Goal: Information Seeking & Learning: Learn about a topic

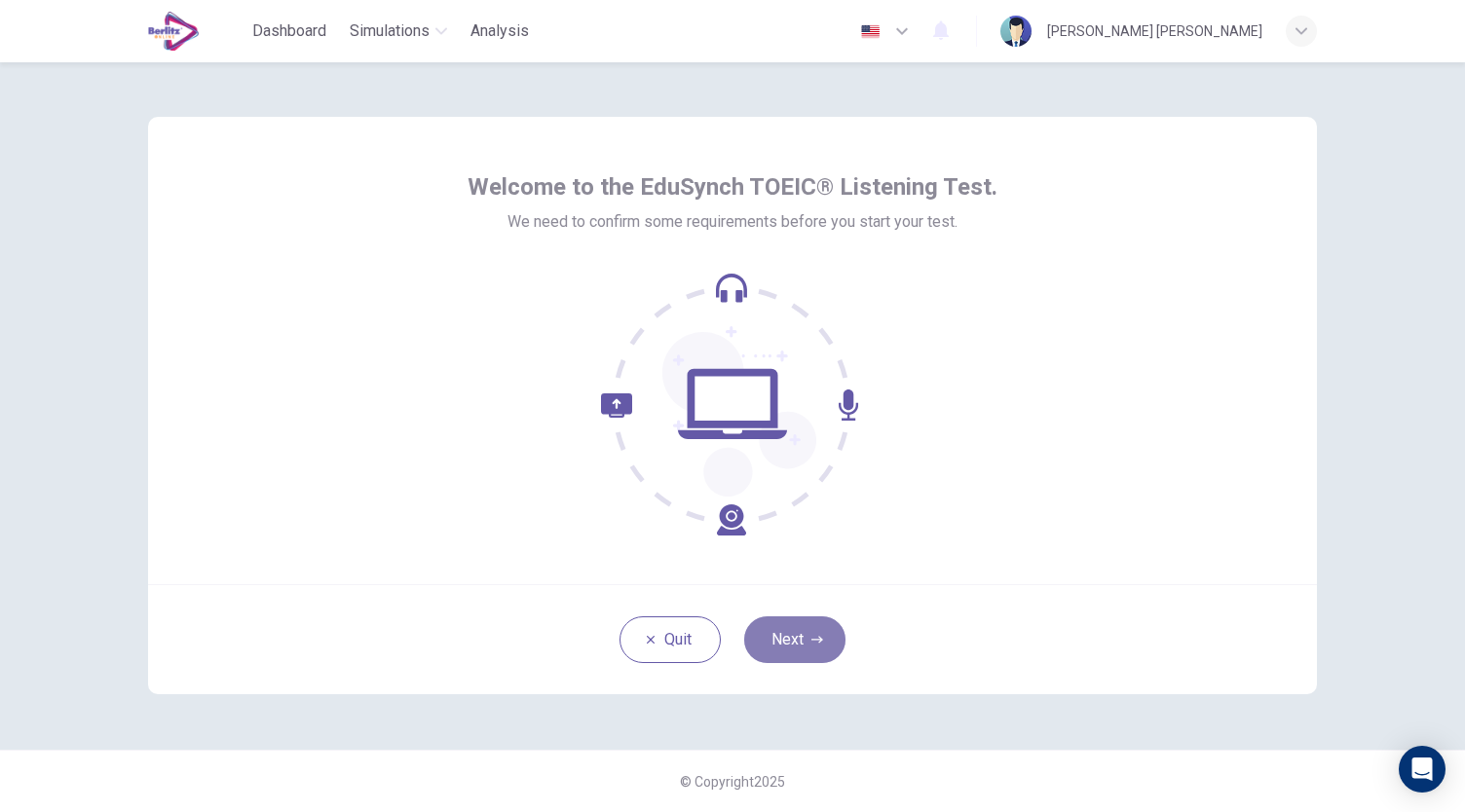
click at [796, 648] on button "Next" at bounding box center [794, 640] width 102 height 47
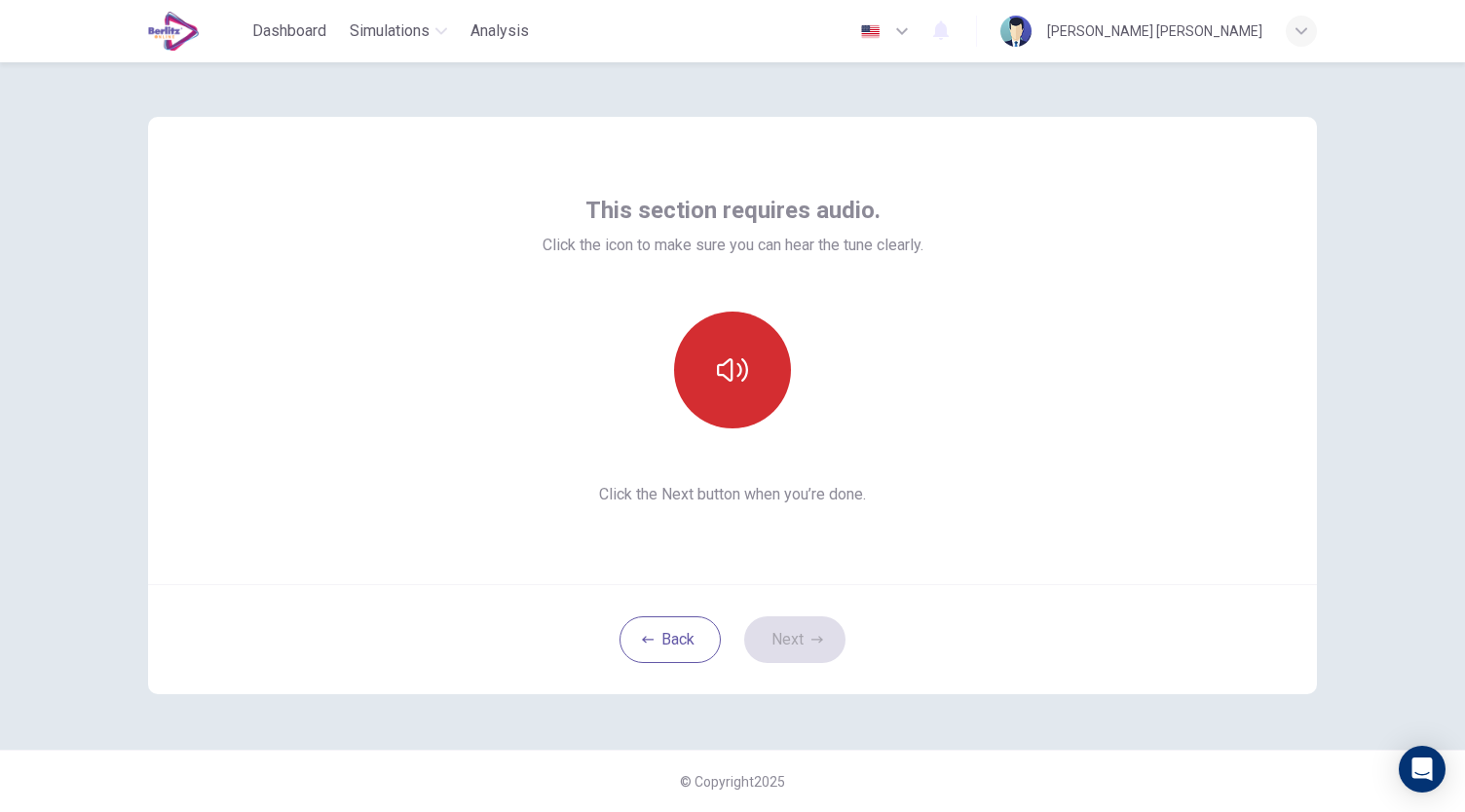
click at [760, 394] on button "button" at bounding box center [733, 370] width 117 height 117
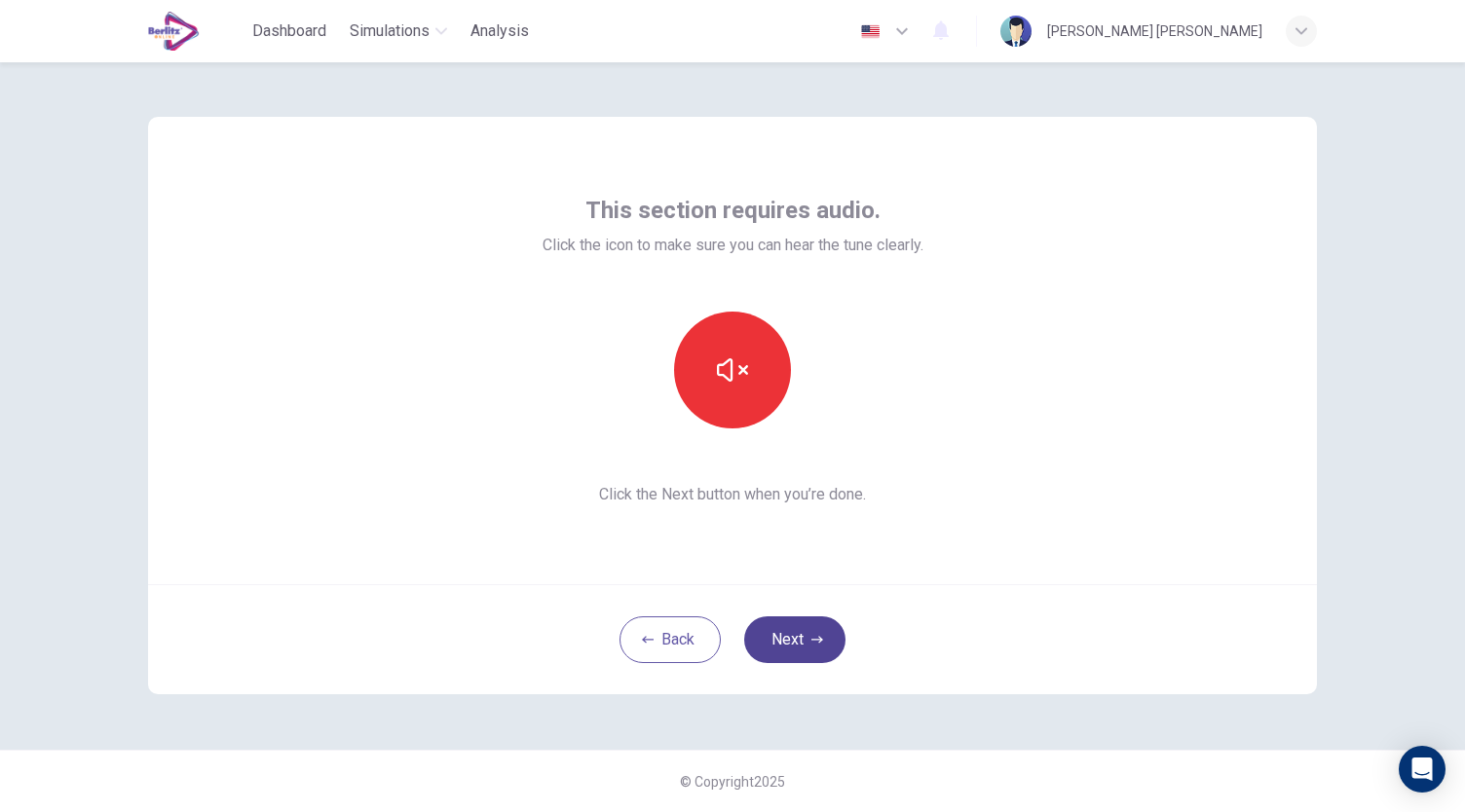
click at [814, 636] on icon "button" at bounding box center [817, 640] width 12 height 12
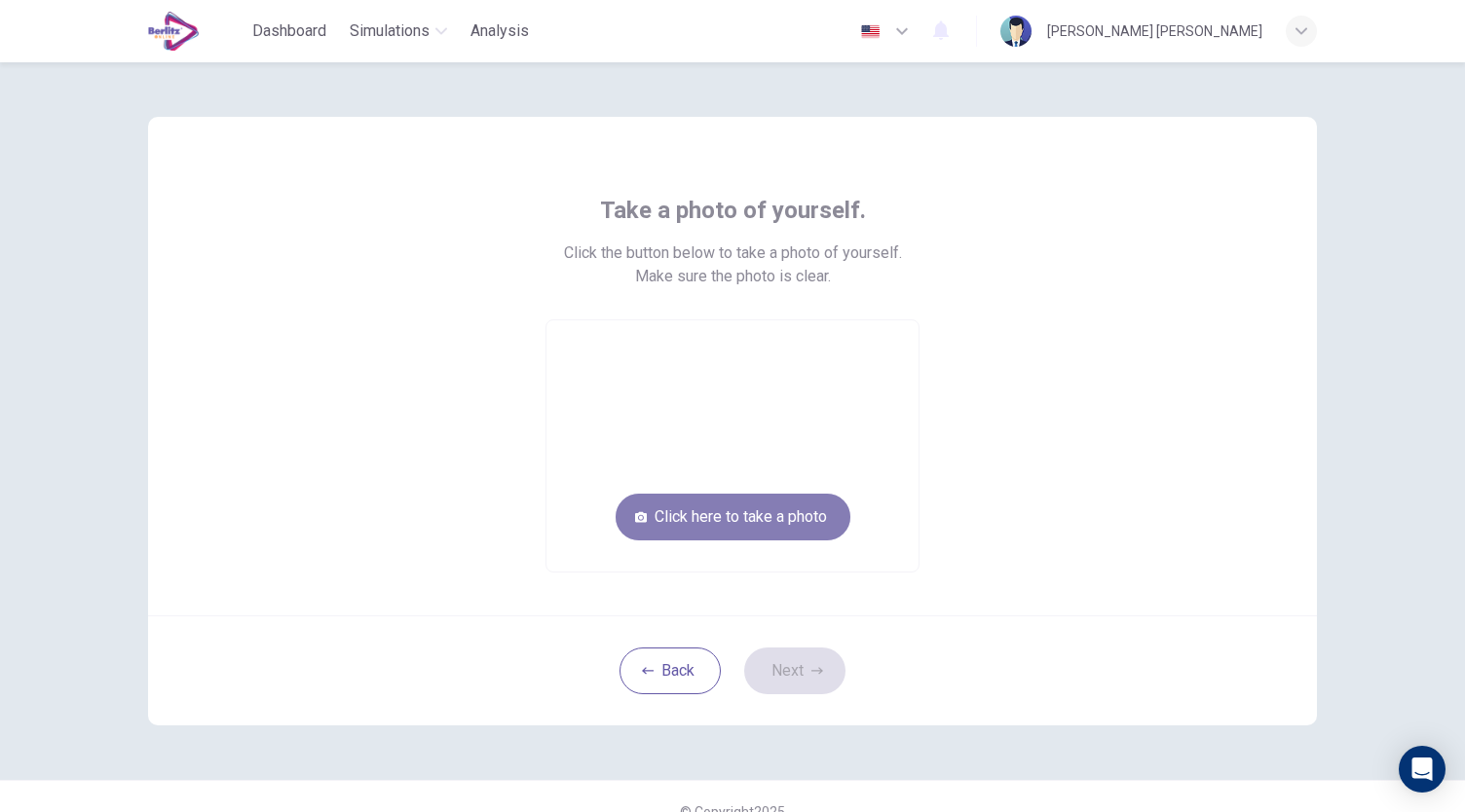
click at [793, 532] on button "Click here to take a photo" at bounding box center [733, 517] width 235 height 47
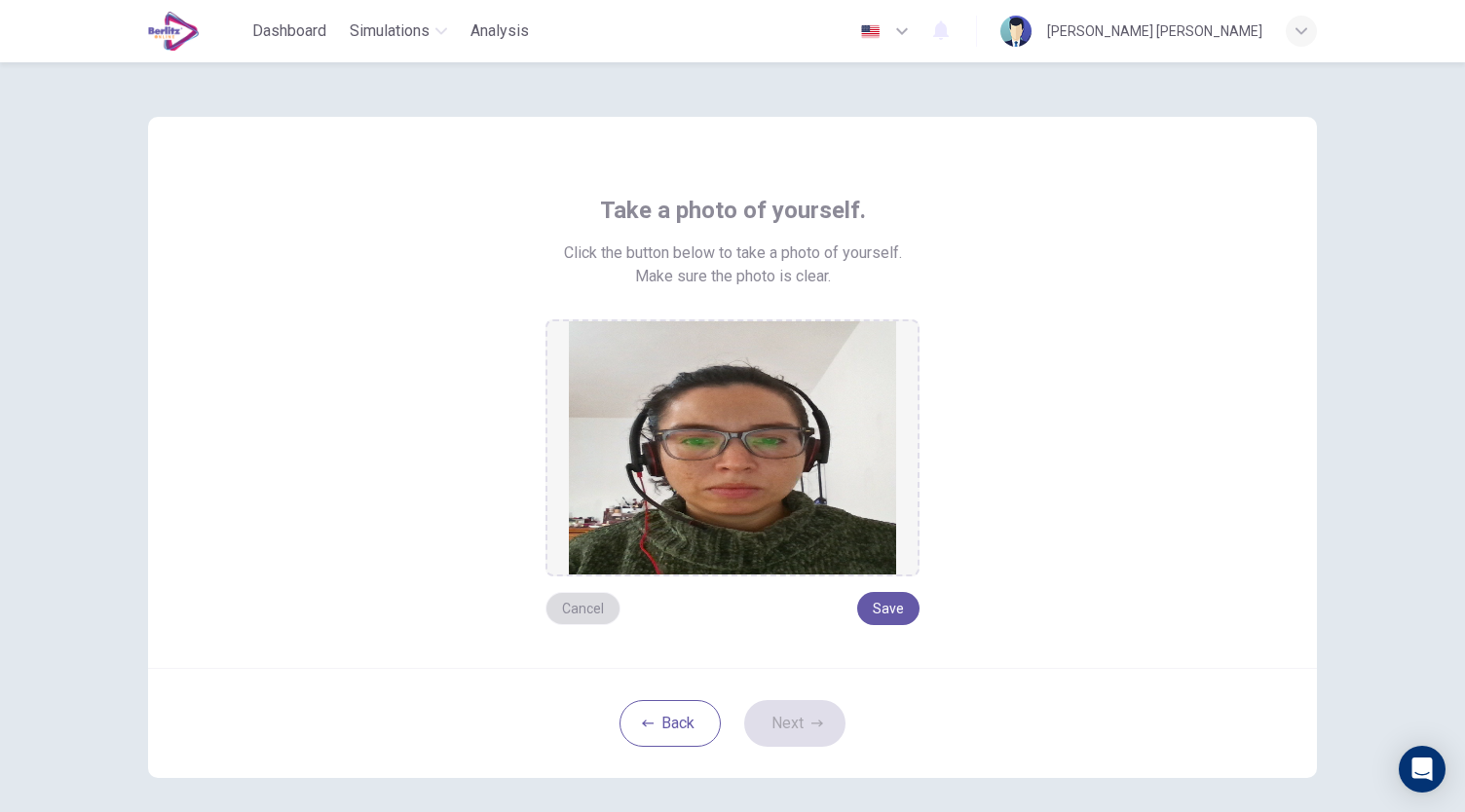
click at [590, 615] on button "Cancel" at bounding box center [583, 609] width 75 height 33
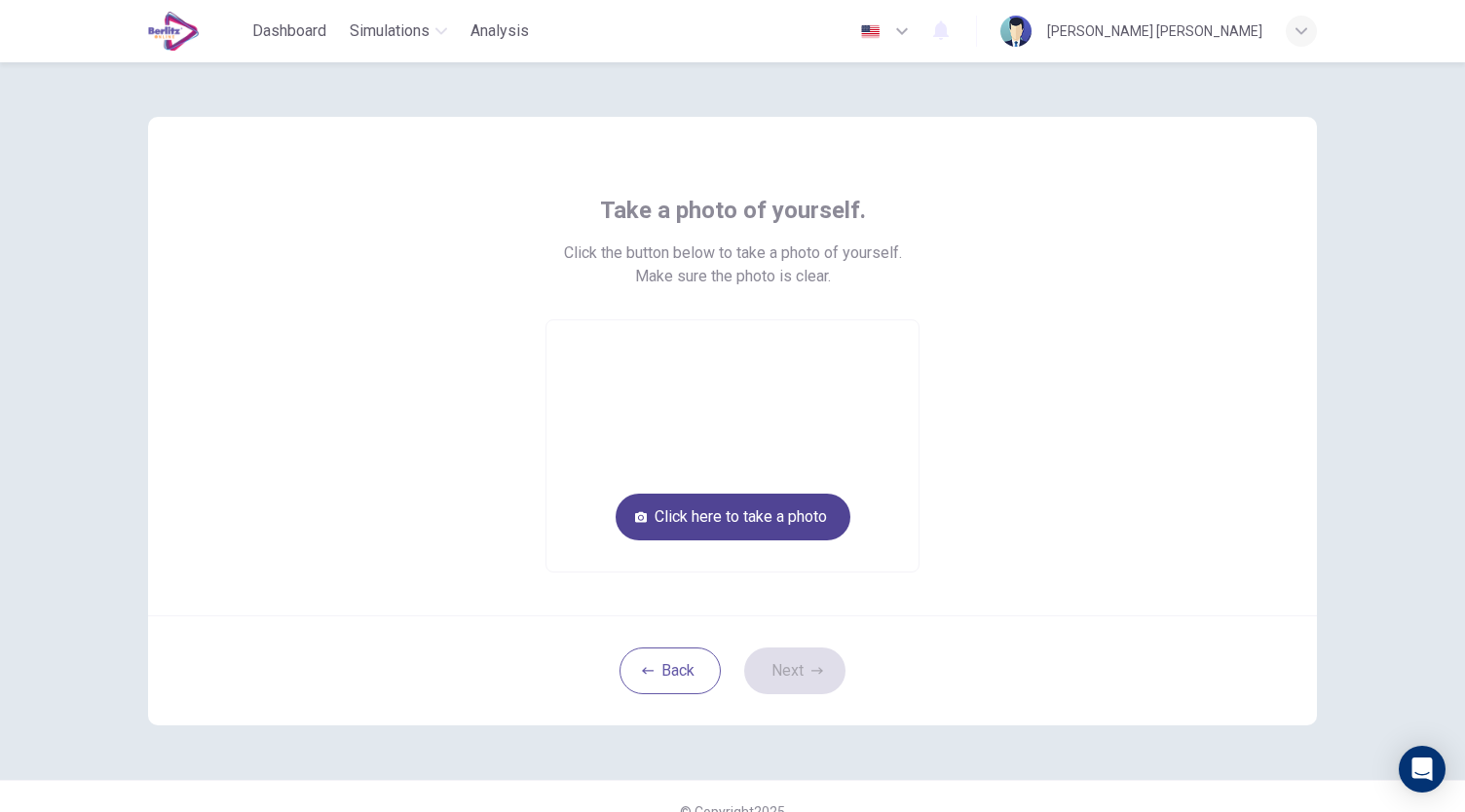
click at [753, 521] on button "Click here to take a photo" at bounding box center [733, 517] width 235 height 47
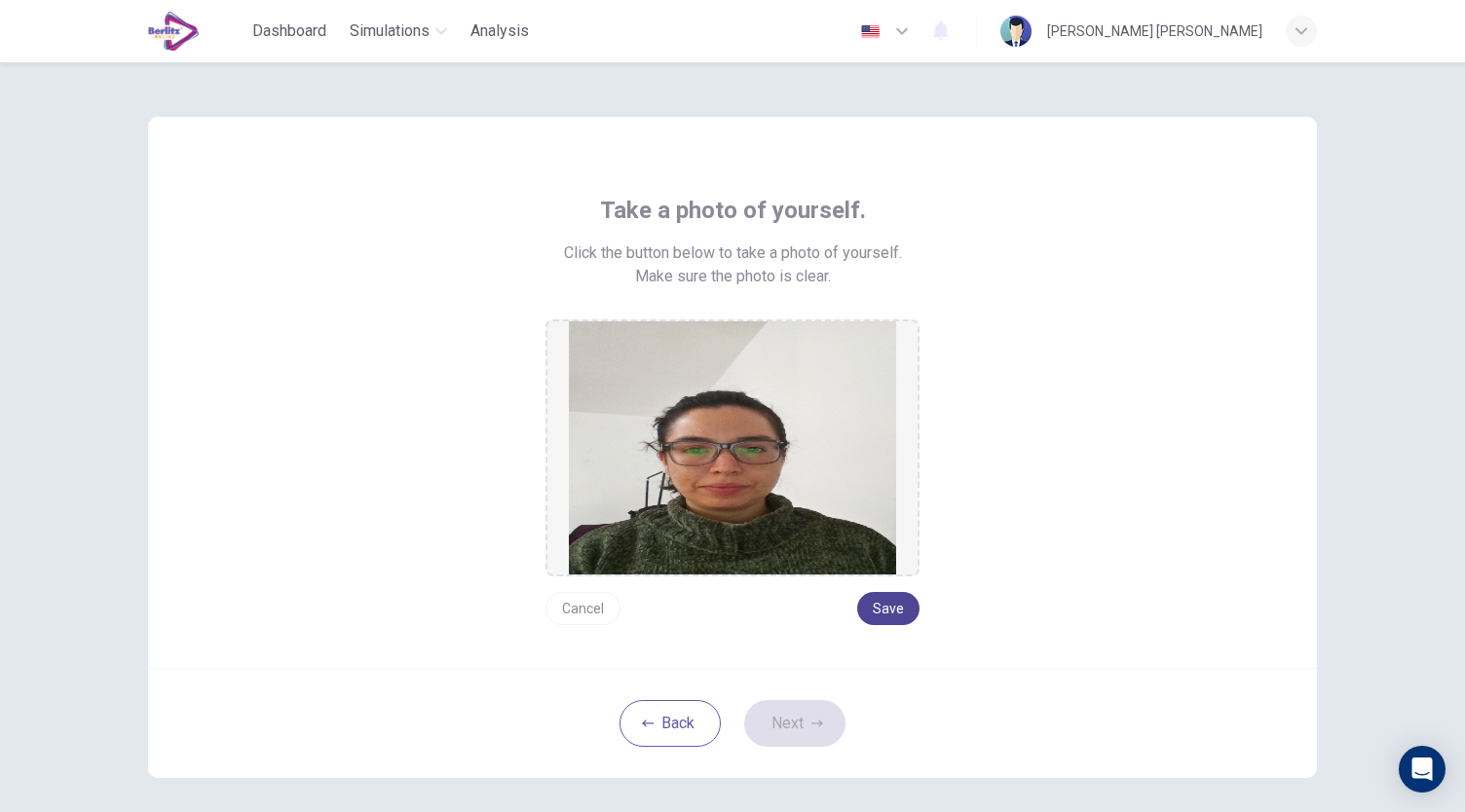
click at [898, 609] on button "Save" at bounding box center [888, 609] width 62 height 33
click at [875, 615] on button "Save" at bounding box center [888, 609] width 62 height 33
click at [879, 614] on button "Save" at bounding box center [888, 609] width 62 height 33
click at [808, 732] on button "Next" at bounding box center [794, 724] width 102 height 47
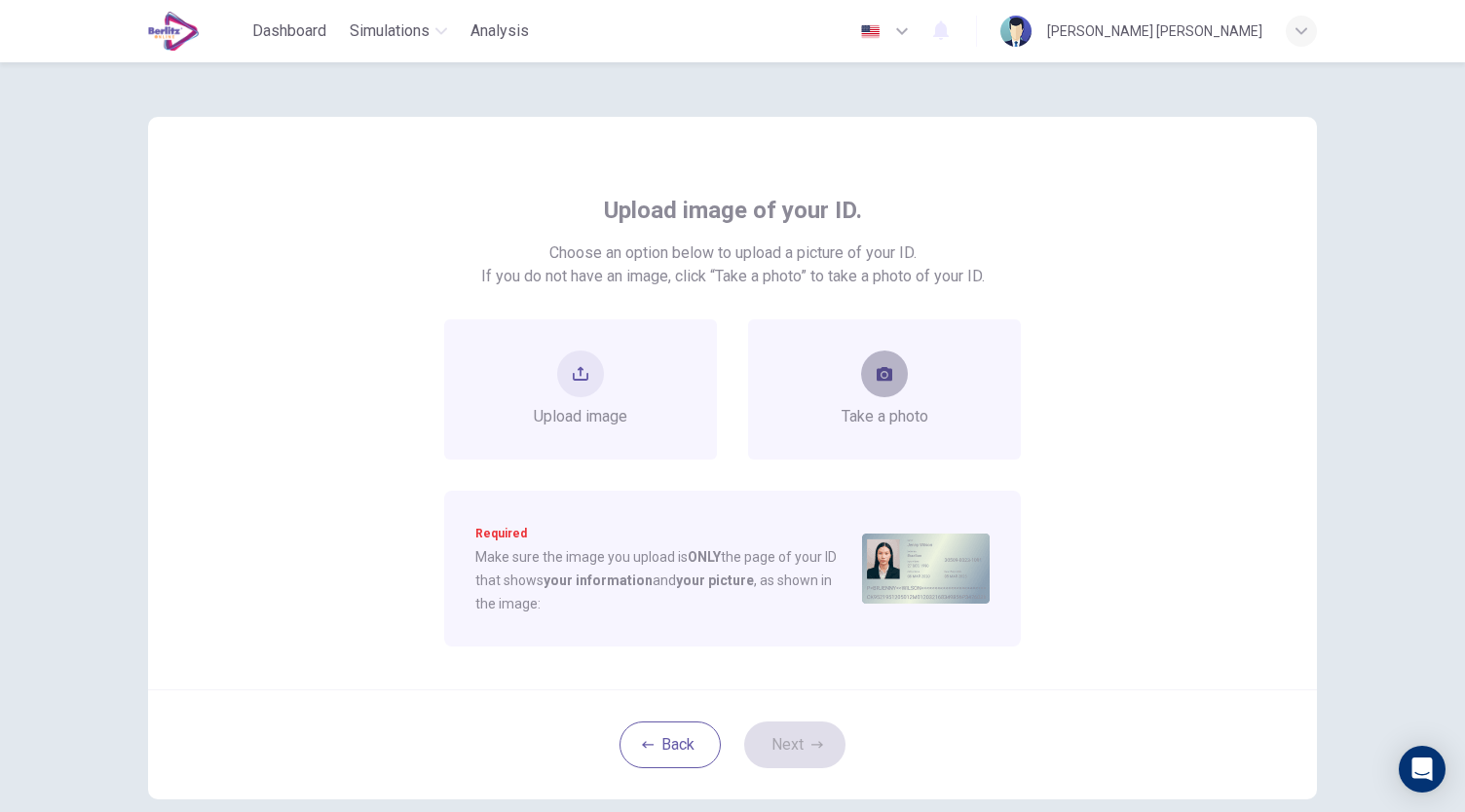
click at [879, 379] on icon "take photo" at bounding box center [884, 374] width 16 height 14
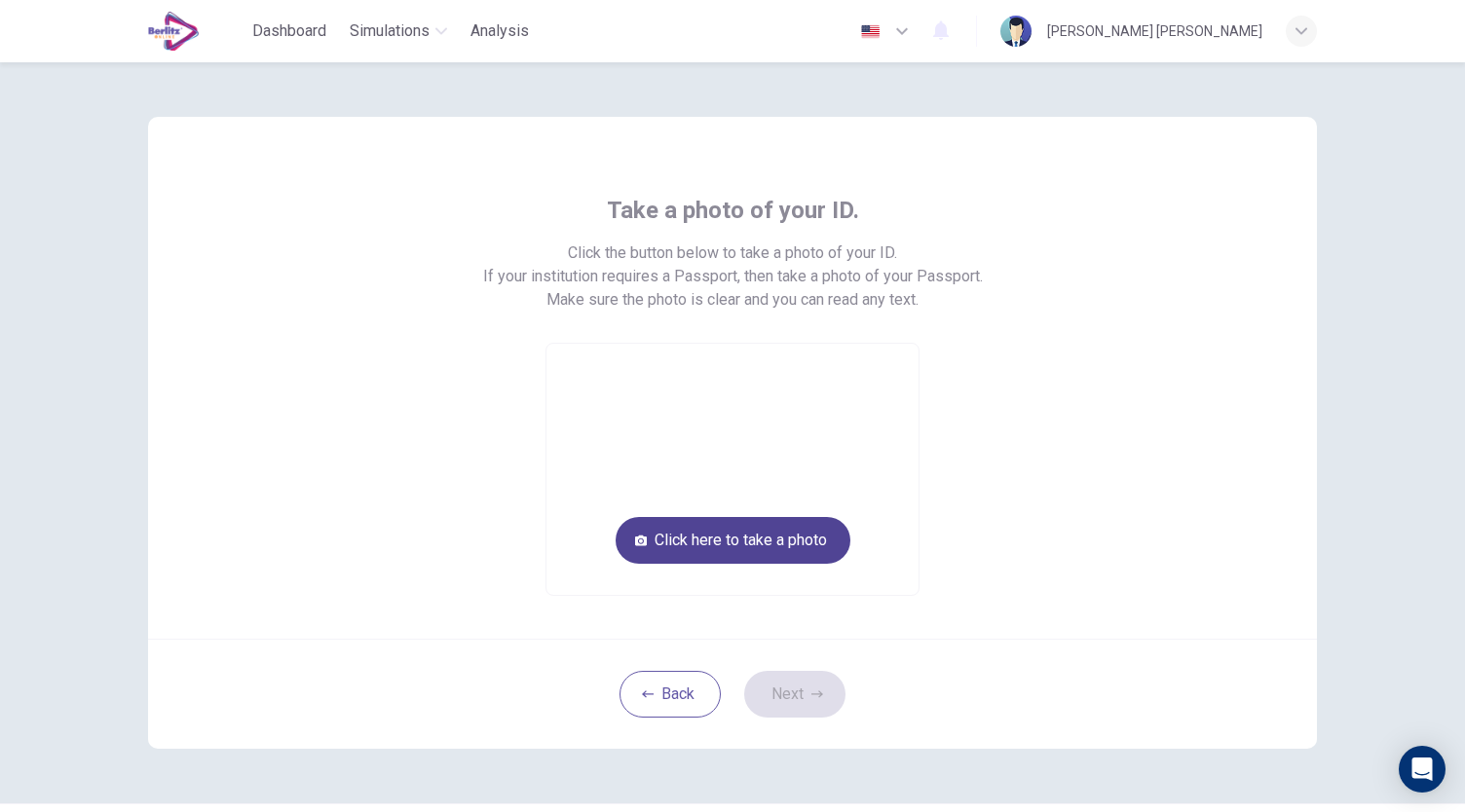
click at [811, 545] on button "Click here to take a photo" at bounding box center [733, 541] width 235 height 47
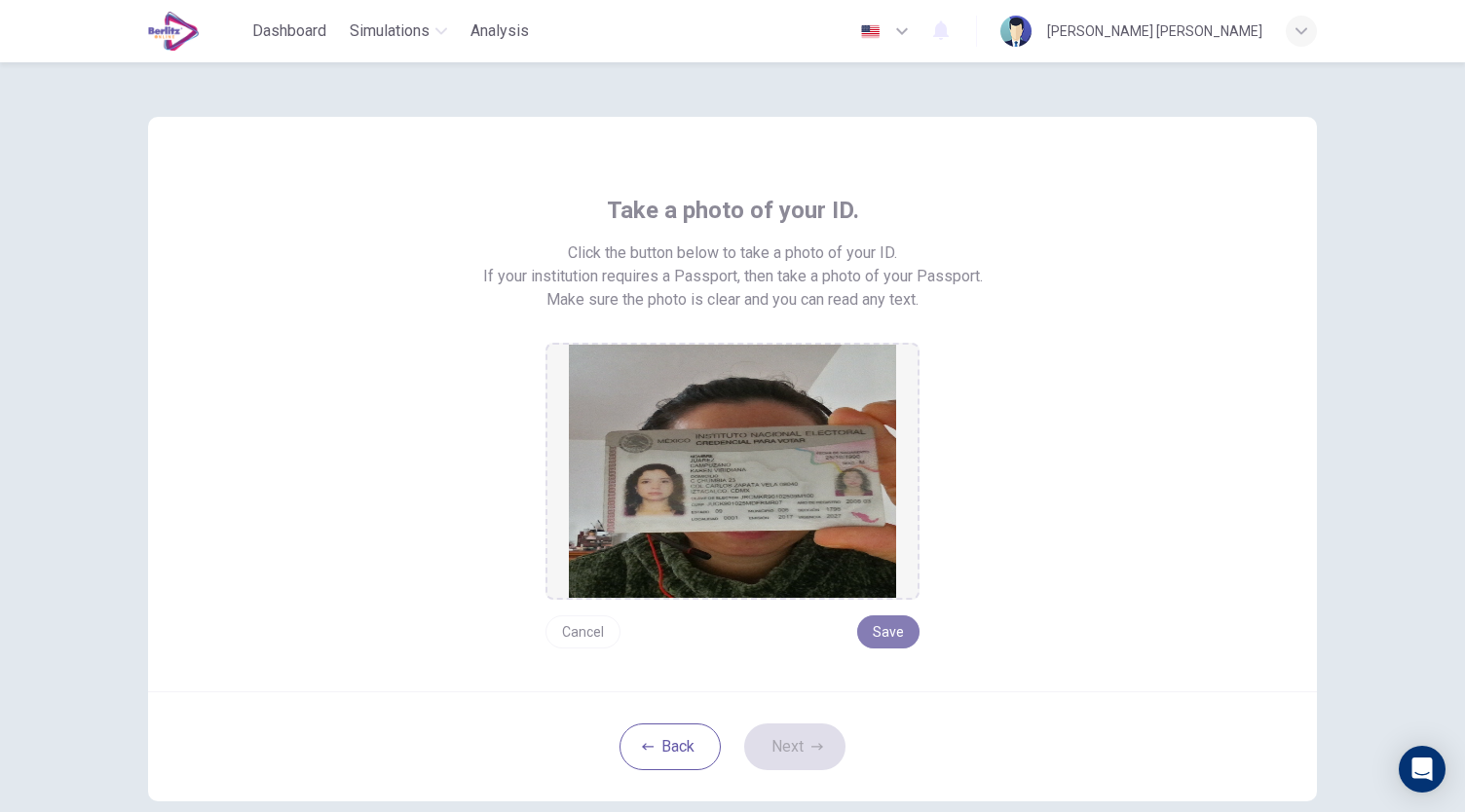
click at [891, 642] on button "Save" at bounding box center [888, 632] width 62 height 33
click at [826, 748] on button "Next" at bounding box center [794, 748] width 102 height 47
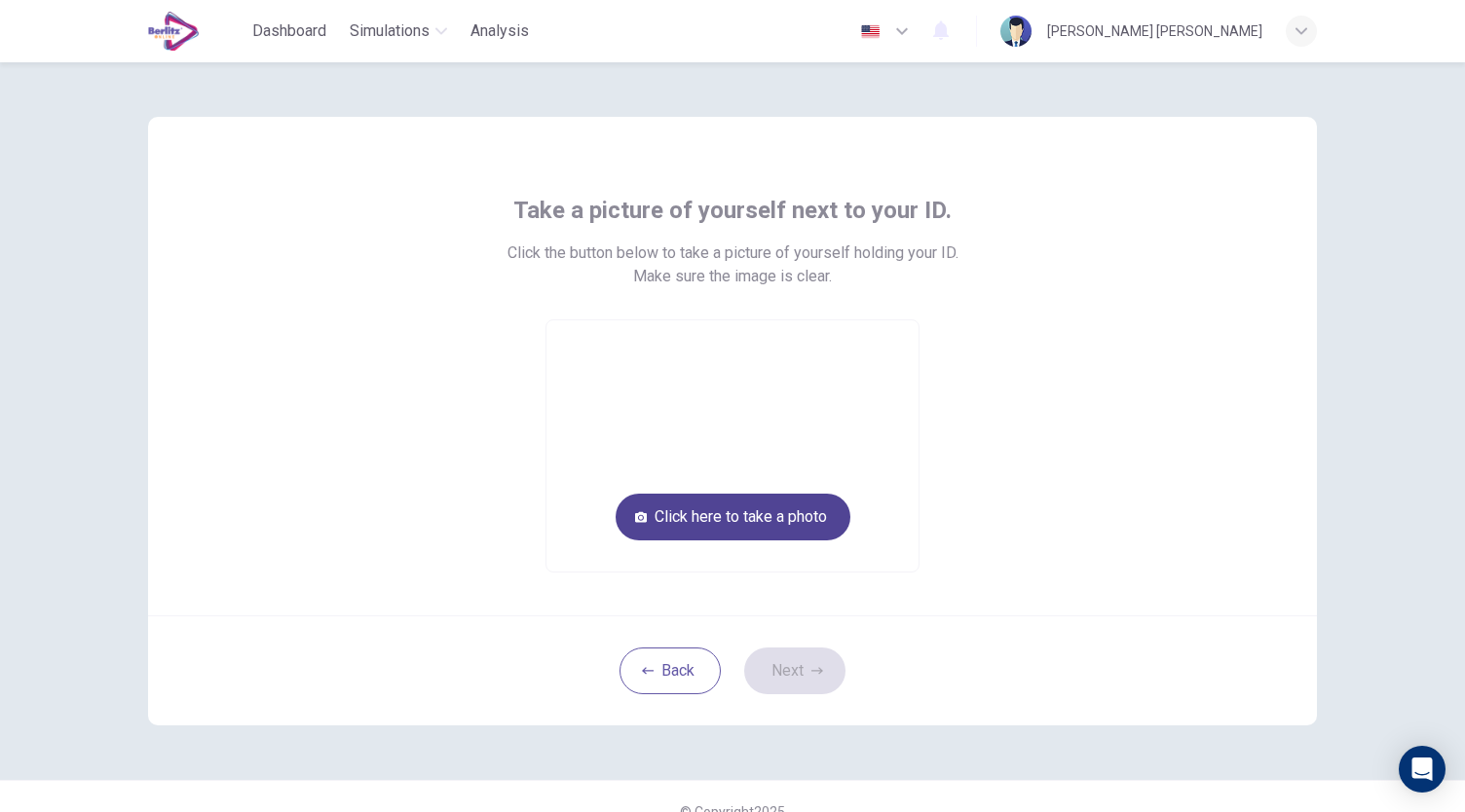
click at [729, 528] on button "Click here to take a photo" at bounding box center [733, 517] width 235 height 47
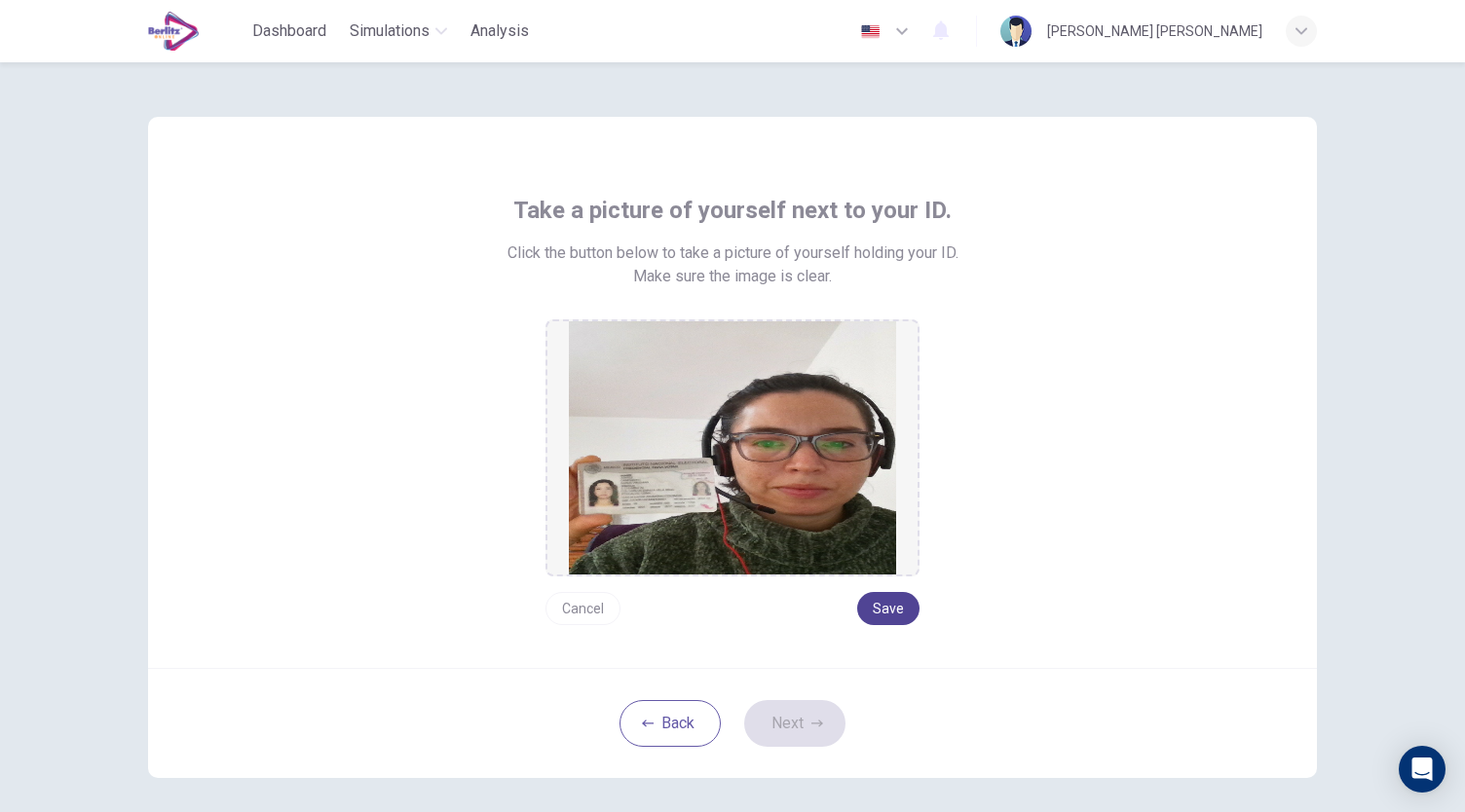
click at [894, 613] on button "Save" at bounding box center [888, 609] width 62 height 33
click at [782, 724] on button "Next" at bounding box center [794, 724] width 102 height 47
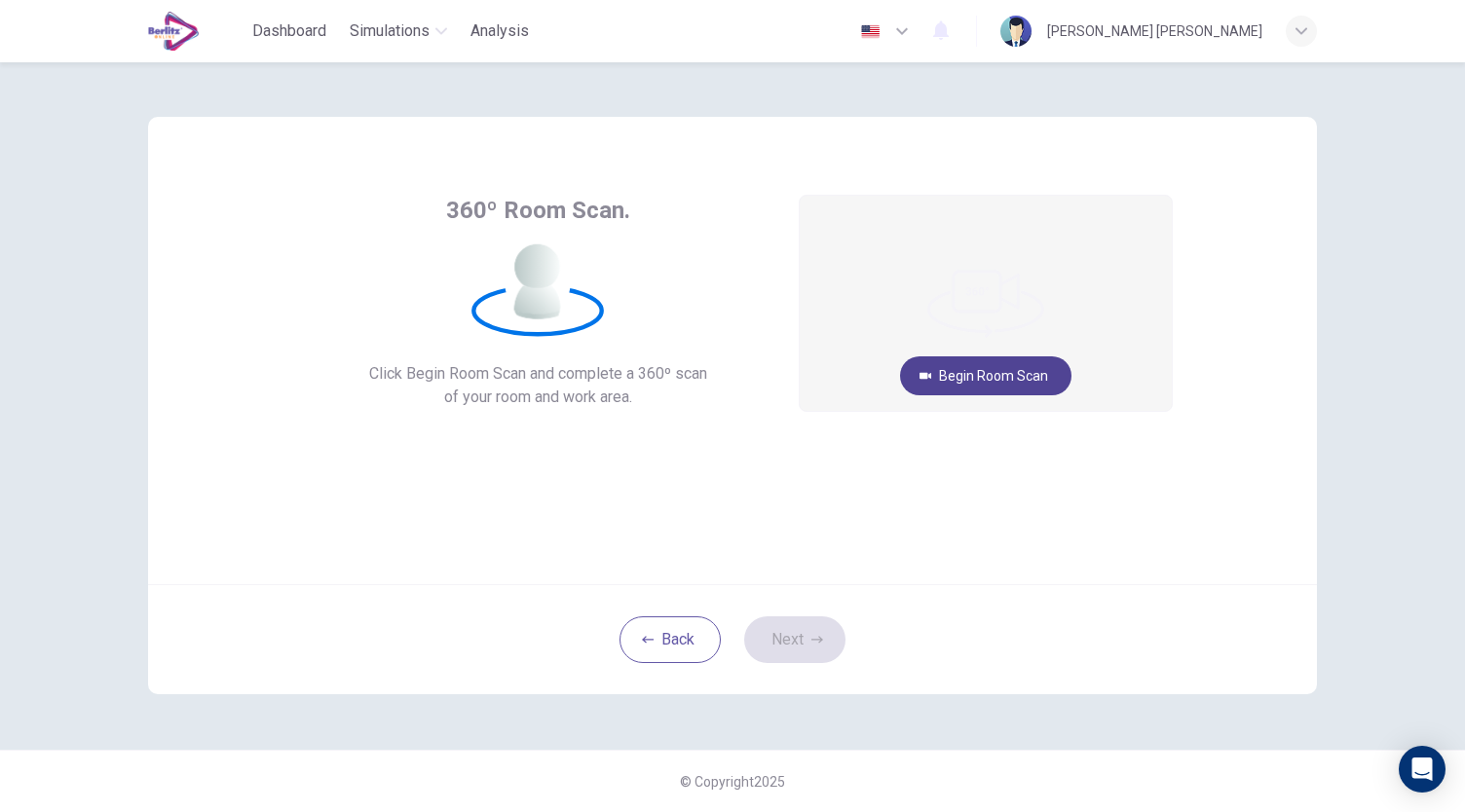
click at [1033, 373] on button "Begin Room Scan" at bounding box center [986, 376] width 172 height 39
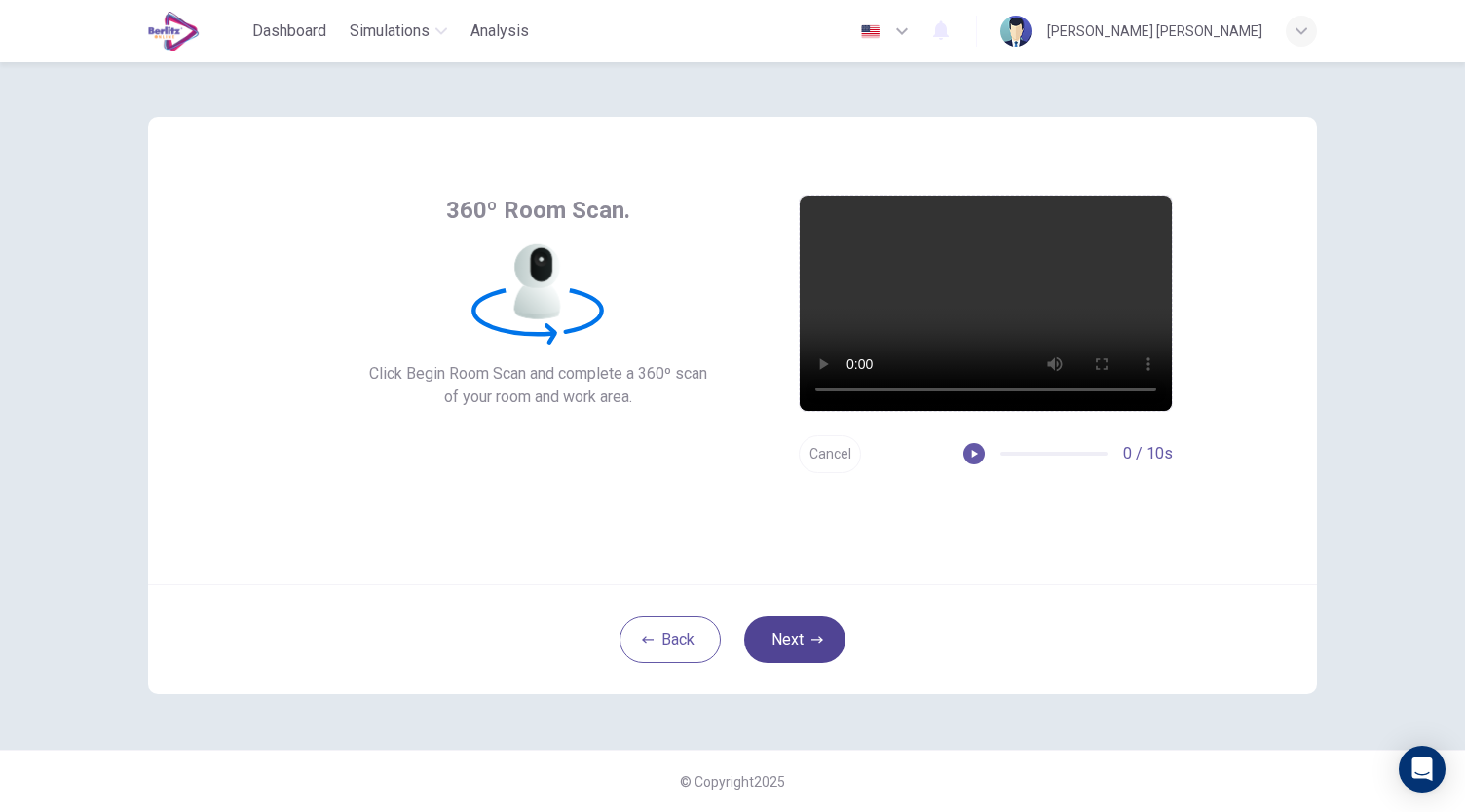
click at [817, 630] on button "Next" at bounding box center [794, 640] width 102 height 47
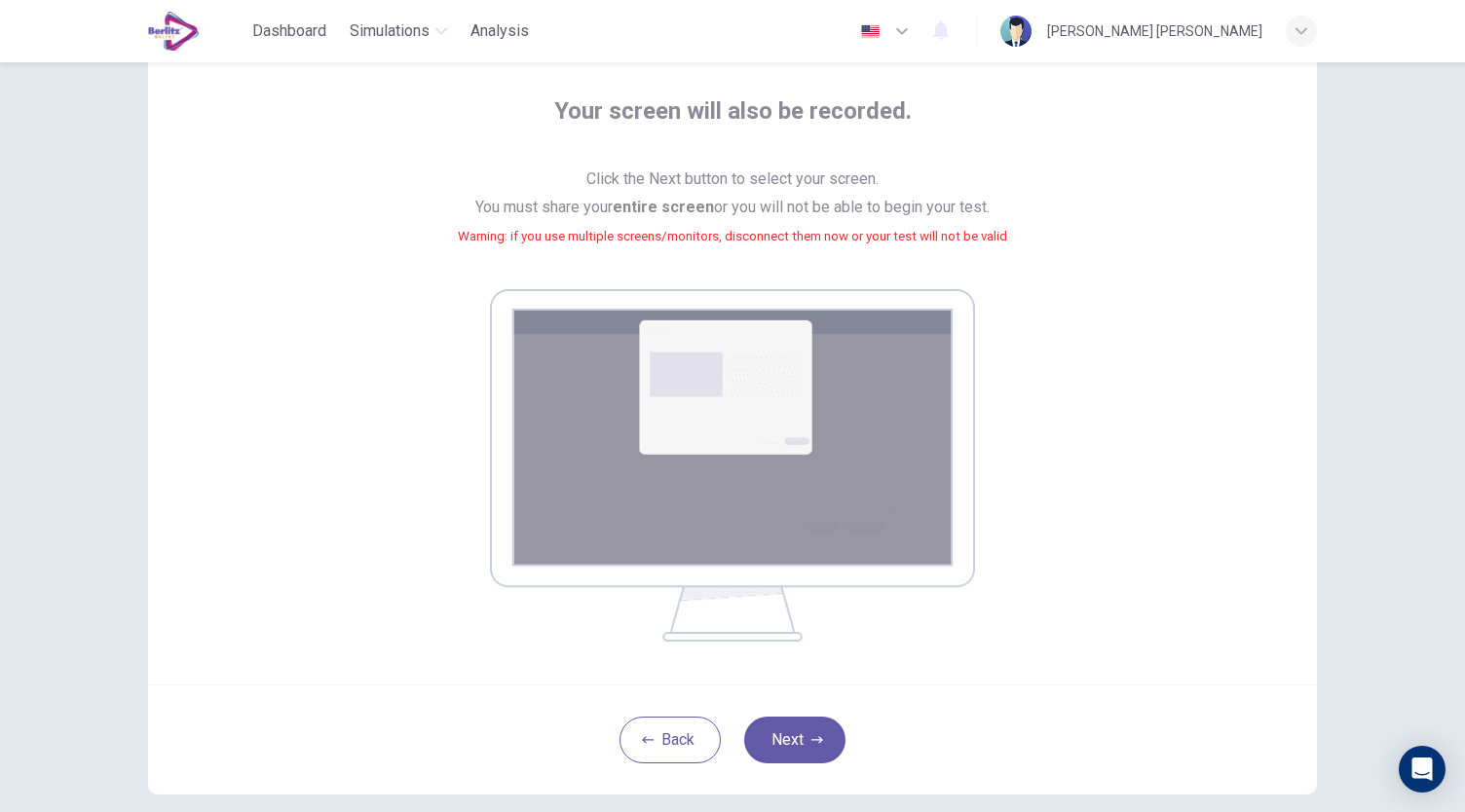
scroll to position [188, 0]
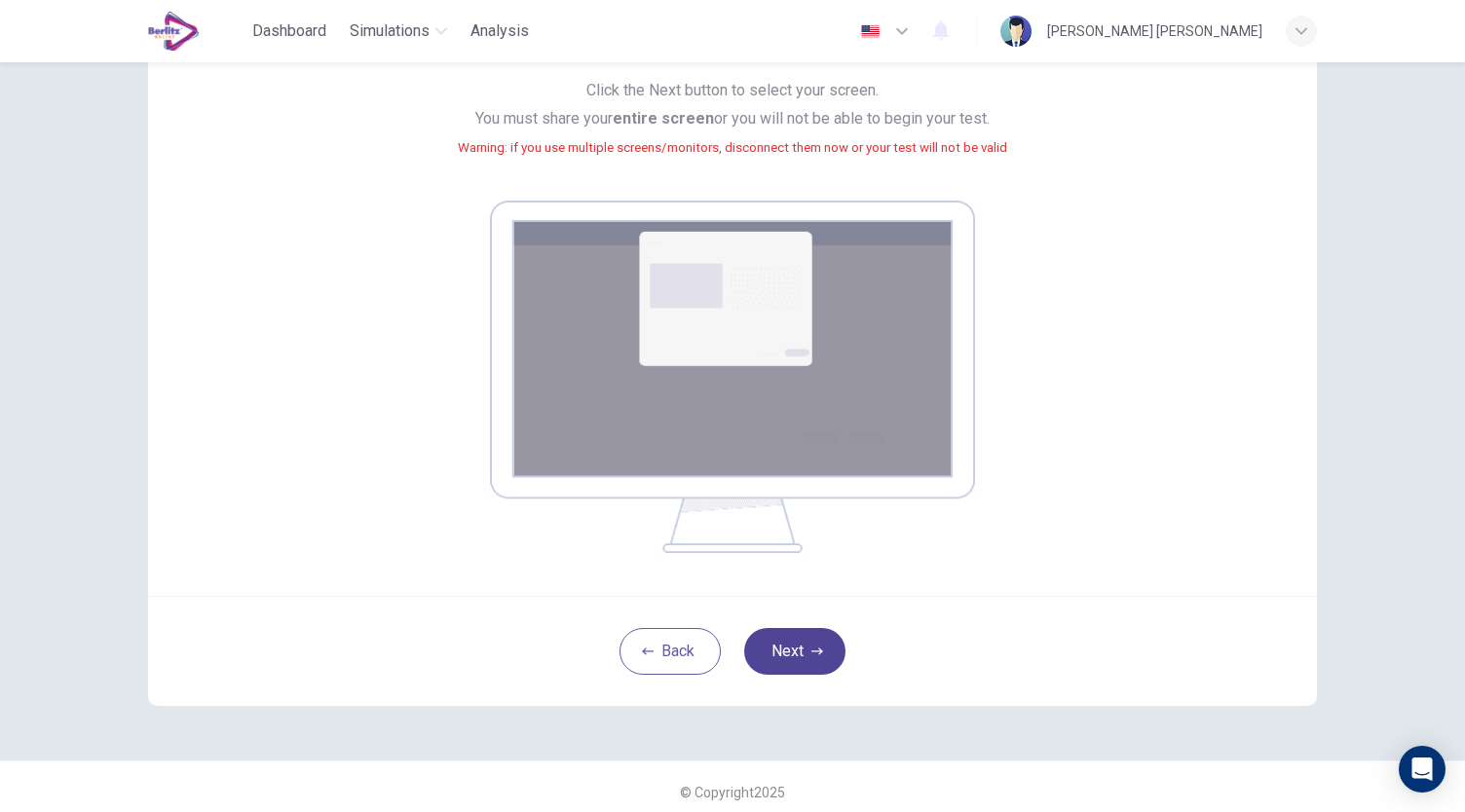
click at [818, 646] on button "Next" at bounding box center [794, 652] width 102 height 47
click at [812, 629] on button "Next" at bounding box center [794, 652] width 102 height 47
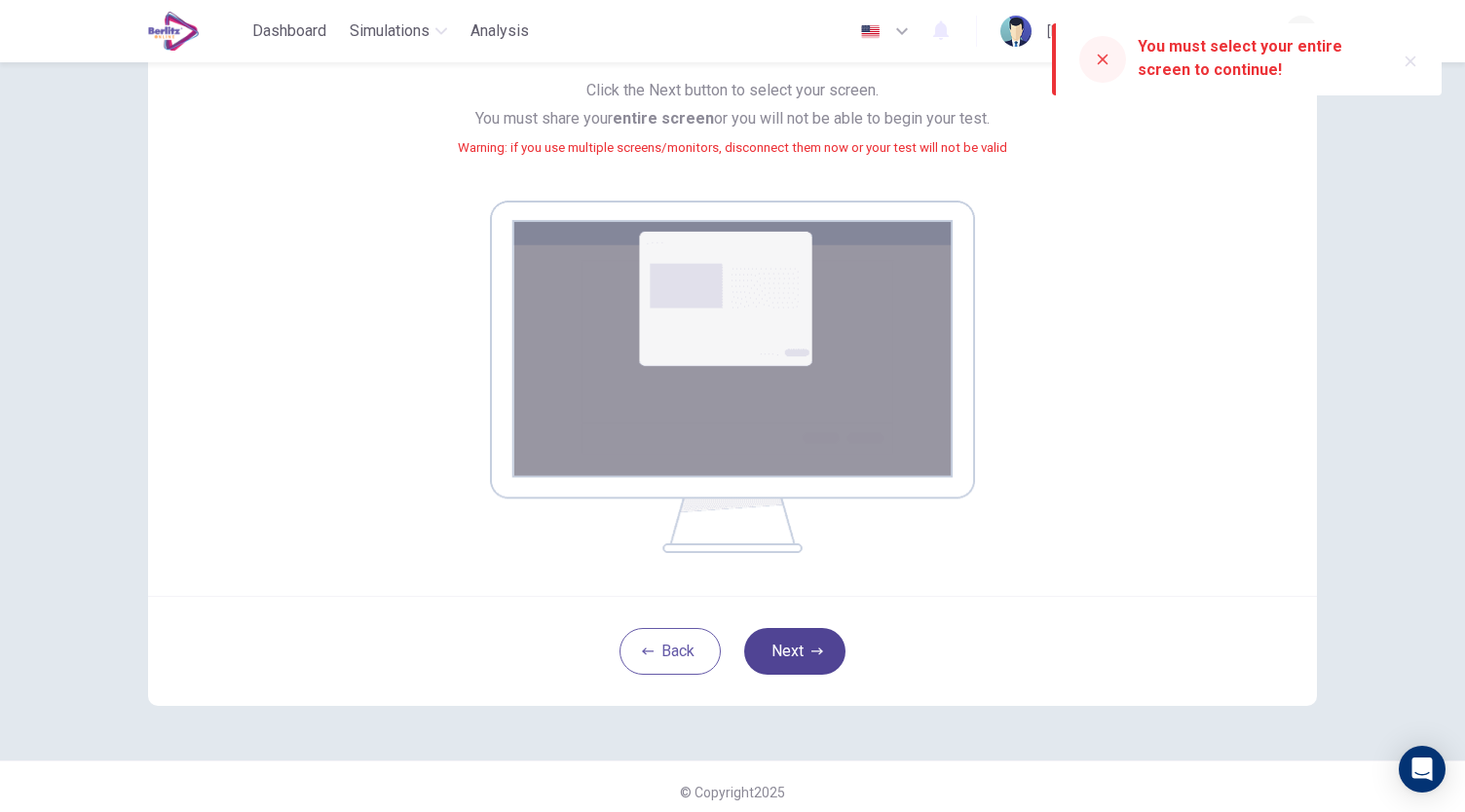
click at [791, 638] on button "Next" at bounding box center [794, 652] width 102 height 47
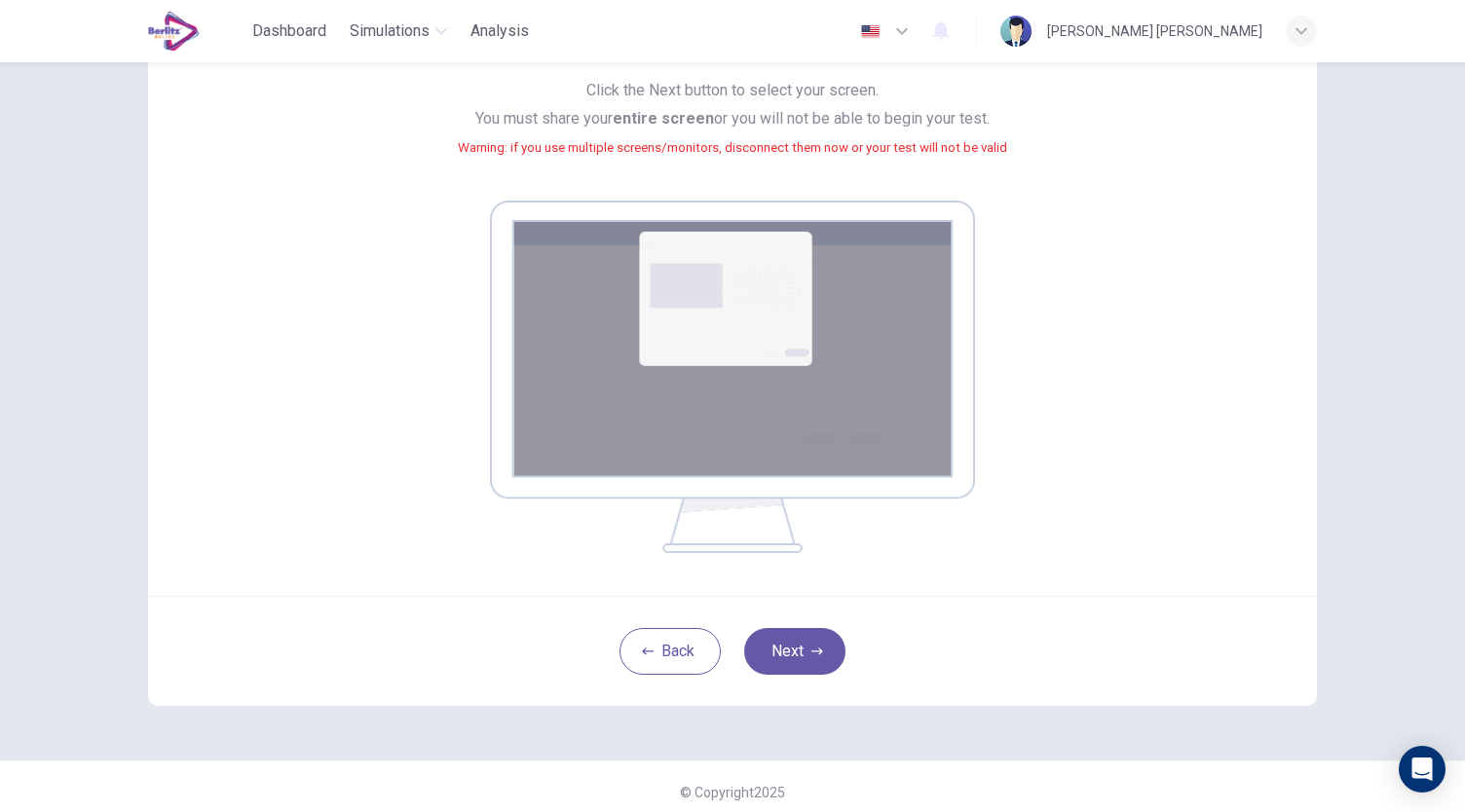
scroll to position [0, 0]
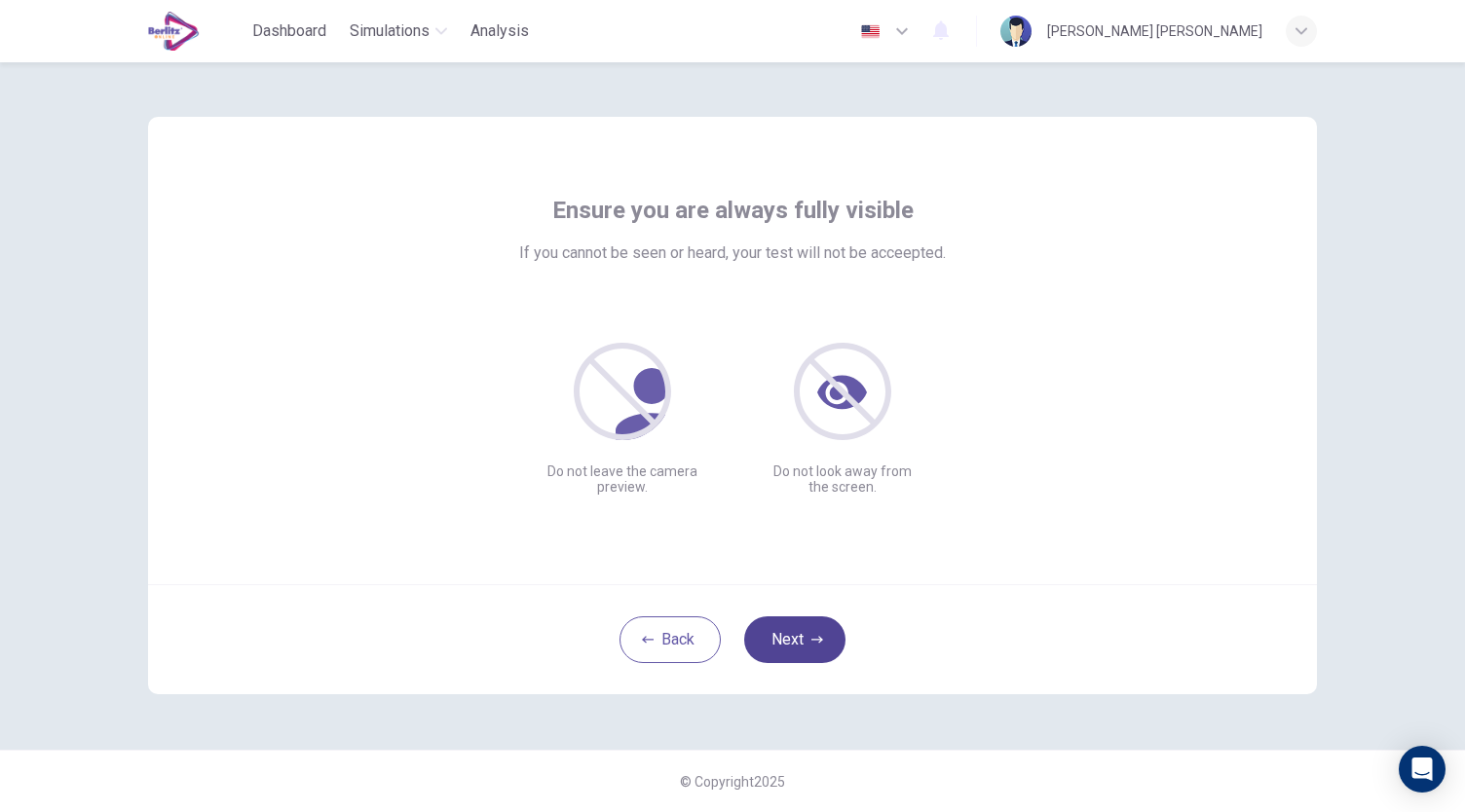
click at [805, 658] on button "Next" at bounding box center [794, 640] width 102 height 47
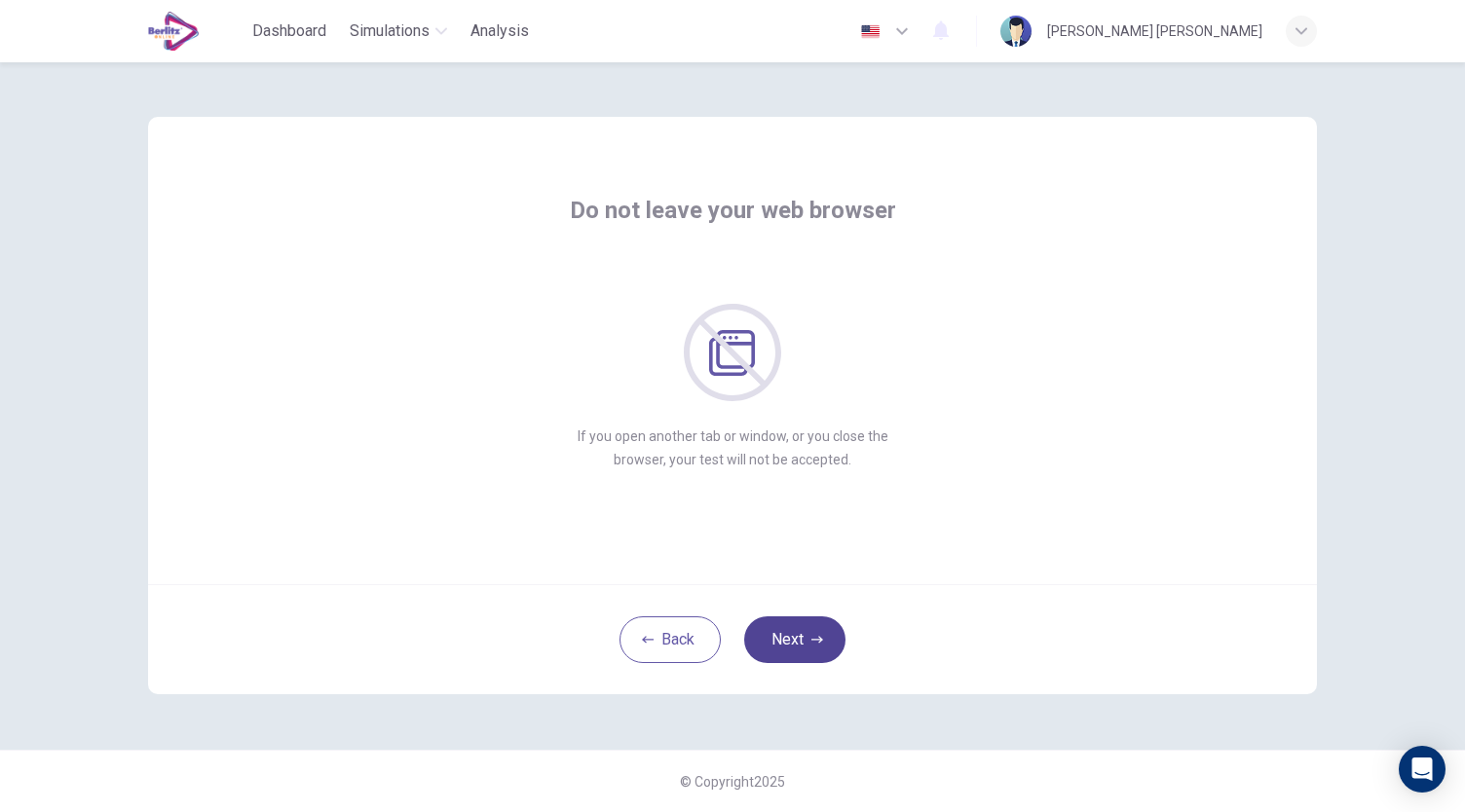
click at [805, 658] on button "Next" at bounding box center [794, 640] width 102 height 47
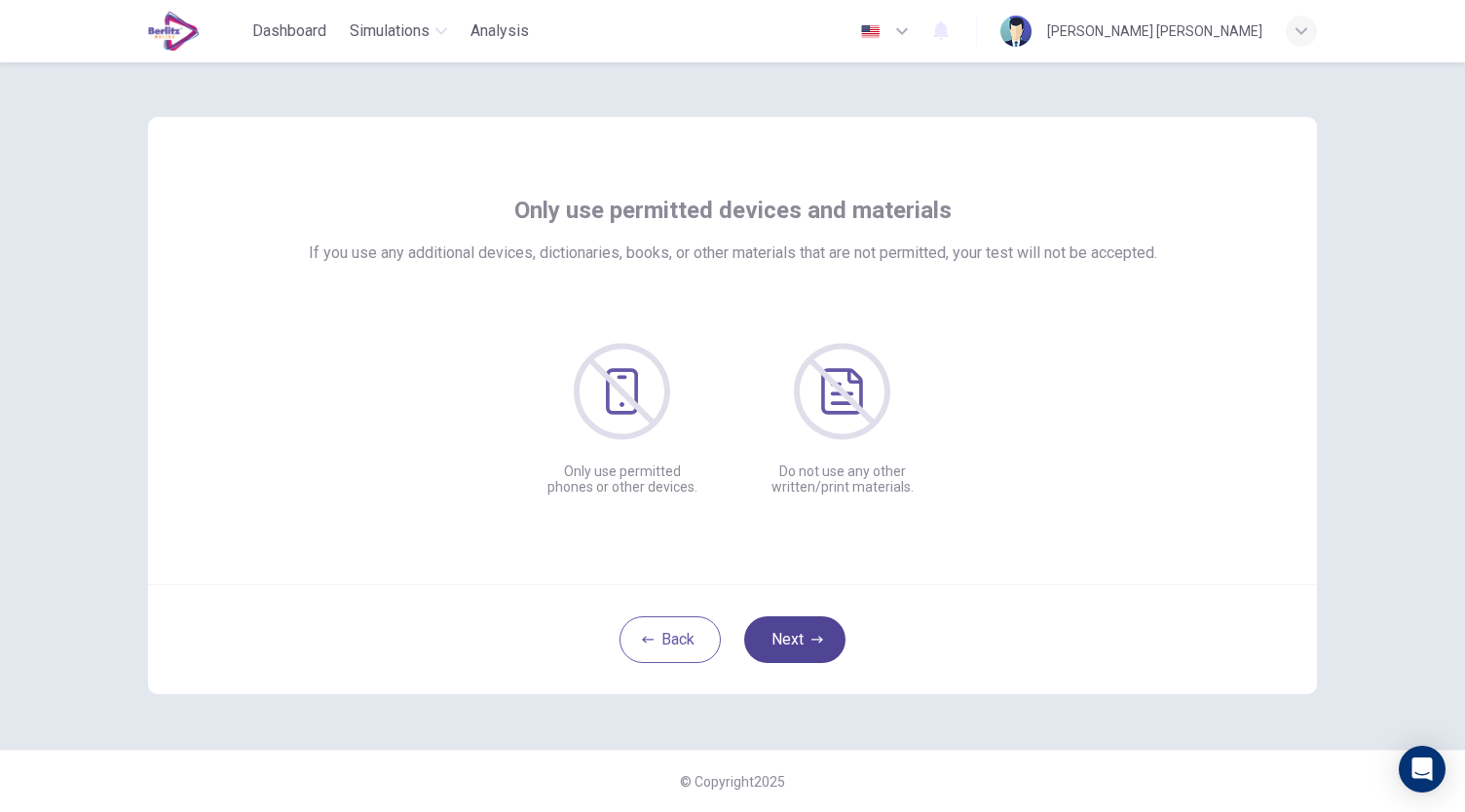
click at [805, 658] on button "Next" at bounding box center [794, 640] width 102 height 47
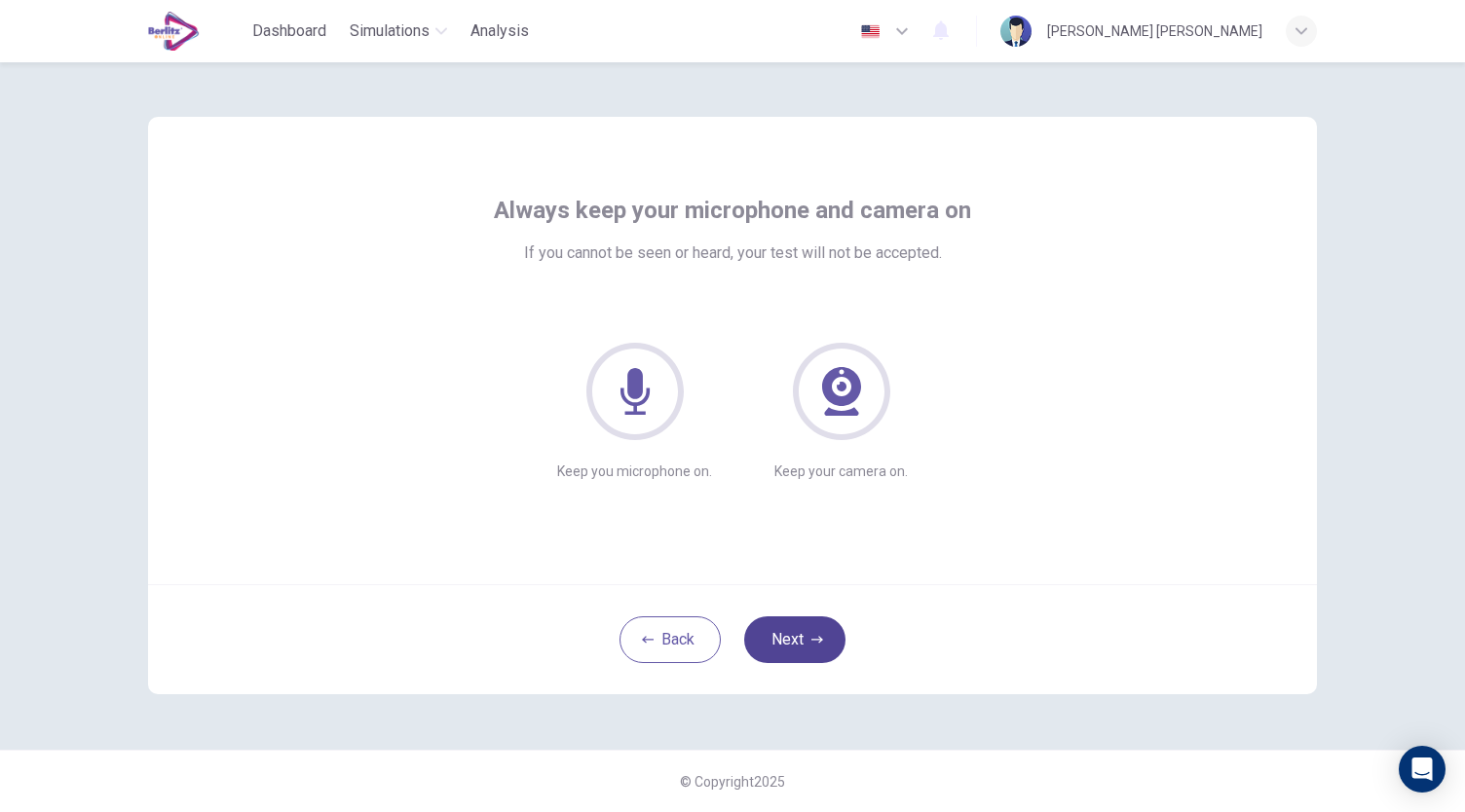
click at [805, 658] on button "Next" at bounding box center [794, 640] width 102 height 47
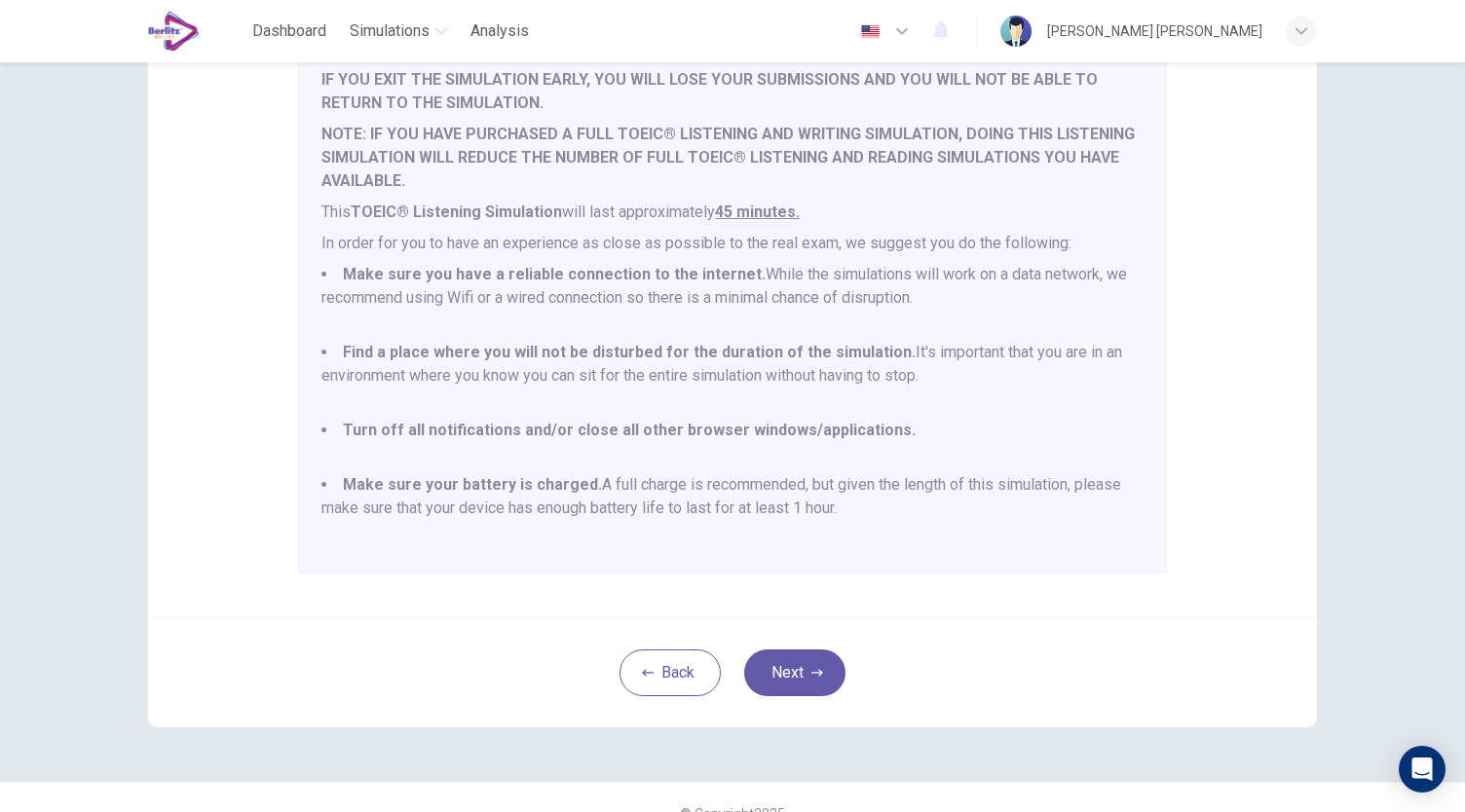
scroll to position [270, 0]
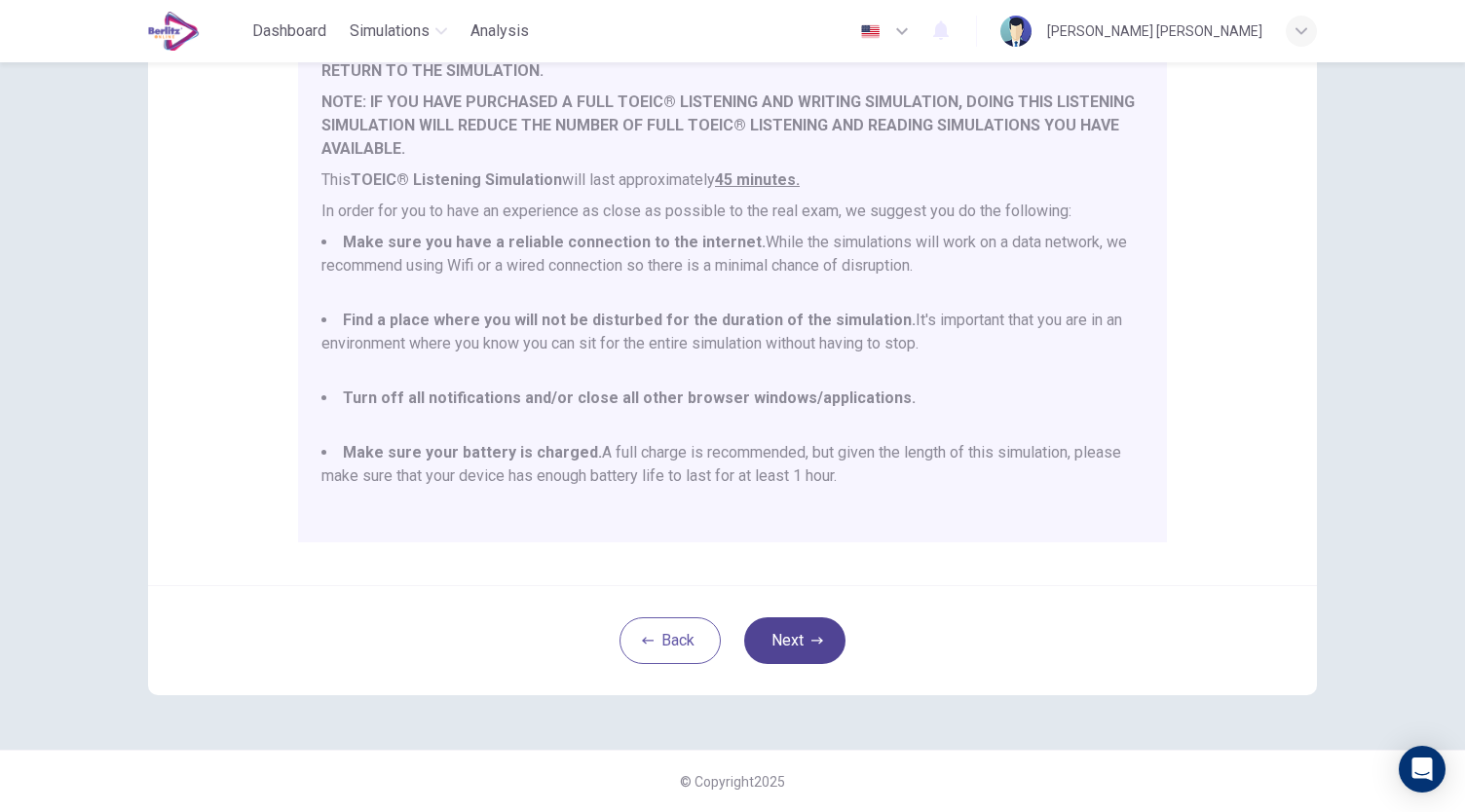
click at [796, 653] on button "Next" at bounding box center [794, 641] width 102 height 47
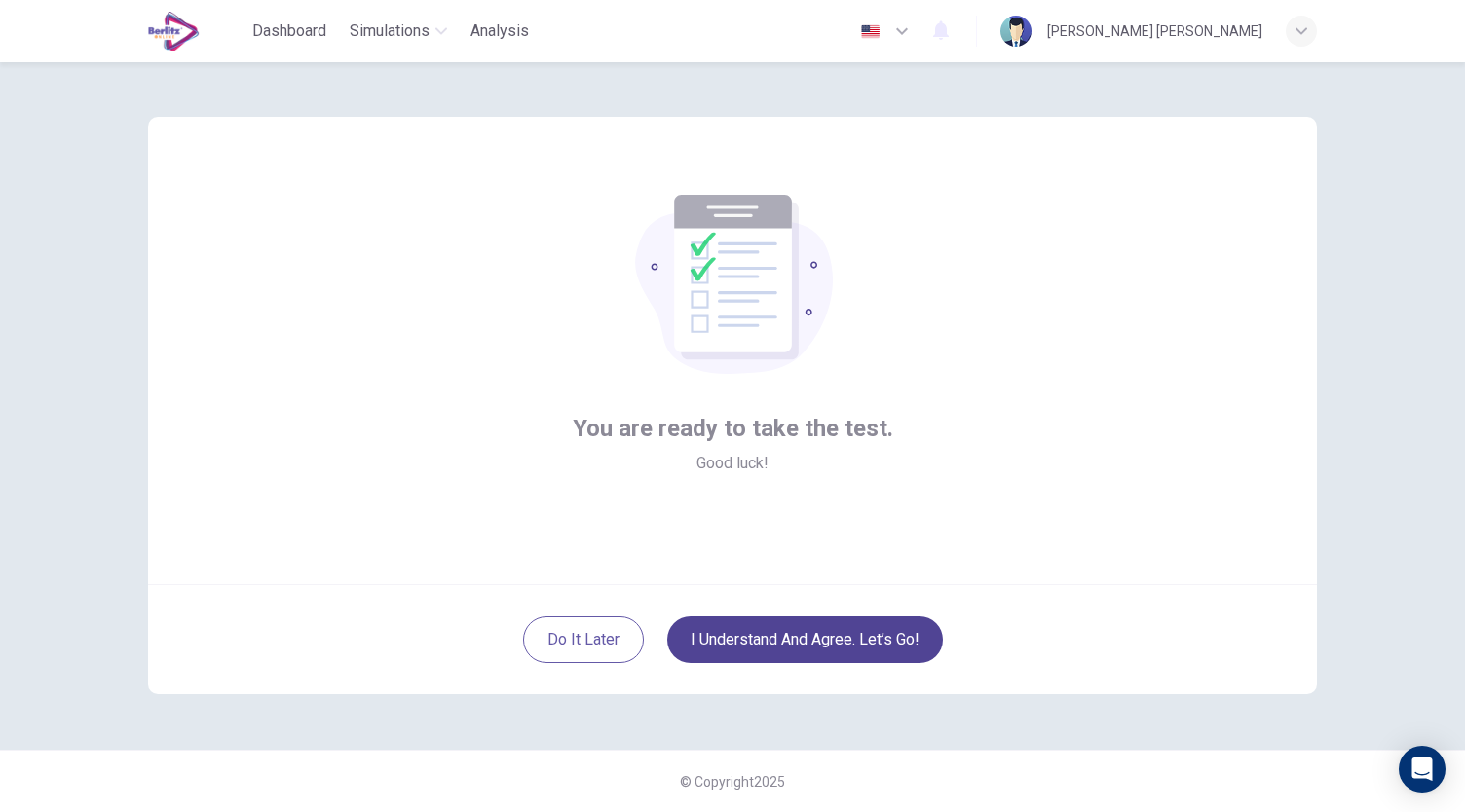
click at [900, 643] on button "I understand and agree. Let’s go!" at bounding box center [805, 640] width 275 height 47
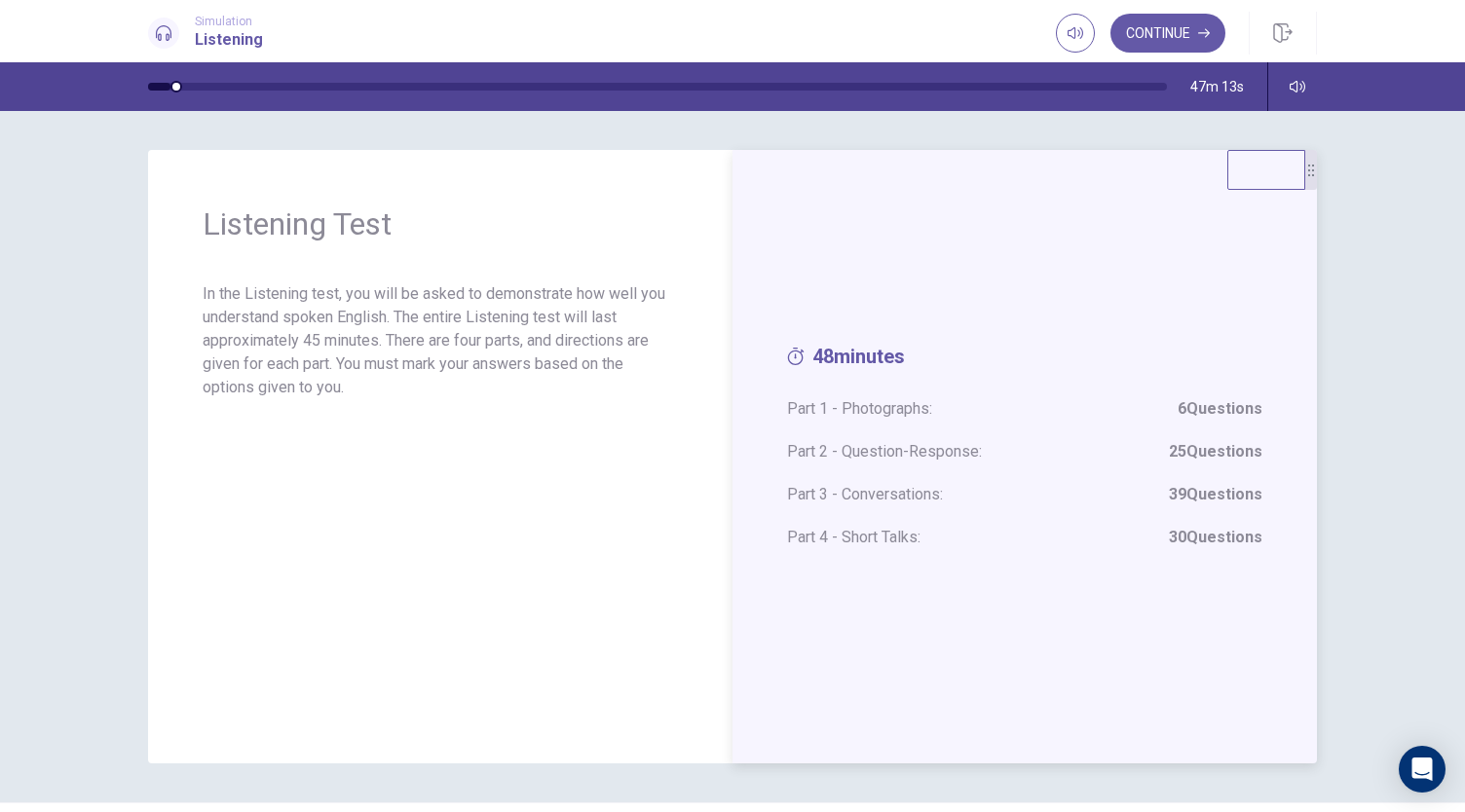
click at [1211, 416] on strong "6 Questions" at bounding box center [1220, 409] width 85 height 23
click at [968, 378] on div "48 minutes Part 1 - Photographs: 6 Questions Part 2 - Question-Response: 25 Que…" at bounding box center [1024, 457] width 475 height 224
click at [670, 336] on p "In the Listening test, you will be asked to demonstrate how well you understand…" at bounding box center [440, 341] width 475 height 117
click at [1197, 24] on button "Continue" at bounding box center [1168, 33] width 115 height 39
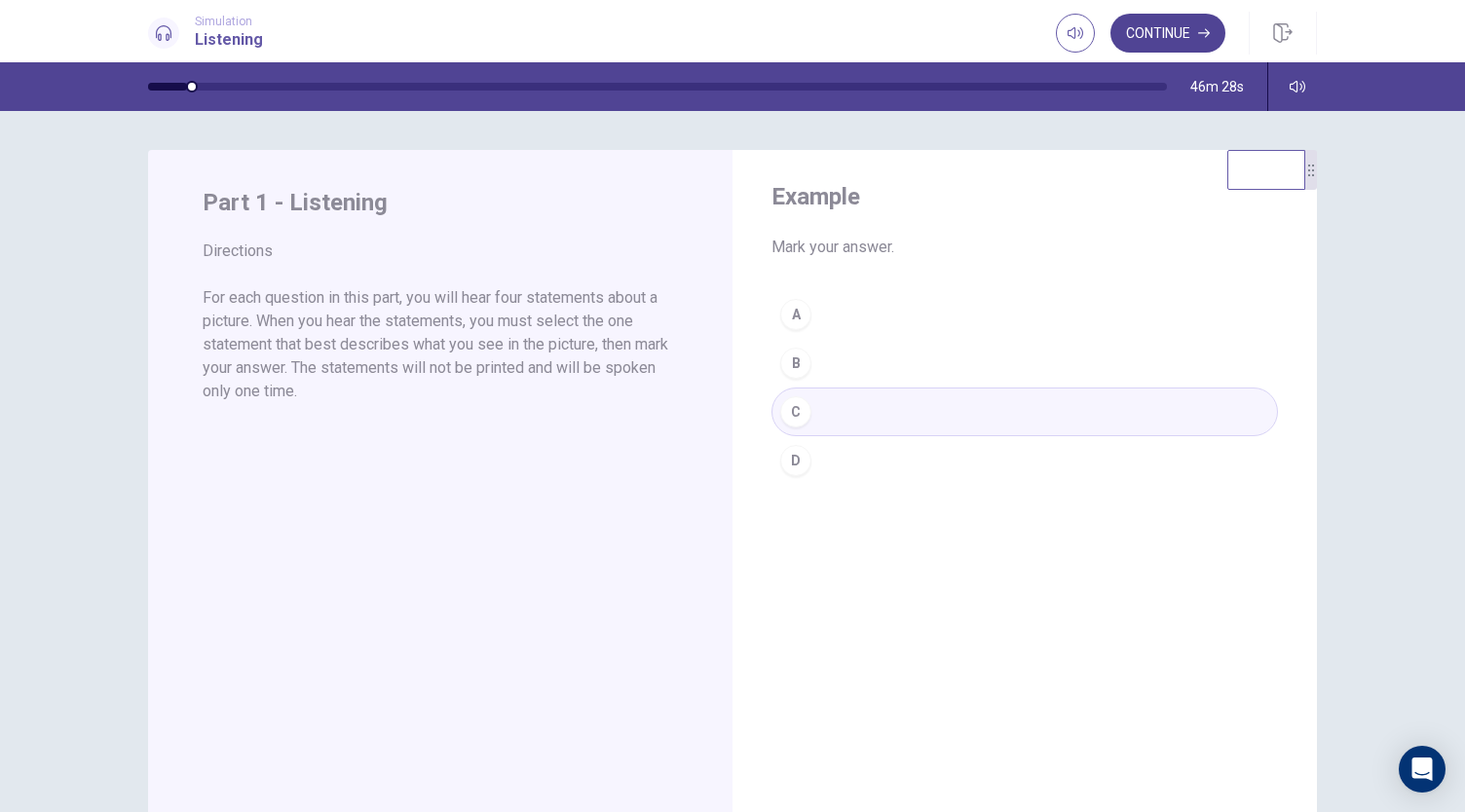
click at [1194, 26] on button "Continue" at bounding box center [1168, 33] width 115 height 39
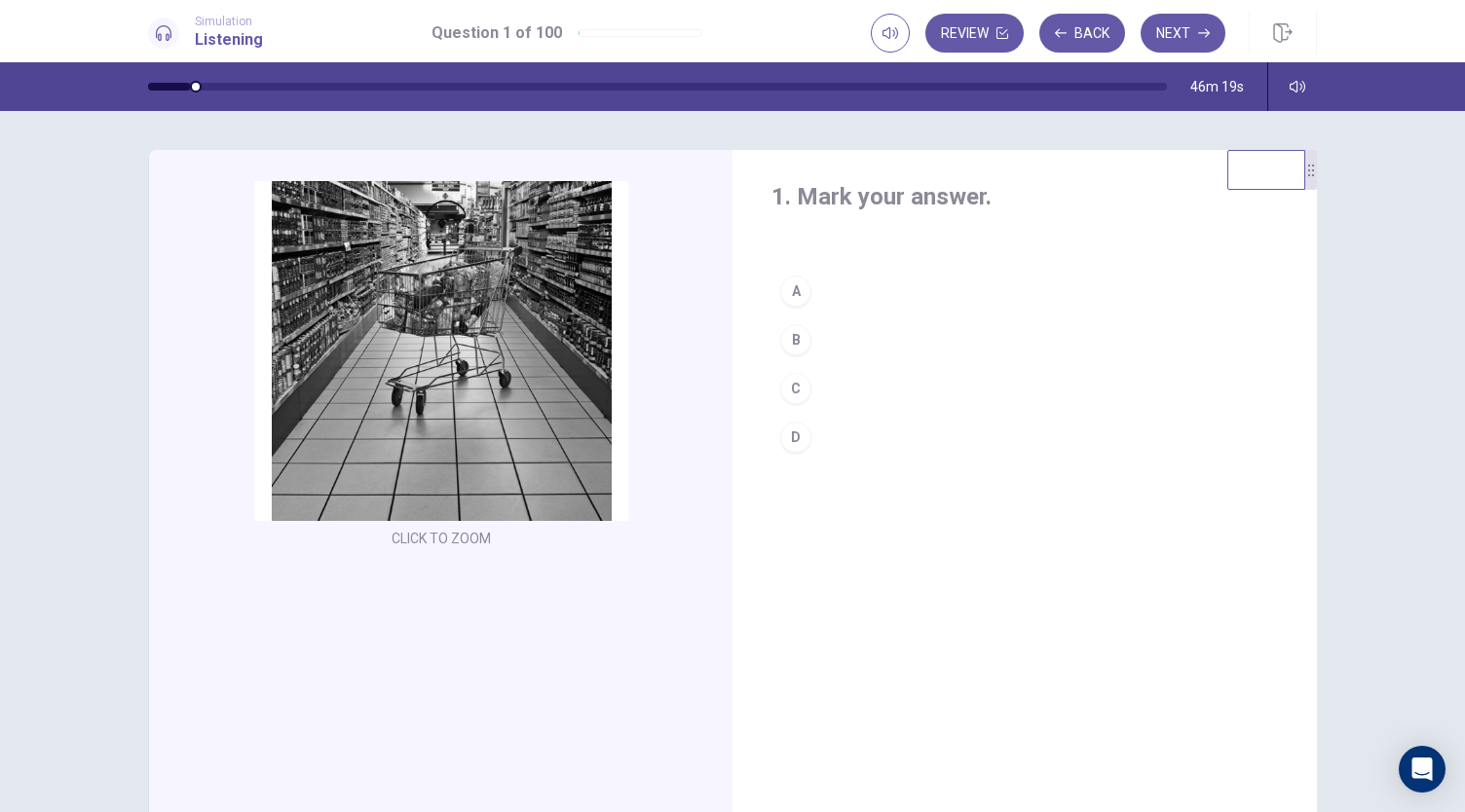
click at [796, 382] on div "C" at bounding box center [795, 388] width 31 height 31
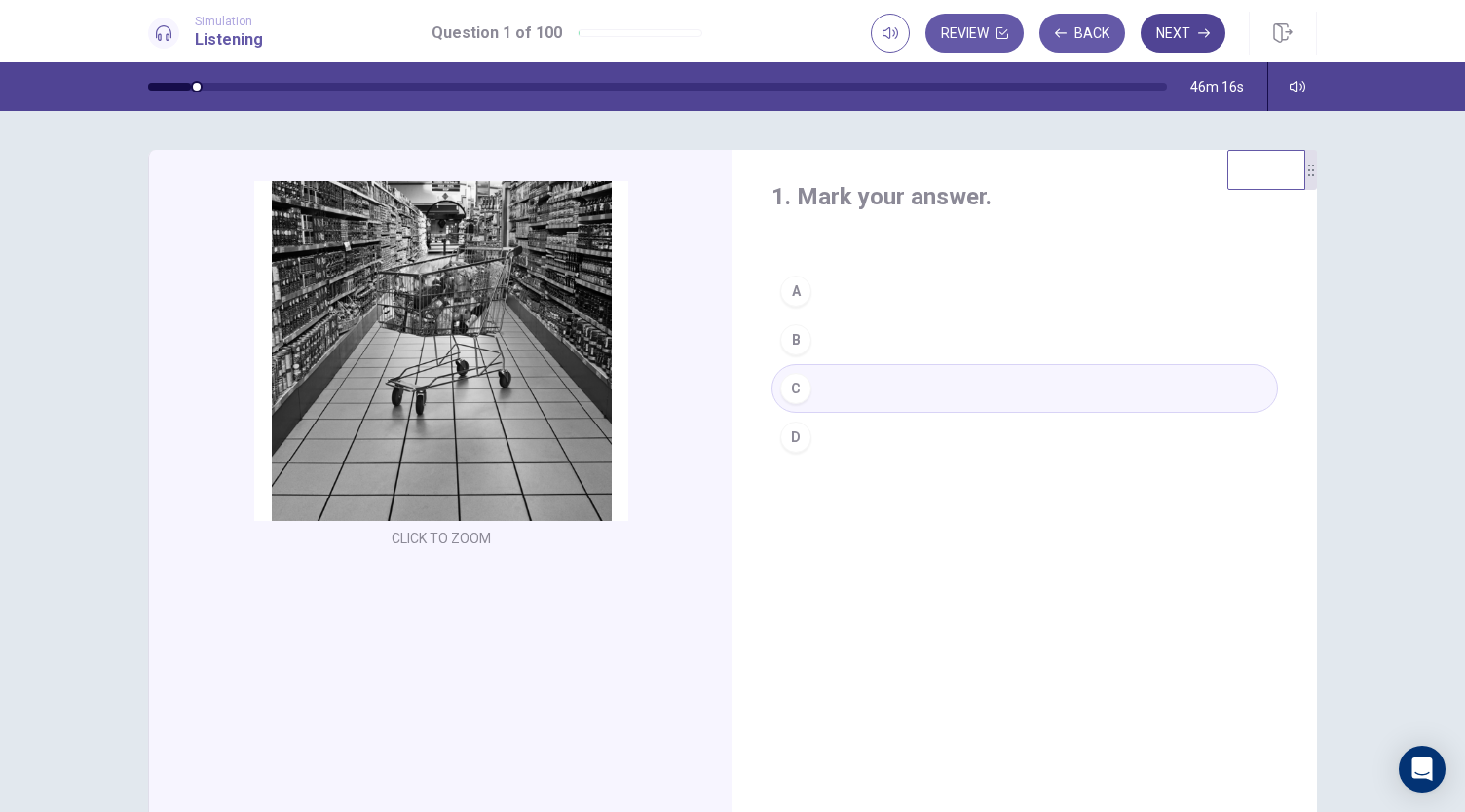
click at [1201, 37] on icon "button" at bounding box center [1204, 33] width 12 height 12
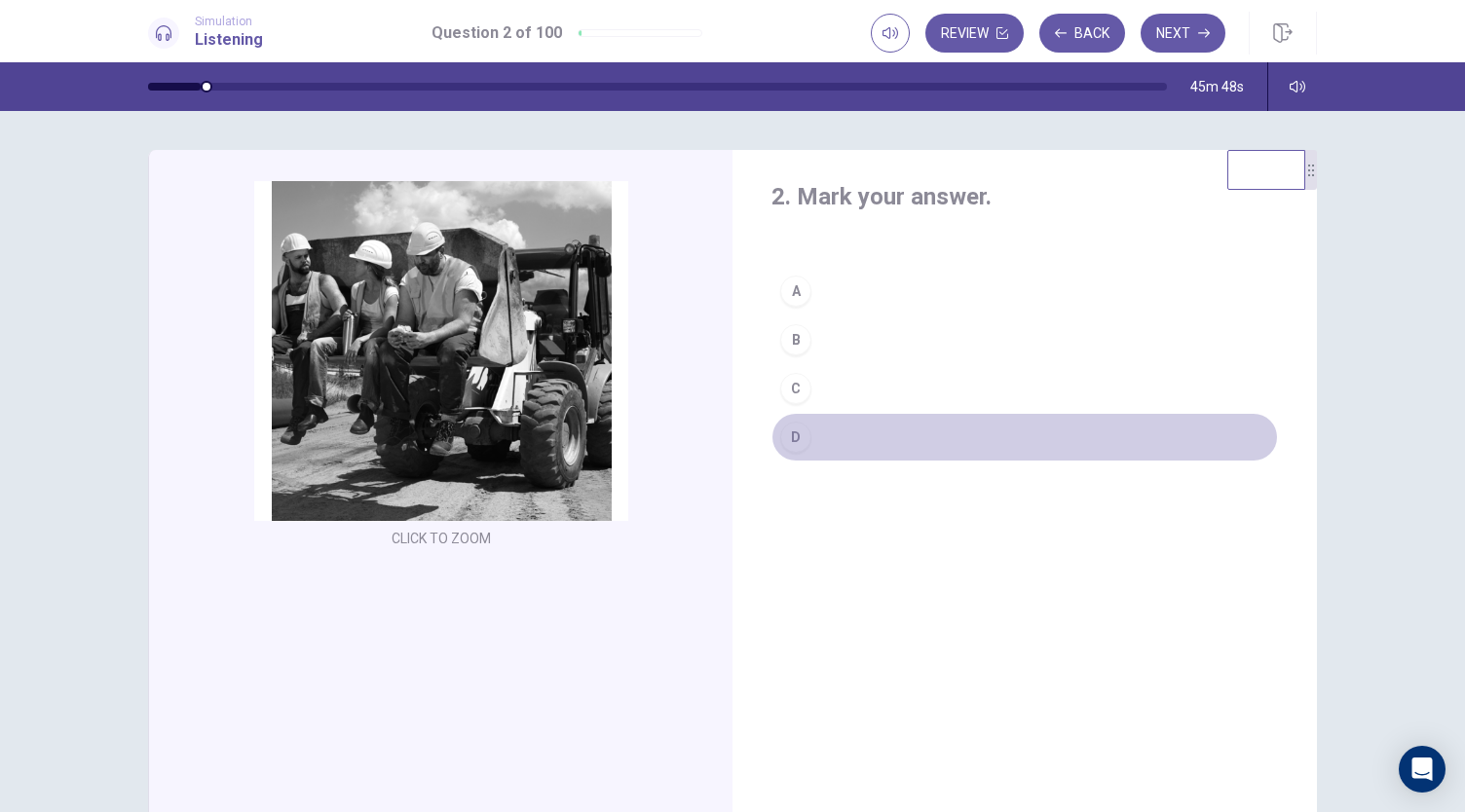
click at [799, 435] on div "D" at bounding box center [795, 437] width 31 height 31
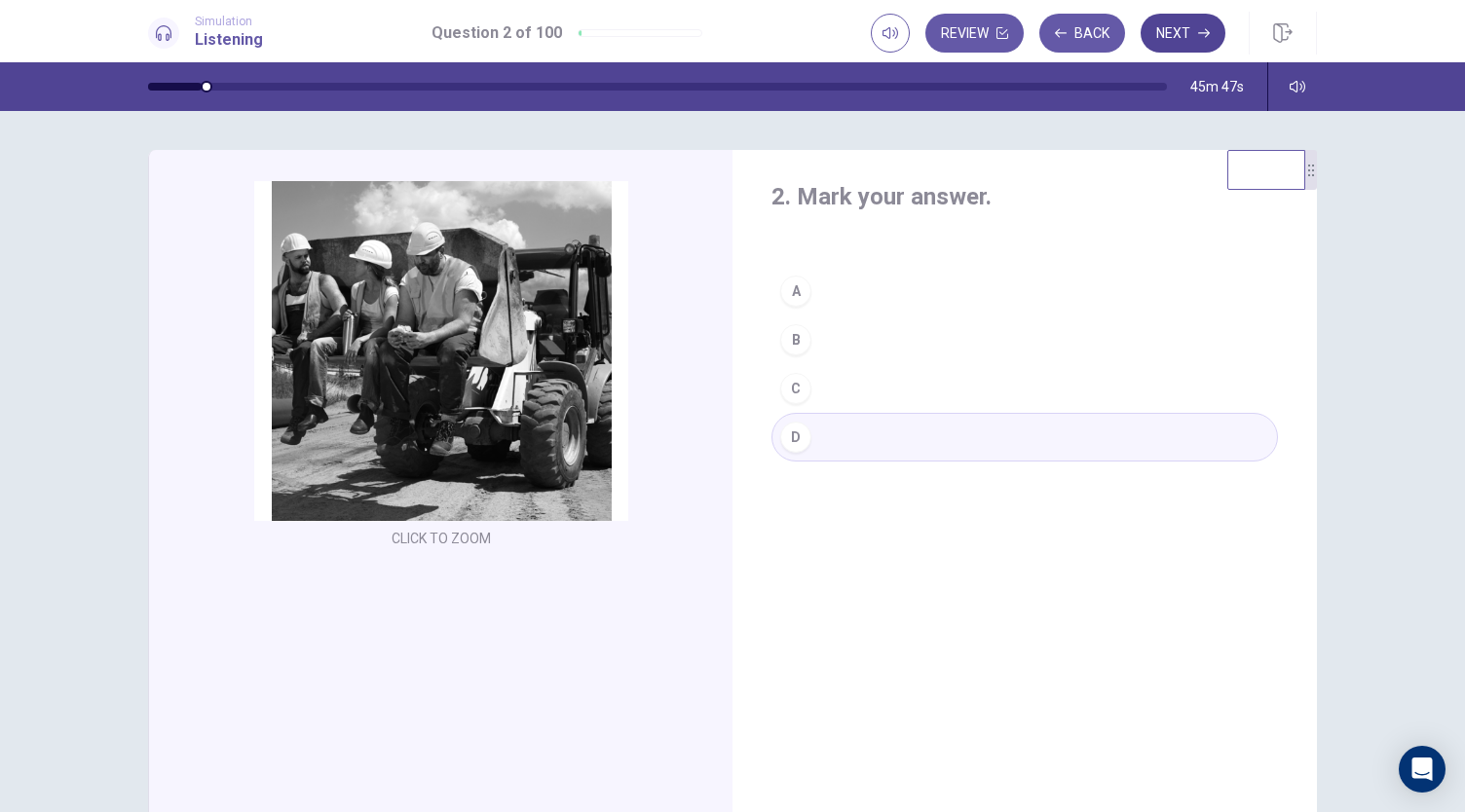
click at [1197, 35] on button "Next" at bounding box center [1183, 33] width 85 height 39
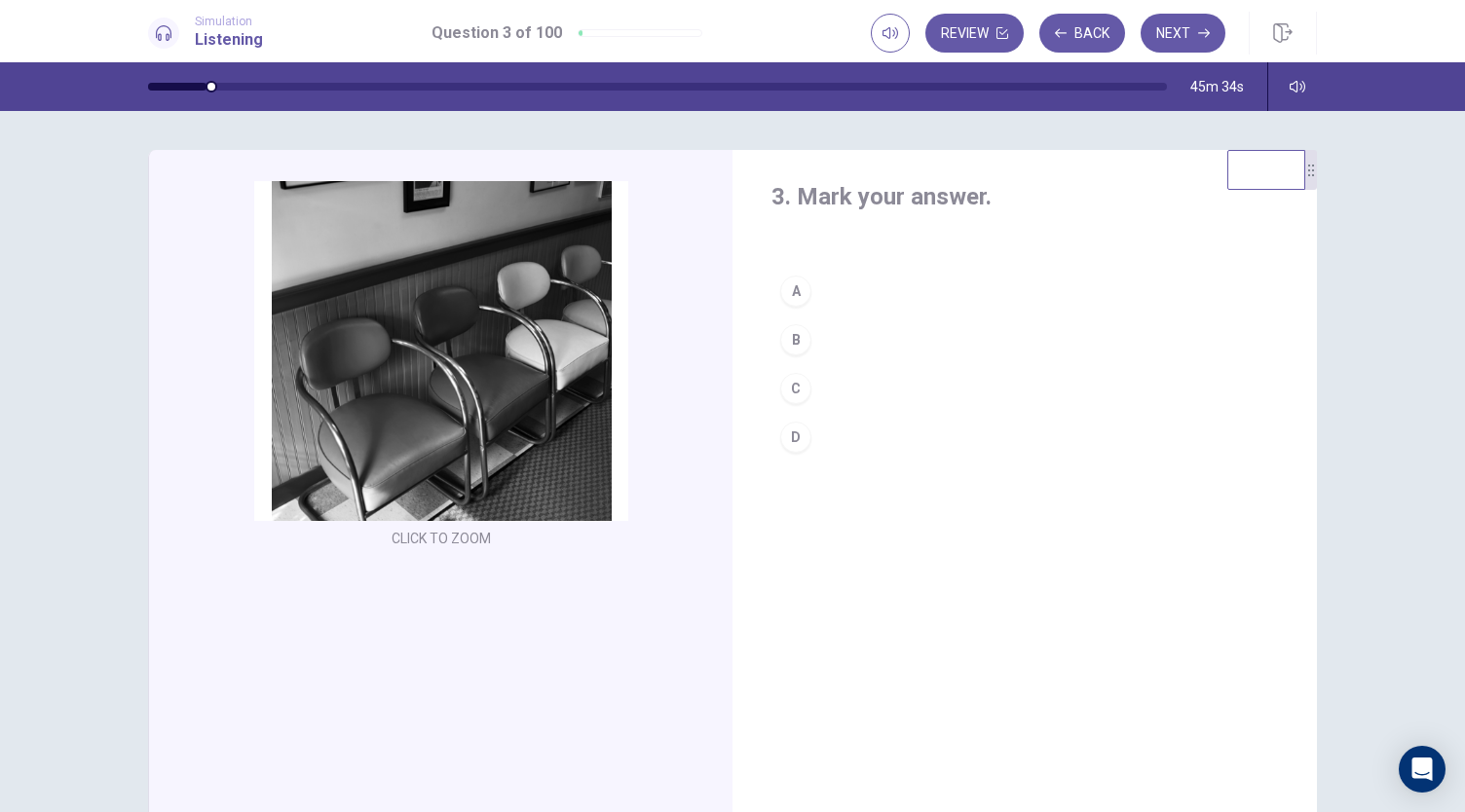
click at [798, 381] on div "C" at bounding box center [795, 388] width 31 height 31
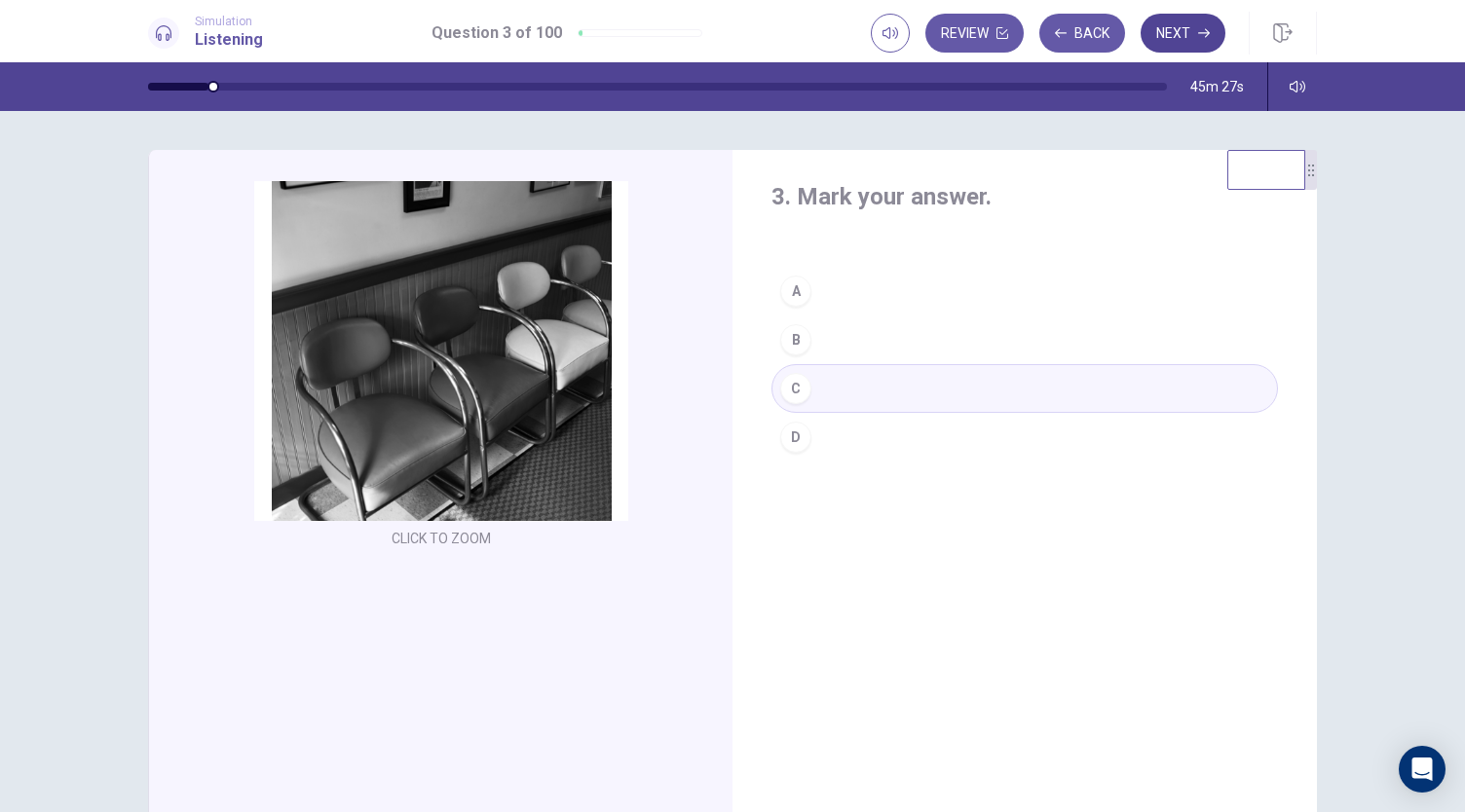
click at [1188, 32] on button "Next" at bounding box center [1183, 33] width 85 height 39
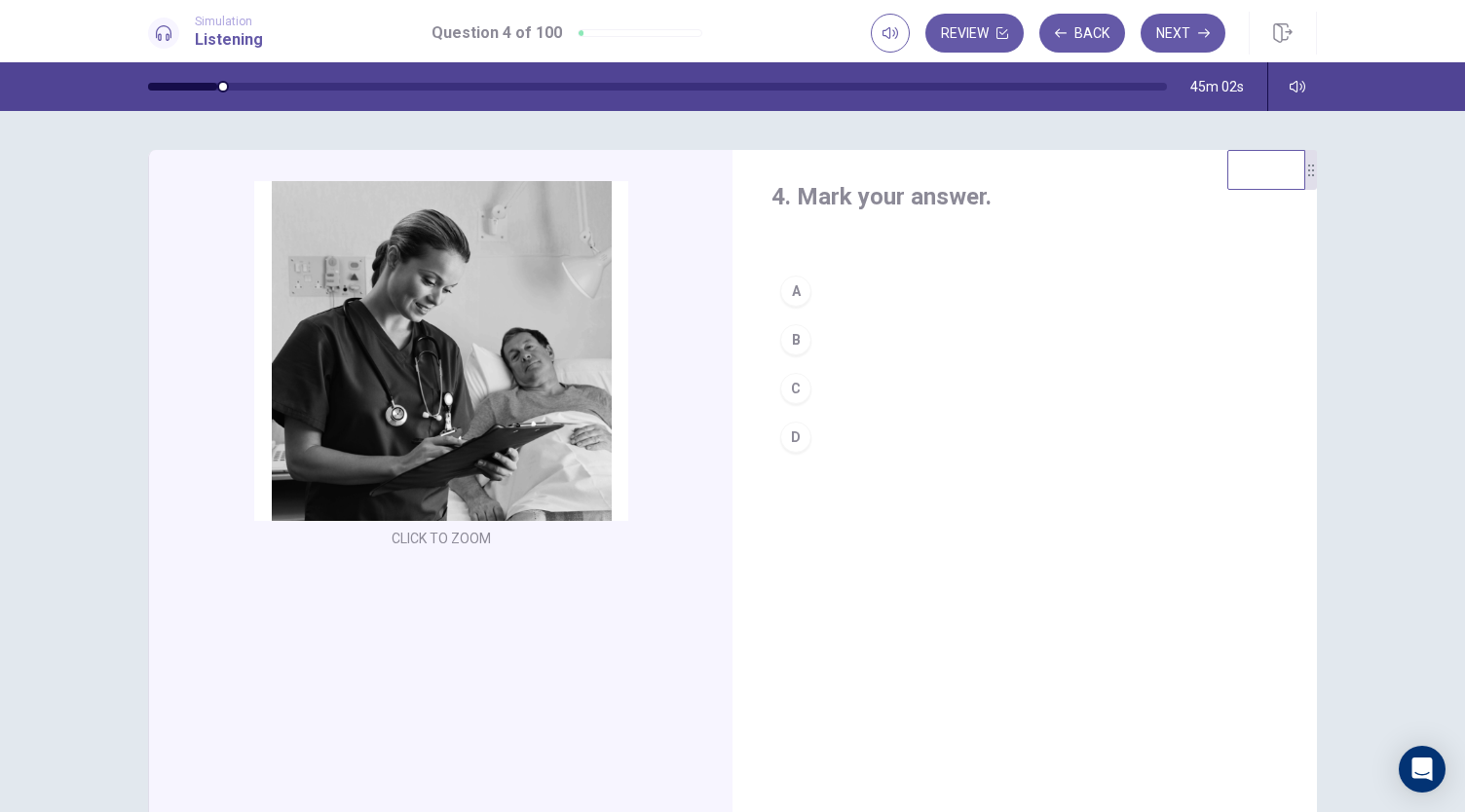
click at [796, 392] on div "C" at bounding box center [795, 388] width 31 height 31
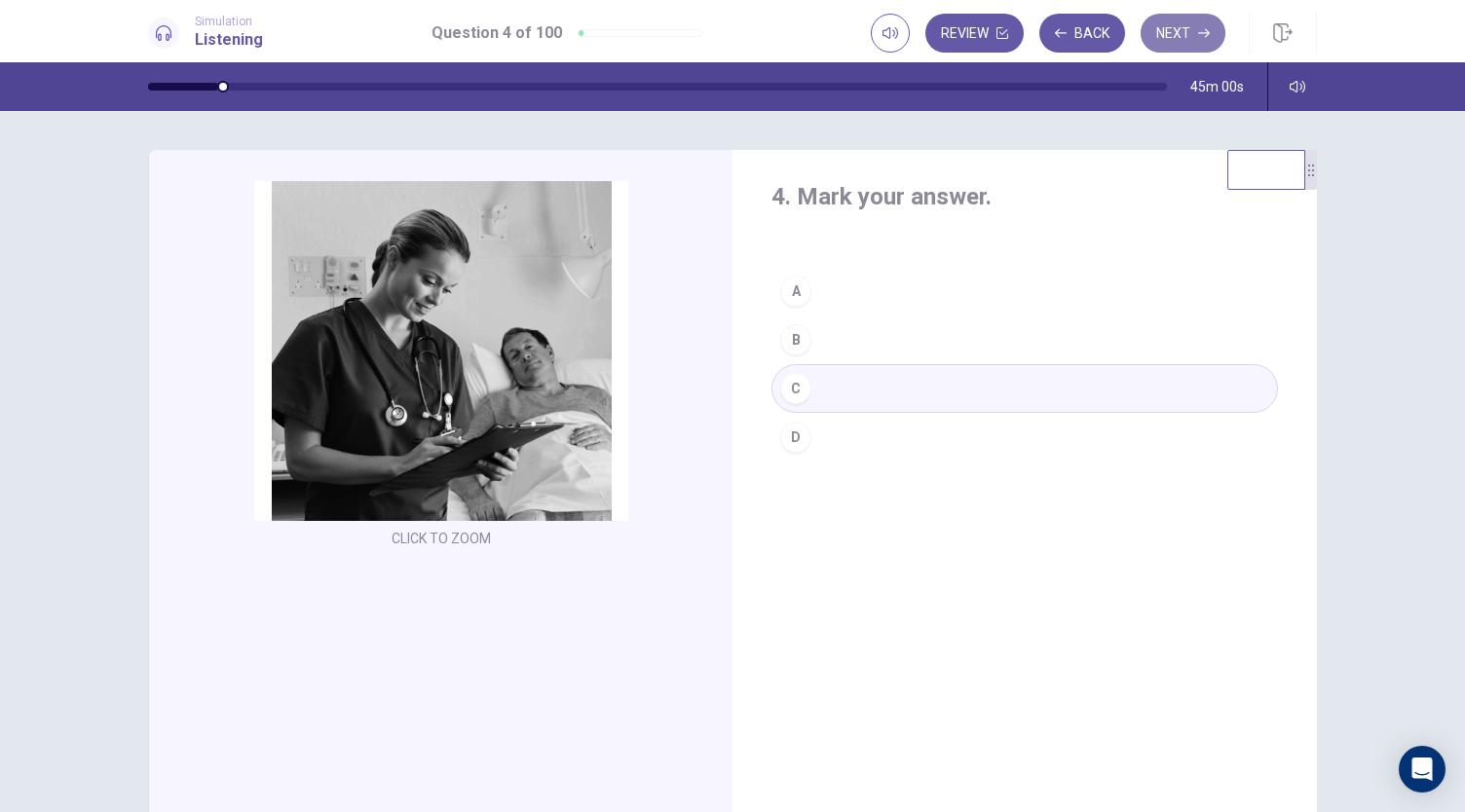
click at [1185, 33] on button "Next" at bounding box center [1183, 33] width 85 height 39
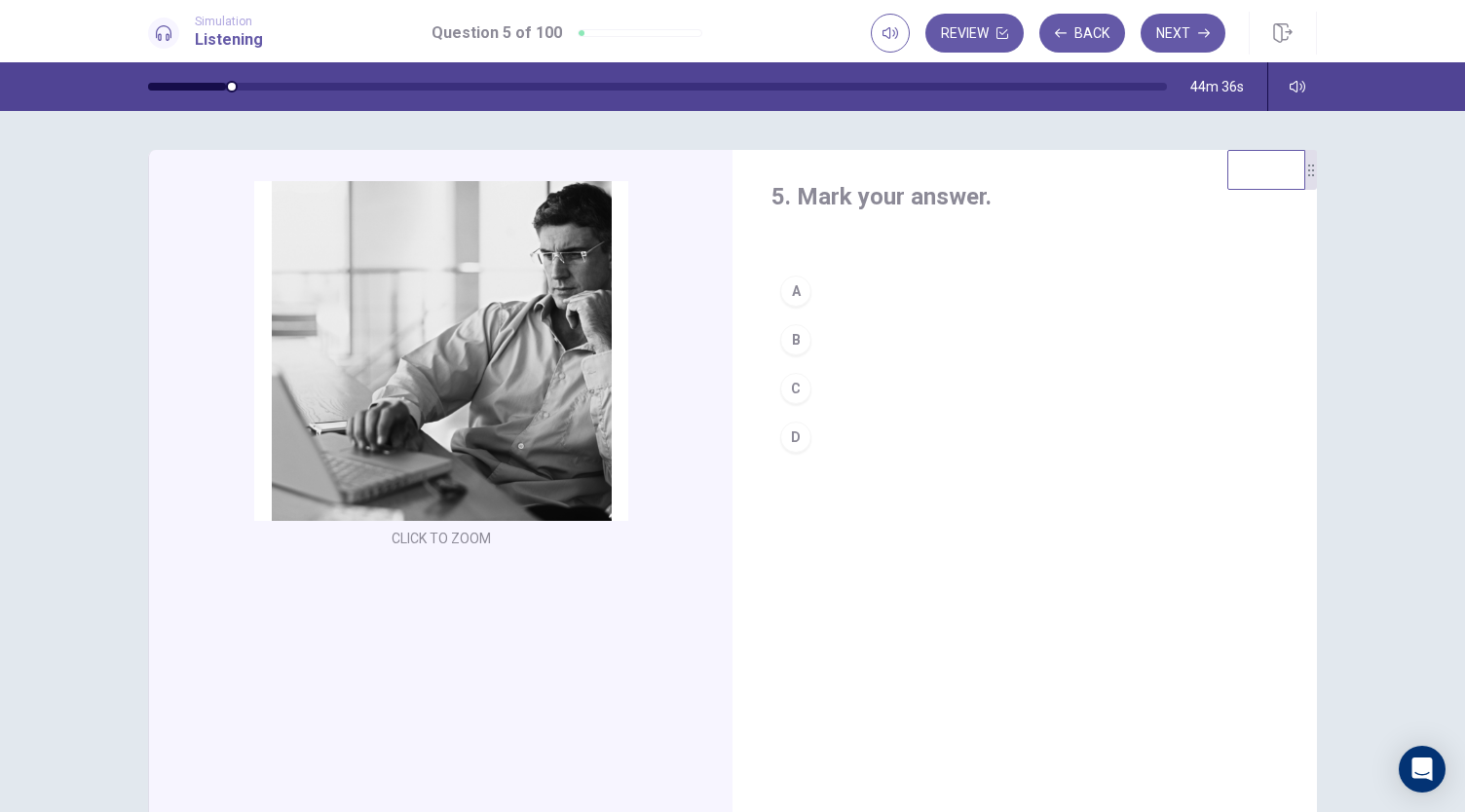
click at [794, 342] on div "B" at bounding box center [795, 340] width 31 height 31
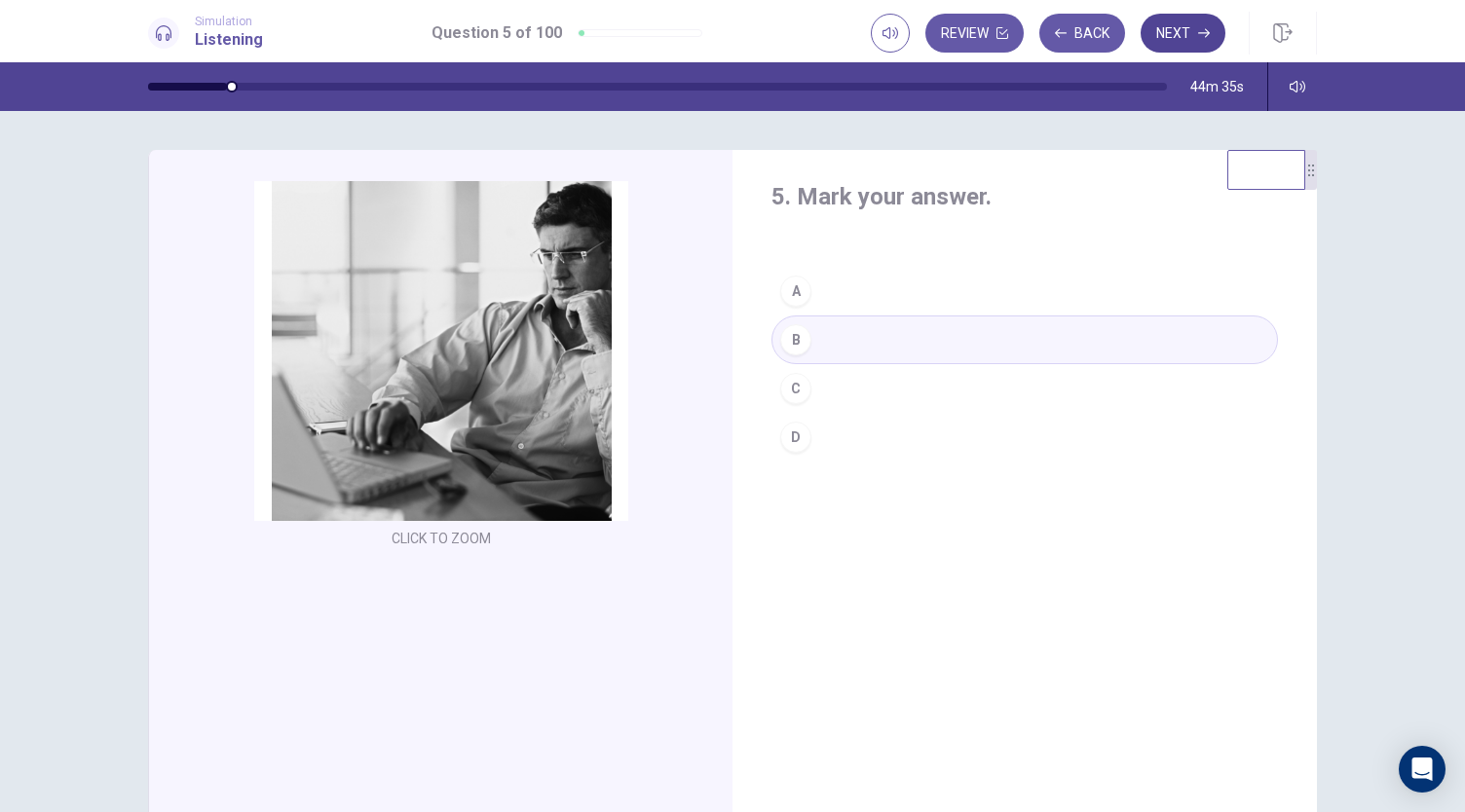
click at [1189, 37] on button "Next" at bounding box center [1183, 33] width 85 height 39
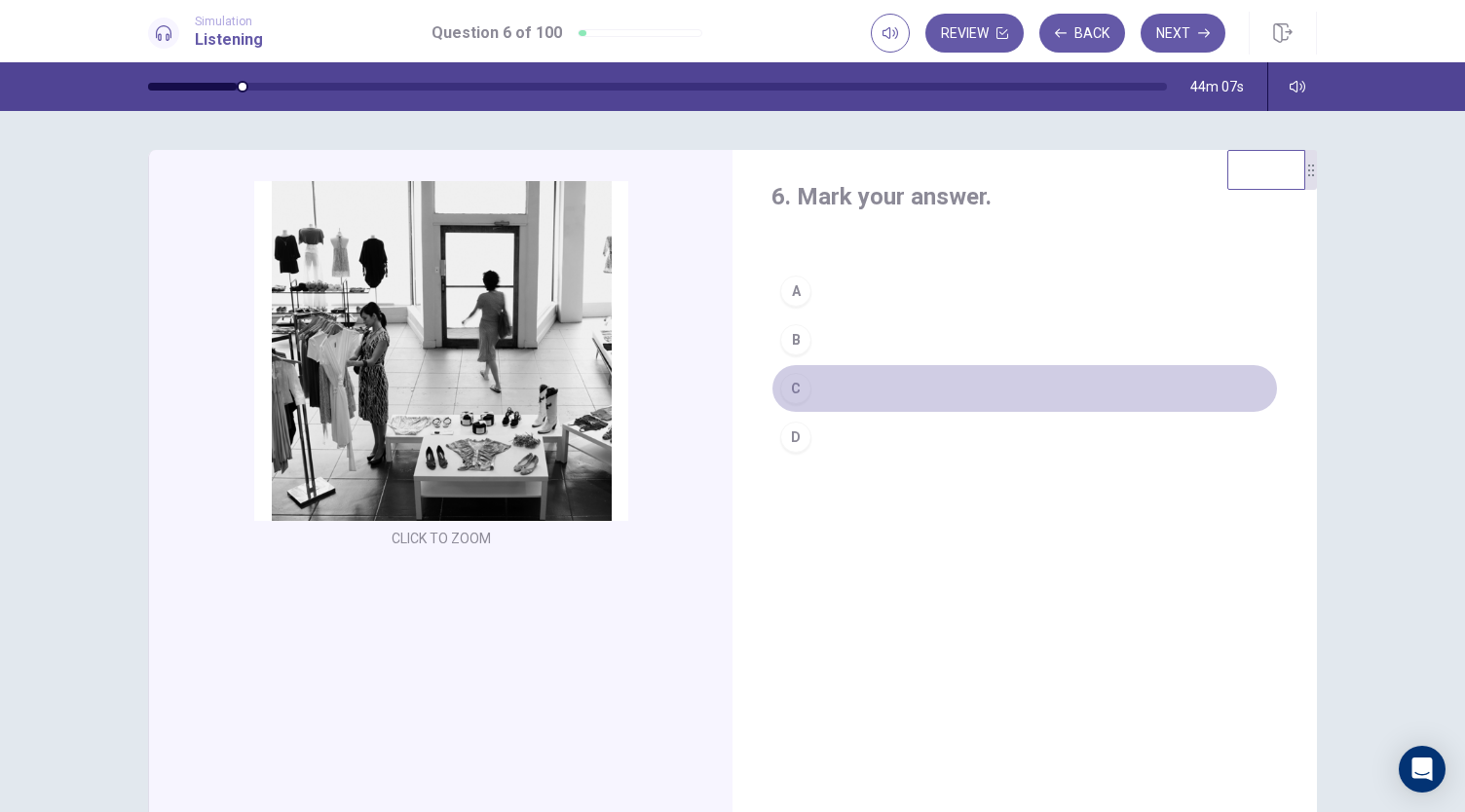
click at [785, 392] on div "C" at bounding box center [795, 388] width 31 height 31
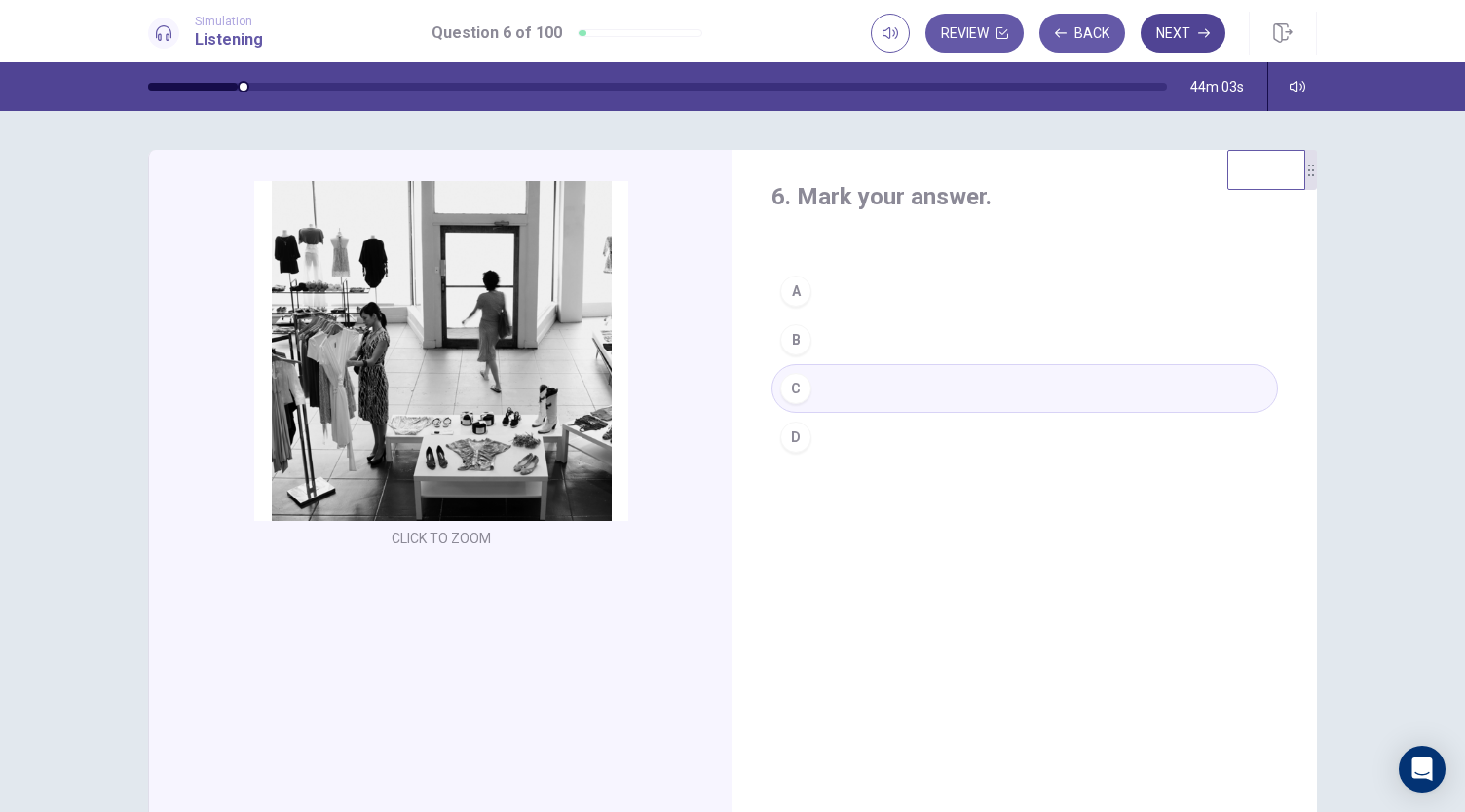
click at [1193, 21] on button "Next" at bounding box center [1183, 33] width 85 height 39
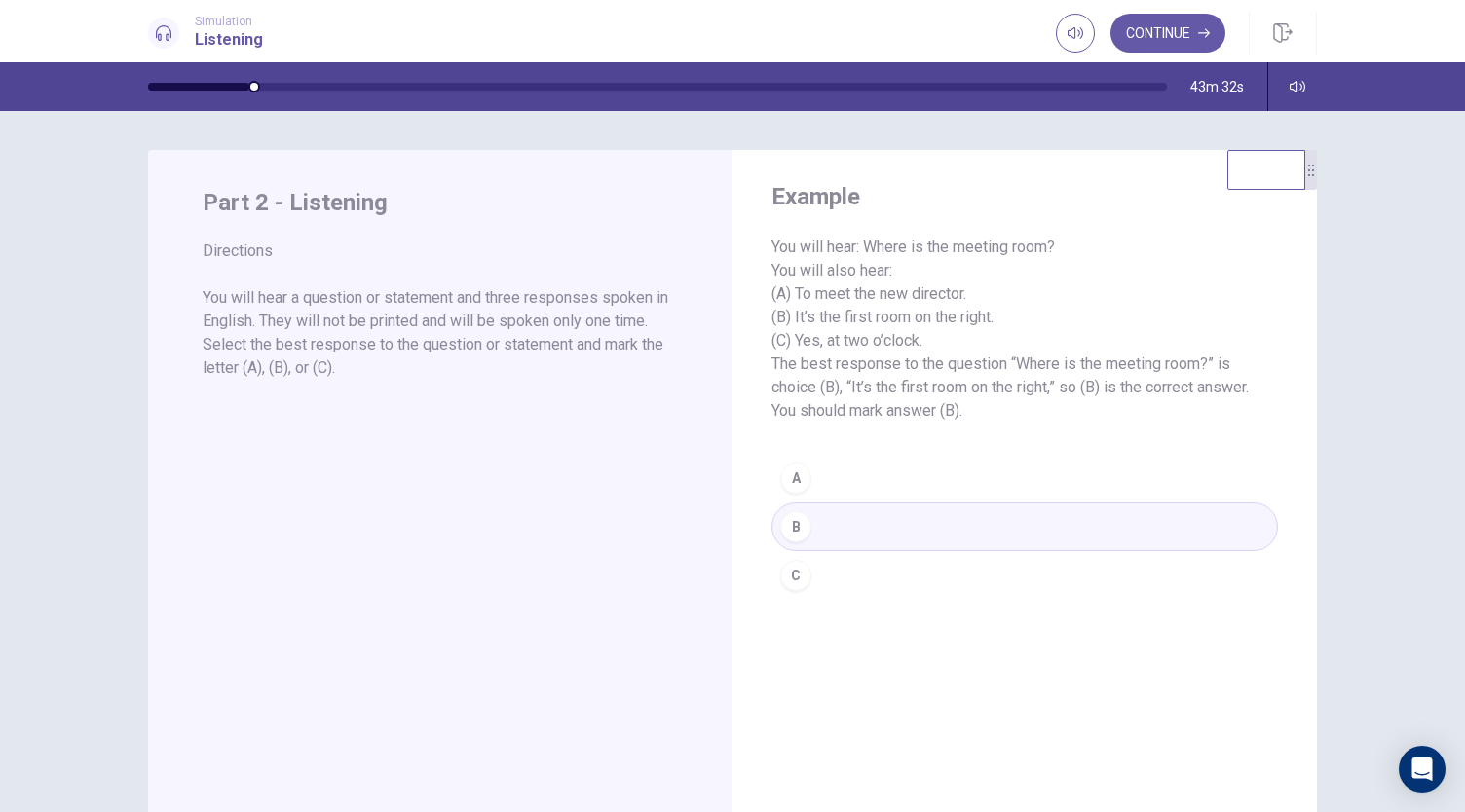
click at [1193, 21] on button "Continue" at bounding box center [1168, 33] width 115 height 39
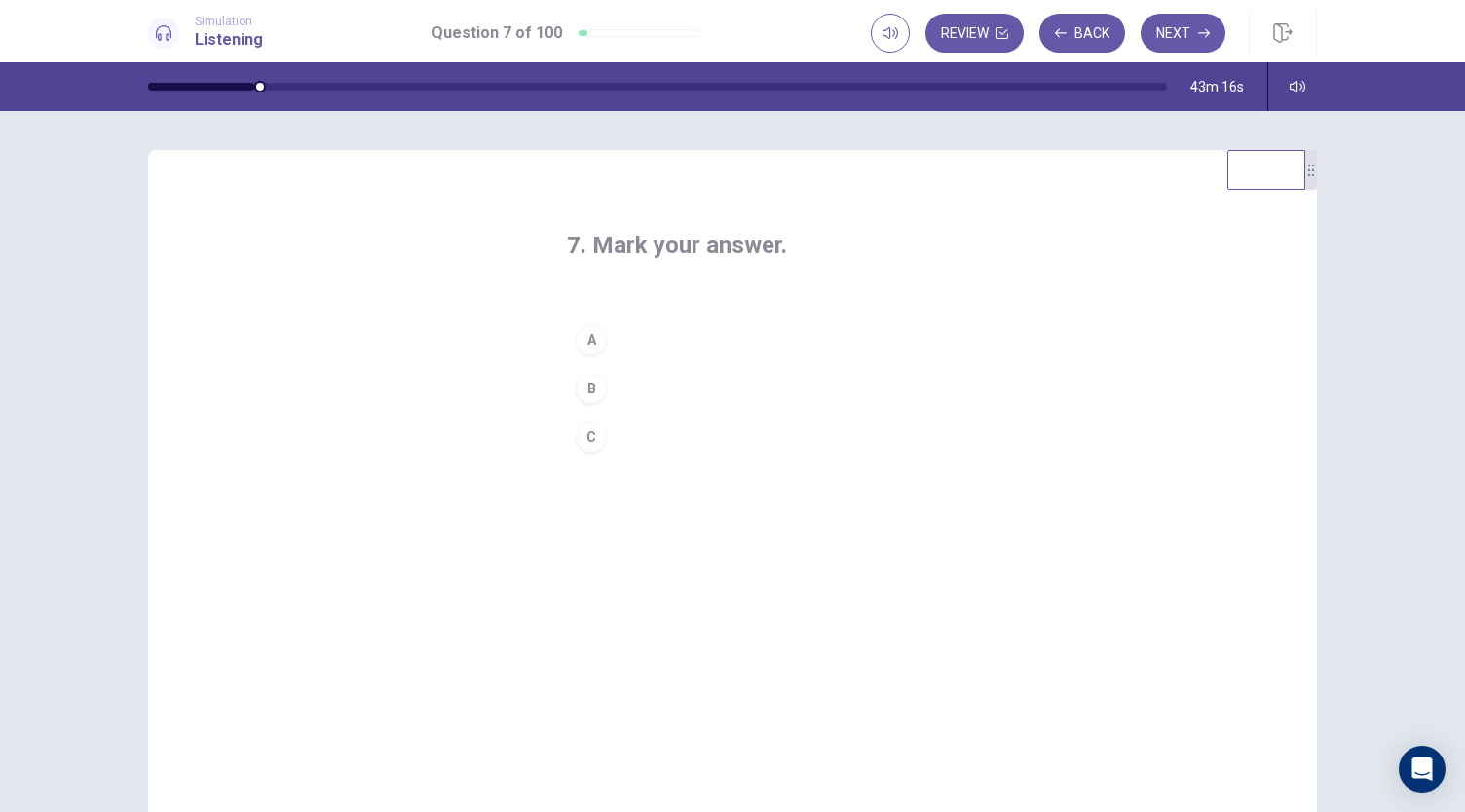
click at [585, 388] on div "B" at bounding box center [591, 388] width 31 height 31
click at [1192, 22] on button "Next" at bounding box center [1183, 33] width 85 height 39
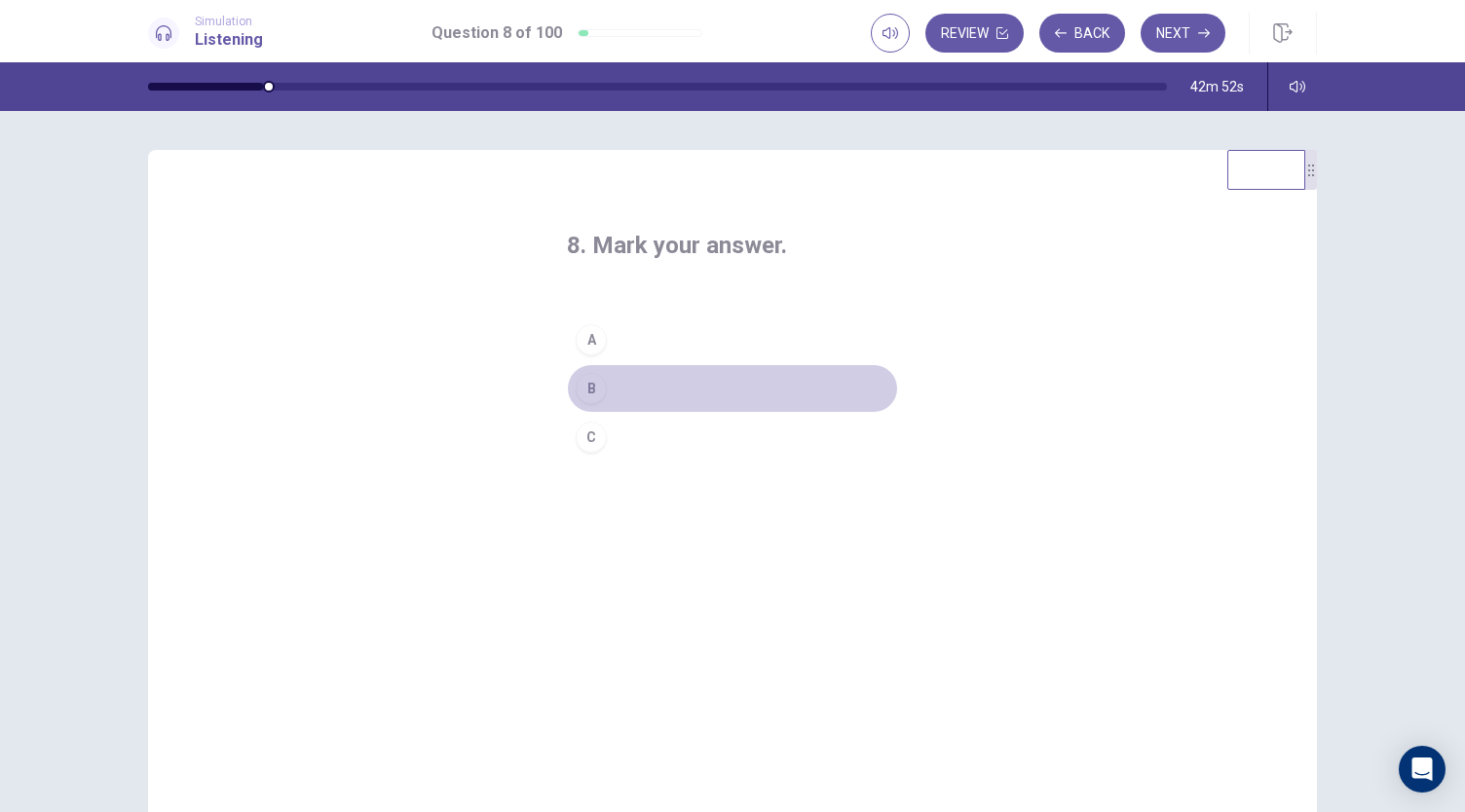
click at [590, 389] on div "B" at bounding box center [591, 388] width 31 height 31
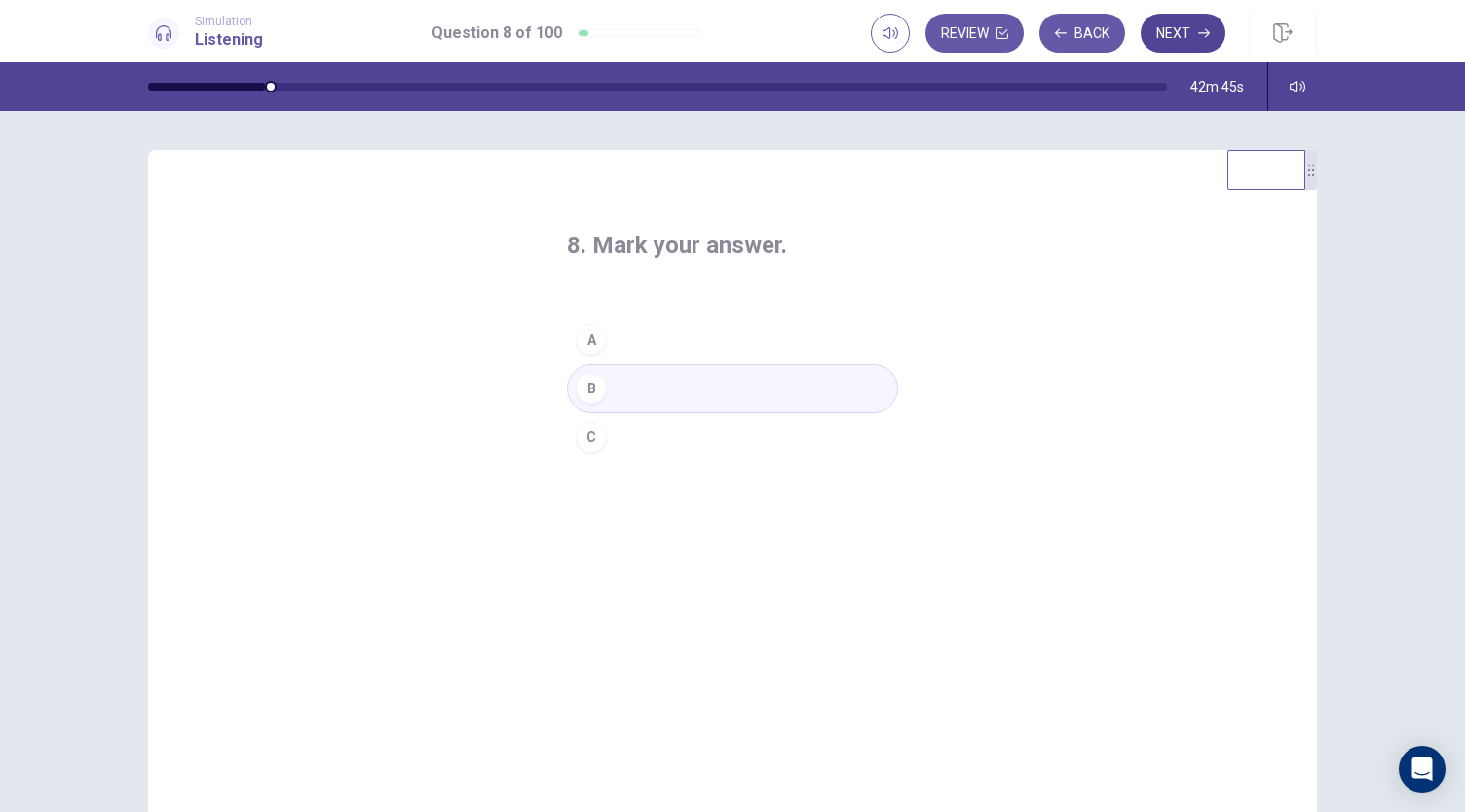
click at [1209, 31] on icon "button" at bounding box center [1204, 33] width 12 height 12
click at [590, 391] on div "B" at bounding box center [591, 388] width 31 height 31
click at [1169, 35] on button "Next" at bounding box center [1183, 33] width 85 height 39
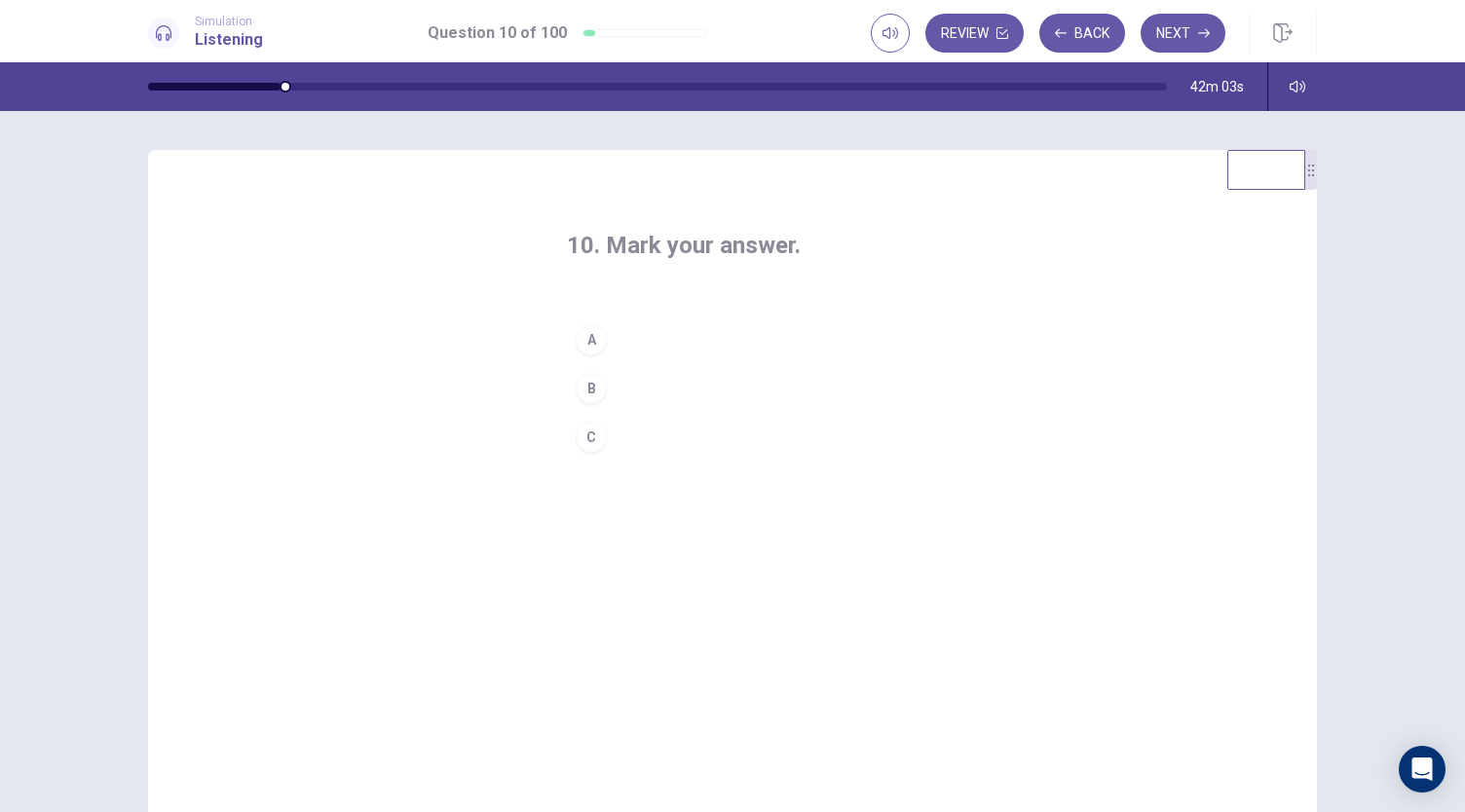
click at [577, 440] on div "C" at bounding box center [591, 437] width 31 height 31
click at [1177, 35] on button "Next" at bounding box center [1183, 33] width 85 height 39
click at [589, 341] on div "A" at bounding box center [591, 340] width 31 height 31
click at [1175, 45] on button "Next" at bounding box center [1183, 33] width 85 height 39
click at [587, 429] on div "C" at bounding box center [591, 437] width 31 height 31
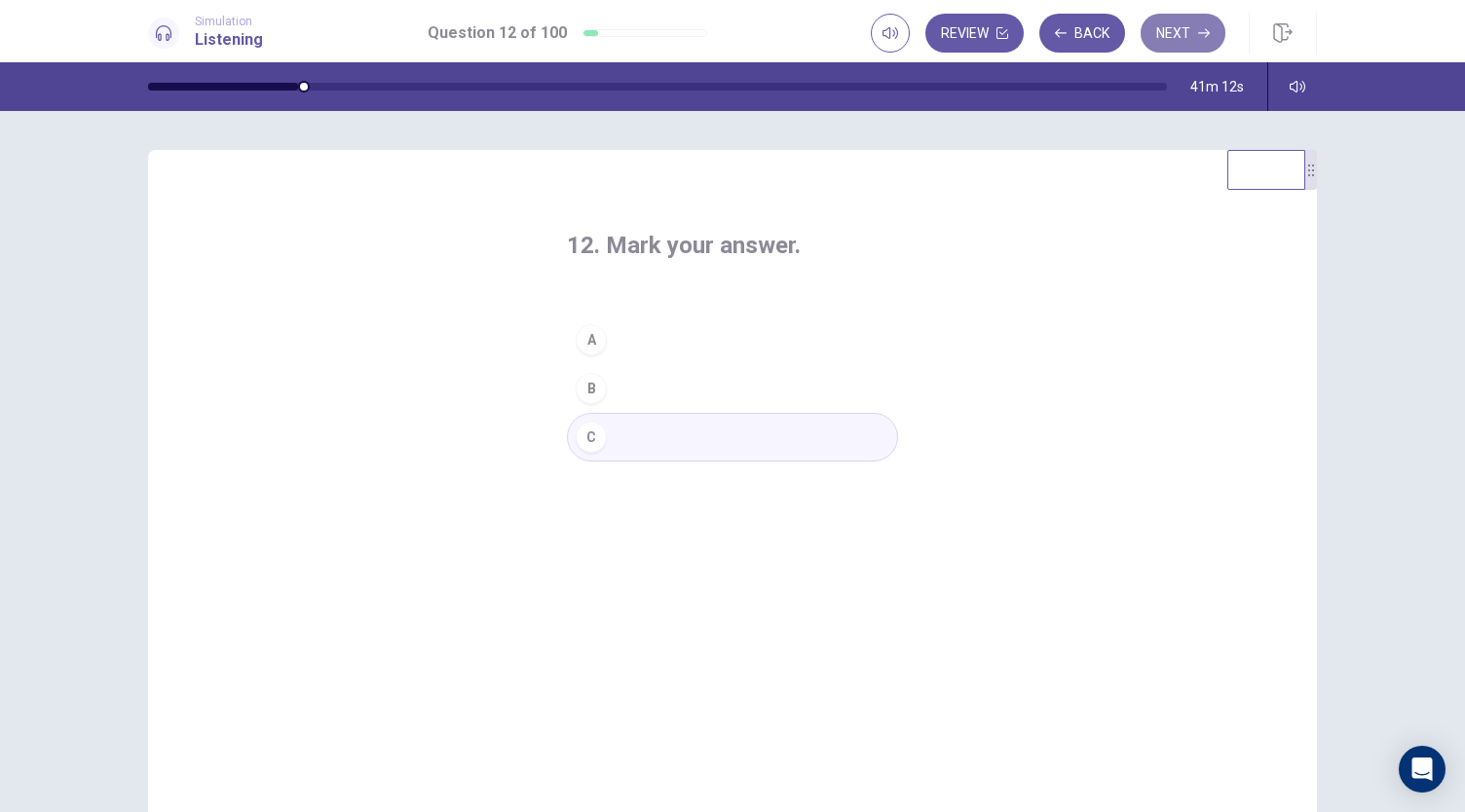
click at [1193, 30] on button "Next" at bounding box center [1183, 33] width 85 height 39
click at [593, 390] on div "B" at bounding box center [591, 388] width 31 height 31
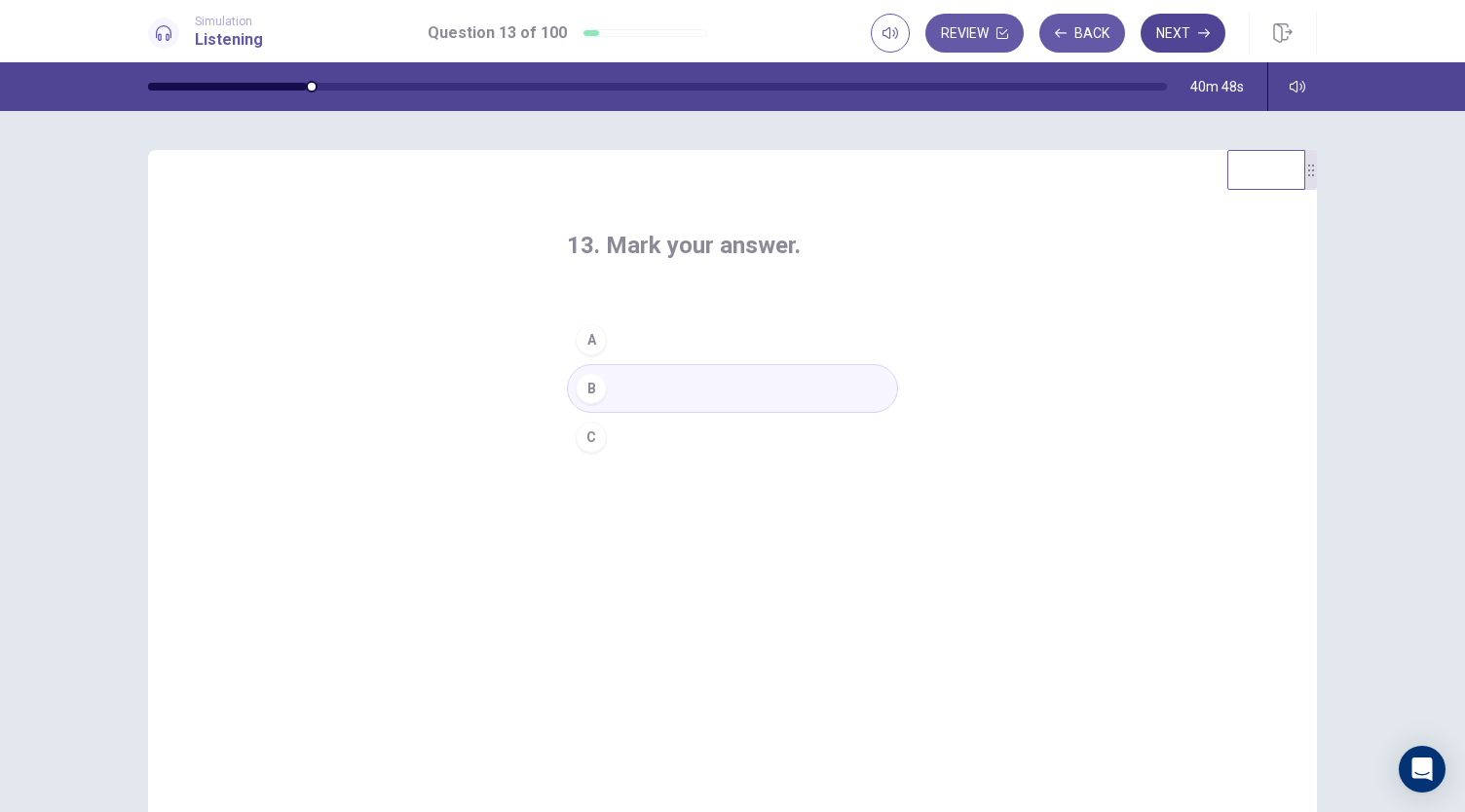
click at [1178, 42] on button "Next" at bounding box center [1183, 33] width 85 height 39
click at [580, 349] on div "A" at bounding box center [591, 340] width 31 height 31
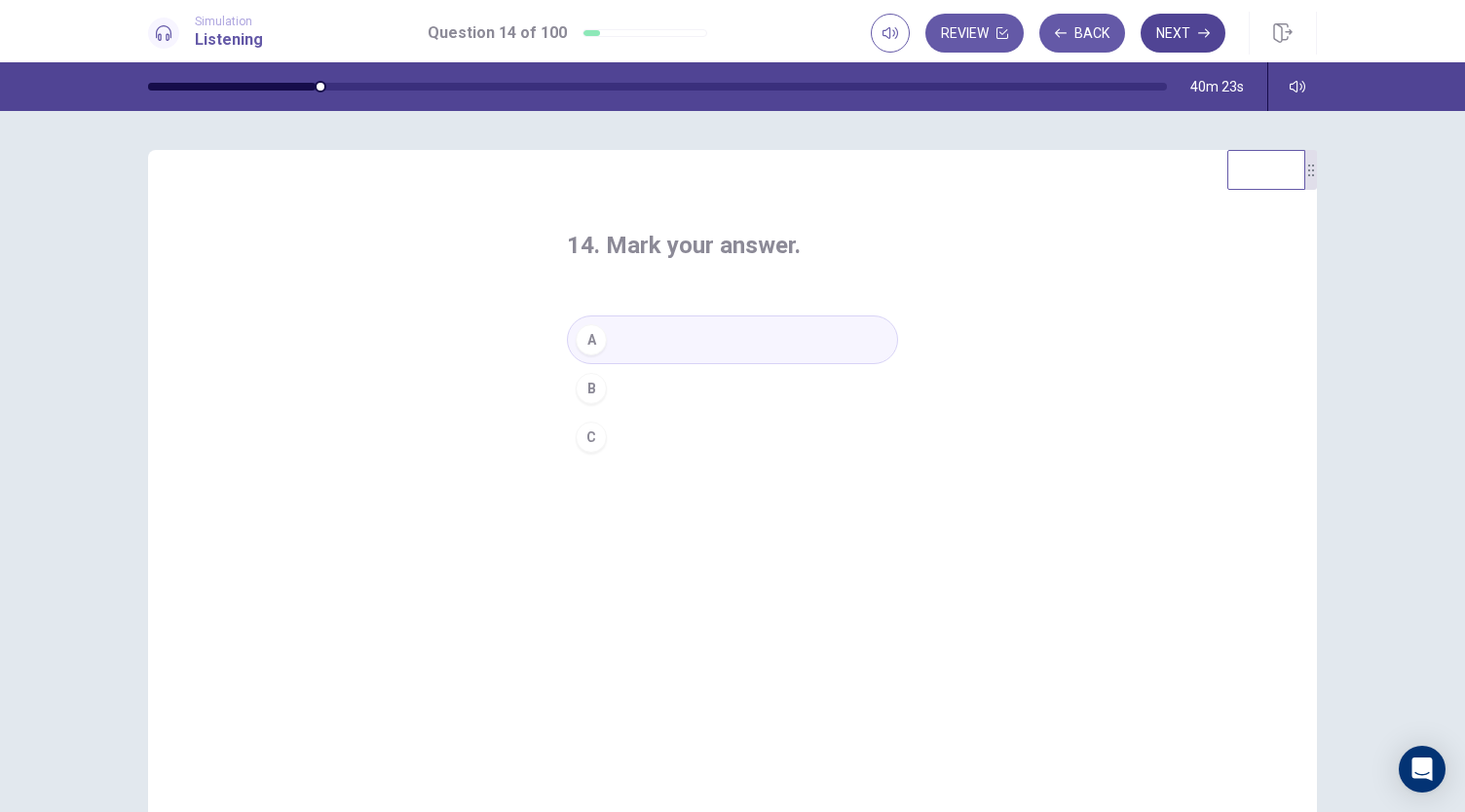
click at [1181, 38] on button "Next" at bounding box center [1183, 33] width 85 height 39
click at [584, 343] on div "A" at bounding box center [591, 340] width 31 height 31
click at [1187, 29] on button "Next" at bounding box center [1183, 33] width 85 height 39
click at [588, 383] on div "B" at bounding box center [591, 388] width 31 height 31
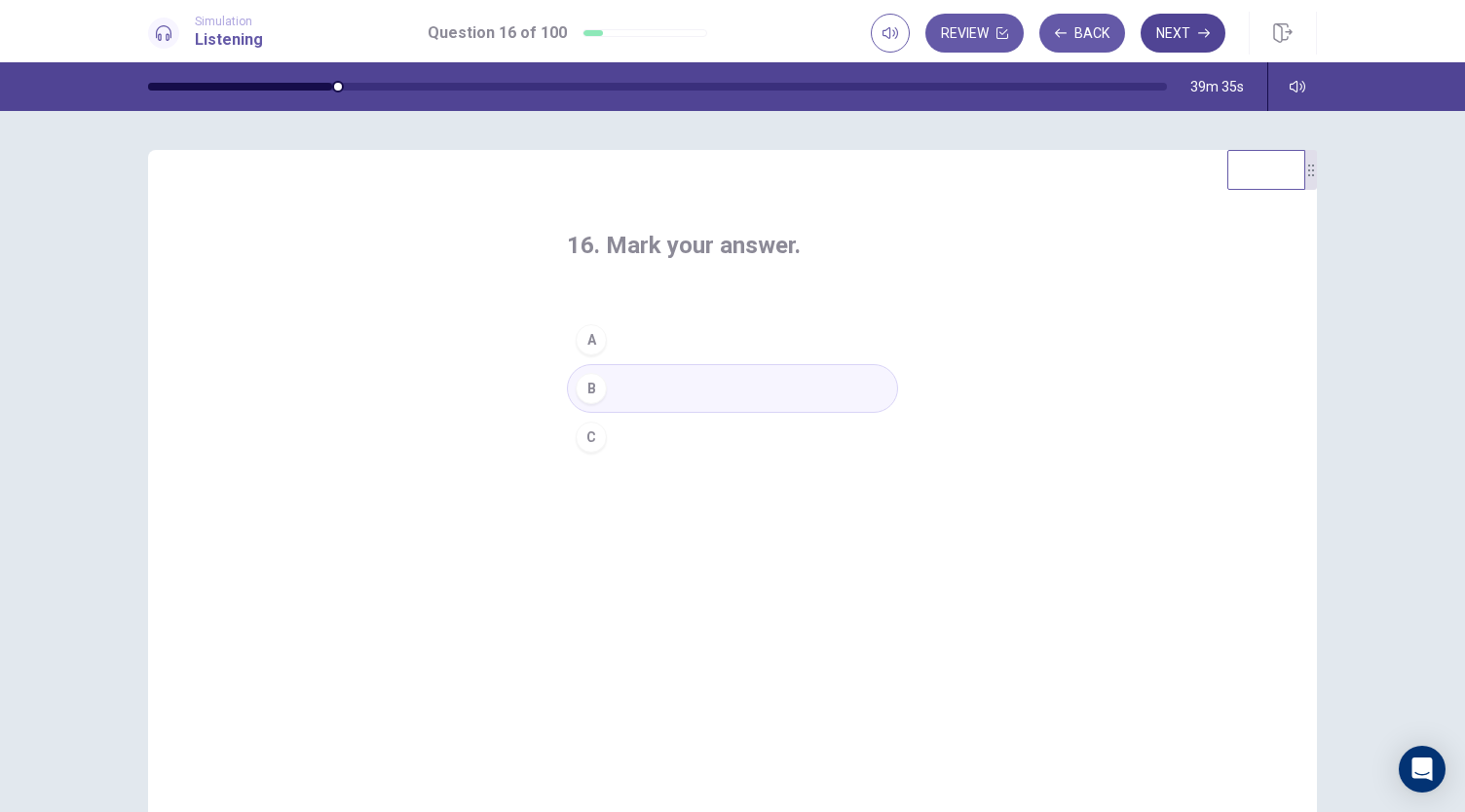
click at [1175, 29] on button "Next" at bounding box center [1183, 33] width 85 height 39
click at [590, 438] on div "C" at bounding box center [591, 437] width 31 height 31
click at [1171, 34] on button "Next" at bounding box center [1183, 33] width 85 height 39
click at [590, 438] on div "C" at bounding box center [591, 437] width 31 height 31
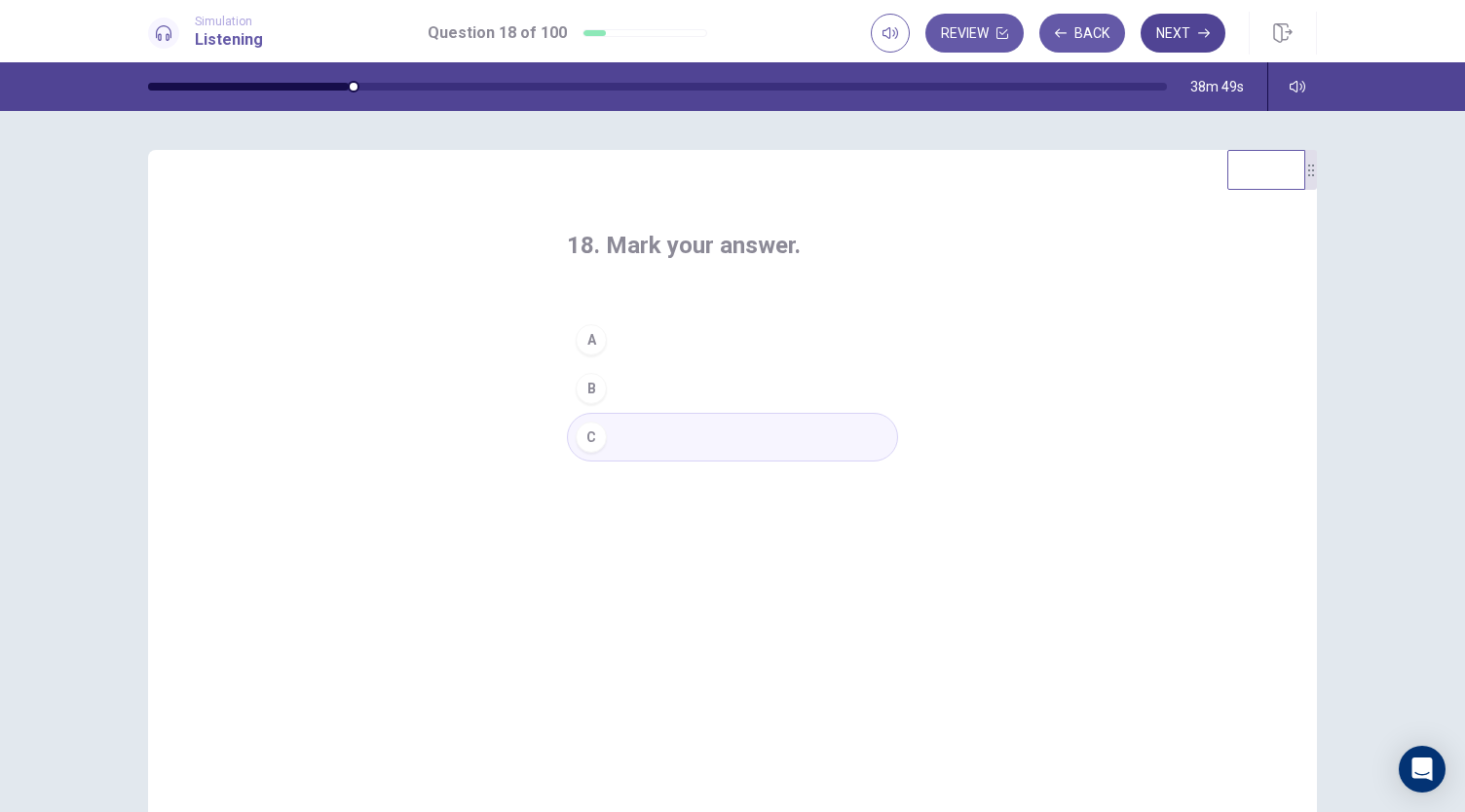
click at [1174, 40] on button "Next" at bounding box center [1183, 33] width 85 height 39
click at [590, 344] on div "A" at bounding box center [591, 340] width 31 height 31
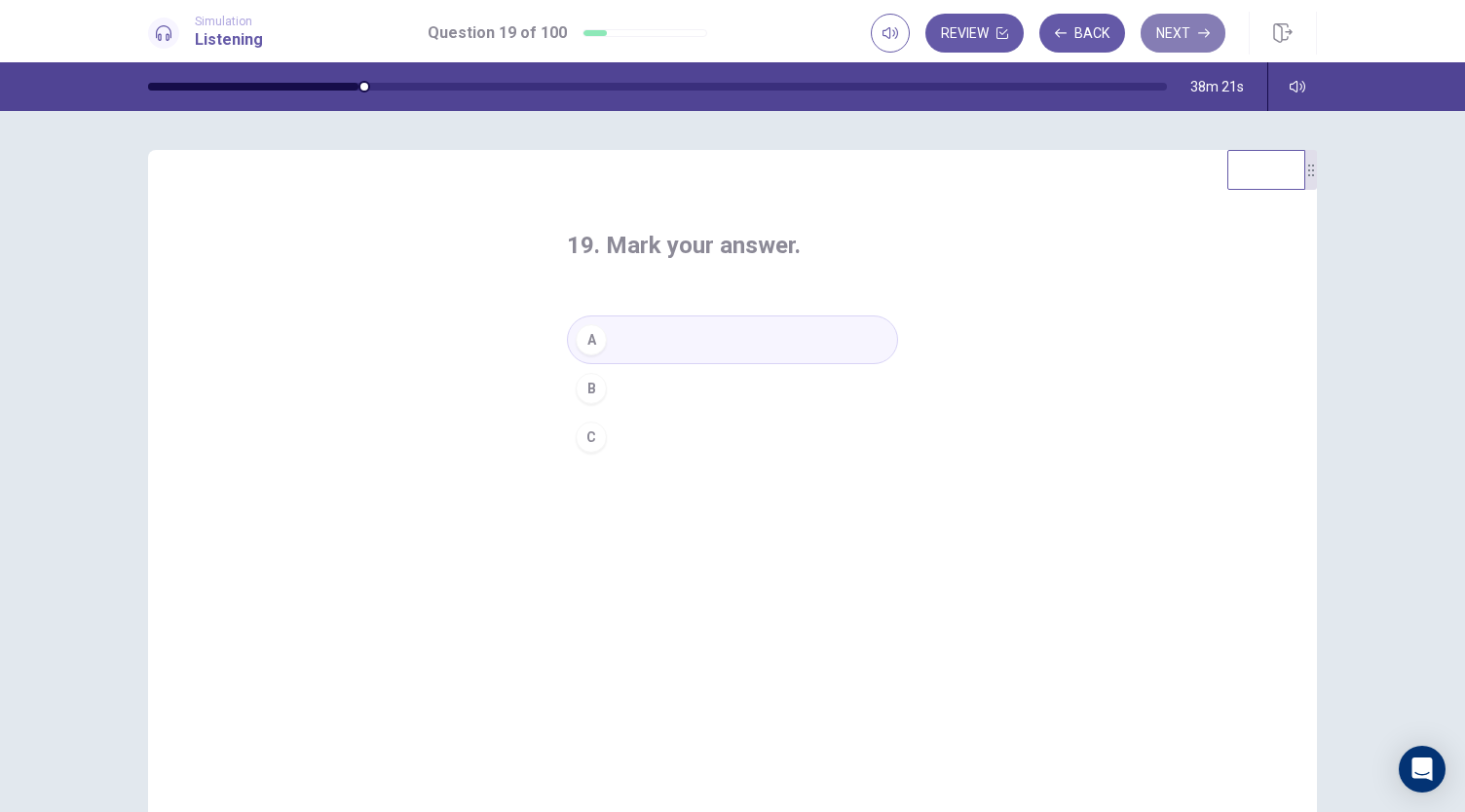
click at [1181, 26] on button "Next" at bounding box center [1183, 33] width 85 height 39
click at [587, 439] on div "C" at bounding box center [591, 437] width 31 height 31
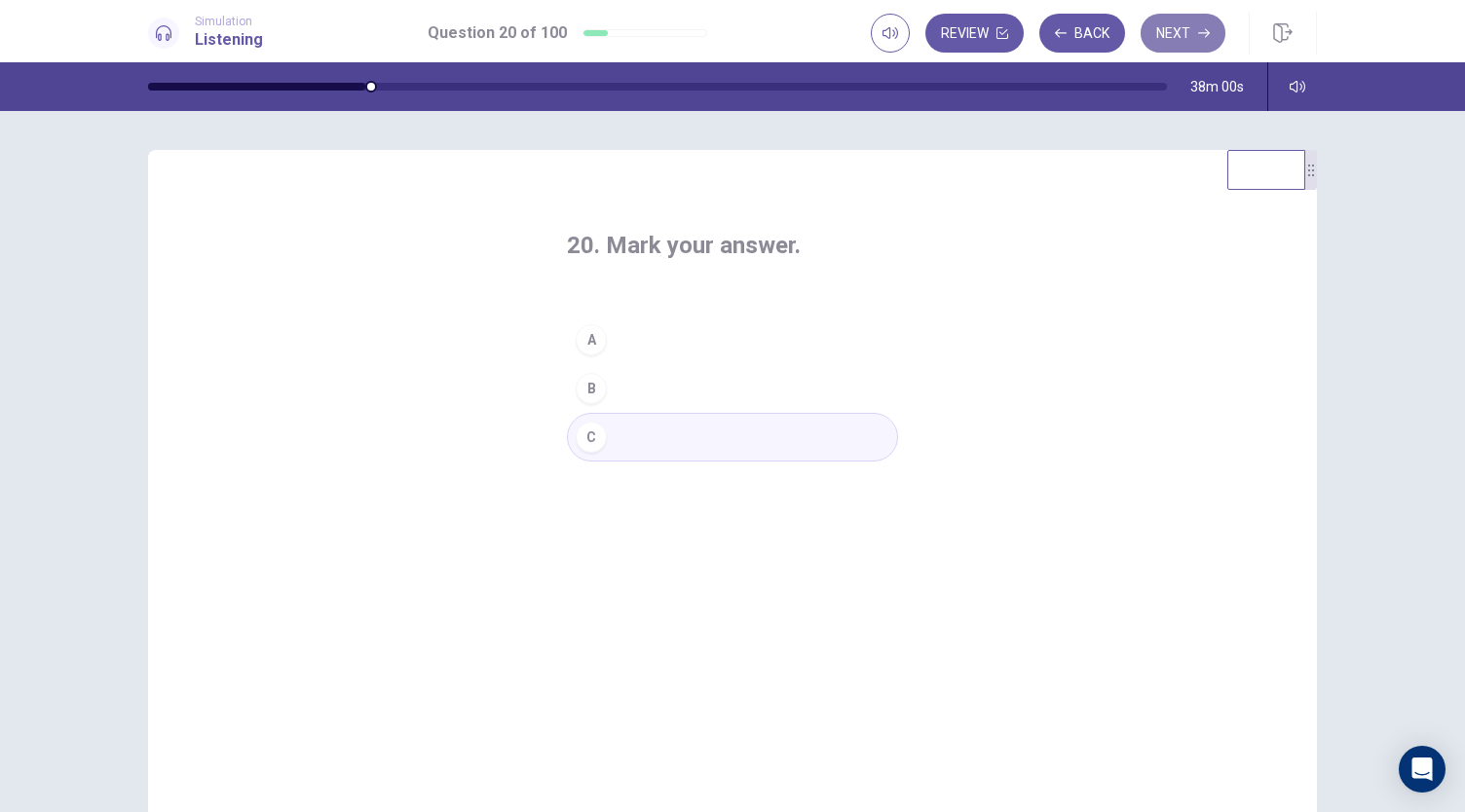
click at [1179, 39] on button "Next" at bounding box center [1183, 33] width 85 height 39
click at [594, 341] on div "A" at bounding box center [591, 340] width 31 height 31
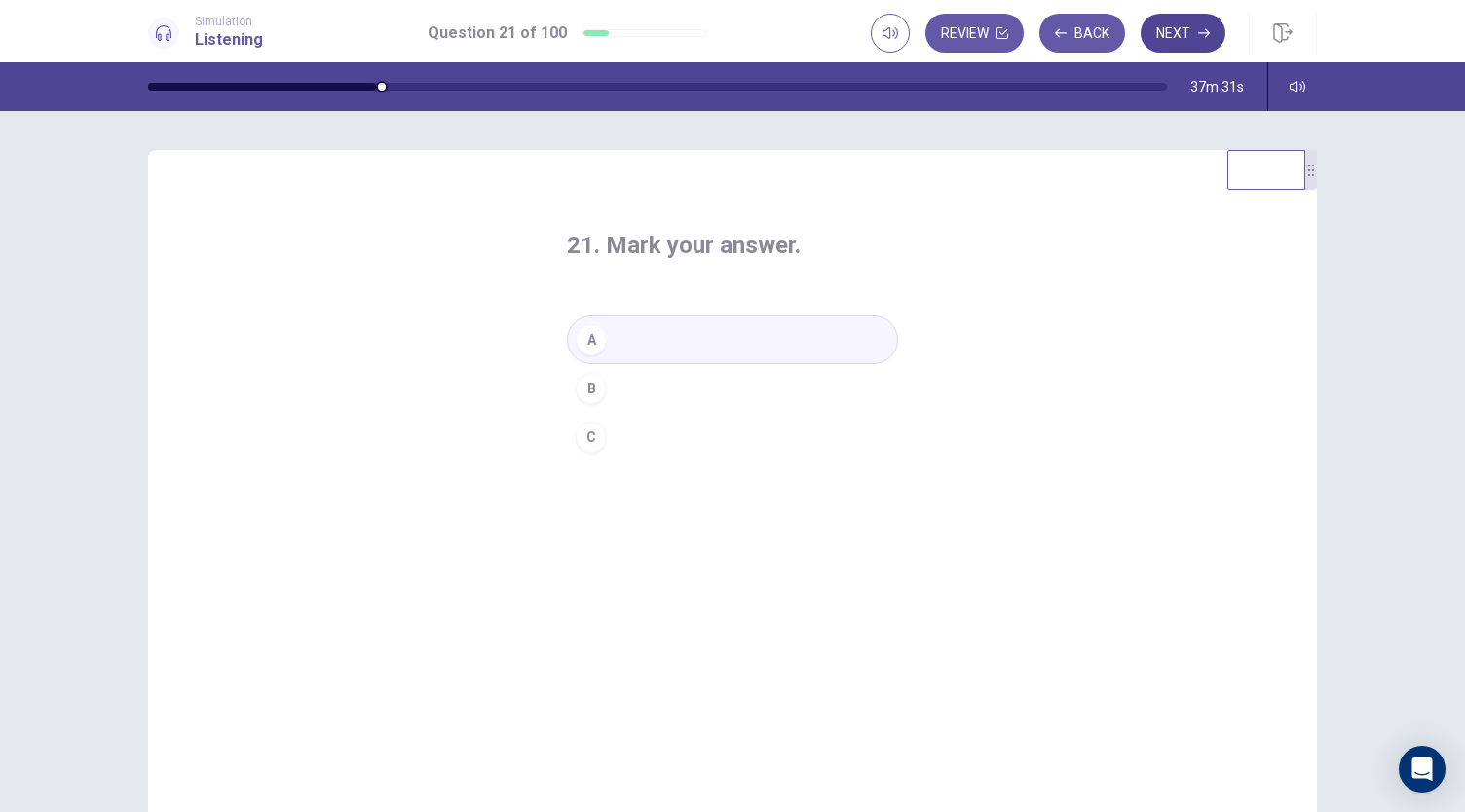
click at [1197, 30] on button "Next" at bounding box center [1183, 33] width 85 height 39
click at [594, 388] on div "B" at bounding box center [591, 388] width 31 height 31
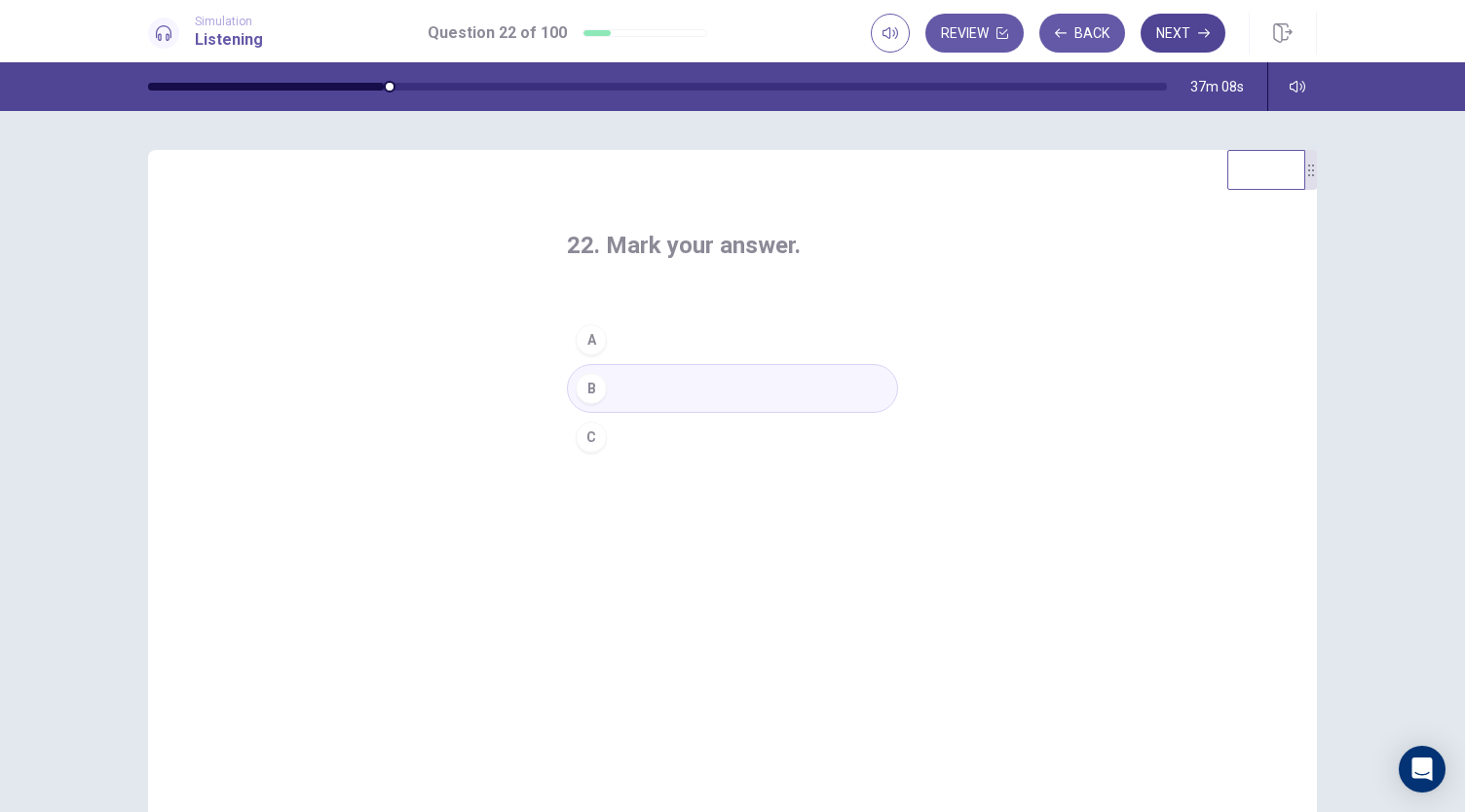
click at [1183, 43] on button "Next" at bounding box center [1183, 33] width 85 height 39
click at [590, 341] on div "A" at bounding box center [591, 340] width 31 height 31
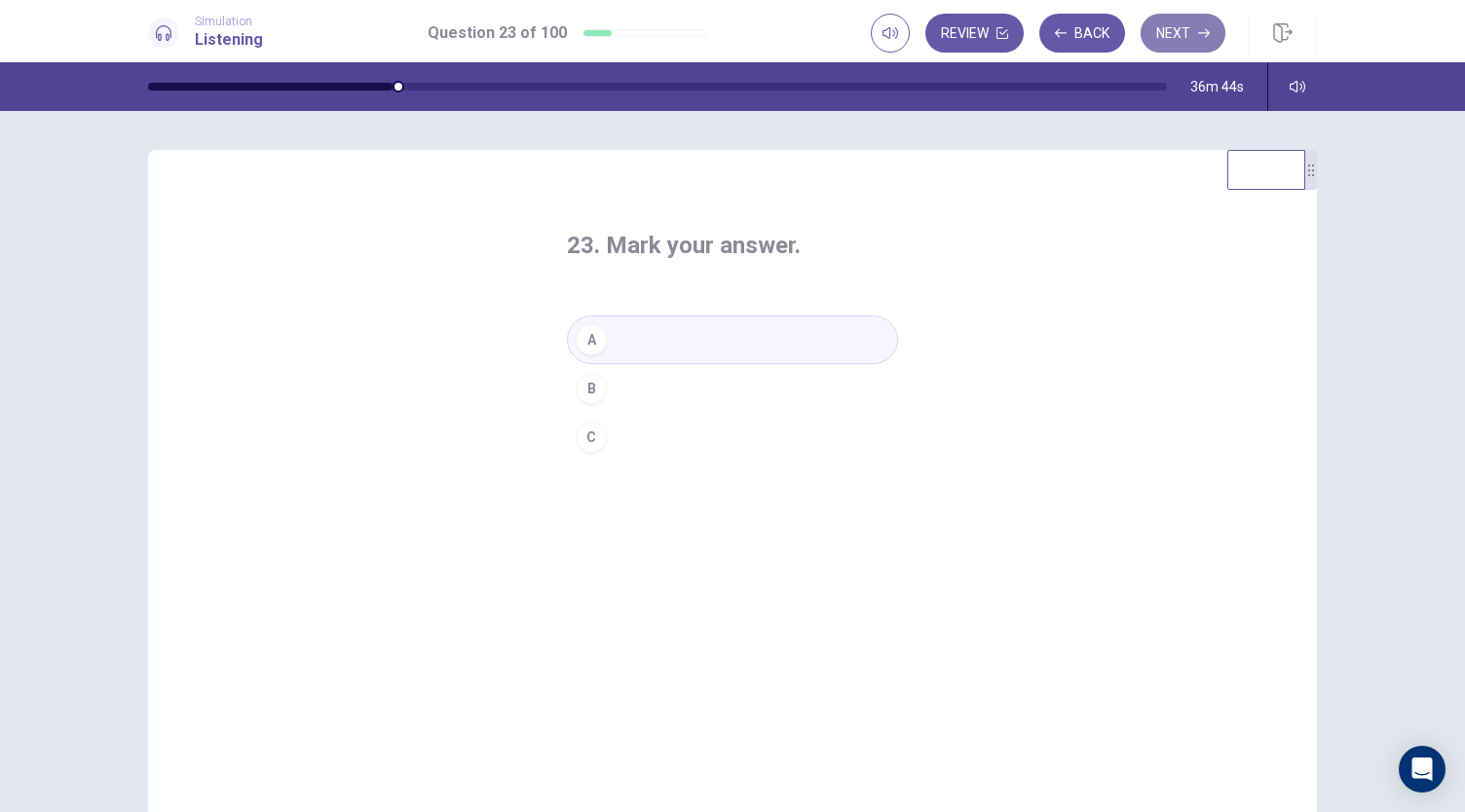
click at [1195, 29] on button "Next" at bounding box center [1183, 33] width 85 height 39
click at [580, 443] on div "C" at bounding box center [591, 437] width 31 height 31
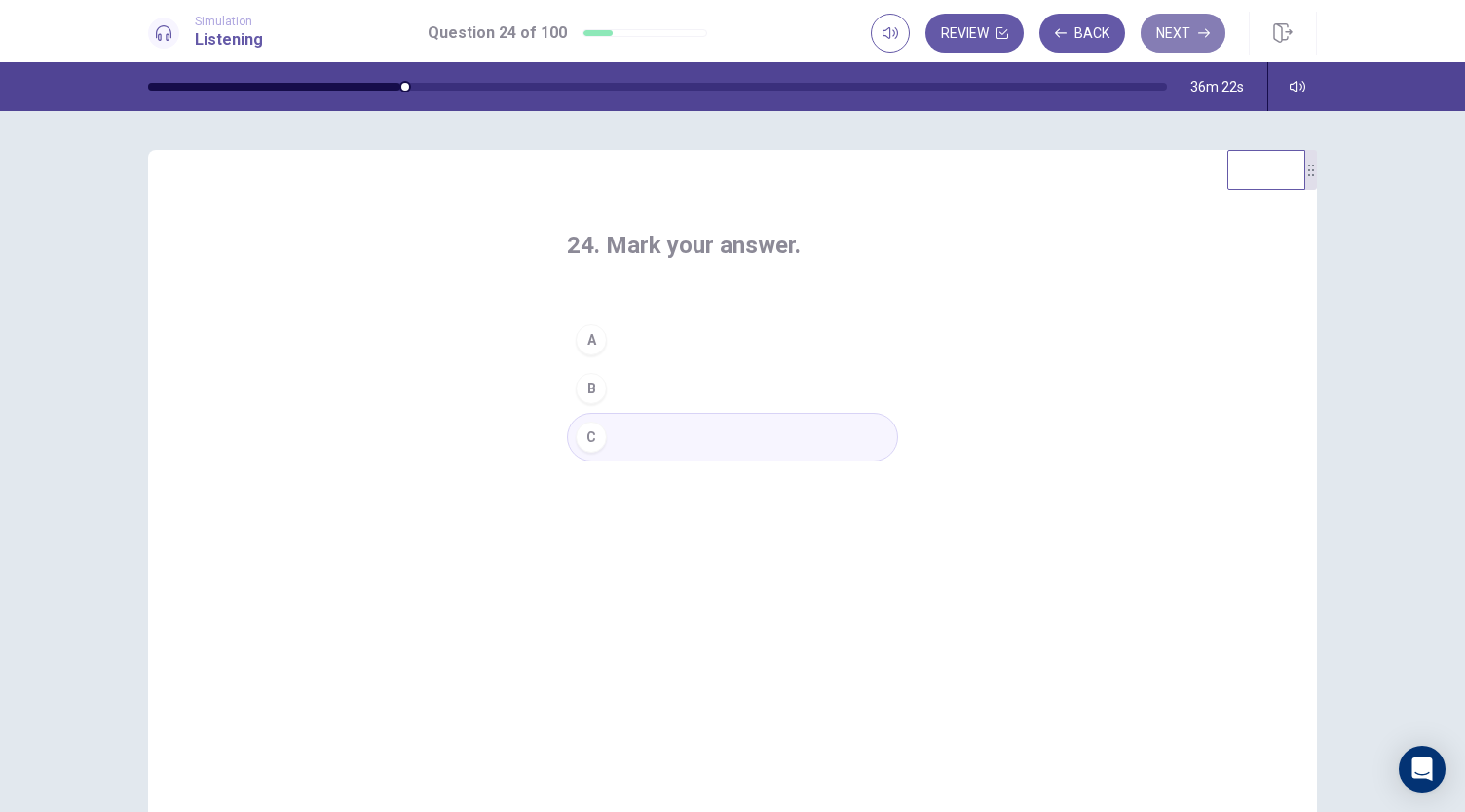
click at [1183, 46] on button "Next" at bounding box center [1183, 33] width 85 height 39
click at [585, 339] on div "A" at bounding box center [591, 340] width 31 height 31
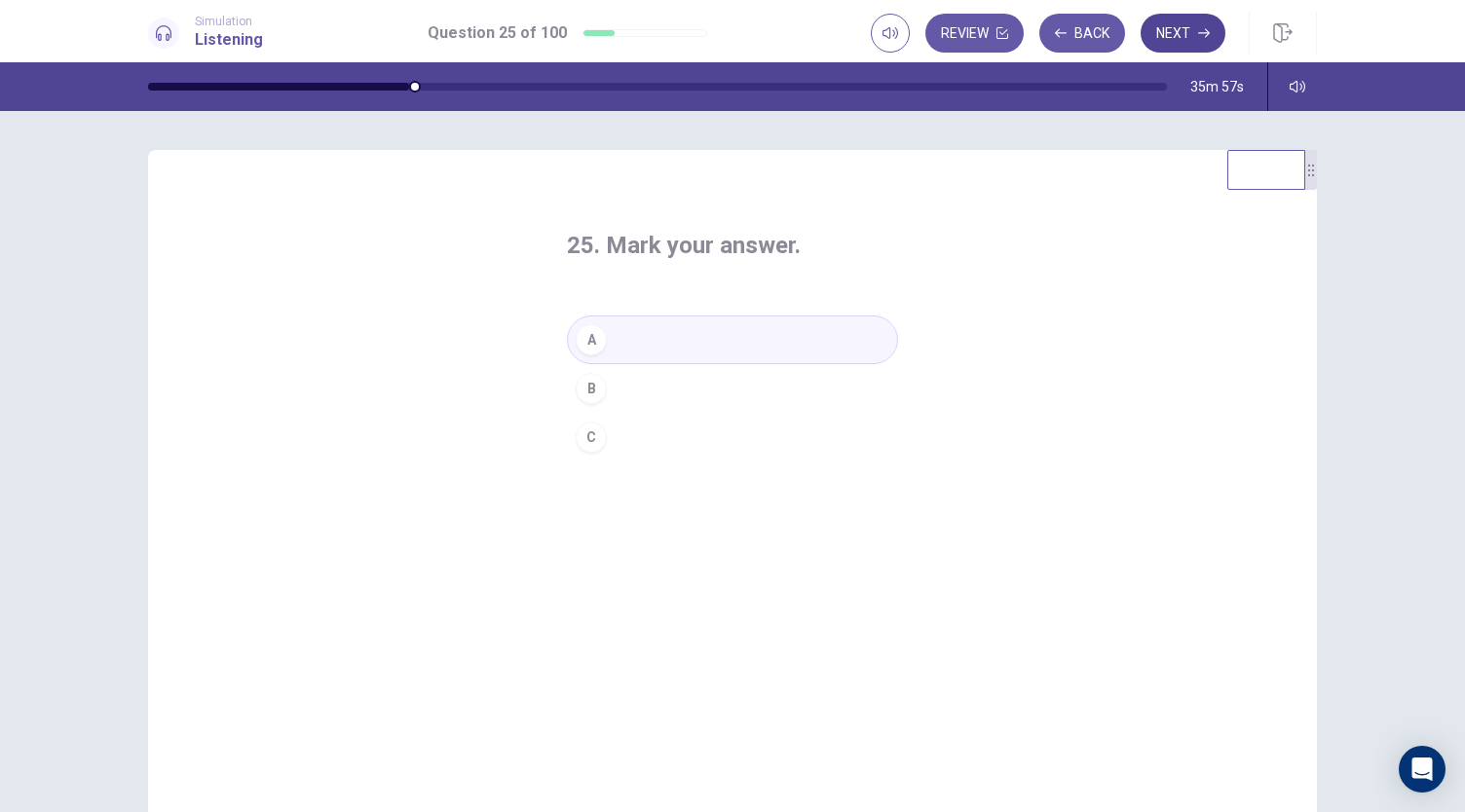
click at [1178, 41] on button "Next" at bounding box center [1183, 33] width 85 height 39
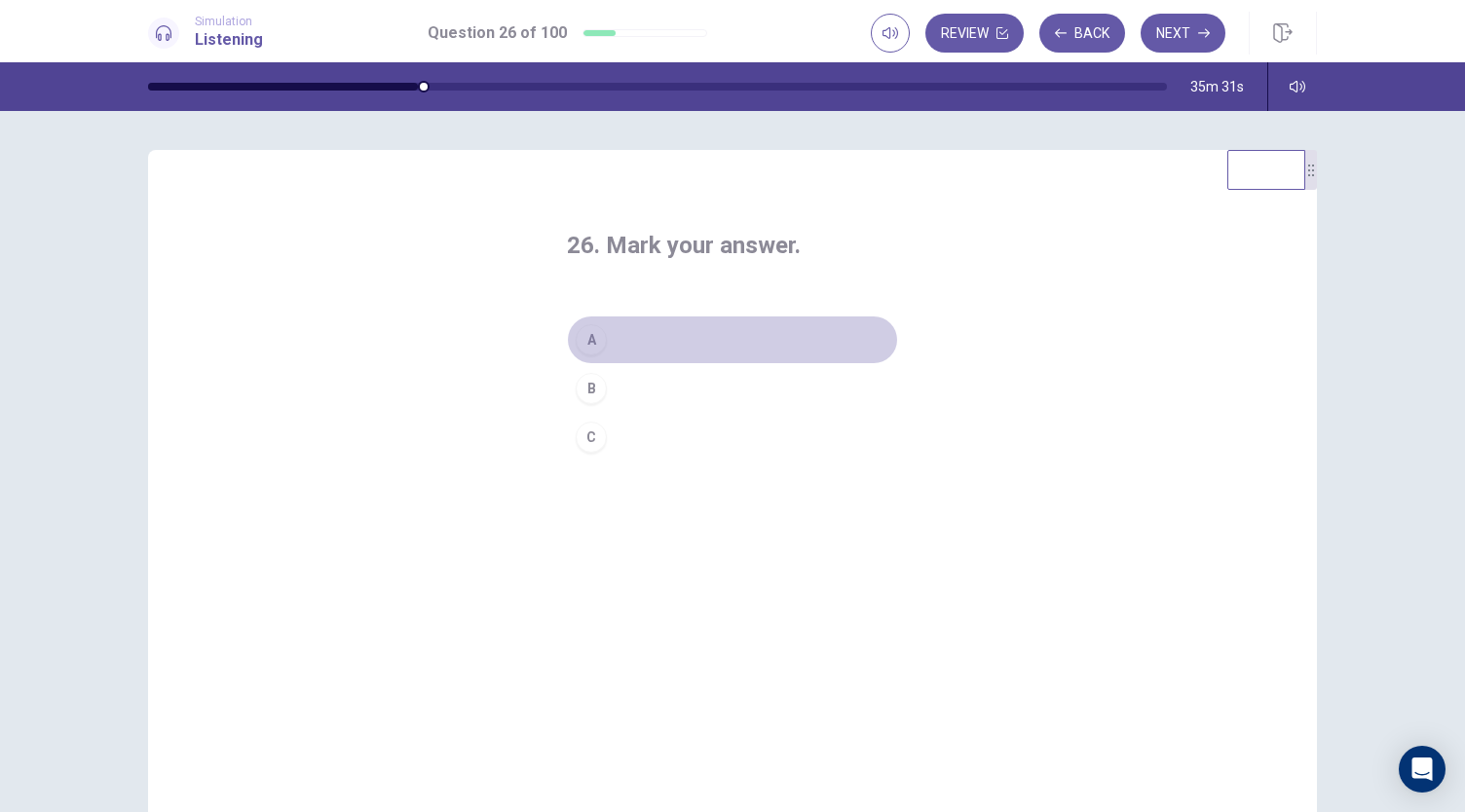
click at [590, 342] on div "A" at bounding box center [591, 340] width 31 height 31
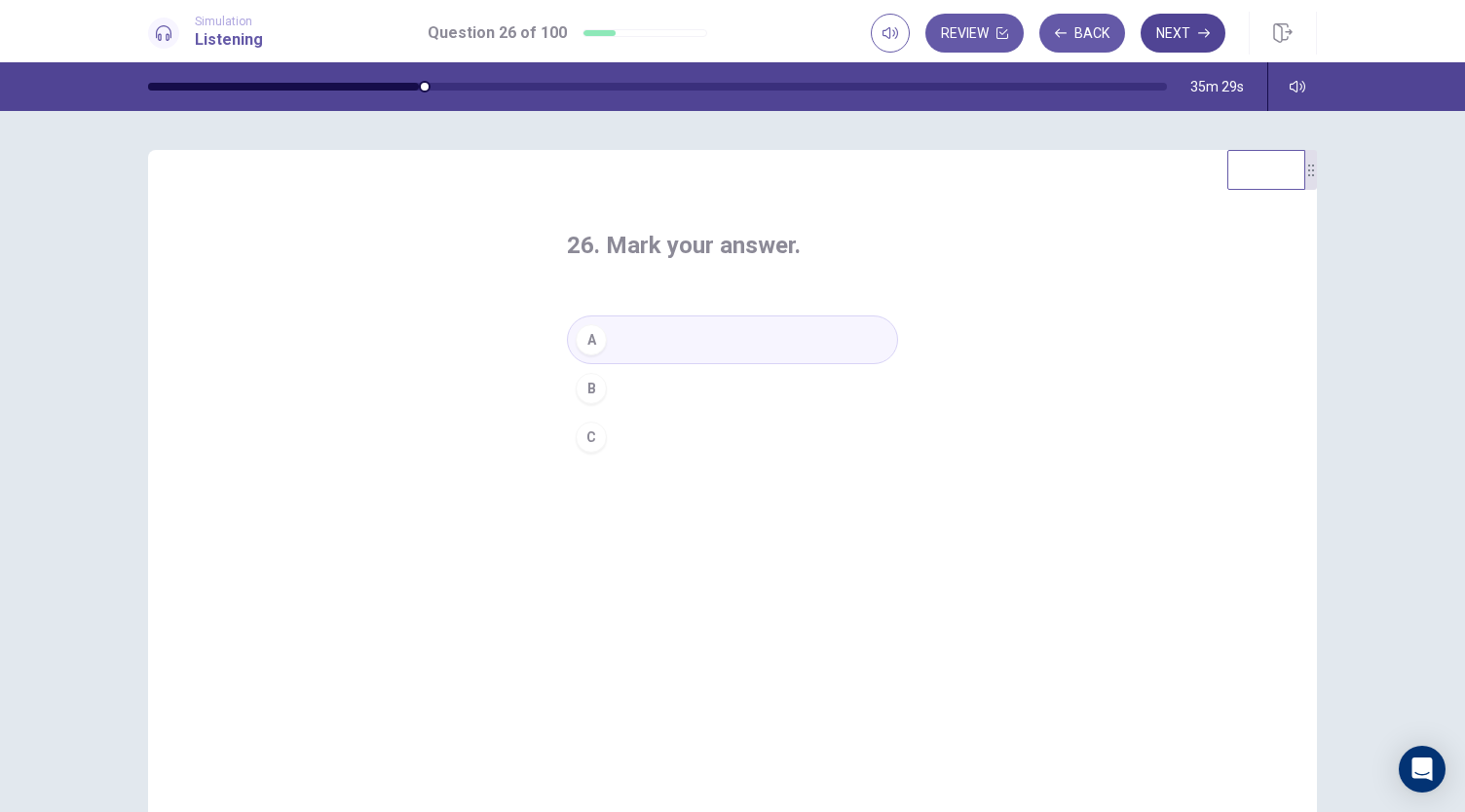
click at [1166, 46] on button "Next" at bounding box center [1183, 33] width 85 height 39
click at [582, 385] on div "B" at bounding box center [591, 388] width 31 height 31
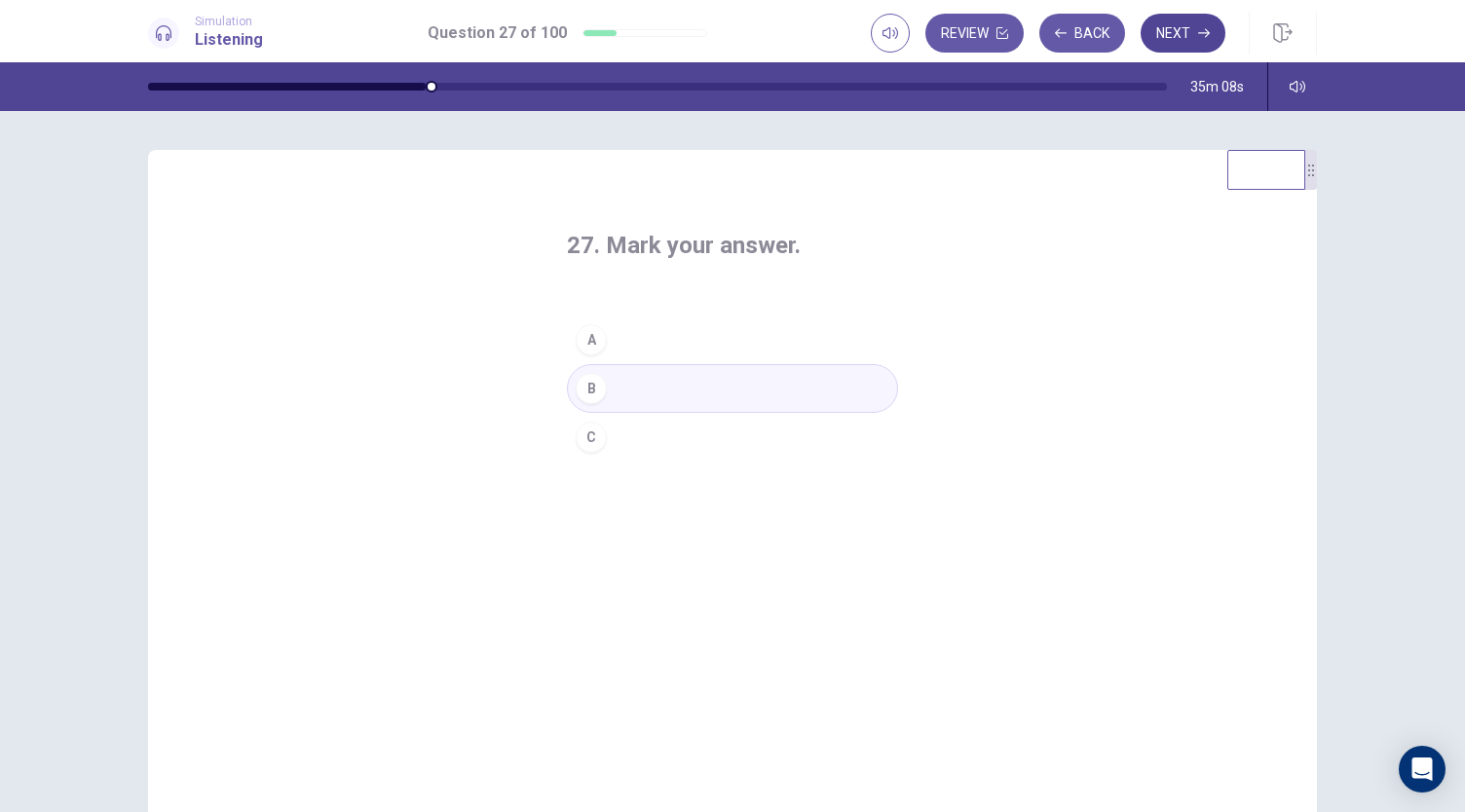
click at [1189, 34] on button "Next" at bounding box center [1183, 33] width 85 height 39
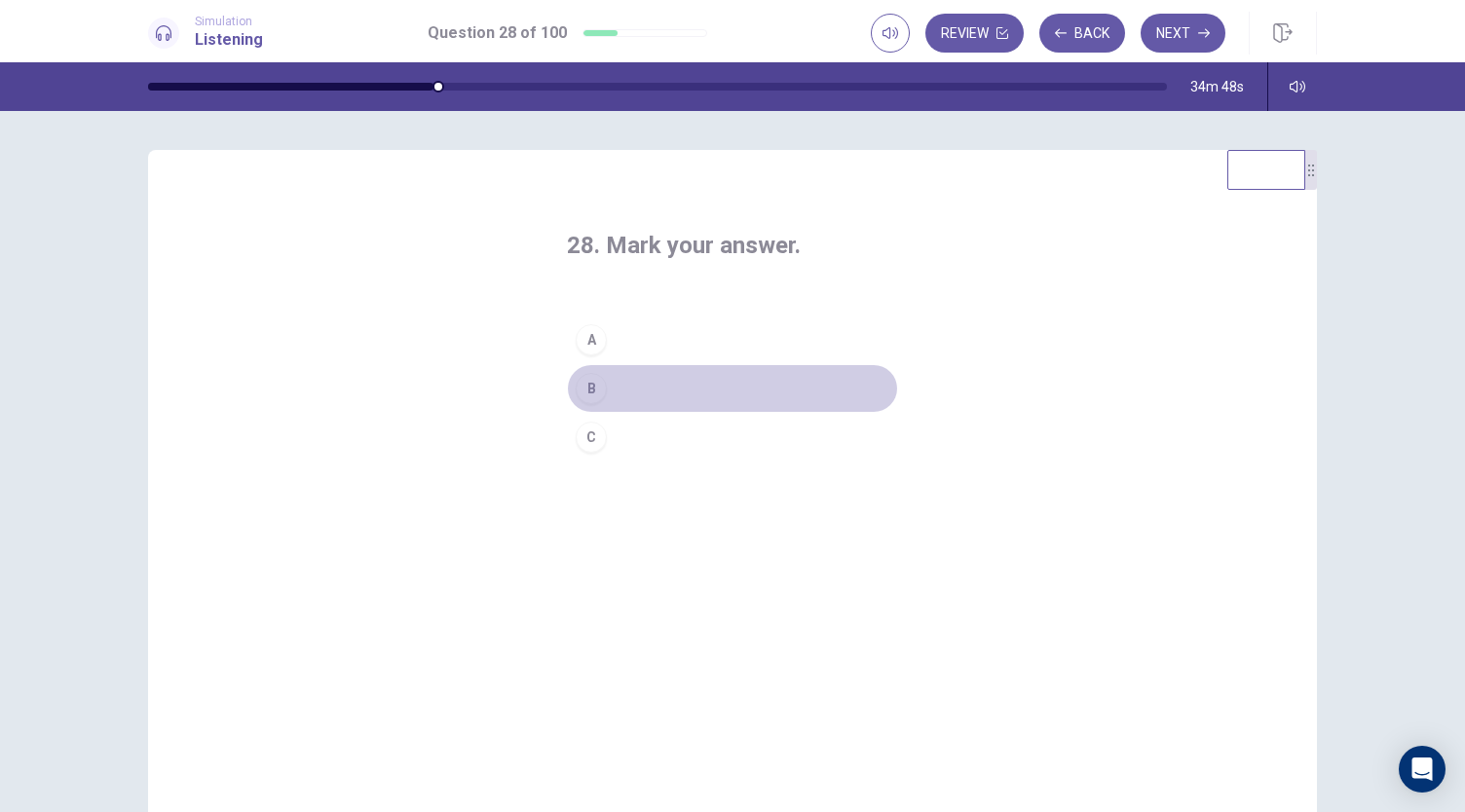
click at [580, 386] on div "B" at bounding box center [591, 388] width 31 height 31
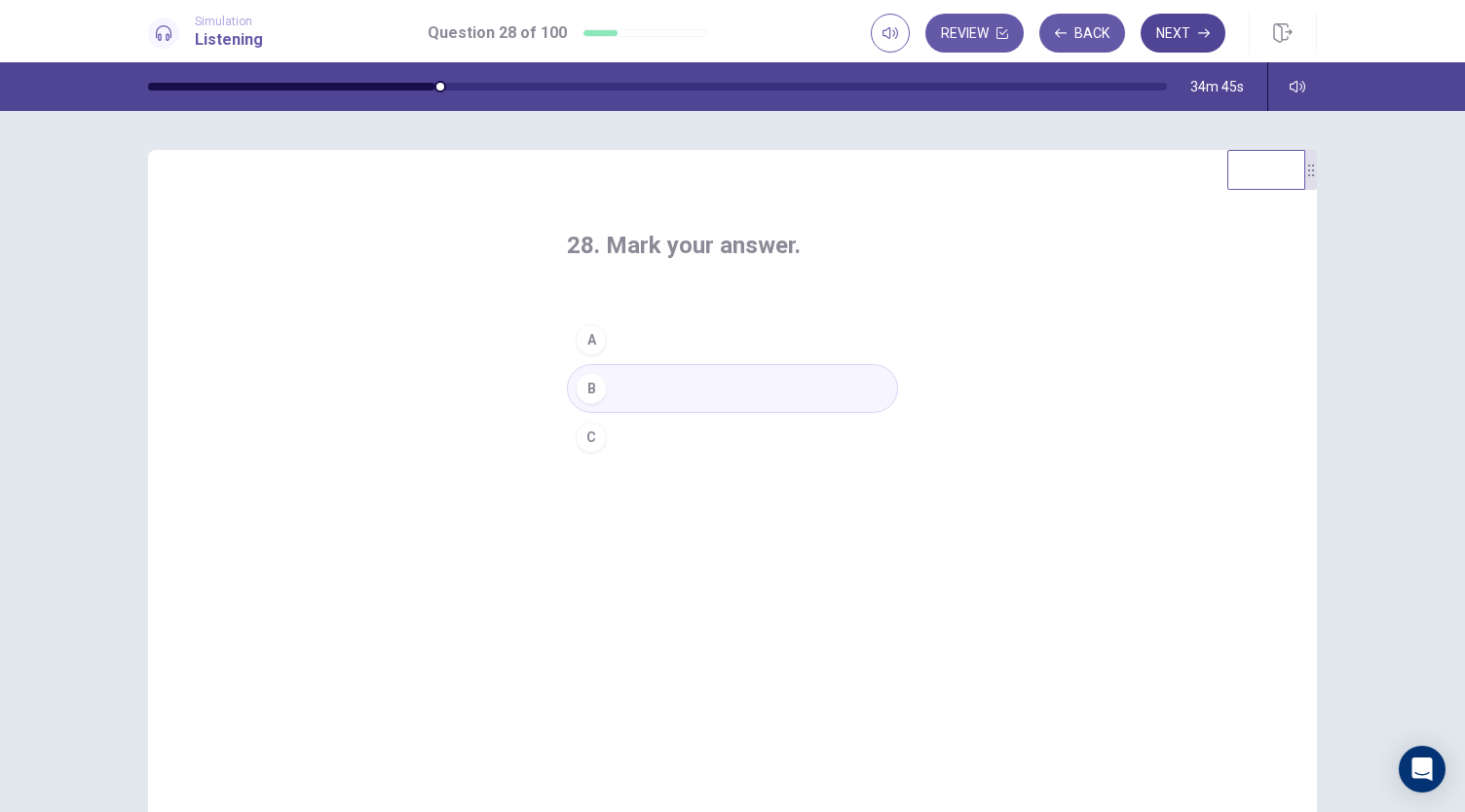
click at [1185, 35] on button "Next" at bounding box center [1183, 33] width 85 height 39
click at [588, 343] on div "A" at bounding box center [591, 340] width 31 height 31
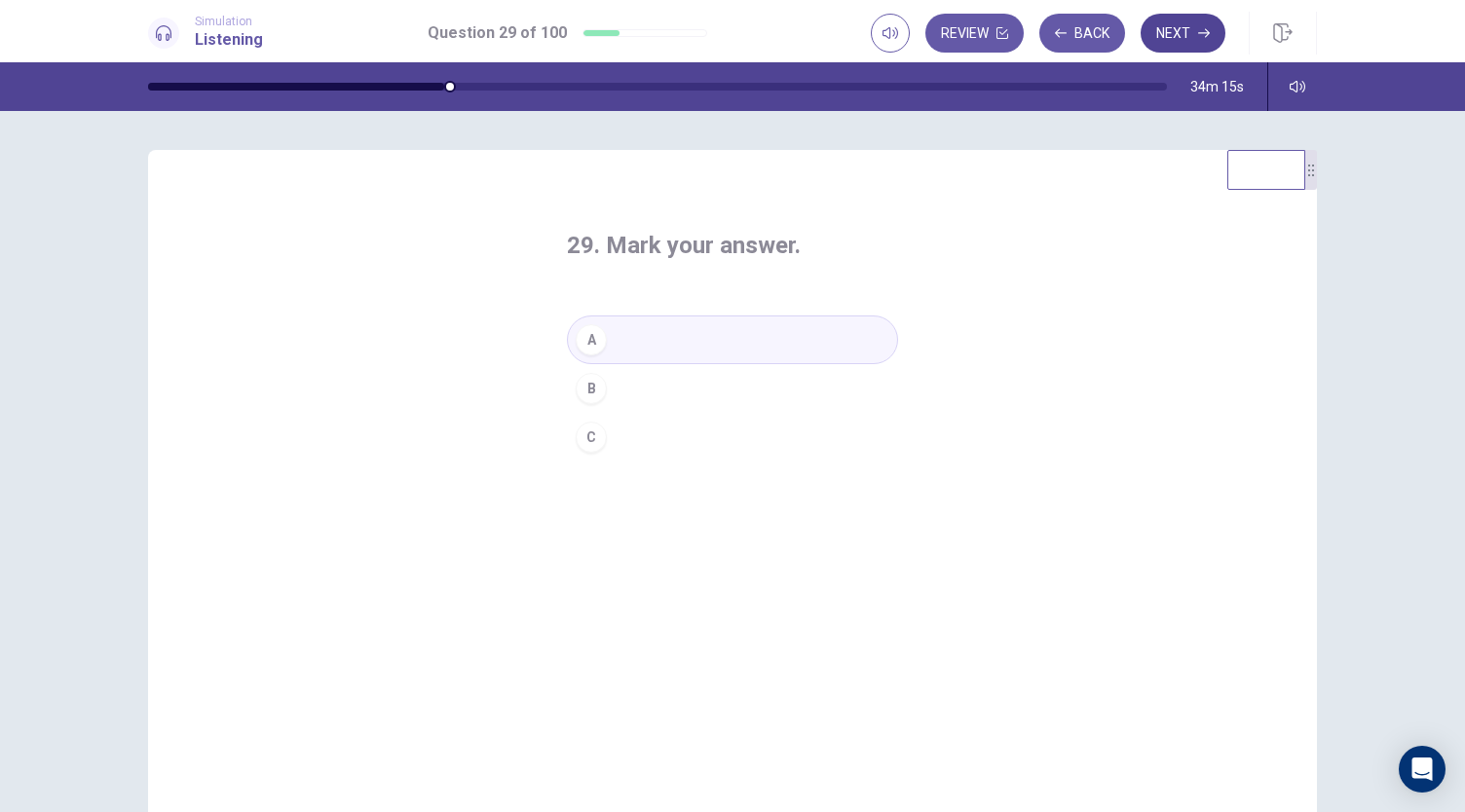
click at [1185, 29] on button "Next" at bounding box center [1183, 33] width 85 height 39
click at [590, 431] on div "C" at bounding box center [591, 437] width 31 height 31
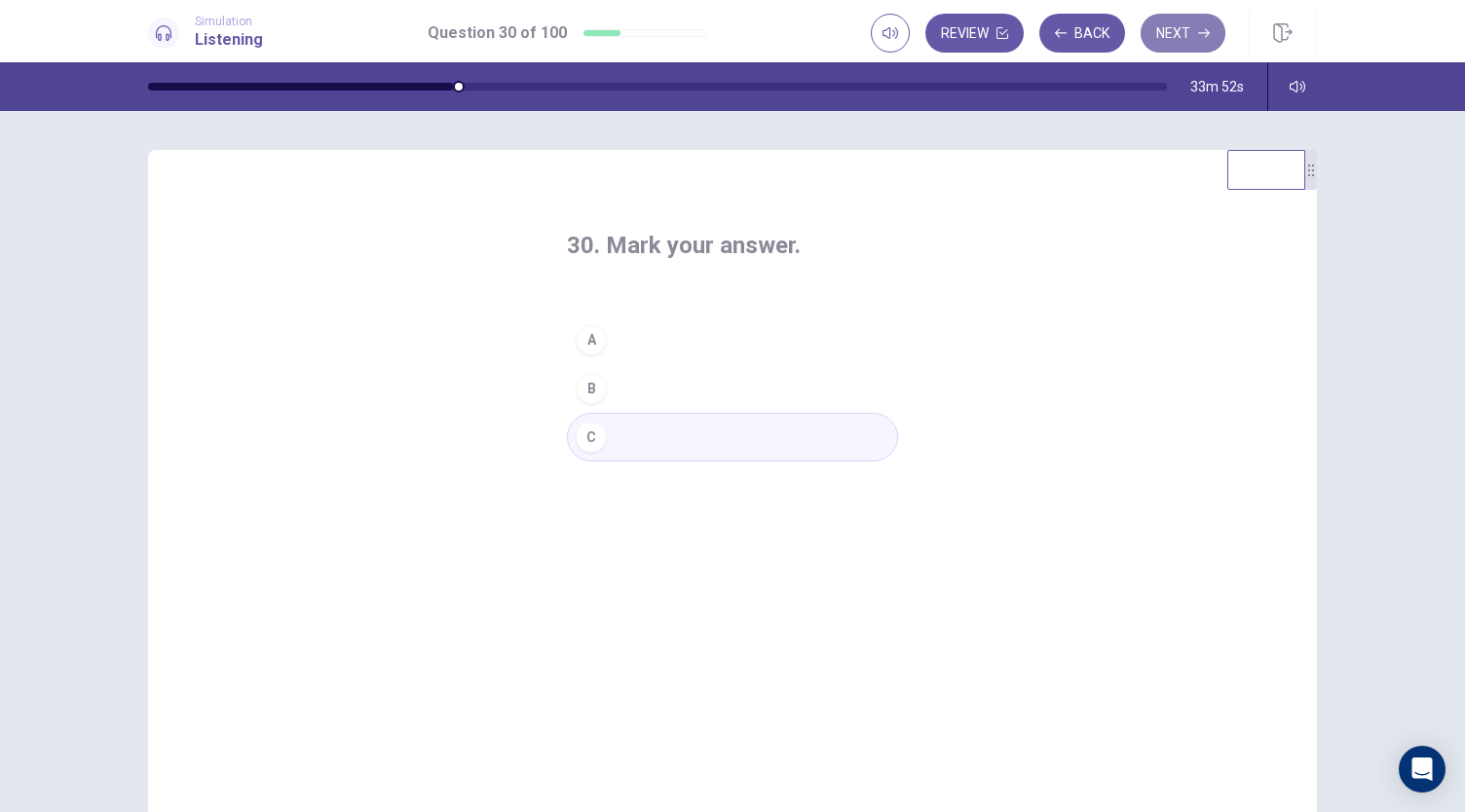
click at [1187, 42] on button "Next" at bounding box center [1183, 33] width 85 height 39
click at [583, 340] on div "A" at bounding box center [591, 340] width 31 height 31
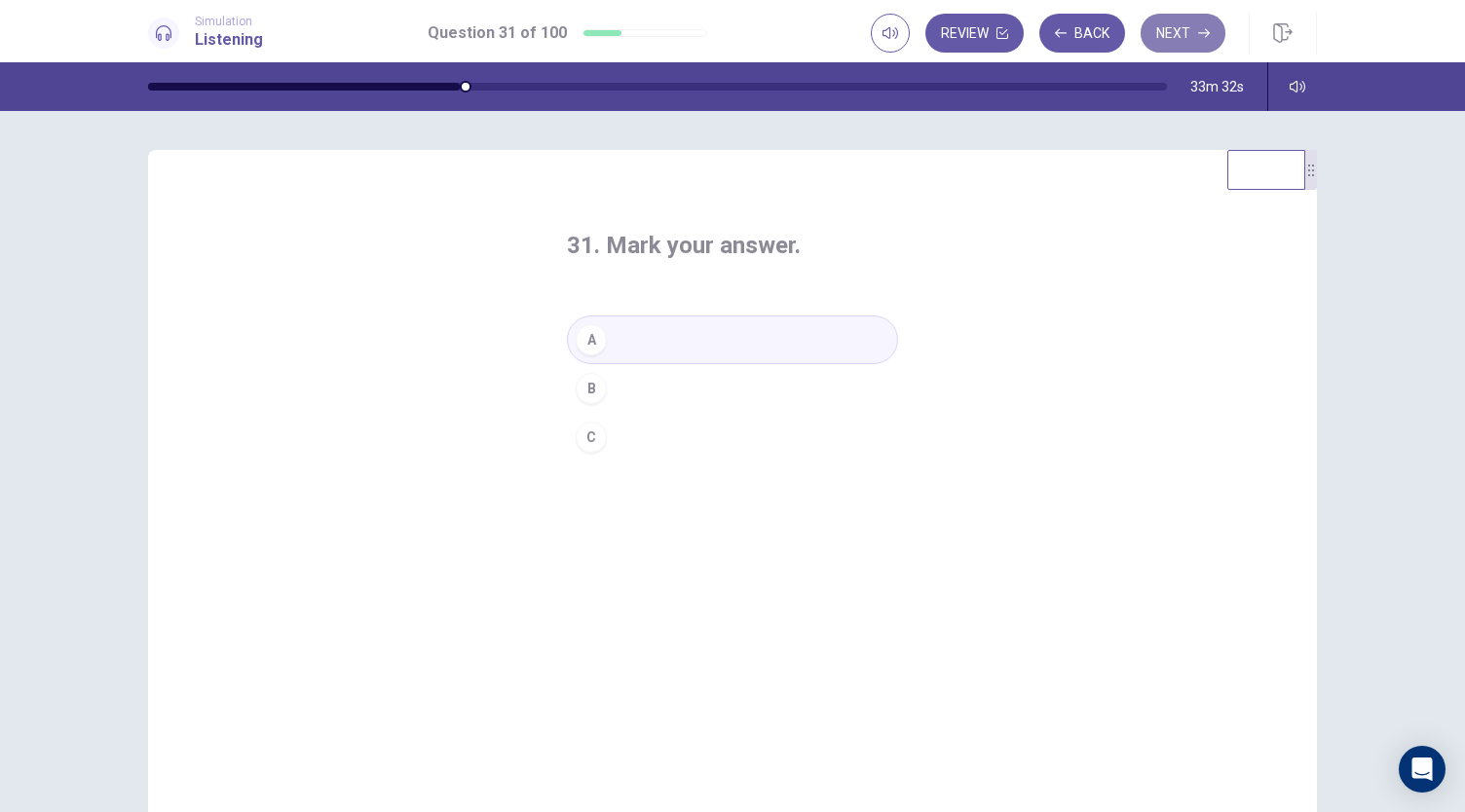
click at [1175, 38] on button "Next" at bounding box center [1183, 33] width 85 height 39
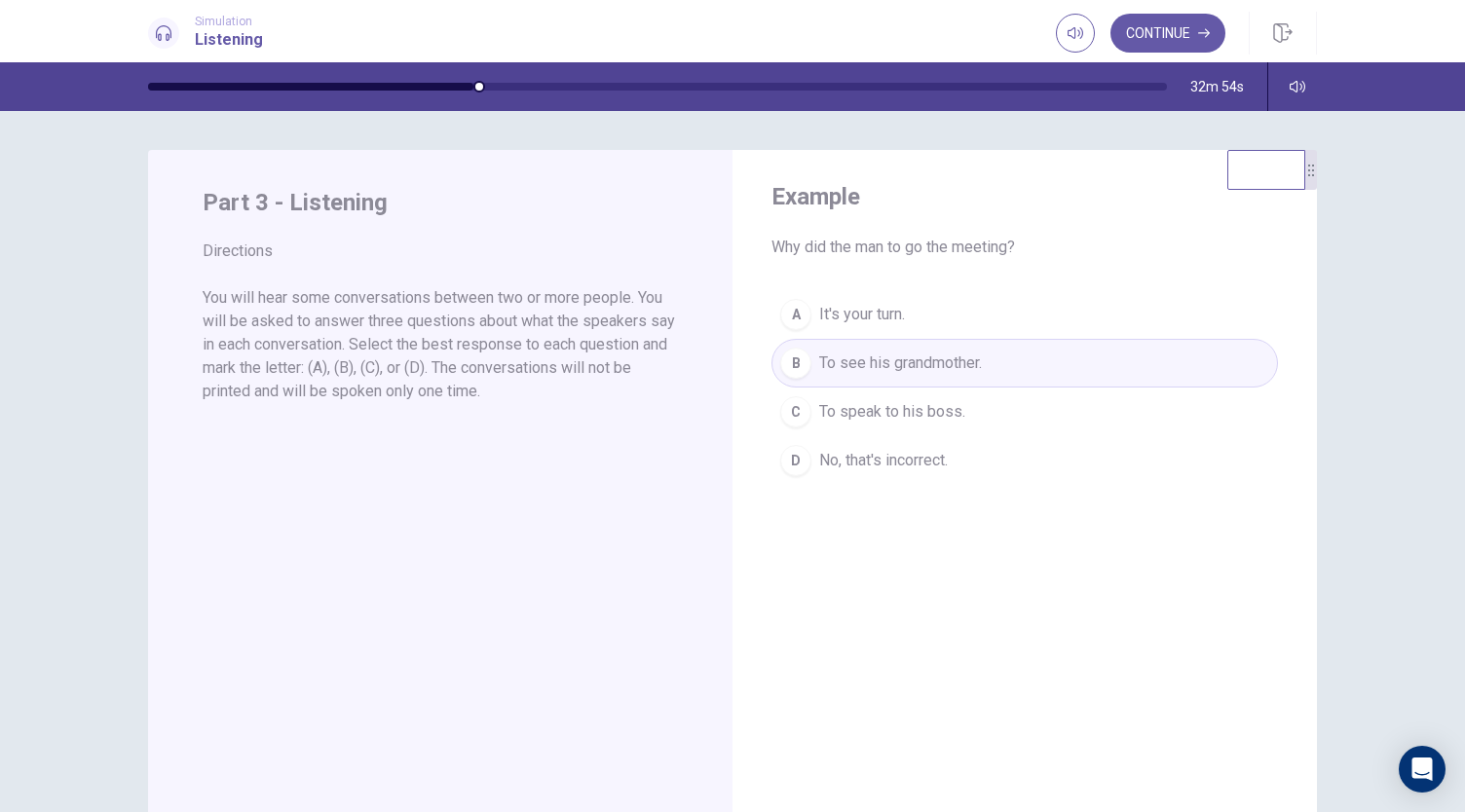
click at [1175, 38] on button "Continue" at bounding box center [1168, 33] width 115 height 39
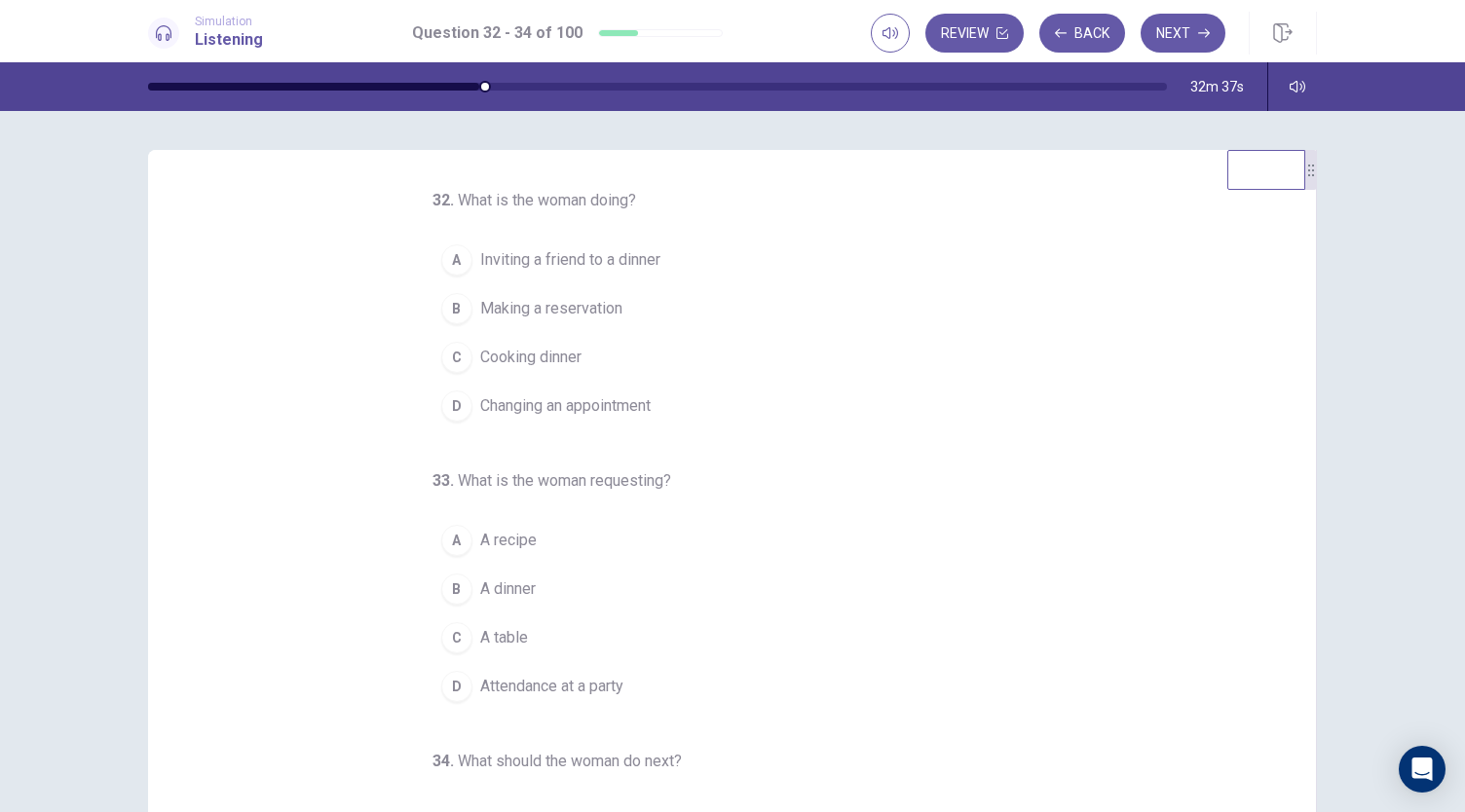
click at [446, 312] on div "B" at bounding box center [457, 308] width 31 height 31
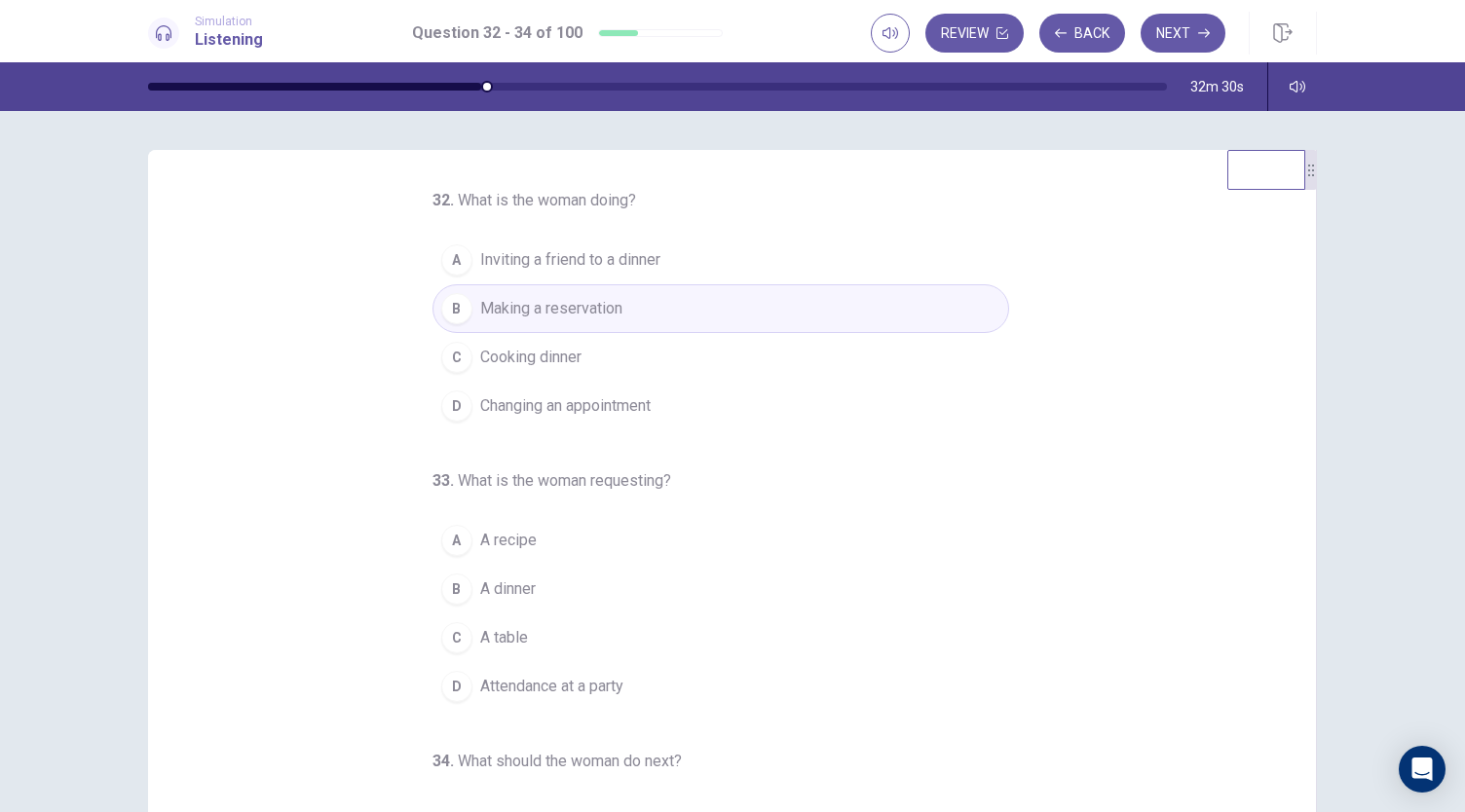
click at [450, 636] on div "C" at bounding box center [457, 638] width 31 height 31
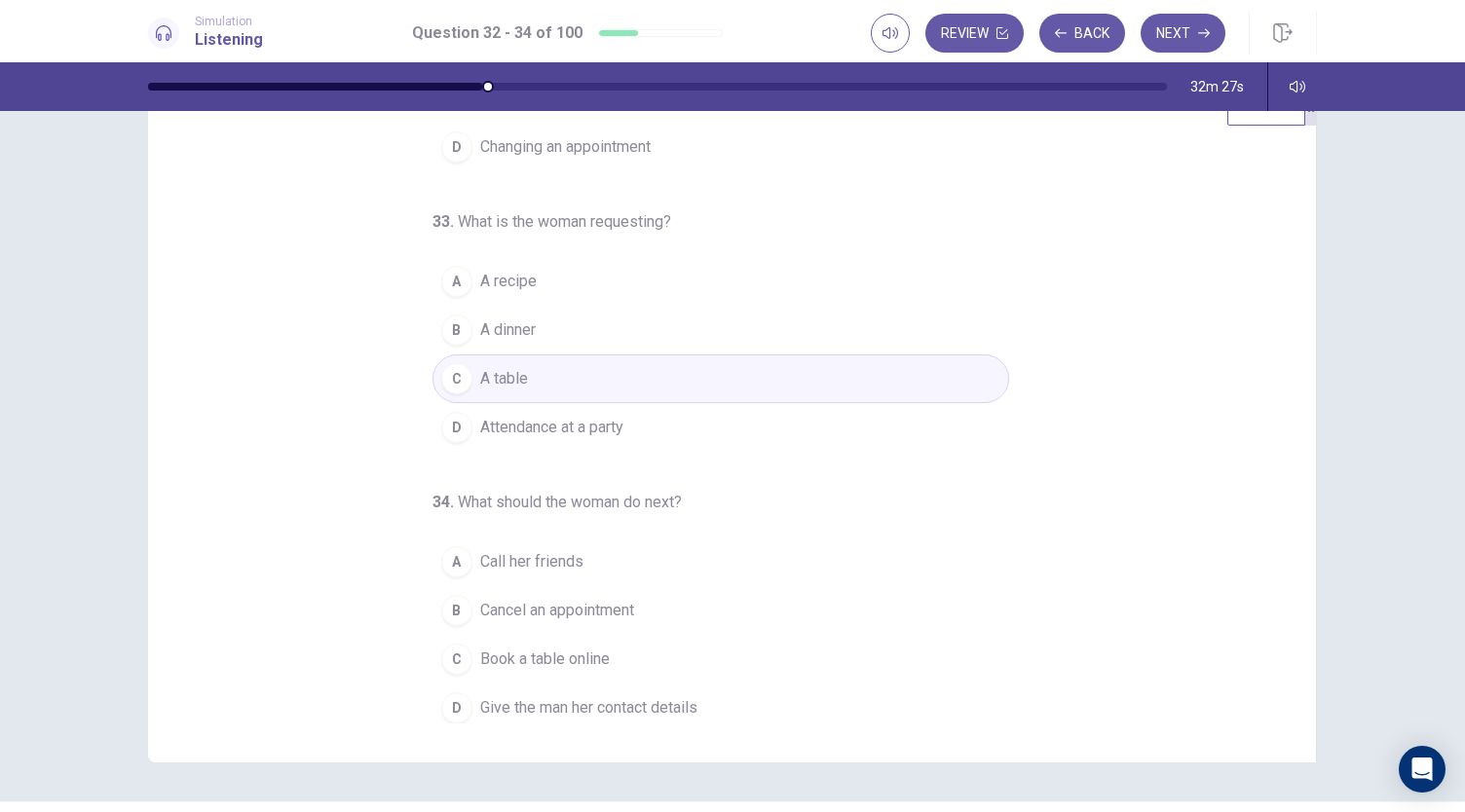
scroll to position [116, 0]
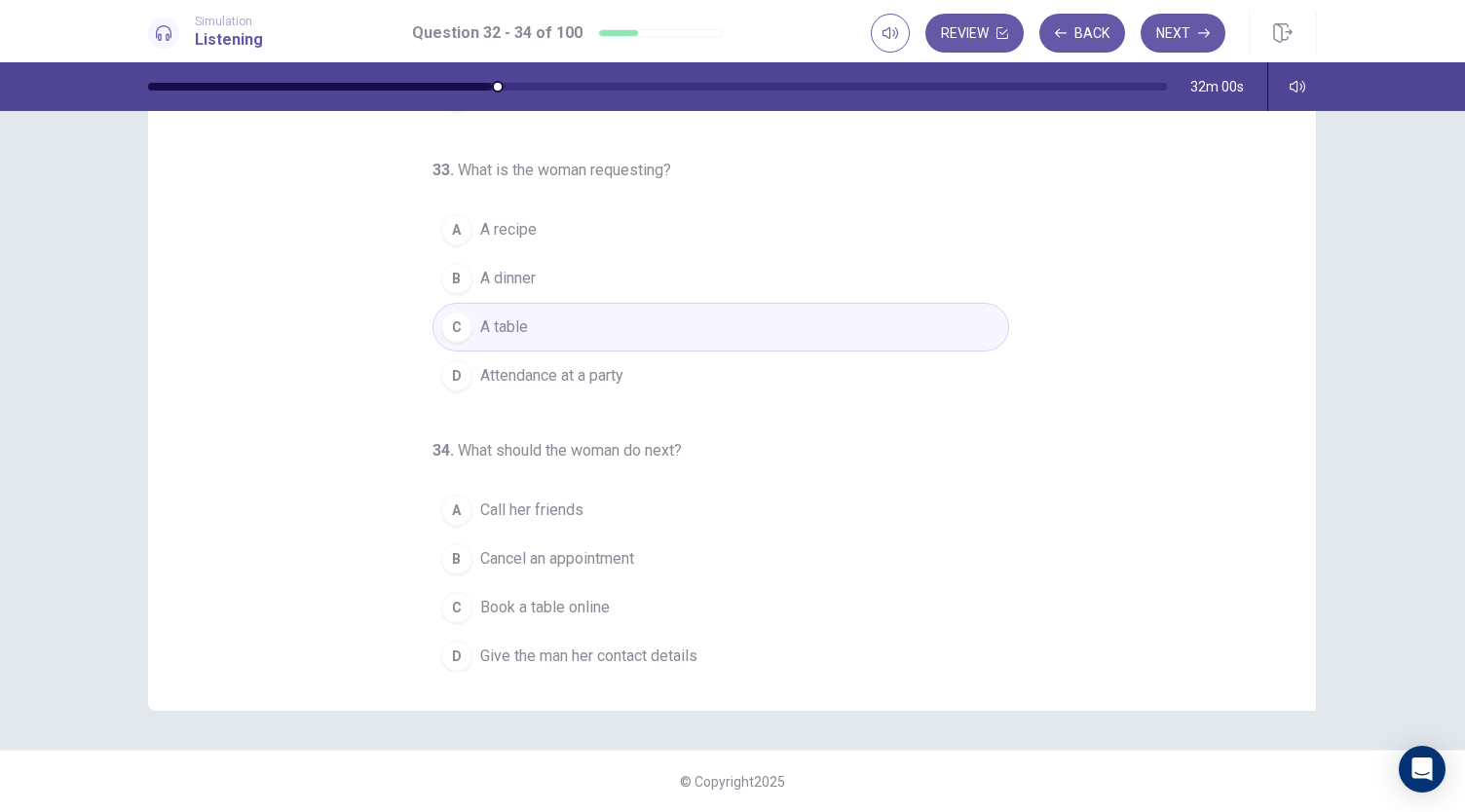
click at [444, 654] on div "D" at bounding box center [457, 657] width 31 height 31
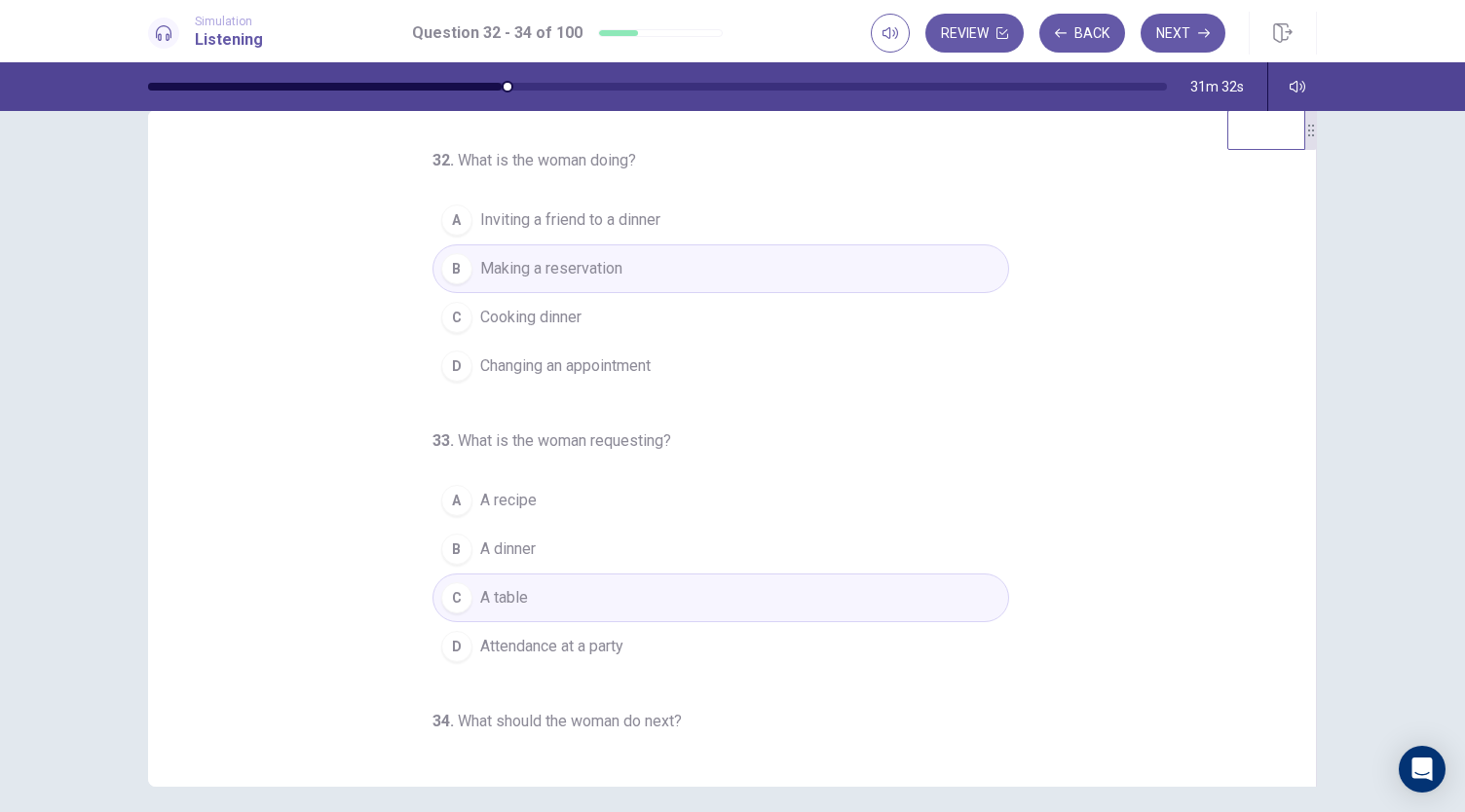
scroll to position [0, 0]
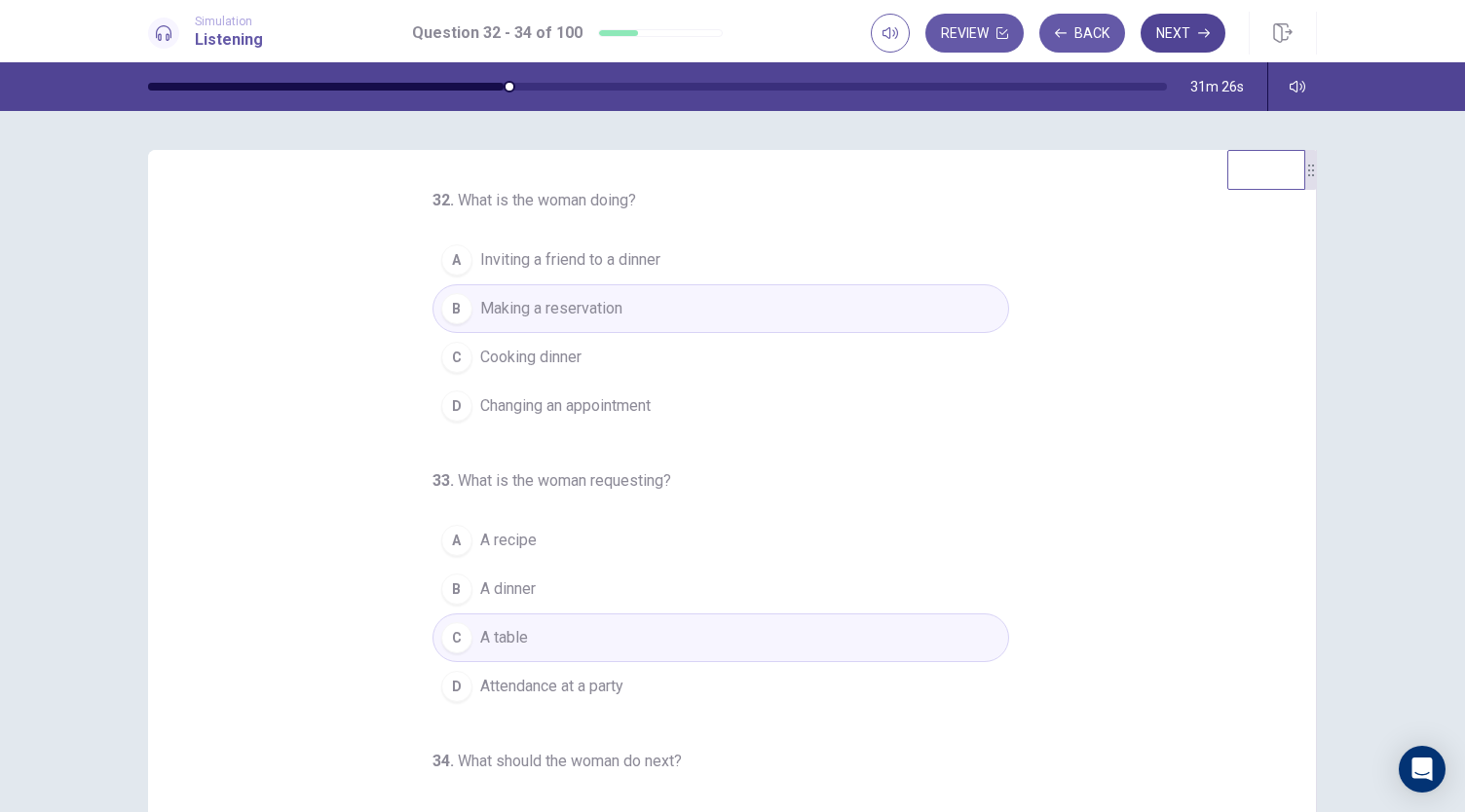
click at [1202, 34] on icon "button" at bounding box center [1204, 33] width 12 height 12
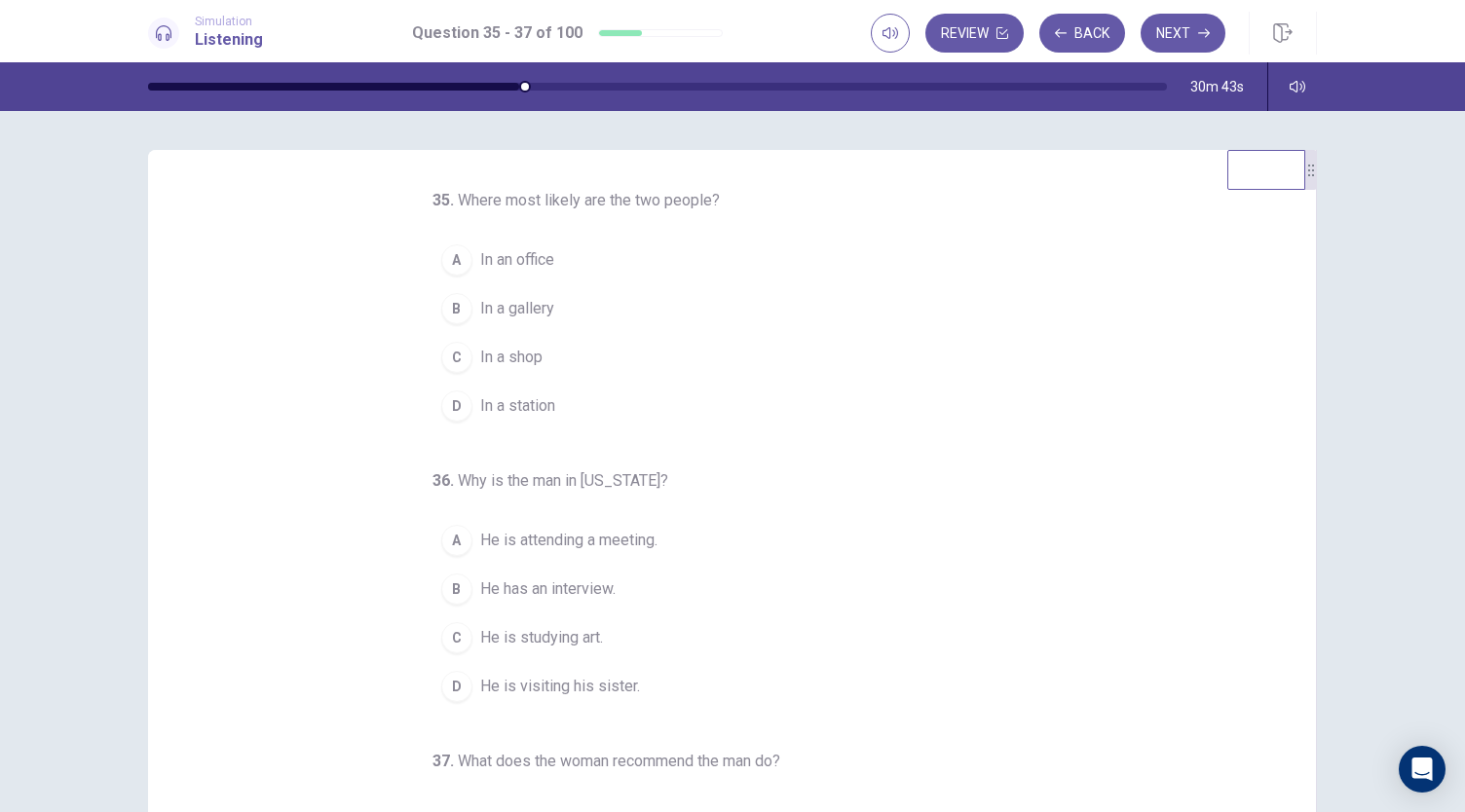
click at [488, 310] on span "In a gallery" at bounding box center [517, 308] width 74 height 23
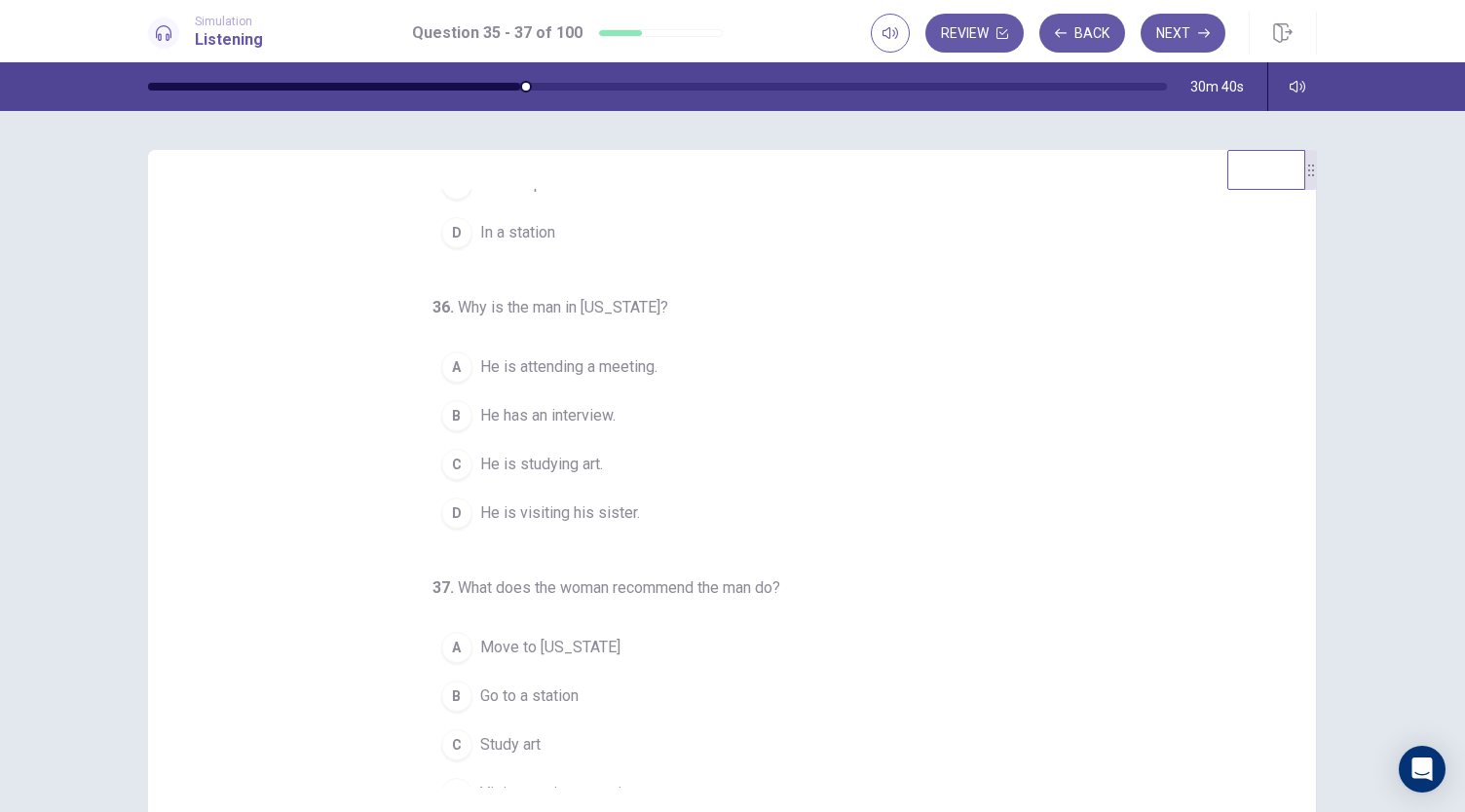
scroll to position [195, 0]
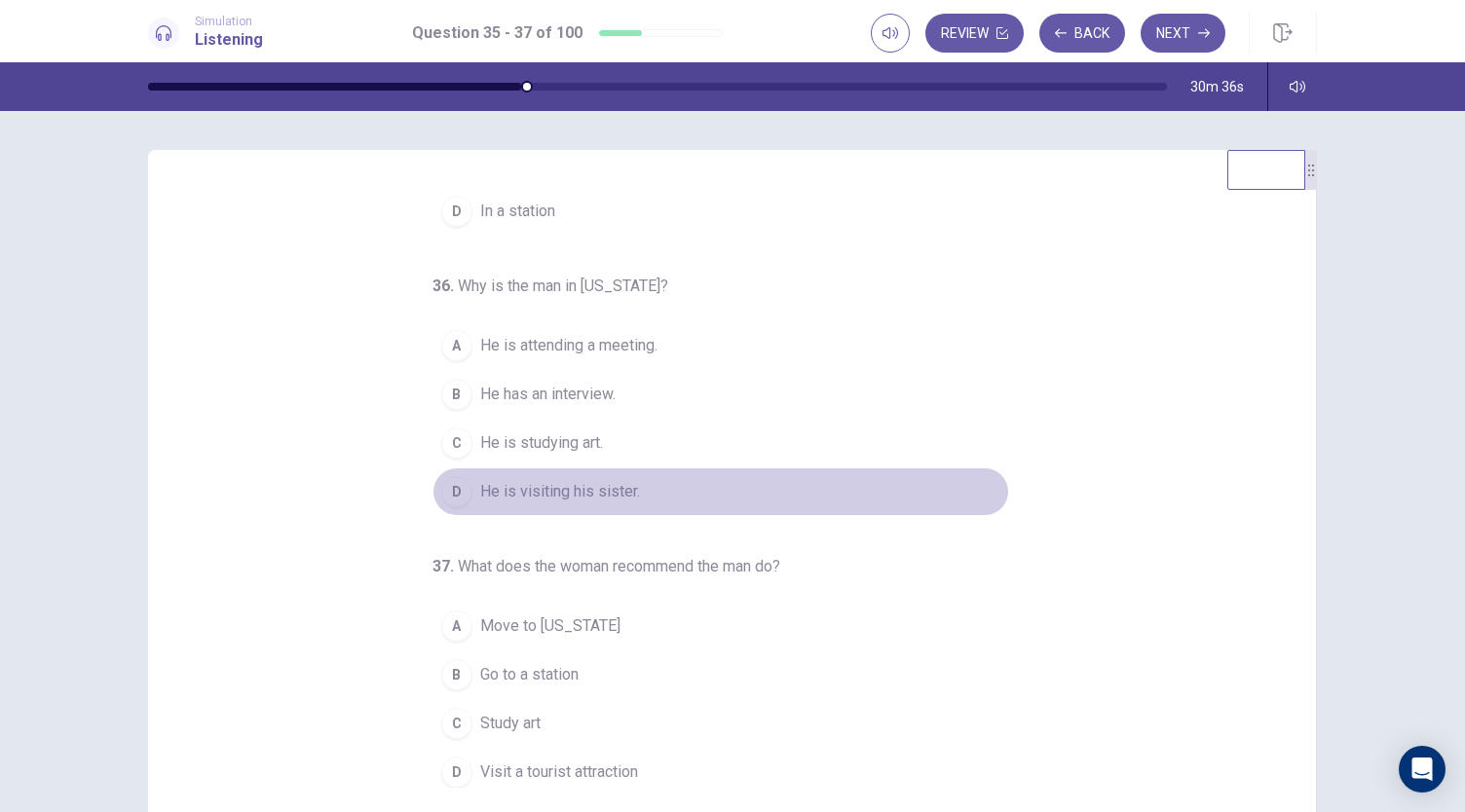
click at [450, 487] on div "D" at bounding box center [457, 492] width 31 height 31
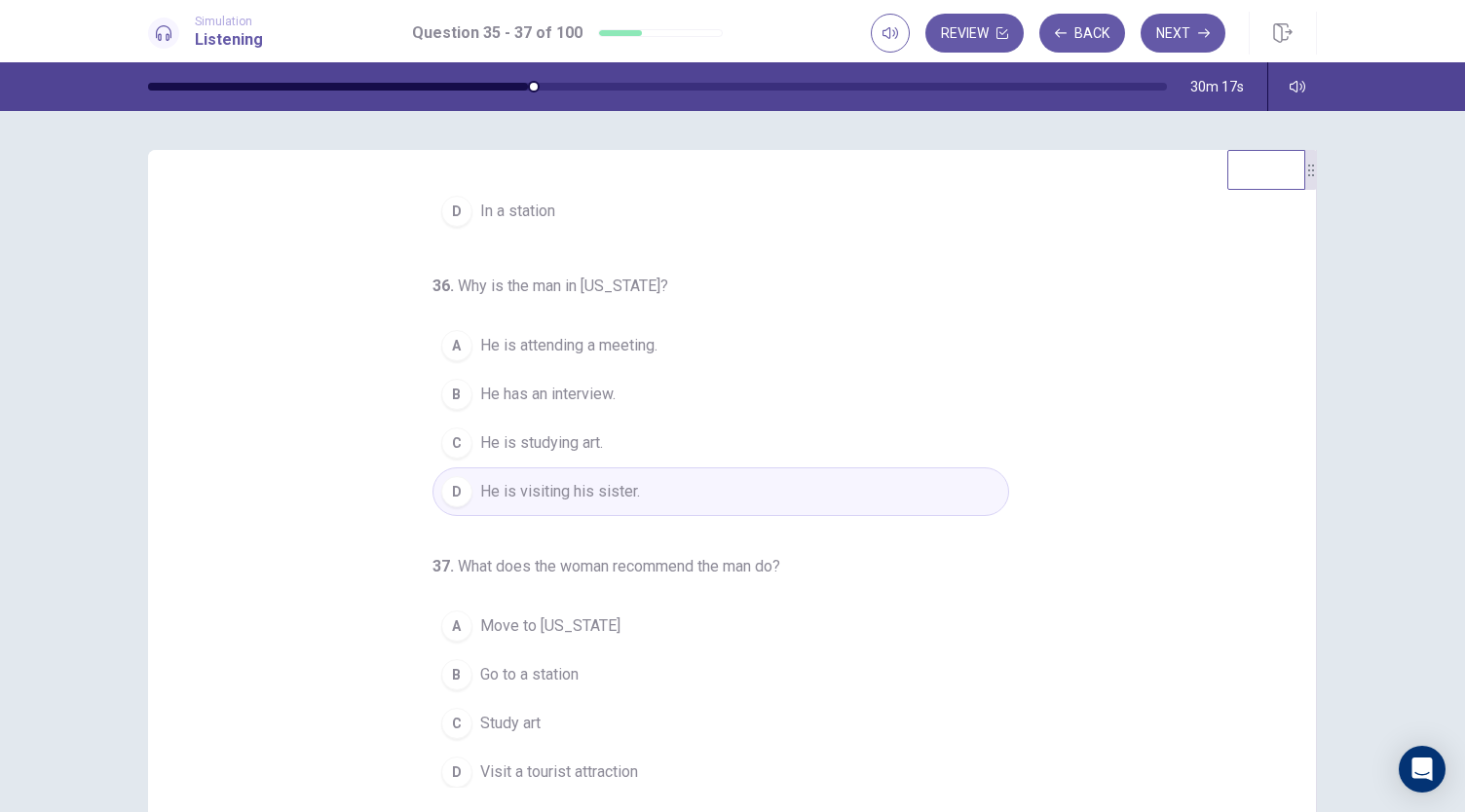
drag, startPoint x: 1454, startPoint y: 541, endPoint x: 1455, endPoint y: 674, distance: 133.0
click at [1455, 674] on div "35 . Where most likely are the two people? A In an office B In a gallery C In a…" at bounding box center [732, 462] width 1465 height 702
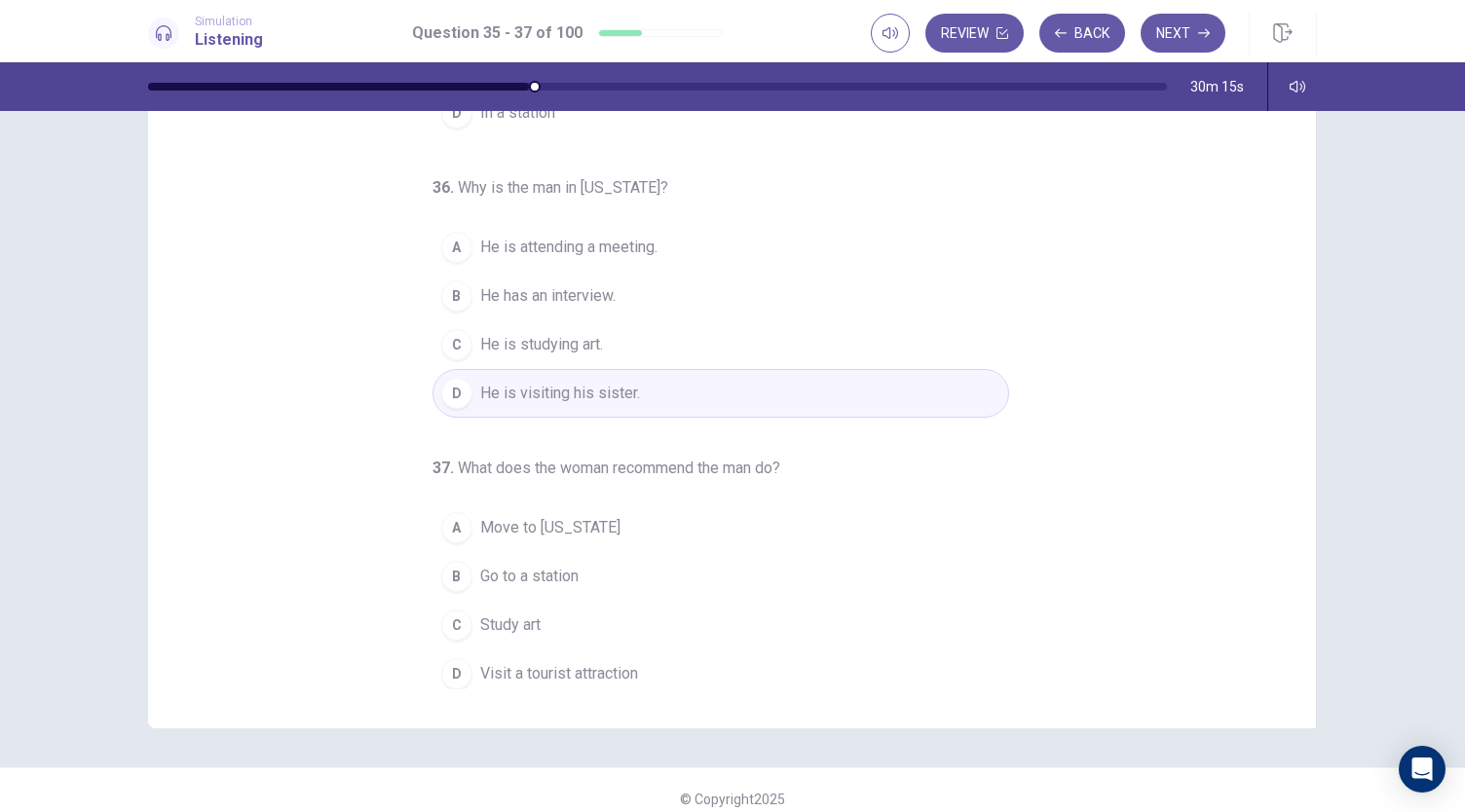
scroll to position [116, 0]
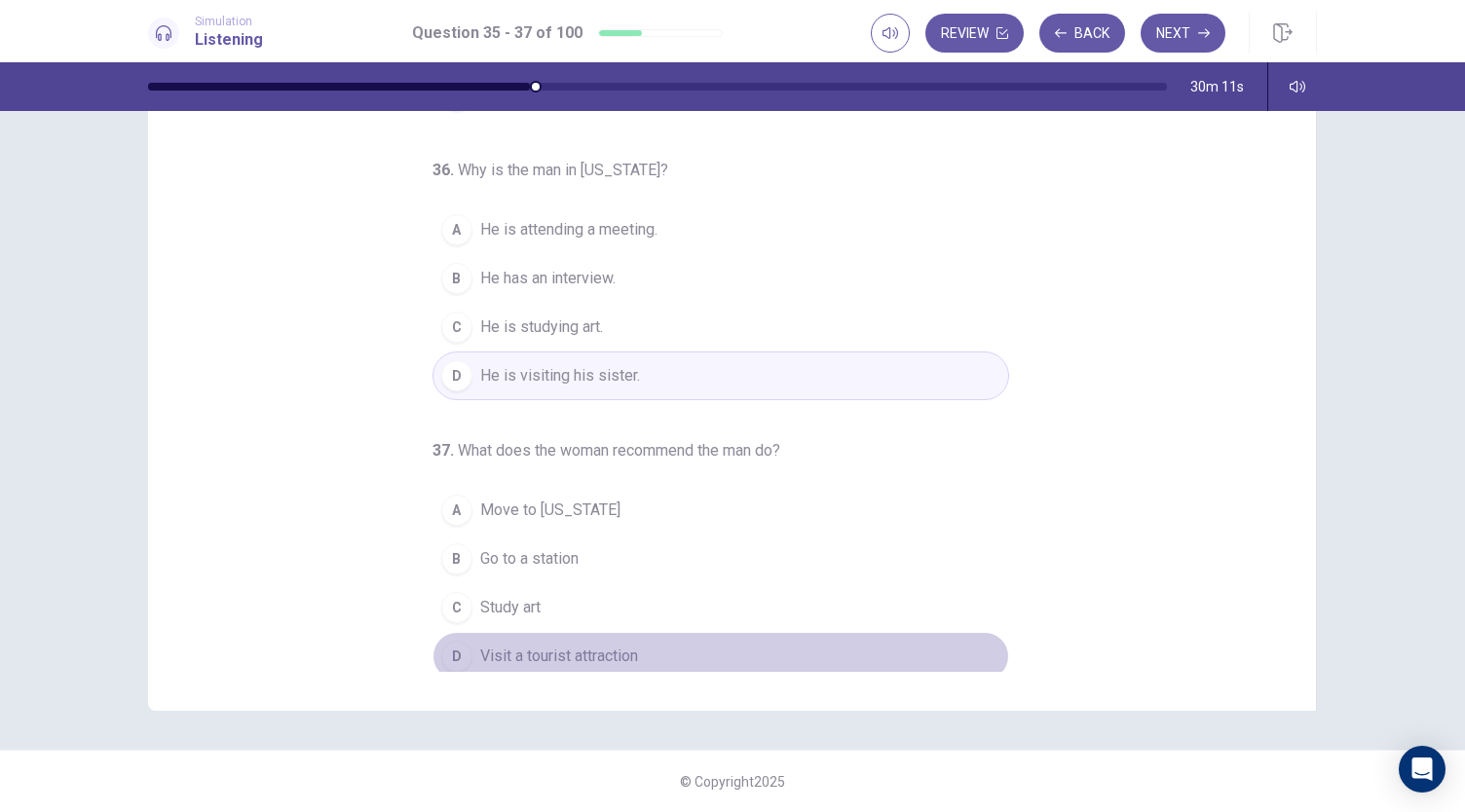
click at [546, 652] on span "Visit a tourist attraction" at bounding box center [559, 657] width 158 height 23
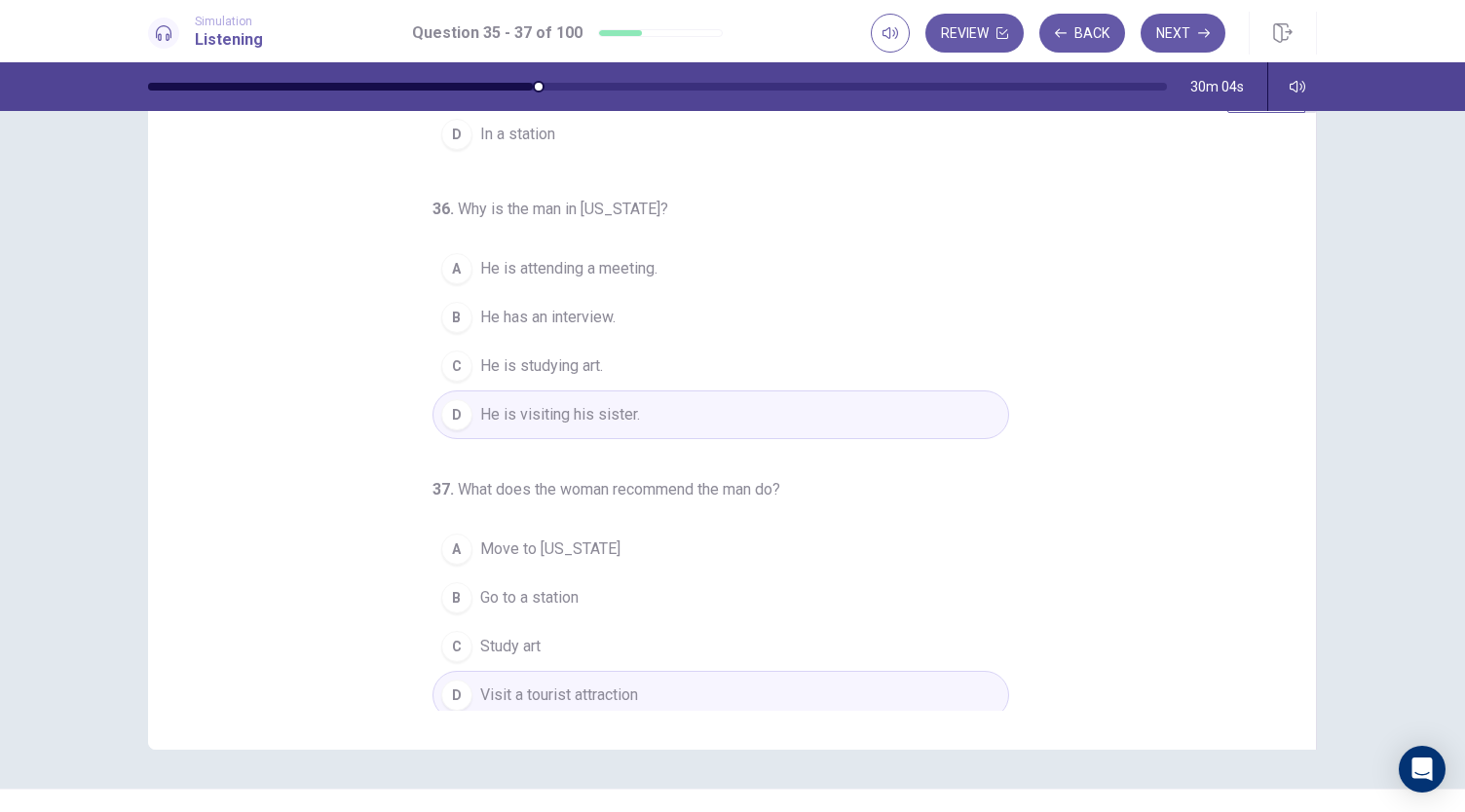
scroll to position [0, 0]
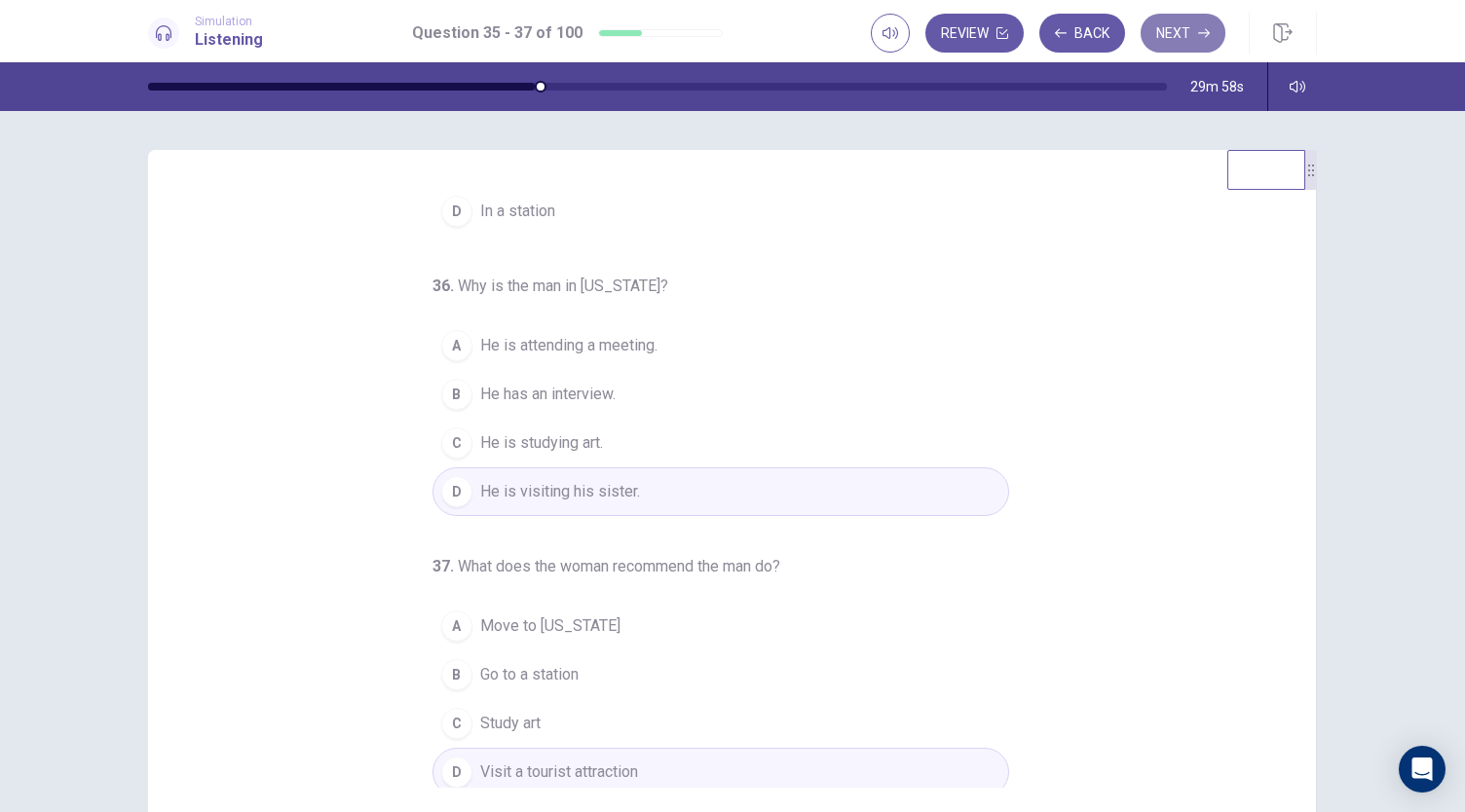
click at [1193, 43] on button "Next" at bounding box center [1183, 33] width 85 height 39
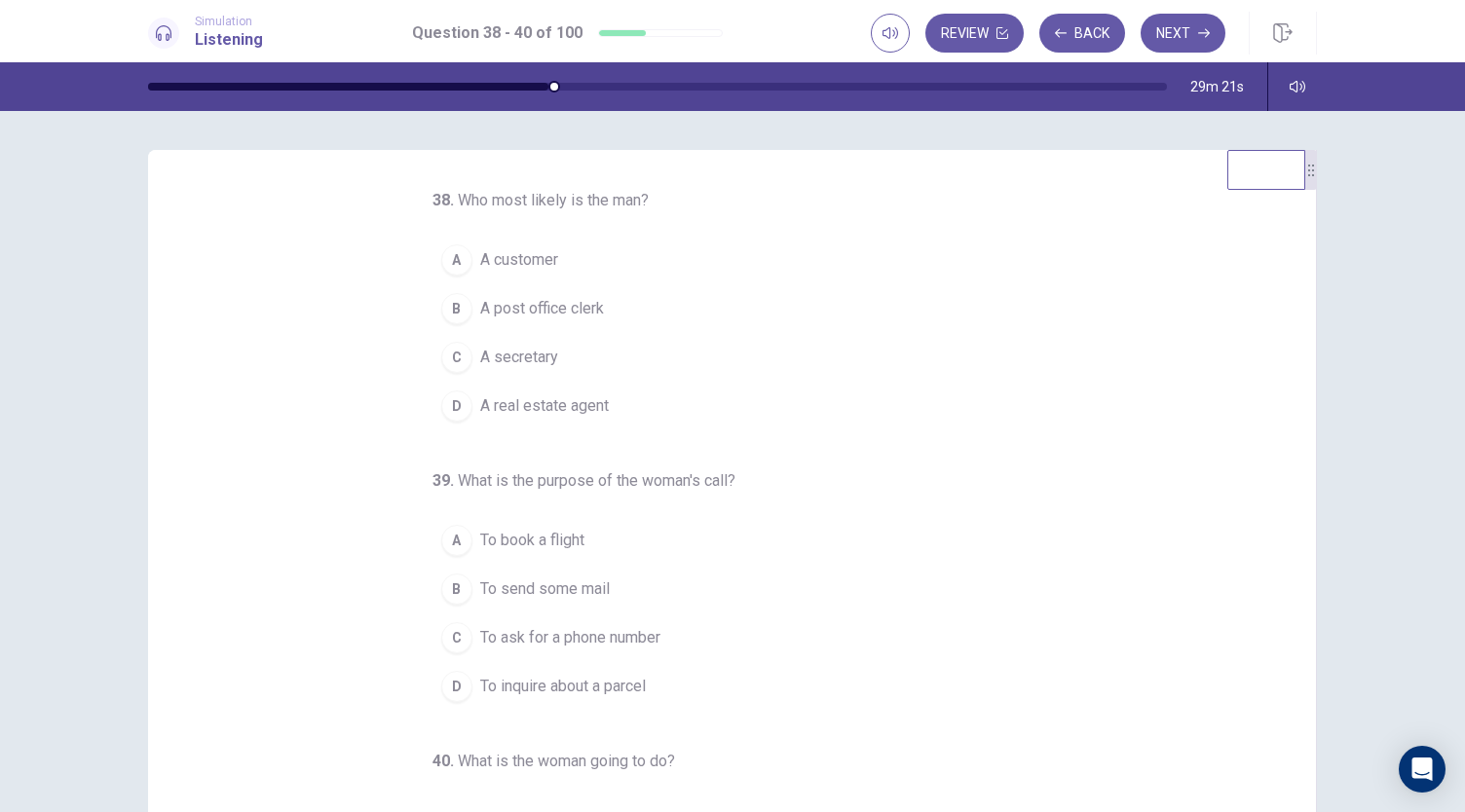
click at [569, 306] on span "A post office clerk" at bounding box center [542, 308] width 124 height 23
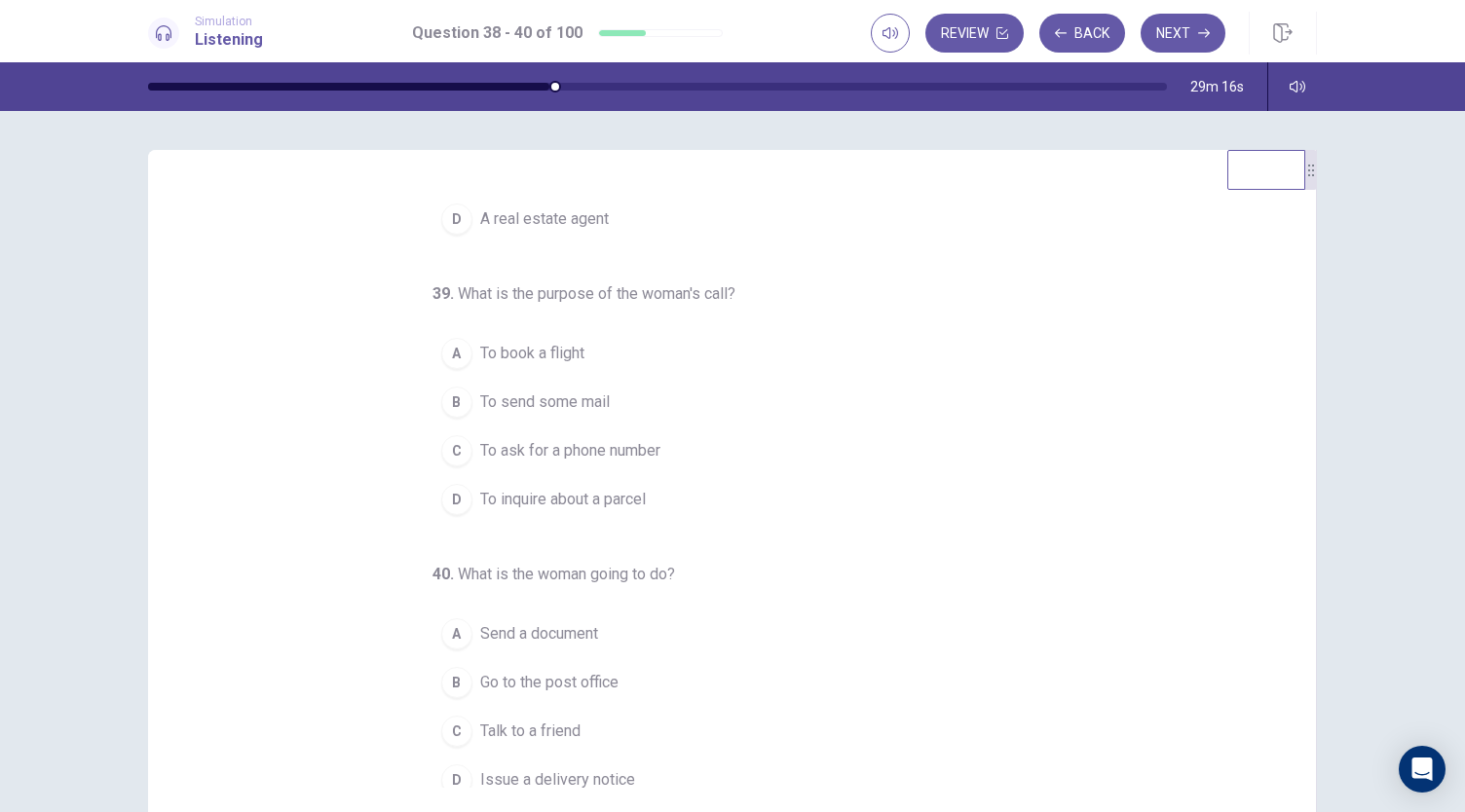
scroll to position [195, 0]
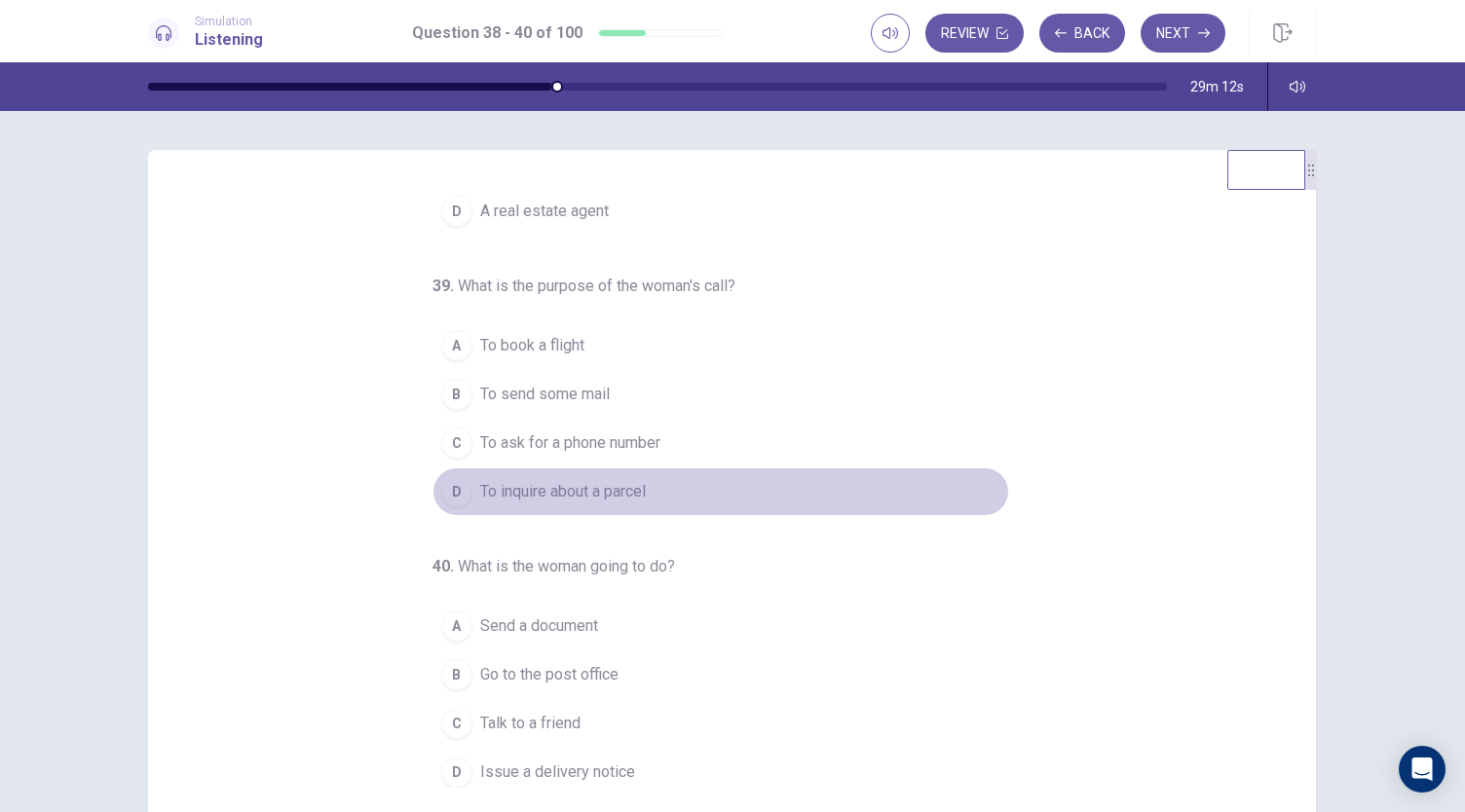
click at [573, 486] on span "To inquire about a parcel" at bounding box center [563, 492] width 166 height 23
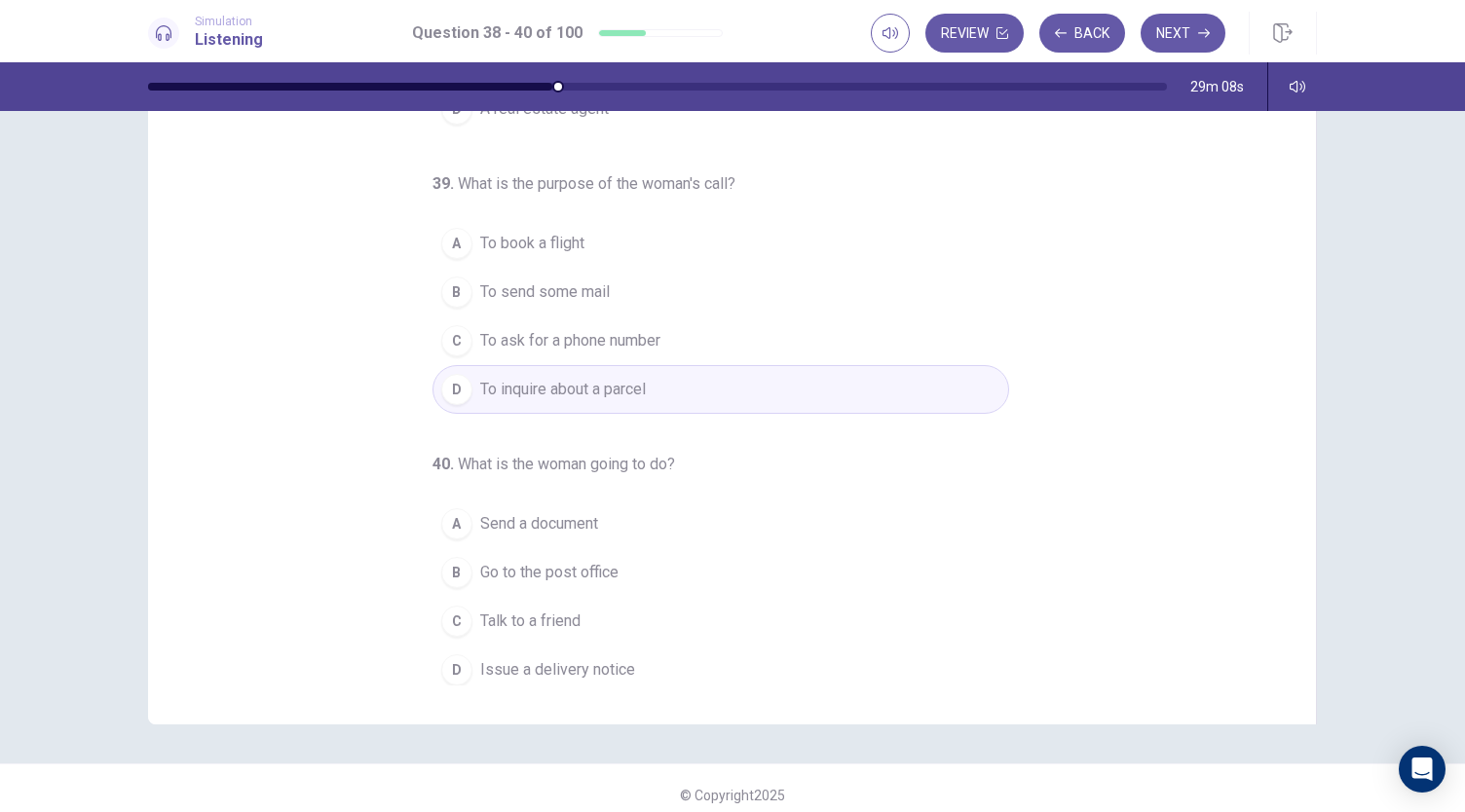
scroll to position [116, 0]
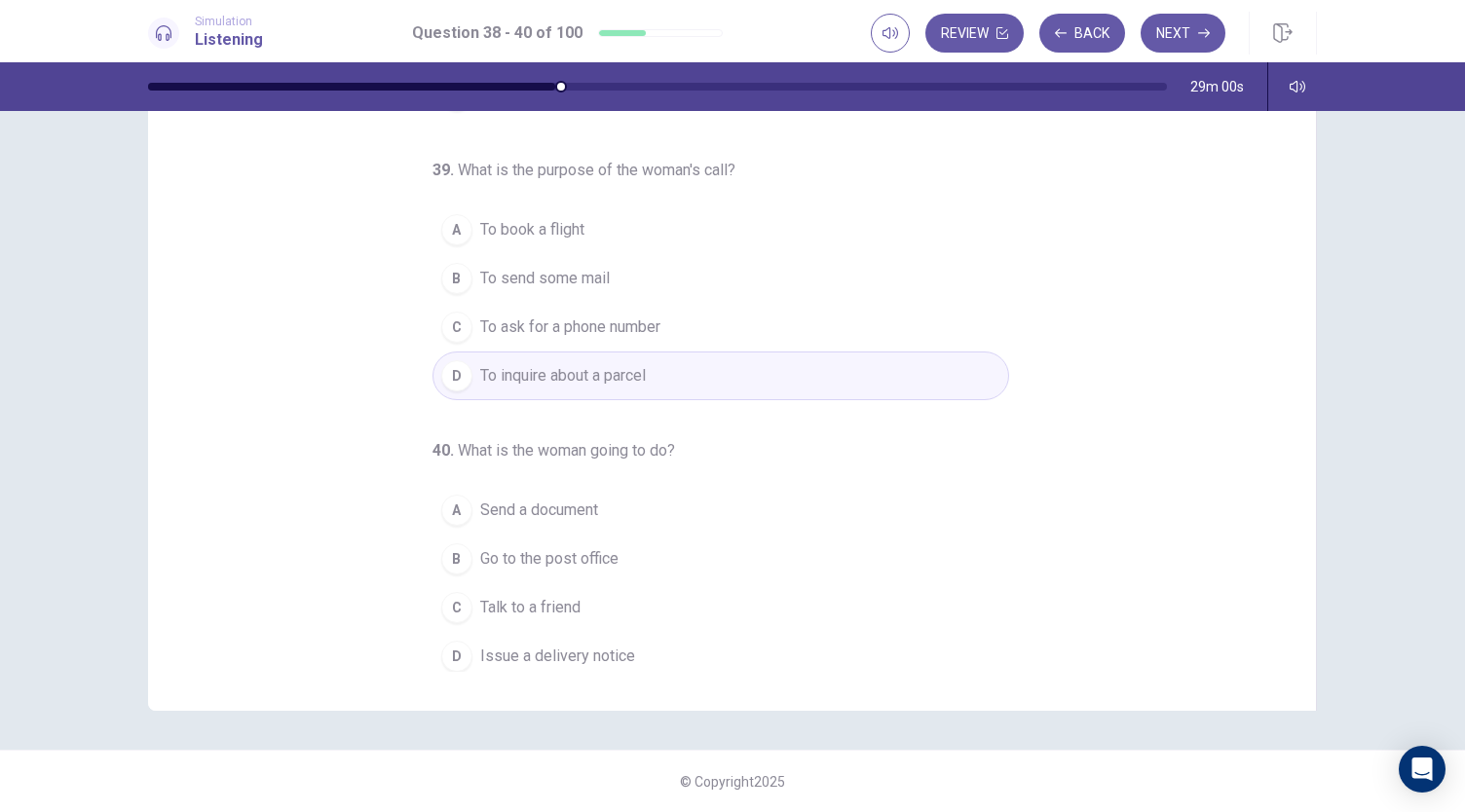
click at [545, 603] on span "Talk to a friend" at bounding box center [530, 608] width 101 height 23
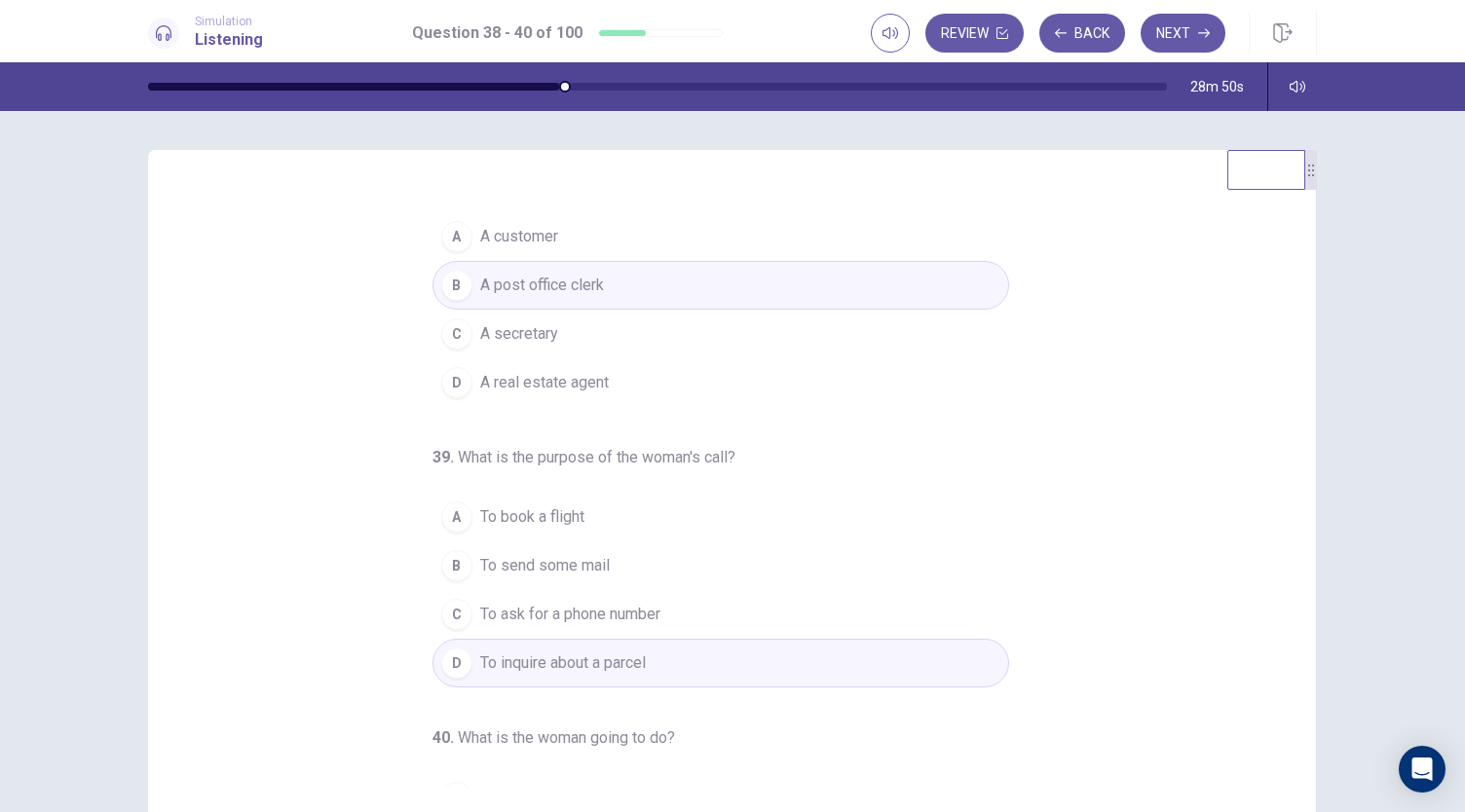
scroll to position [0, 0]
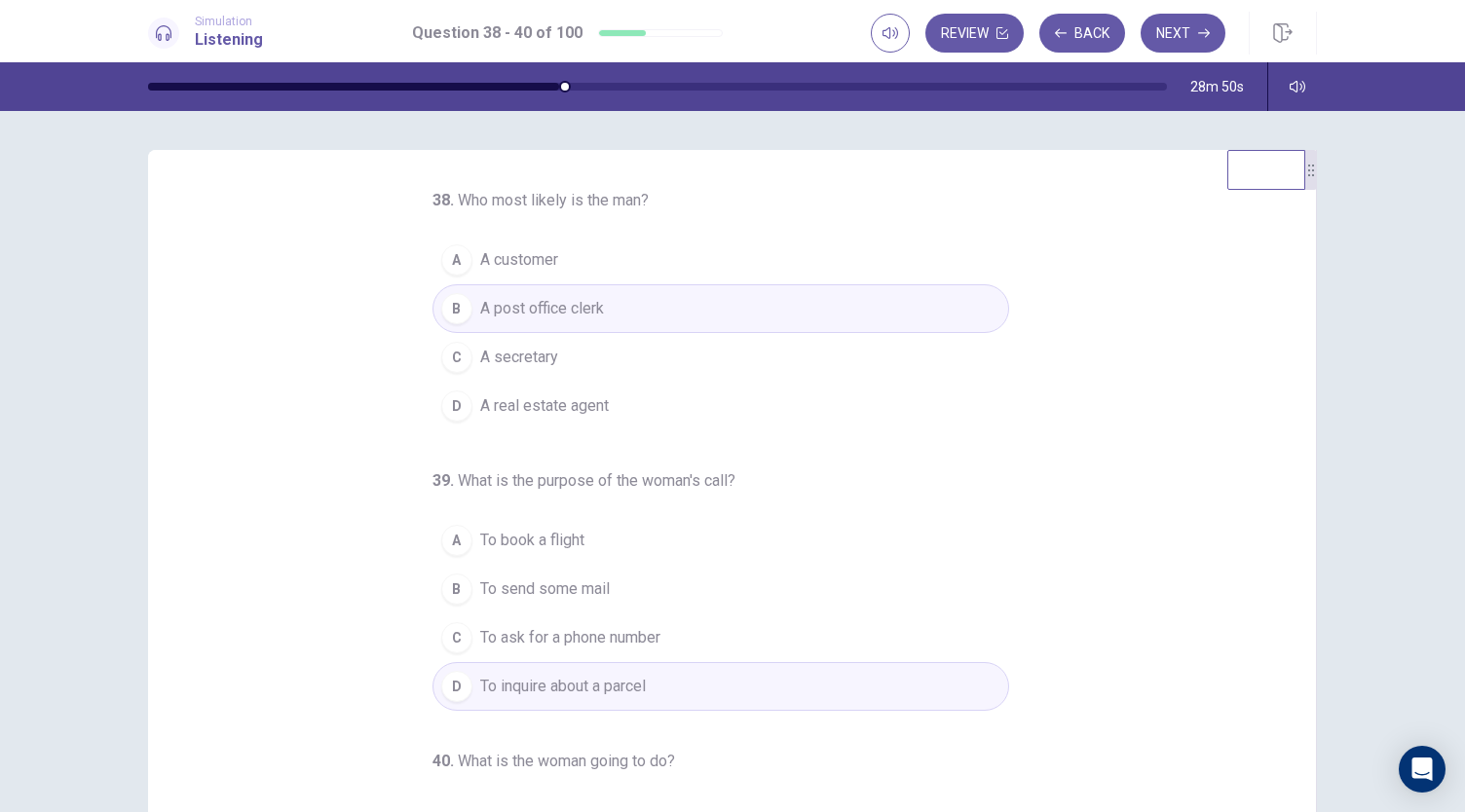
drag, startPoint x: 1295, startPoint y: 509, endPoint x: 1295, endPoint y: 338, distance: 171.0
click at [1295, 338] on div "38 . Who most likely is the man? A A customer B A post office clerk C A secreta…" at bounding box center [740, 489] width 1121 height 599
click at [1197, 24] on button "Next" at bounding box center [1183, 33] width 85 height 39
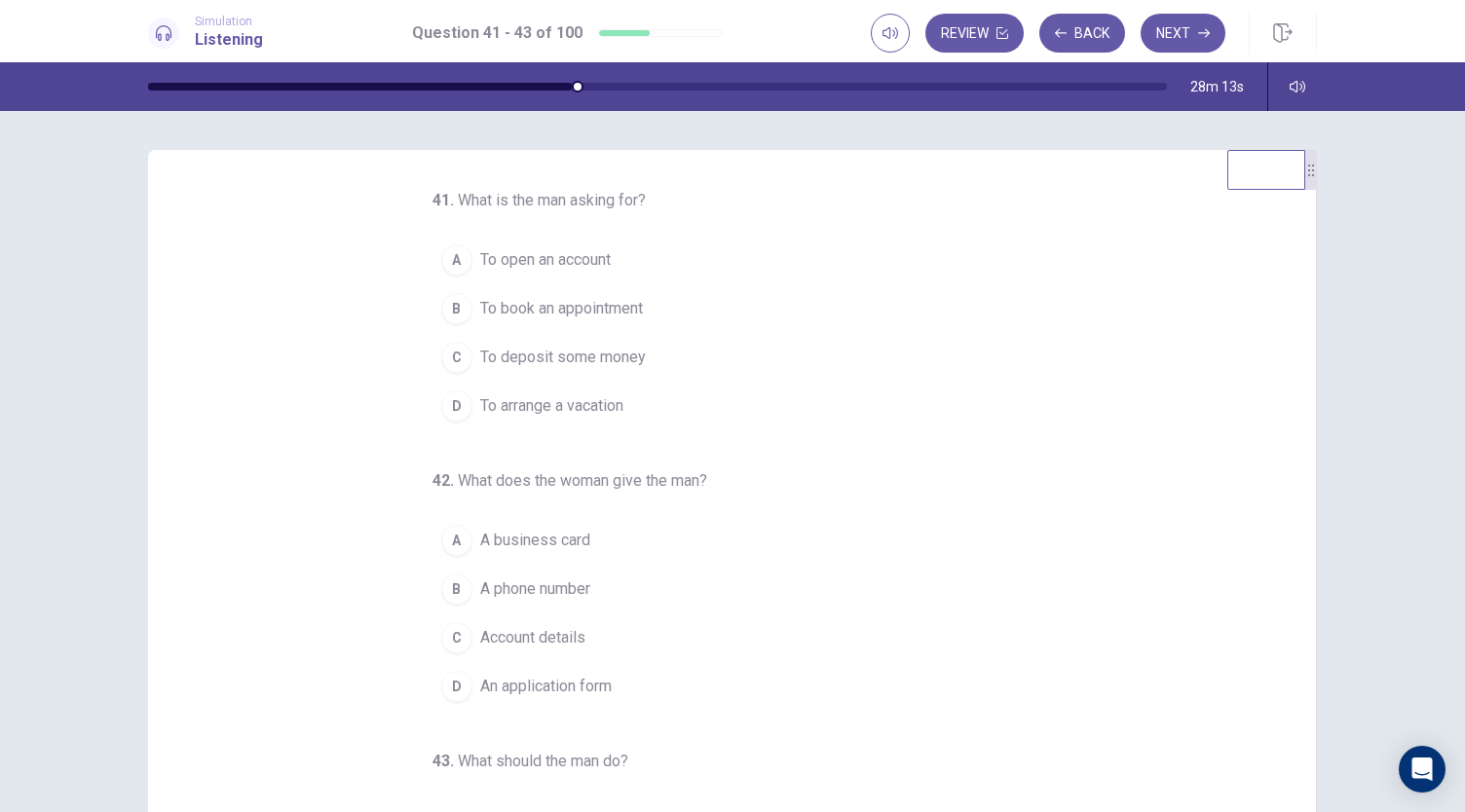
click at [596, 254] on span "To open an account" at bounding box center [546, 260] width 131 height 23
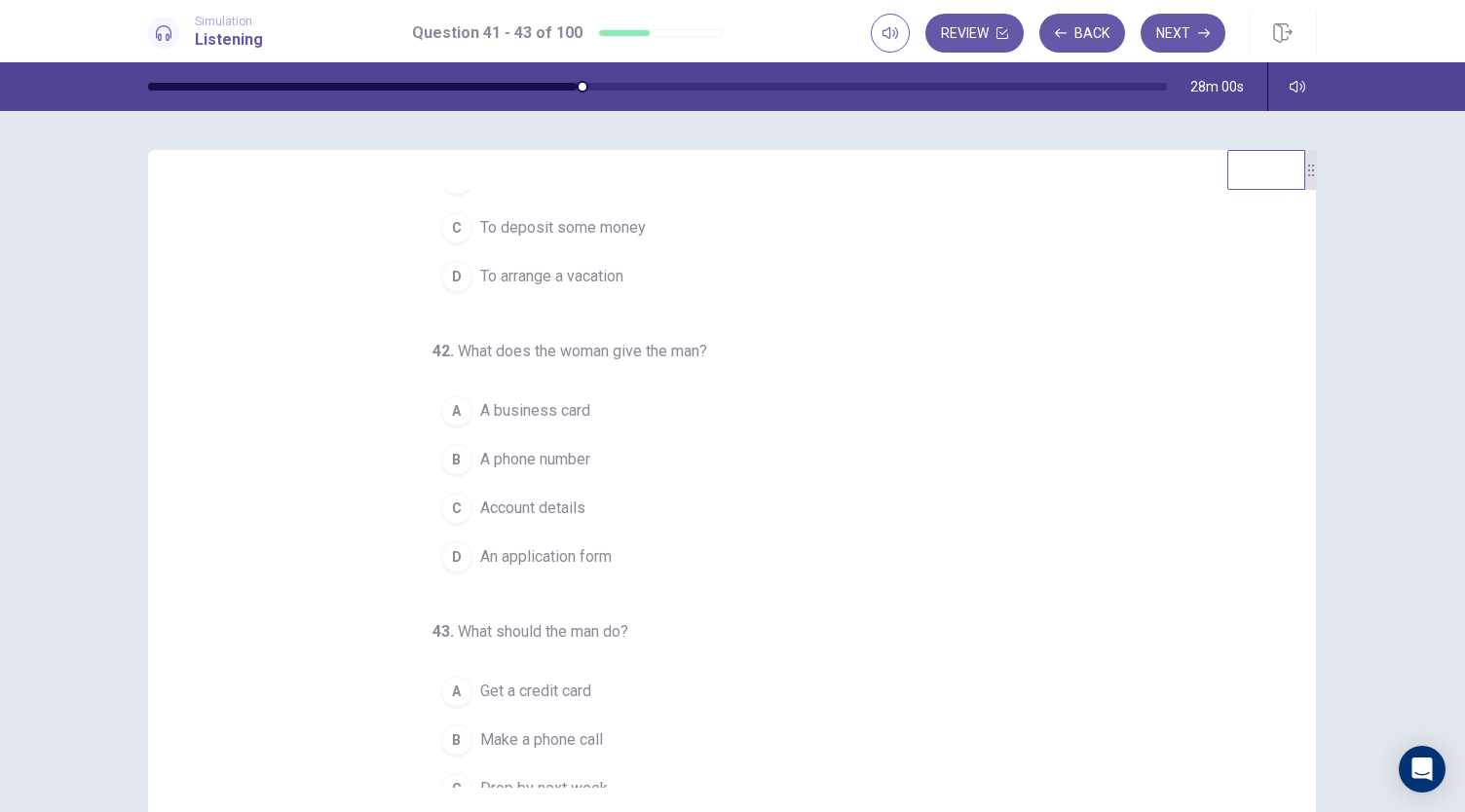
scroll to position [141, 0]
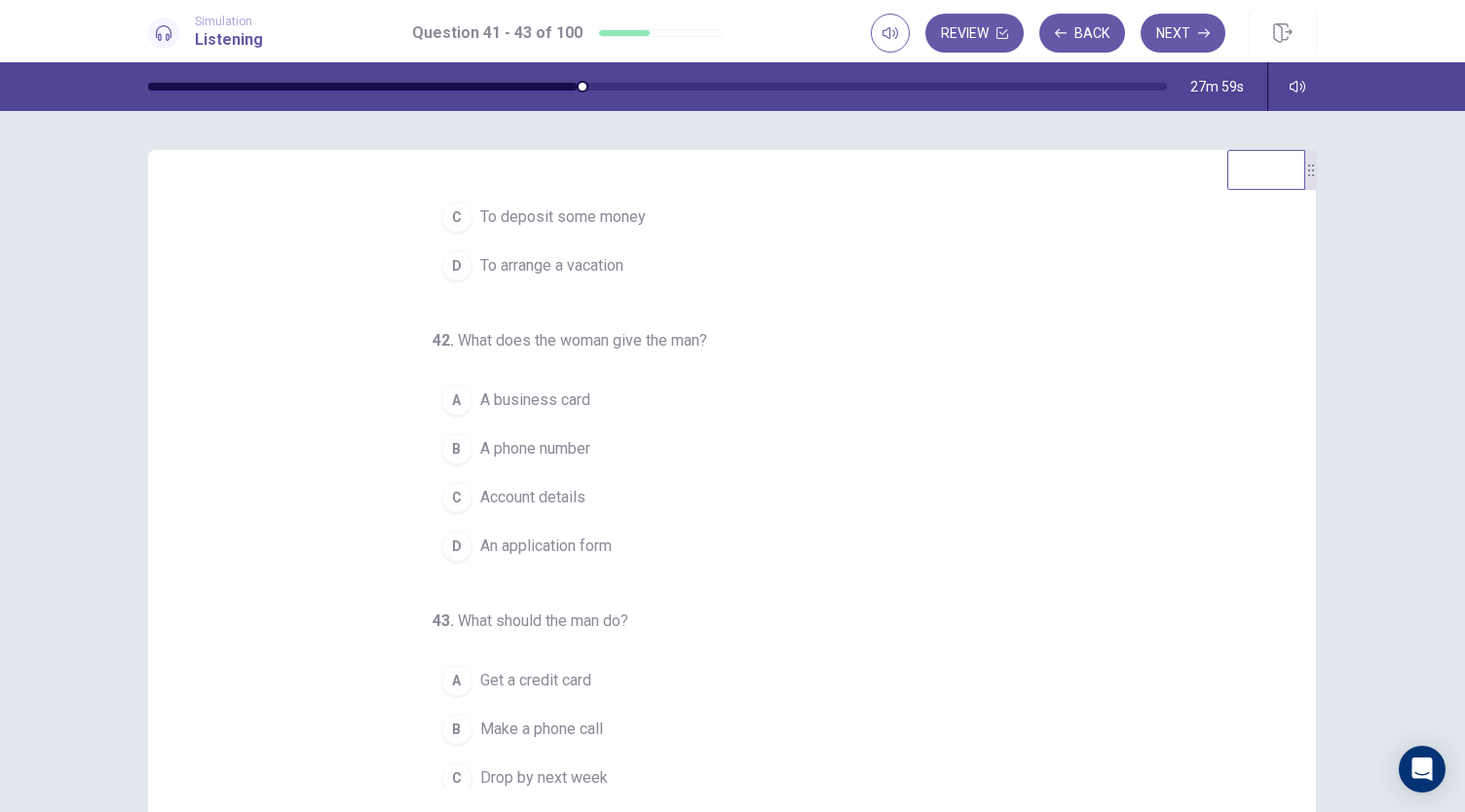
click at [570, 538] on span "An application form" at bounding box center [546, 547] width 132 height 23
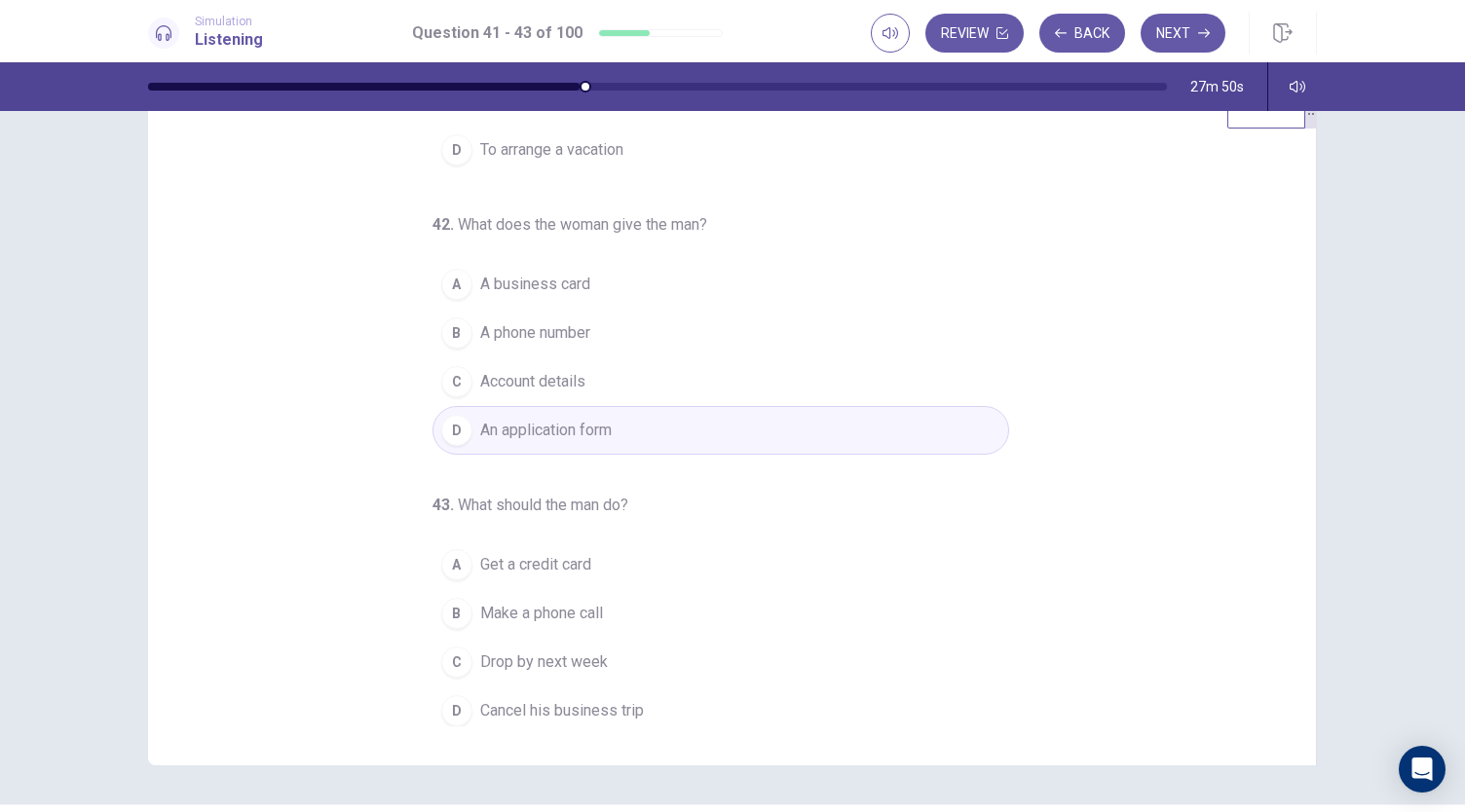
scroll to position [116, 0]
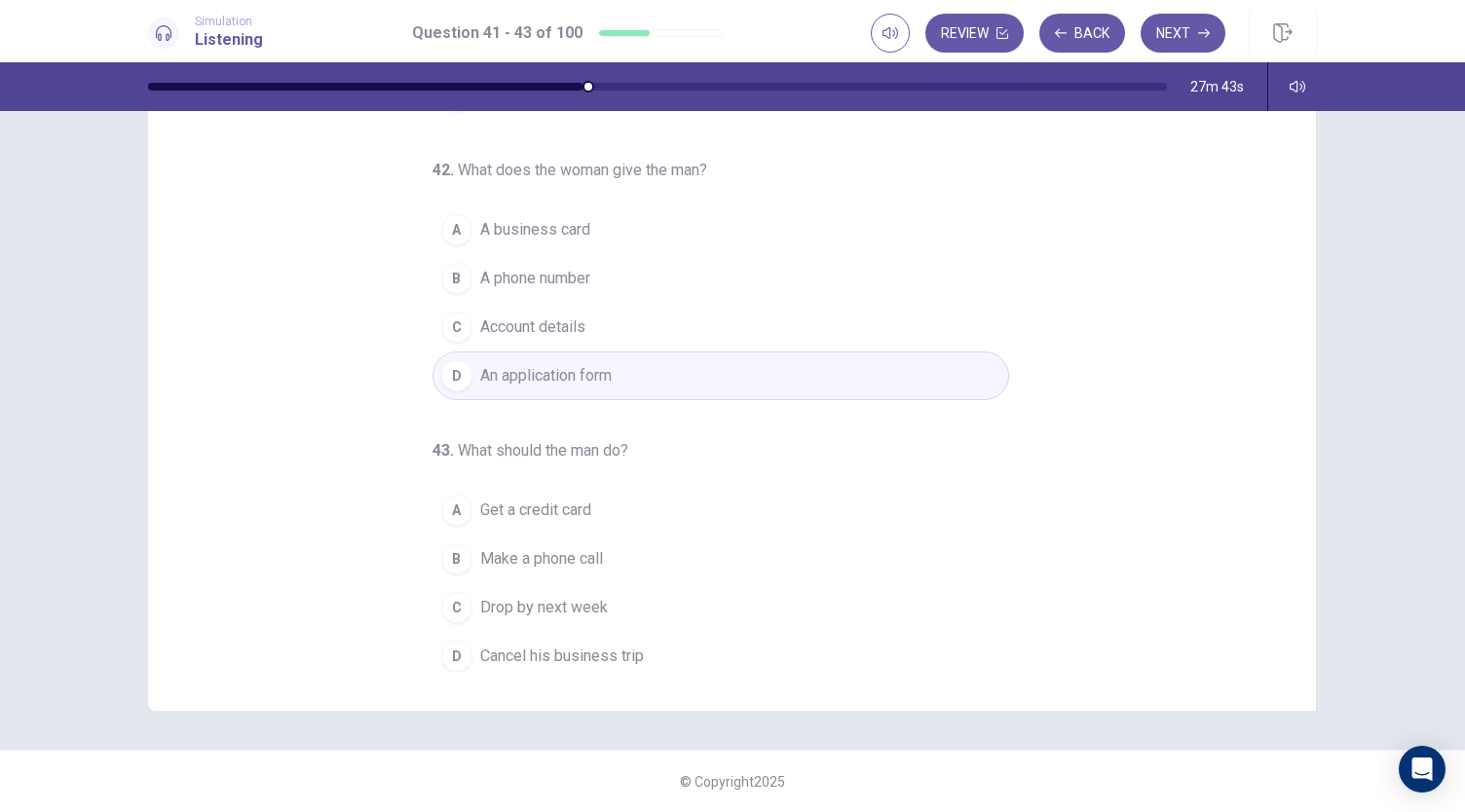
click at [560, 596] on span "Drop by next week" at bounding box center [544, 608] width 128 height 23
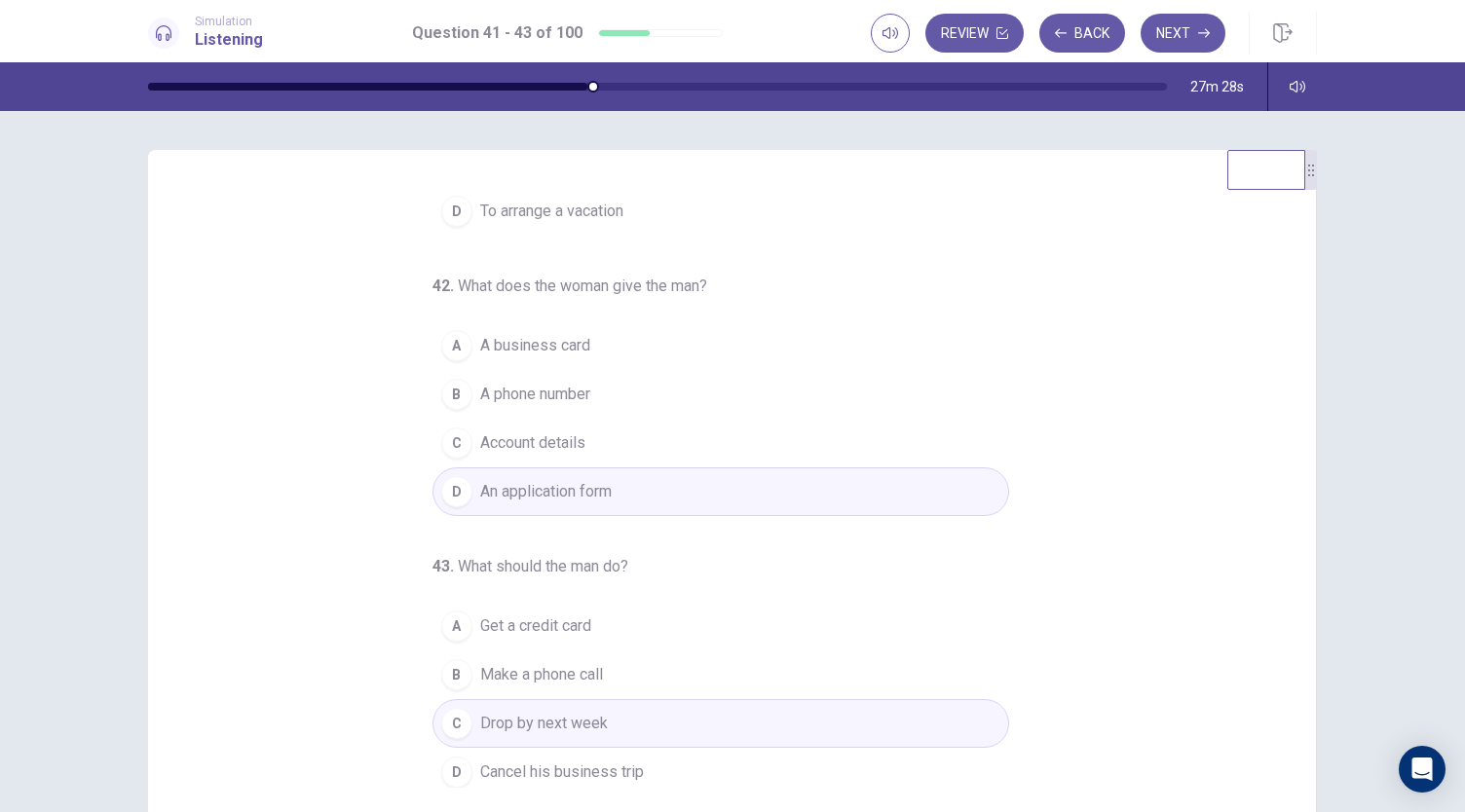
scroll to position [0, 0]
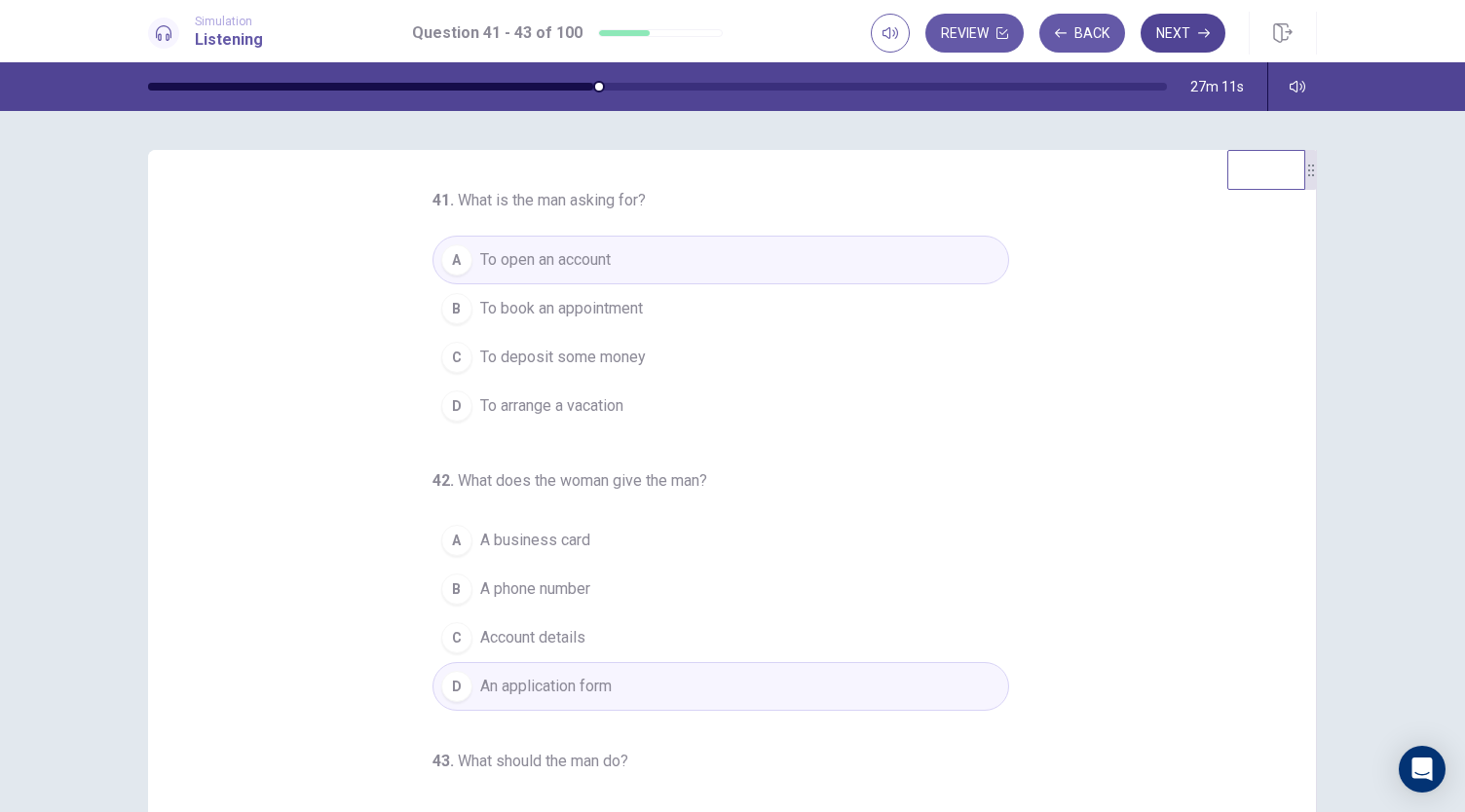
click at [1198, 43] on button "Next" at bounding box center [1183, 33] width 85 height 39
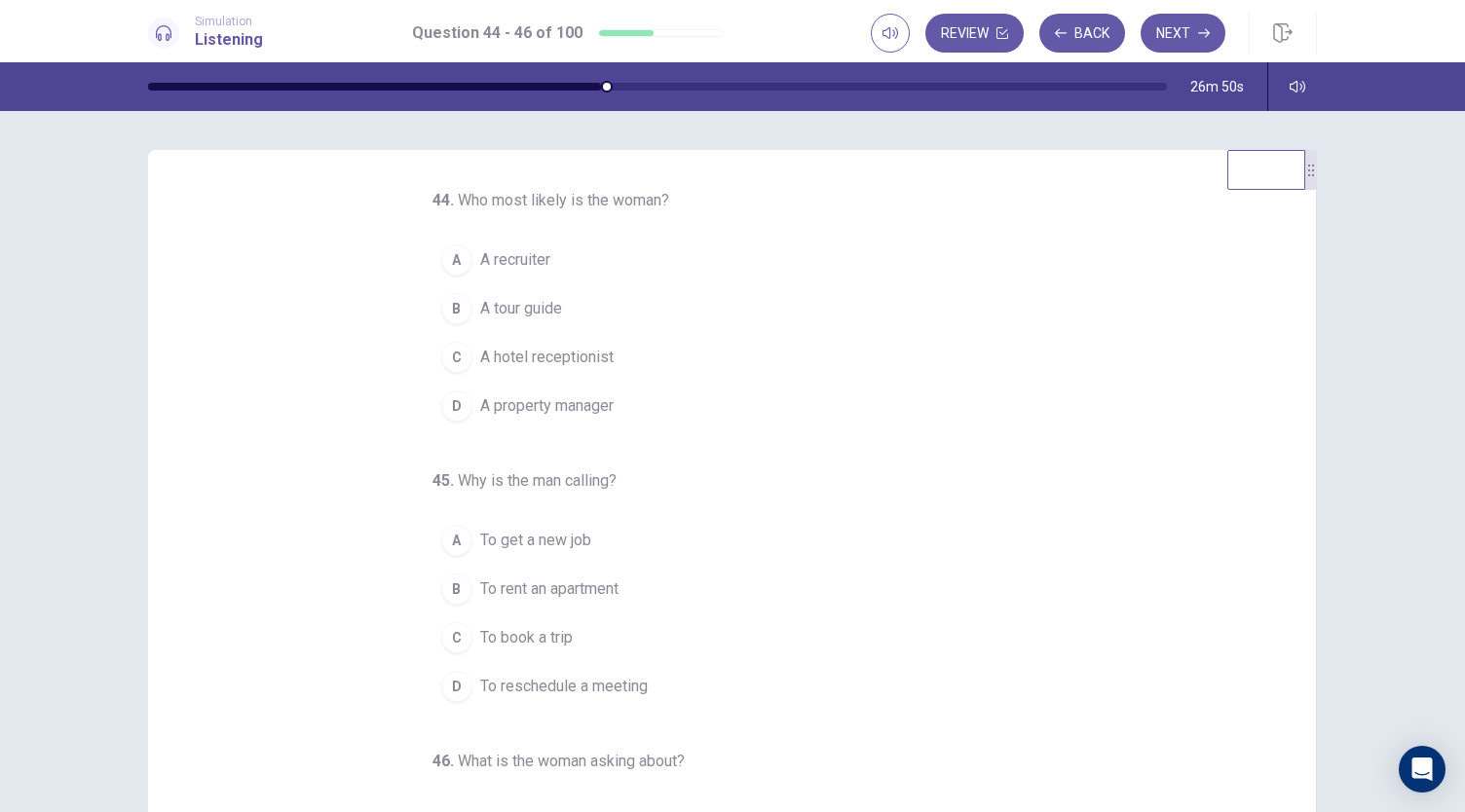
click at [548, 410] on span "A property manager" at bounding box center [547, 406] width 134 height 23
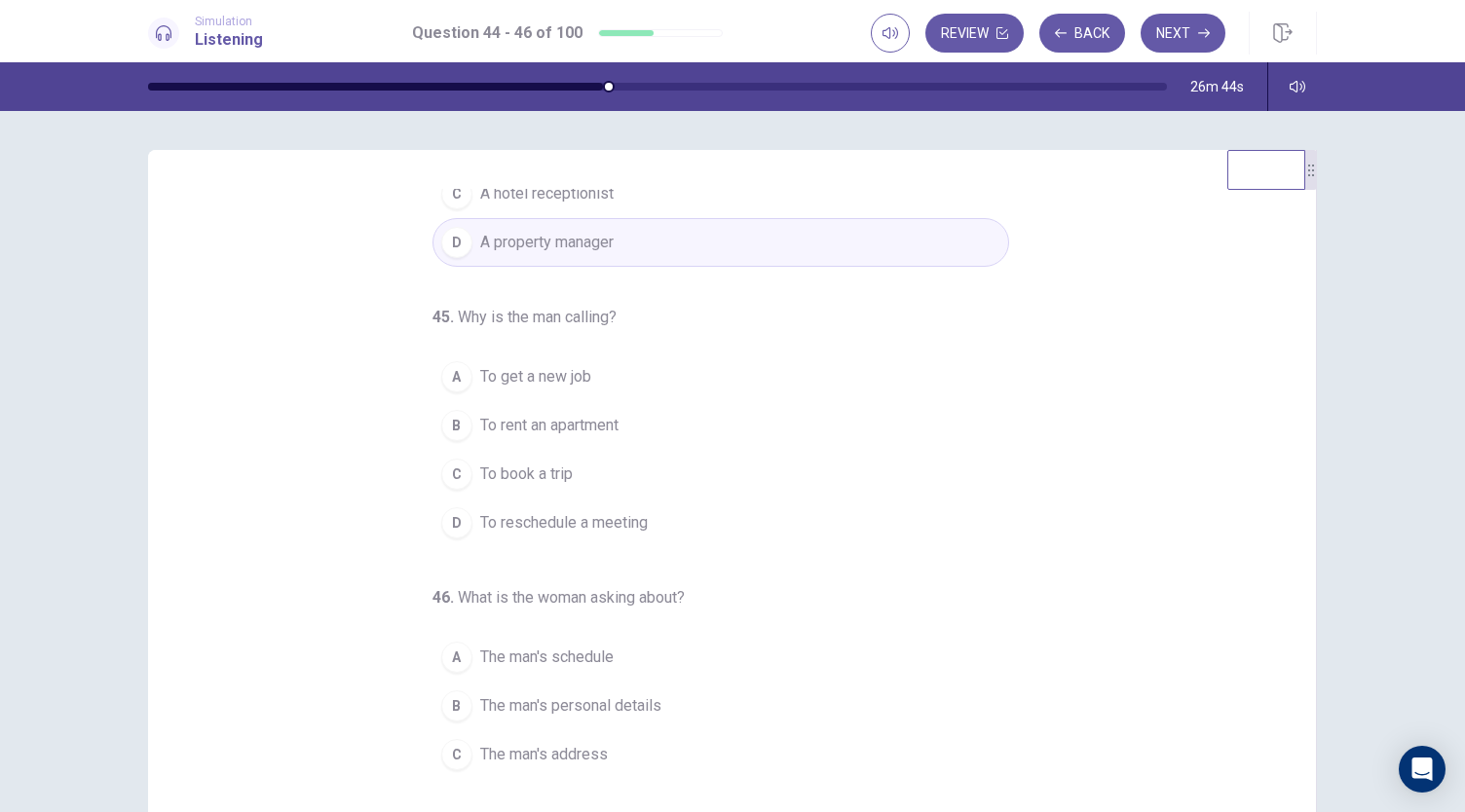
scroll to position [195, 0]
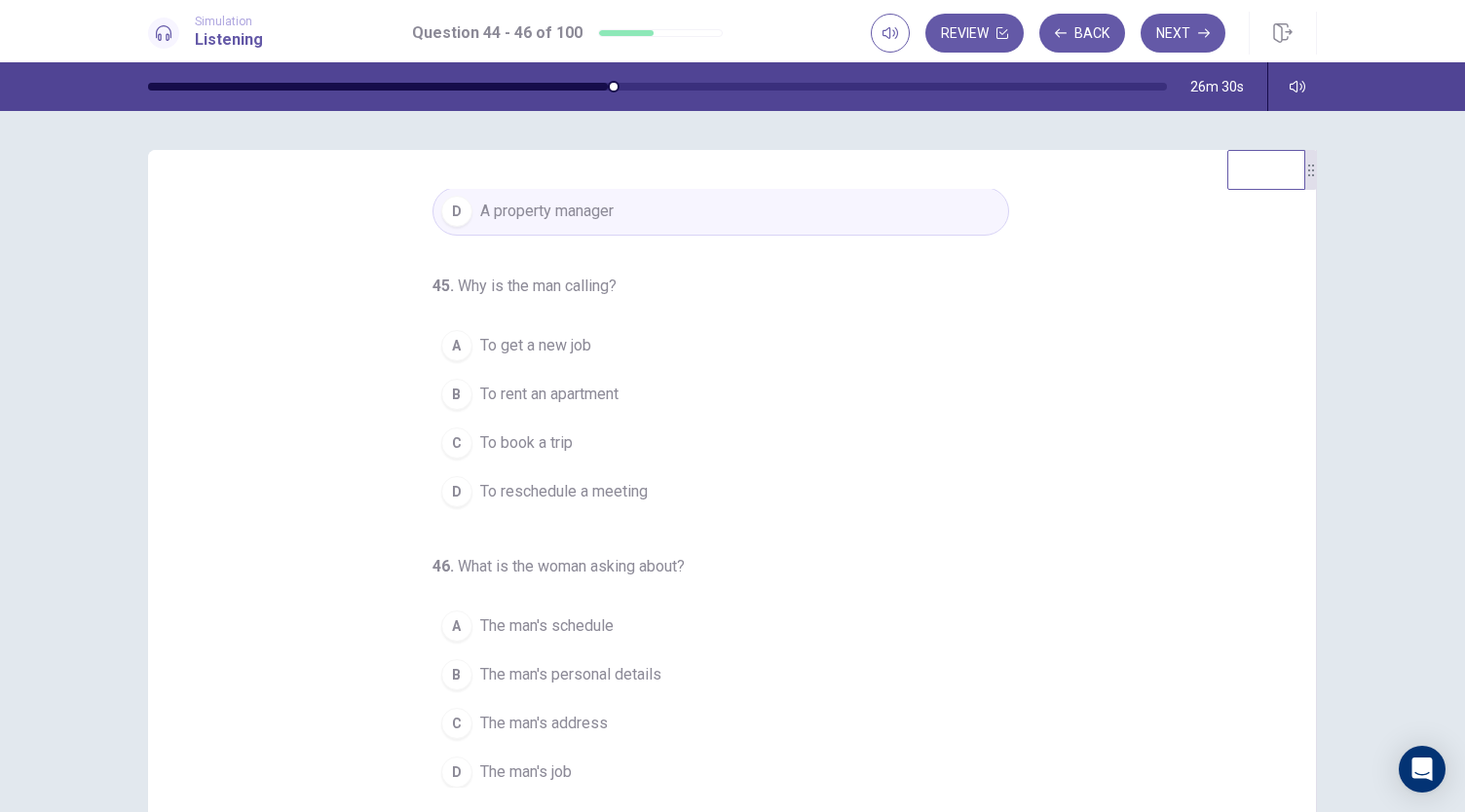
click at [601, 387] on span "To rent an apartment" at bounding box center [549, 394] width 139 height 23
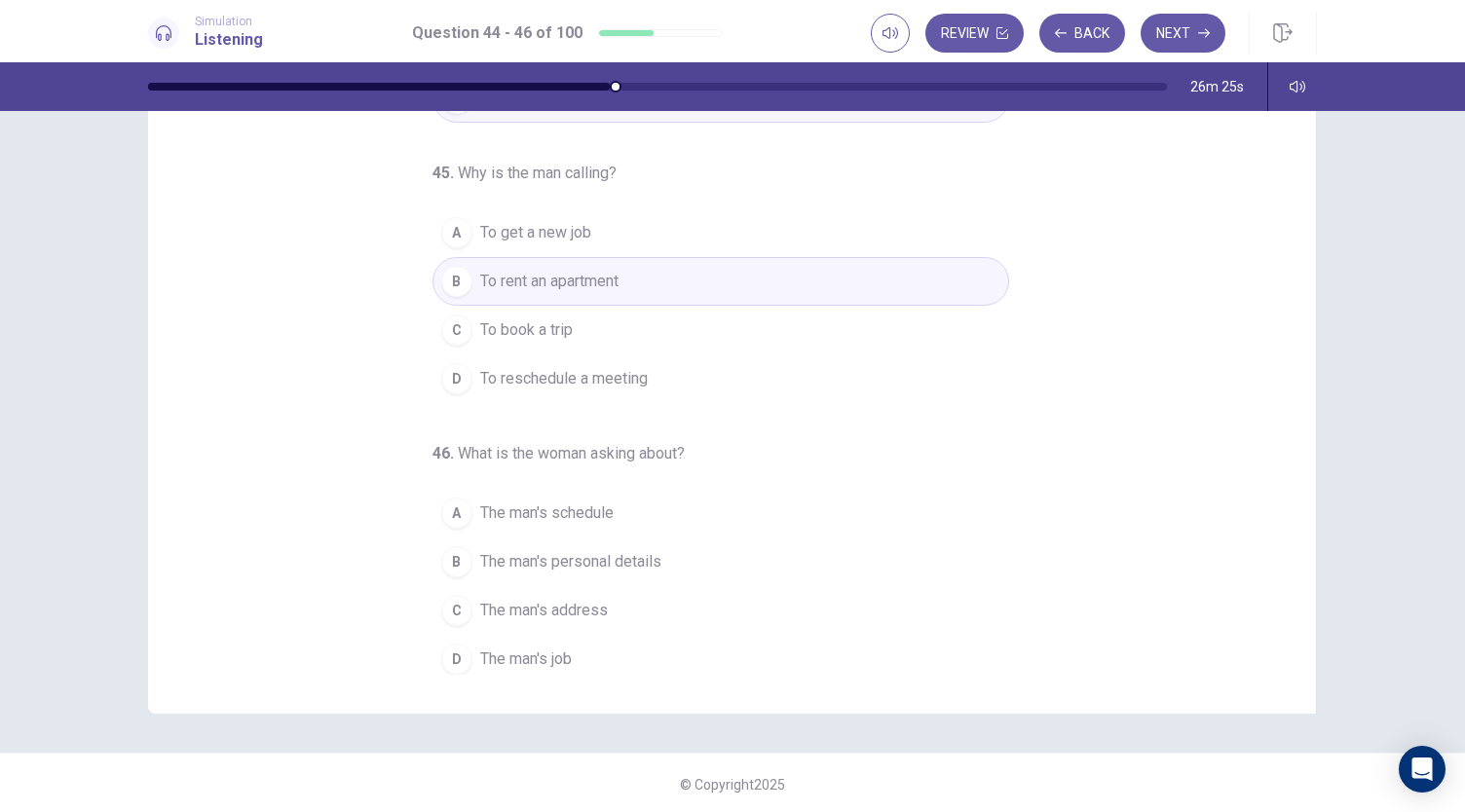
scroll to position [114, 0]
click at [569, 509] on span "The man's schedule" at bounding box center [547, 512] width 134 height 23
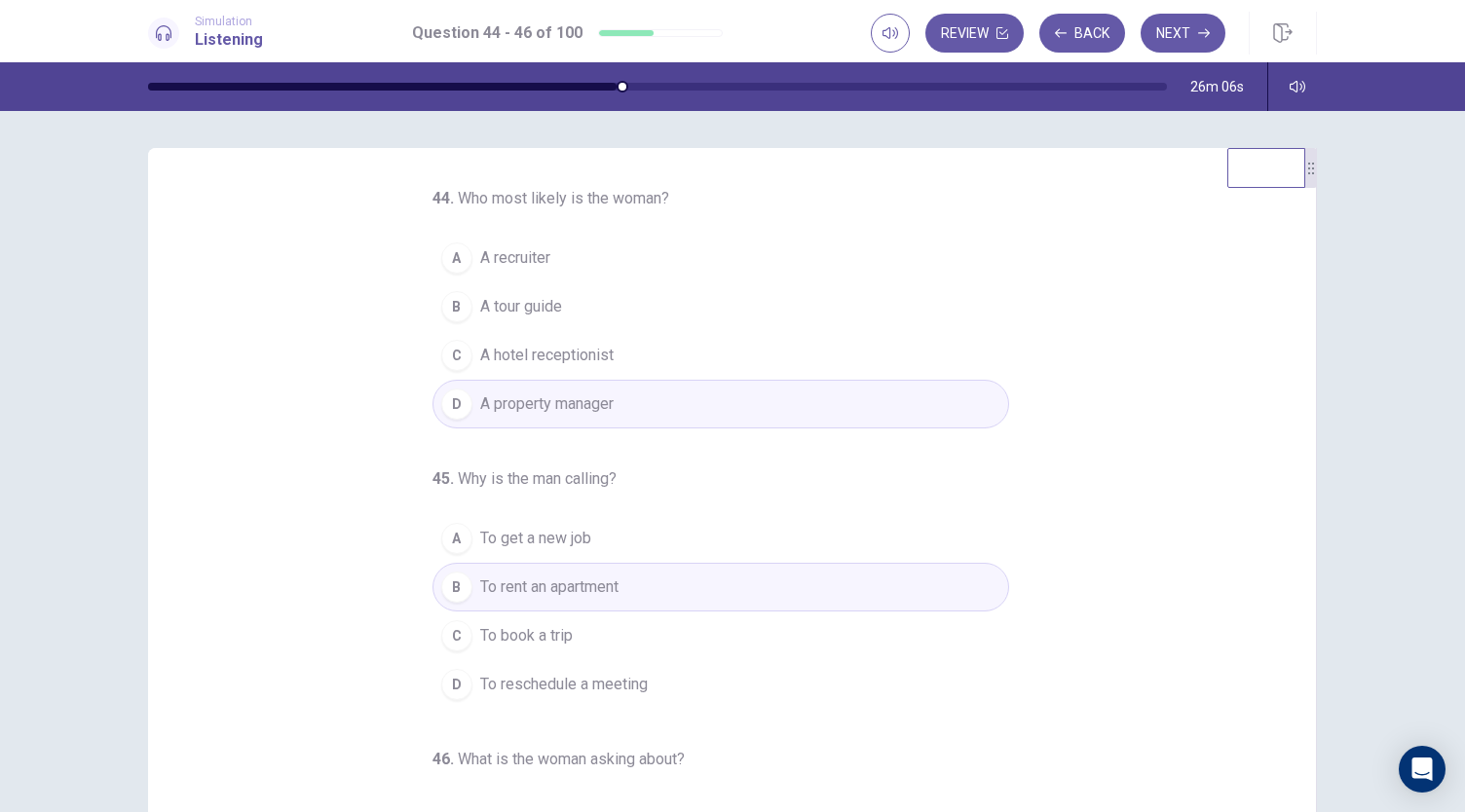
scroll to position [0, 0]
click at [1184, 31] on button "Next" at bounding box center [1183, 33] width 85 height 39
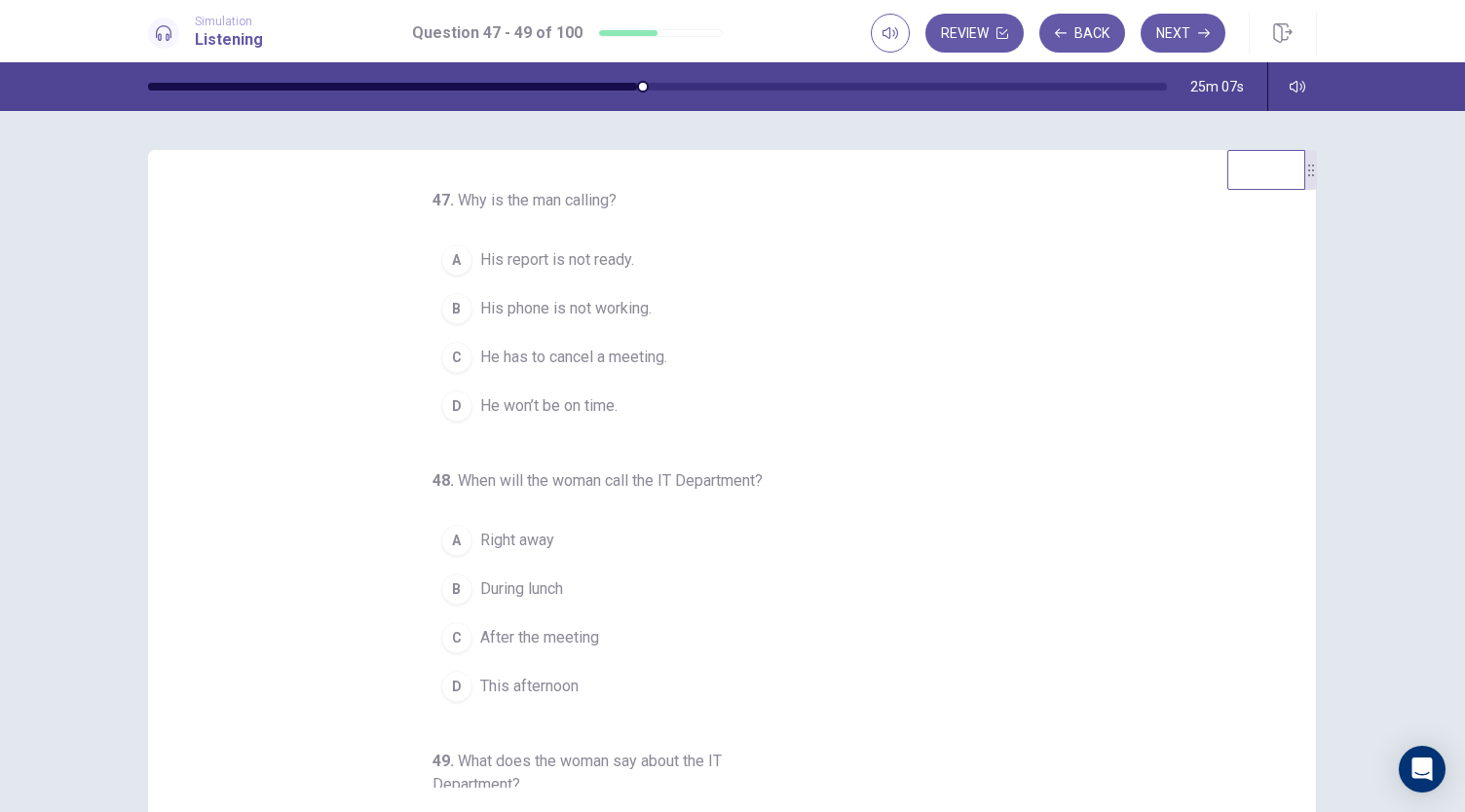
click at [560, 312] on span "His phone is not working." at bounding box center [566, 308] width 172 height 23
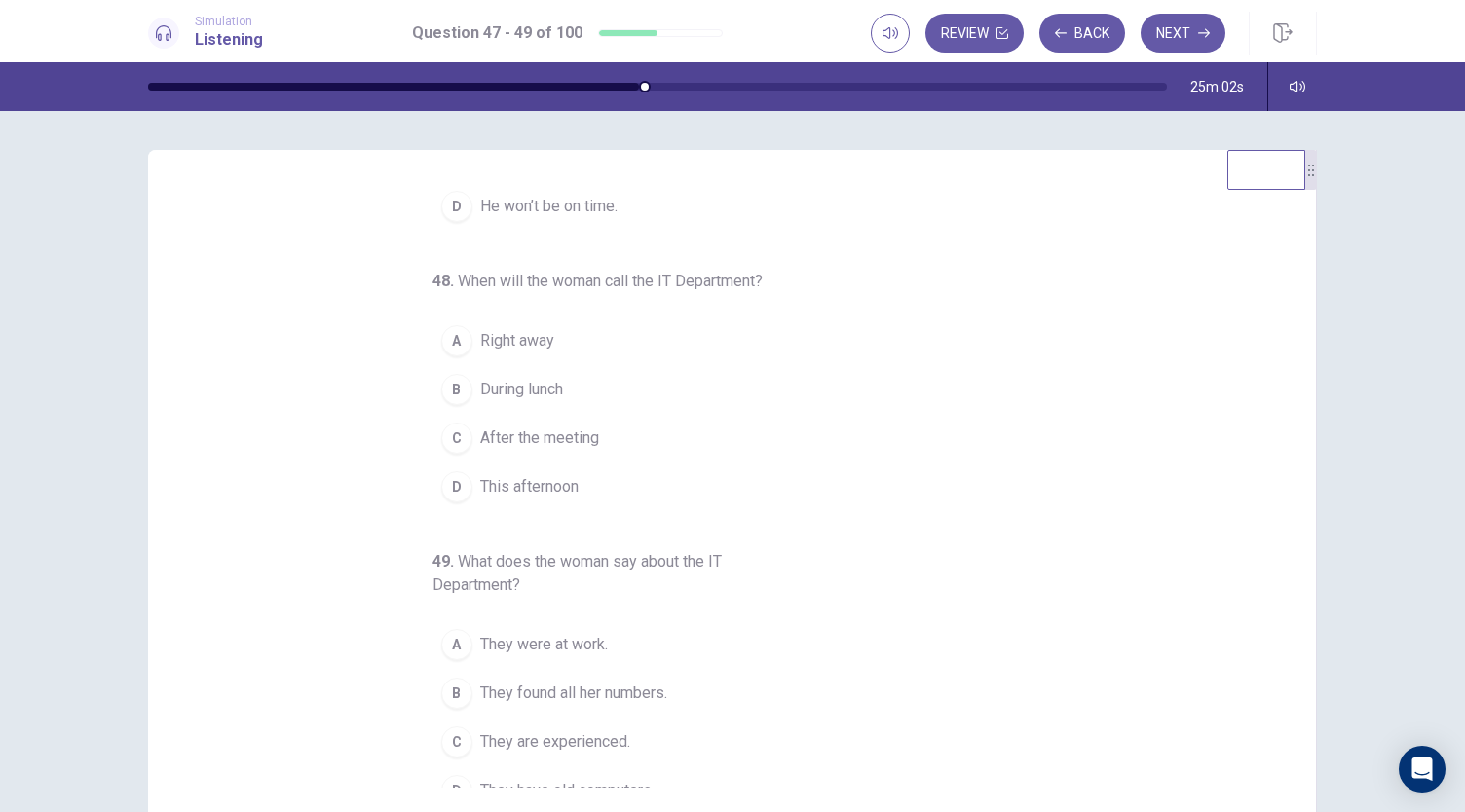
scroll to position [202, 0]
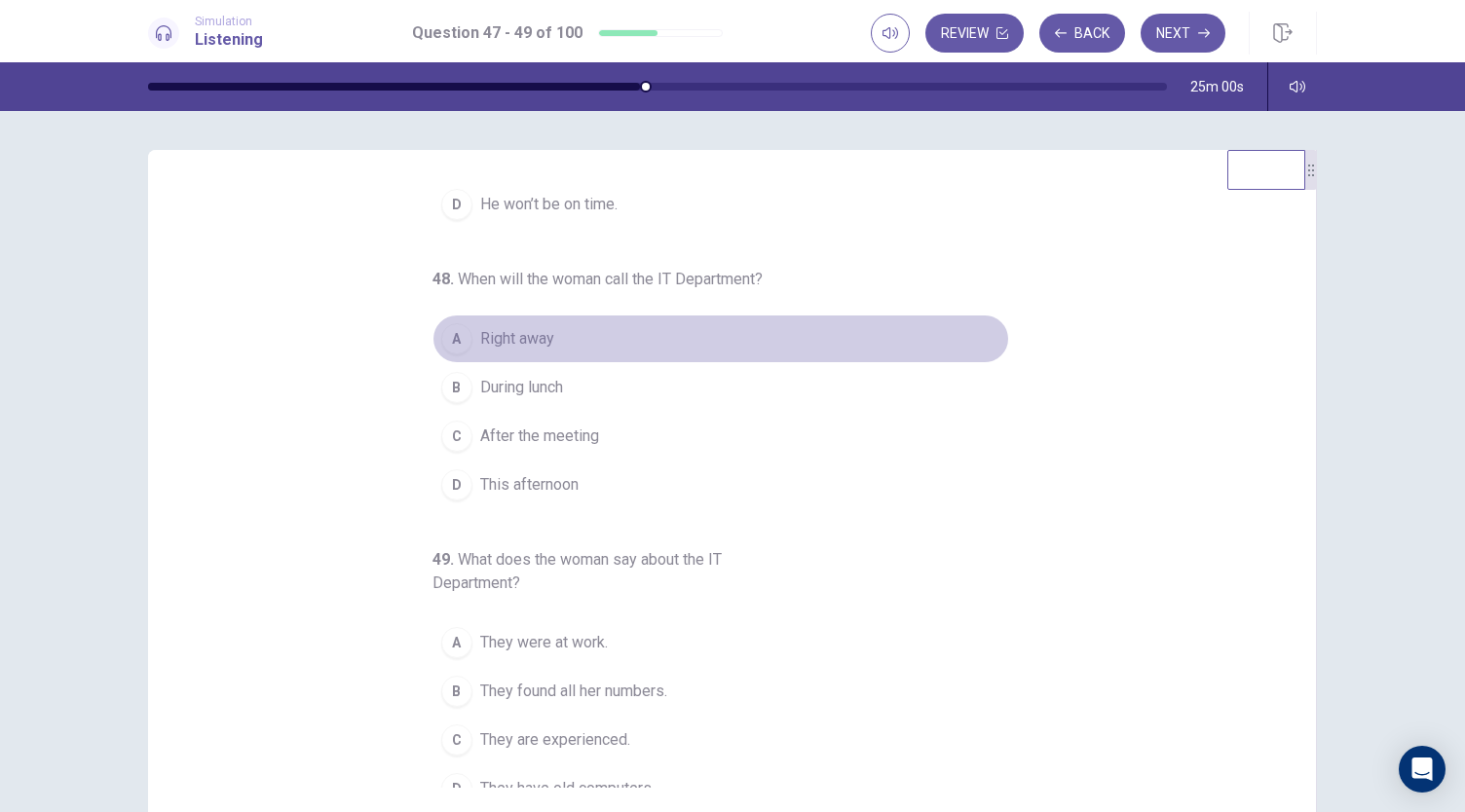
click at [525, 341] on span "Right away" at bounding box center [517, 339] width 74 height 23
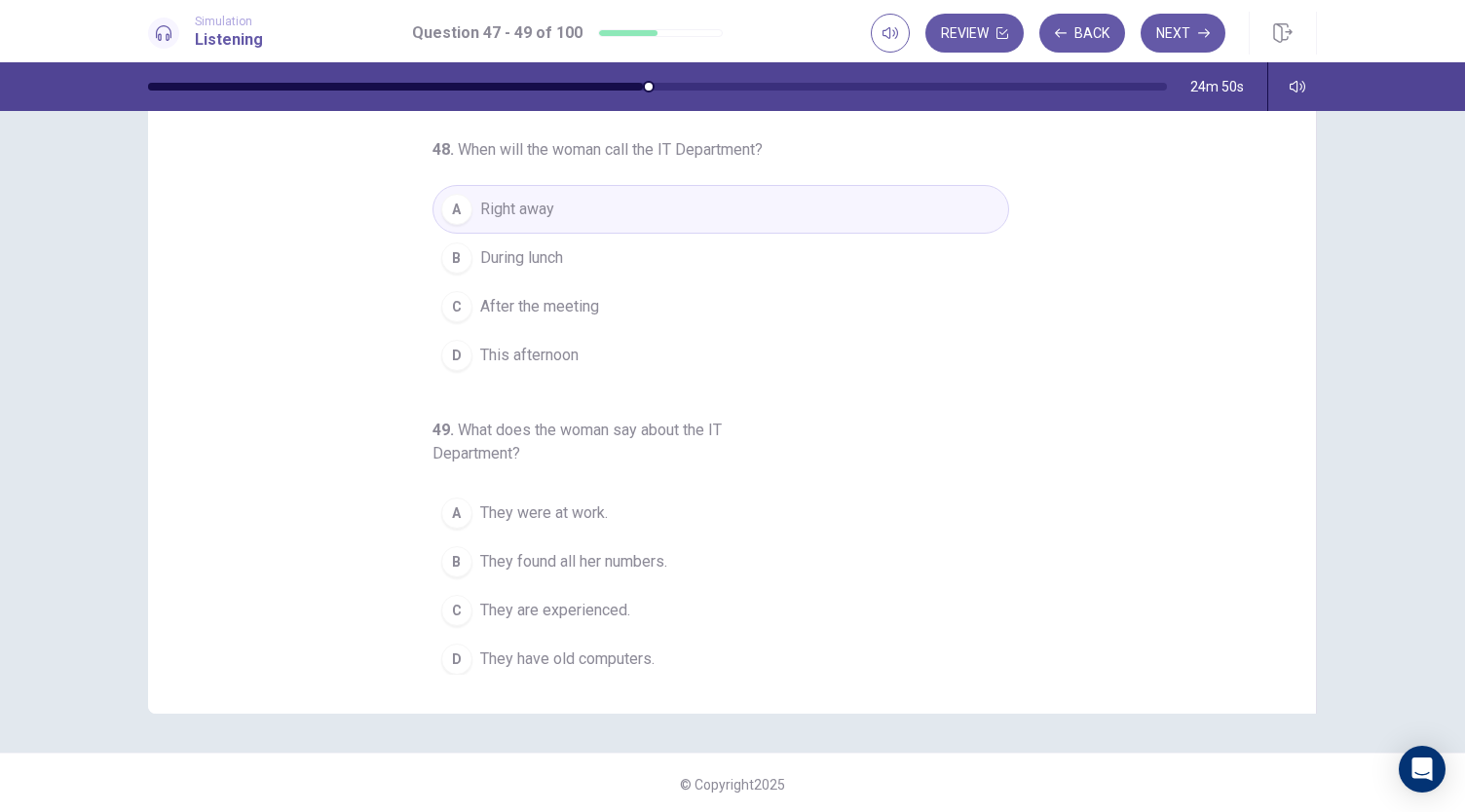
scroll to position [116, 0]
click at [616, 548] on span "They found all her numbers." at bounding box center [574, 559] width 187 height 23
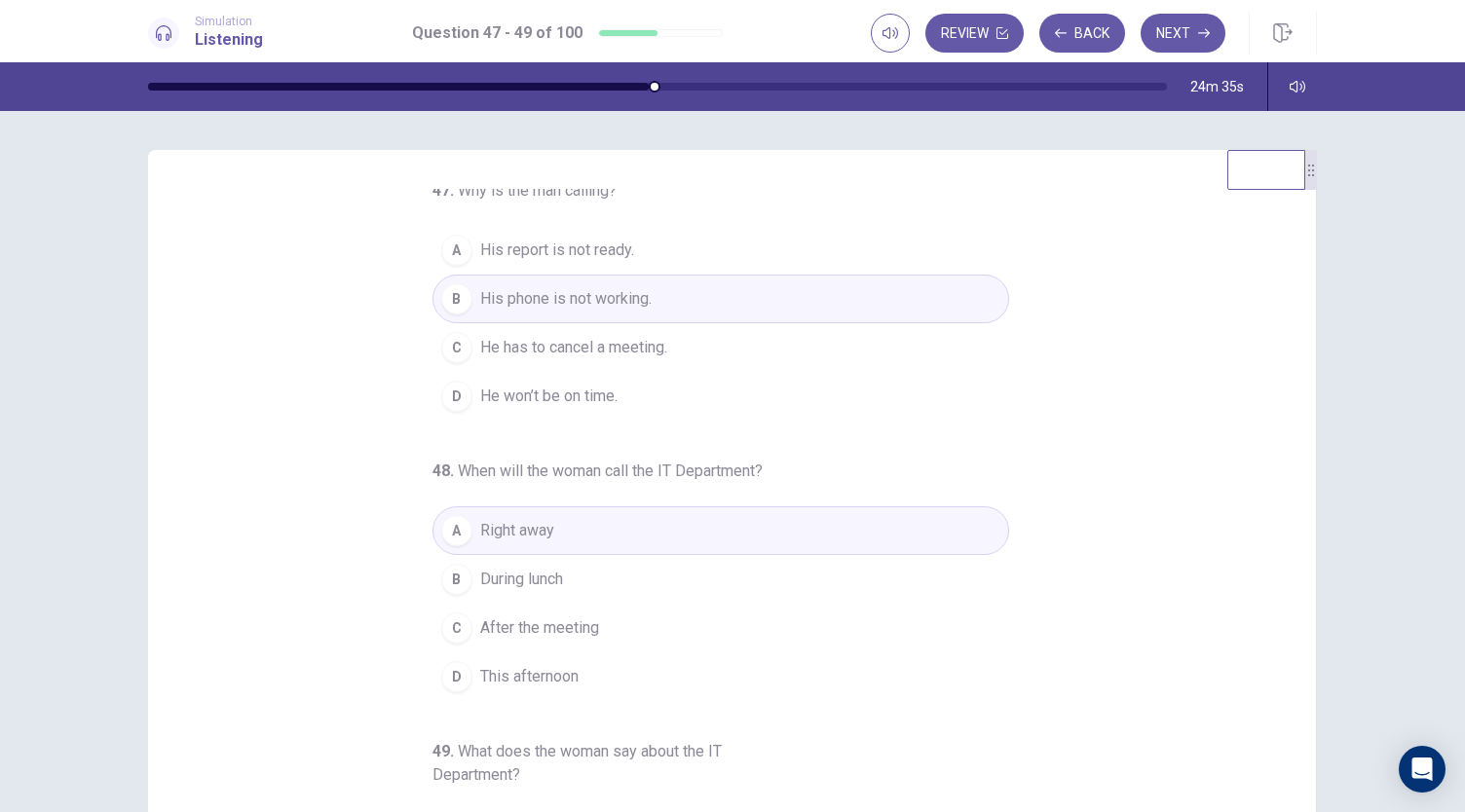
scroll to position [0, 0]
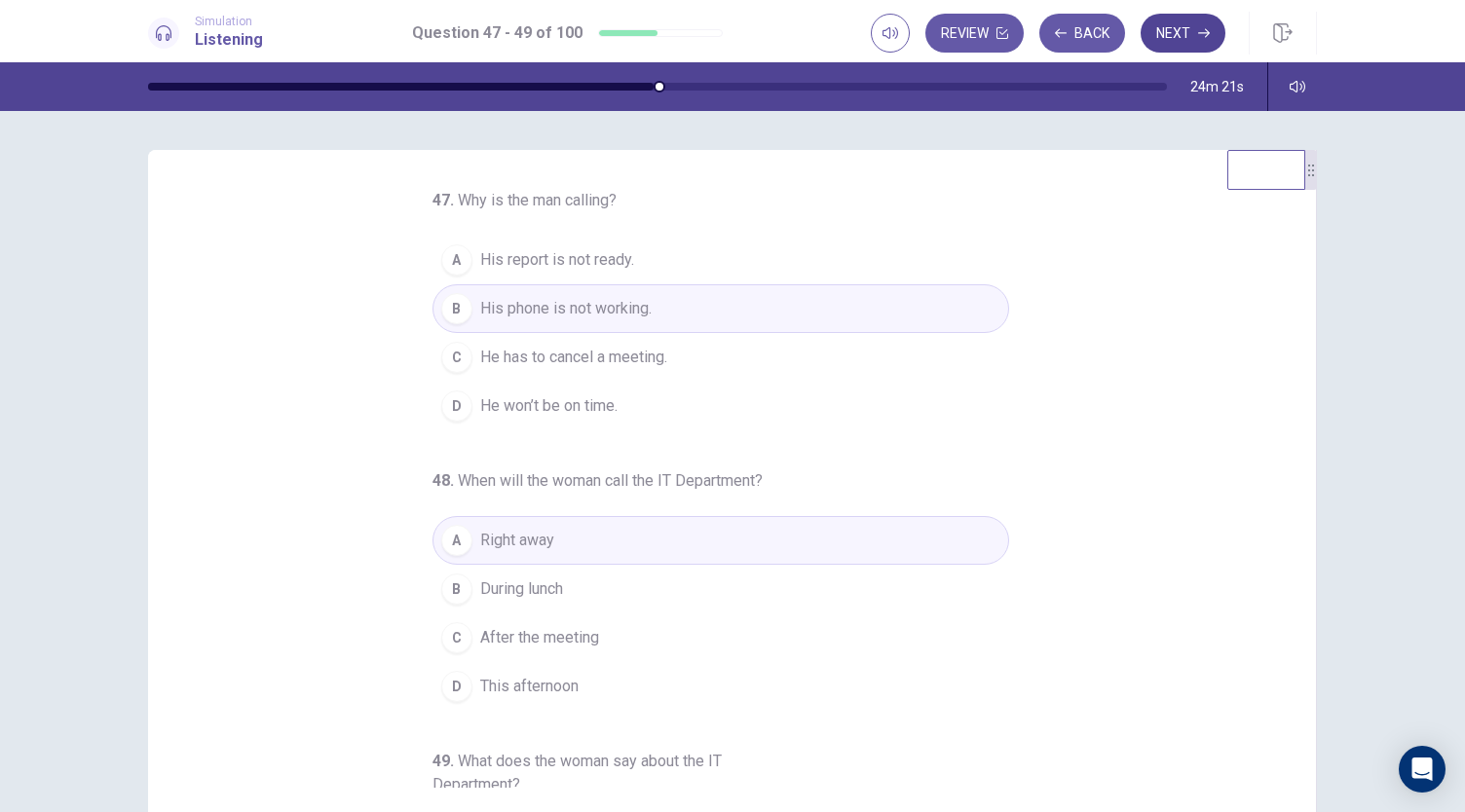
click at [1199, 33] on icon "button" at bounding box center [1204, 33] width 12 height 12
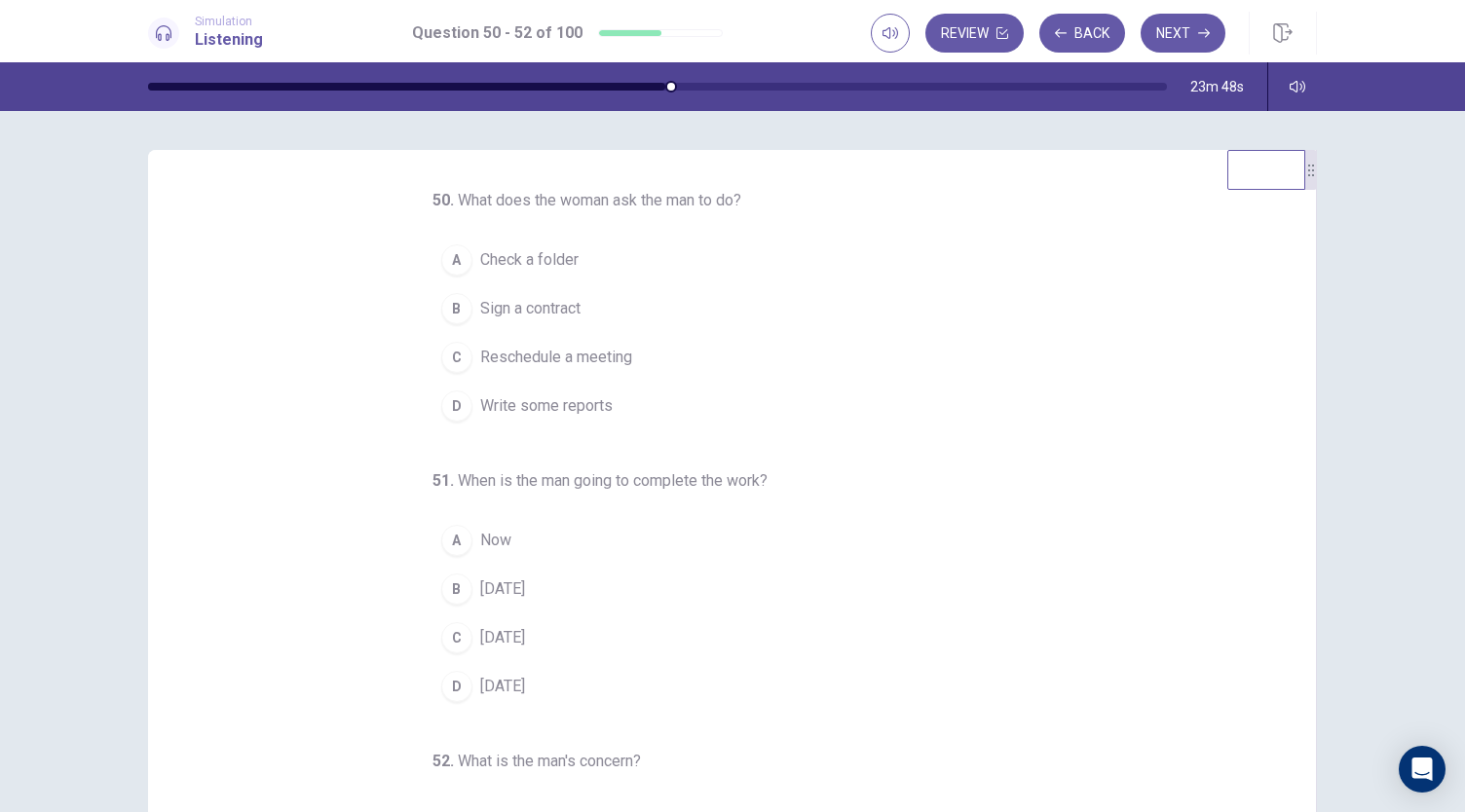
click at [544, 308] on span "Sign a contract" at bounding box center [530, 308] width 101 height 23
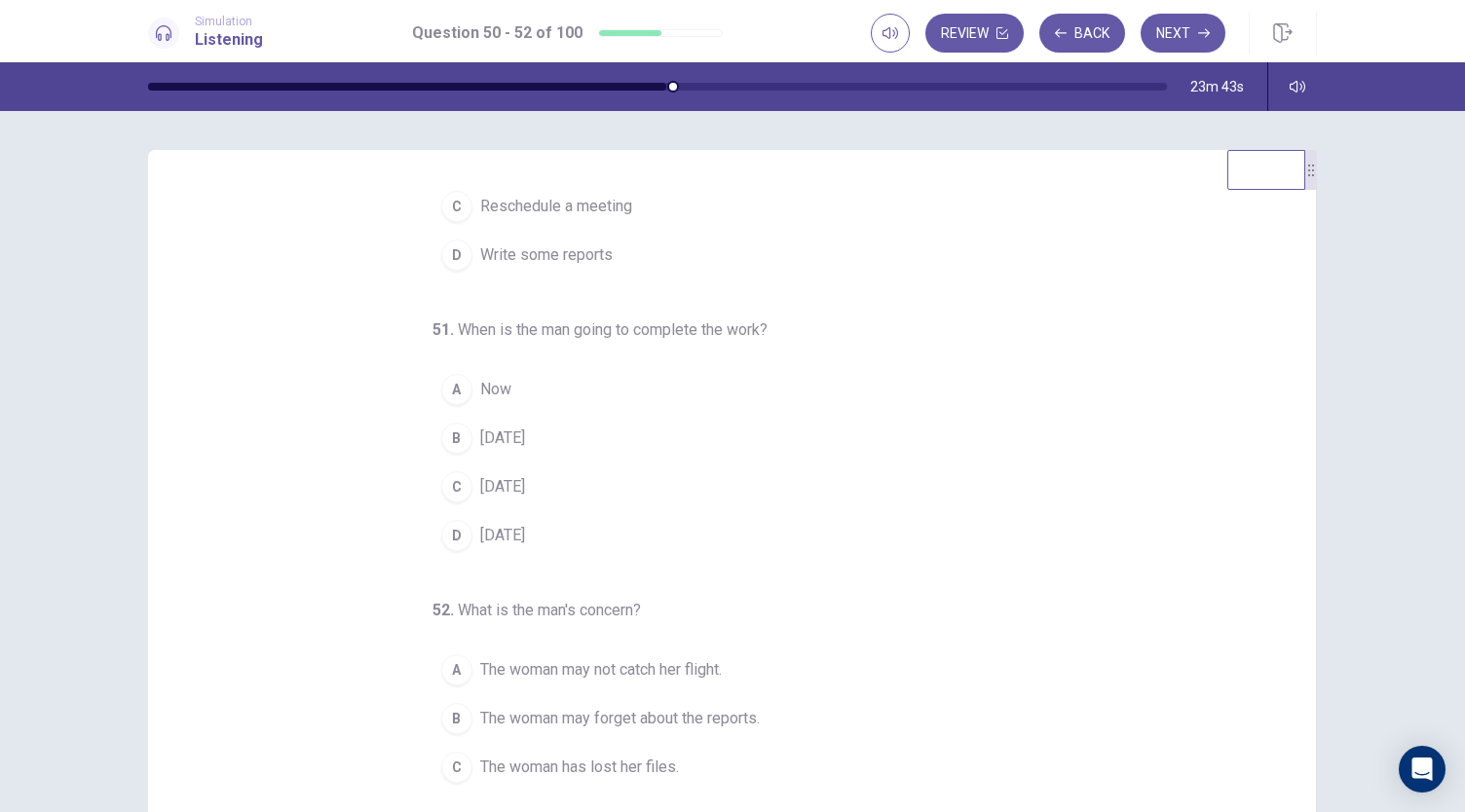
scroll to position [195, 0]
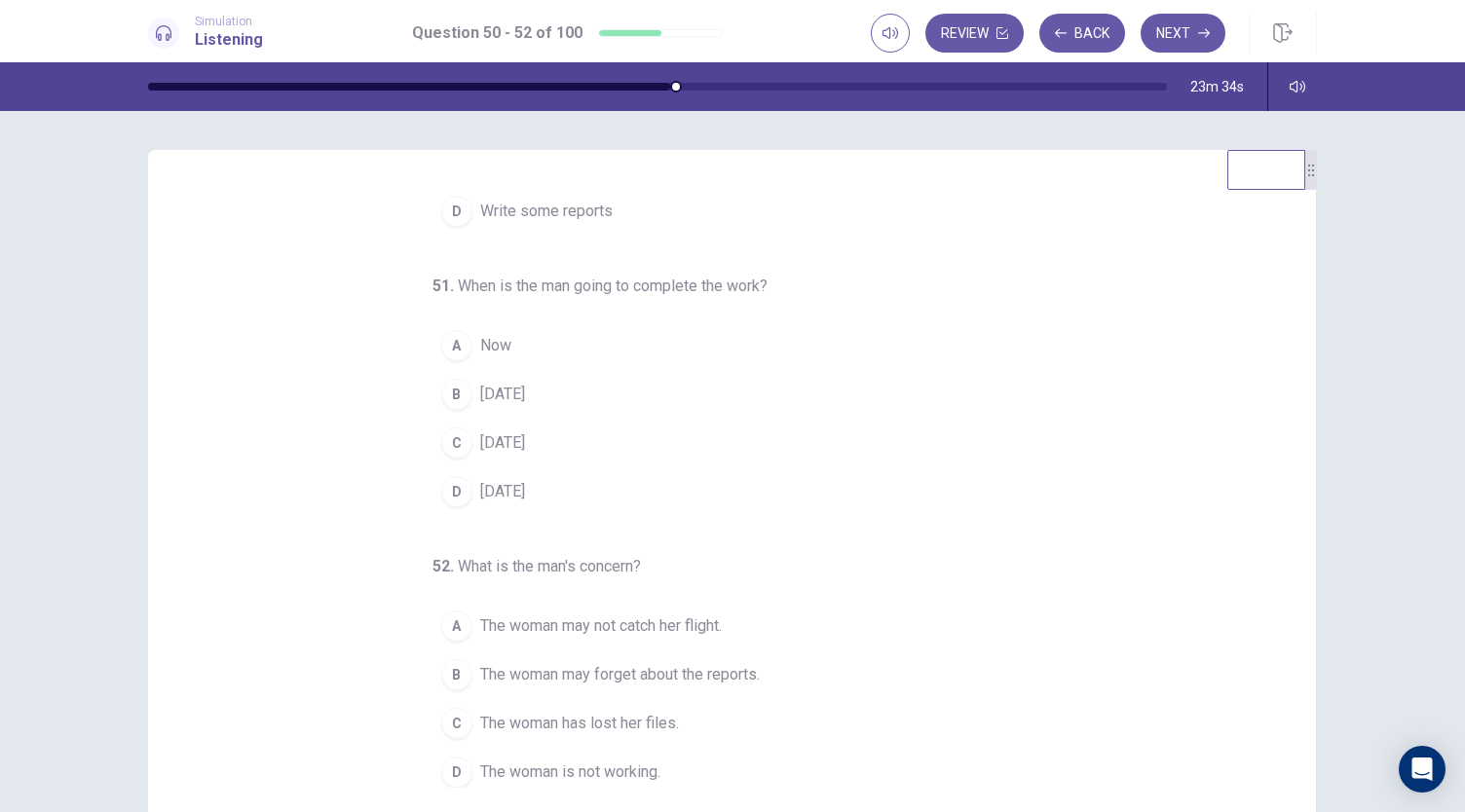
click at [522, 395] on span "Thursday" at bounding box center [503, 394] width 45 height 23
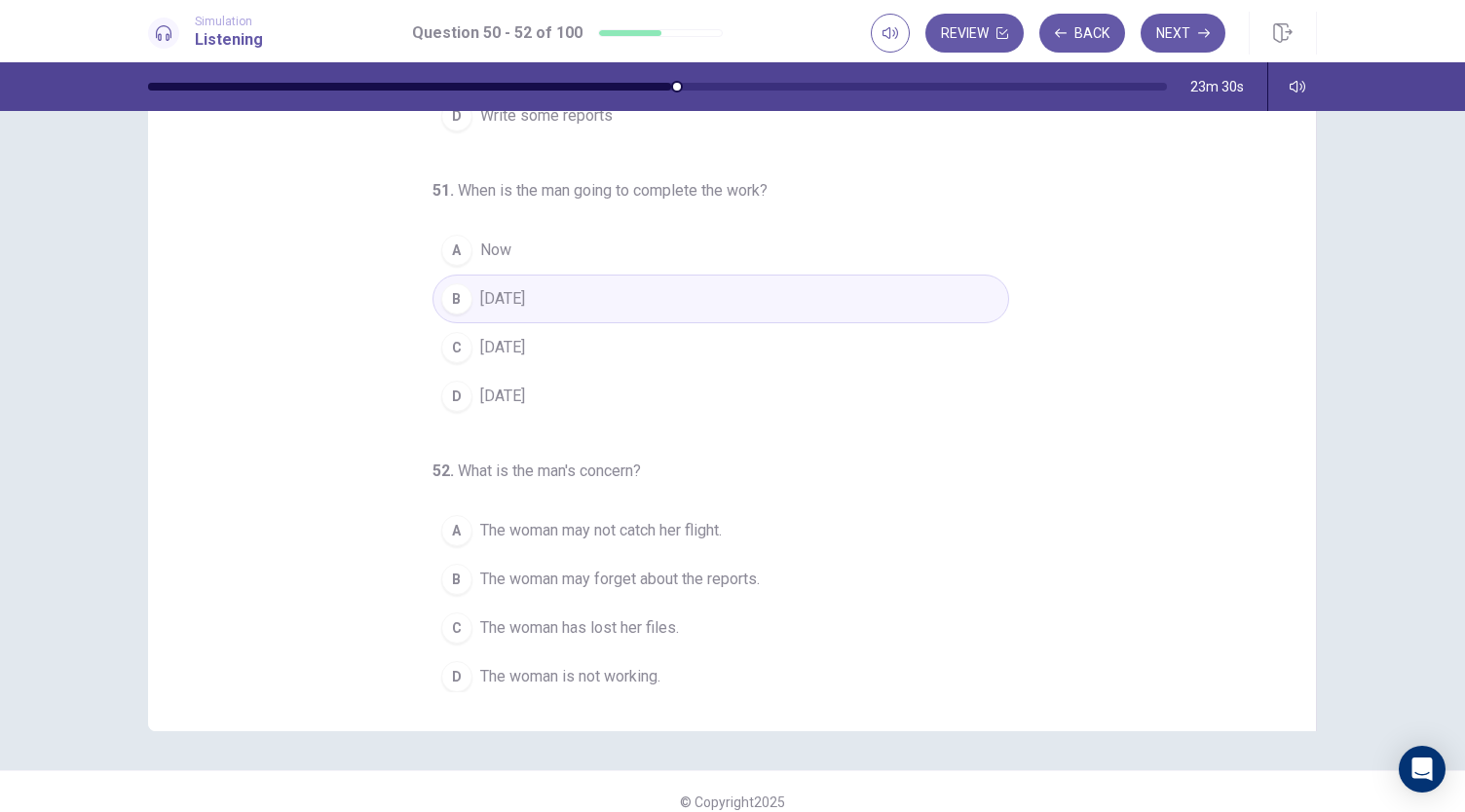
scroll to position [116, 0]
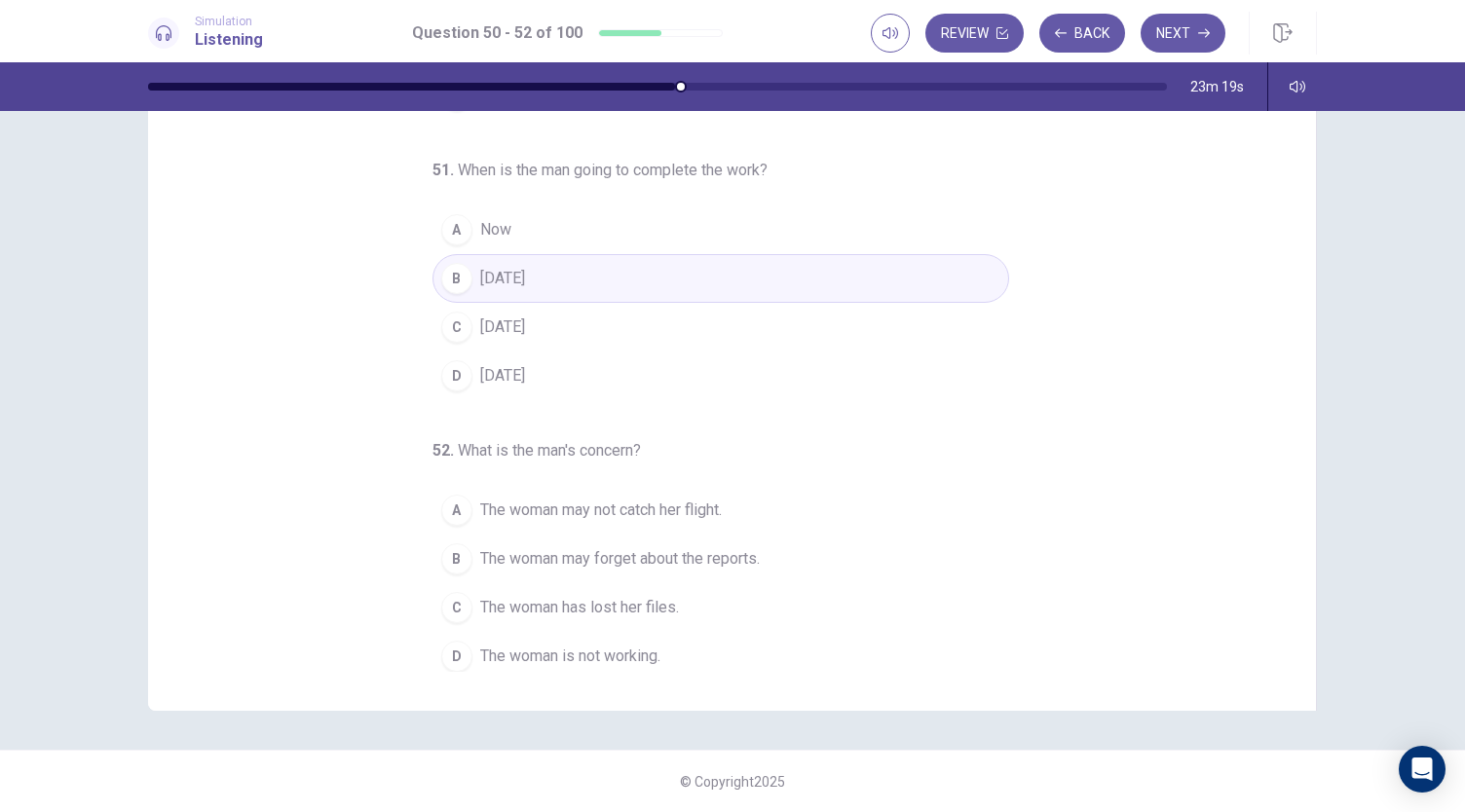
click at [661, 508] on span "The woman may not catch her flight." at bounding box center [601, 510] width 242 height 23
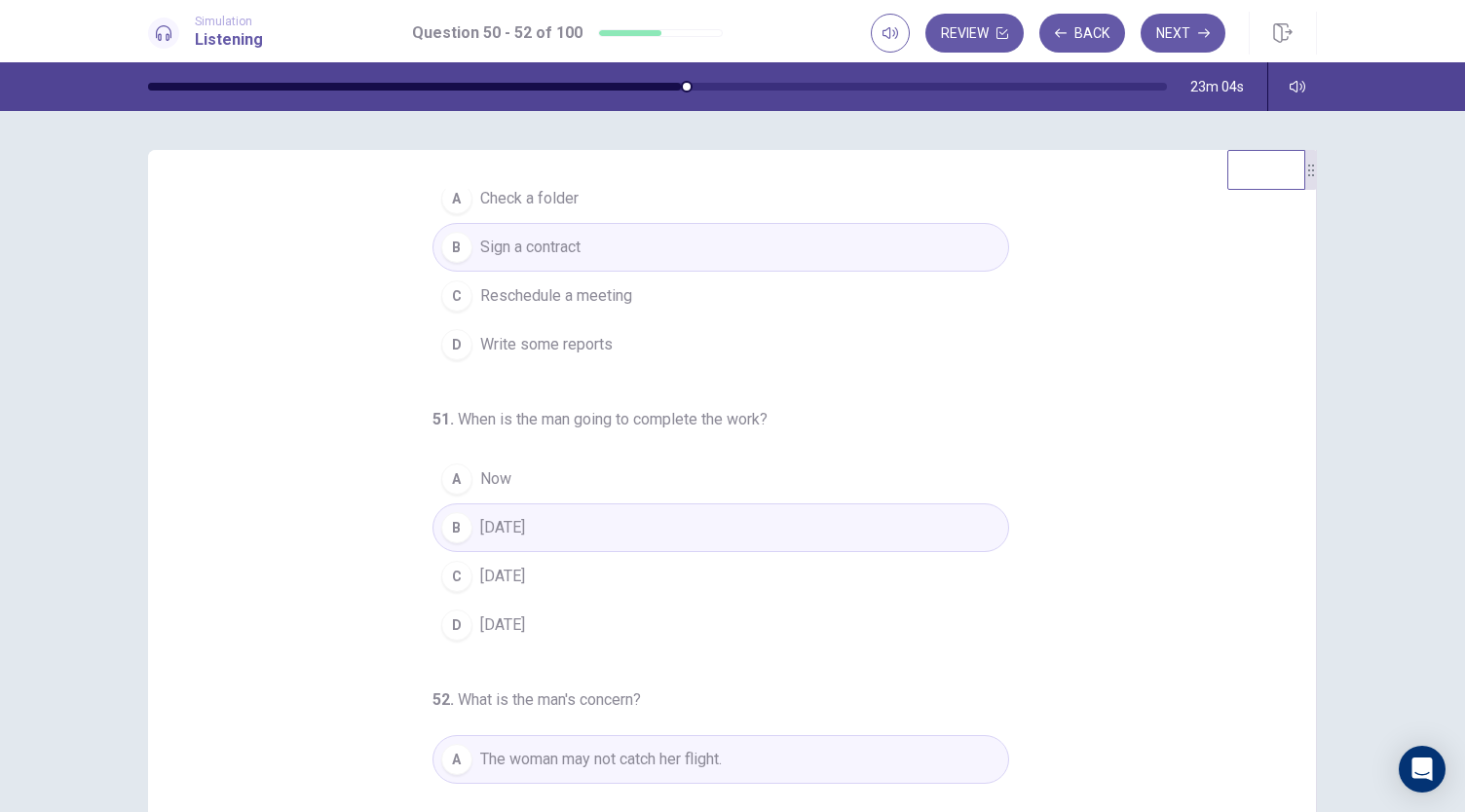
scroll to position [0, 0]
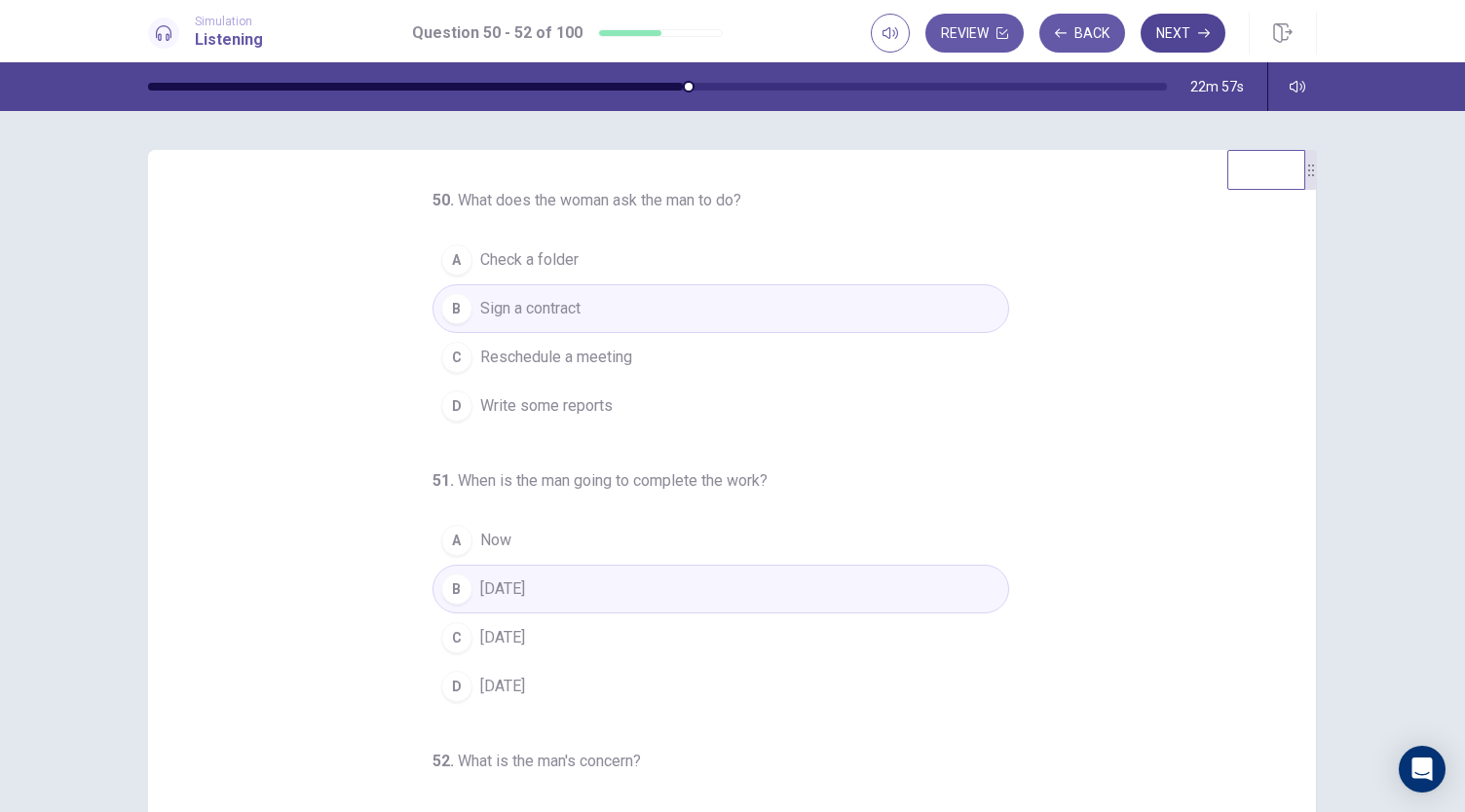
click at [1200, 27] on icon "button" at bounding box center [1204, 33] width 12 height 12
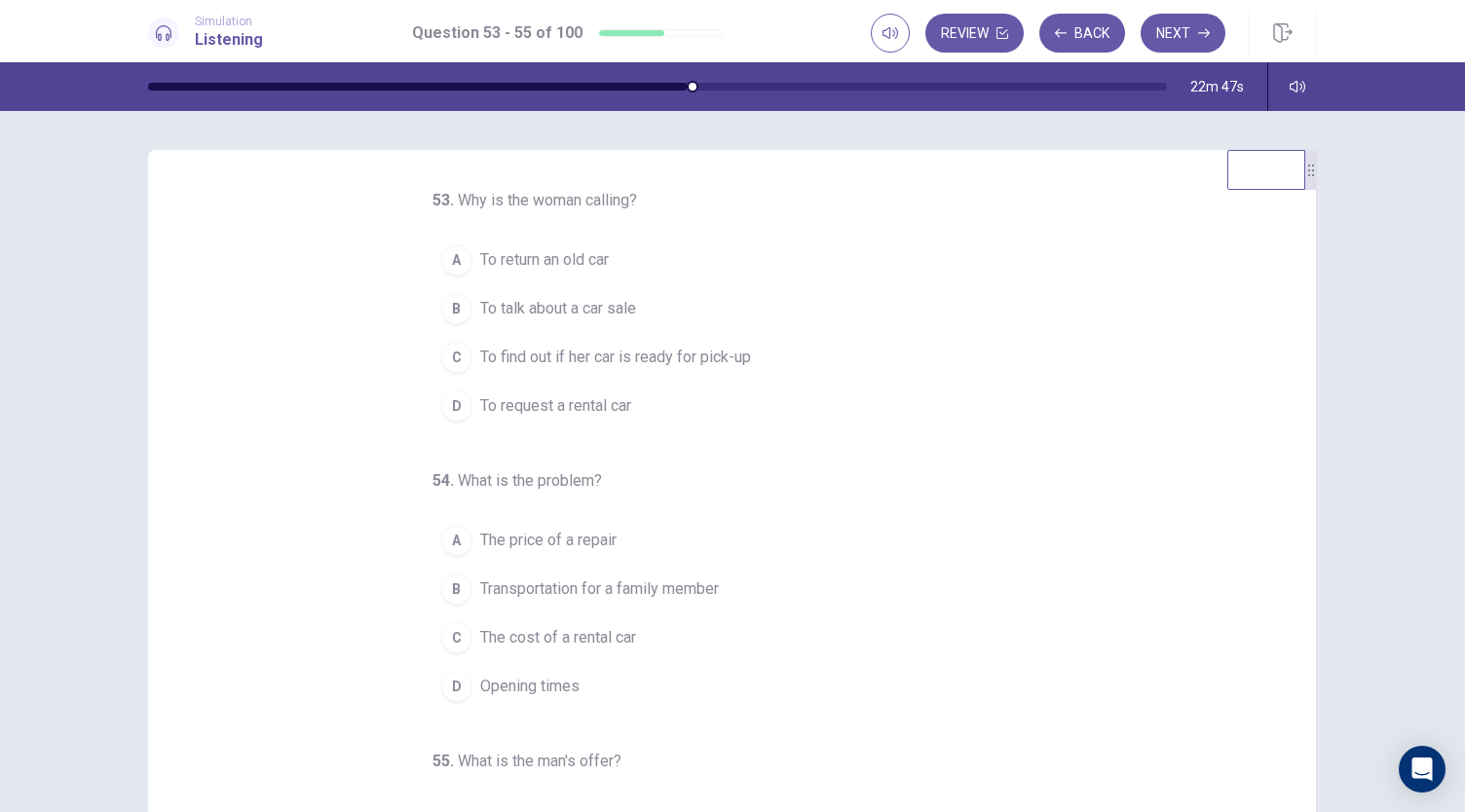
click at [723, 354] on span "To find out if her car is ready for pick-up" at bounding box center [615, 357] width 270 height 23
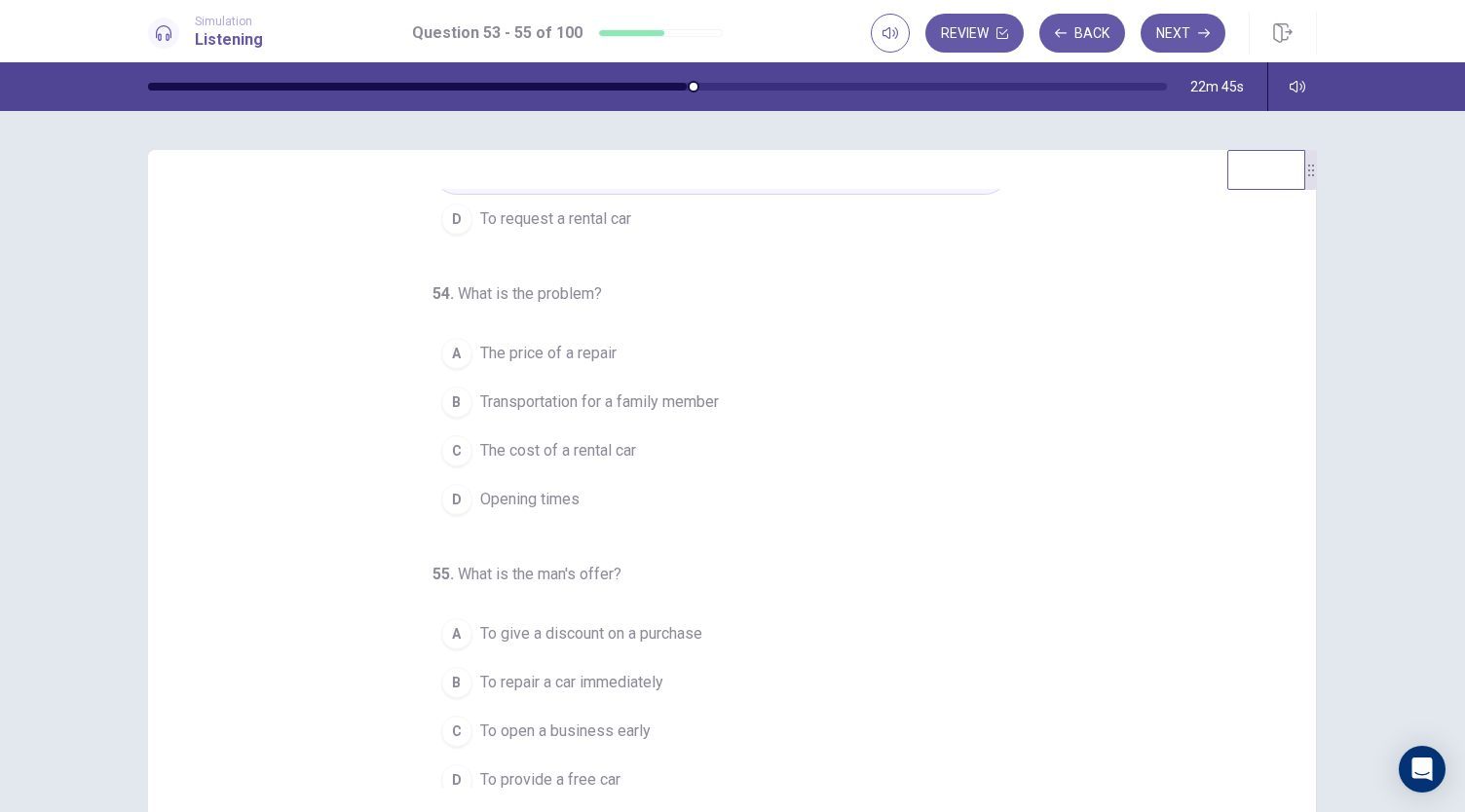
scroll to position [195, 0]
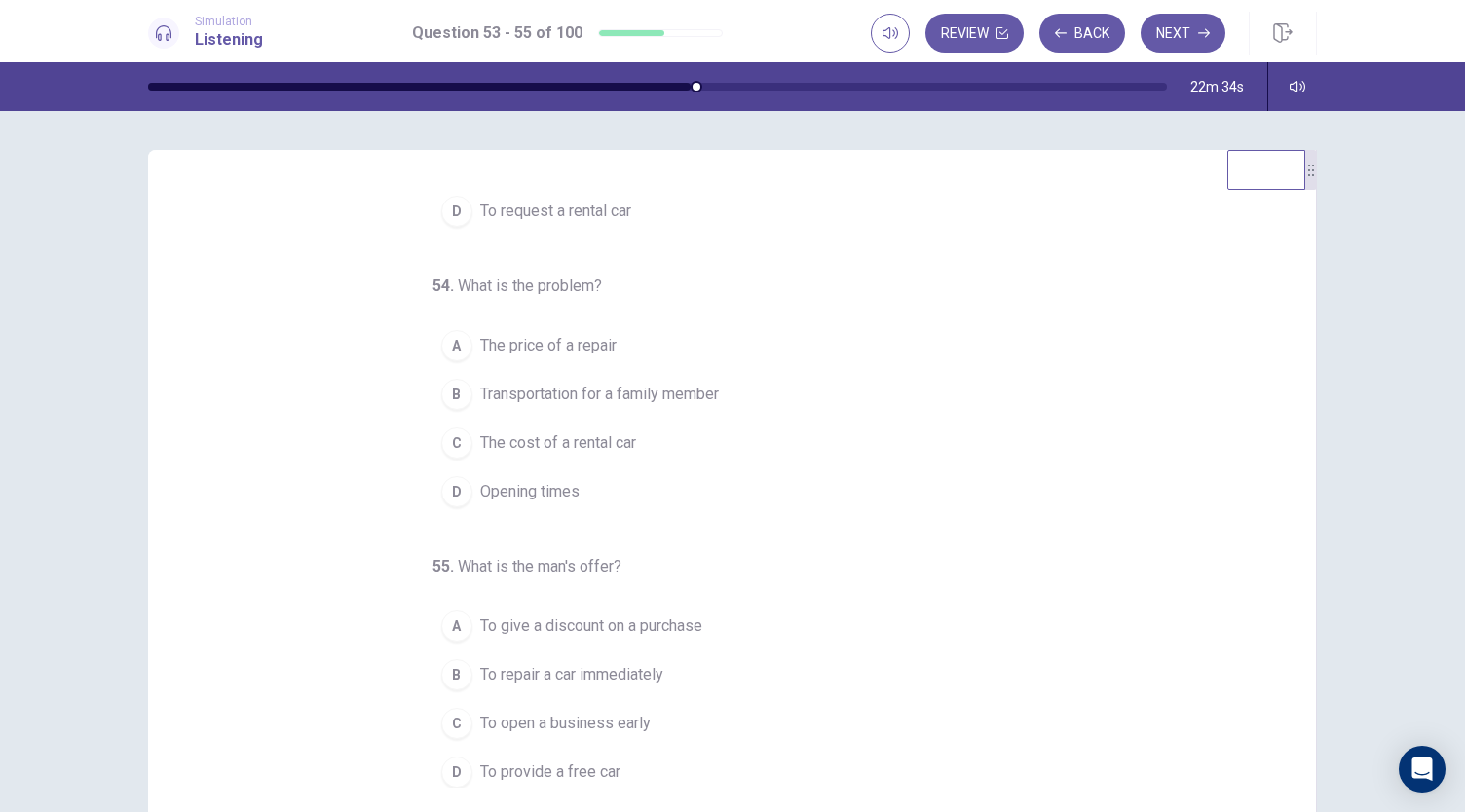
click at [628, 388] on span "Transportation for a family member" at bounding box center [599, 394] width 239 height 23
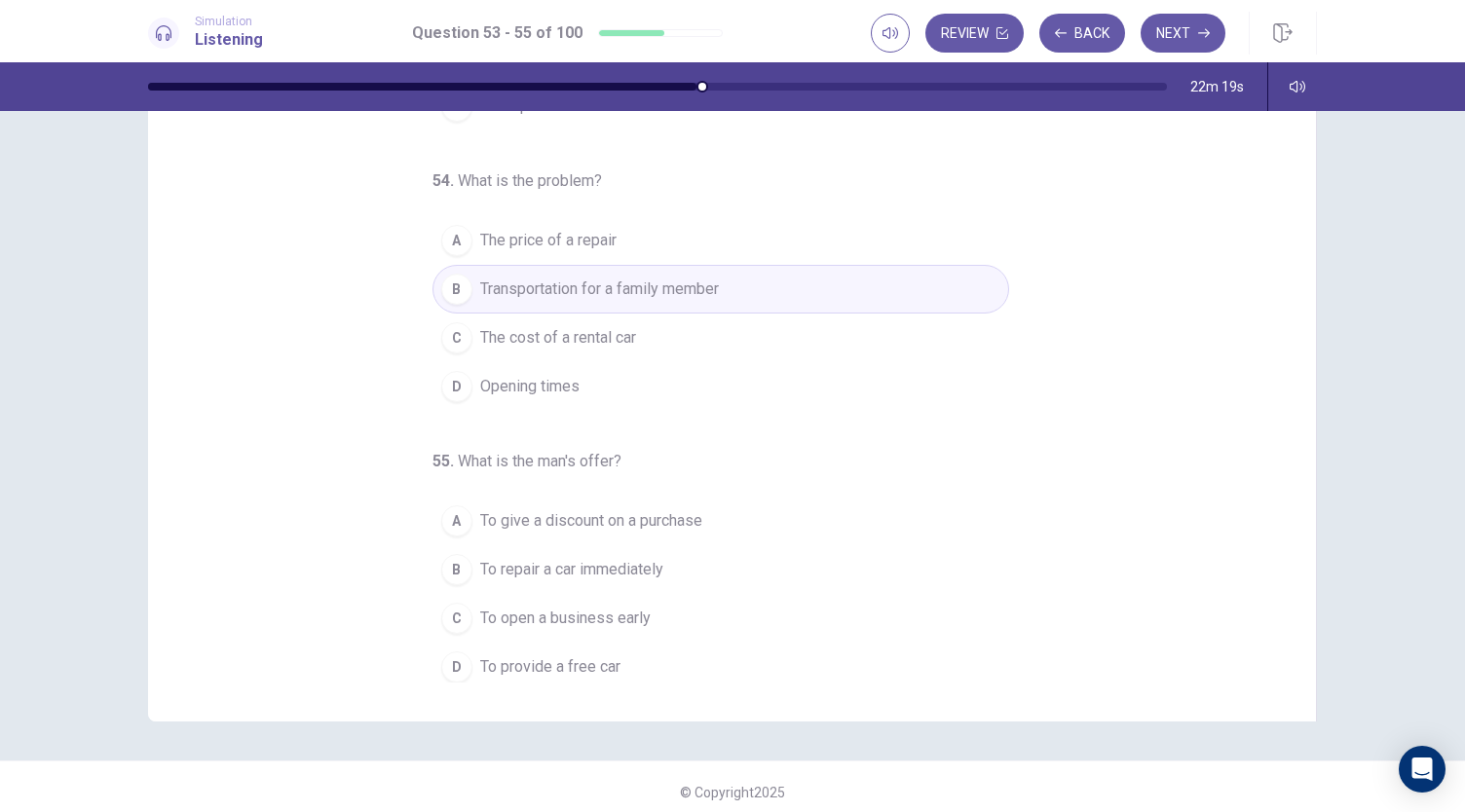
scroll to position [106, 0]
click at [550, 659] on span "To provide a free car" at bounding box center [550, 667] width 141 height 23
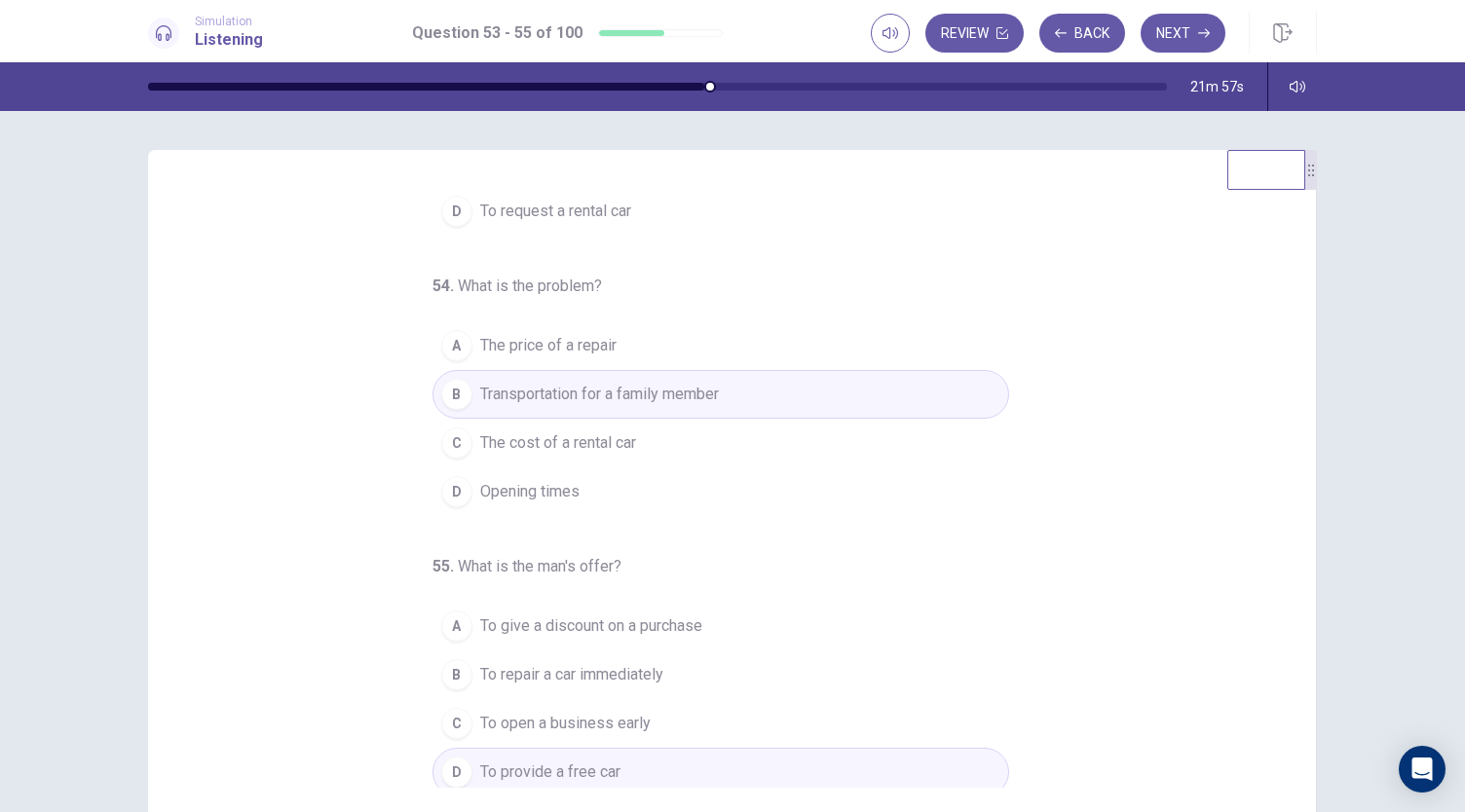
scroll to position [0, 0]
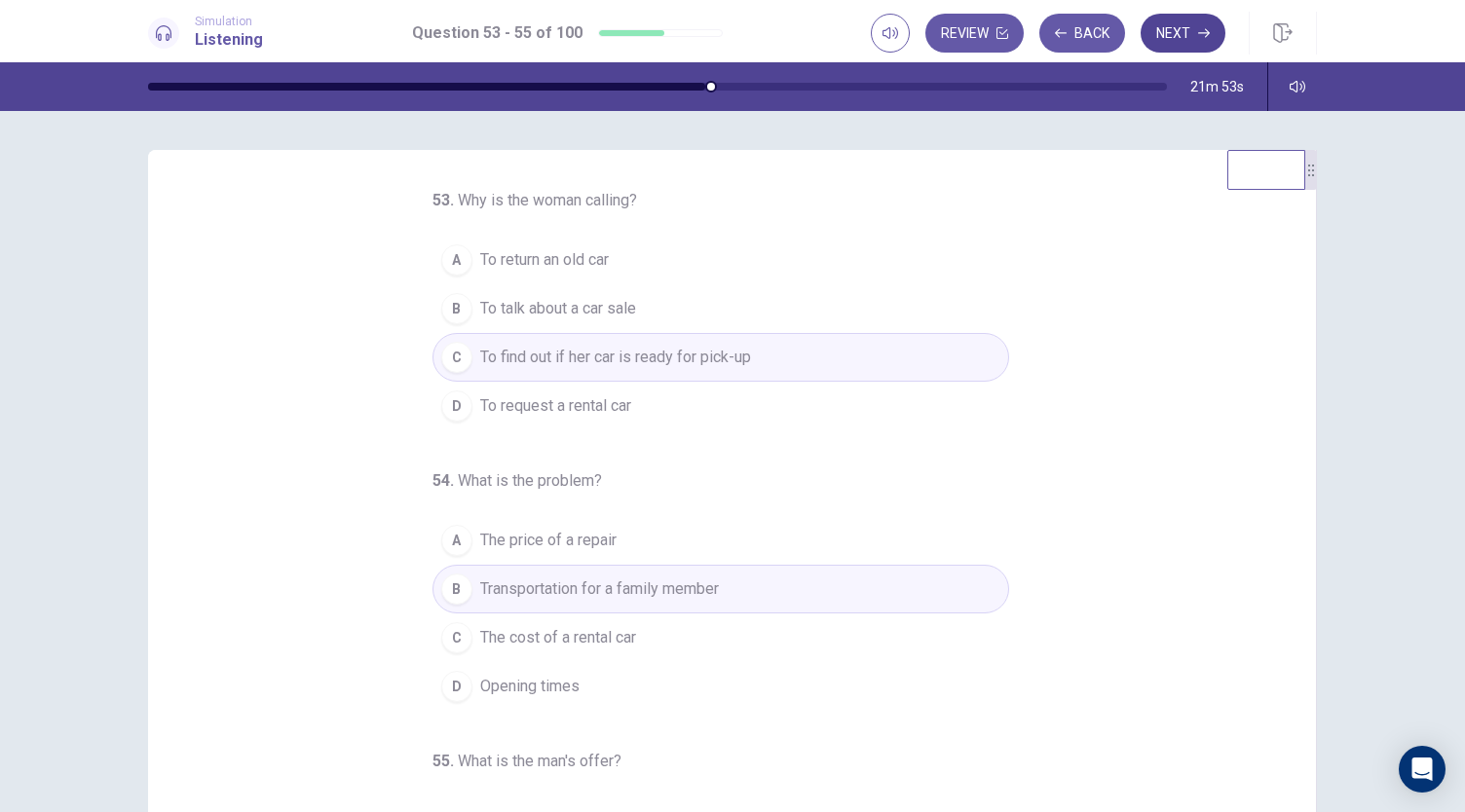
click at [1185, 38] on button "Next" at bounding box center [1183, 33] width 85 height 39
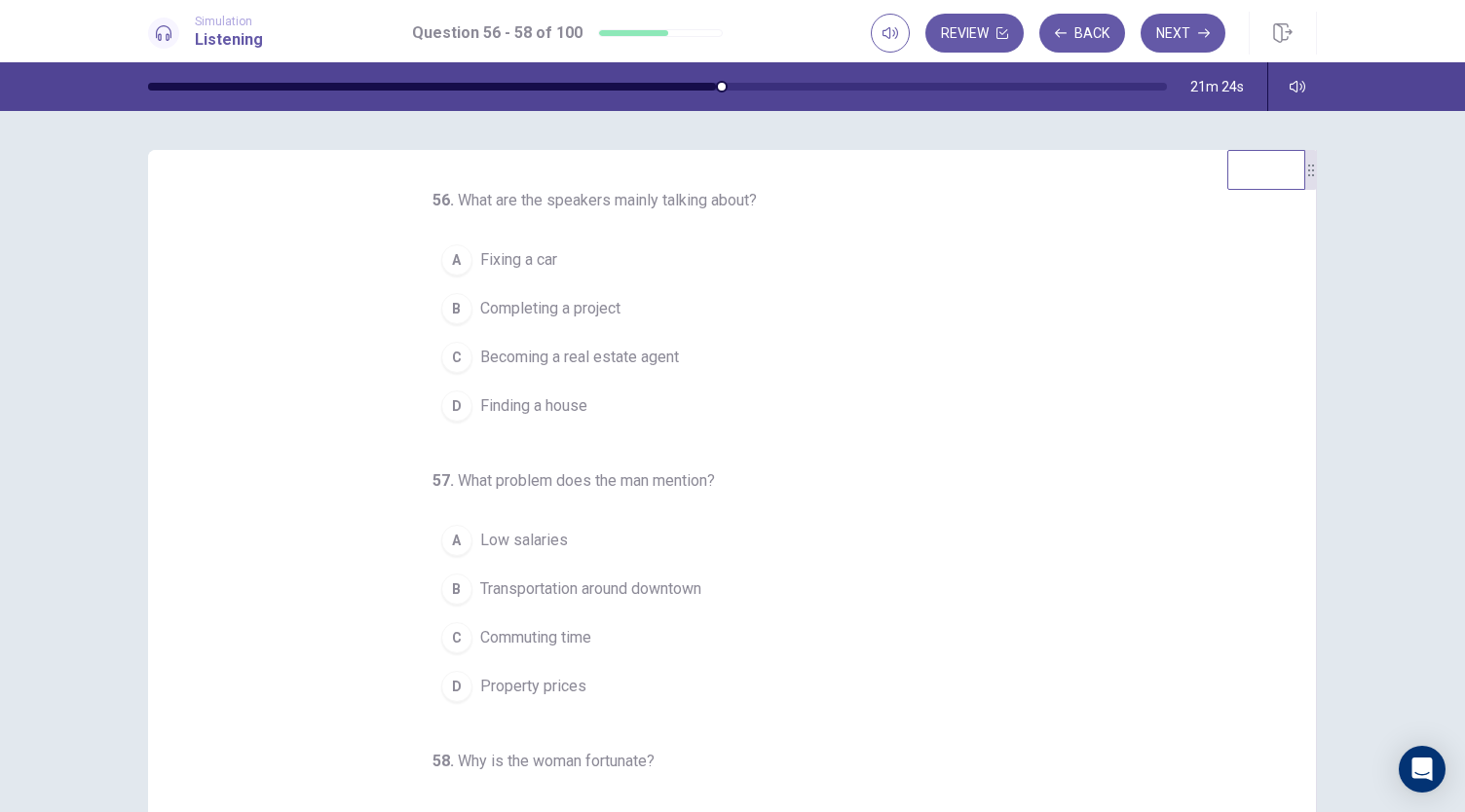
click at [557, 400] on span "Finding a house" at bounding box center [534, 406] width 107 height 23
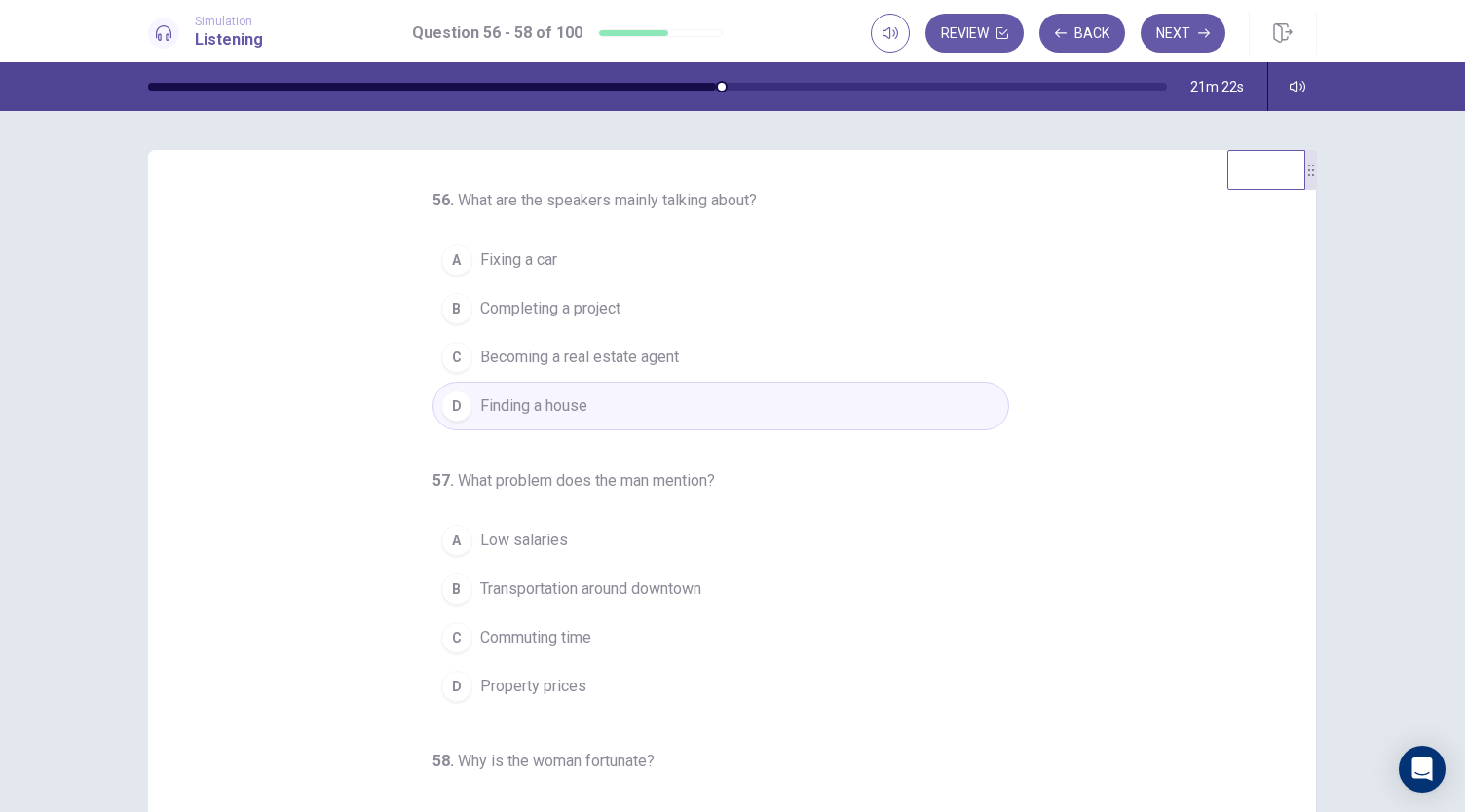
scroll to position [195, 0]
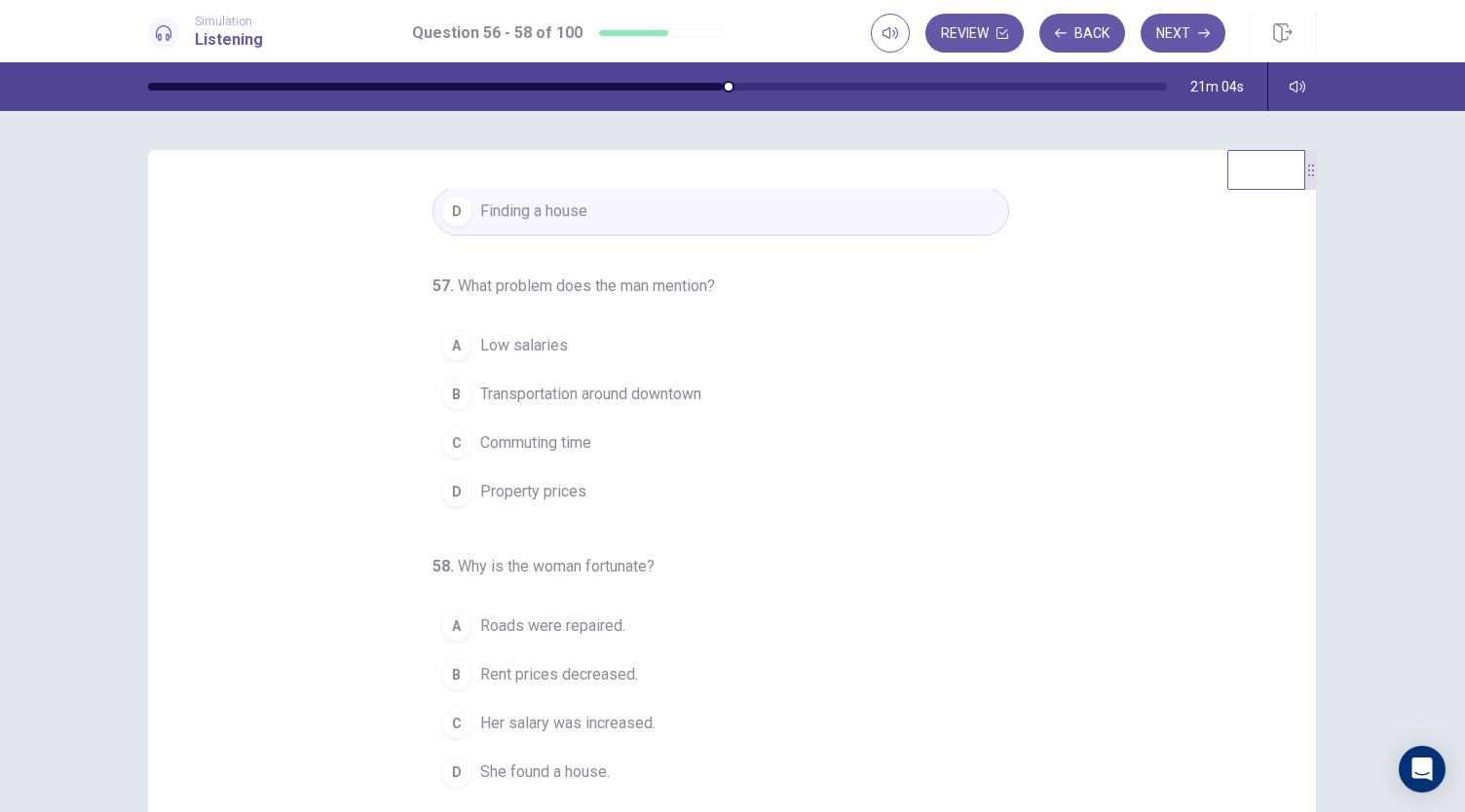
click at [553, 491] on span "Property prices" at bounding box center [533, 492] width 106 height 23
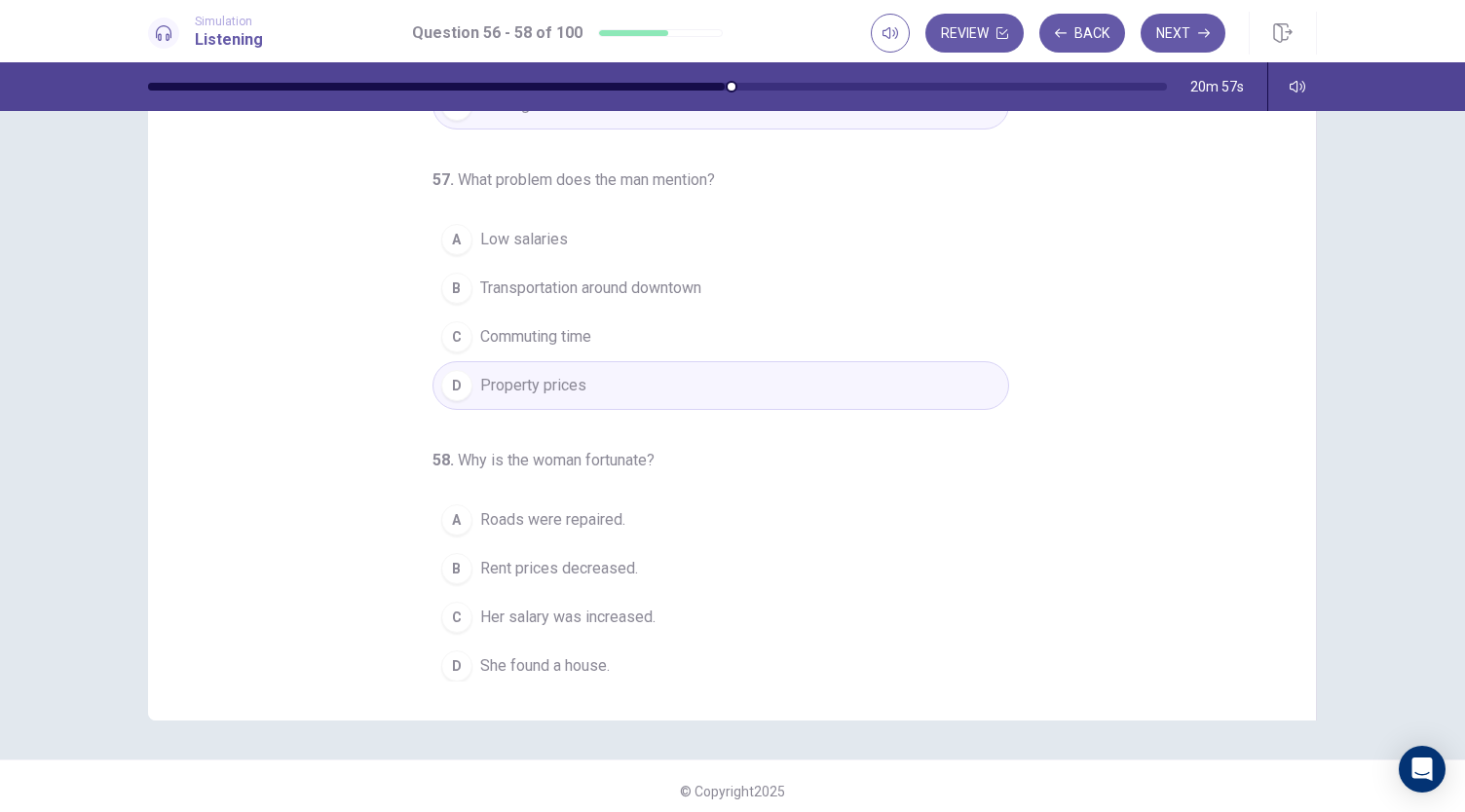
scroll to position [109, 0]
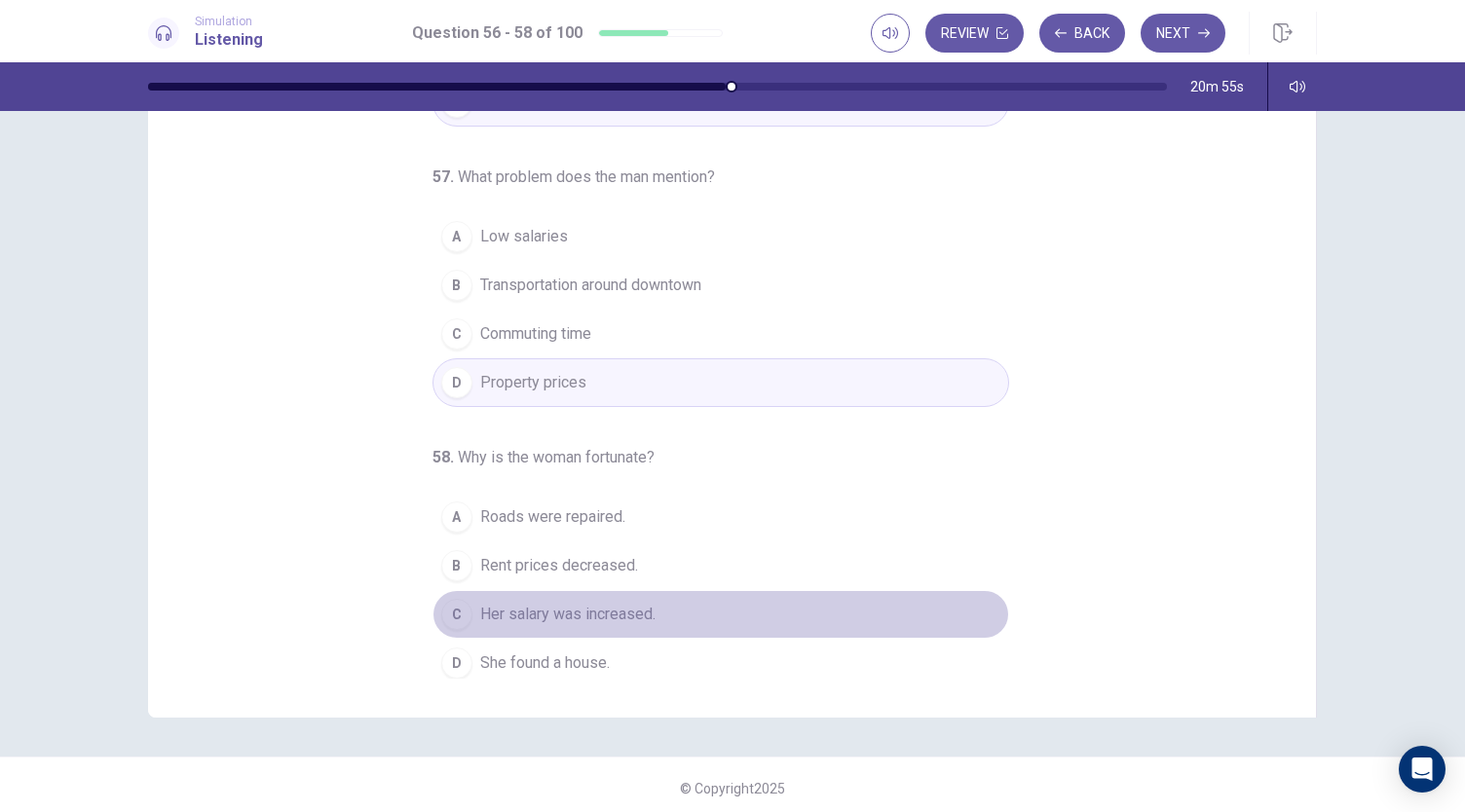
click at [543, 613] on span "Her salary was increased." at bounding box center [568, 615] width 176 height 23
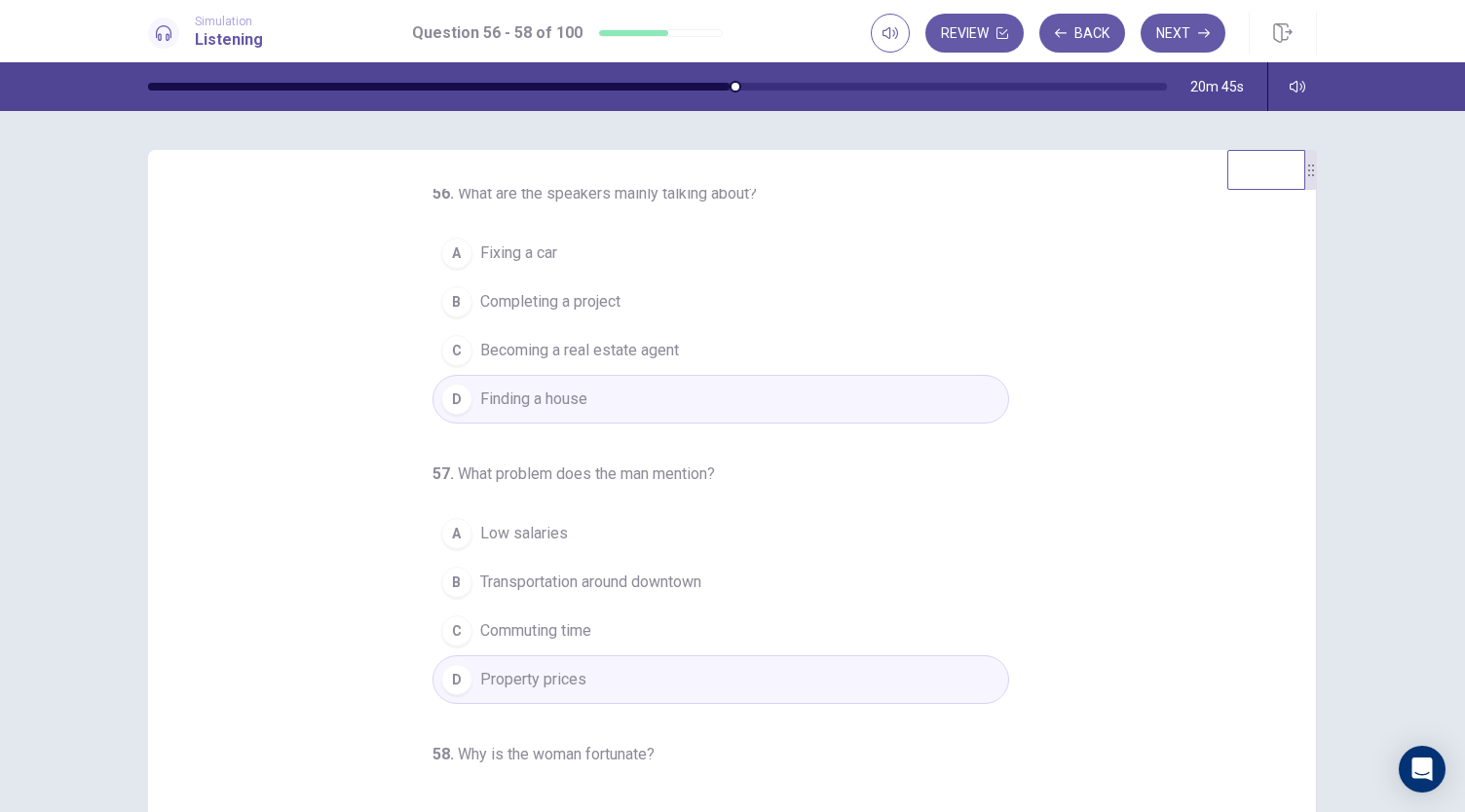
scroll to position [0, 0]
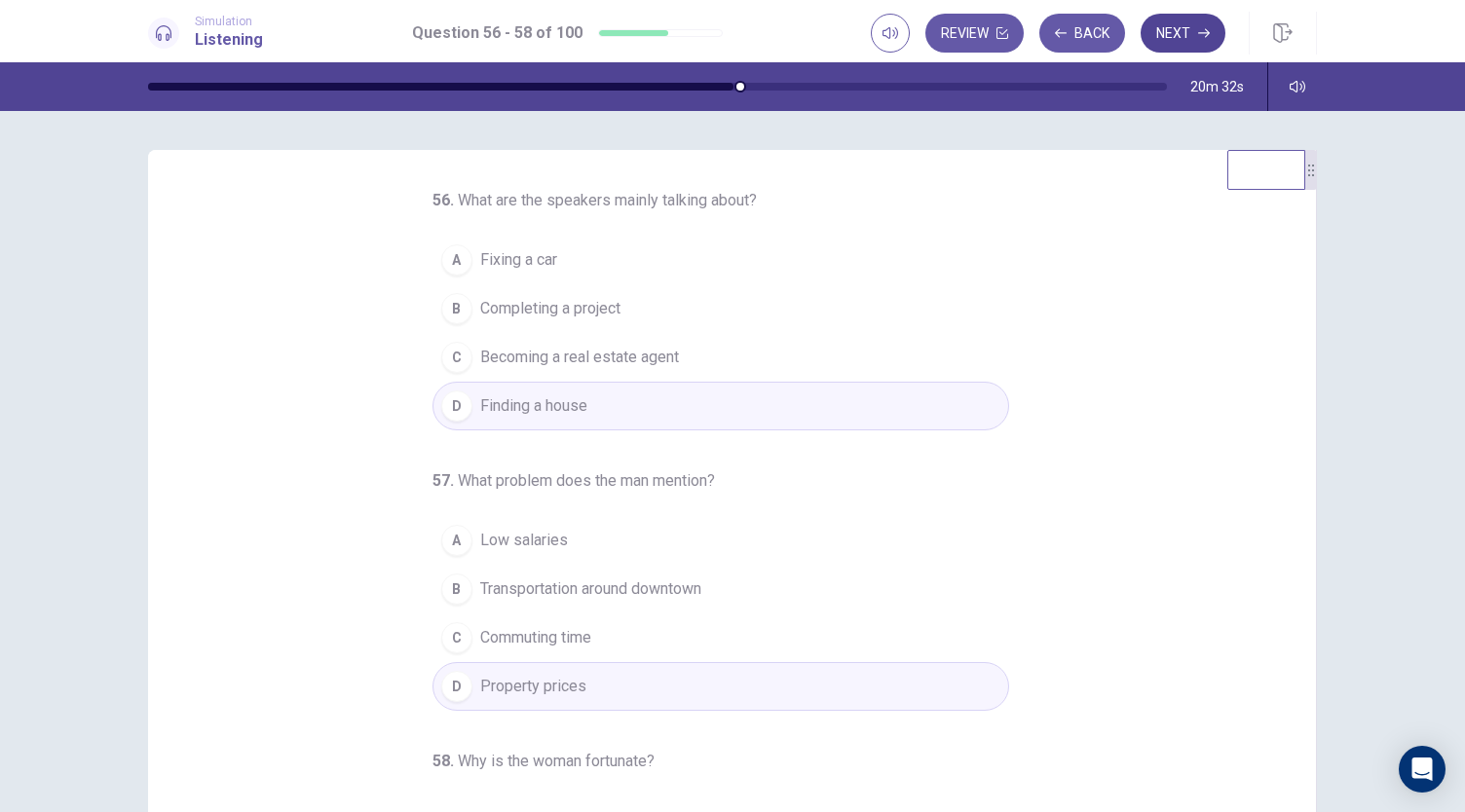
click at [1192, 40] on button "Next" at bounding box center [1183, 33] width 85 height 39
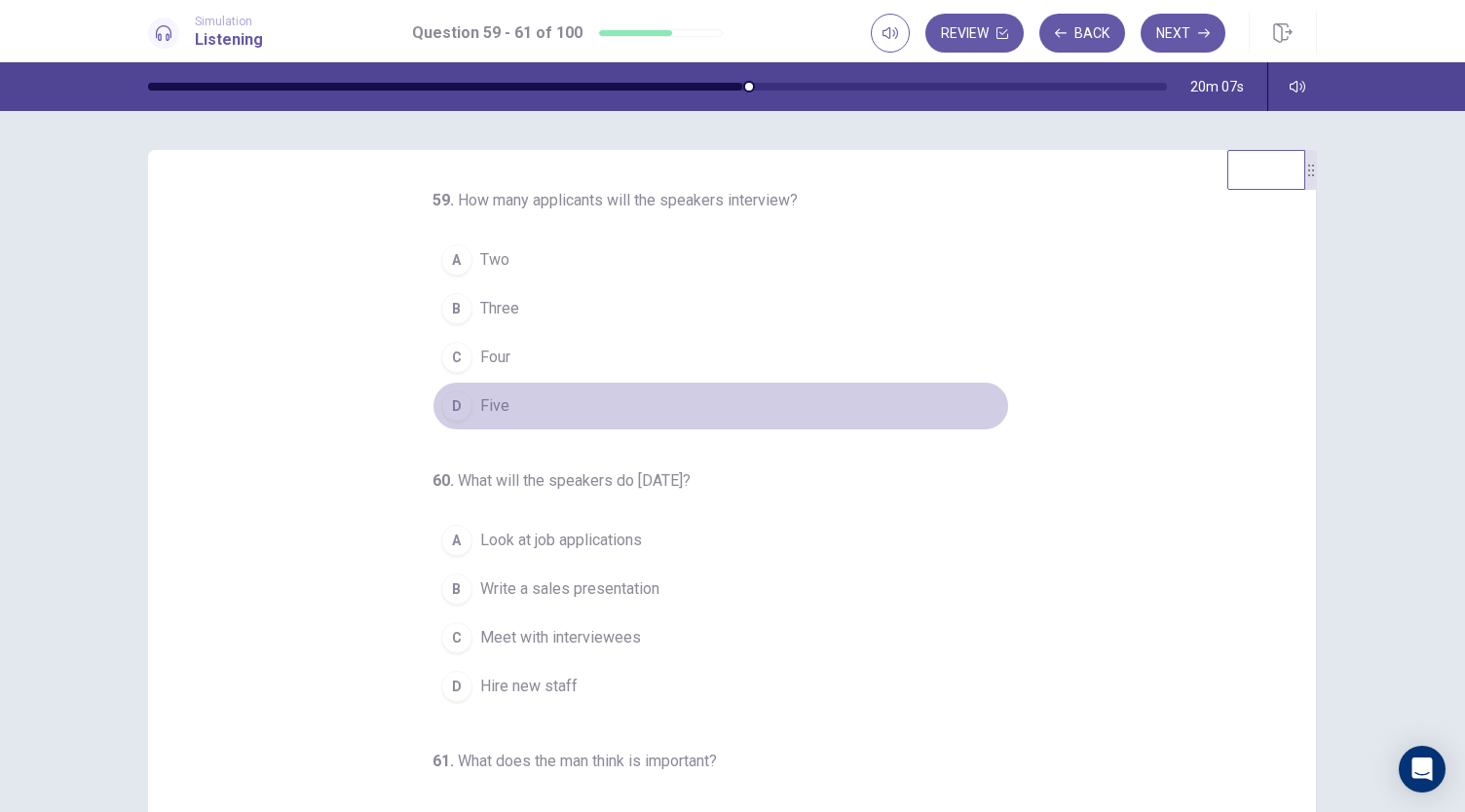
click at [495, 401] on span "Five" at bounding box center [495, 406] width 29 height 23
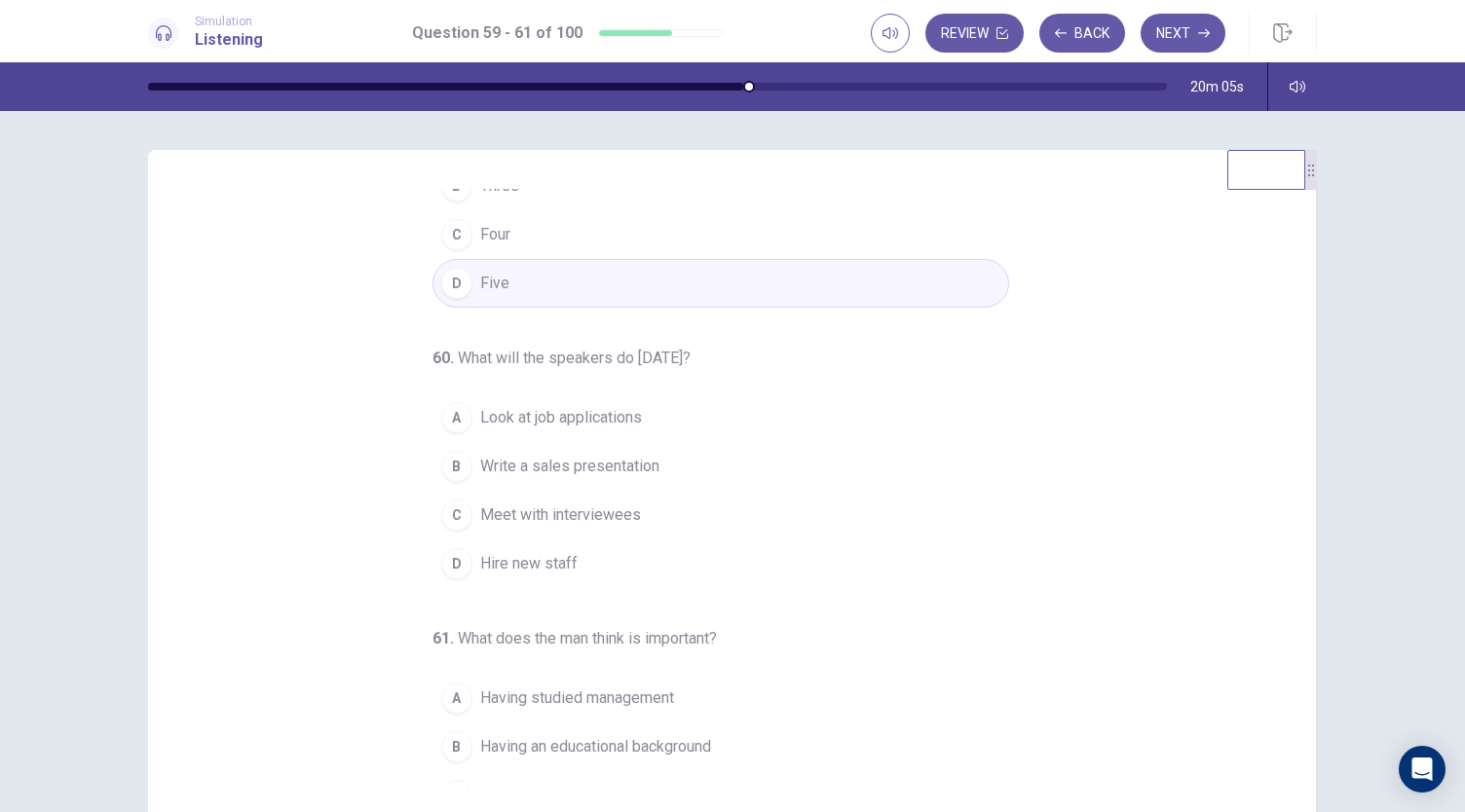
scroll to position [166, 0]
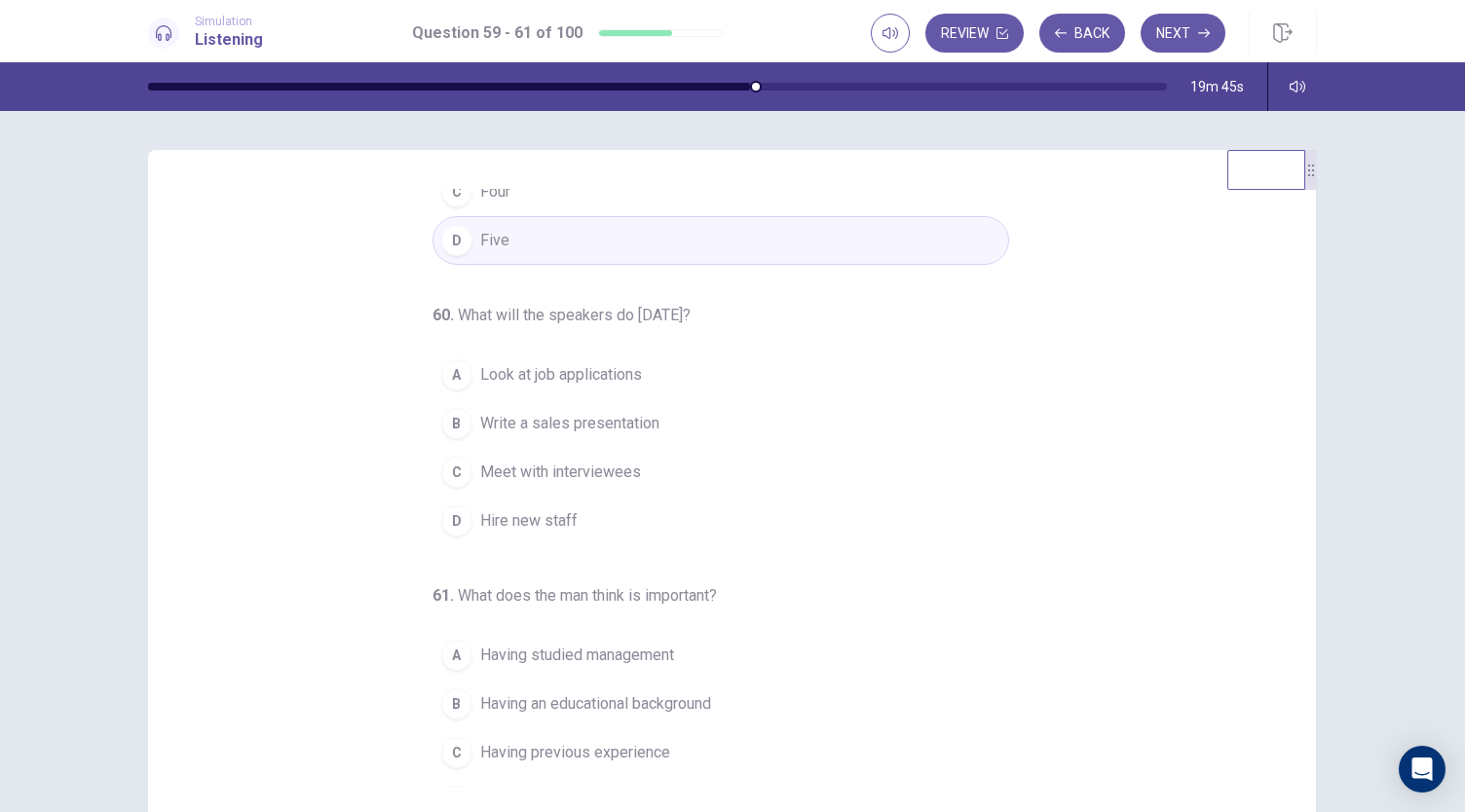
click at [542, 373] on span "Look at job applications" at bounding box center [561, 375] width 162 height 23
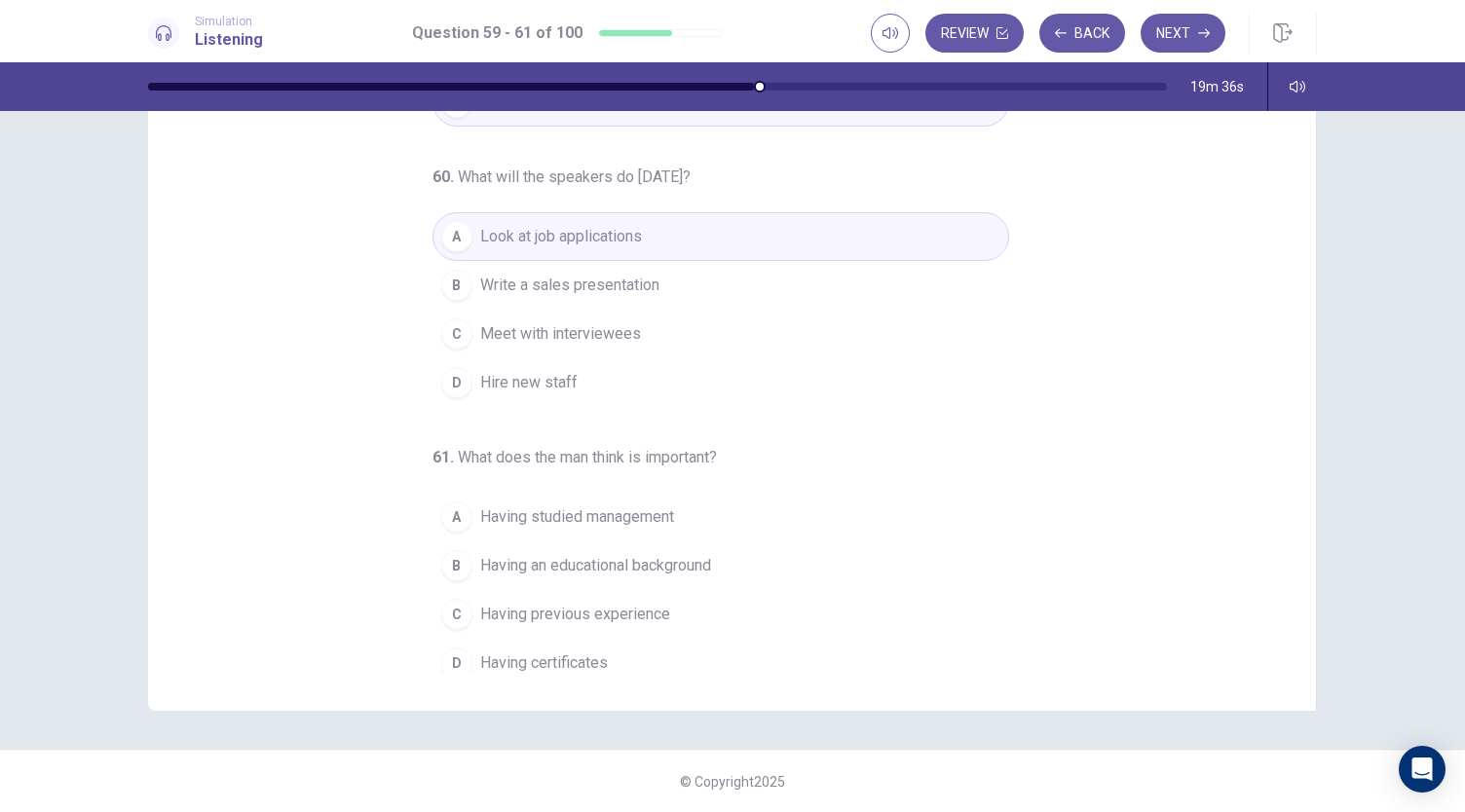
scroll to position [195, 0]
click at [581, 645] on span "Having certificates" at bounding box center [544, 657] width 128 height 23
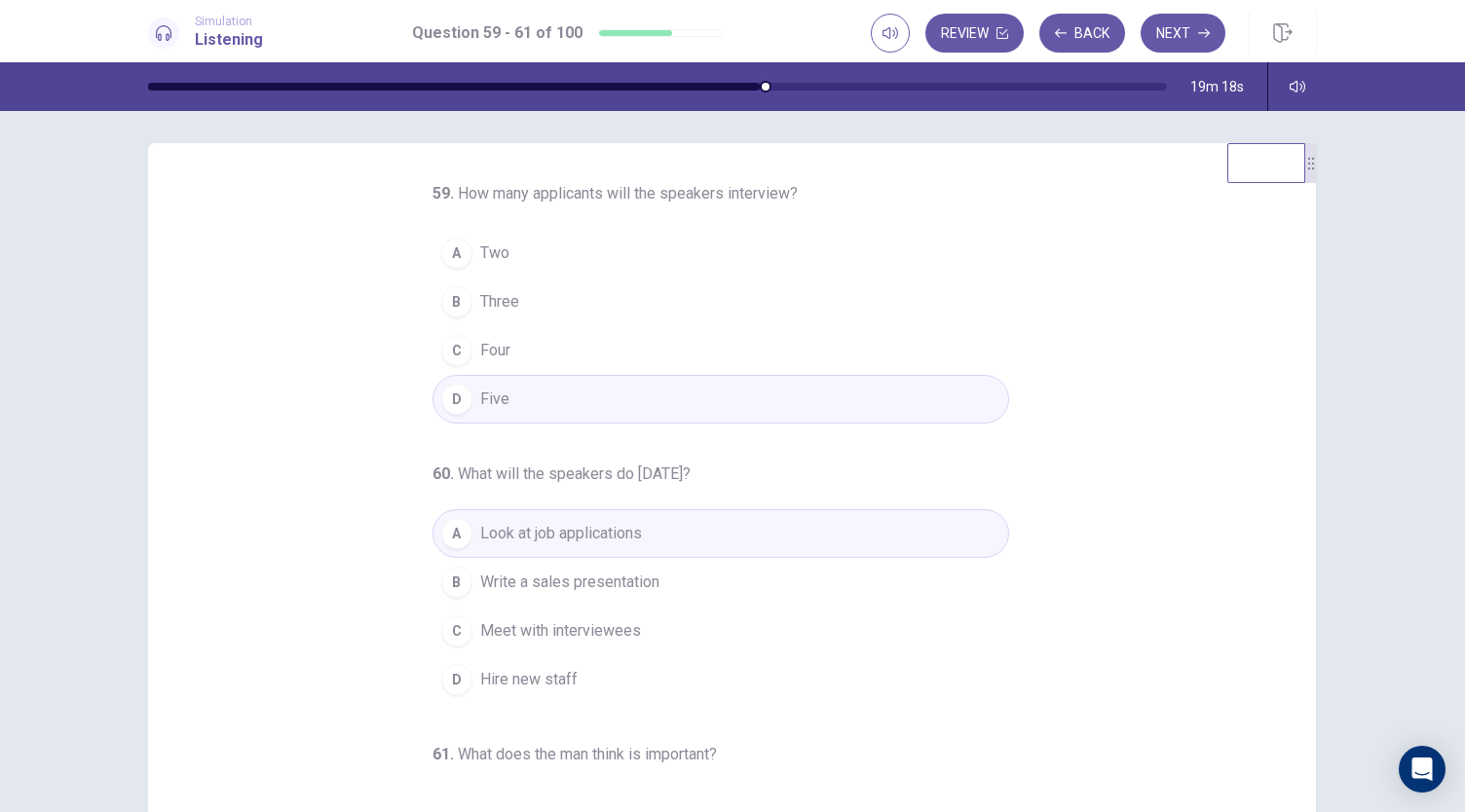
scroll to position [0, 0]
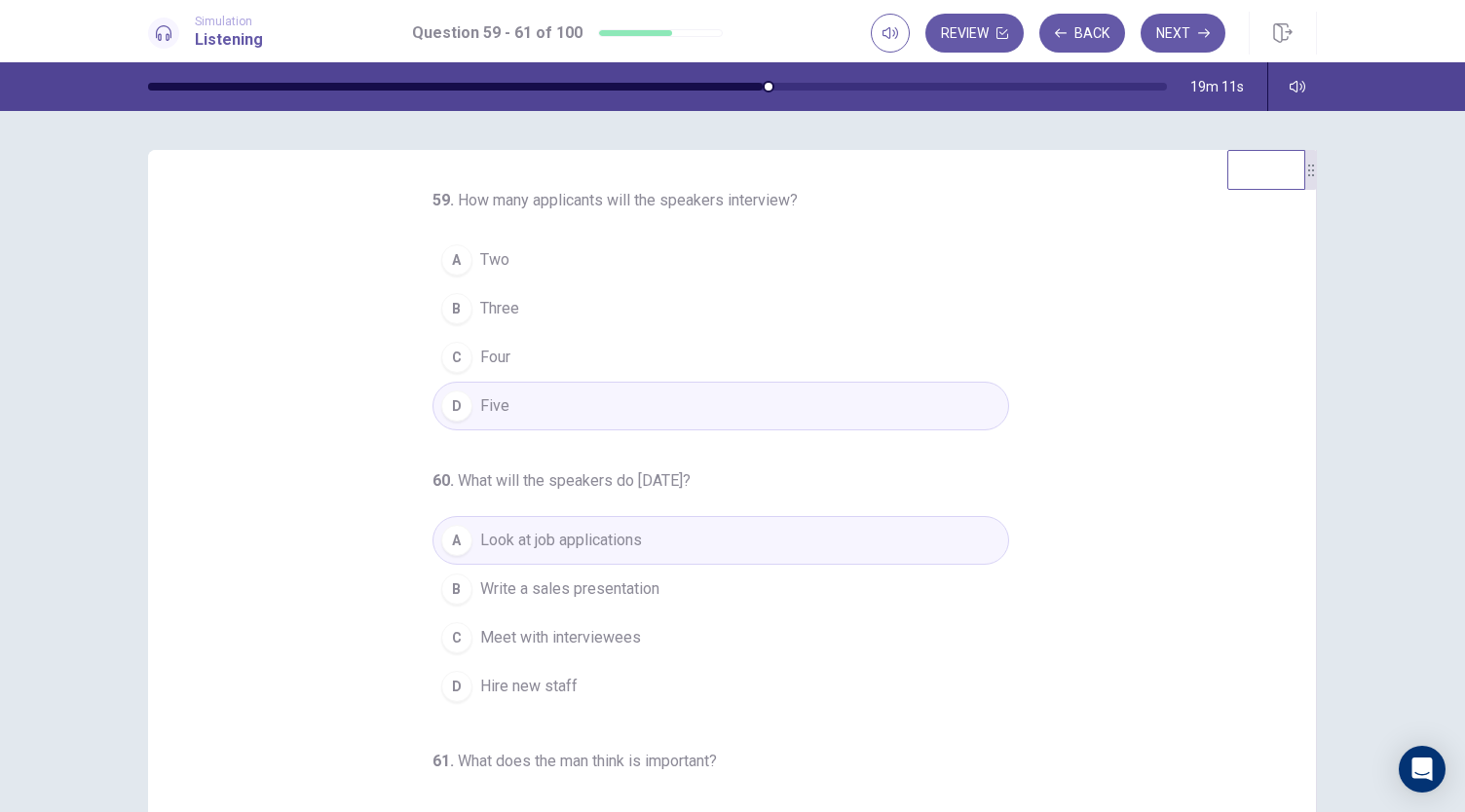
click at [621, 632] on span "Meet with interviewees" at bounding box center [560, 638] width 161 height 23
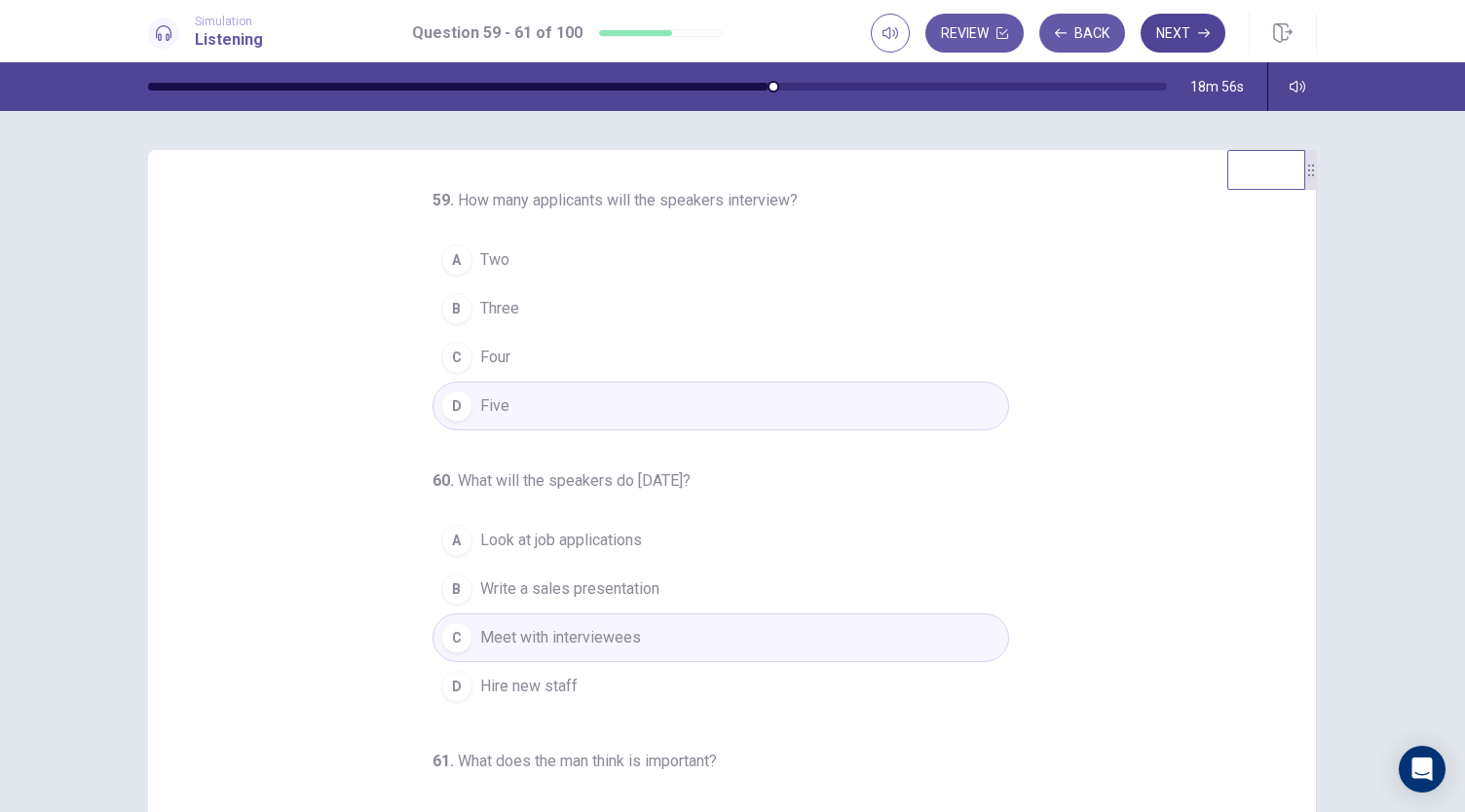
click at [1196, 26] on button "Next" at bounding box center [1183, 33] width 85 height 39
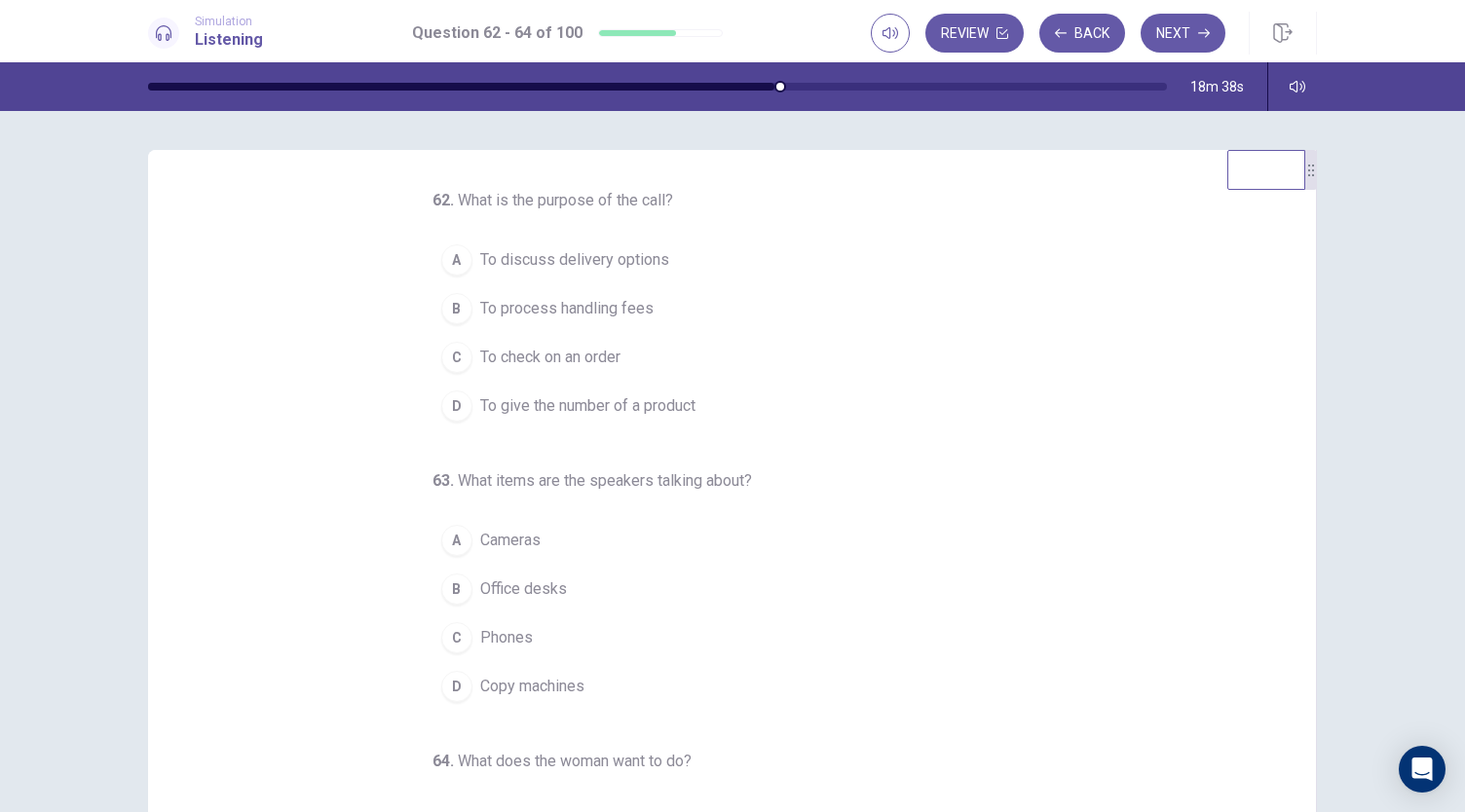
click at [577, 356] on span "To check on an order" at bounding box center [550, 357] width 141 height 23
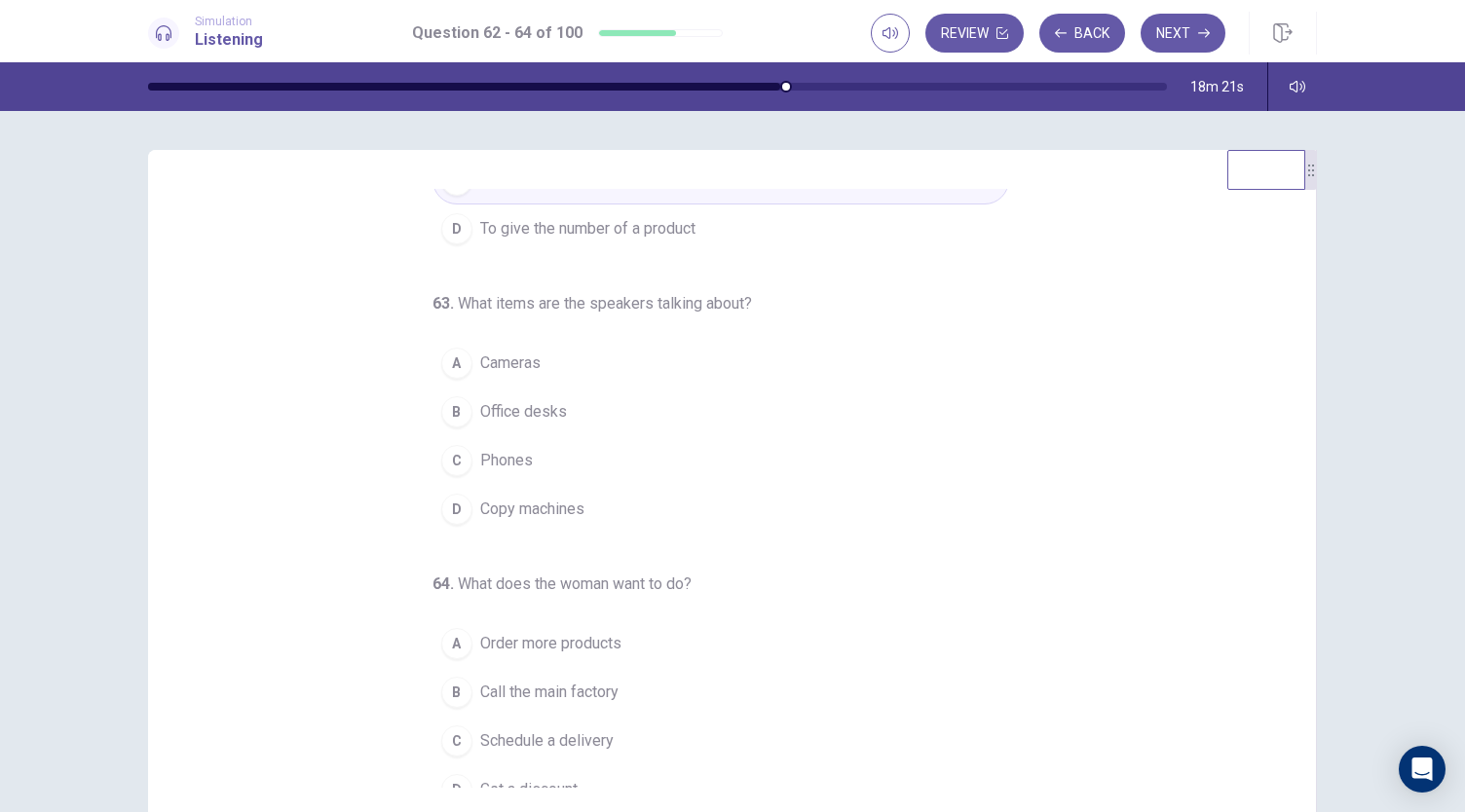
scroll to position [195, 0]
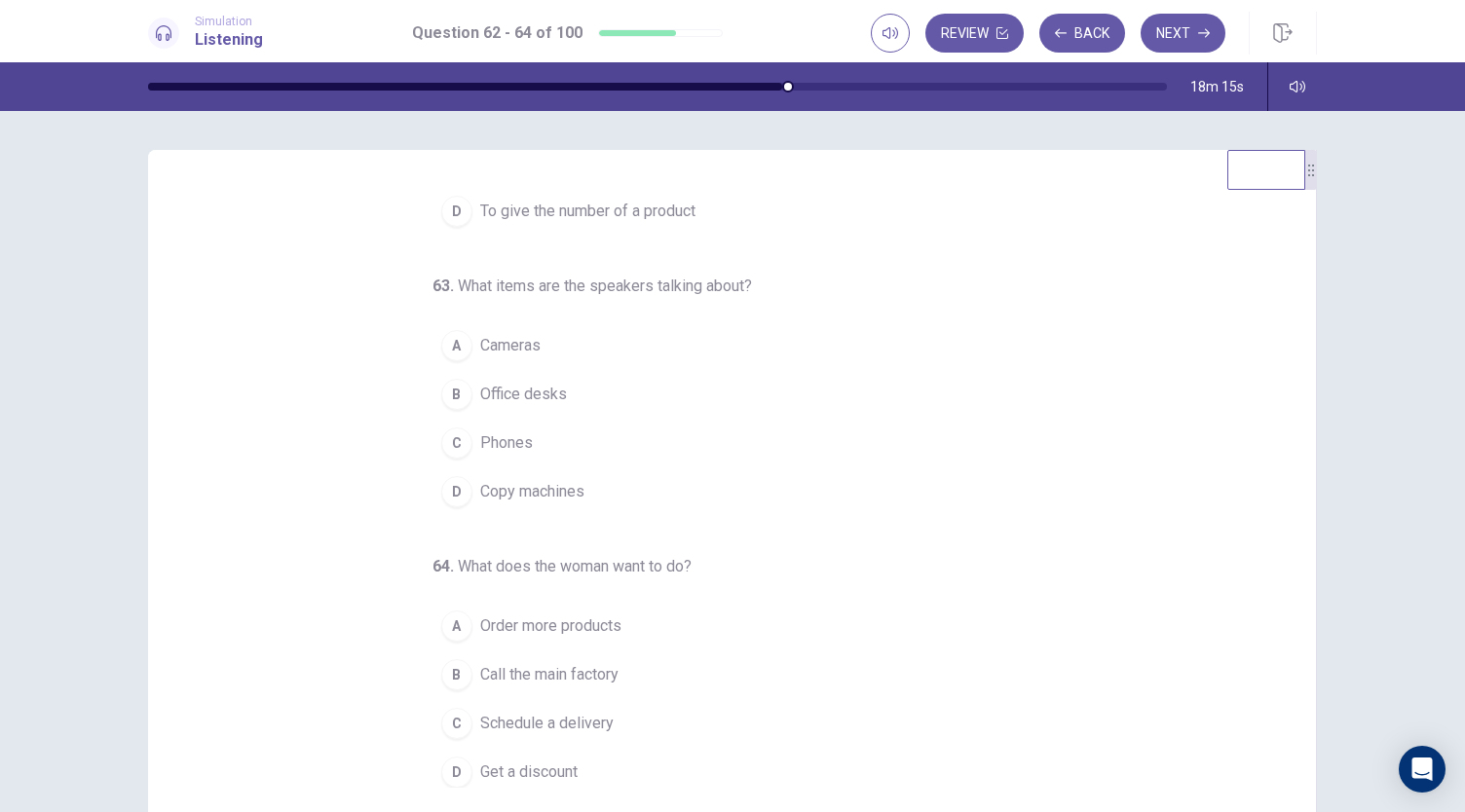
click at [517, 623] on span "Order more products" at bounding box center [550, 627] width 142 height 23
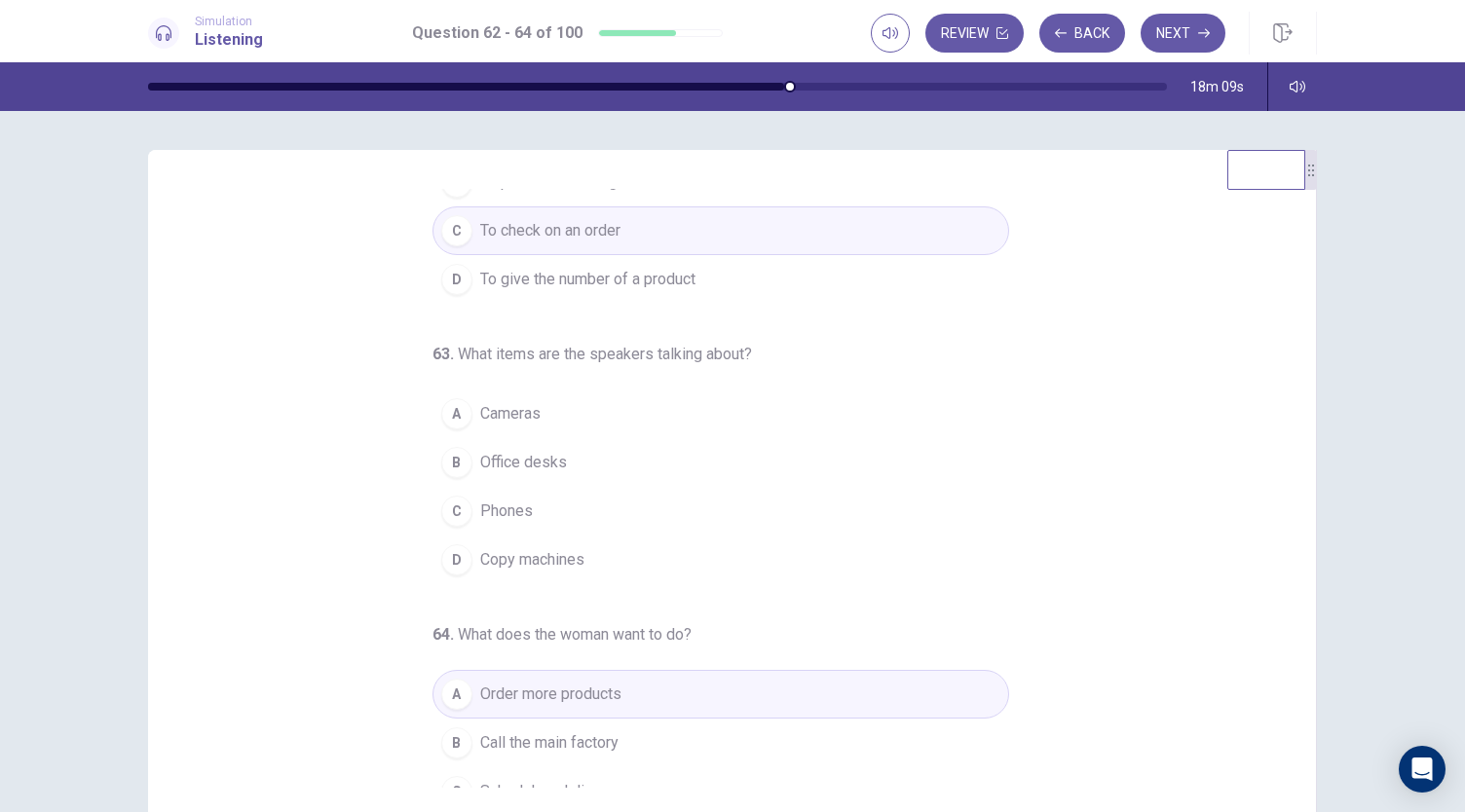
scroll to position [130, 0]
click at [532, 551] on span "Copy machines" at bounding box center [532, 557] width 104 height 23
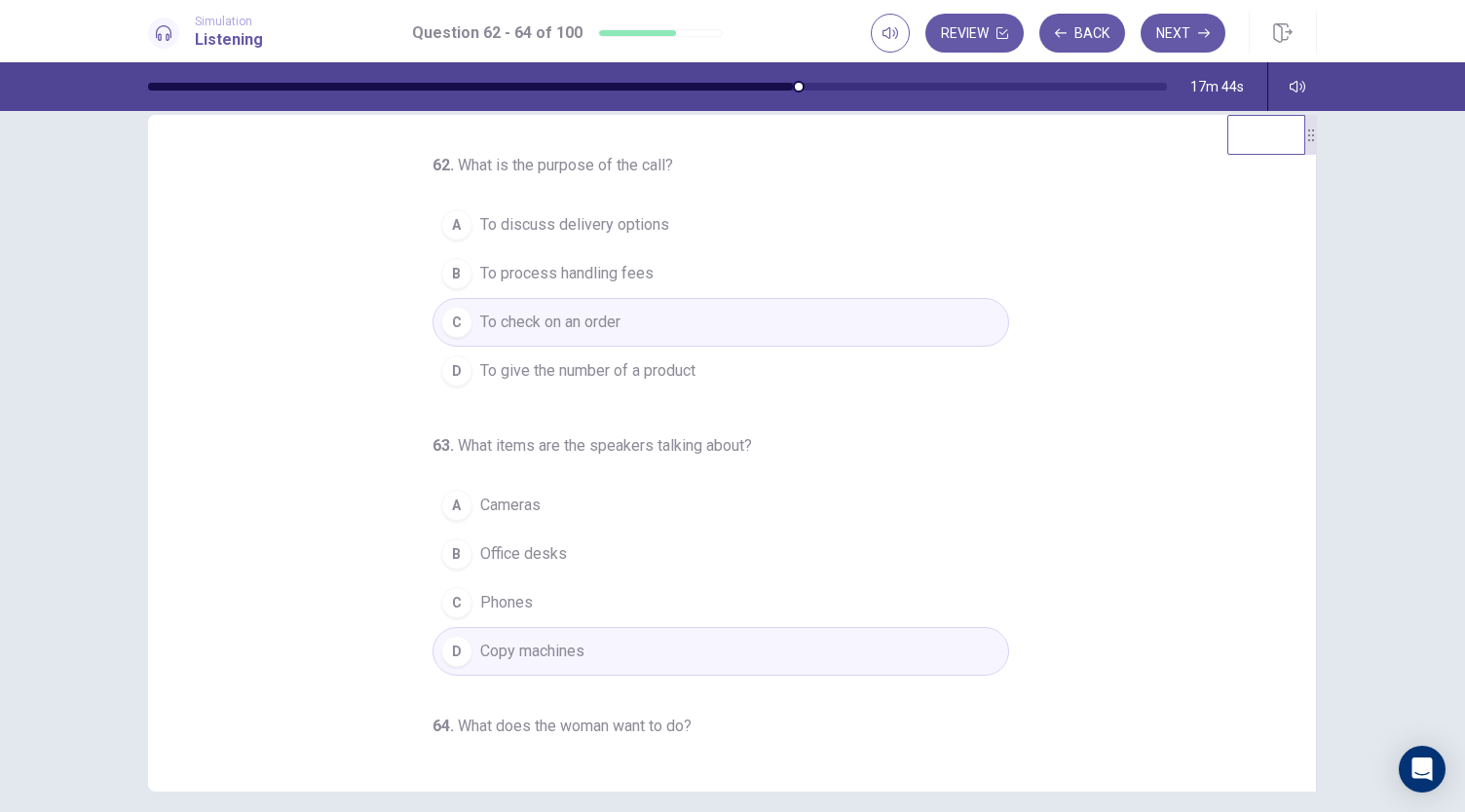
scroll to position [0, 0]
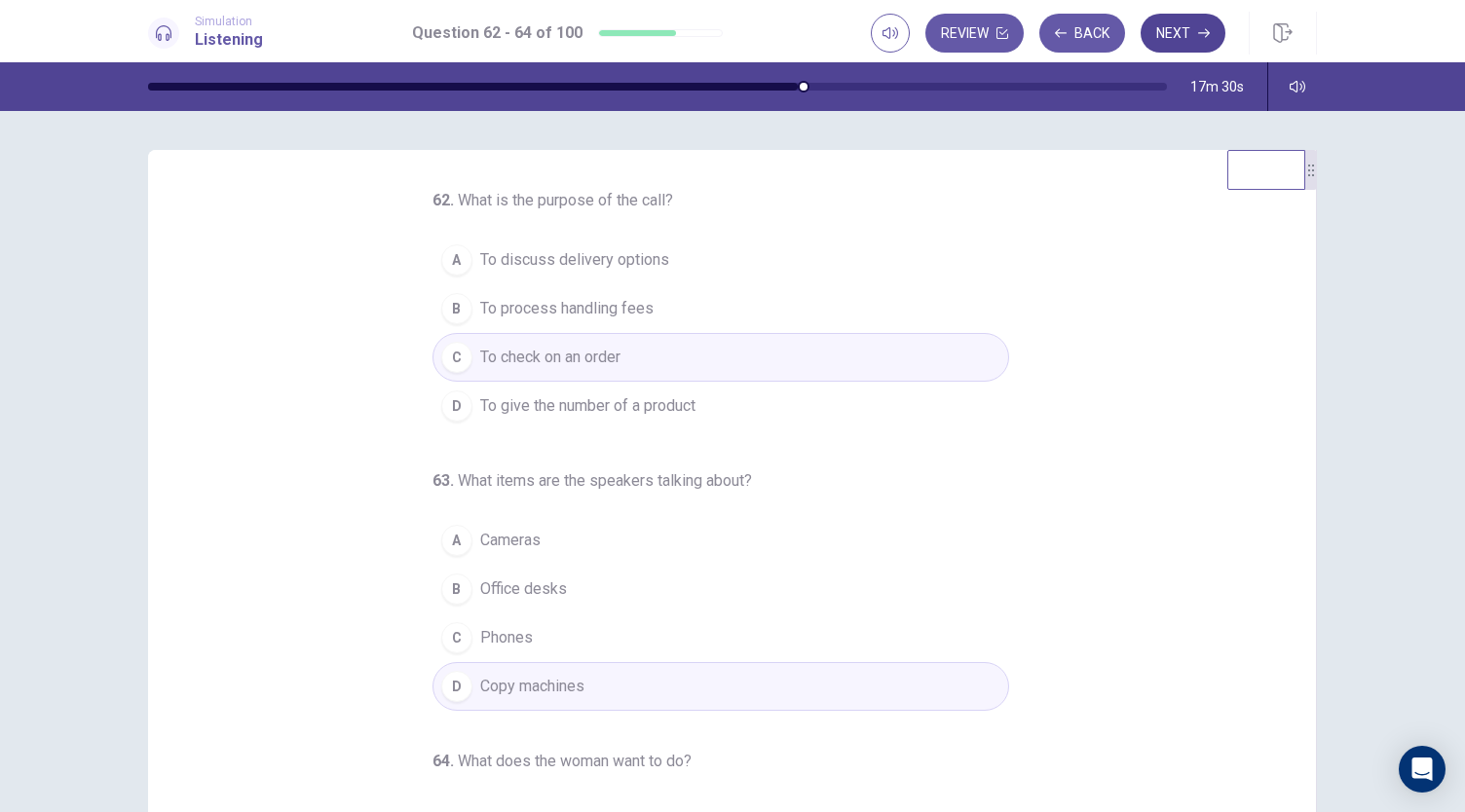
click at [1190, 32] on button "Next" at bounding box center [1183, 33] width 85 height 39
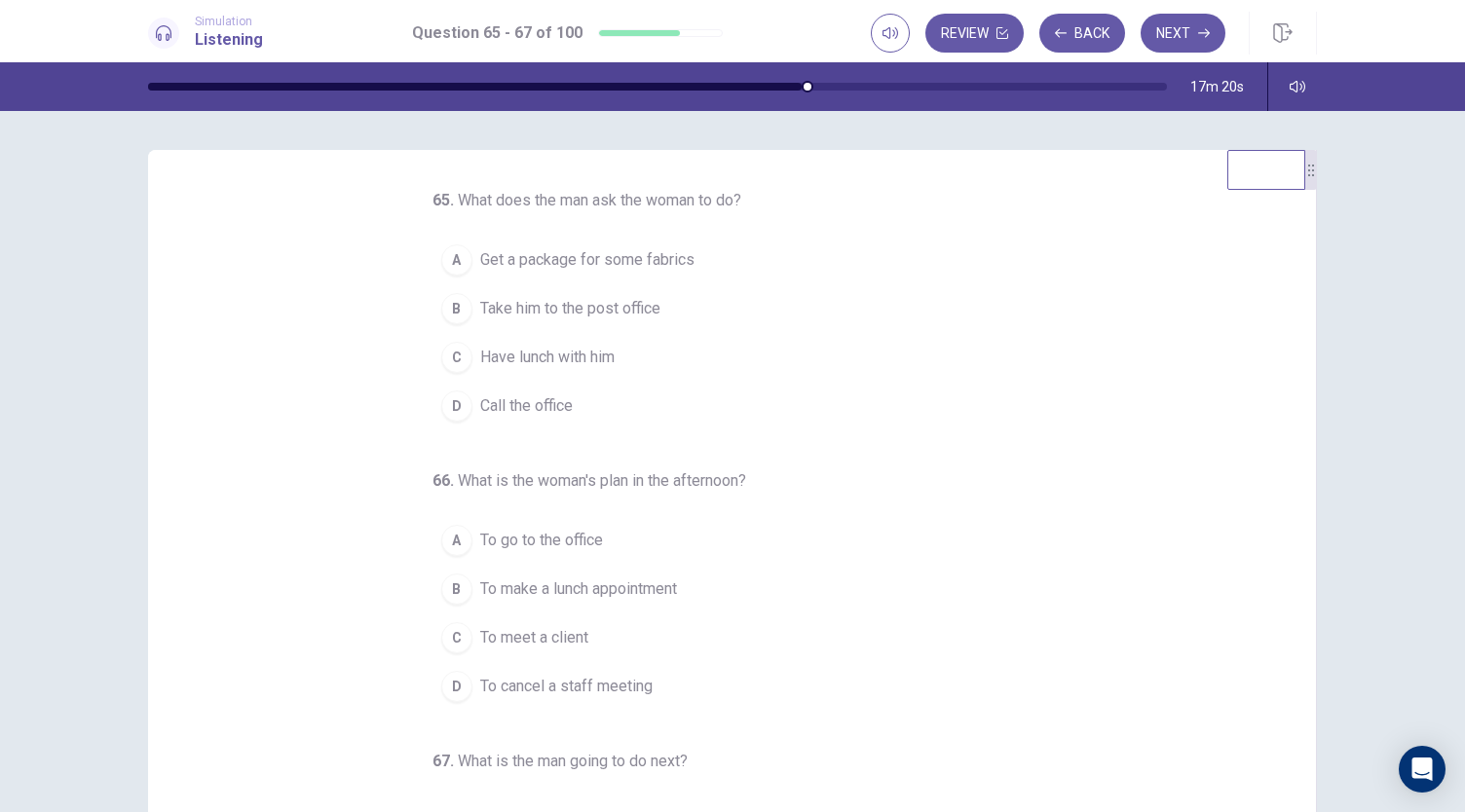
click at [608, 303] on span "Take him to the post office" at bounding box center [570, 308] width 181 height 23
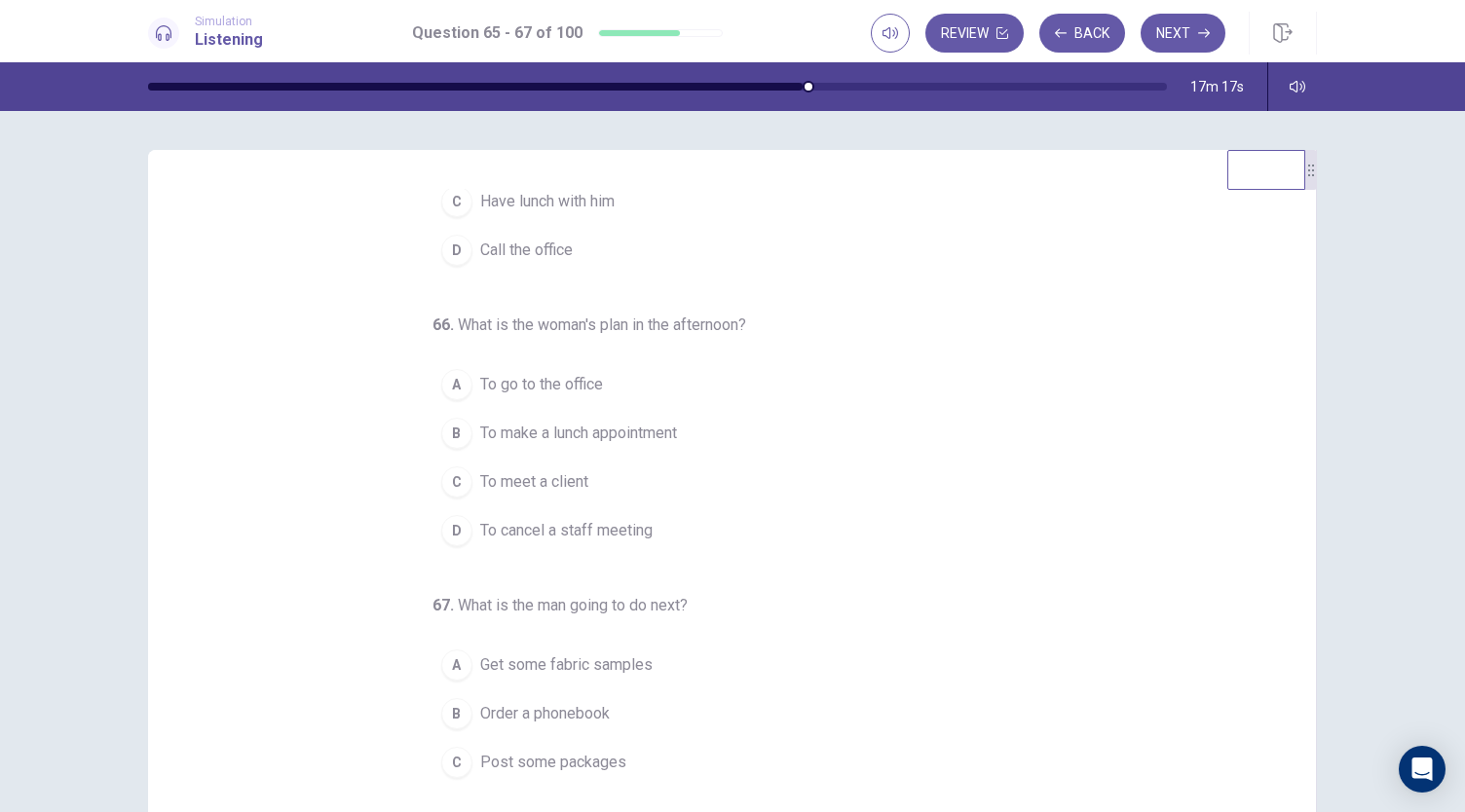
scroll to position [160, 0]
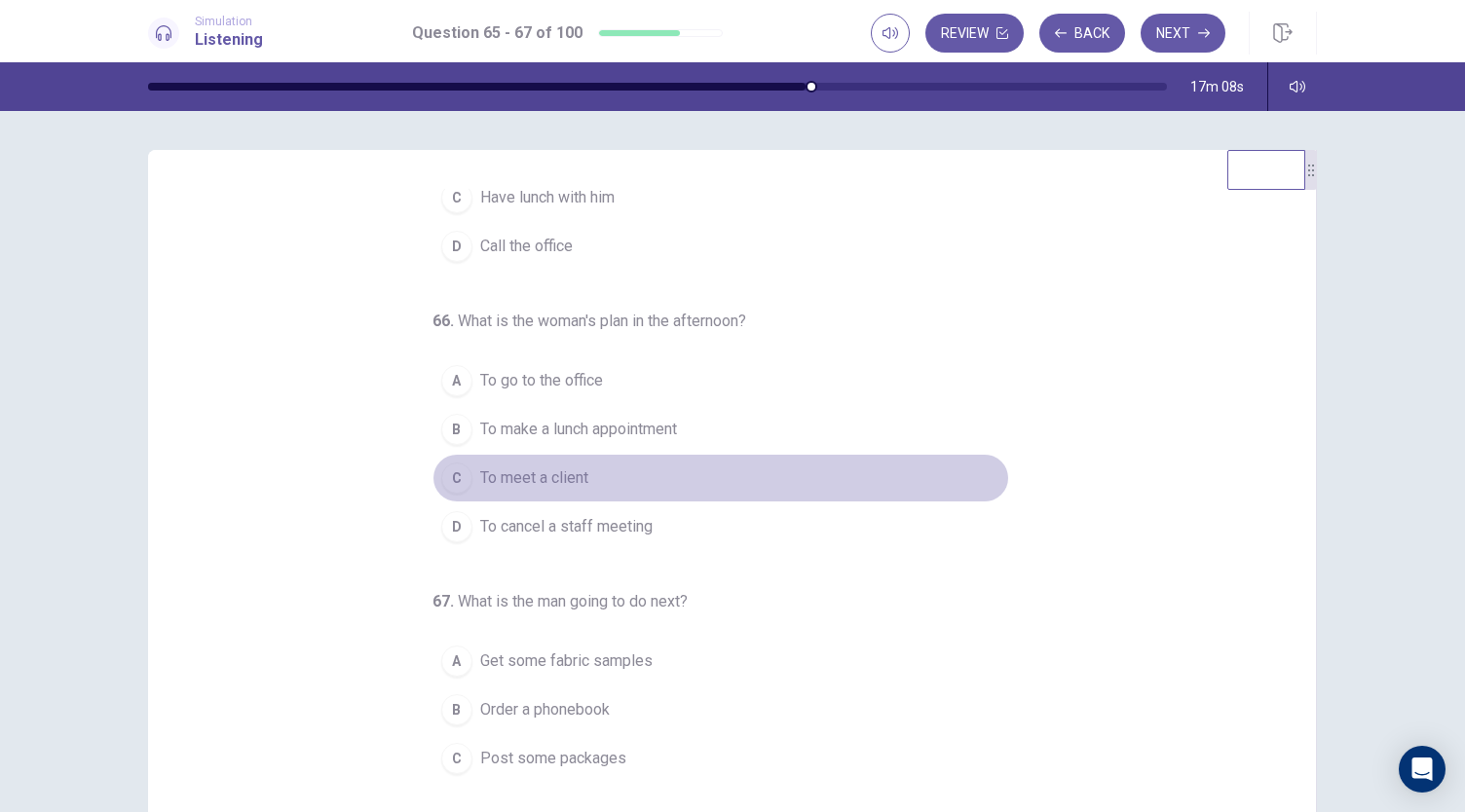
click at [570, 478] on span "To meet a client" at bounding box center [534, 478] width 108 height 23
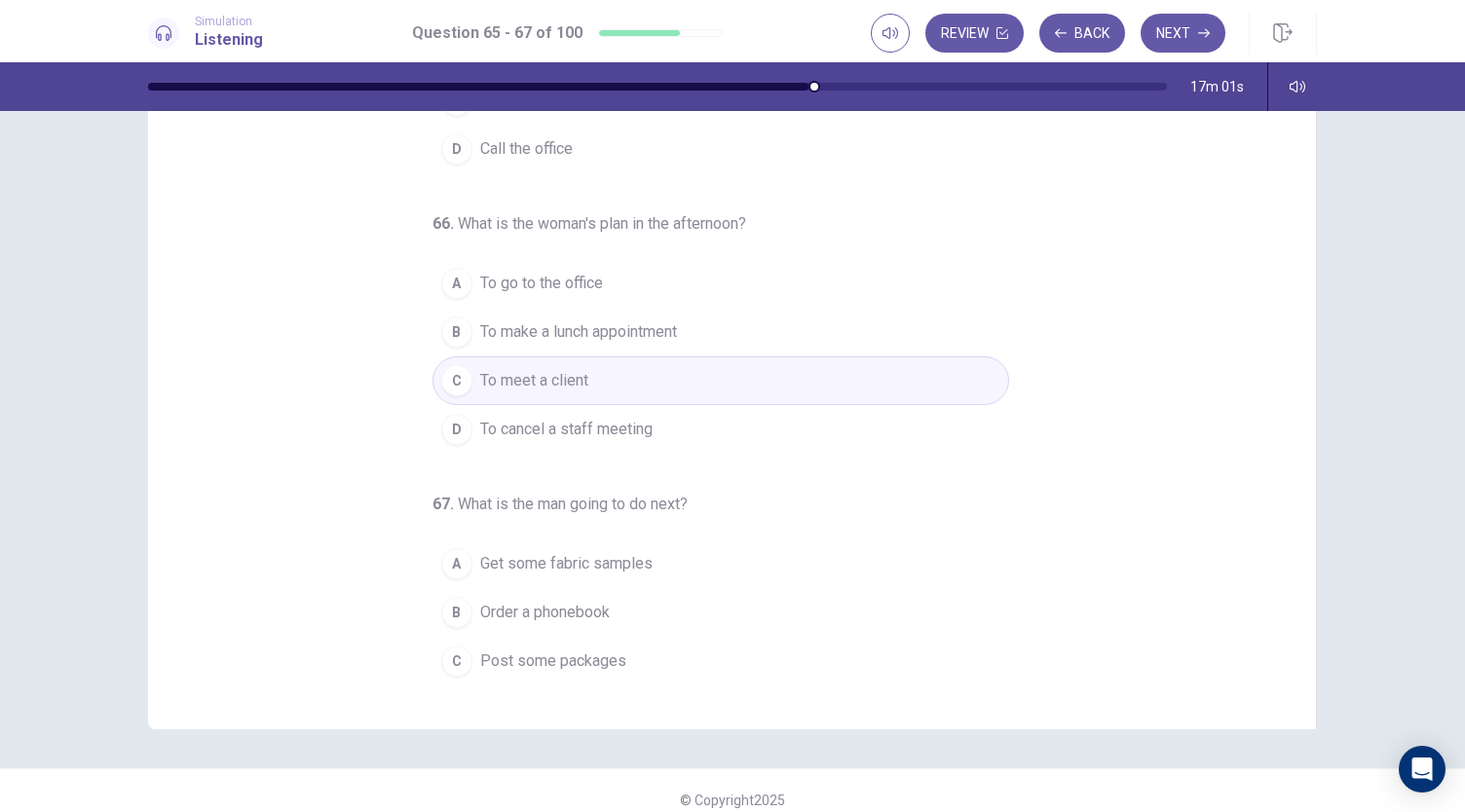
scroll to position [195, 0]
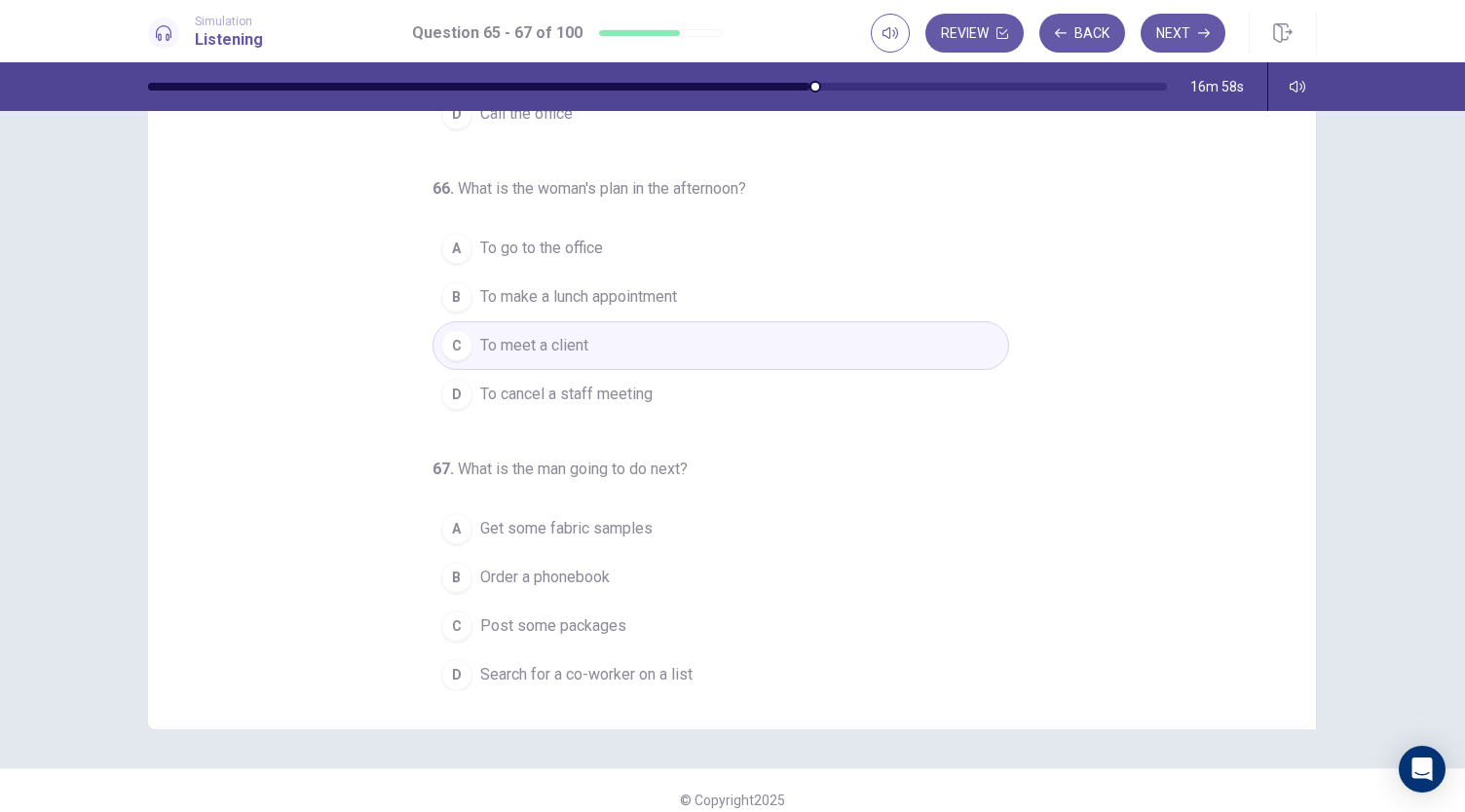
click at [652, 664] on span "Search for a co-worker on a list" at bounding box center [587, 675] width 213 height 23
drag, startPoint x: 1454, startPoint y: 678, endPoint x: 1418, endPoint y: 420, distance: 260.5
click at [1418, 420] on div "65 . What does the man ask the woman to do? A Get a package for some fabrics B …" at bounding box center [732, 462] width 1465 height 702
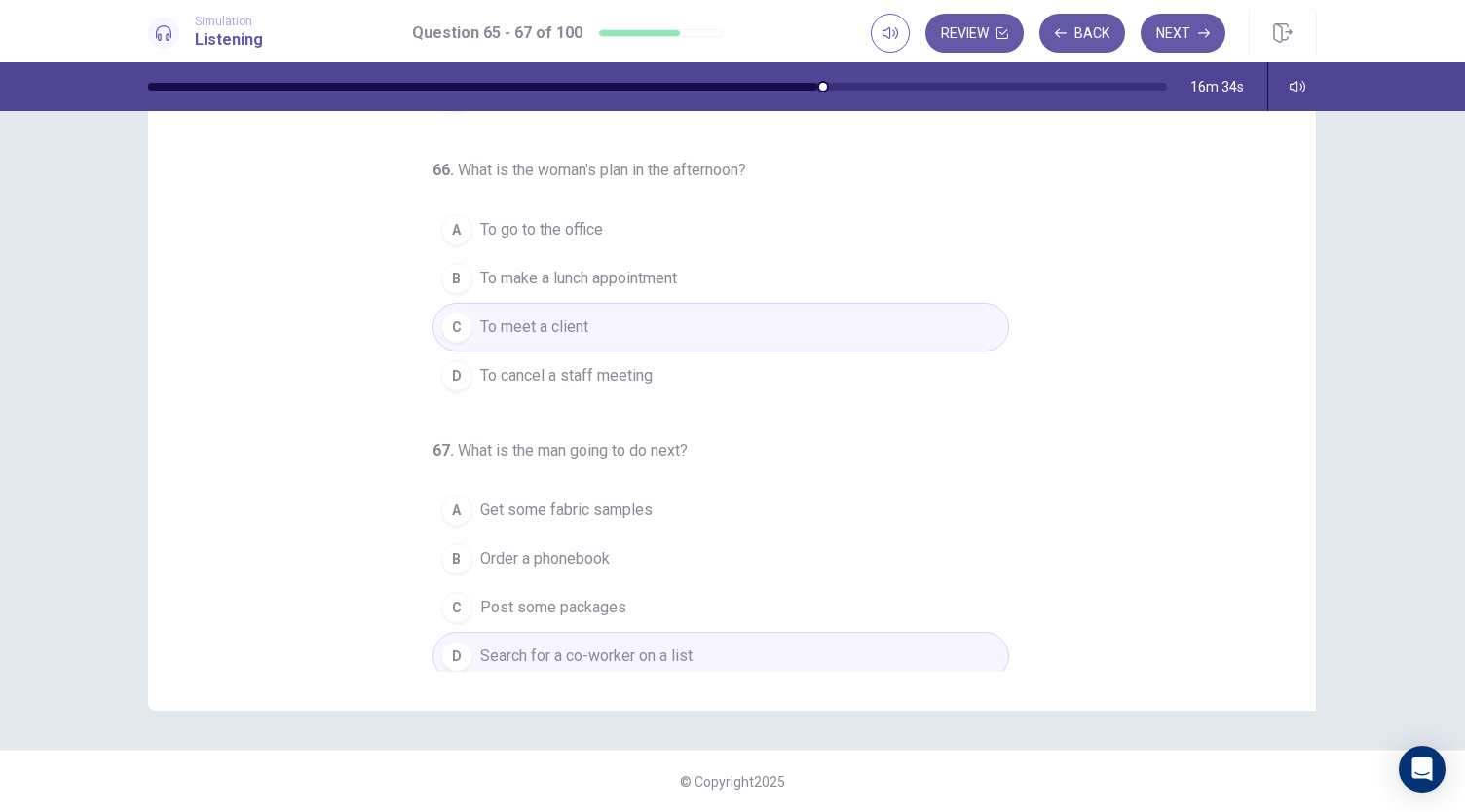
scroll to position [0, 0]
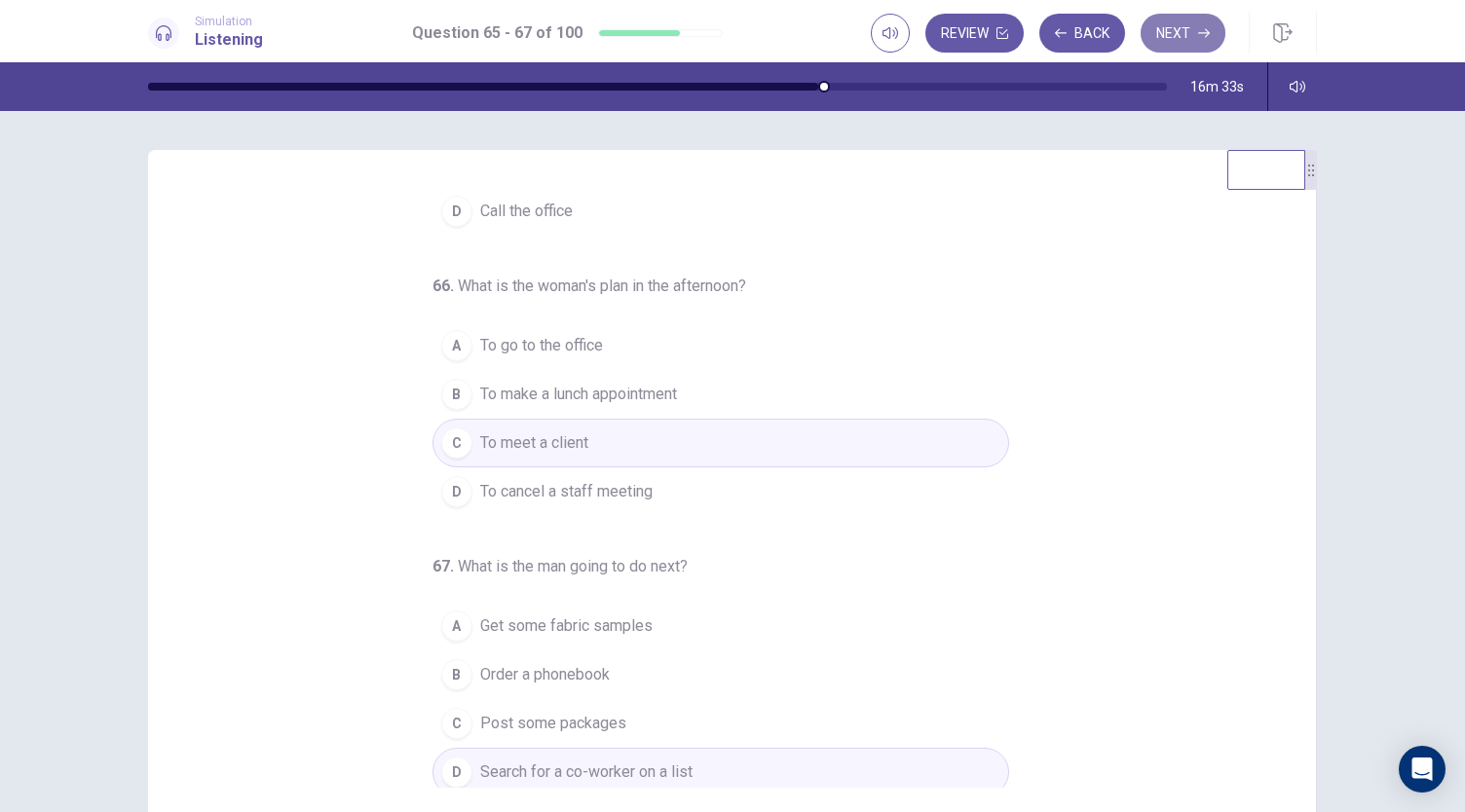
click at [1204, 30] on icon "button" at bounding box center [1204, 33] width 12 height 12
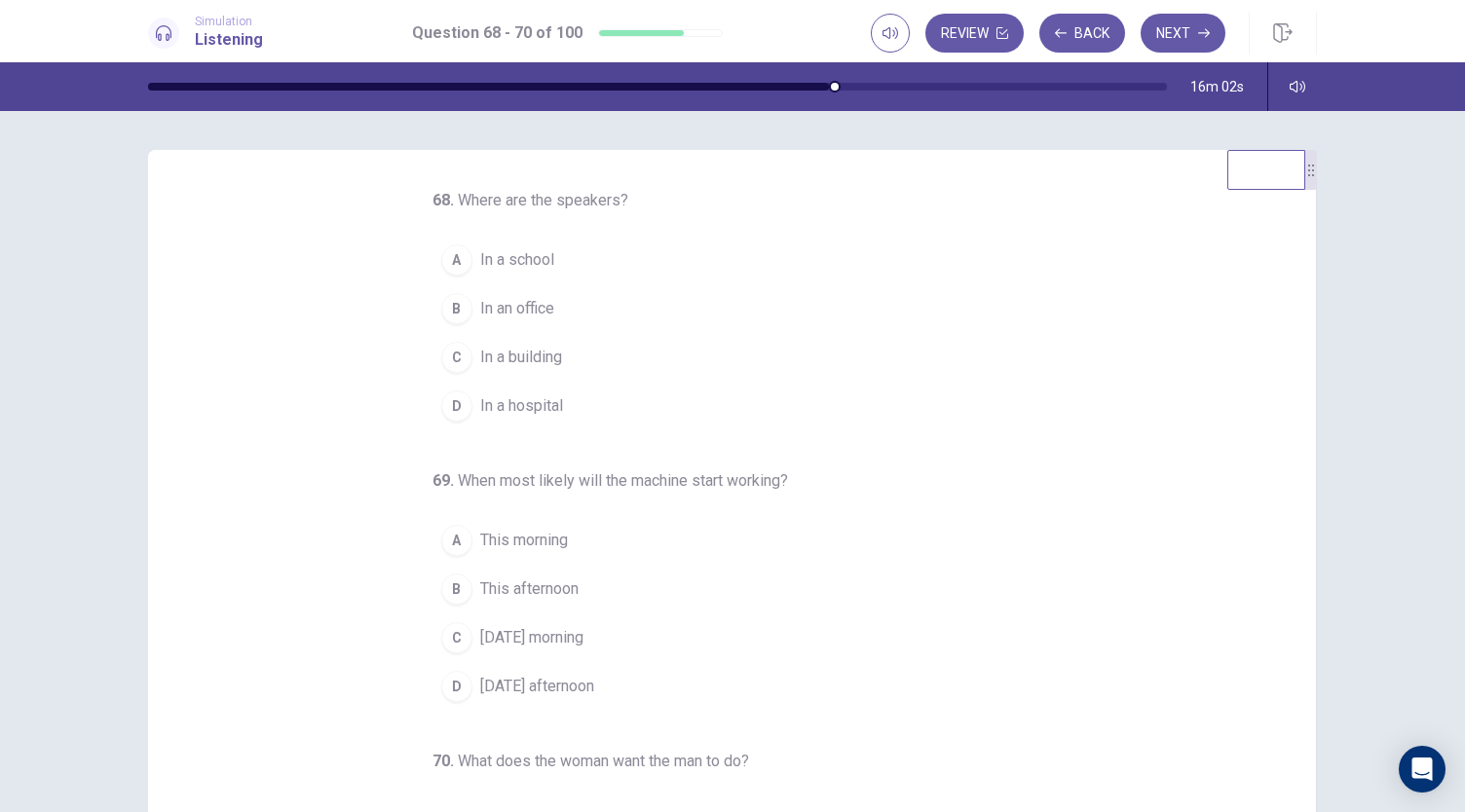
click at [507, 316] on span "In an office" at bounding box center [517, 308] width 74 height 23
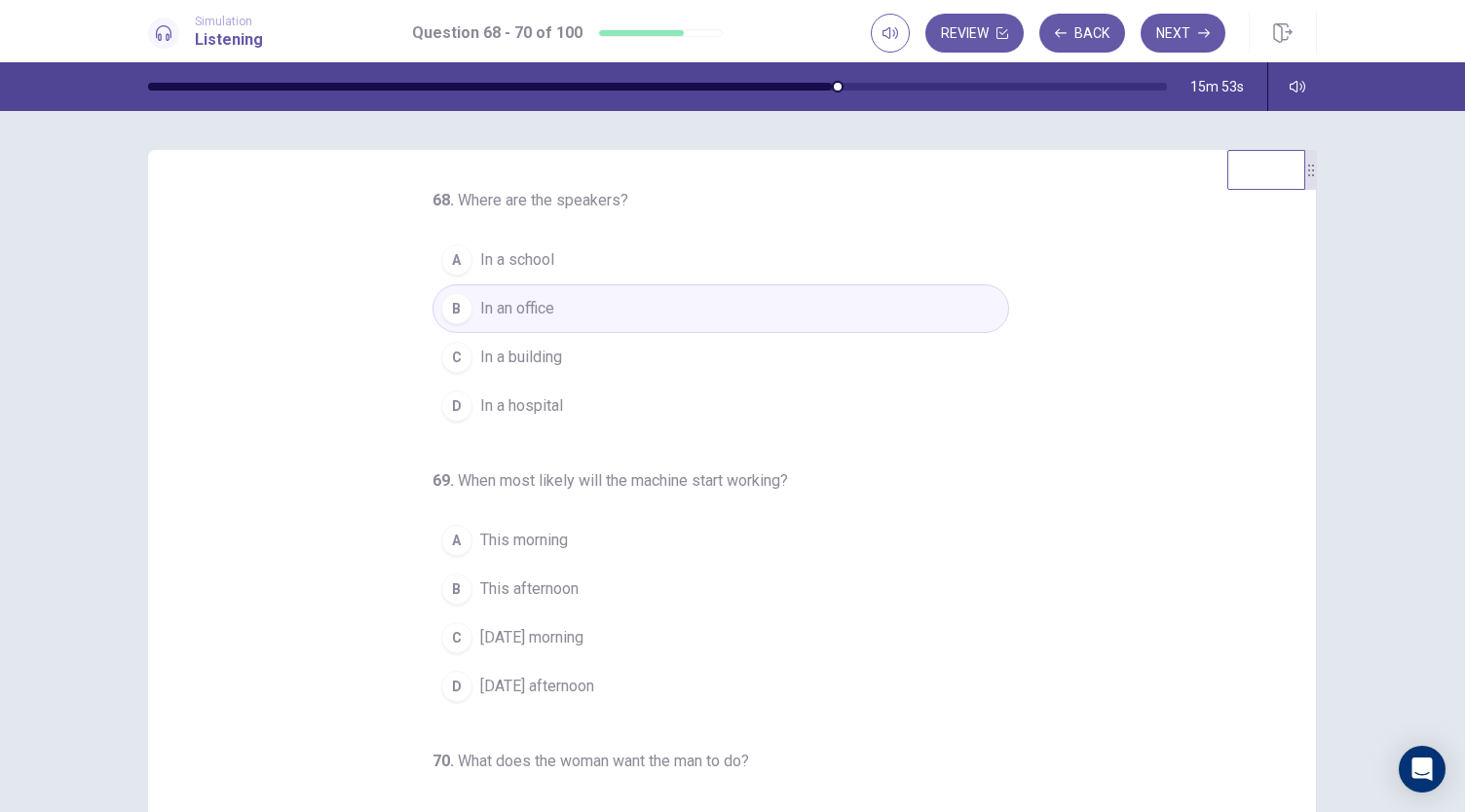
click at [528, 636] on span "Tomorrow morning" at bounding box center [532, 638] width 103 height 23
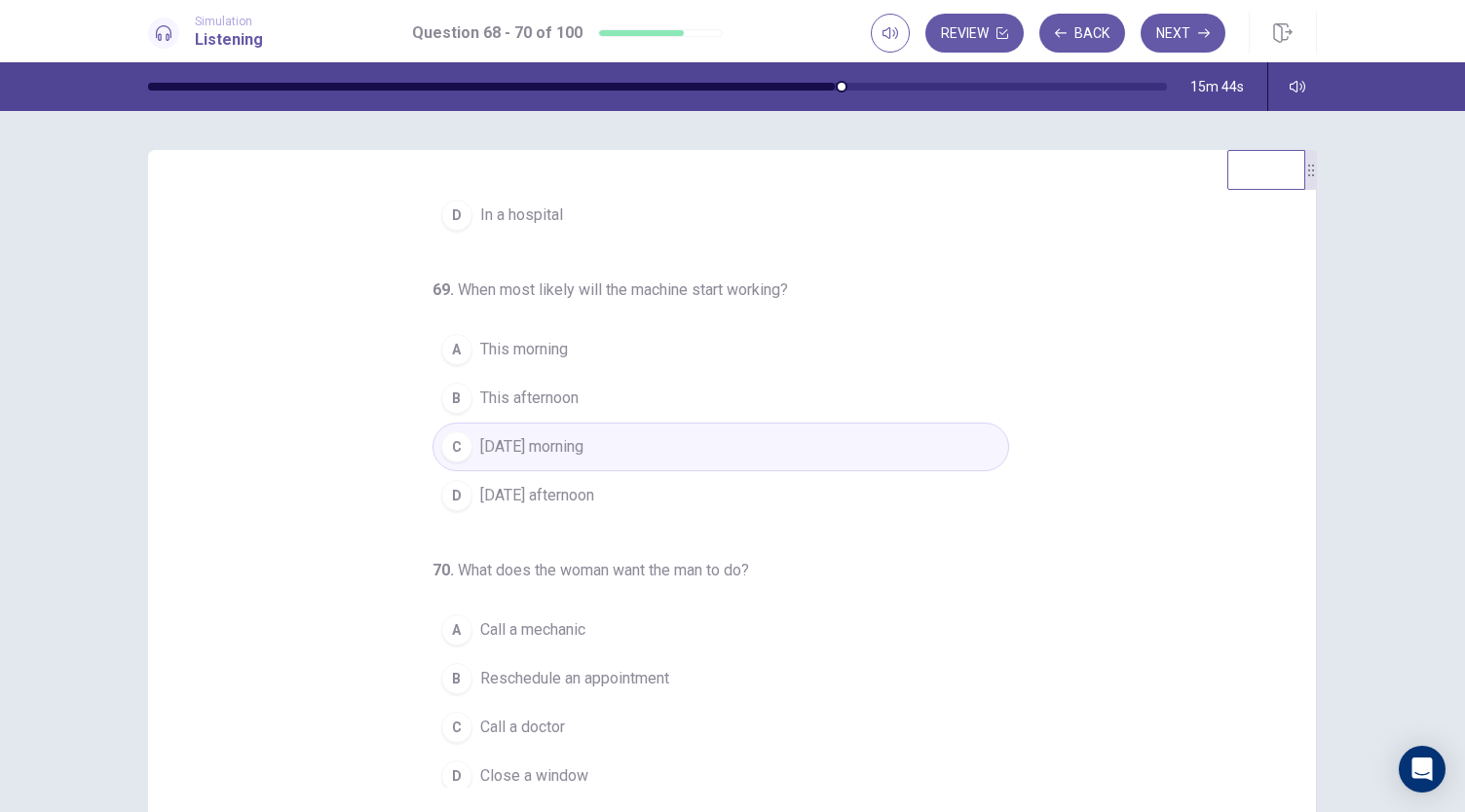
scroll to position [195, 0]
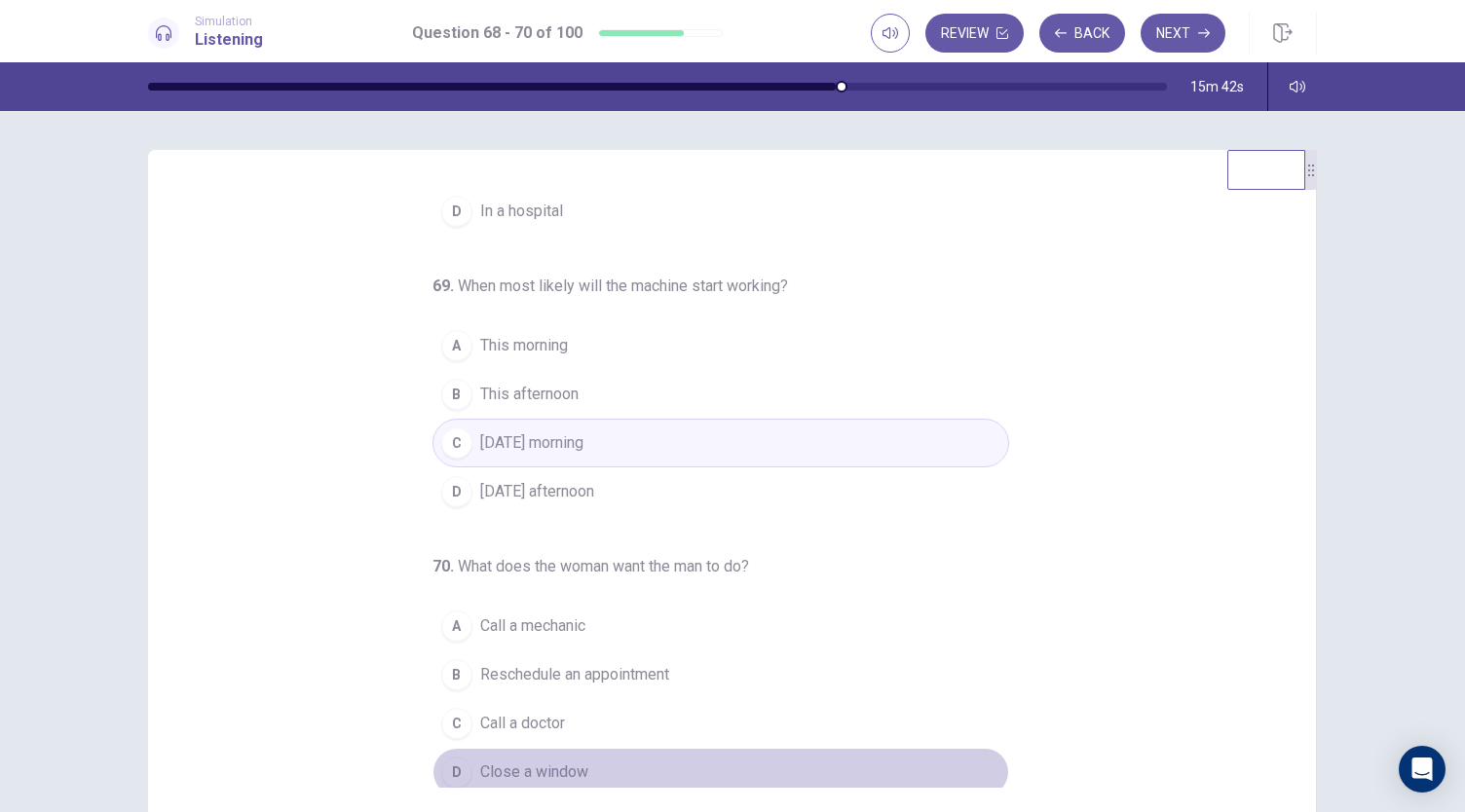
click at [484, 761] on span "Close a window" at bounding box center [534, 772] width 108 height 23
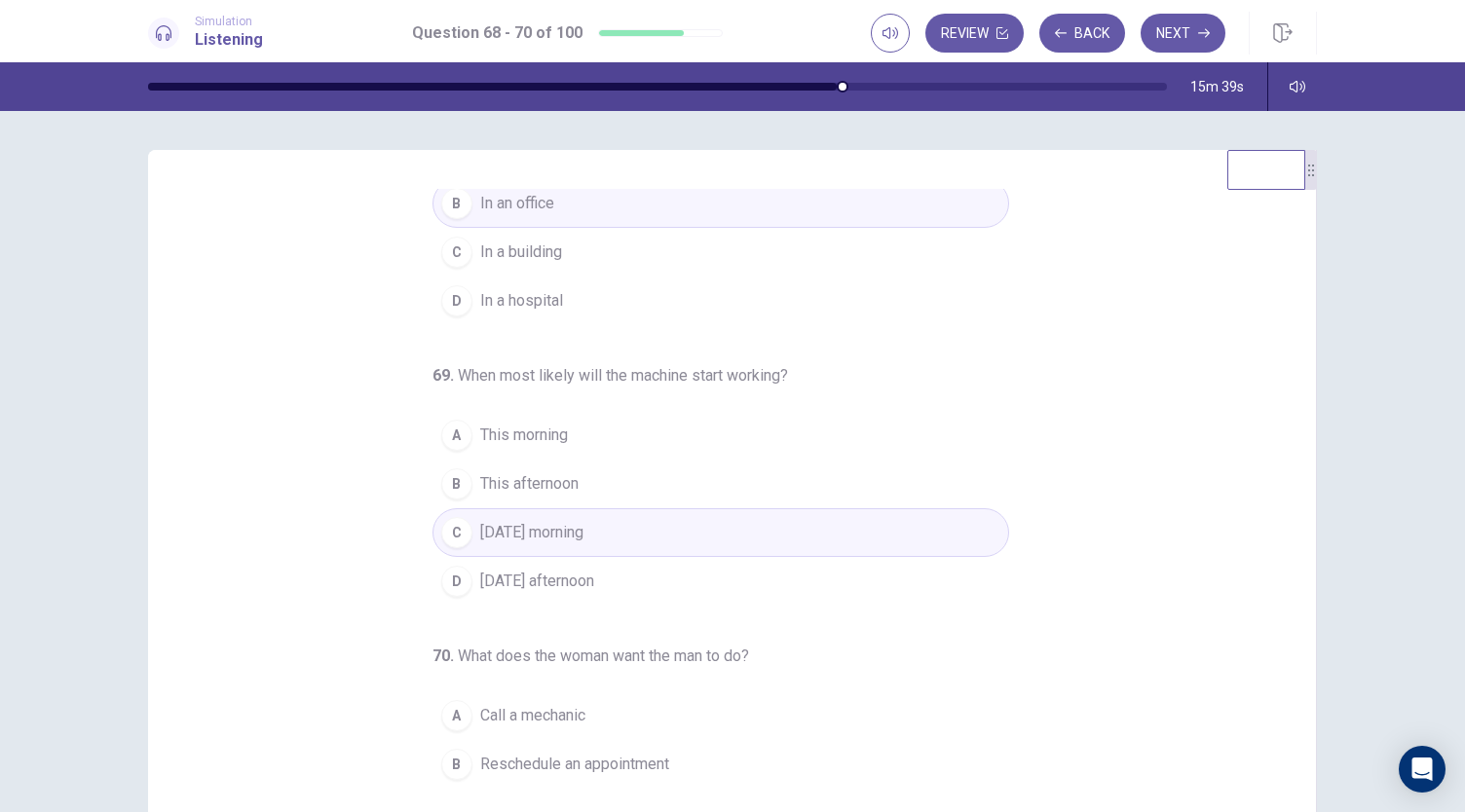
scroll to position [91, 0]
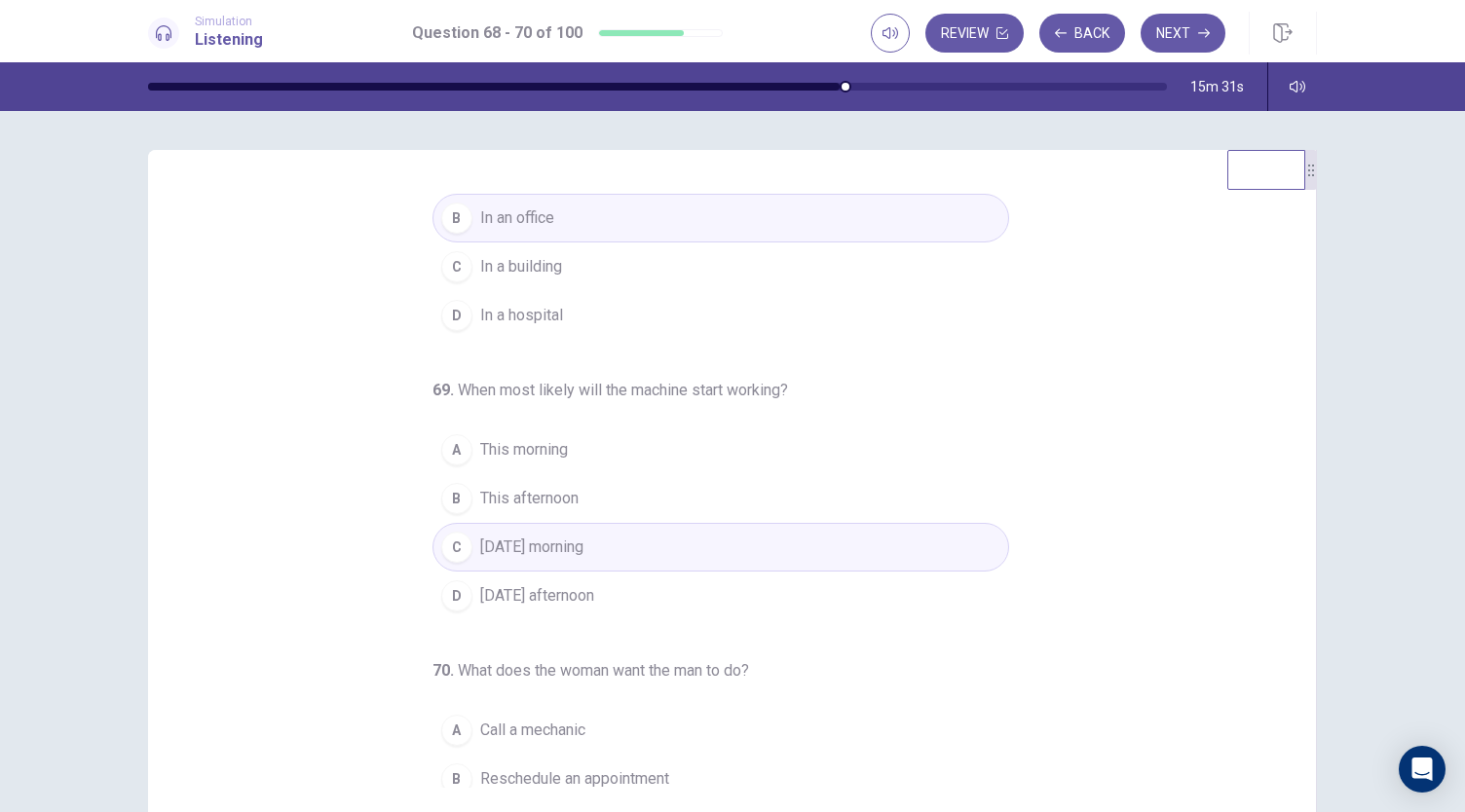
click at [569, 598] on span "Tomorrow afternoon" at bounding box center [537, 596] width 114 height 23
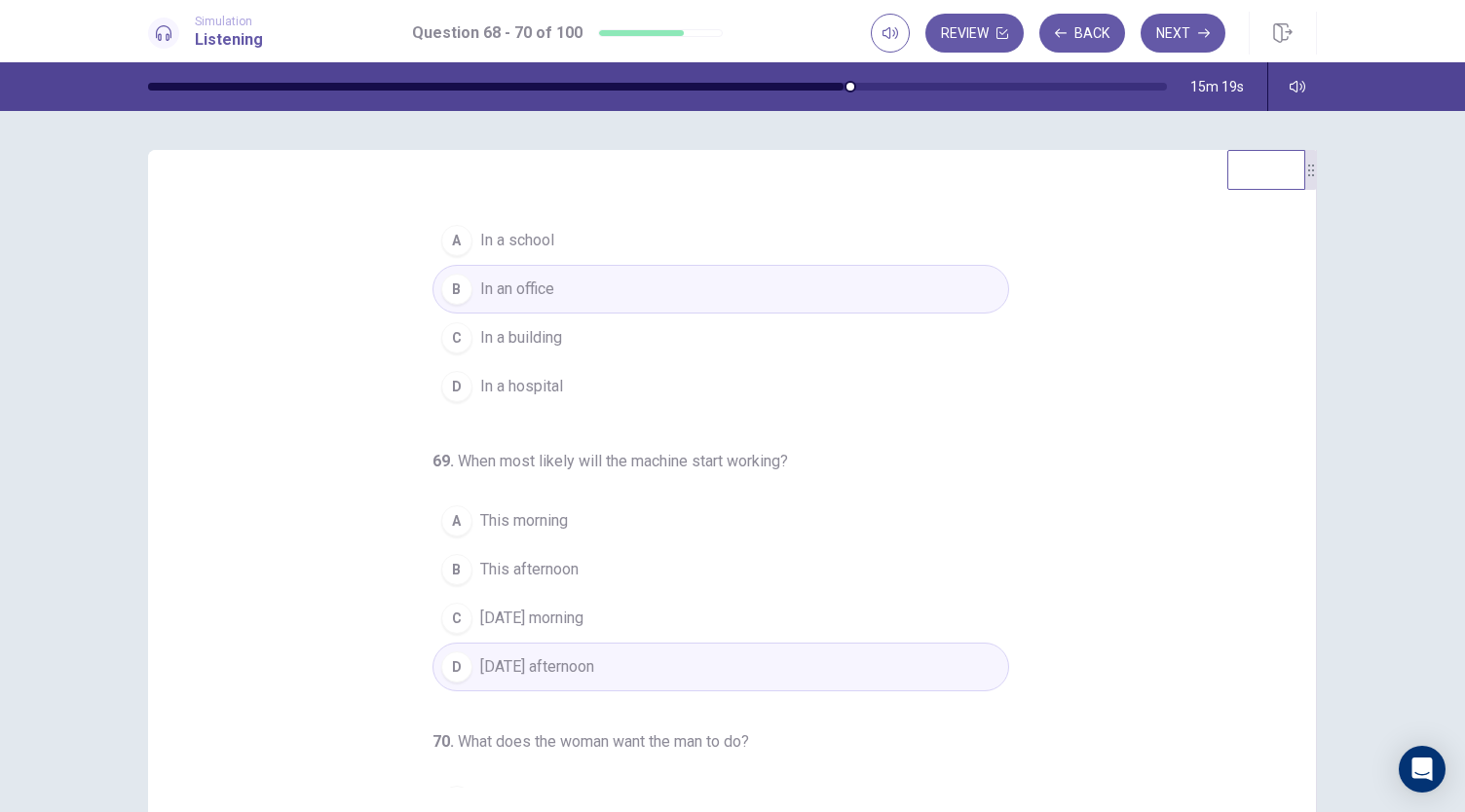
scroll to position [0, 0]
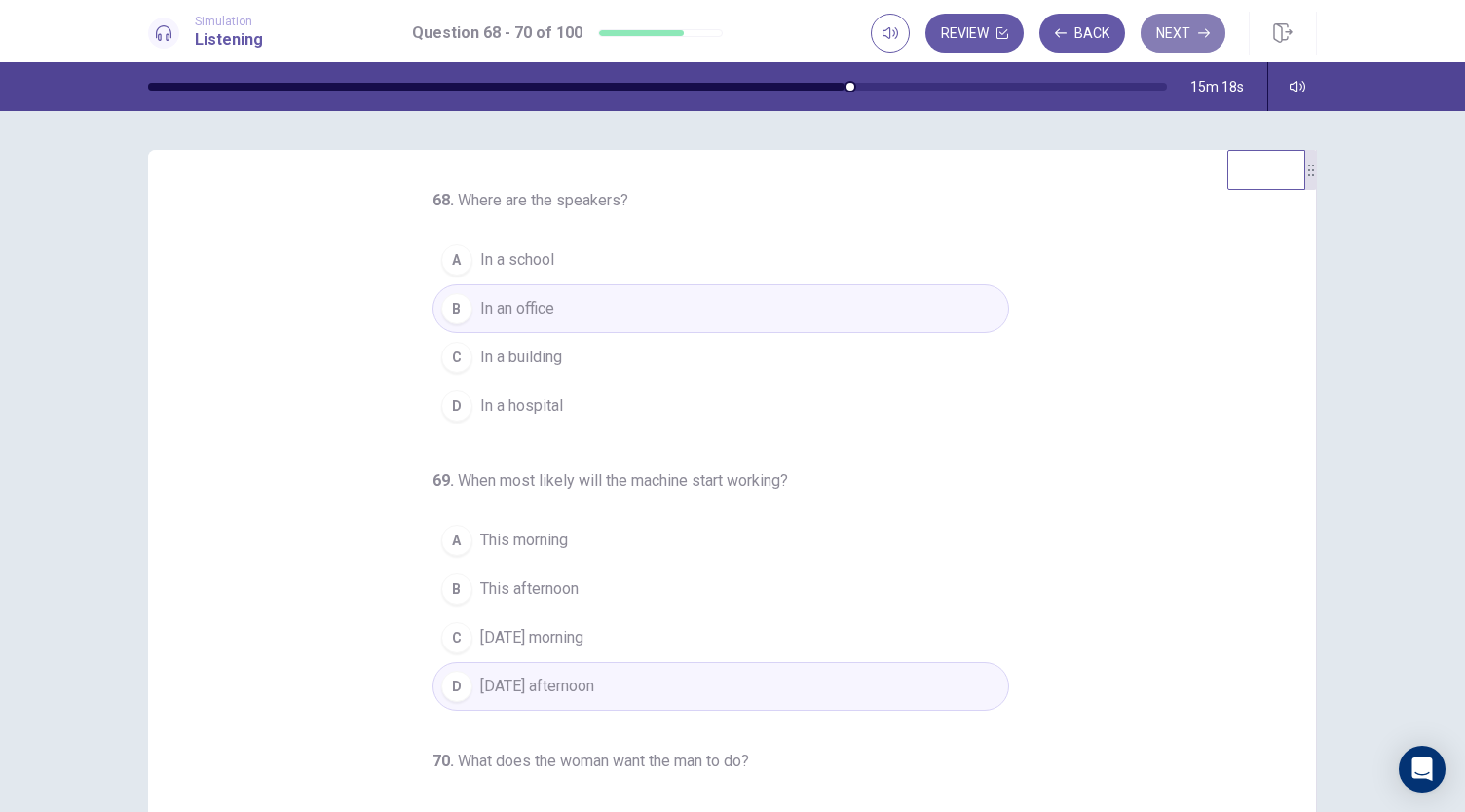
click at [1199, 42] on button "Next" at bounding box center [1183, 33] width 85 height 39
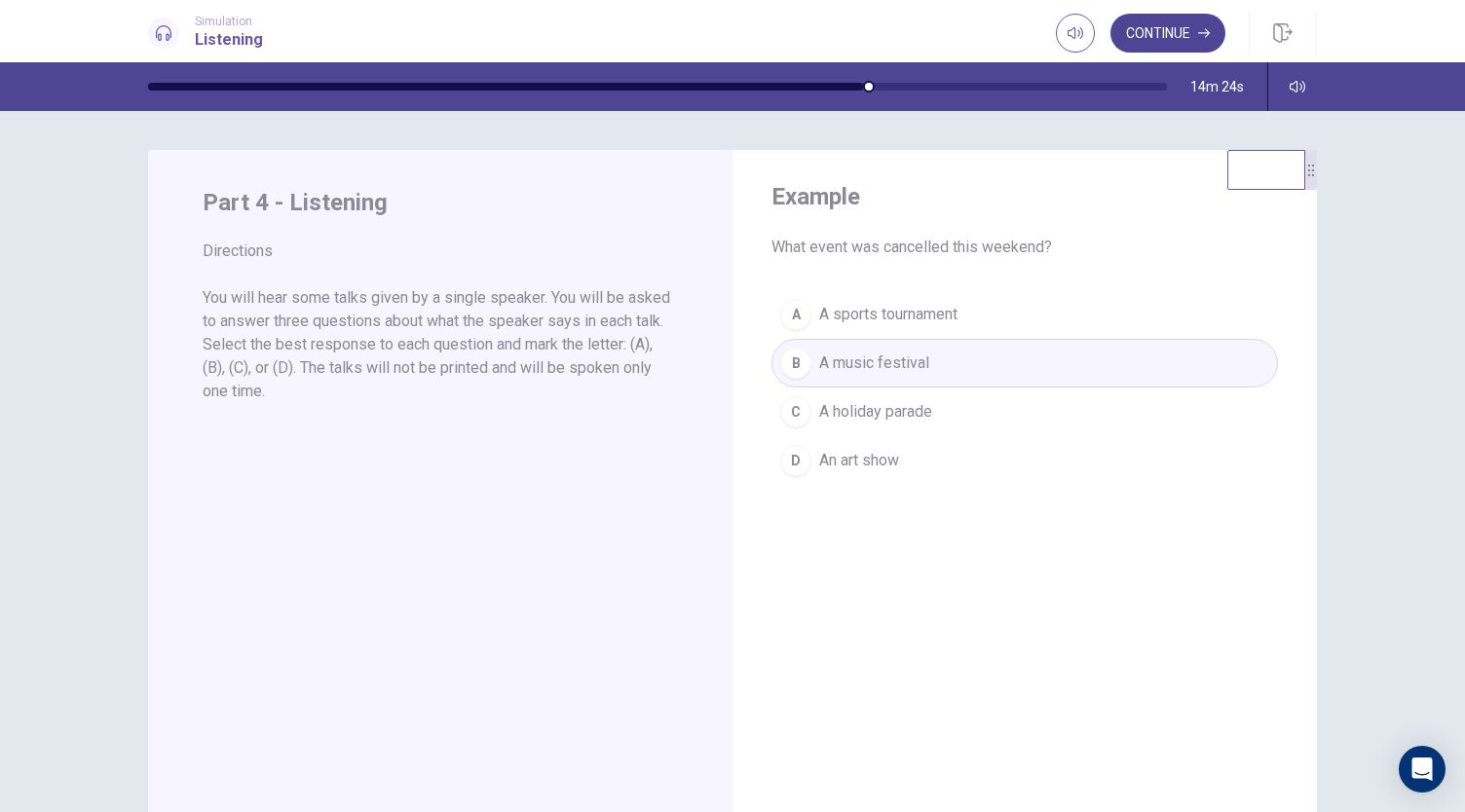
click at [1158, 38] on button "Continue" at bounding box center [1168, 33] width 115 height 39
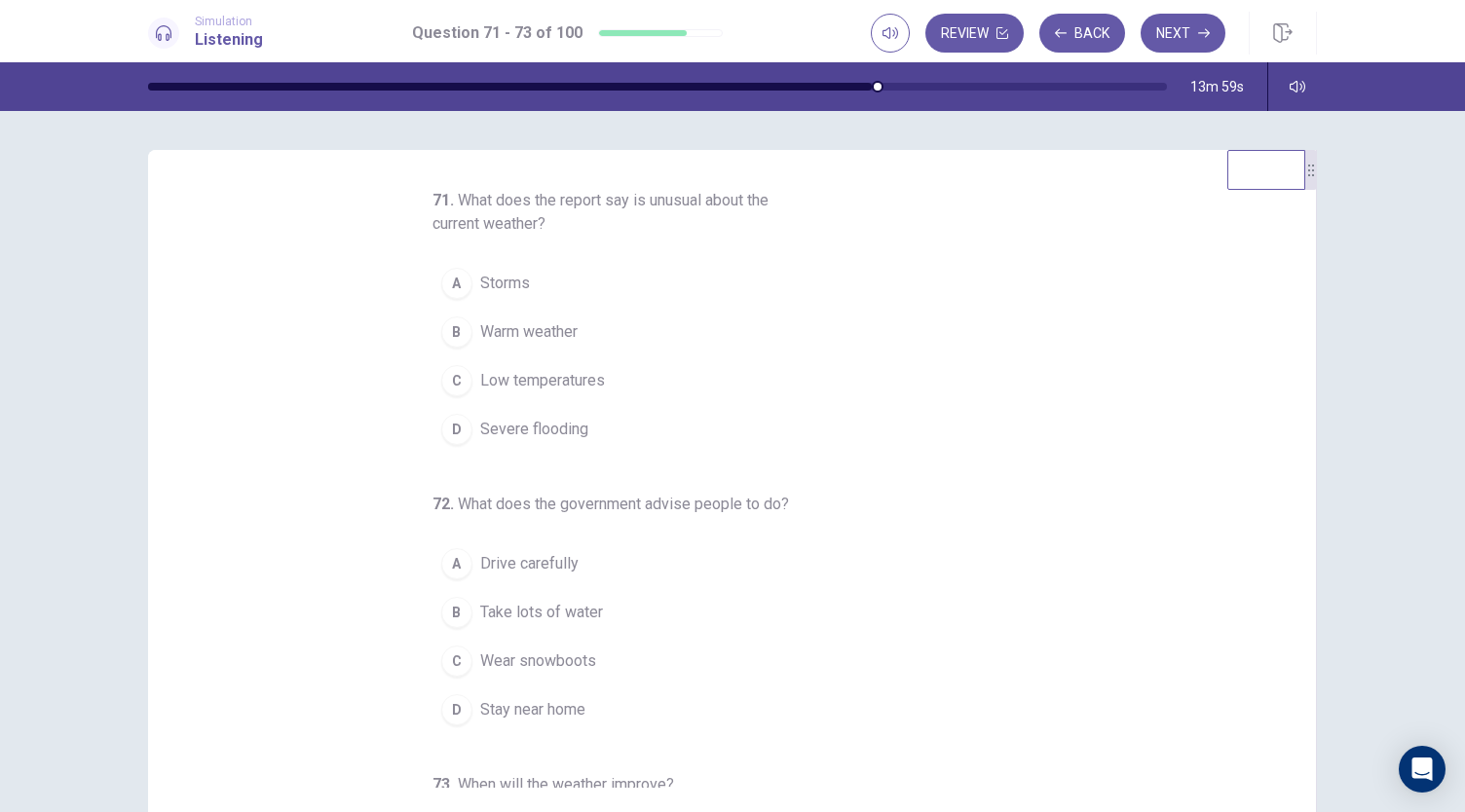
click at [561, 377] on span "Low temperatures" at bounding box center [543, 381] width 125 height 23
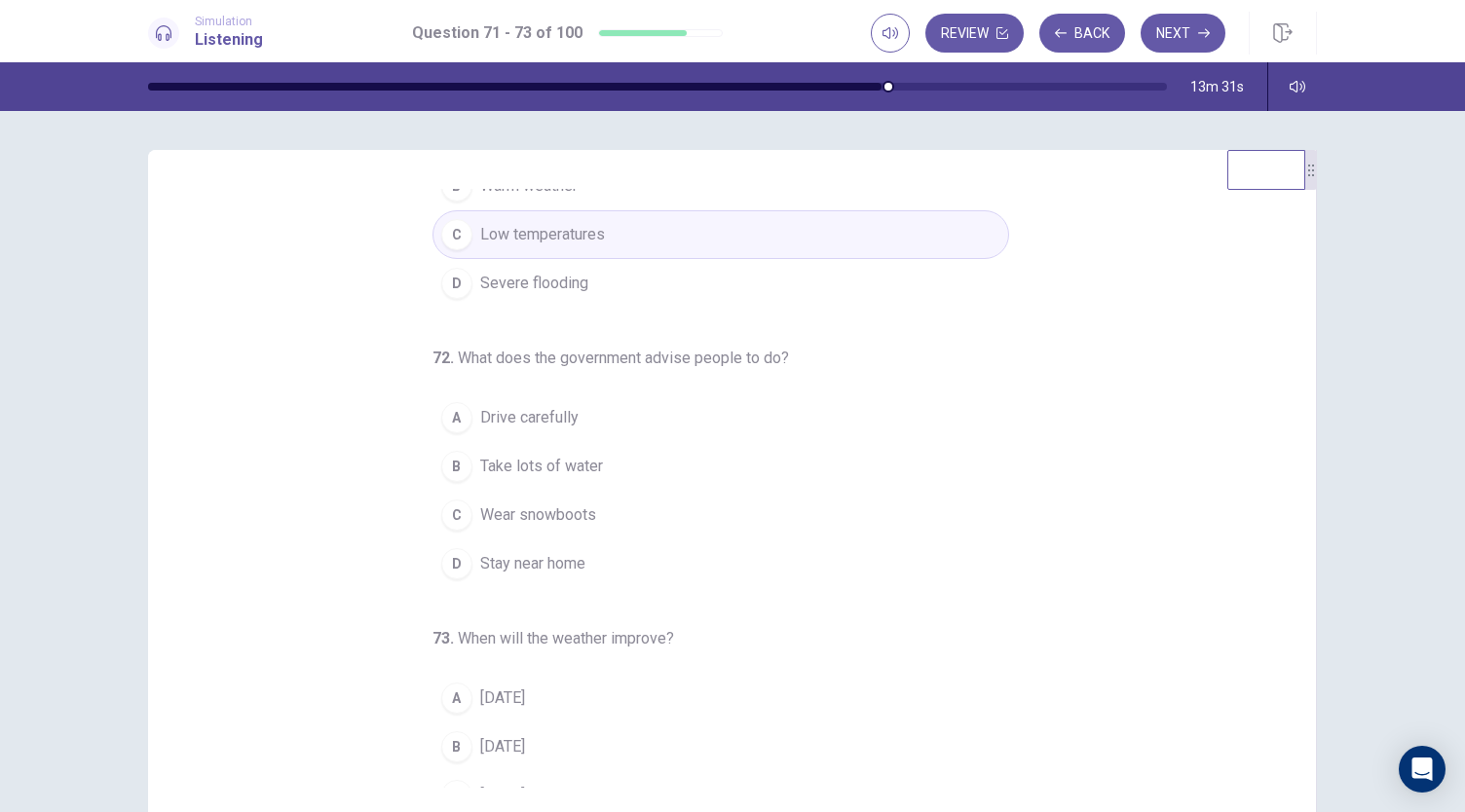
scroll to position [158, 0]
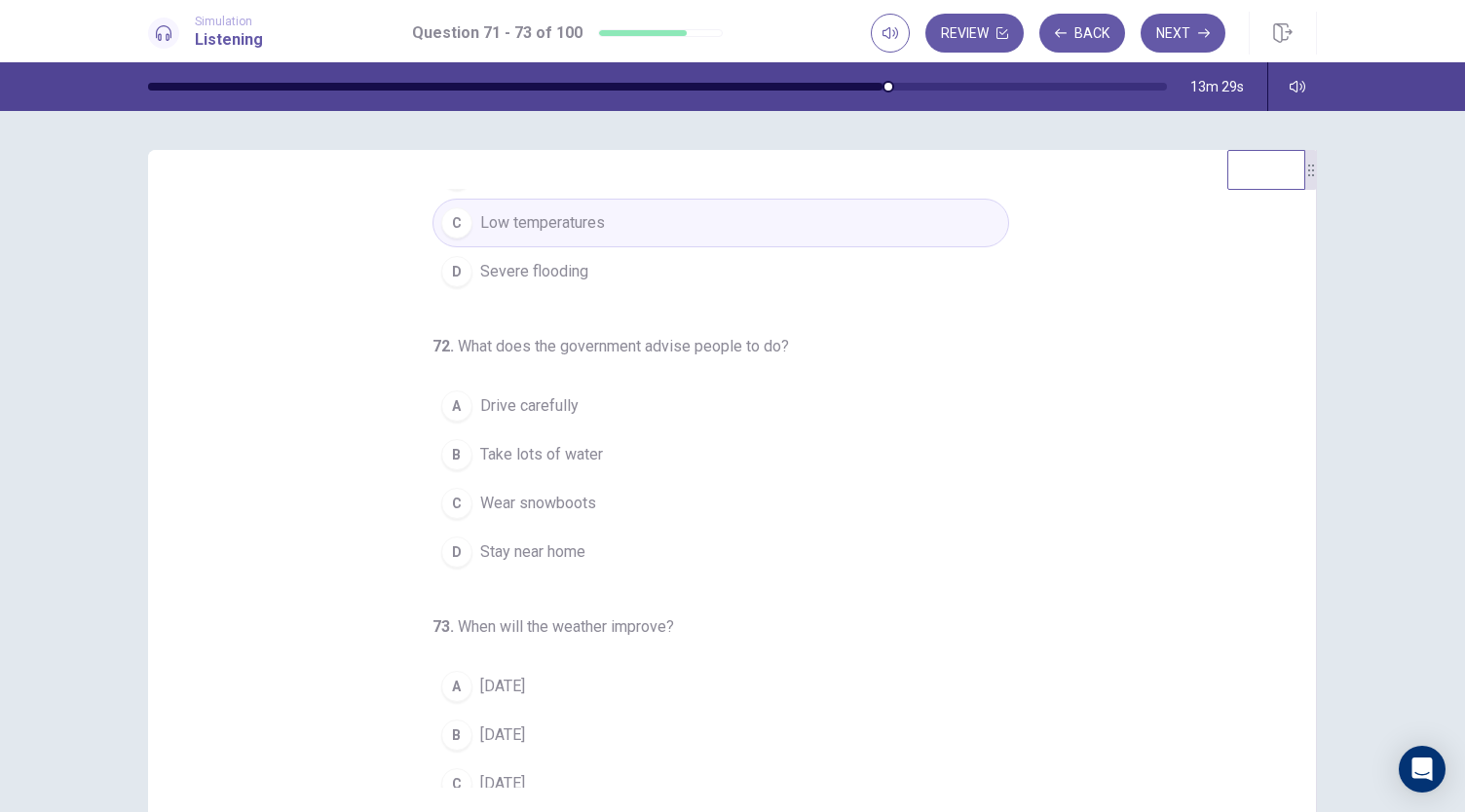
click at [509, 541] on span "Stay near home" at bounding box center [533, 552] width 105 height 23
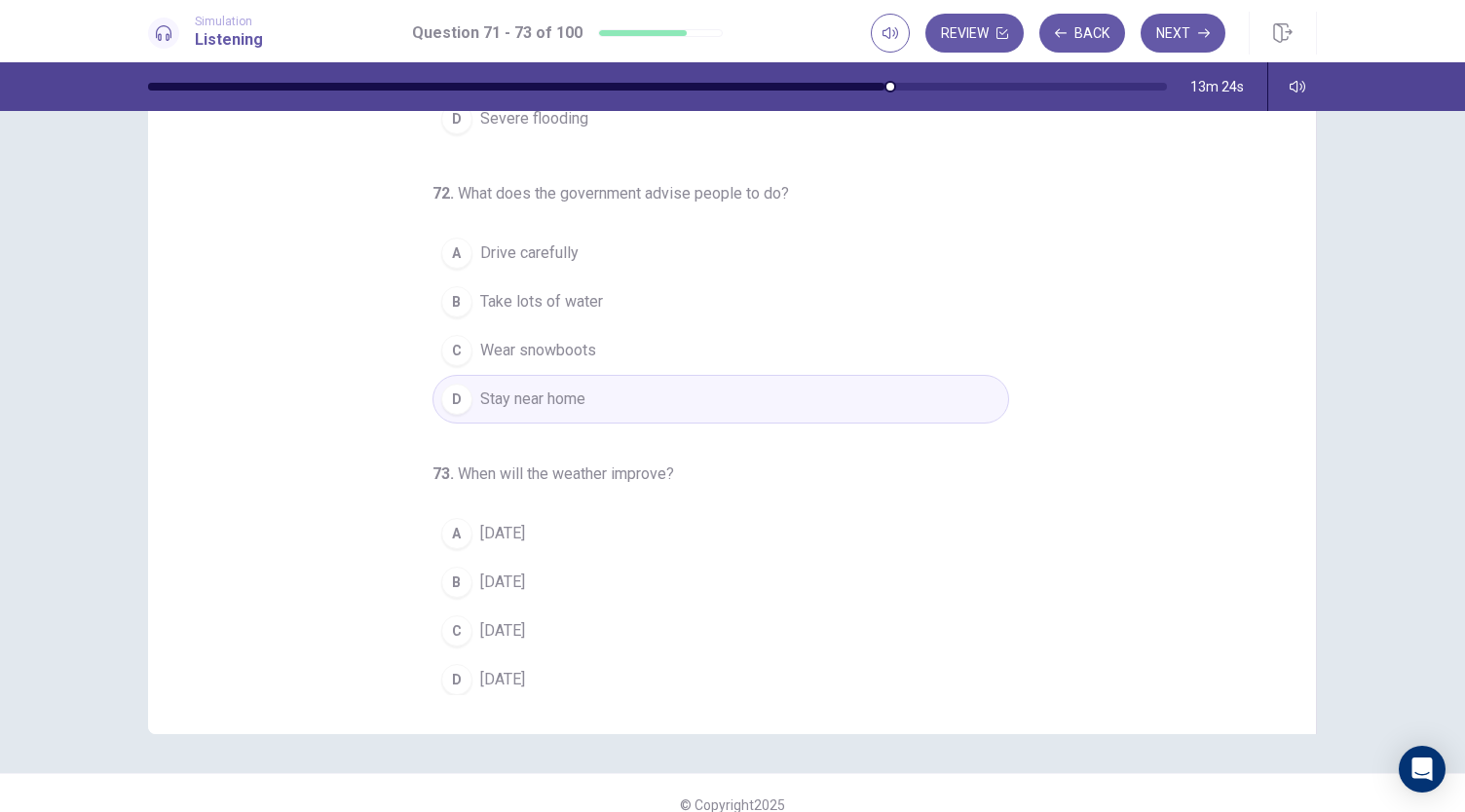
scroll to position [116, 0]
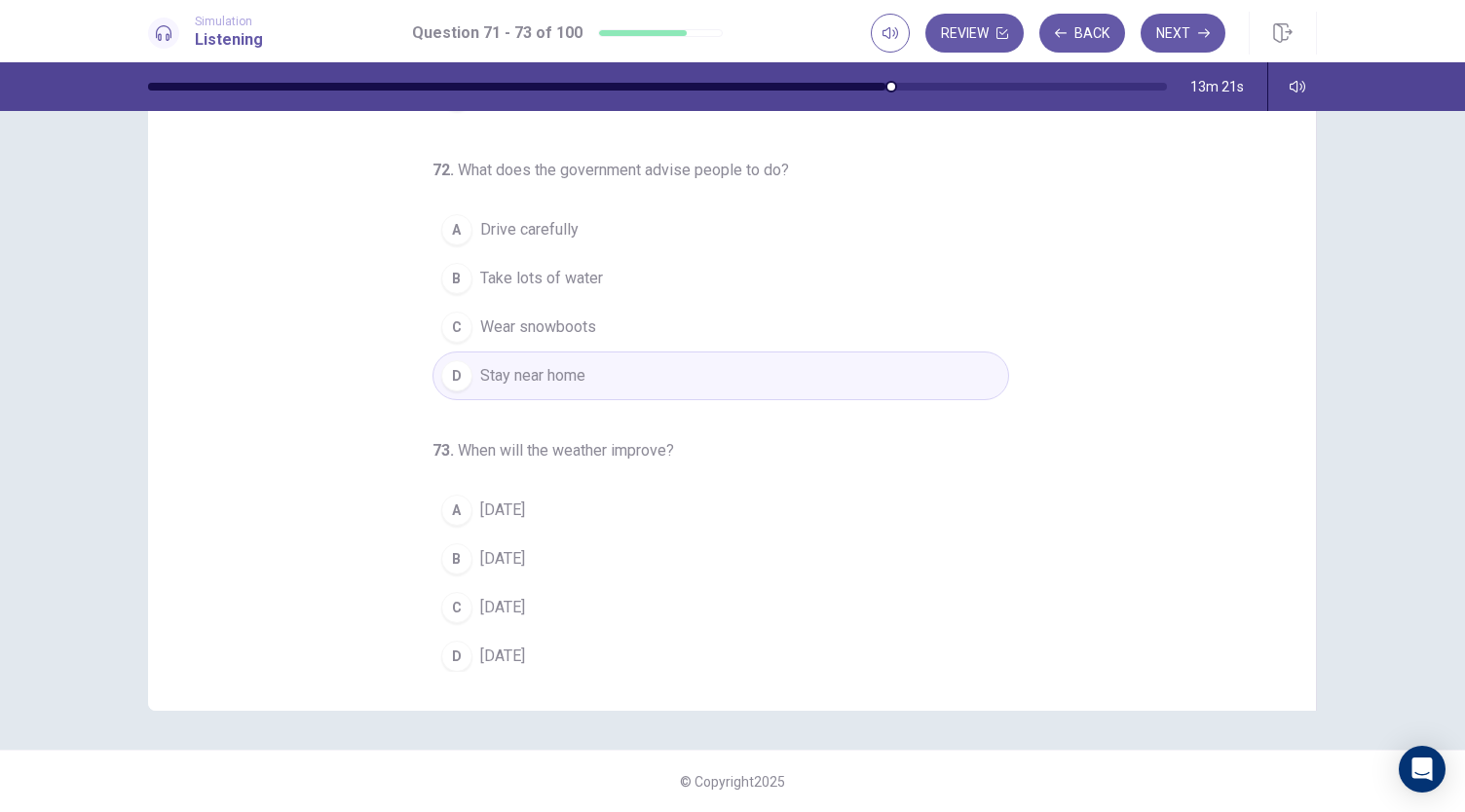
click at [525, 599] on span "On Sunday" at bounding box center [503, 608] width 45 height 23
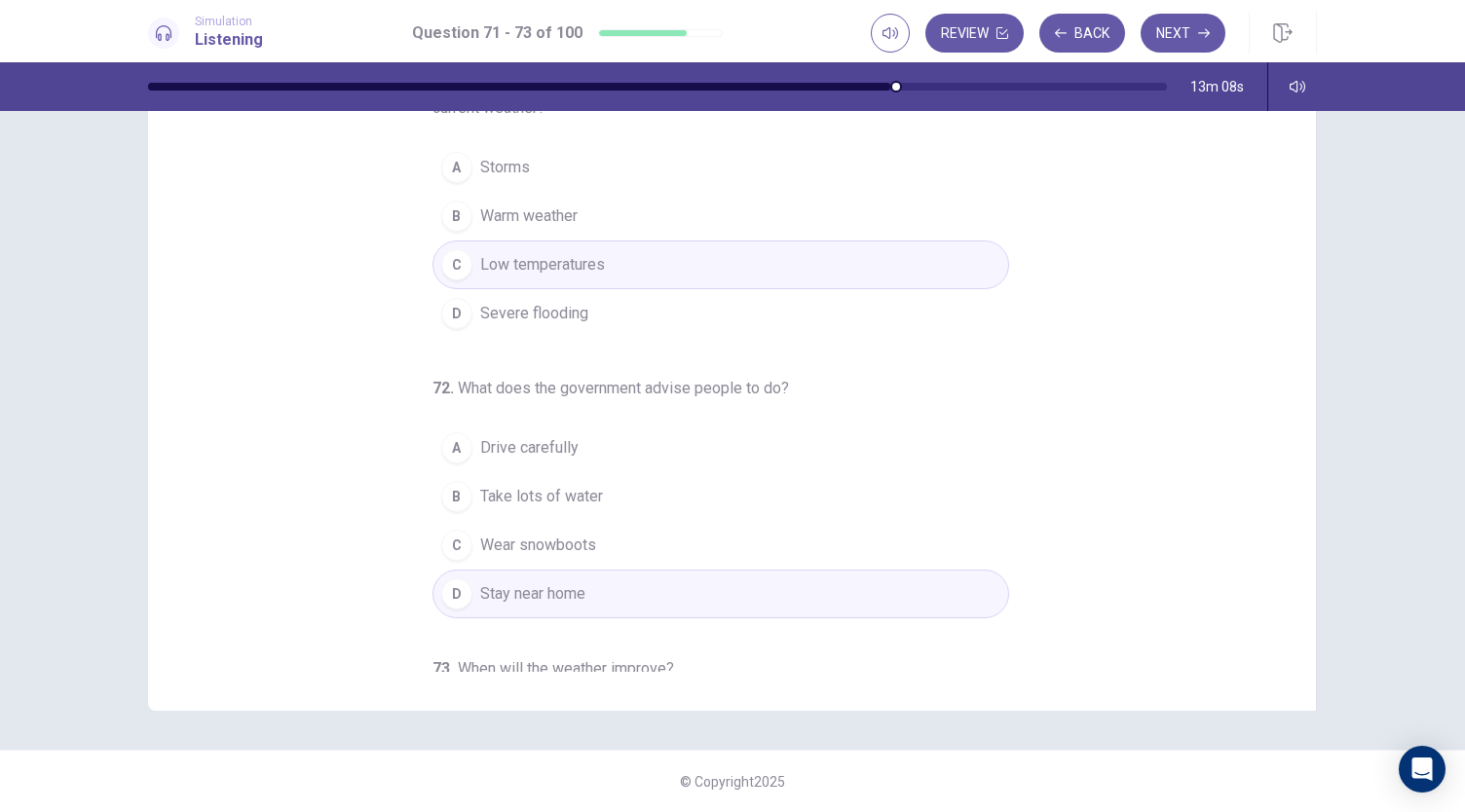
scroll to position [0, 0]
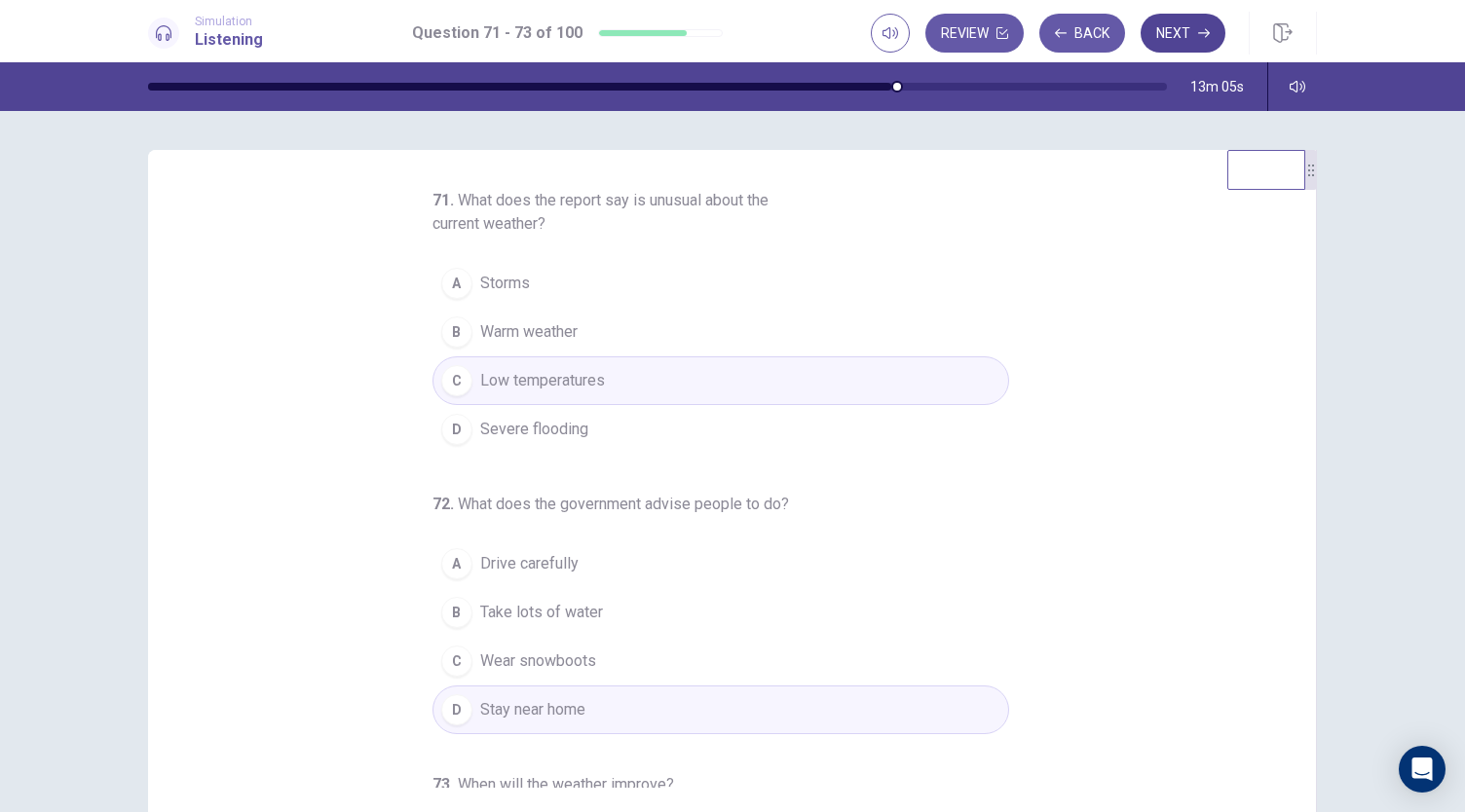
click at [1174, 33] on button "Next" at bounding box center [1183, 33] width 85 height 39
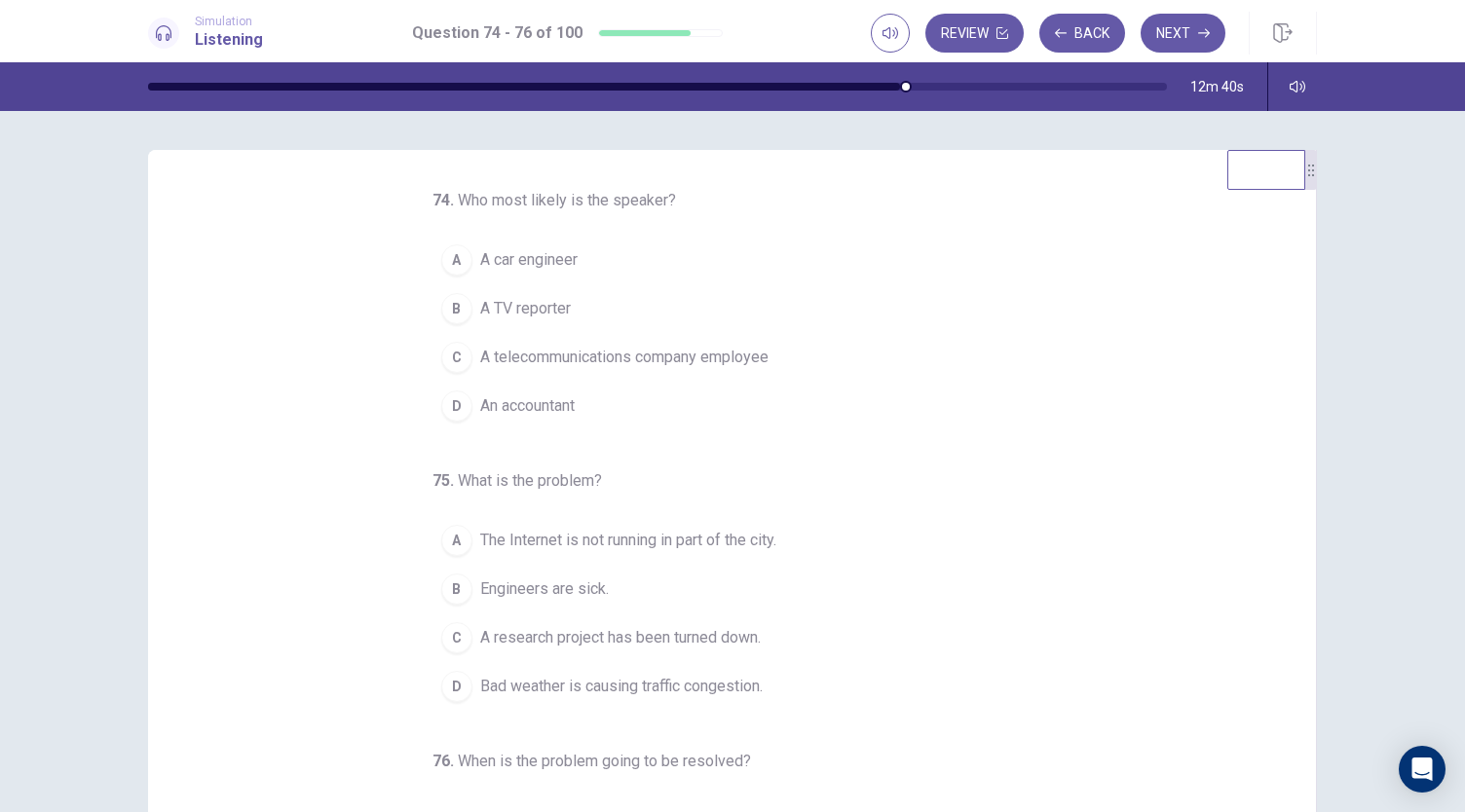
click at [553, 312] on span "A TV reporter" at bounding box center [525, 308] width 91 height 23
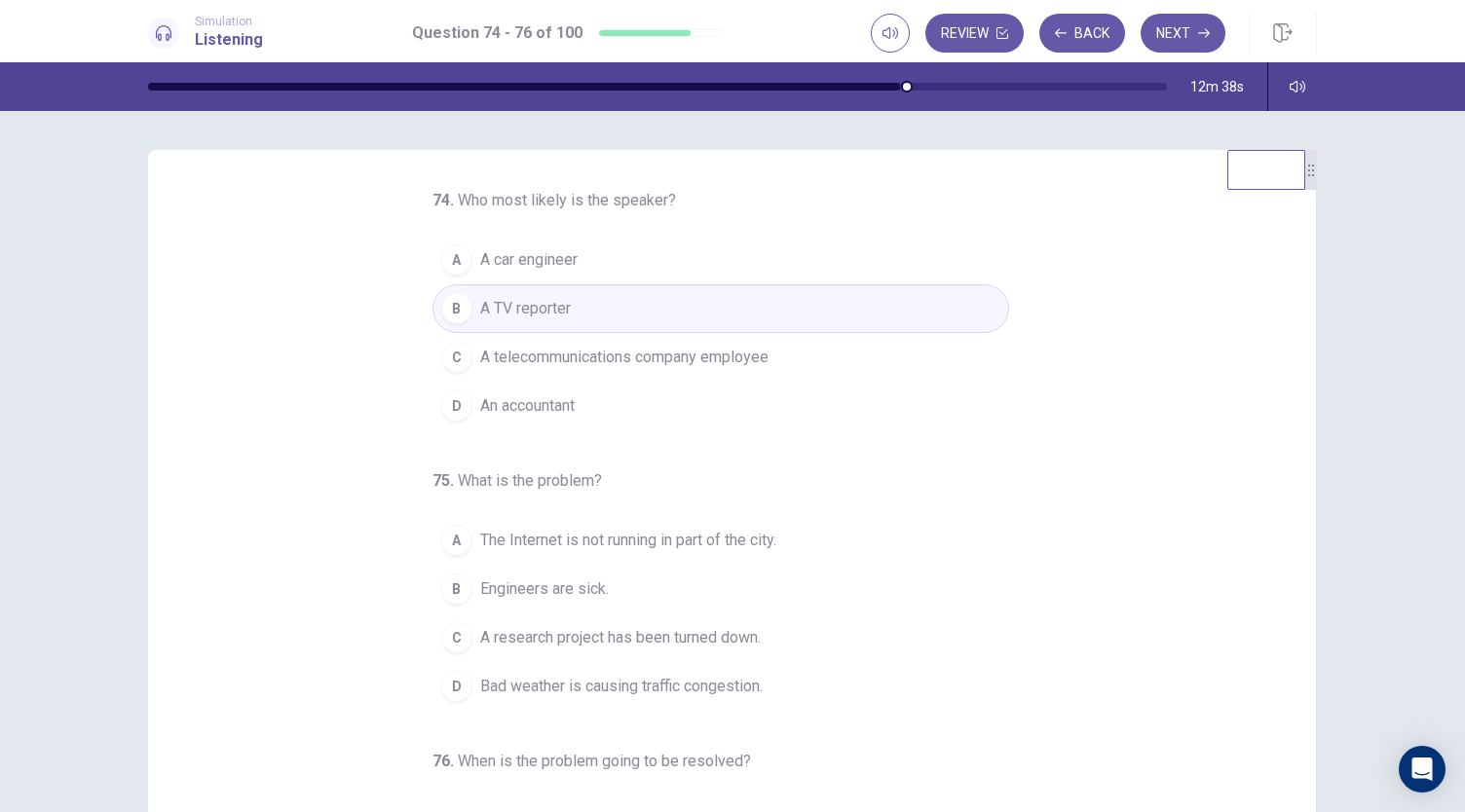
click at [553, 541] on span "The Internet is not running in part of the city." at bounding box center [628, 541] width 296 height 23
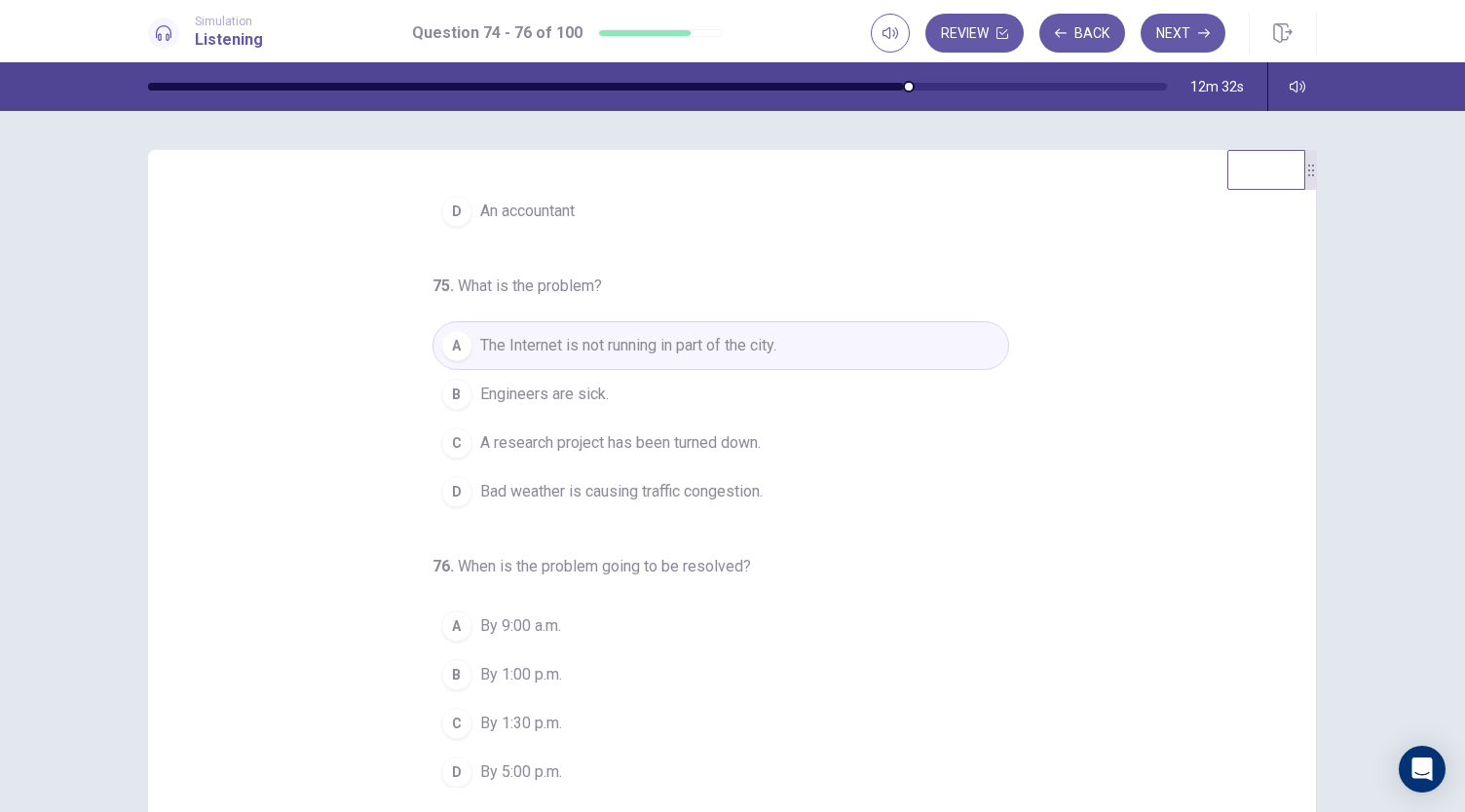
scroll to position [116, 0]
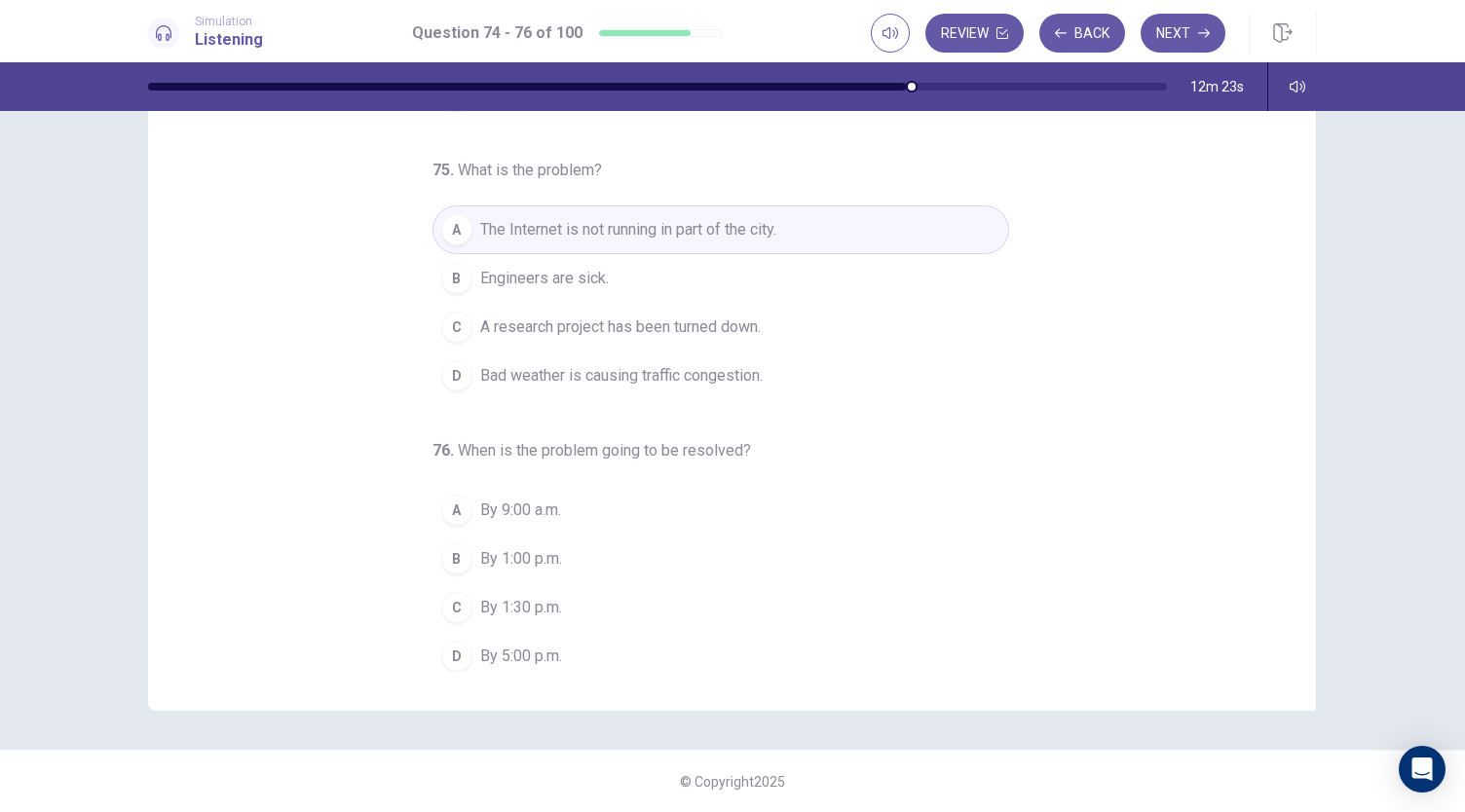
click at [532, 548] on span "By 1:00 p.m." at bounding box center [521, 559] width 82 height 23
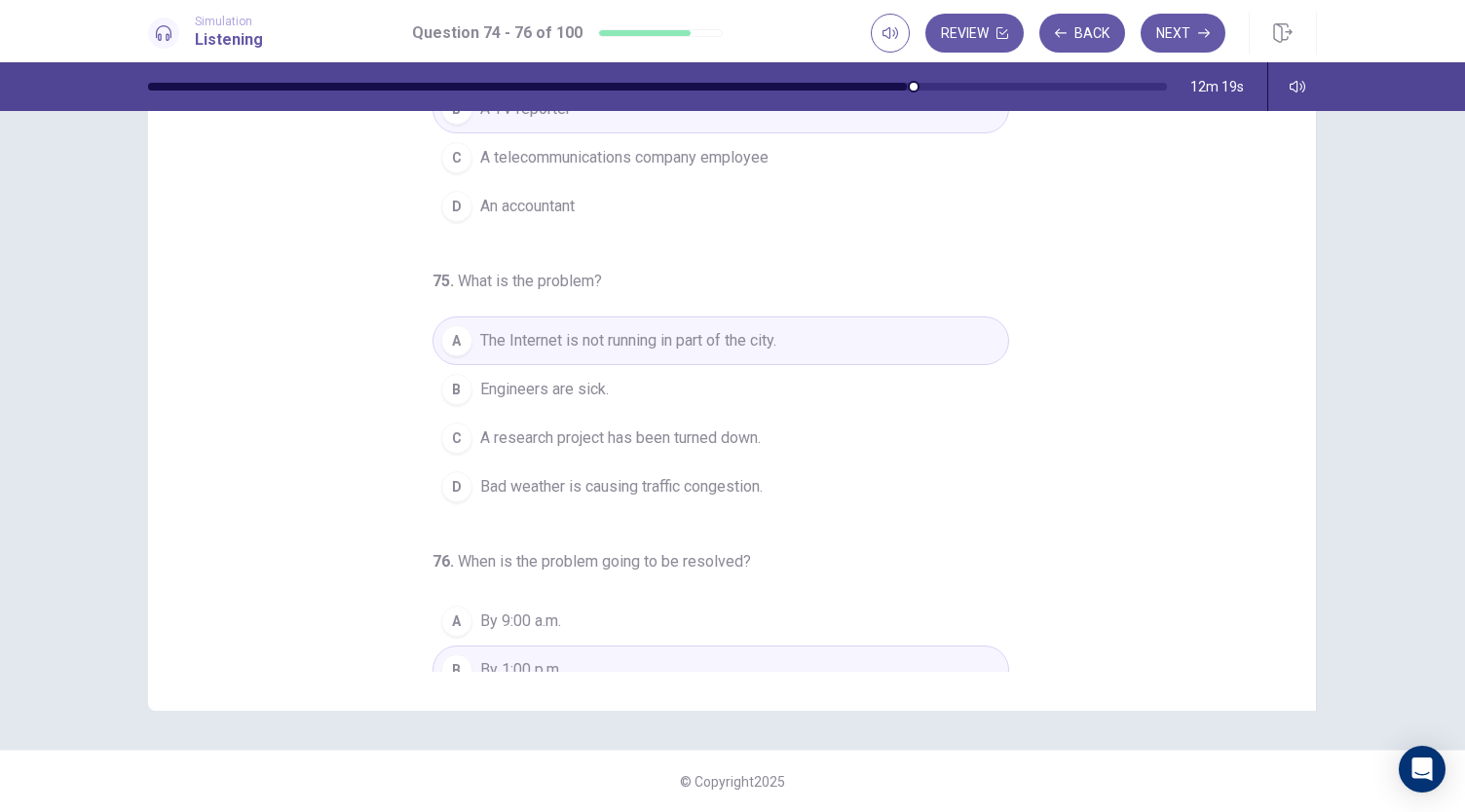
scroll to position [0, 0]
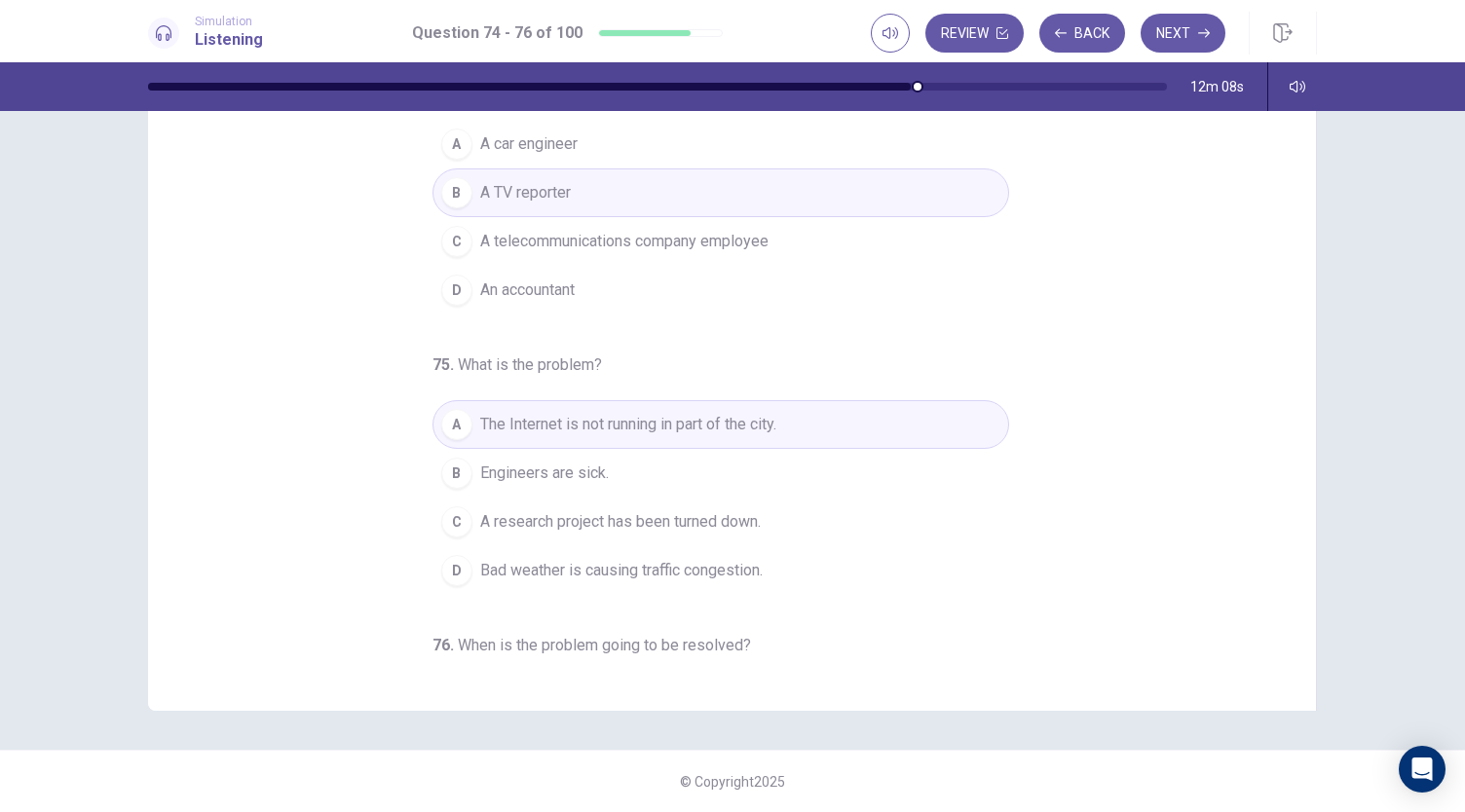
click at [729, 239] on span "A telecommunications company employee" at bounding box center [624, 242] width 288 height 23
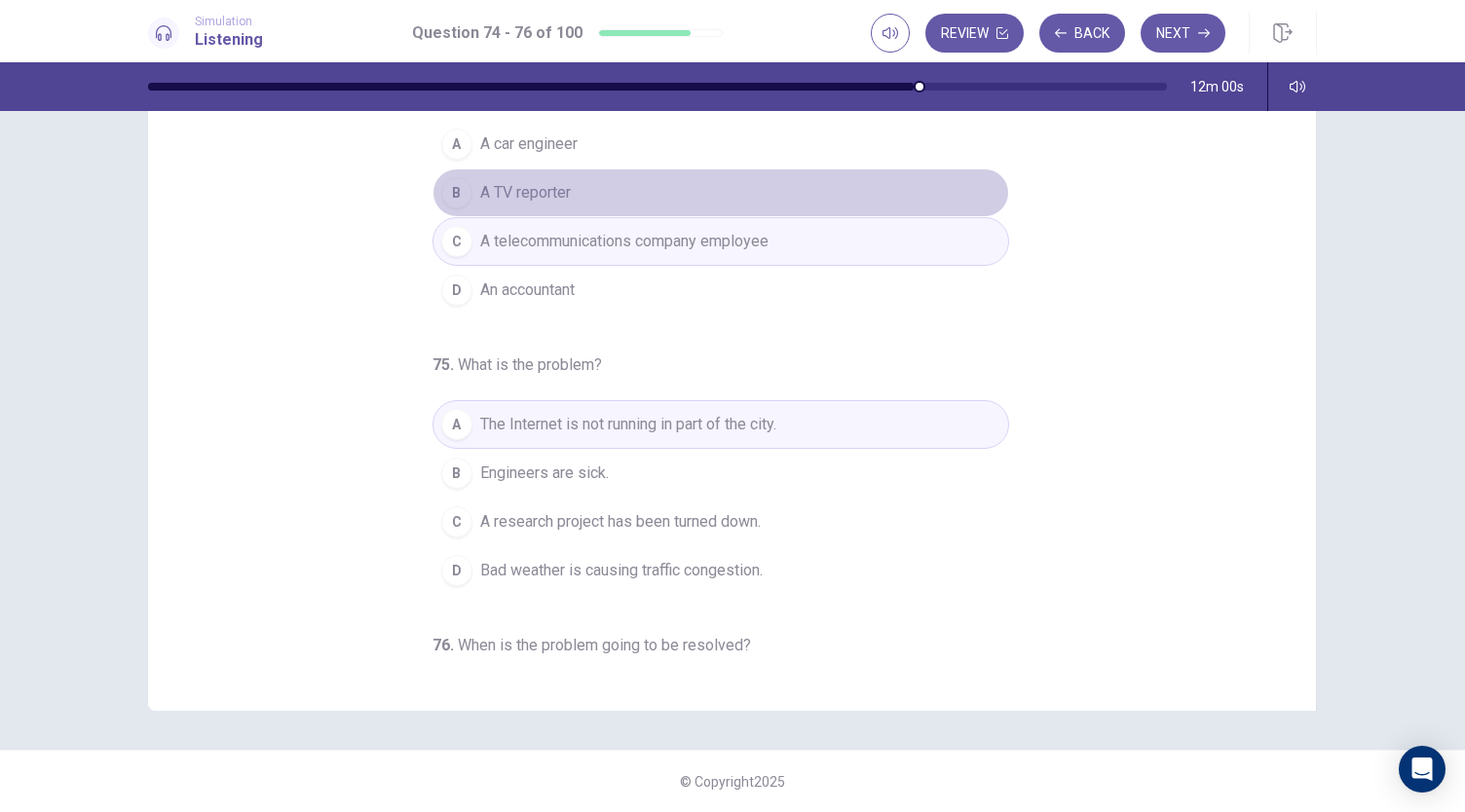
click at [543, 192] on span "A TV reporter" at bounding box center [525, 193] width 91 height 23
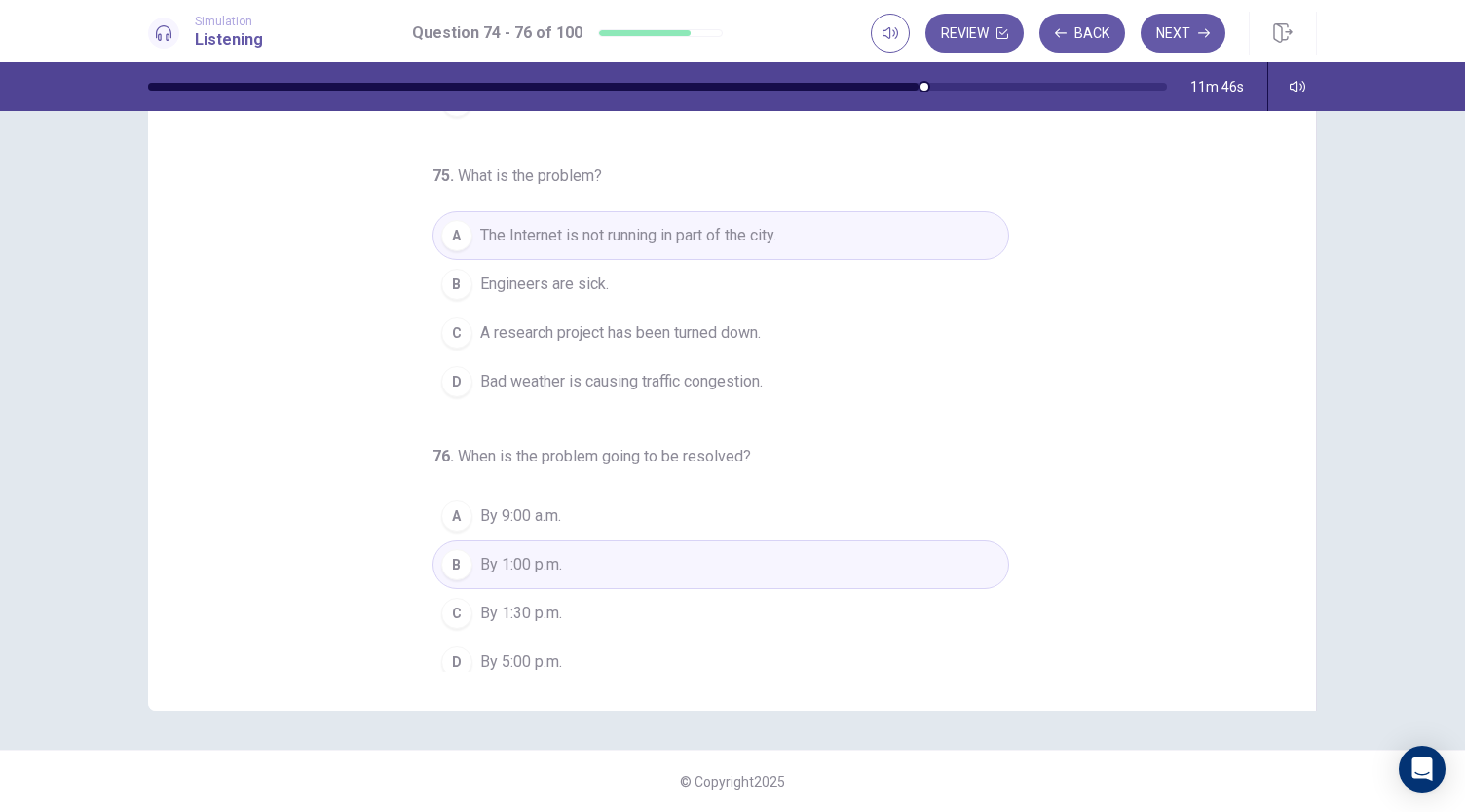
scroll to position [195, 0]
drag, startPoint x: 1295, startPoint y: 509, endPoint x: 1307, endPoint y: 788, distance: 279.3
click at [1307, 788] on div "74 . Who most likely is the speaker? A A car engineer B A TV reporter C A telec…" at bounding box center [732, 462] width 1465 height 702
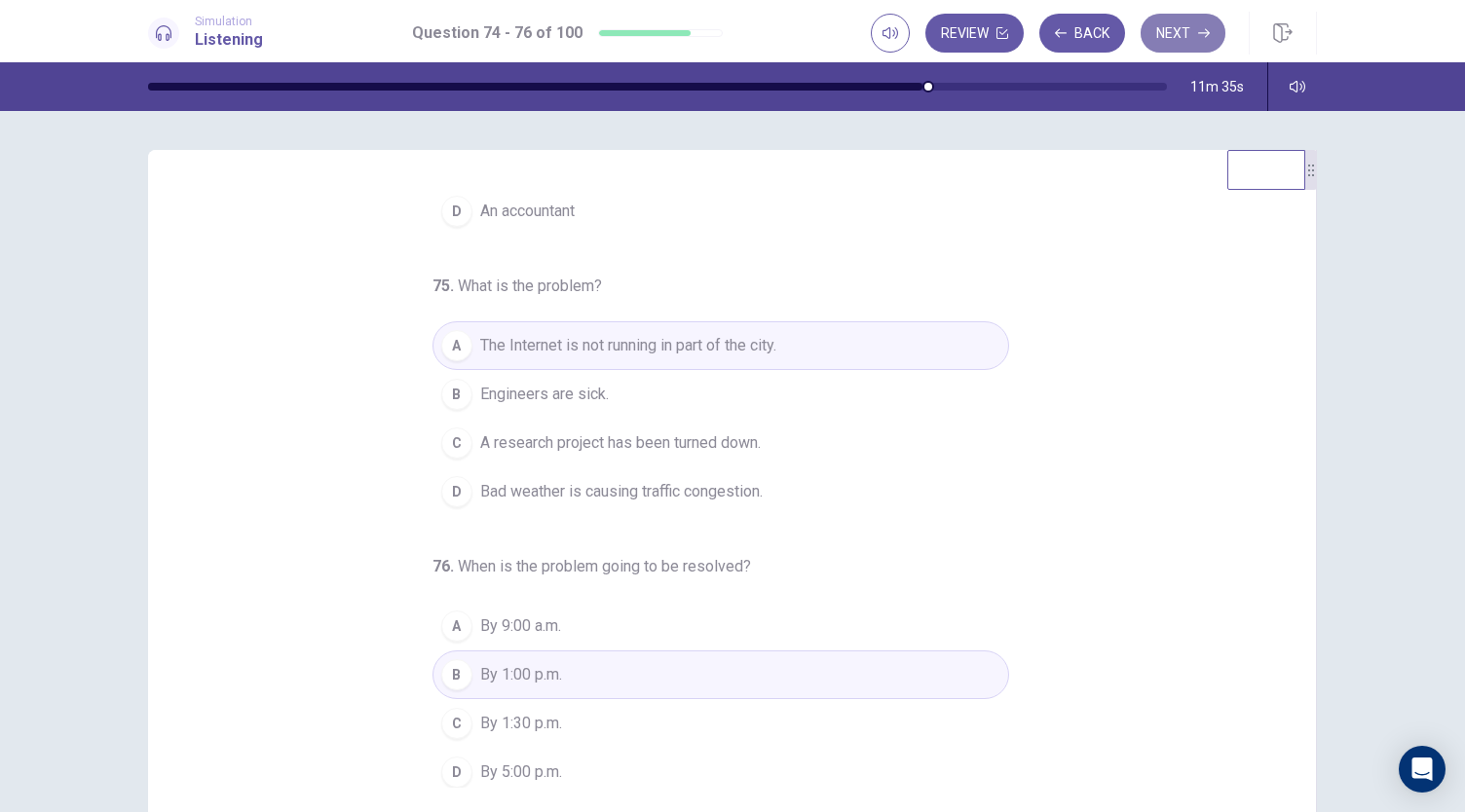
click at [1199, 27] on icon "button" at bounding box center [1204, 33] width 12 height 12
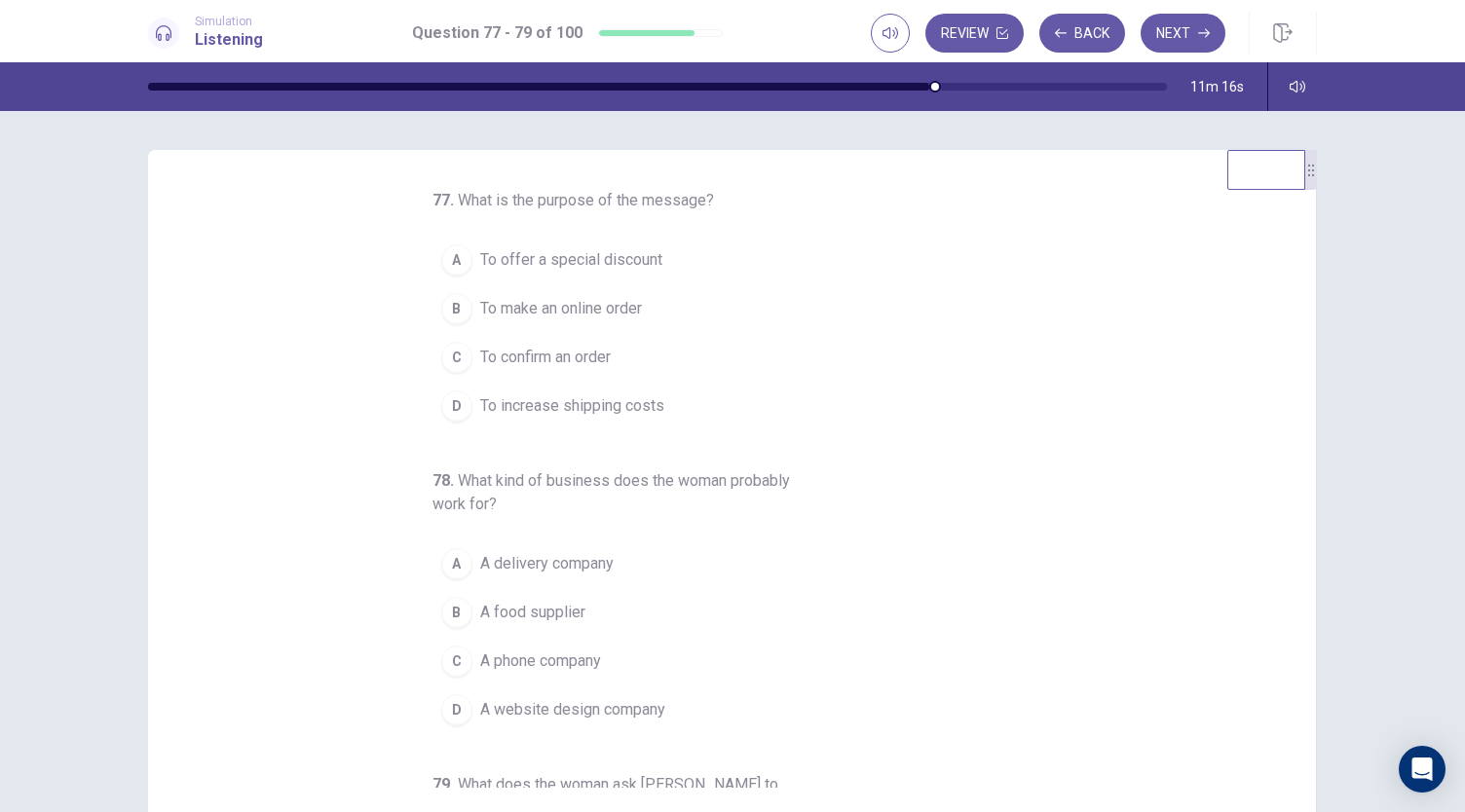
click at [573, 351] on span "To confirm an order" at bounding box center [546, 357] width 131 height 23
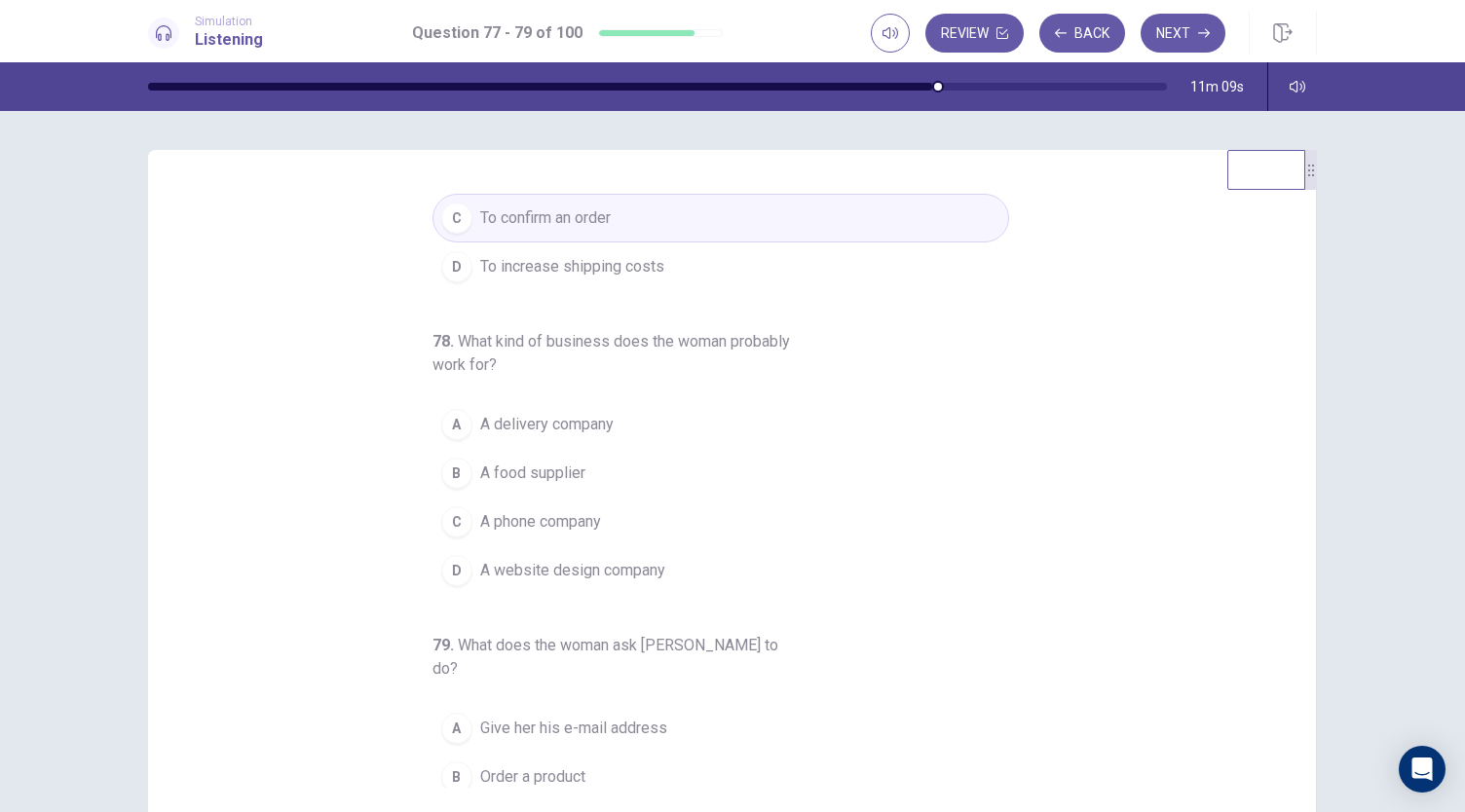
scroll to position [150, 0]
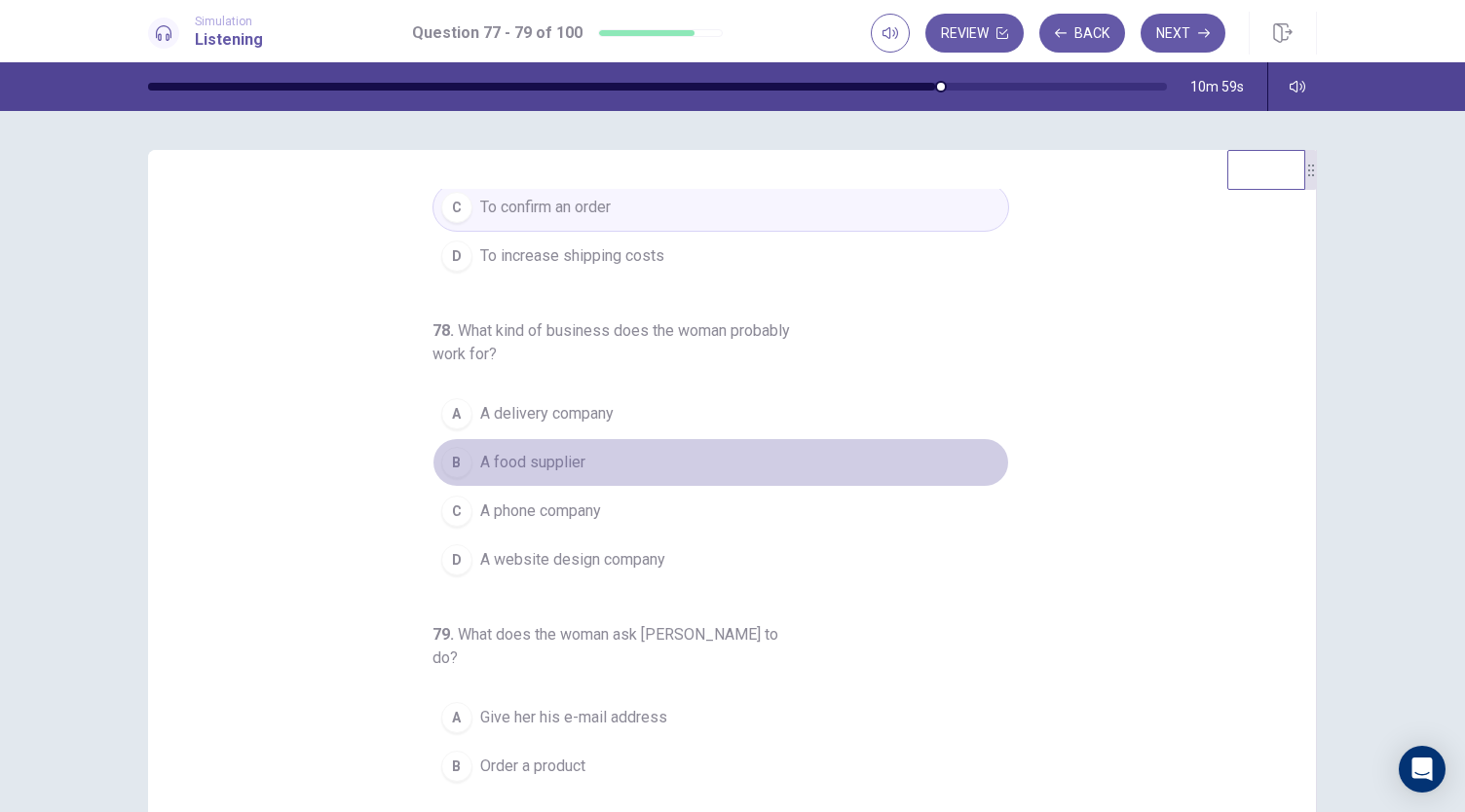
click at [562, 457] on span "A food supplier" at bounding box center [533, 463] width 105 height 23
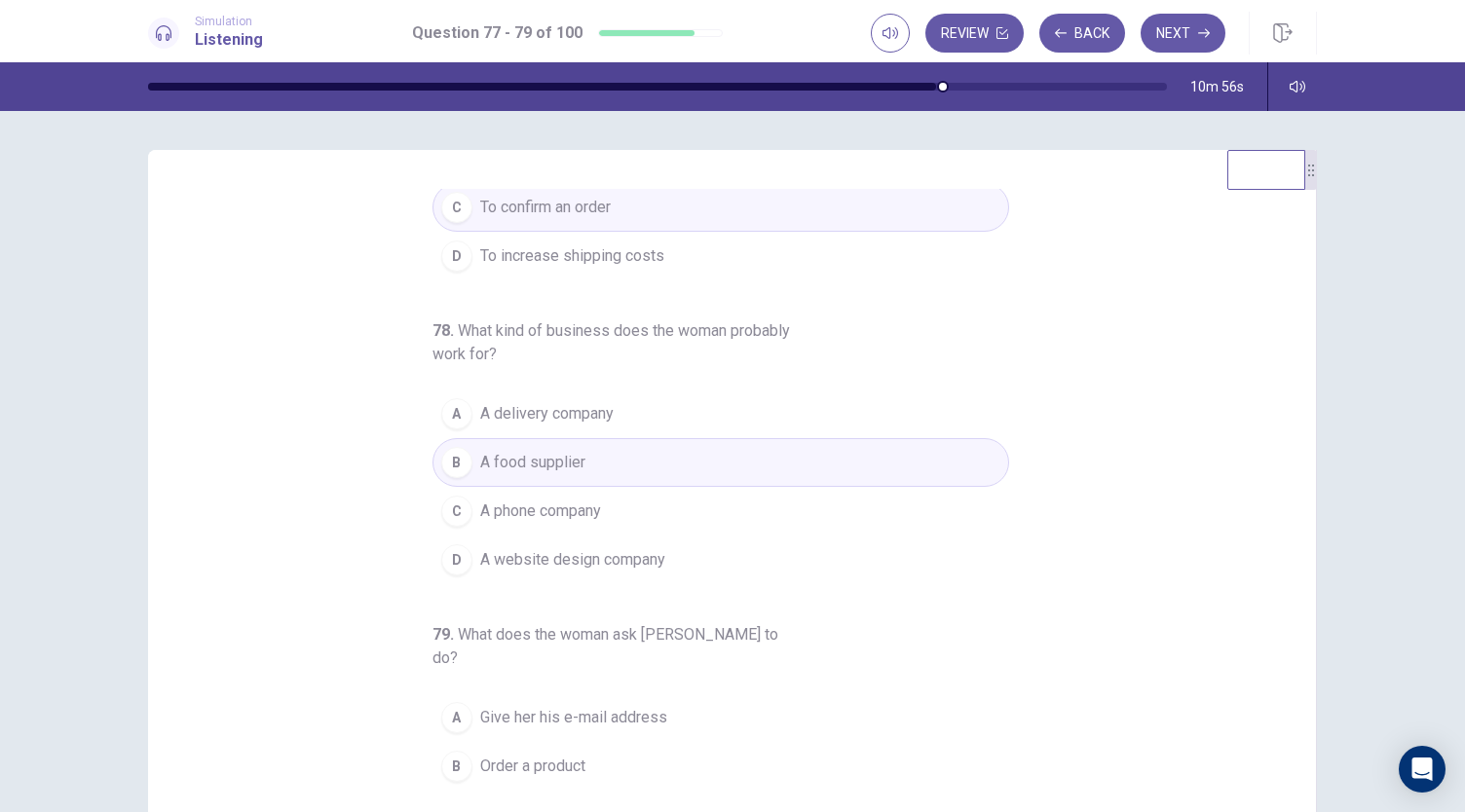
scroll to position [219, 0]
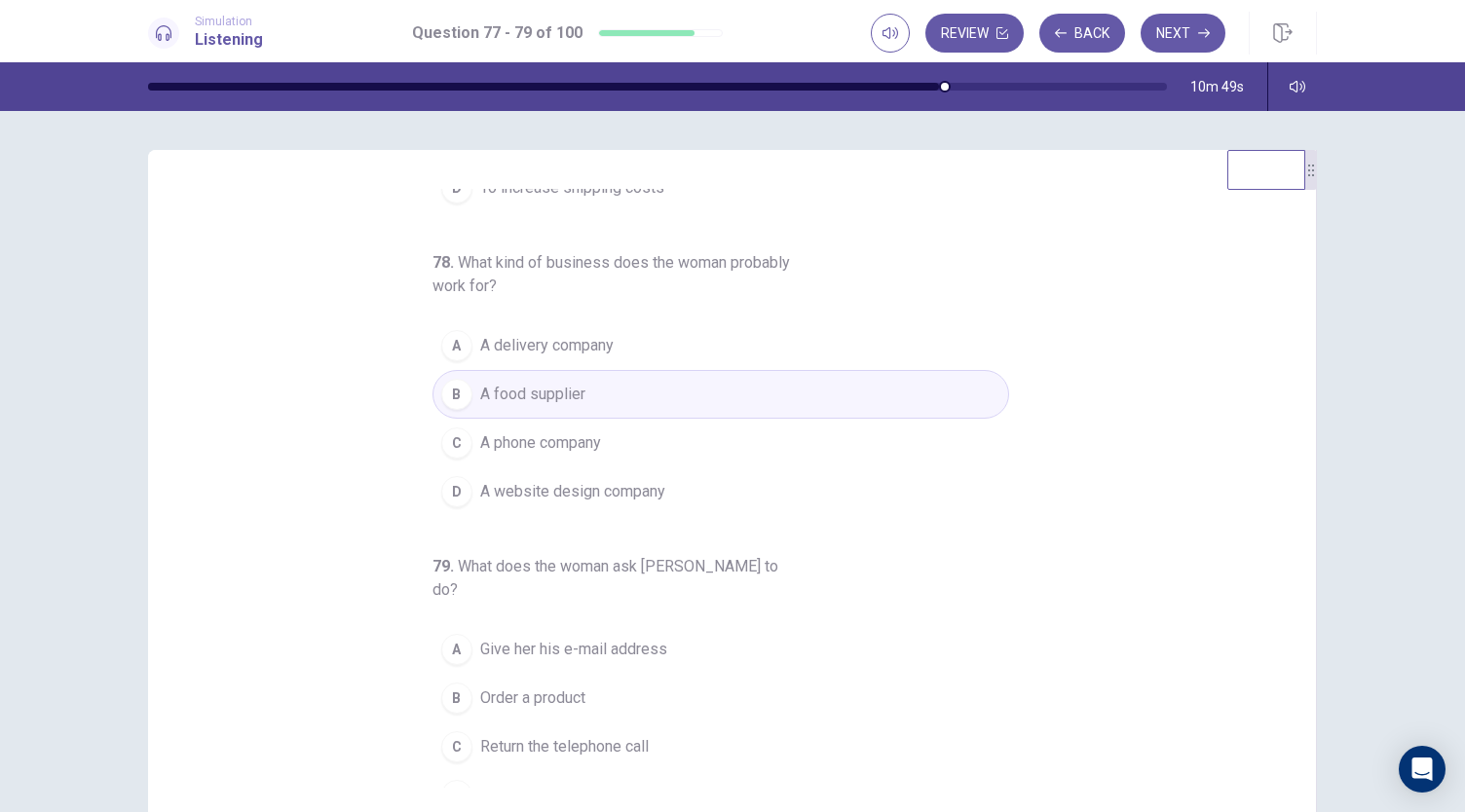
click at [631, 736] on span "Return the telephone call" at bounding box center [564, 748] width 169 height 23
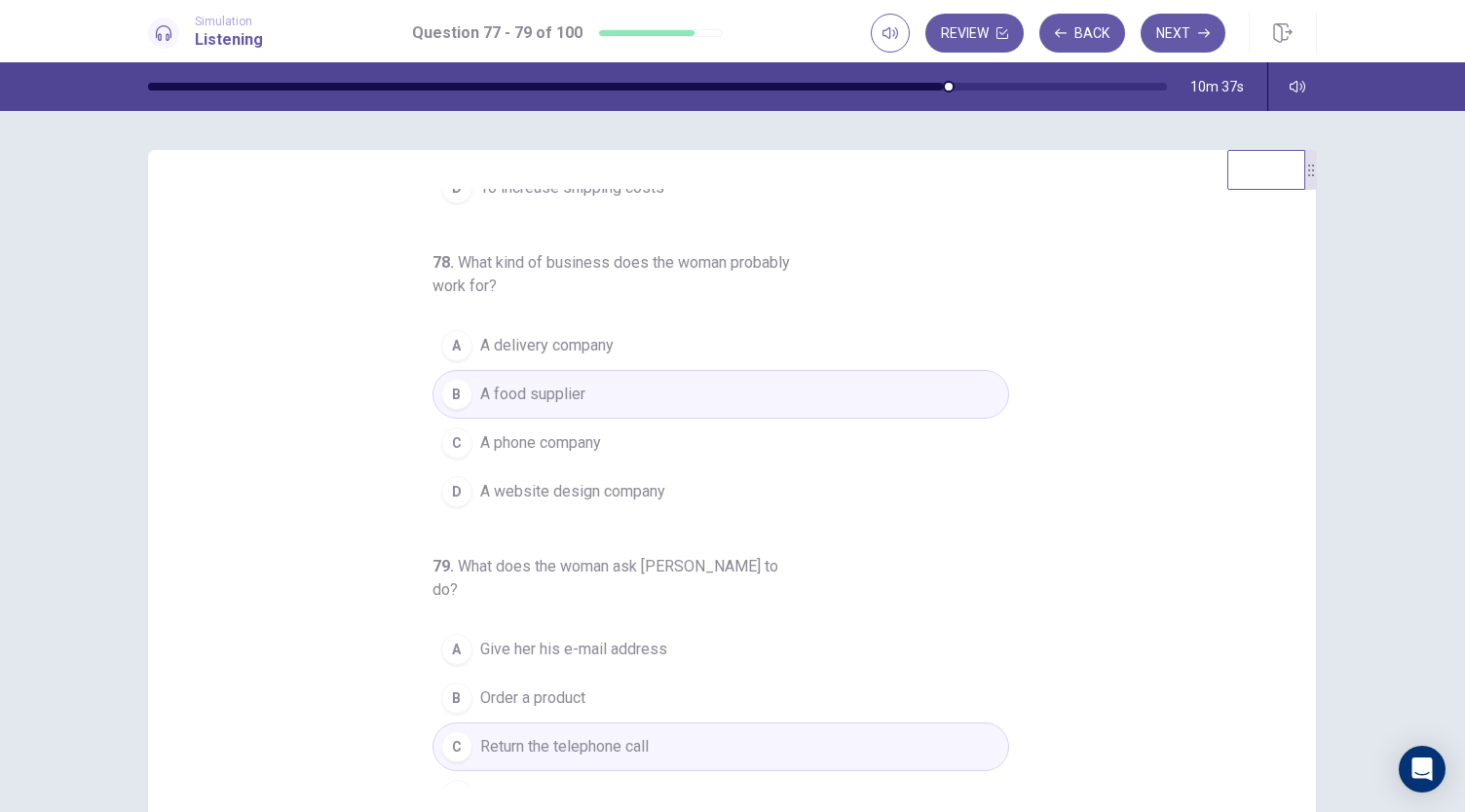
click at [581, 345] on span "A delivery company" at bounding box center [547, 345] width 134 height 23
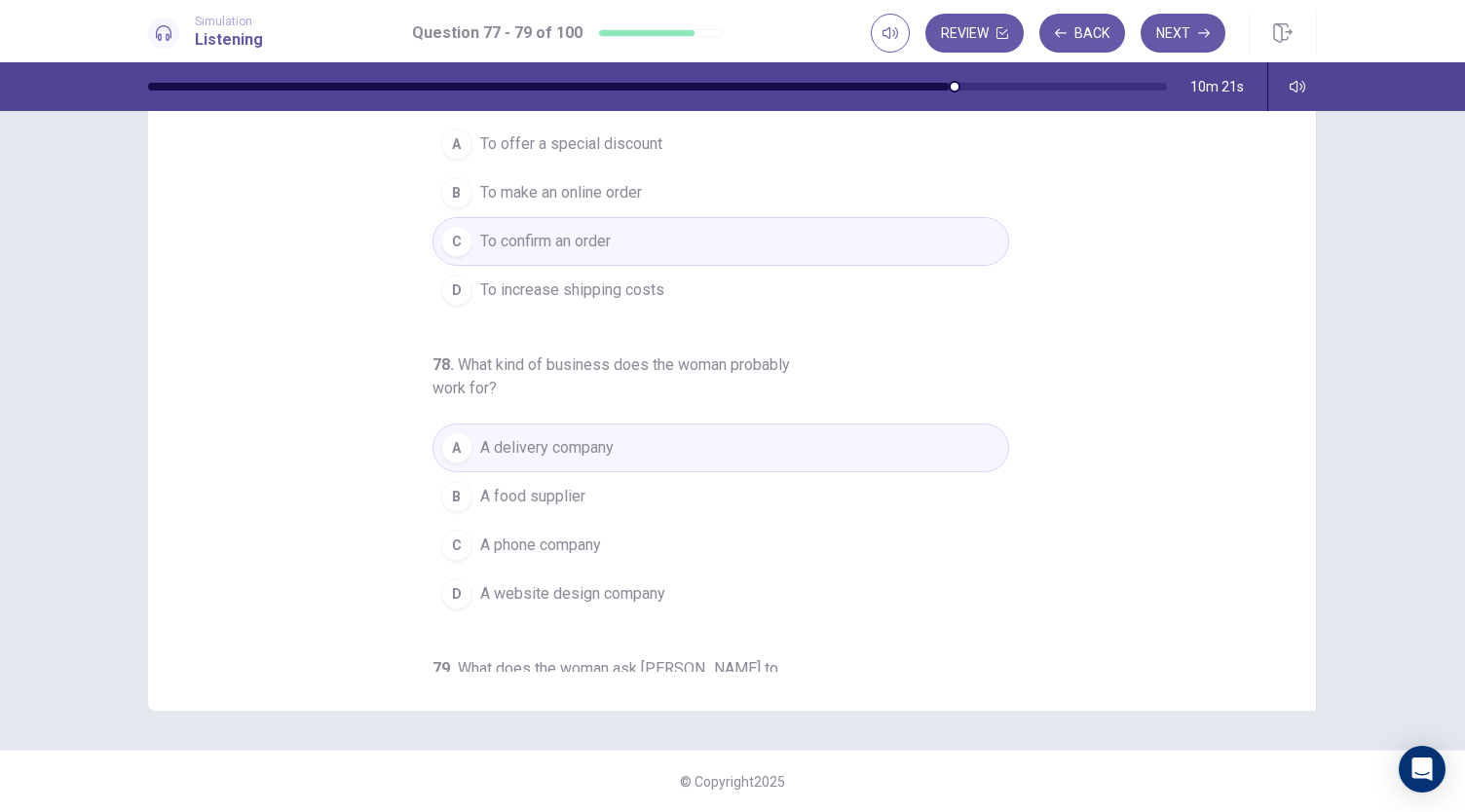
scroll to position [0, 0]
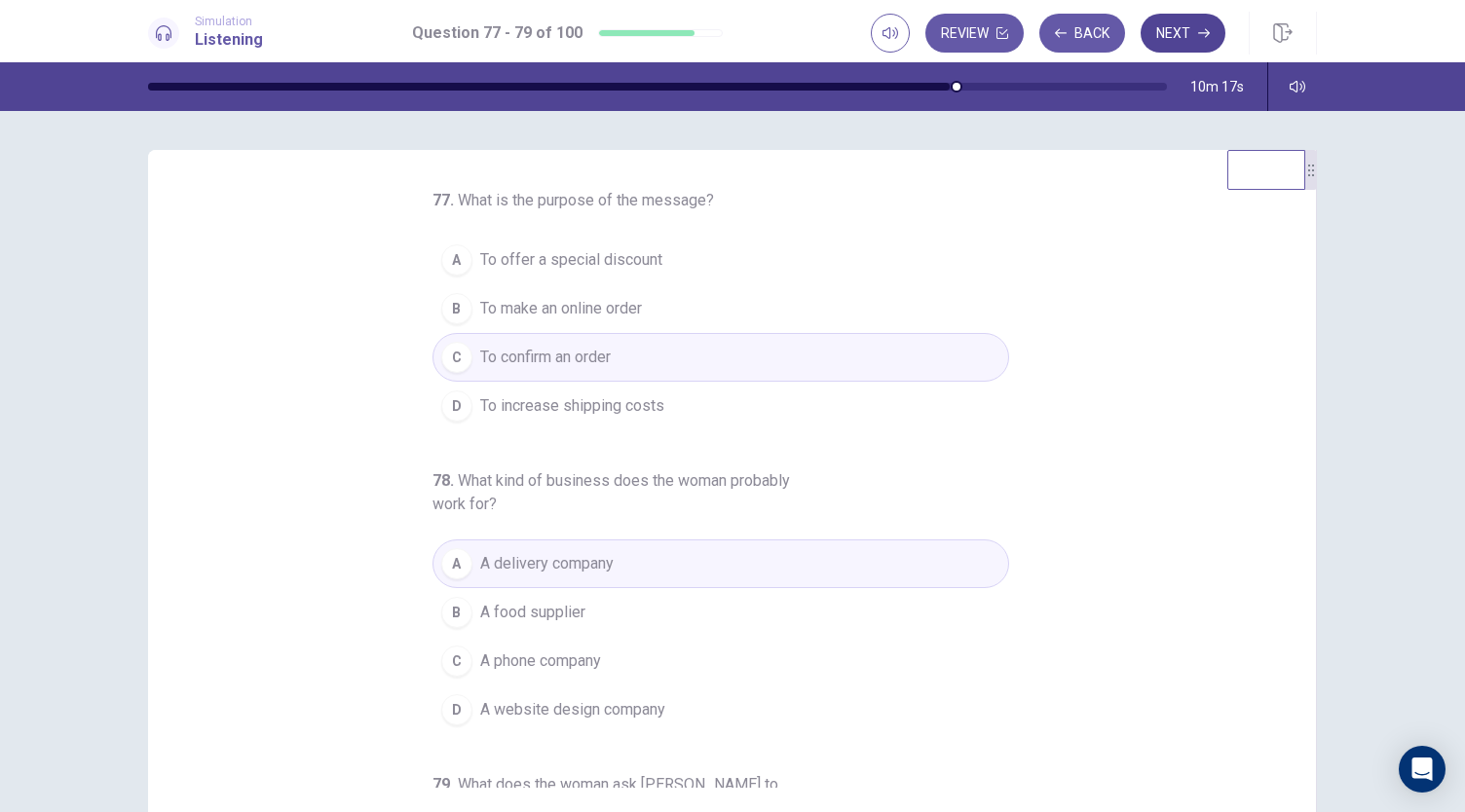
click at [1167, 33] on button "Next" at bounding box center [1183, 33] width 85 height 39
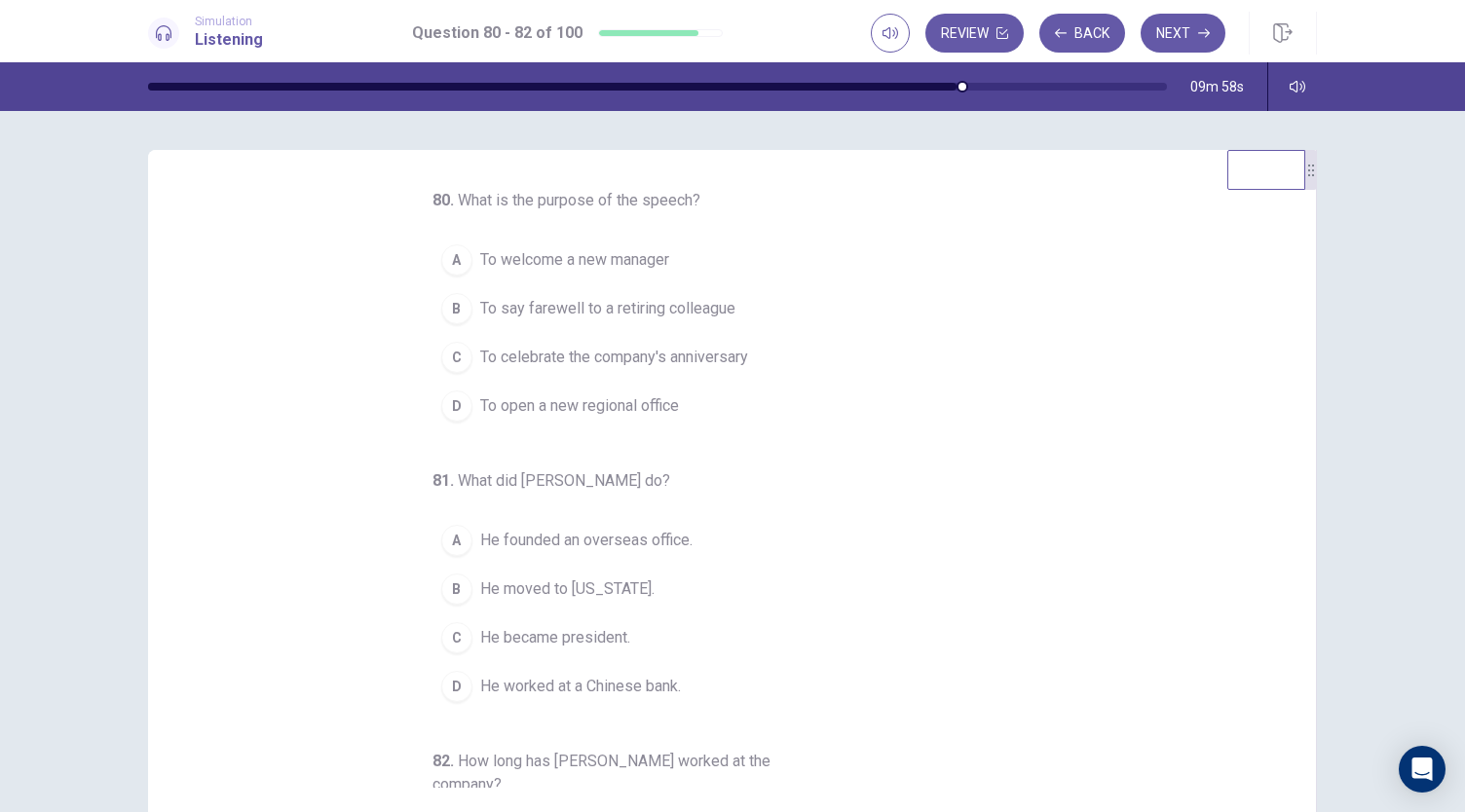
click at [647, 301] on span "To say farewell to a retiring colleague" at bounding box center [607, 308] width 255 height 23
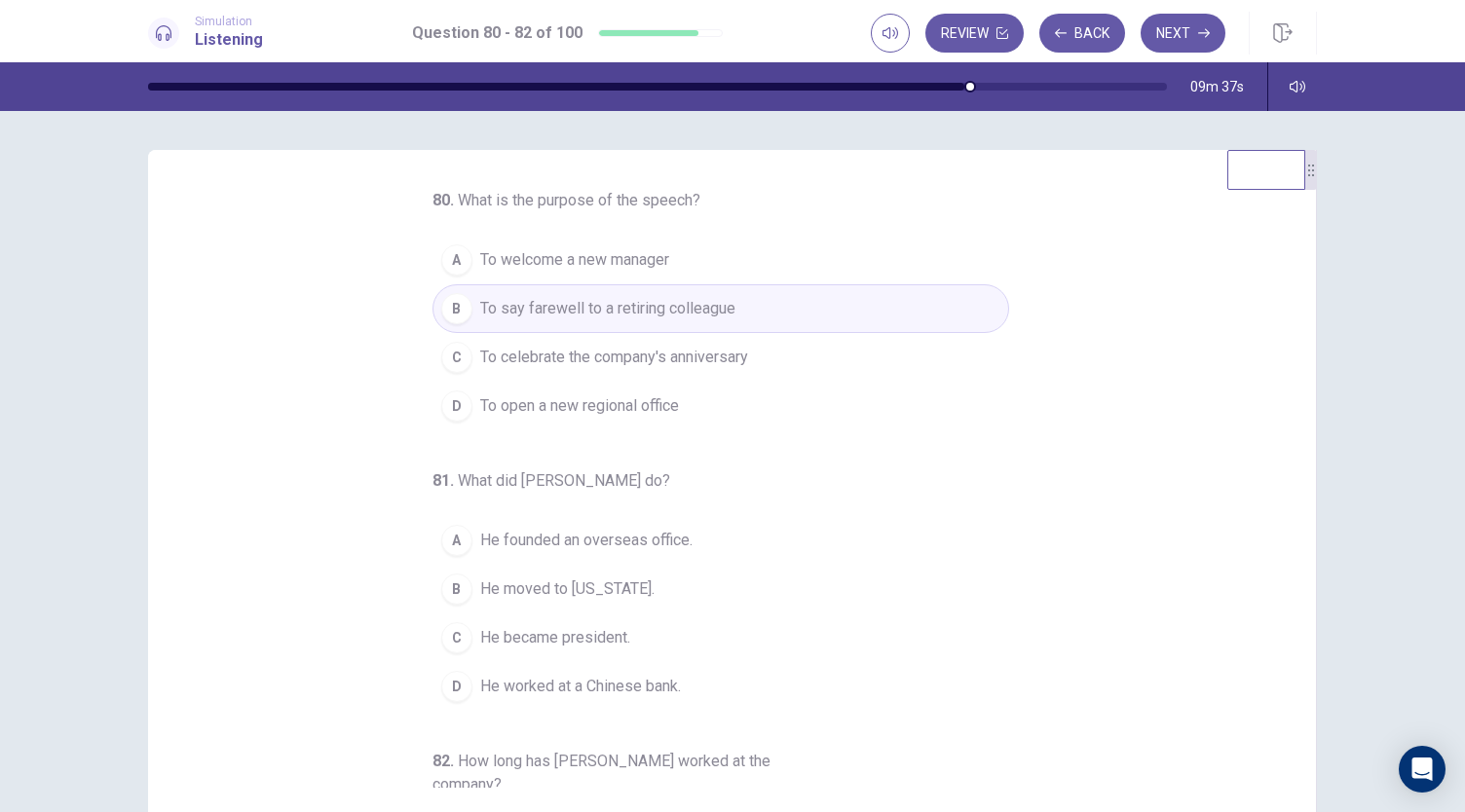
click at [621, 684] on span "He worked at a Chinese bank." at bounding box center [581, 687] width 201 height 23
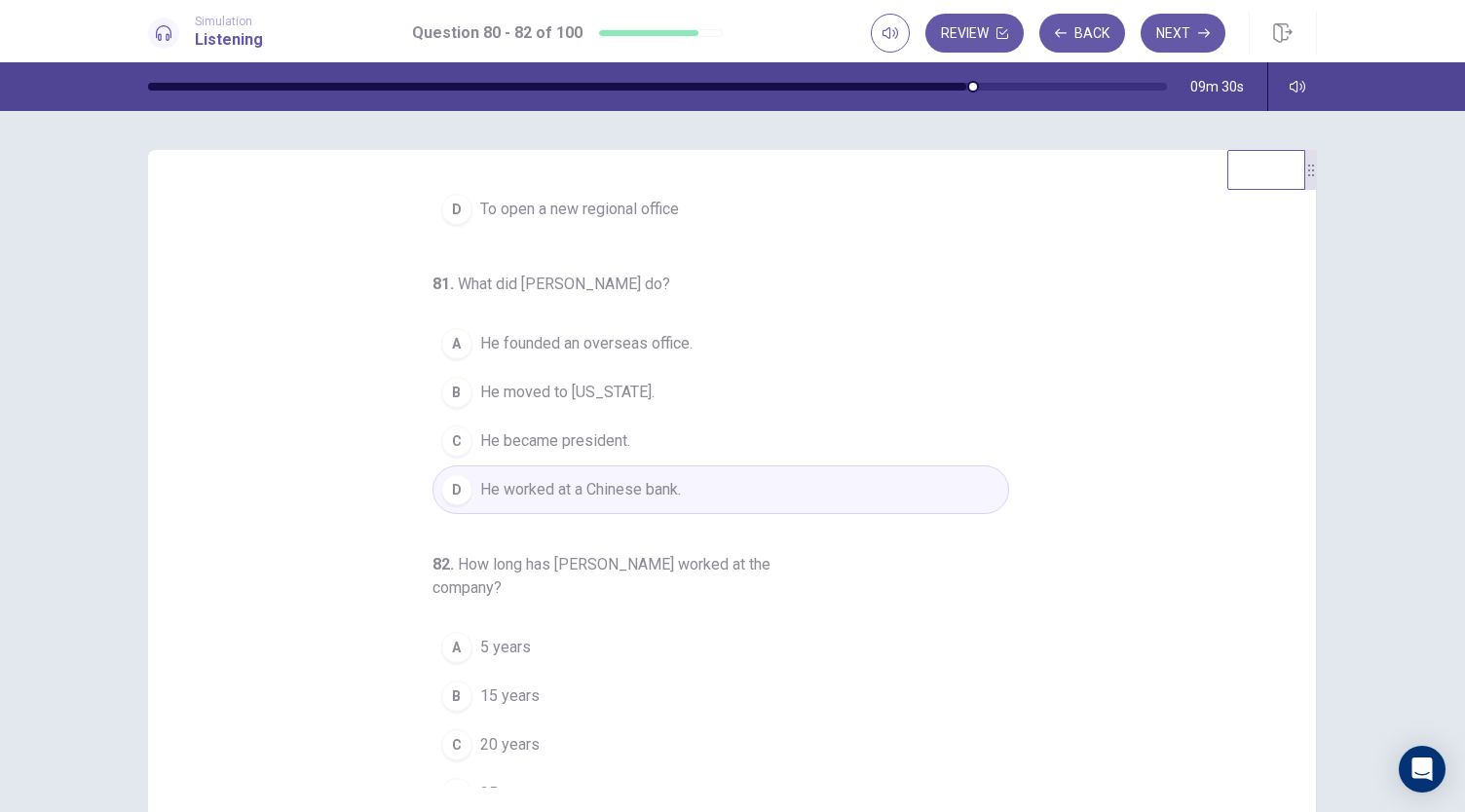
scroll to position [219, 0]
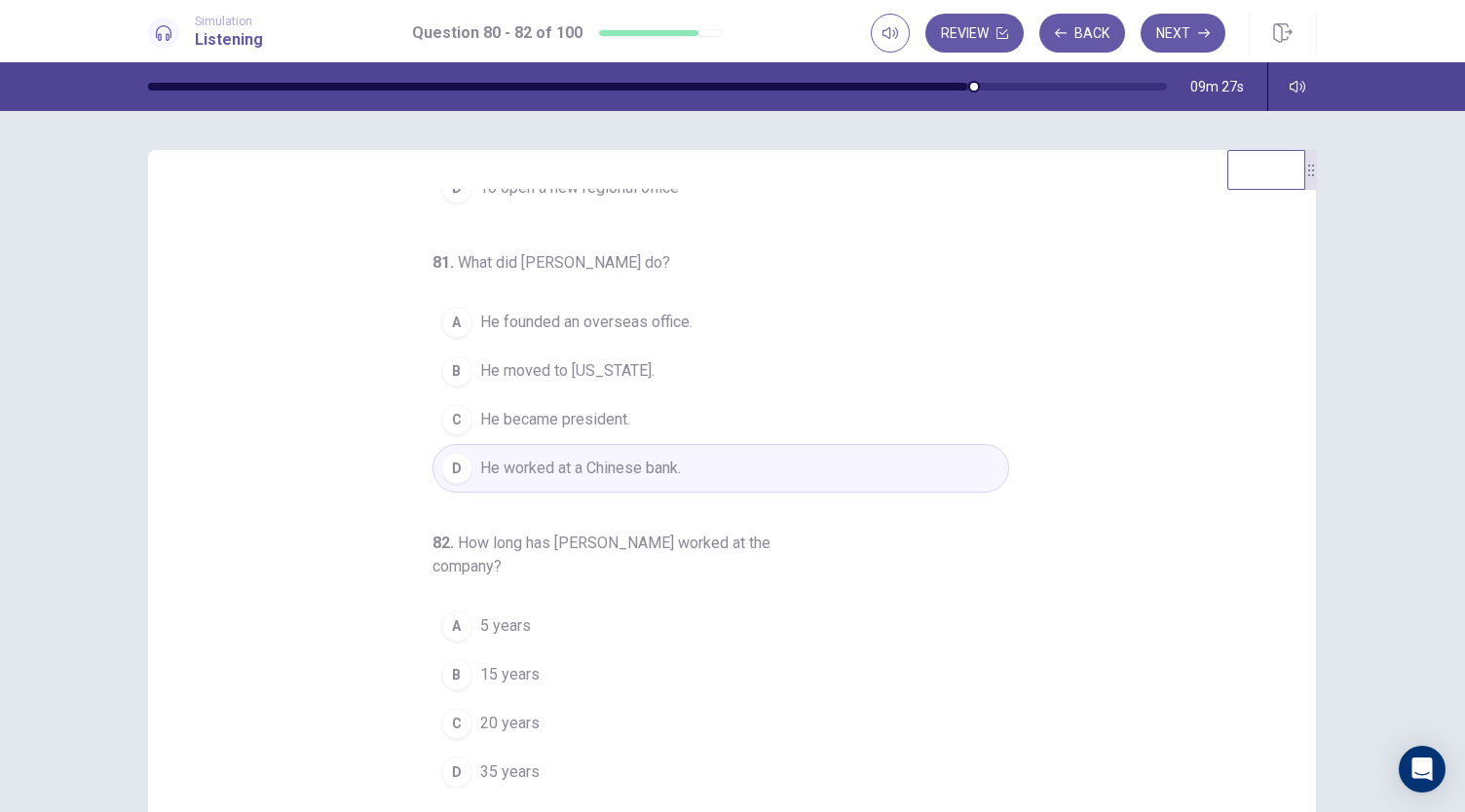
click at [462, 757] on button "D 35 years" at bounding box center [720, 772] width 577 height 49
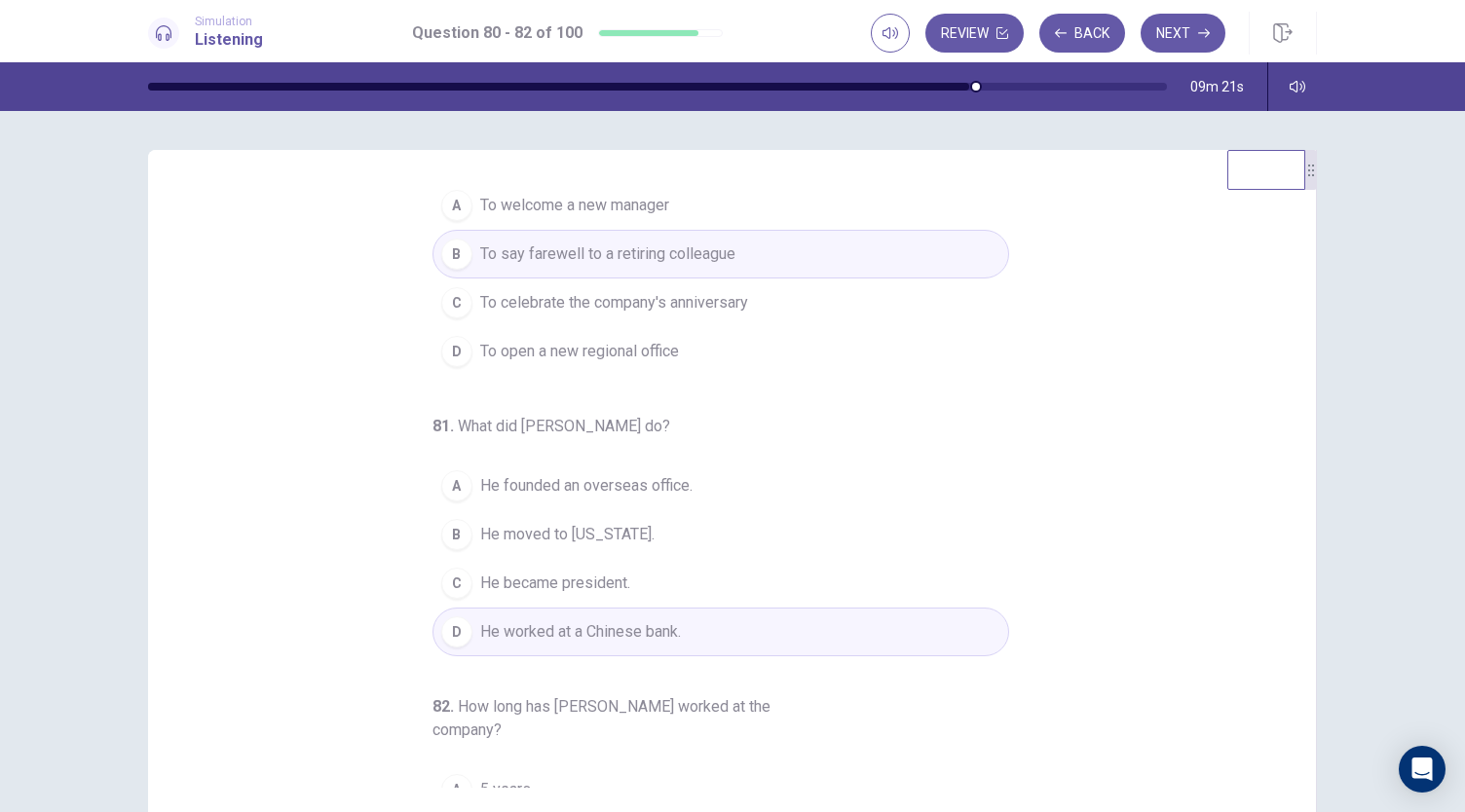
scroll to position [0, 0]
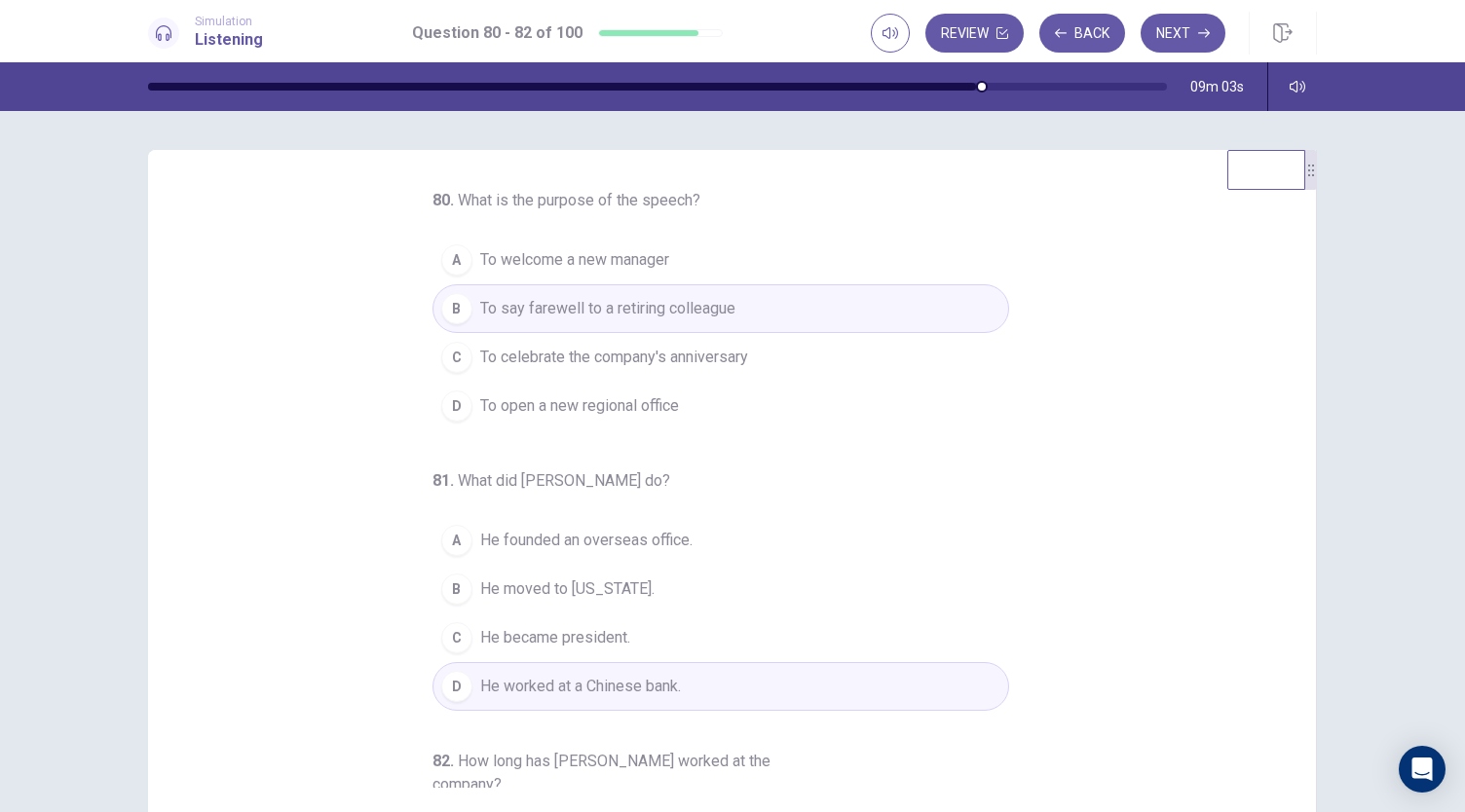
click at [649, 533] on span "He founded an overseas office." at bounding box center [587, 541] width 213 height 23
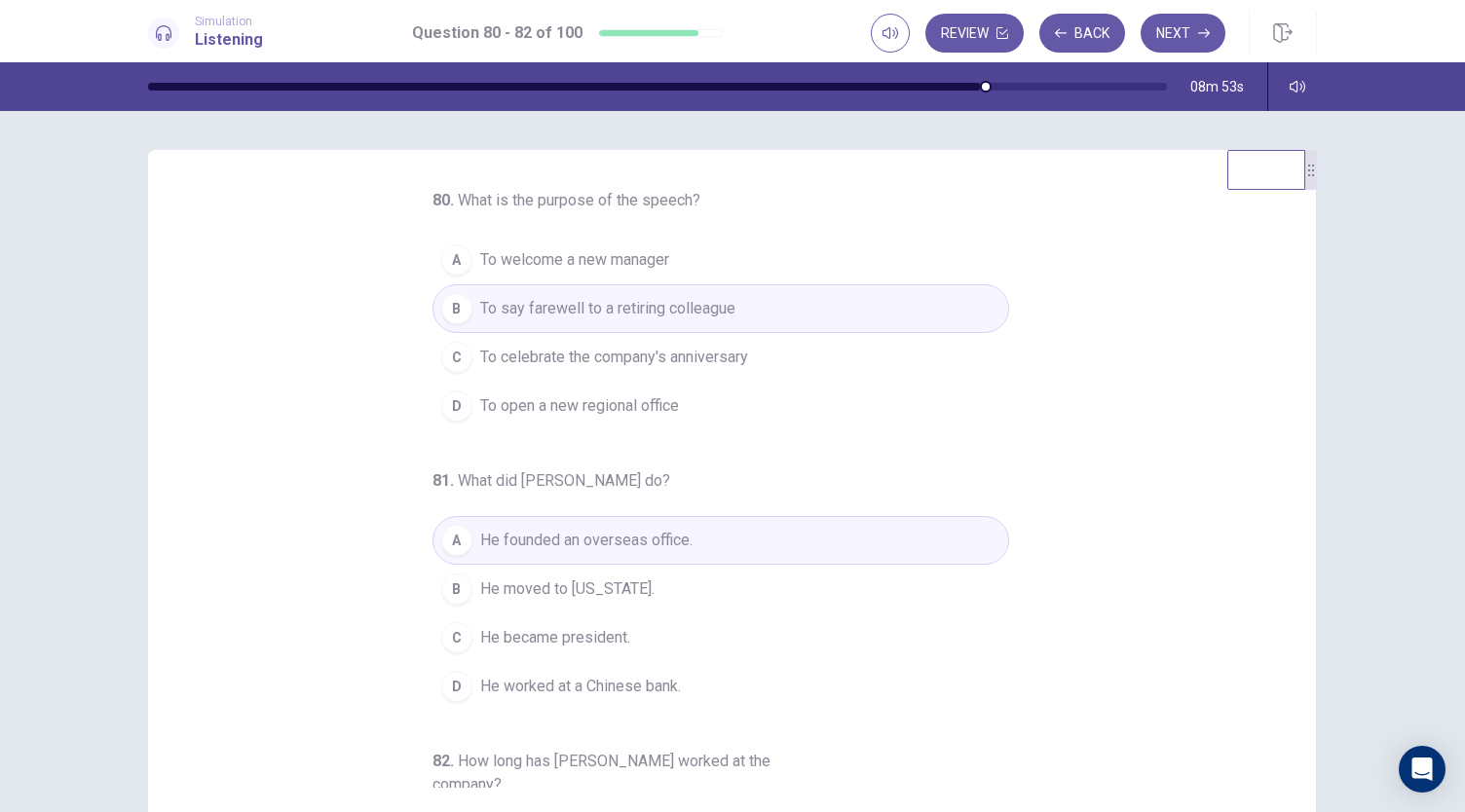
drag, startPoint x: 1295, startPoint y: 574, endPoint x: 1303, endPoint y: 379, distance: 195.2
click at [1303, 379] on div "80 . What is the purpose of the speech? A To welcome a new manager B To say far…" at bounding box center [733, 489] width 1169 height 677
click at [1180, 34] on button "Next" at bounding box center [1183, 33] width 85 height 39
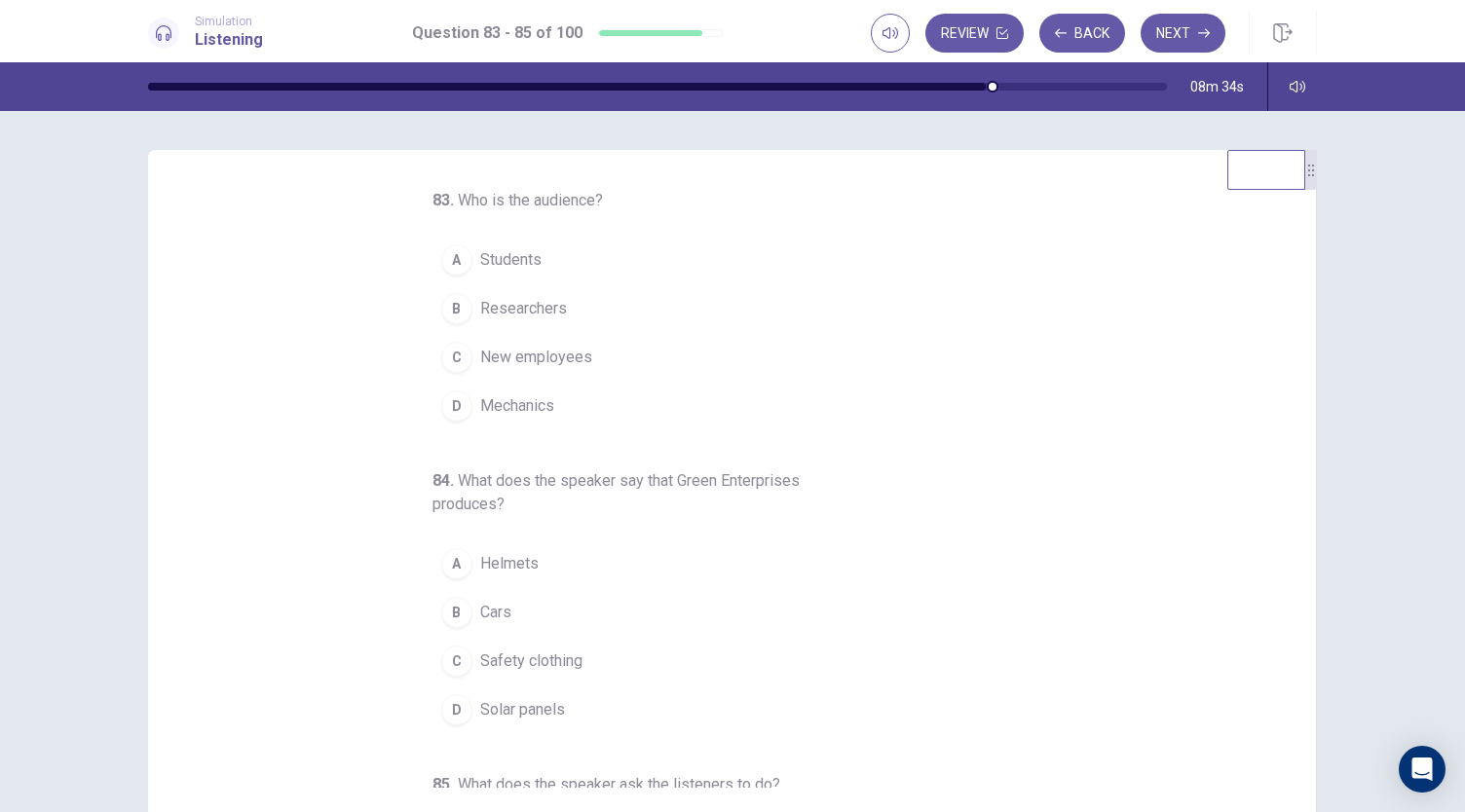
click at [574, 353] on span "New employees" at bounding box center [536, 357] width 112 height 23
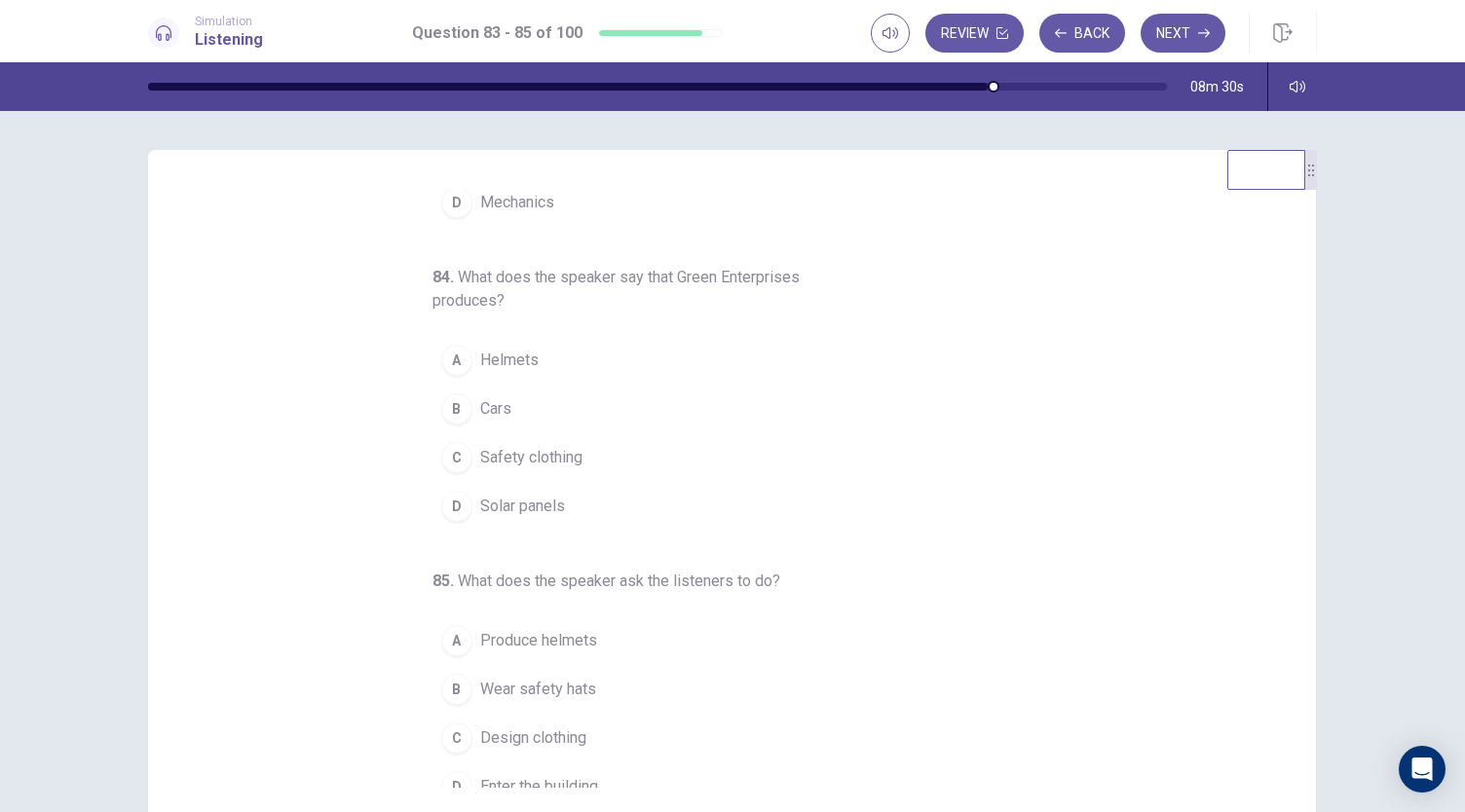
scroll to position [212, 0]
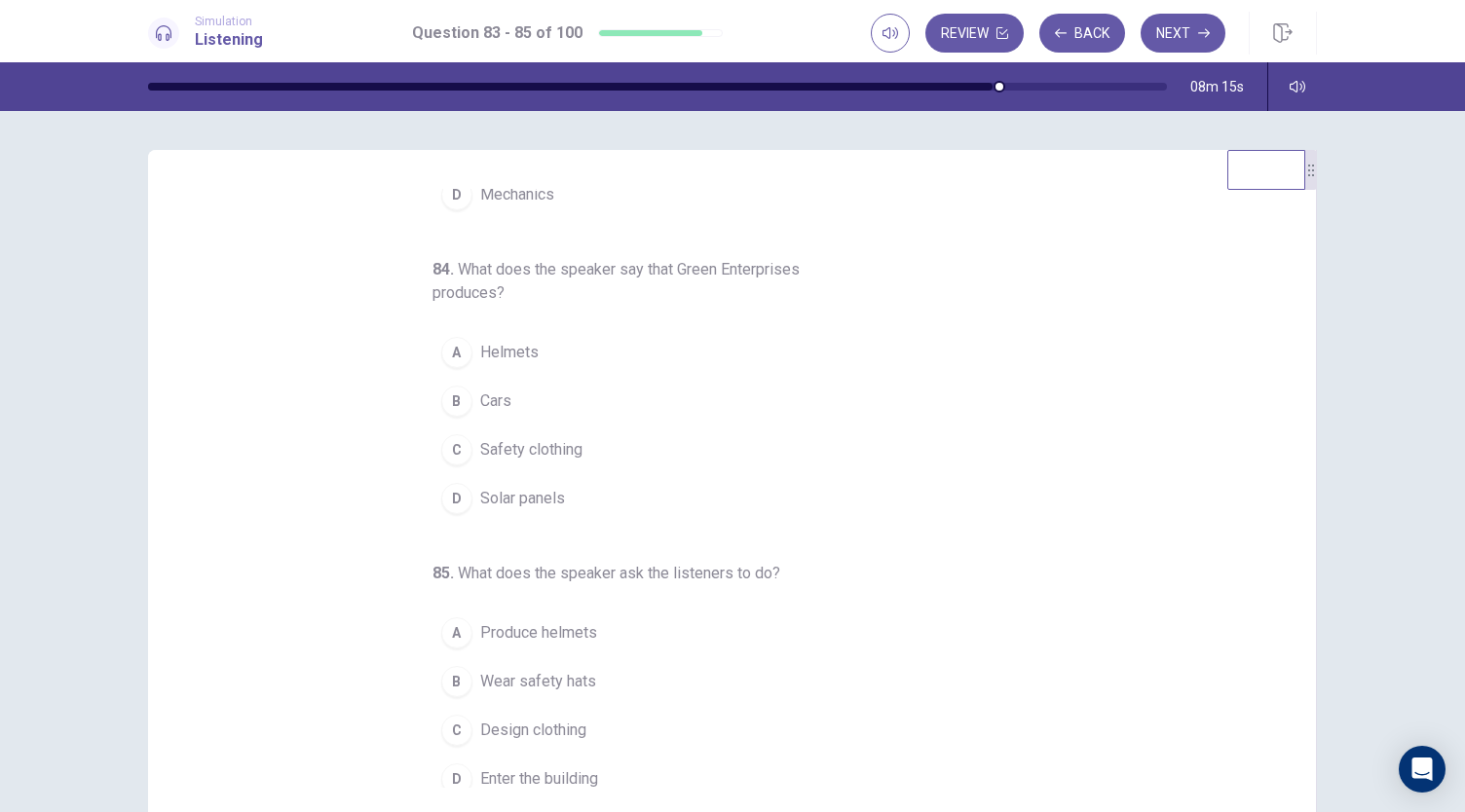
click at [535, 498] on span "Solar panels" at bounding box center [522, 499] width 85 height 23
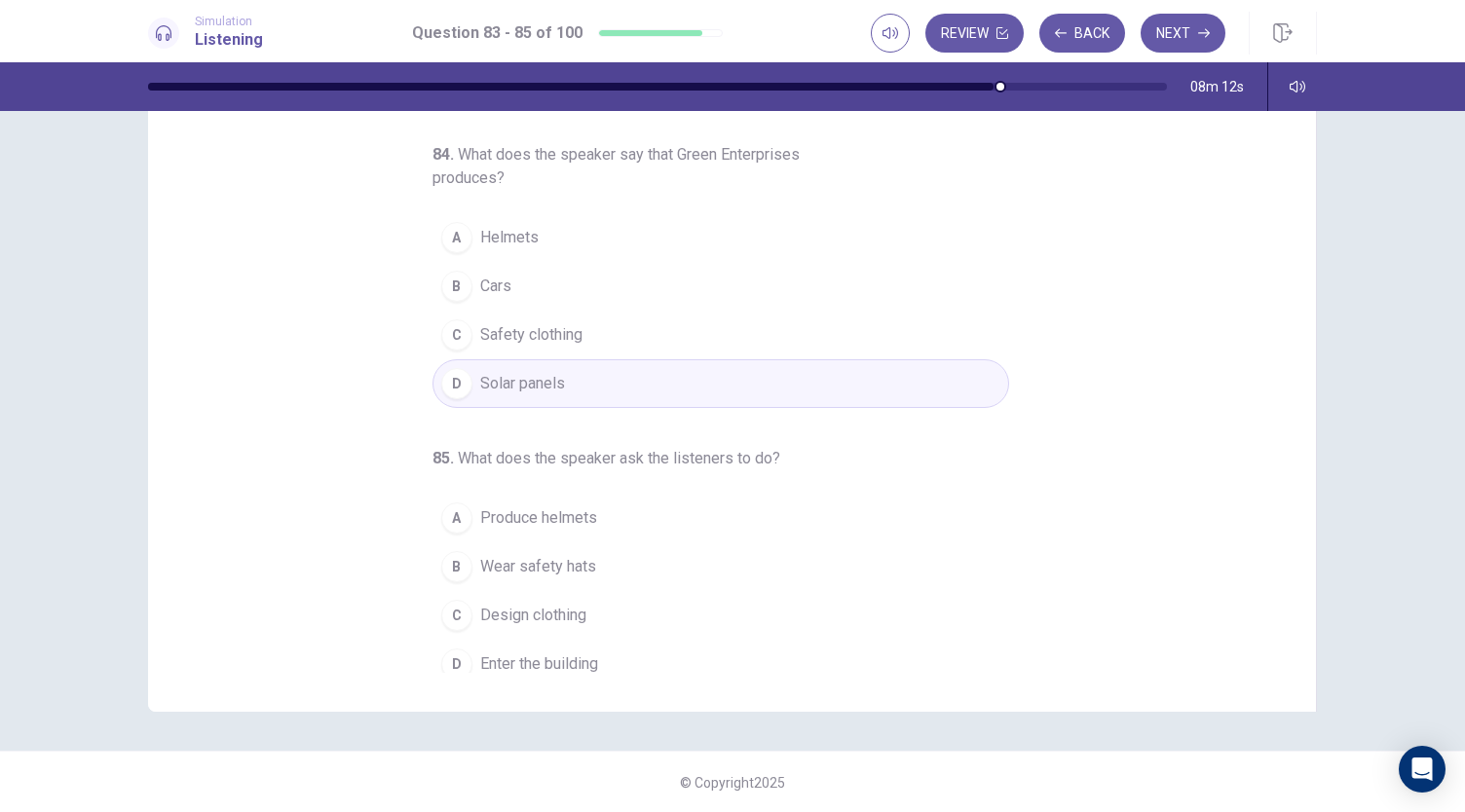
scroll to position [116, 0]
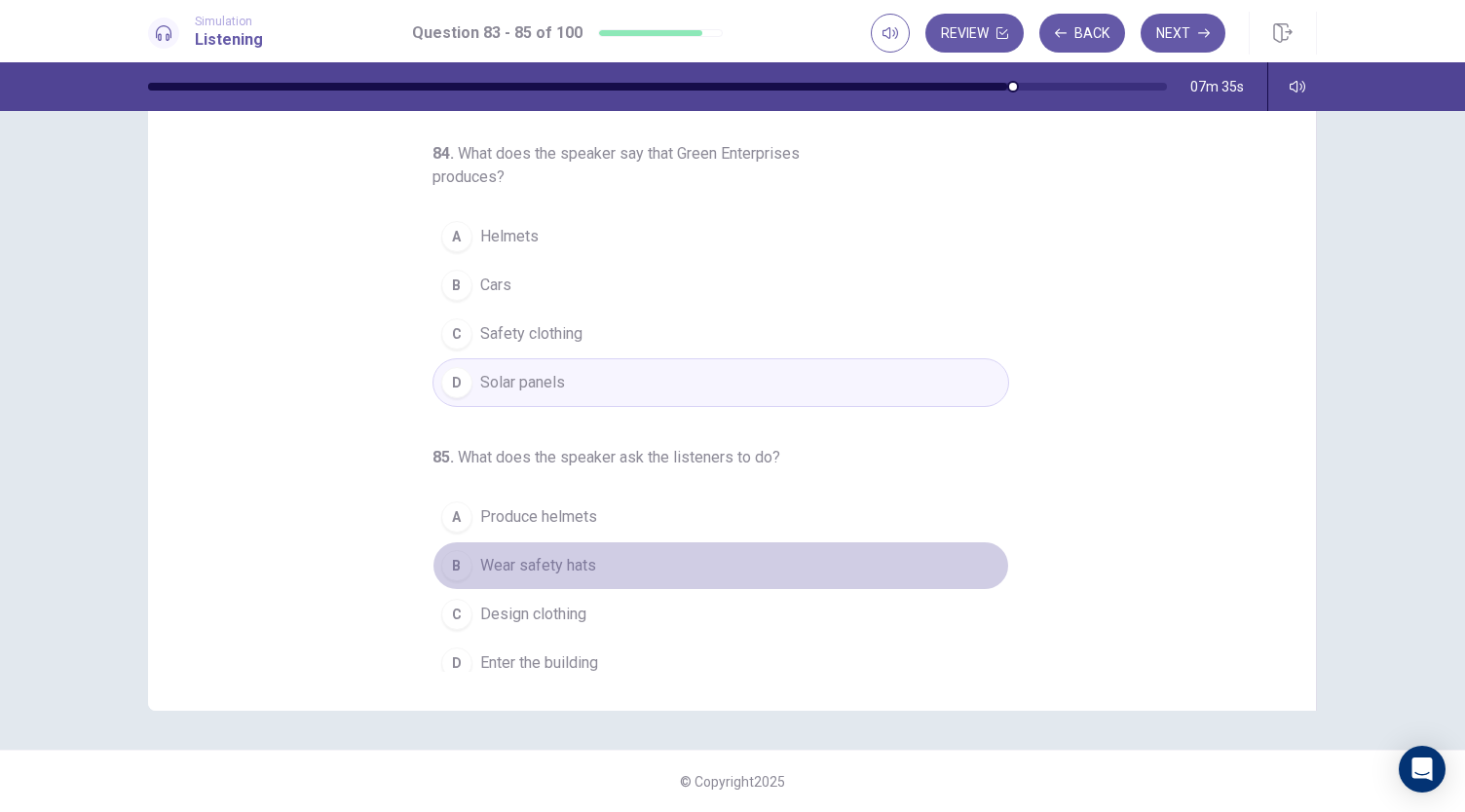
click at [549, 558] on span "Wear safety hats" at bounding box center [538, 566] width 116 height 23
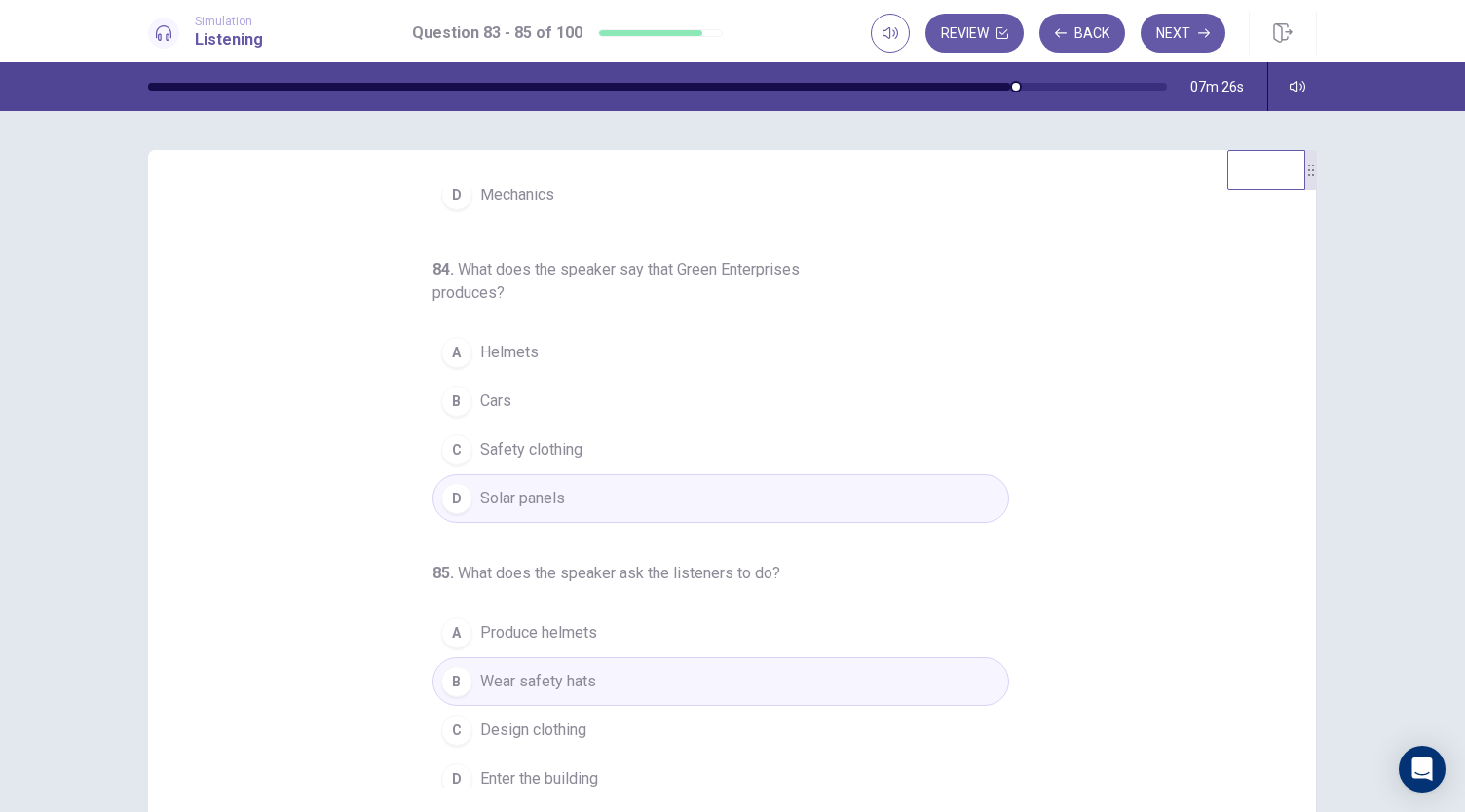
scroll to position [0, 0]
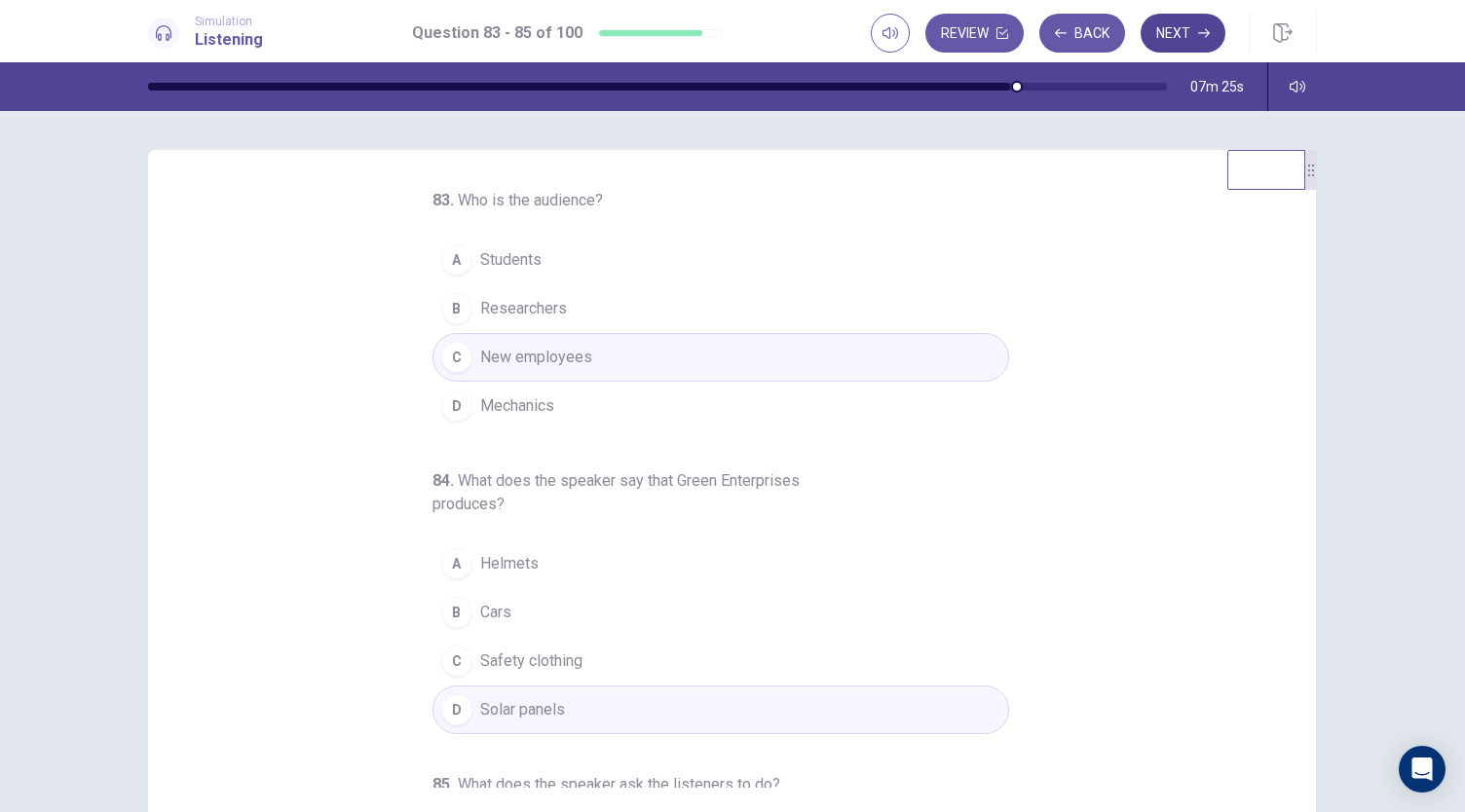
click at [1205, 28] on icon "button" at bounding box center [1204, 33] width 12 height 12
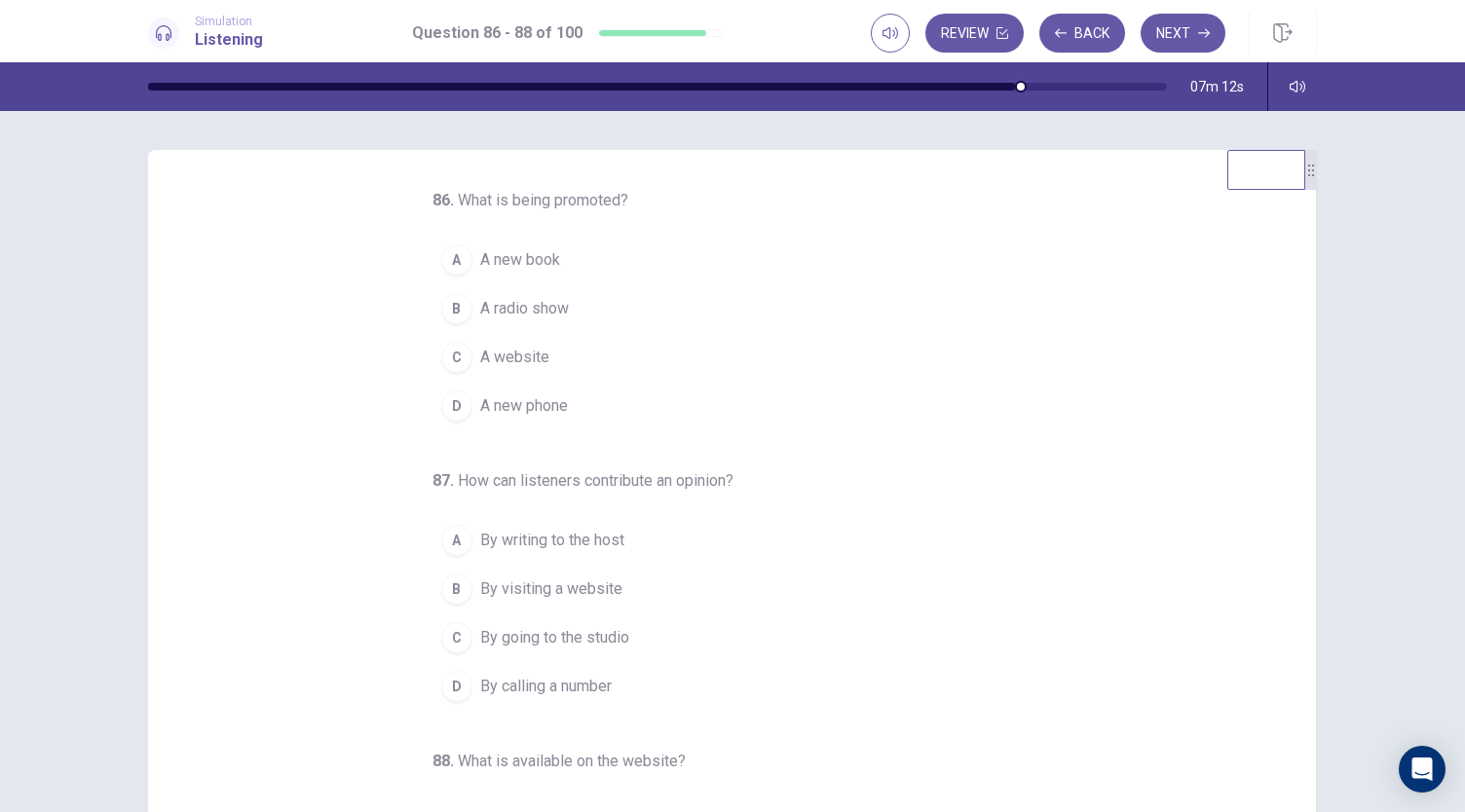
click at [519, 308] on span "A radio show" at bounding box center [524, 308] width 89 height 23
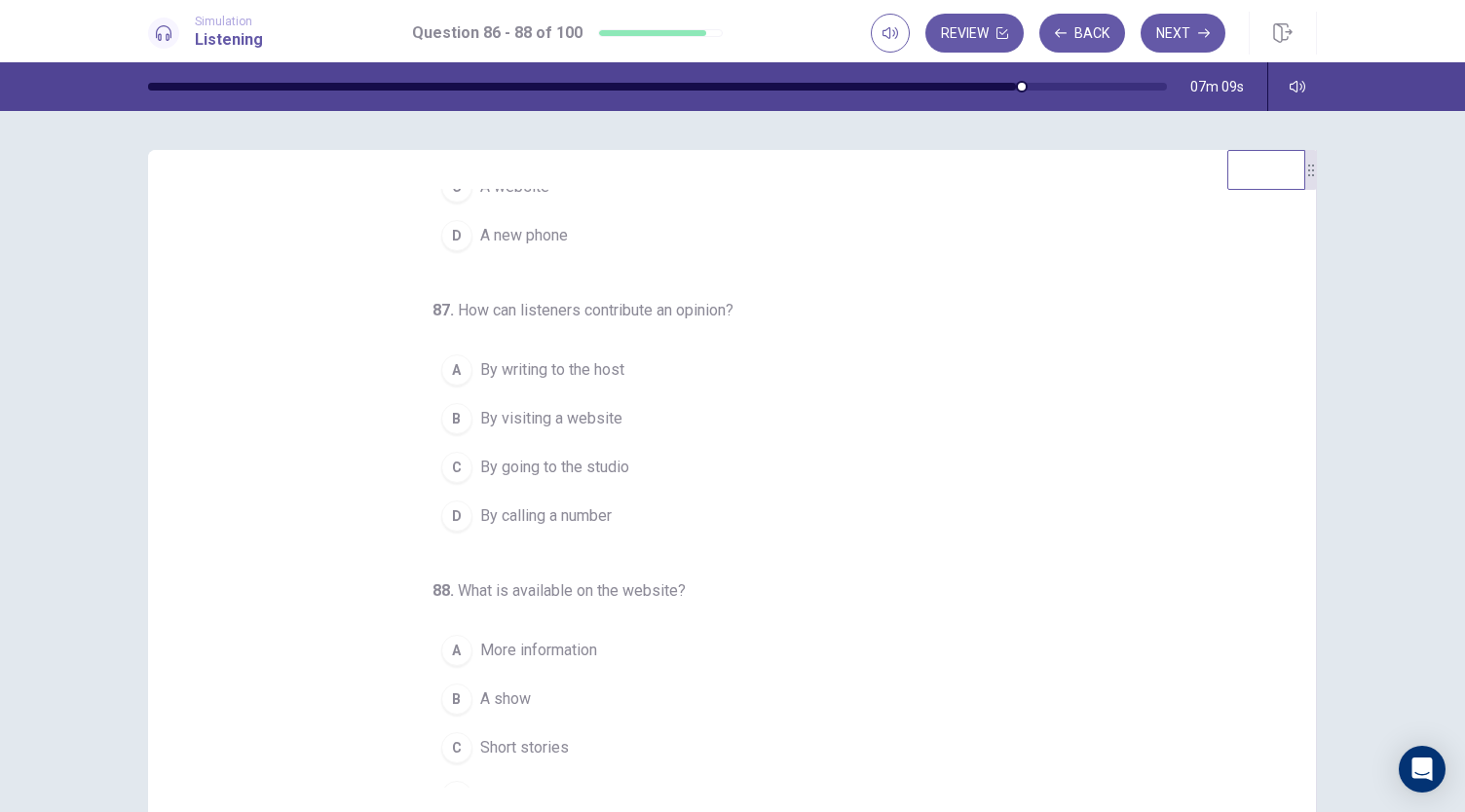
scroll to position [195, 0]
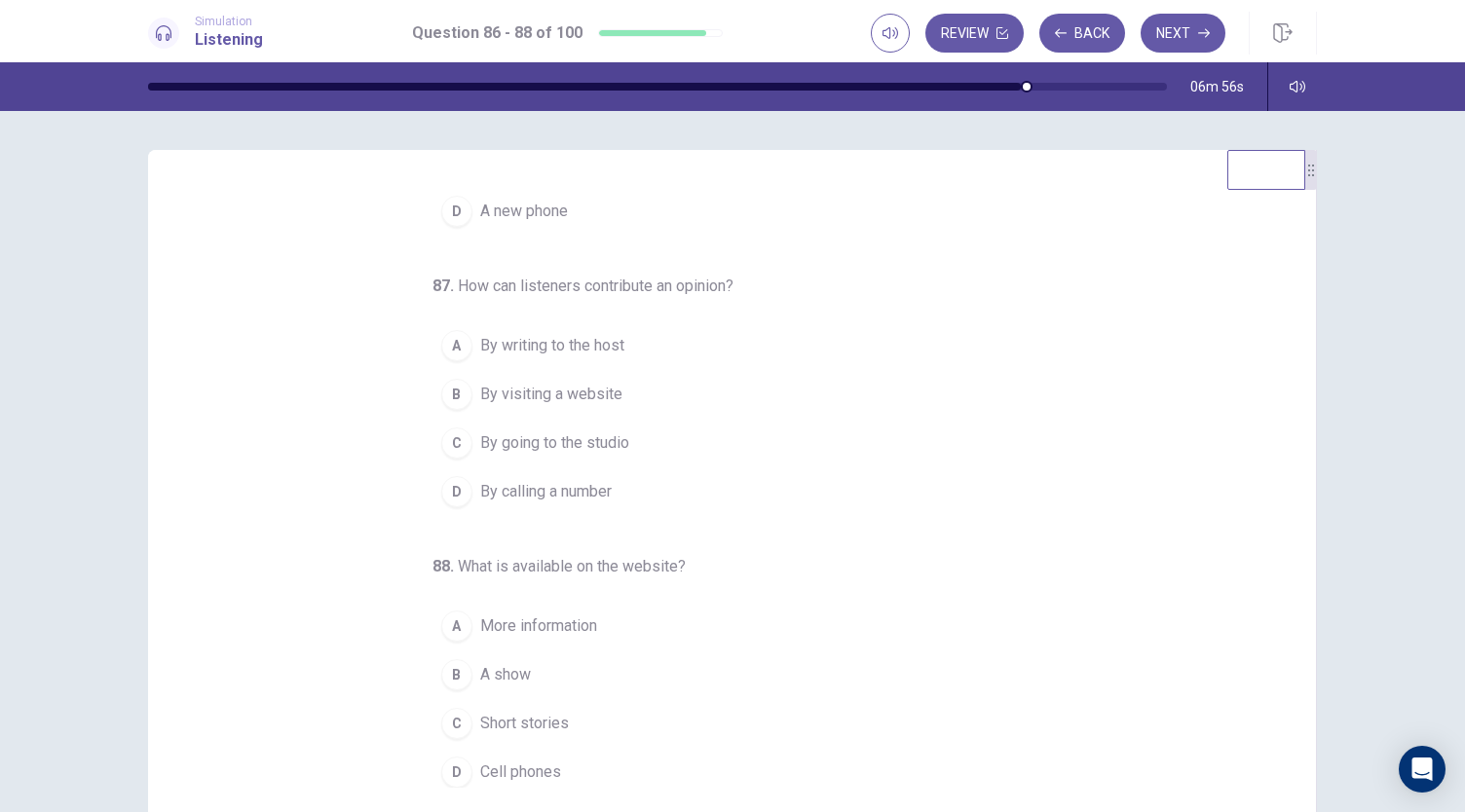
click at [589, 486] on span "By calling a number" at bounding box center [546, 492] width 132 height 23
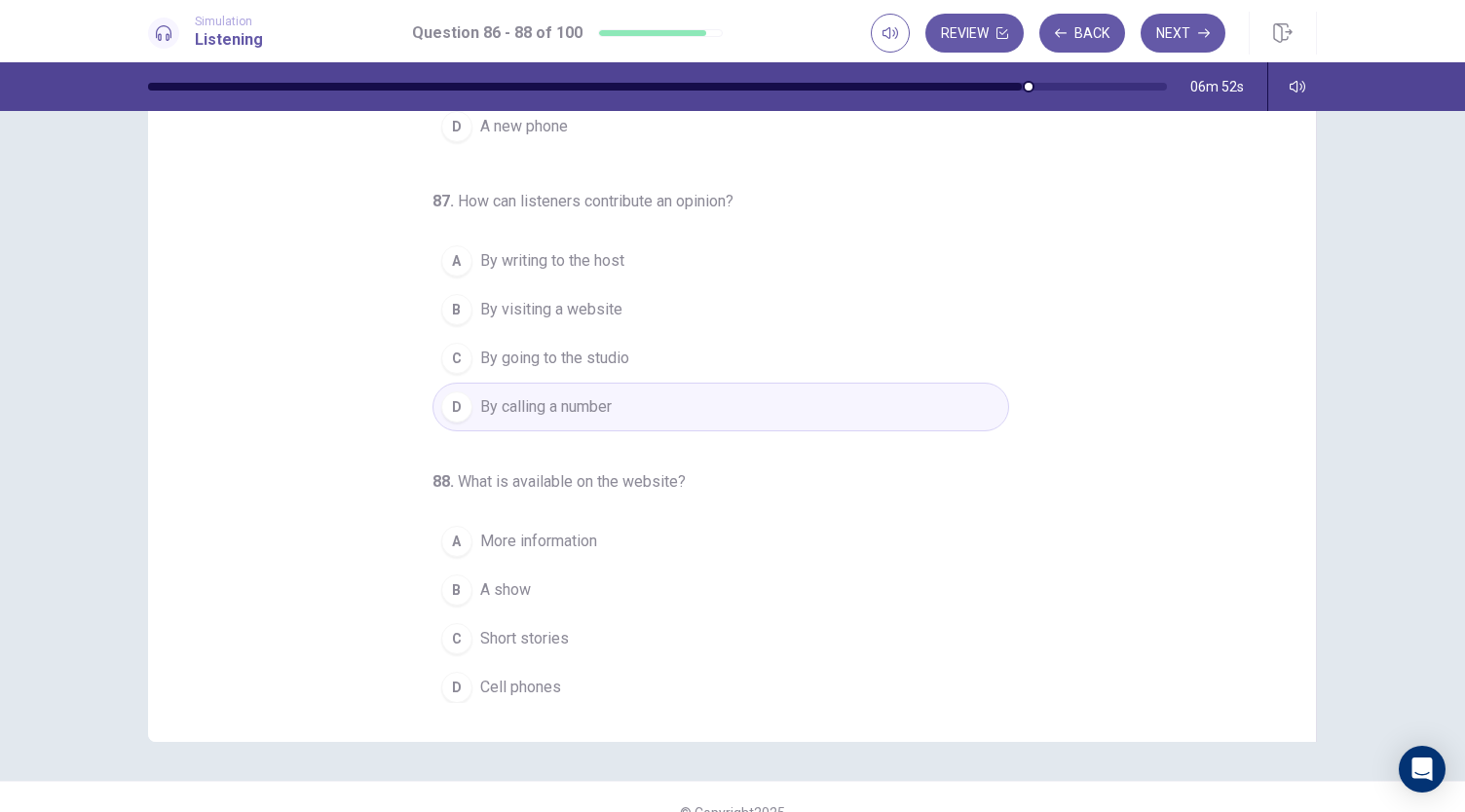
scroll to position [100, 0]
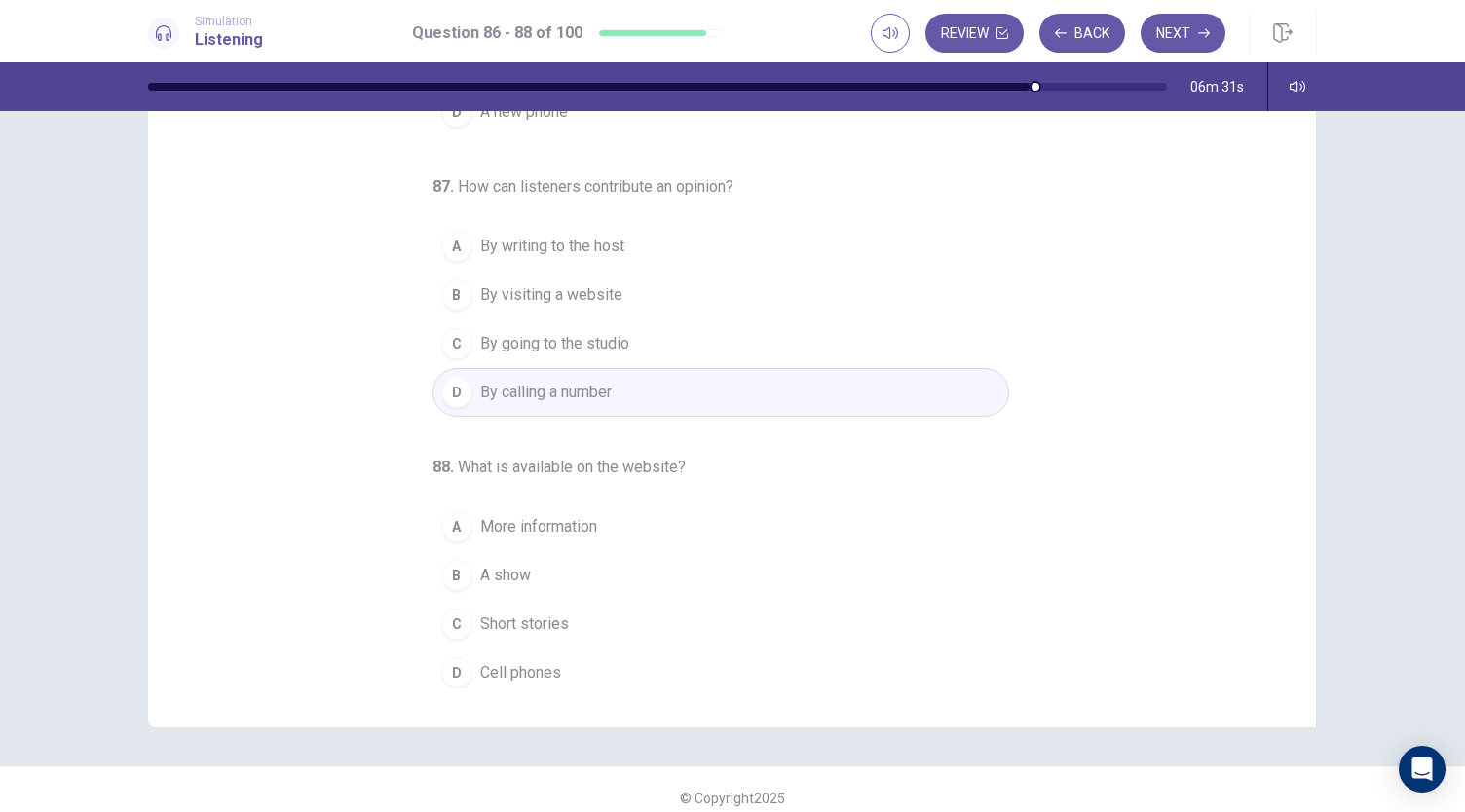
click at [480, 568] on span "A show" at bounding box center [506, 576] width 51 height 23
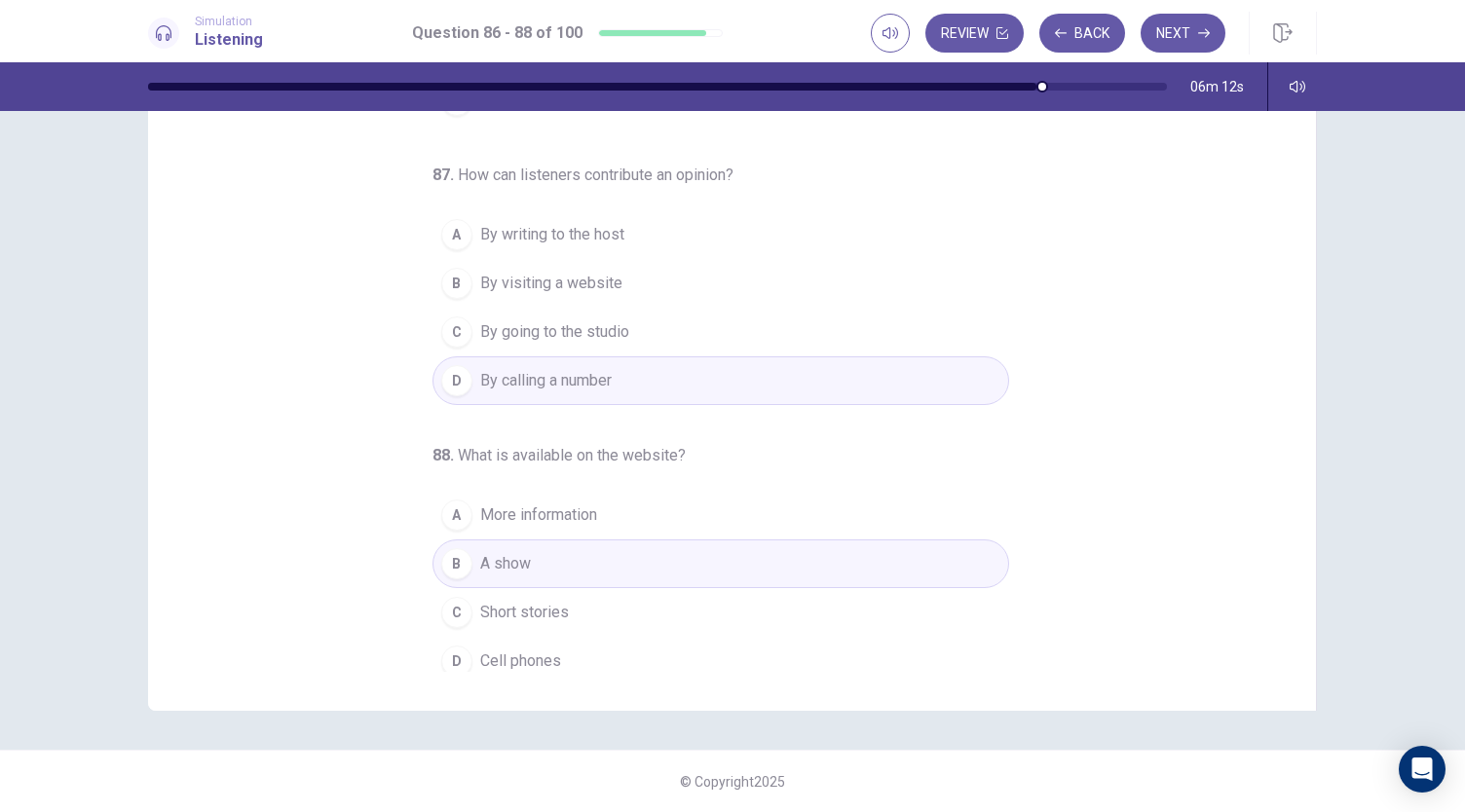
scroll to position [195, 0]
drag, startPoint x: 1295, startPoint y: 613, endPoint x: 1308, endPoint y: 273, distance: 340.2
click at [1308, 273] on div "86 . What is being promoted? A A new book B A radio show C A website D A new ph…" at bounding box center [733, 373] width 1169 height 677
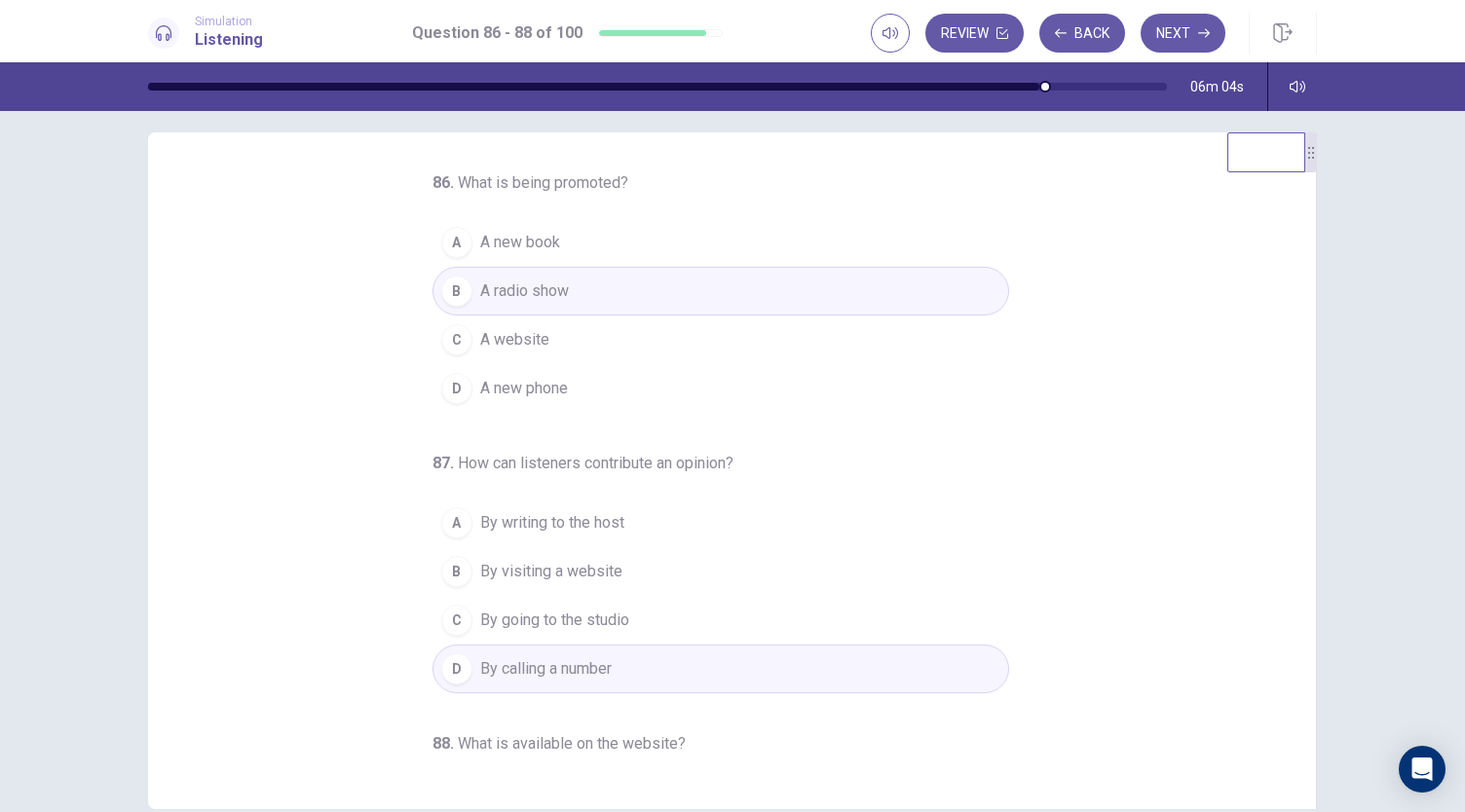
scroll to position [0, 0]
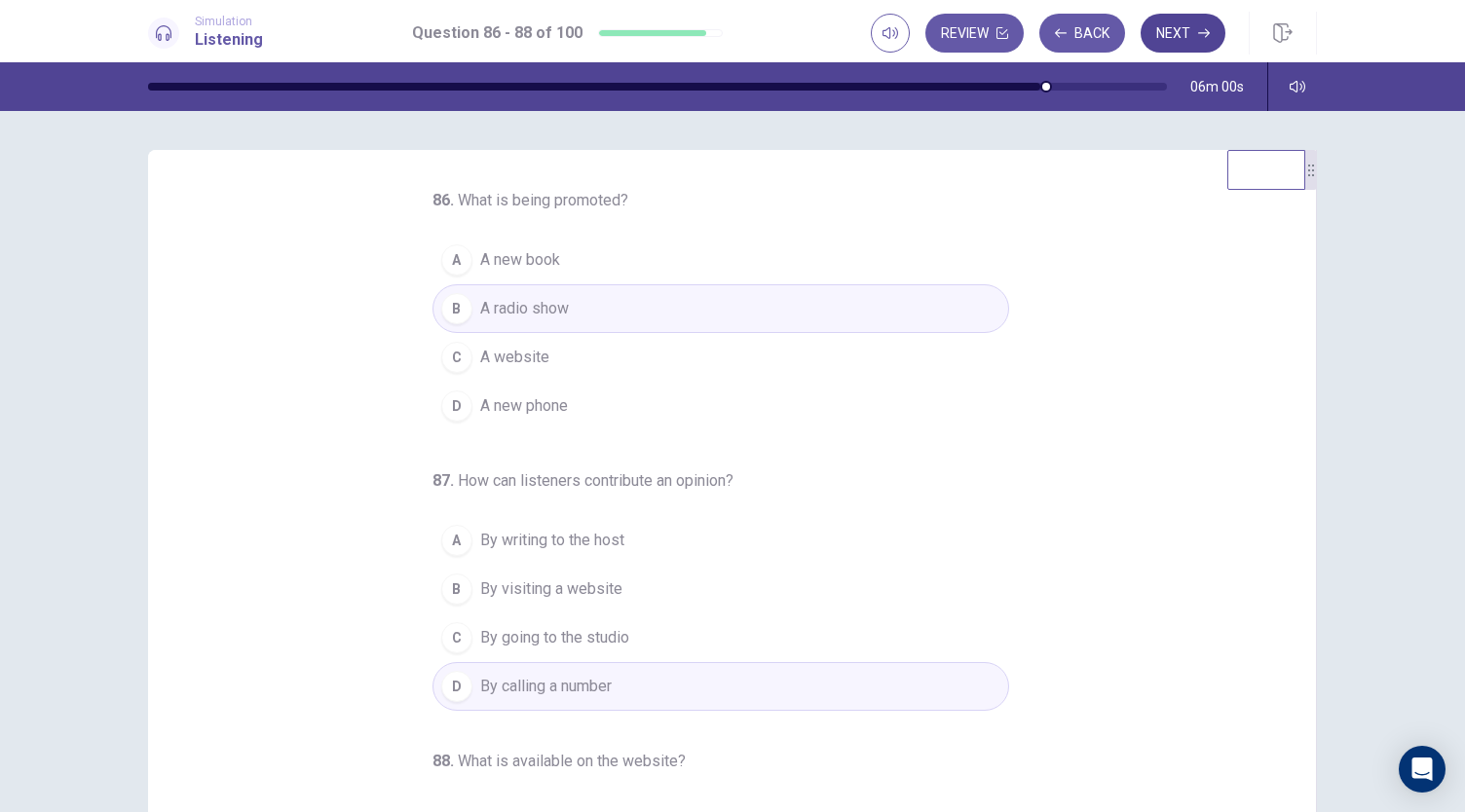
click at [1175, 34] on button "Next" at bounding box center [1183, 33] width 85 height 39
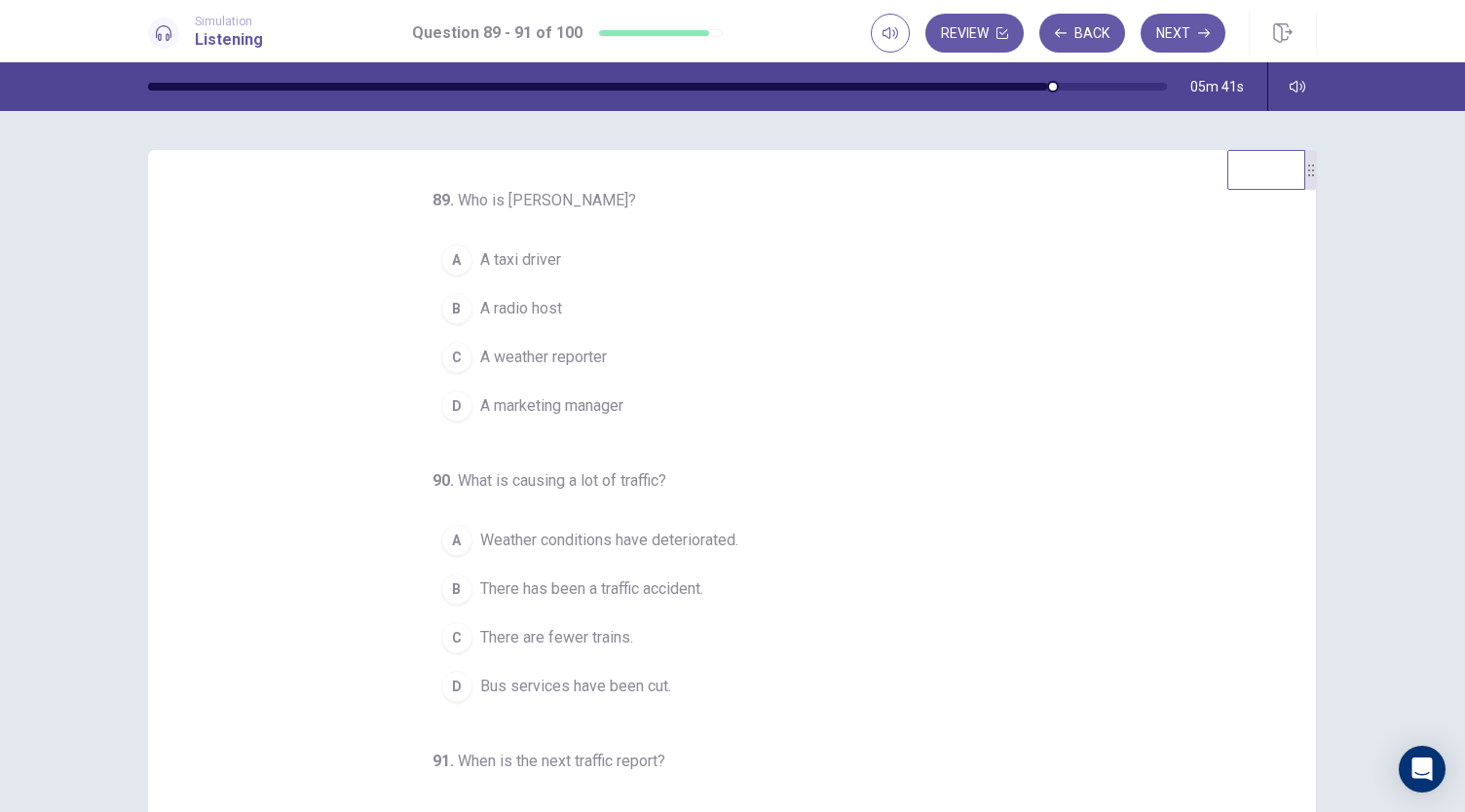
click at [534, 310] on span "A radio host" at bounding box center [521, 308] width 82 height 23
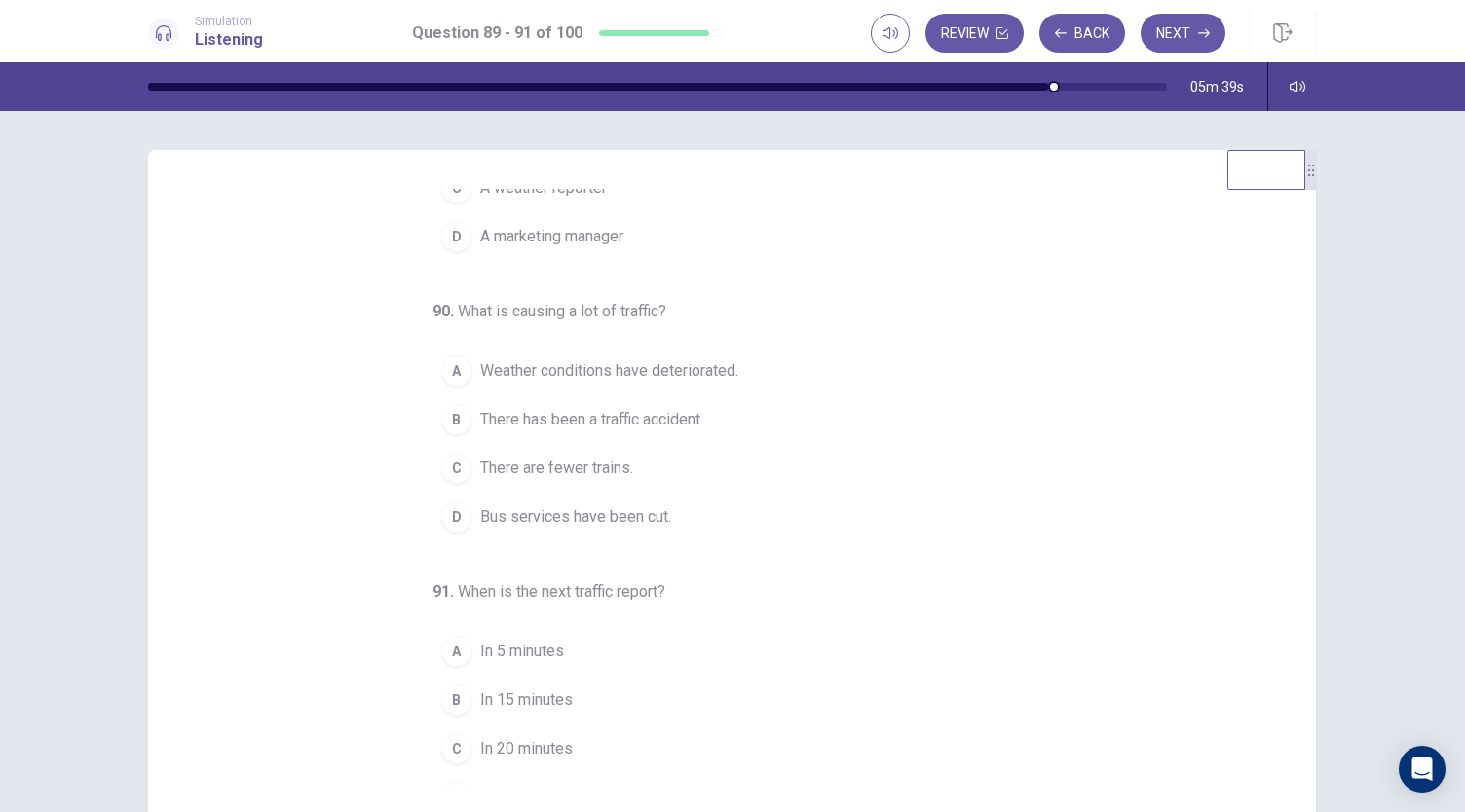
scroll to position [178, 0]
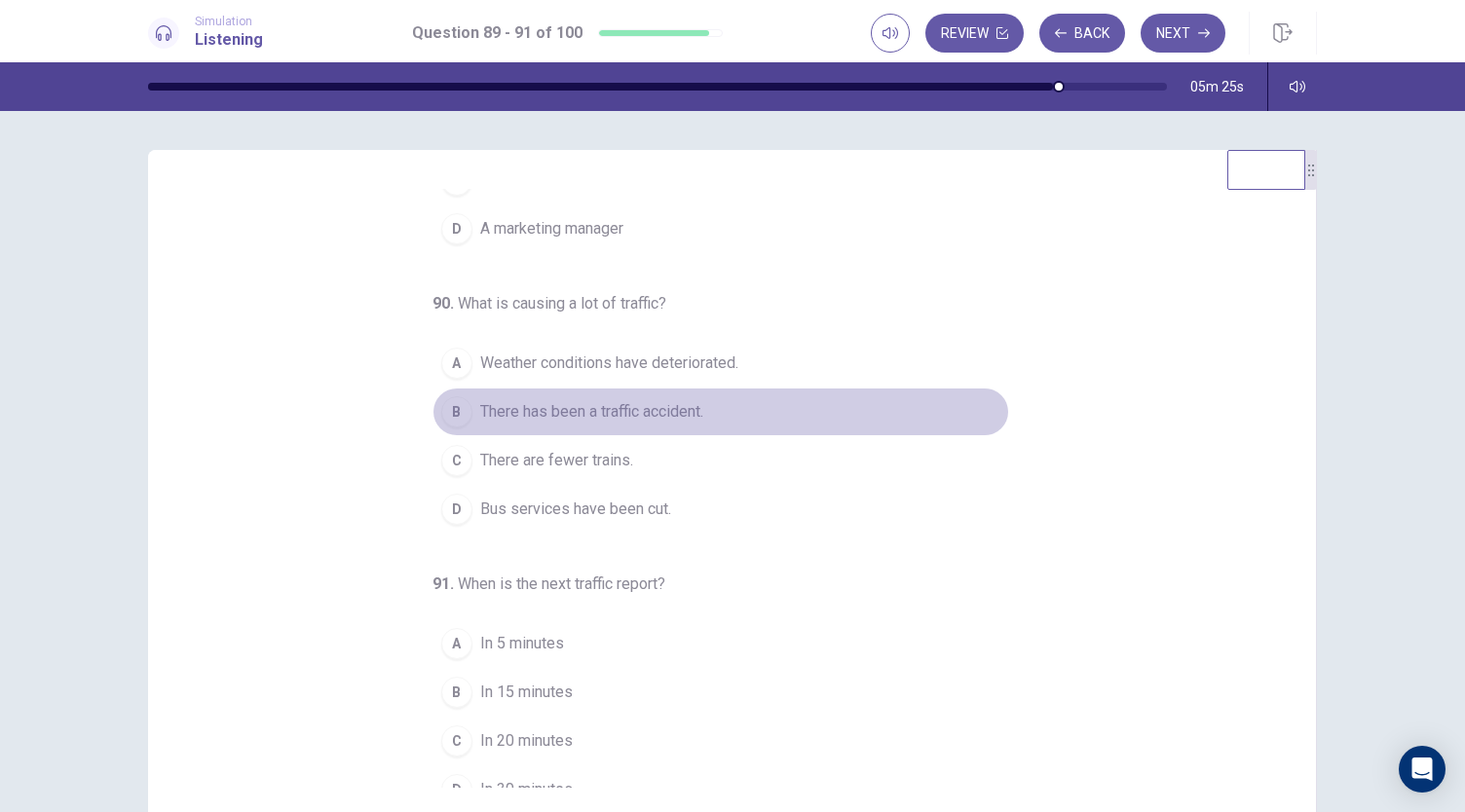
click at [573, 413] on span "There has been a traffic accident." at bounding box center [591, 412] width 224 height 23
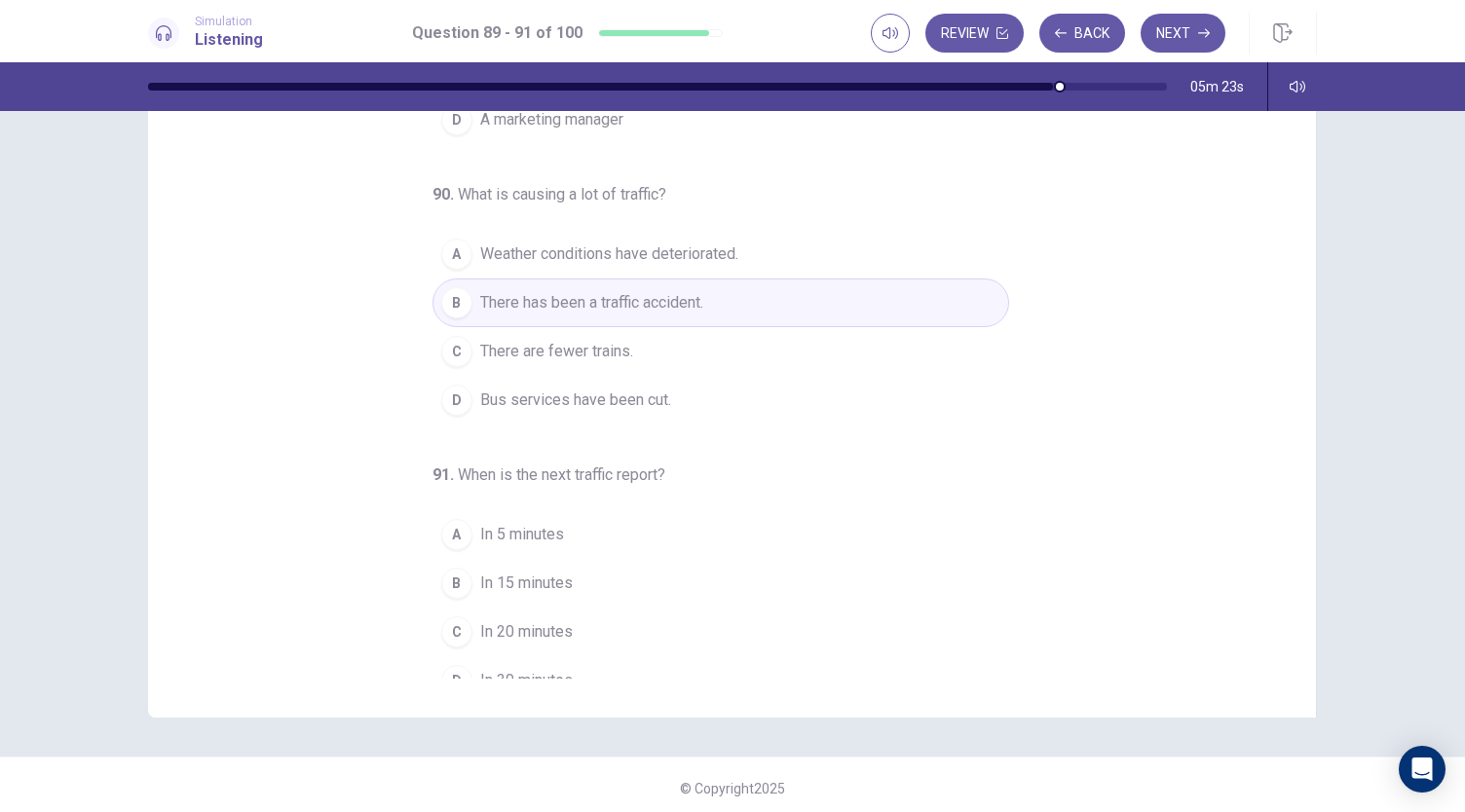
scroll to position [116, 0]
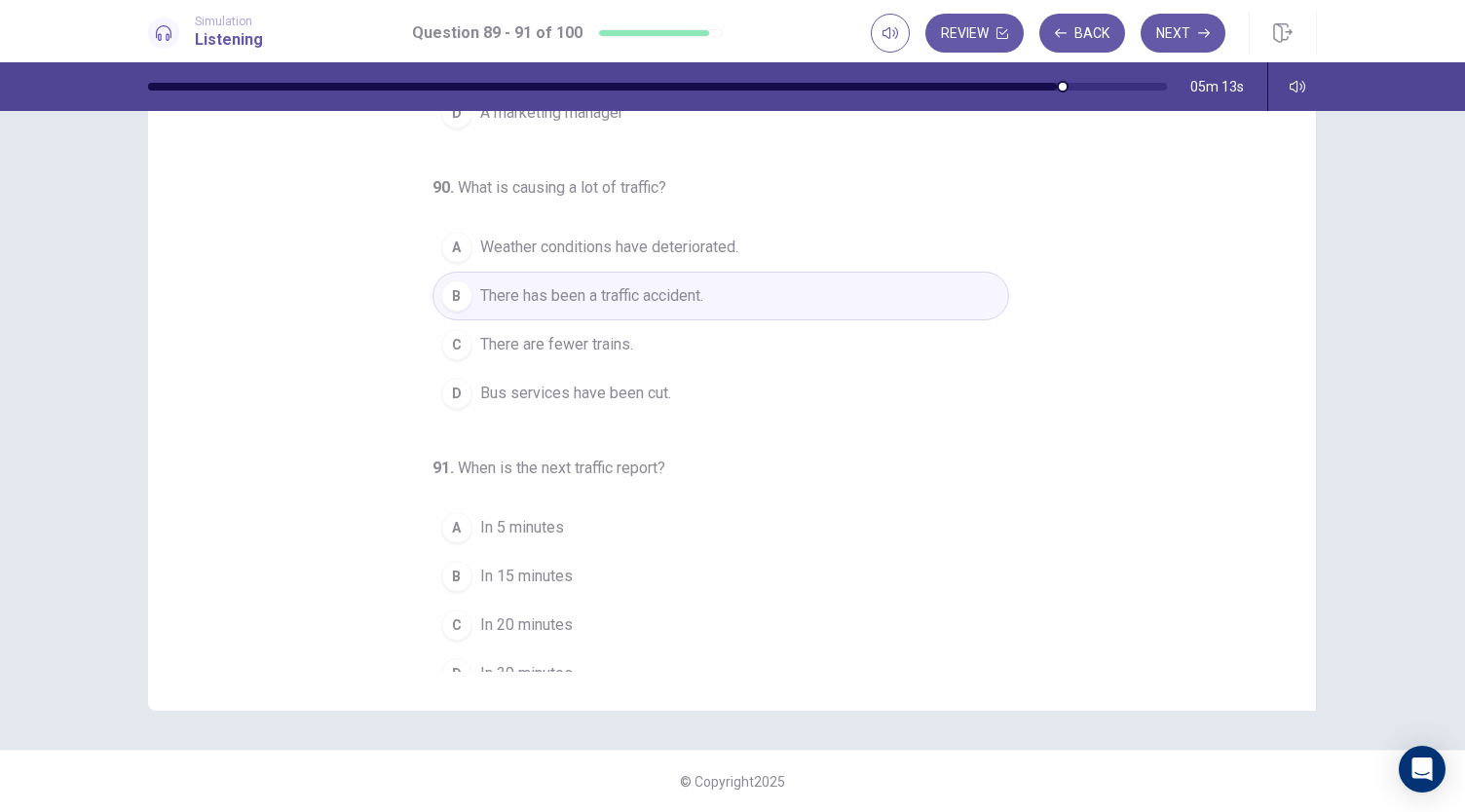
click at [520, 577] on span "In 15 minutes" at bounding box center [526, 577] width 93 height 23
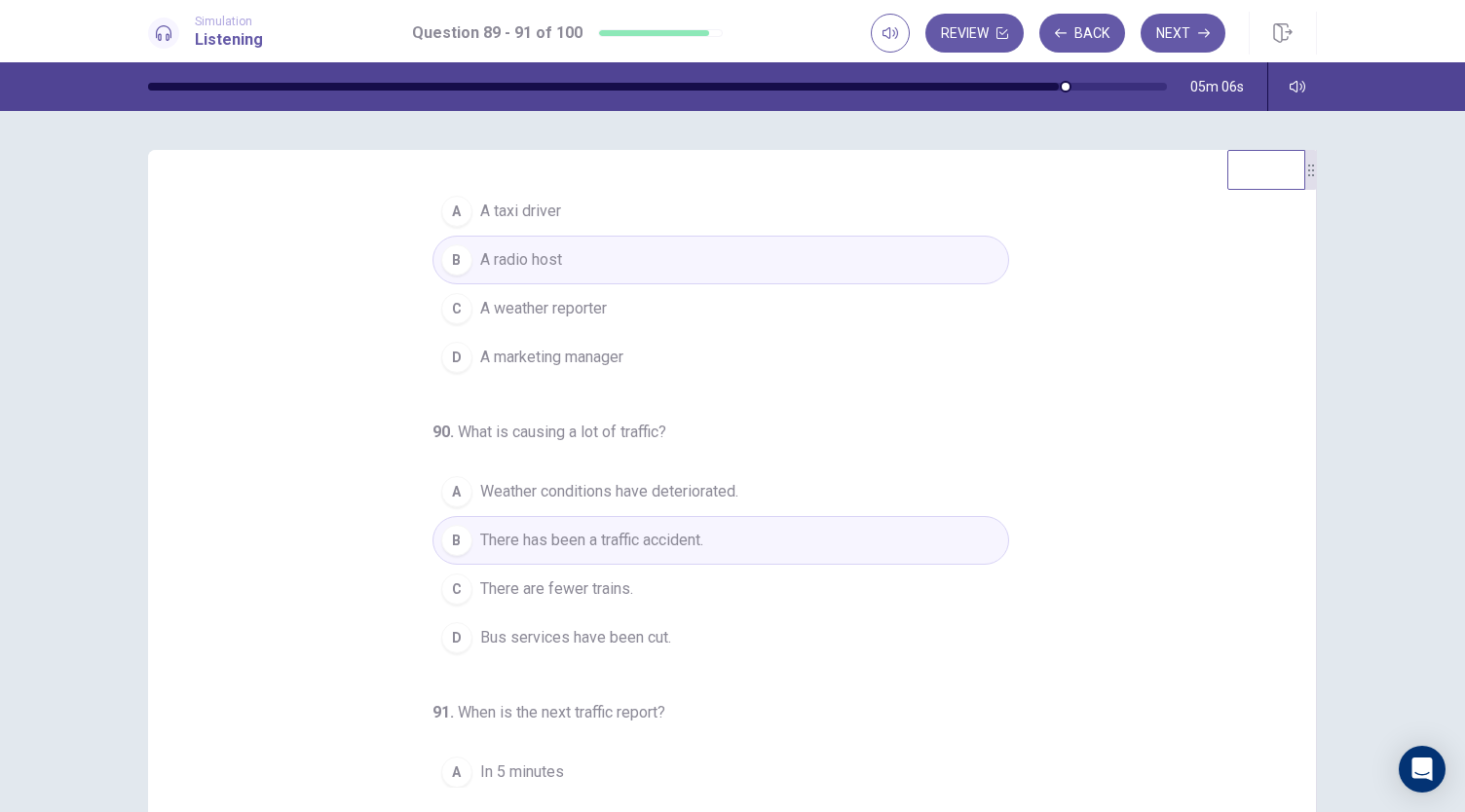
scroll to position [0, 0]
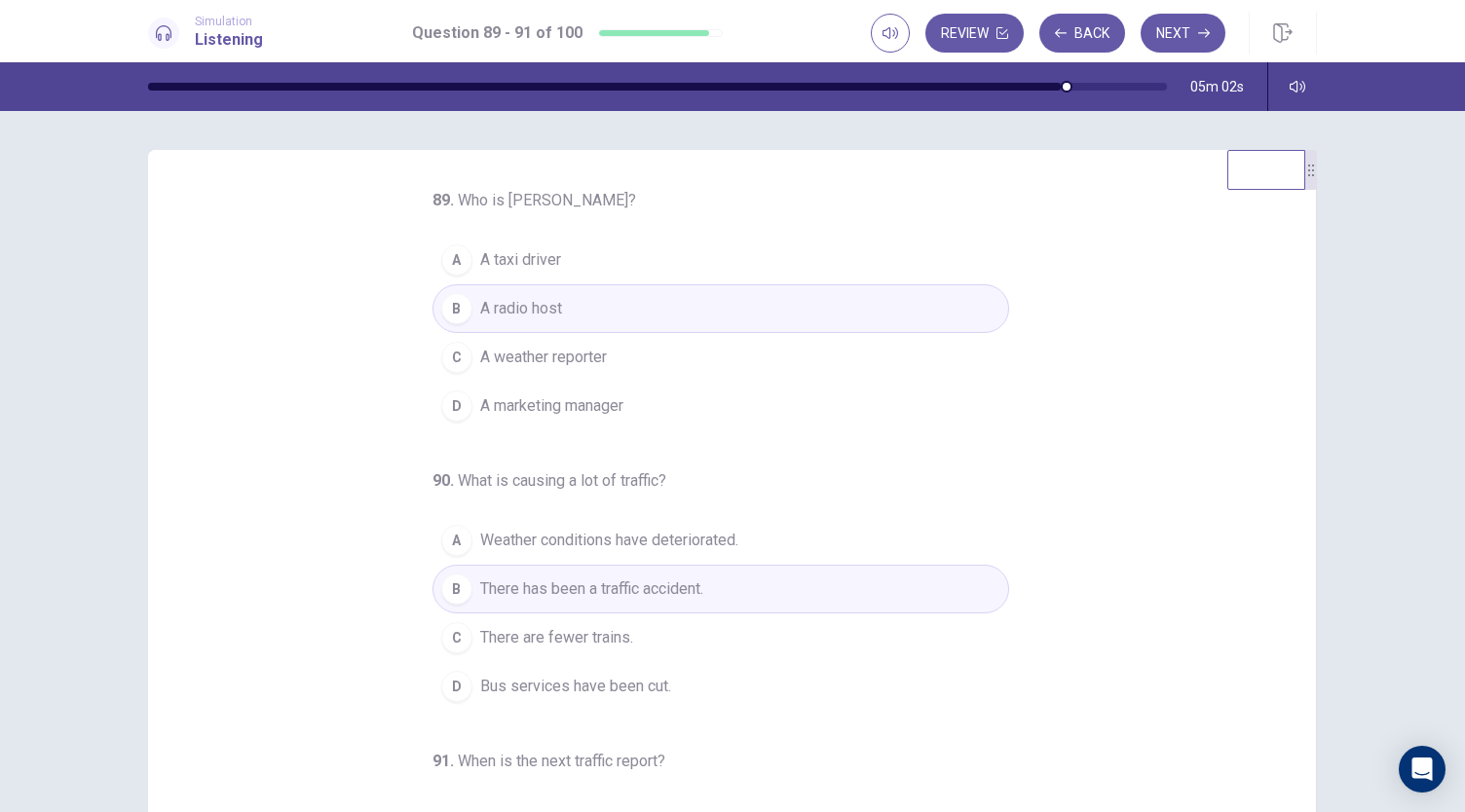
click at [553, 351] on span "A weather reporter" at bounding box center [544, 357] width 127 height 23
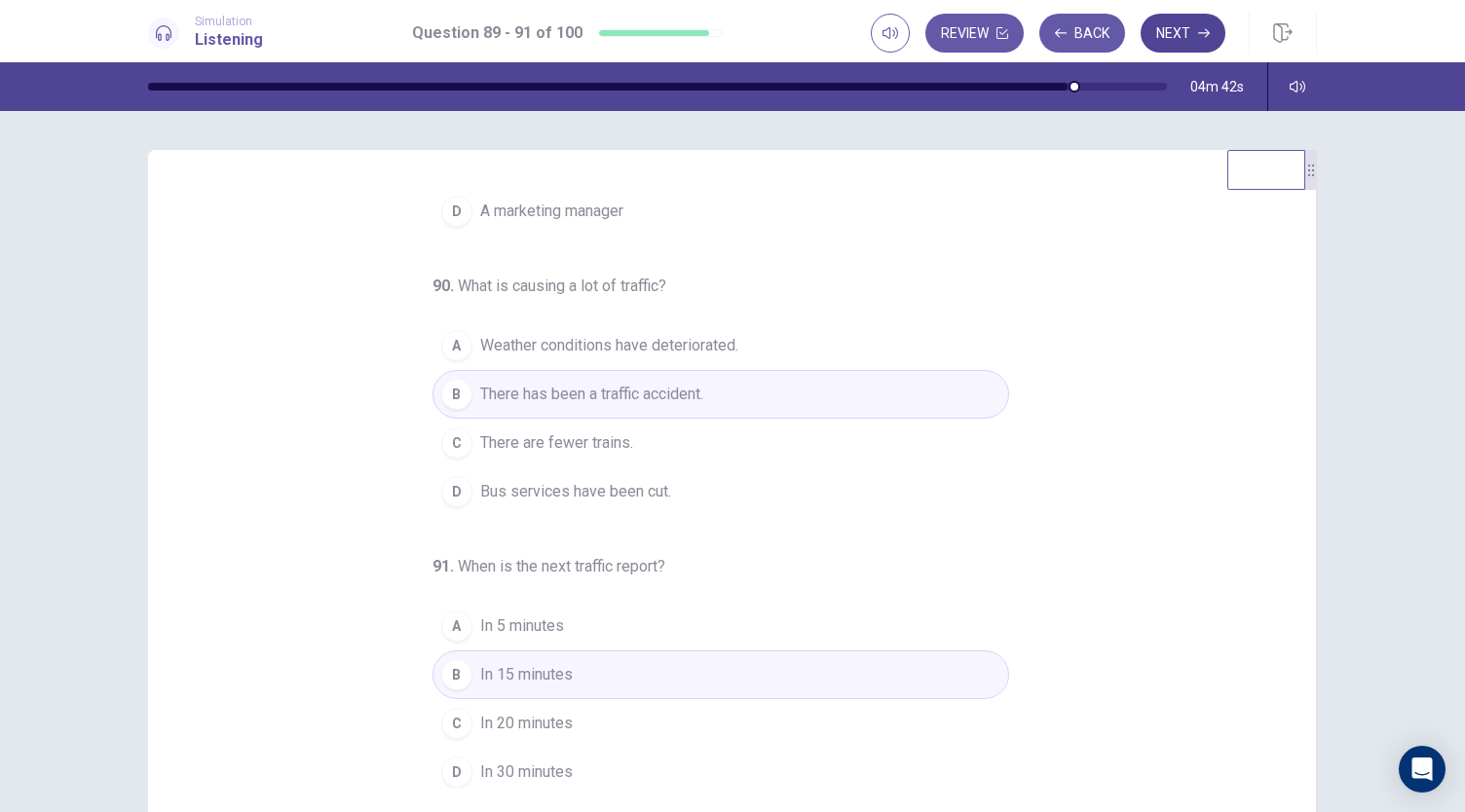
click at [1192, 40] on button "Next" at bounding box center [1183, 33] width 85 height 39
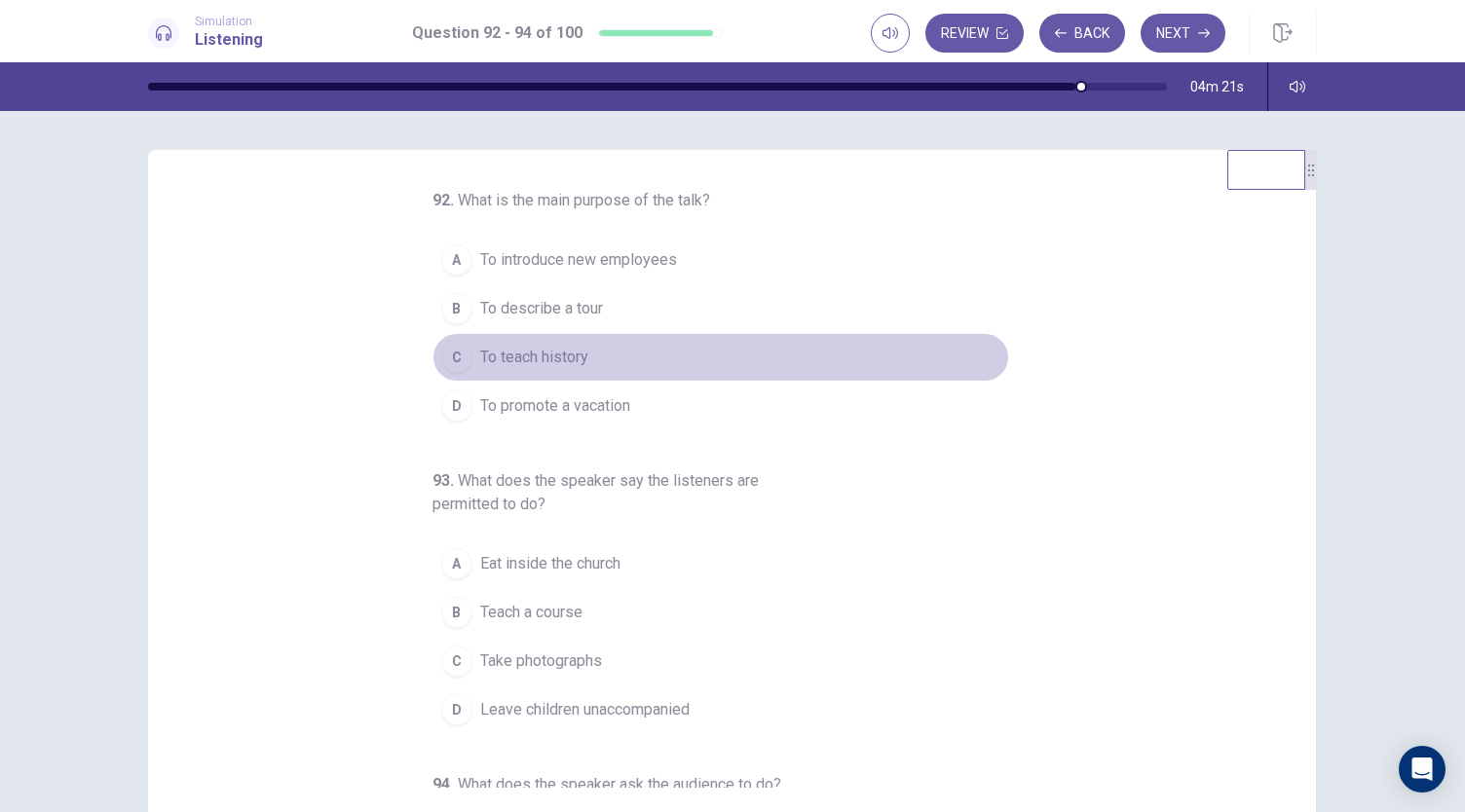
click at [560, 353] on span "To teach history" at bounding box center [534, 357] width 108 height 23
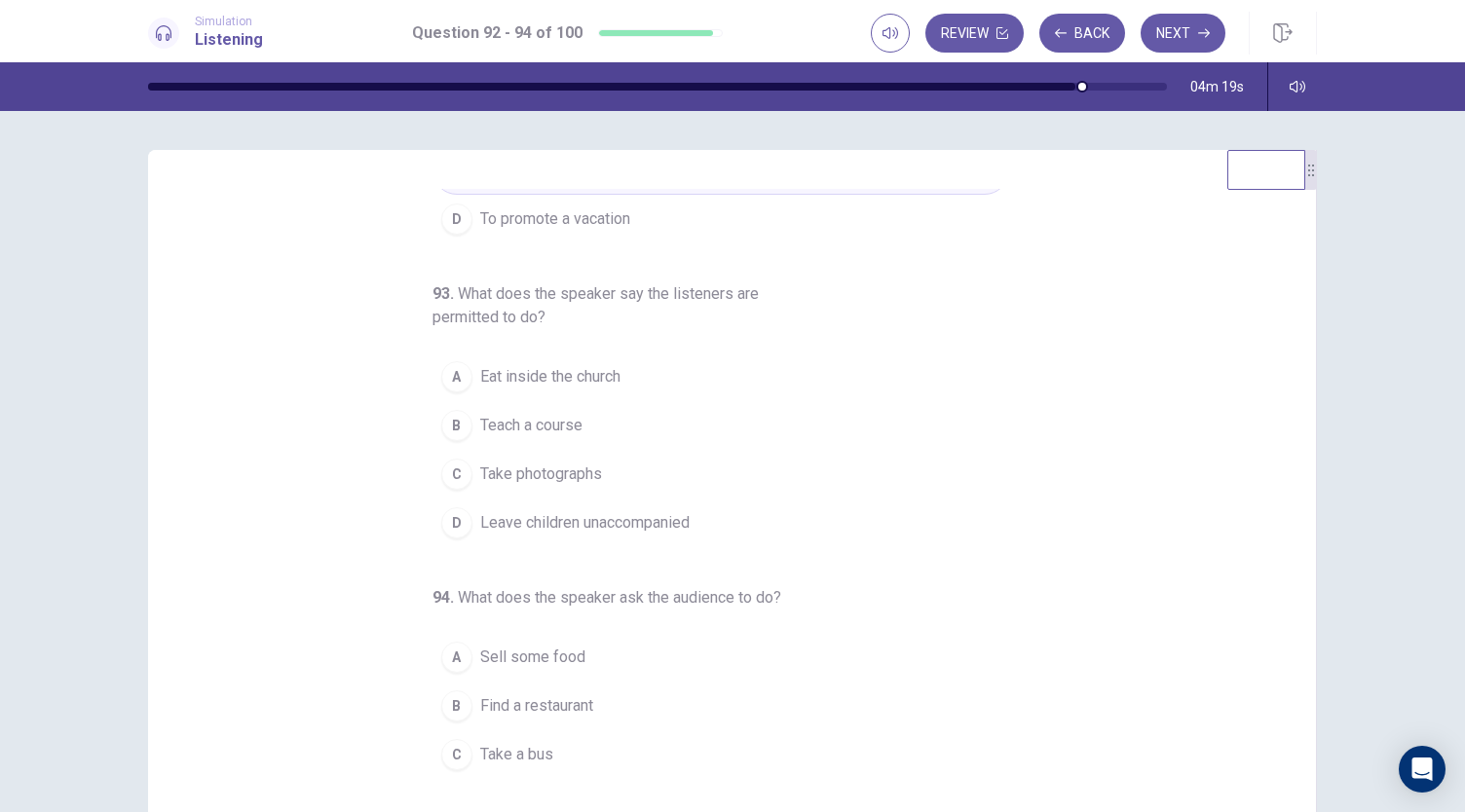
scroll to position [219, 0]
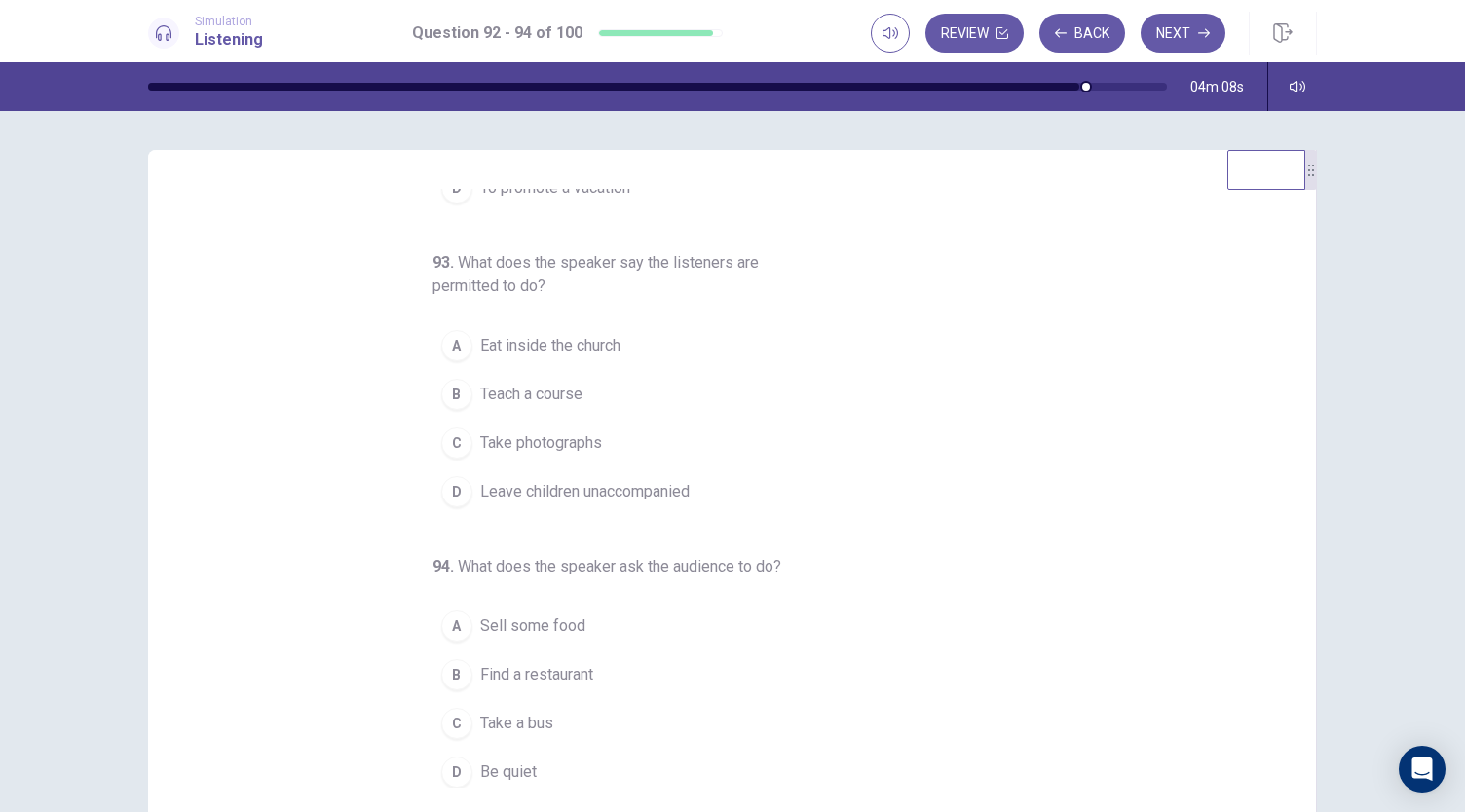
click at [583, 435] on span "Take photographs" at bounding box center [541, 443] width 122 height 23
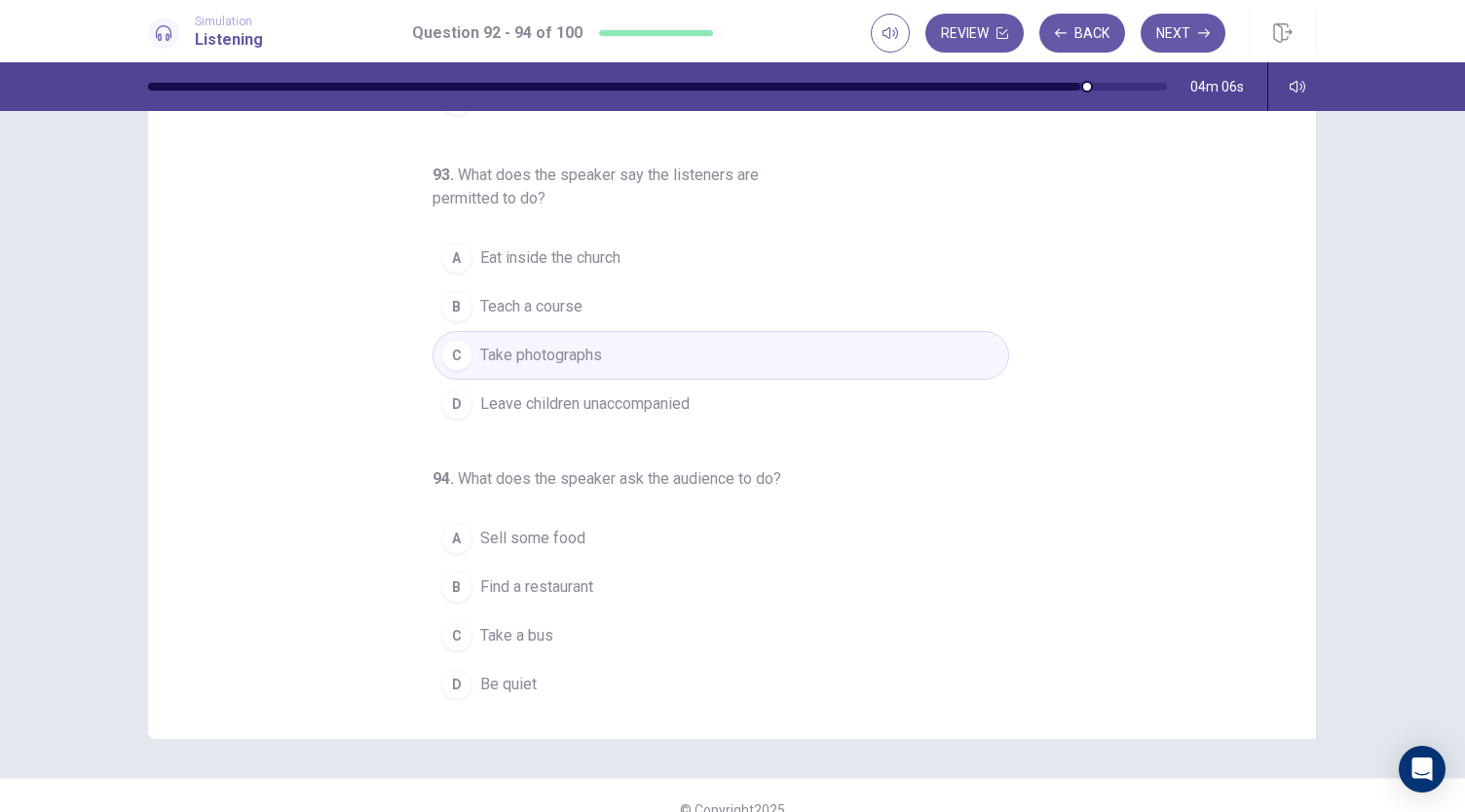
scroll to position [90, 0]
click at [510, 675] on span "Be quiet" at bounding box center [509, 683] width 57 height 23
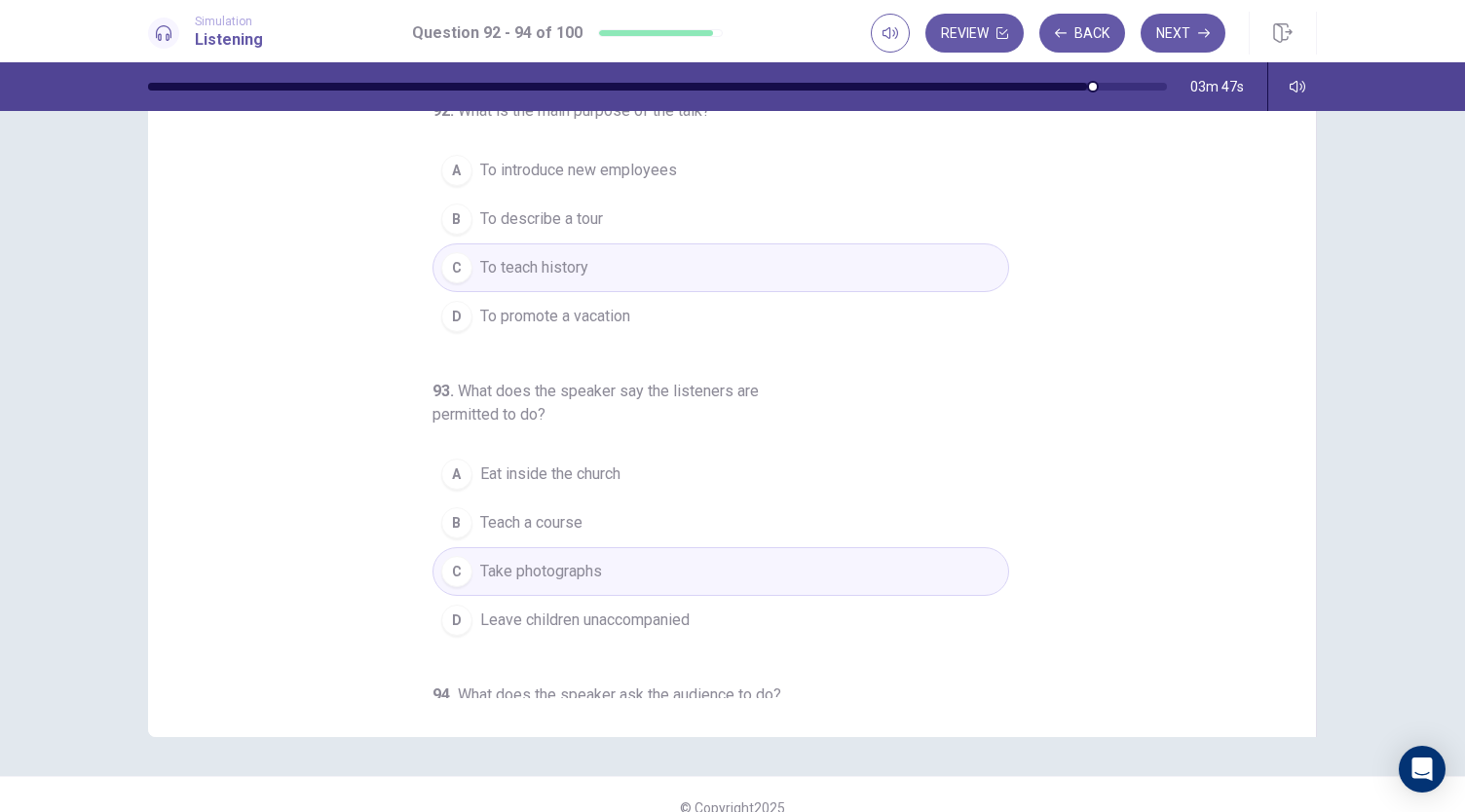
scroll to position [0, 0]
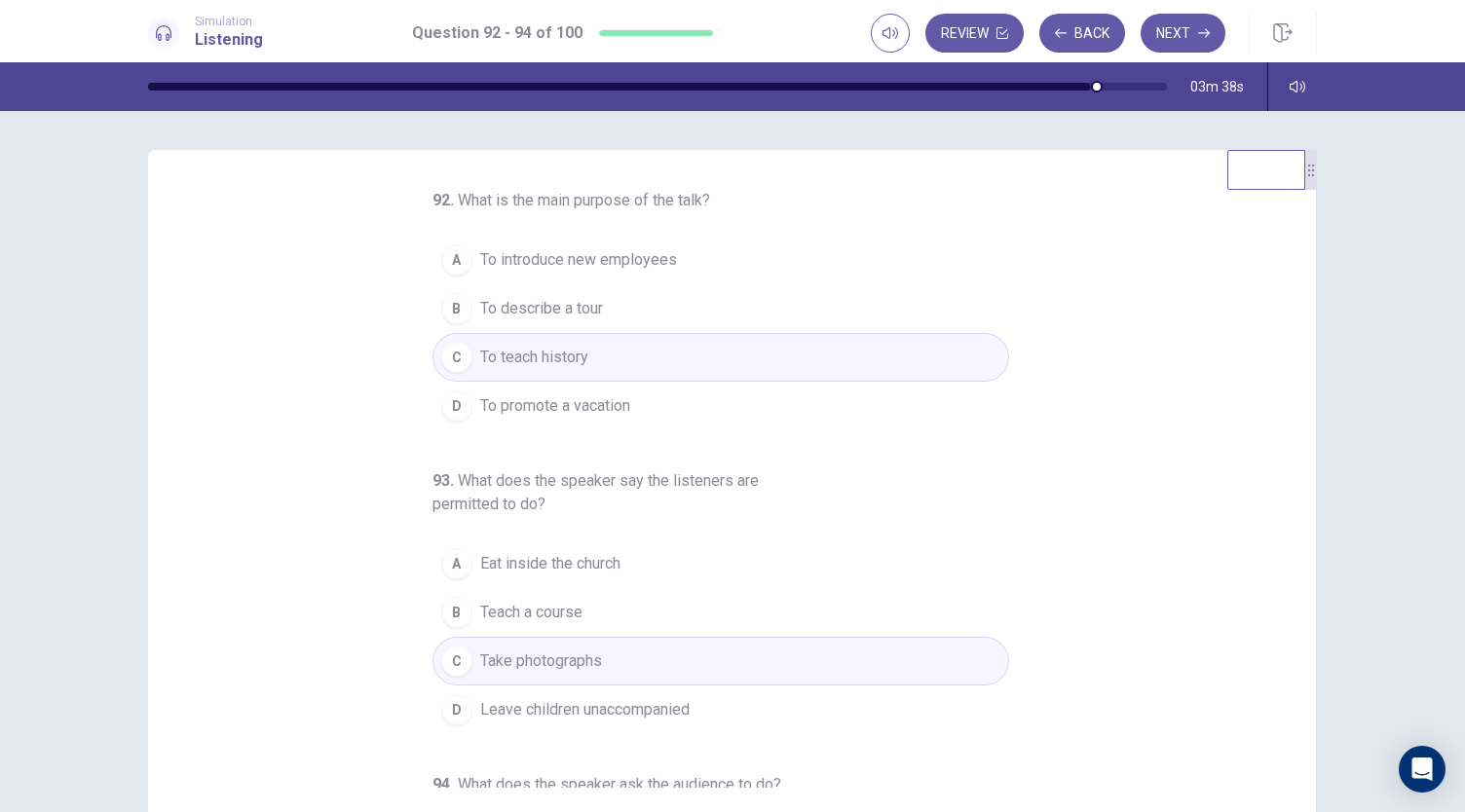
click at [553, 310] on span "To describe a tour" at bounding box center [542, 308] width 123 height 23
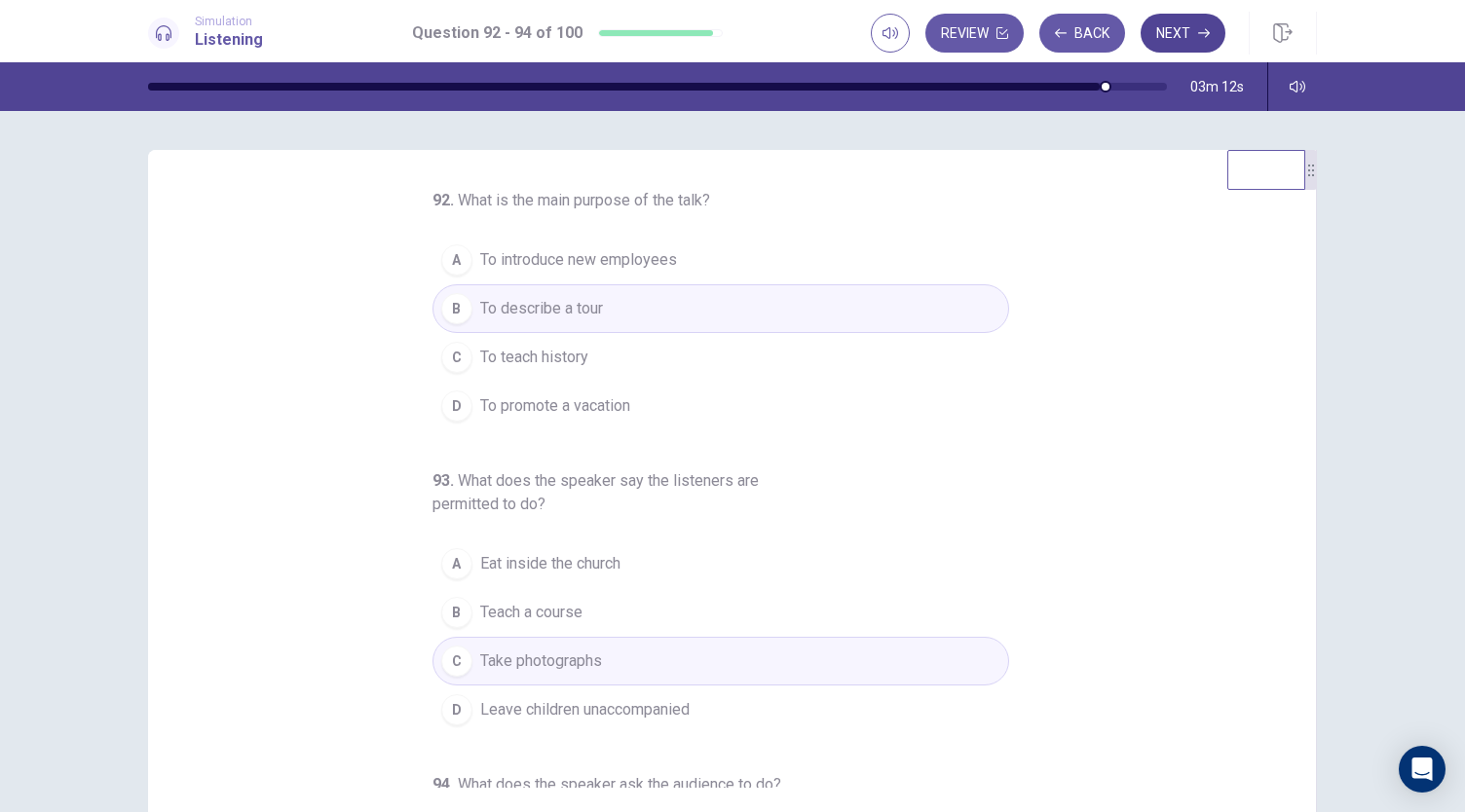
click at [1193, 37] on button "Next" at bounding box center [1183, 33] width 85 height 39
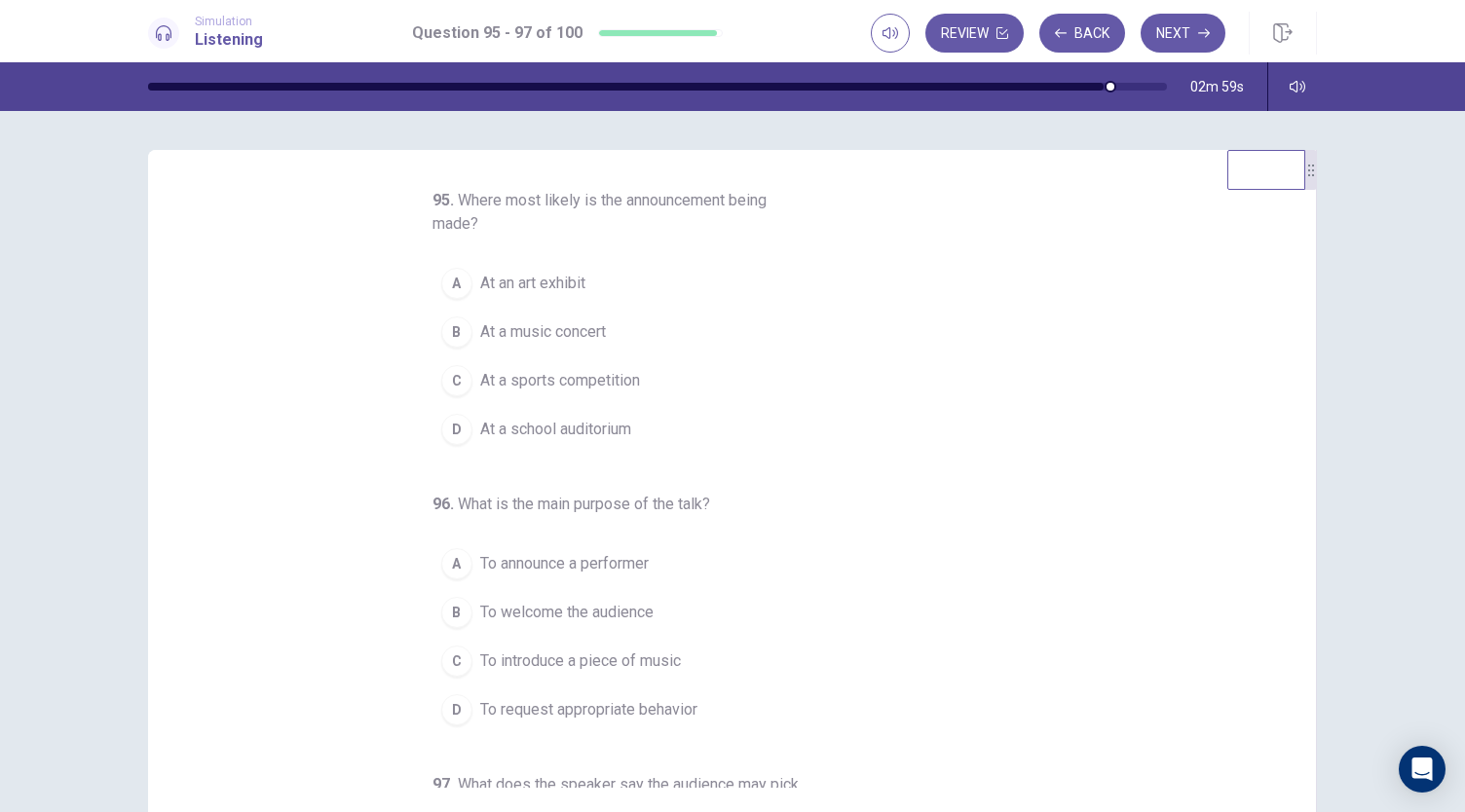
click at [563, 334] on span "At a music concert" at bounding box center [543, 332] width 126 height 23
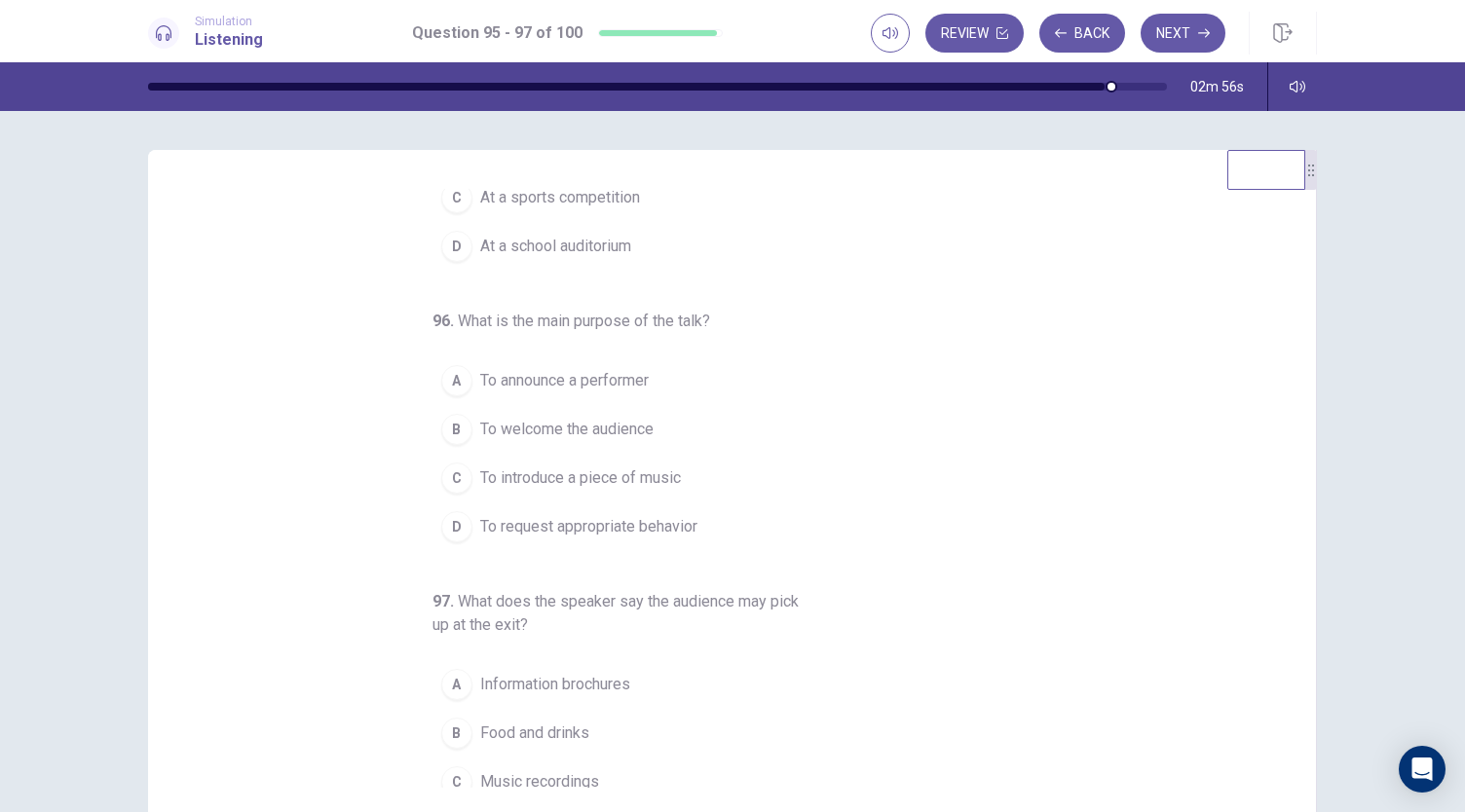
scroll to position [185, 0]
click at [602, 520] on span "To request appropriate behavior" at bounding box center [589, 525] width 218 height 23
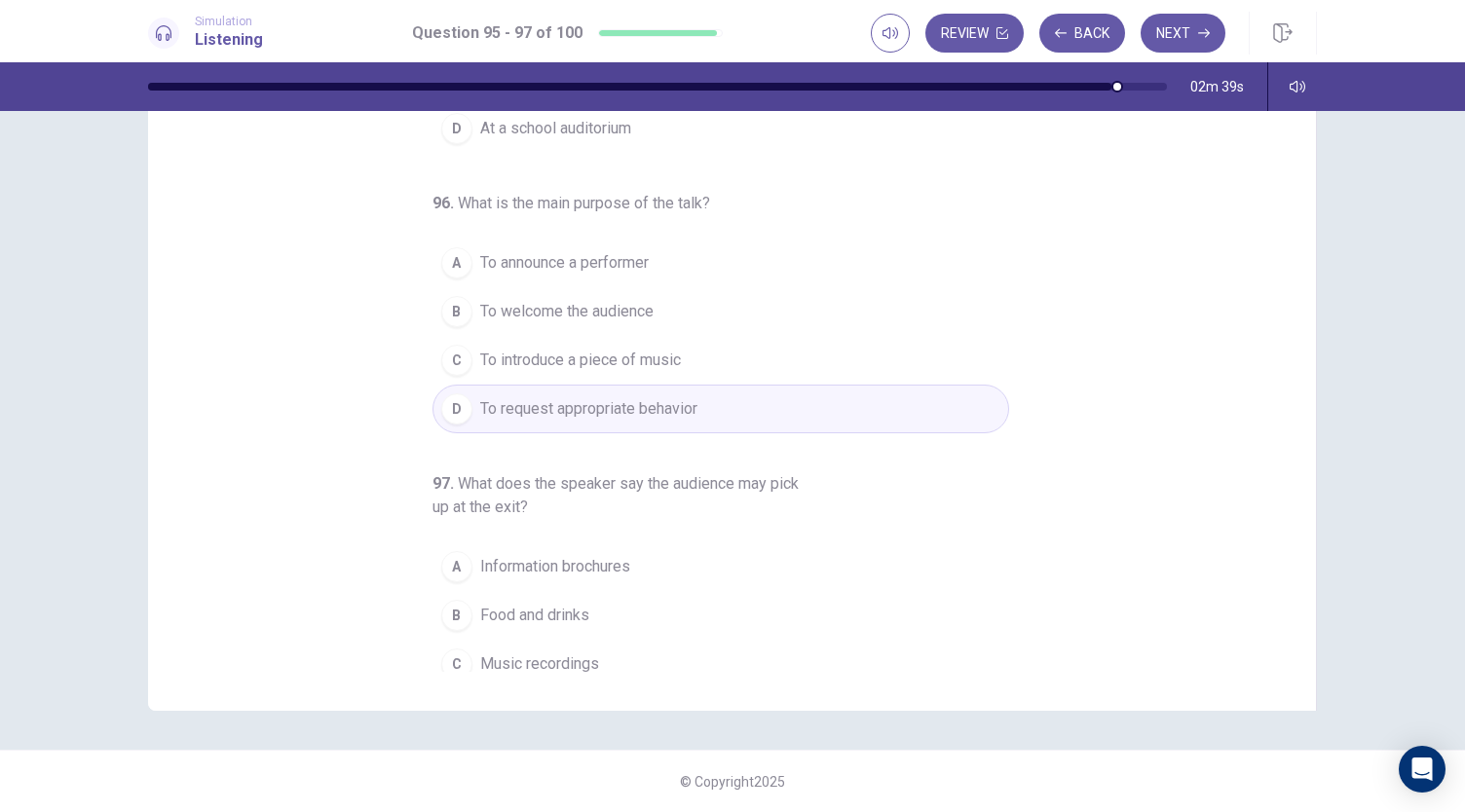
scroll to position [242, 0]
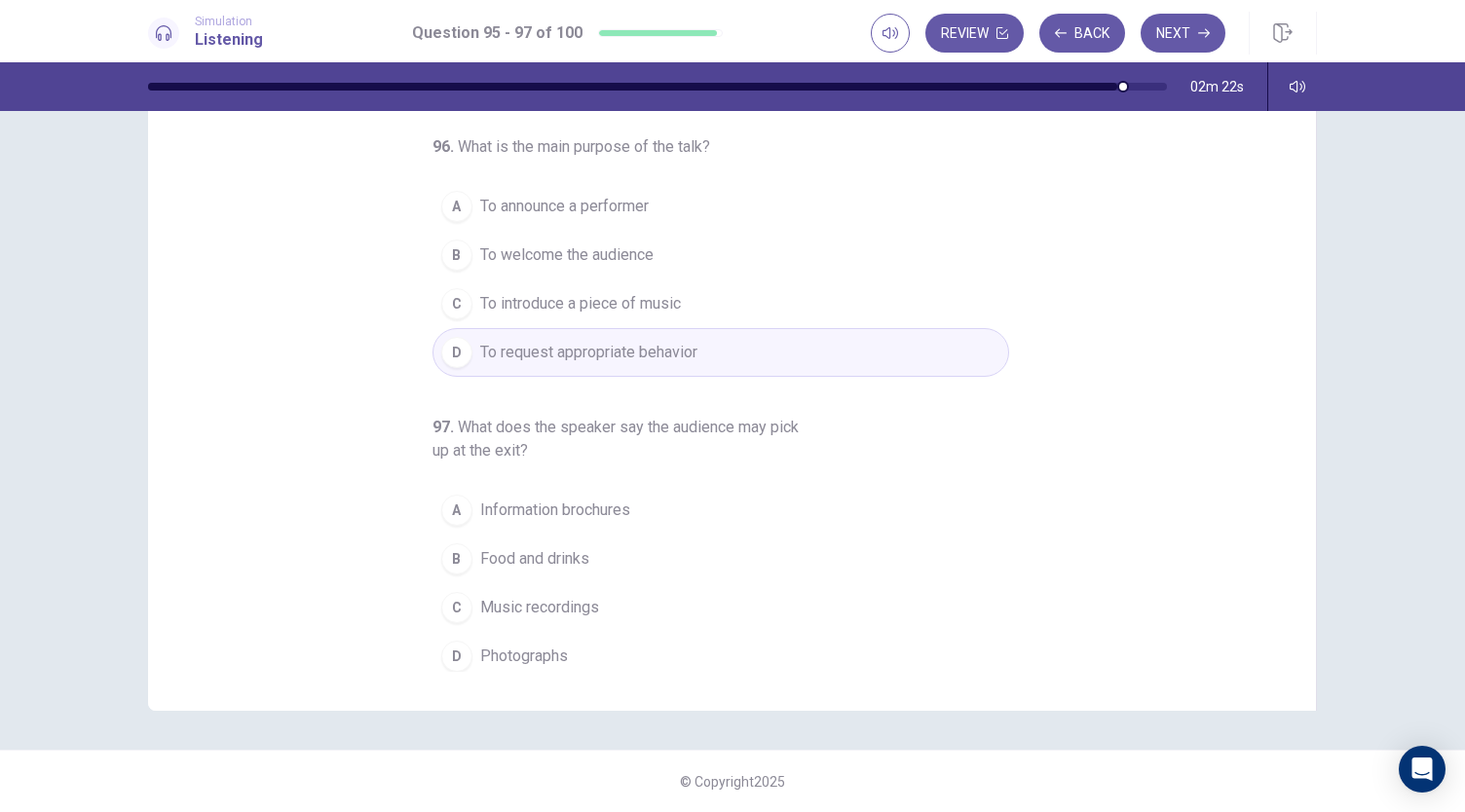
click at [559, 513] on span "Information brochures" at bounding box center [555, 510] width 150 height 23
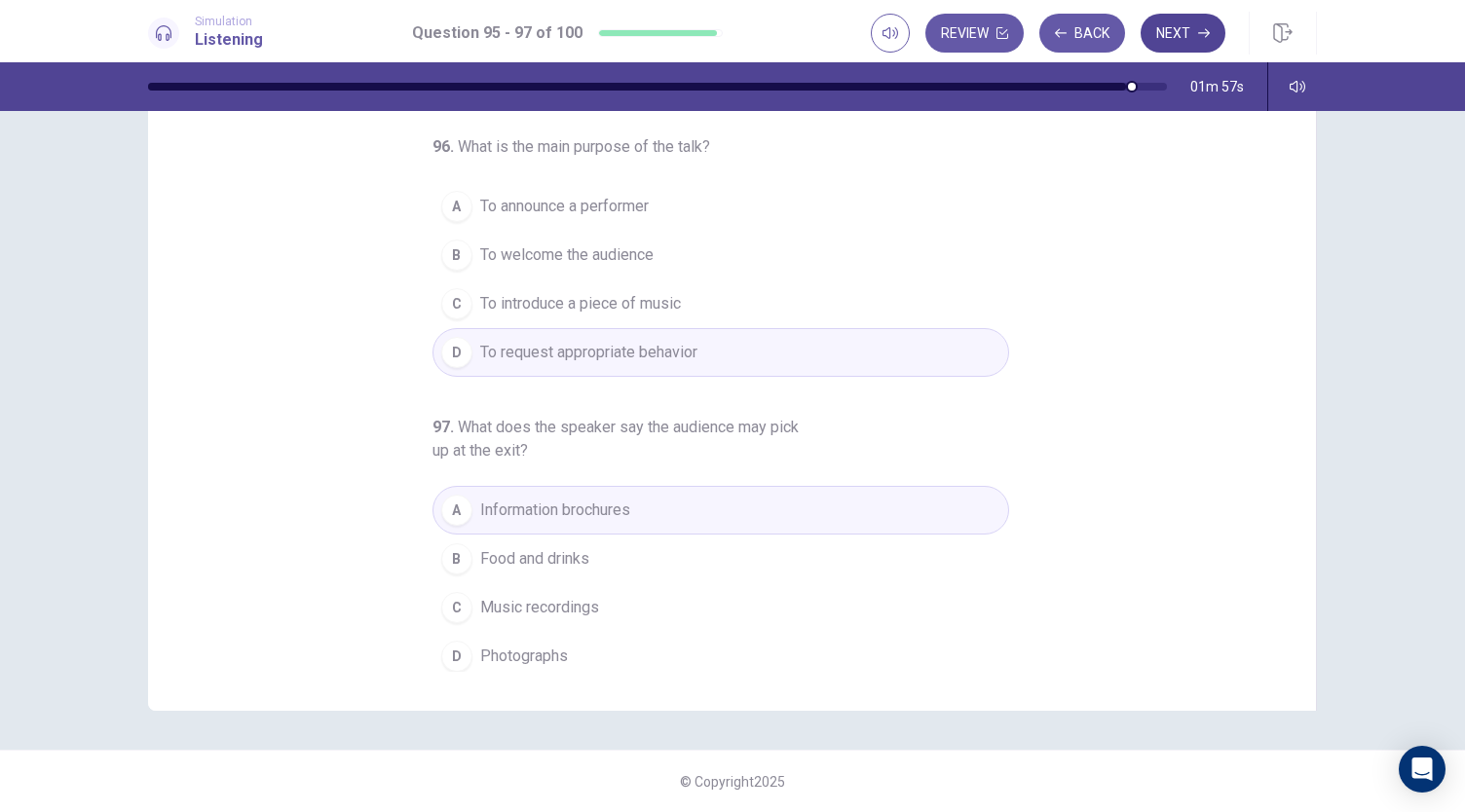
click at [1179, 46] on button "Next" at bounding box center [1183, 33] width 85 height 39
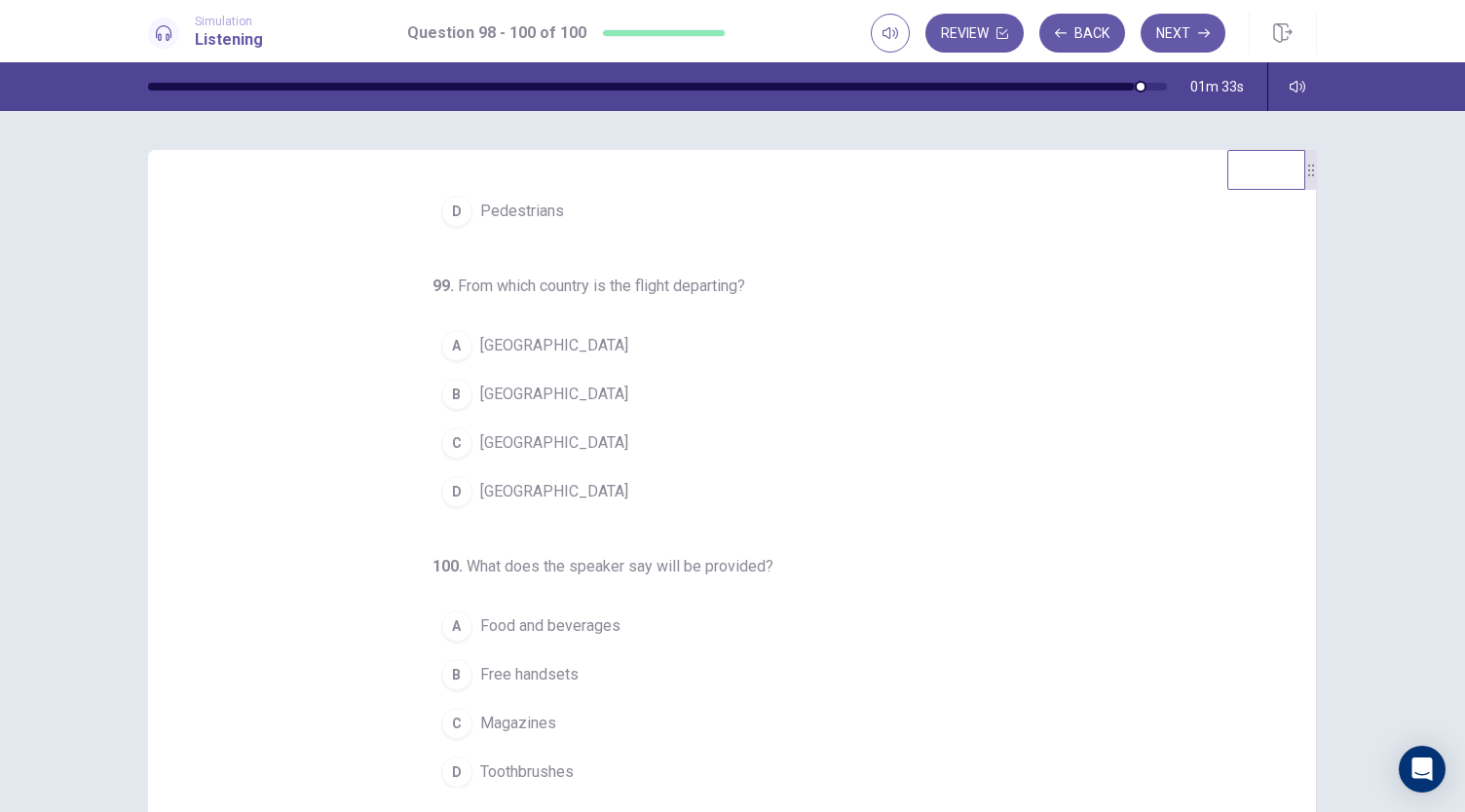
scroll to position [0, 0]
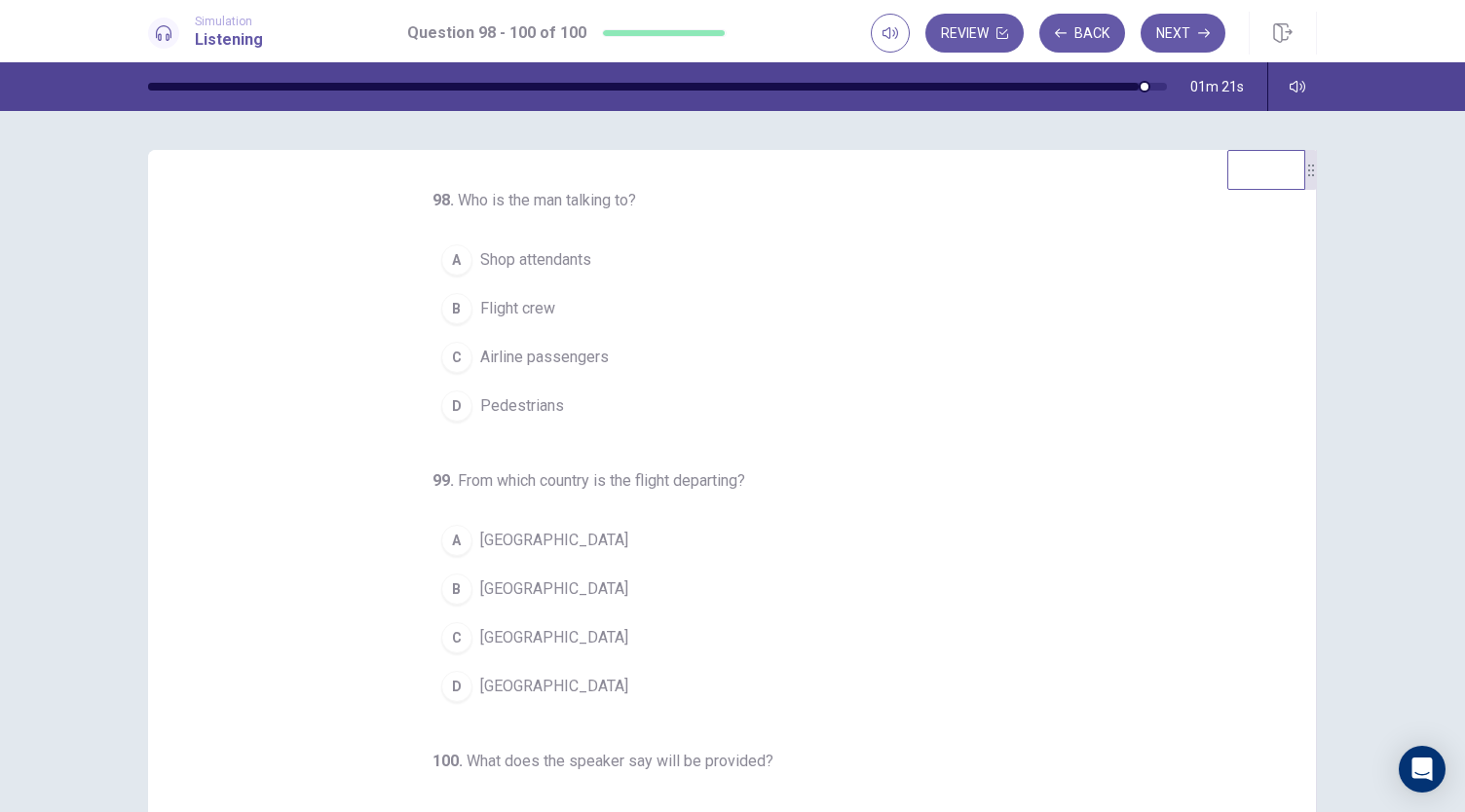
click at [499, 687] on span "Mexico" at bounding box center [554, 687] width 148 height 23
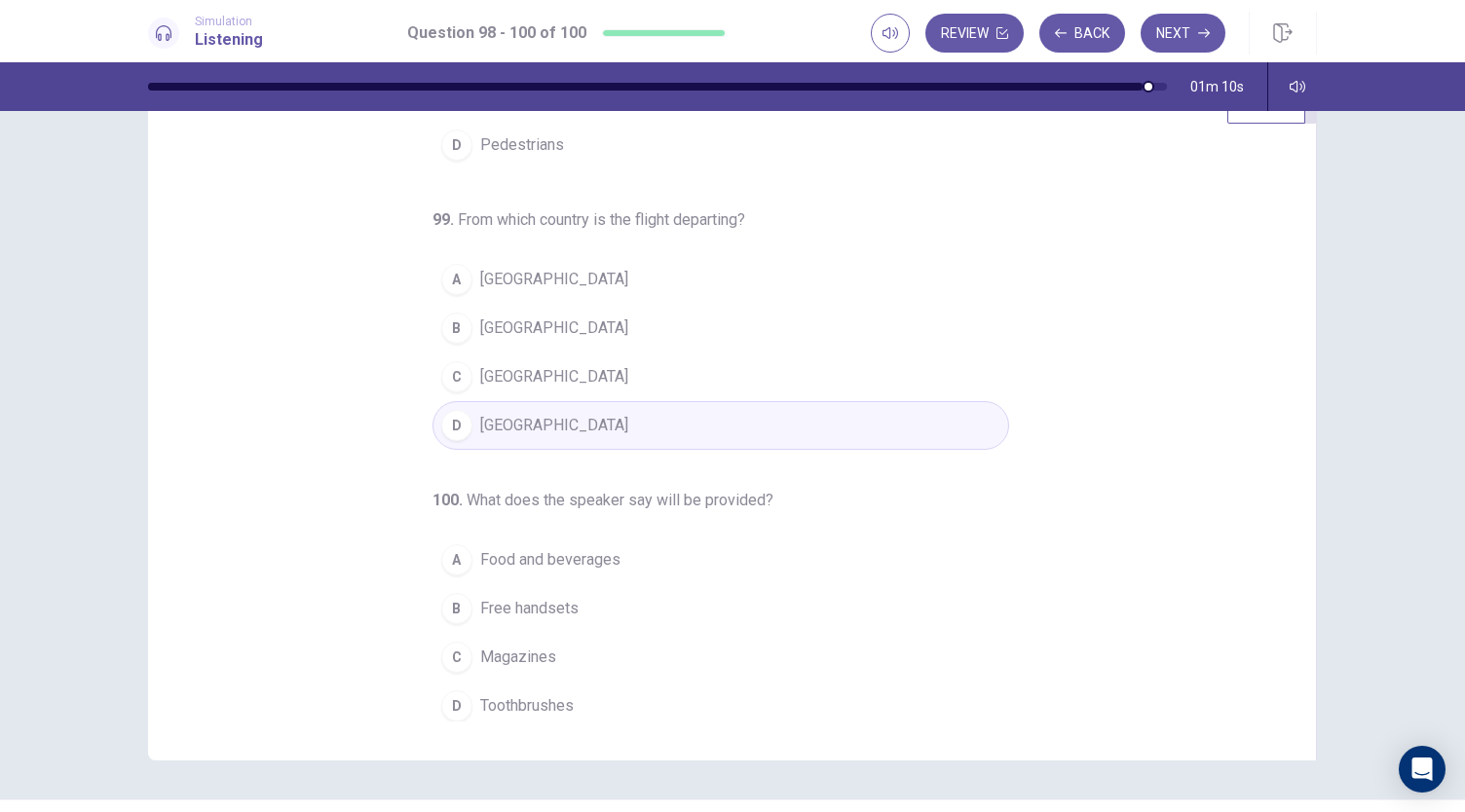
scroll to position [68, 0]
click at [523, 555] on span "Food and beverages" at bounding box center [550, 558] width 141 height 23
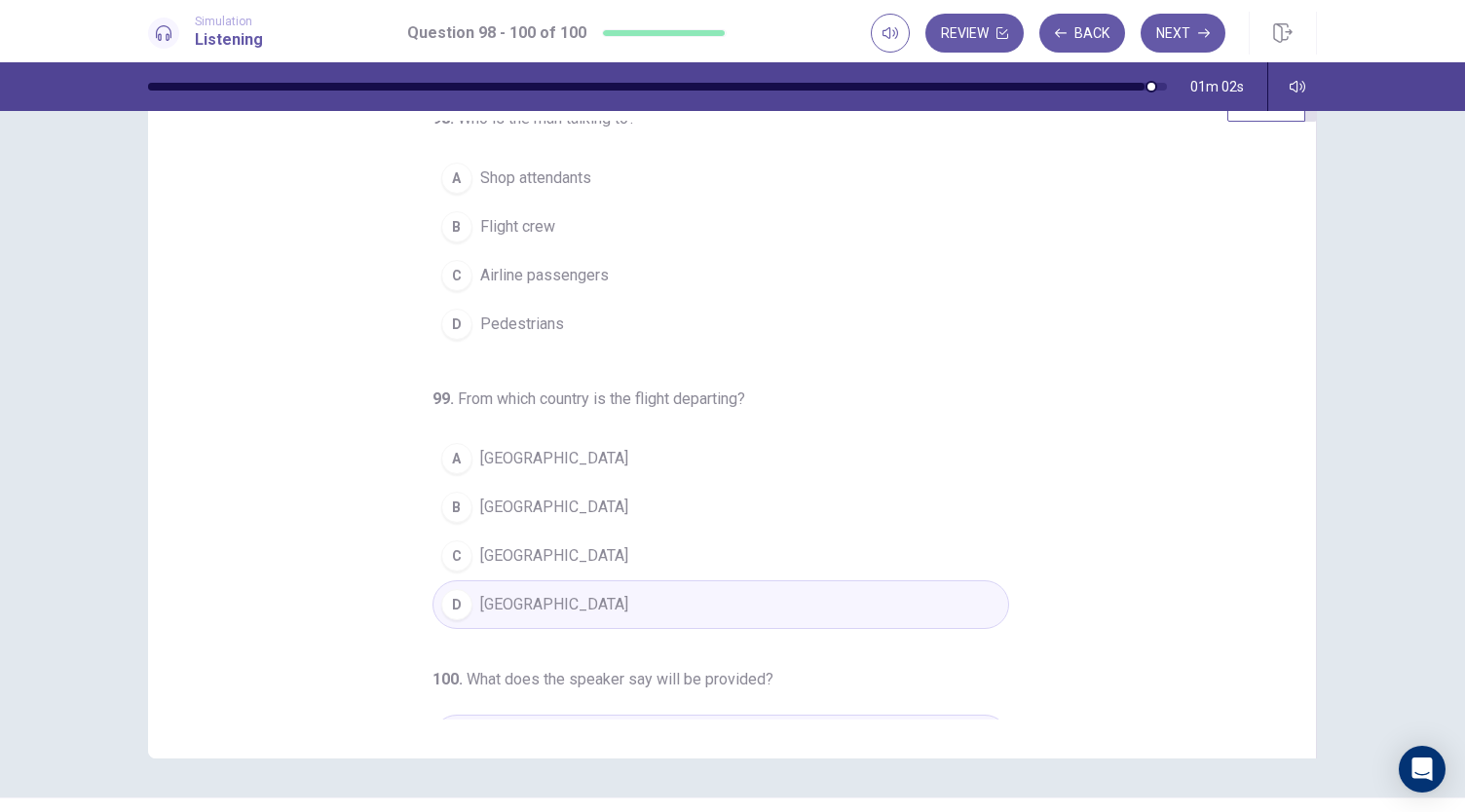
scroll to position [0, 0]
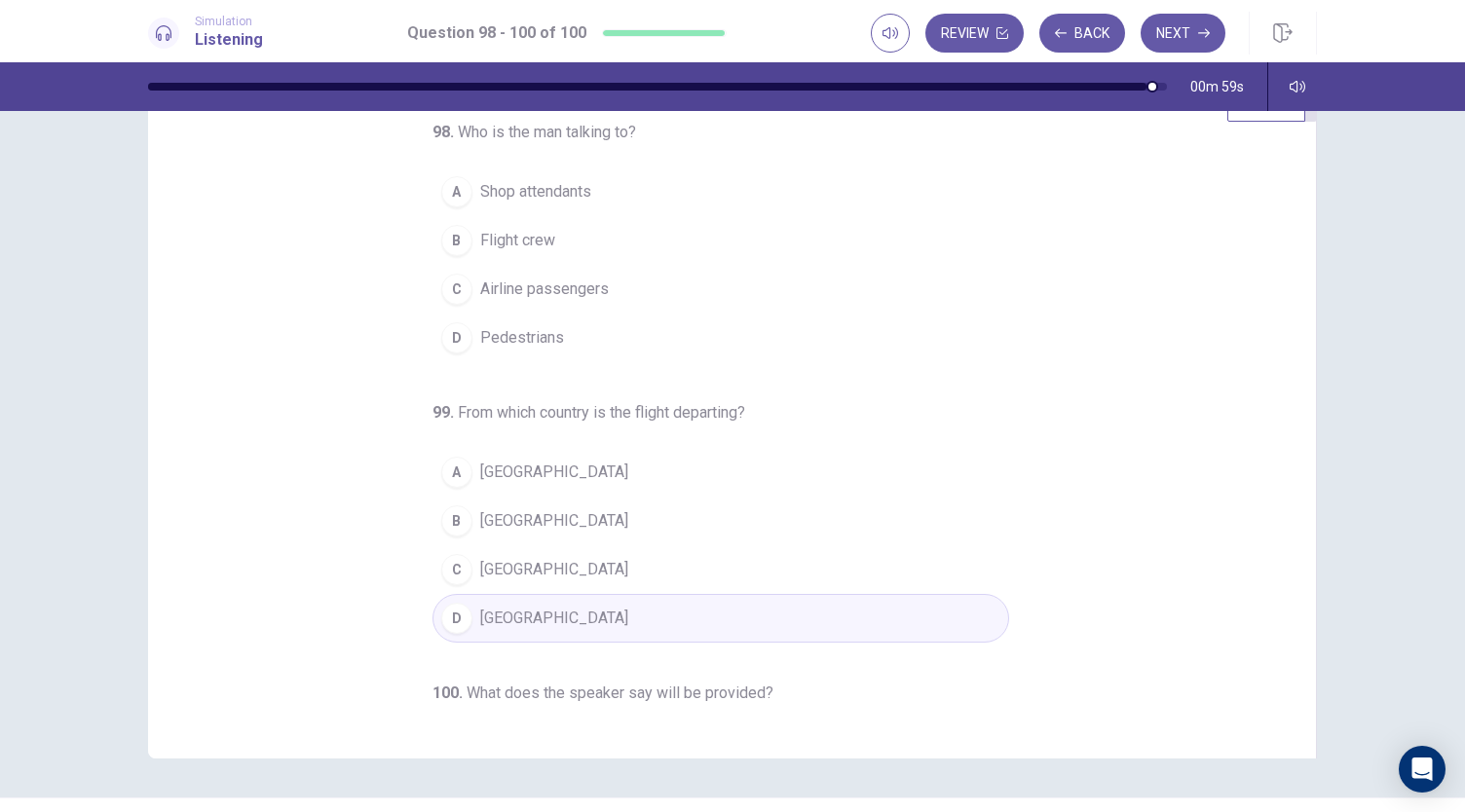
click at [484, 283] on span "Airline passengers" at bounding box center [545, 289] width 129 height 23
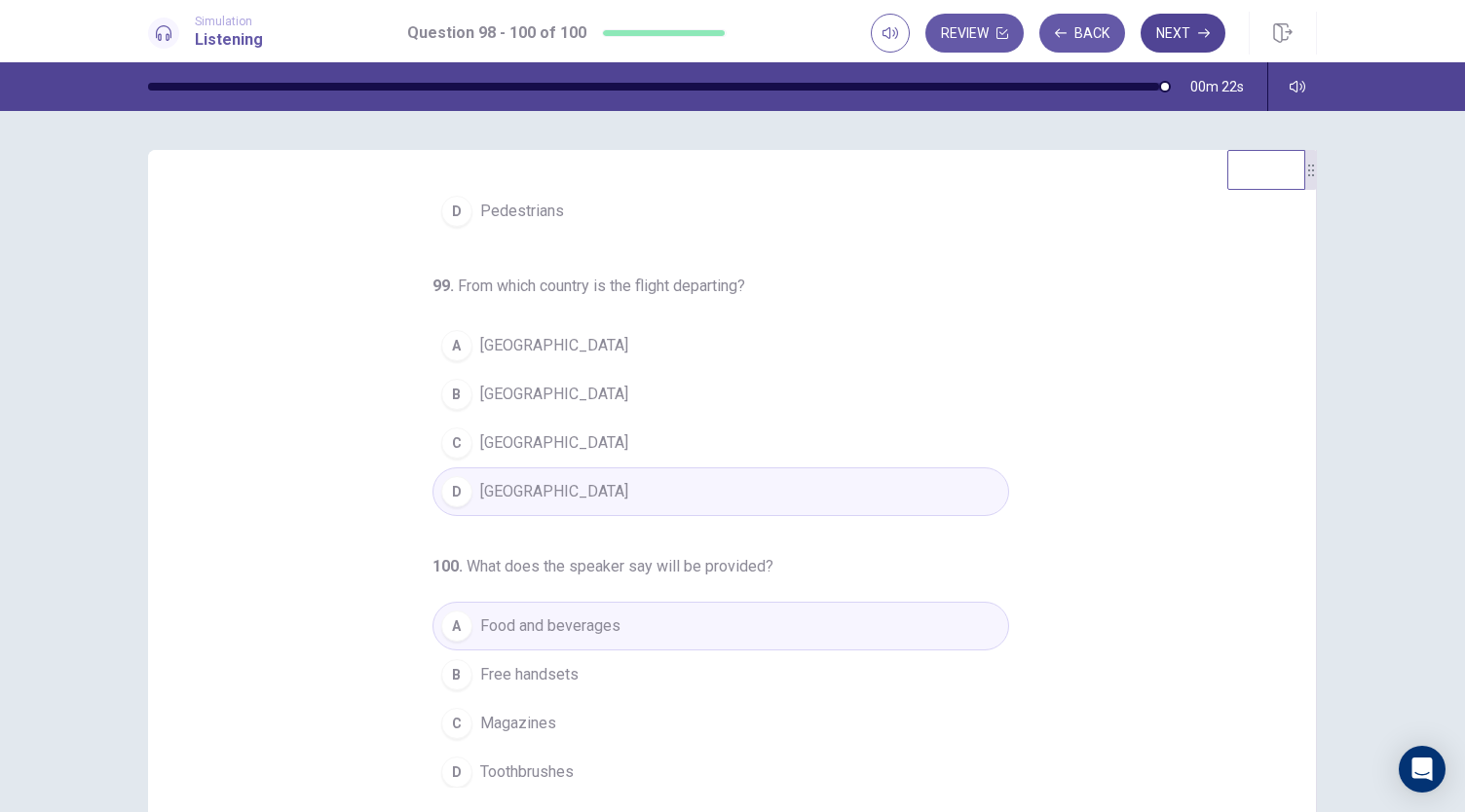
click at [1189, 31] on button "Next" at bounding box center [1183, 33] width 85 height 39
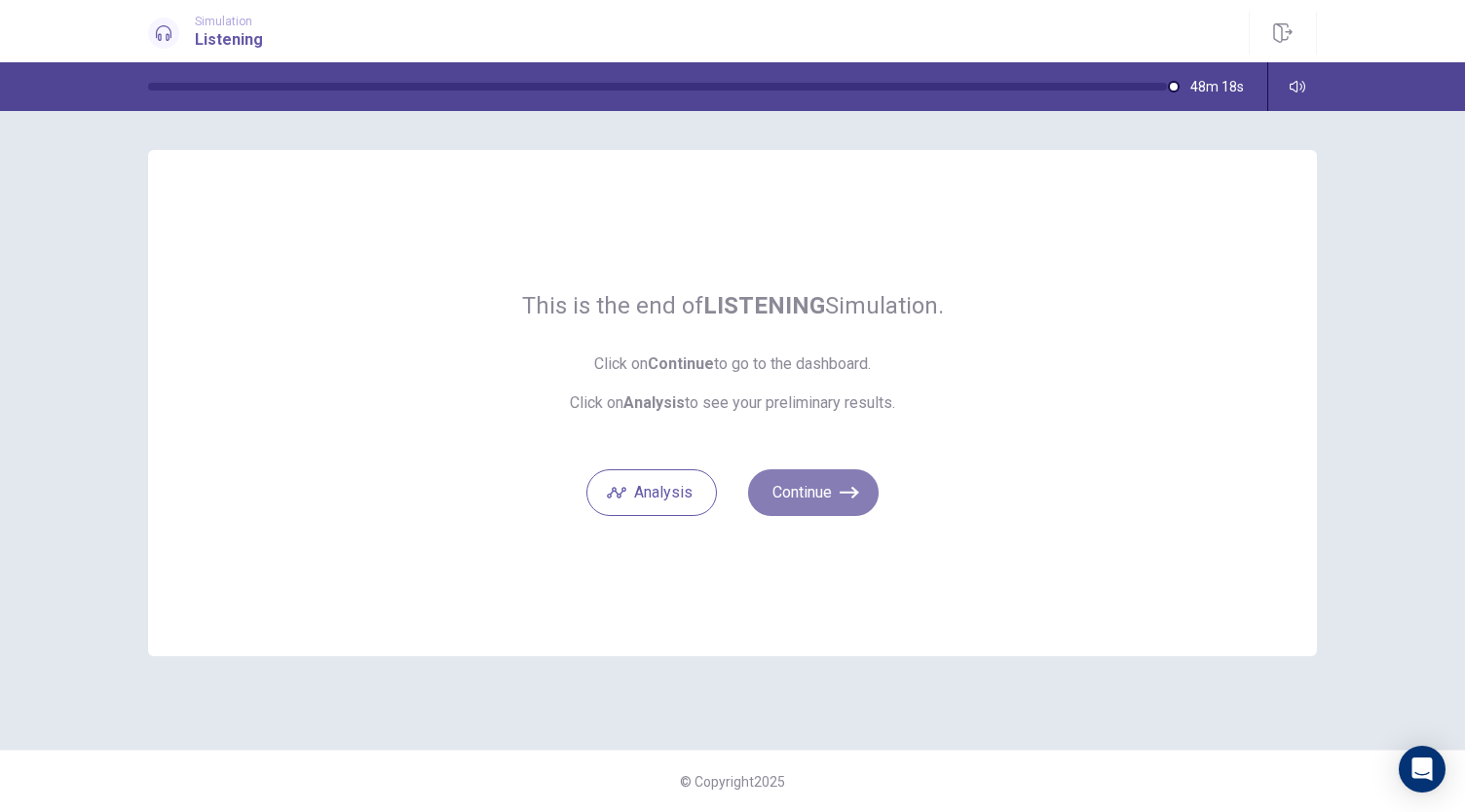
click at [851, 491] on icon "button" at bounding box center [849, 493] width 20 height 20
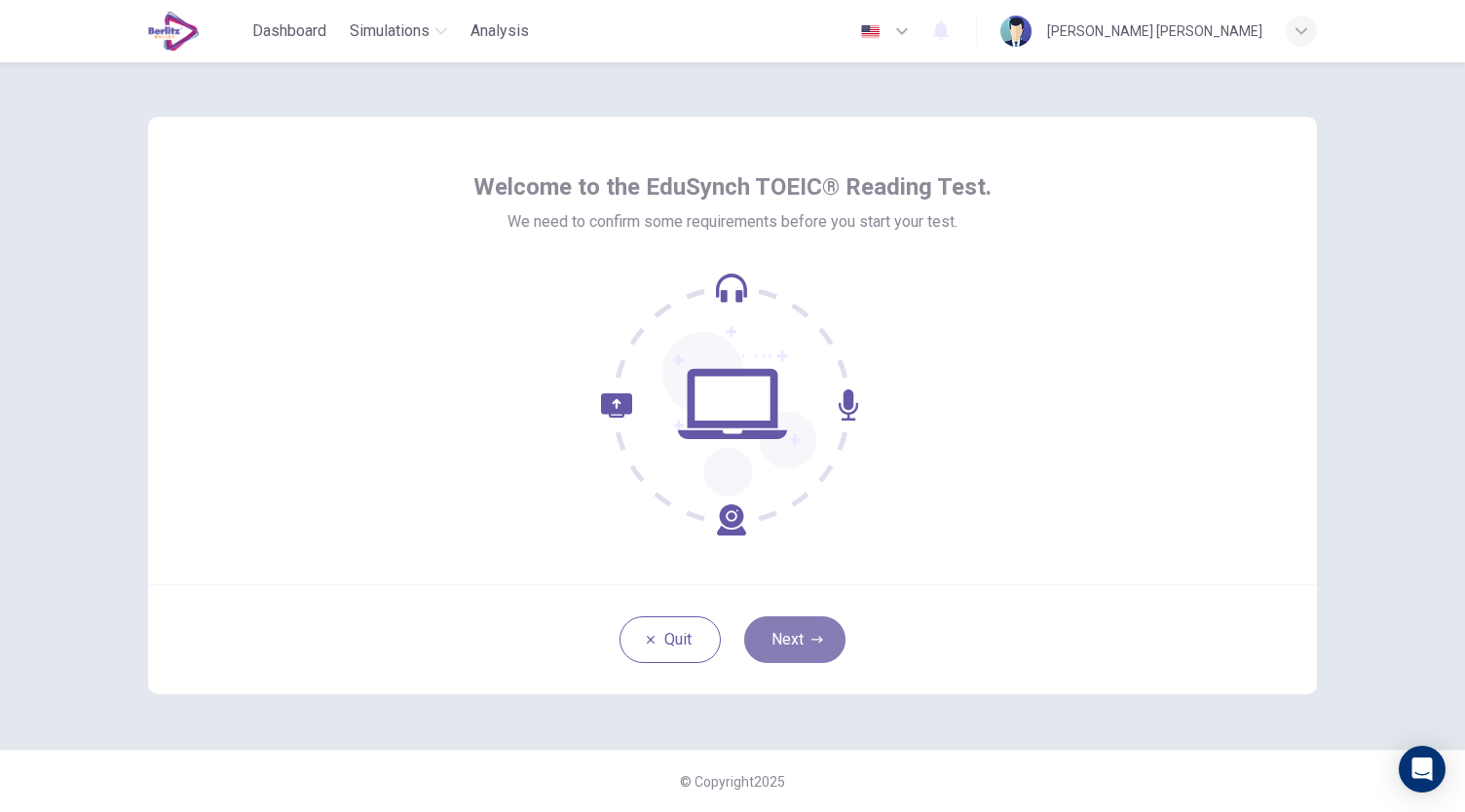
click at [820, 640] on icon "button" at bounding box center [817, 639] width 12 height 7
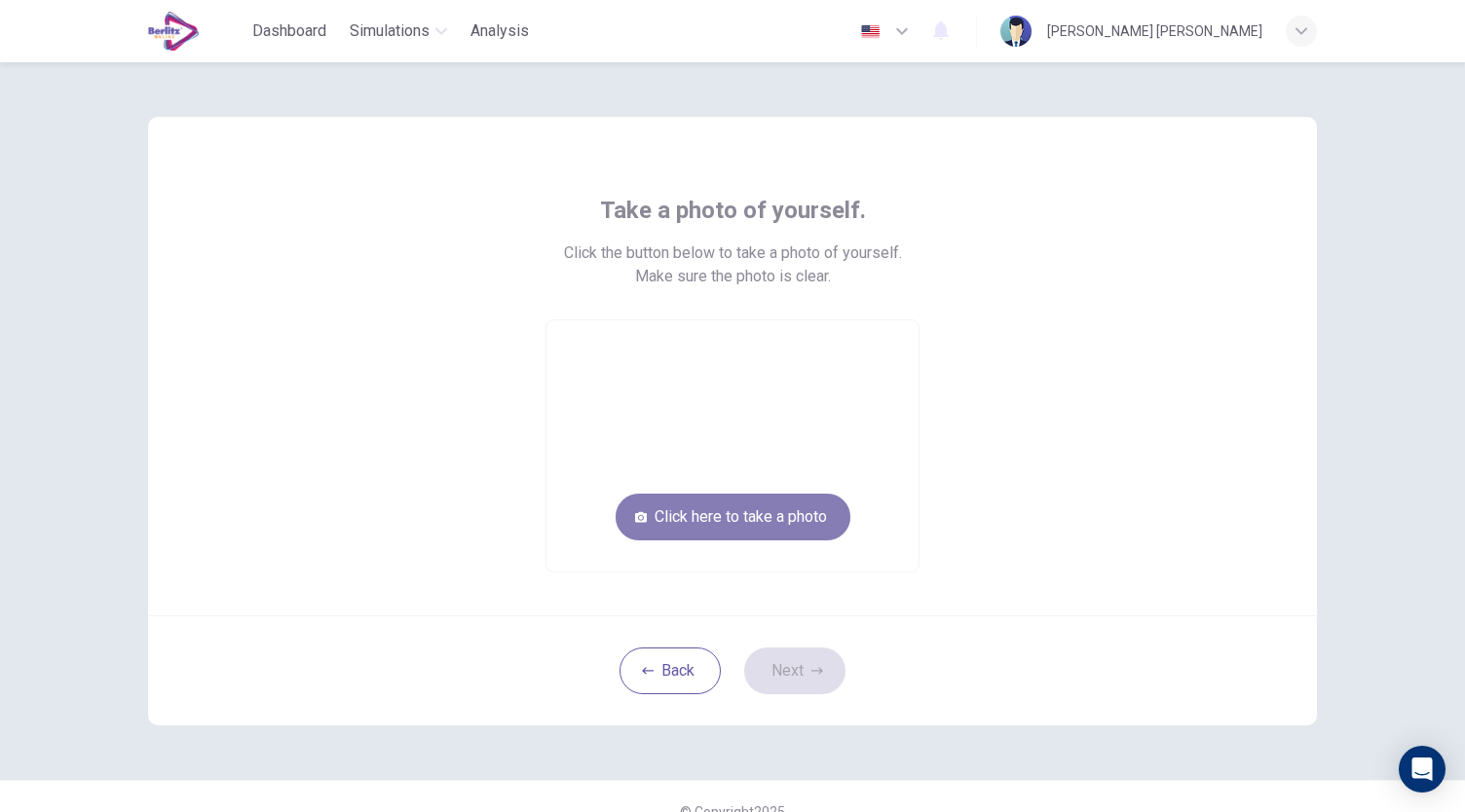
click at [753, 530] on button "Click here to take a photo" at bounding box center [733, 517] width 235 height 47
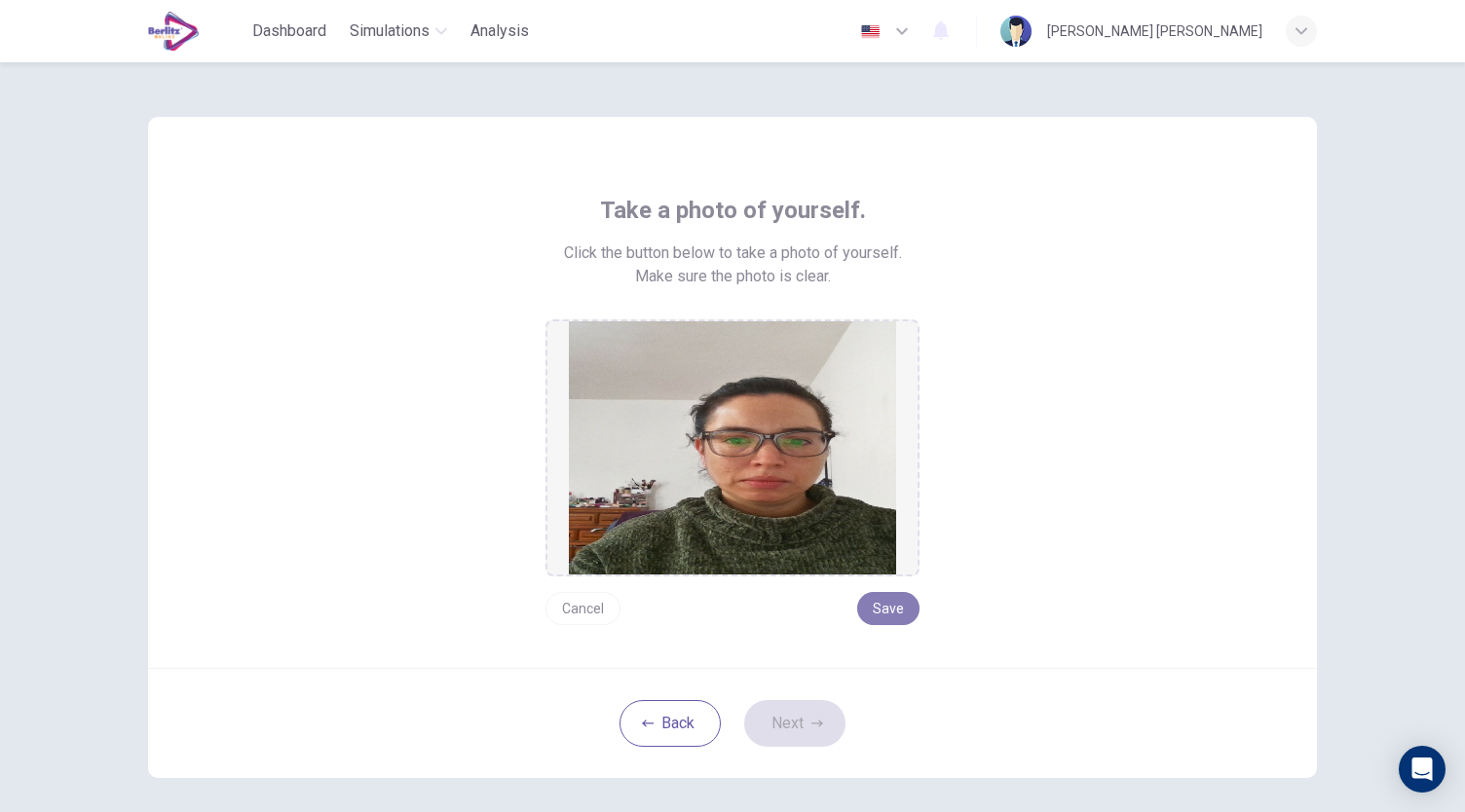
click at [886, 618] on button "Save" at bounding box center [888, 609] width 62 height 33
click at [808, 707] on button "Next" at bounding box center [794, 724] width 102 height 47
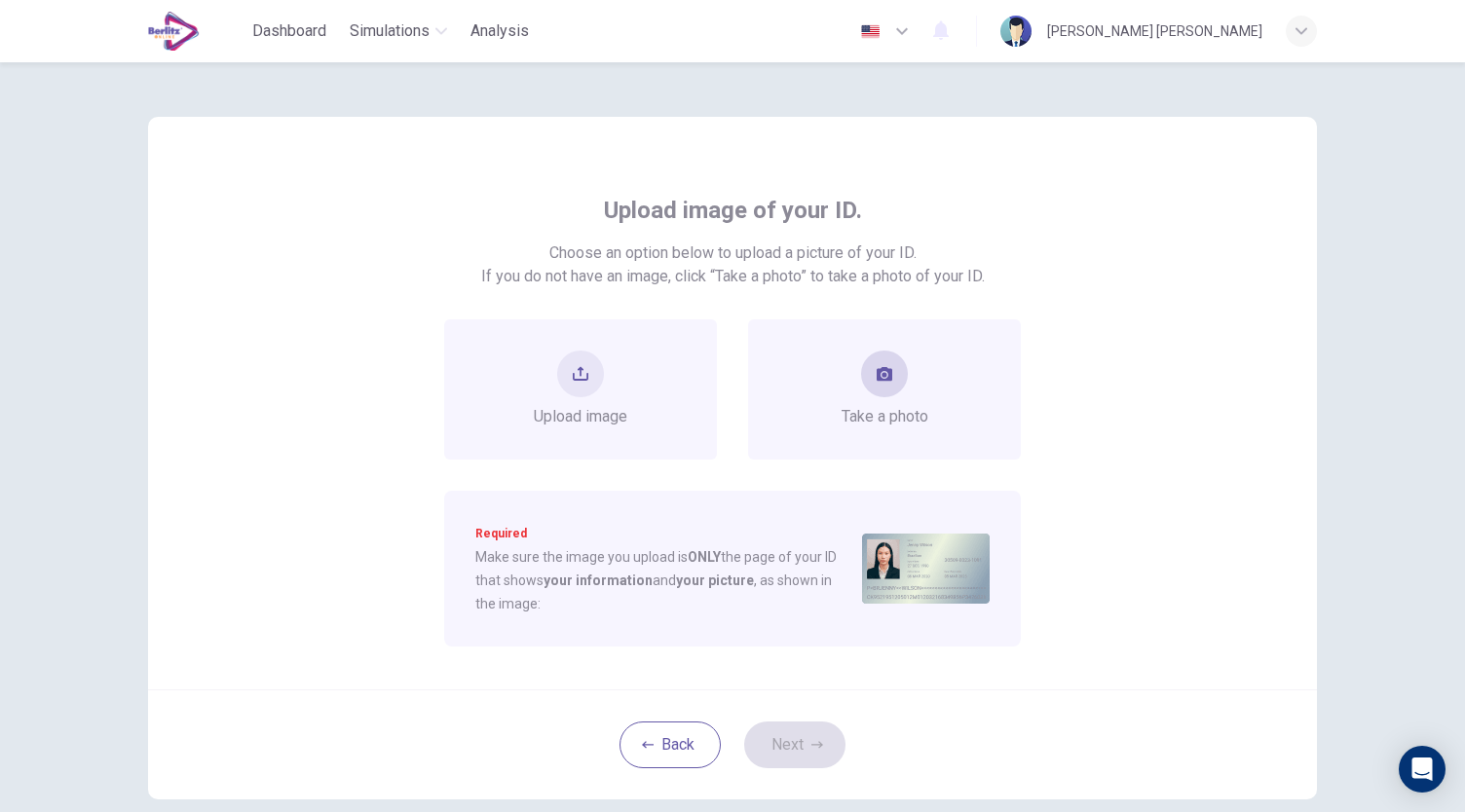
click at [896, 398] on div "Take a photo" at bounding box center [884, 389] width 87 height 78
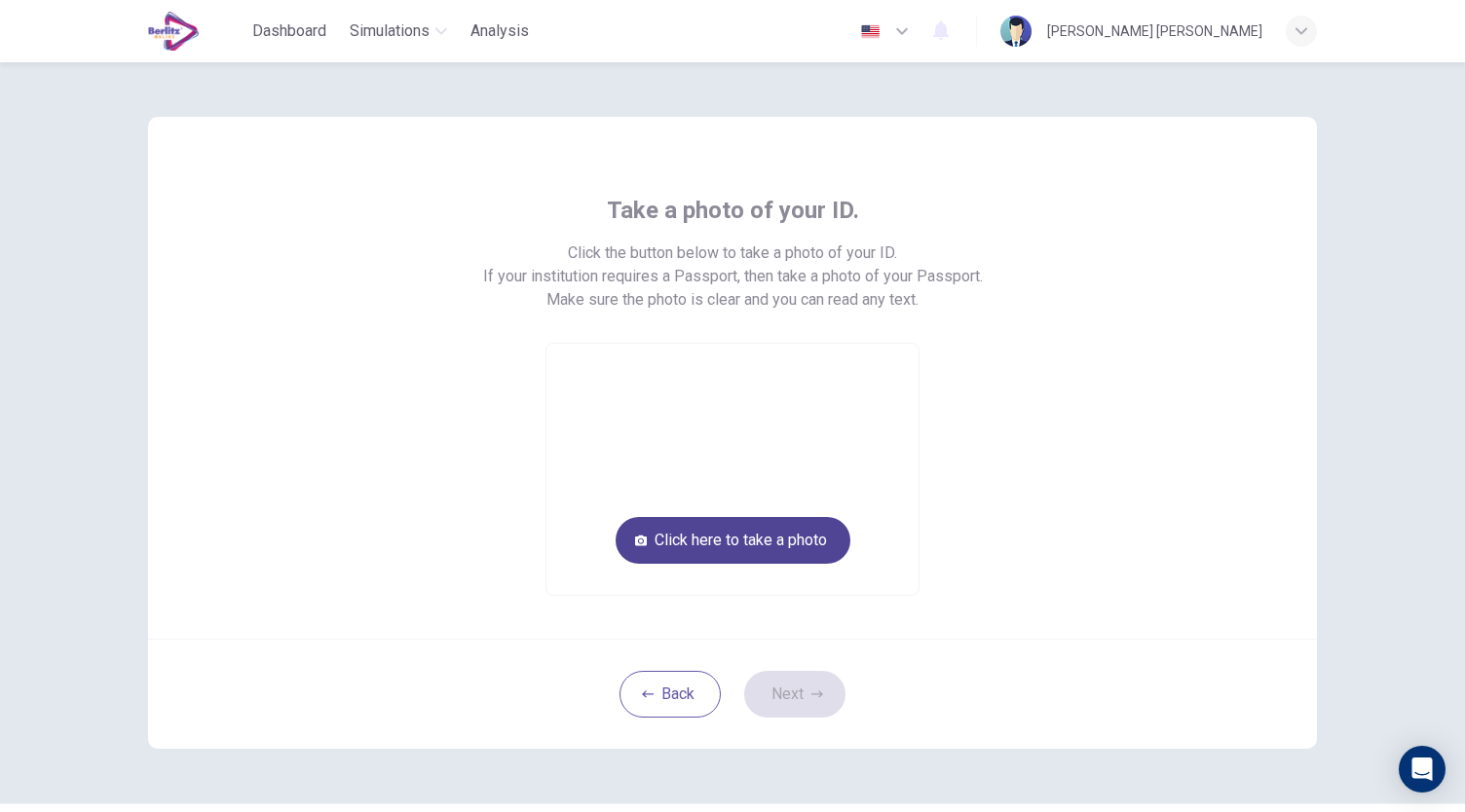
click at [796, 545] on button "Click here to take a photo" at bounding box center [733, 541] width 235 height 47
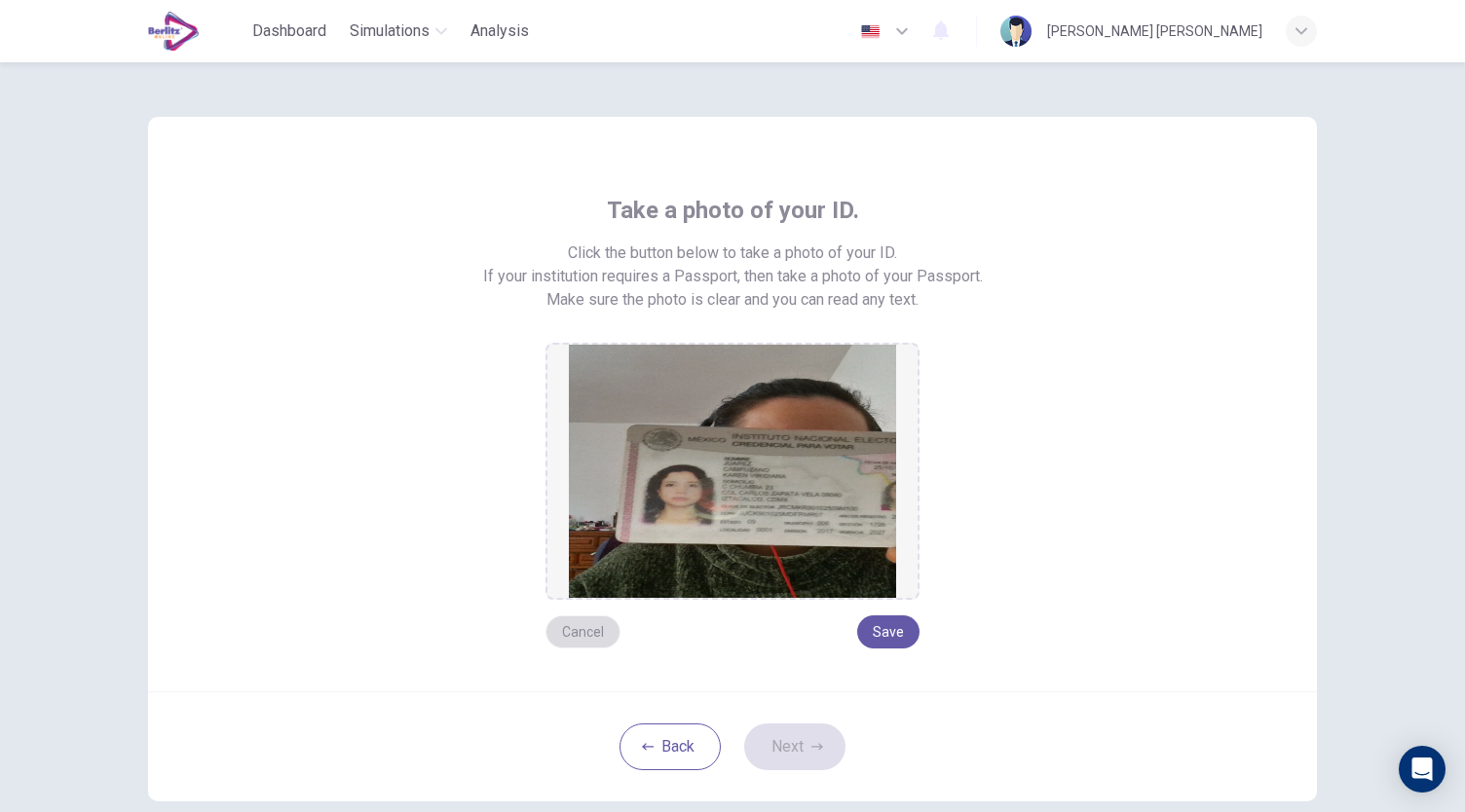
click at [596, 629] on button "Cancel" at bounding box center [583, 632] width 75 height 33
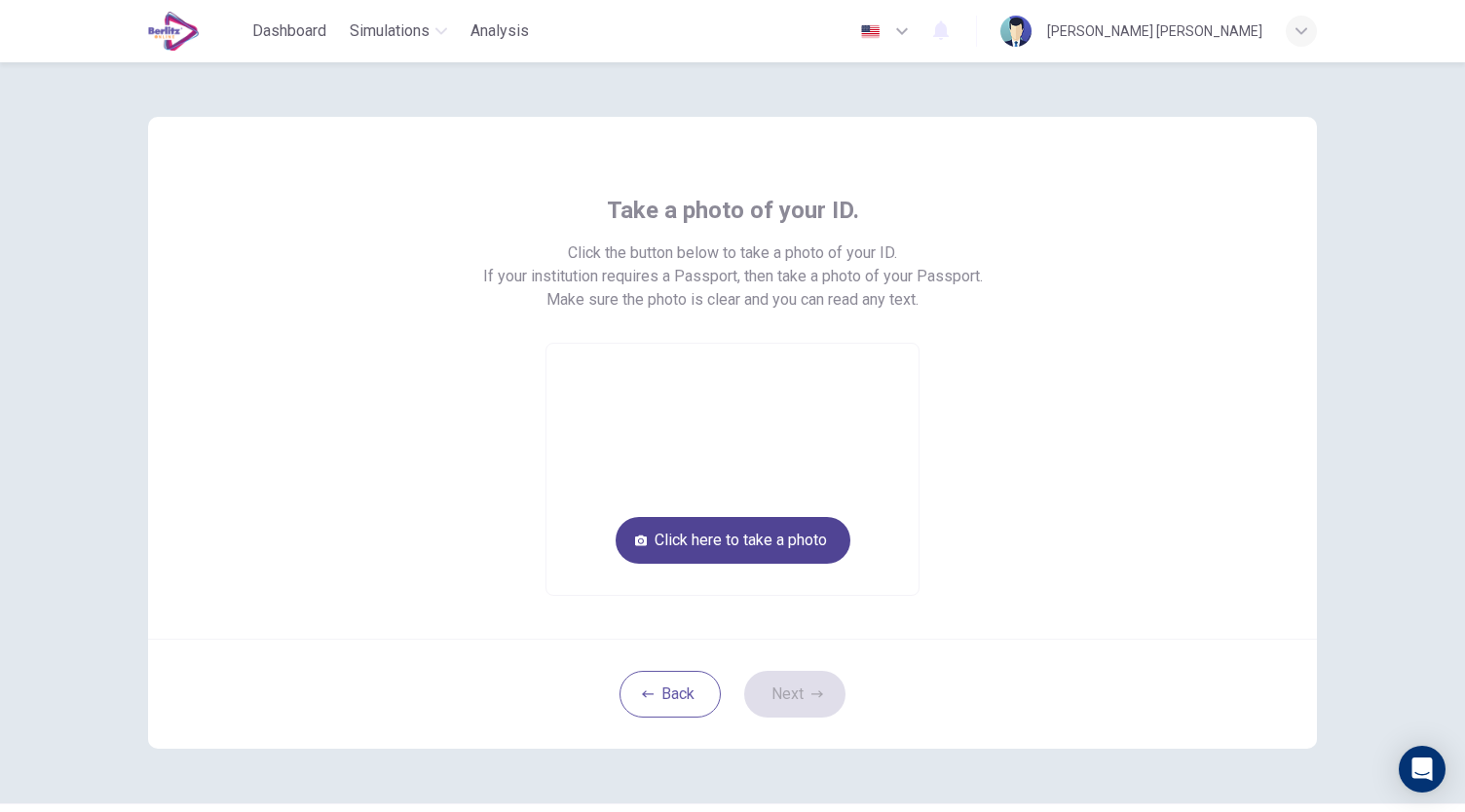
click at [686, 528] on button "Click here to take a photo" at bounding box center [733, 541] width 235 height 47
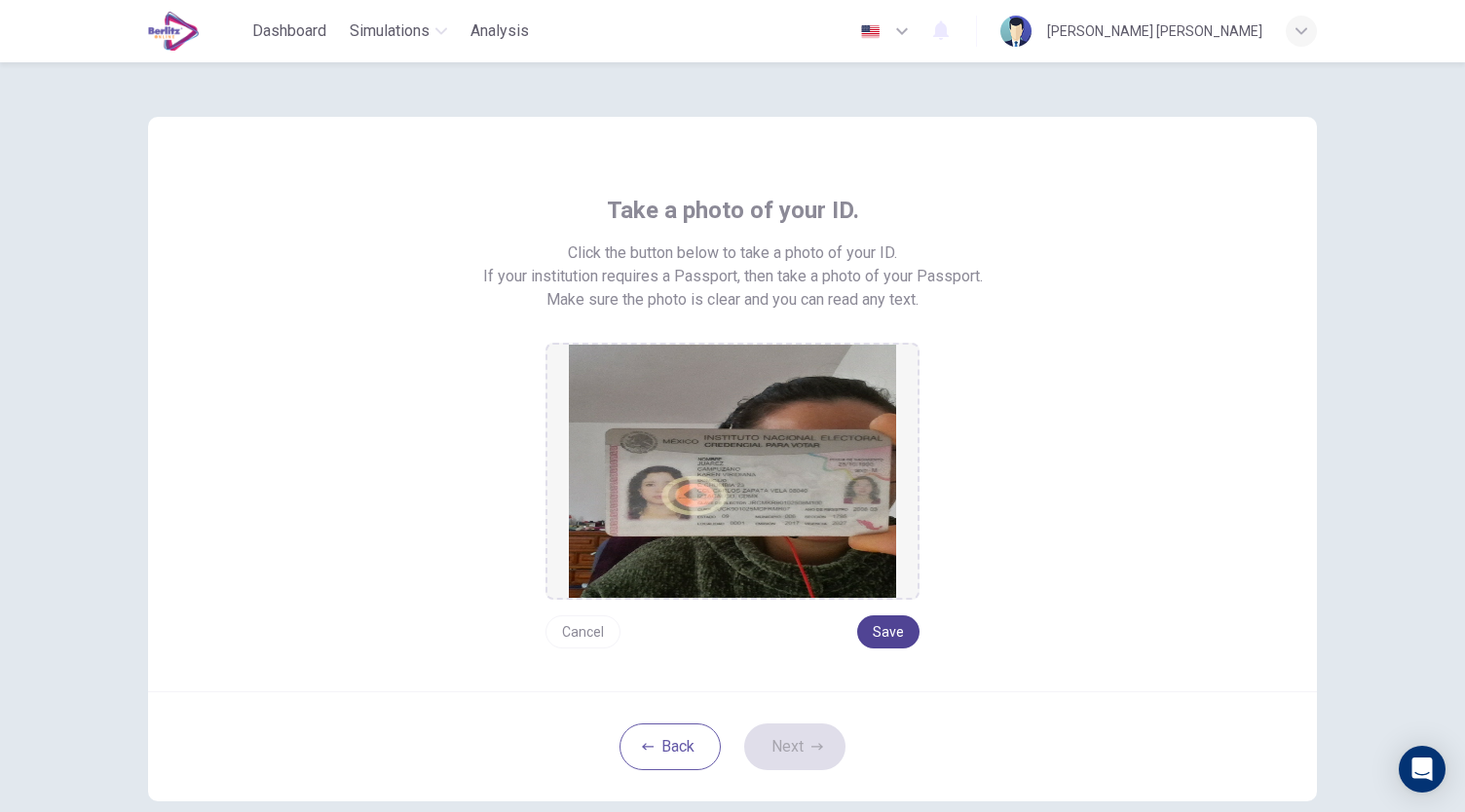
click at [890, 629] on button "Save" at bounding box center [888, 632] width 62 height 33
click at [822, 745] on button "Next" at bounding box center [794, 748] width 102 height 47
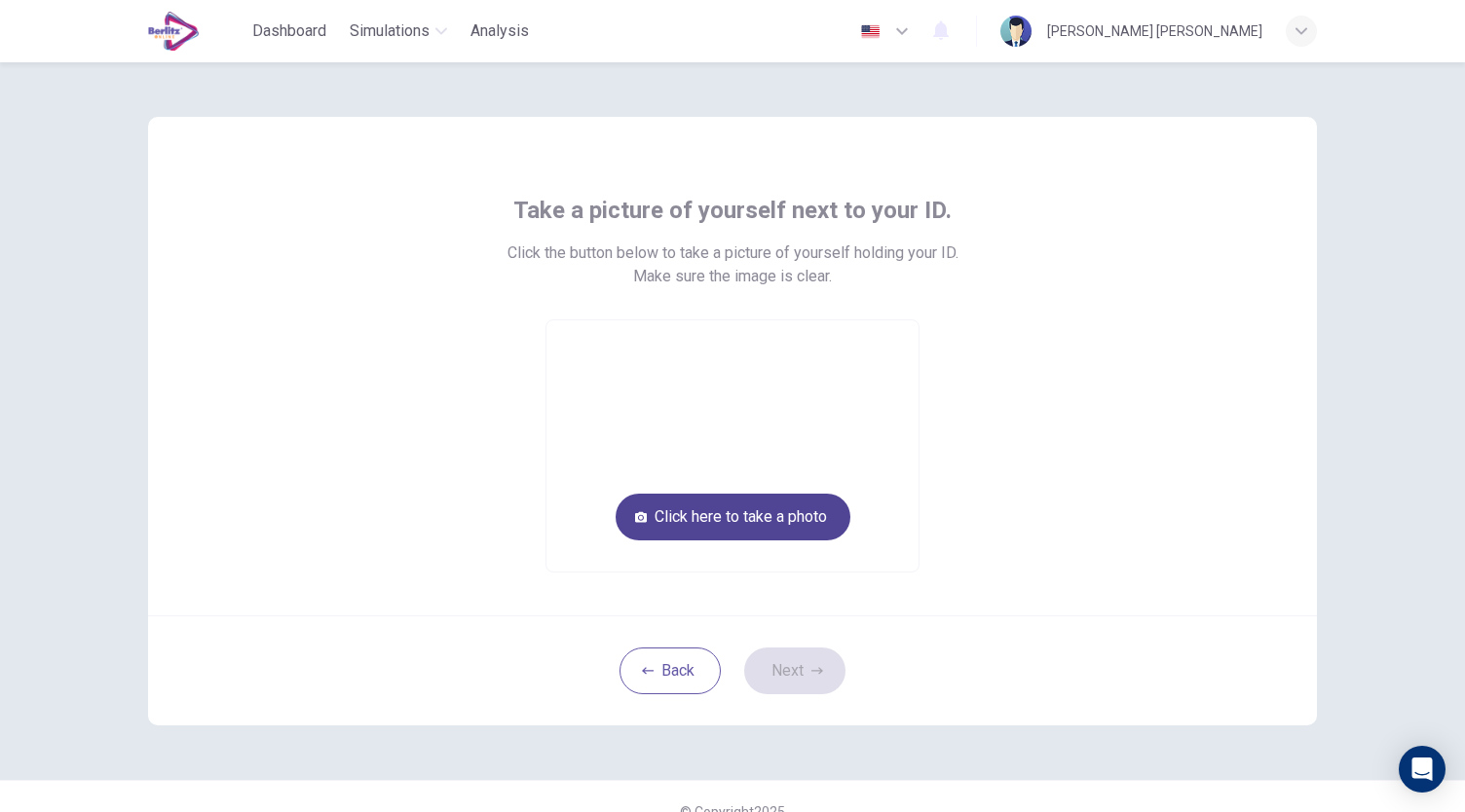
click at [743, 523] on button "Click here to take a photo" at bounding box center [733, 517] width 235 height 47
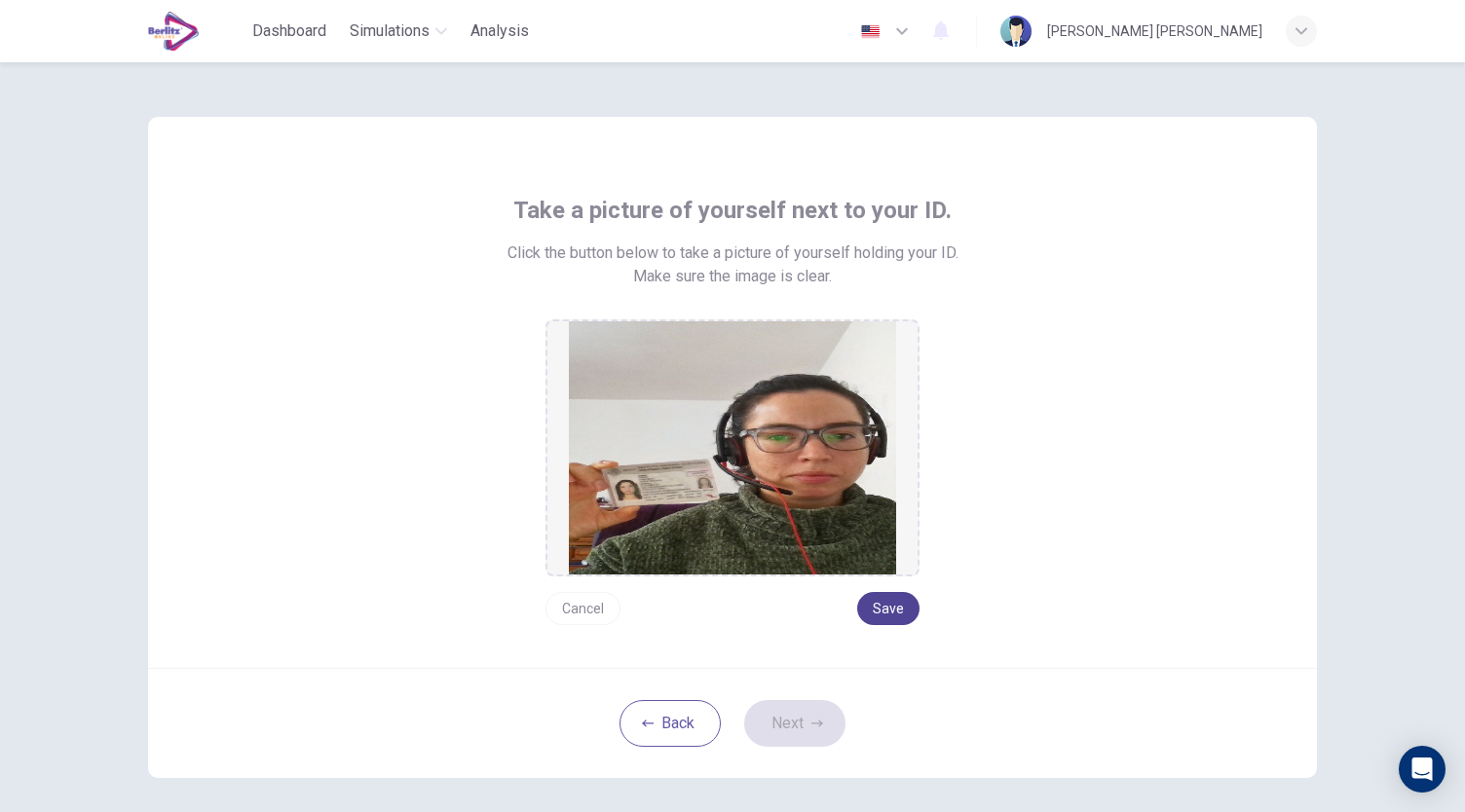
click at [865, 605] on button "Save" at bounding box center [888, 609] width 62 height 33
click at [811, 723] on icon "button" at bounding box center [817, 724] width 12 height 12
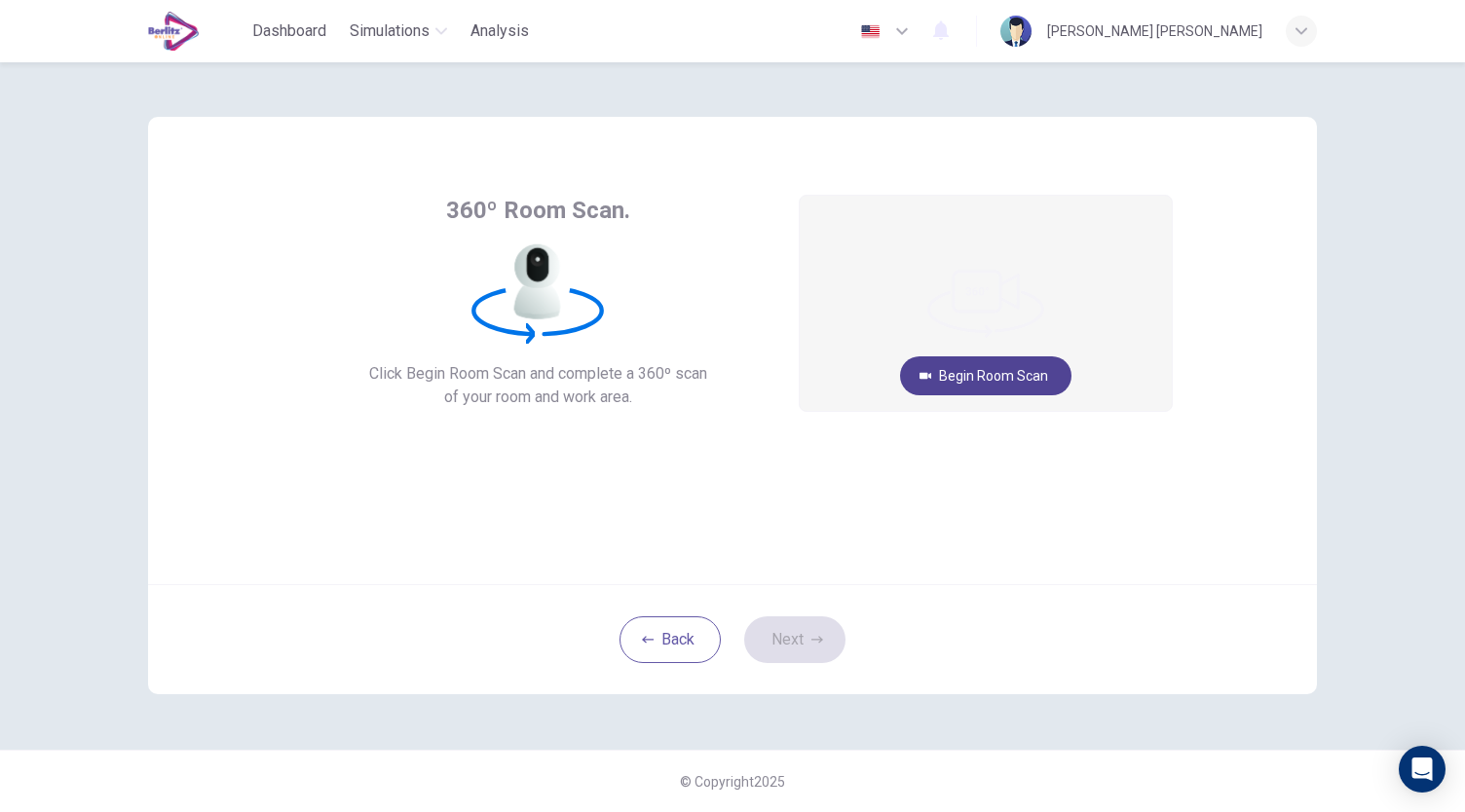
click at [1005, 375] on button "Begin Room Scan" at bounding box center [986, 376] width 172 height 39
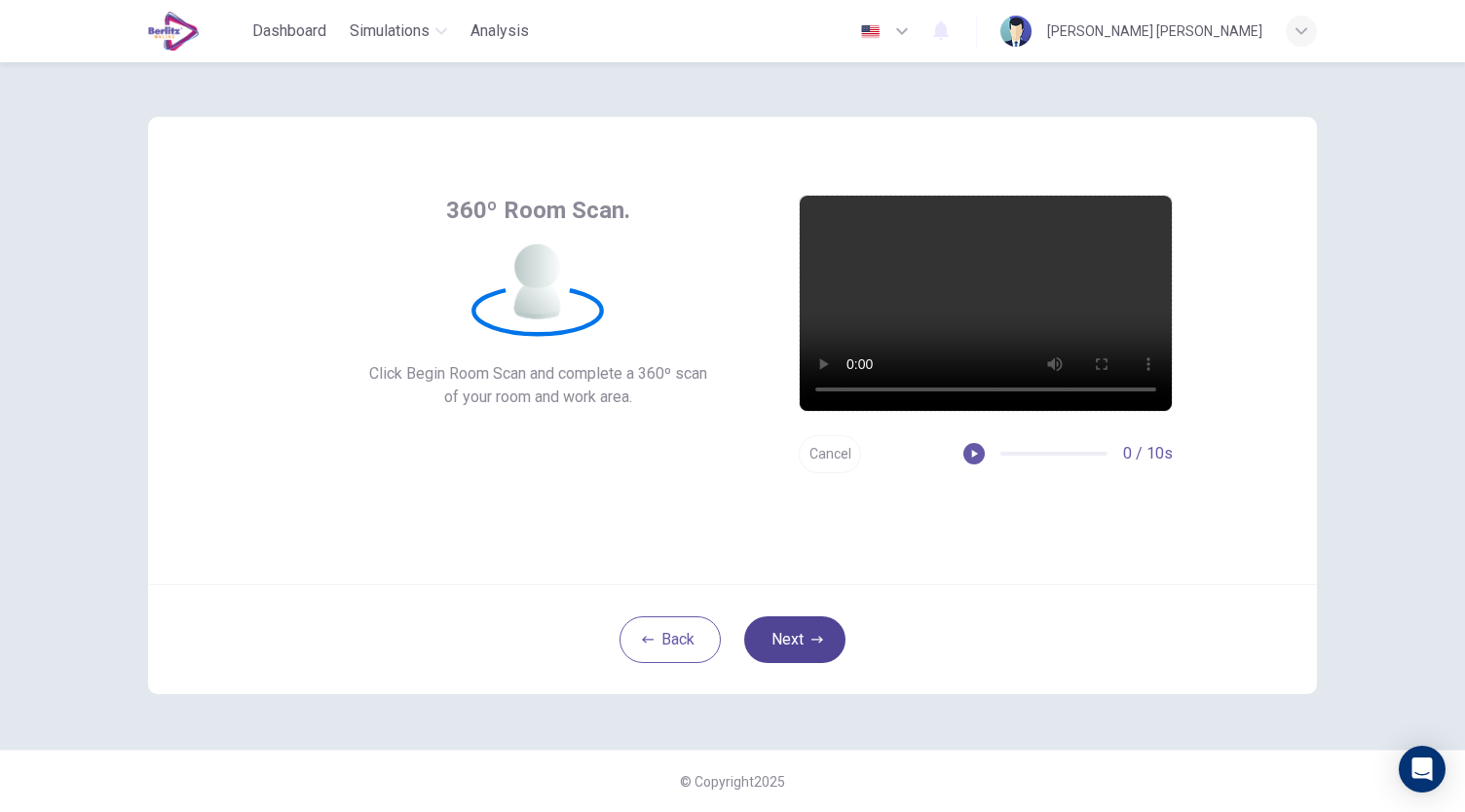
click at [816, 632] on button "Next" at bounding box center [794, 640] width 102 height 47
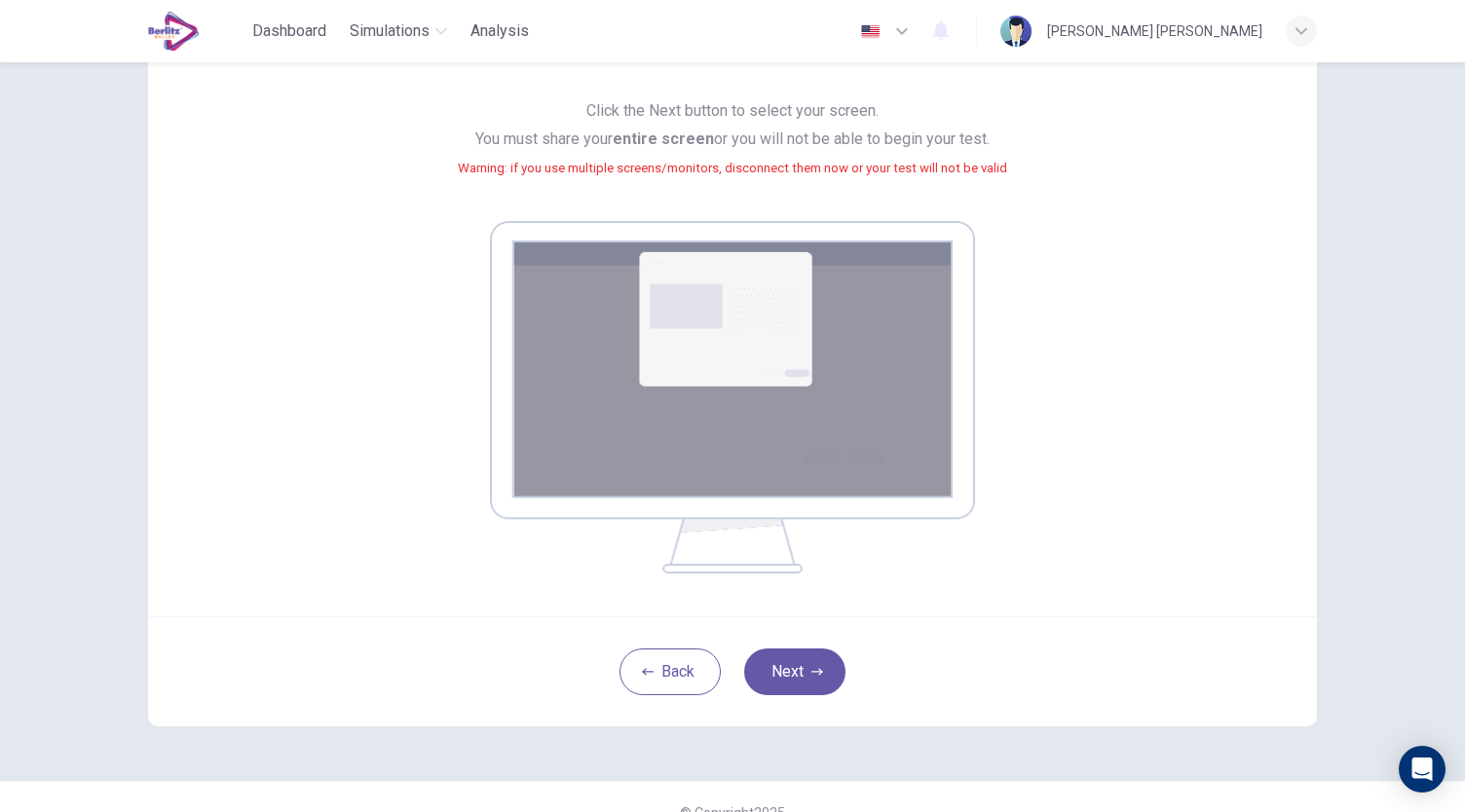
scroll to position [182, 0]
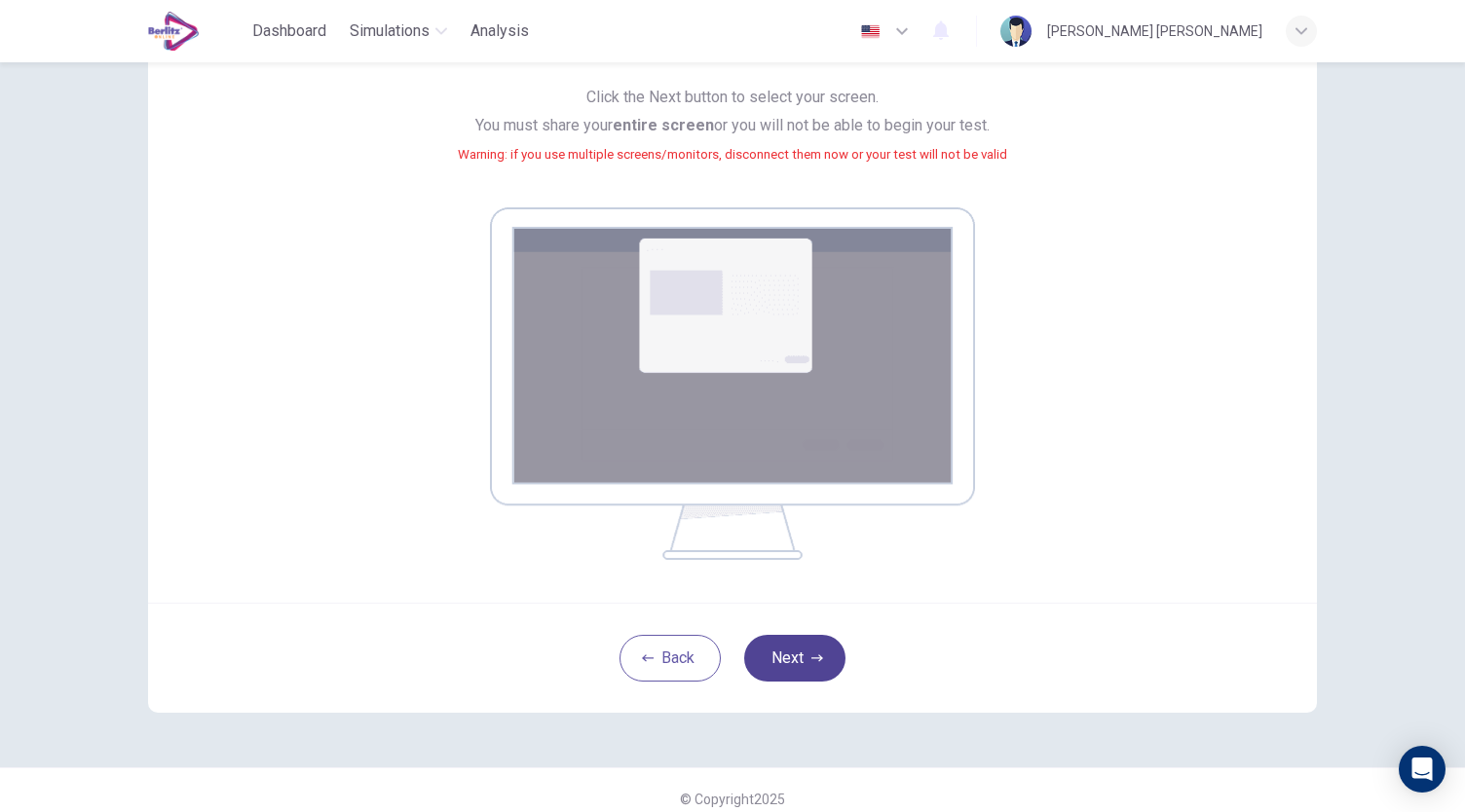
click at [811, 653] on icon "button" at bounding box center [817, 659] width 12 height 12
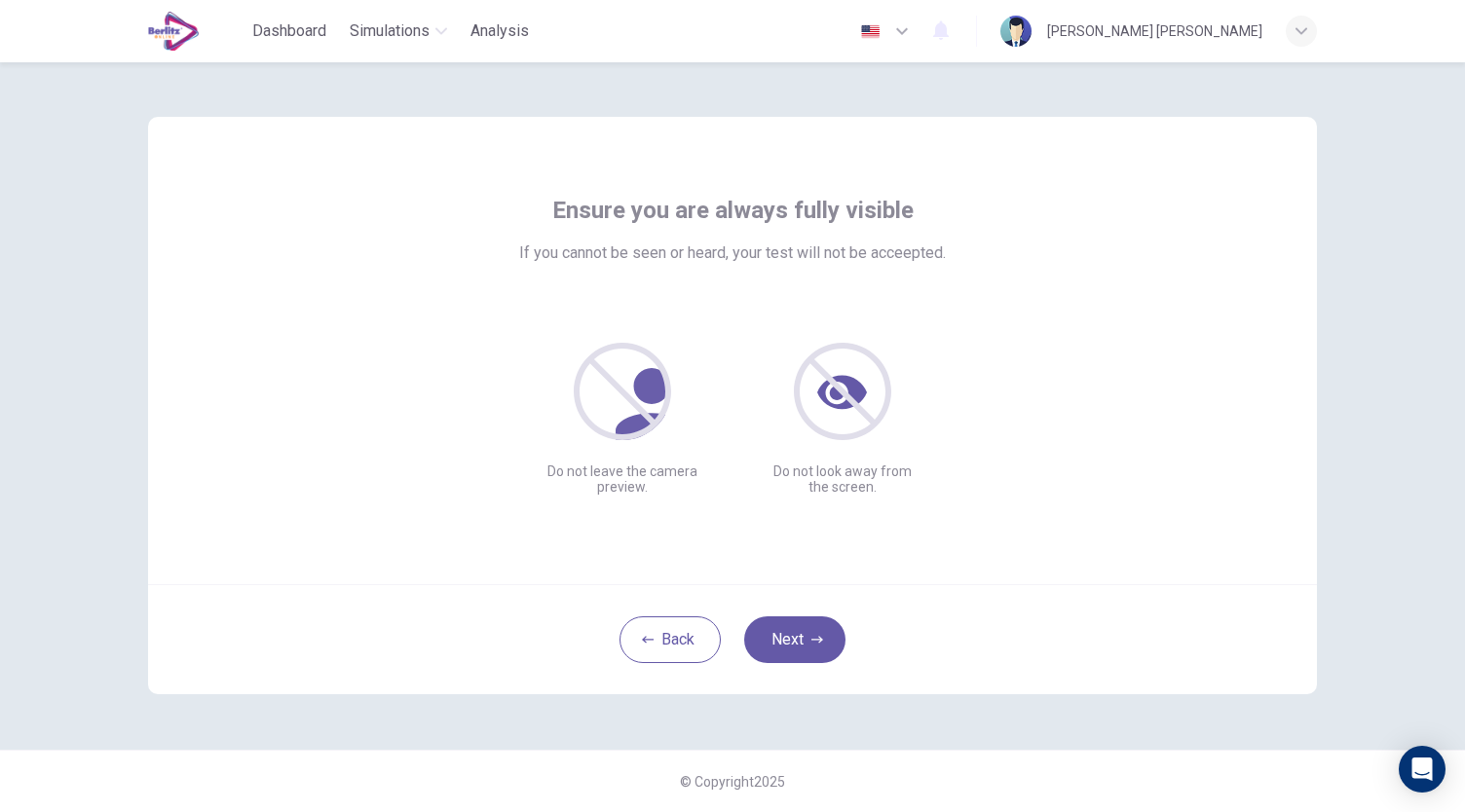
scroll to position [0, 0]
click at [828, 613] on div "Back Next" at bounding box center [733, 639] width 1169 height 110
click at [828, 637] on button "Next" at bounding box center [794, 640] width 102 height 47
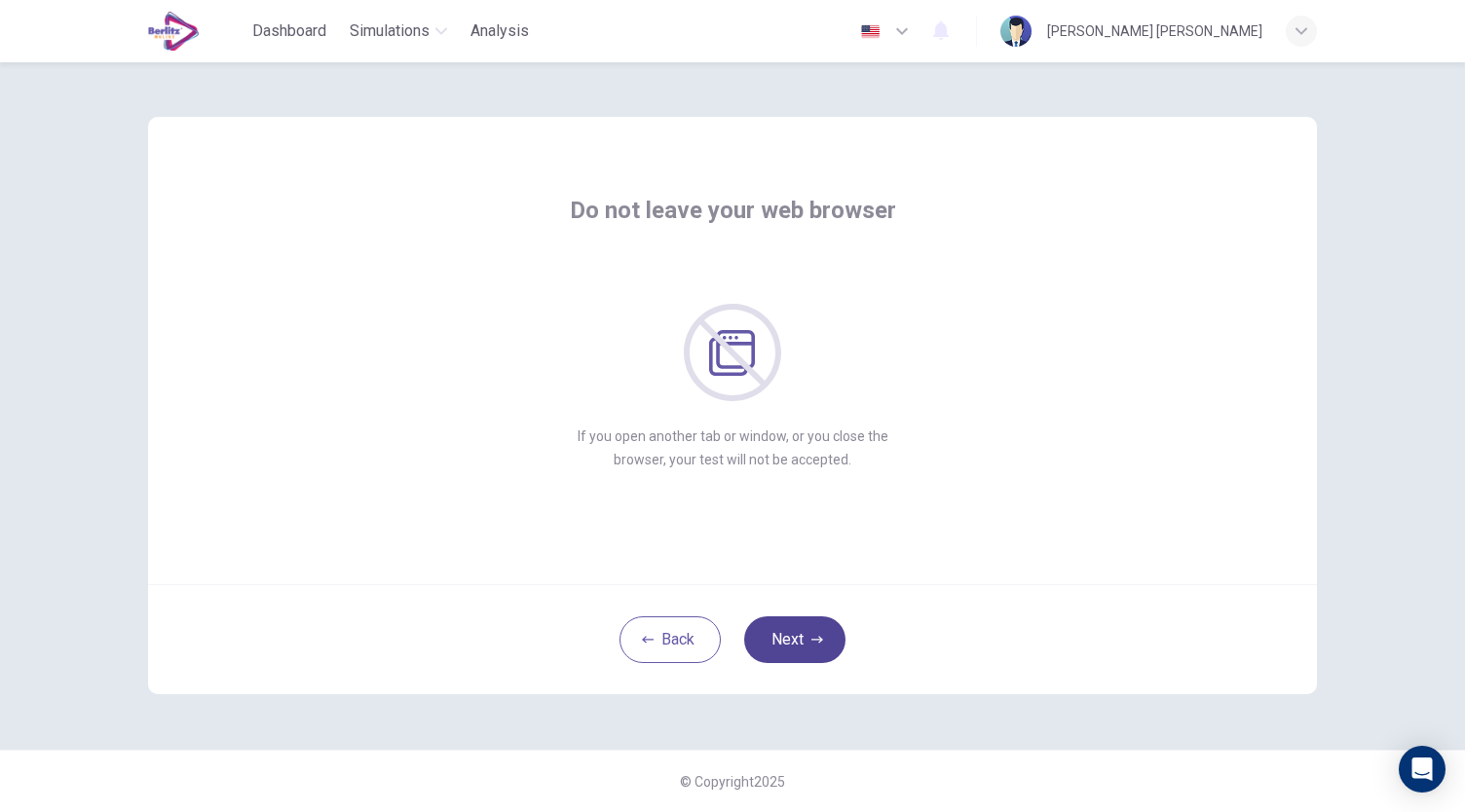
click at [828, 637] on button "Next" at bounding box center [794, 640] width 102 height 47
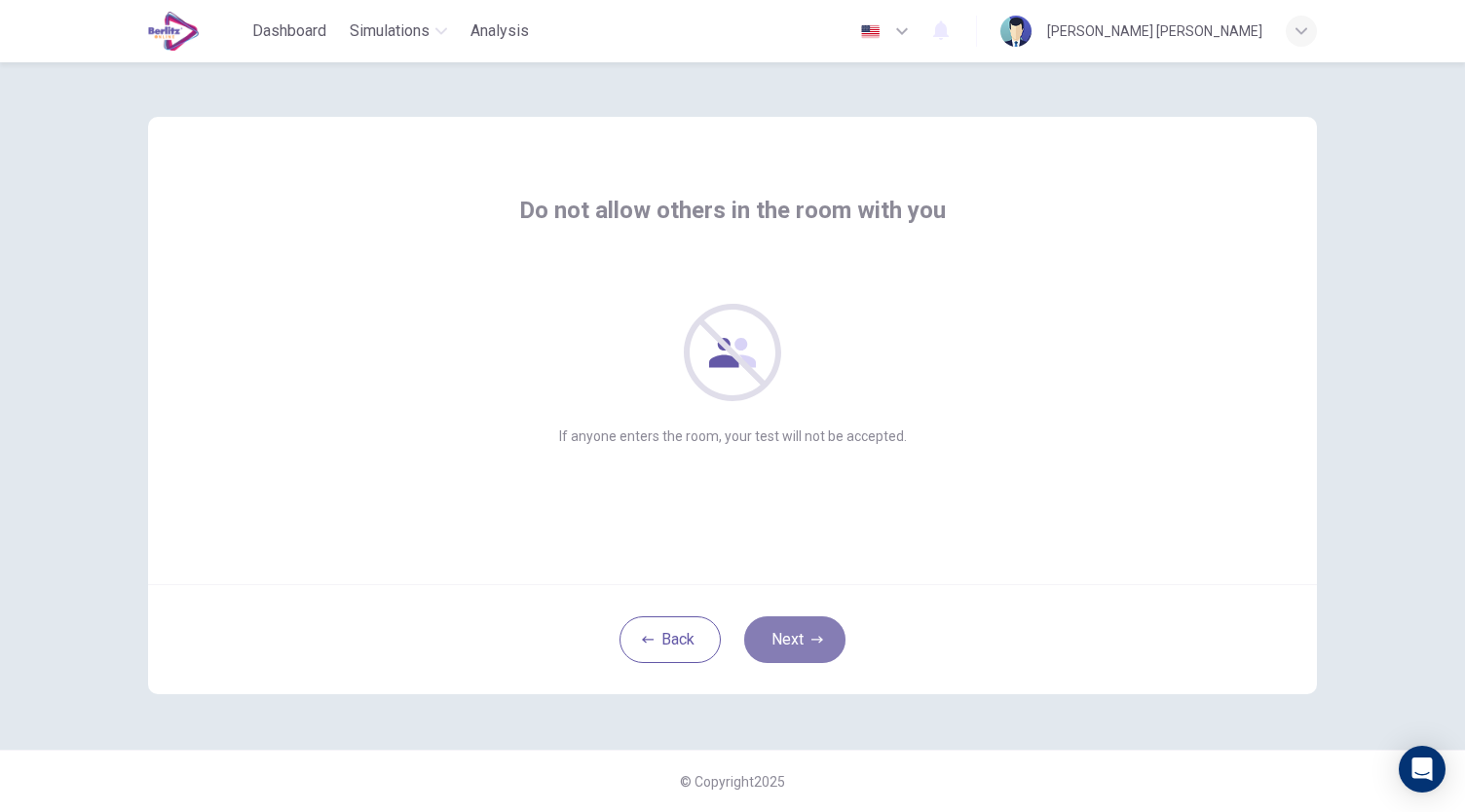
click at [828, 637] on button "Next" at bounding box center [794, 640] width 102 height 47
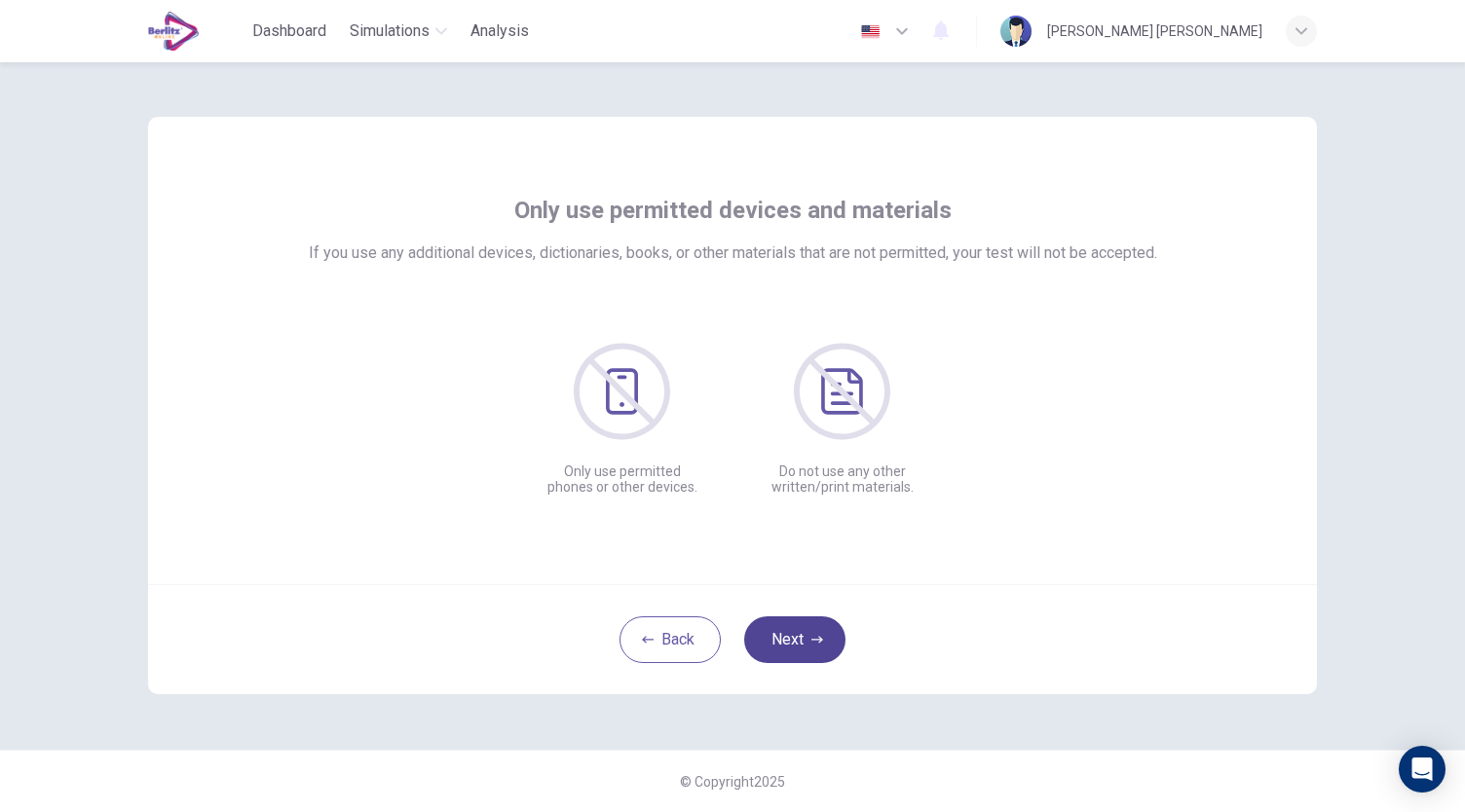
click at [828, 637] on button "Next" at bounding box center [794, 640] width 102 height 47
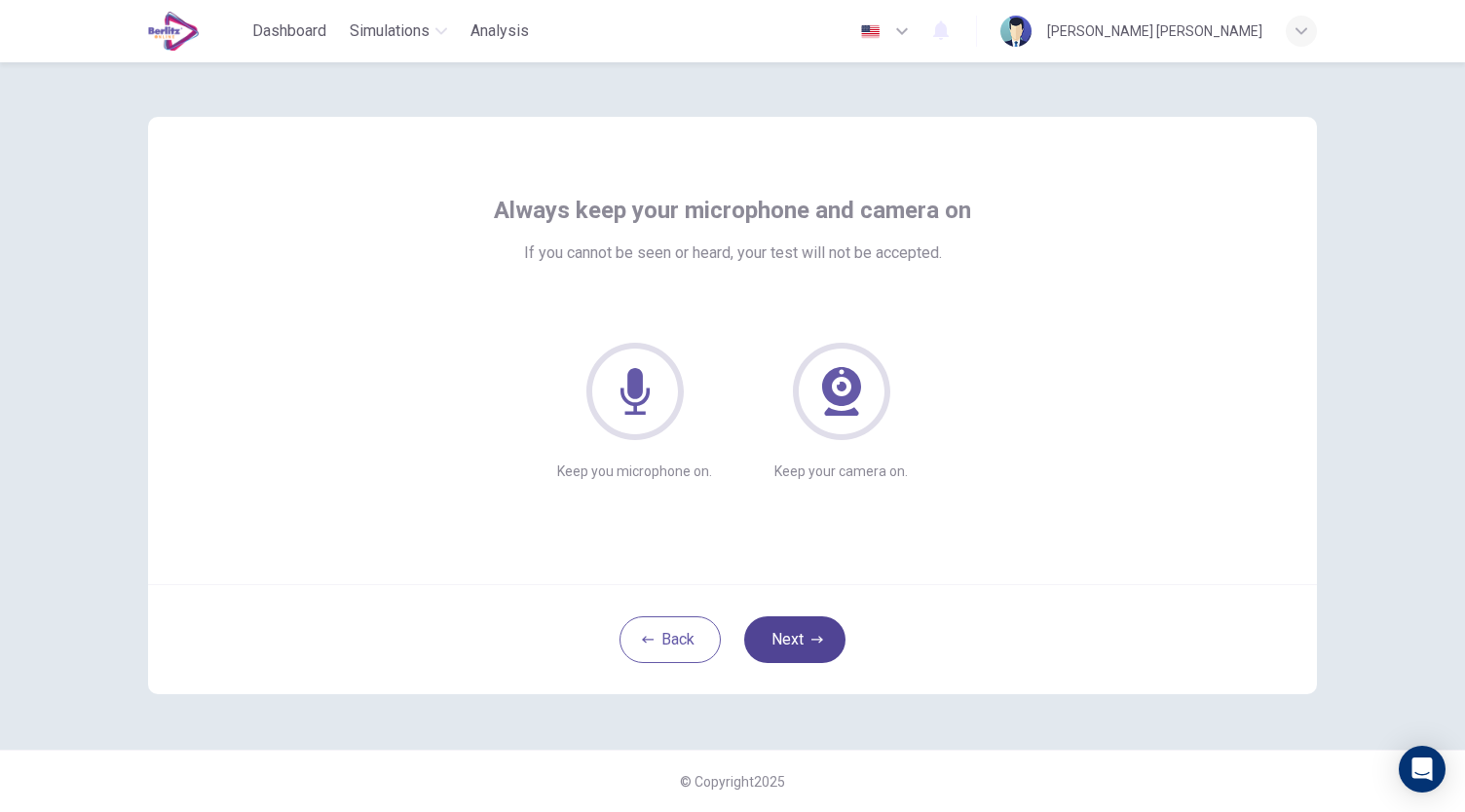
click at [828, 637] on button "Next" at bounding box center [794, 640] width 102 height 47
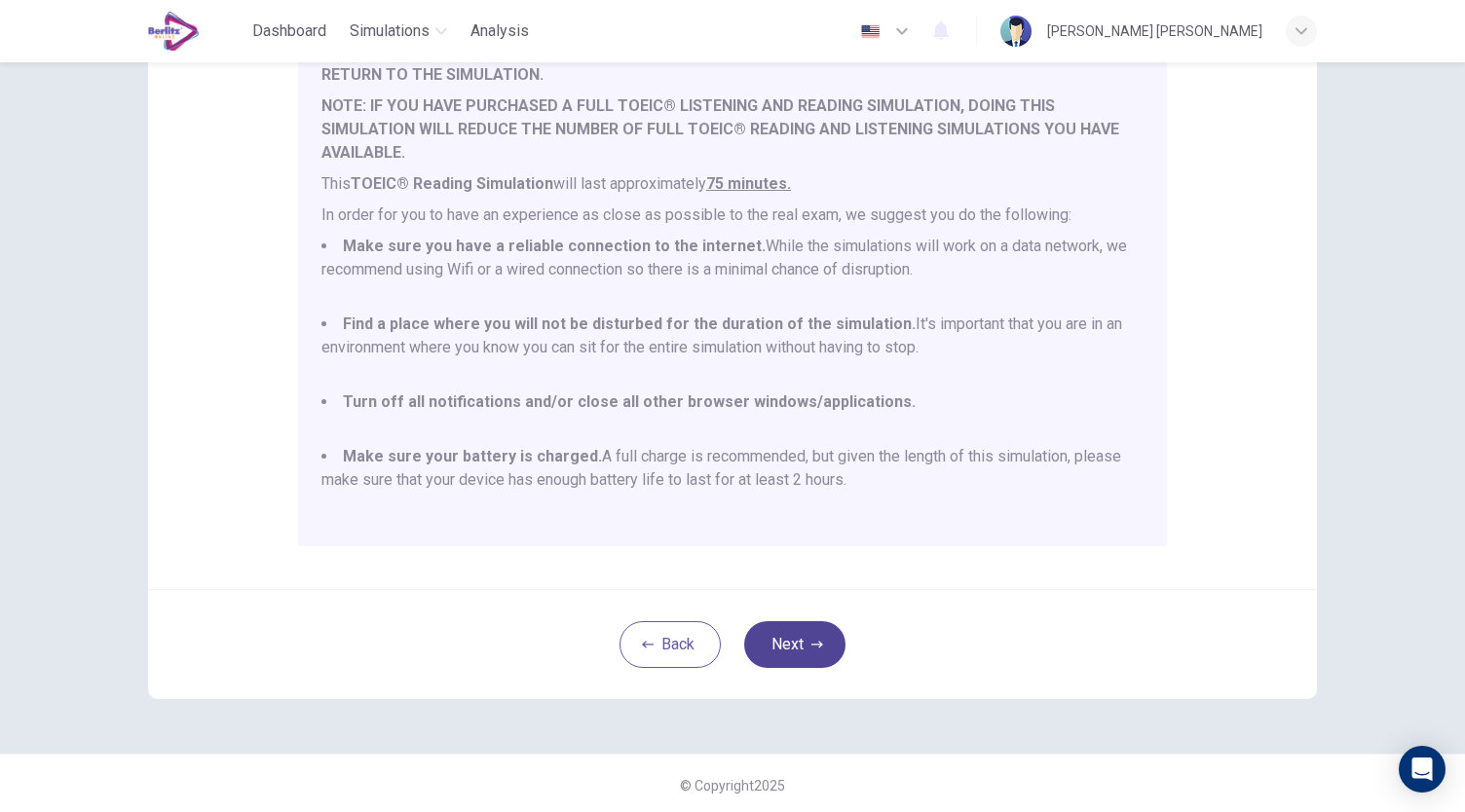
scroll to position [270, 0]
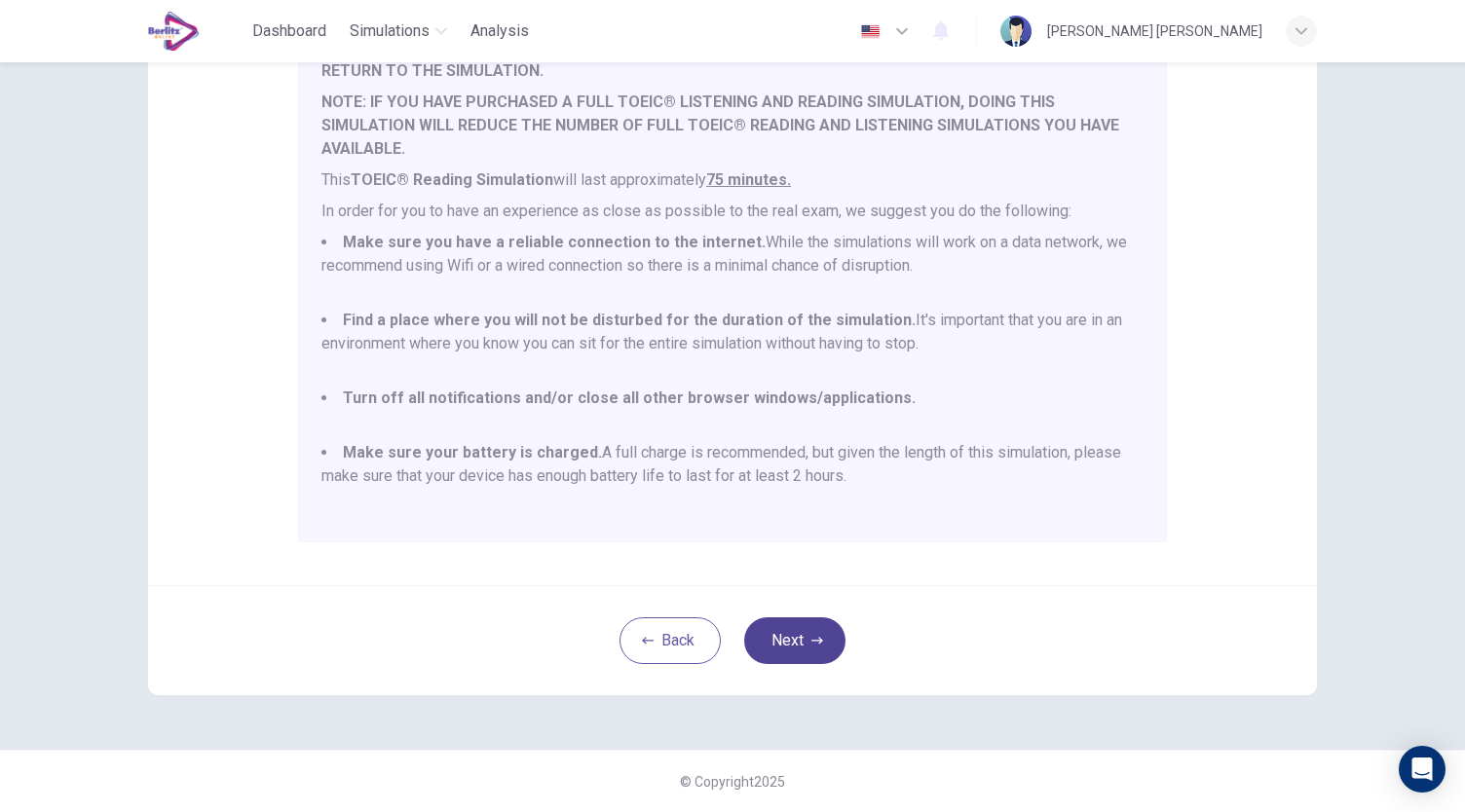
click at [812, 653] on button "Next" at bounding box center [794, 641] width 102 height 47
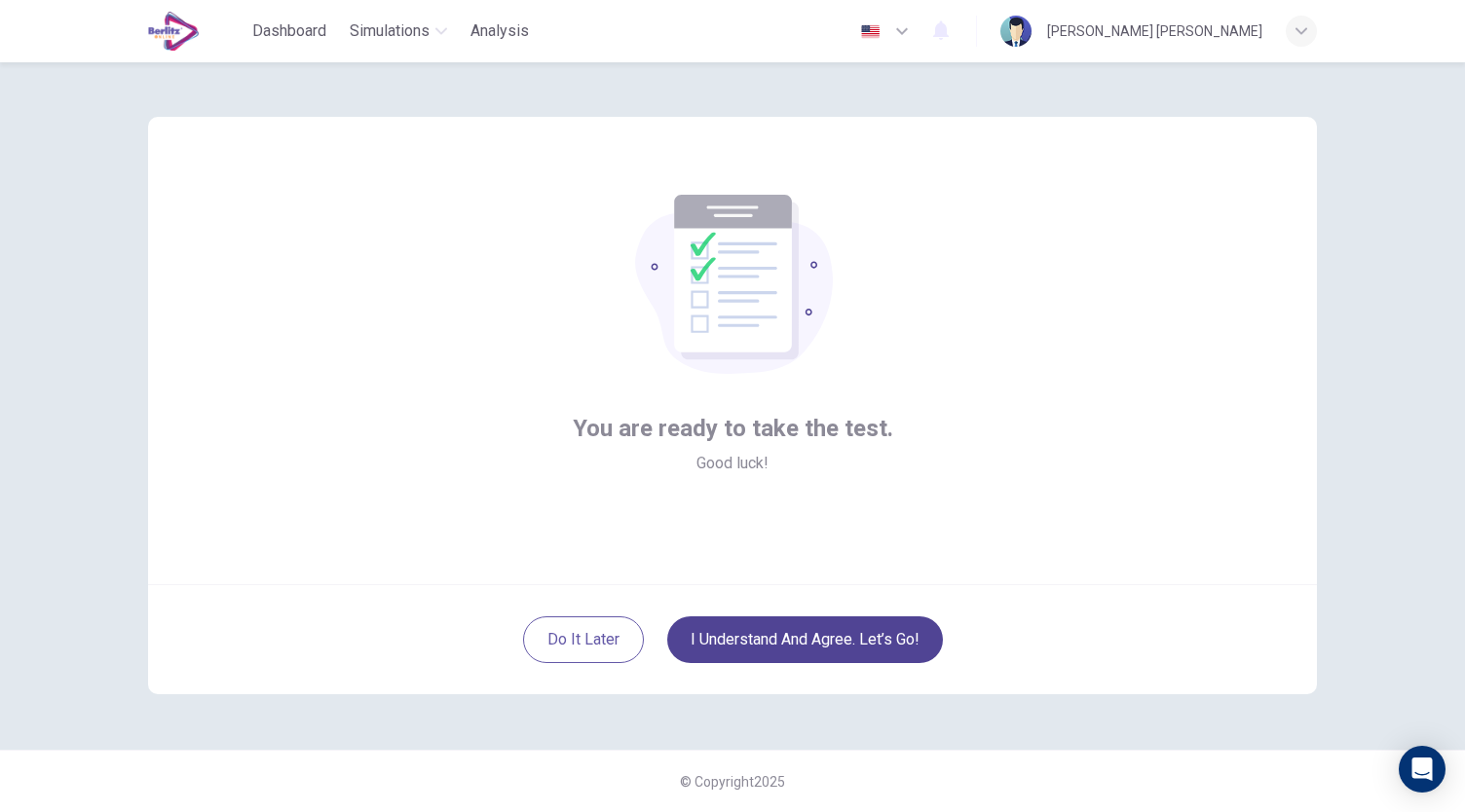
scroll to position [0, 0]
click at [812, 653] on button "I understand and agree. Let’s go!" at bounding box center [805, 640] width 275 height 47
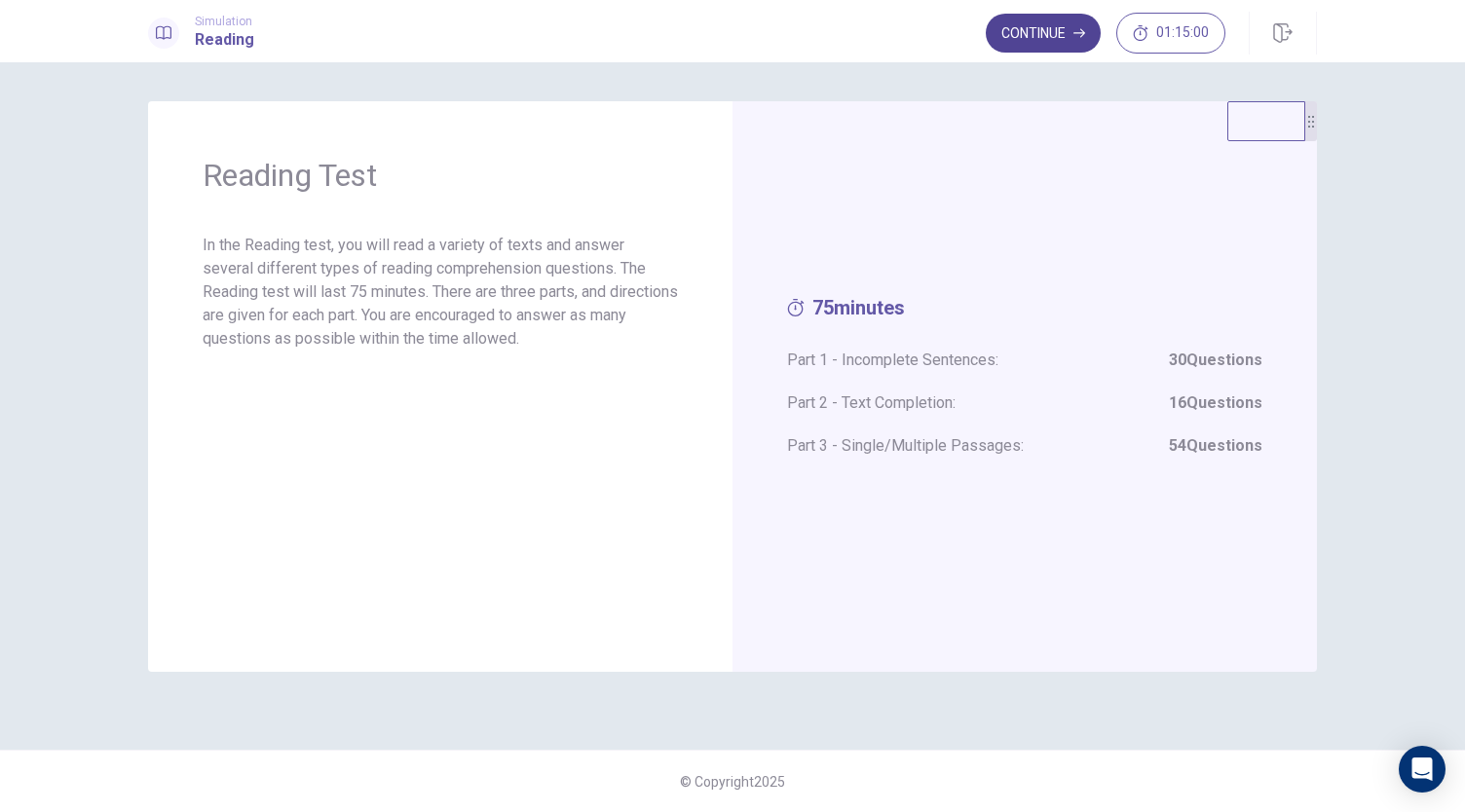
click at [1081, 29] on icon "button" at bounding box center [1079, 33] width 12 height 9
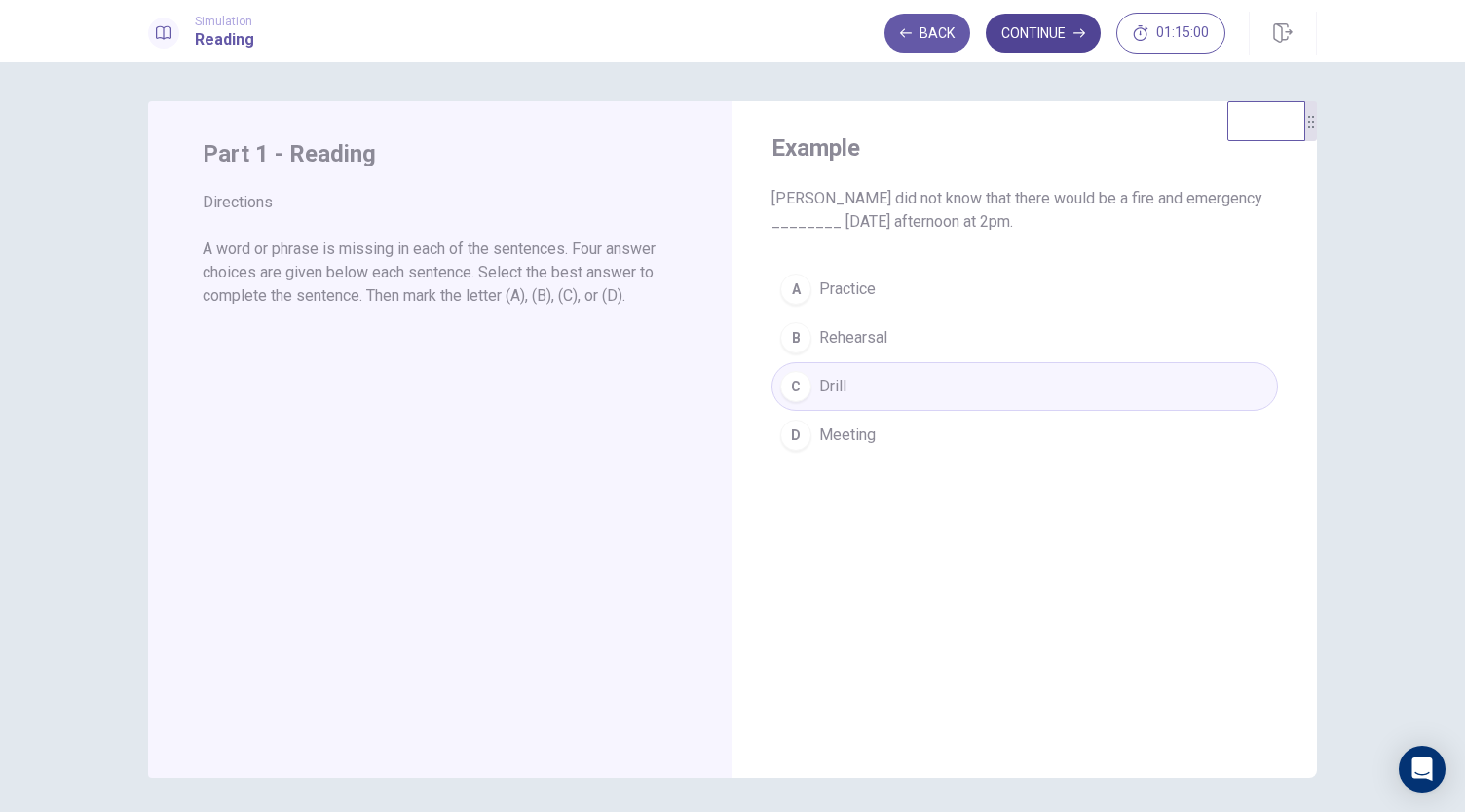
click at [1081, 29] on icon "button" at bounding box center [1079, 33] width 12 height 9
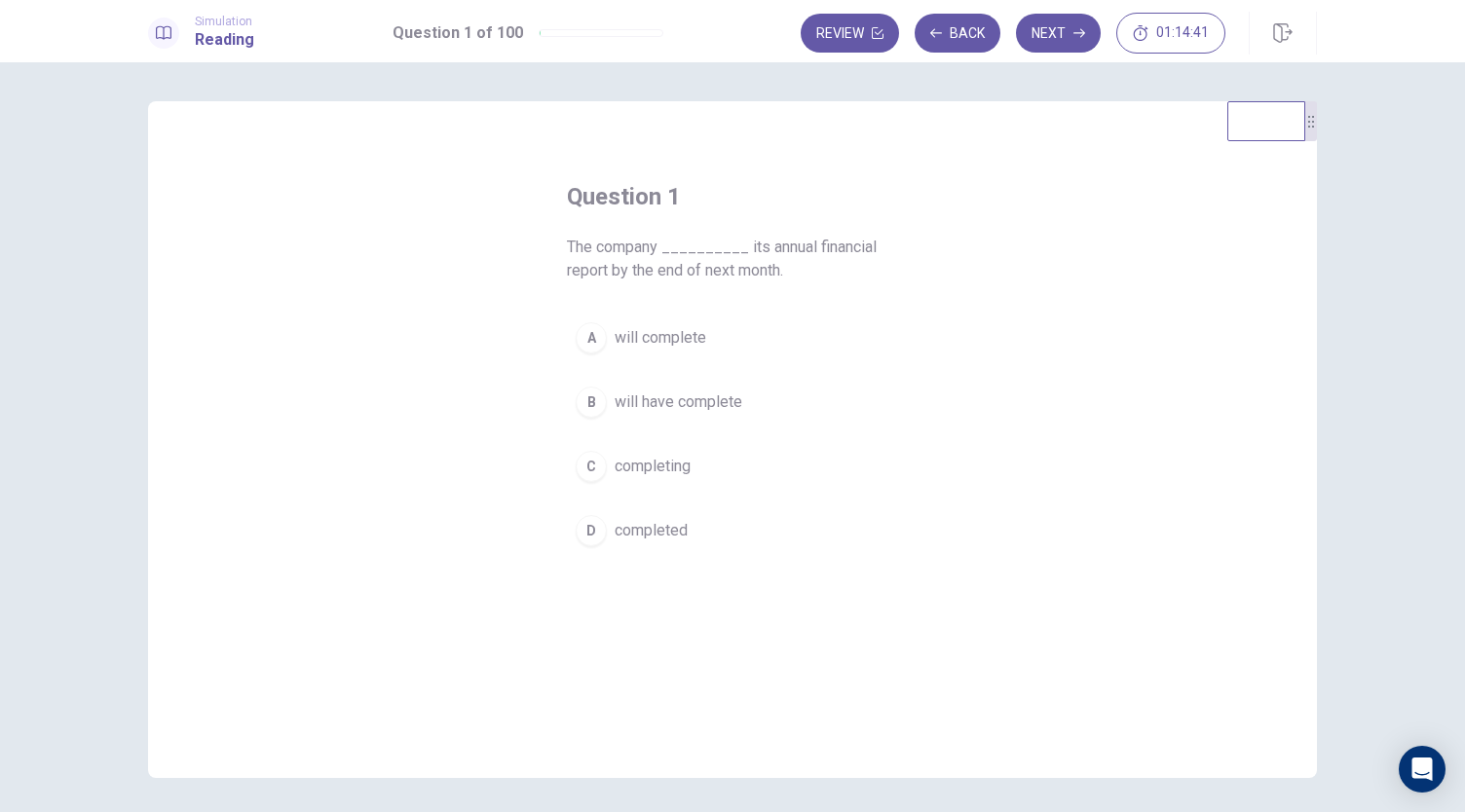
click at [669, 340] on span "will complete" at bounding box center [661, 338] width 92 height 23
click at [1054, 35] on button "Next" at bounding box center [1058, 33] width 85 height 39
click at [641, 340] on span "arrives" at bounding box center [638, 338] width 47 height 23
click at [1073, 30] on button "Next" at bounding box center [1058, 33] width 85 height 39
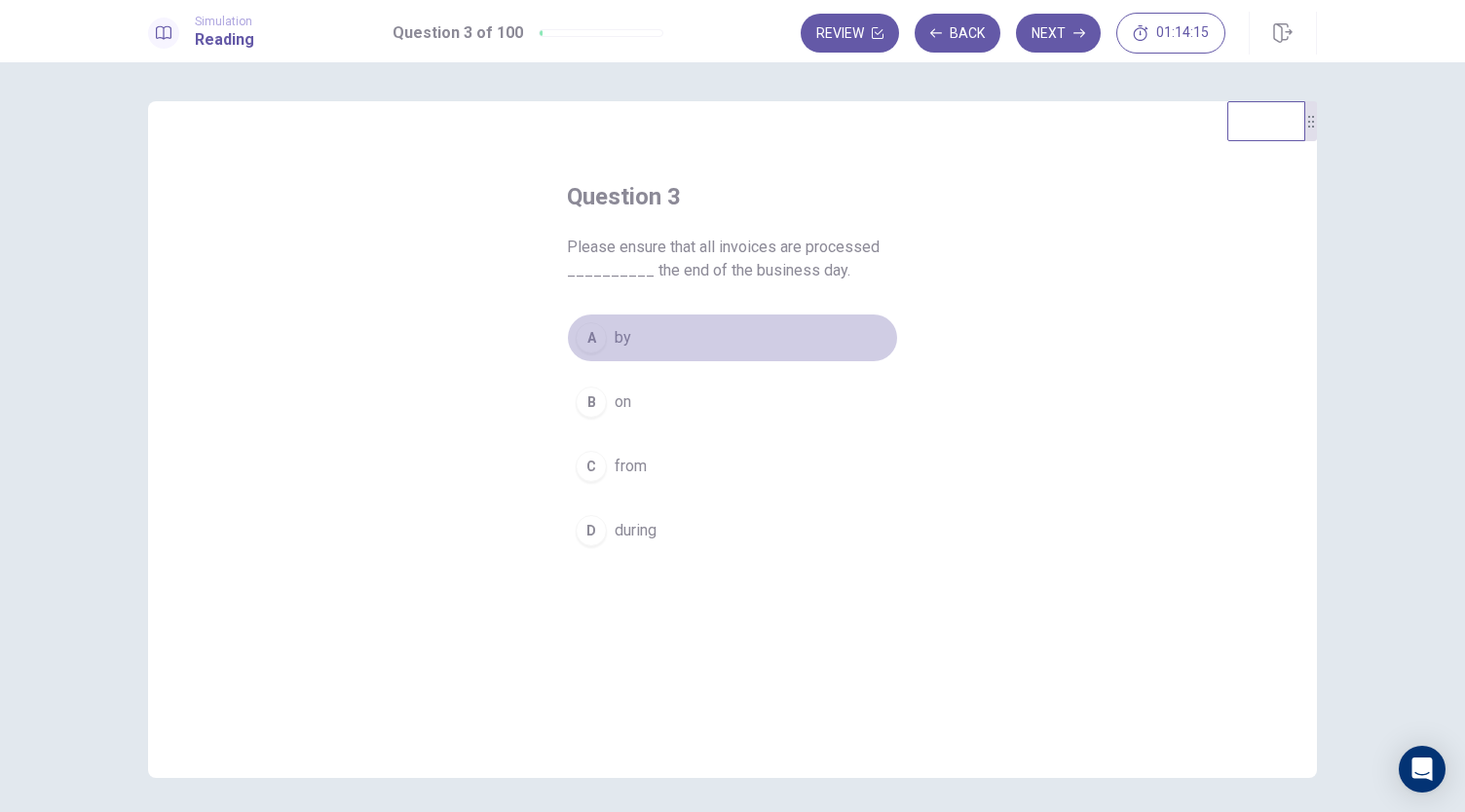
click at [615, 342] on span "by" at bounding box center [623, 338] width 17 height 23
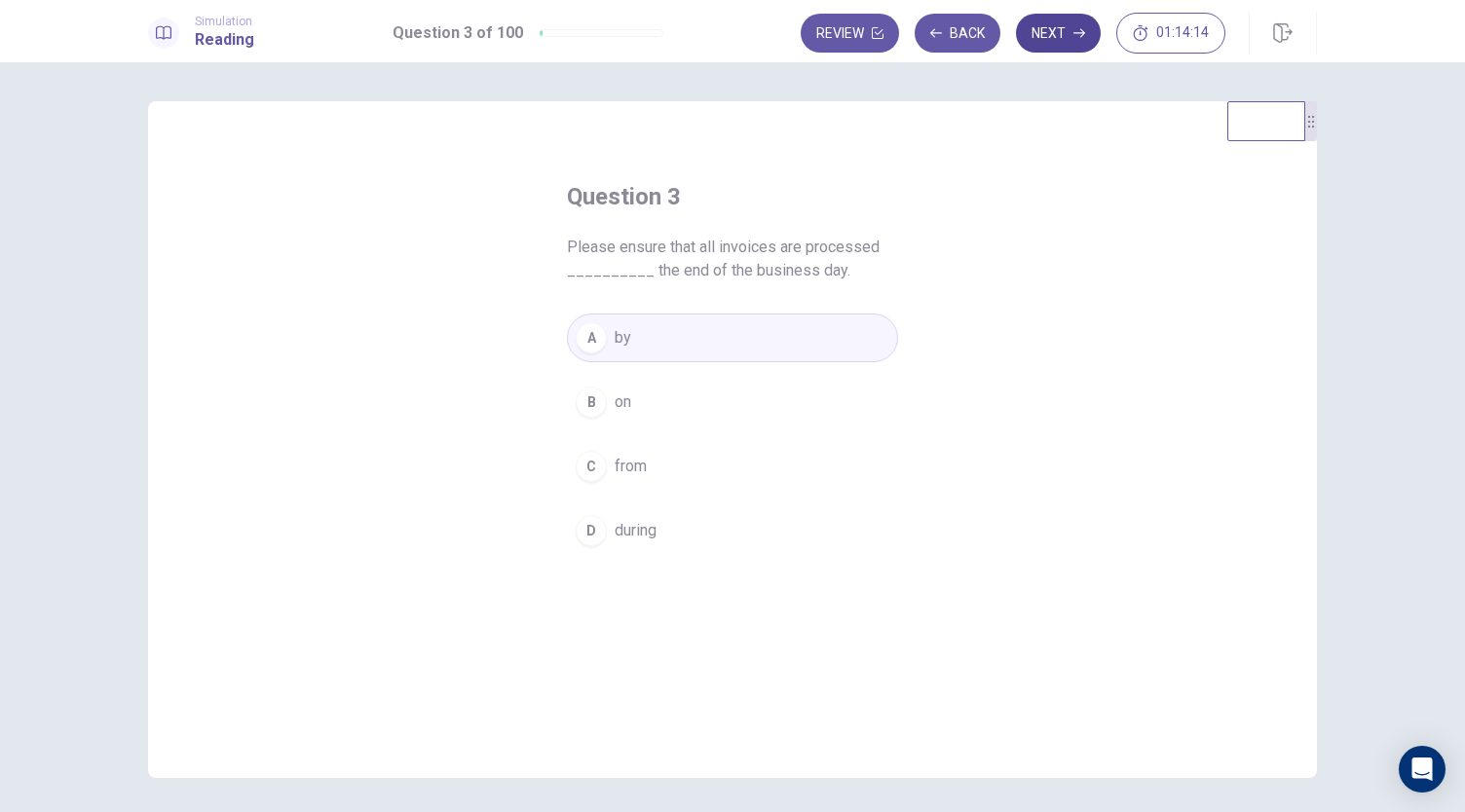
click at [1092, 28] on button "Next" at bounding box center [1058, 33] width 85 height 39
click at [656, 403] on span "be reviewed" at bounding box center [657, 402] width 85 height 23
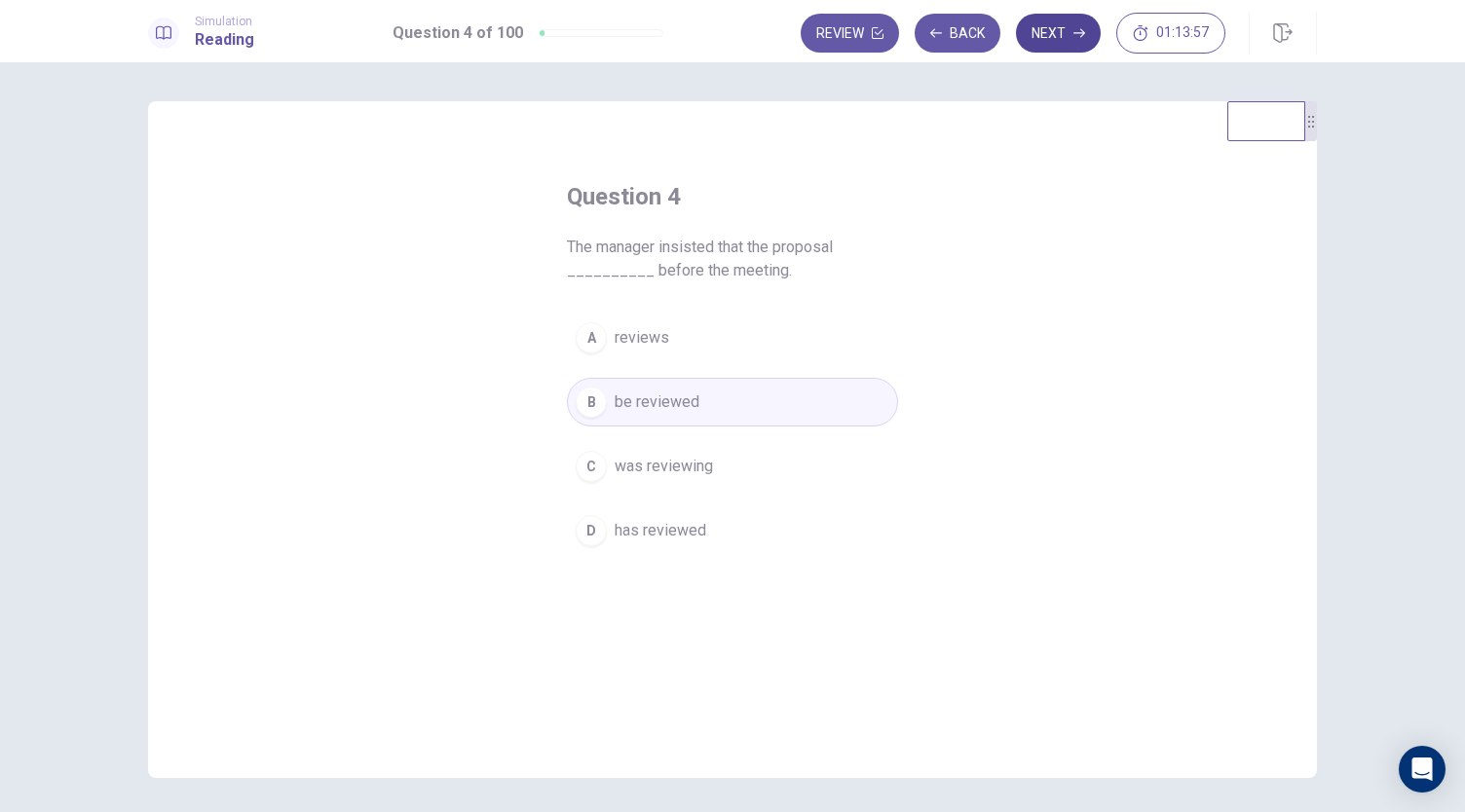
click at [1066, 36] on button "Next" at bounding box center [1058, 33] width 85 height 39
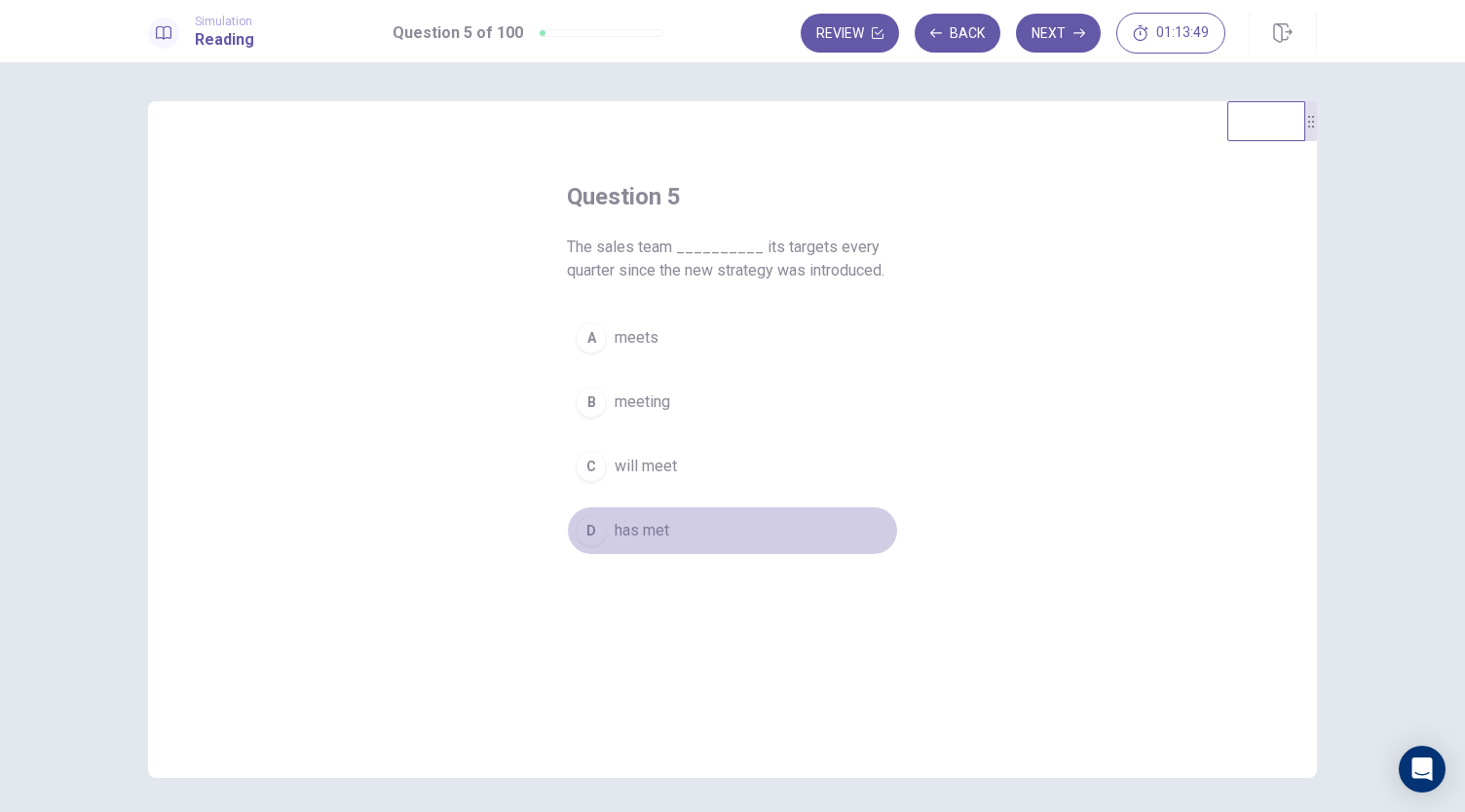
click at [659, 531] on span "has met" at bounding box center [642, 531] width 55 height 23
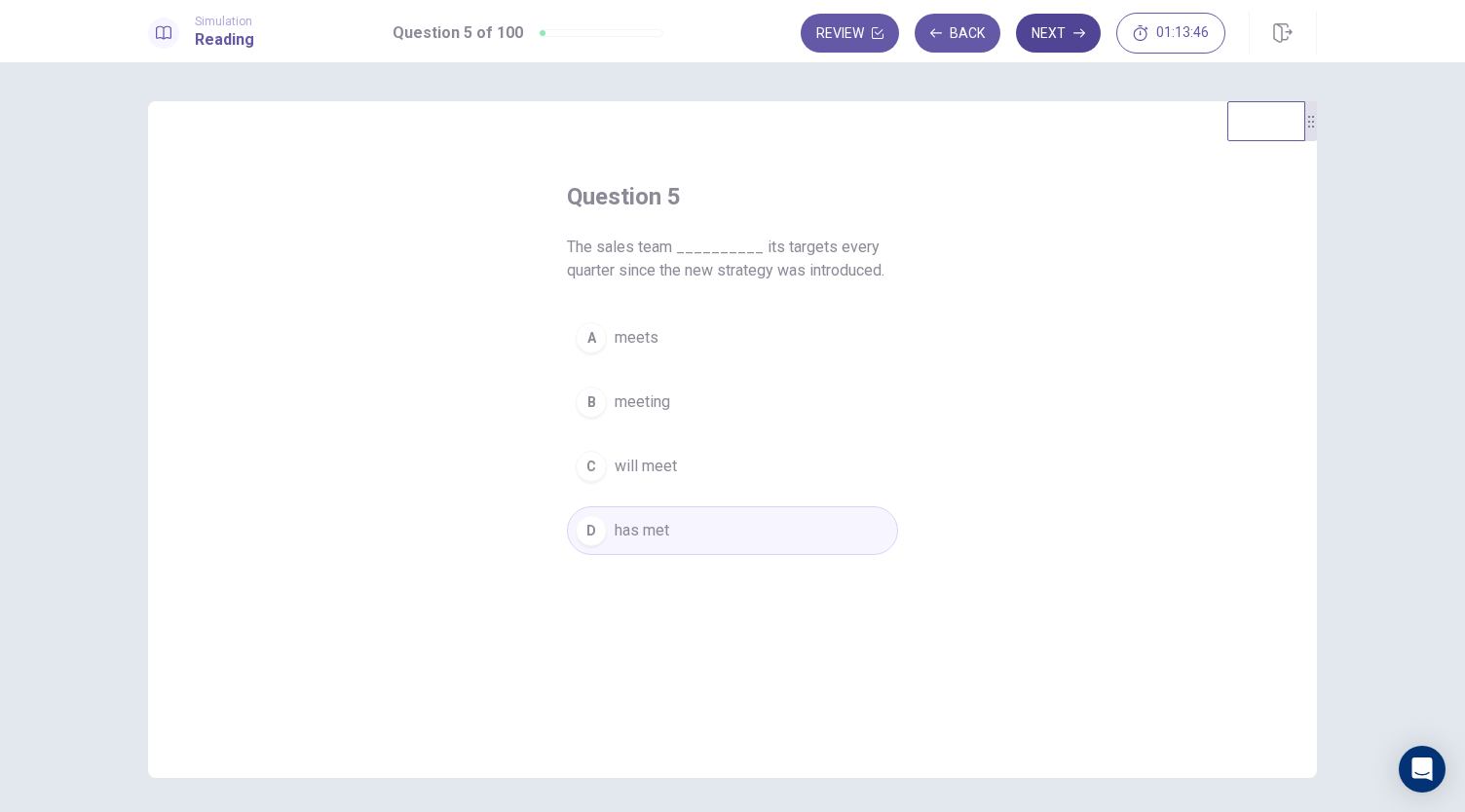
click at [1059, 30] on button "Next" at bounding box center [1058, 33] width 85 height 39
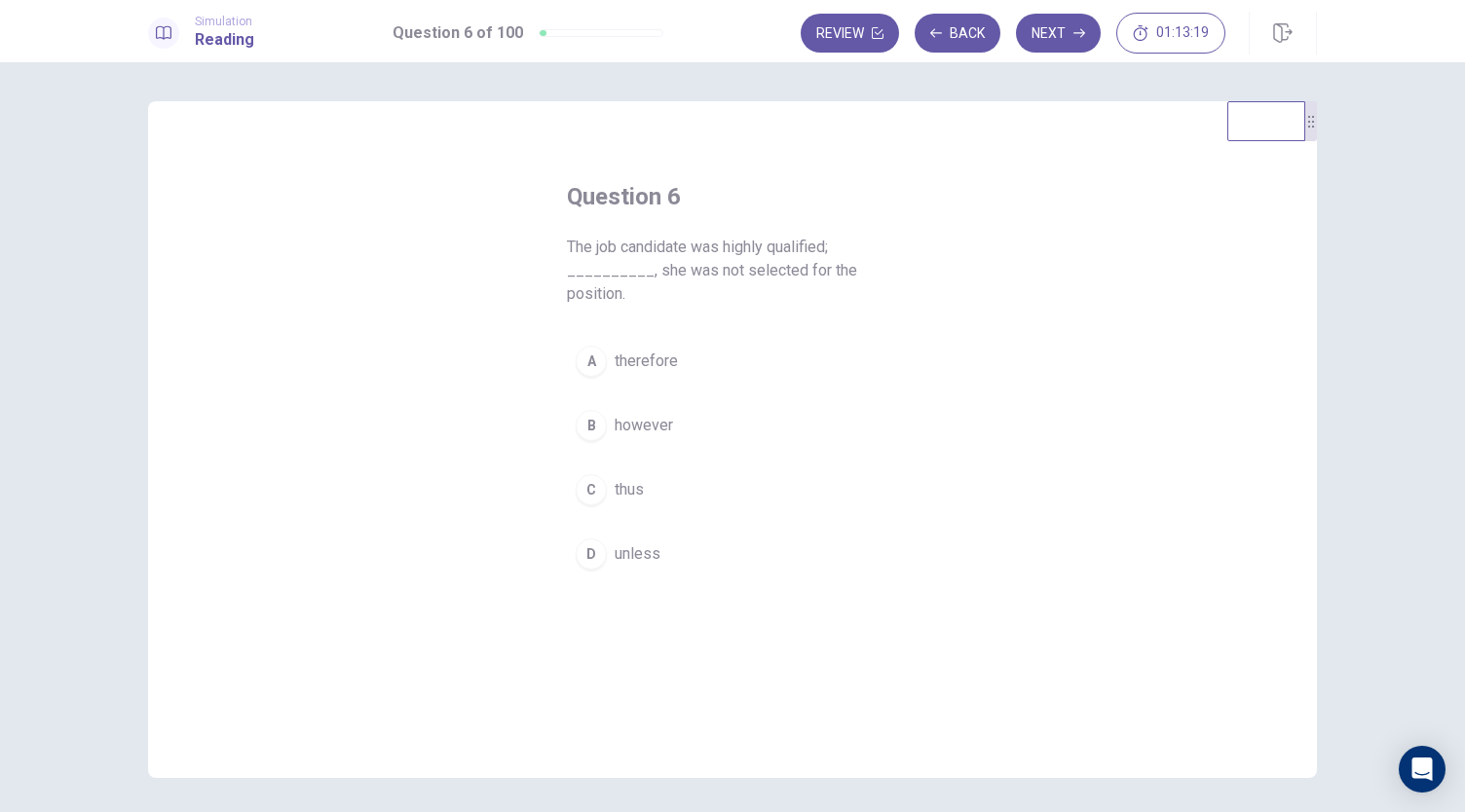
click at [625, 423] on span "however" at bounding box center [644, 426] width 59 height 23
click at [1074, 30] on button "Next" at bounding box center [1058, 33] width 85 height 39
click at [628, 338] on span "before" at bounding box center [637, 338] width 46 height 23
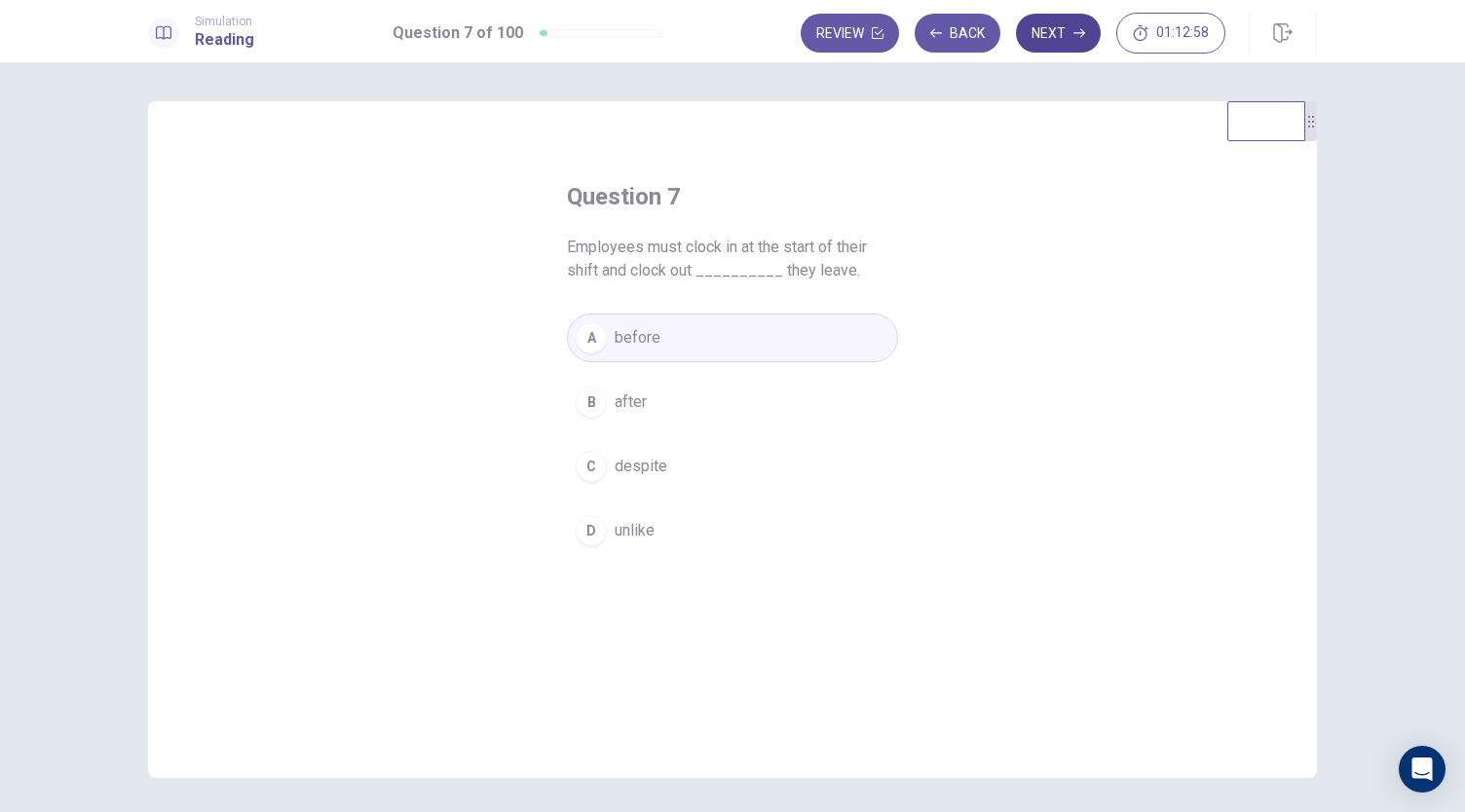
click at [1064, 42] on button "Next" at bounding box center [1058, 33] width 85 height 39
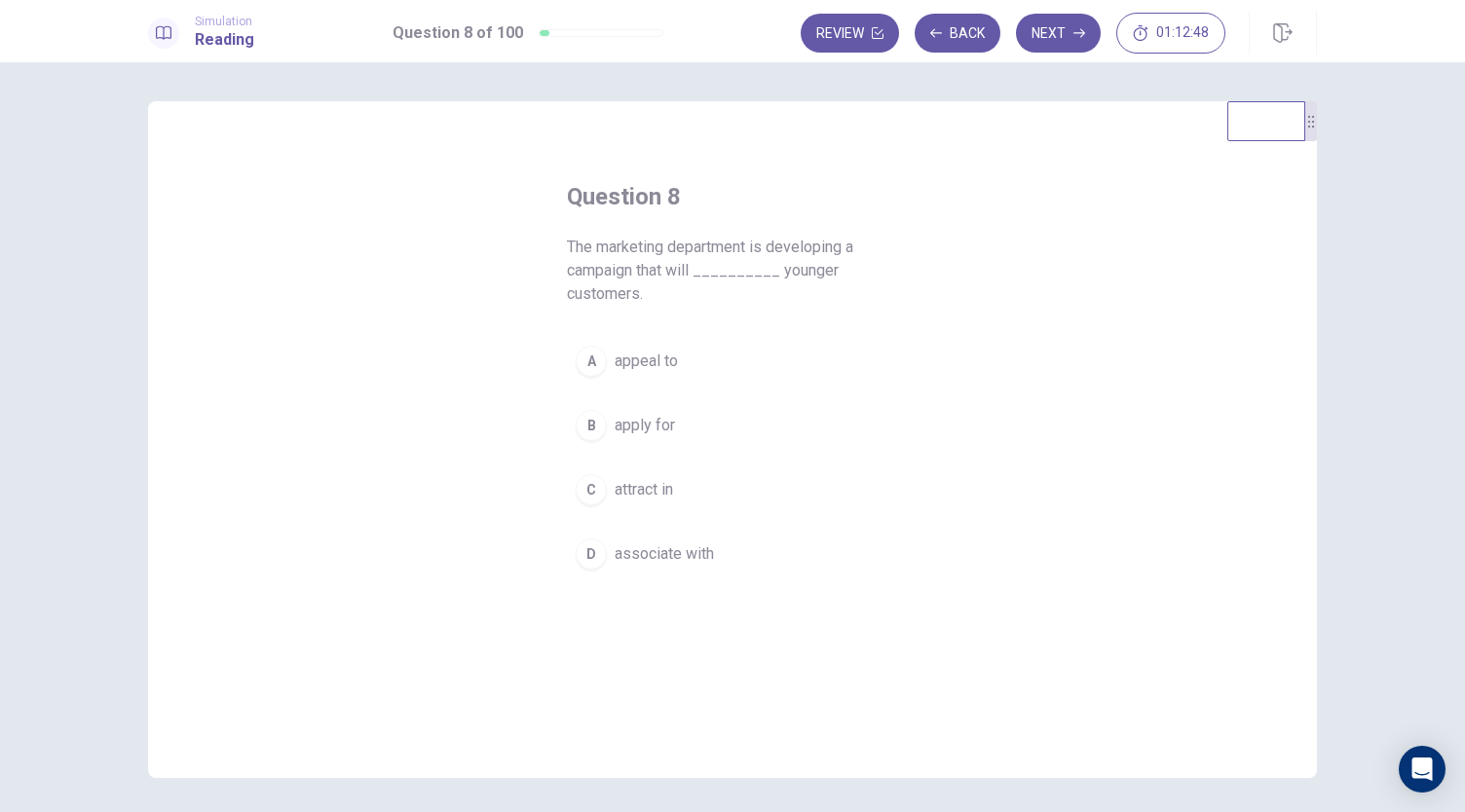
click at [655, 368] on span "appeal to" at bounding box center [646, 361] width 63 height 23
click at [1078, 22] on button "Next" at bounding box center [1058, 33] width 85 height 39
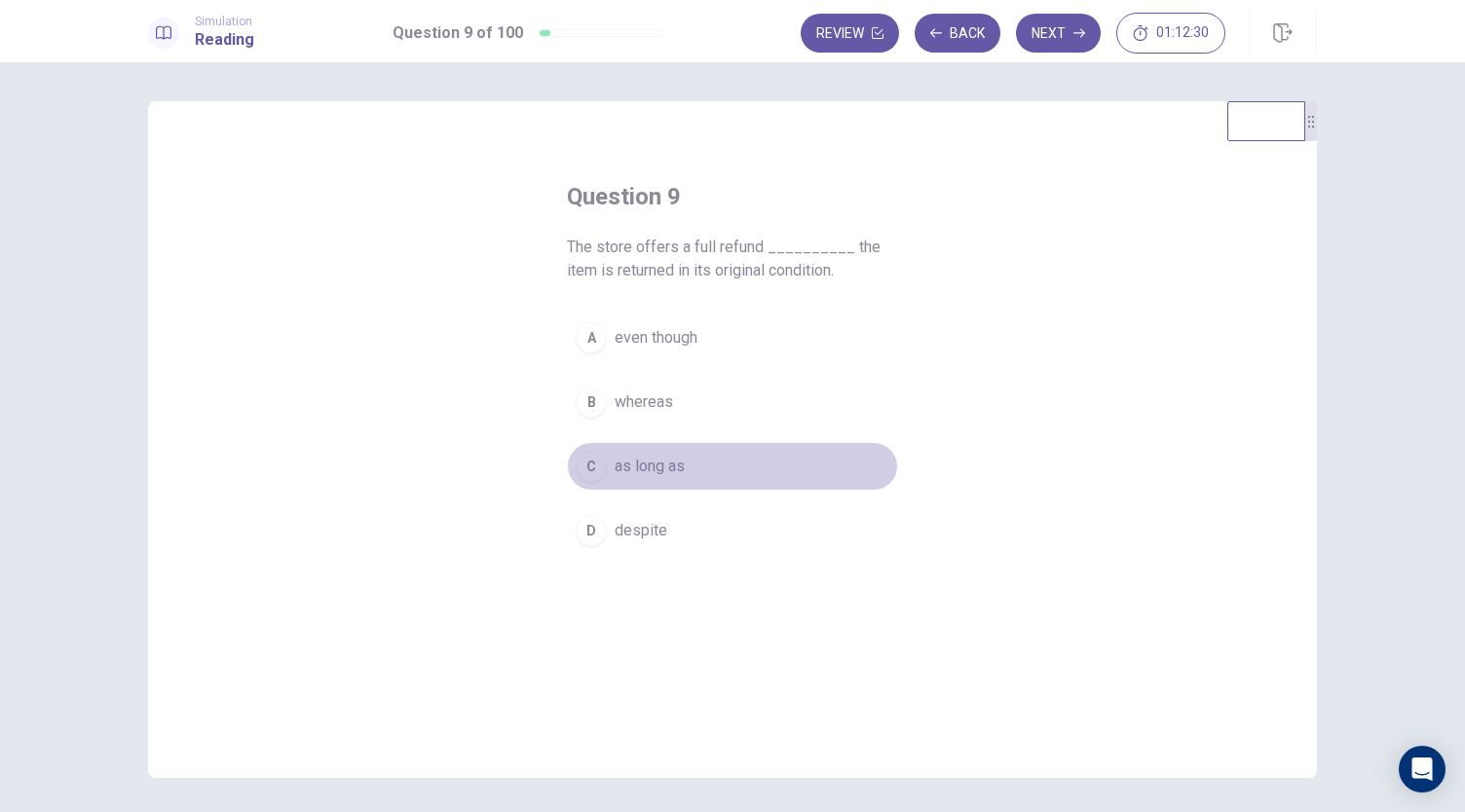
click at [654, 467] on span "as long as" at bounding box center [650, 467] width 70 height 23
click at [656, 409] on span "whereas" at bounding box center [644, 402] width 59 height 23
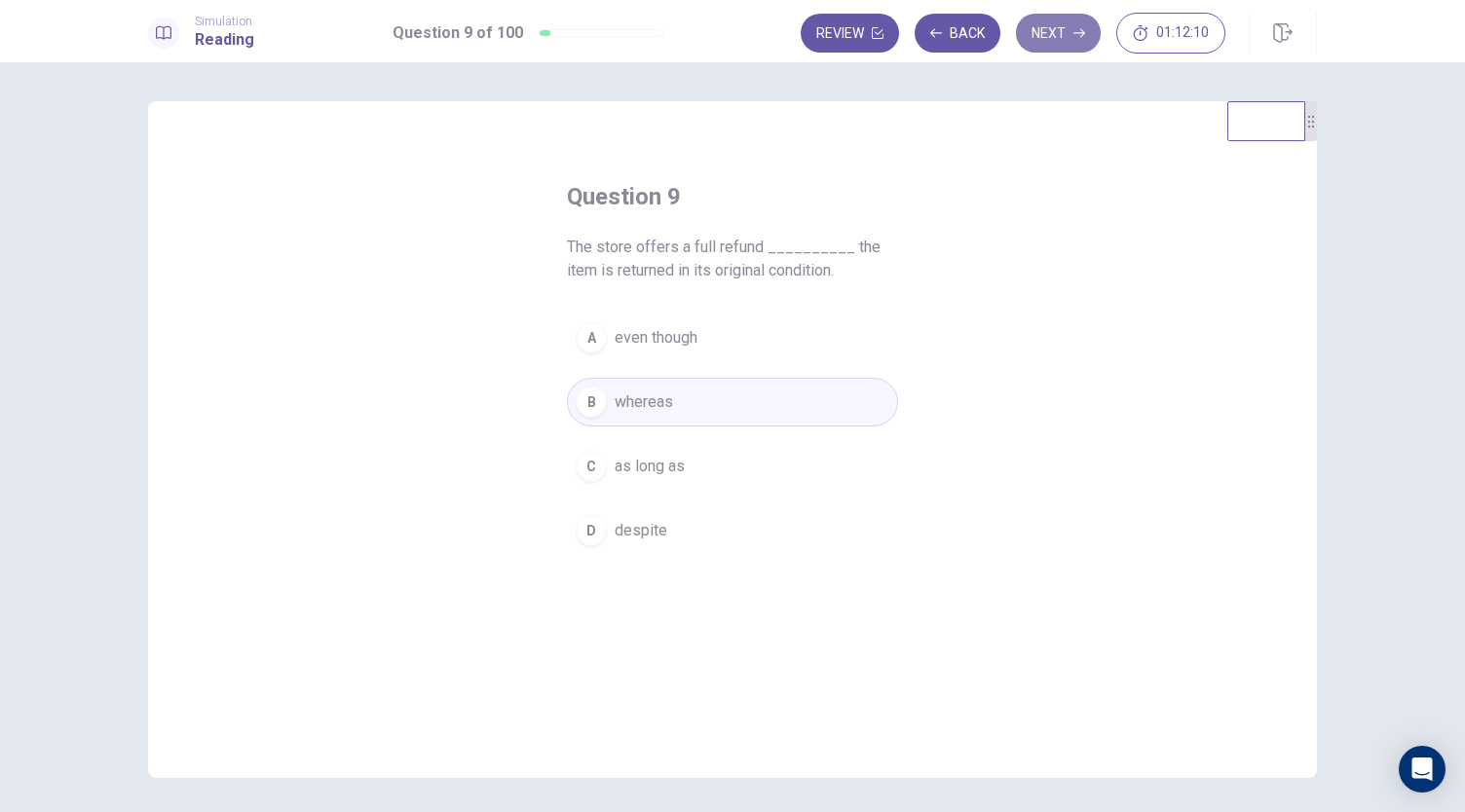
click at [1082, 32] on icon "button" at bounding box center [1079, 33] width 12 height 12
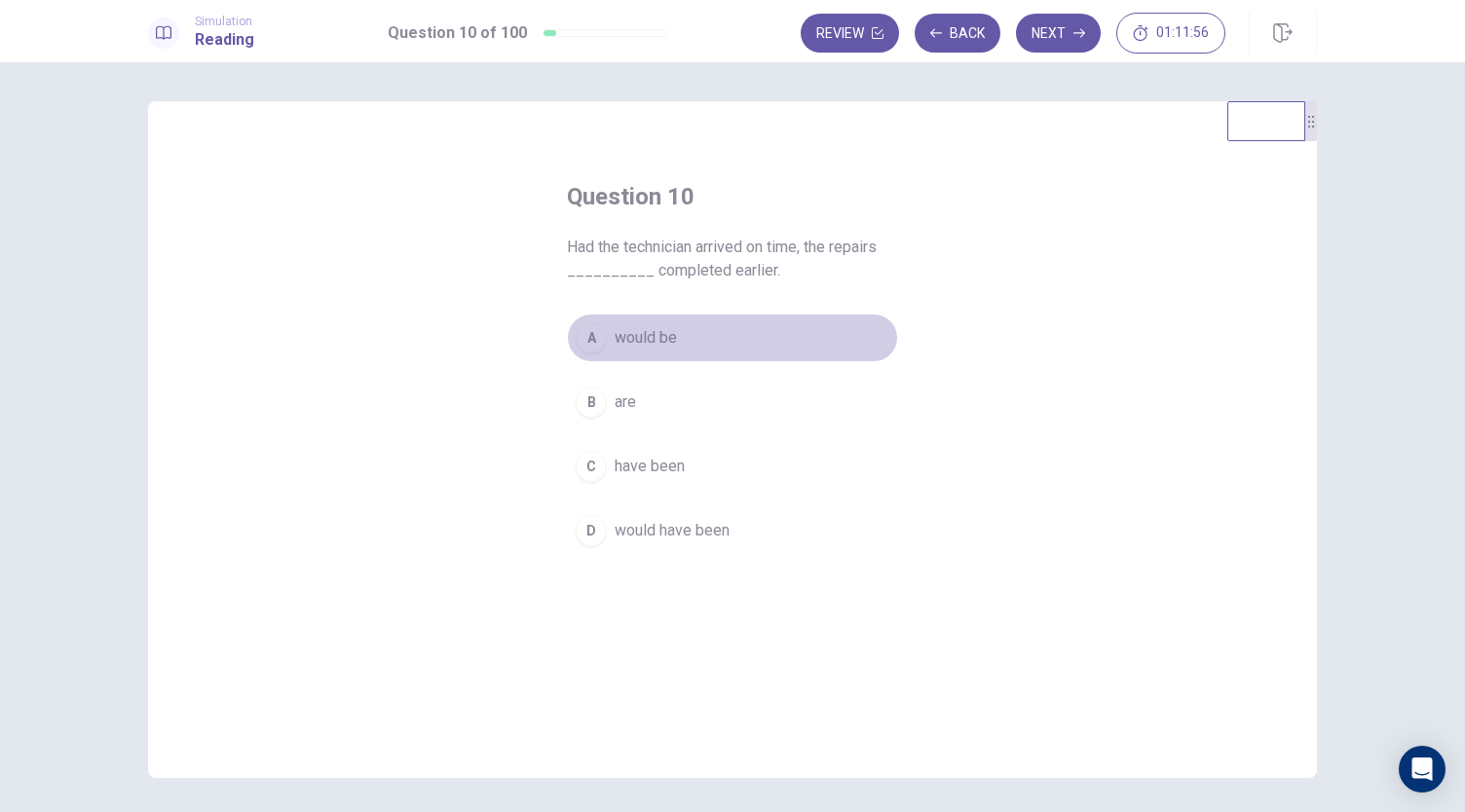
click at [640, 340] on span "would be" at bounding box center [646, 338] width 62 height 23
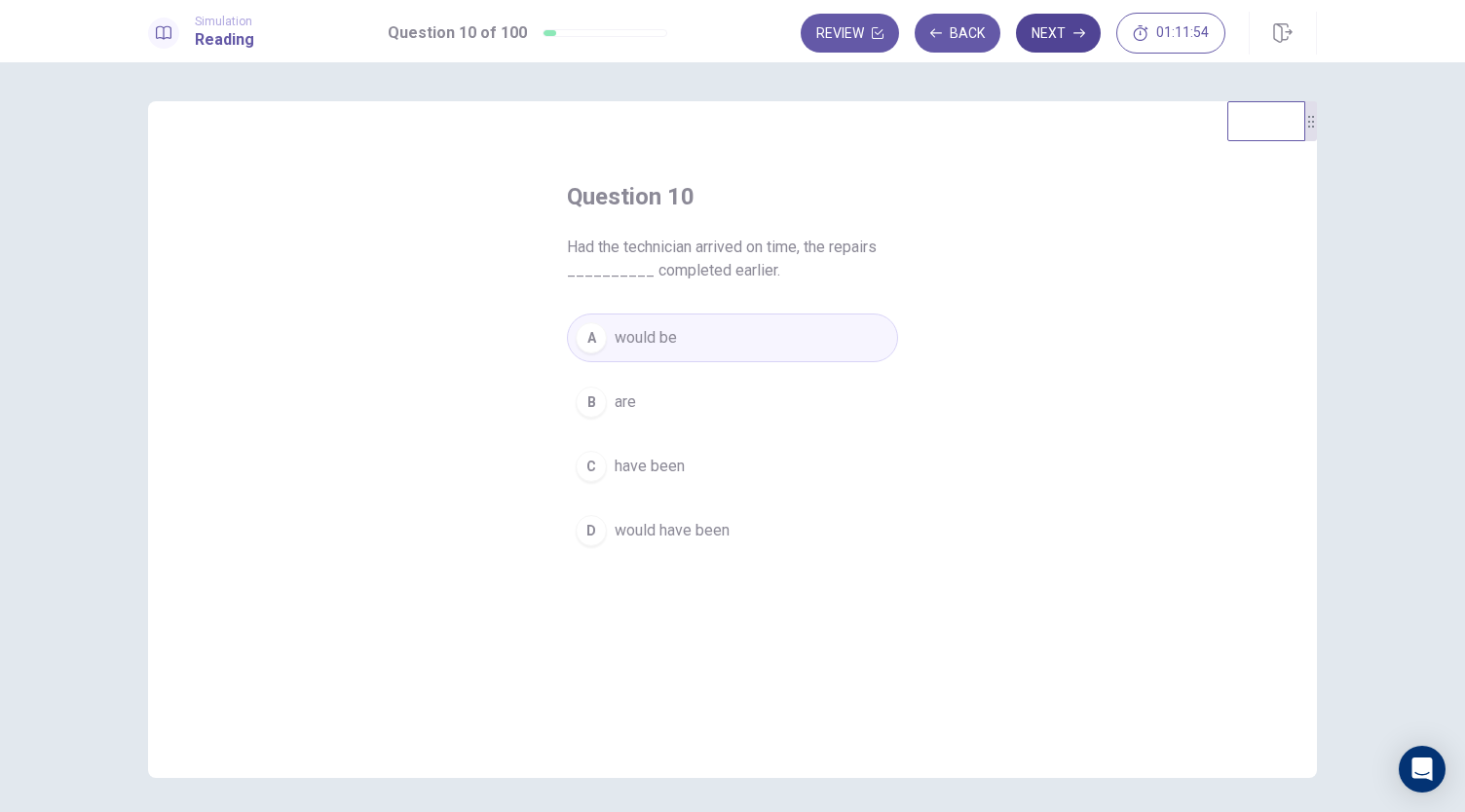
click at [1064, 37] on button "Next" at bounding box center [1058, 33] width 85 height 39
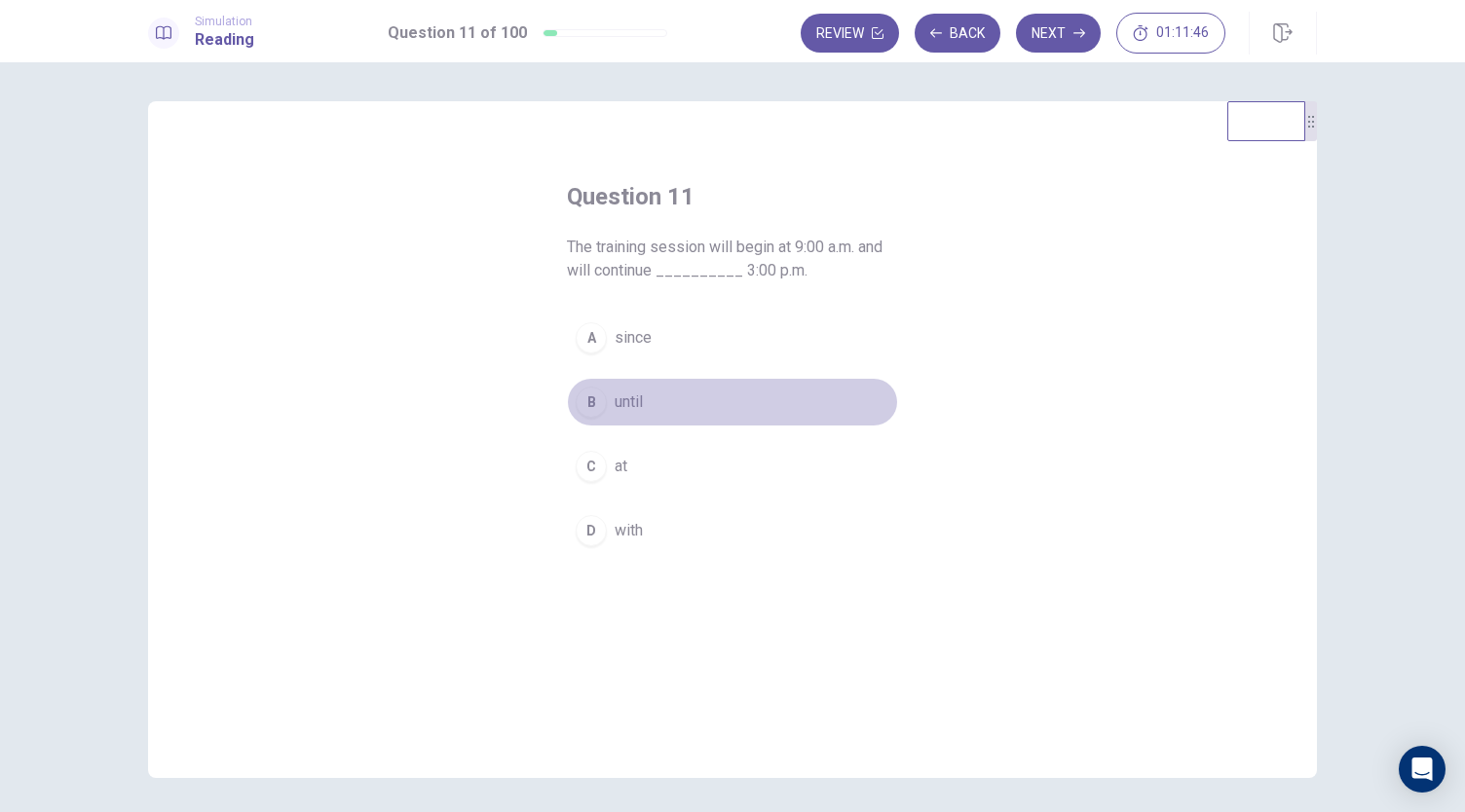
click at [623, 404] on span "until" at bounding box center [629, 402] width 28 height 23
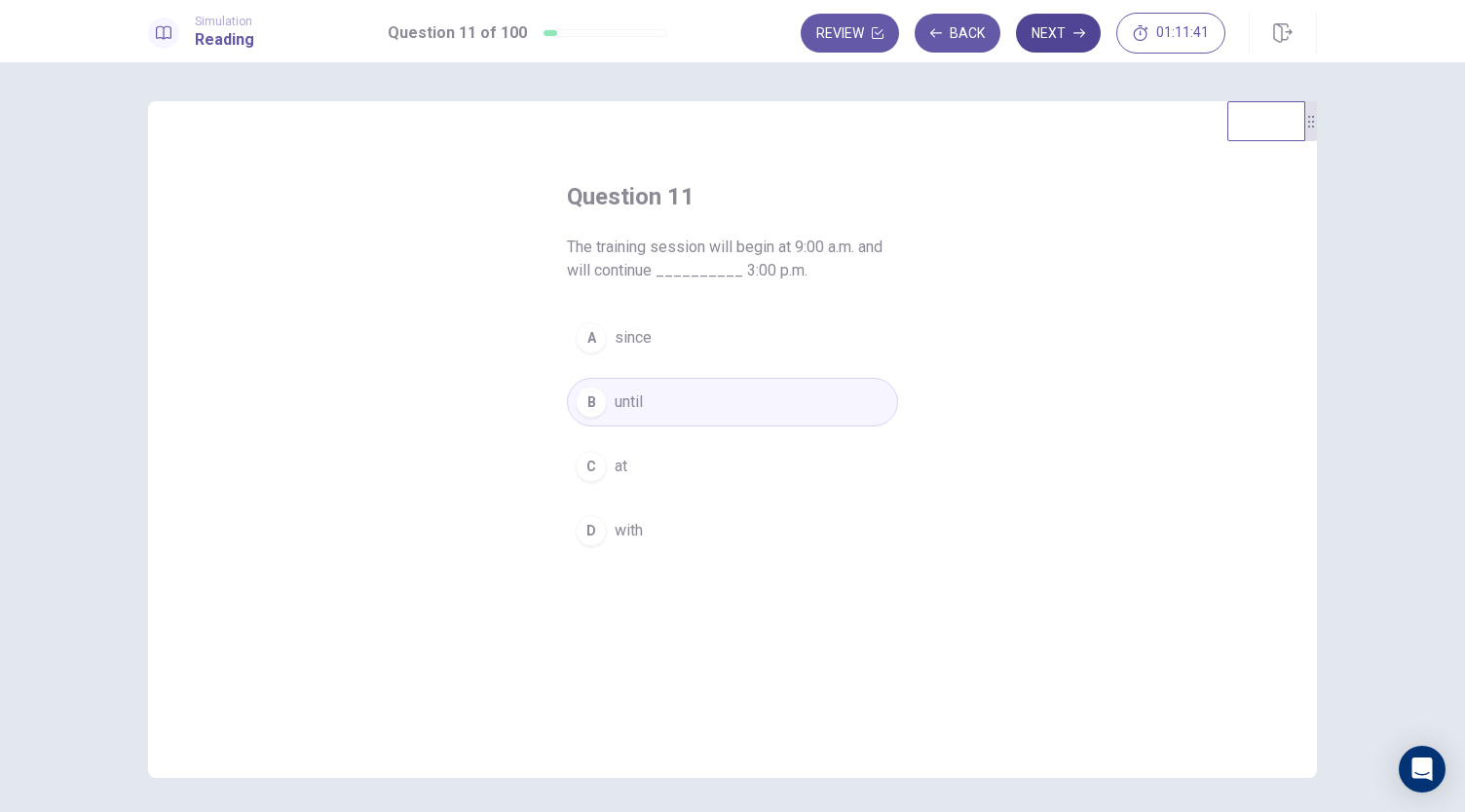
click at [1079, 40] on button "Next" at bounding box center [1058, 33] width 85 height 39
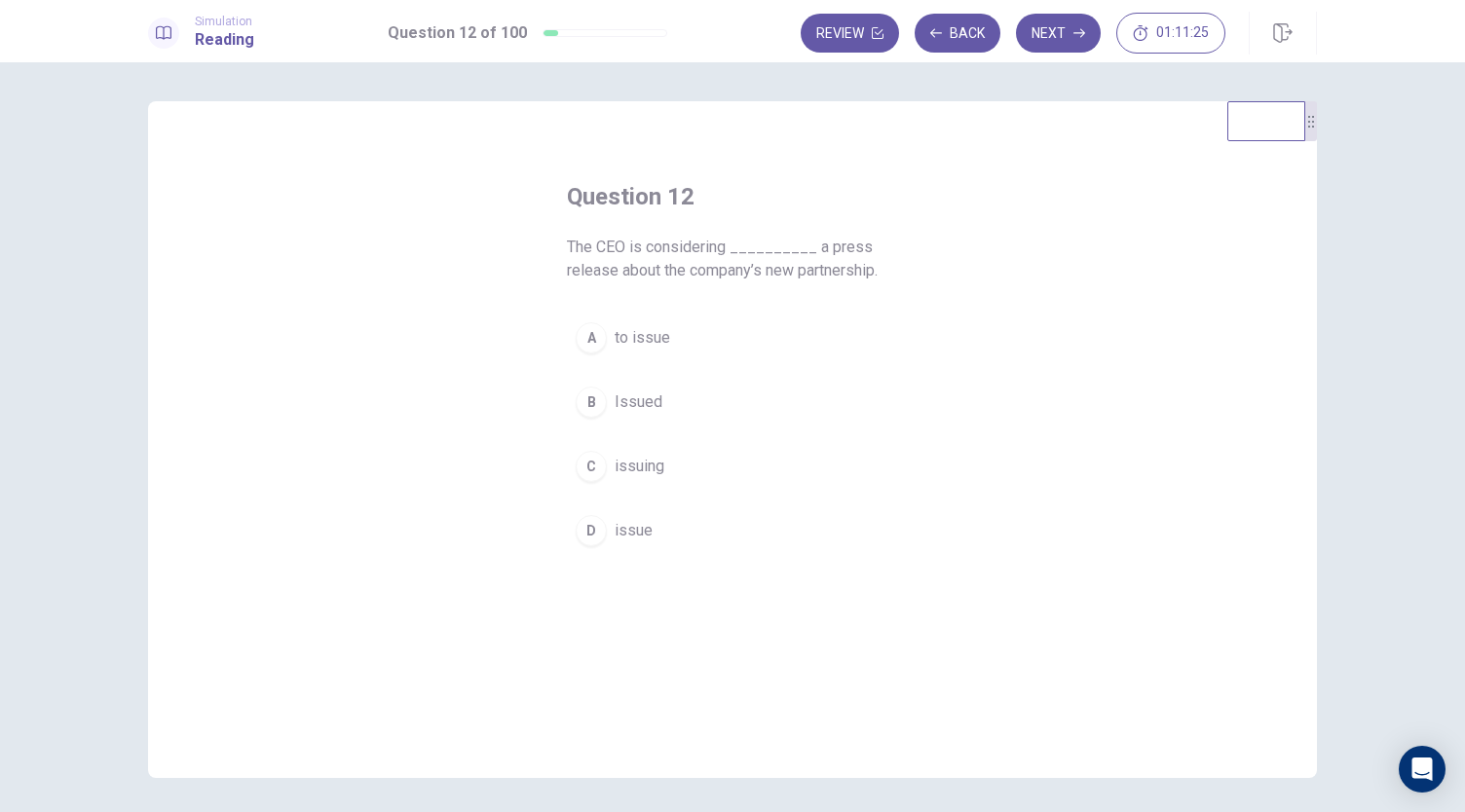
click at [645, 343] on span "to issue" at bounding box center [642, 338] width 56 height 23
click at [1083, 35] on icon "button" at bounding box center [1079, 33] width 12 height 9
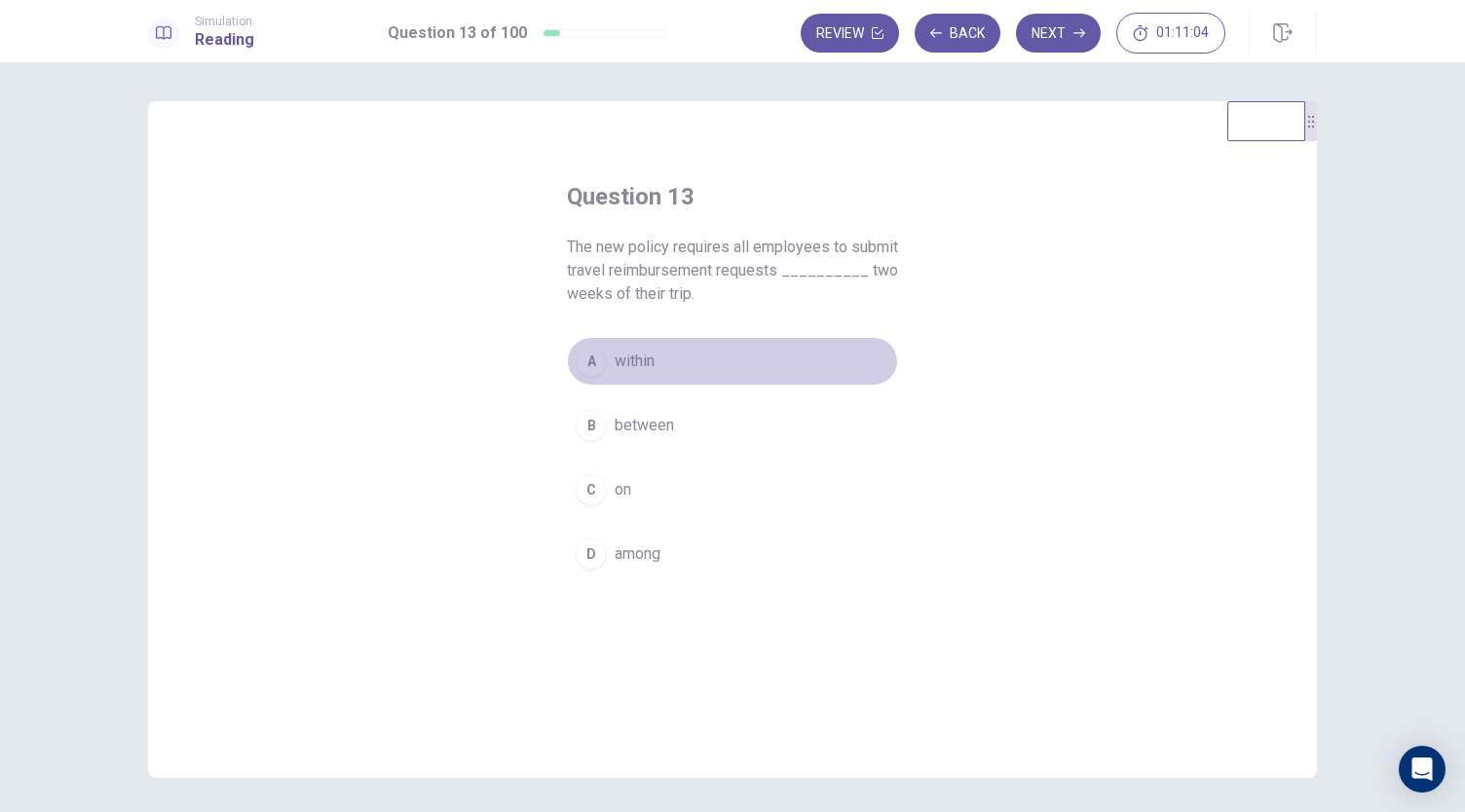
click at [630, 357] on span "within" at bounding box center [634, 361] width 40 height 23
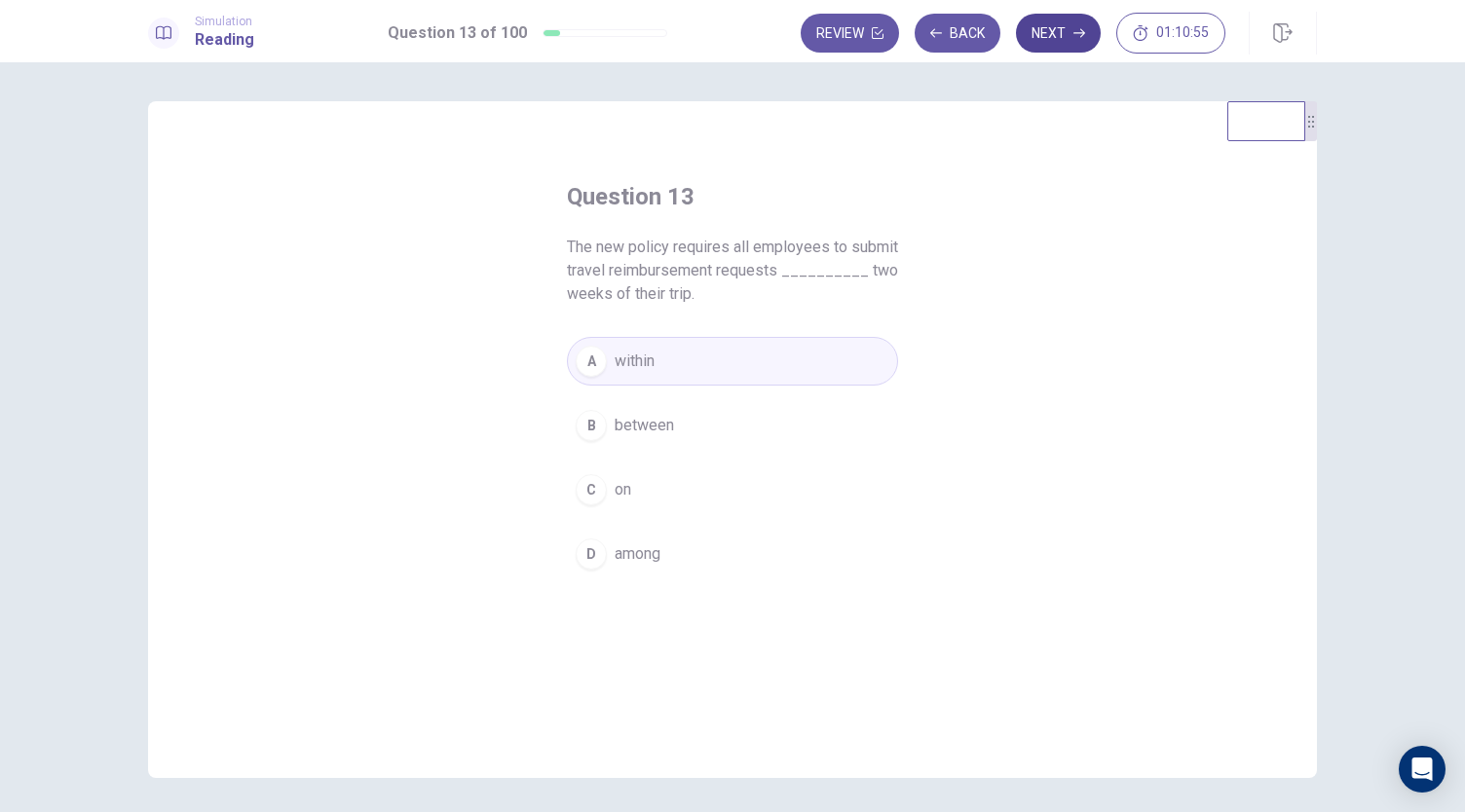
click at [1081, 37] on icon "button" at bounding box center [1079, 33] width 12 height 12
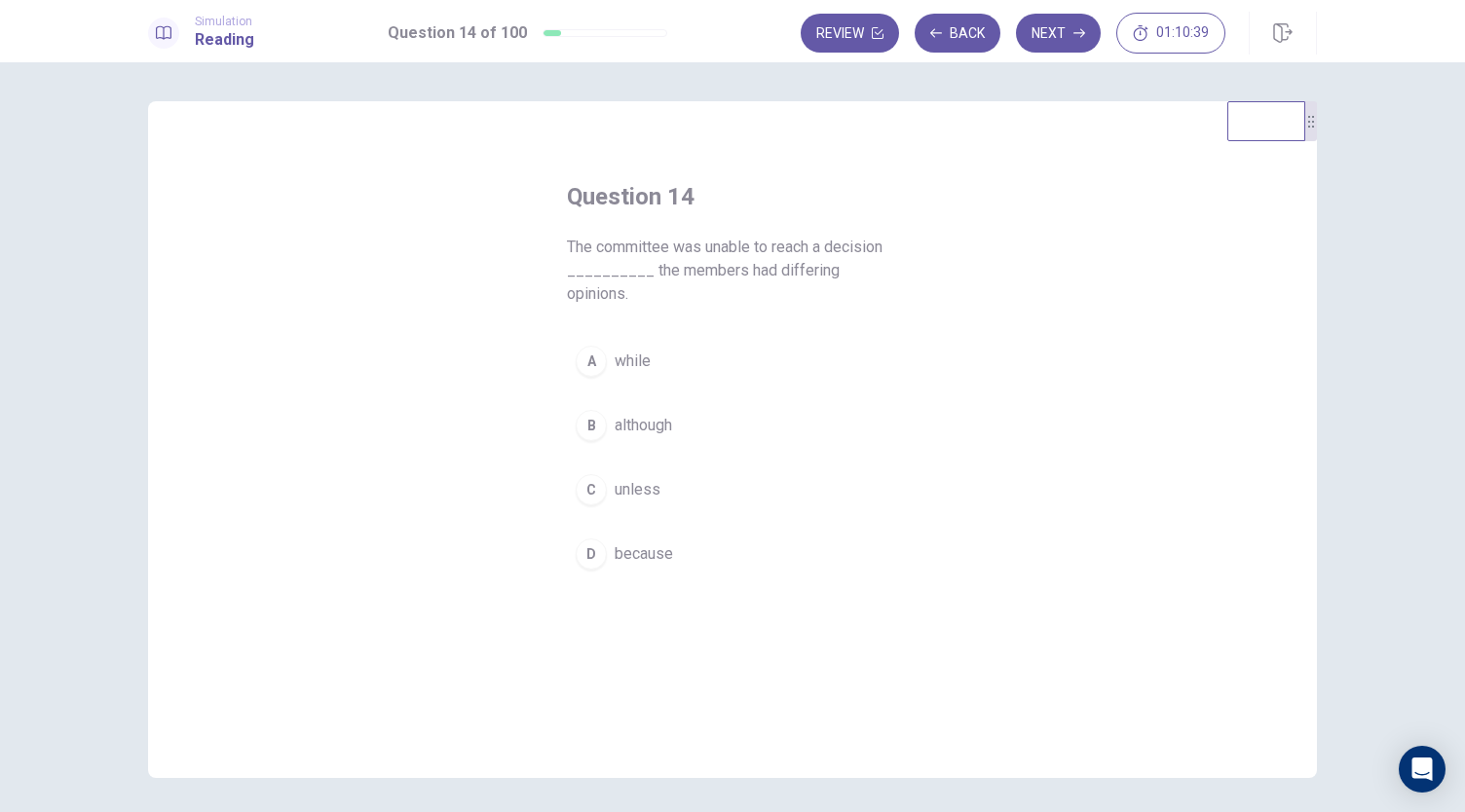
click at [650, 543] on span "because" at bounding box center [644, 554] width 59 height 23
click at [1065, 42] on button "Next" at bounding box center [1058, 33] width 85 height 39
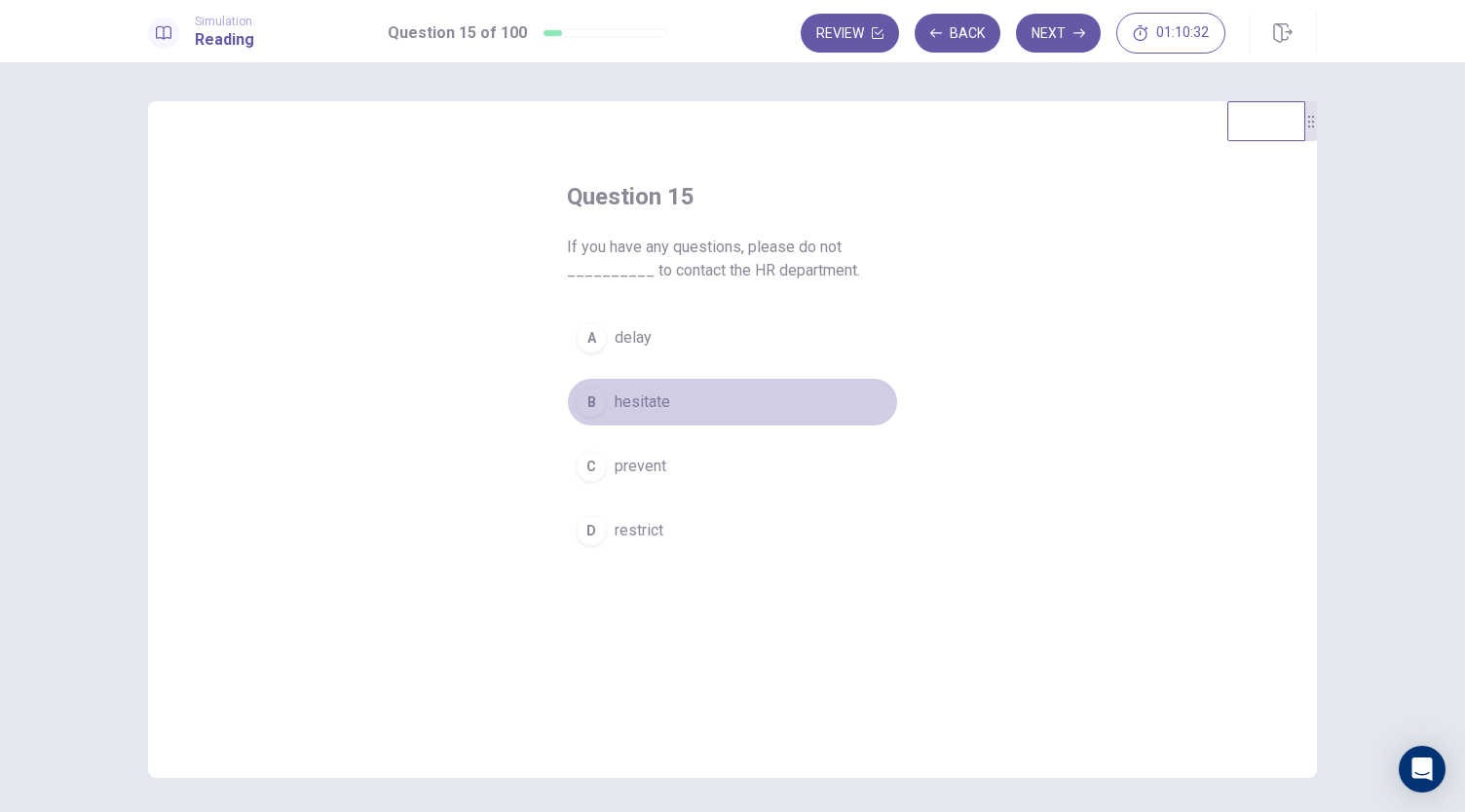
click at [658, 406] on span "hesitate" at bounding box center [642, 402] width 56 height 23
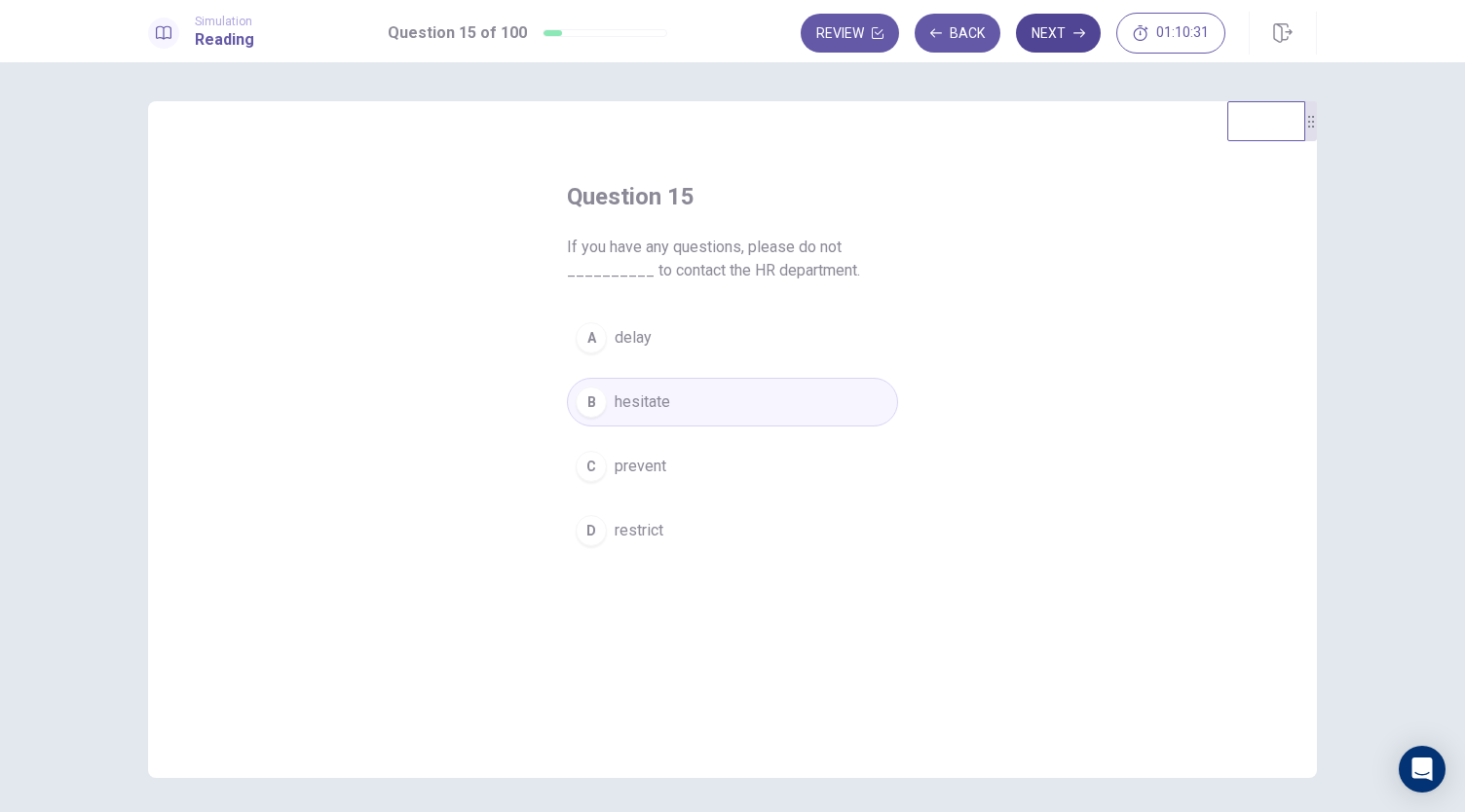
click at [1078, 35] on icon "button" at bounding box center [1079, 33] width 12 height 12
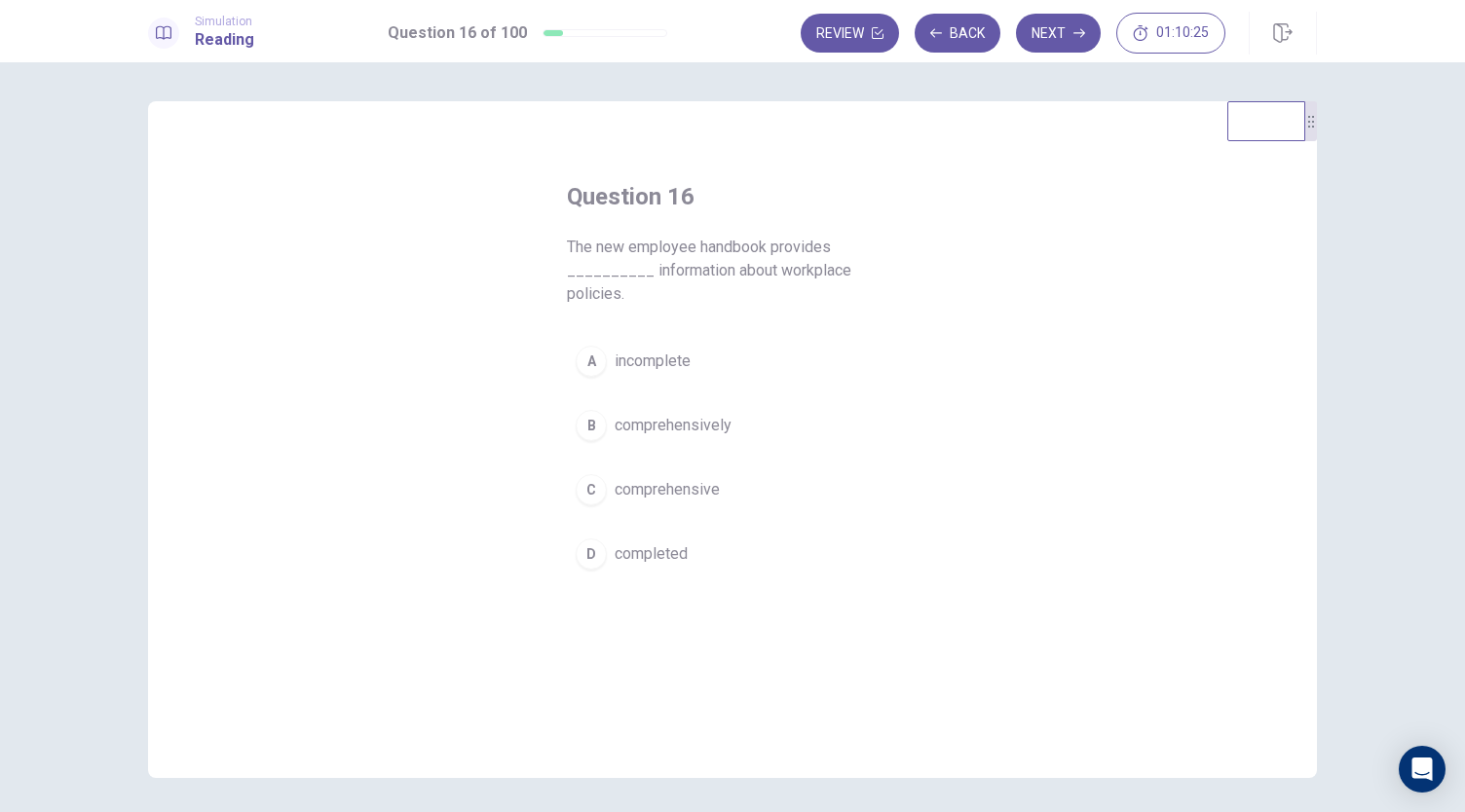
click at [696, 493] on span "comprehensive" at bounding box center [668, 490] width 105 height 23
click at [652, 558] on span "completed" at bounding box center [651, 554] width 73 height 23
click at [1068, 36] on button "Next" at bounding box center [1058, 33] width 85 height 39
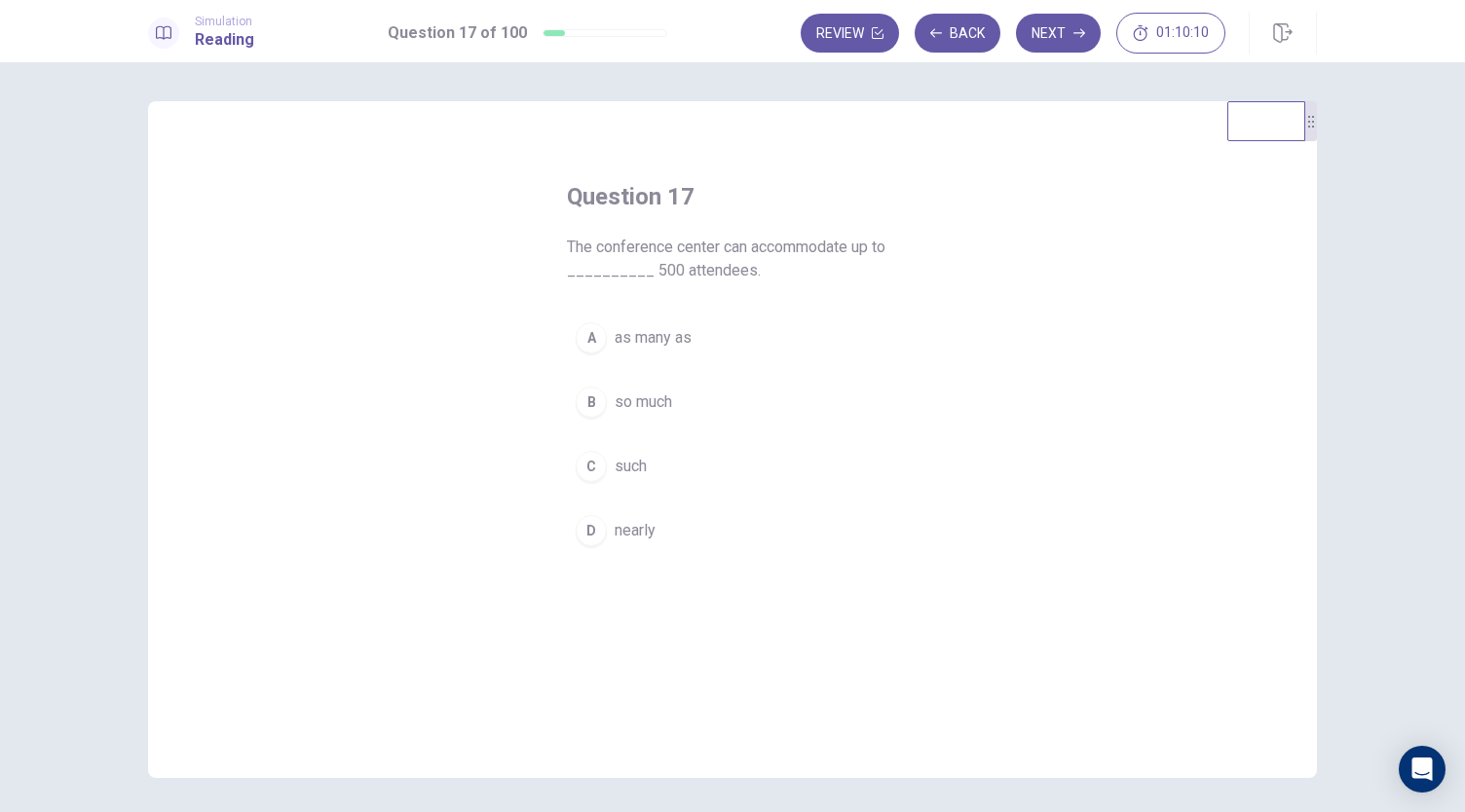
click at [635, 521] on span "nearly" at bounding box center [635, 531] width 41 height 23
click at [1073, 24] on button "Next" at bounding box center [1058, 33] width 85 height 39
click at [650, 434] on span "adapted" at bounding box center [642, 426] width 56 height 23
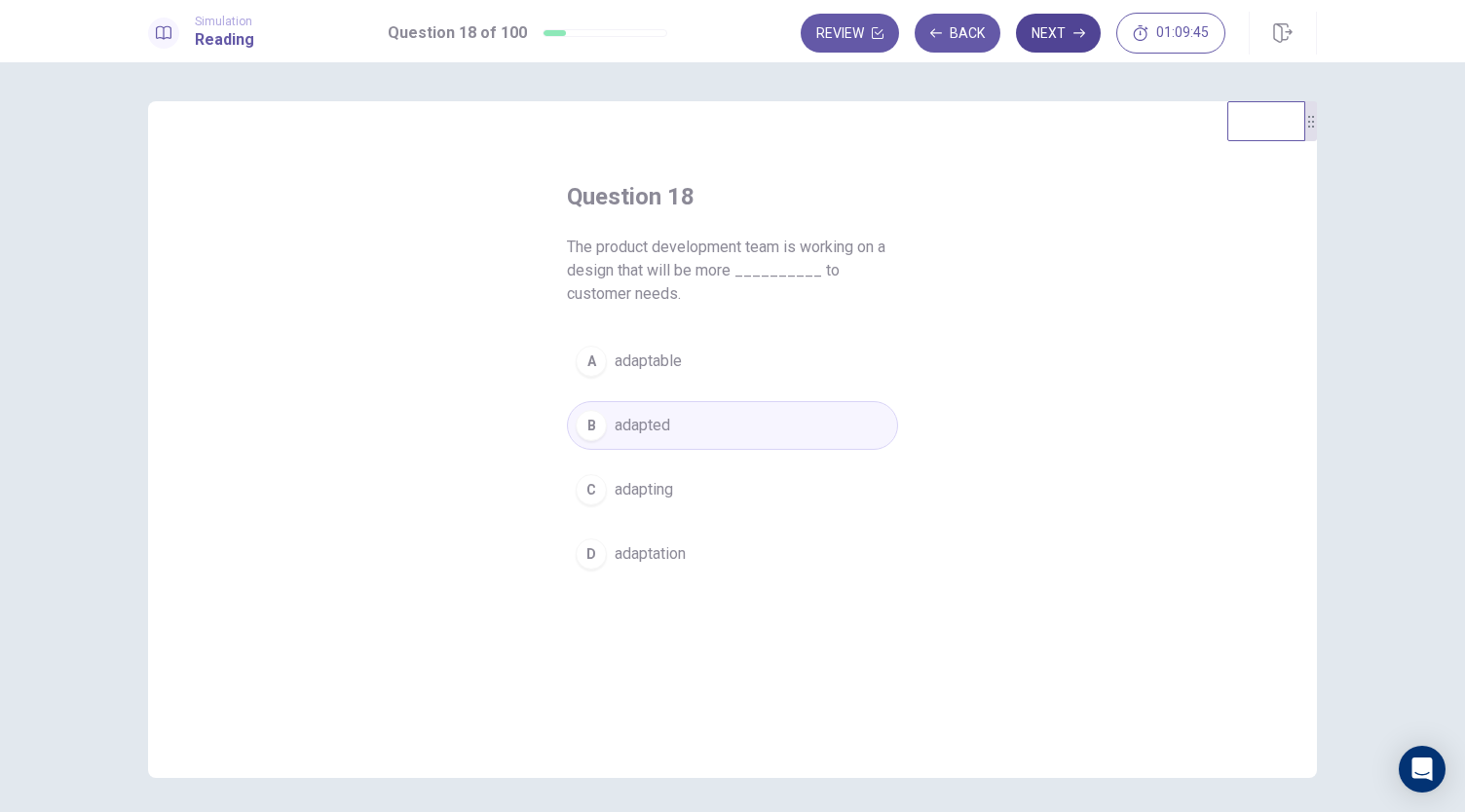
click at [1073, 36] on button "Next" at bounding box center [1058, 33] width 85 height 39
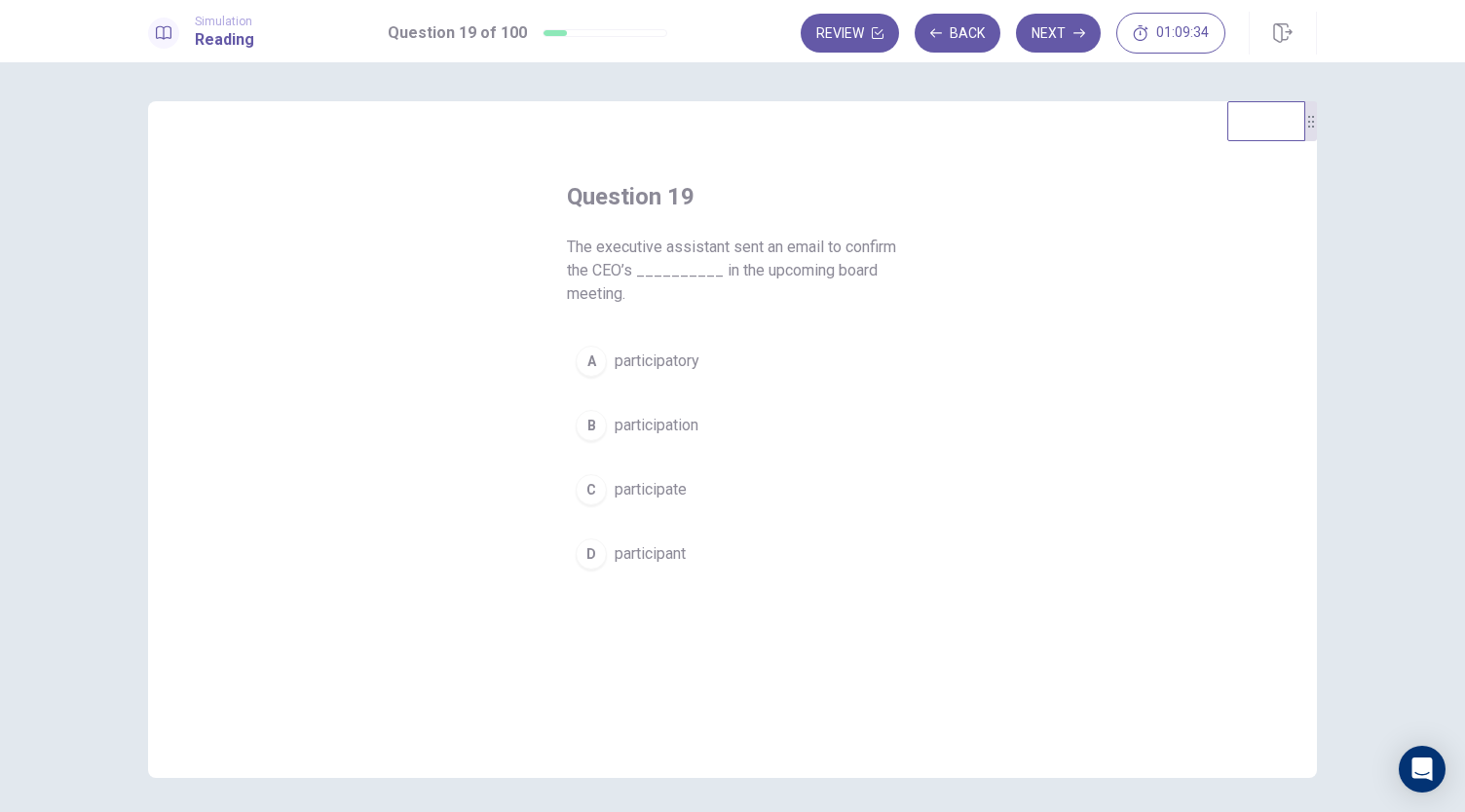
click at [675, 426] on span "participation" at bounding box center [657, 426] width 84 height 23
click at [1058, 39] on button "Next" at bounding box center [1058, 33] width 85 height 39
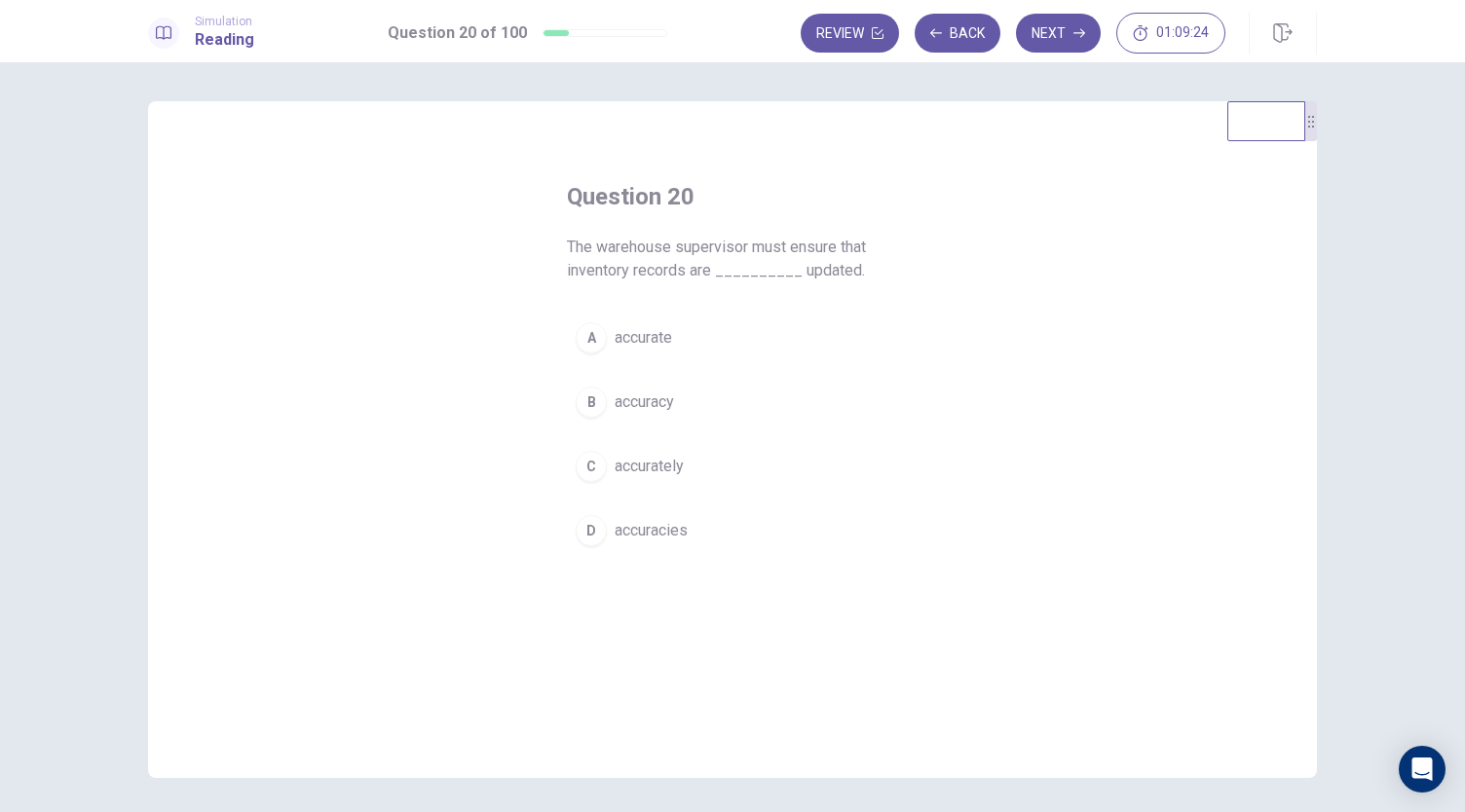
click at [674, 467] on span "accurately" at bounding box center [649, 467] width 69 height 23
click at [1081, 23] on button "Next" at bounding box center [1058, 33] width 85 height 39
click at [643, 349] on span "short" at bounding box center [632, 338] width 35 height 23
click at [1069, 23] on button "Next" at bounding box center [1058, 33] width 85 height 39
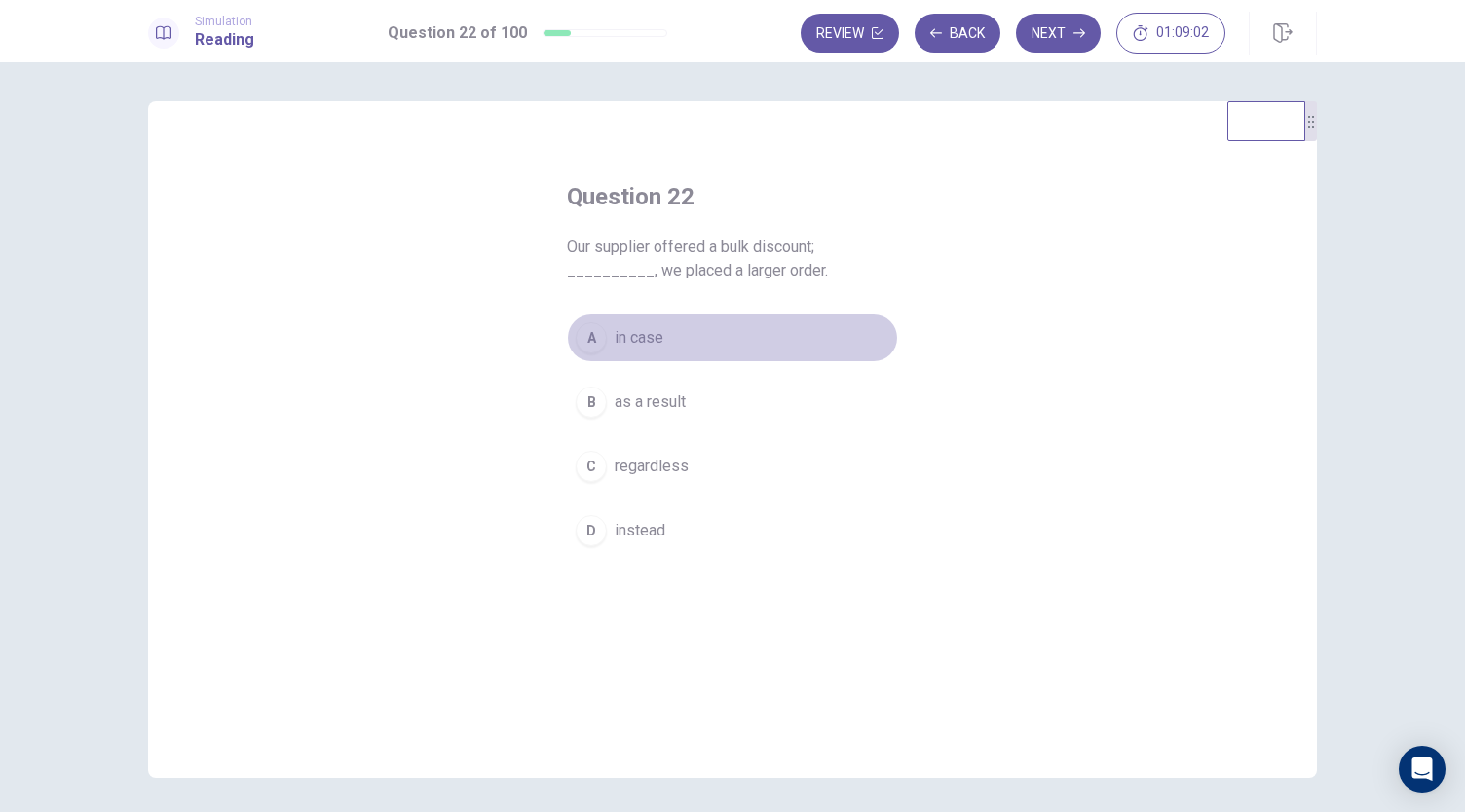
click at [658, 332] on span "in case" at bounding box center [639, 338] width 49 height 23
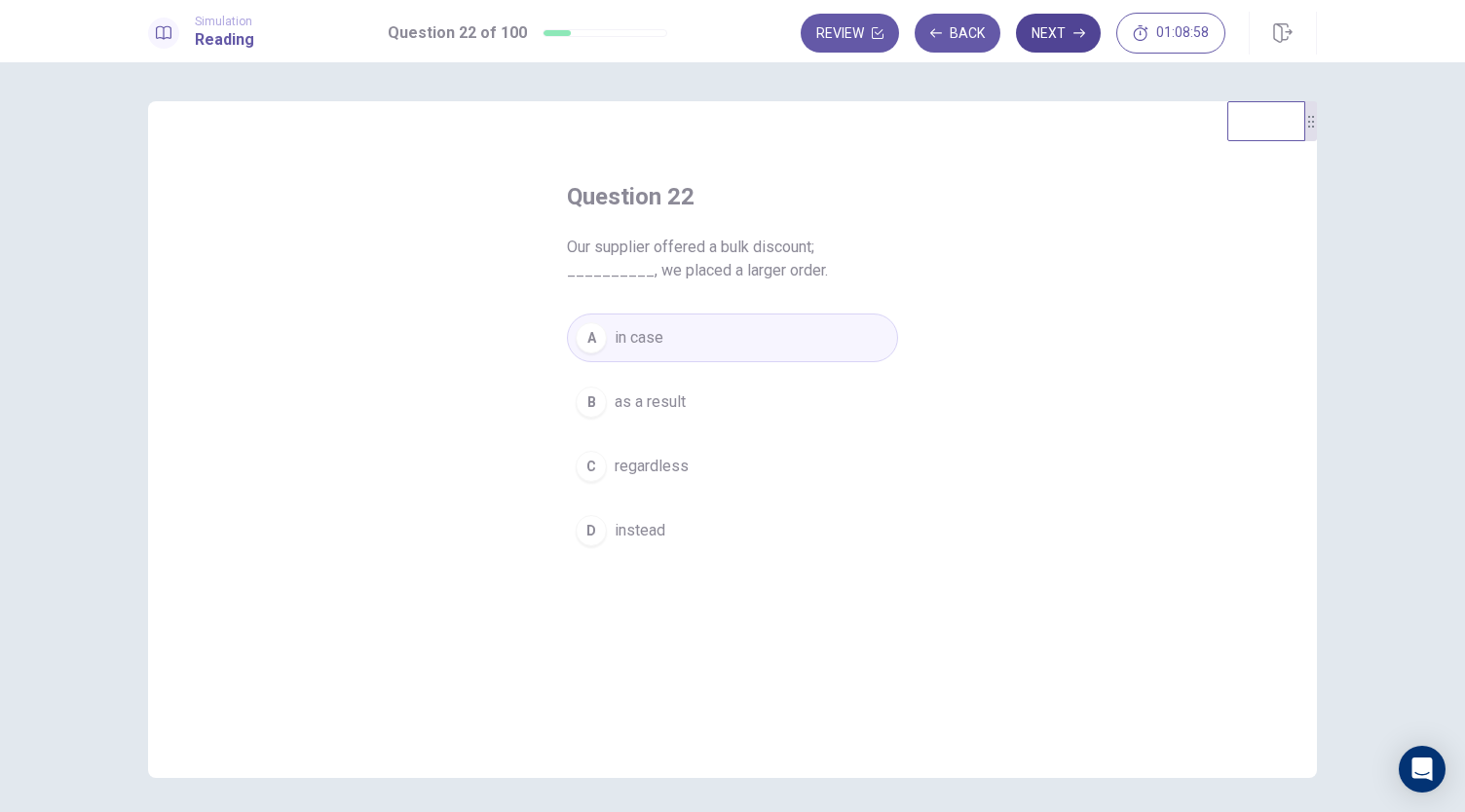
click at [1066, 28] on button "Next" at bounding box center [1058, 33] width 85 height 39
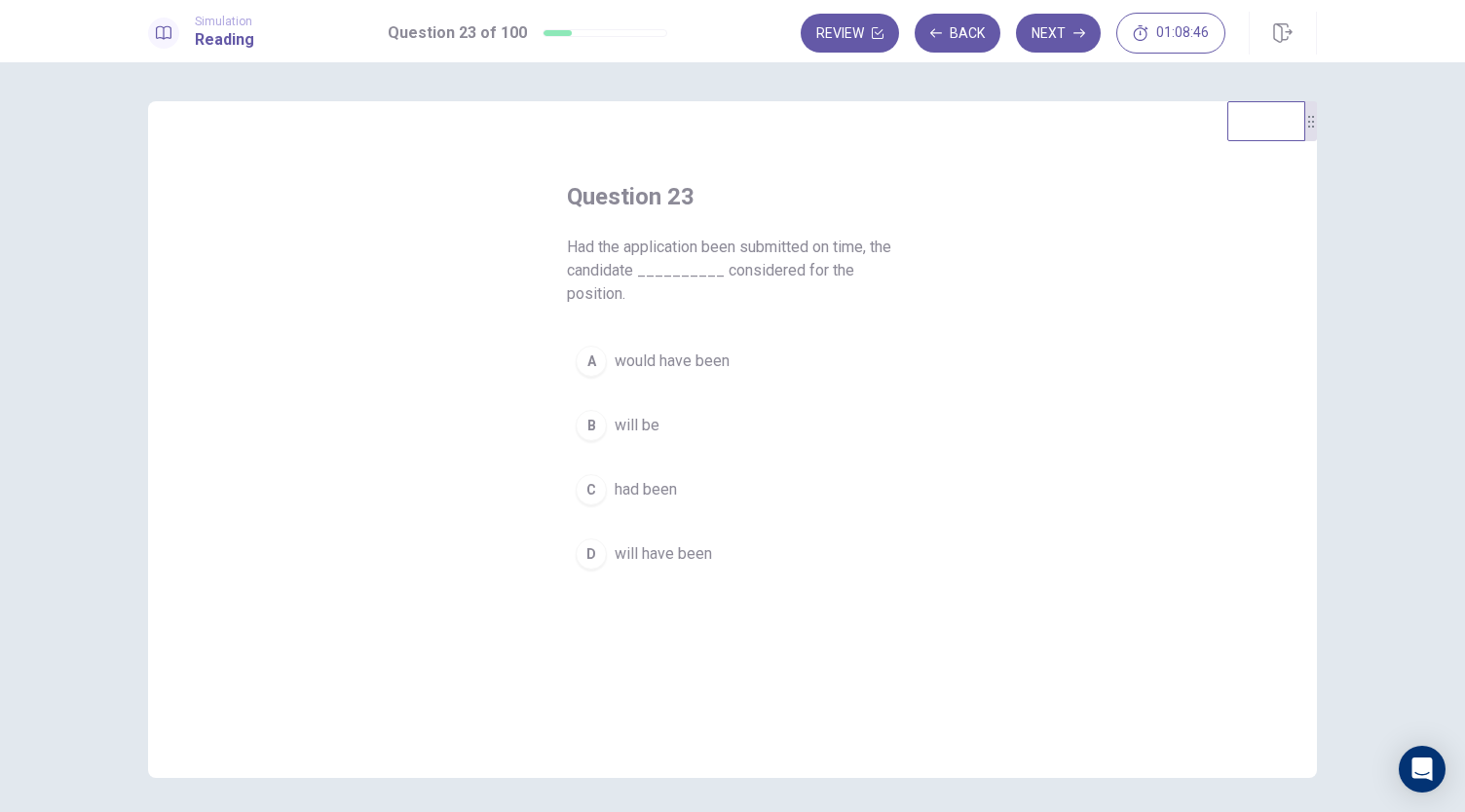
click at [647, 424] on span "will be" at bounding box center [637, 426] width 45 height 23
click at [1079, 30] on icon "button" at bounding box center [1079, 33] width 12 height 12
click at [630, 351] on span "due to" at bounding box center [636, 361] width 43 height 23
click at [1074, 21] on button "Next" at bounding box center [1058, 33] width 85 height 39
click at [667, 492] on span "adequately" at bounding box center [652, 490] width 75 height 23
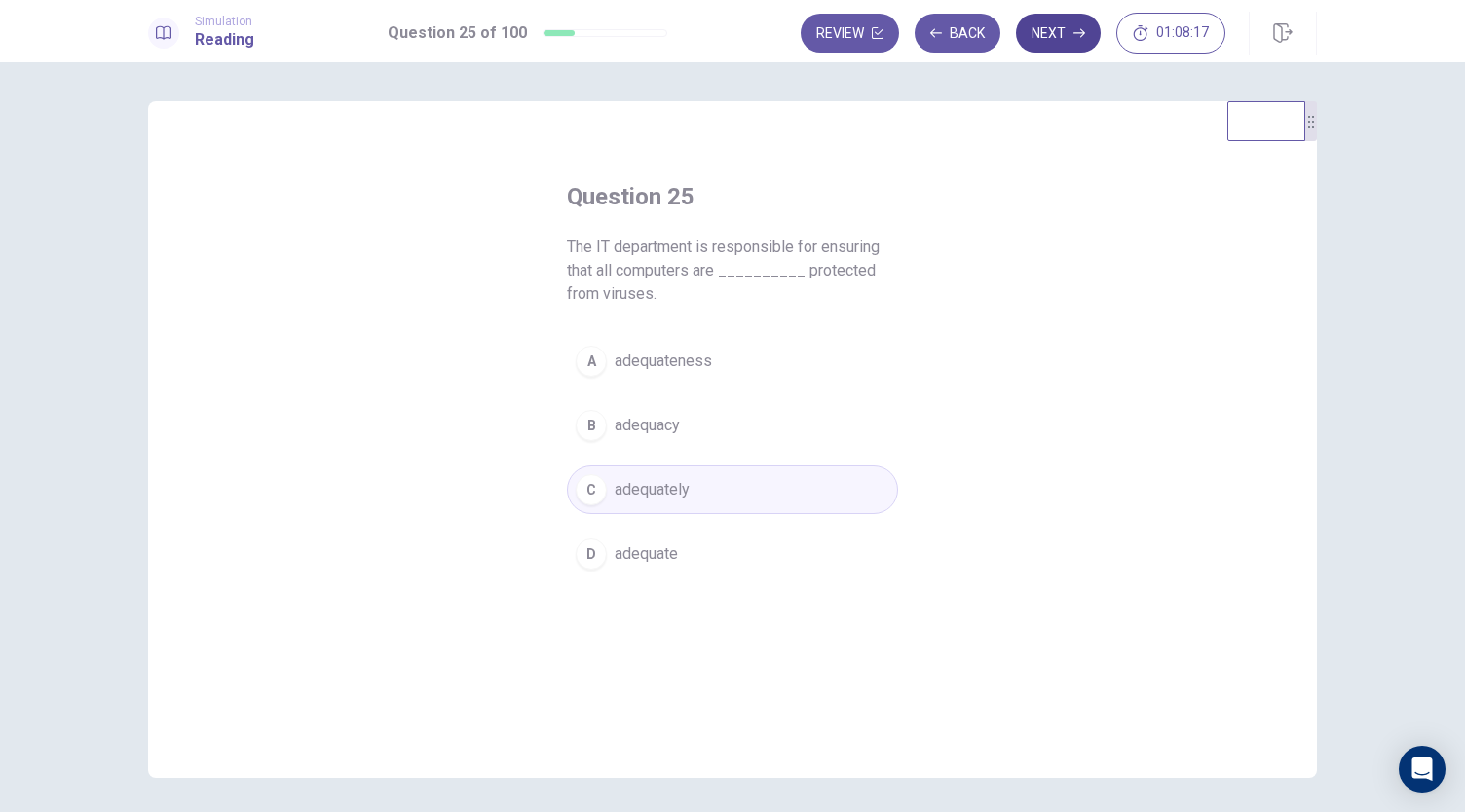
click at [1090, 20] on button "Next" at bounding box center [1058, 33] width 85 height 39
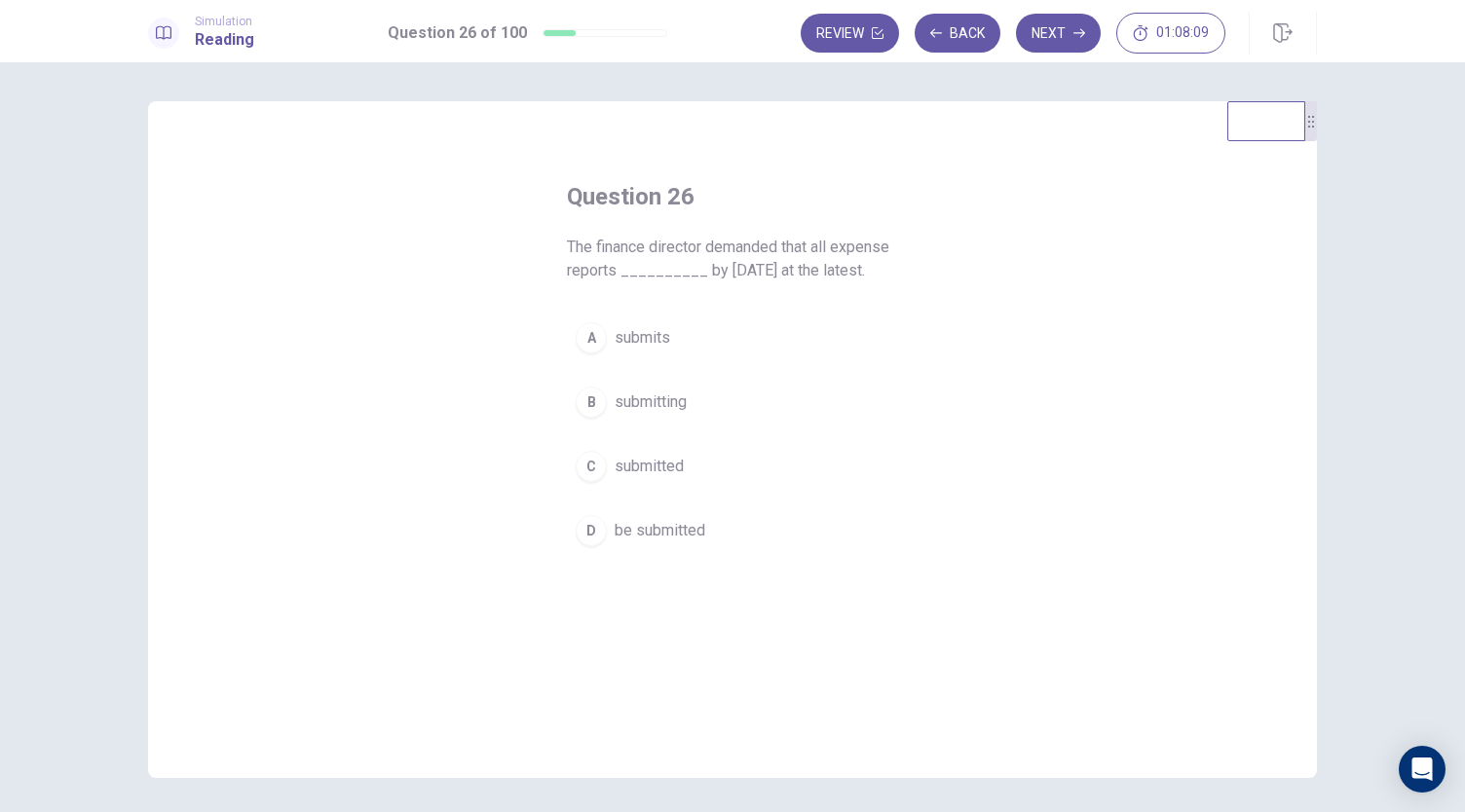
click at [664, 531] on span "be submitted" at bounding box center [660, 531] width 91 height 23
click at [1074, 43] on button "Next" at bounding box center [1058, 33] width 85 height 39
click at [643, 552] on span "unless" at bounding box center [637, 554] width 46 height 23
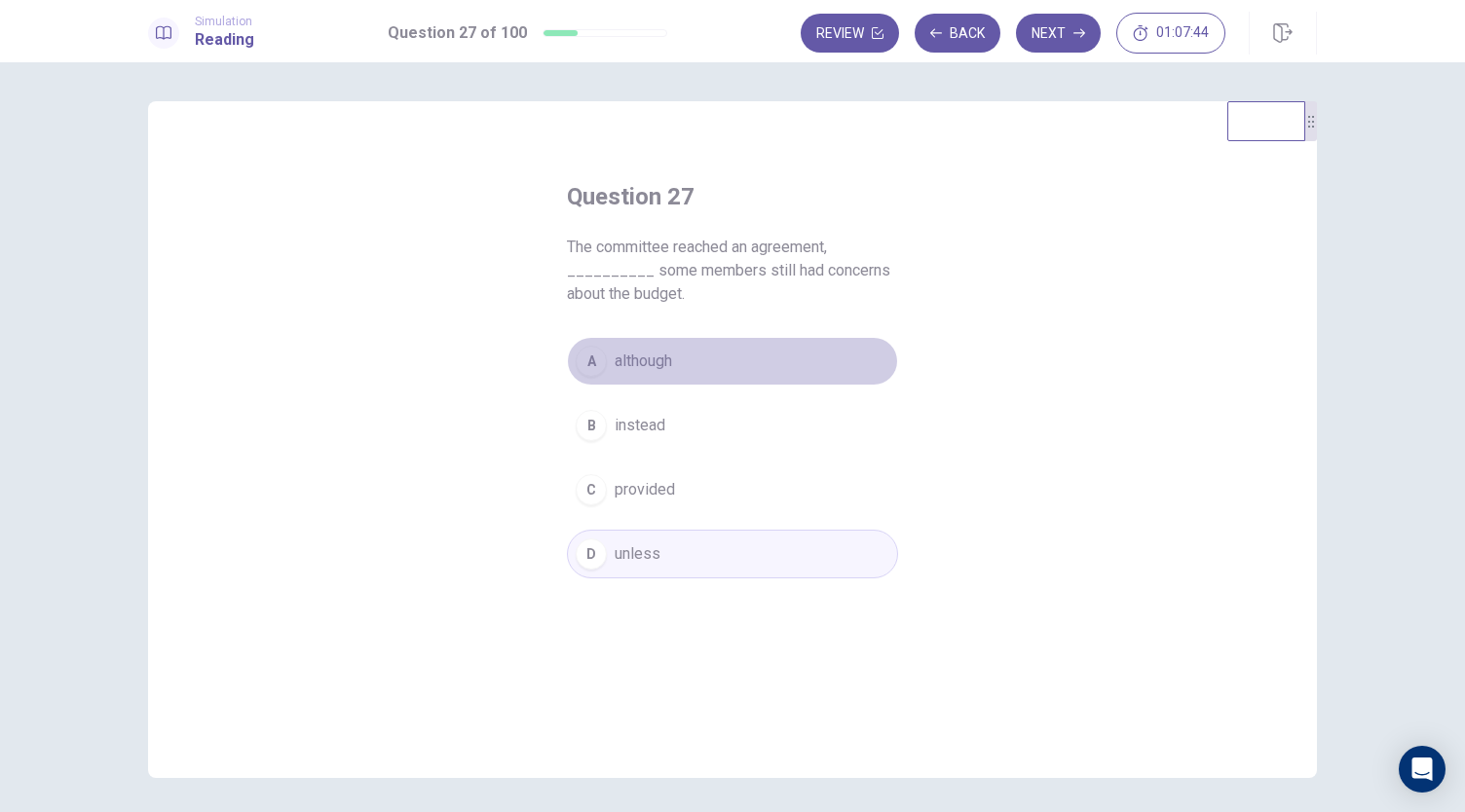
click at [655, 363] on span "although" at bounding box center [643, 361] width 58 height 23
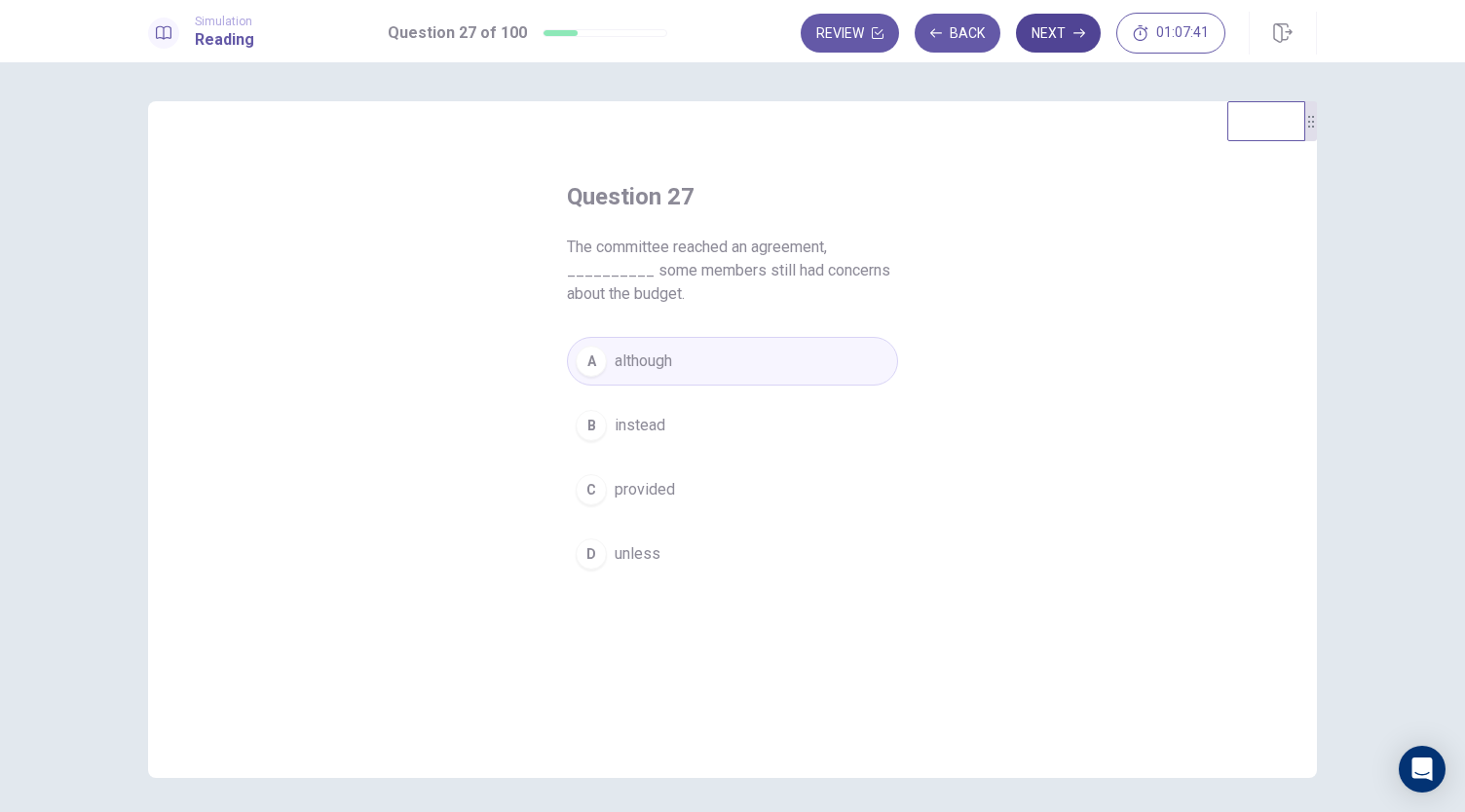
click at [1065, 35] on button "Next" at bounding box center [1058, 33] width 85 height 39
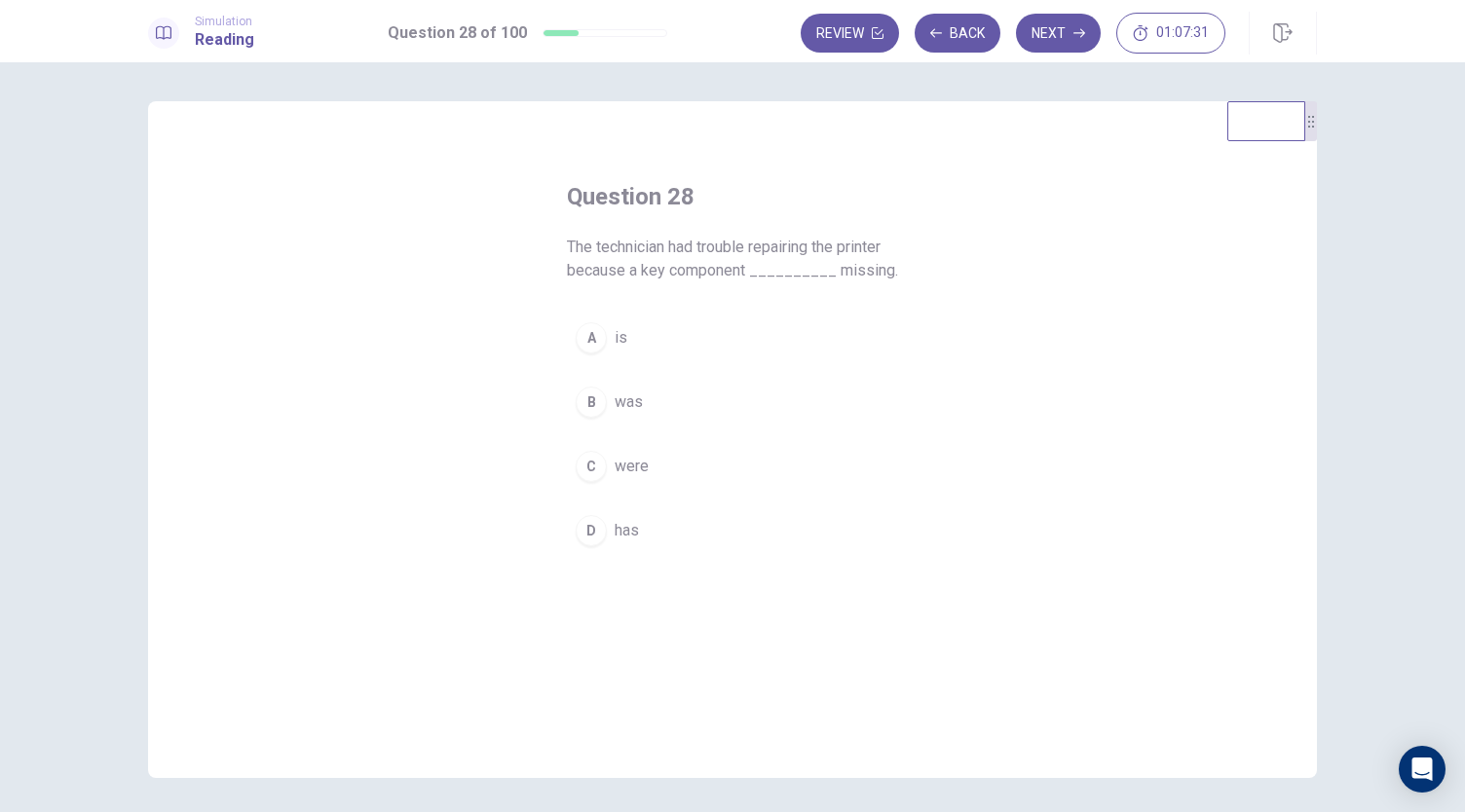
click at [628, 398] on span "was" at bounding box center [629, 402] width 28 height 23
click at [1068, 31] on button "Next" at bounding box center [1058, 33] width 85 height 39
click at [617, 469] on span "by" at bounding box center [623, 467] width 17 height 23
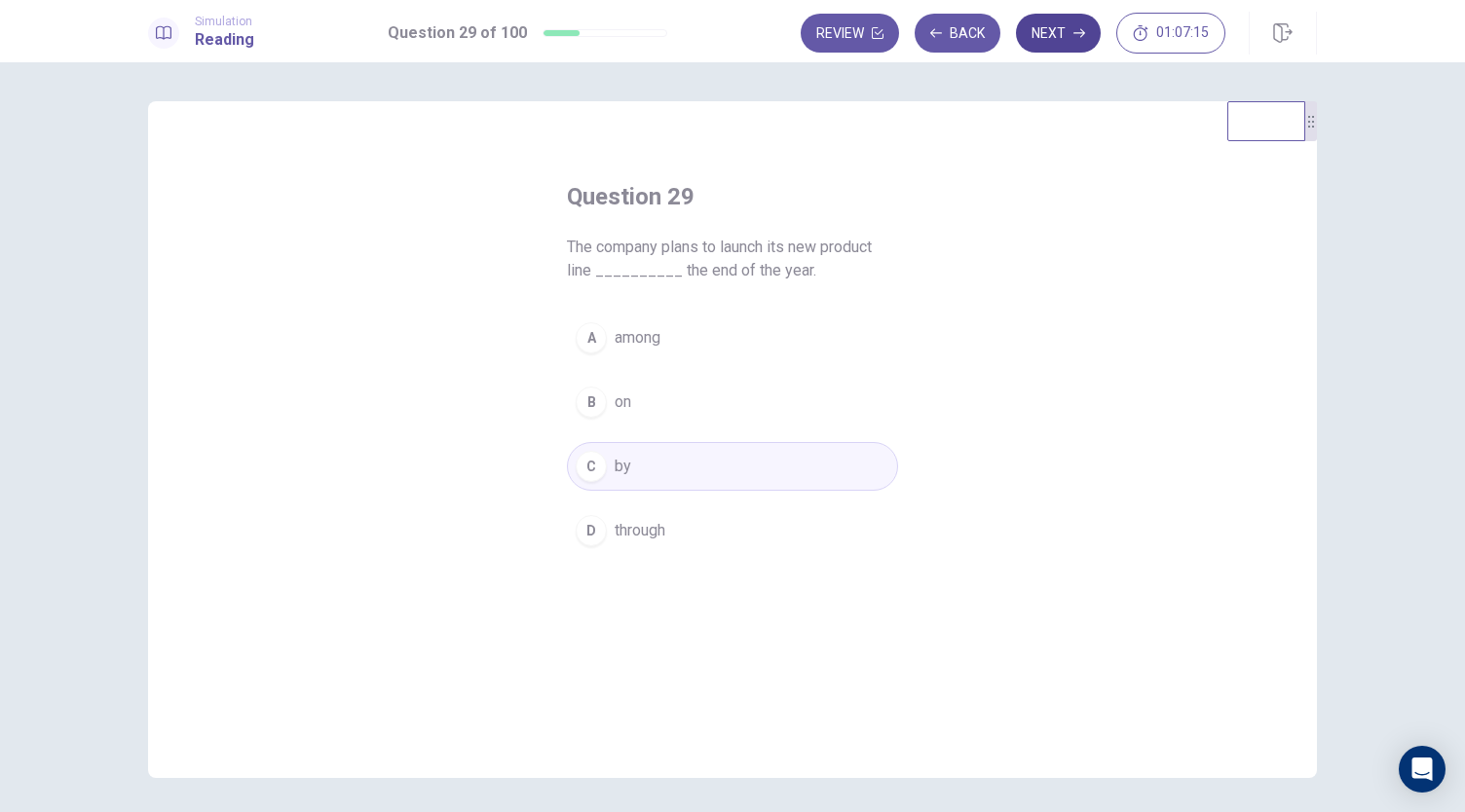
click at [1065, 28] on button "Next" at bounding box center [1058, 33] width 85 height 39
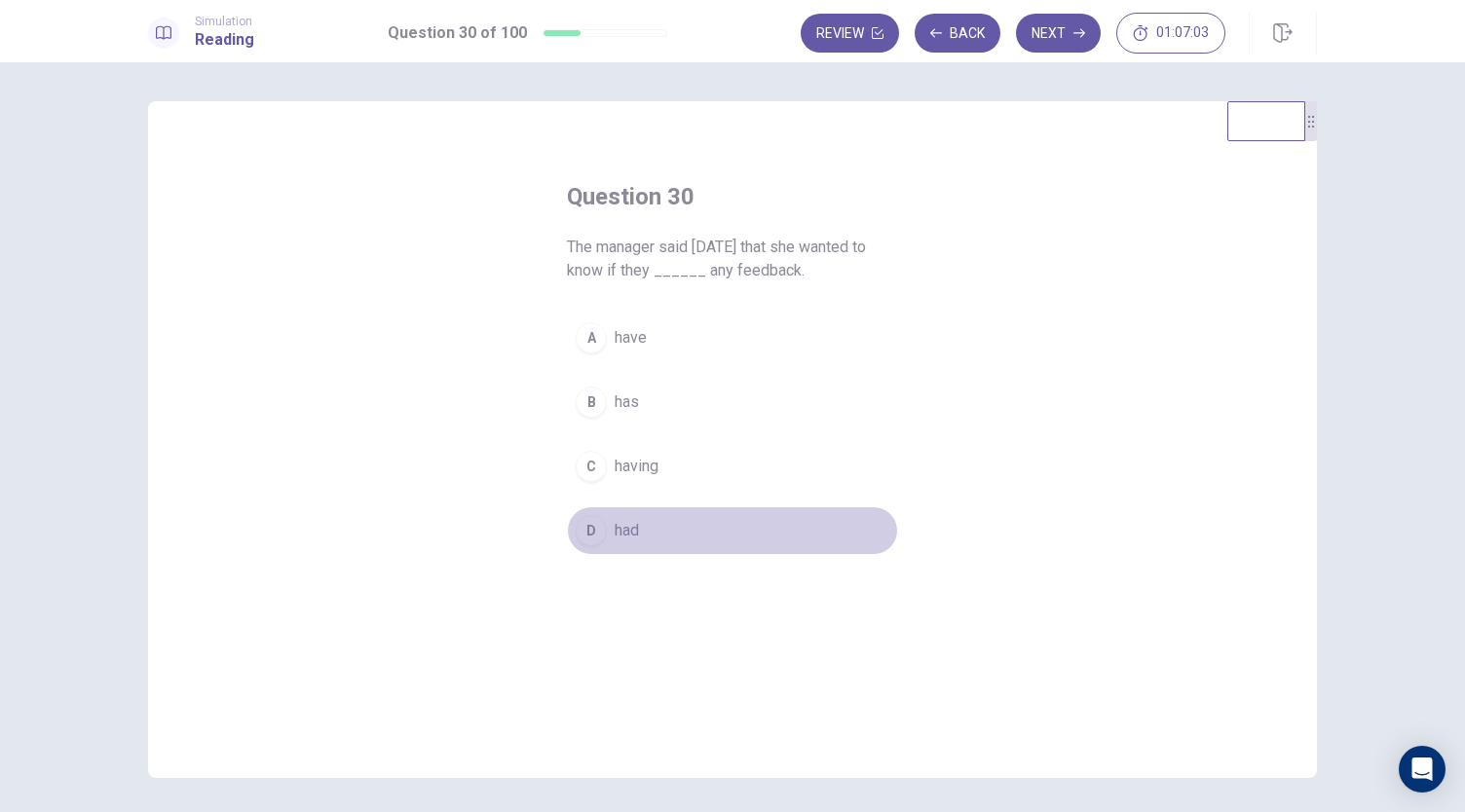
click at [618, 527] on span "had" at bounding box center [627, 531] width 24 height 23
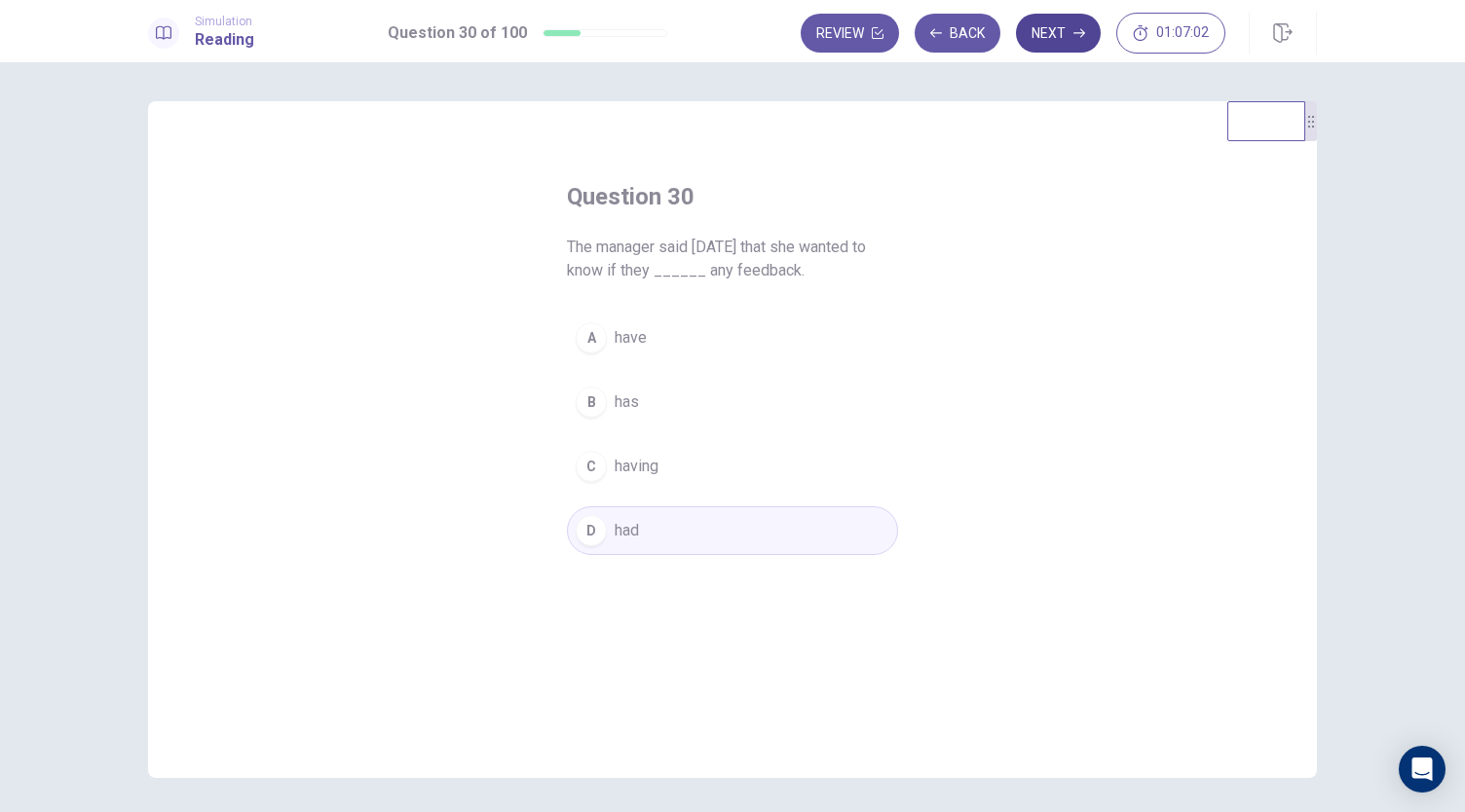
click at [1064, 35] on button "Next" at bounding box center [1058, 33] width 85 height 39
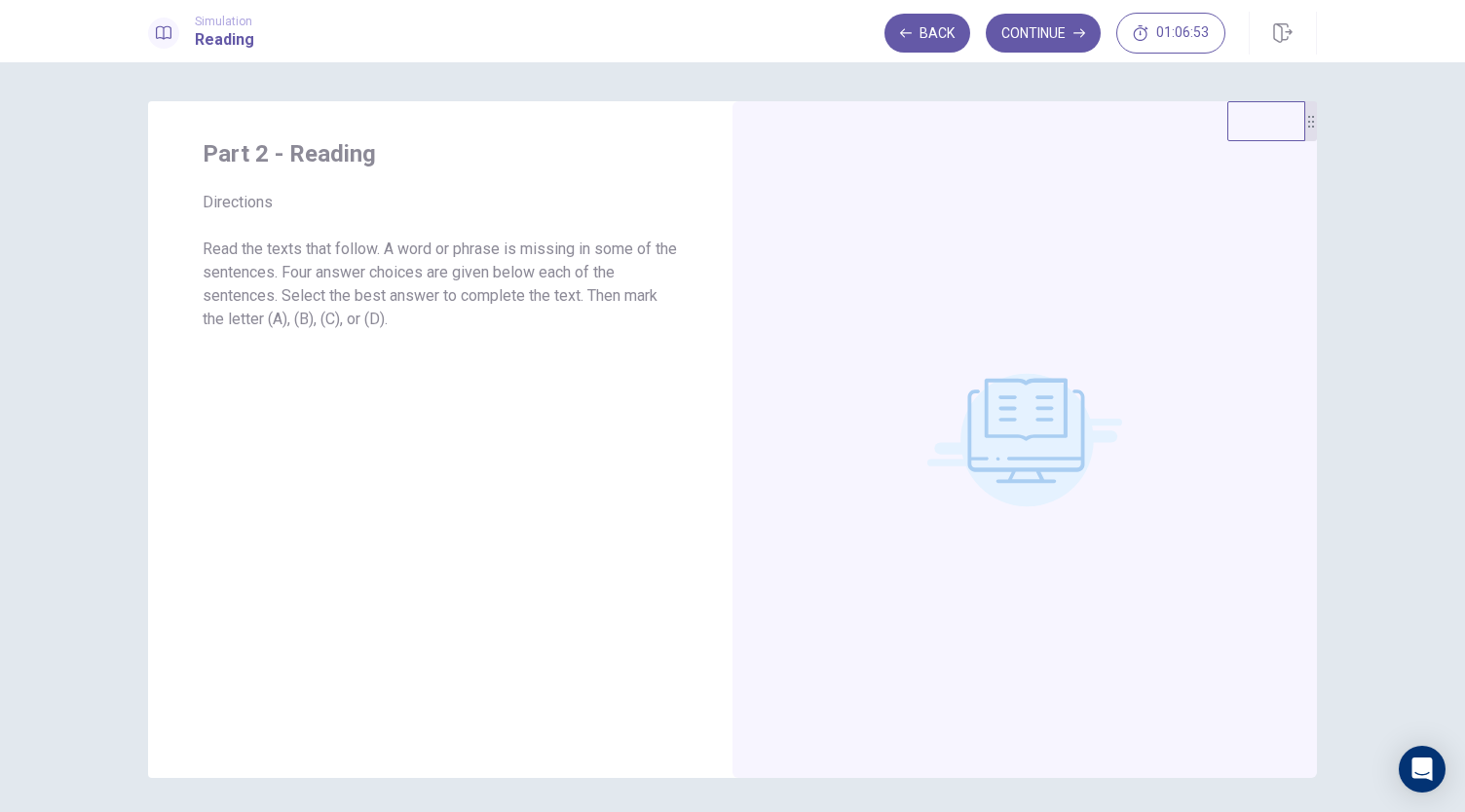
click at [1064, 35] on button "Continue" at bounding box center [1043, 33] width 115 height 39
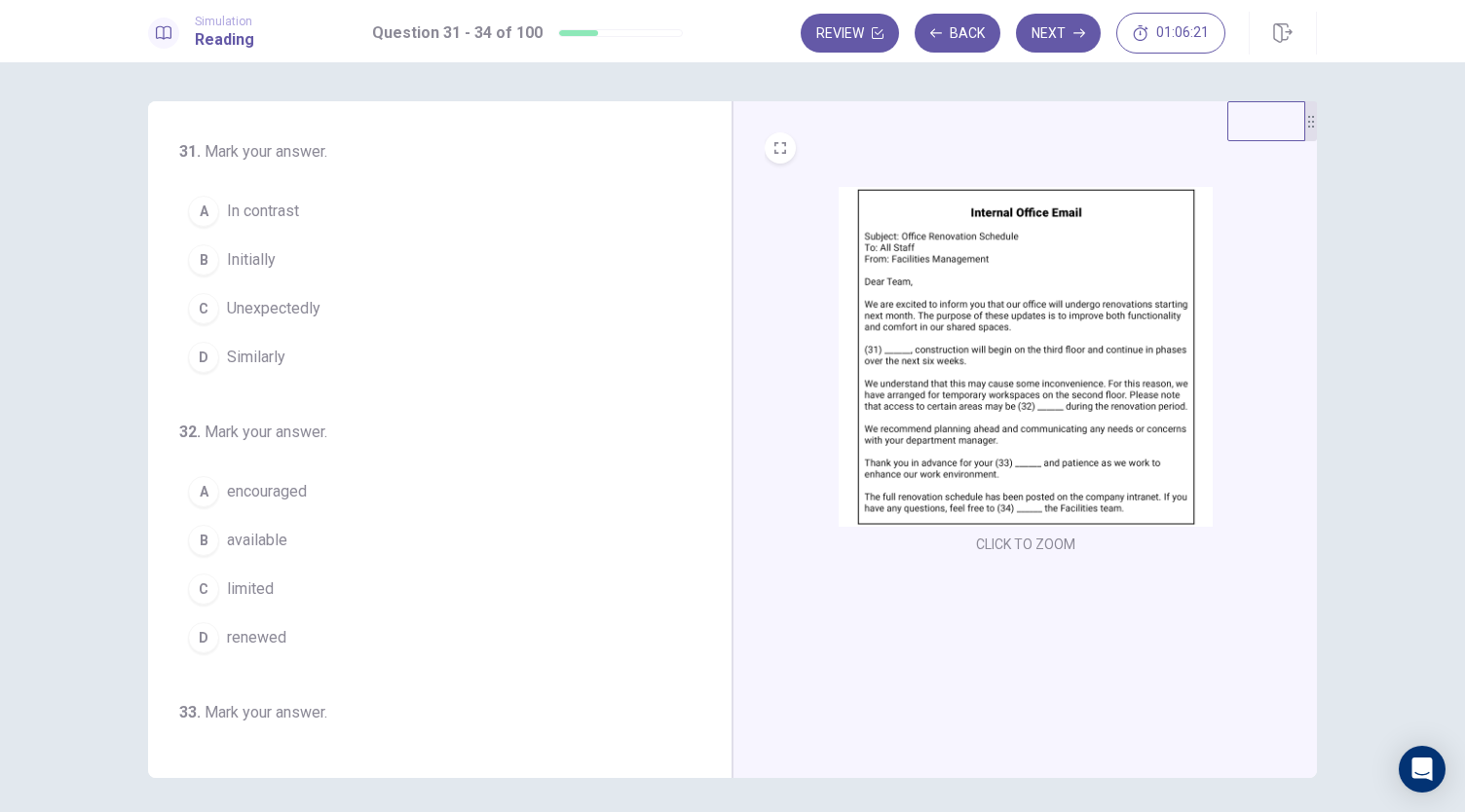
click at [253, 262] on span "Initially" at bounding box center [252, 260] width 49 height 23
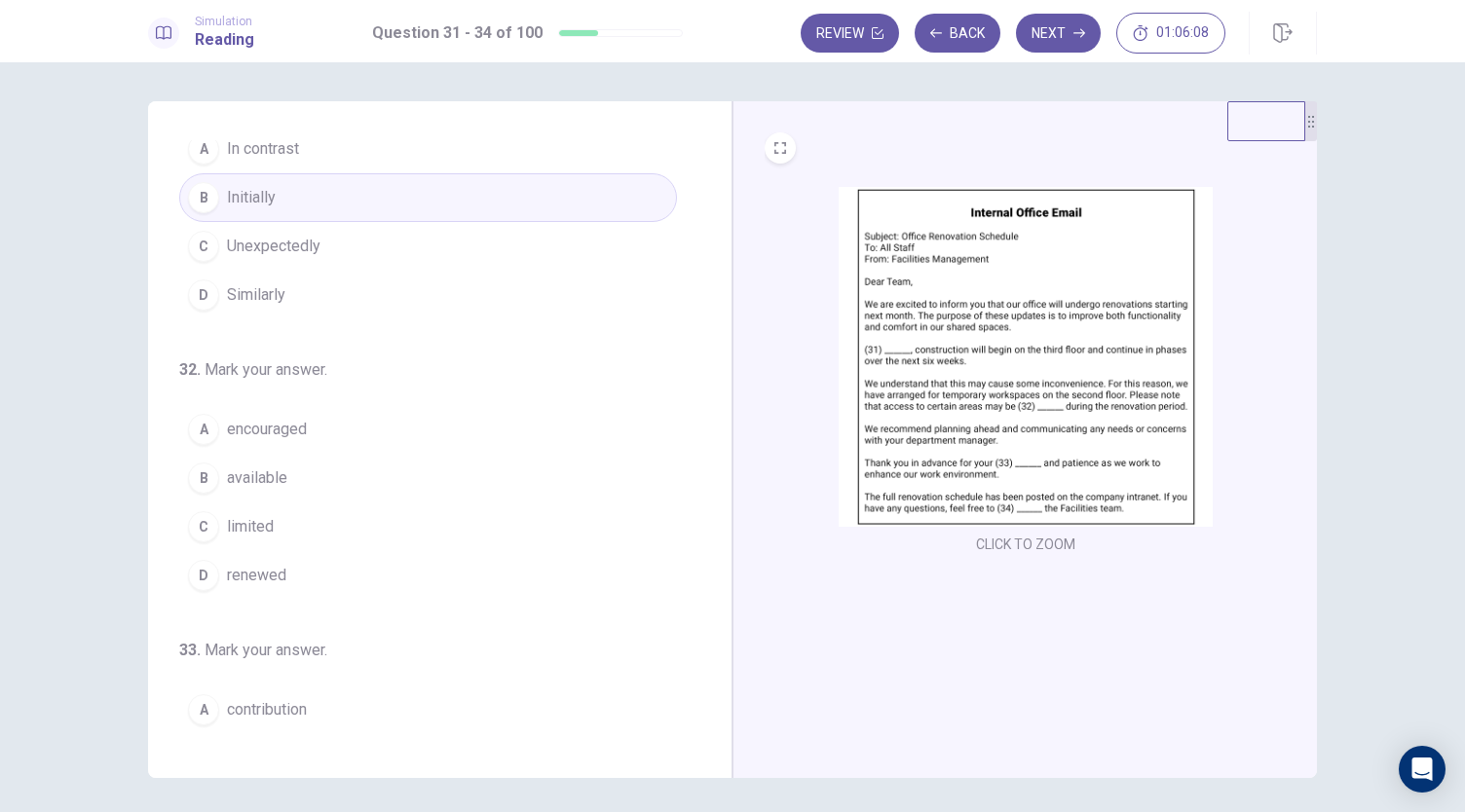
scroll to position [78, 0]
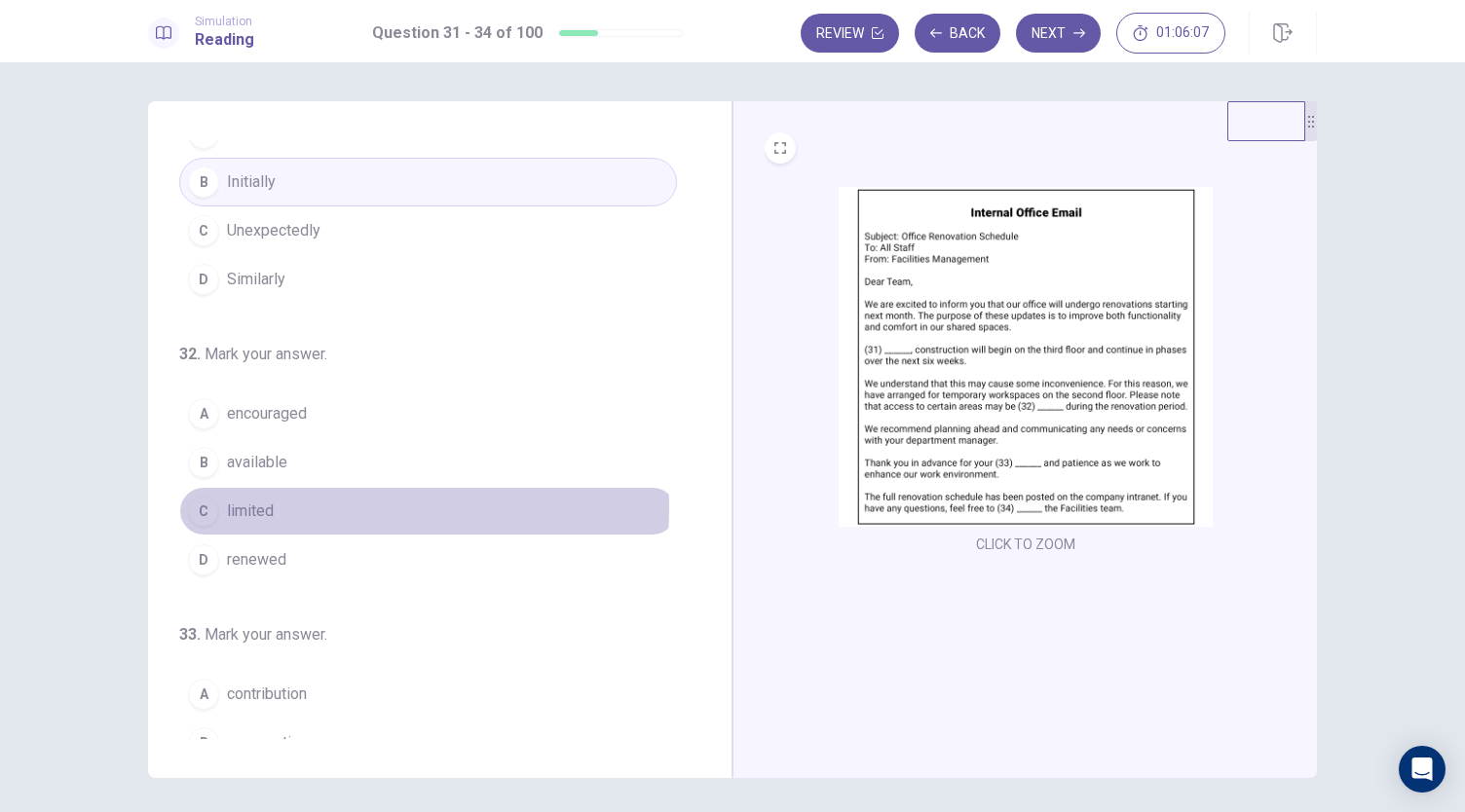
click at [258, 504] on span "limited" at bounding box center [251, 511] width 47 height 23
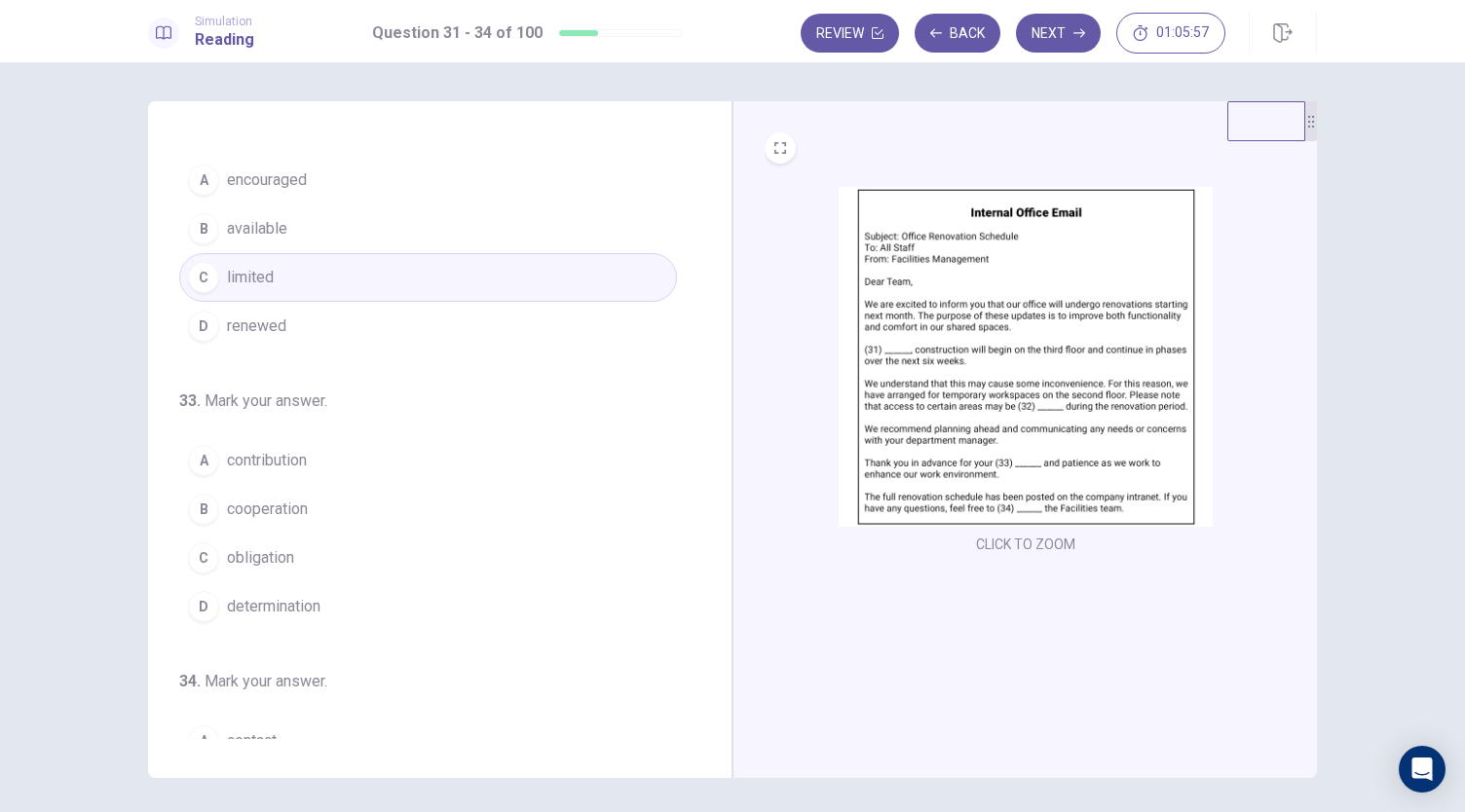
scroll to position [313, 0]
click at [281, 455] on span "contribution" at bounding box center [267, 459] width 80 height 23
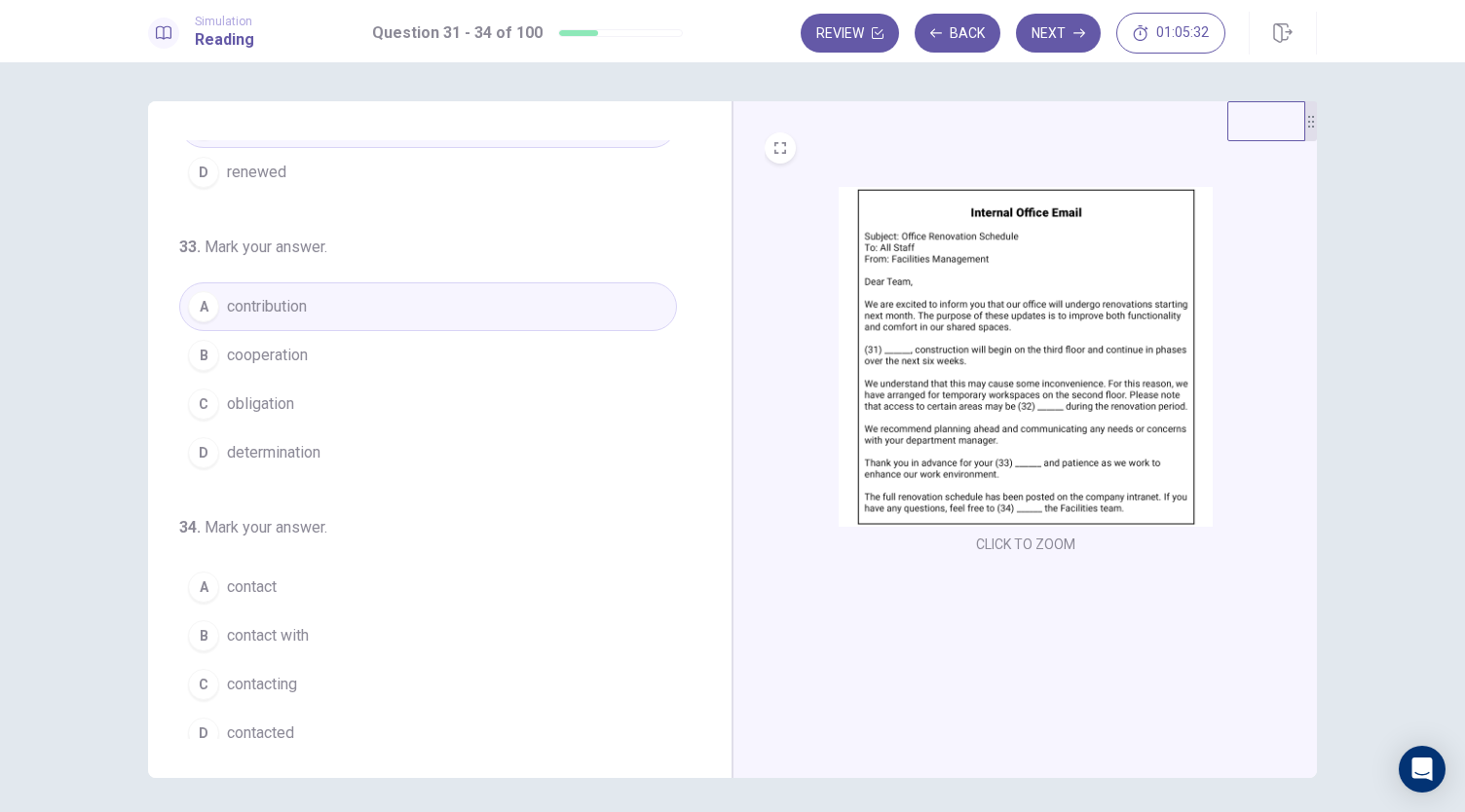
scroll to position [473, 0]
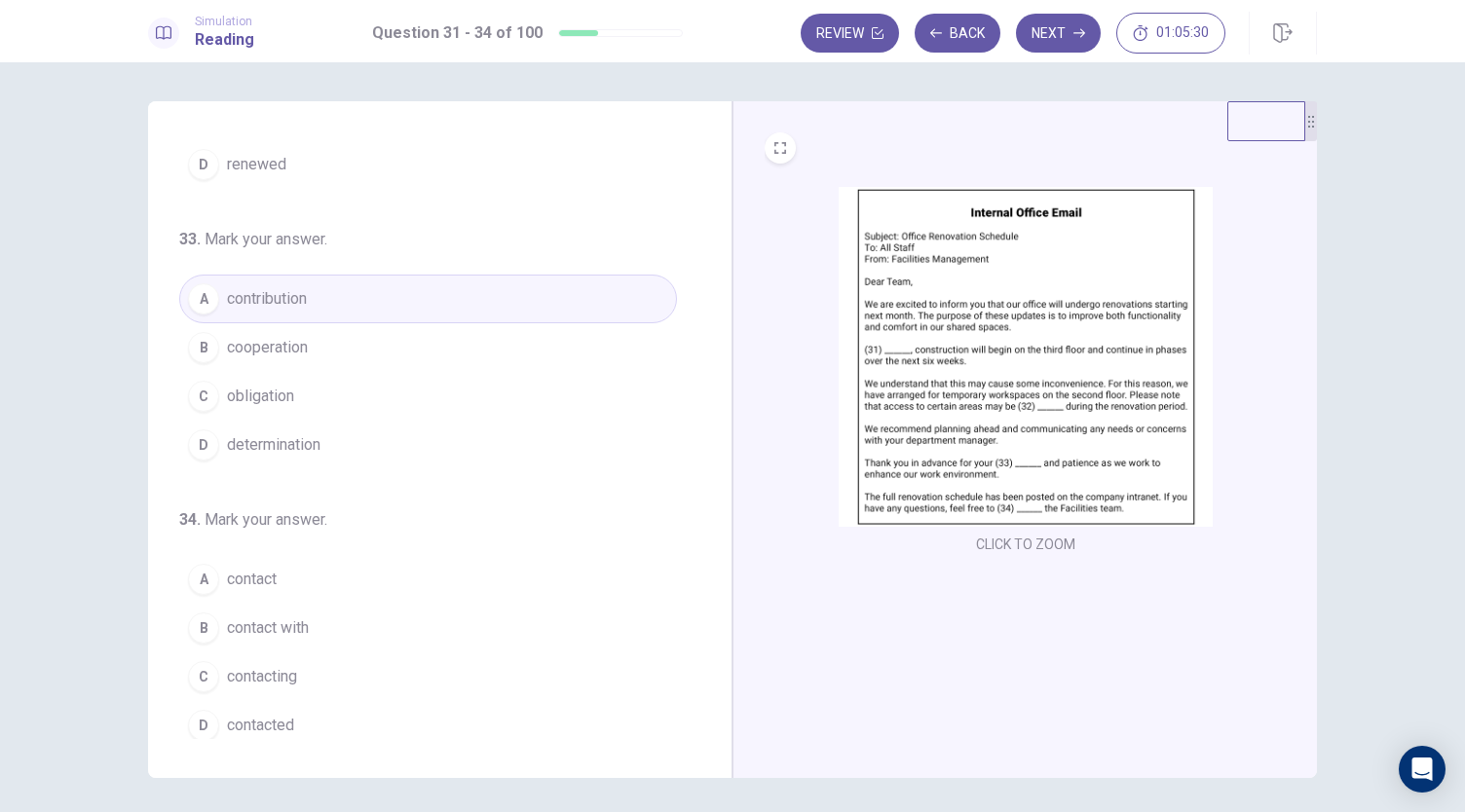
click at [265, 568] on span "contact" at bounding box center [252, 580] width 50 height 23
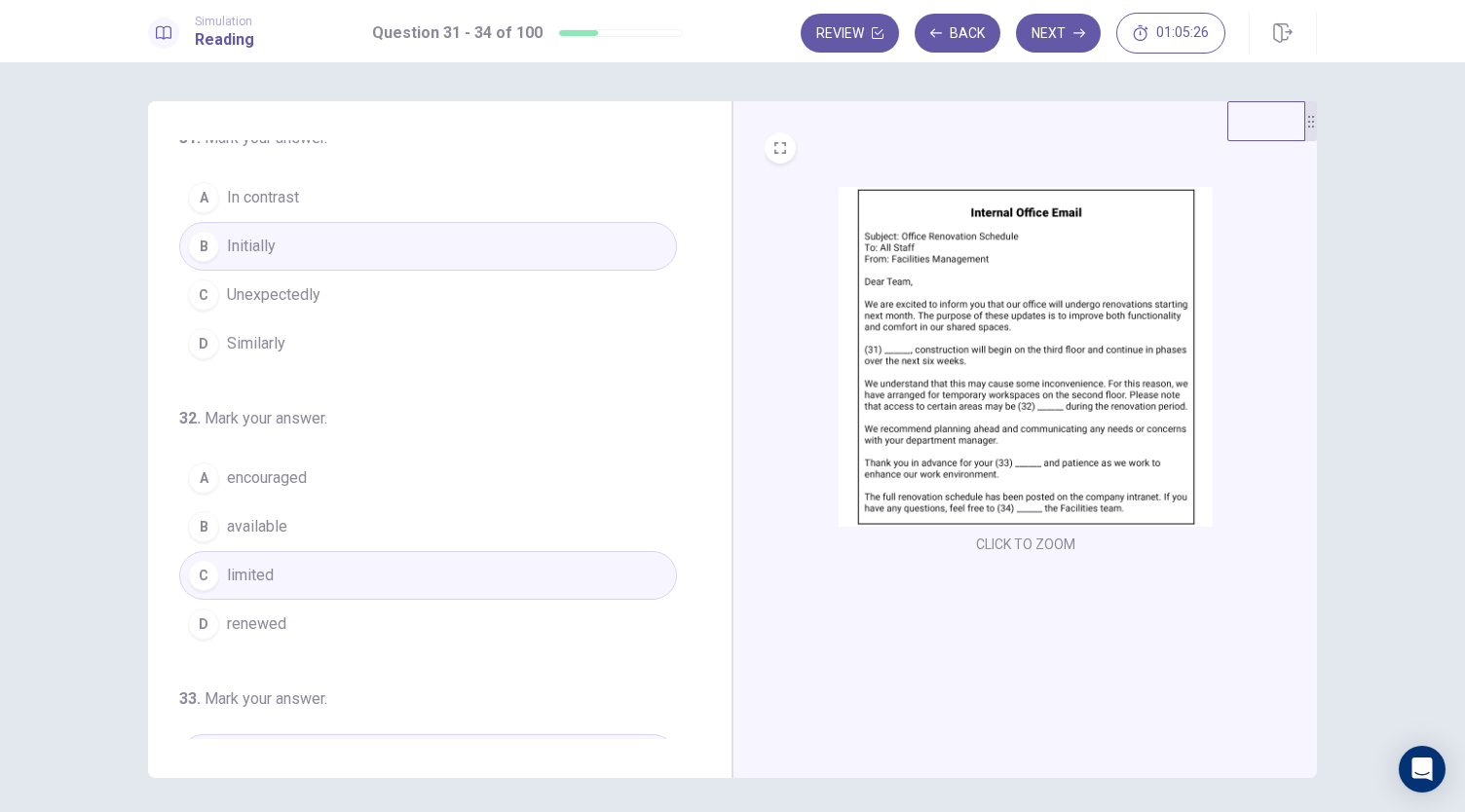
scroll to position [0, 0]
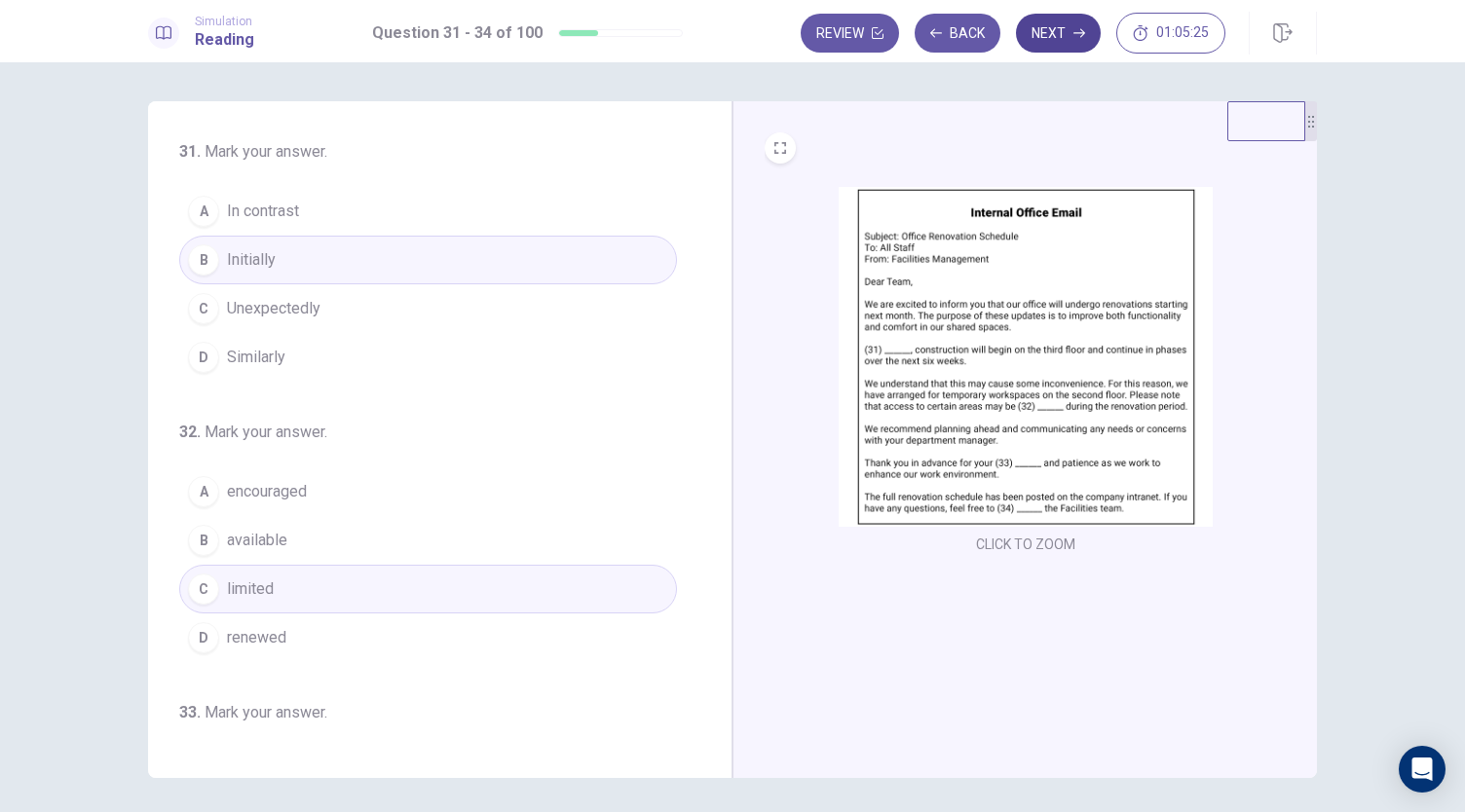
click at [1079, 33] on icon "button" at bounding box center [1079, 33] width 12 height 9
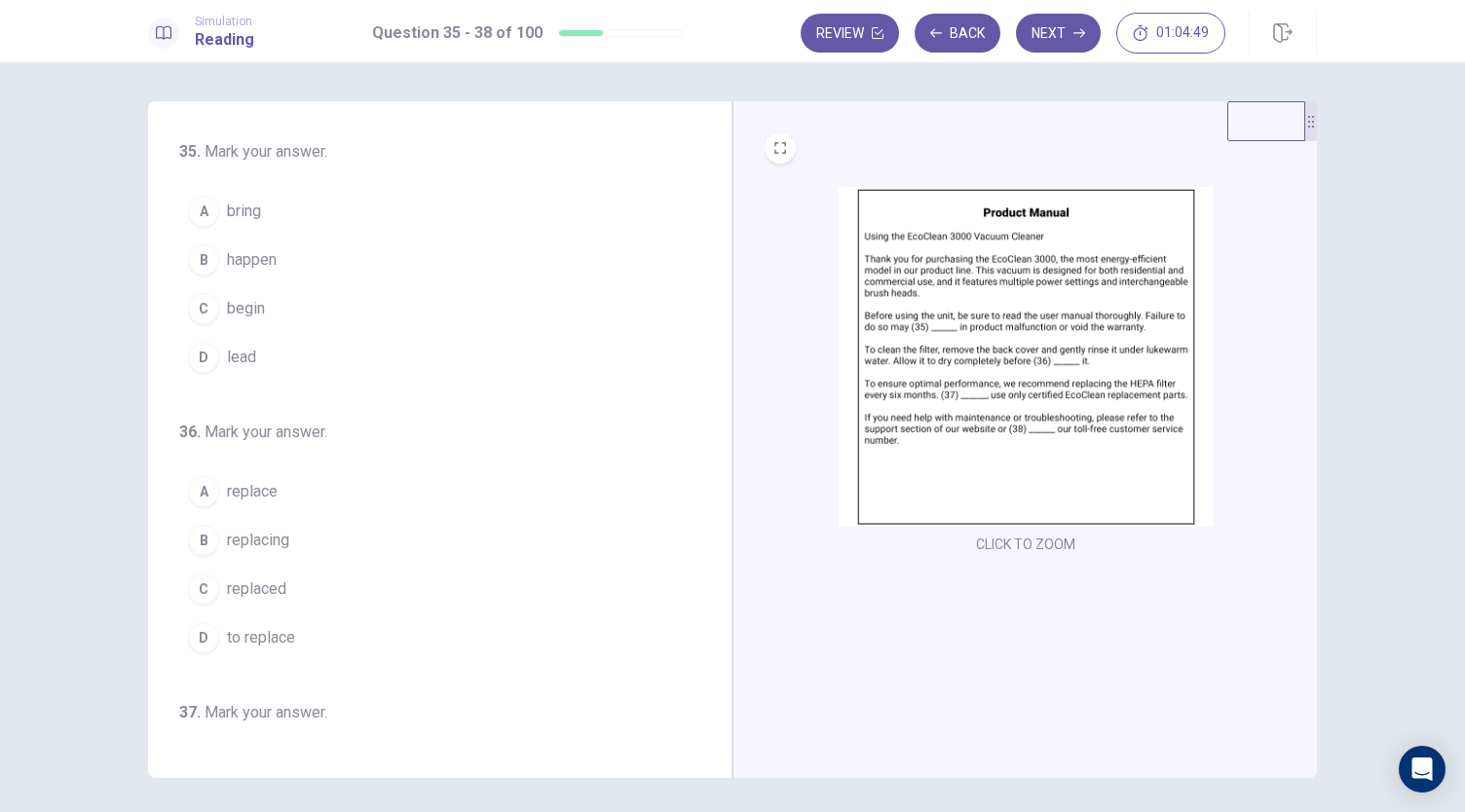
click at [234, 211] on span "bring" at bounding box center [244, 212] width 34 height 23
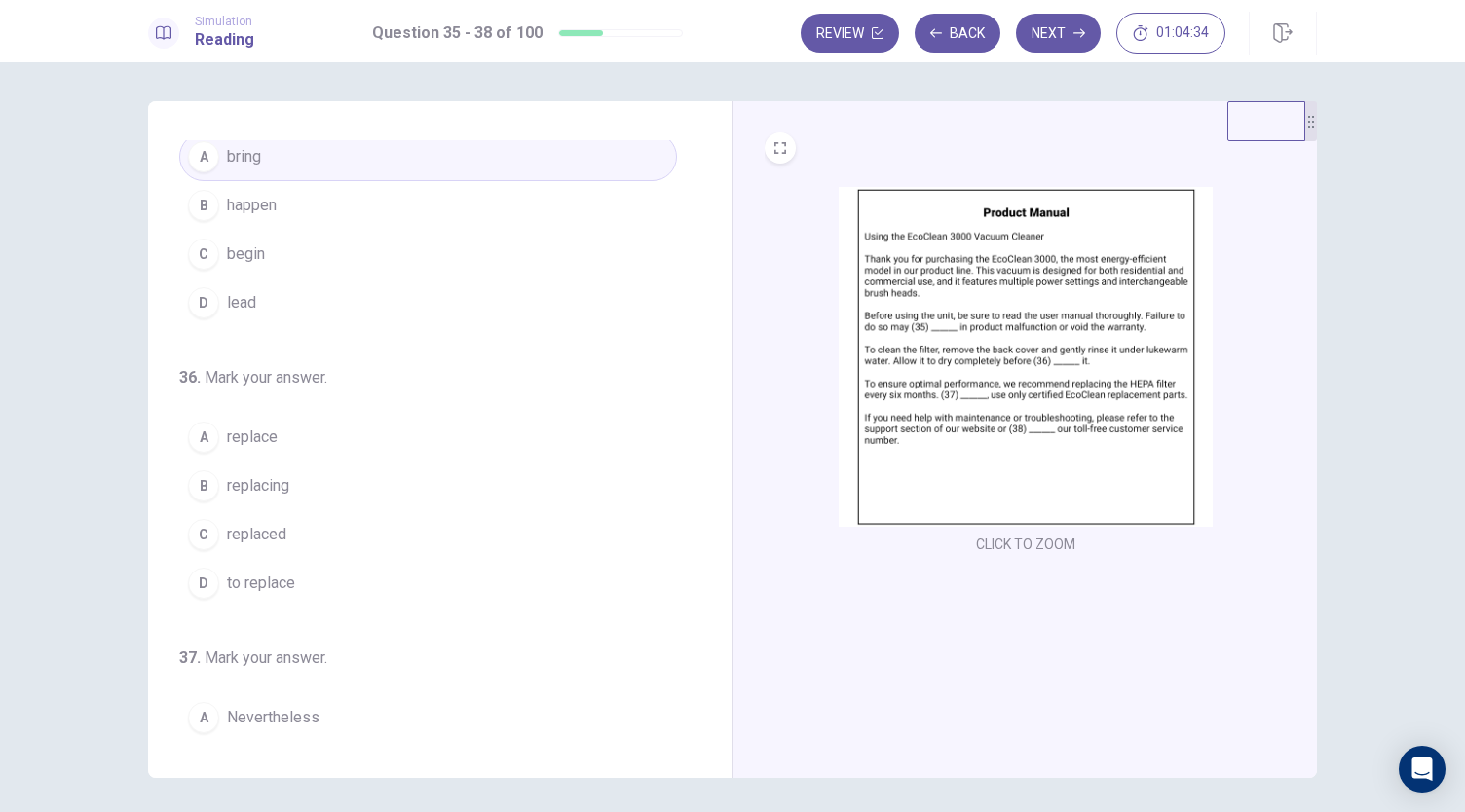
scroll to position [58, 0]
click at [263, 435] on span "replace" at bounding box center [253, 434] width 51 height 23
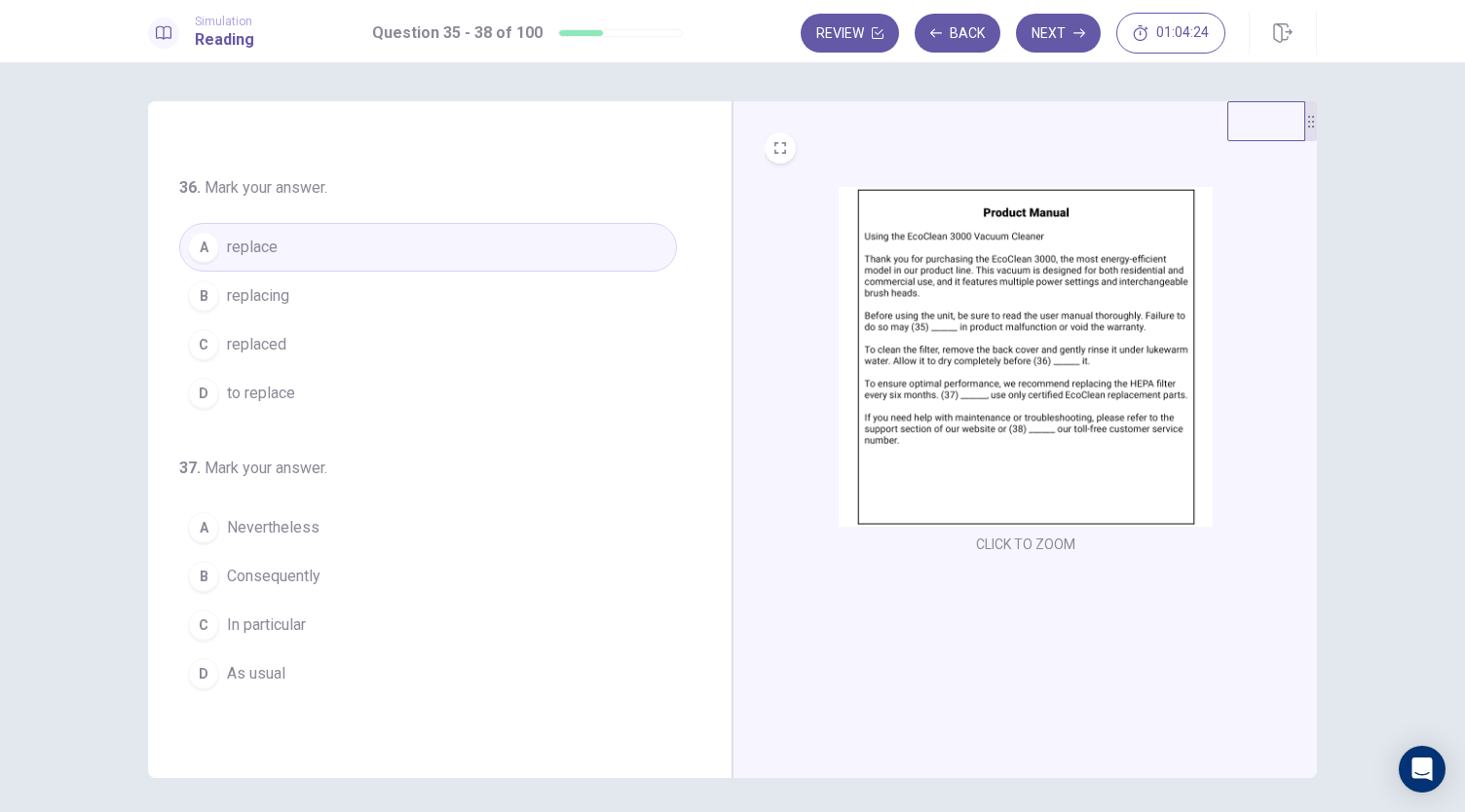
scroll to position [250, 0]
click at [278, 568] on span "Consequently" at bounding box center [274, 571] width 94 height 23
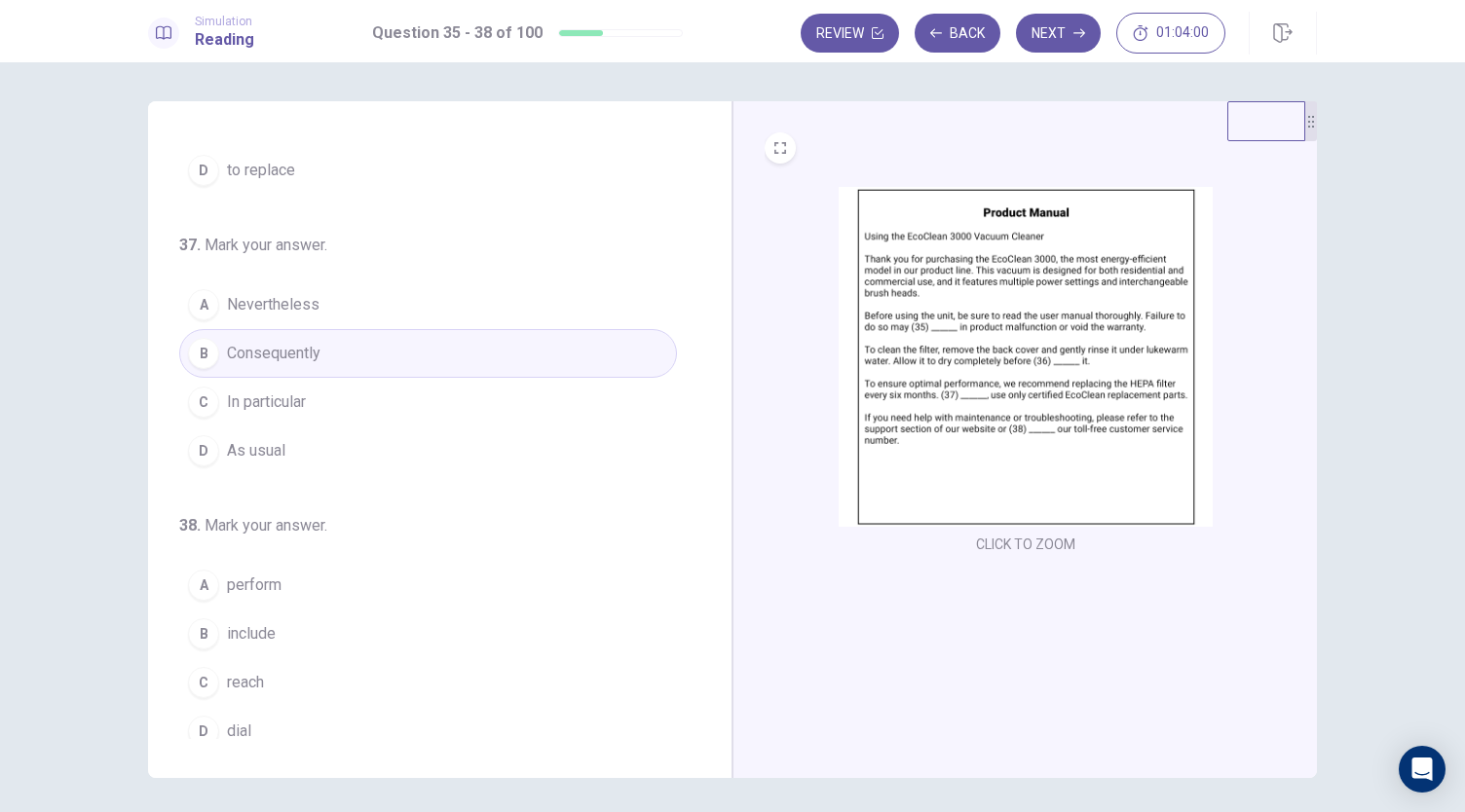
scroll to position [473, 0]
click at [247, 675] on span "reach" at bounding box center [246, 677] width 37 height 23
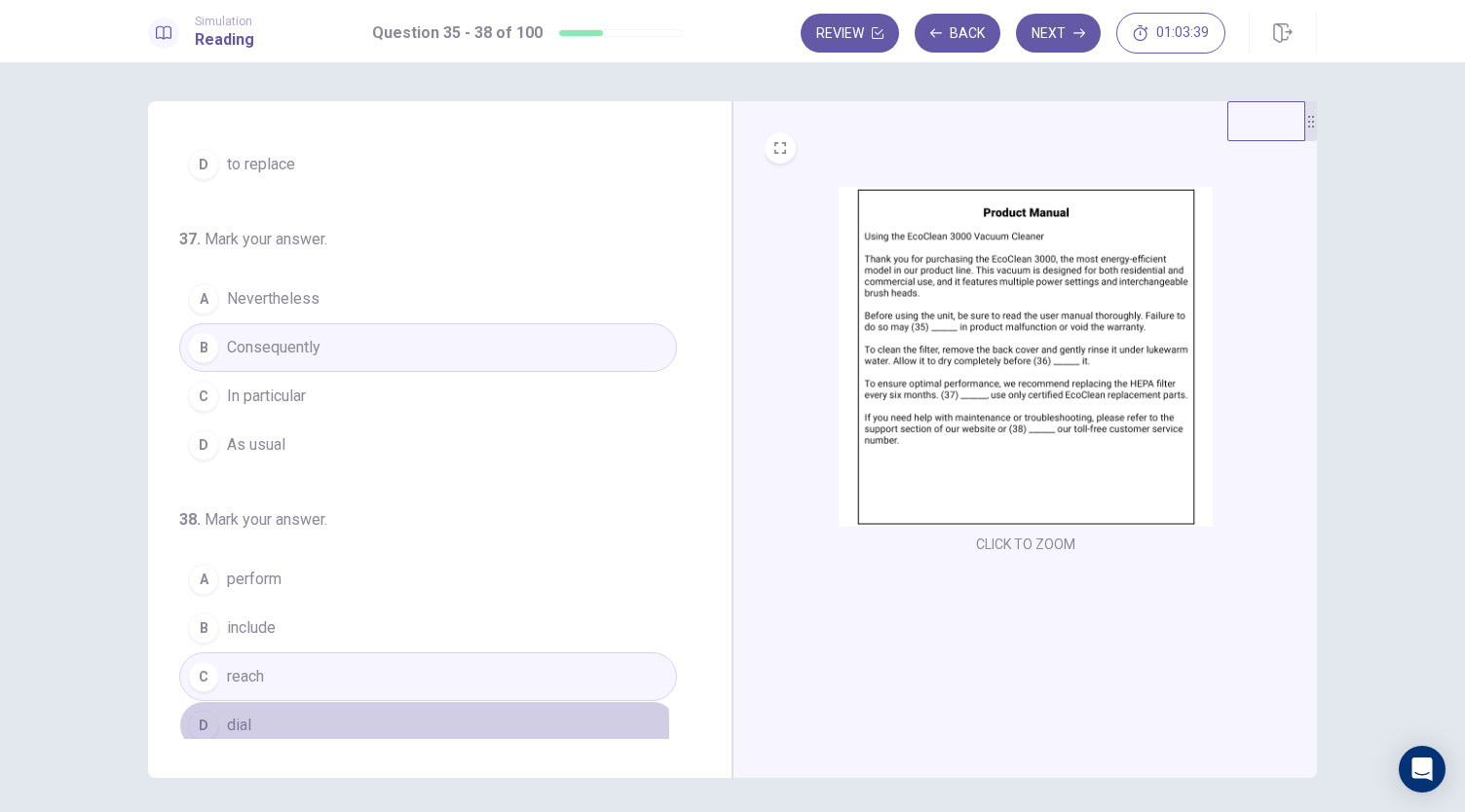
click at [243, 718] on span "dial" at bounding box center [239, 726] width 24 height 23
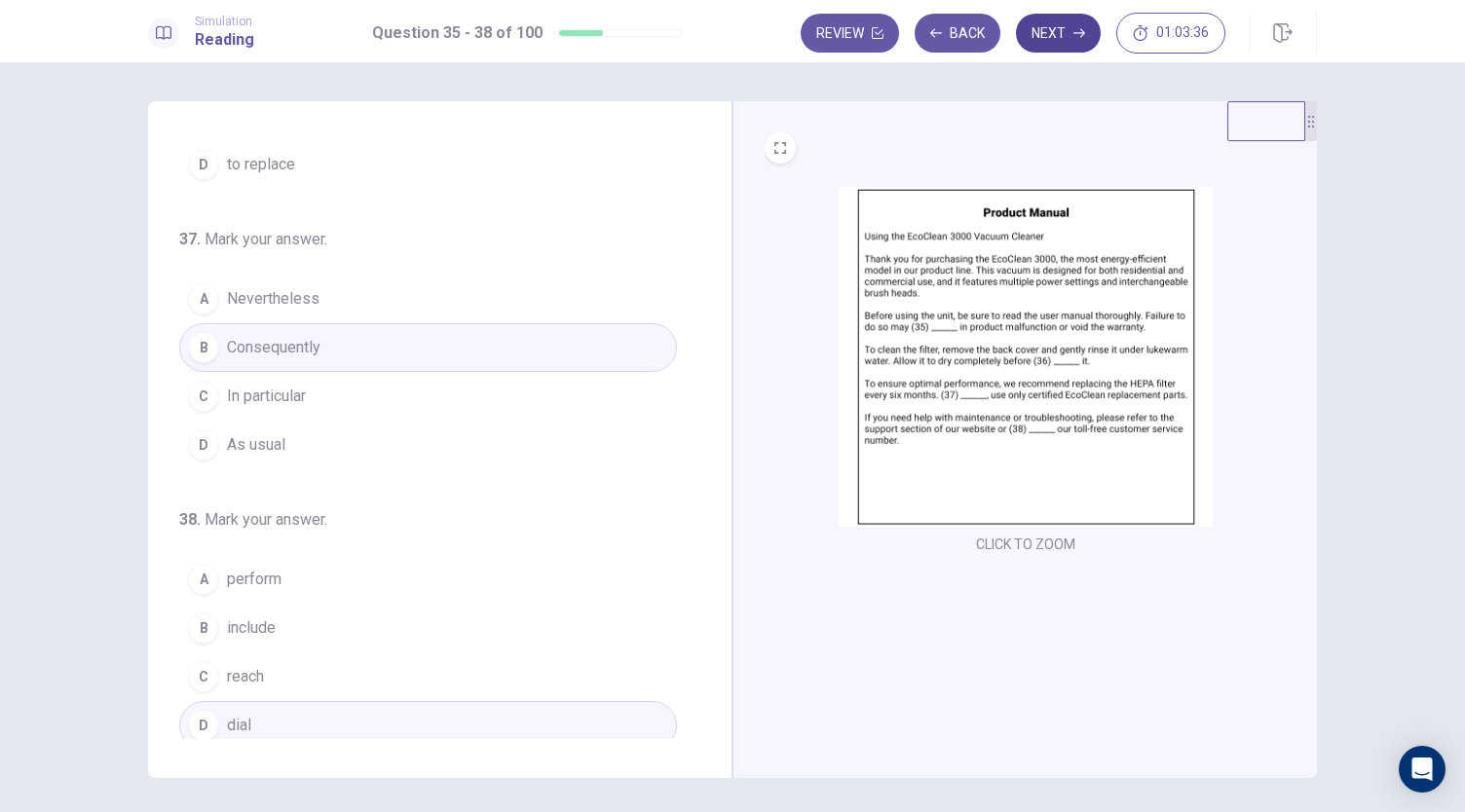
click at [1057, 25] on button "Next" at bounding box center [1058, 33] width 85 height 39
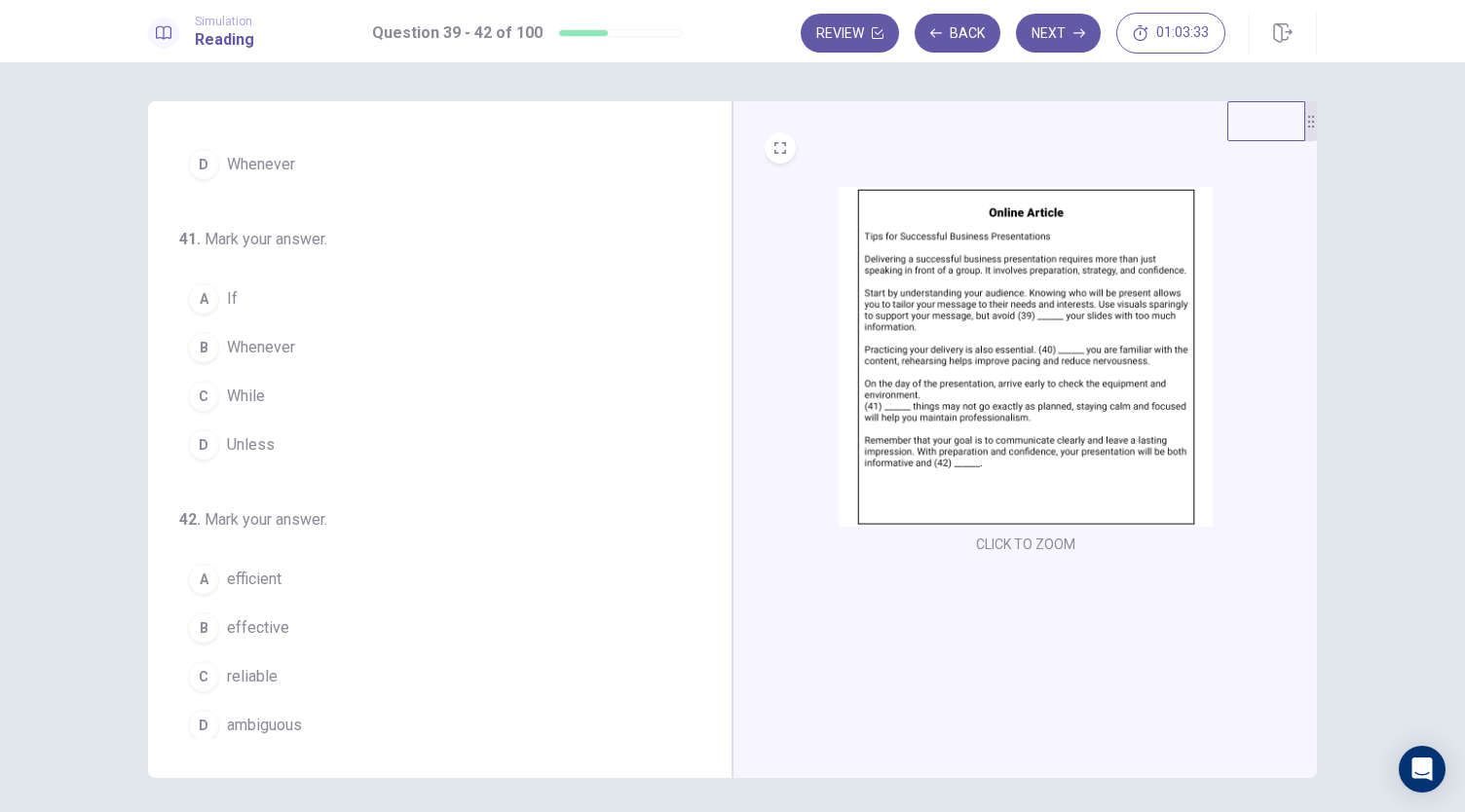
scroll to position [0, 0]
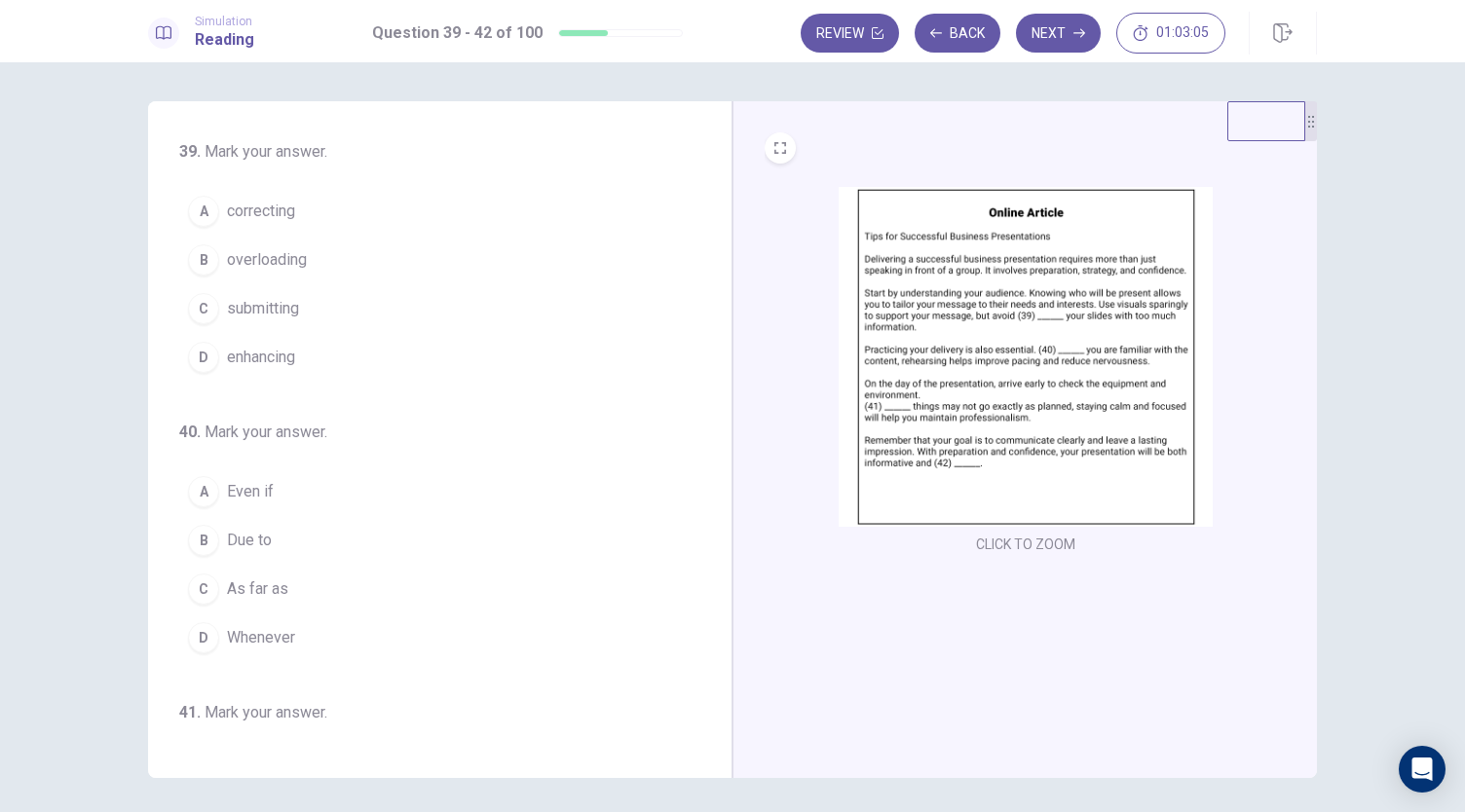
click at [294, 258] on span "overloading" at bounding box center [267, 260] width 80 height 23
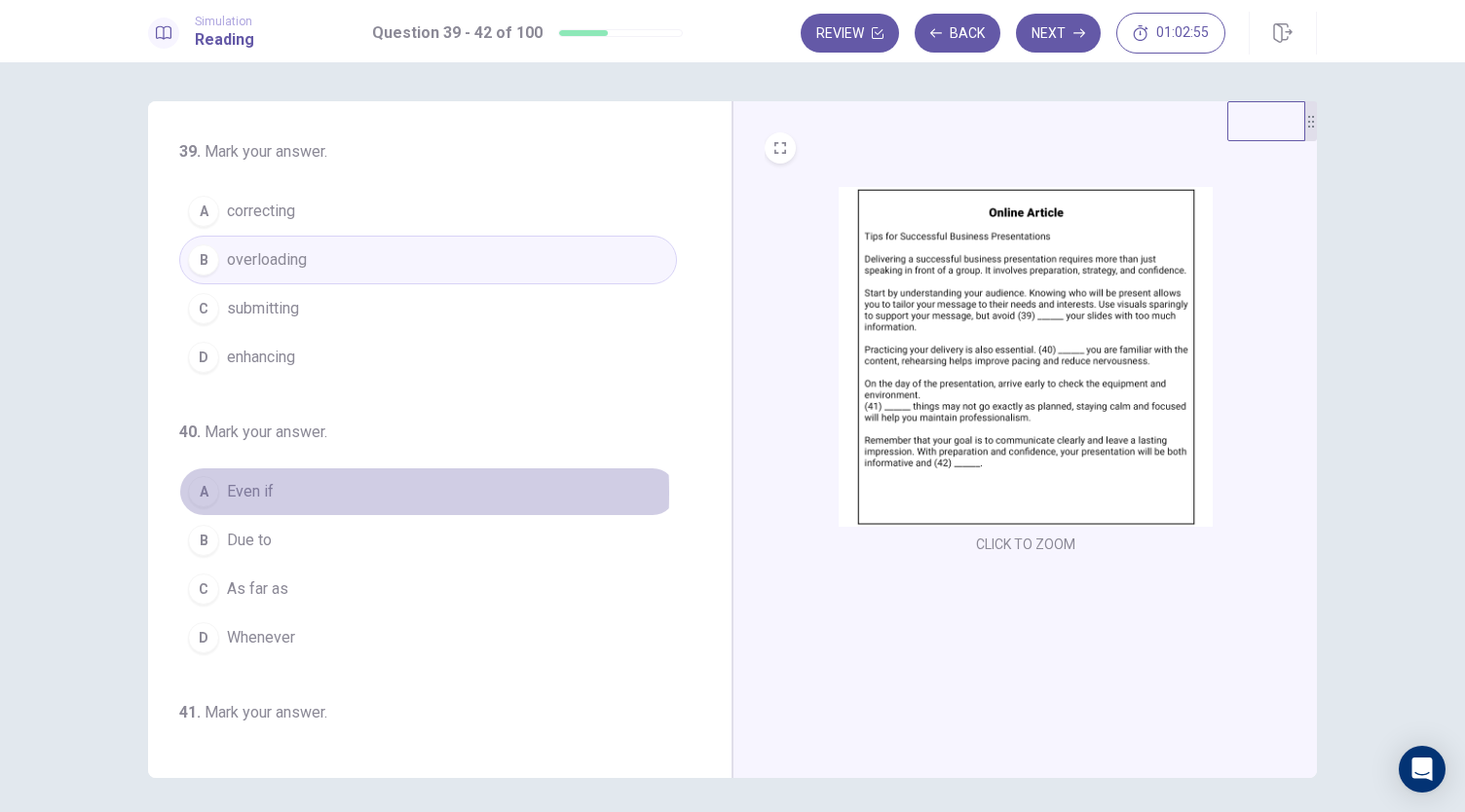
click at [239, 490] on span "Even if" at bounding box center [251, 492] width 47 height 23
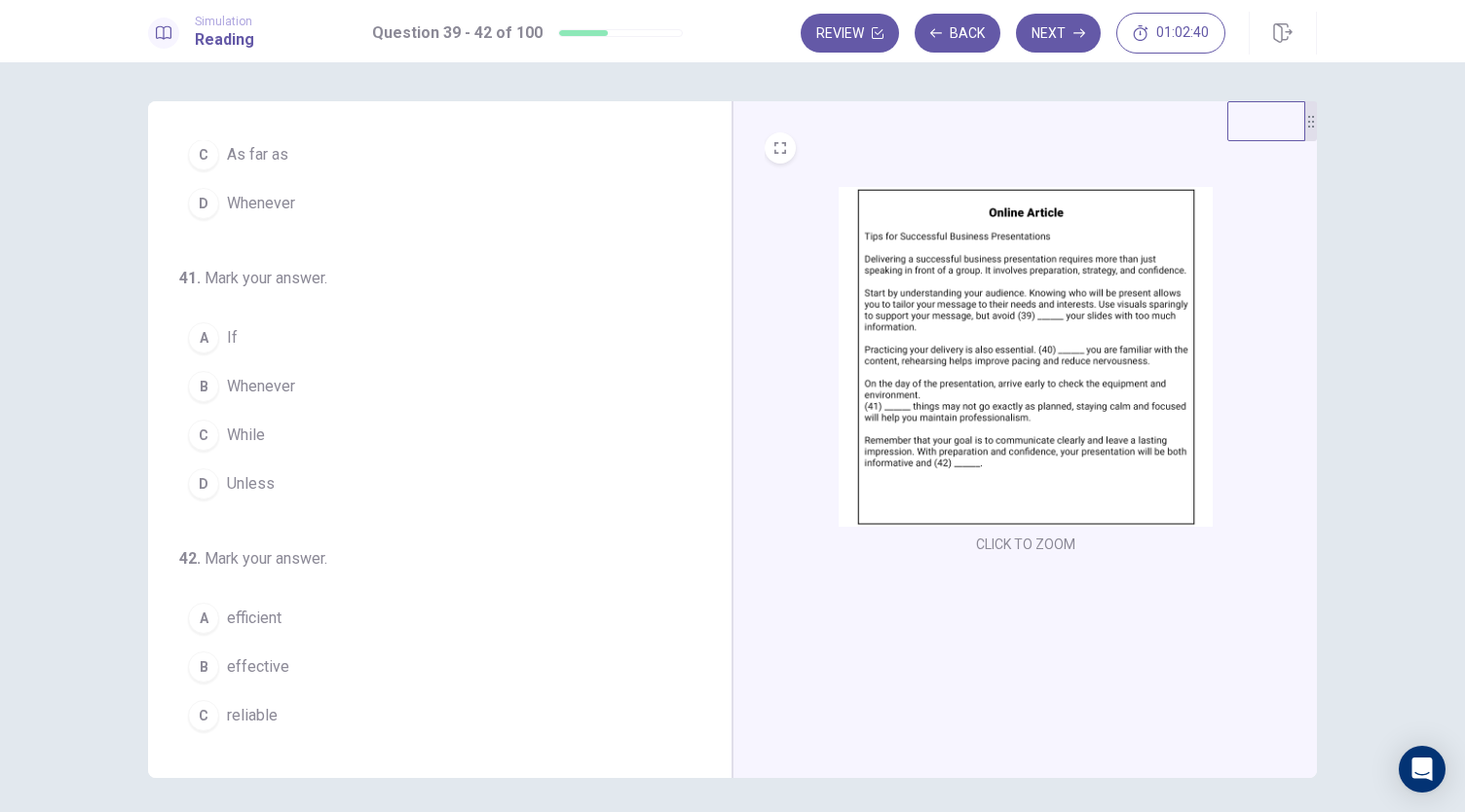
scroll to position [473, 0]
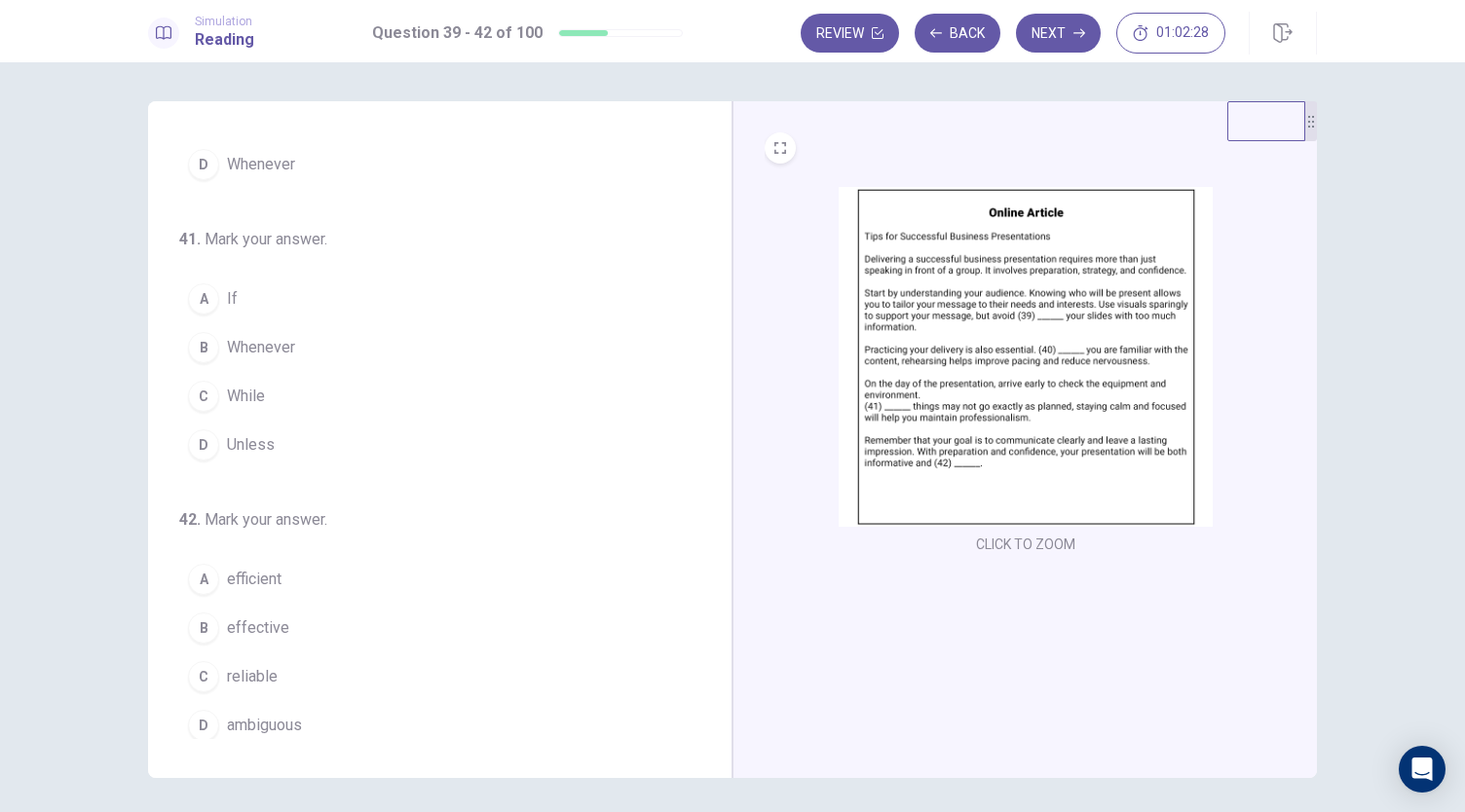
click at [257, 439] on span "Unless" at bounding box center [251, 445] width 48 height 23
click at [255, 295] on button "A If" at bounding box center [428, 299] width 498 height 49
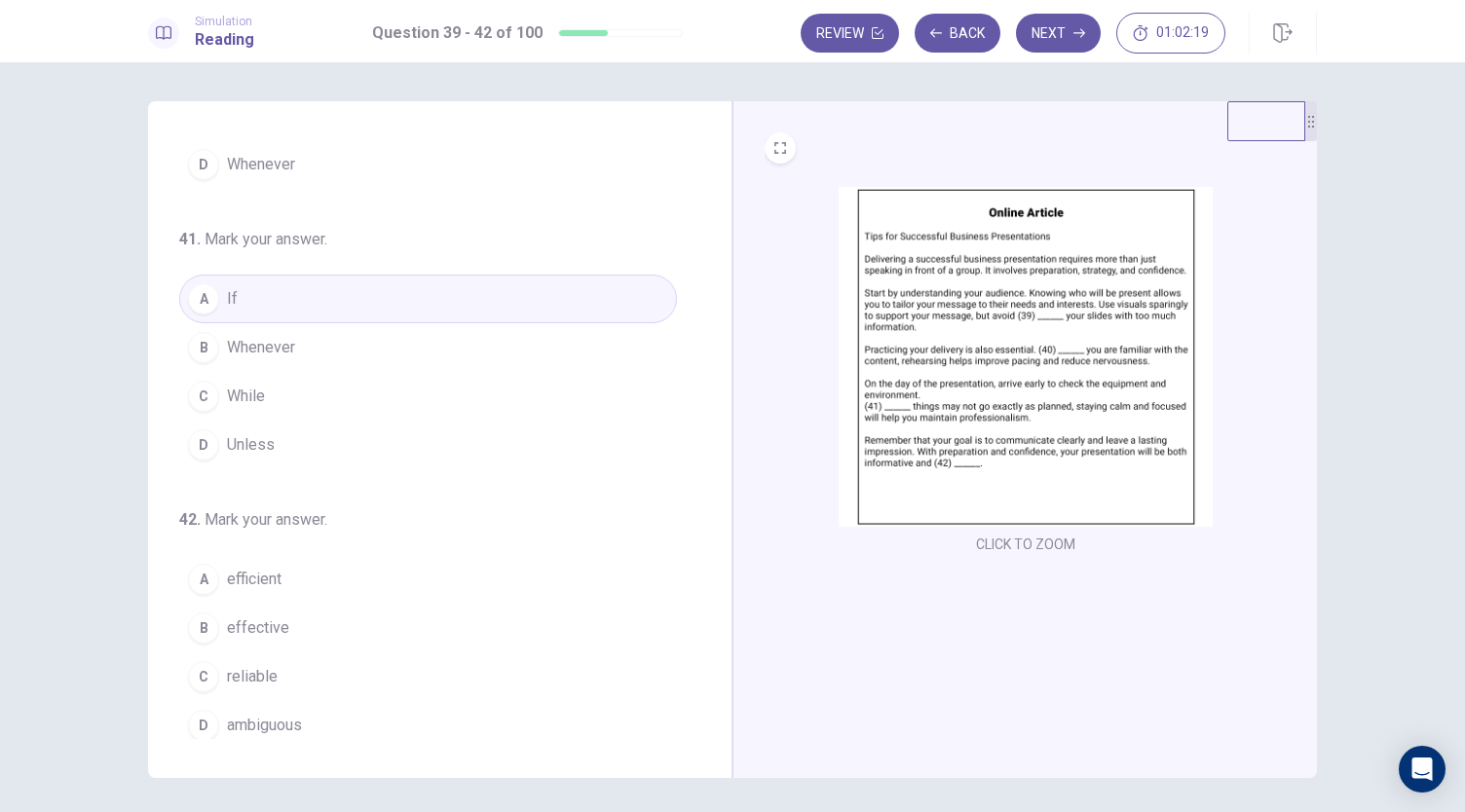
click at [265, 343] on span "Whenever" at bounding box center [262, 347] width 68 height 23
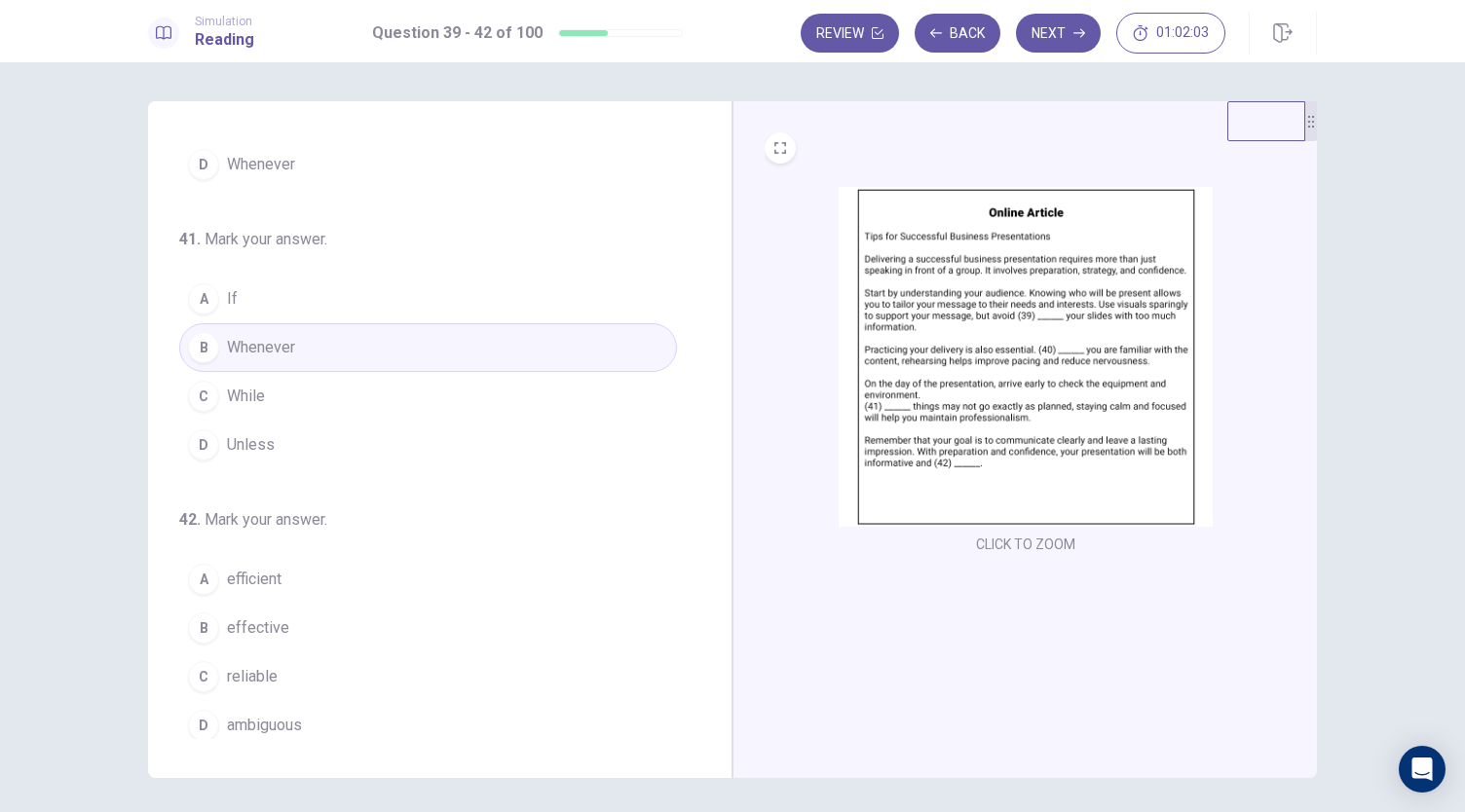
click at [270, 617] on span "effective" at bounding box center [259, 629] width 62 height 23
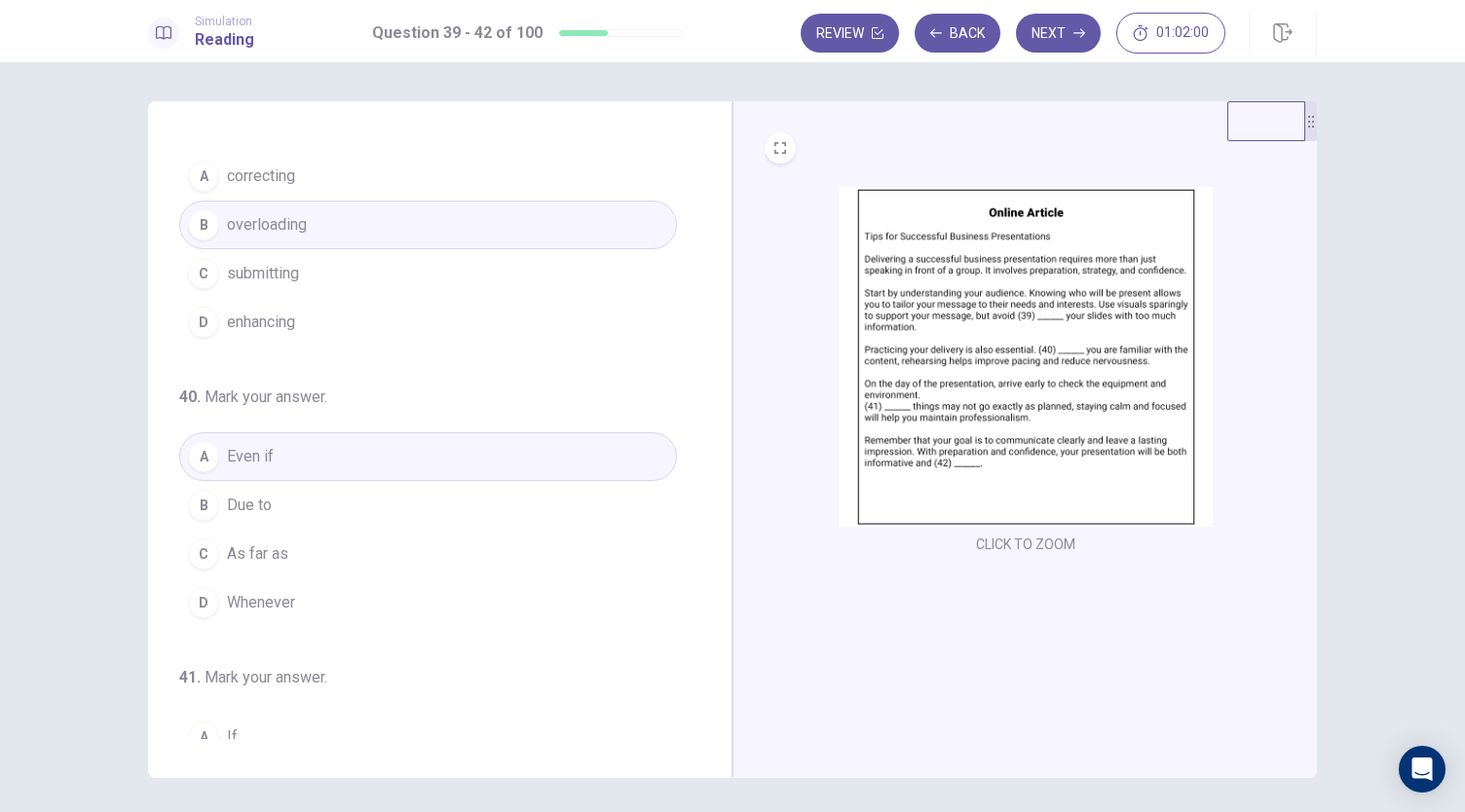
scroll to position [0, 0]
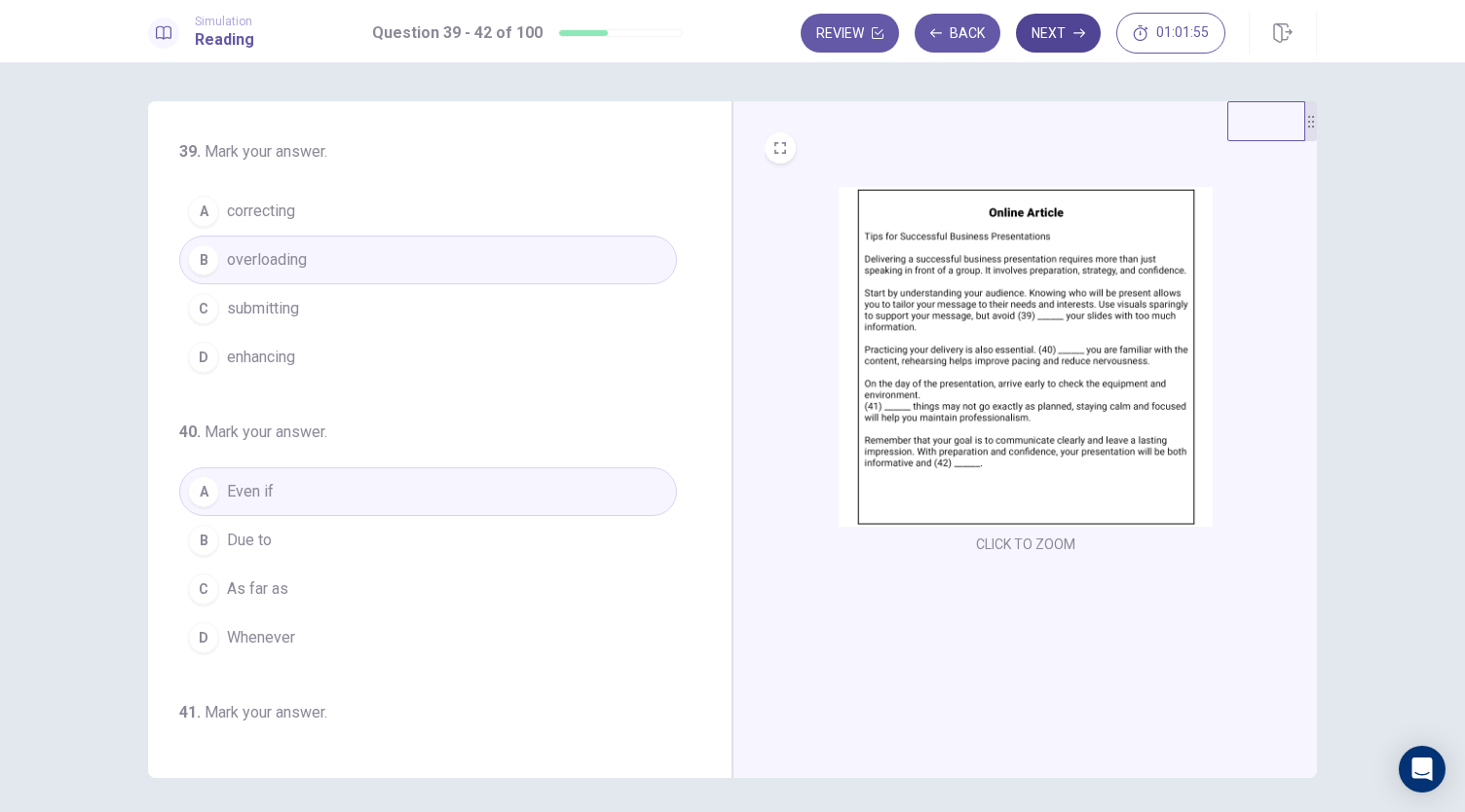
click at [1066, 42] on button "Next" at bounding box center [1058, 33] width 85 height 39
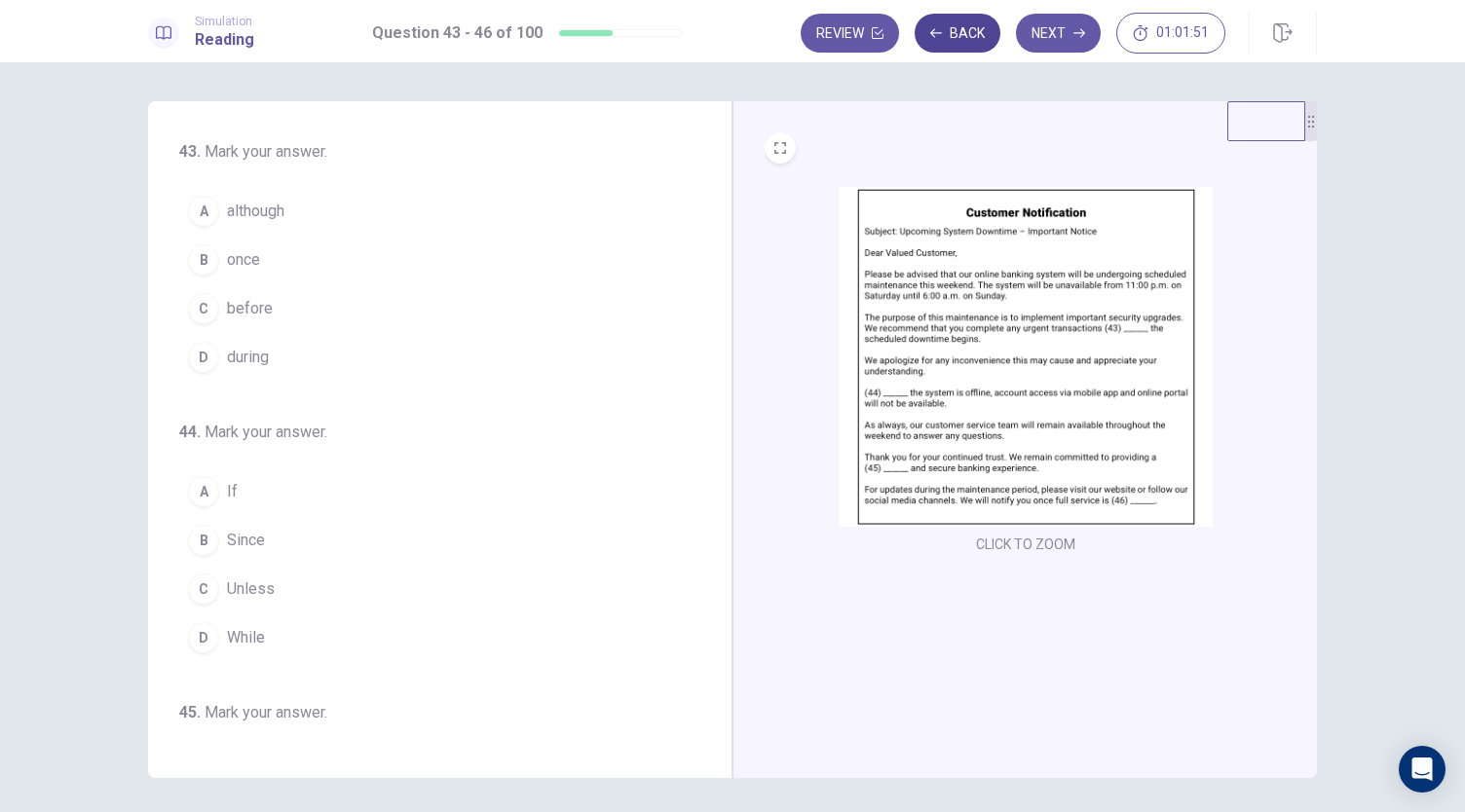
click at [981, 36] on button "Back" at bounding box center [957, 33] width 86 height 39
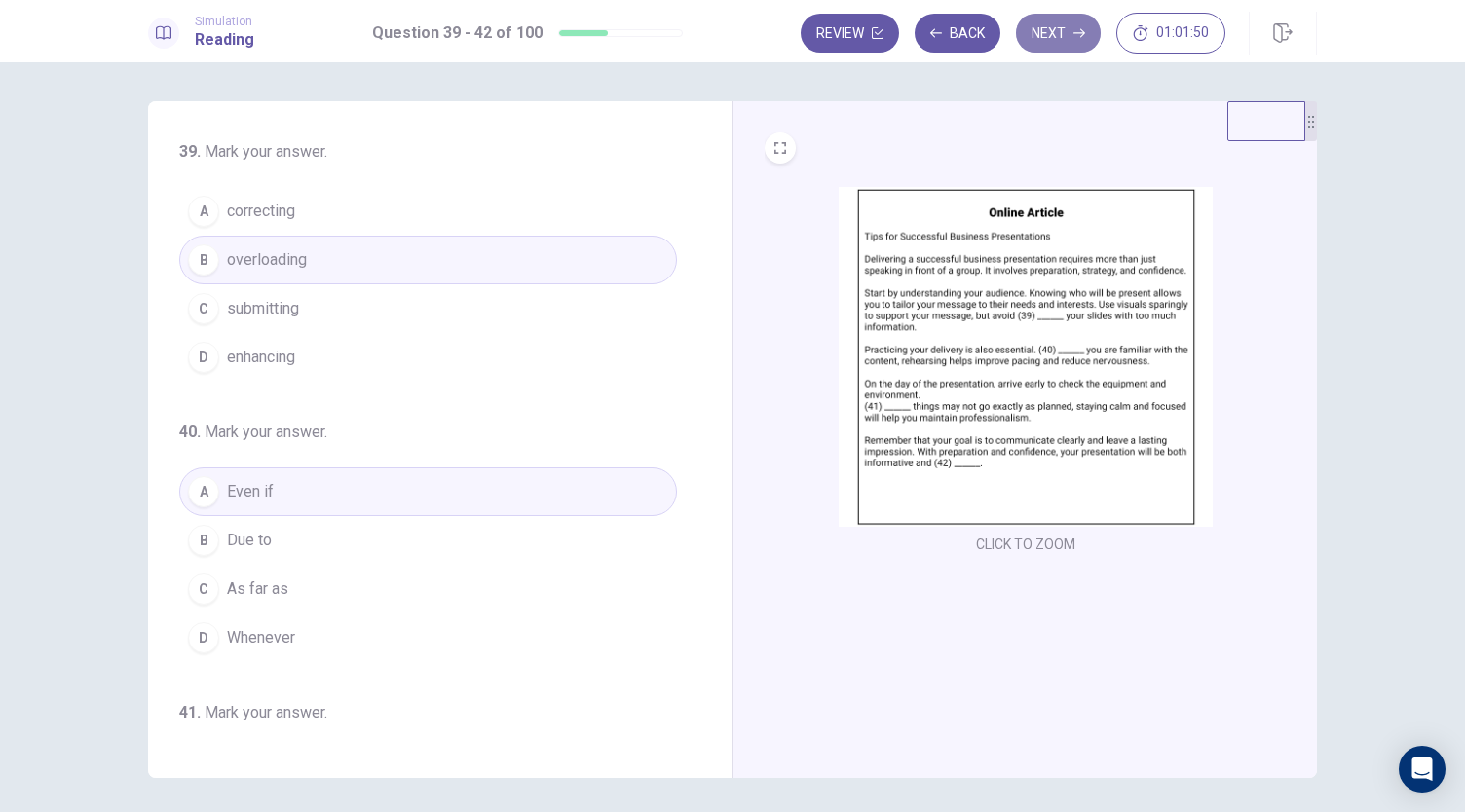
click at [1082, 33] on icon "button" at bounding box center [1079, 33] width 12 height 9
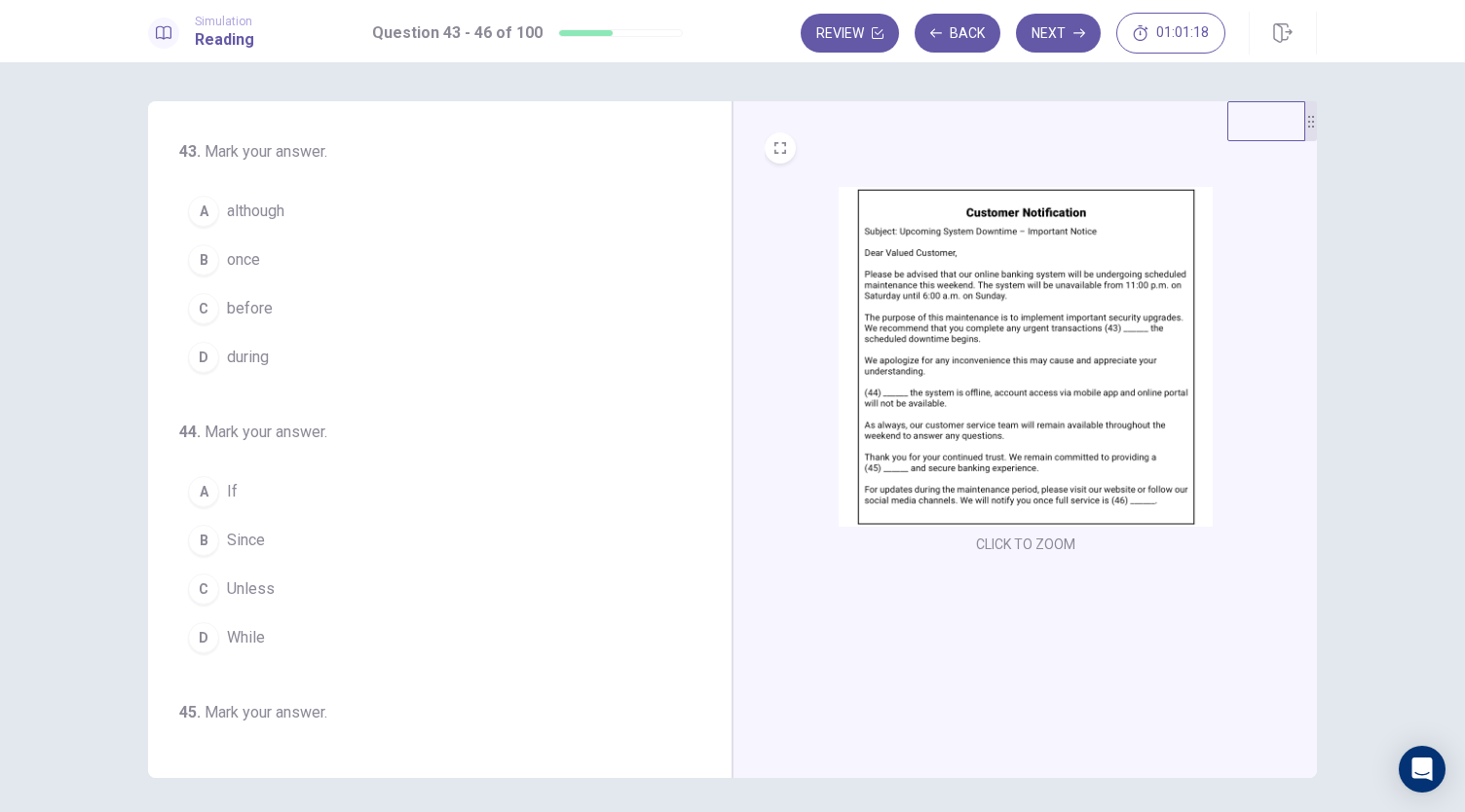
click at [257, 345] on span "during" at bounding box center [248, 357] width 42 height 23
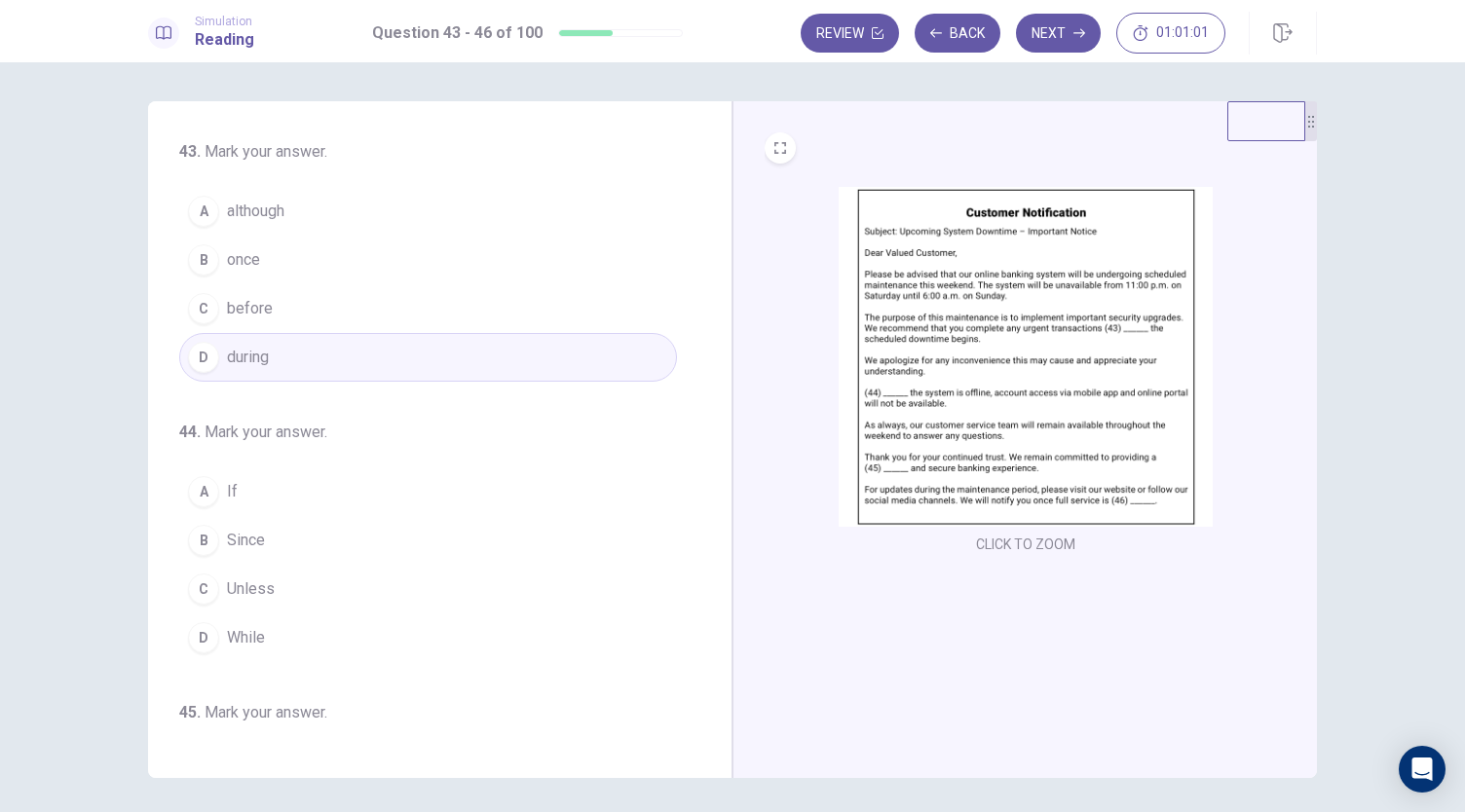
click at [249, 627] on span "While" at bounding box center [246, 638] width 38 height 23
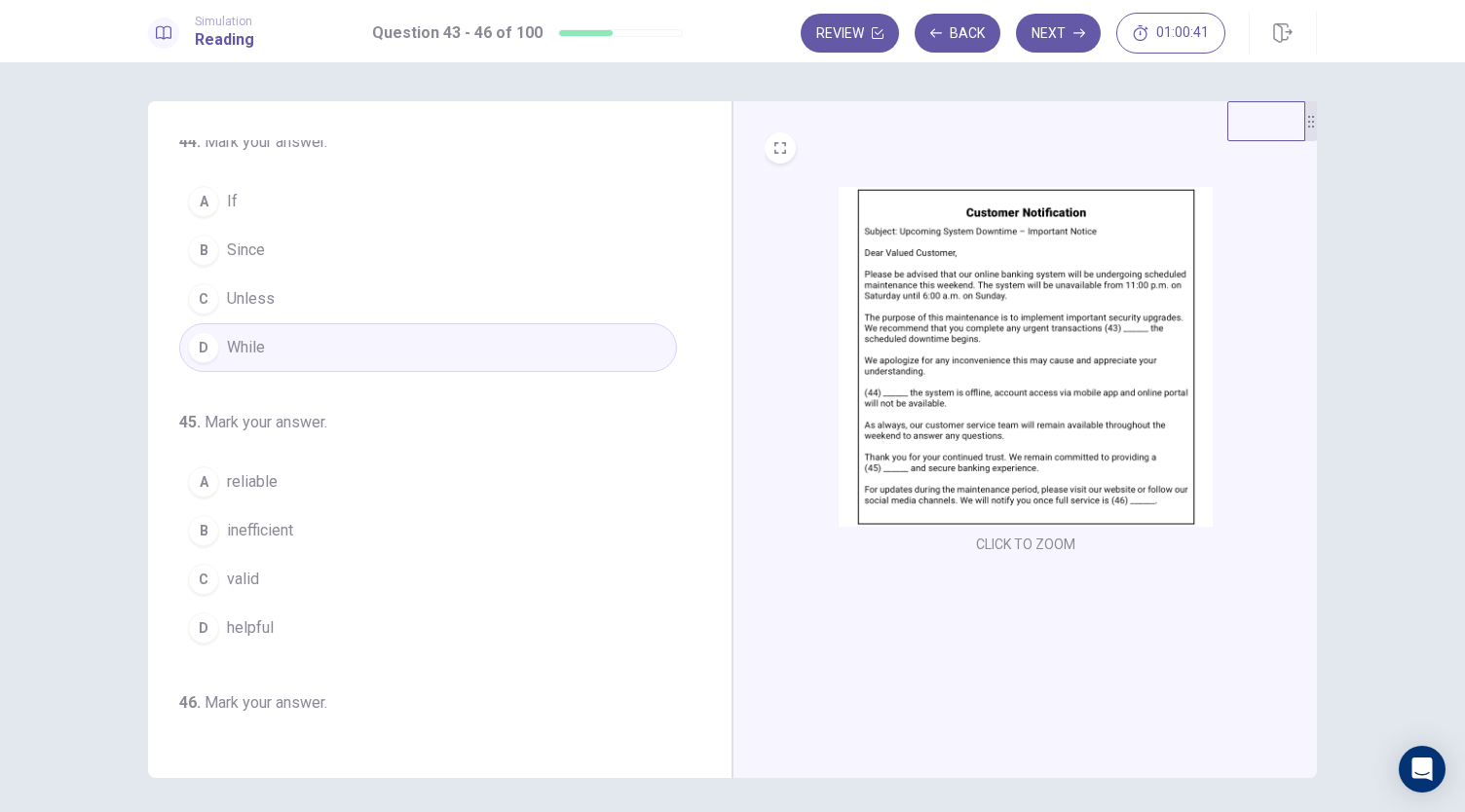
click at [272, 475] on button "A reliable" at bounding box center [428, 482] width 498 height 49
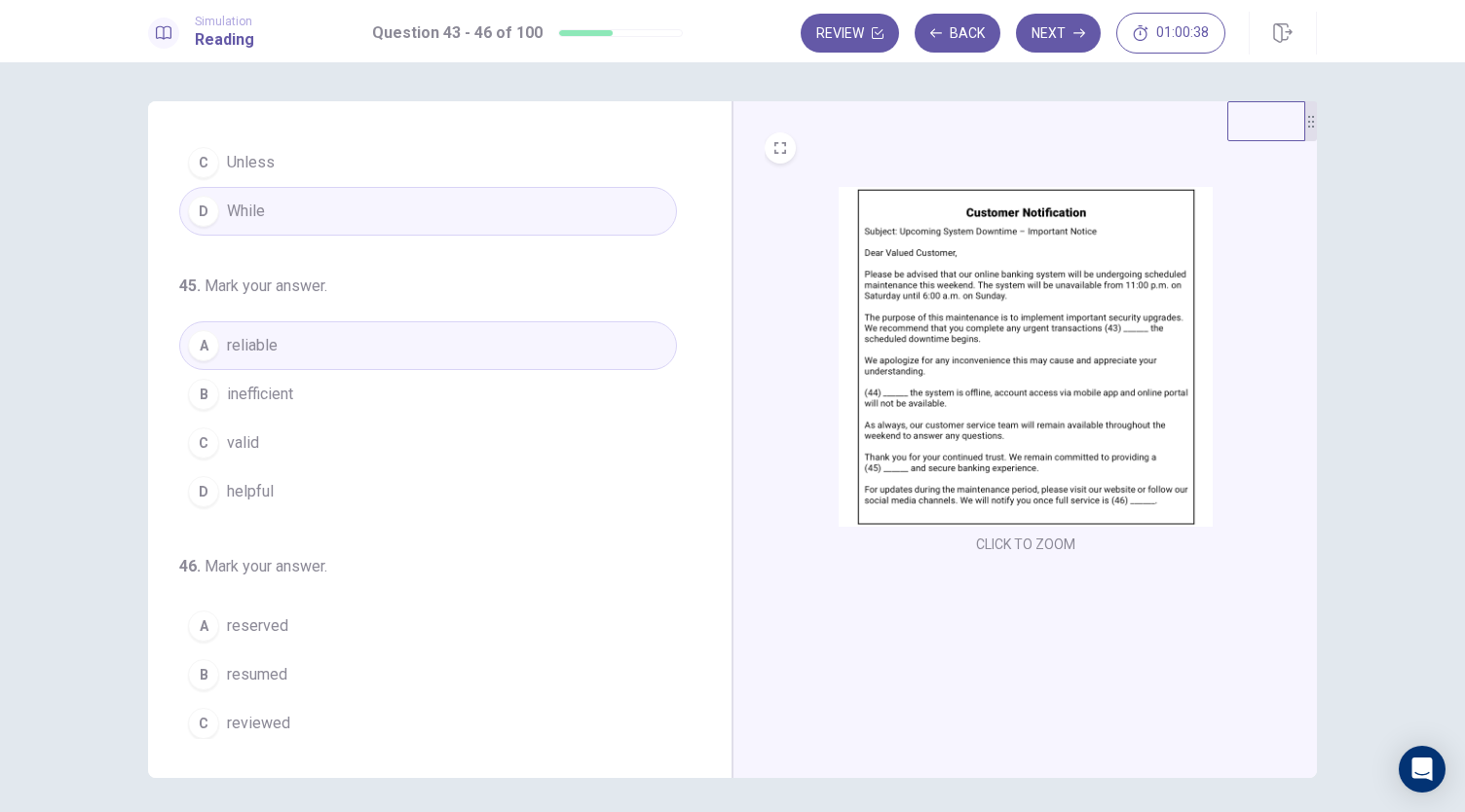
scroll to position [473, 0]
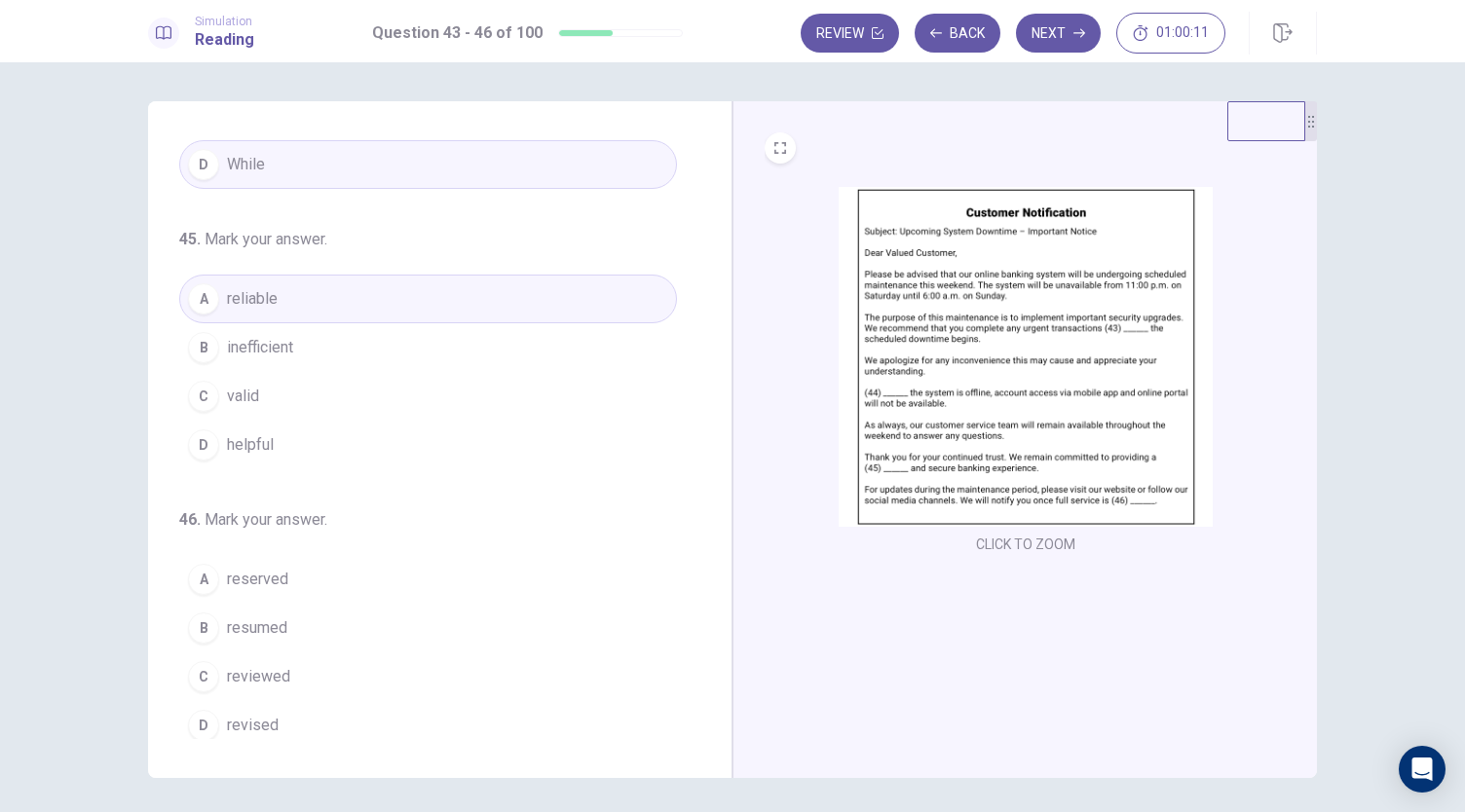
click at [266, 670] on span "reviewed" at bounding box center [259, 677] width 63 height 23
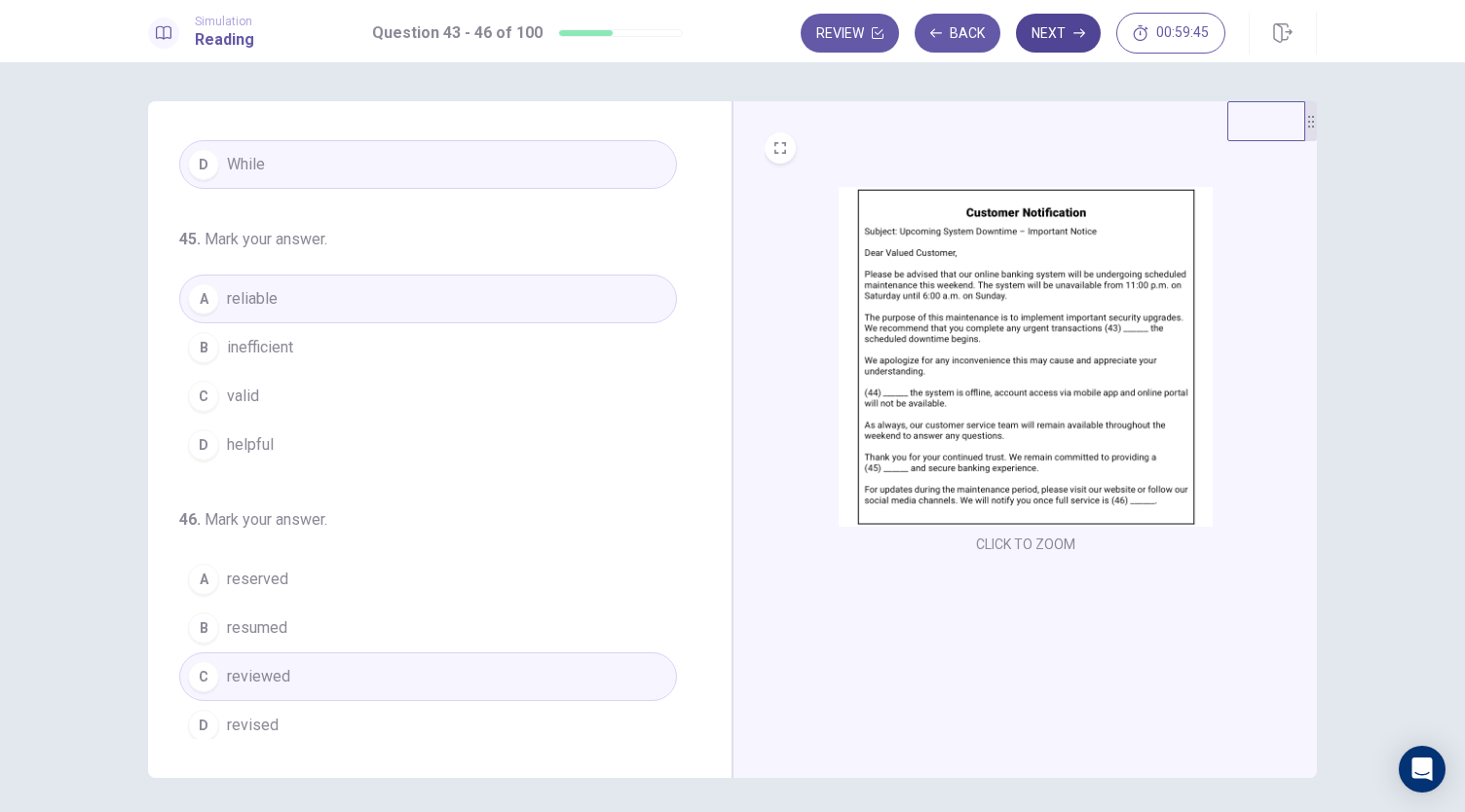
click at [1049, 34] on button "Next" at bounding box center [1058, 33] width 85 height 39
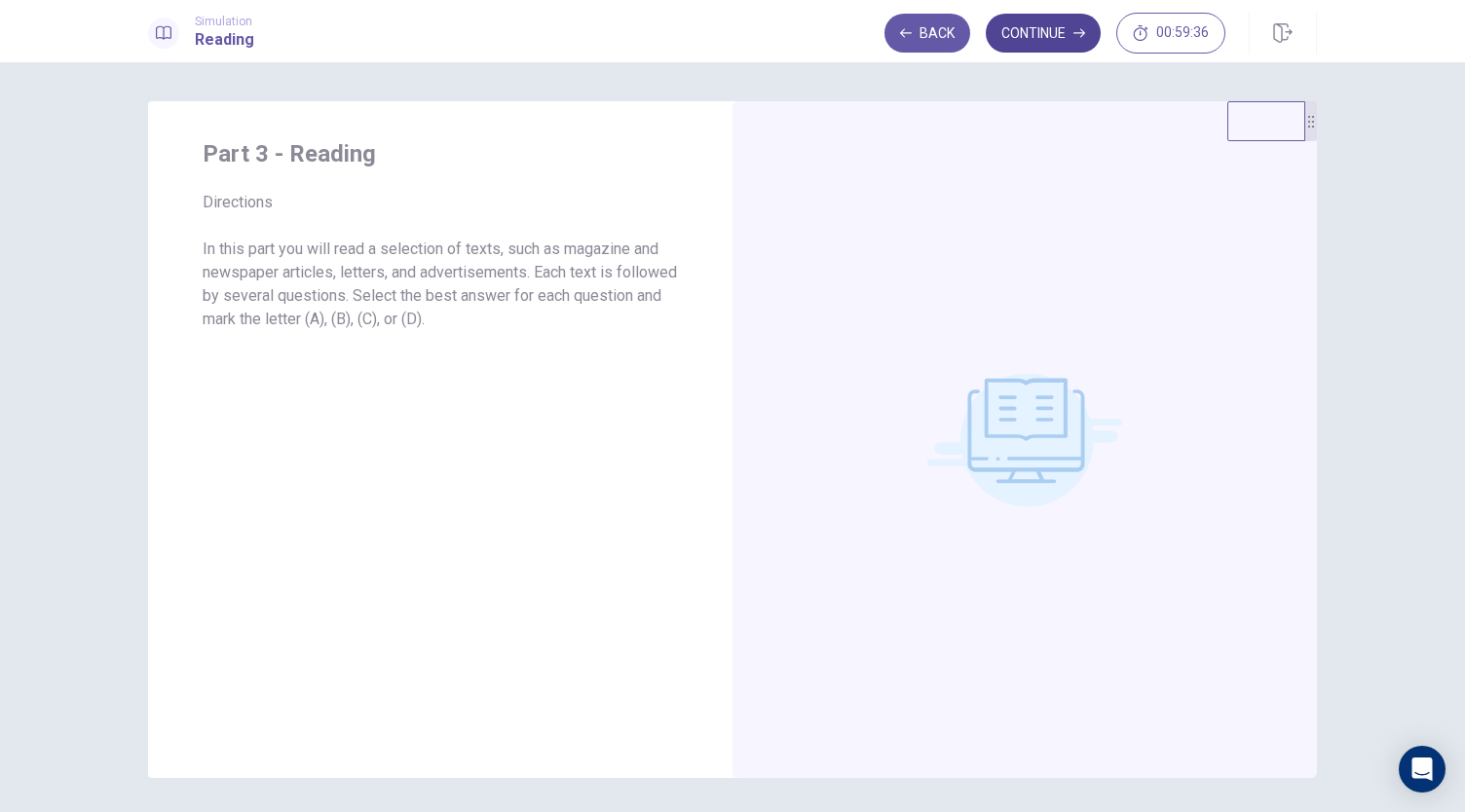
click at [1048, 40] on button "Continue" at bounding box center [1043, 33] width 115 height 39
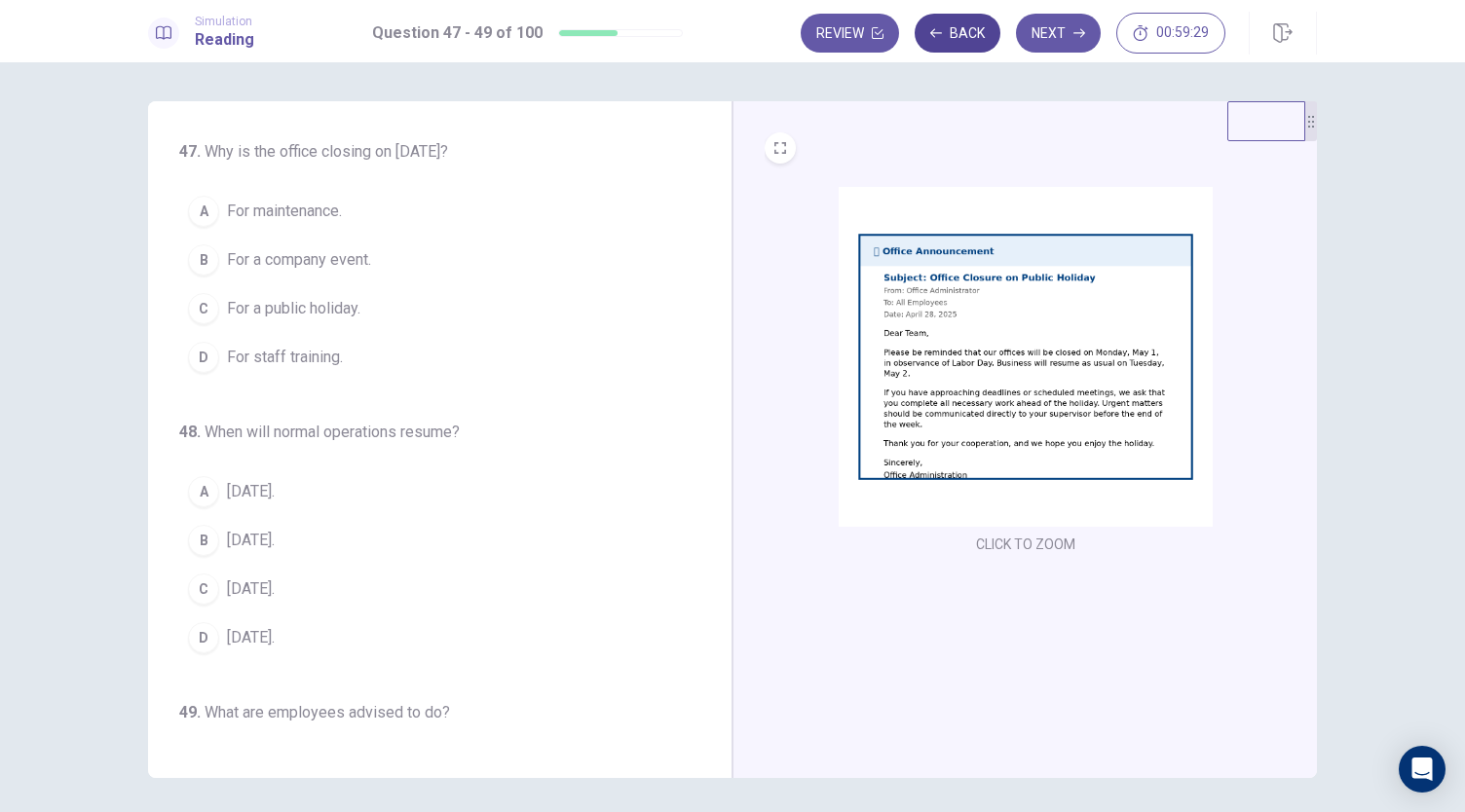
click at [982, 31] on button "Back" at bounding box center [957, 33] width 86 height 39
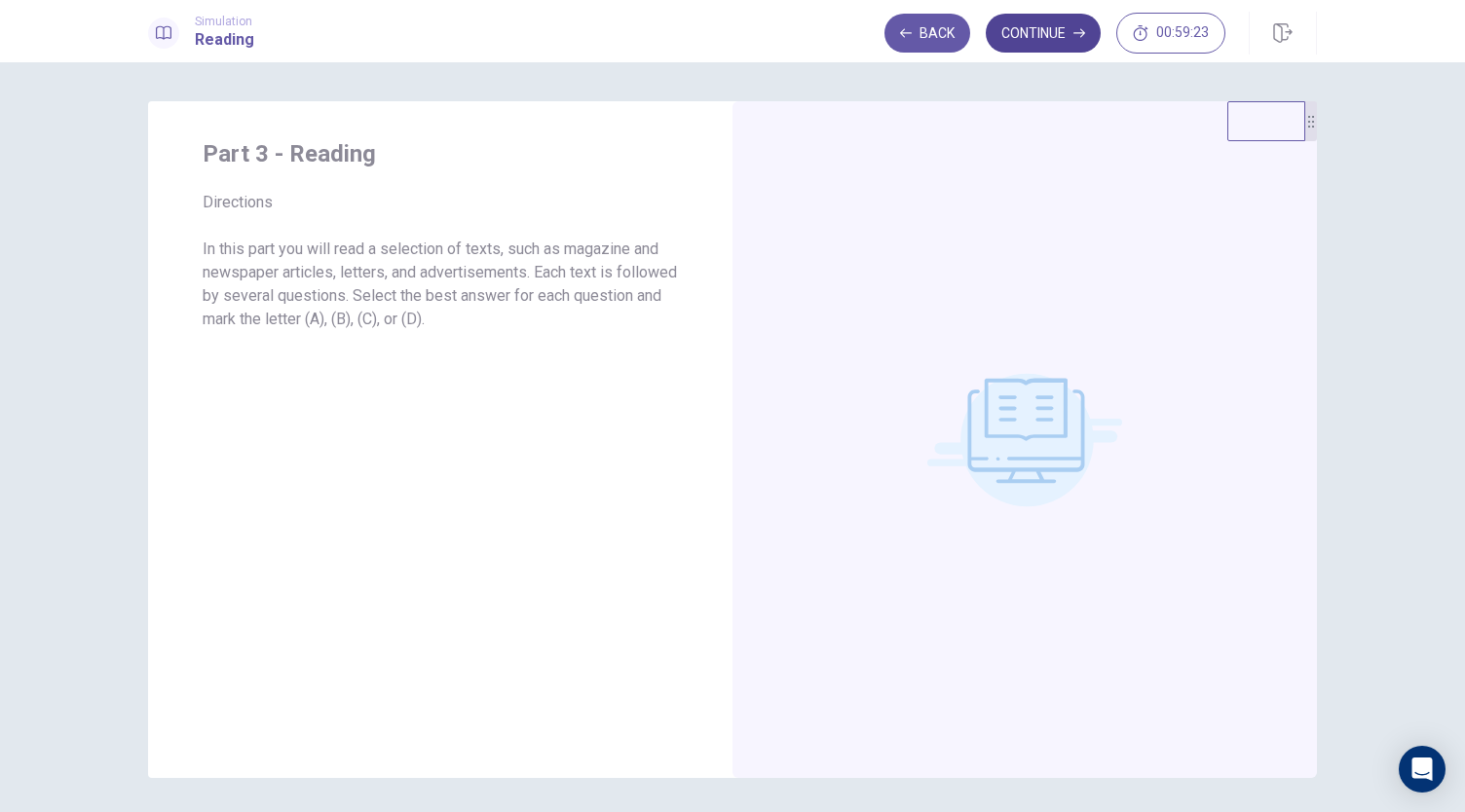
click at [1069, 31] on button "Continue" at bounding box center [1043, 33] width 115 height 39
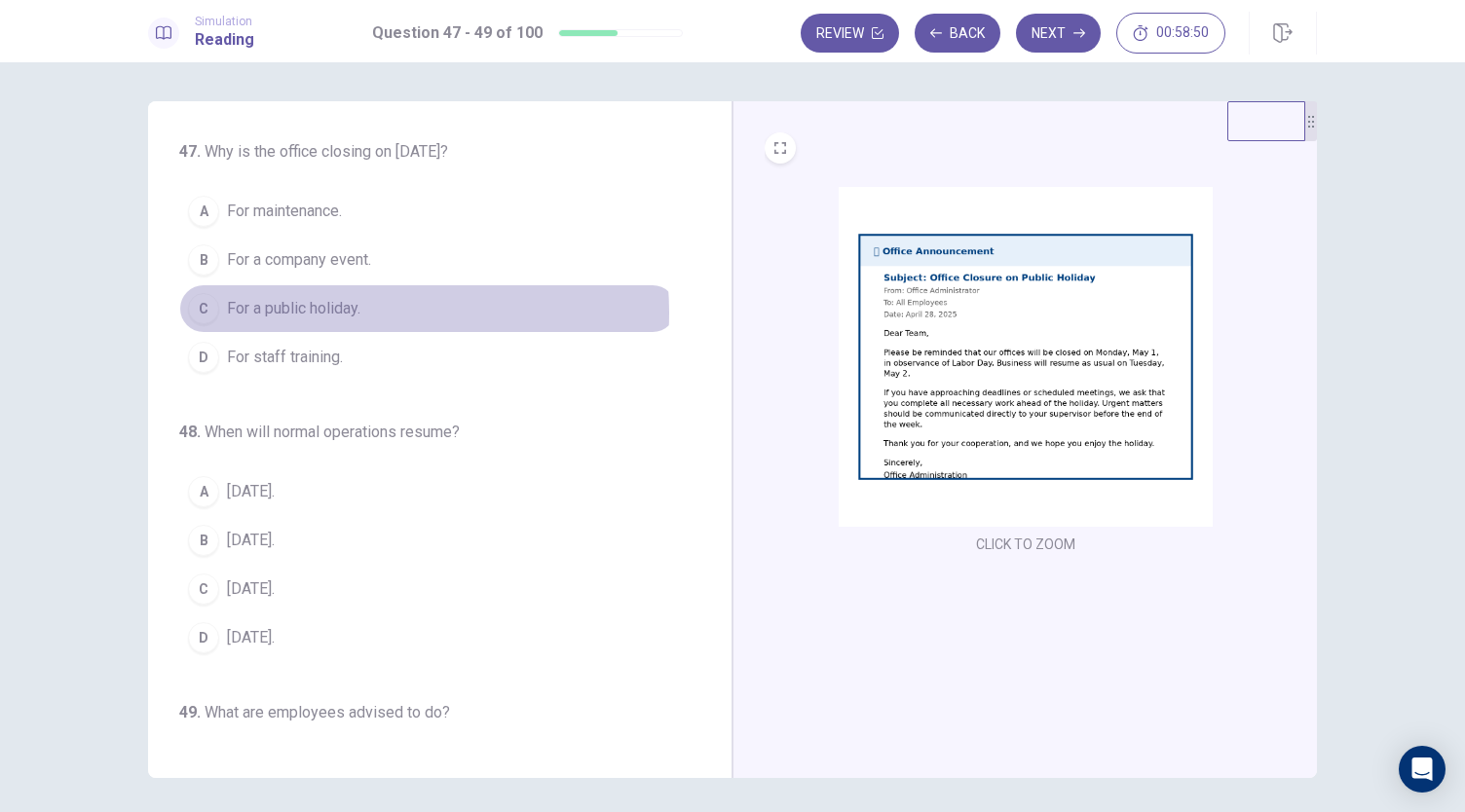
click at [349, 310] on span "For a public holiday." at bounding box center [294, 308] width 134 height 23
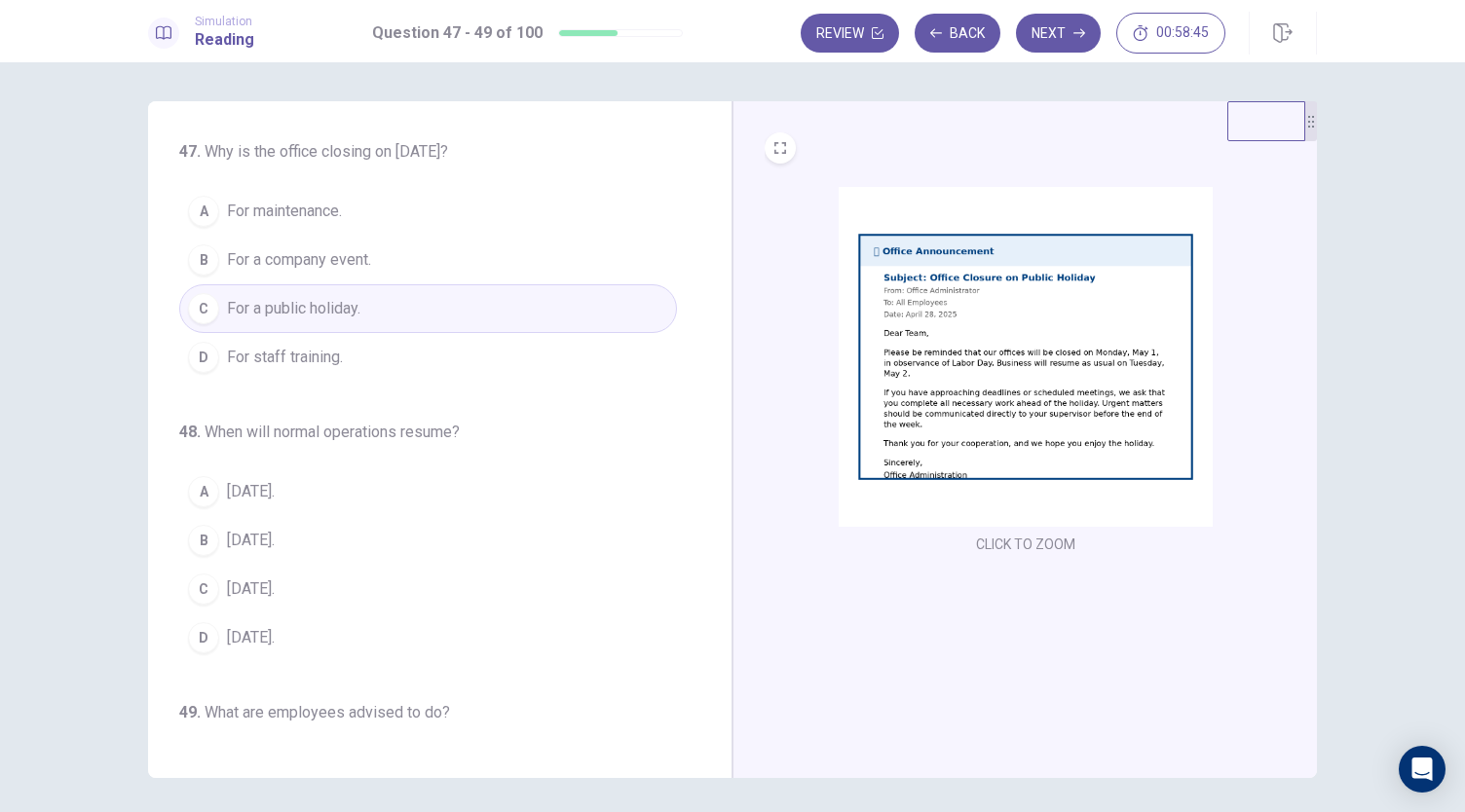
click at [255, 480] on span "[DATE]." at bounding box center [251, 492] width 48 height 23
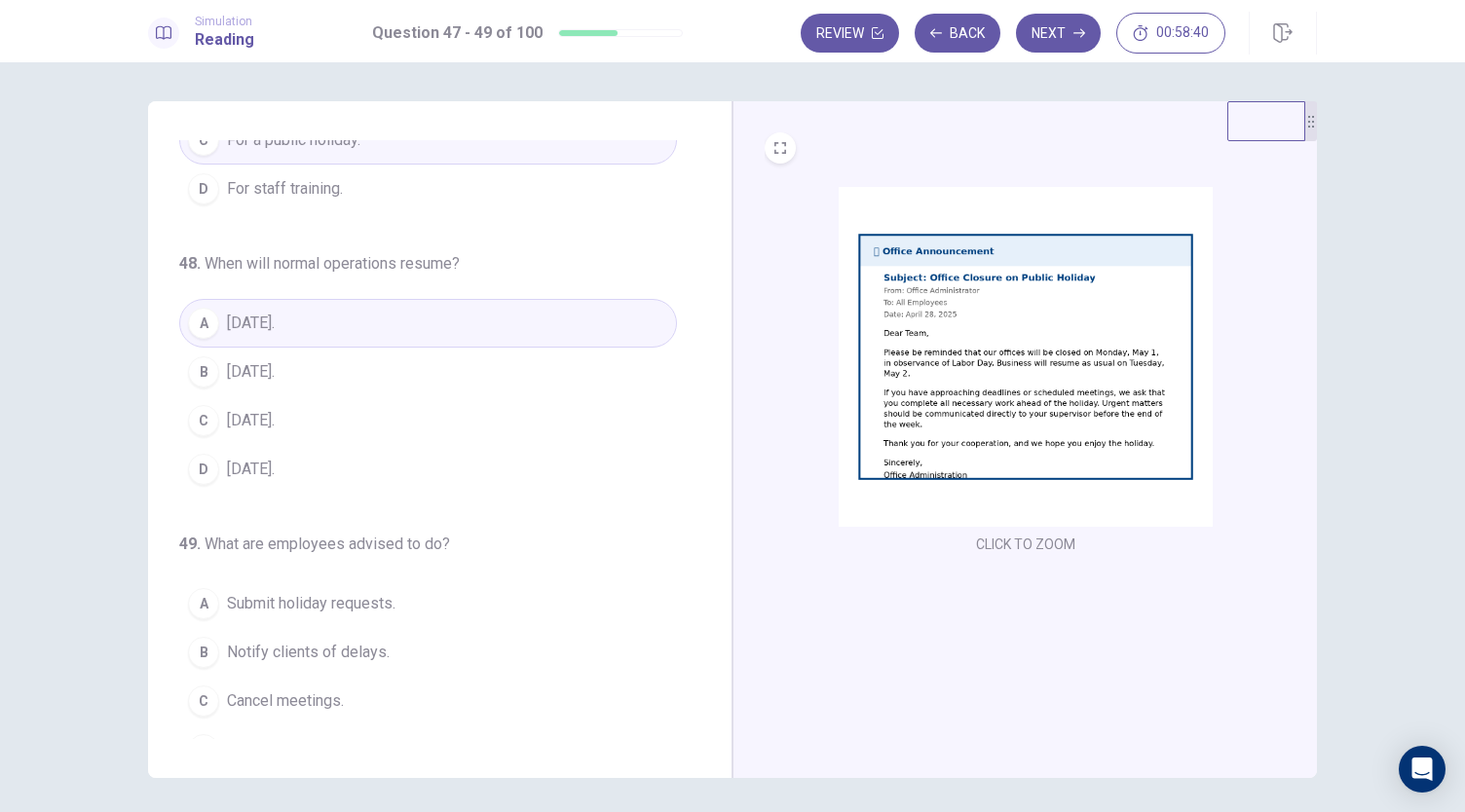
scroll to position [195, 0]
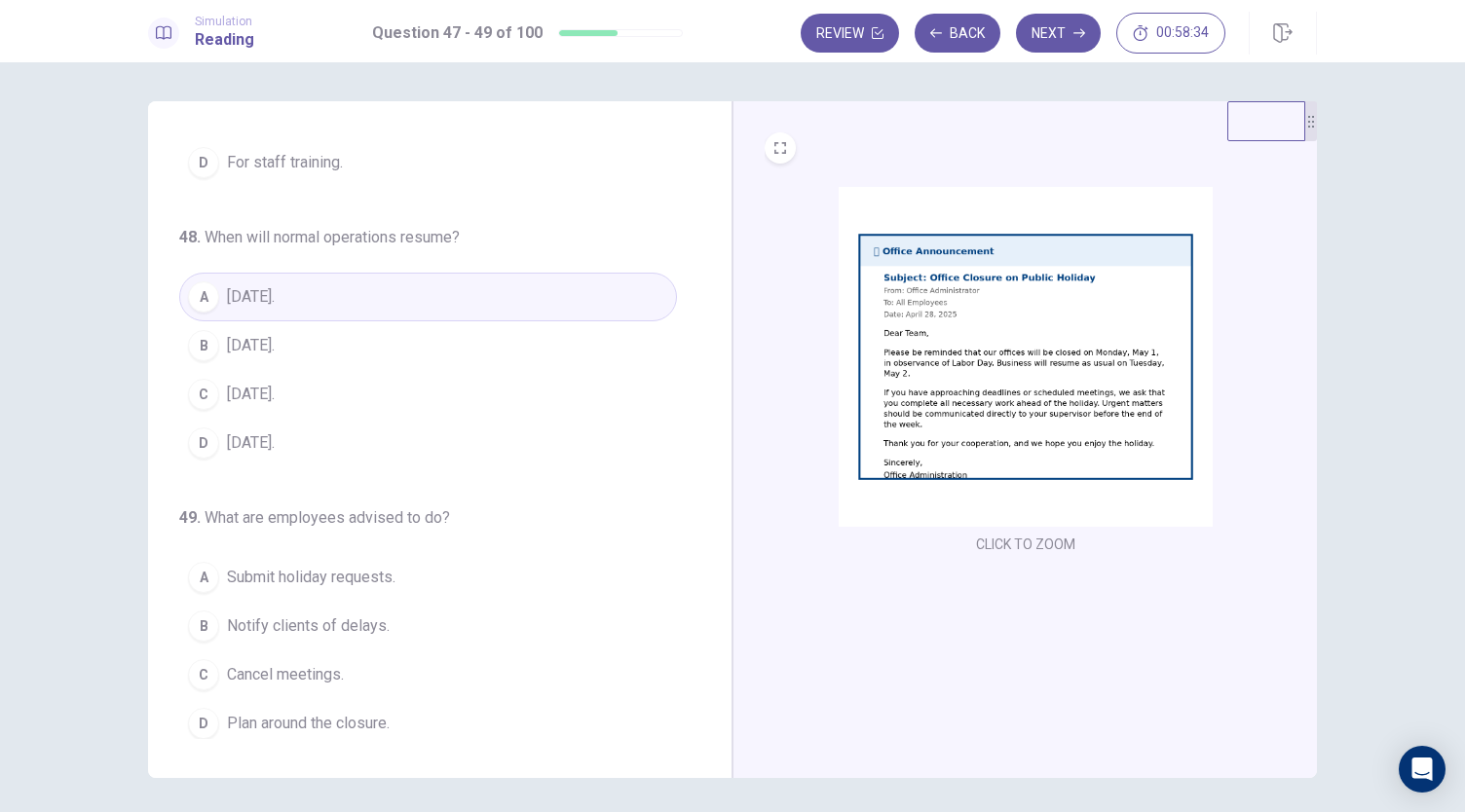
click at [297, 723] on span "Plan around the closure." at bounding box center [308, 724] width 163 height 23
click at [1065, 32] on button "Next" at bounding box center [1058, 33] width 85 height 39
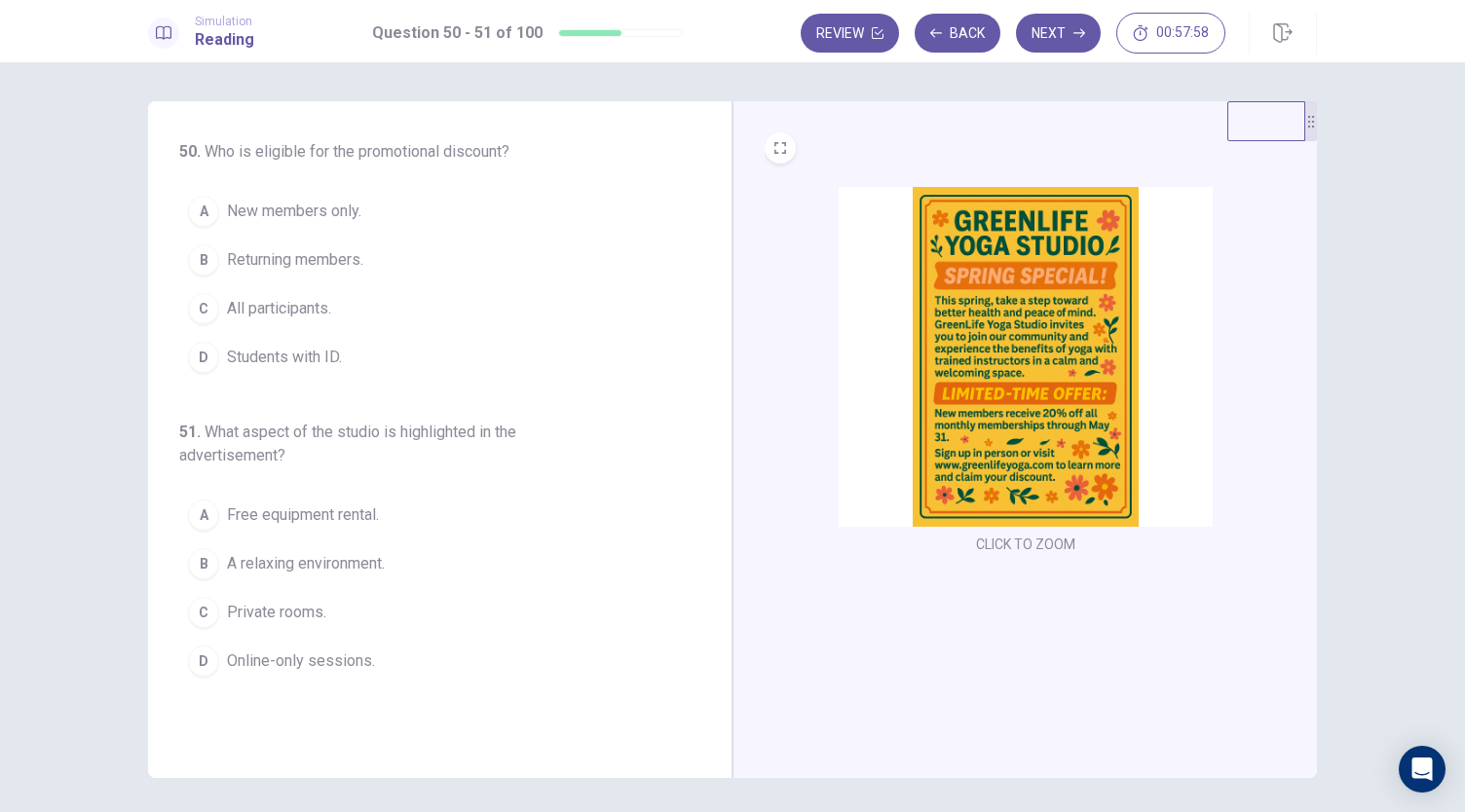
click at [319, 214] on span "New members only." at bounding box center [295, 212] width 135 height 23
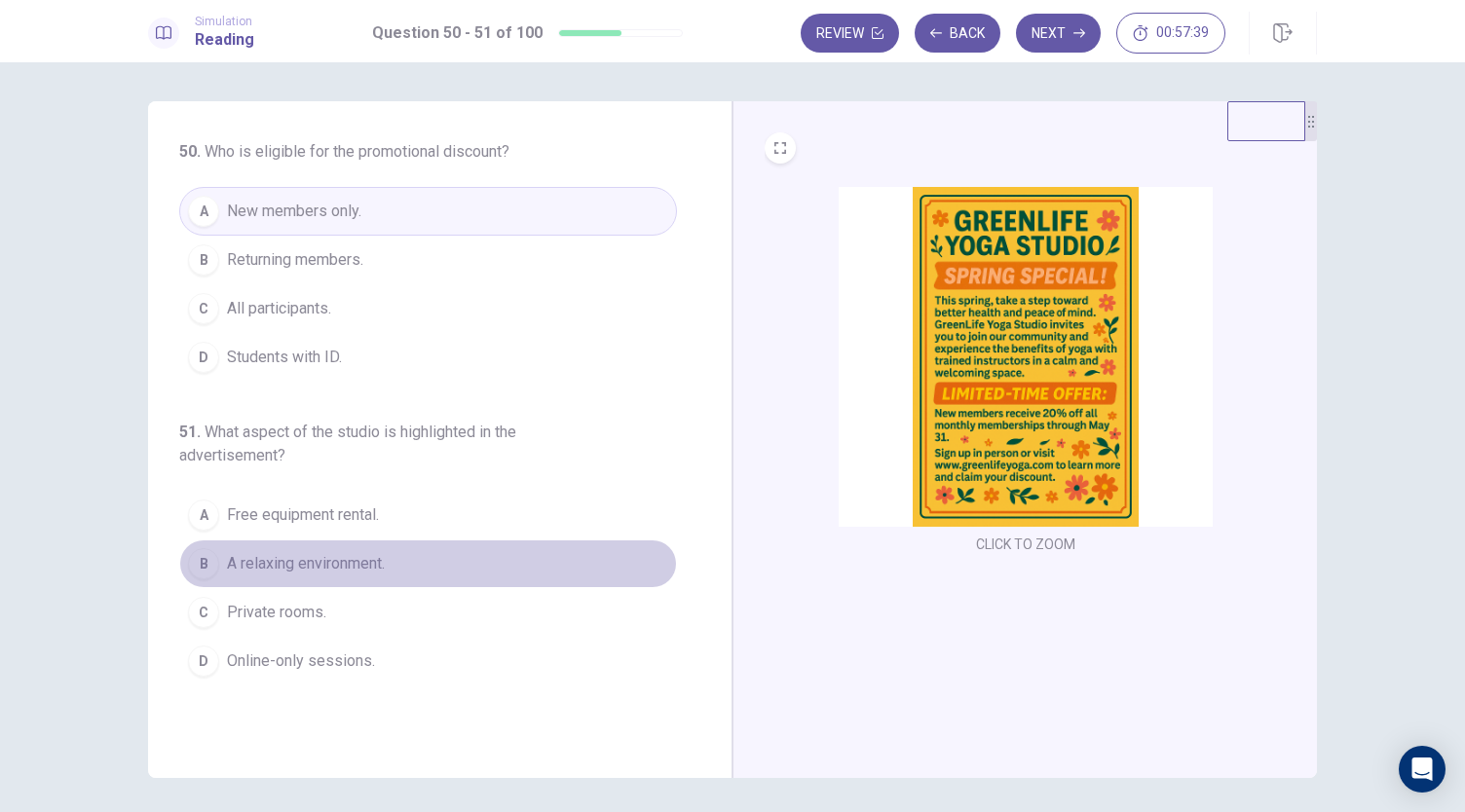
click at [353, 561] on span "A relaxing environment." at bounding box center [306, 564] width 158 height 23
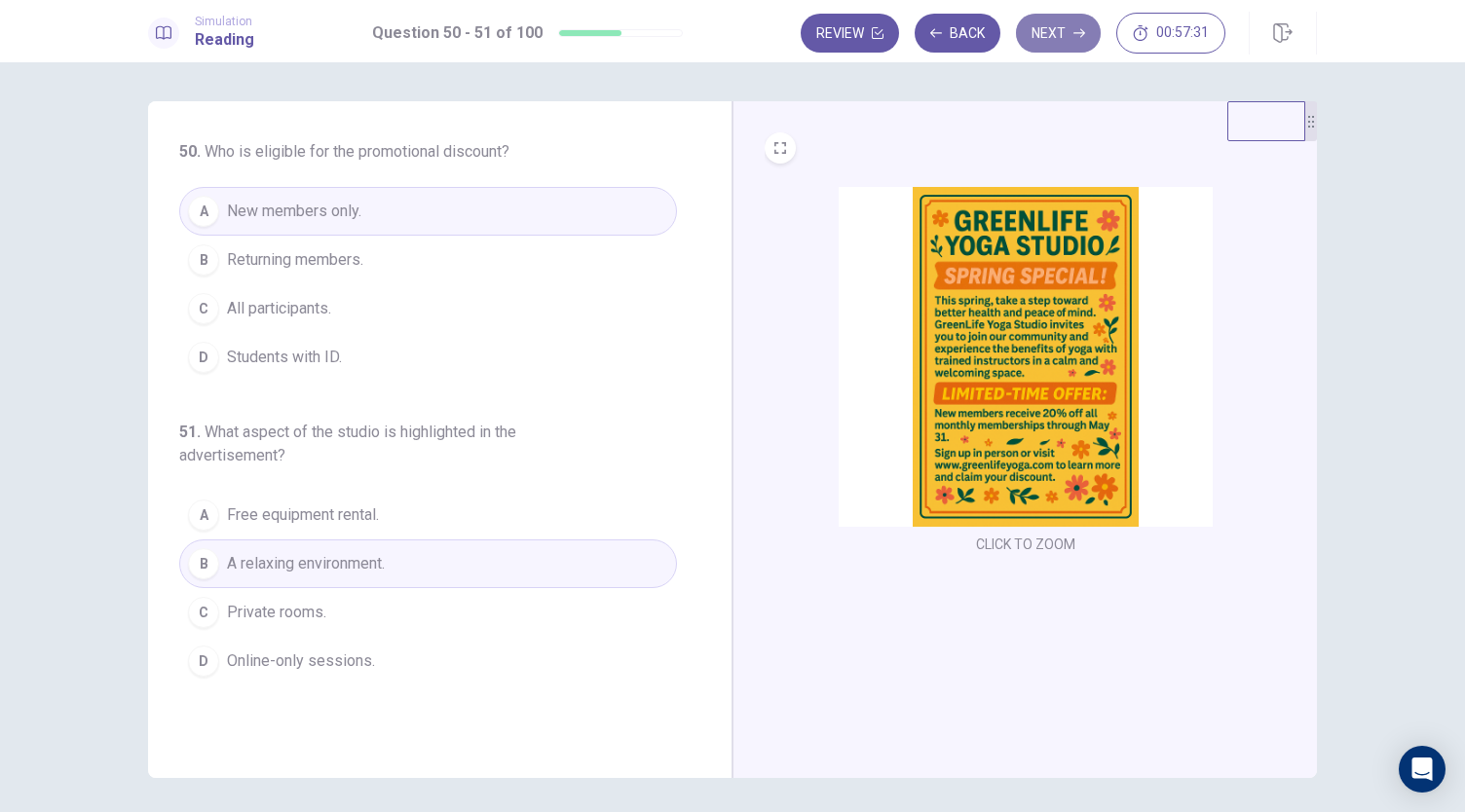
click at [1078, 41] on button "Next" at bounding box center [1058, 33] width 85 height 39
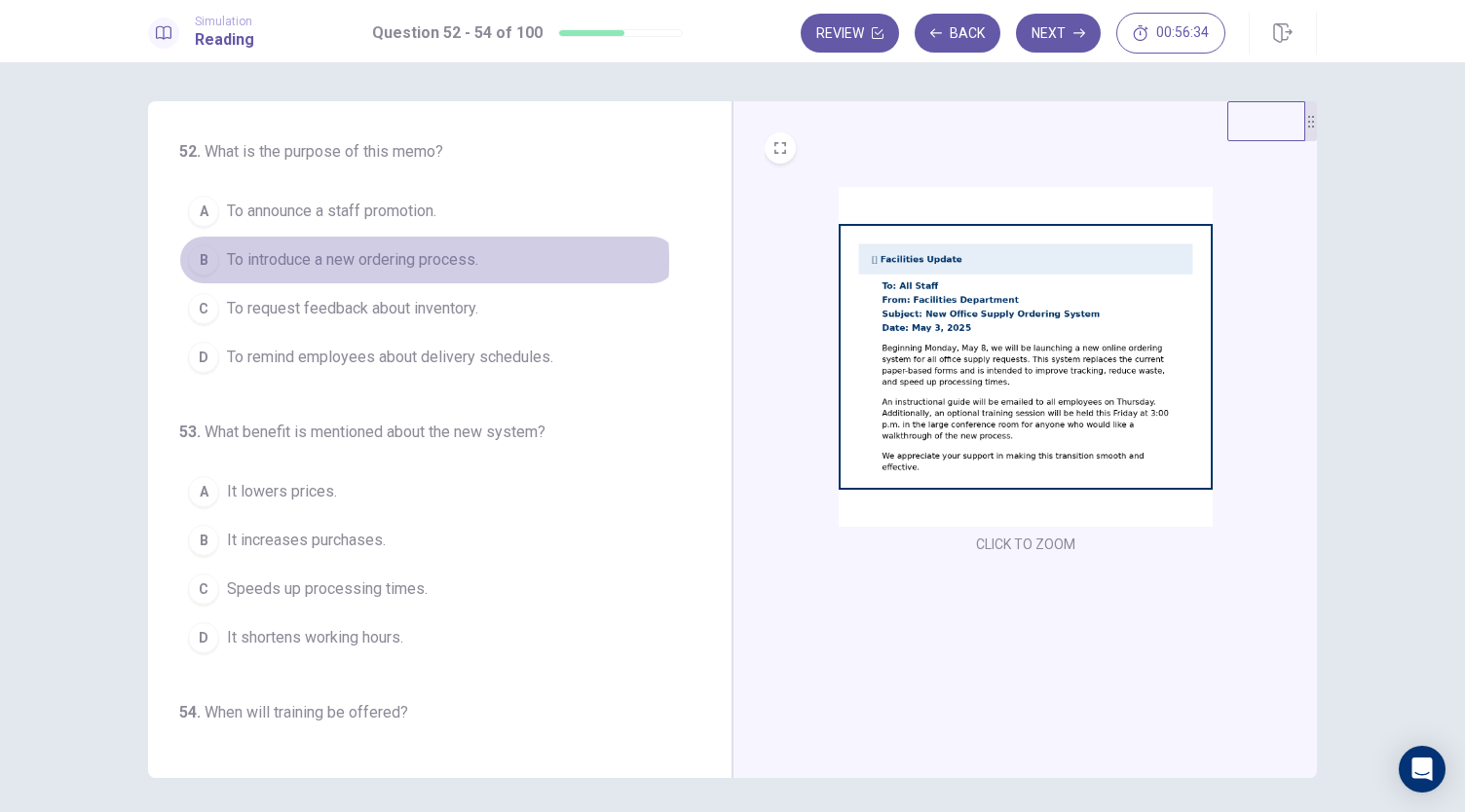
click at [339, 260] on span "To introduce a new ordering process." at bounding box center [352, 260] width 251 height 23
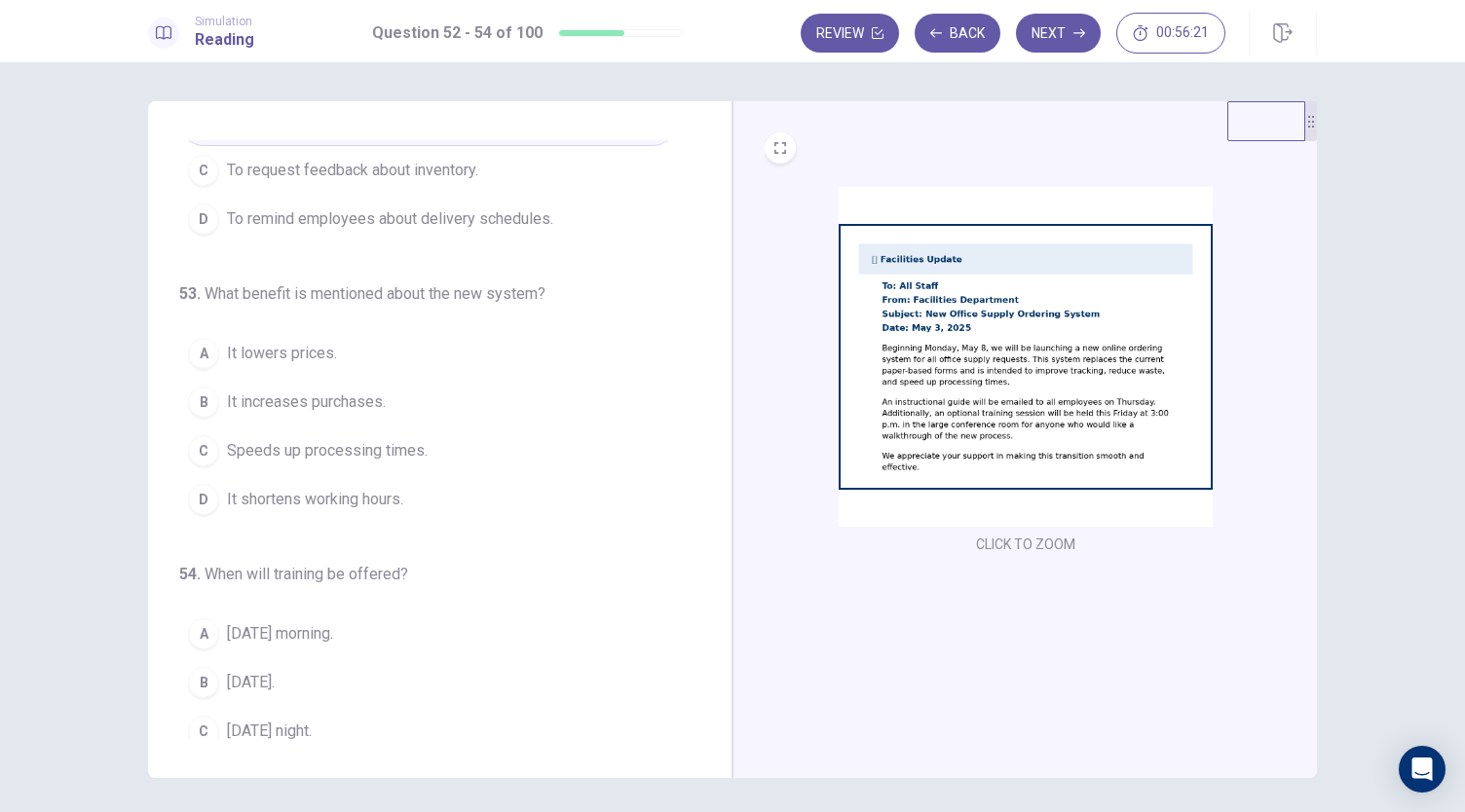
scroll to position [144, 0]
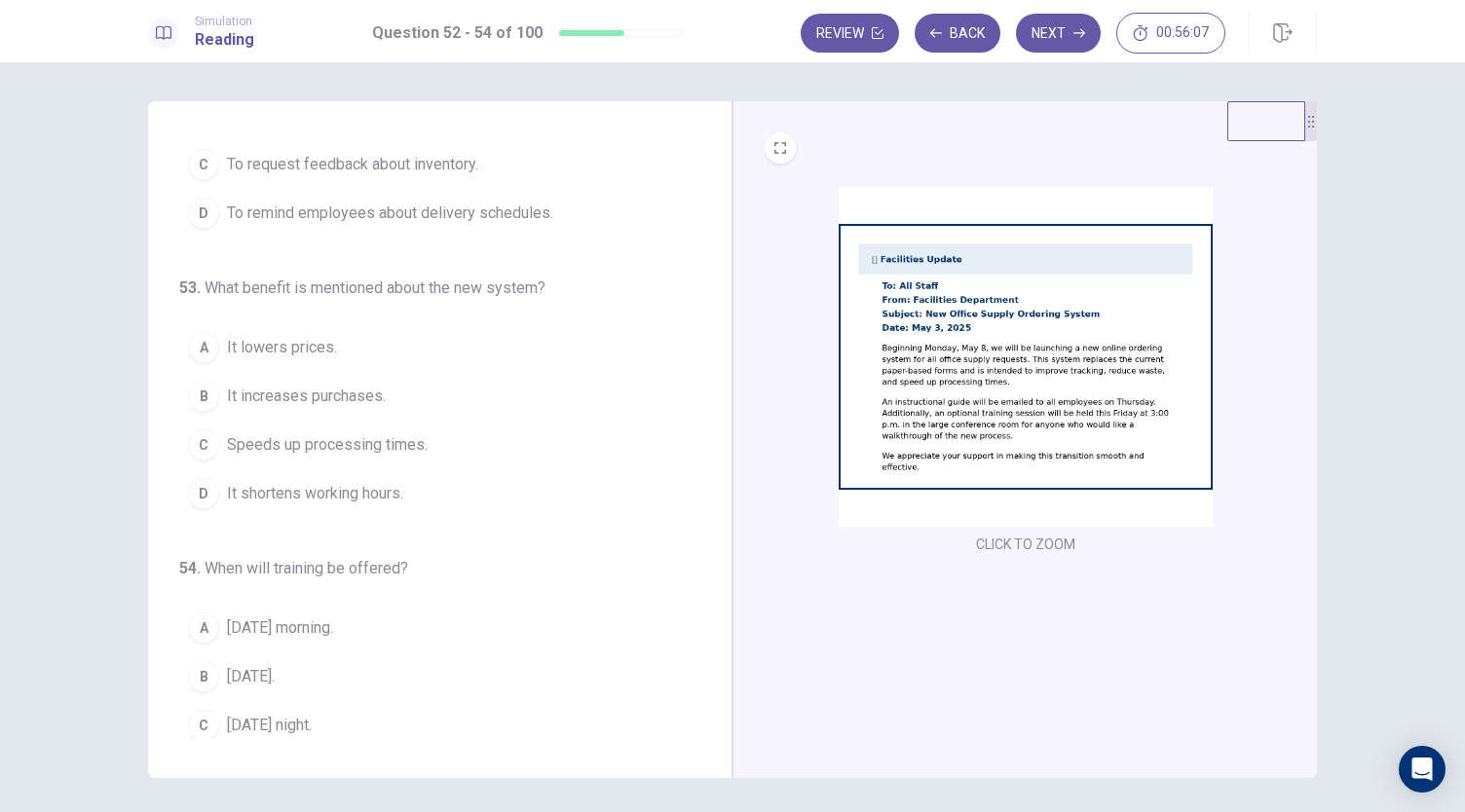
click at [335, 446] on span "Speeds up processing times." at bounding box center [328, 445] width 201 height 23
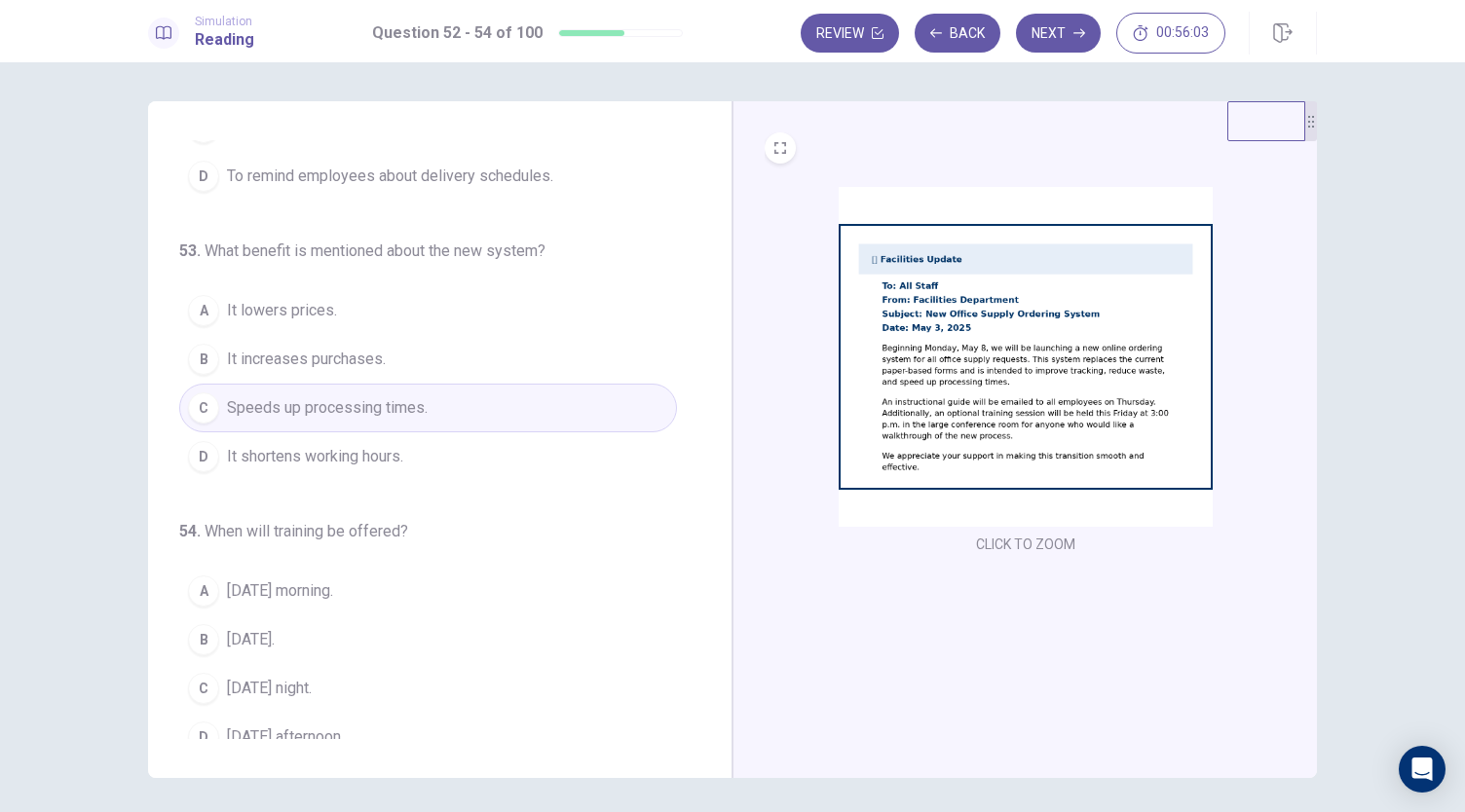
scroll to position [195, 0]
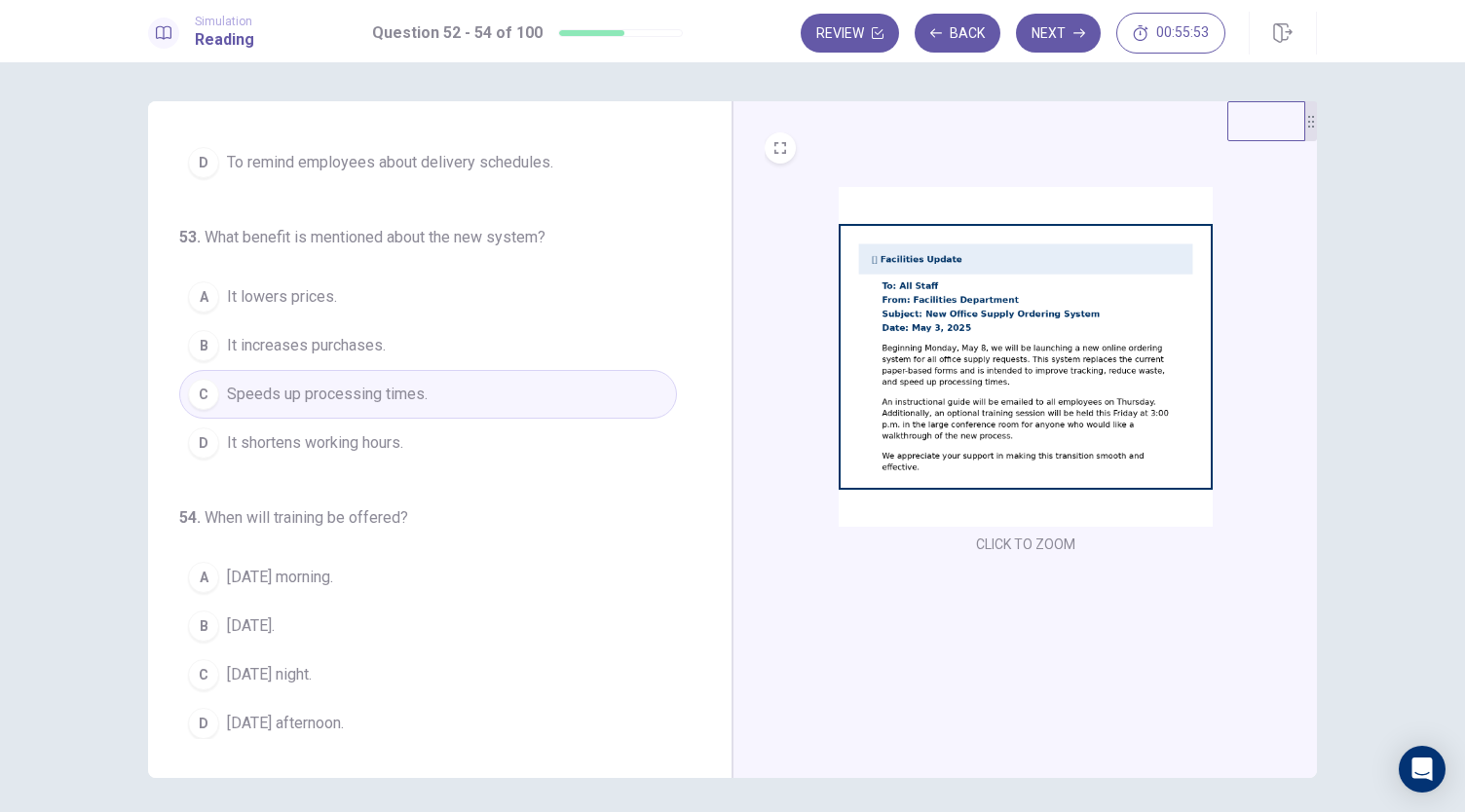
click at [284, 716] on span "[DATE] afternoon." at bounding box center [286, 724] width 117 height 23
click at [1057, 20] on button "Next" at bounding box center [1058, 33] width 85 height 39
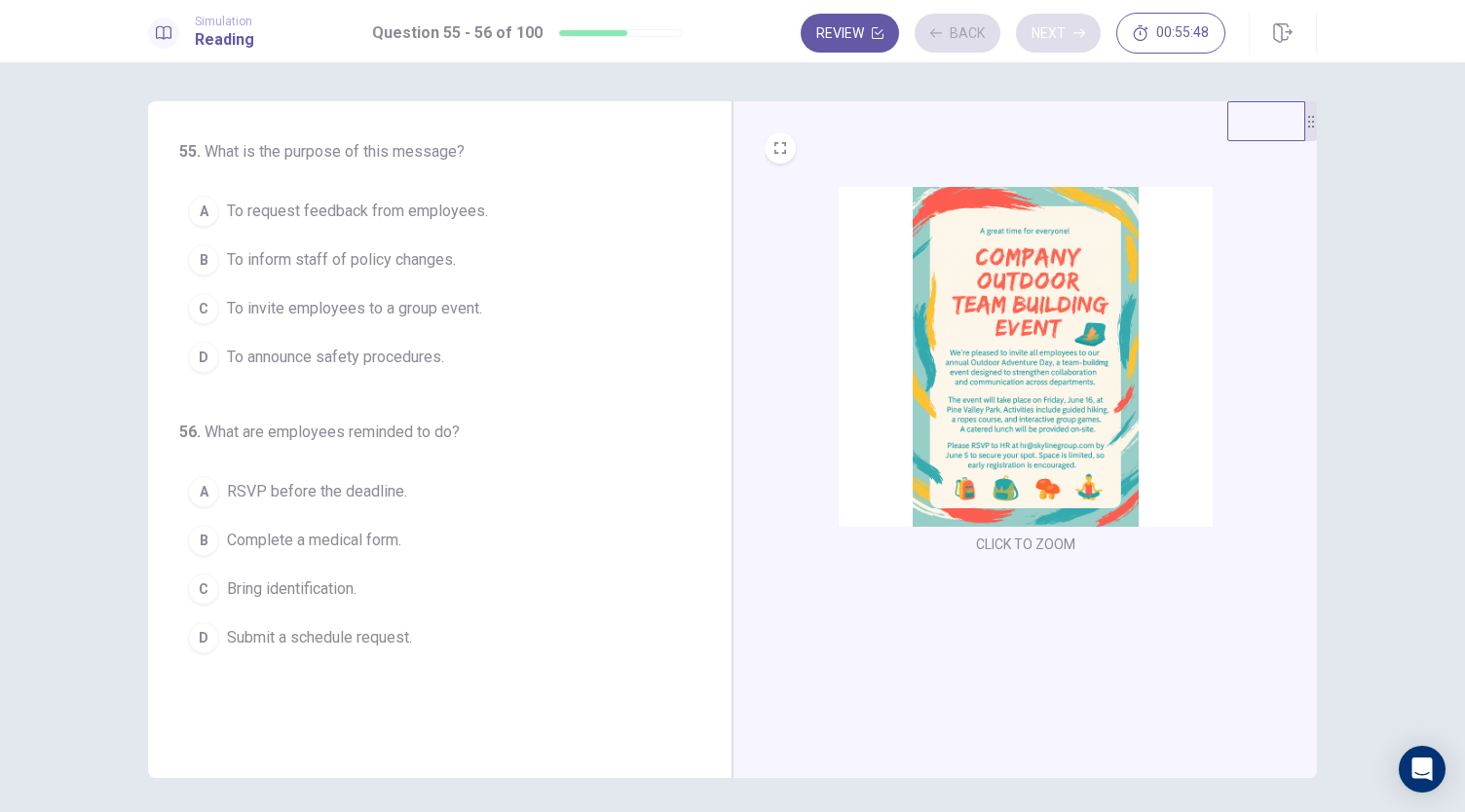
scroll to position [0, 0]
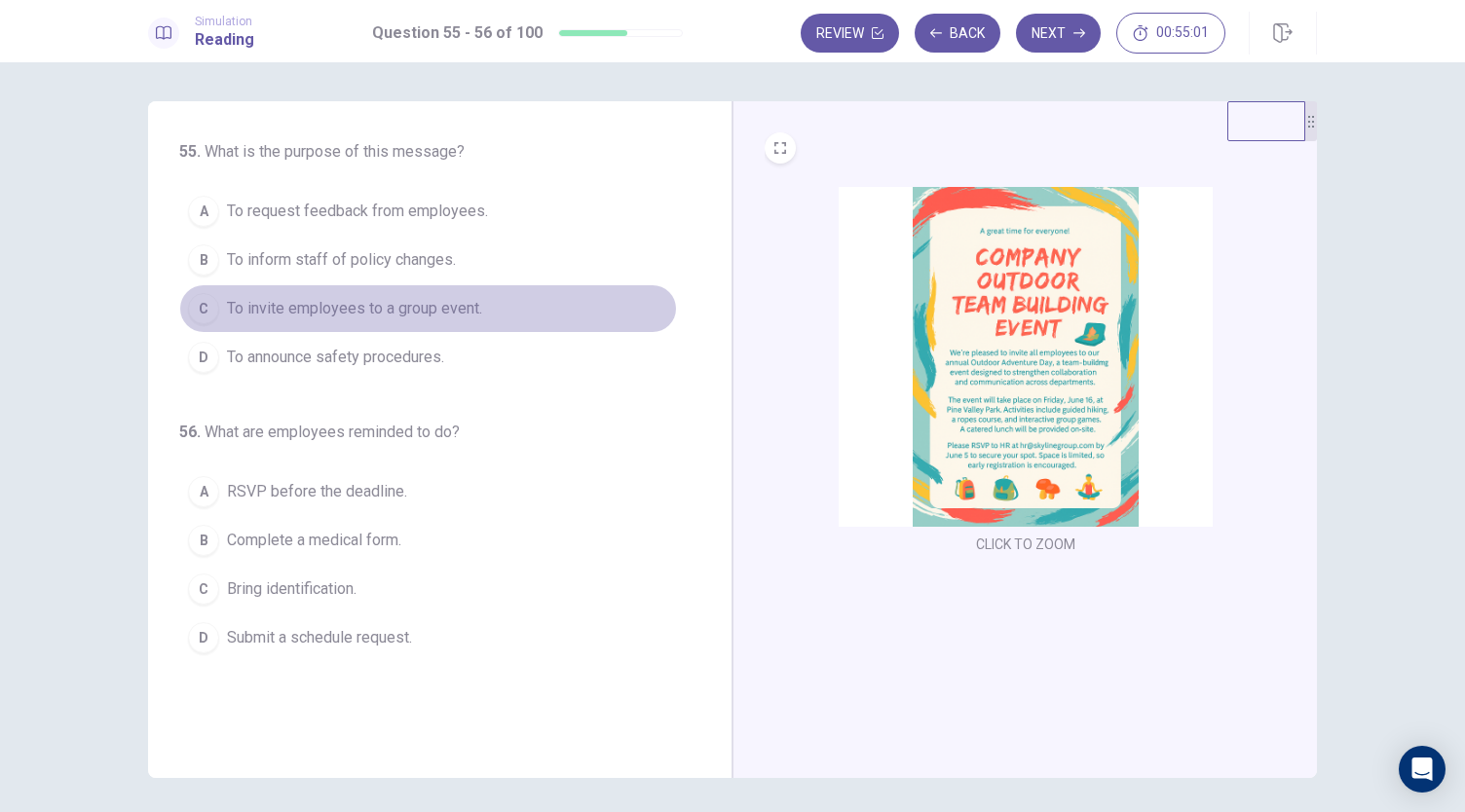
click at [387, 306] on span "To invite employees to a group event." at bounding box center [354, 308] width 255 height 23
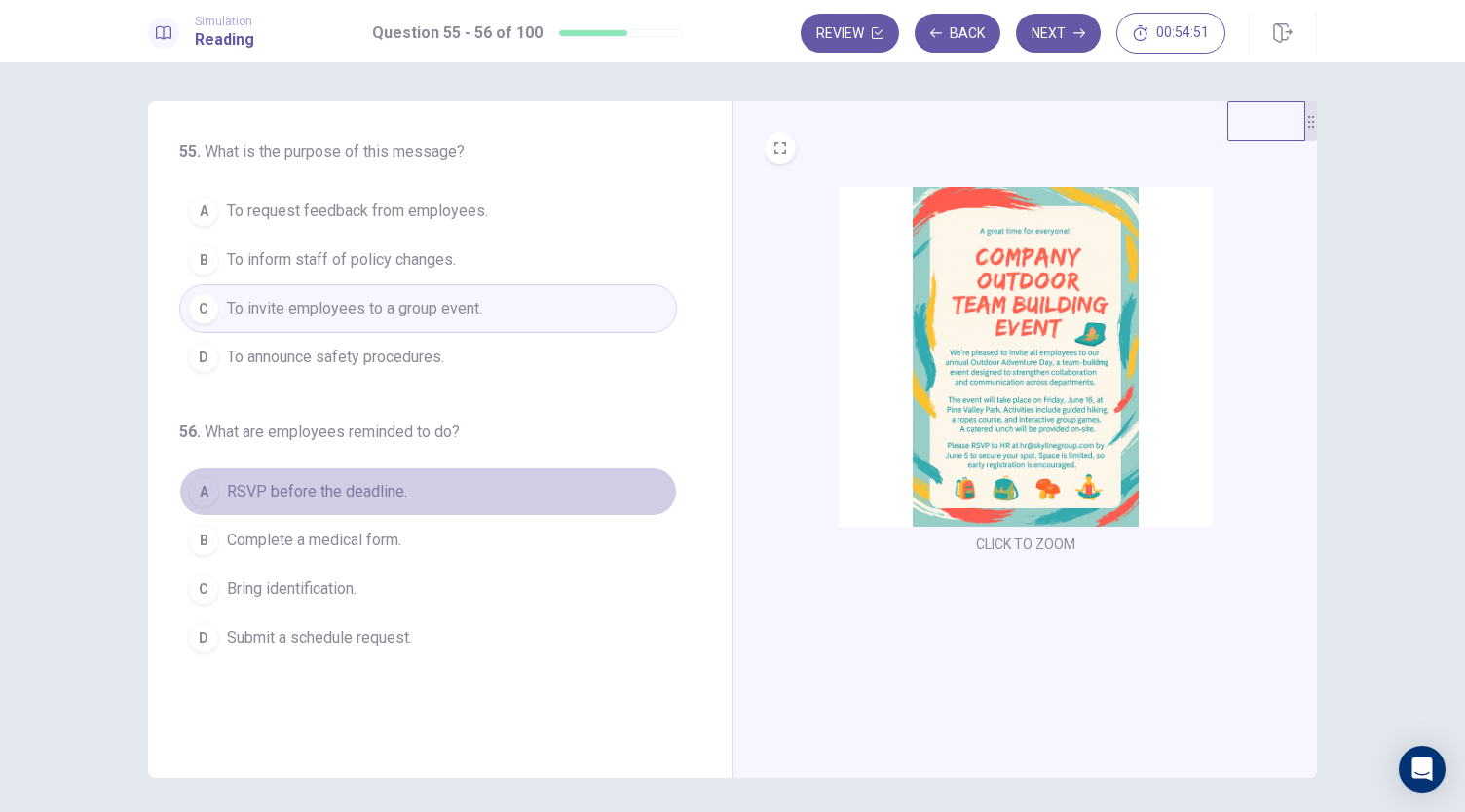
click at [359, 495] on span "RSVP before the deadline." at bounding box center [317, 492] width 181 height 23
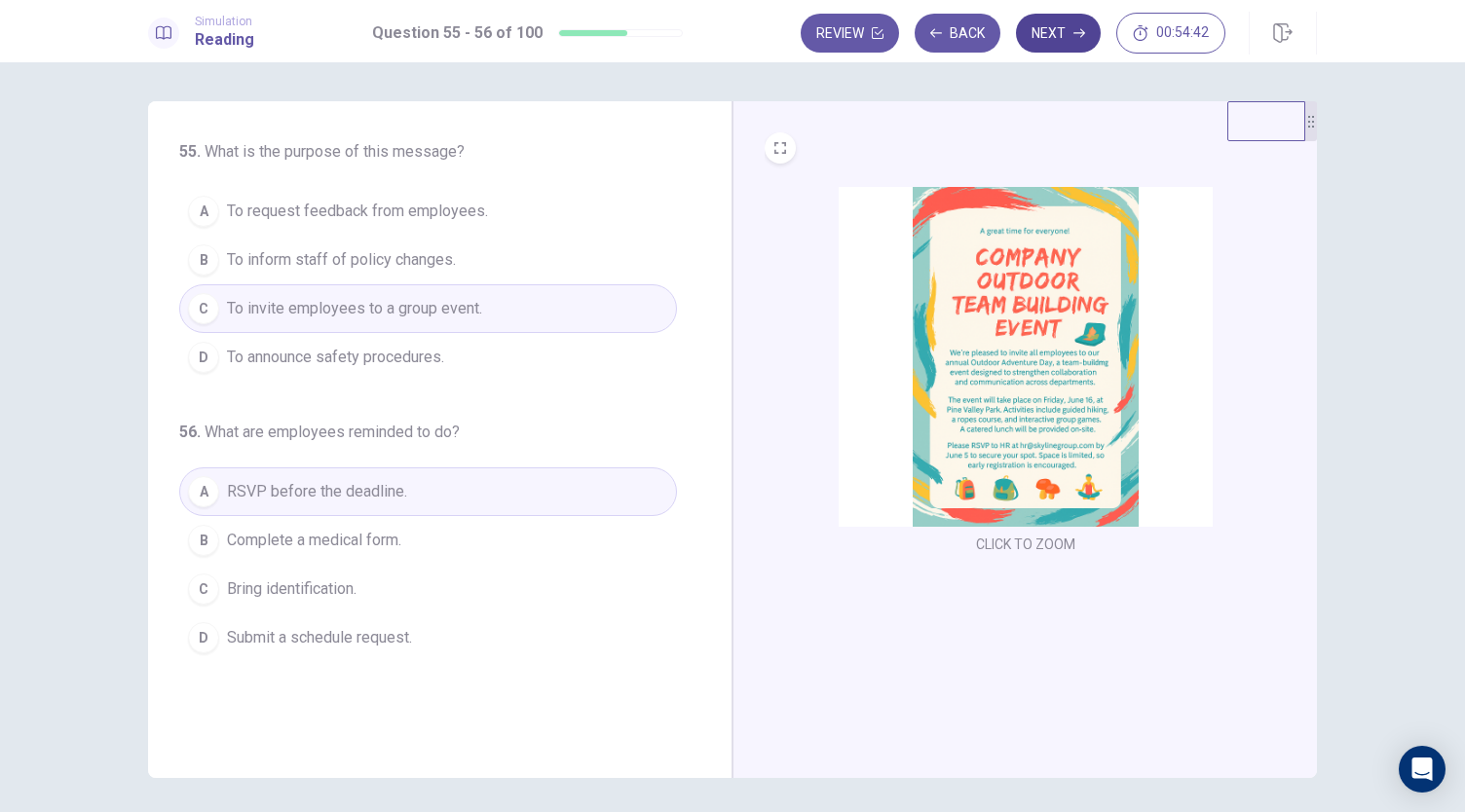
click at [1078, 30] on icon "button" at bounding box center [1079, 33] width 12 height 12
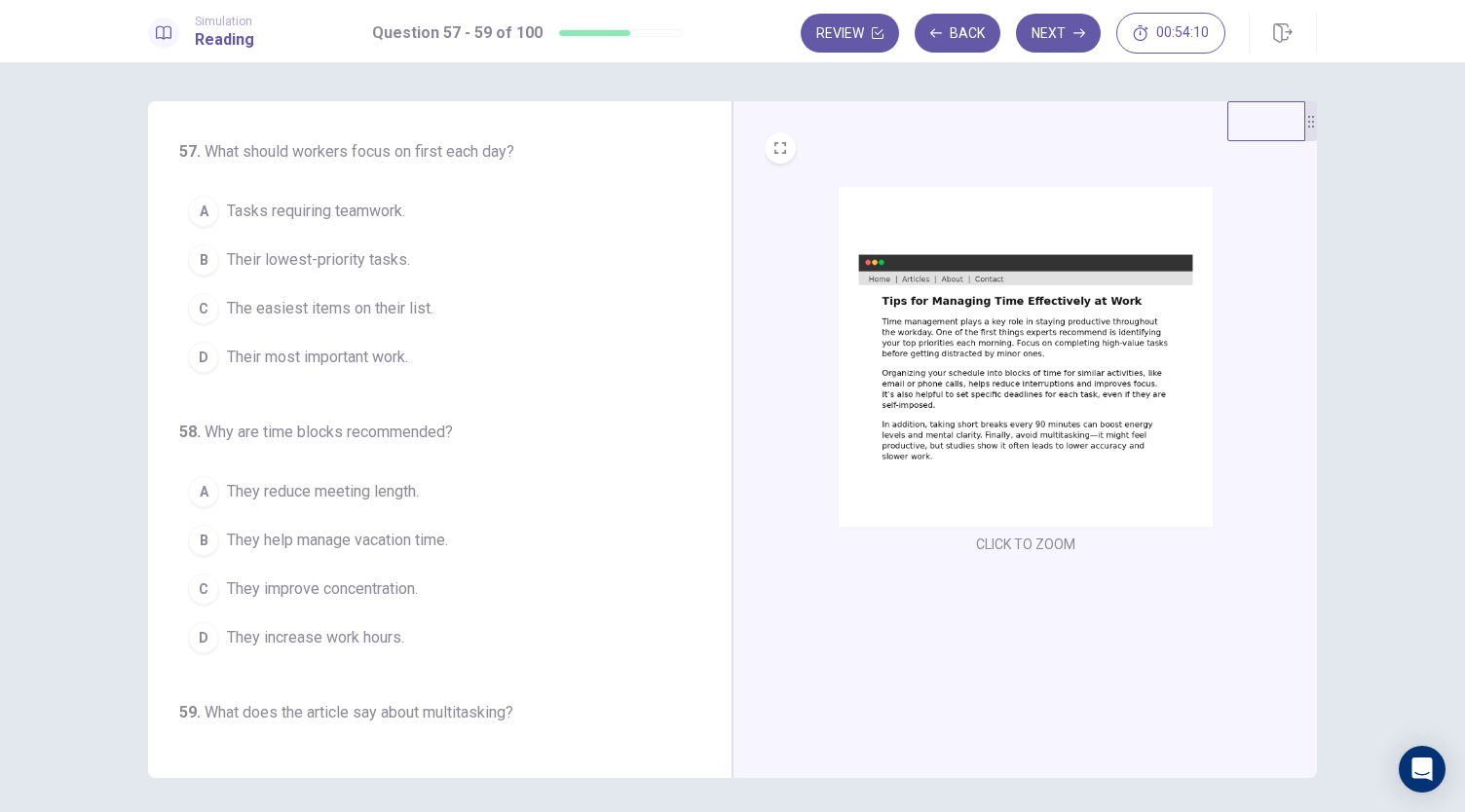
click at [374, 351] on span "Their most important work." at bounding box center [318, 357] width 182 height 23
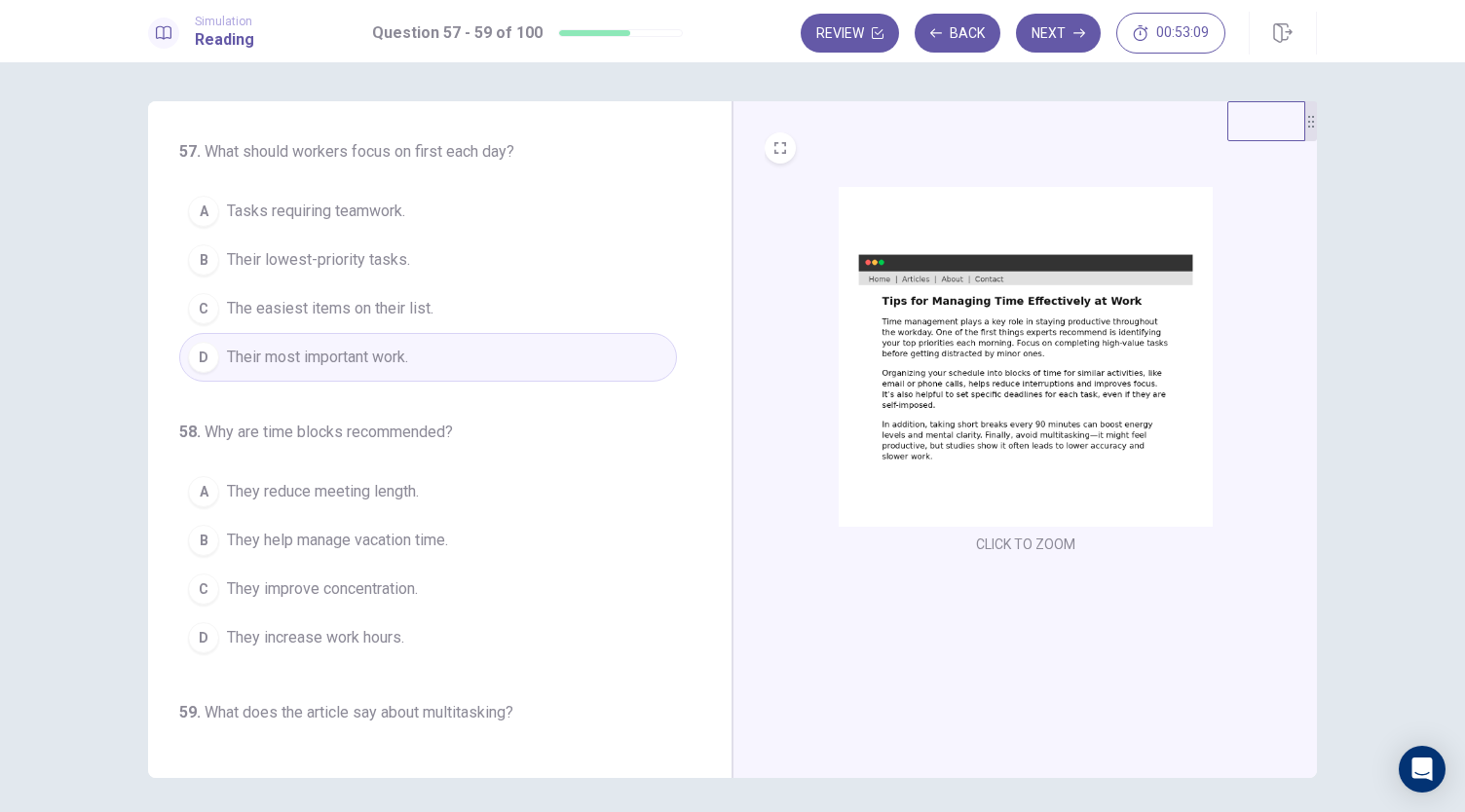
click at [364, 582] on span "They improve concentration." at bounding box center [323, 589] width 191 height 23
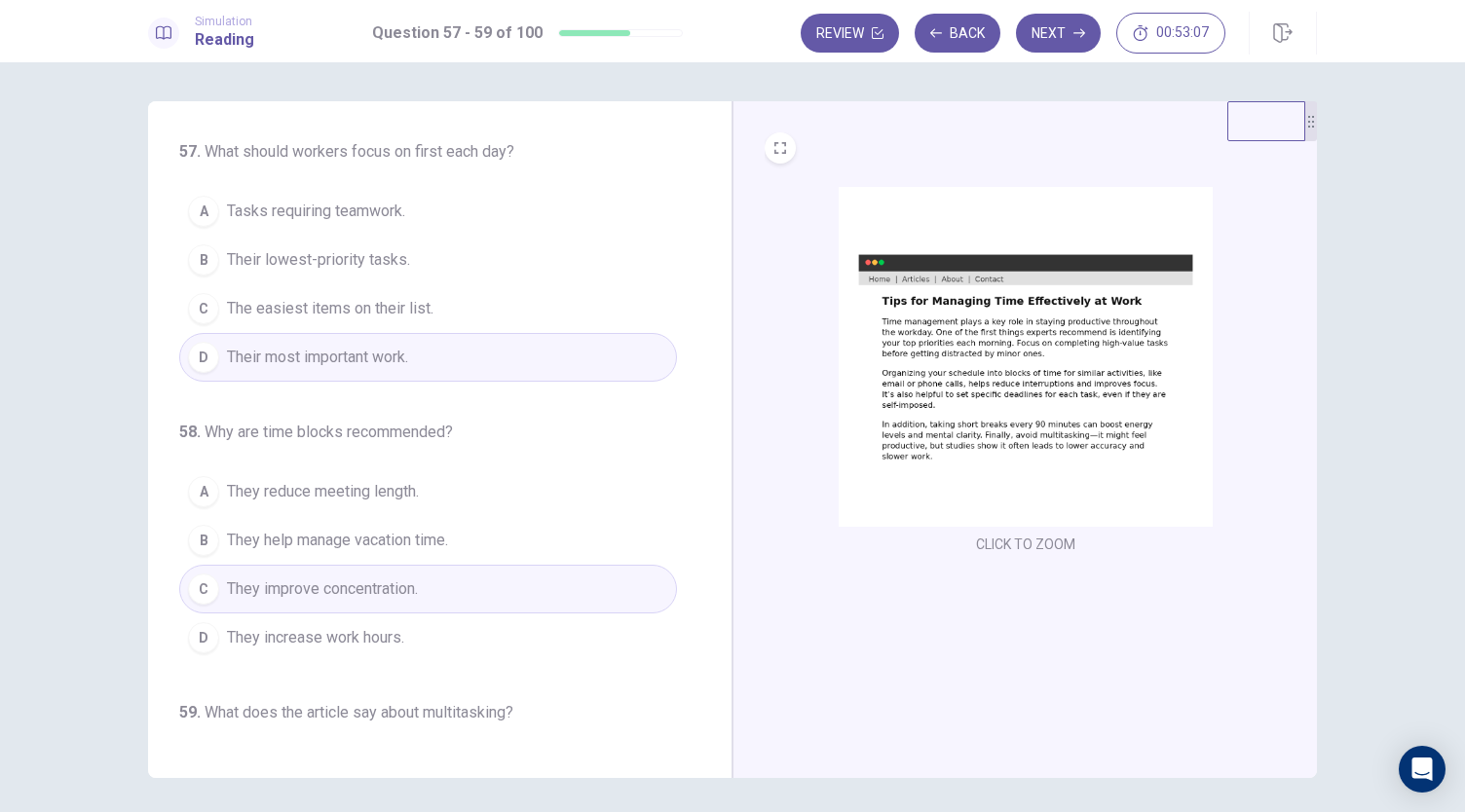
click at [712, 683] on div "57 . What should workers focus on first each day? A Tasks requiring teamwork. B…" at bounding box center [440, 440] width 585 height 677
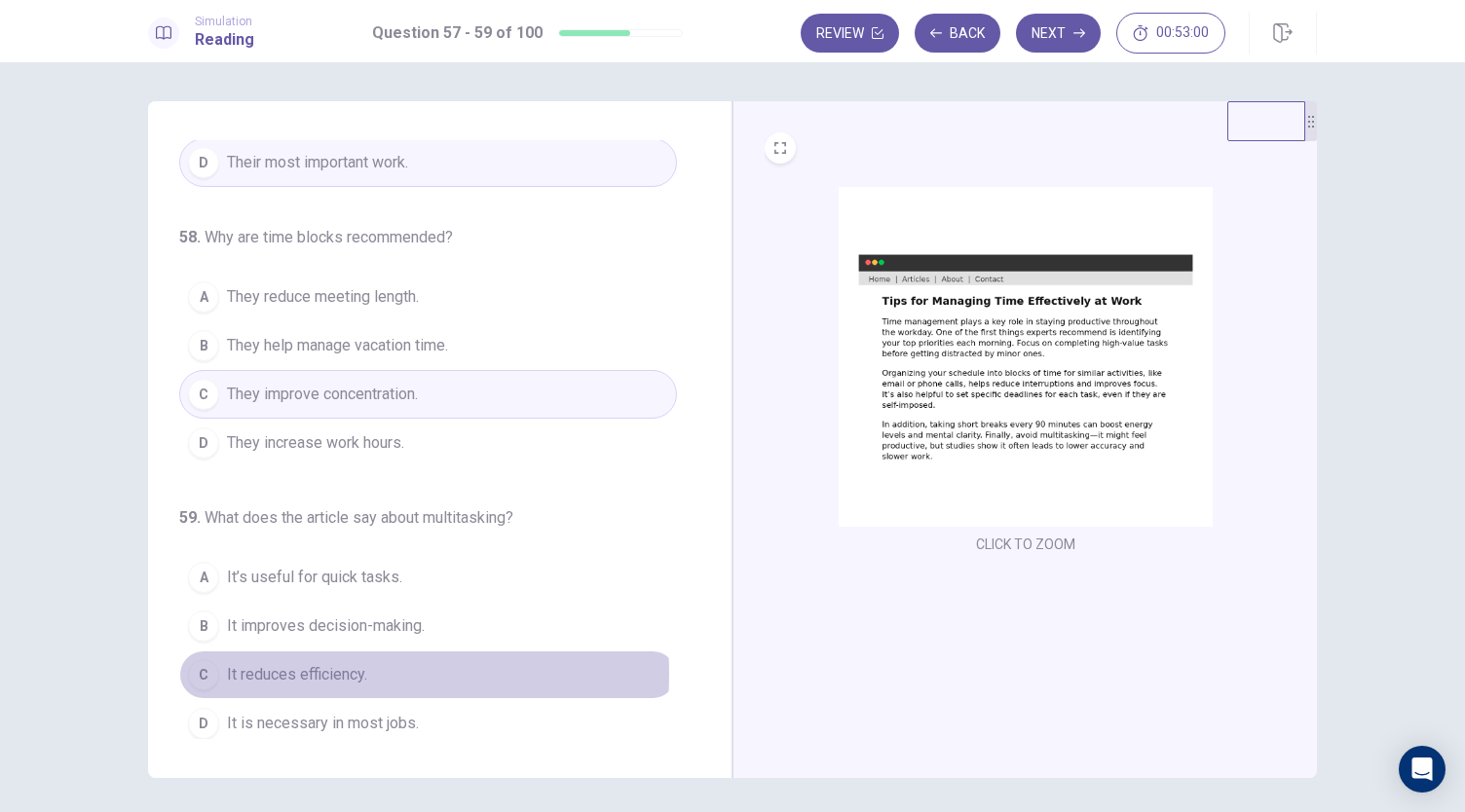
click at [327, 667] on span "It reduces efficiency." at bounding box center [298, 675] width 141 height 23
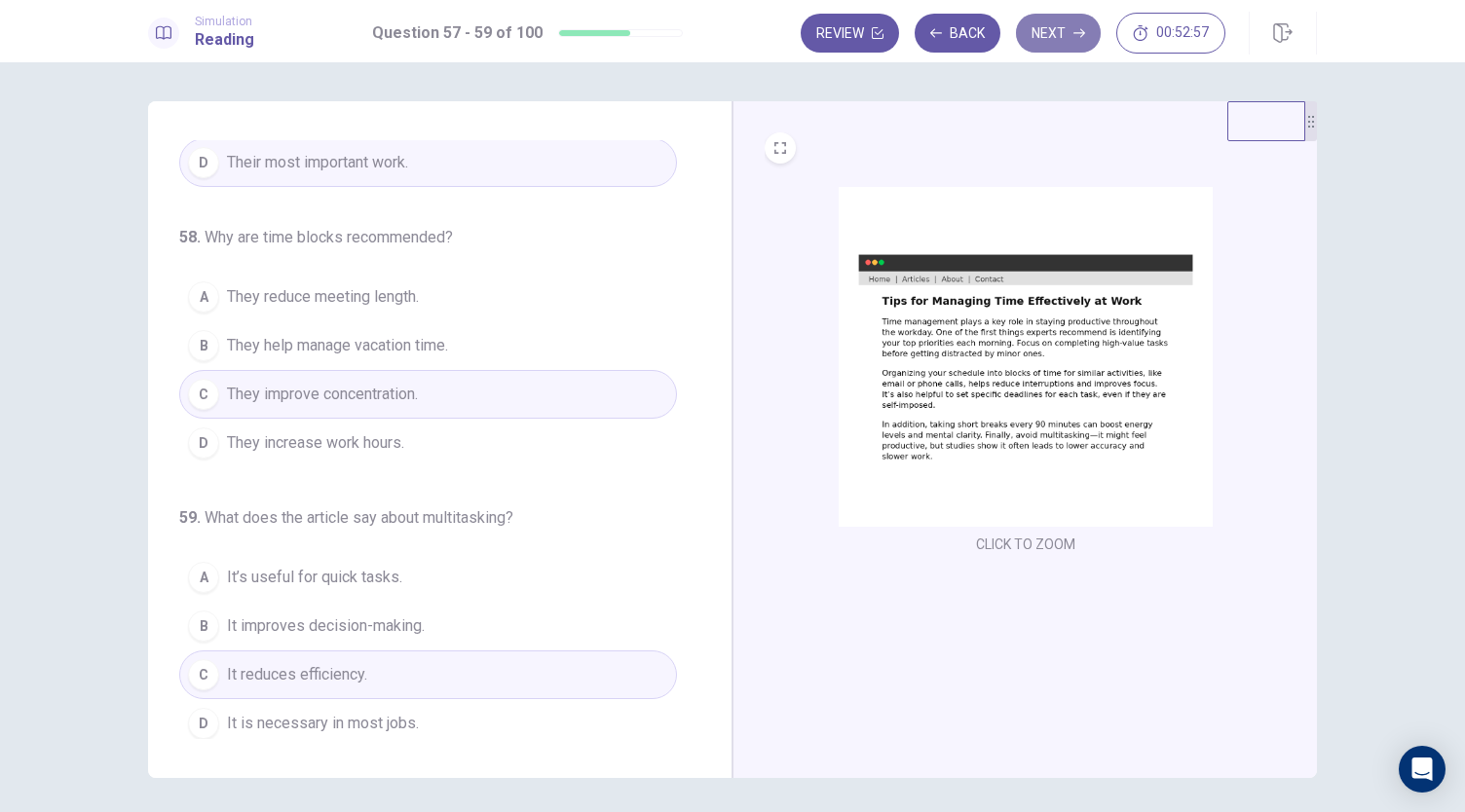
click at [1075, 35] on icon "button" at bounding box center [1079, 33] width 12 height 12
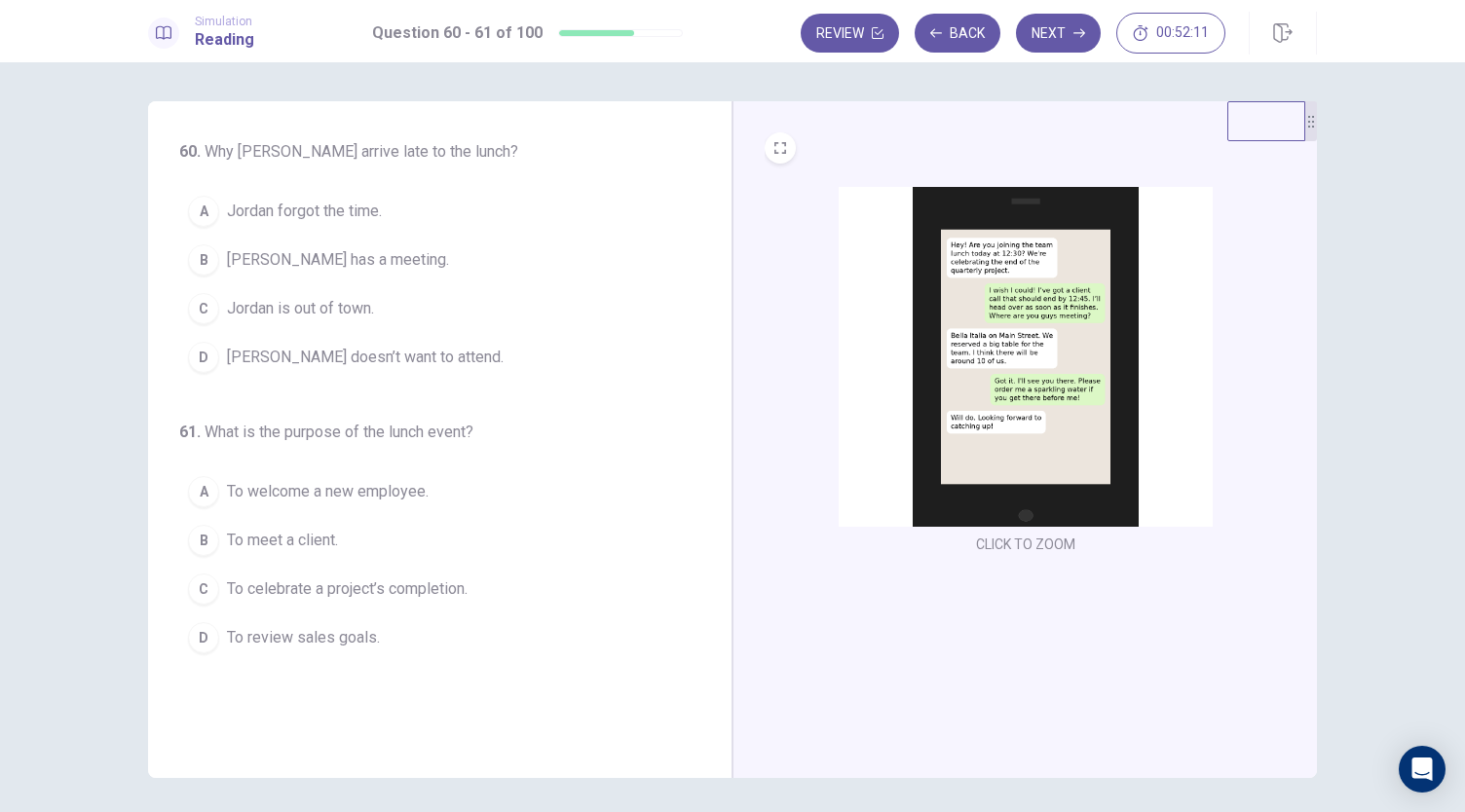
click at [345, 252] on span "[PERSON_NAME] has a meeting." at bounding box center [339, 260] width 223 height 23
click at [360, 587] on span "To celebrate a project’s completion." at bounding box center [347, 589] width 241 height 23
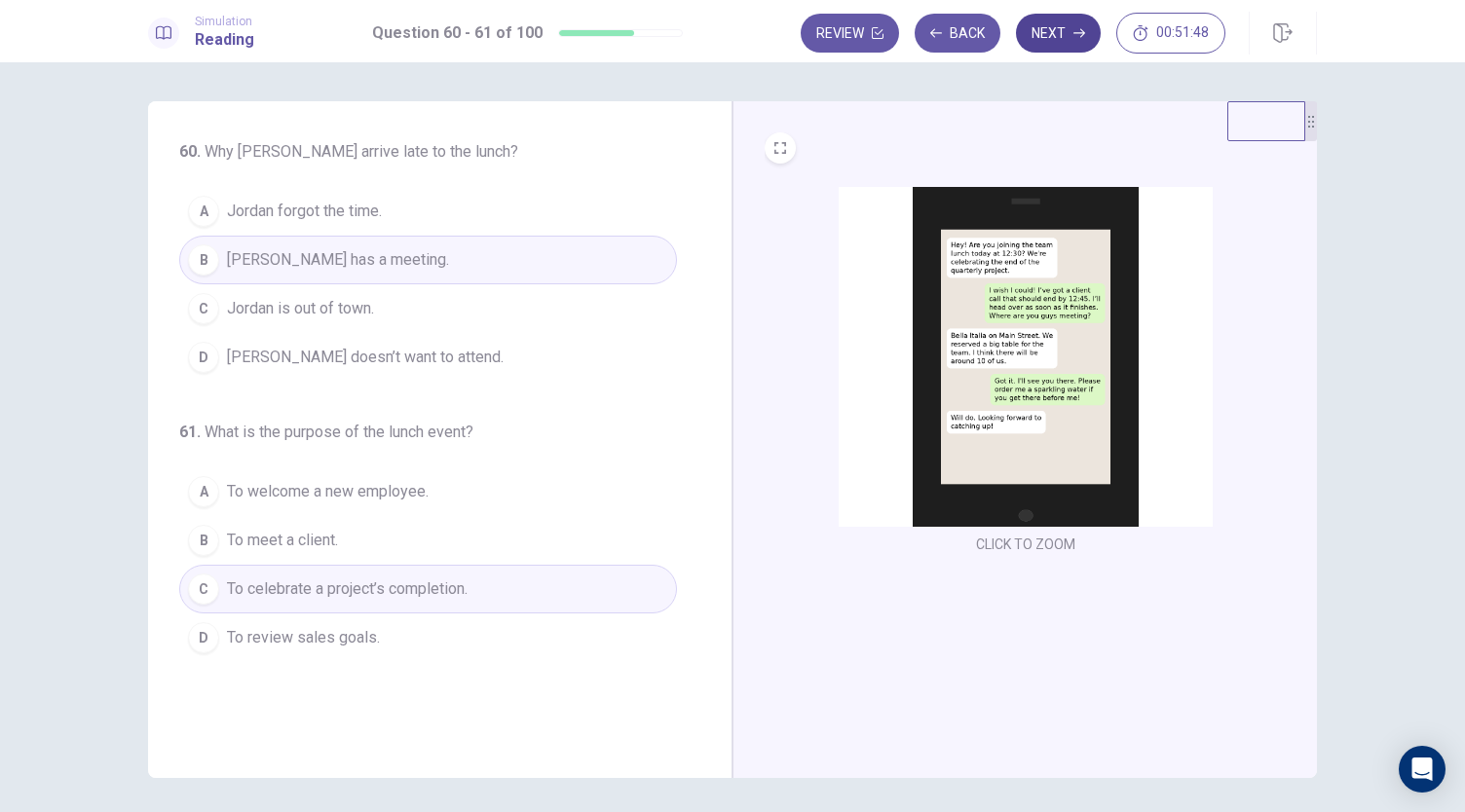
click at [1074, 26] on button "Next" at bounding box center [1058, 33] width 85 height 39
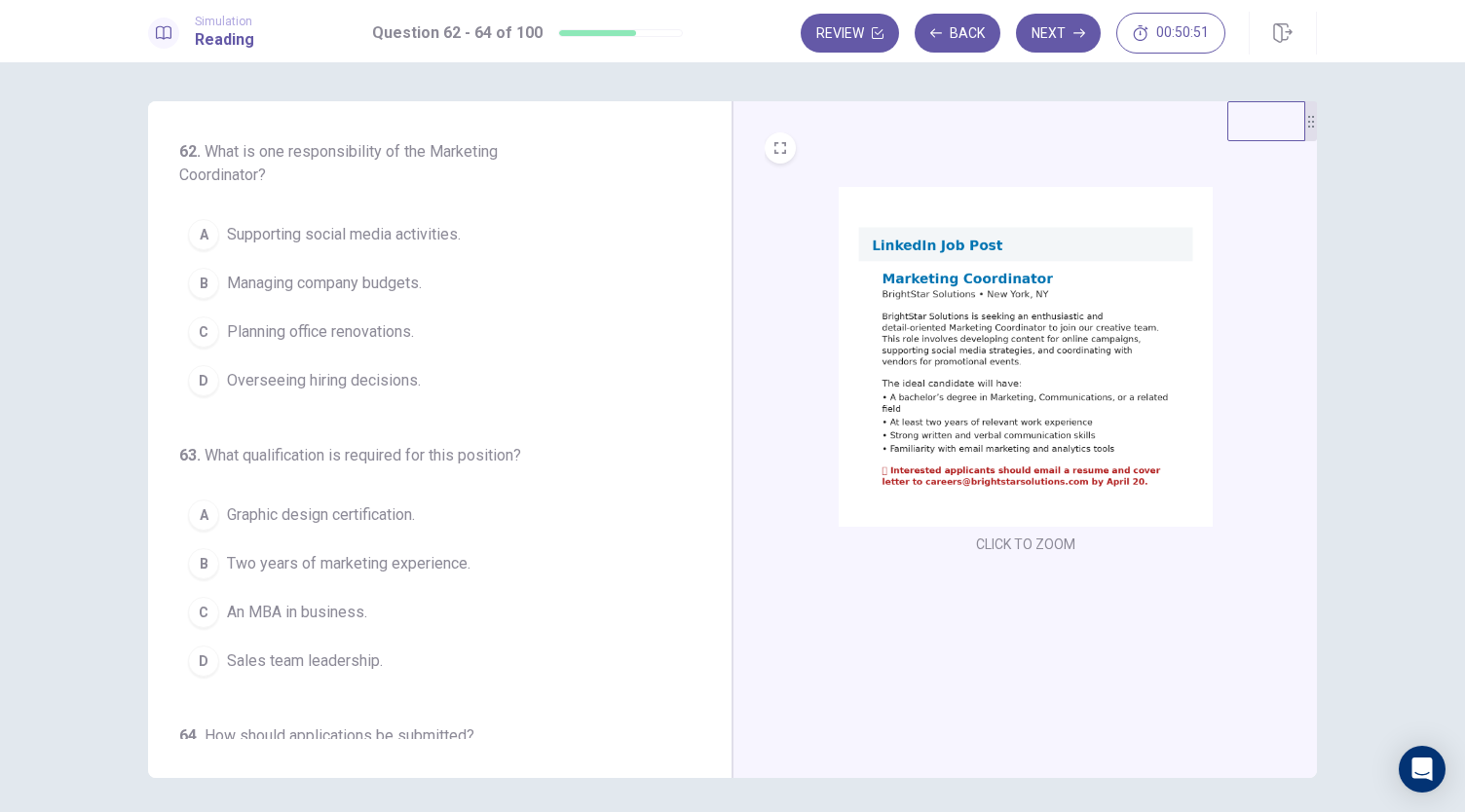
click at [339, 230] on span "Supporting social media activities." at bounding box center [345, 235] width 234 height 23
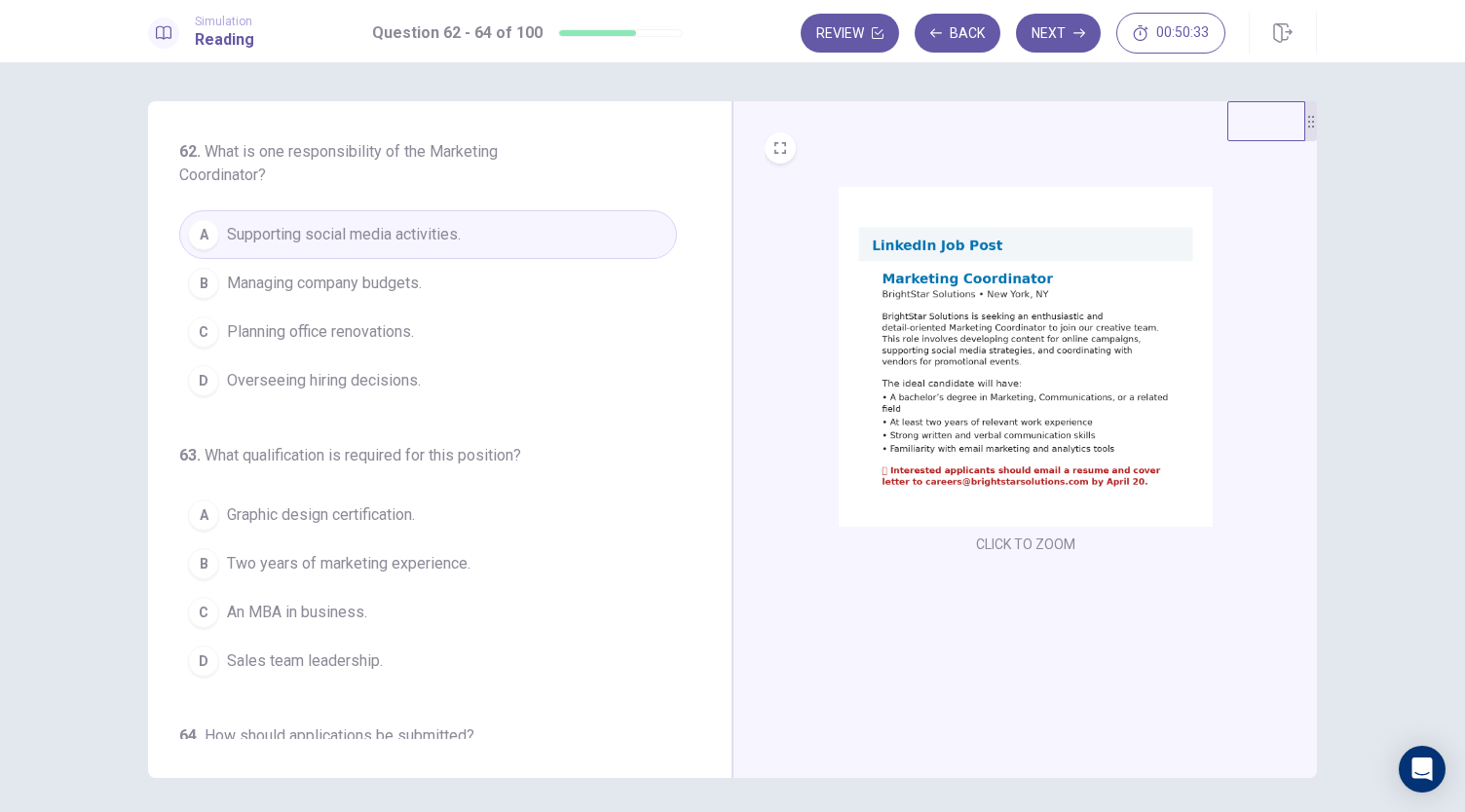
click at [454, 558] on span "Two years of marketing experience." at bounding box center [349, 564] width 244 height 23
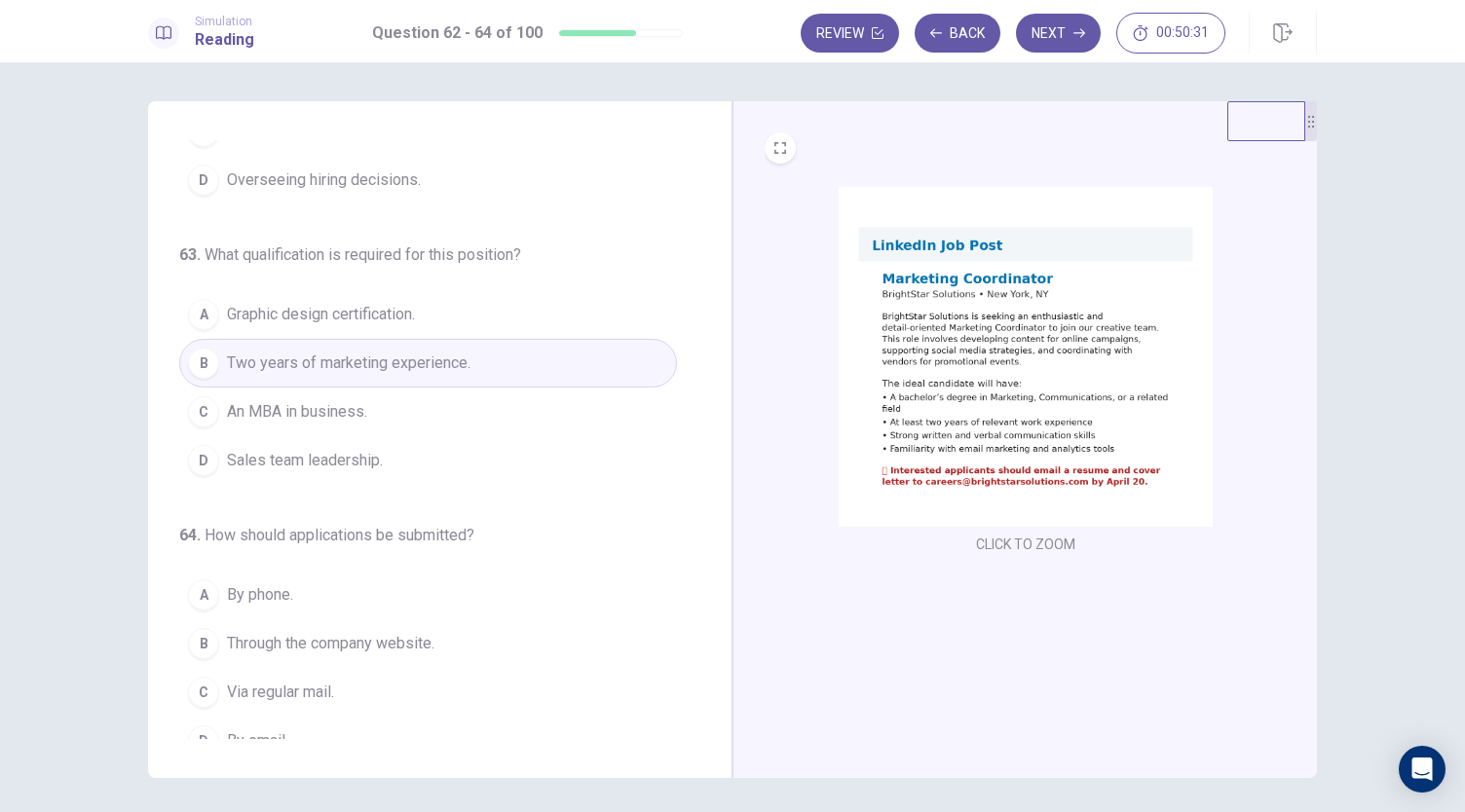
scroll to position [219, 0]
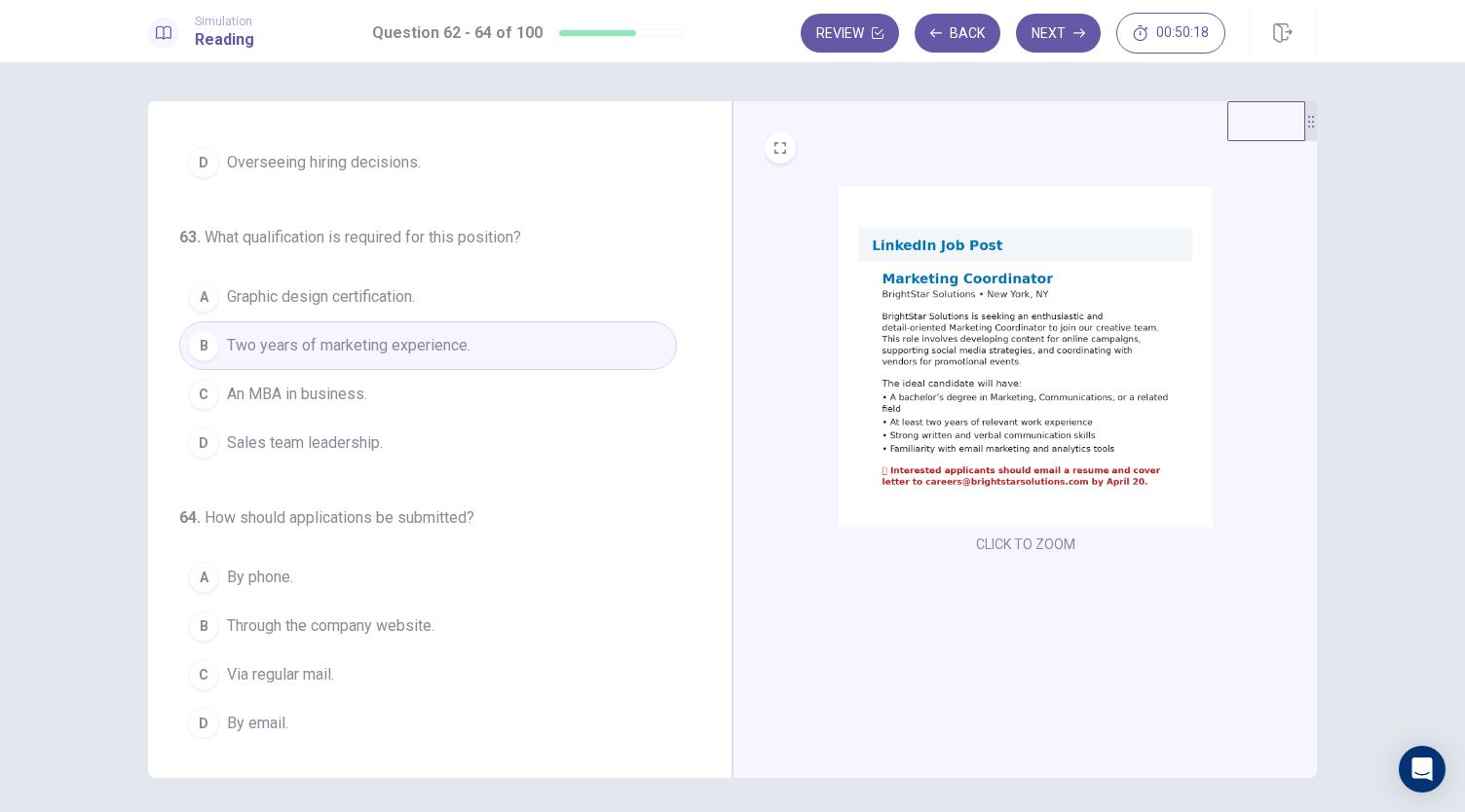
click at [271, 712] on span "By email." at bounding box center [258, 724] width 61 height 23
click at [1062, 39] on button "Next" at bounding box center [1058, 33] width 85 height 39
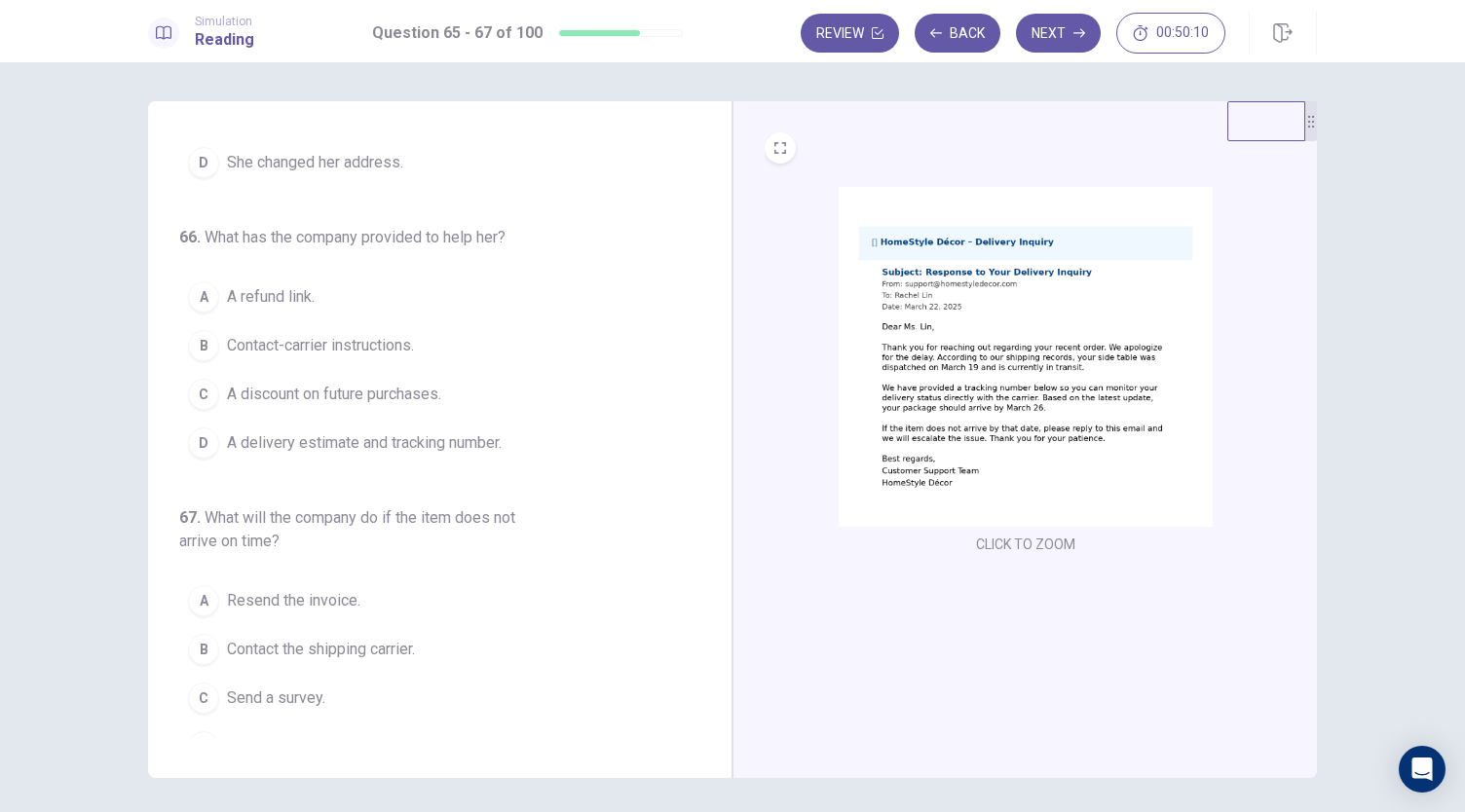
scroll to position [0, 0]
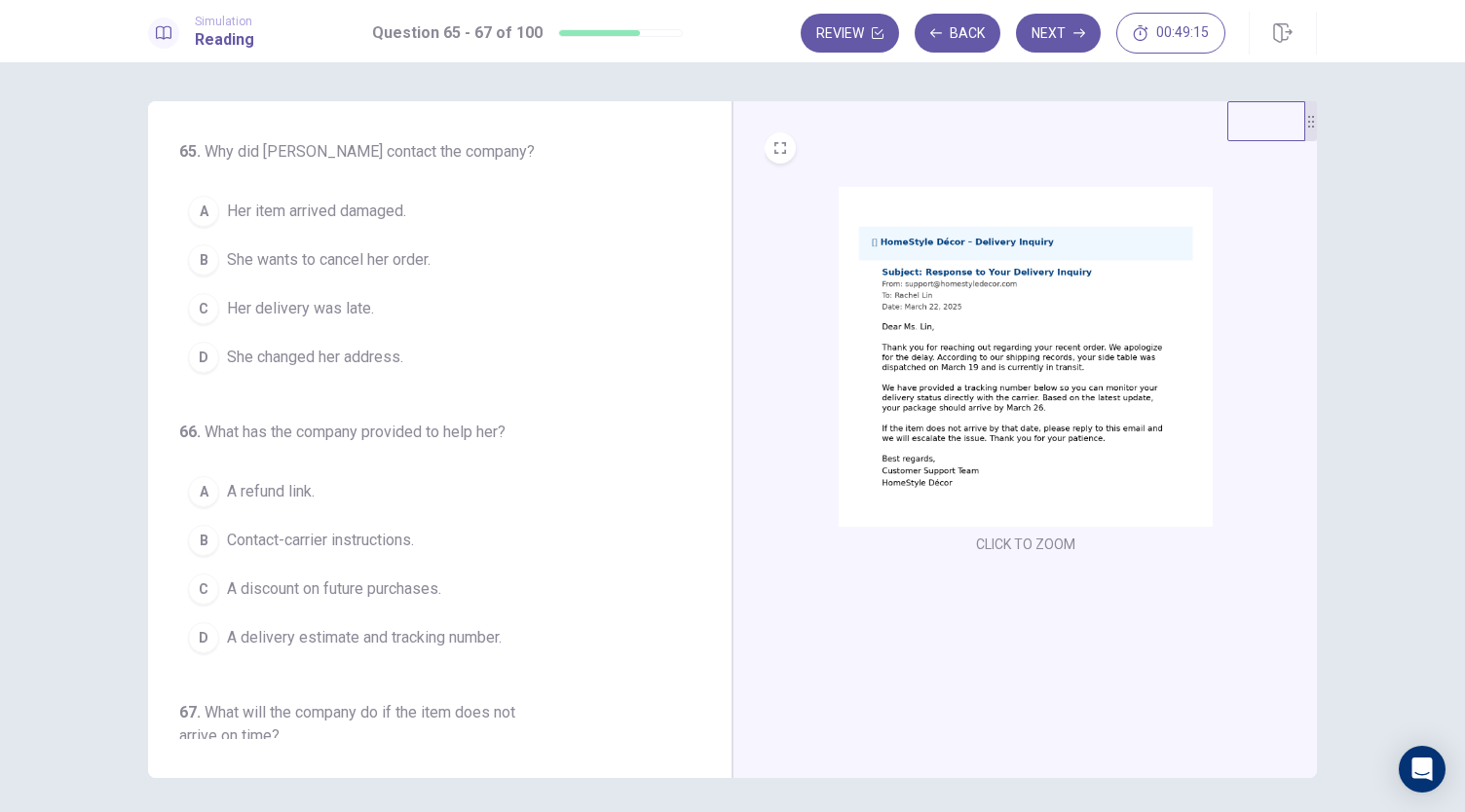
click at [351, 310] on span "Her delivery was late." at bounding box center [301, 308] width 147 height 23
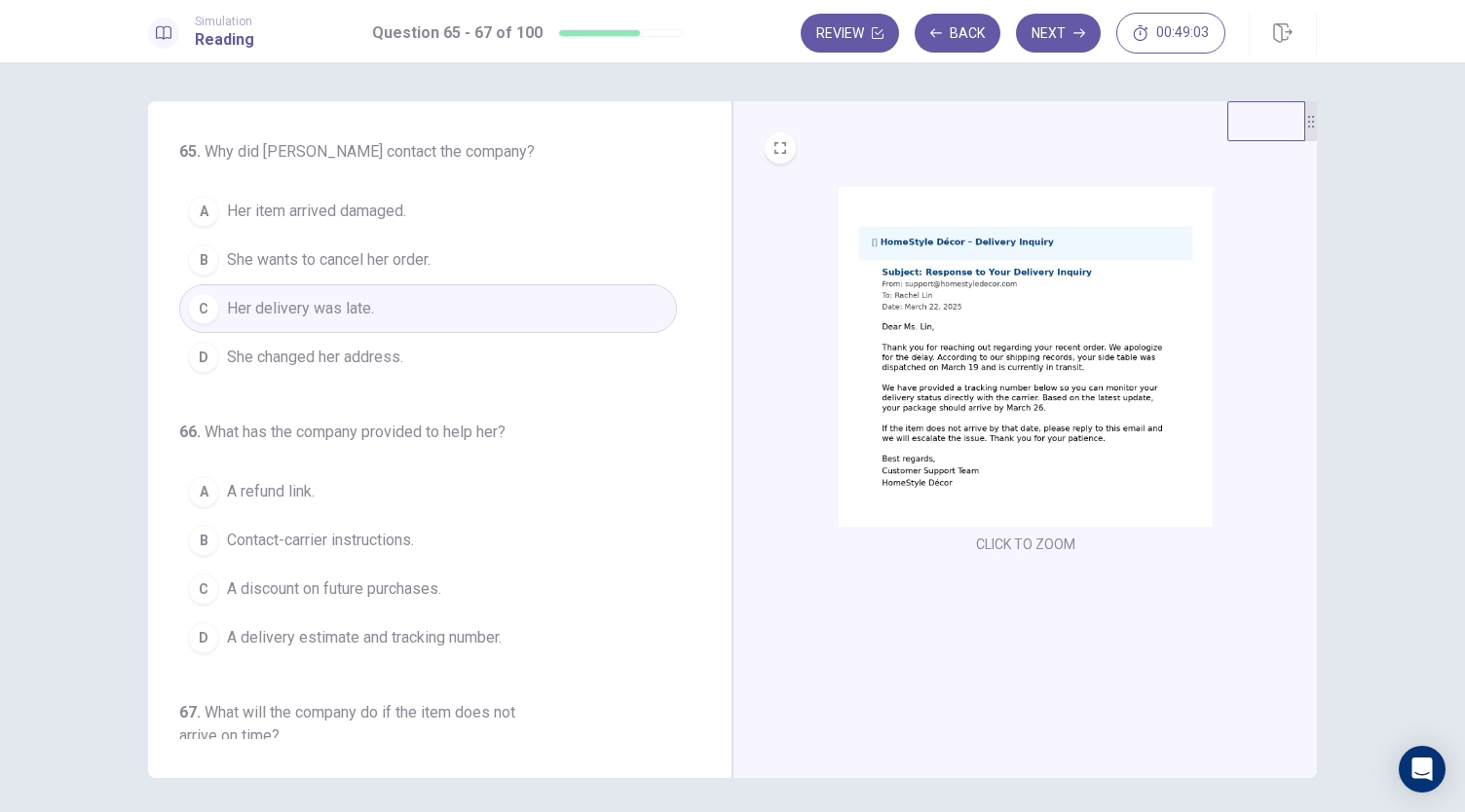
click at [455, 640] on span "A delivery estimate and tracking number." at bounding box center [364, 638] width 274 height 23
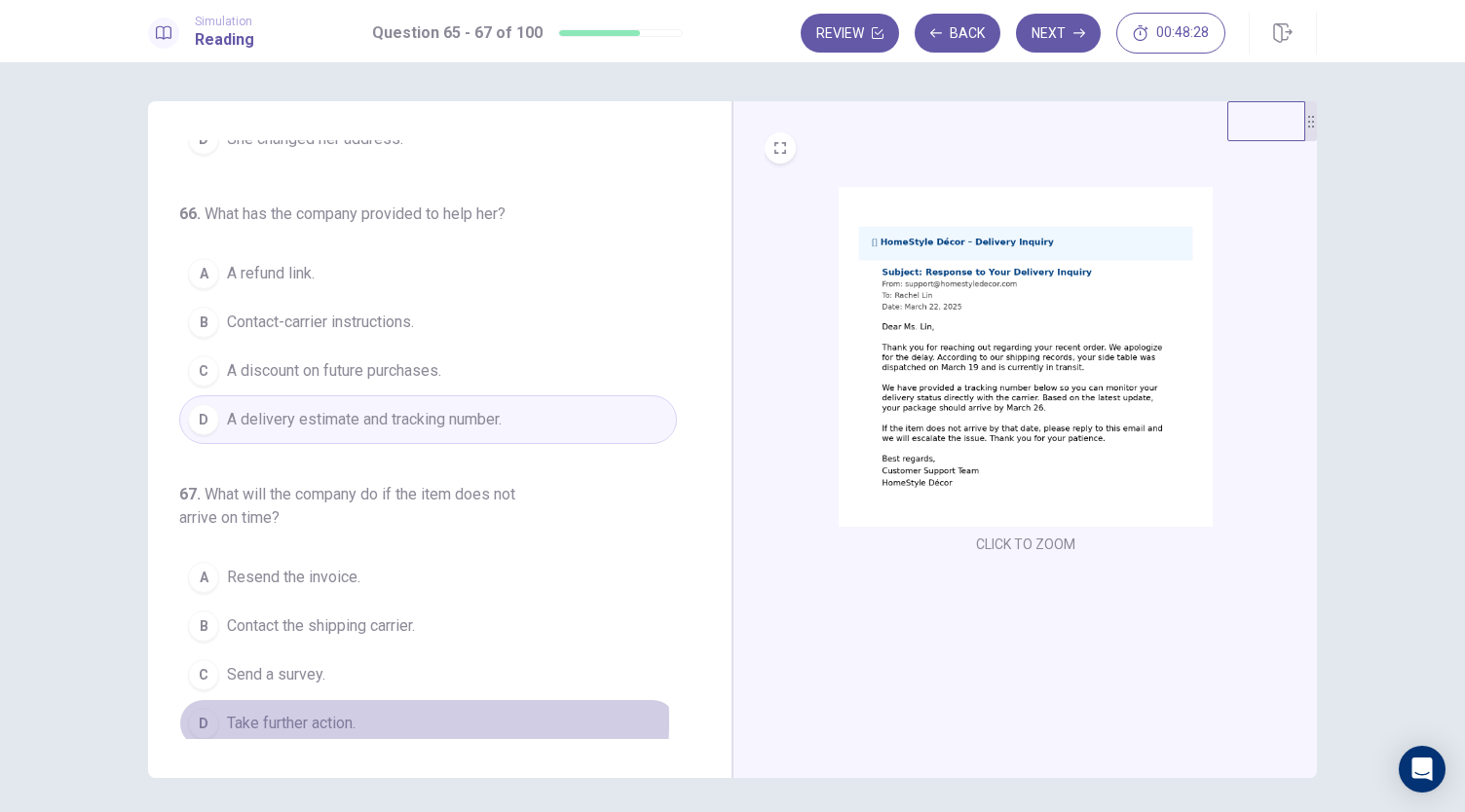
click at [310, 713] on span "Take further action." at bounding box center [292, 724] width 129 height 23
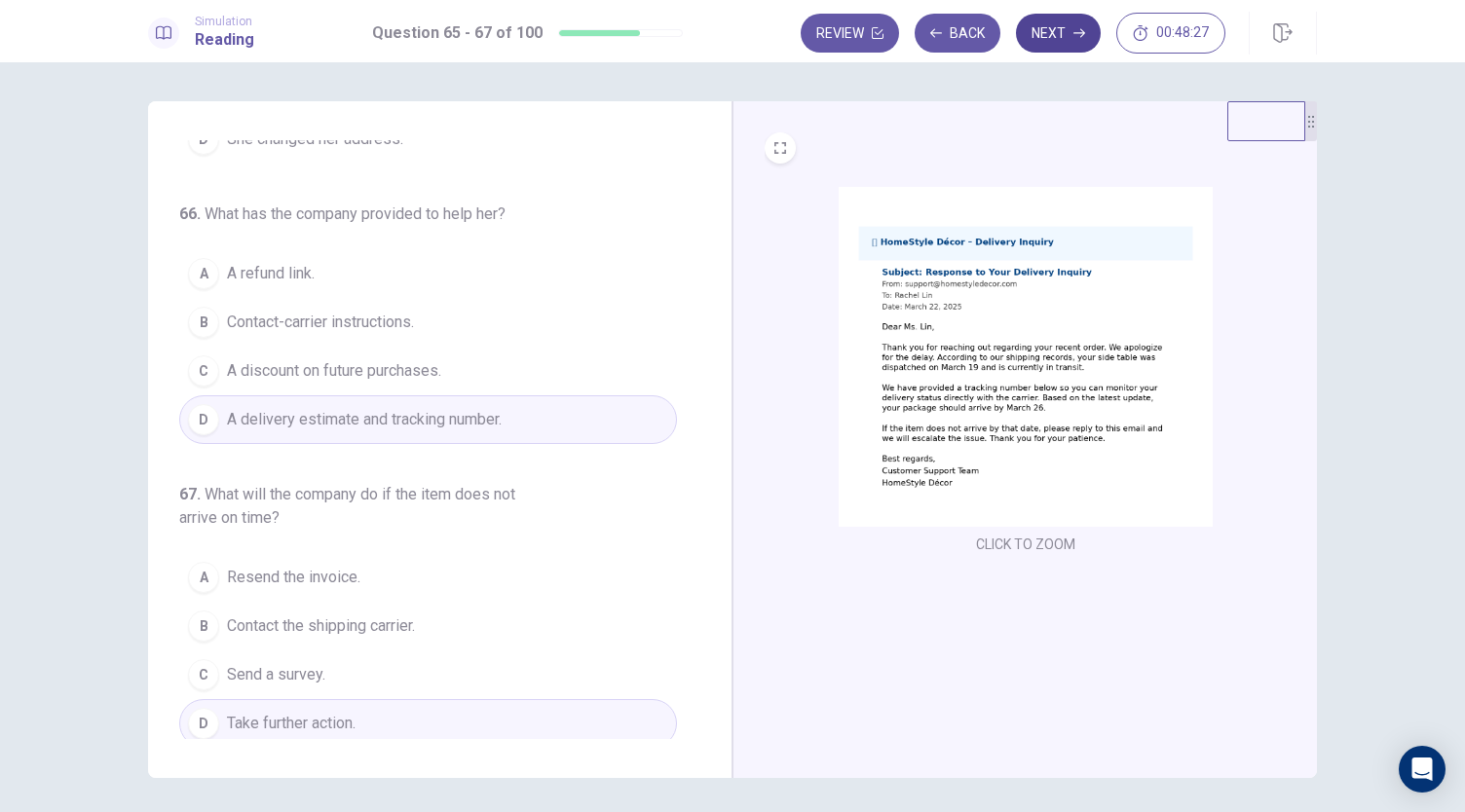
click at [1078, 30] on icon "button" at bounding box center [1079, 33] width 12 height 12
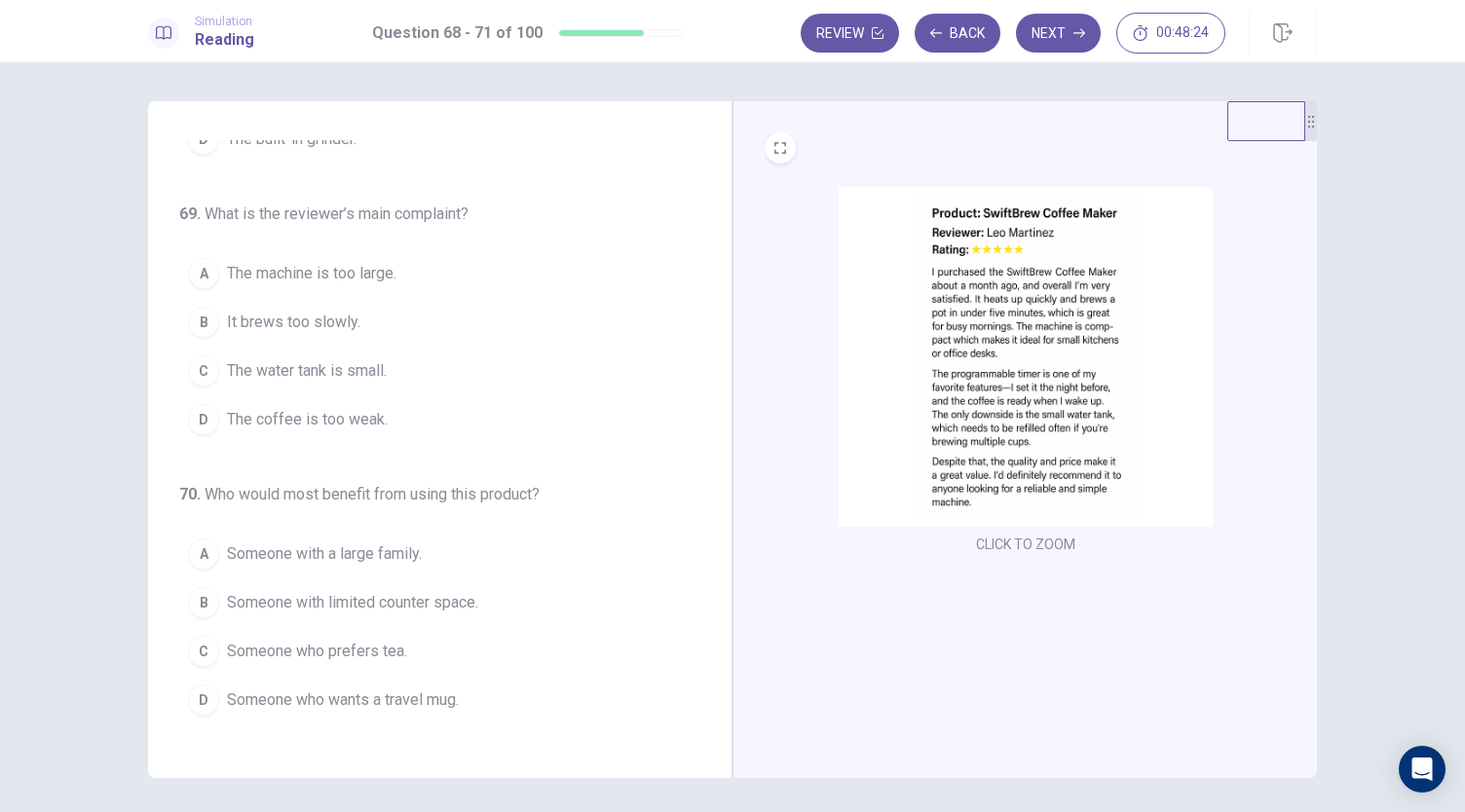
scroll to position [0, 0]
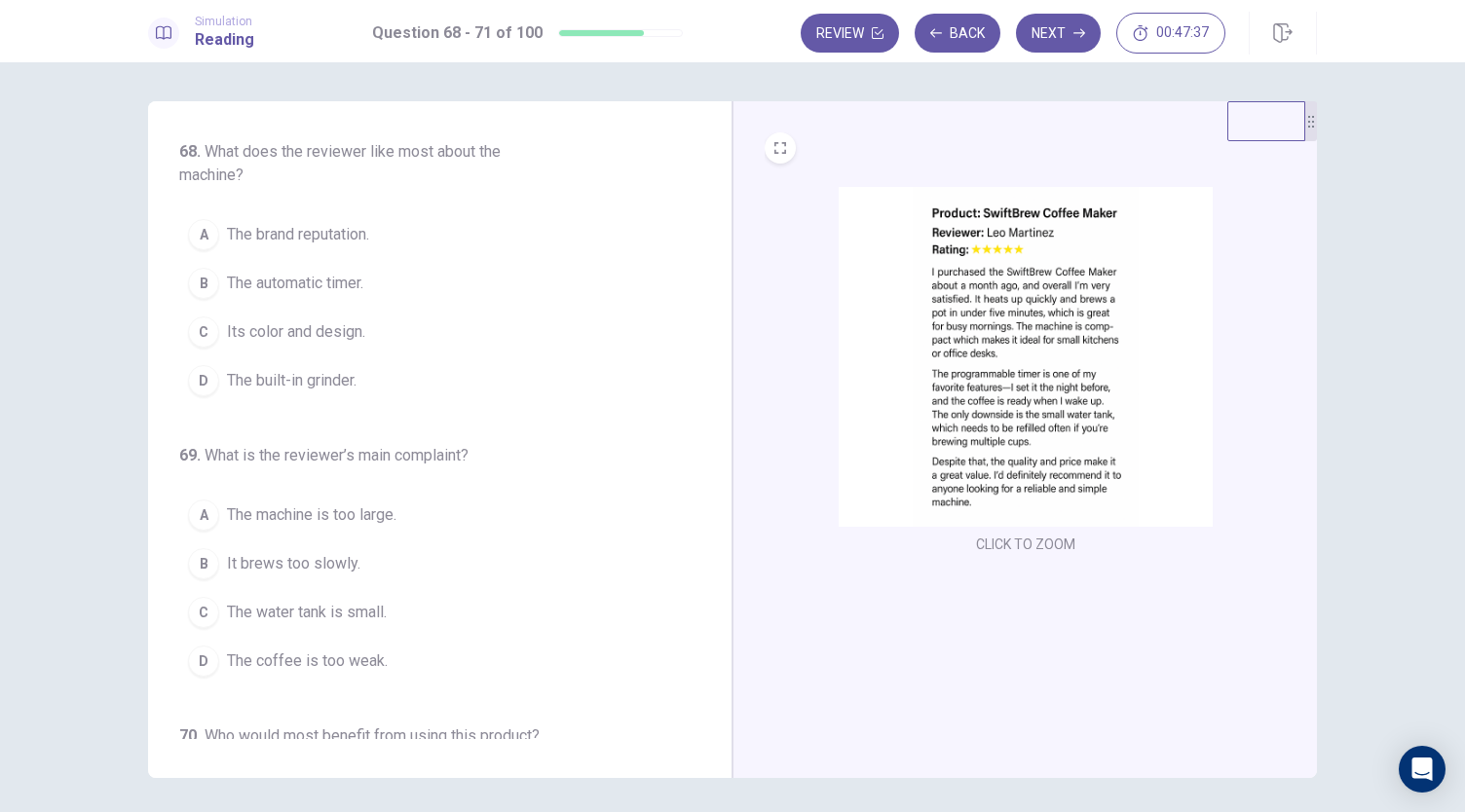
click at [342, 283] on span "The automatic timer." at bounding box center [296, 283] width 137 height 23
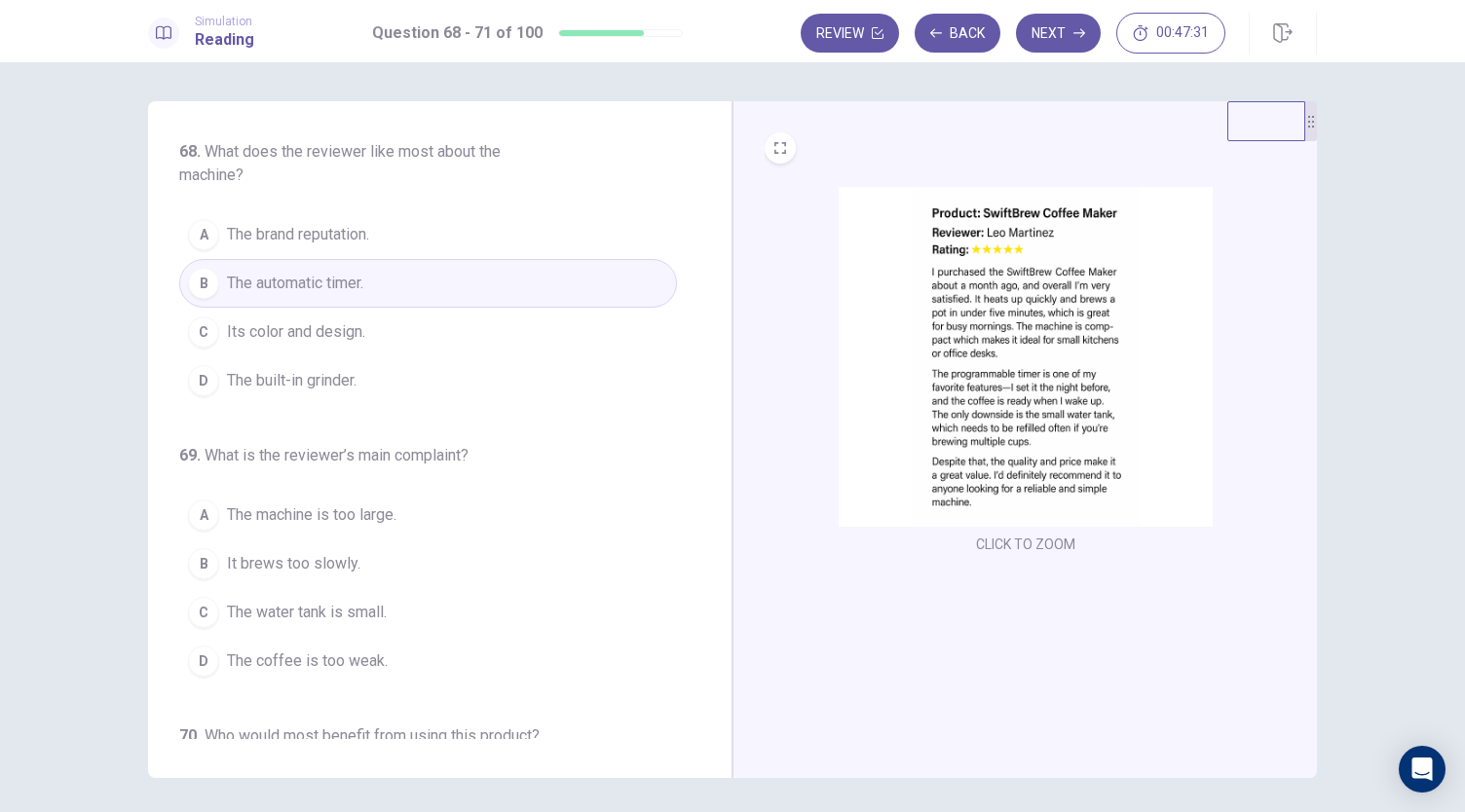
click at [374, 615] on span "The water tank is small." at bounding box center [307, 613] width 160 height 23
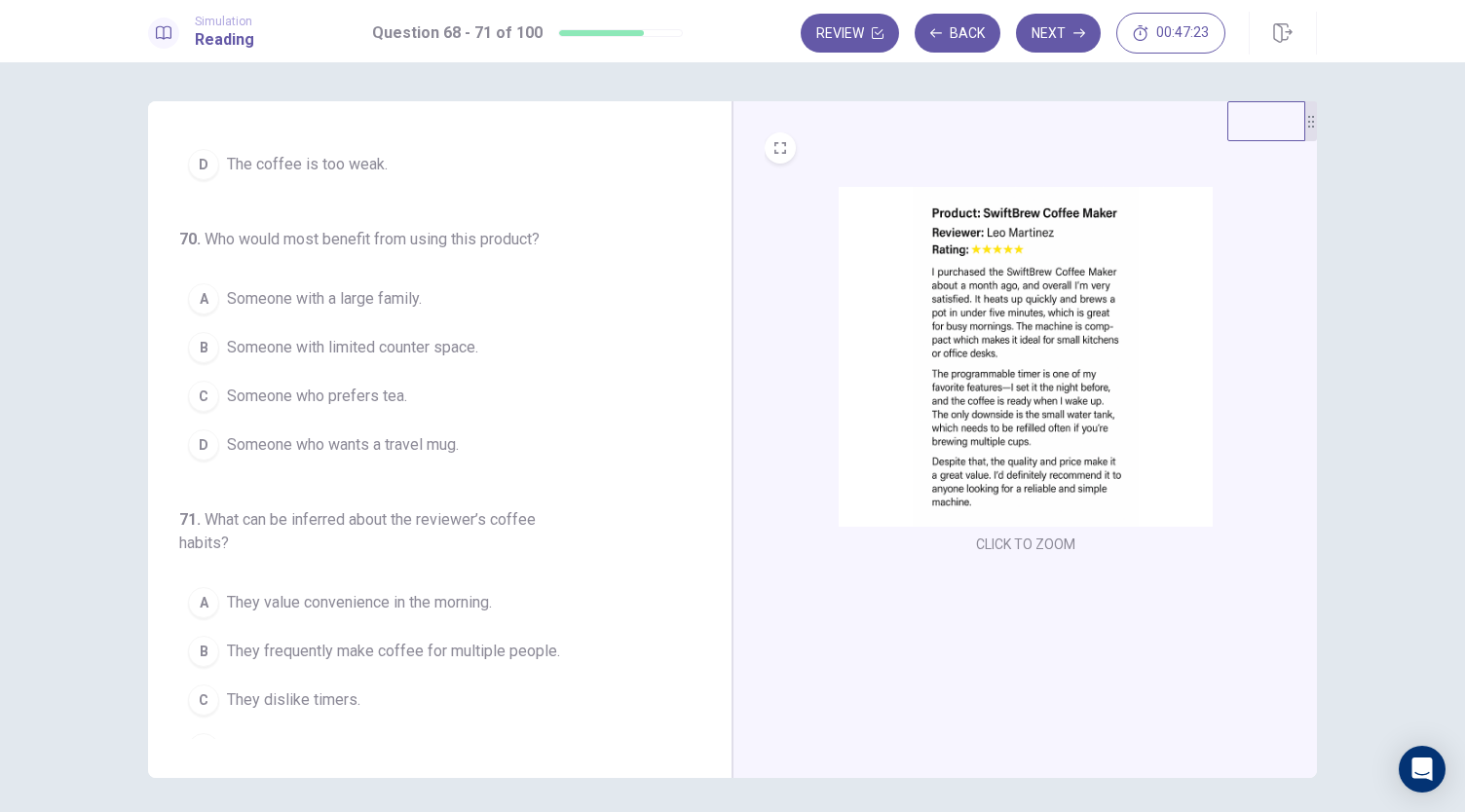
scroll to position [505, 0]
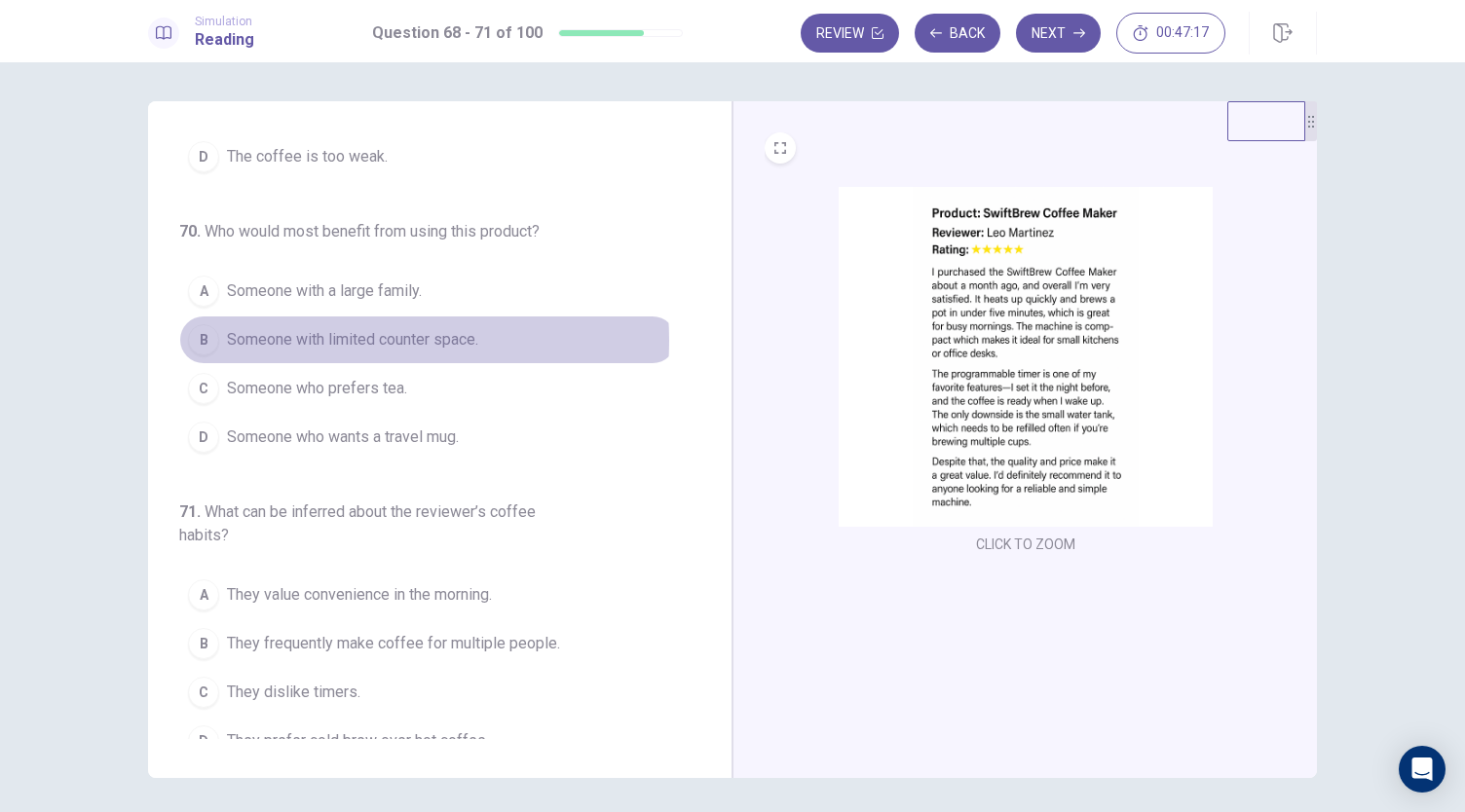
click at [326, 335] on span "Someone with limited counter space." at bounding box center [352, 340] width 251 height 23
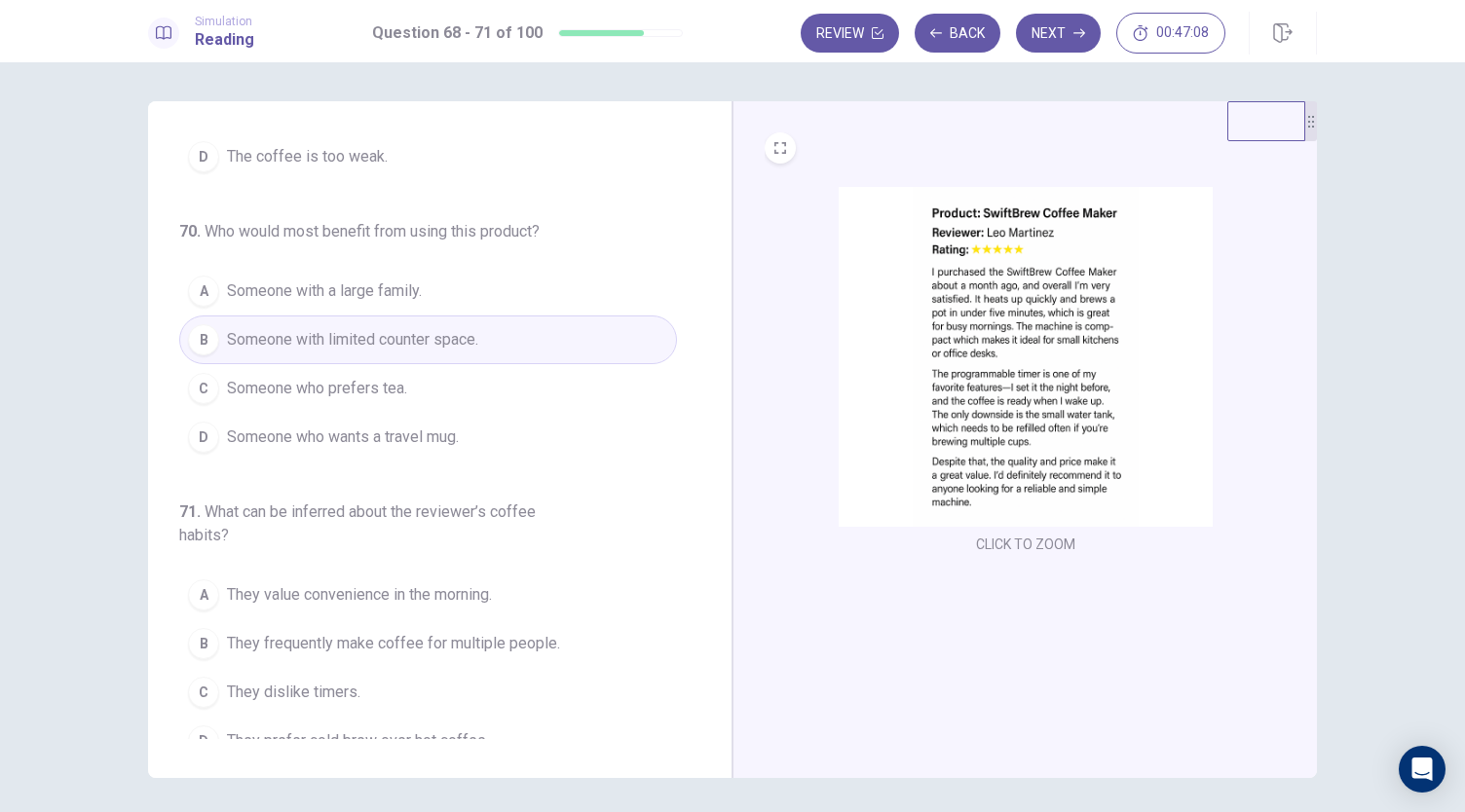
scroll to position [520, 0]
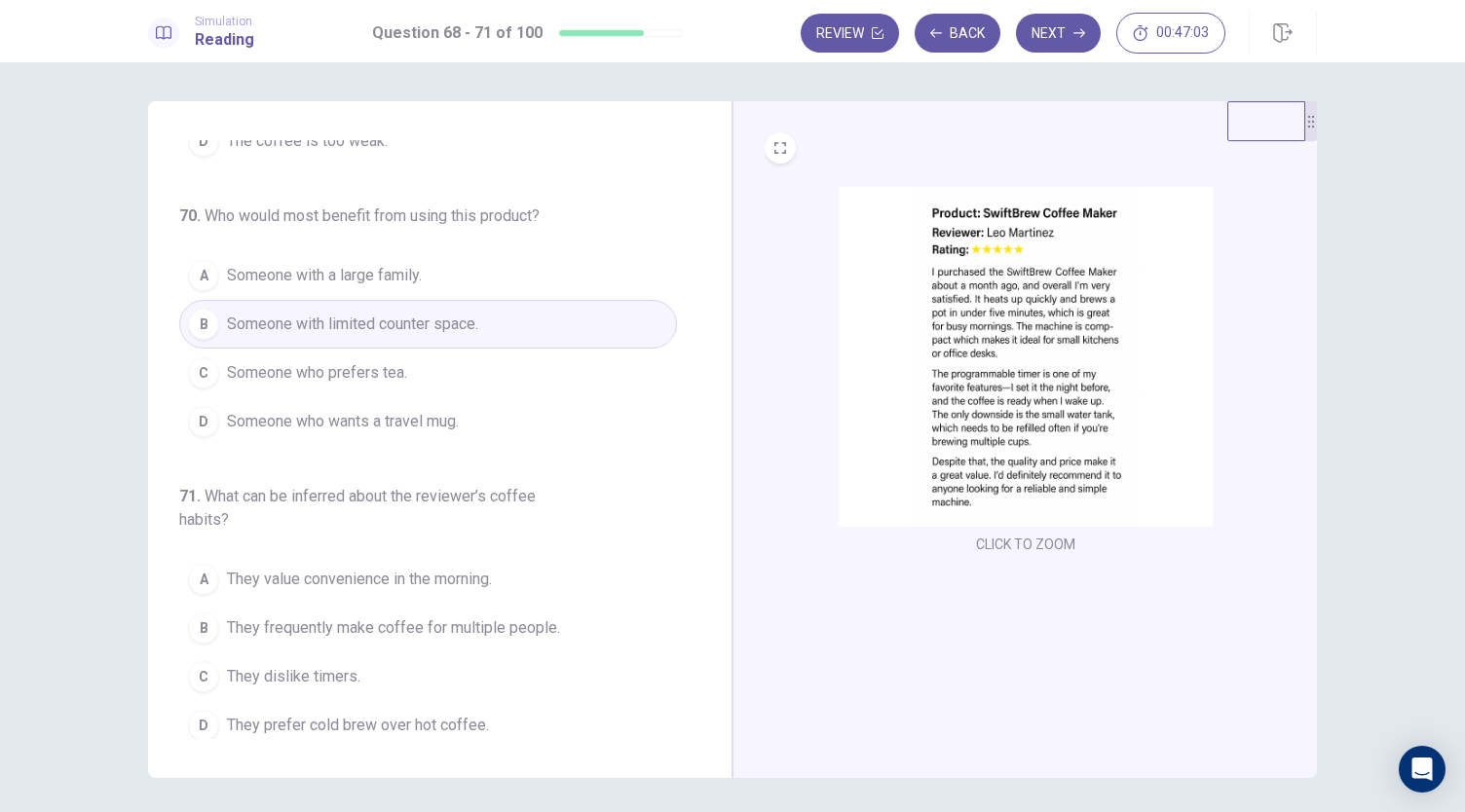
click at [442, 576] on span "They value convenience in the morning." at bounding box center [359, 580] width 265 height 23
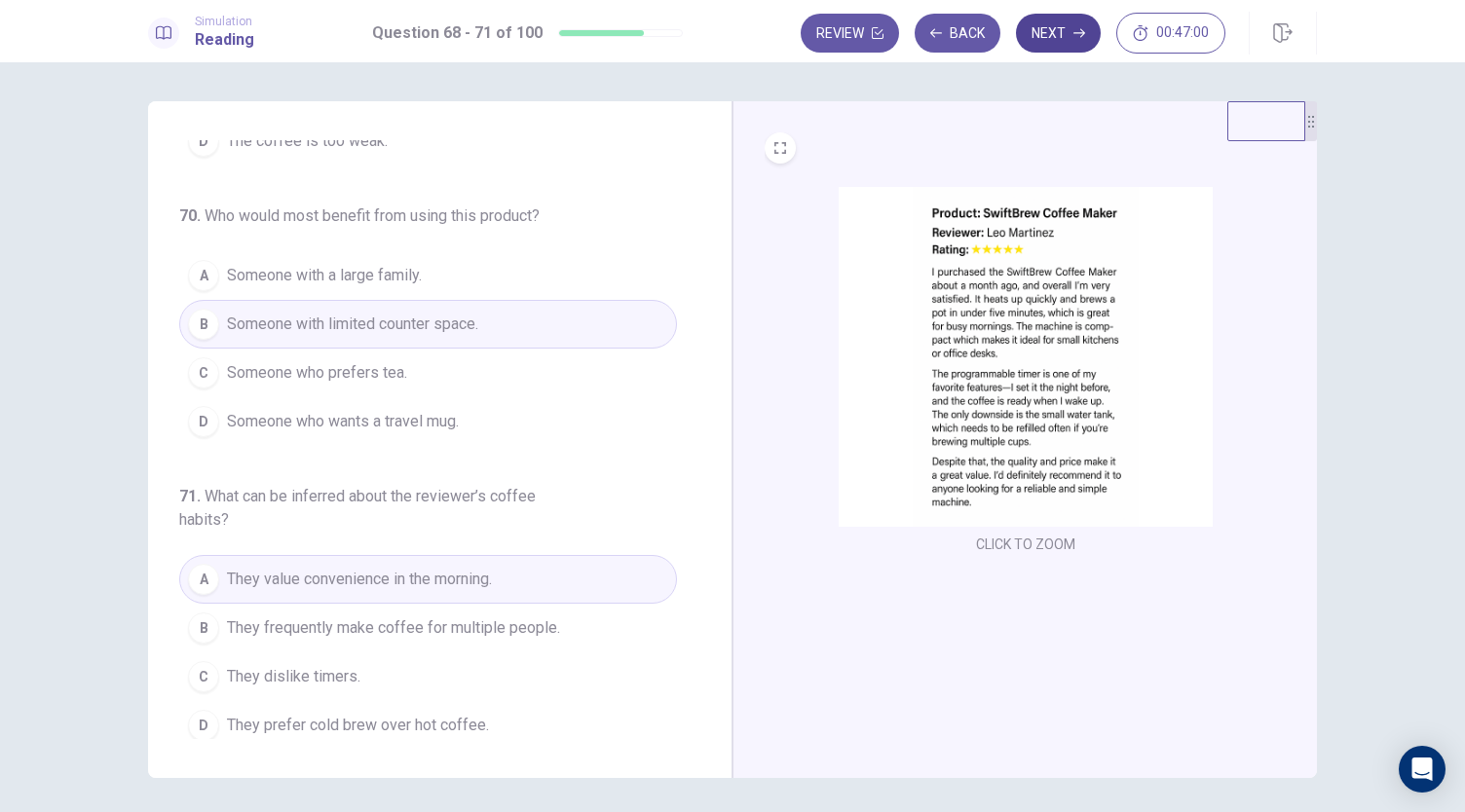
click at [1083, 43] on button "Next" at bounding box center [1058, 33] width 85 height 39
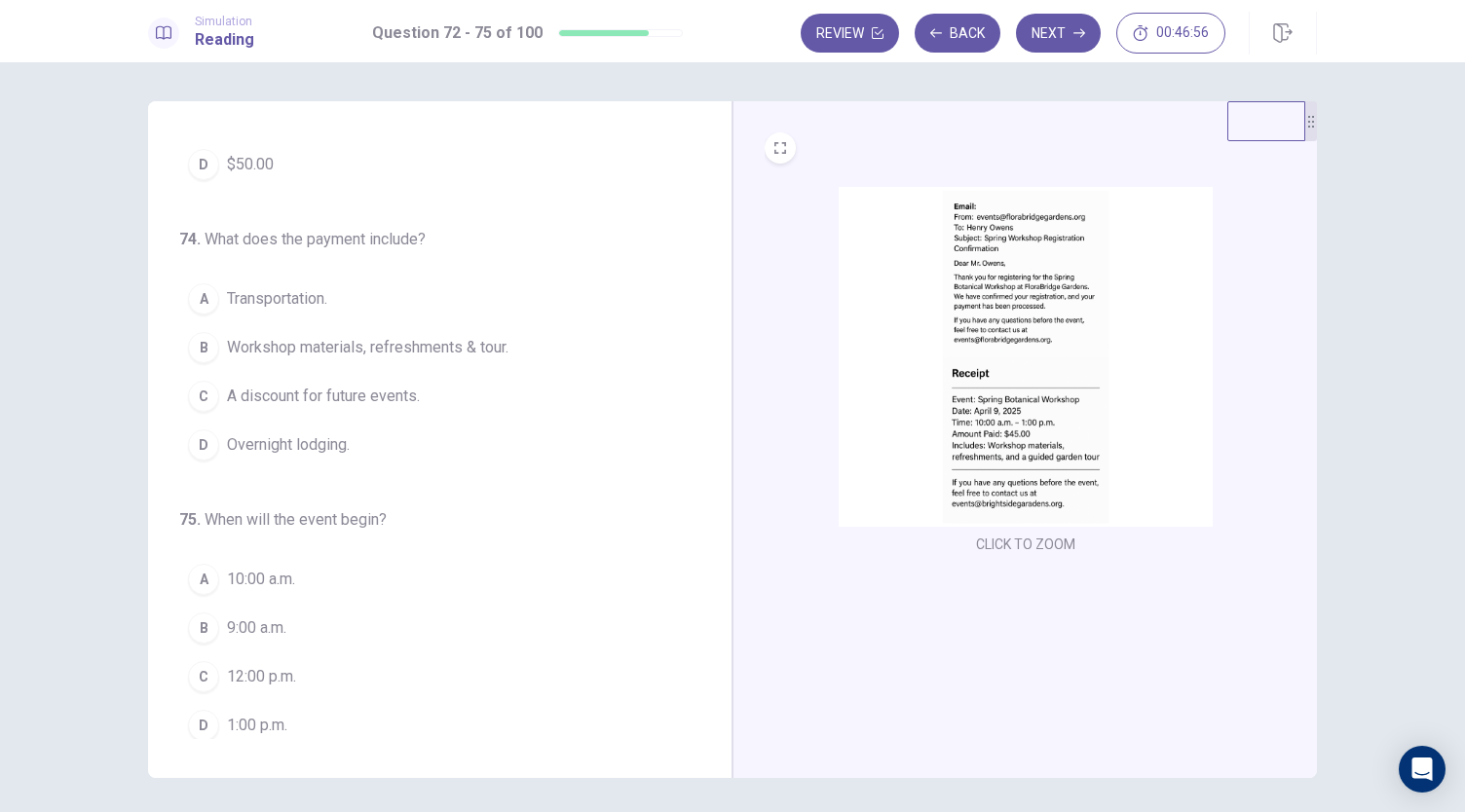
scroll to position [0, 0]
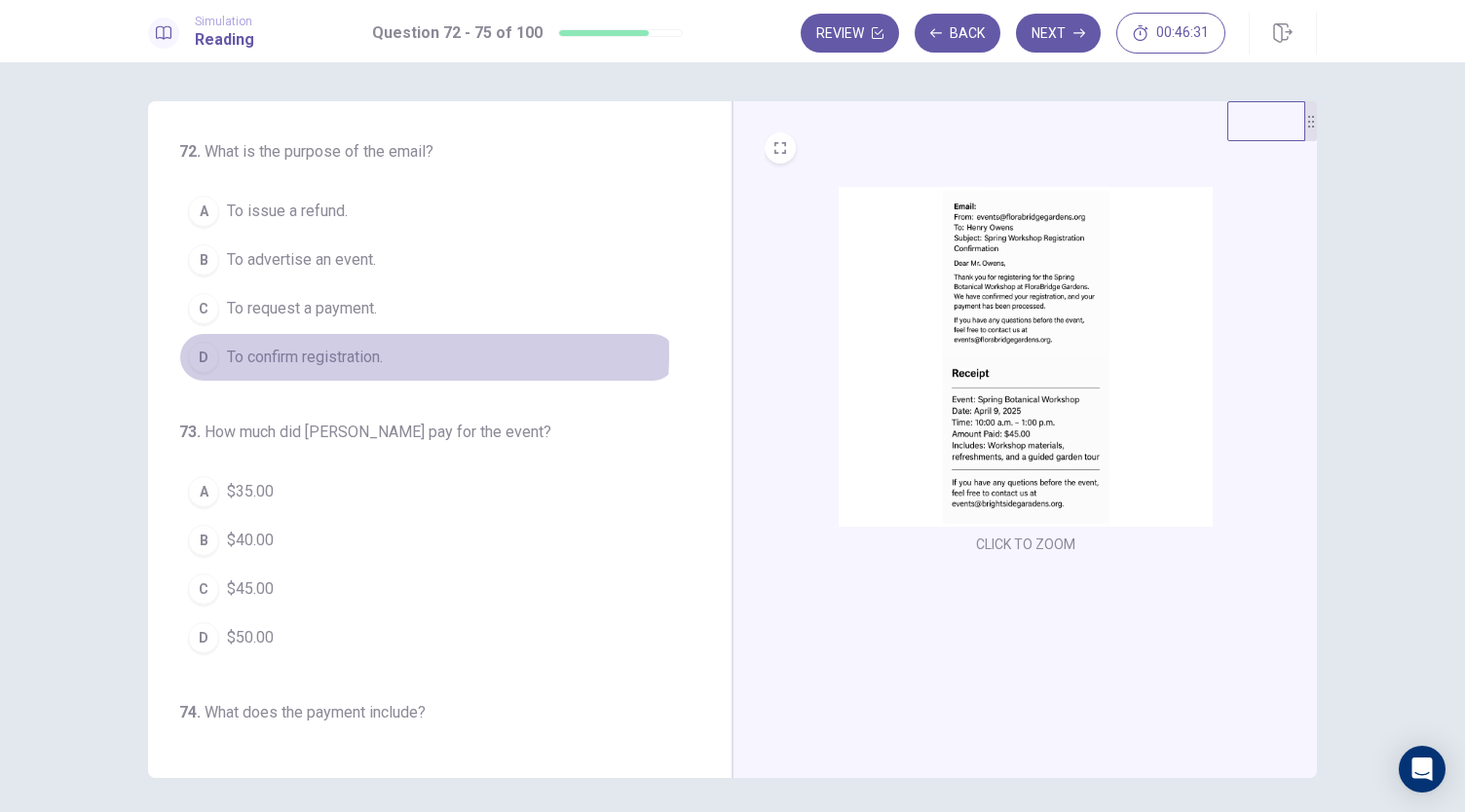
click at [329, 351] on span "To confirm registration." at bounding box center [305, 357] width 156 height 23
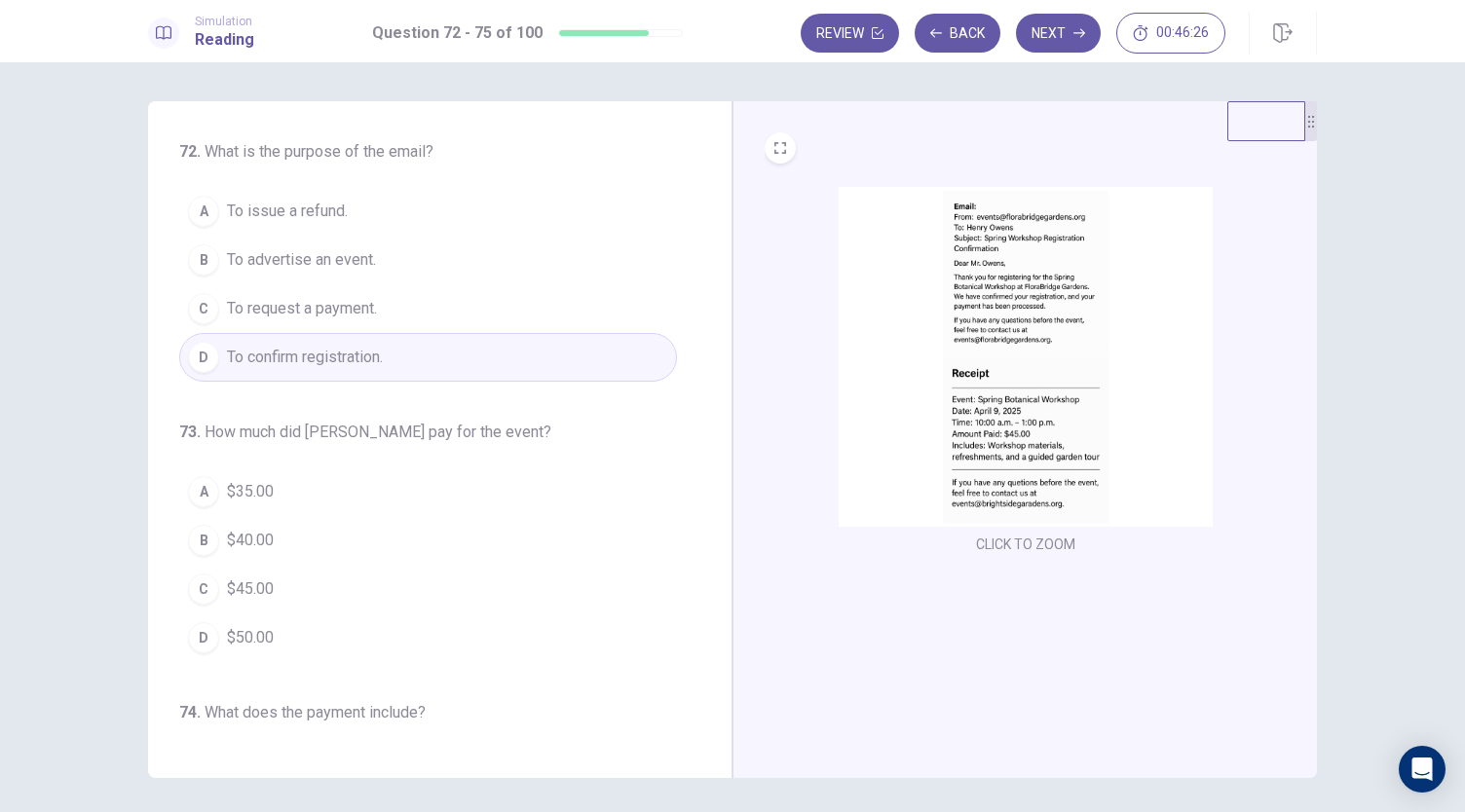
click at [235, 594] on span "$45.00" at bounding box center [251, 589] width 47 height 23
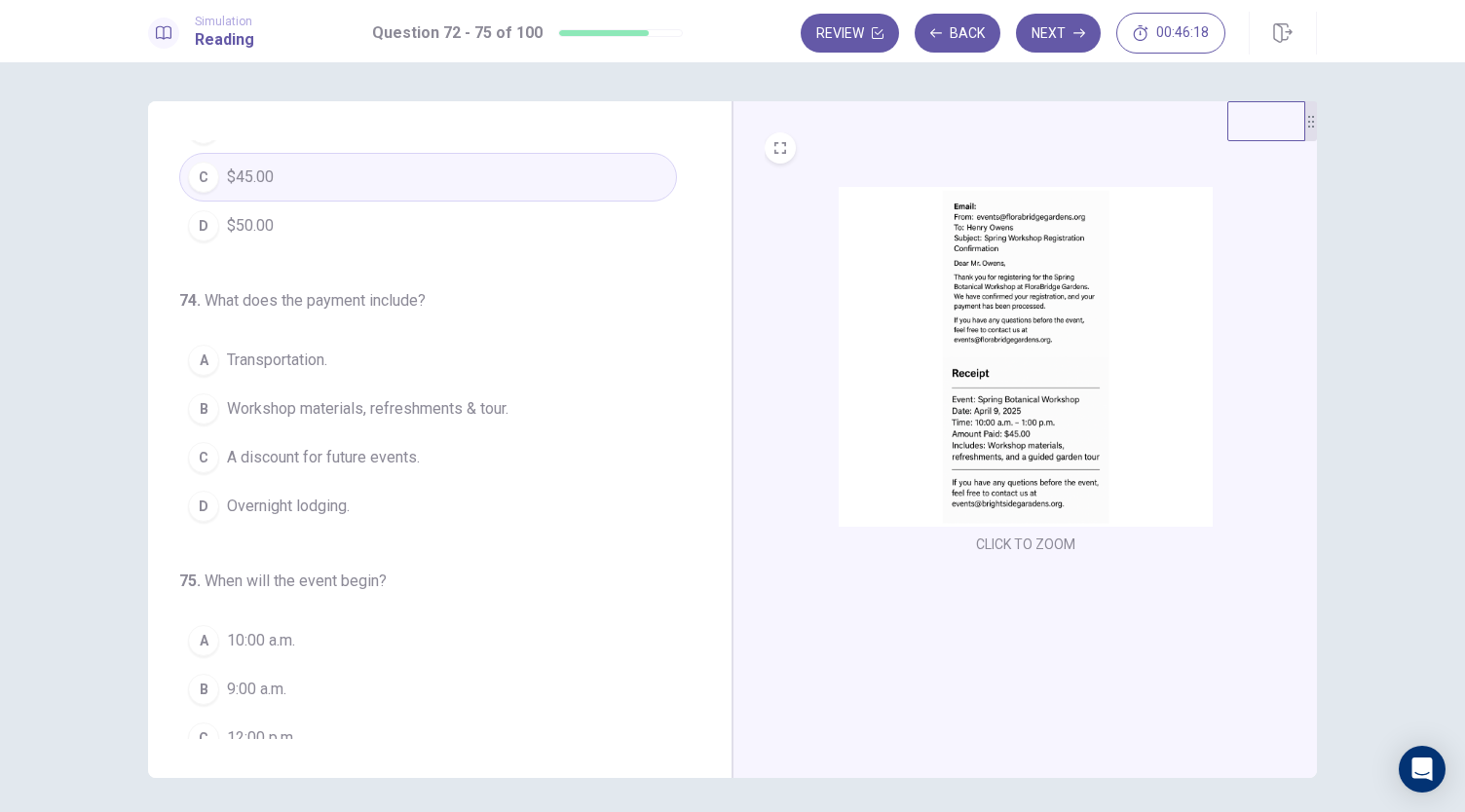
scroll to position [423, 0]
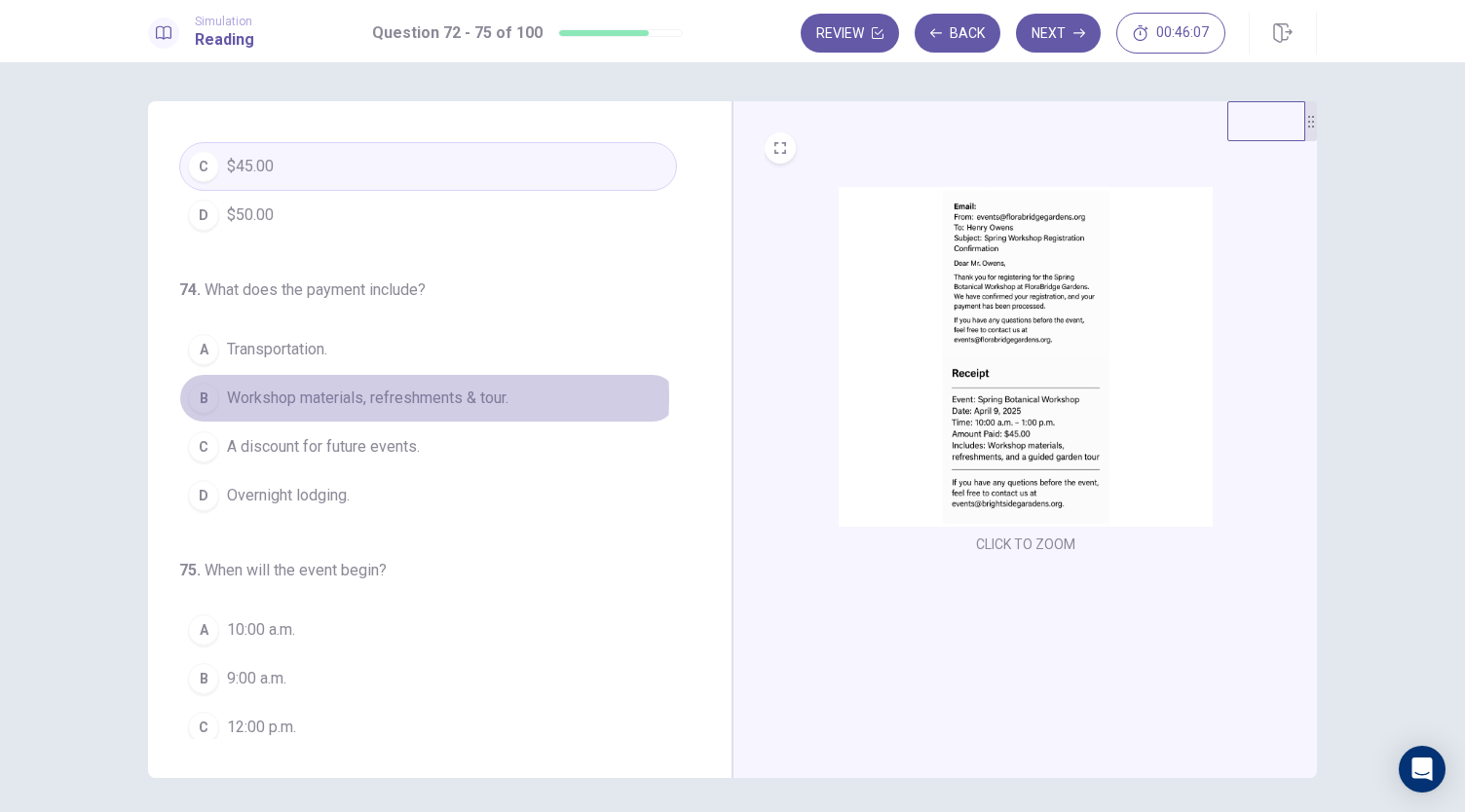
click at [391, 390] on span "Workshop materials, refreshments & tour." at bounding box center [368, 398] width 281 height 23
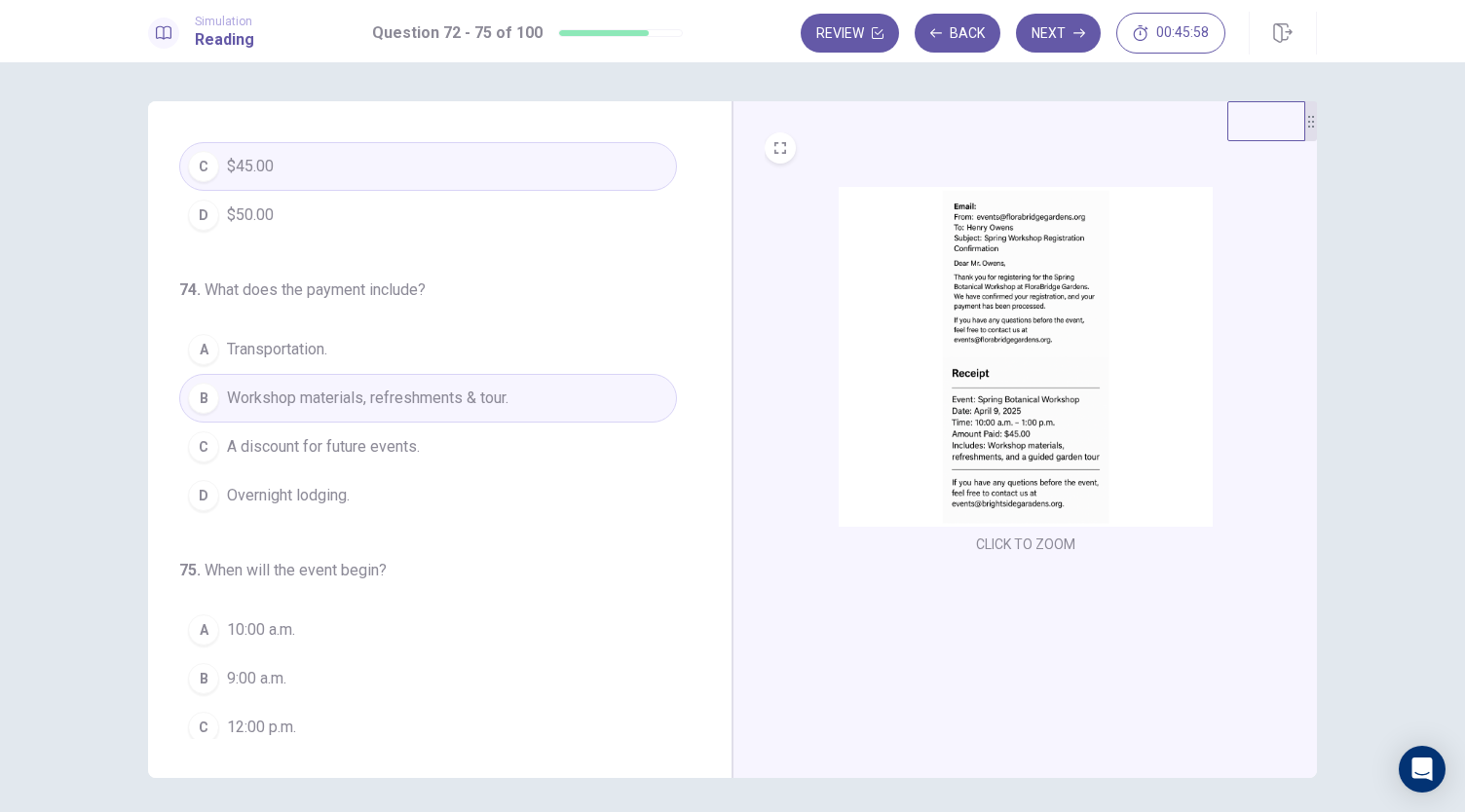
click at [265, 629] on span "10:00 a.m." at bounding box center [262, 630] width 68 height 23
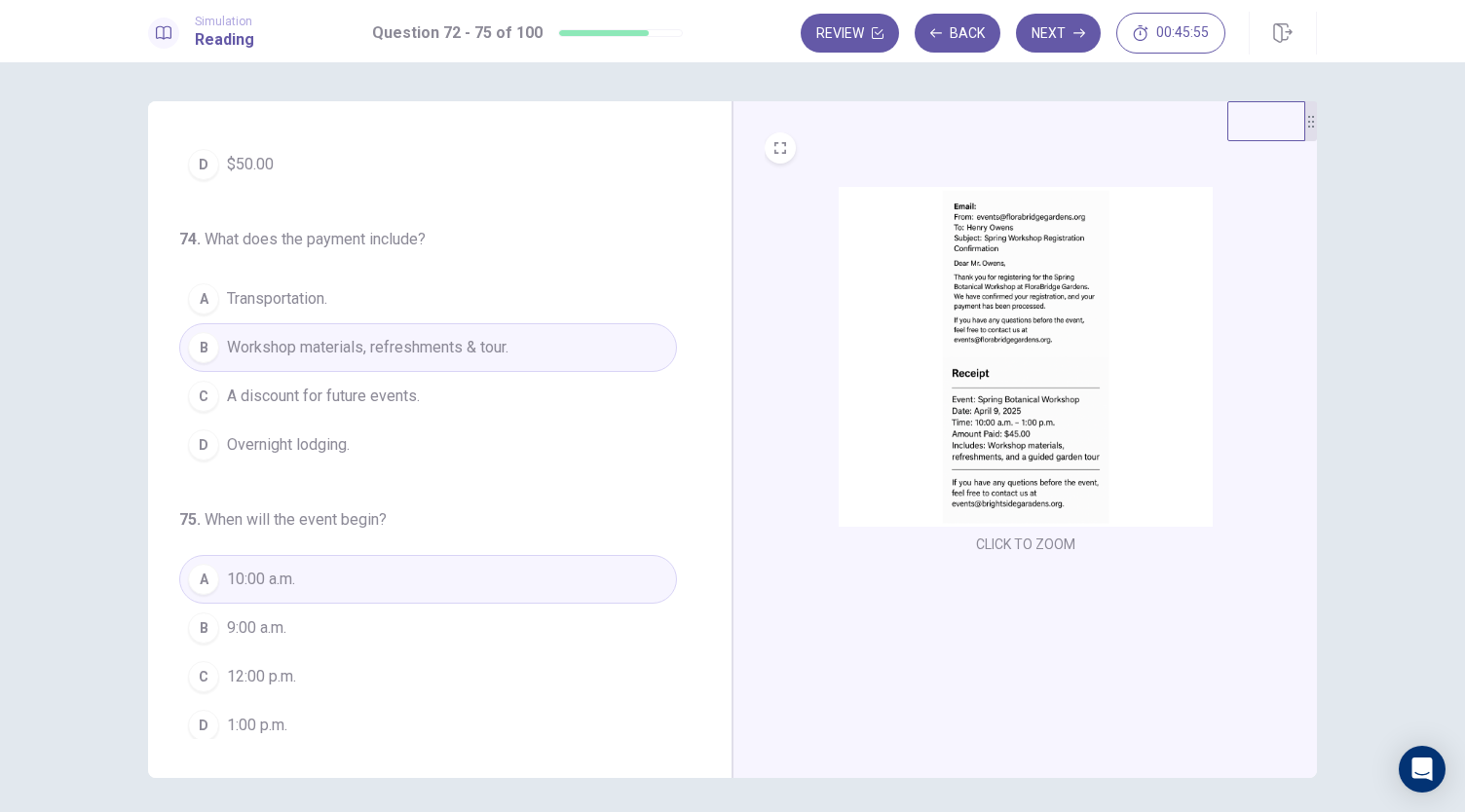
scroll to position [0, 0]
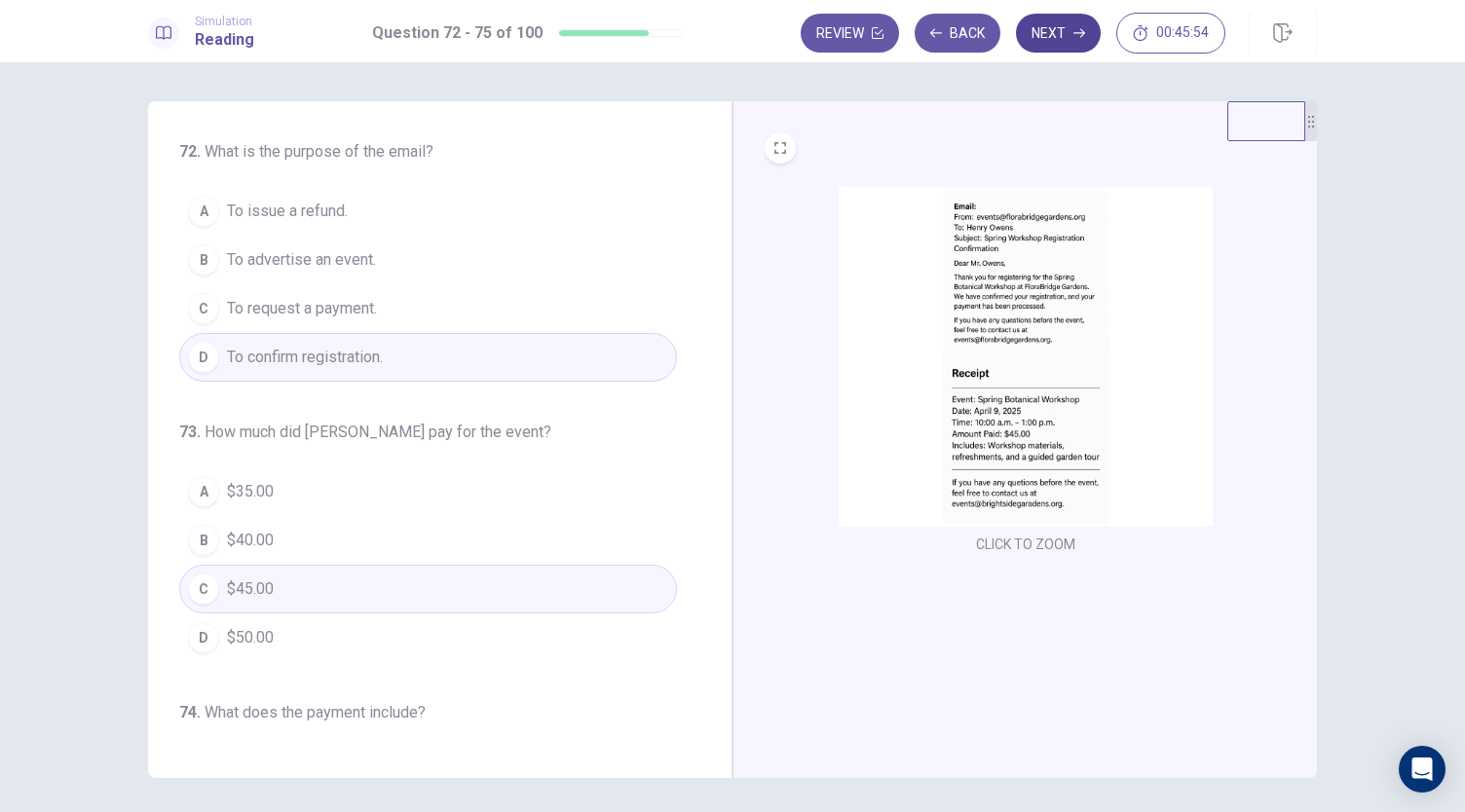
click at [1063, 40] on button "Next" at bounding box center [1058, 33] width 85 height 39
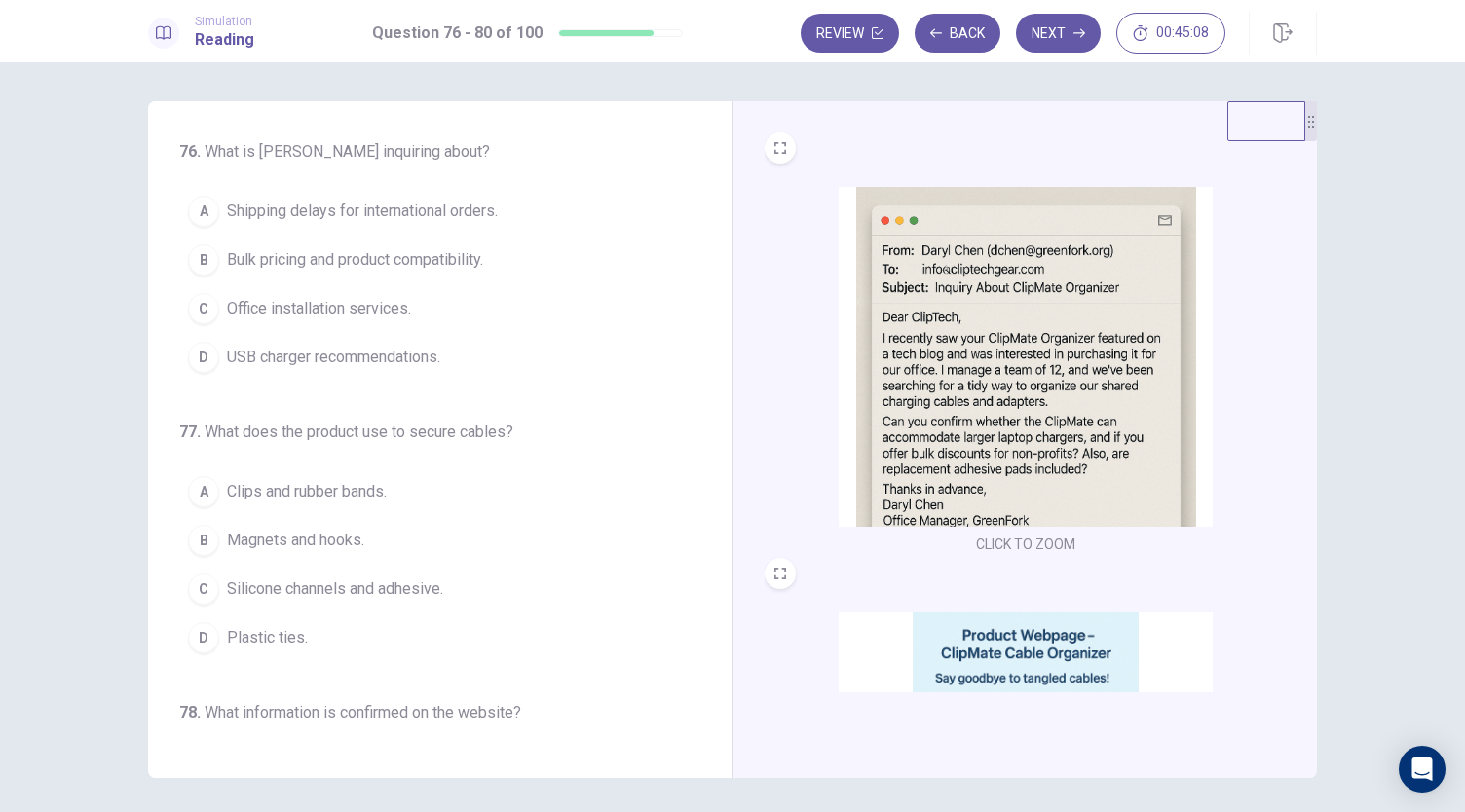
click at [343, 312] on span "Office installation services." at bounding box center [319, 308] width 184 height 23
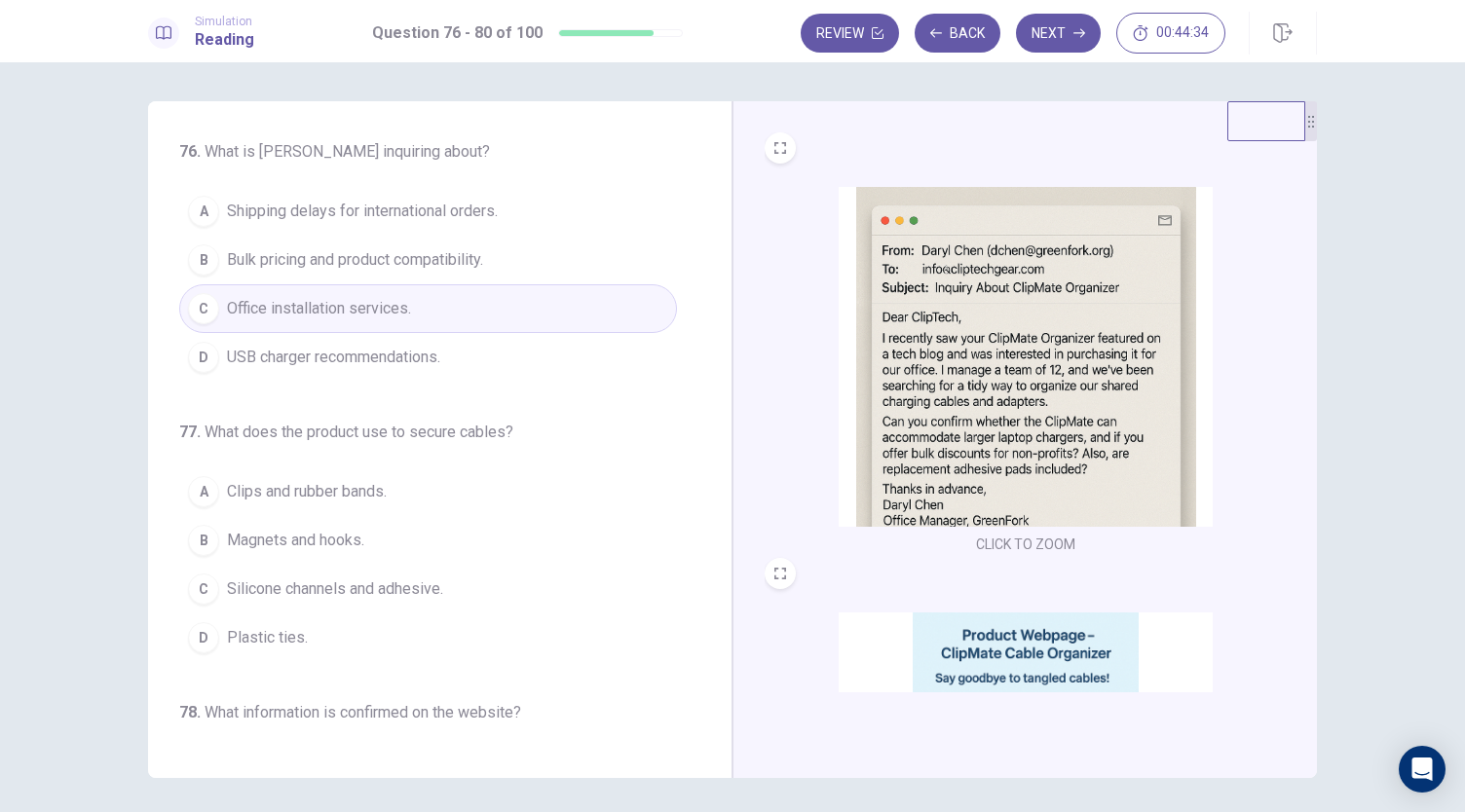
click at [294, 480] on span "Clips and rubber bands." at bounding box center [307, 492] width 160 height 23
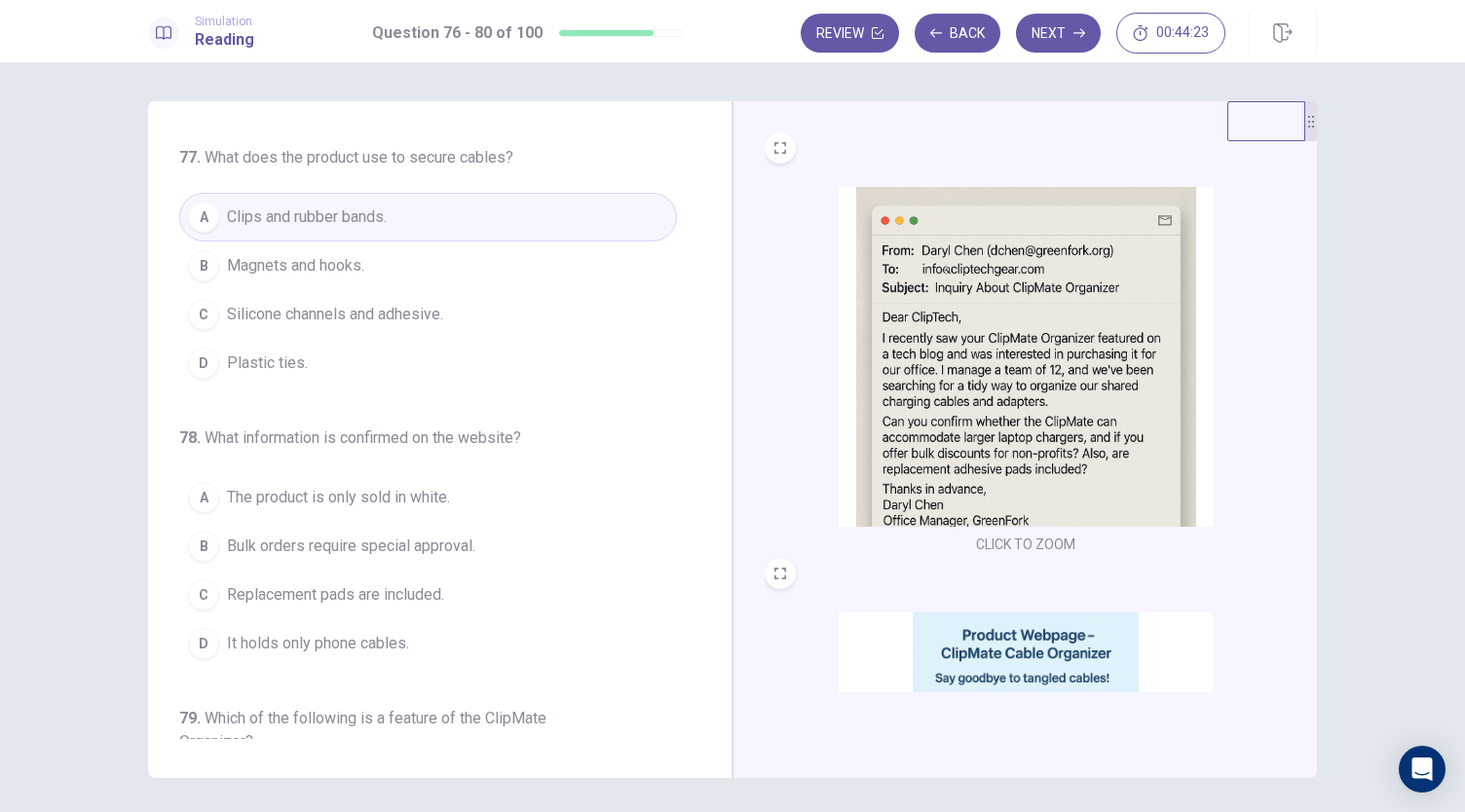
scroll to position [275, 0]
click at [440, 302] on span "Silicone channels and adhesive." at bounding box center [336, 313] width 217 height 23
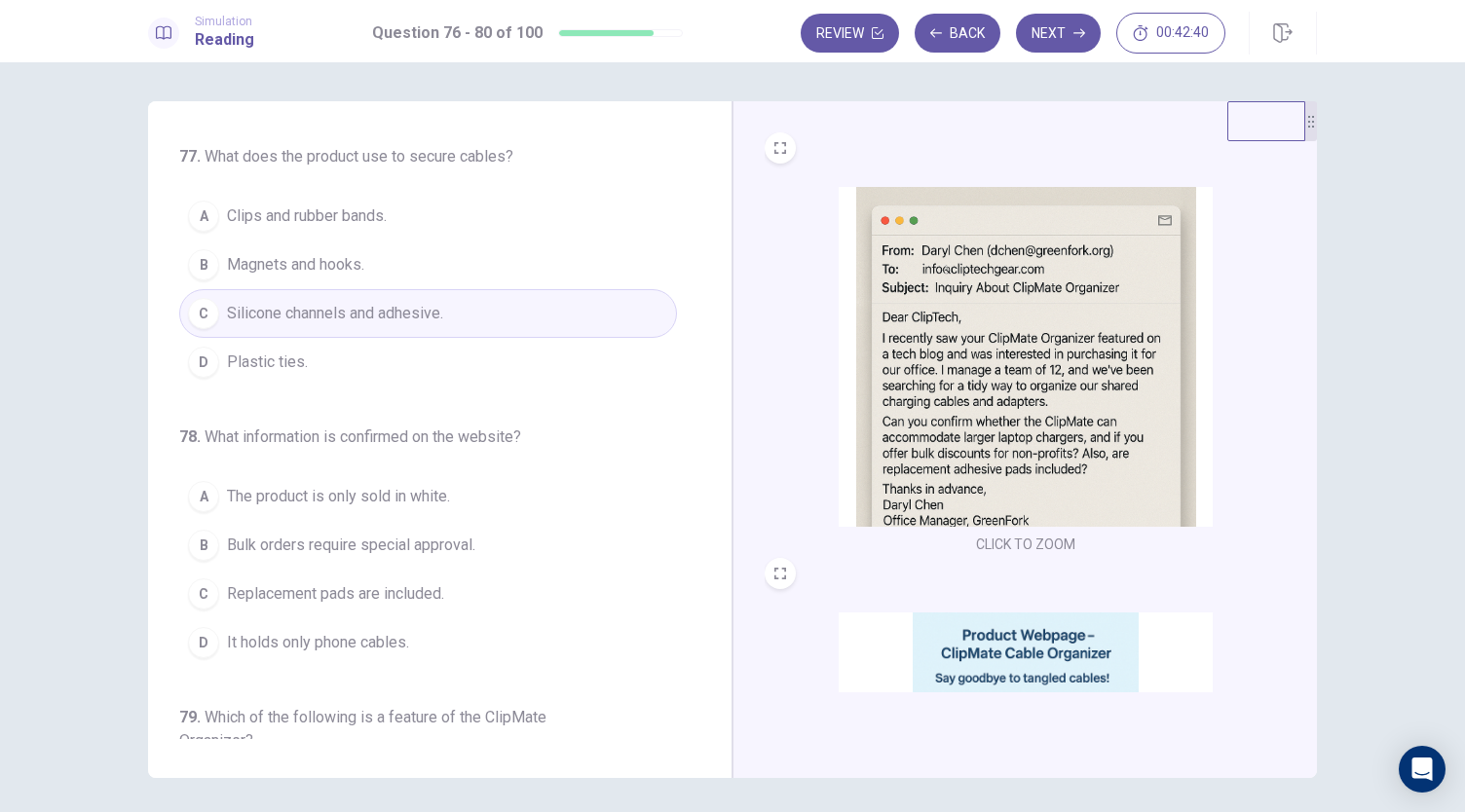
click at [379, 638] on span "It holds only phone cables." at bounding box center [318, 643] width 183 height 23
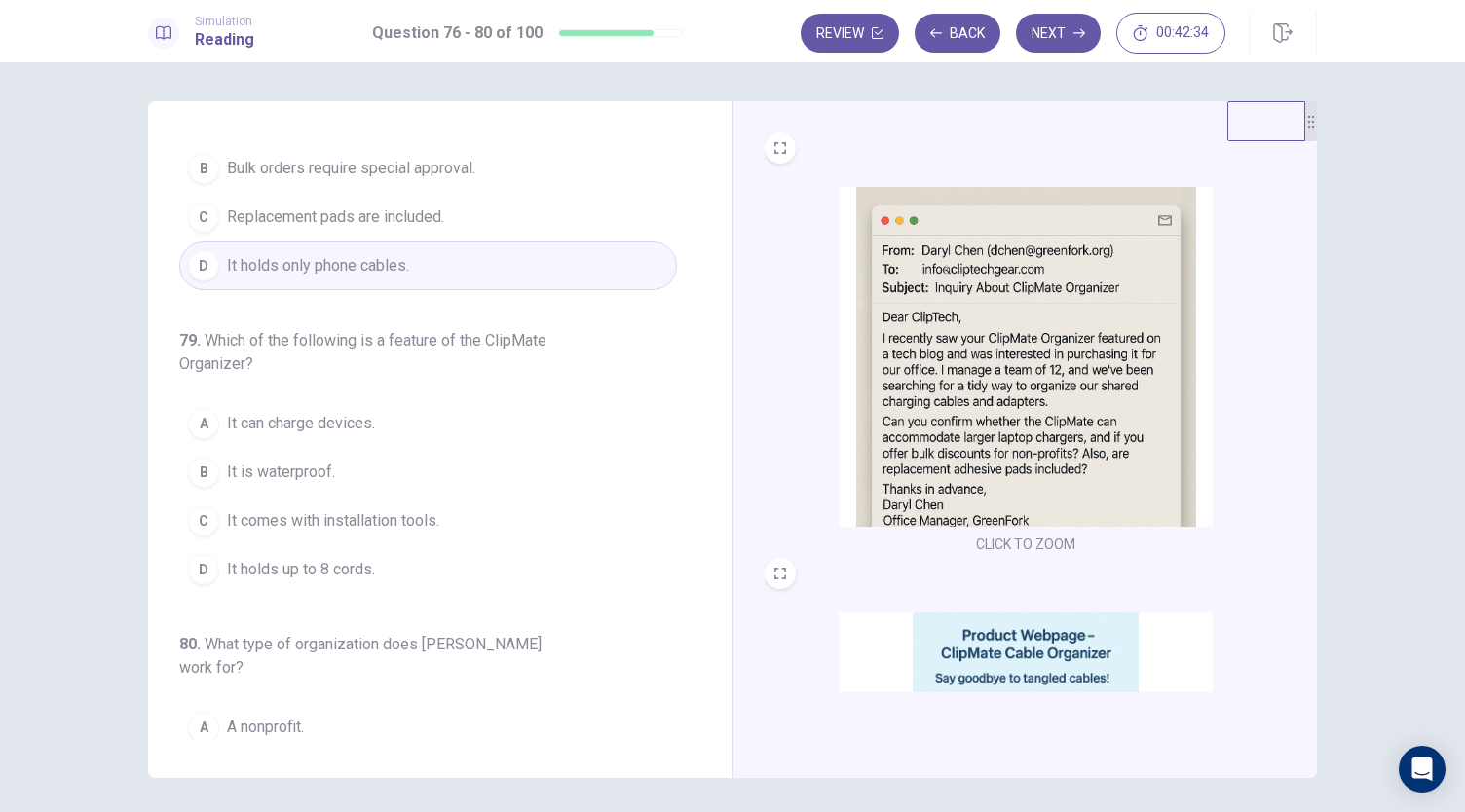
scroll to position [580, 0]
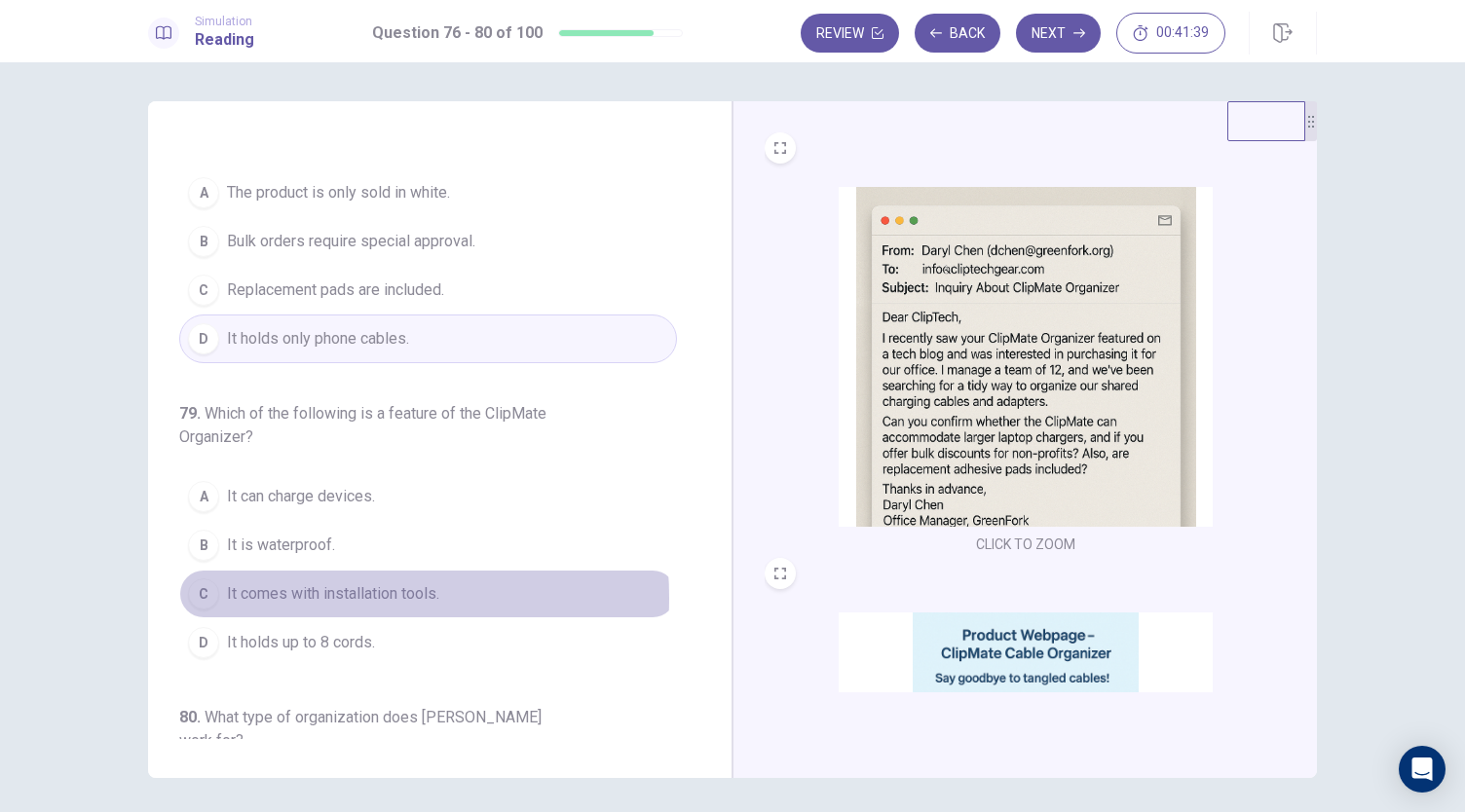
click at [306, 589] on span "It comes with installation tools." at bounding box center [334, 594] width 213 height 23
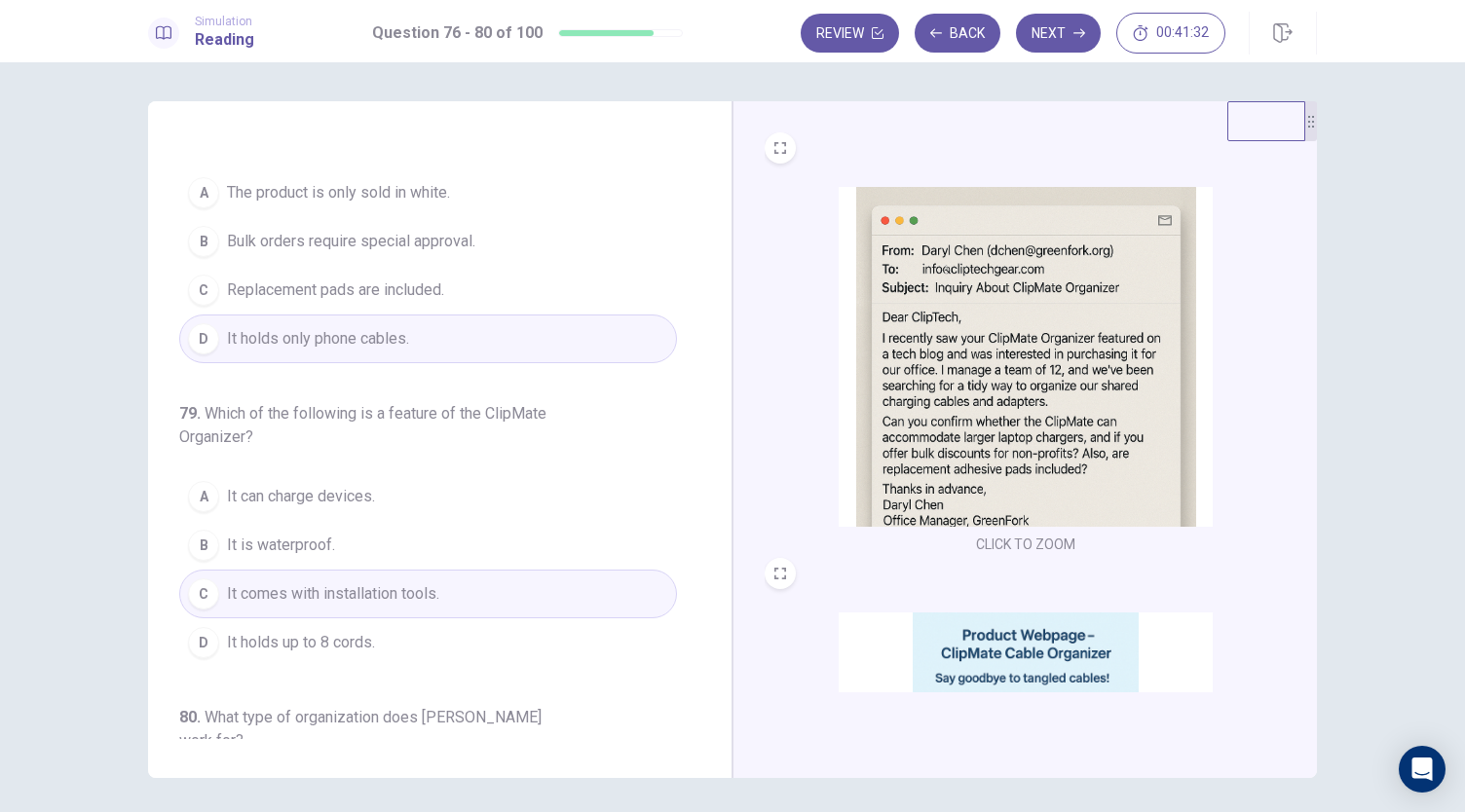
scroll to position [797, 0]
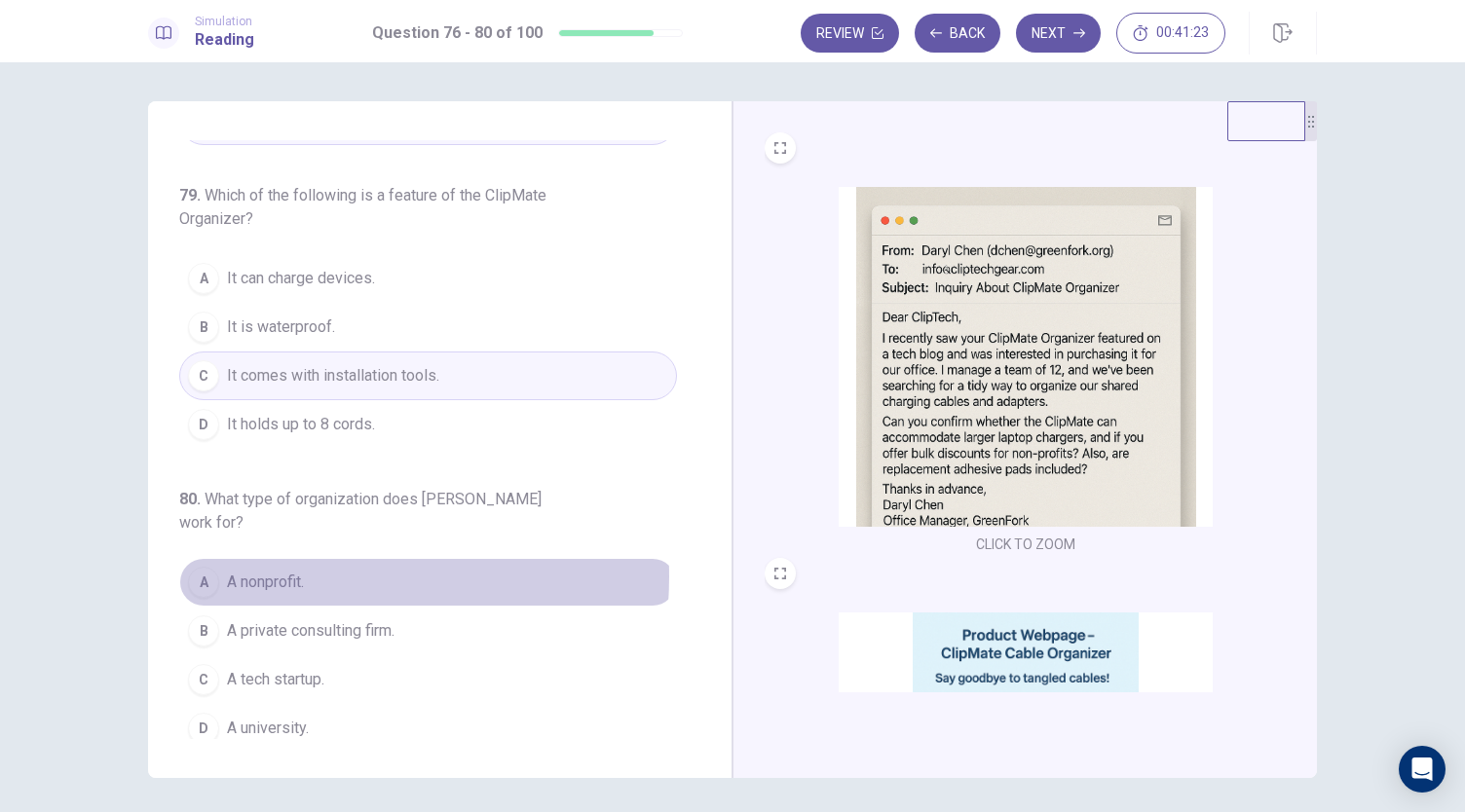
click at [286, 571] on span "A nonprofit." at bounding box center [265, 583] width 77 height 23
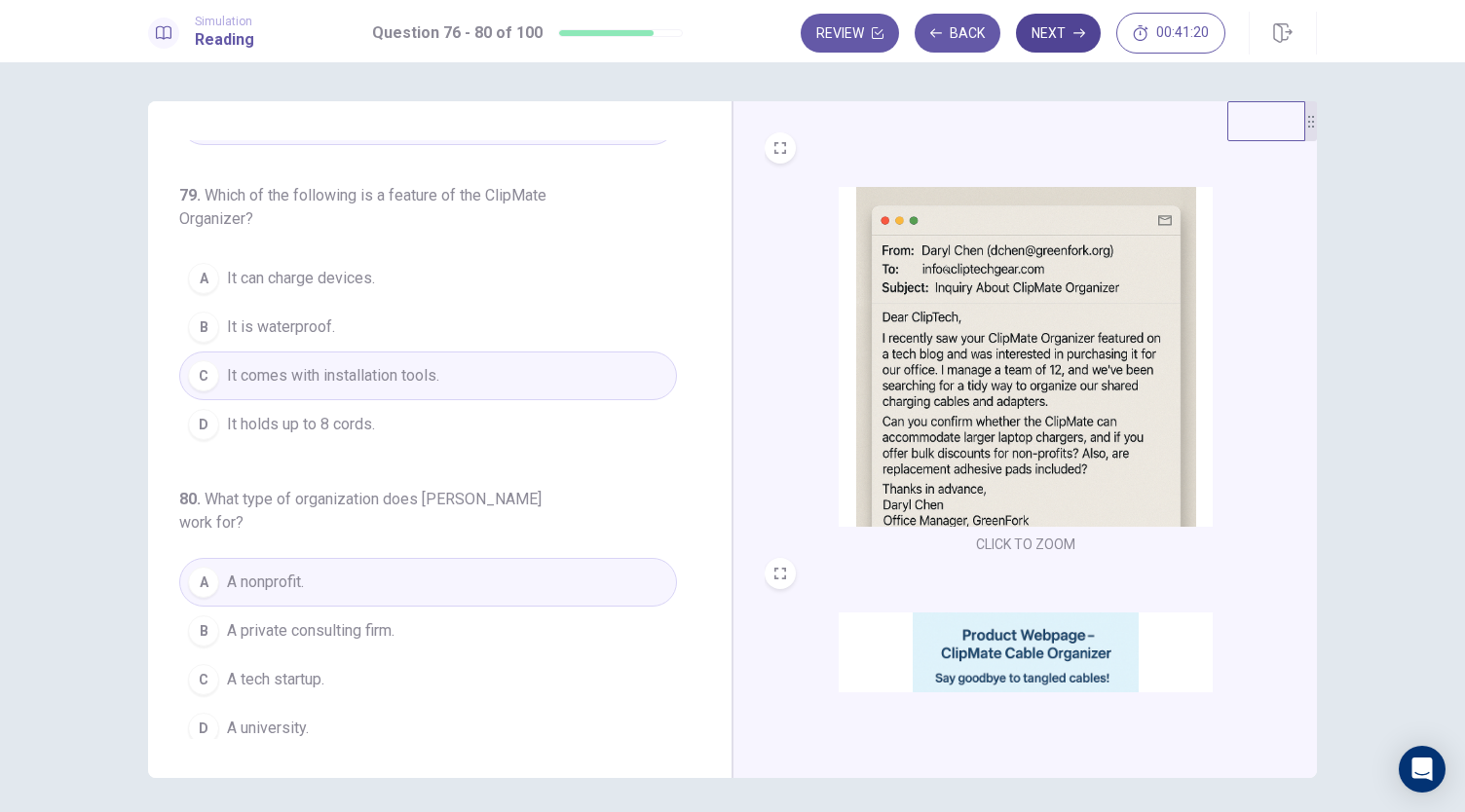
click at [1068, 30] on button "Next" at bounding box center [1058, 33] width 85 height 39
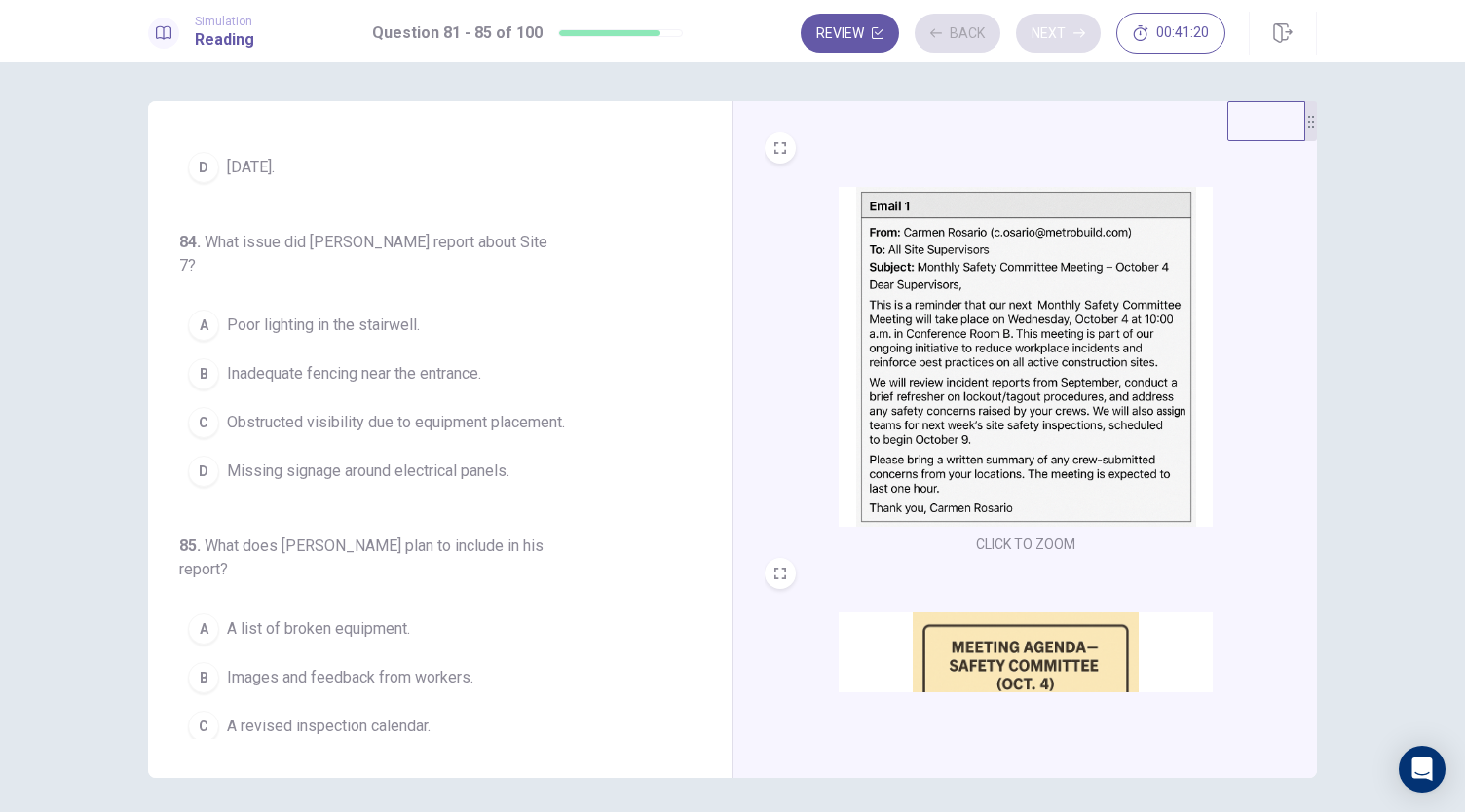
scroll to position [821, 0]
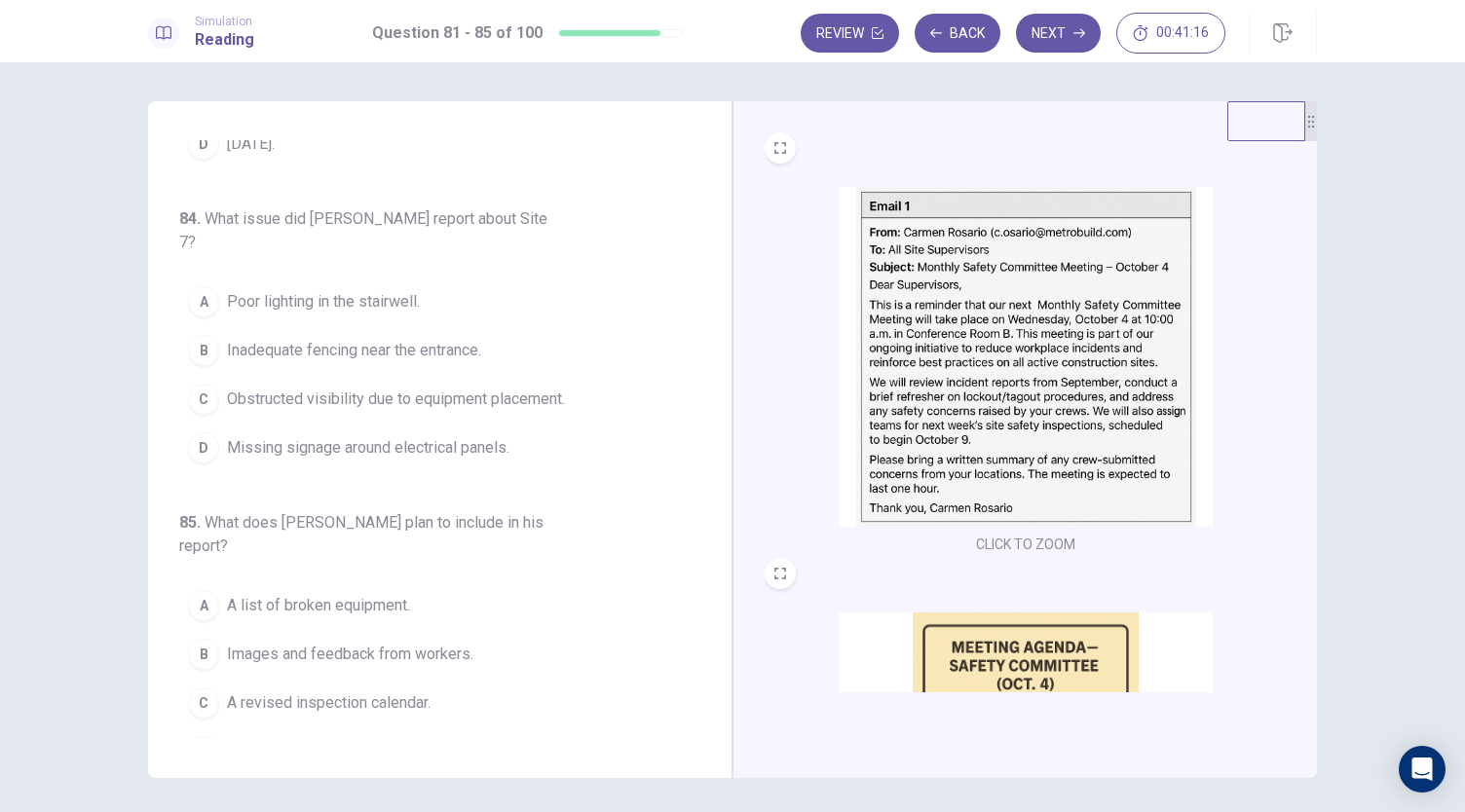
click at [712, 165] on div "81 . What was the main purpose of the [DATE] meeting? A To discuss workplace sa…" at bounding box center [448, 440] width 537 height 599
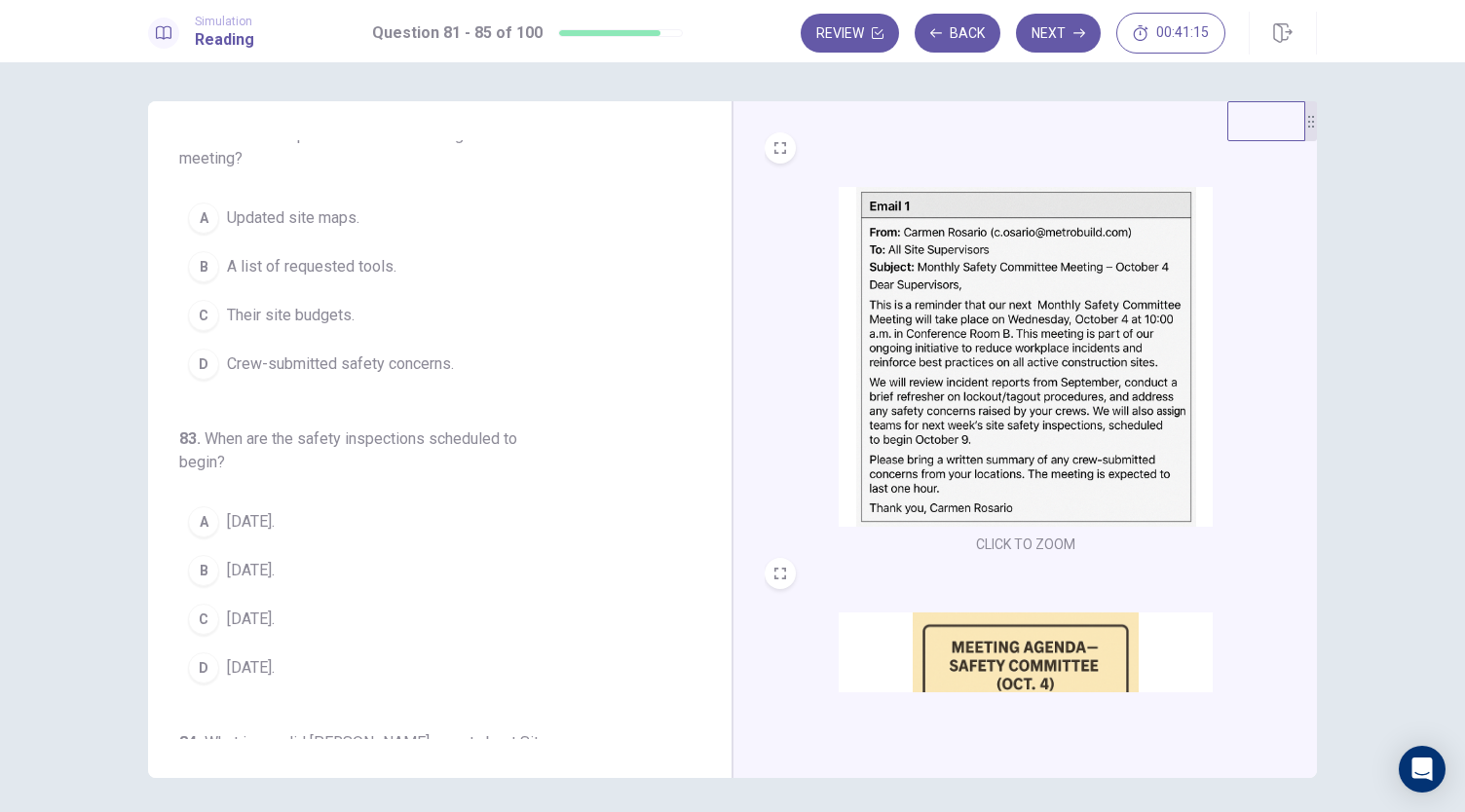
click at [712, 165] on div "81 . What was the main purpose of the [DATE] meeting? A To discuss workplace sa…" at bounding box center [448, 440] width 537 height 599
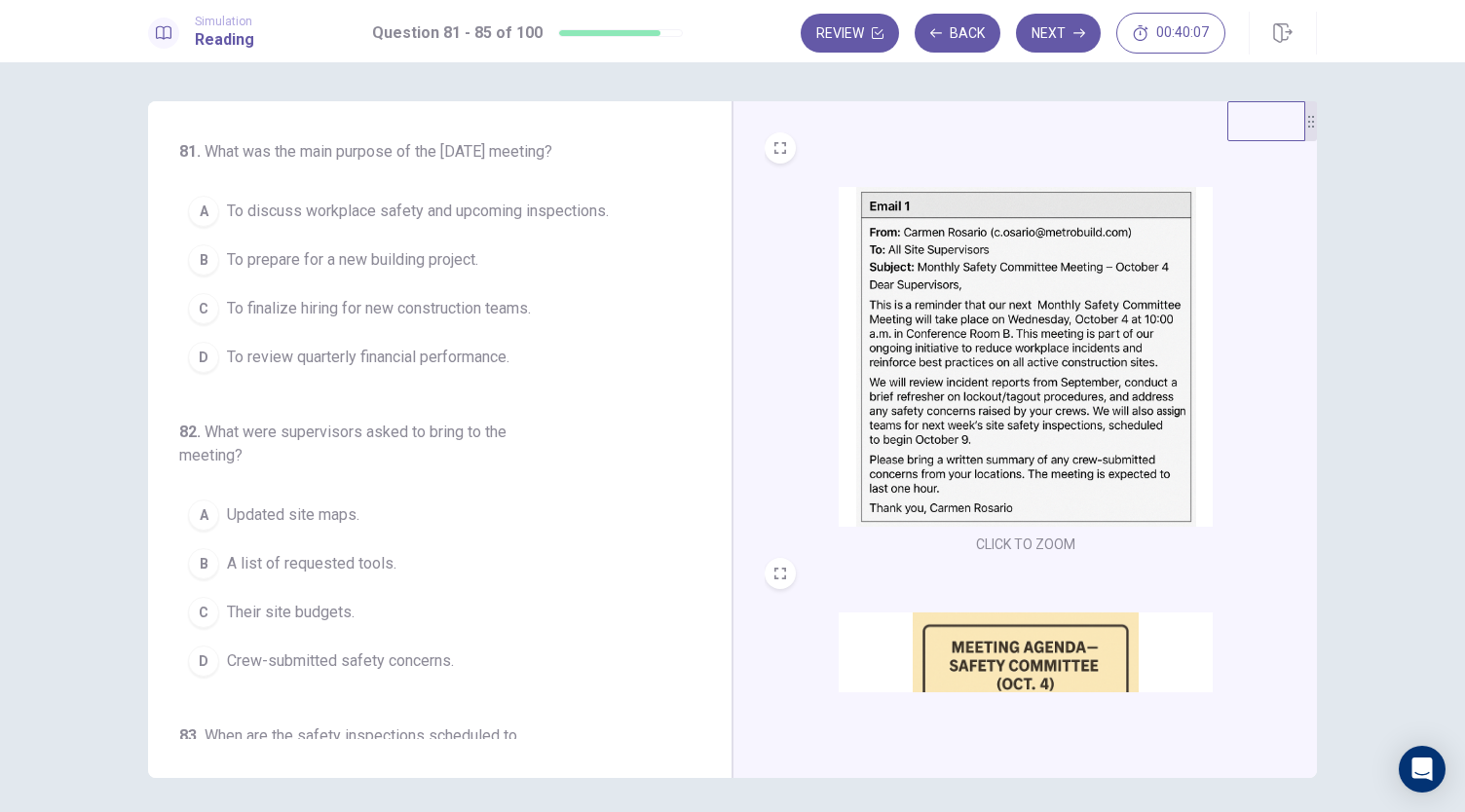
click at [553, 223] on span "To discuss workplace safety and upcoming inspections." at bounding box center [418, 212] width 382 height 23
click at [363, 576] on span "A list of requested tools." at bounding box center [312, 564] width 170 height 23
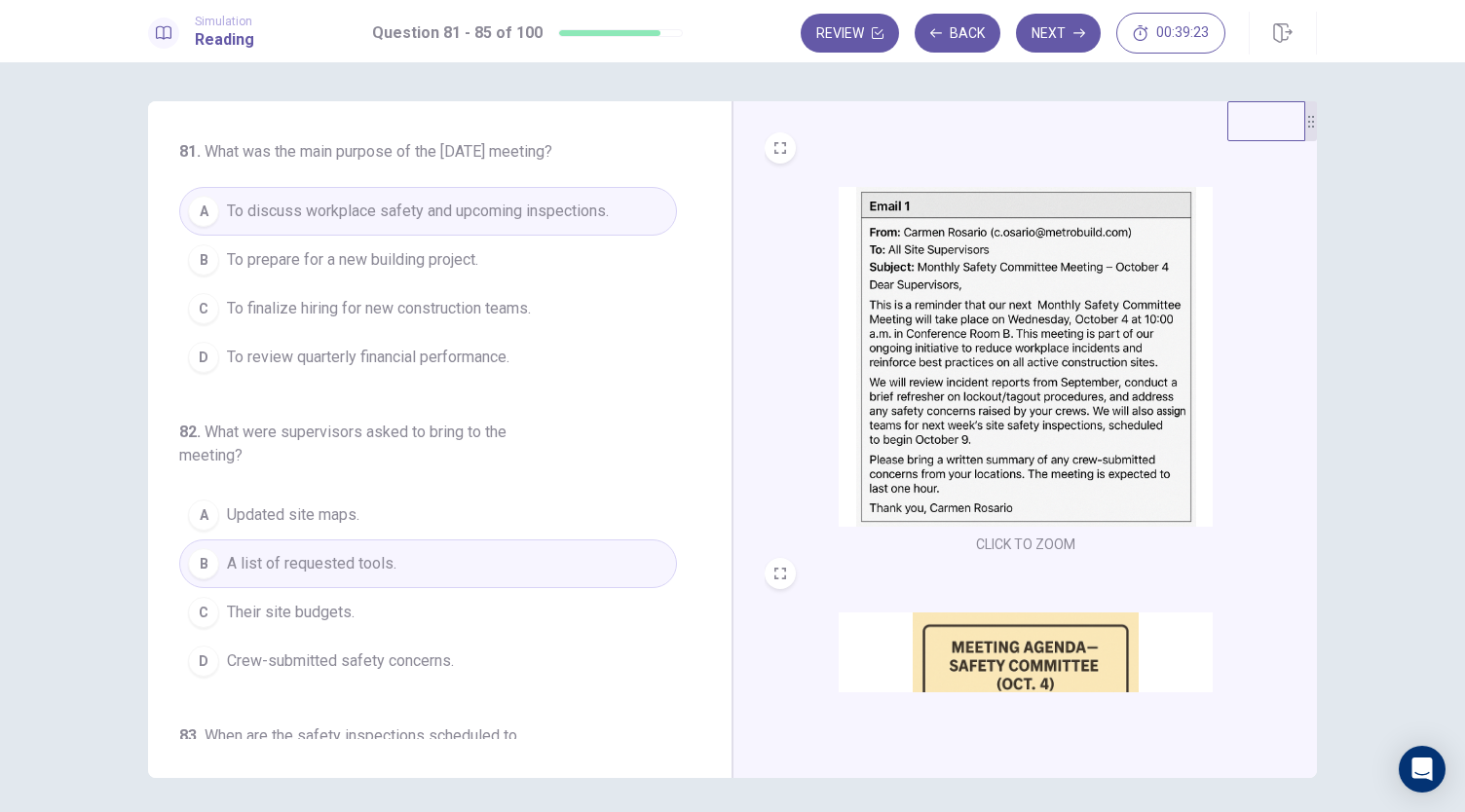
click at [363, 576] on span "A list of requested tools." at bounding box center [312, 564] width 170 height 23
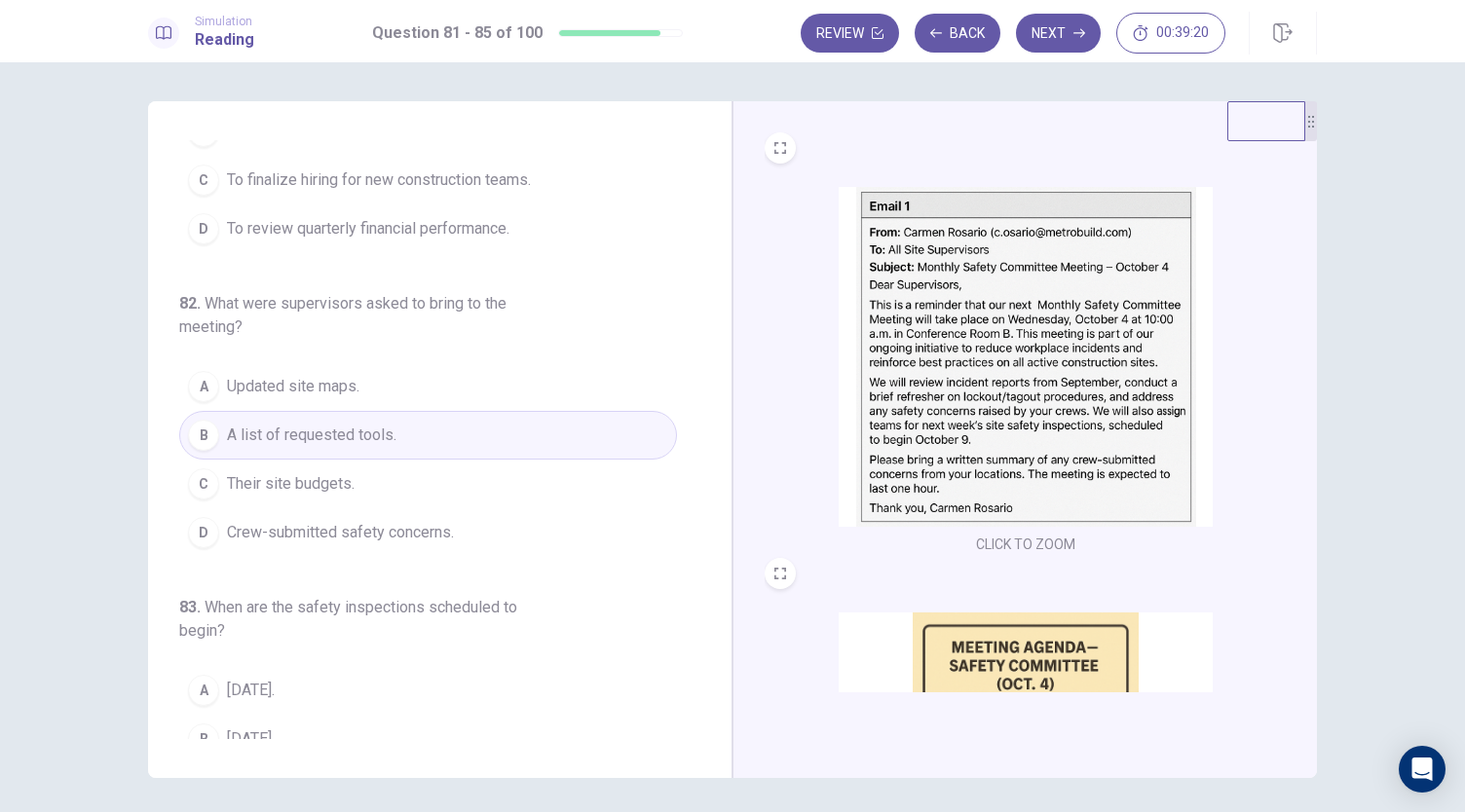
scroll to position [132, 0]
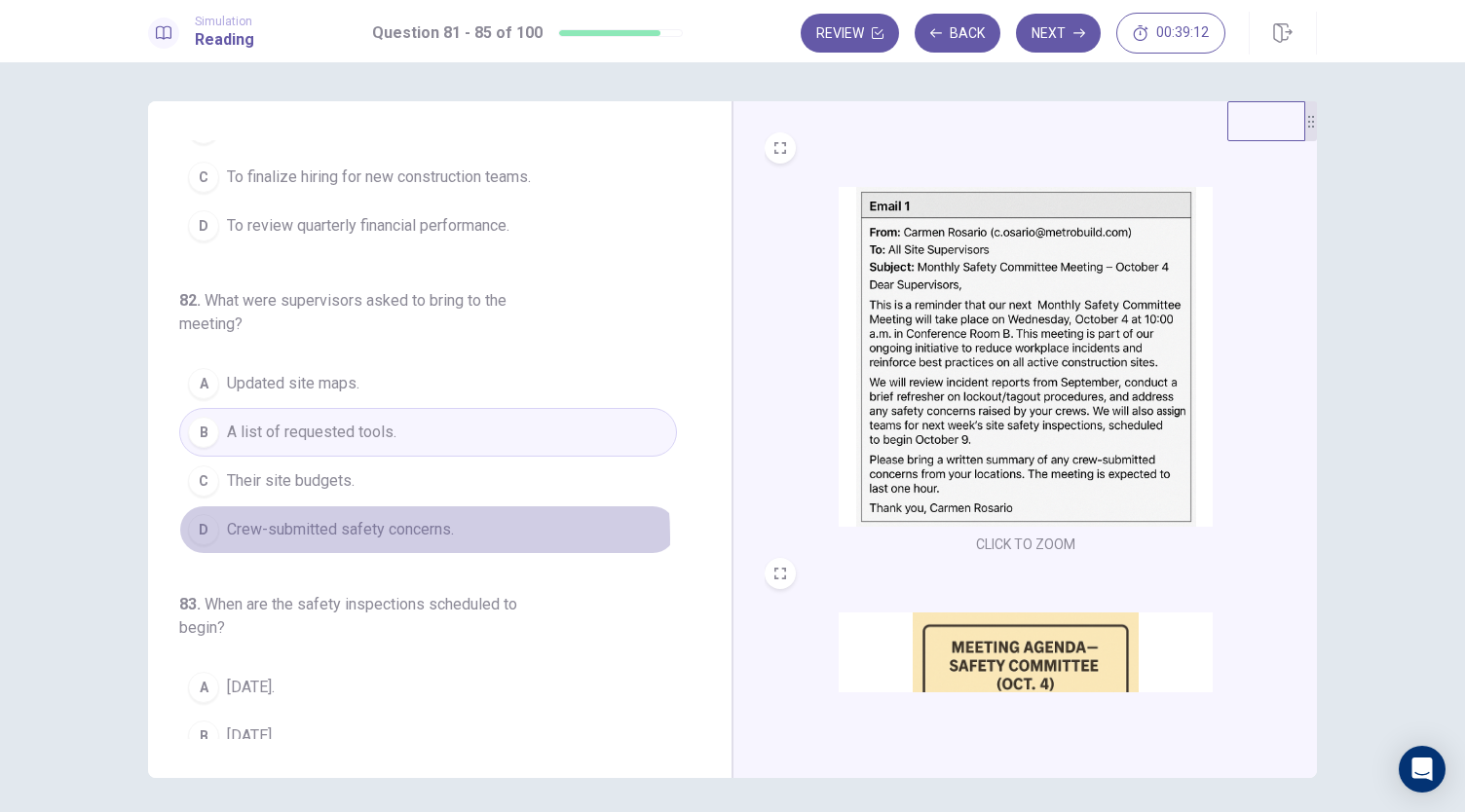
click at [333, 542] on span "Crew-submitted safety concerns." at bounding box center [341, 530] width 227 height 23
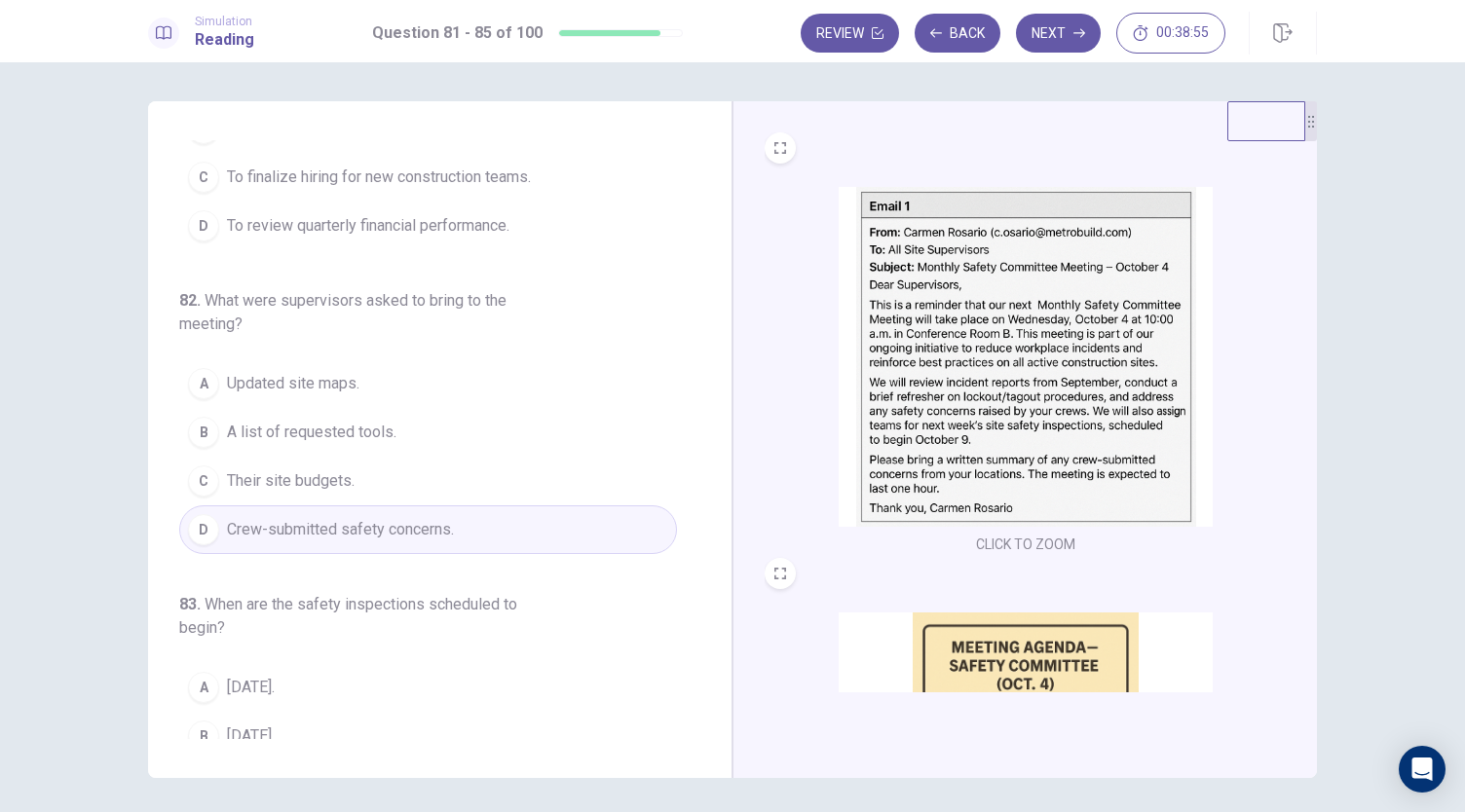
drag, startPoint x: 712, startPoint y: 440, endPoint x: 704, endPoint y: 556, distance: 116.3
click at [704, 556] on div "81 . What was the main purpose of the [DATE] meeting? A To discuss workplace sa…" at bounding box center [440, 440] width 585 height 677
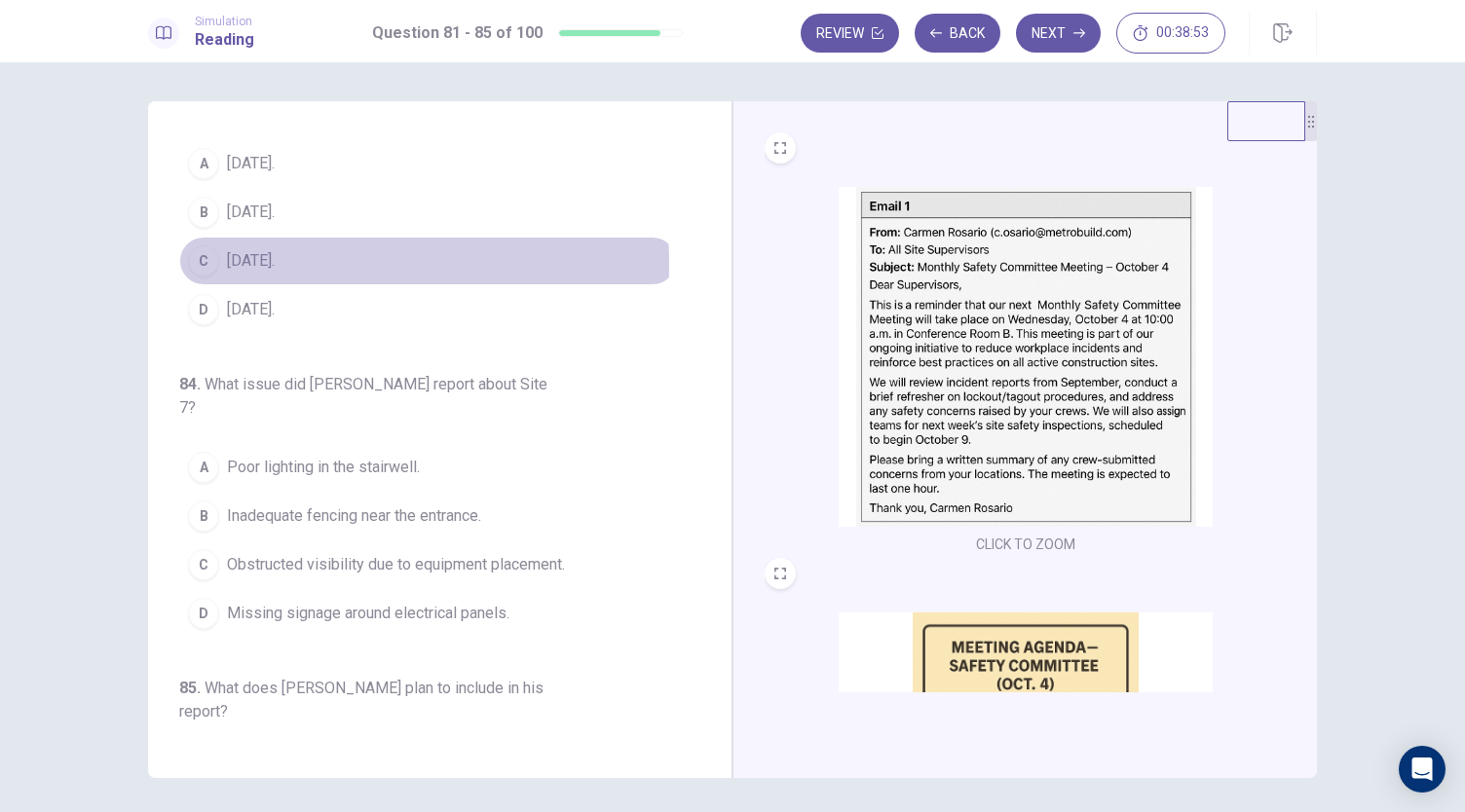
click at [270, 272] on span "[DATE]." at bounding box center [251, 261] width 48 height 23
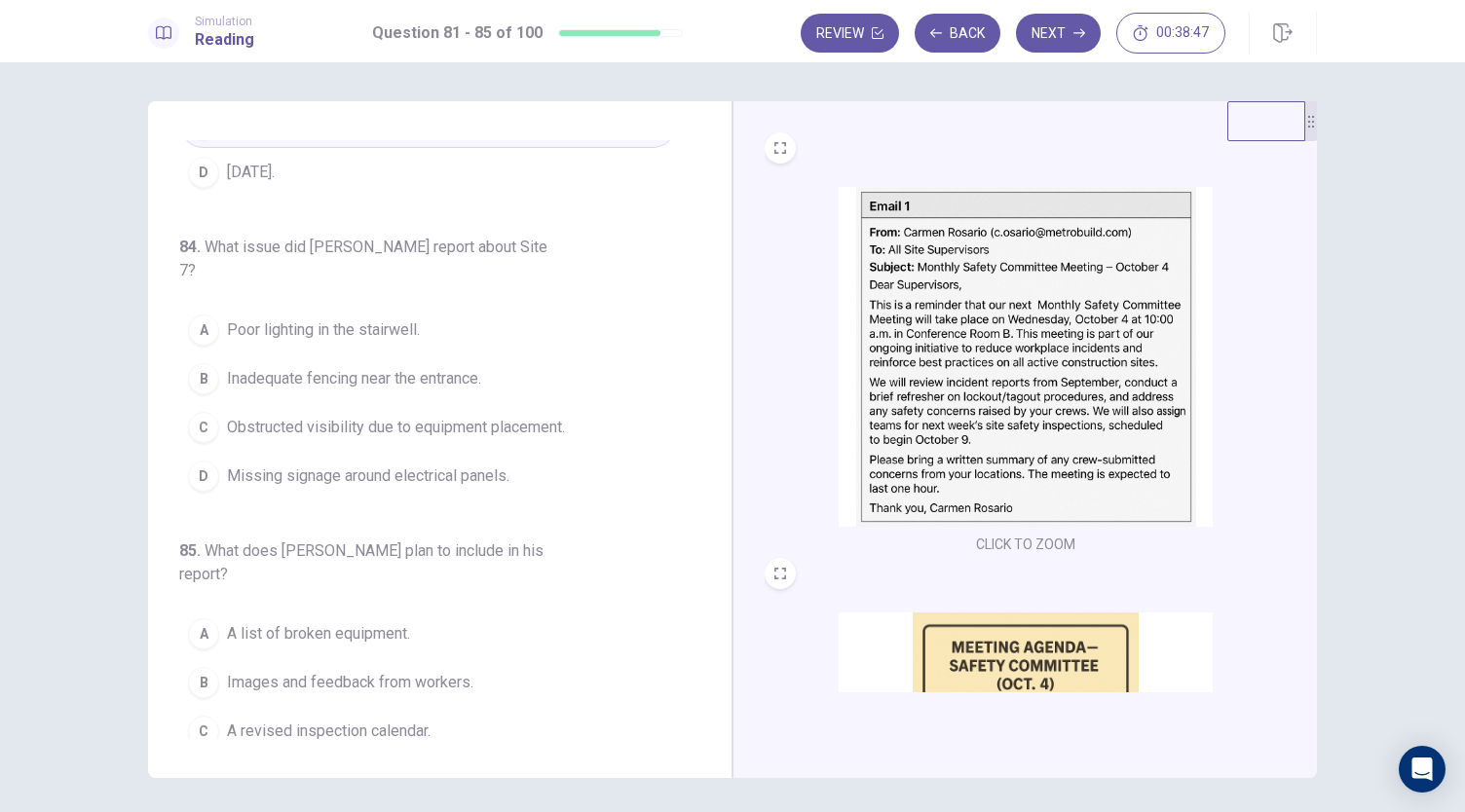
scroll to position [821, 0]
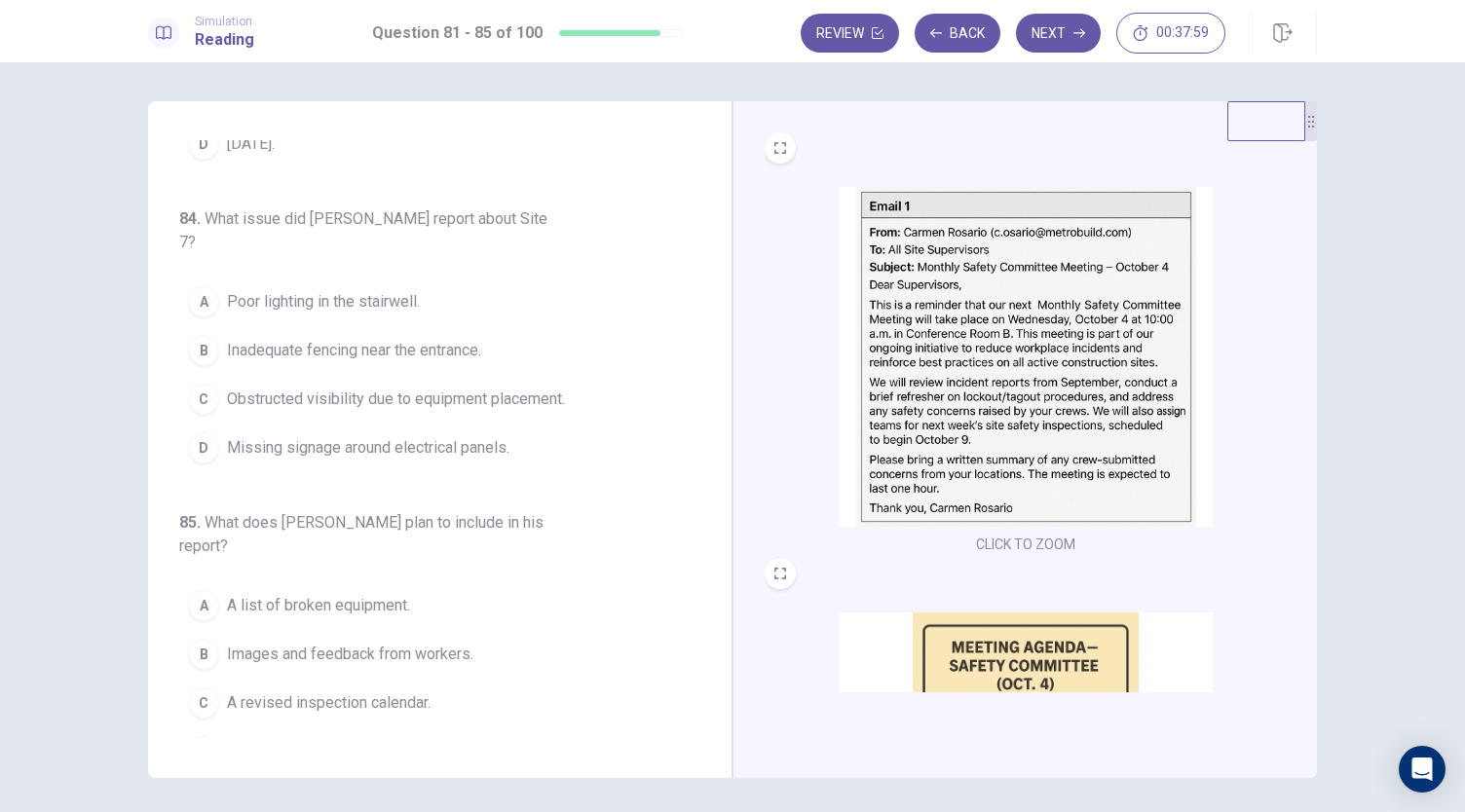
click at [366, 357] on button "B Inadequate fencing near the entrance." at bounding box center [428, 350] width 498 height 49
click at [698, 607] on div "81 . What was the main purpose of the [DATE] meeting? A To discuss workplace sa…" at bounding box center [448, 440] width 537 height 599
click at [382, 643] on span "Images and feedback from workers." at bounding box center [350, 655] width 247 height 23
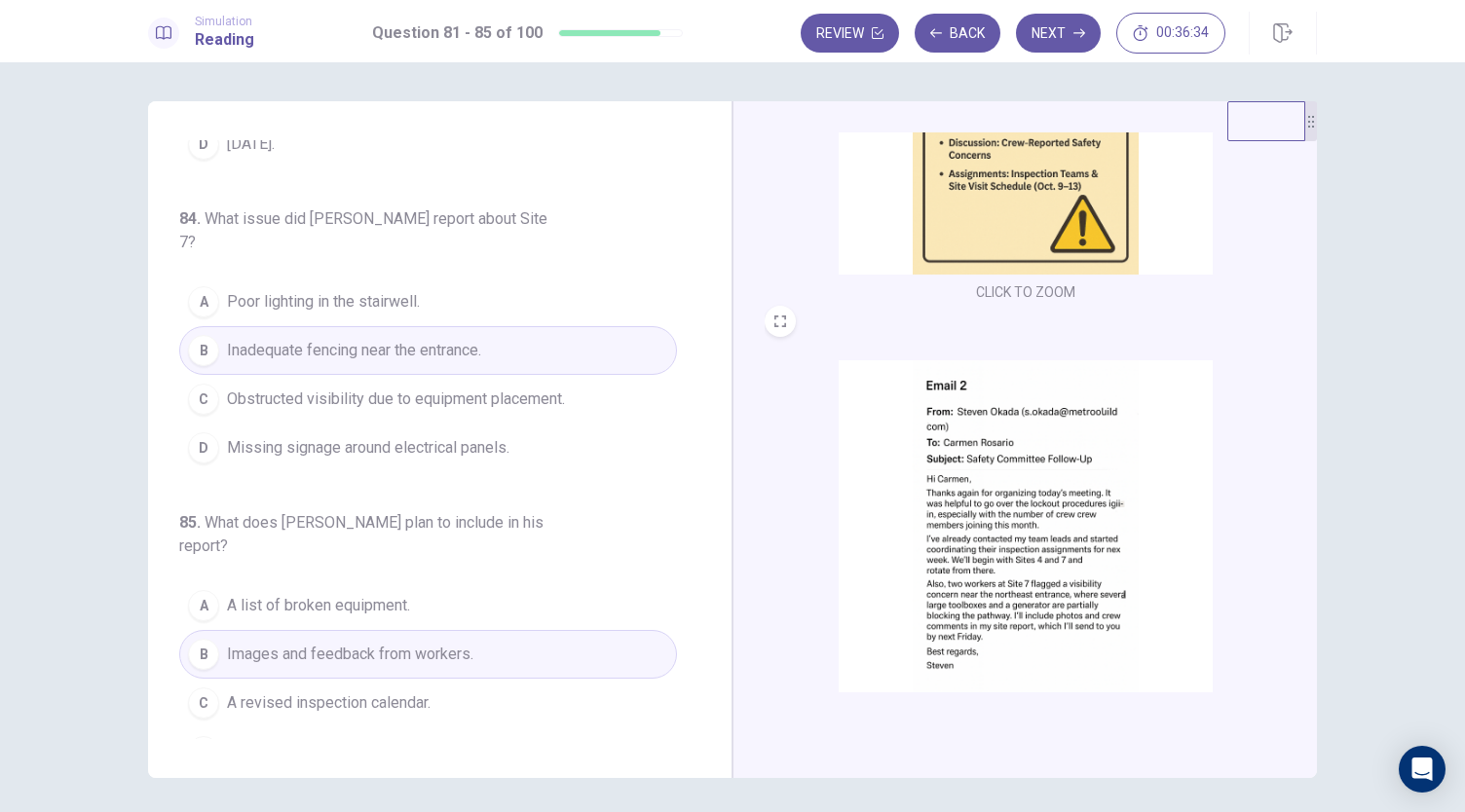
scroll to position [717, 0]
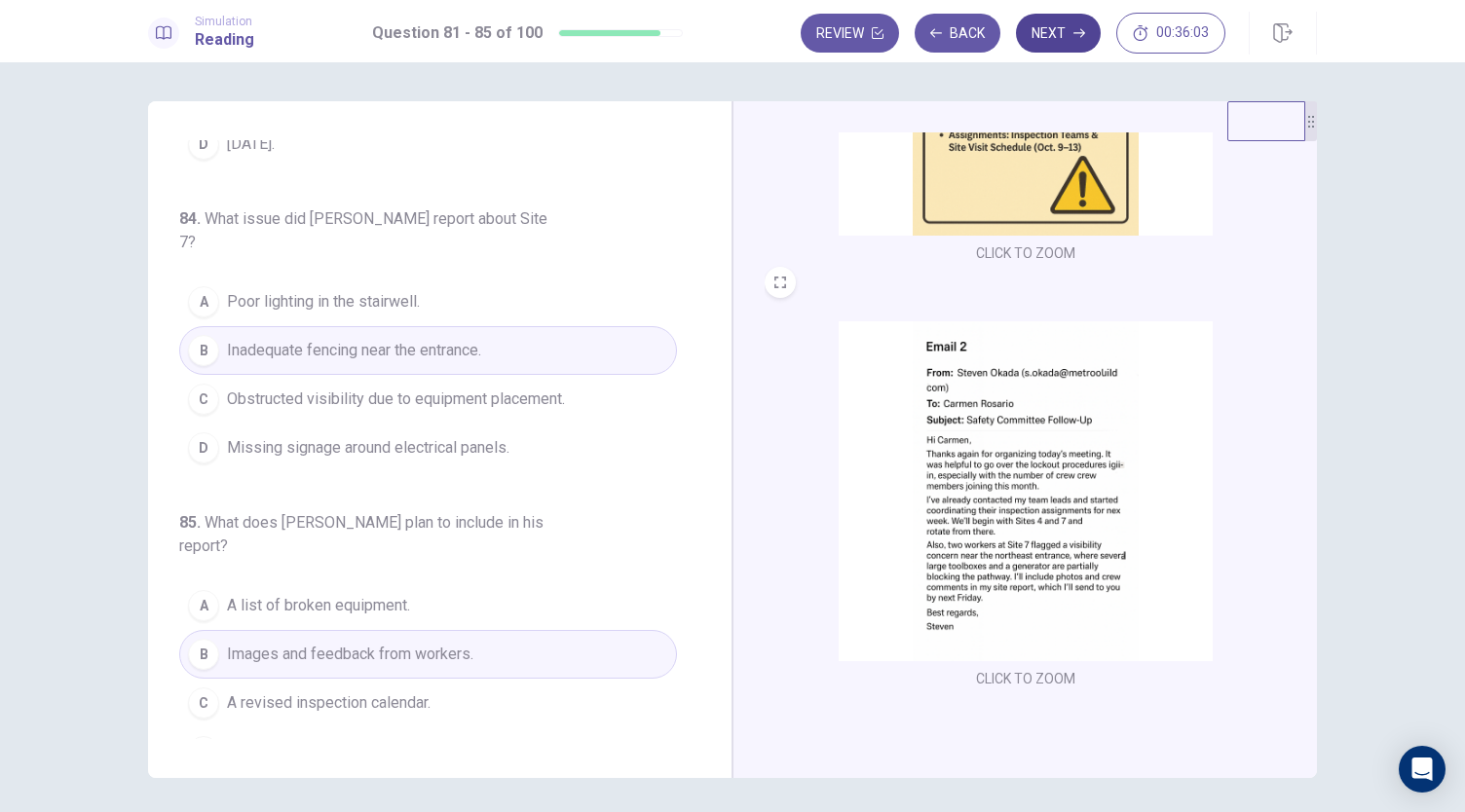
click at [1072, 24] on button "Next" at bounding box center [1058, 33] width 85 height 39
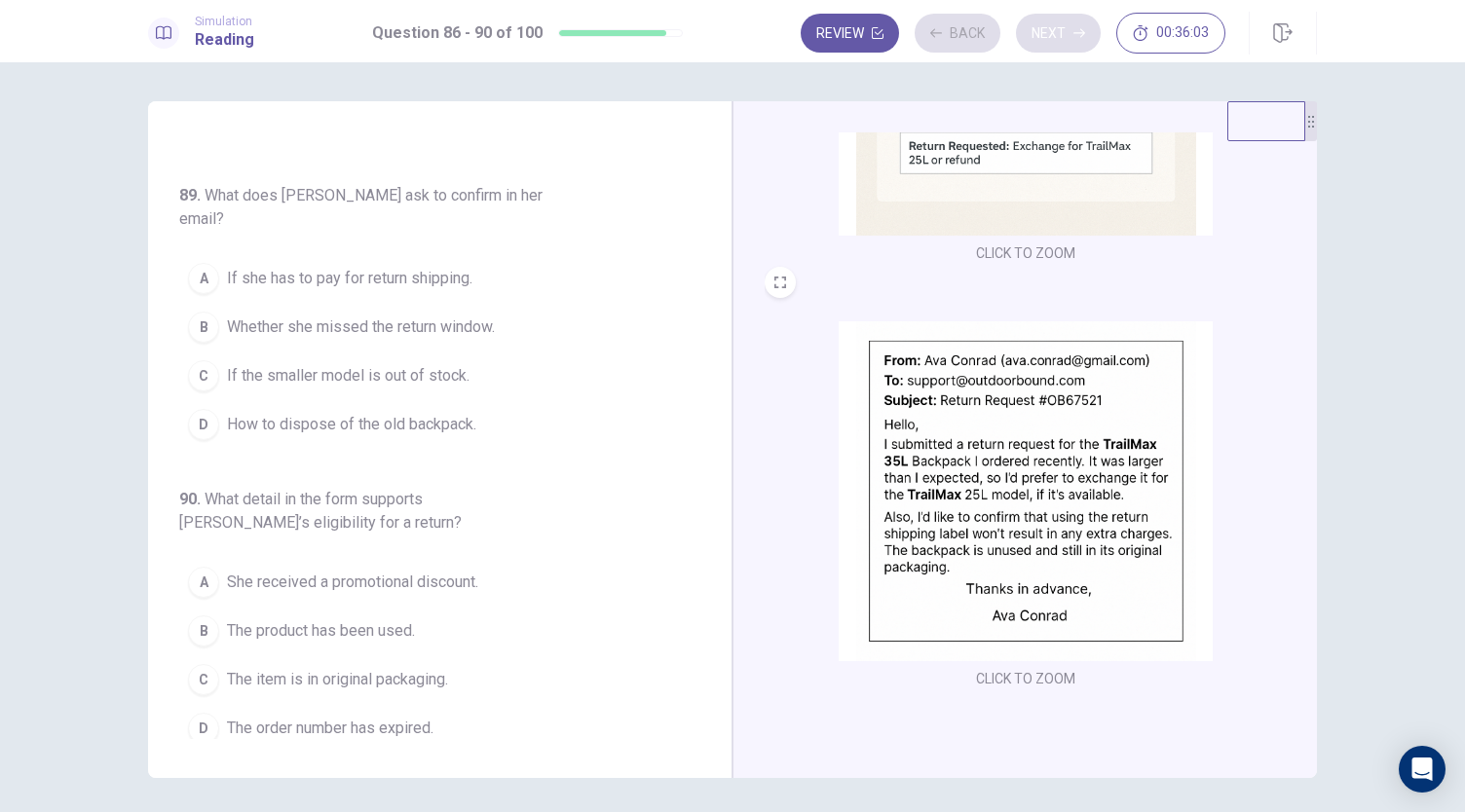
scroll to position [774, 0]
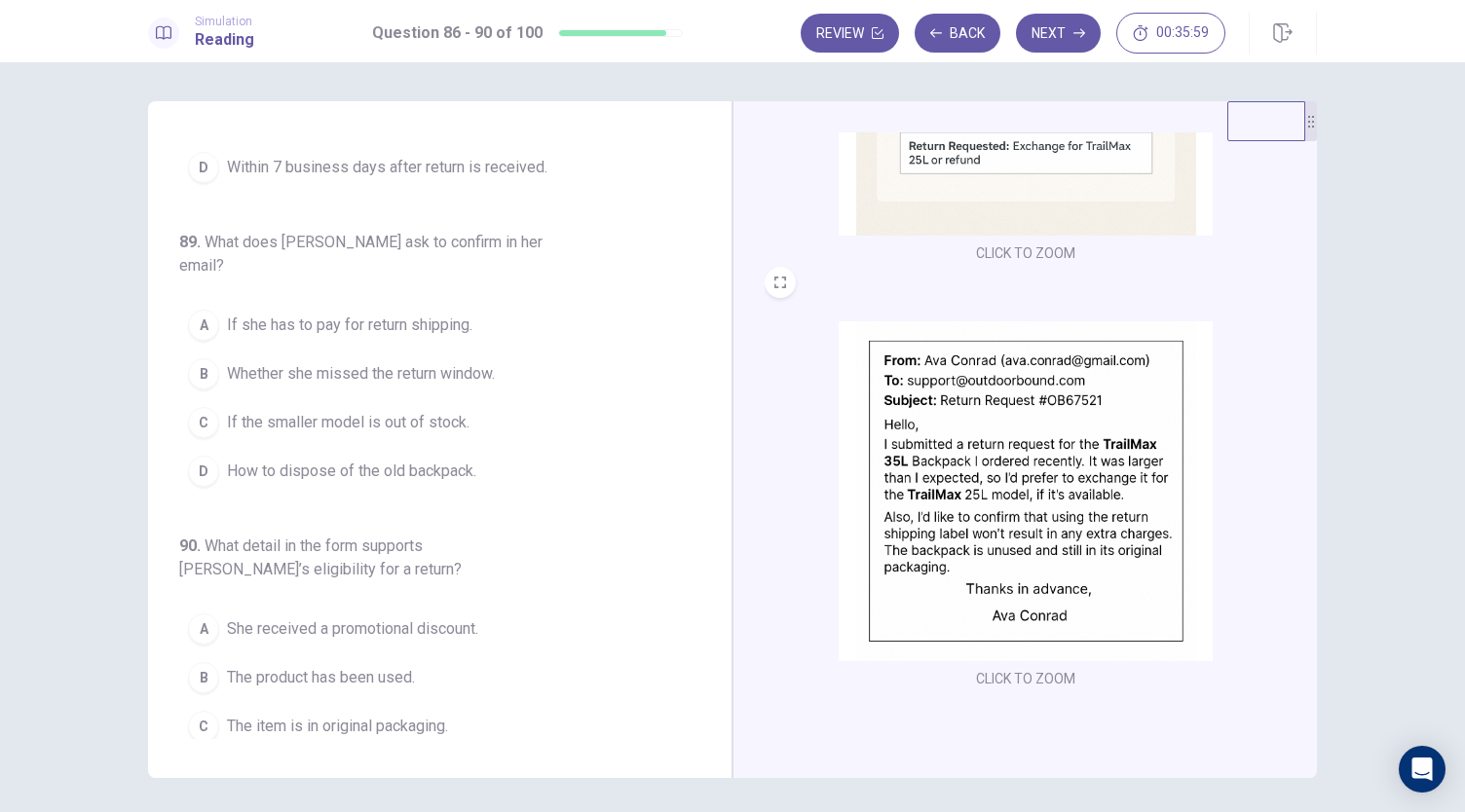
click at [1309, 225] on div "CLICK TO ZOOM CLICK TO ZOOM CLICK TO ZOOM" at bounding box center [1025, 440] width 585 height 677
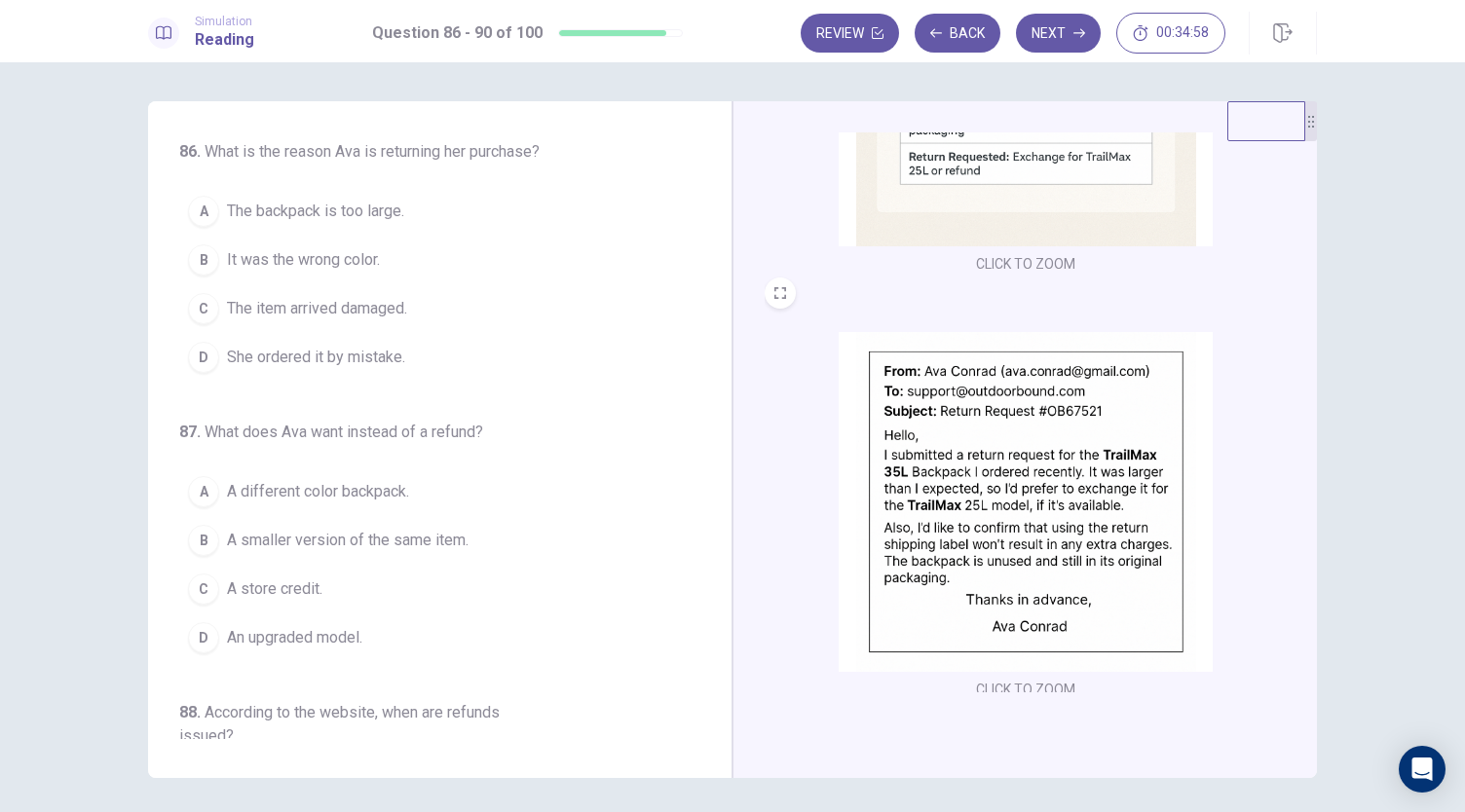
scroll to position [717, 0]
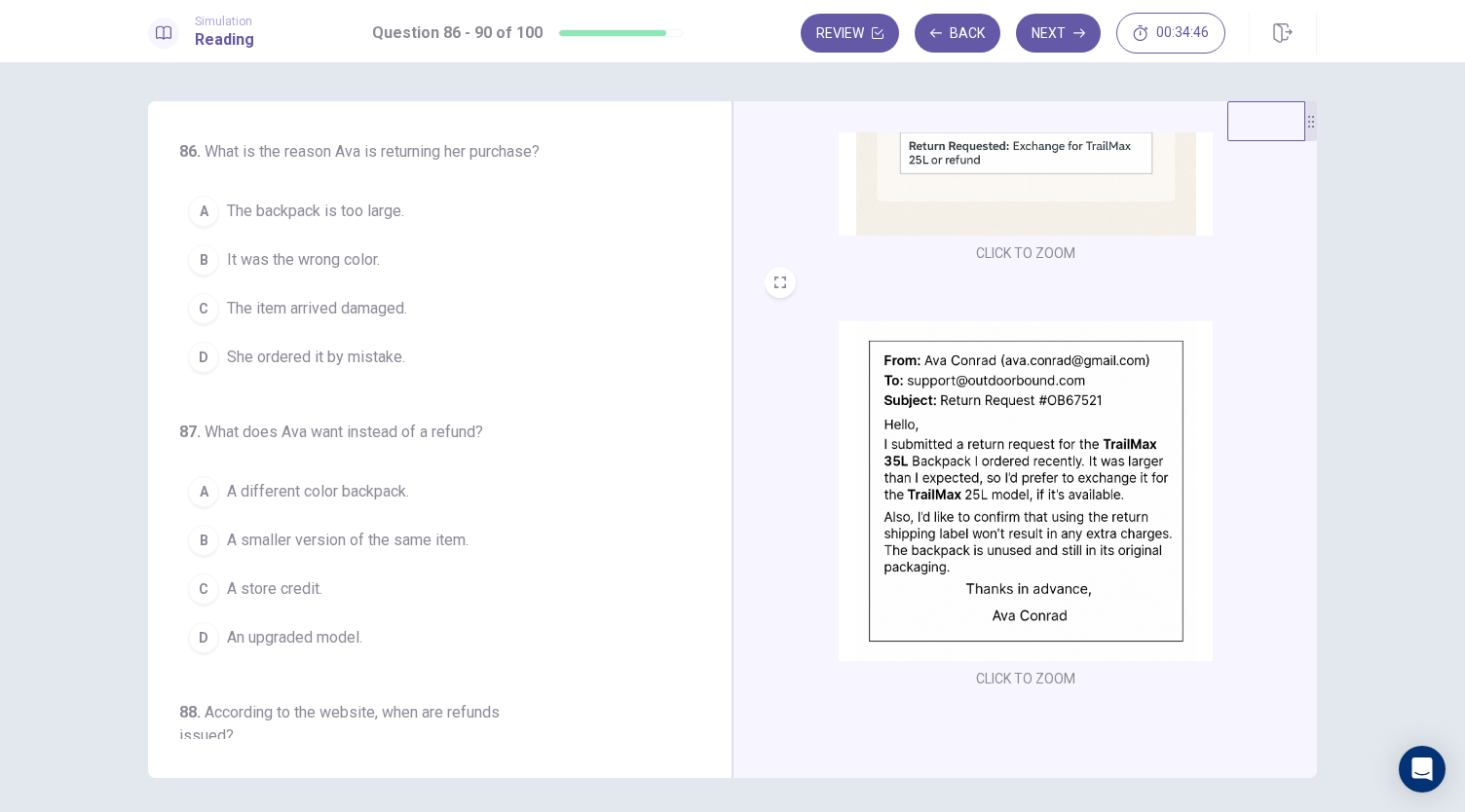
click at [382, 208] on span "The backpack is too large." at bounding box center [316, 212] width 178 height 23
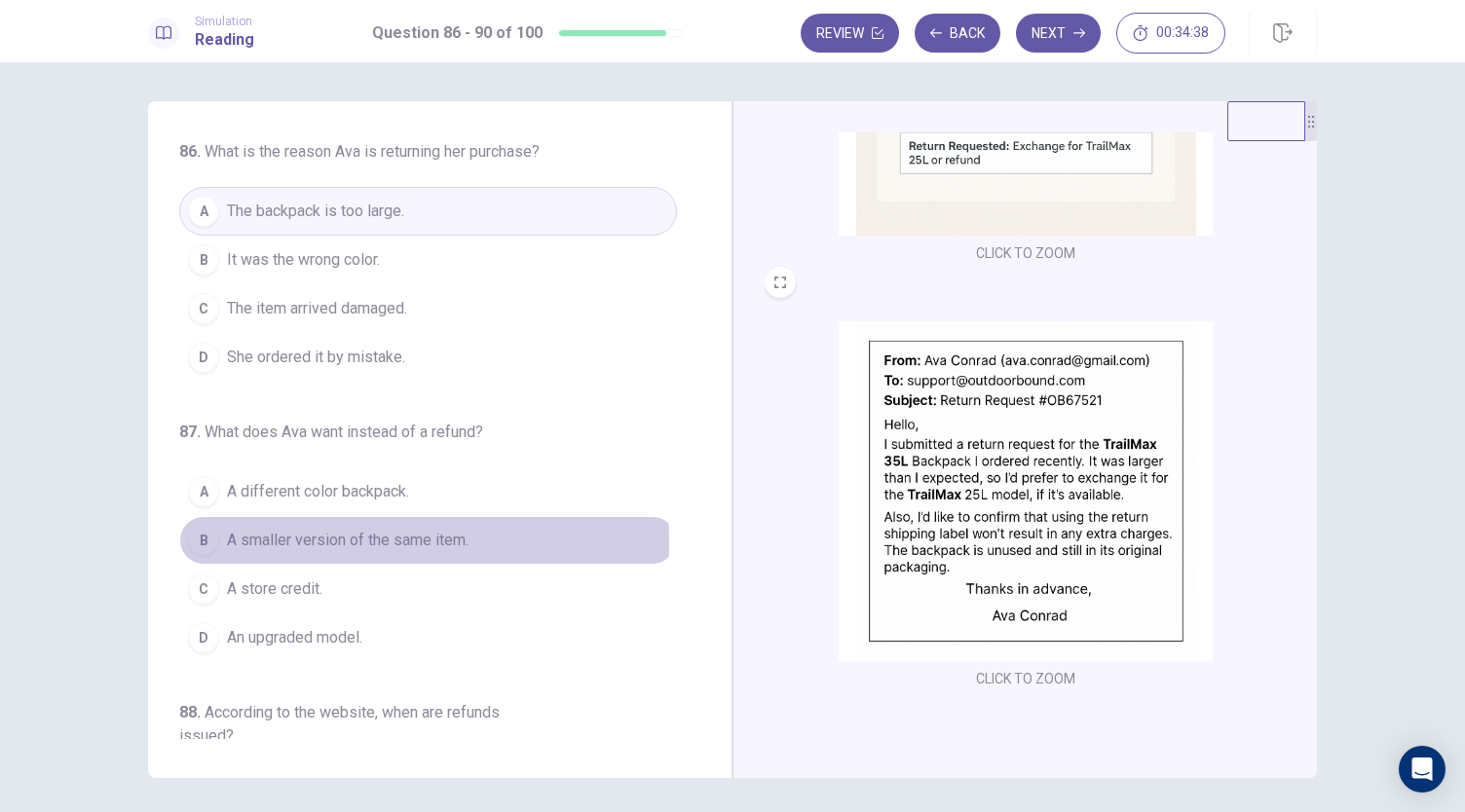
click at [328, 538] on span "A smaller version of the same item." at bounding box center [348, 541] width 242 height 23
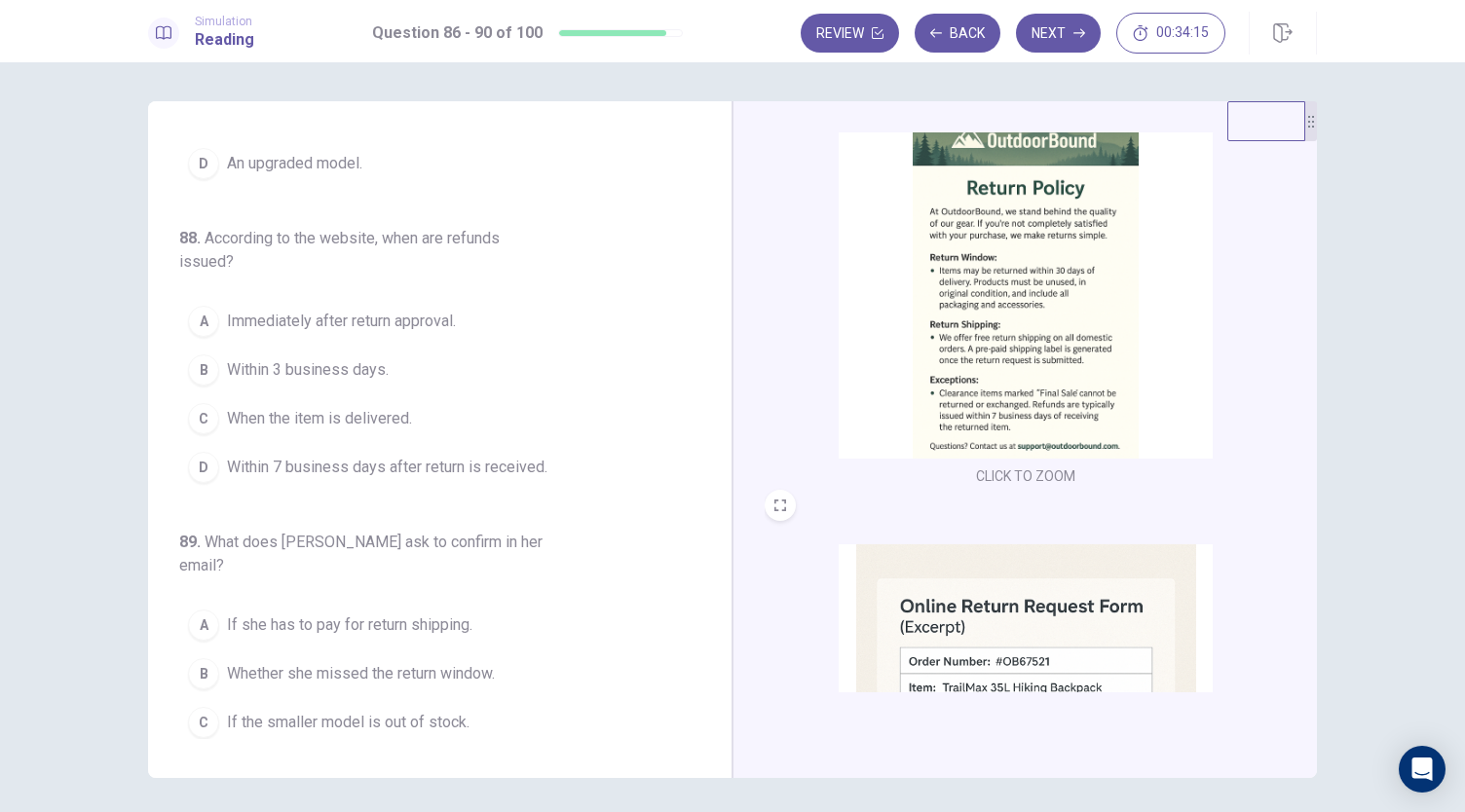
scroll to position [58, 0]
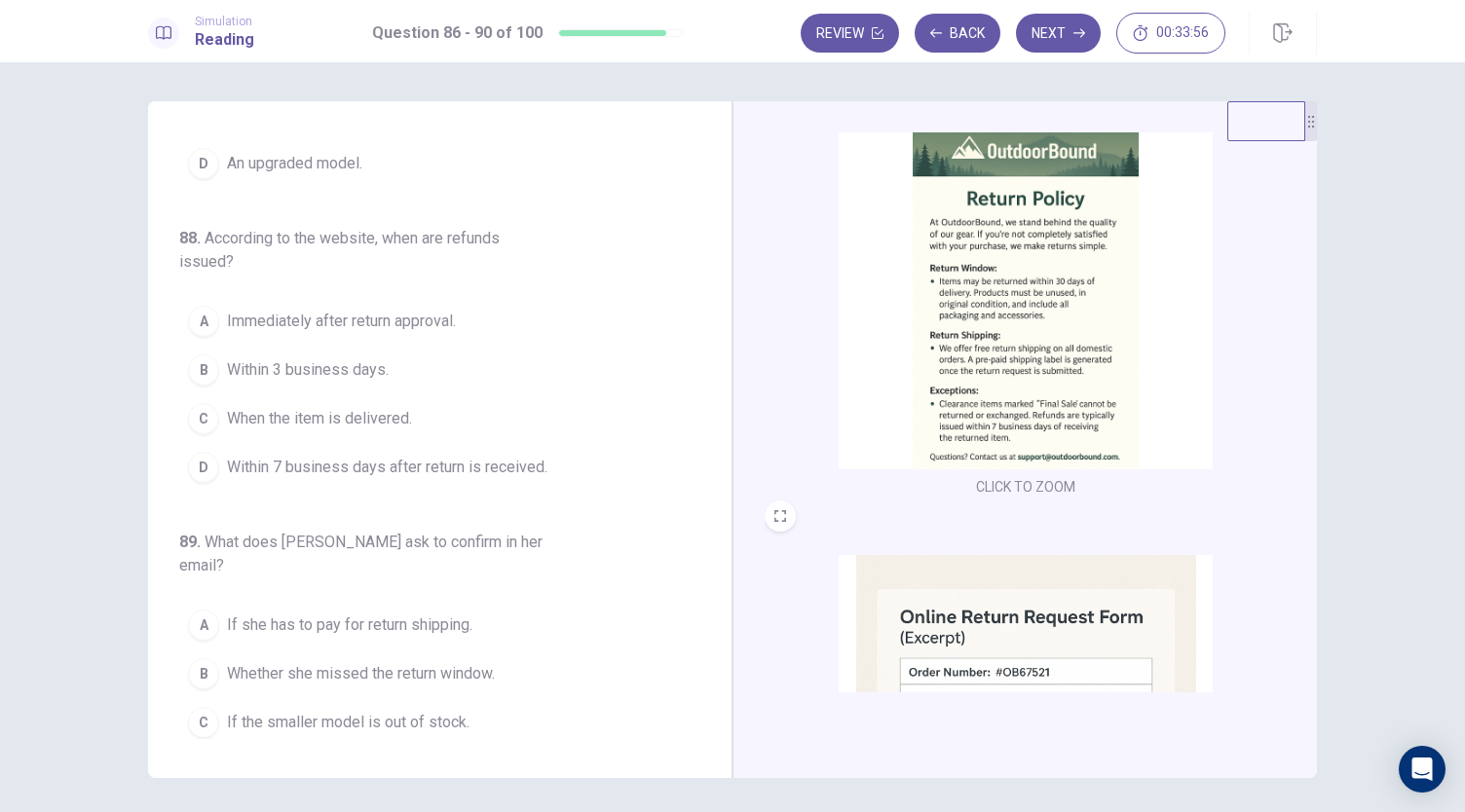
click at [382, 459] on span "Within 7 business days after return is received." at bounding box center [387, 467] width 320 height 23
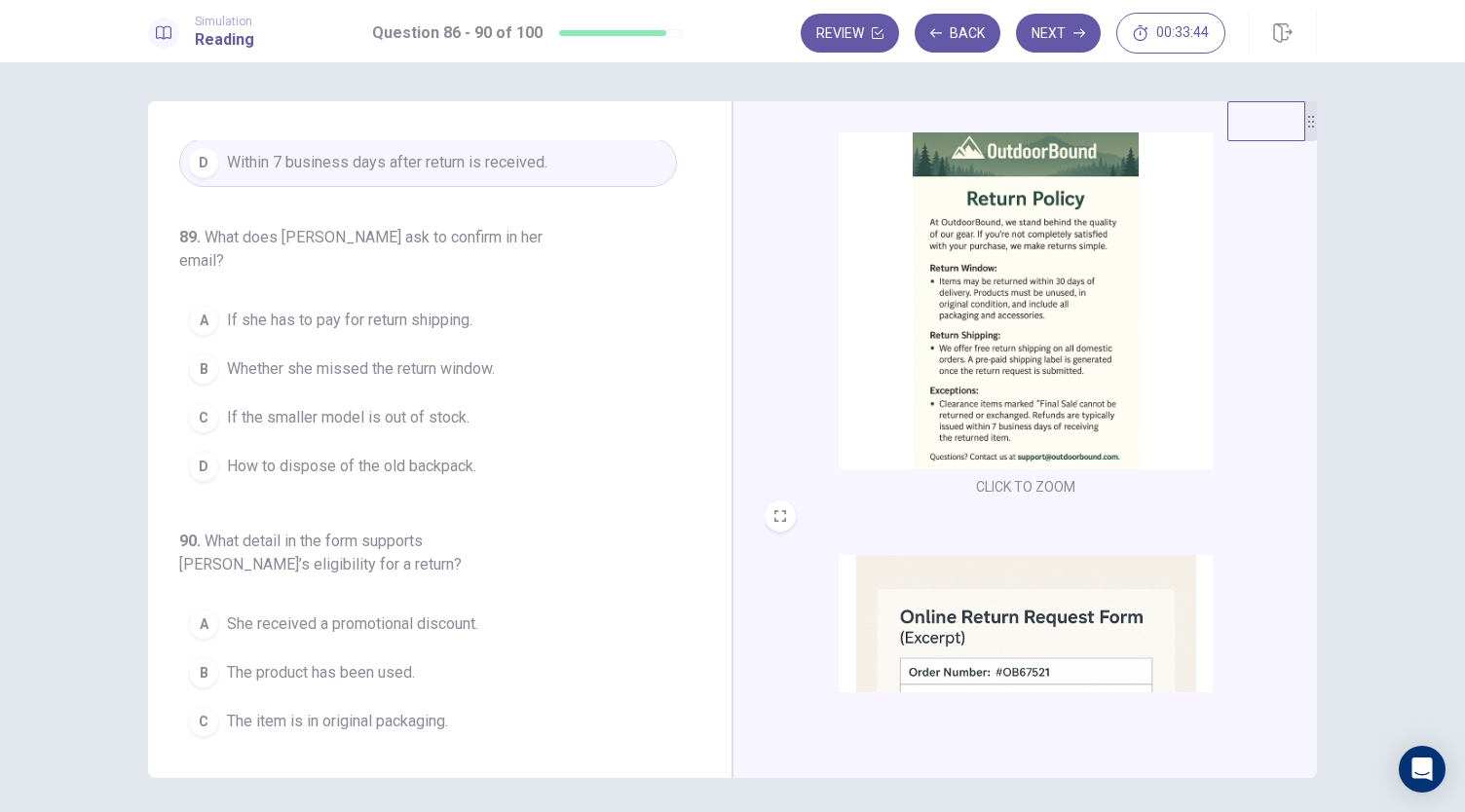
scroll to position [797, 0]
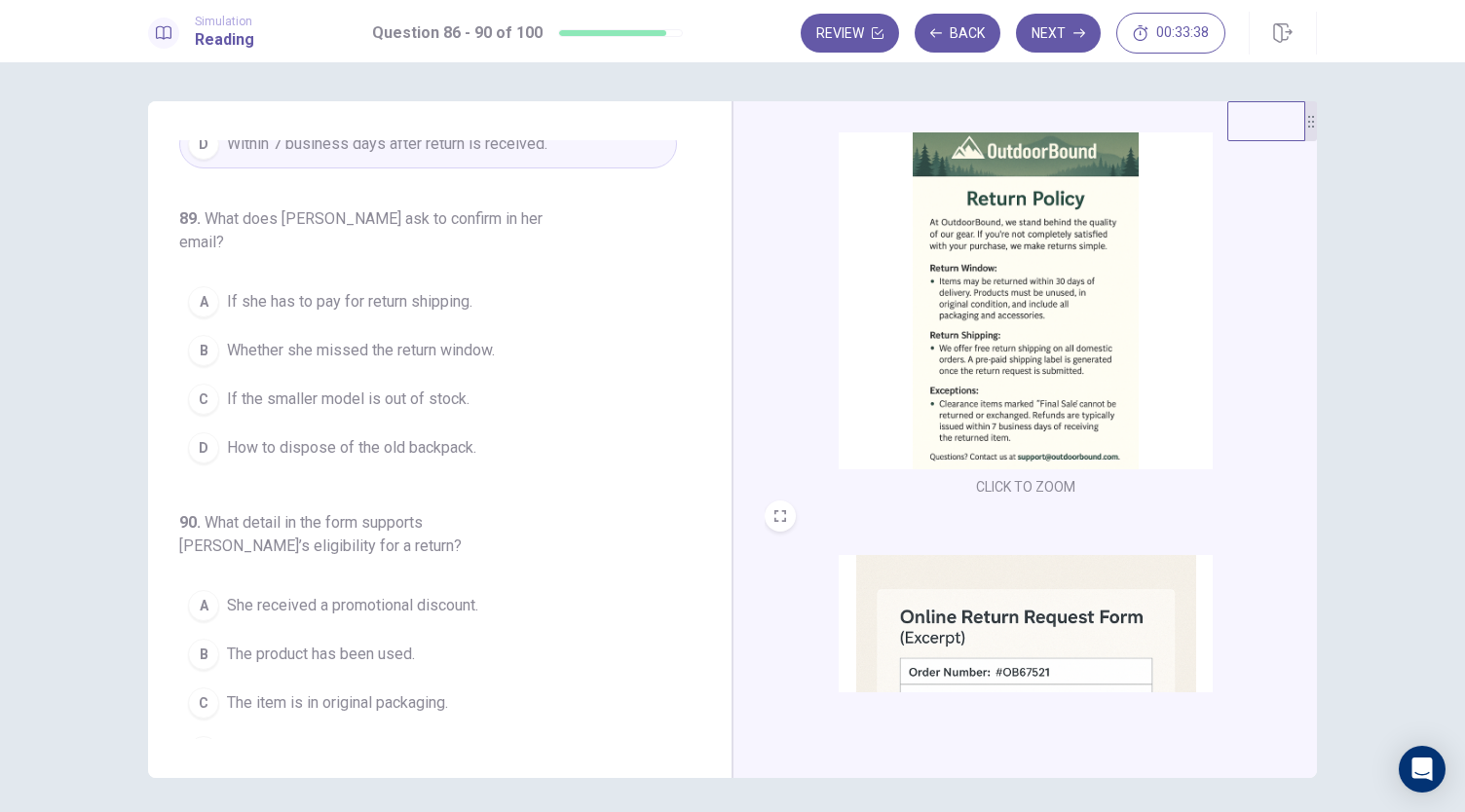
click at [339, 290] on span "If she has to pay for return shipping." at bounding box center [350, 302] width 246 height 23
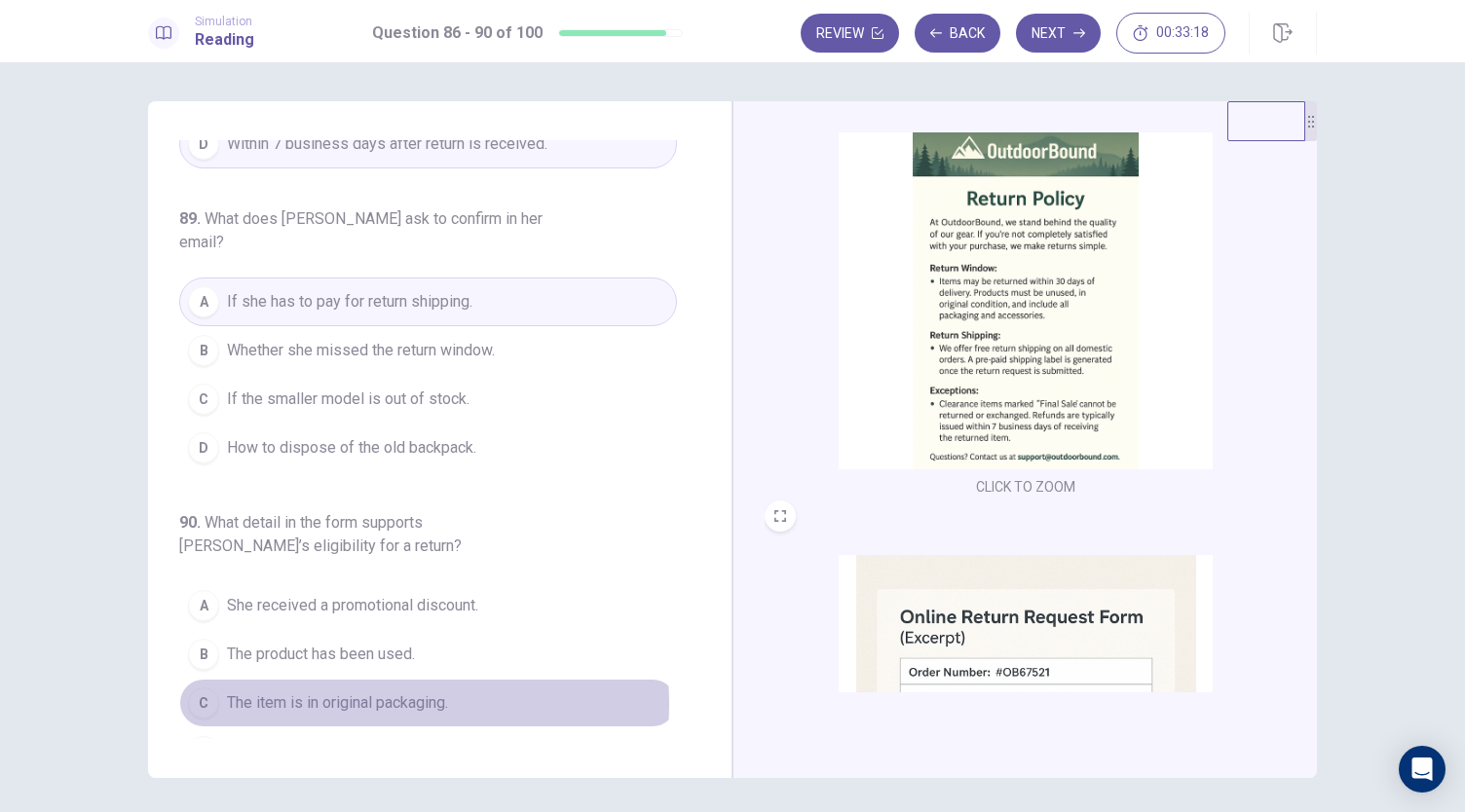
click at [372, 692] on span "The item is in original packaging." at bounding box center [338, 704] width 222 height 23
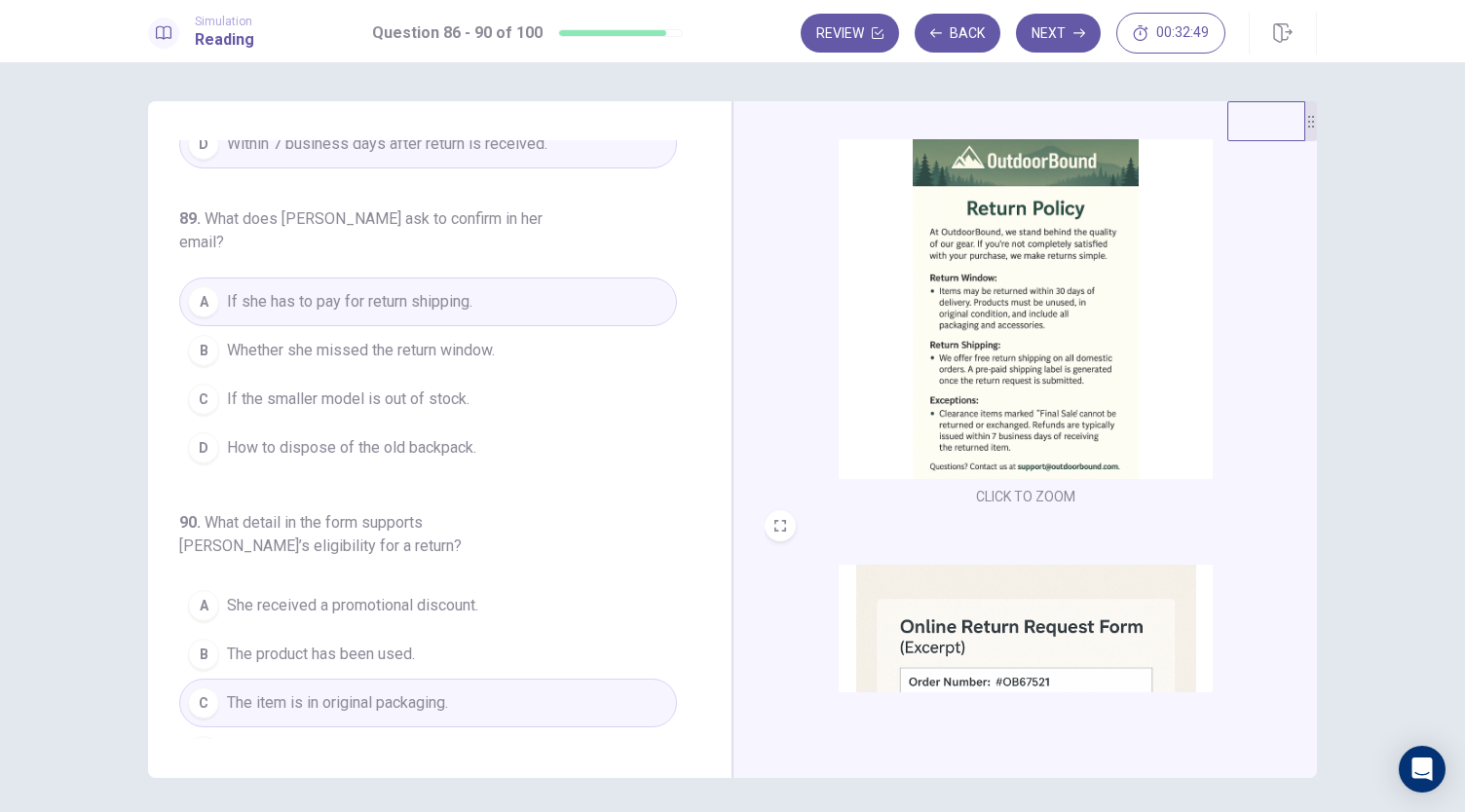
scroll to position [0, 0]
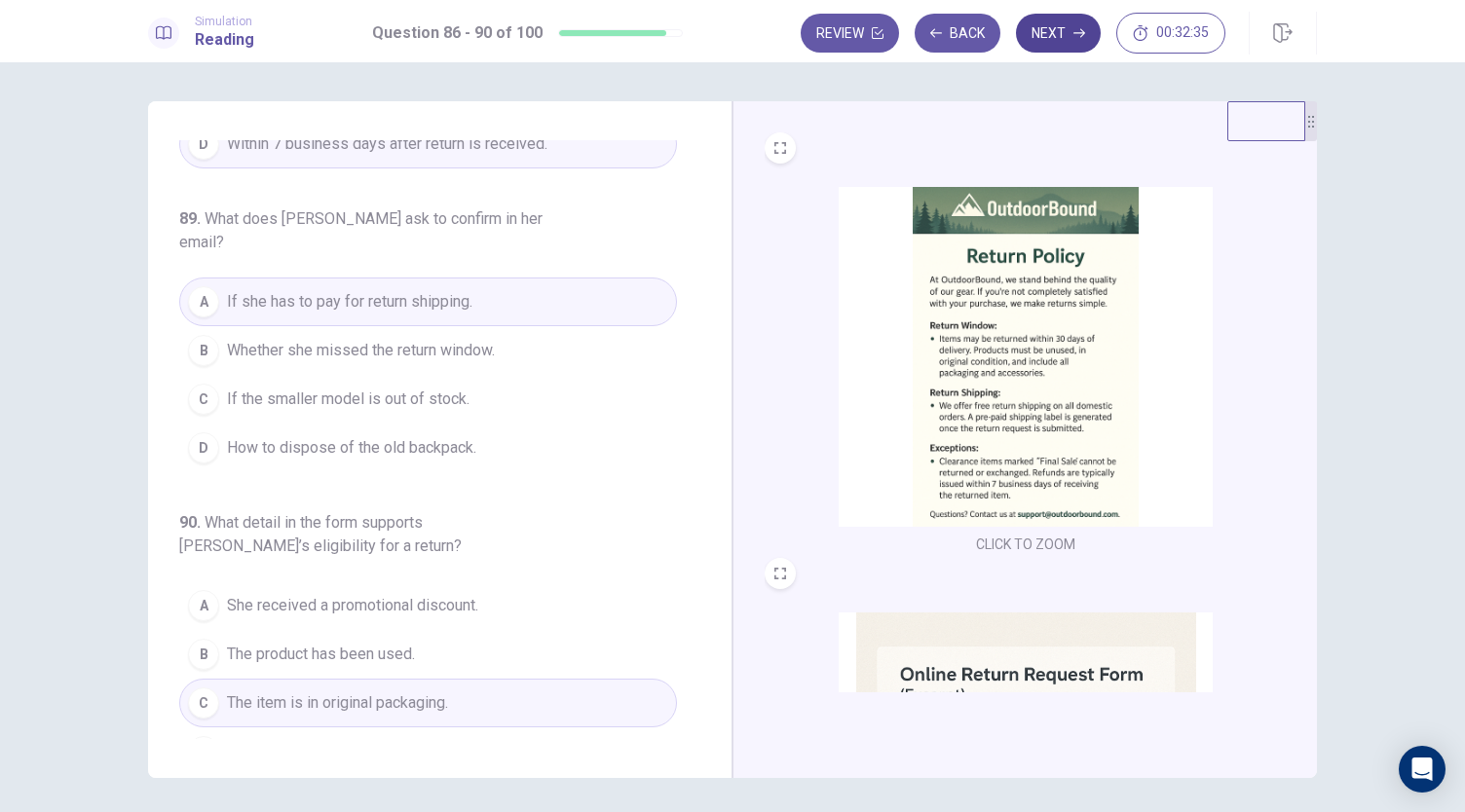
click at [1072, 24] on button "Next" at bounding box center [1058, 33] width 85 height 39
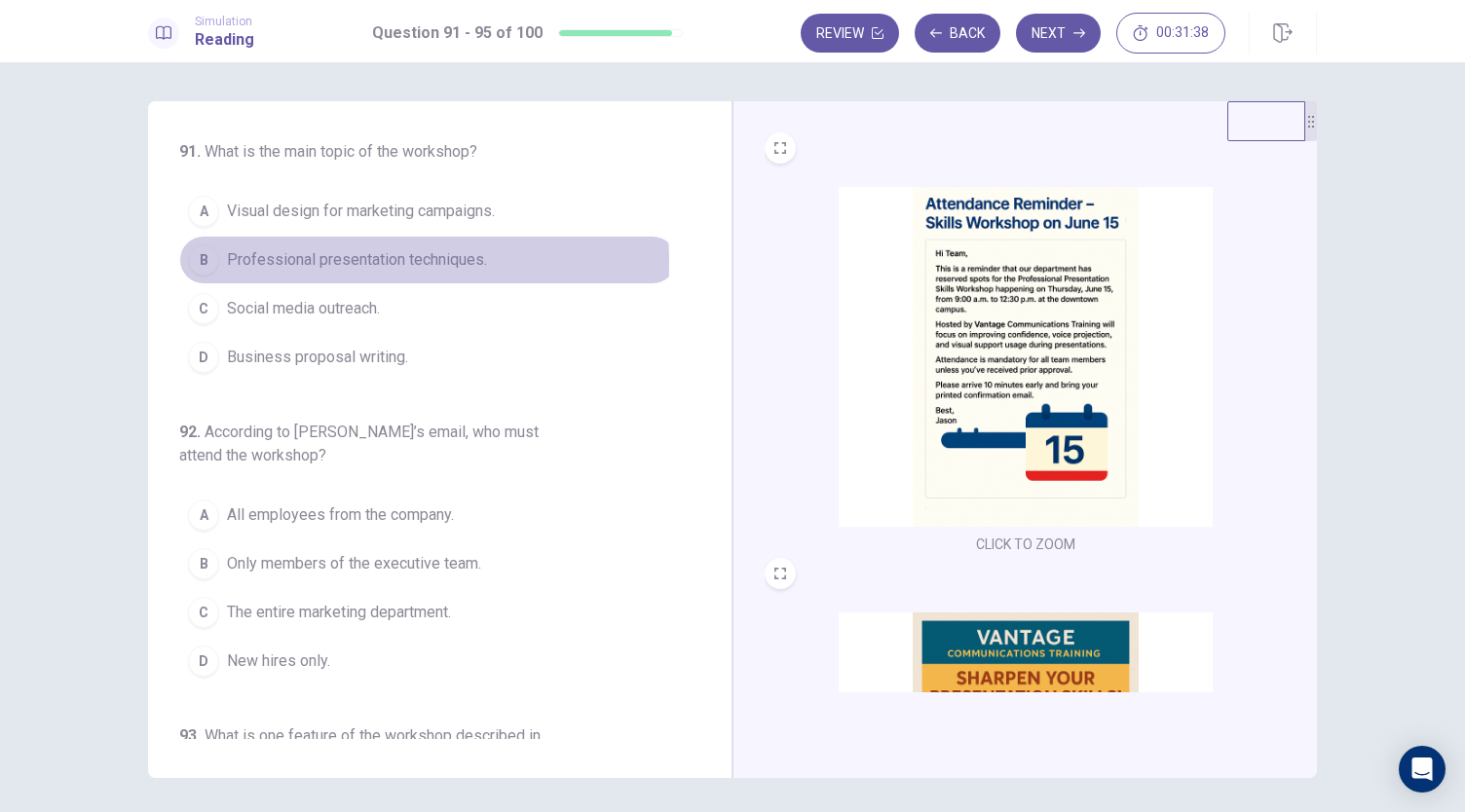
click at [325, 262] on span "Professional presentation techniques." at bounding box center [357, 260] width 260 height 23
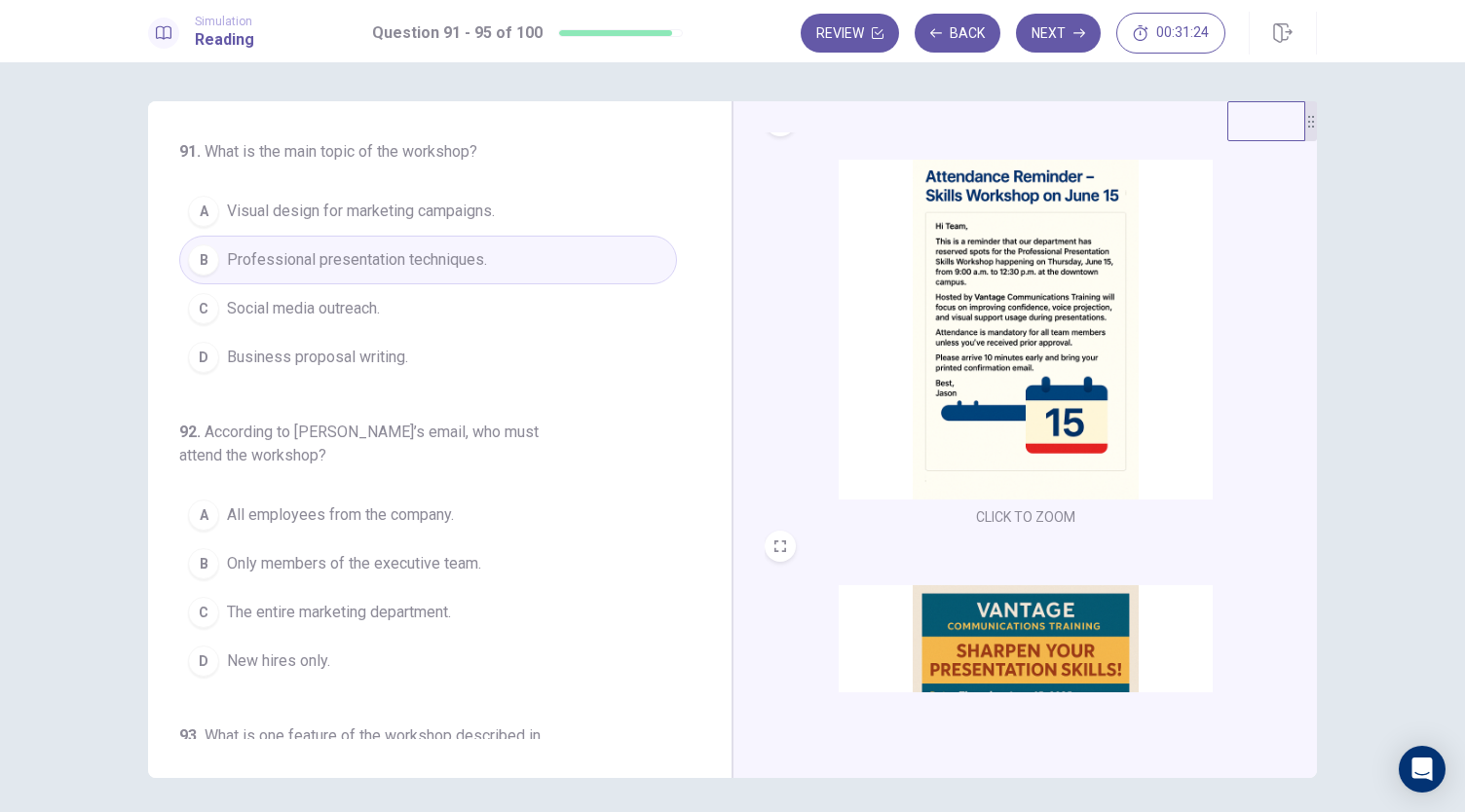
scroll to position [28, 0]
click at [360, 563] on span "Only members of the executive team." at bounding box center [354, 564] width 254 height 23
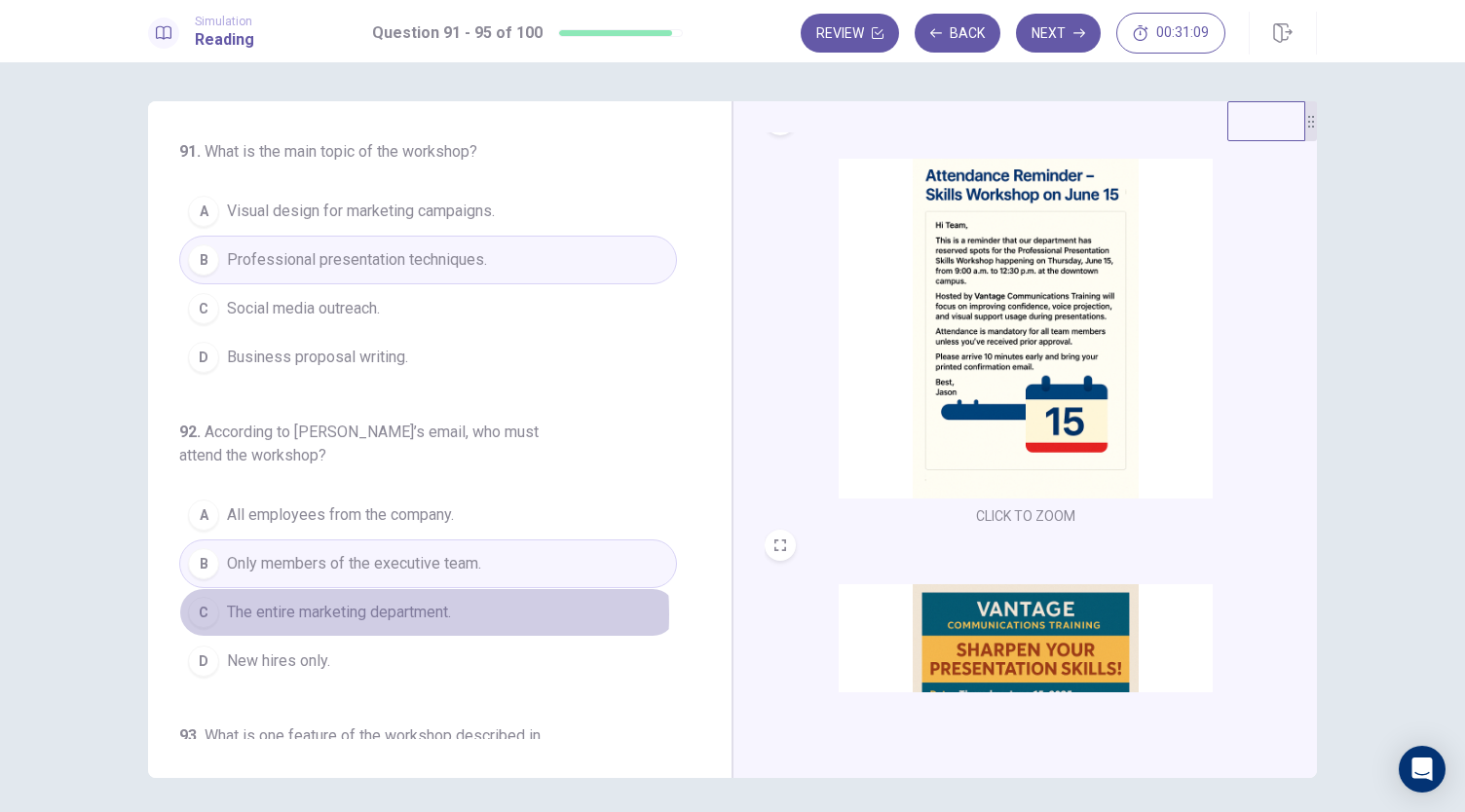
click at [349, 611] on span "The entire marketing department." at bounding box center [340, 613] width 224 height 23
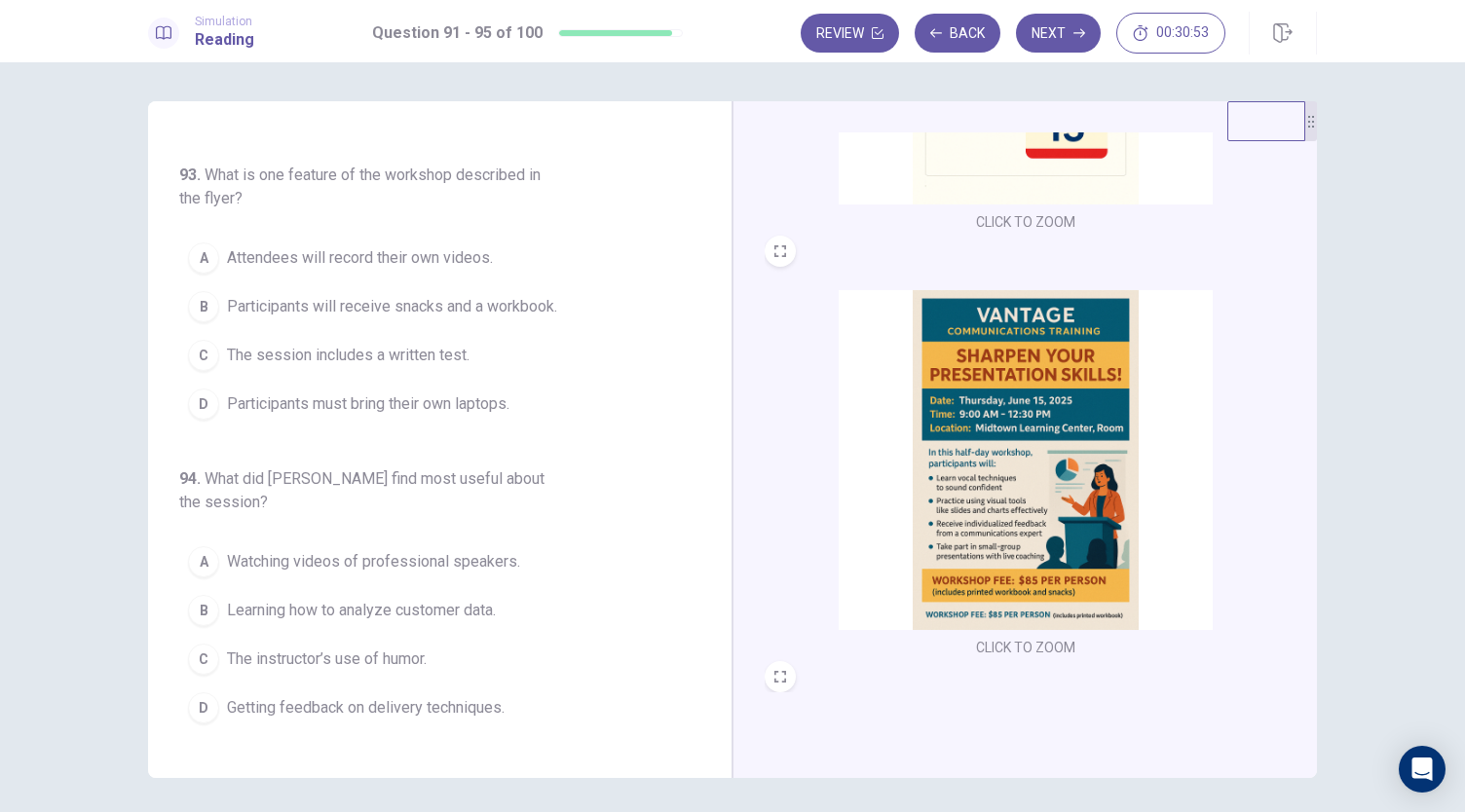
scroll to position [333, 0]
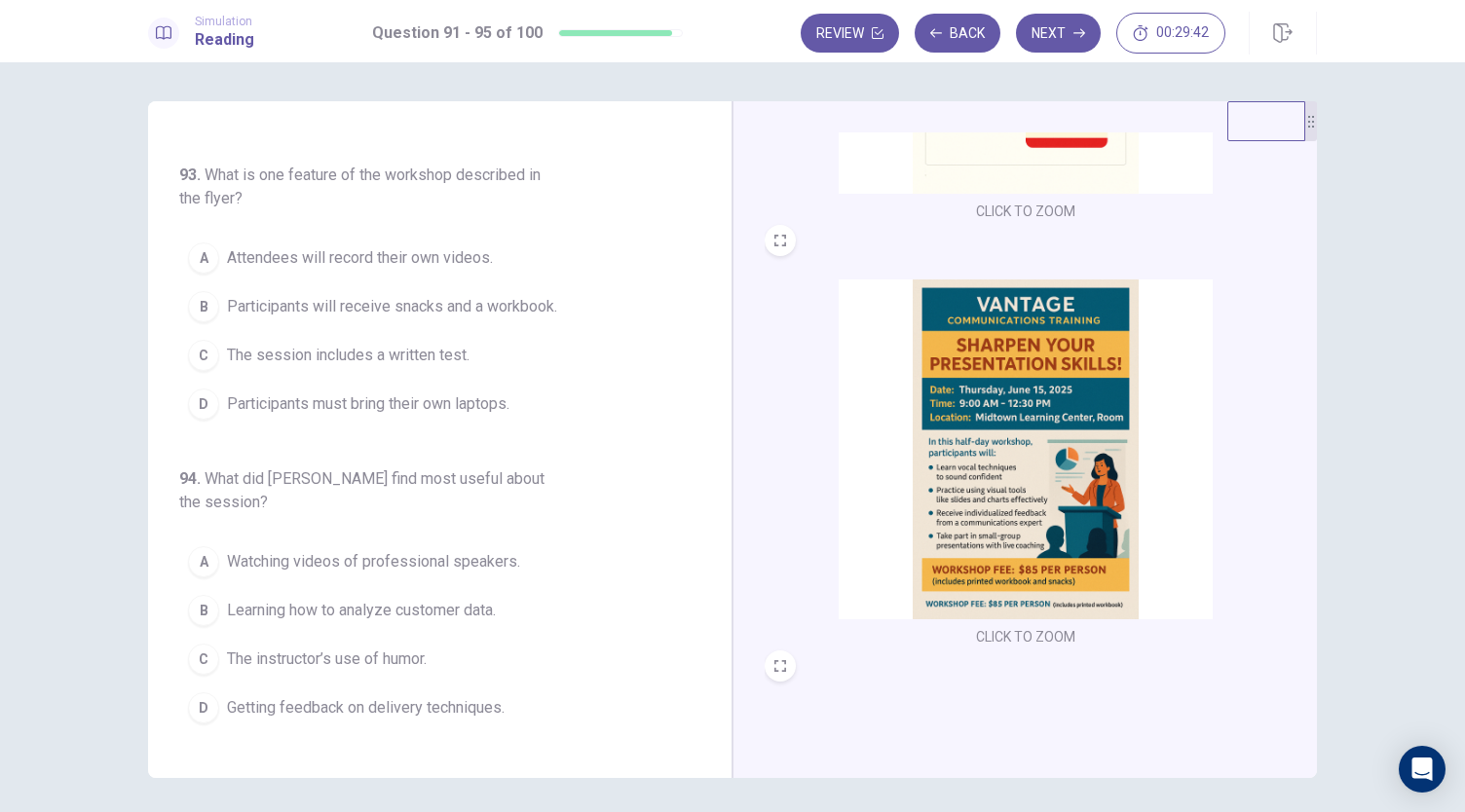
click at [400, 311] on span "Participants will receive snacks and a workbook." at bounding box center [392, 306] width 330 height 23
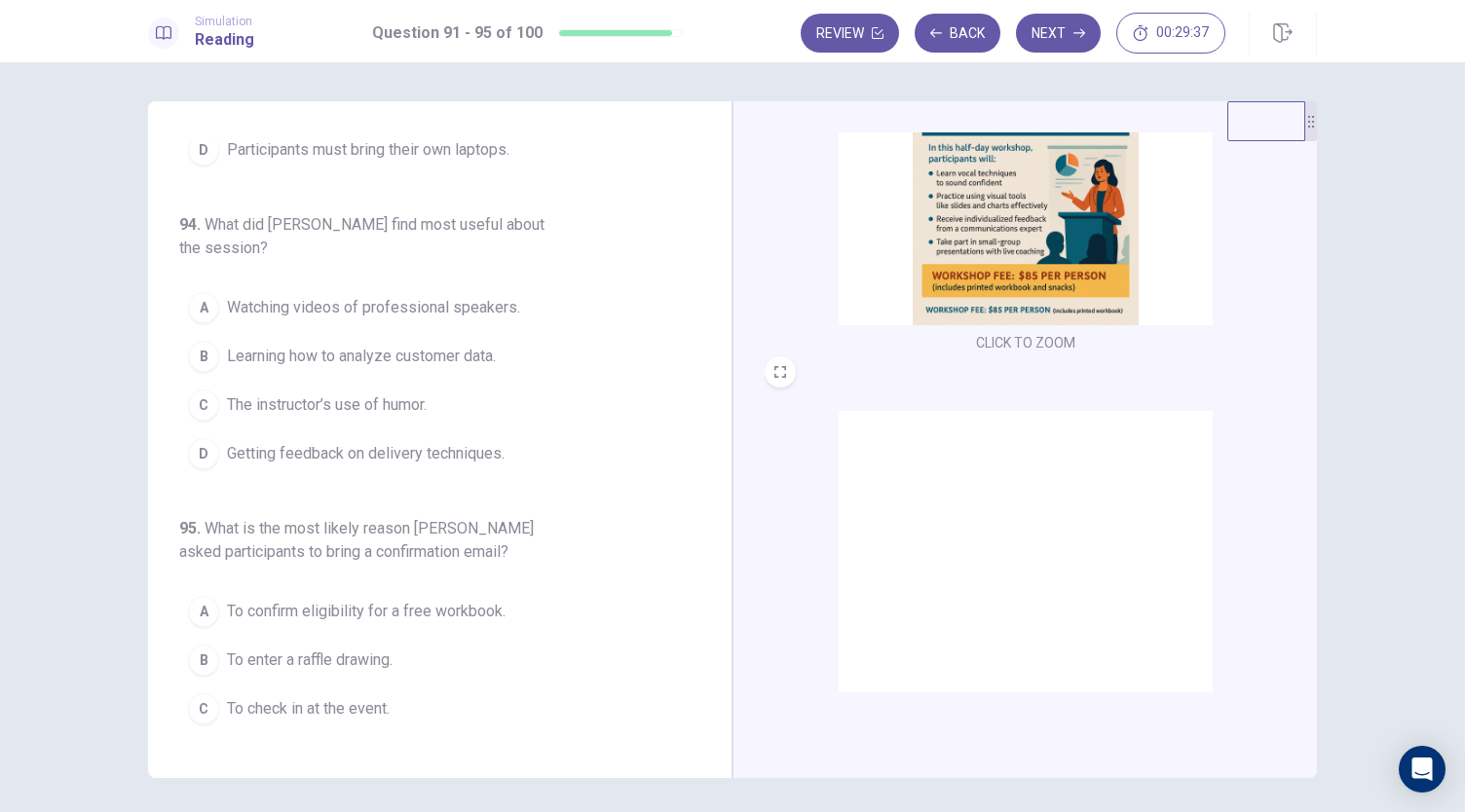
scroll to position [717, 0]
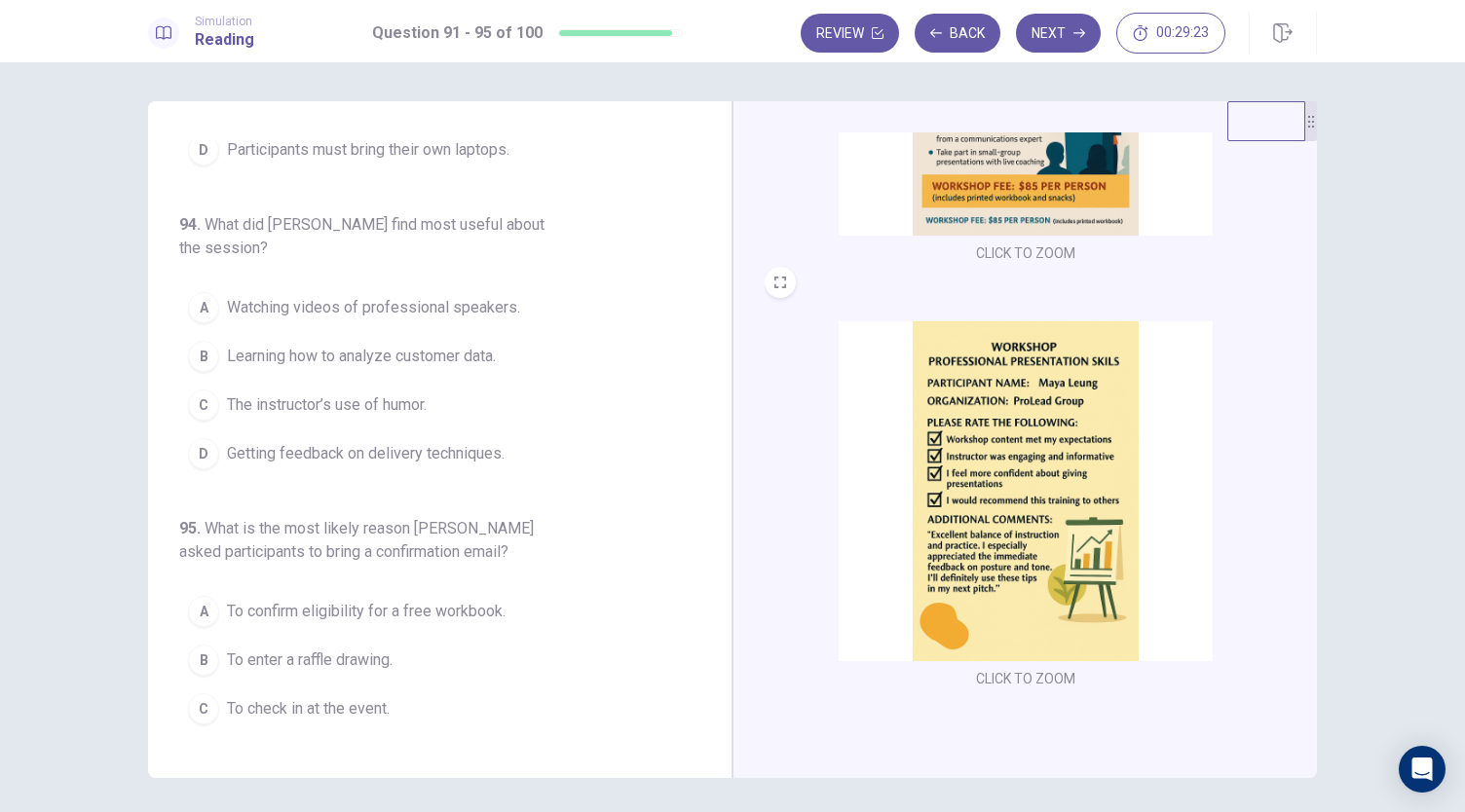
click at [345, 393] on span "The instructor’s use of humor." at bounding box center [327, 405] width 200 height 23
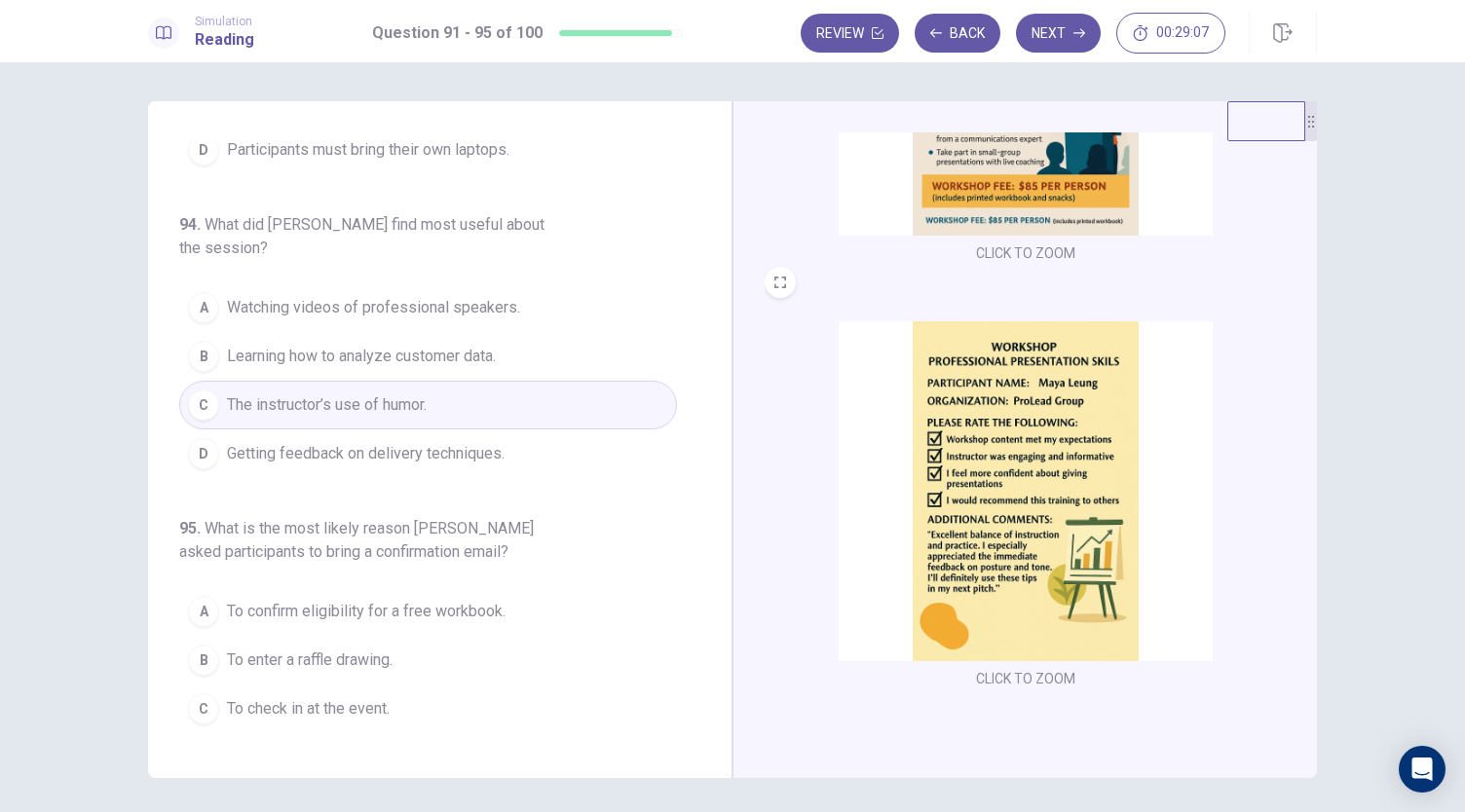
click at [382, 449] on span "Getting feedback on delivery techniques." at bounding box center [366, 454] width 277 height 23
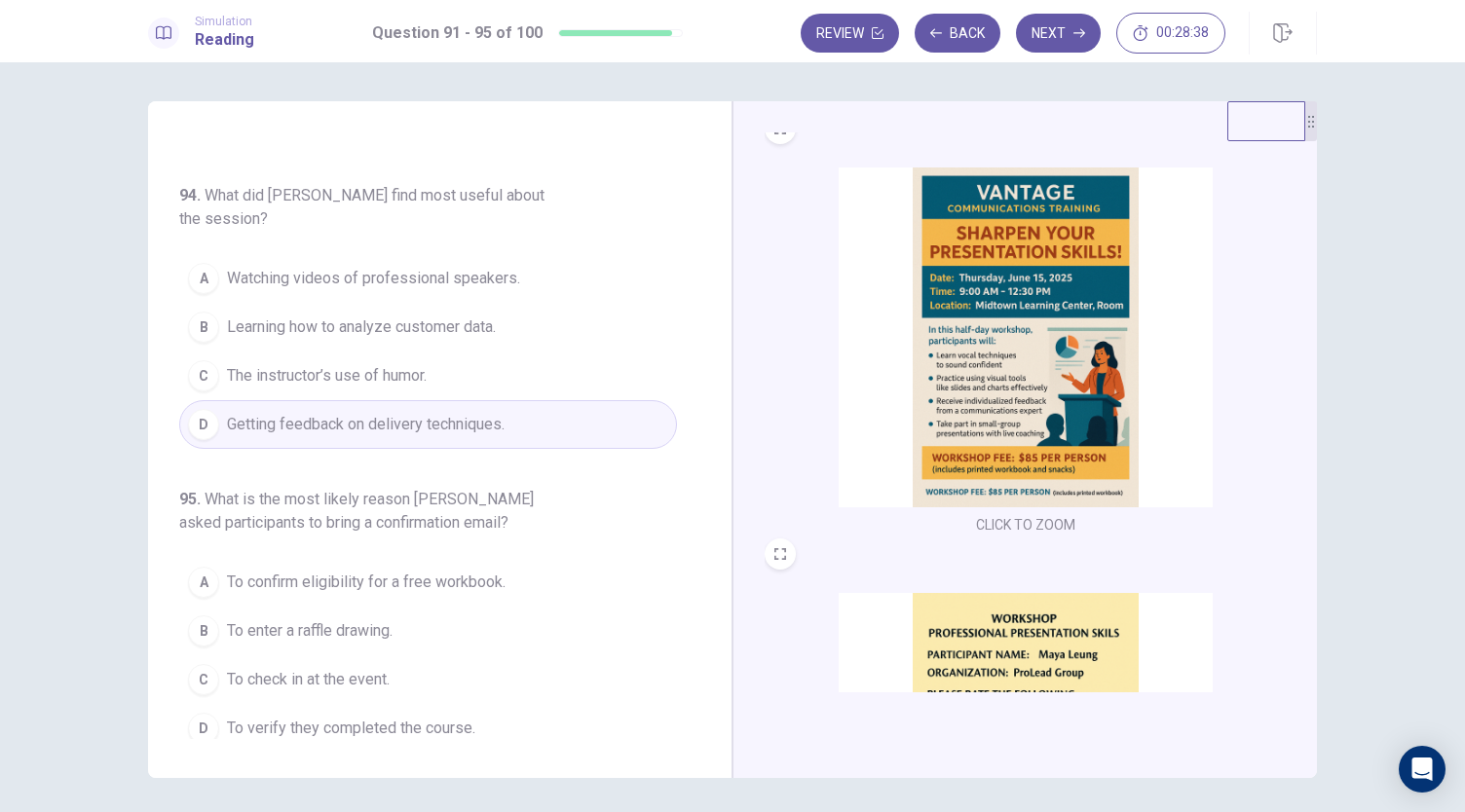
scroll to position [463, 0]
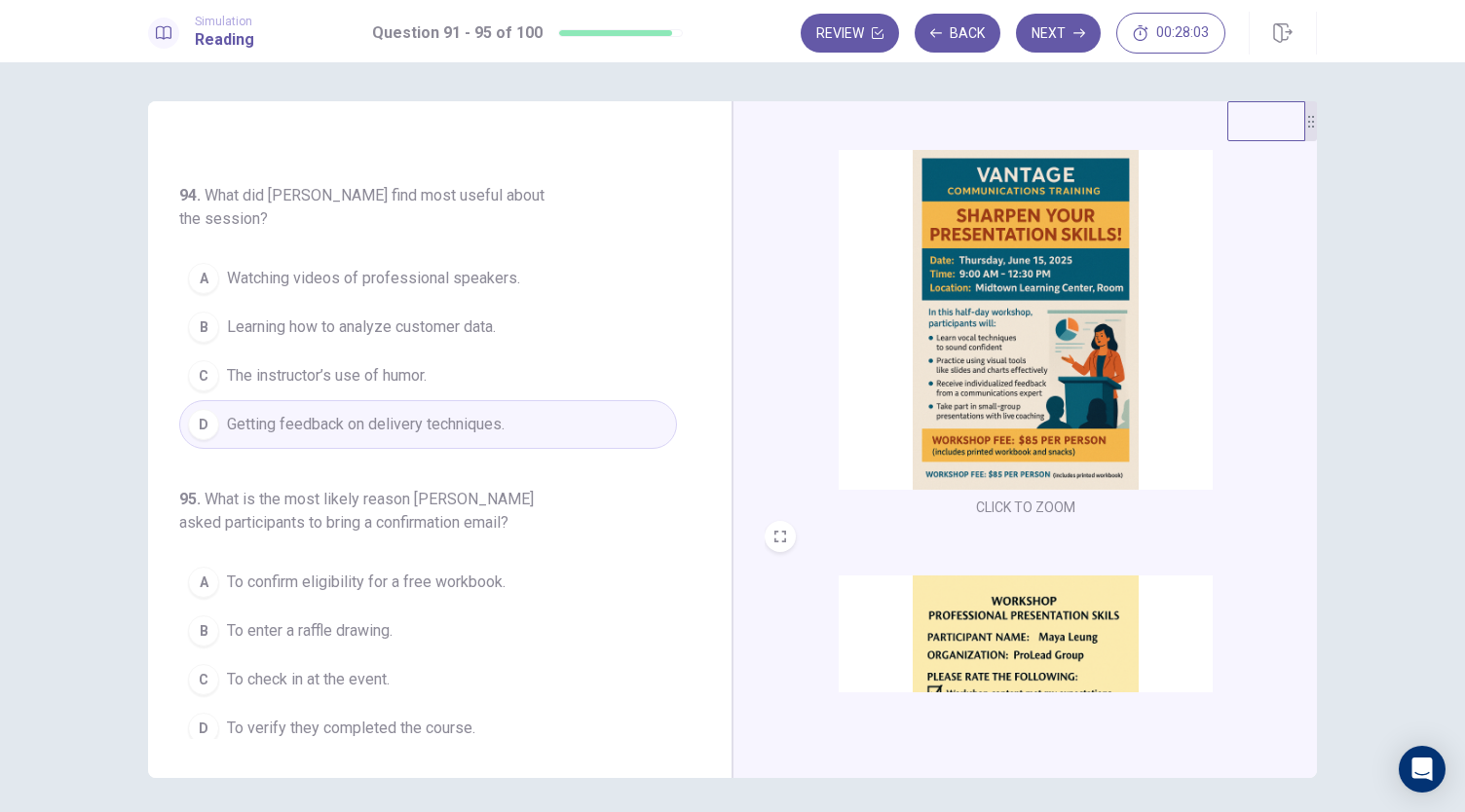
click at [363, 629] on span "To enter a raffle drawing." at bounding box center [310, 631] width 166 height 23
click at [1064, 28] on button "Next" at bounding box center [1058, 33] width 85 height 39
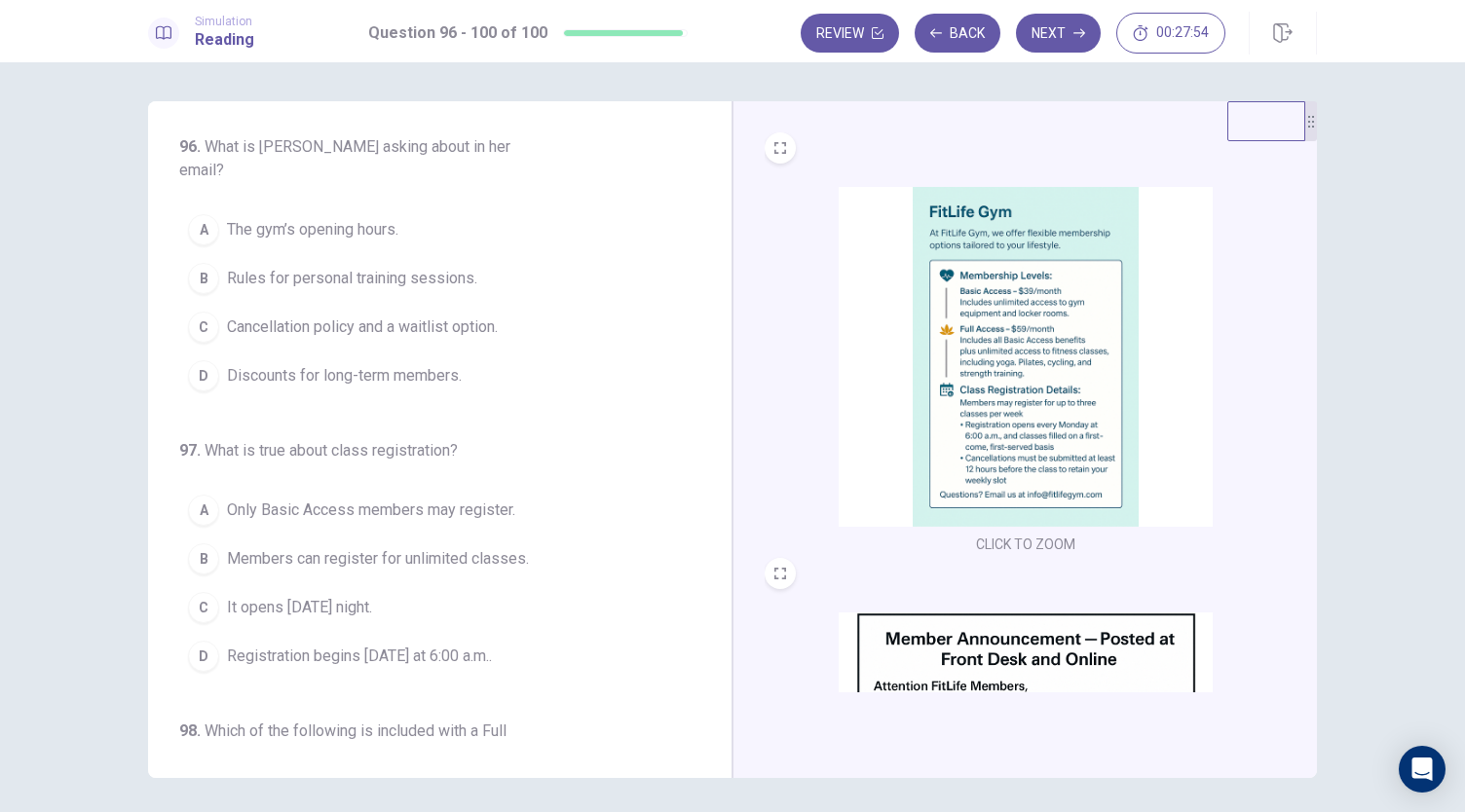
scroll to position [0, 0]
click at [1046, 543] on button "CLICK TO ZOOM" at bounding box center [1026, 545] width 115 height 27
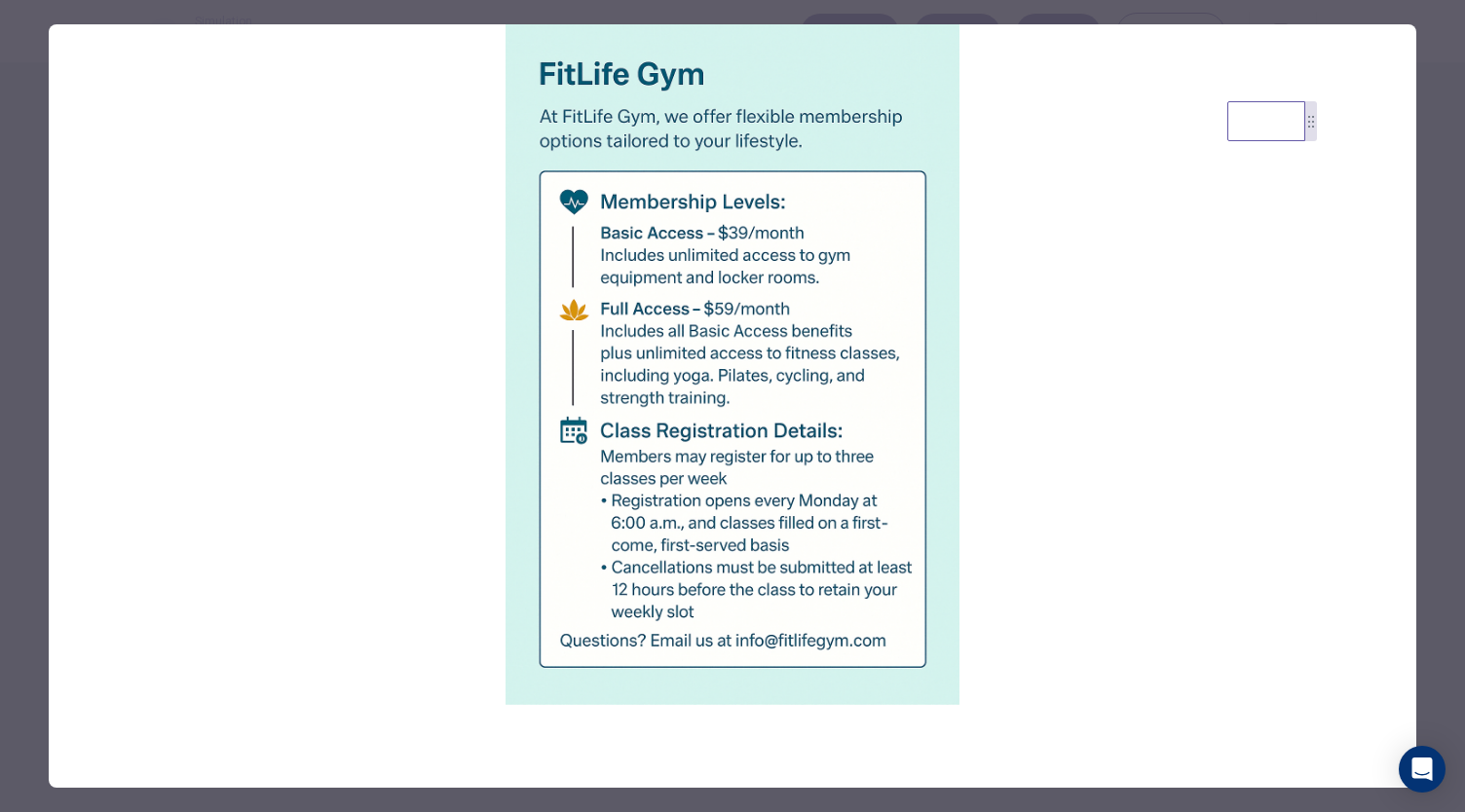
click at [1018, 366] on img at bounding box center [732, 365] width 1367 height 681
click at [1399, 691] on img at bounding box center [732, 365] width 1367 height 681
click at [1430, 430] on div at bounding box center [732, 406] width 1465 height 812
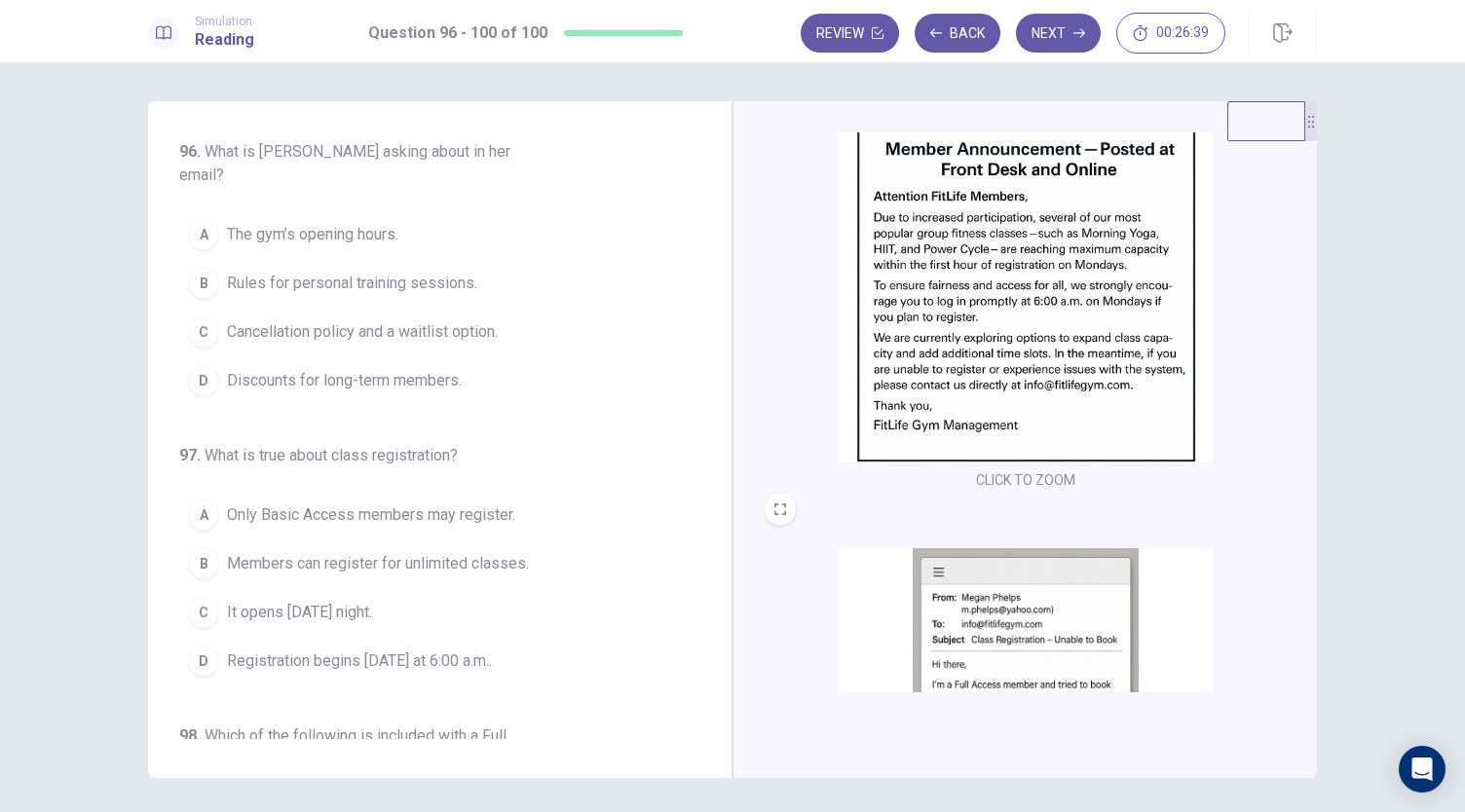
scroll to position [717, 0]
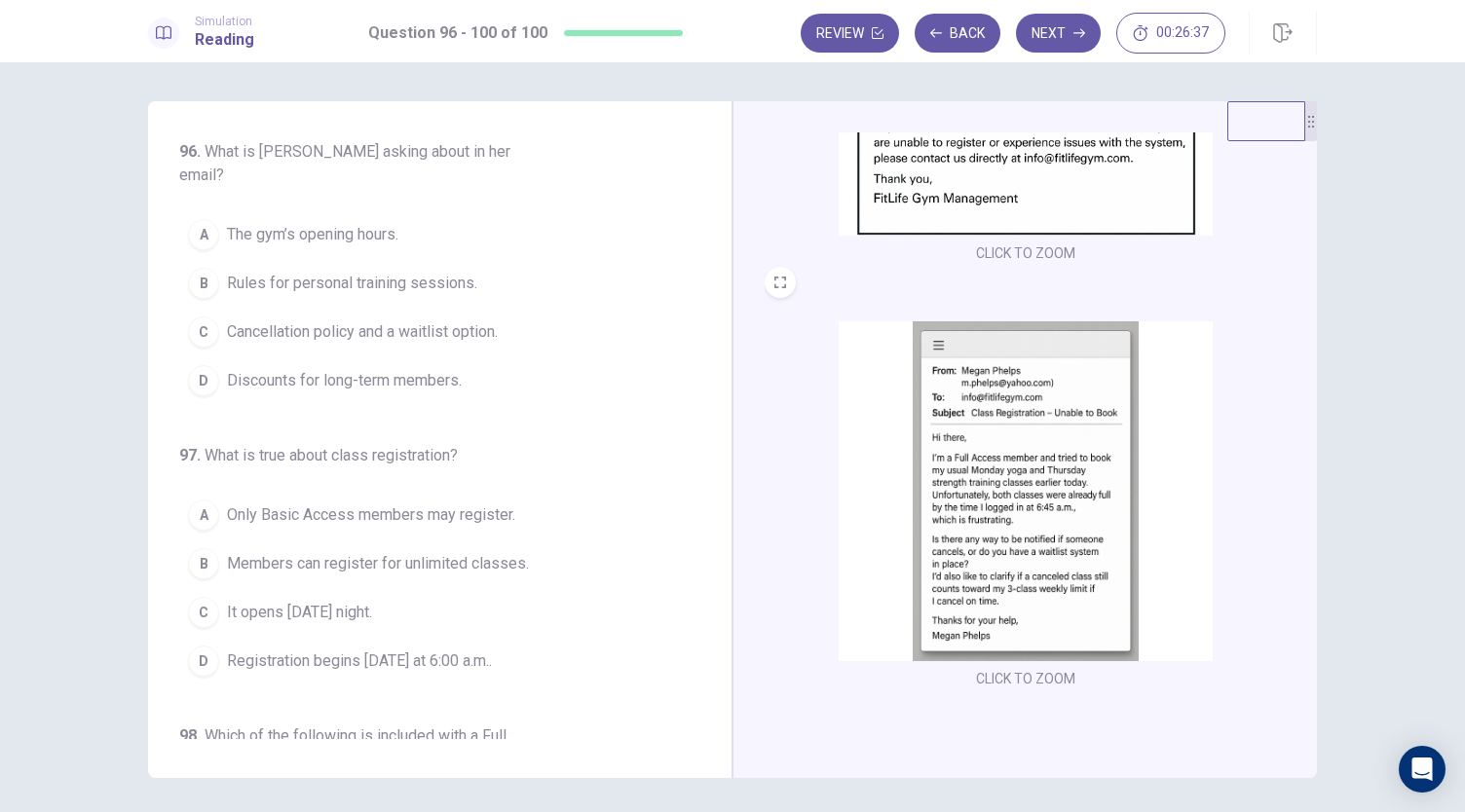
click at [1058, 671] on button "CLICK TO ZOOM" at bounding box center [1026, 679] width 115 height 27
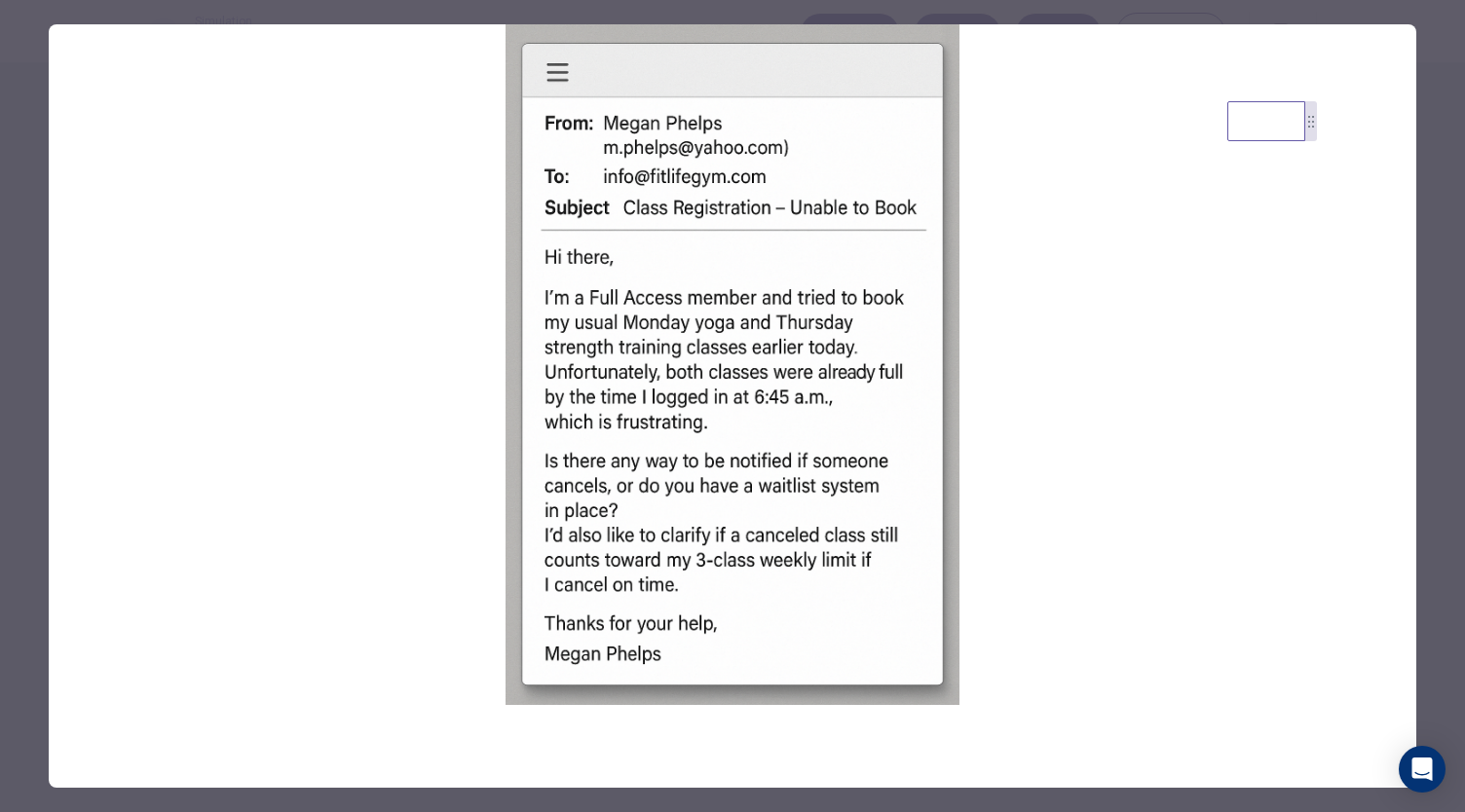
click at [1431, 255] on div at bounding box center [732, 406] width 1465 height 812
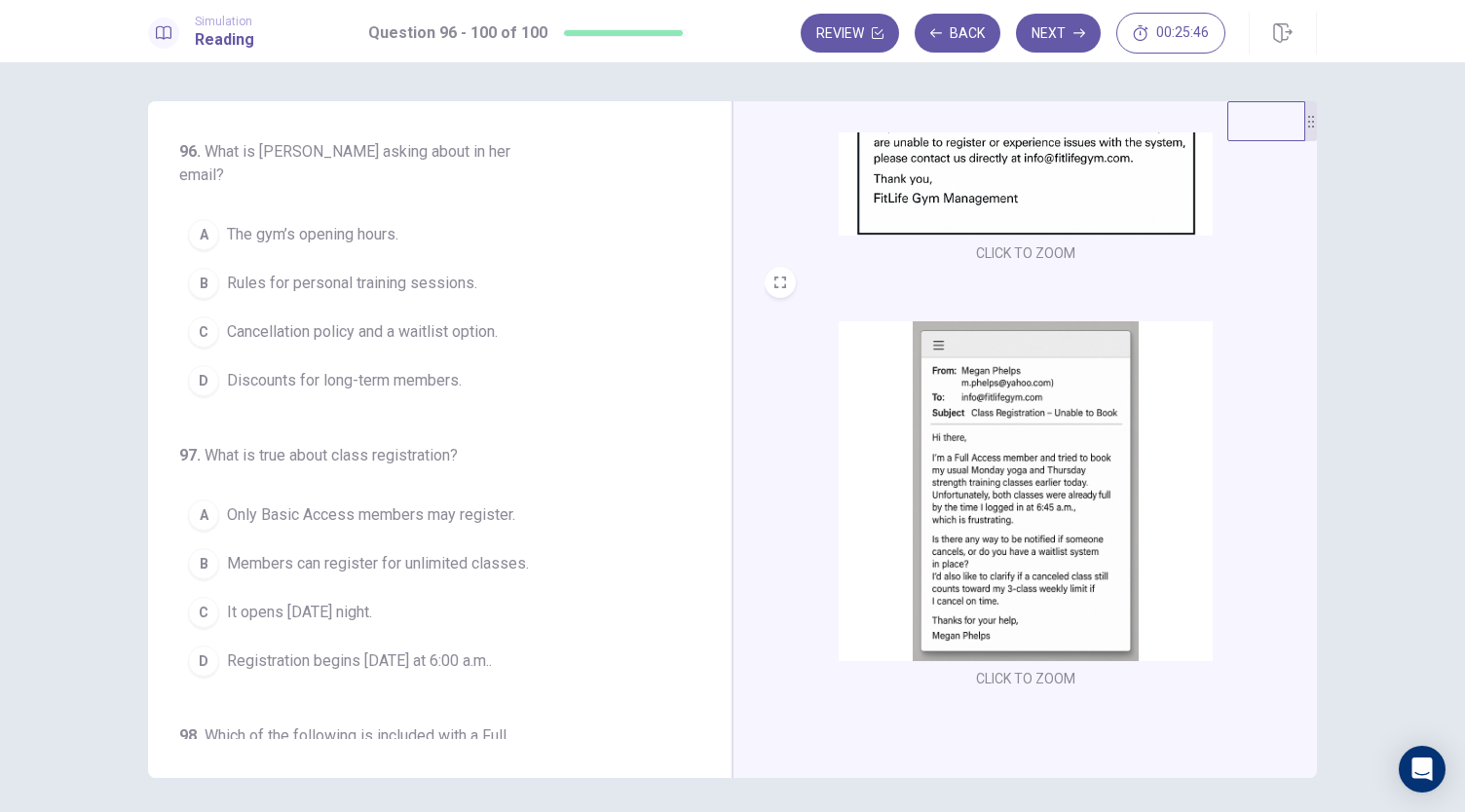
click at [351, 271] on span "Rules for personal training sessions." at bounding box center [352, 283] width 250 height 23
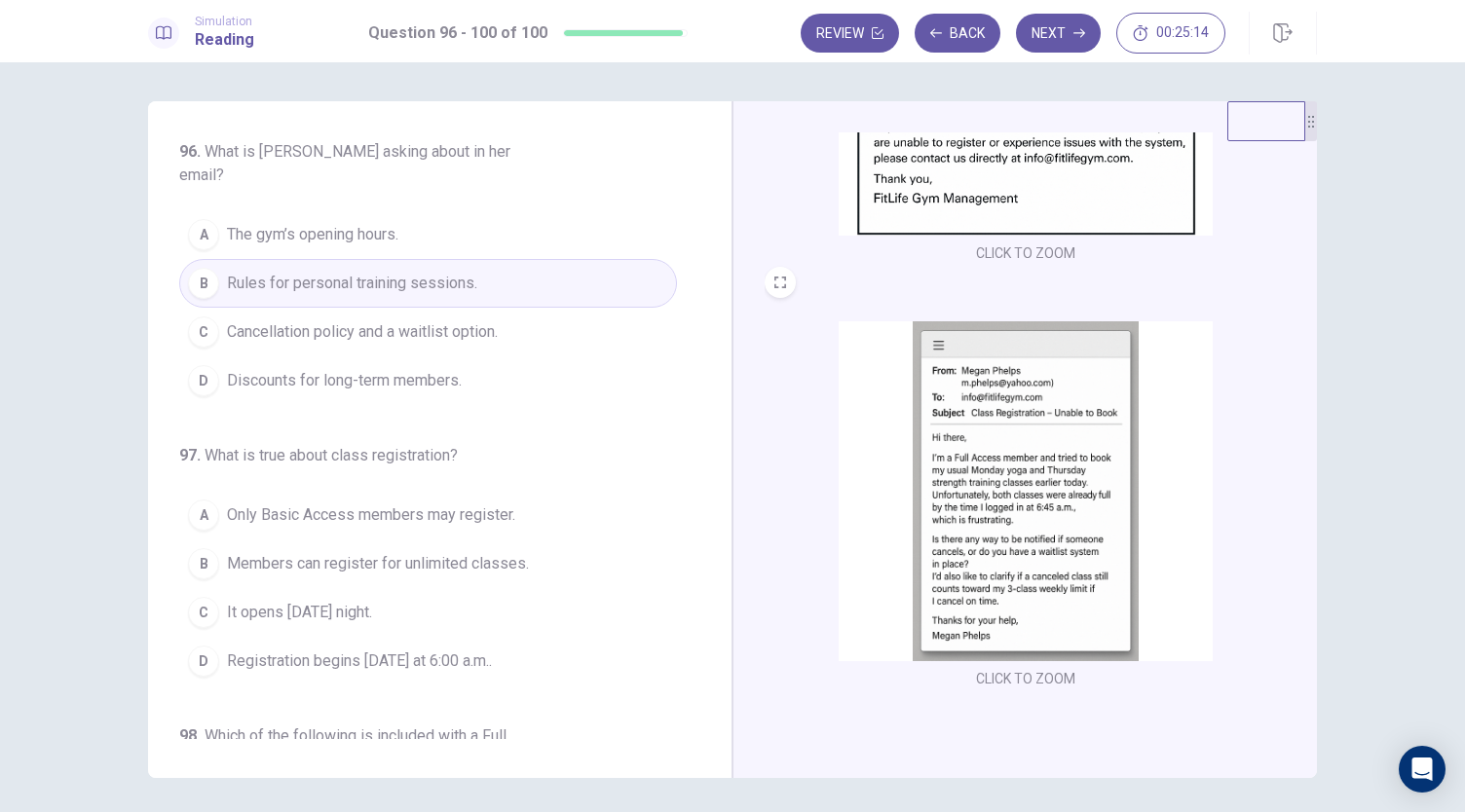
click at [384, 320] on span "Cancellation policy and a waitlist option." at bounding box center [362, 332] width 270 height 23
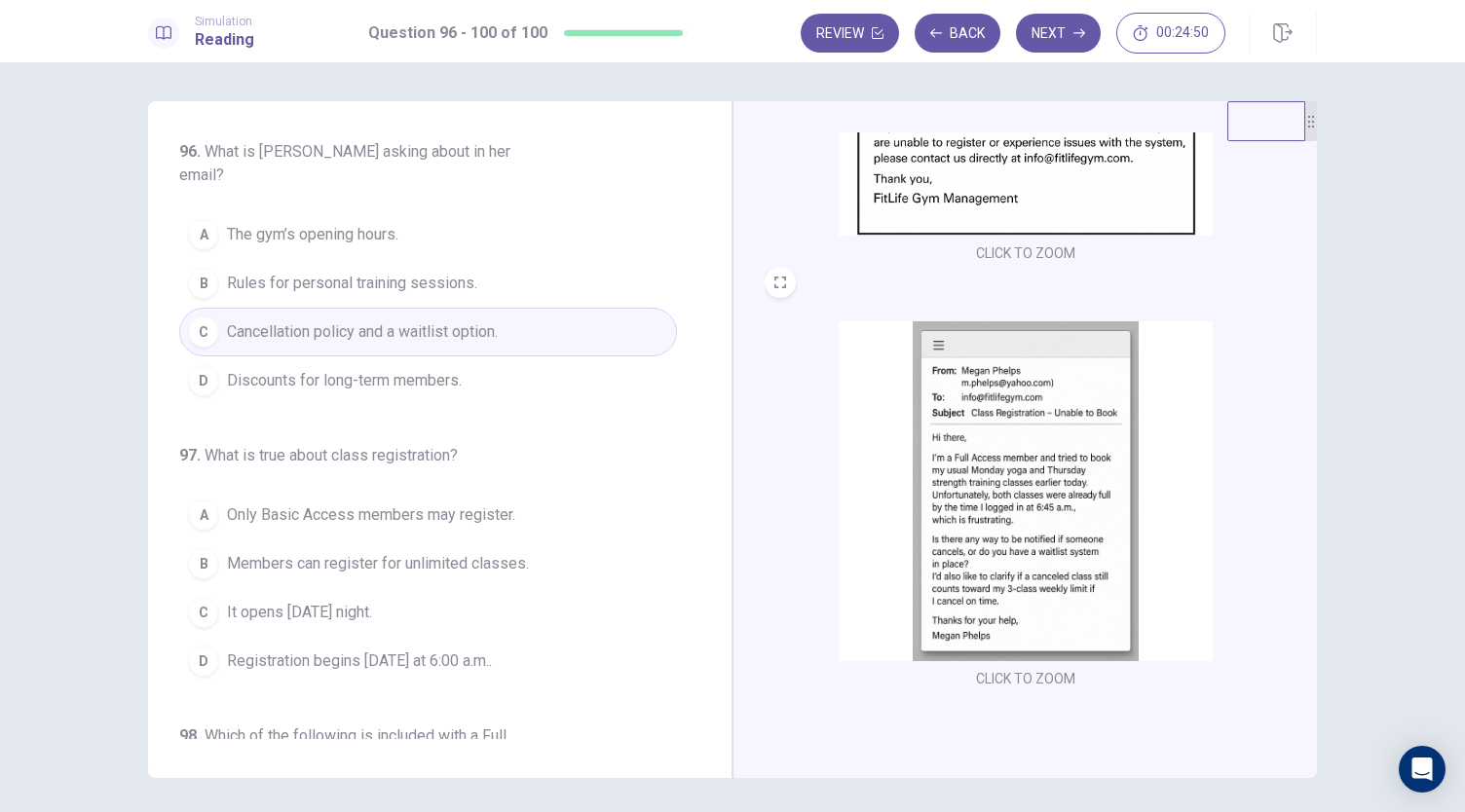
click at [442, 650] on span "Registration begins [DATE] at 6:00 a.m.." at bounding box center [359, 662] width 265 height 23
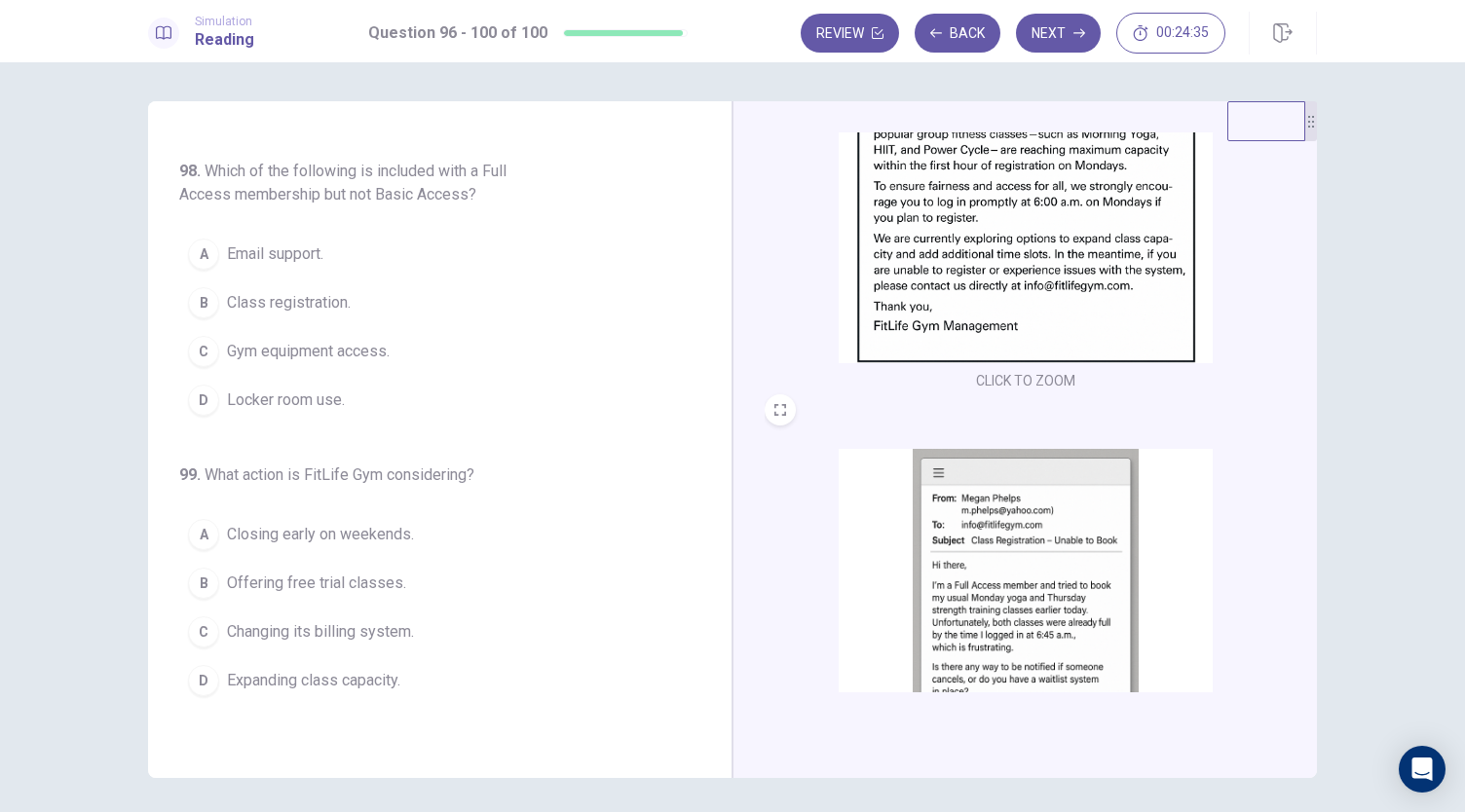
scroll to position [510, 0]
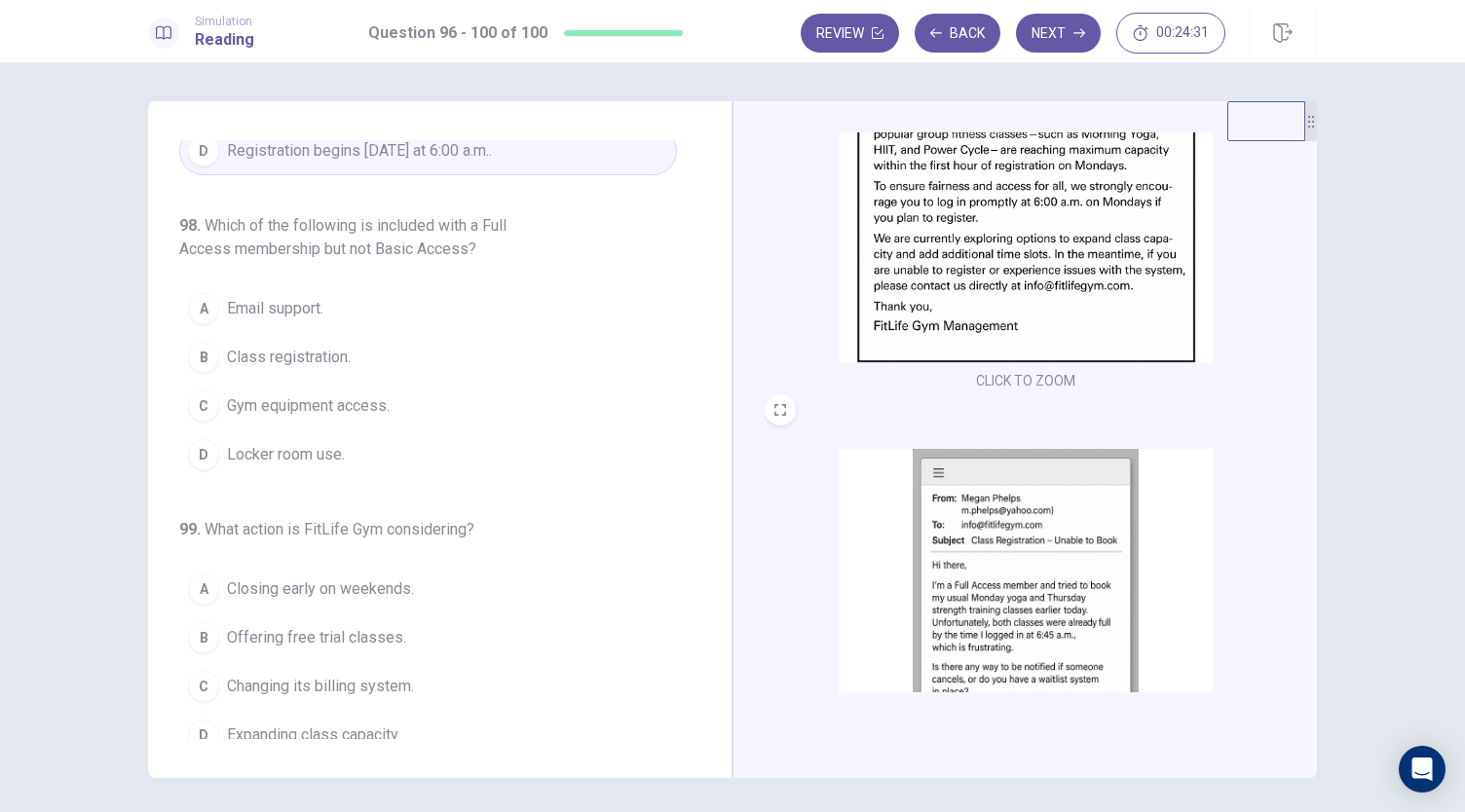
click at [308, 345] on span "Class registration." at bounding box center [289, 357] width 124 height 23
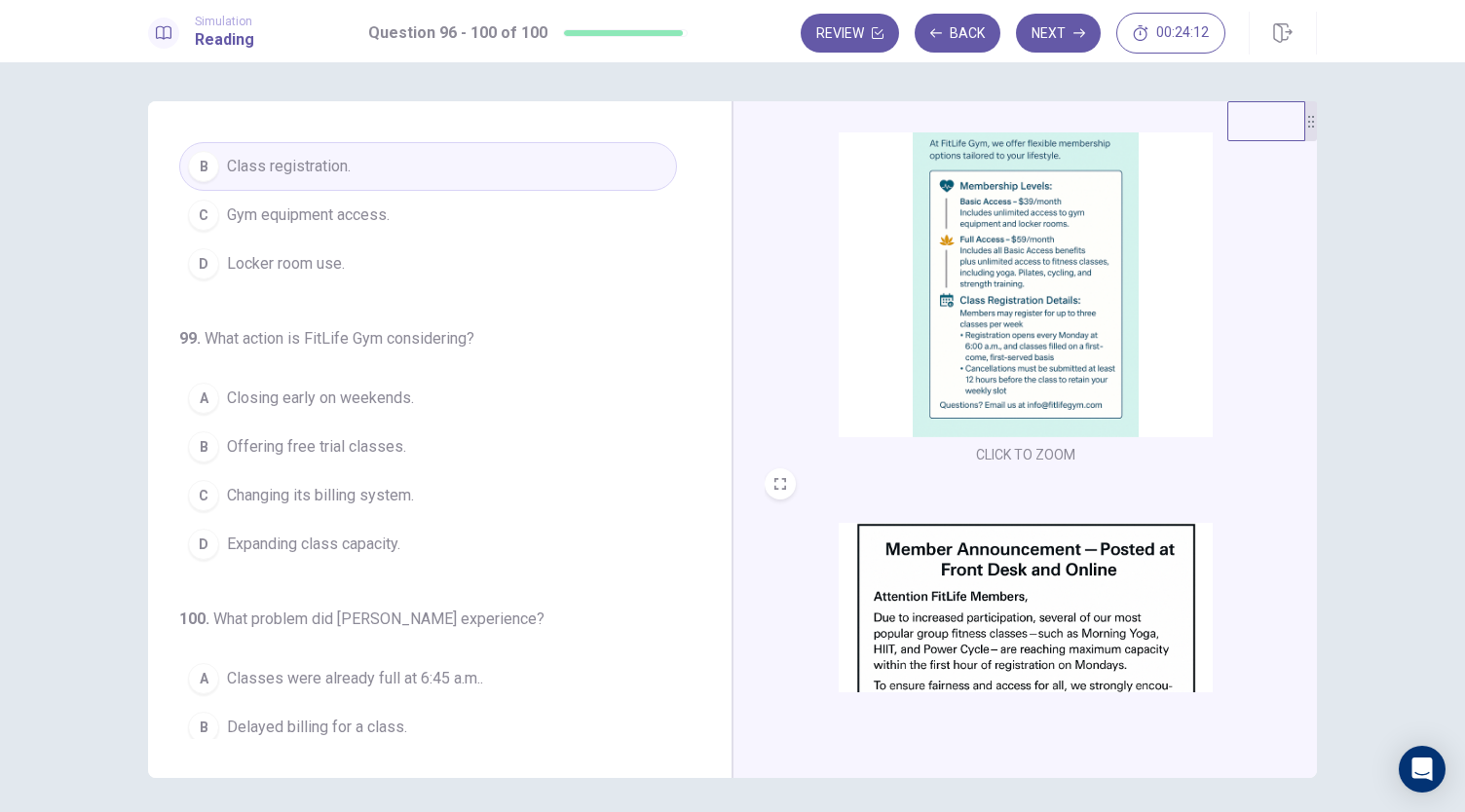
scroll to position [703, 0]
click at [688, 641] on div "96 . What is [PERSON_NAME] asking about in her email? A The gym’s opening hours…" at bounding box center [448, 440] width 537 height 599
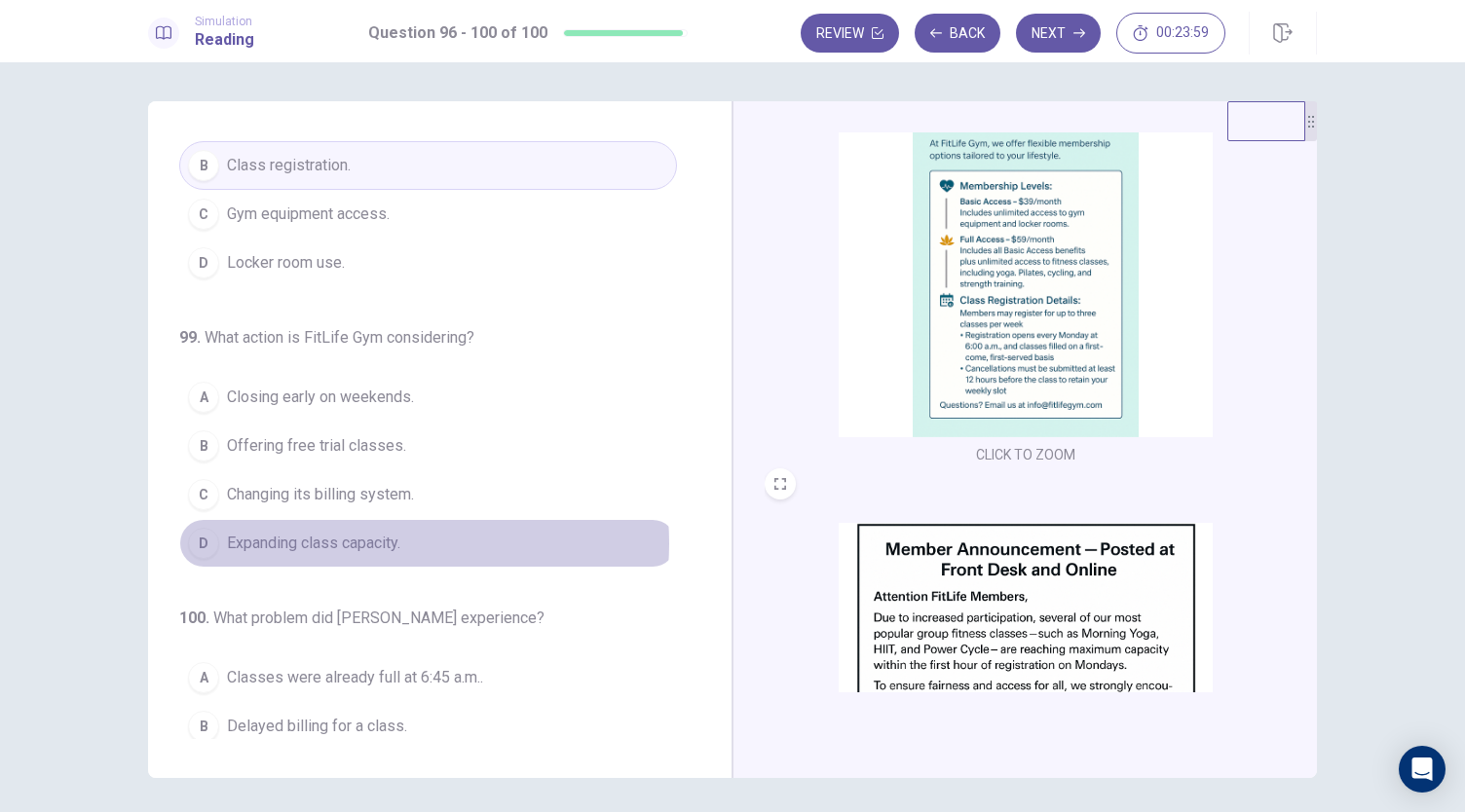
click at [382, 532] on span "Expanding class capacity." at bounding box center [314, 544] width 174 height 23
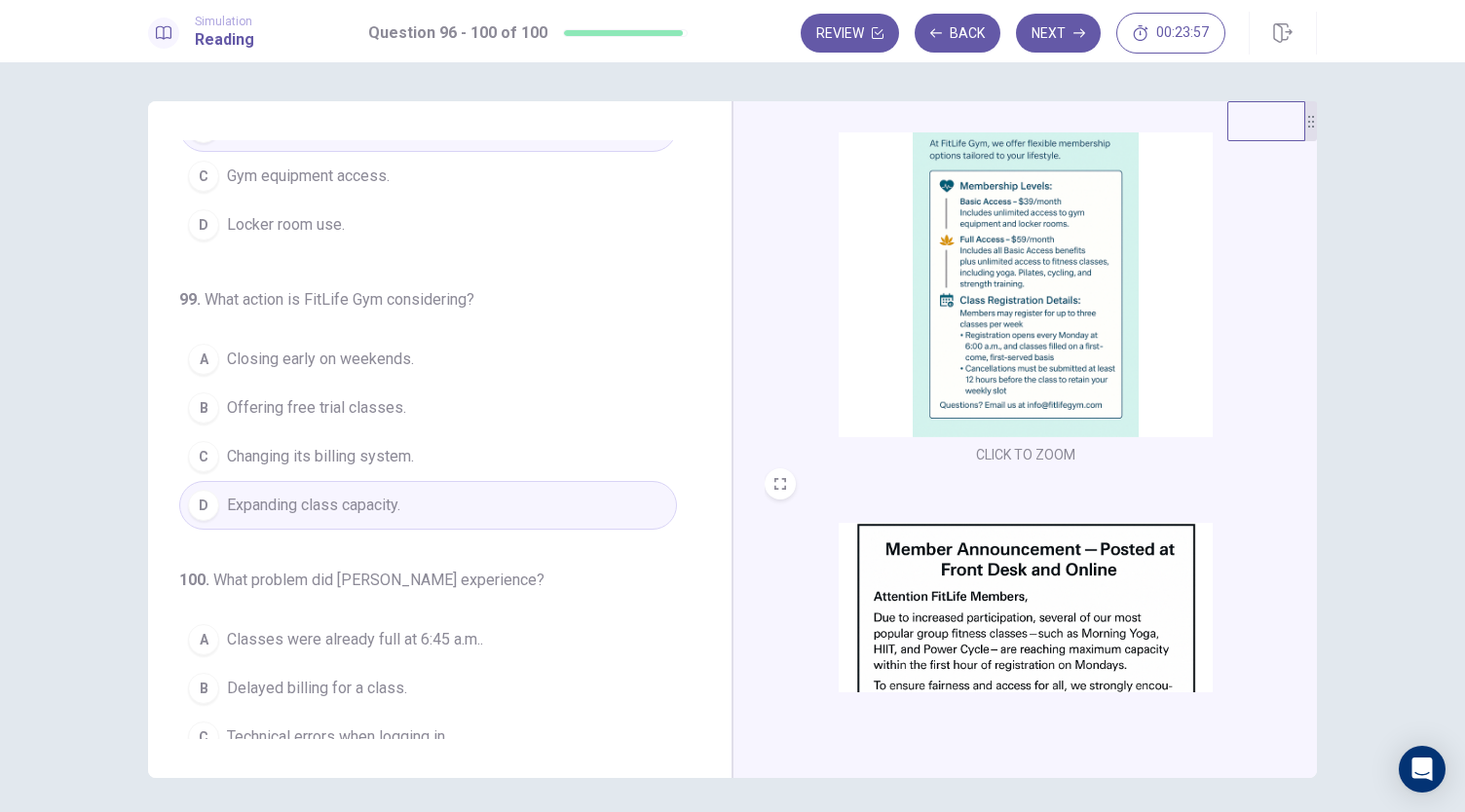
scroll to position [774, 0]
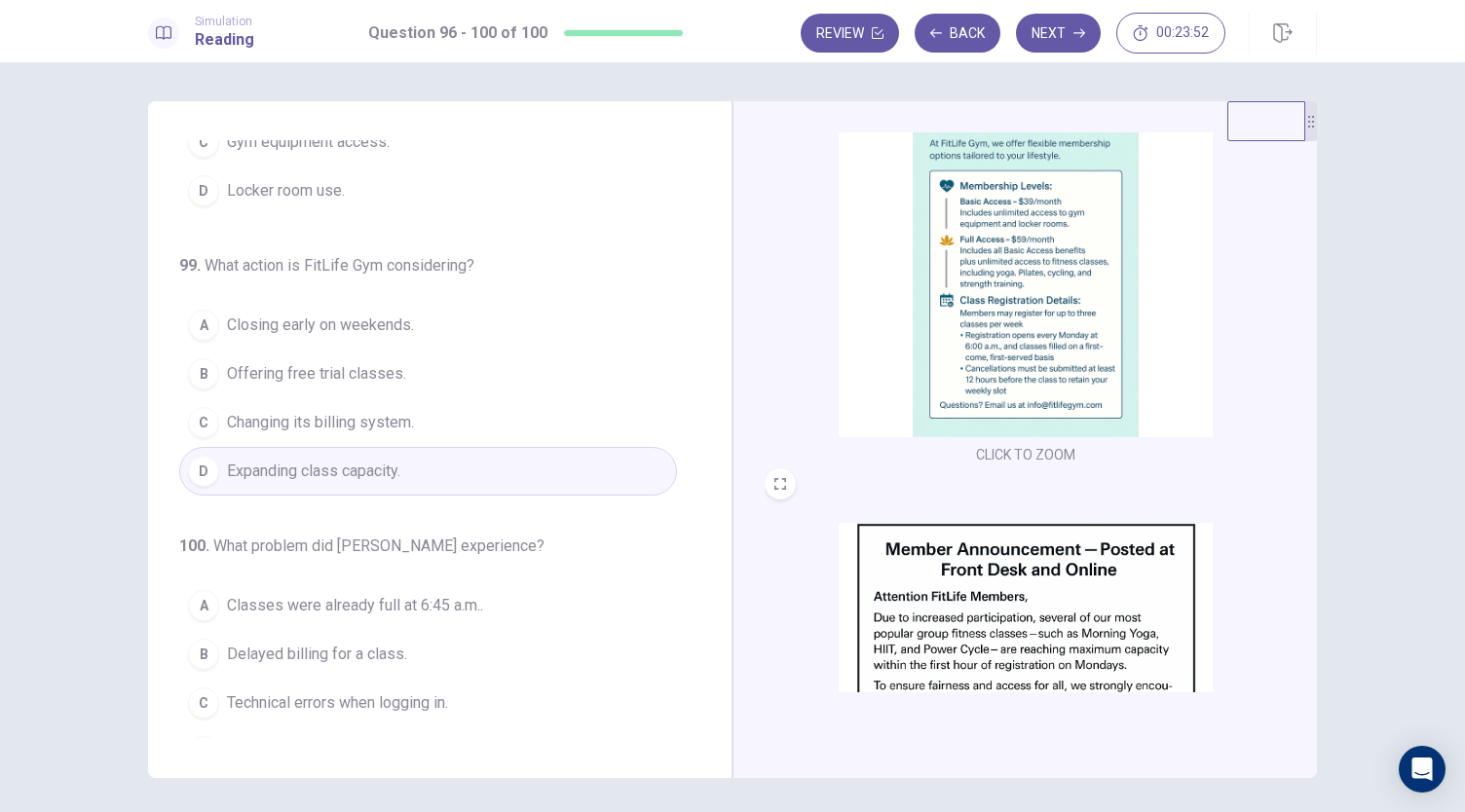
click at [447, 594] on span "Classes were already full at 6:45 a.m.." at bounding box center [355, 606] width 256 height 23
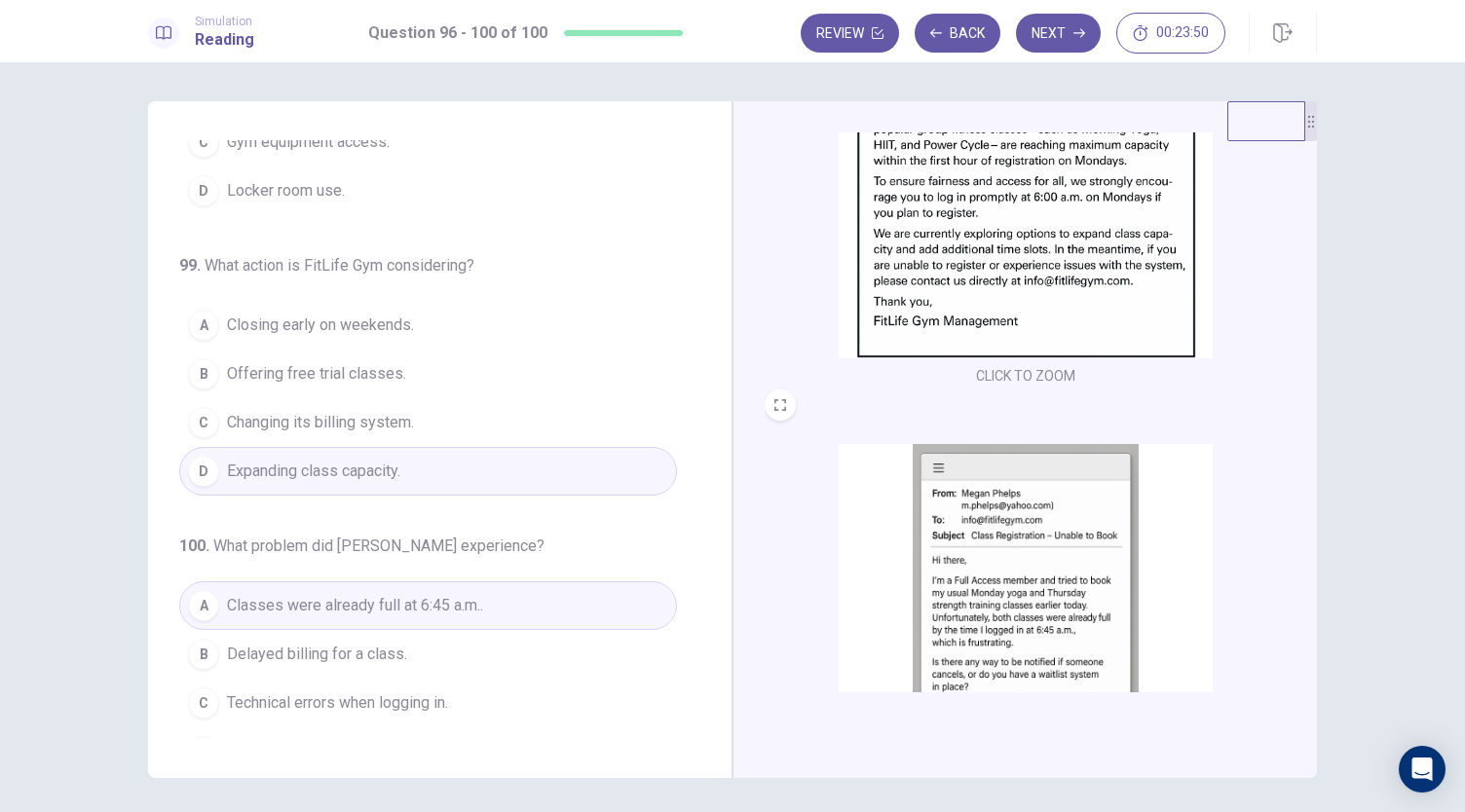
scroll to position [717, 0]
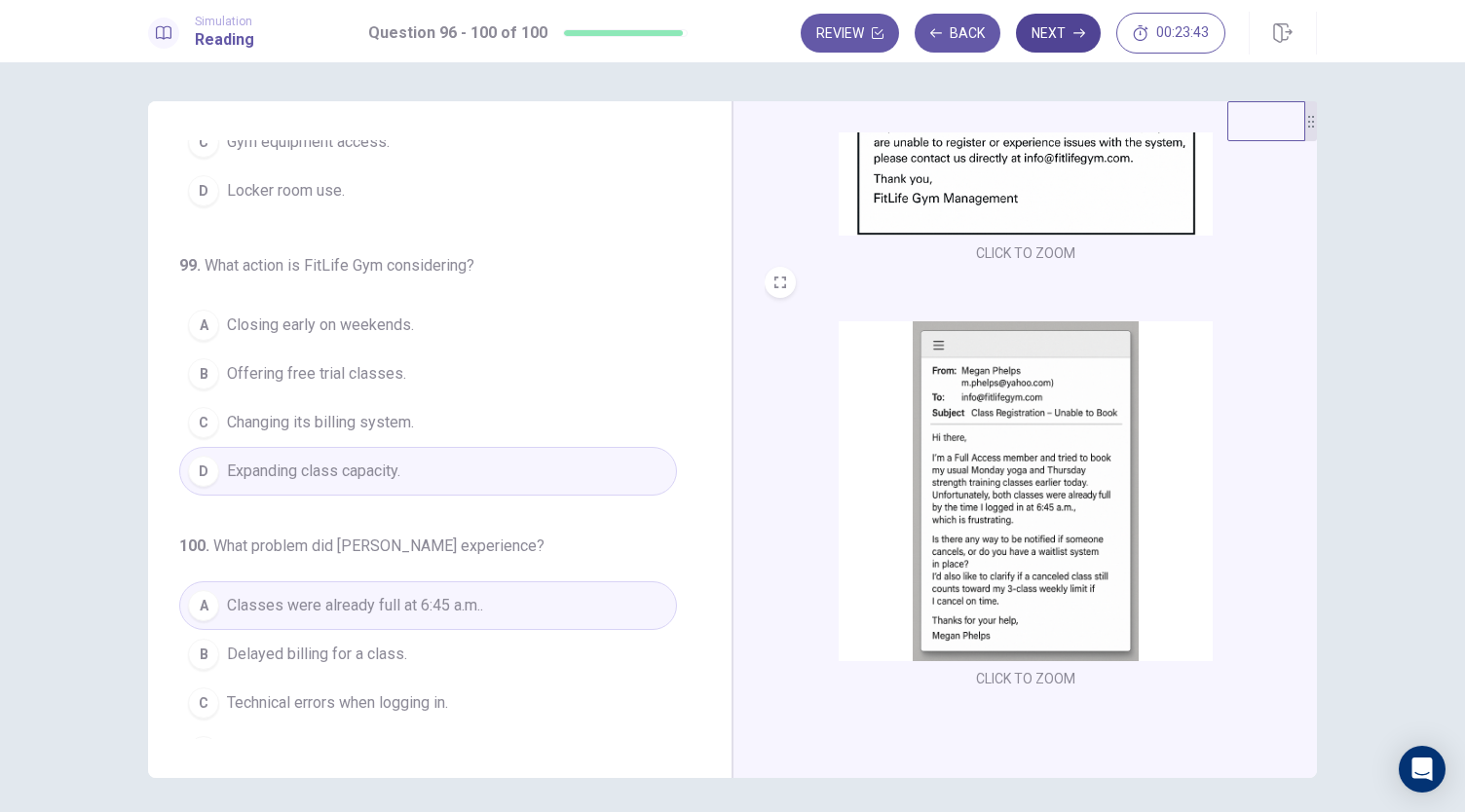
click at [1080, 27] on icon "button" at bounding box center [1079, 33] width 12 height 12
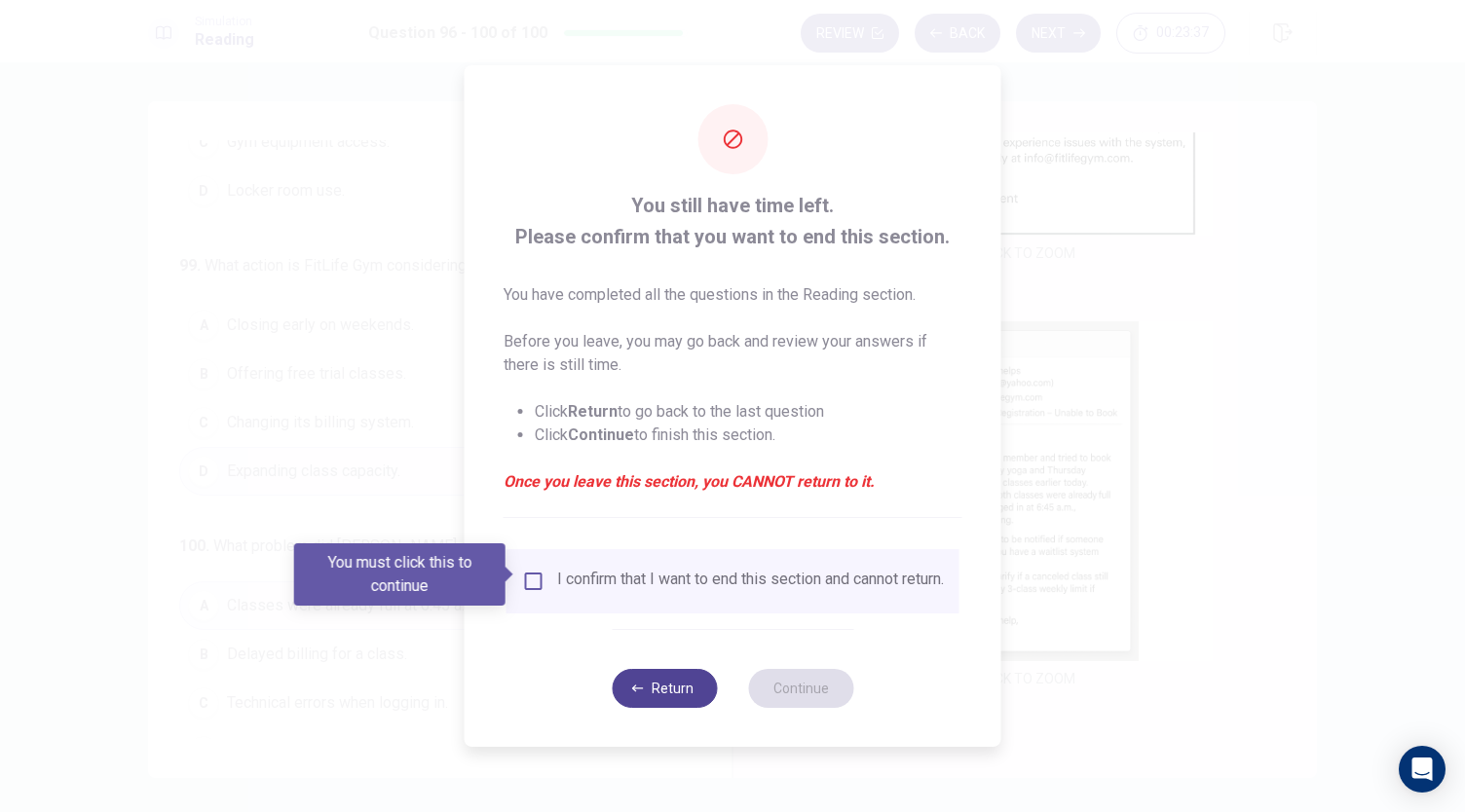
click at [660, 701] on button "Return" at bounding box center [665, 689] width 105 height 39
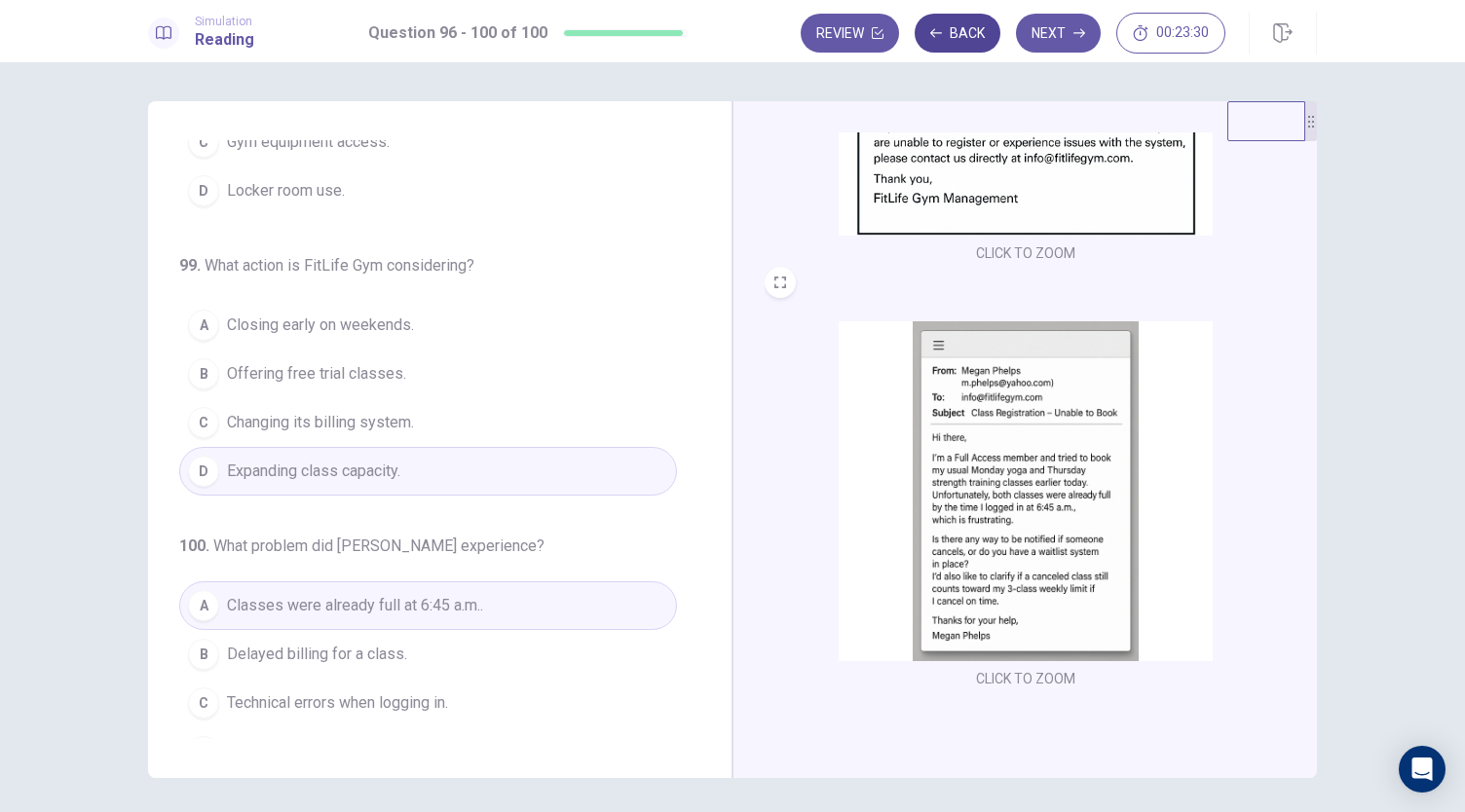
click at [979, 37] on button "Back" at bounding box center [957, 33] width 86 height 39
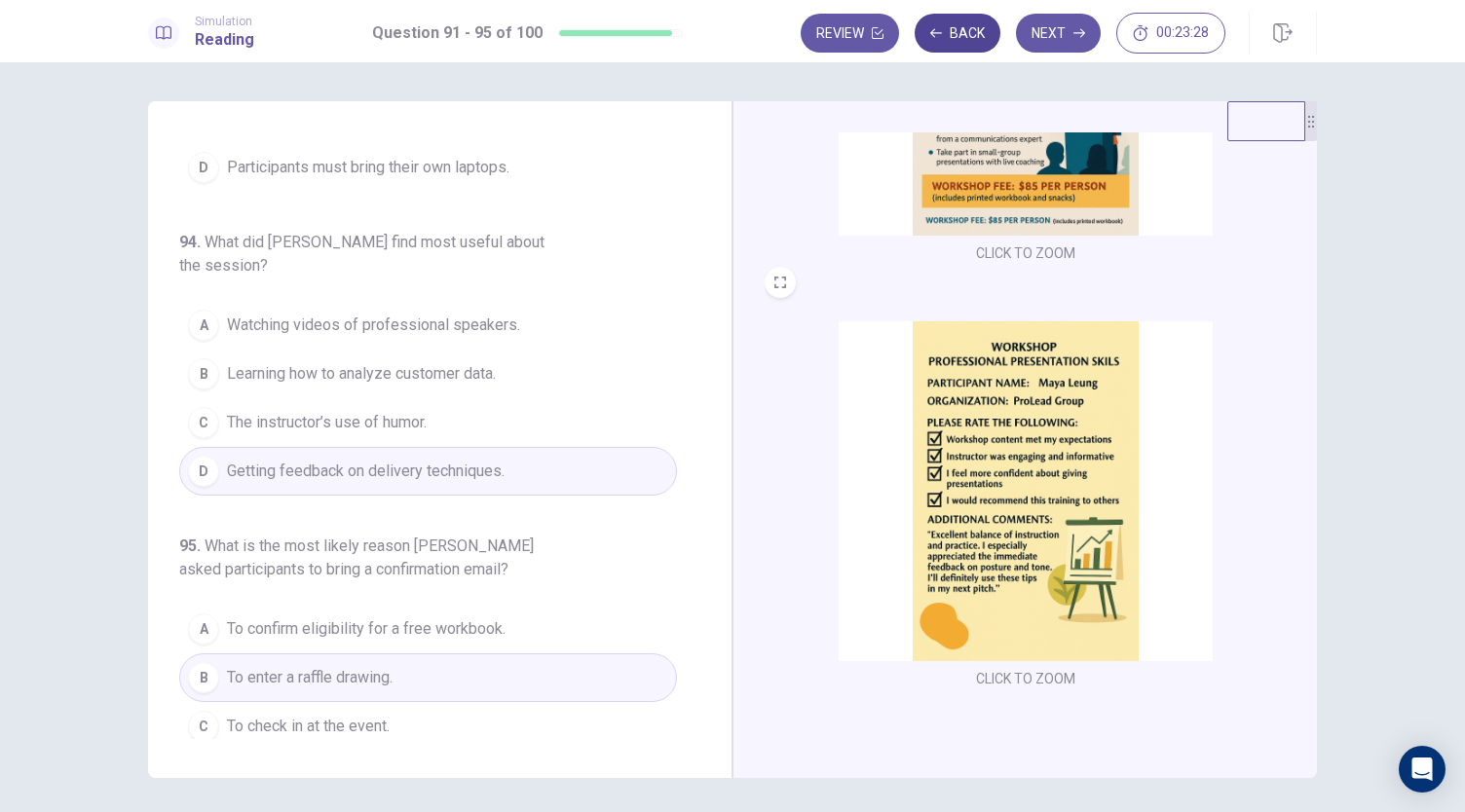
click at [979, 37] on button "Back" at bounding box center [957, 33] width 86 height 39
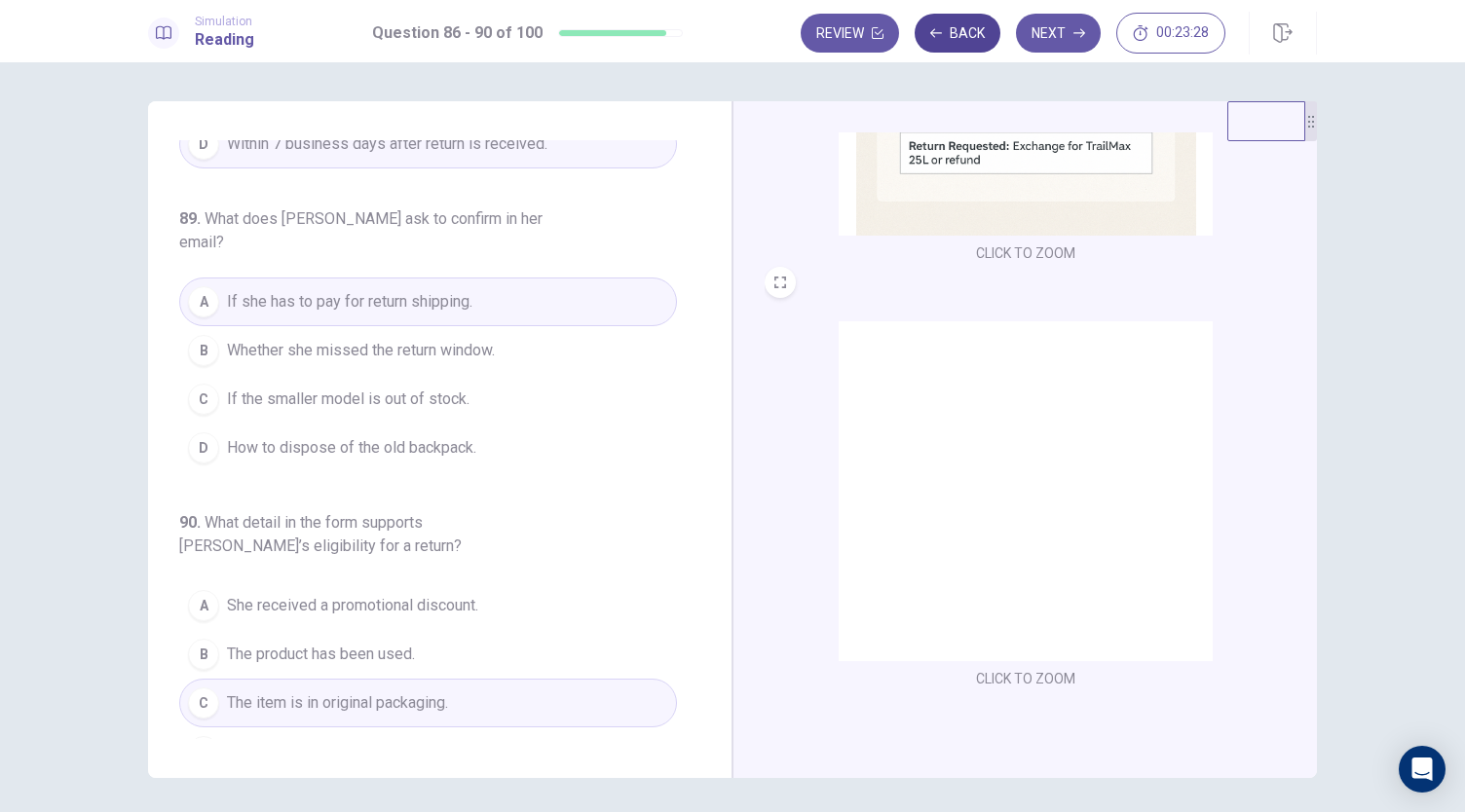
scroll to position [774, 0]
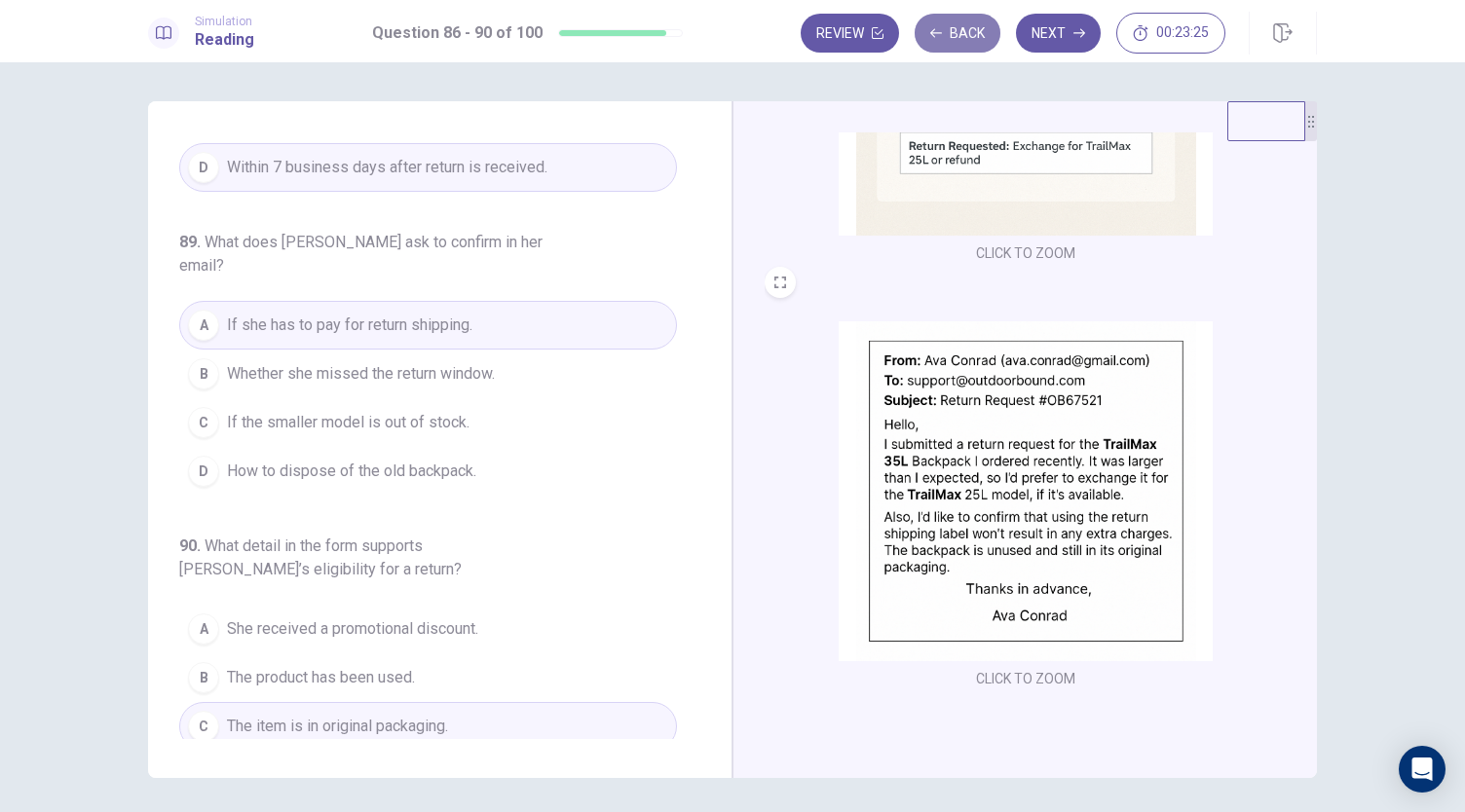
click at [979, 37] on button "Back" at bounding box center [957, 33] width 86 height 39
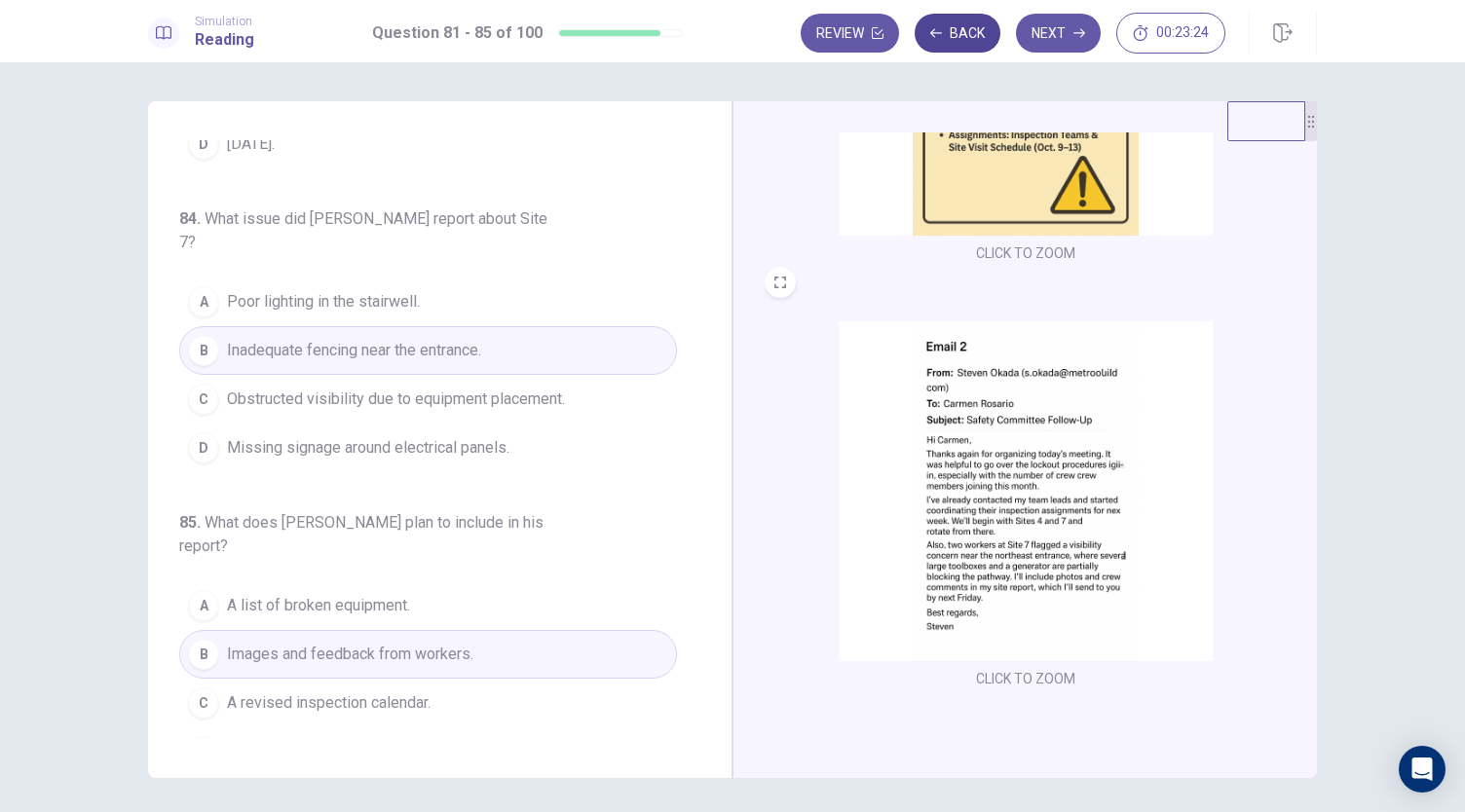
click at [979, 37] on button "Back" at bounding box center [957, 33] width 86 height 39
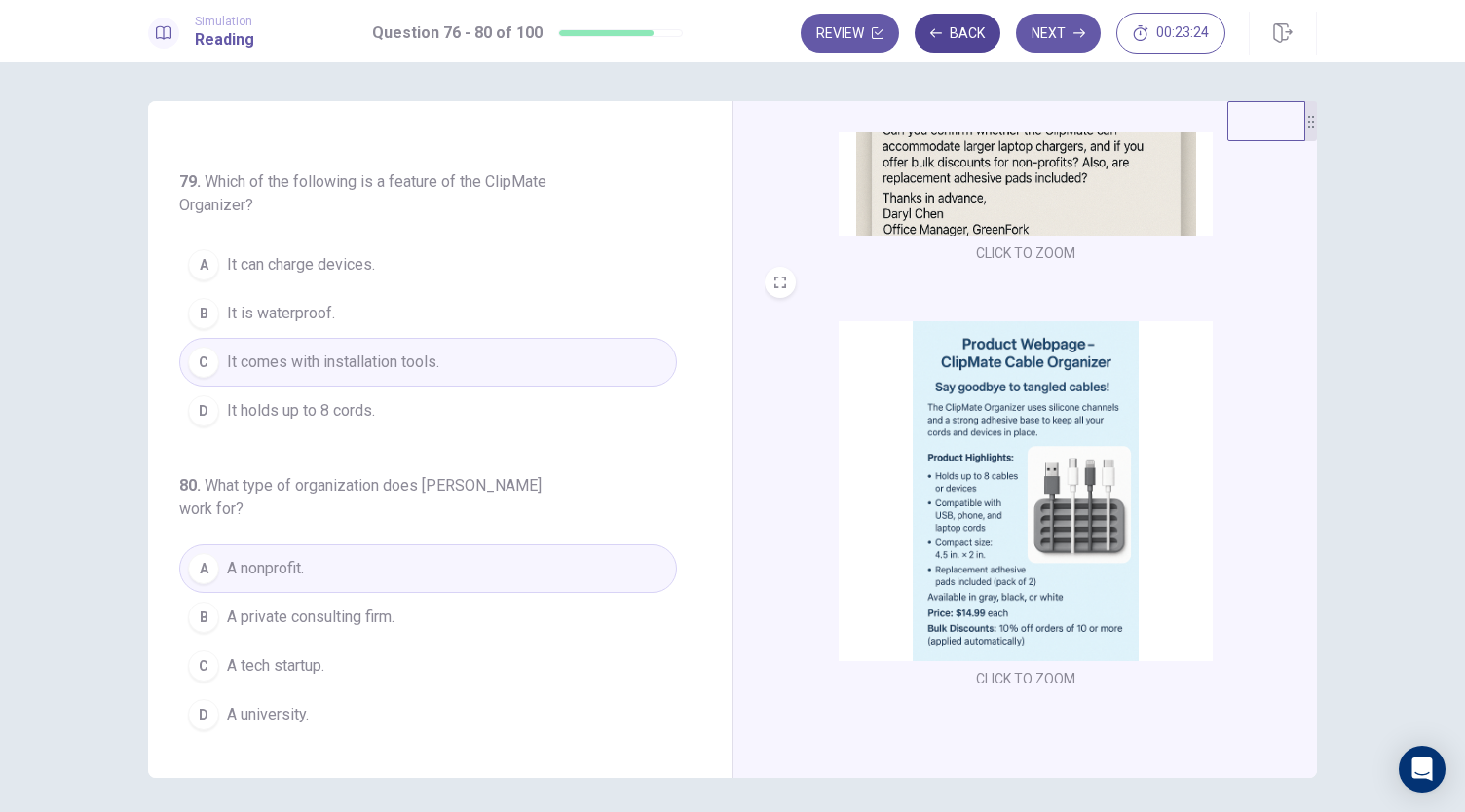
scroll to position [290, 0]
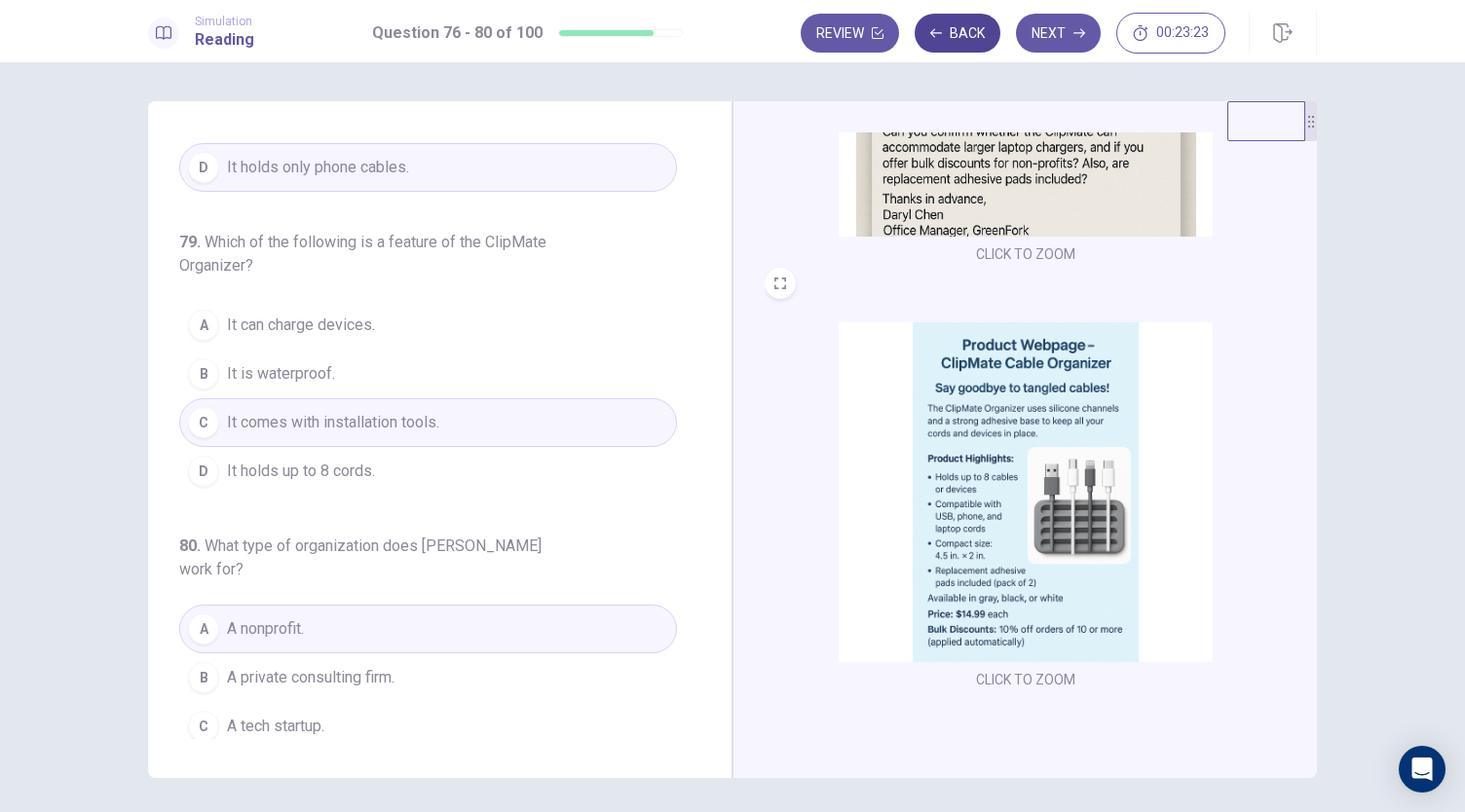
click at [979, 37] on button "Back" at bounding box center [957, 33] width 86 height 39
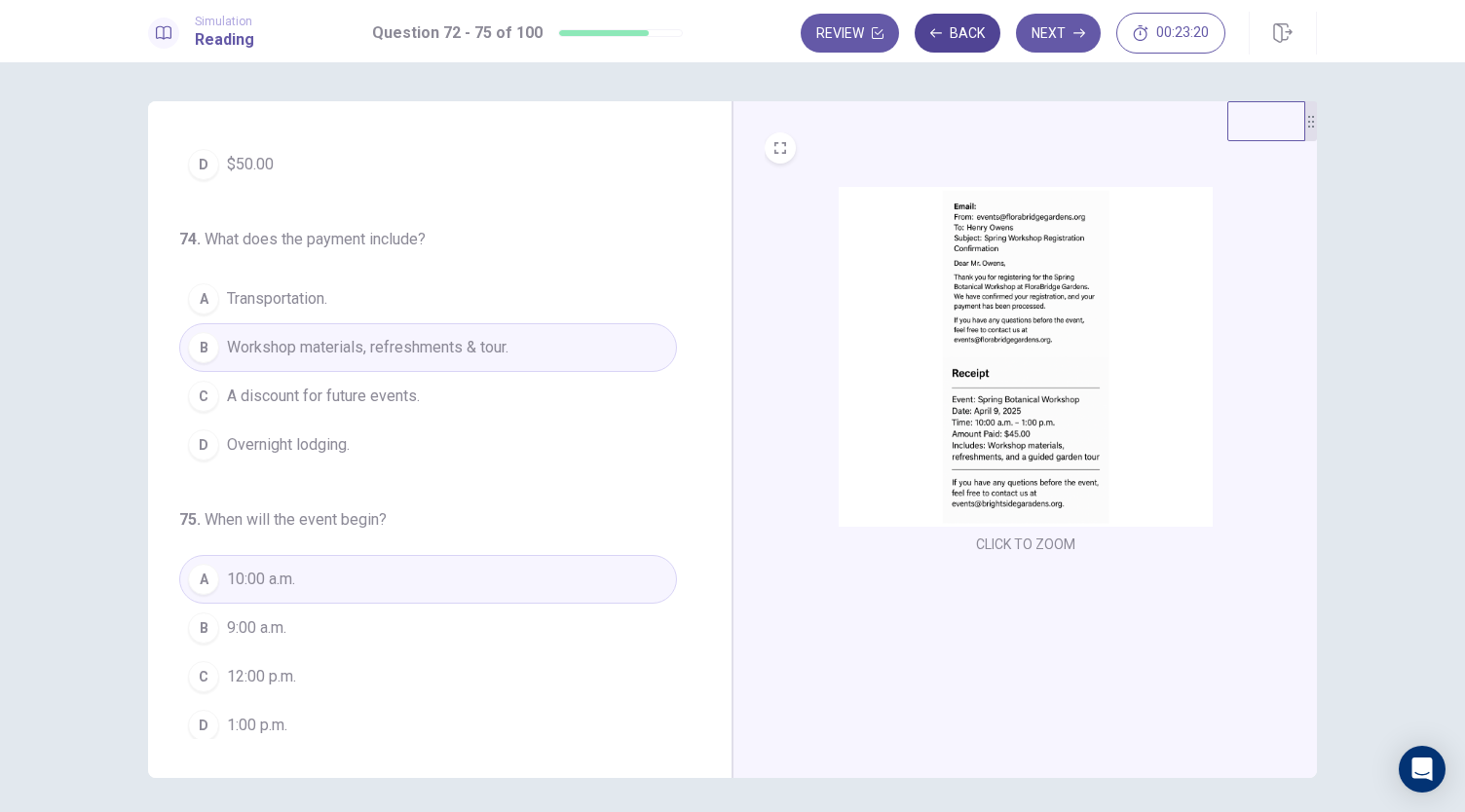
click at [975, 42] on button "Back" at bounding box center [957, 33] width 86 height 39
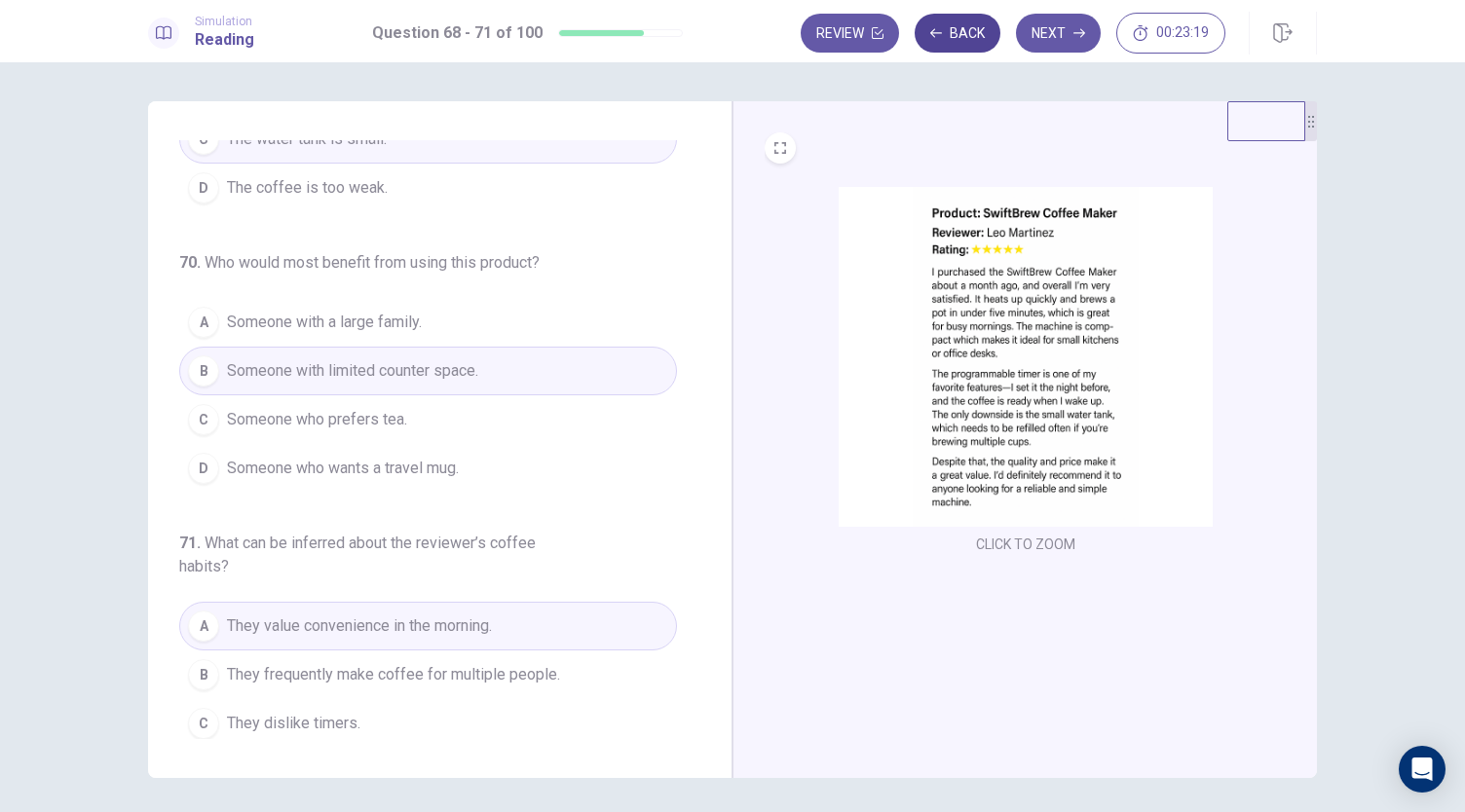
scroll to position [520, 0]
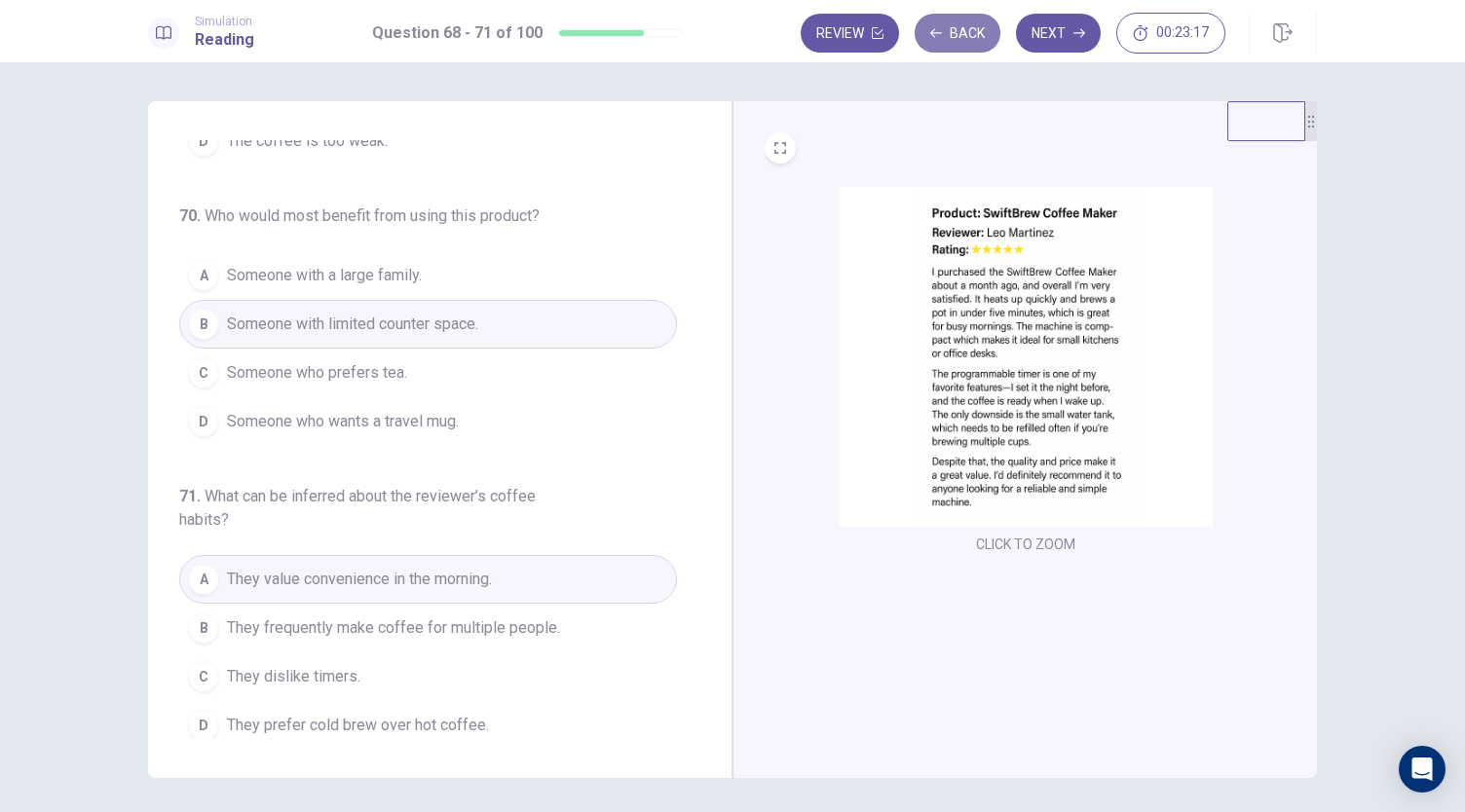
click at [975, 42] on button "Back" at bounding box center [957, 33] width 86 height 39
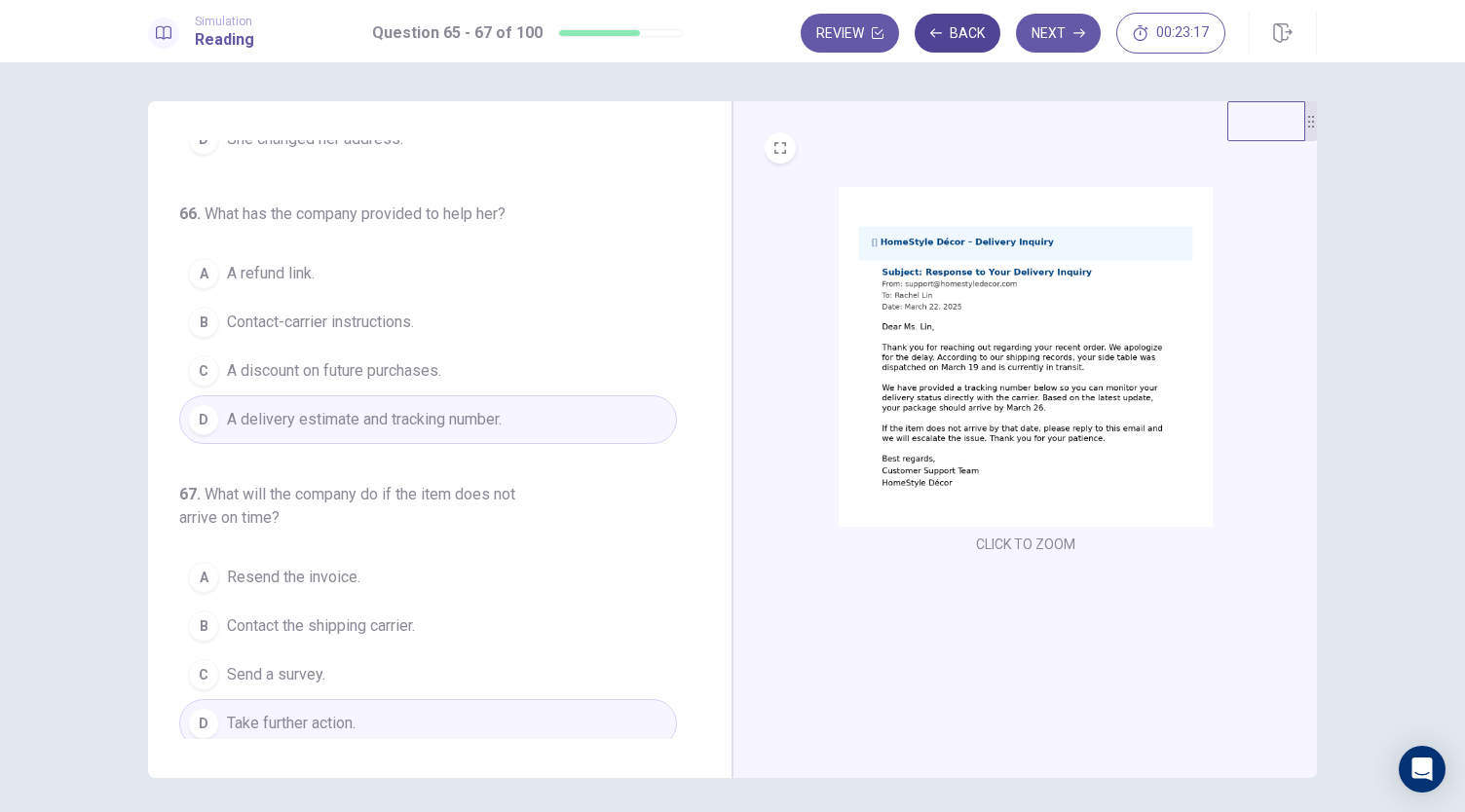
click at [975, 42] on button "Back" at bounding box center [957, 33] width 86 height 39
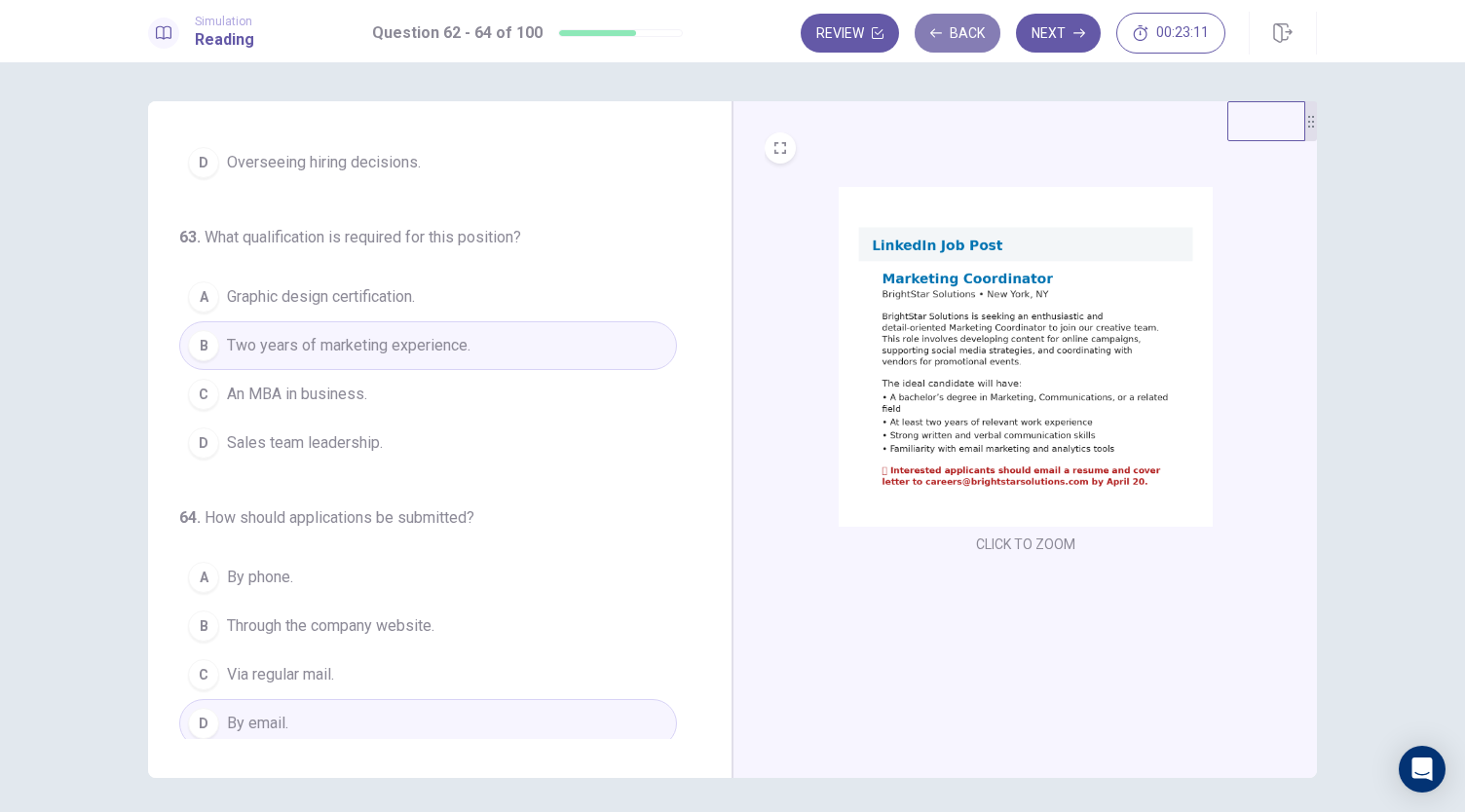
click at [975, 42] on button "Back" at bounding box center [957, 33] width 86 height 39
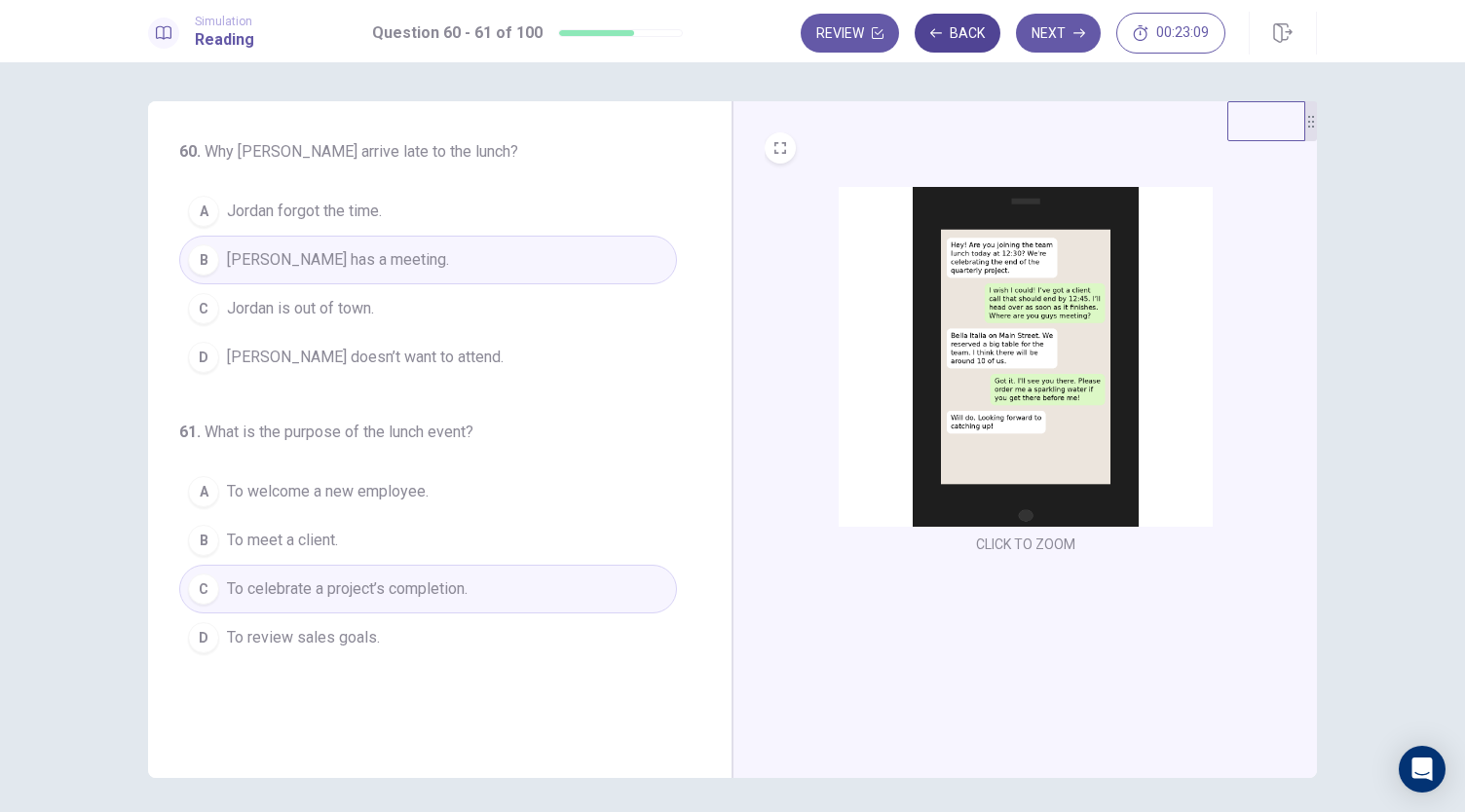
click at [975, 42] on button "Back" at bounding box center [957, 33] width 86 height 39
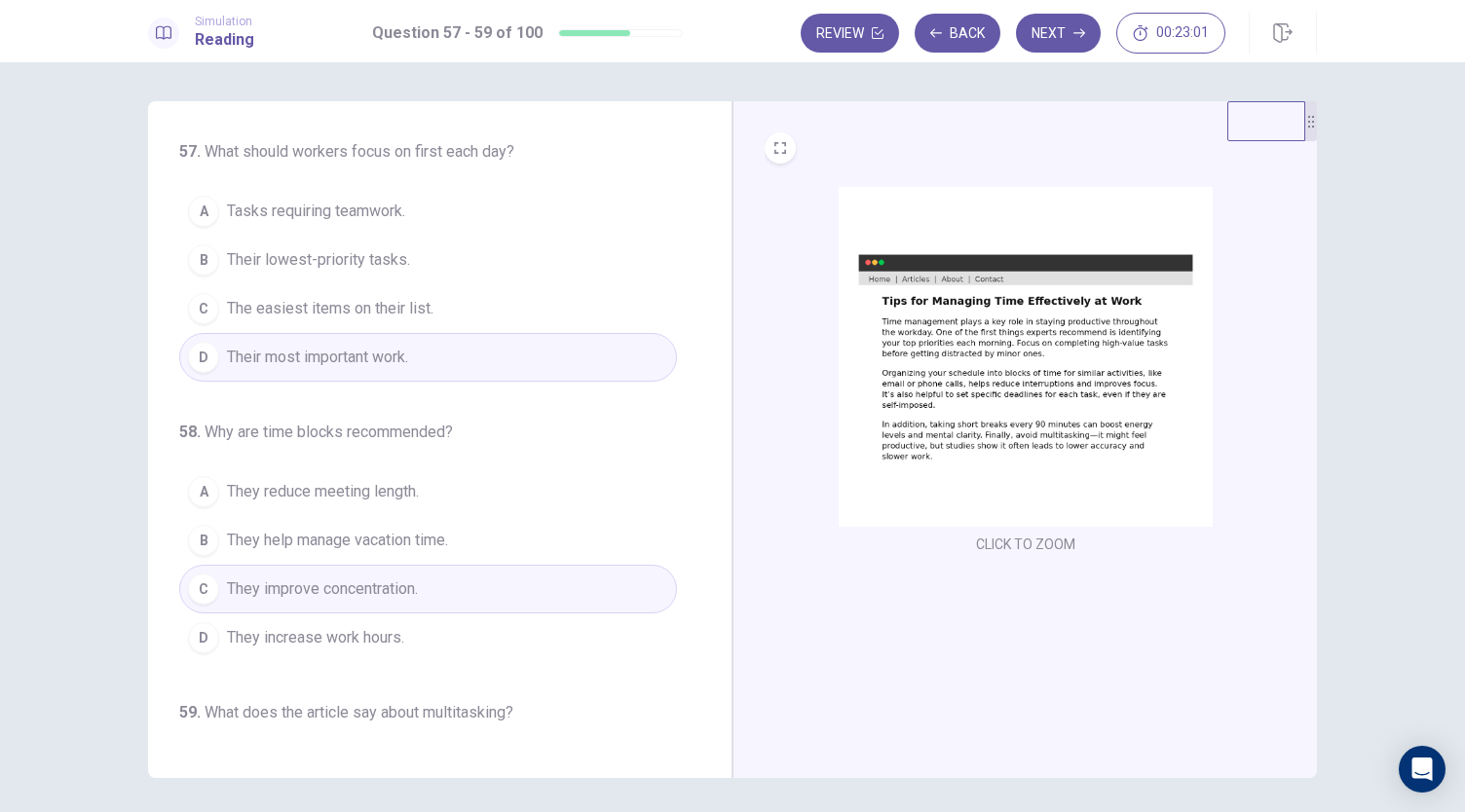
scroll to position [195, 0]
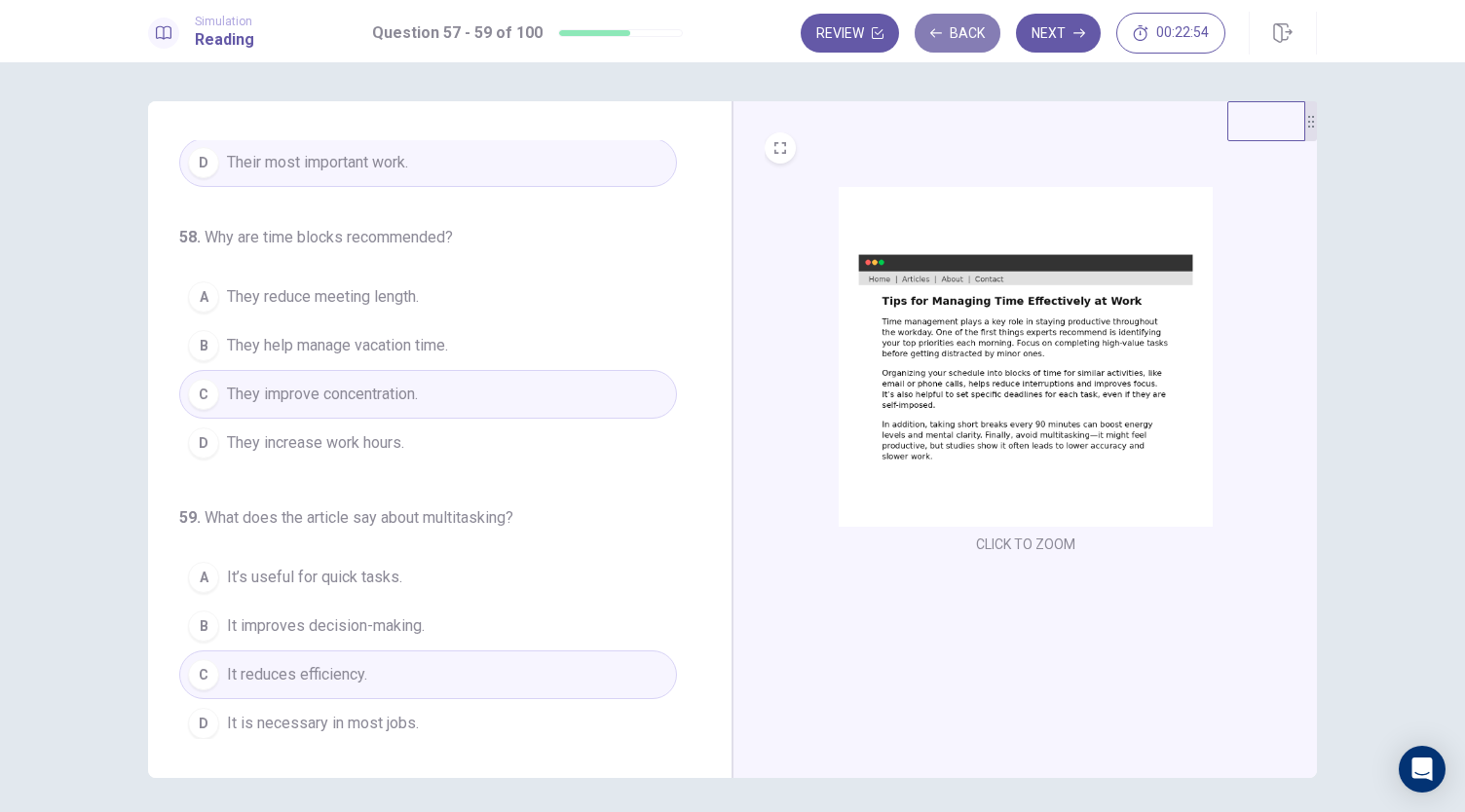
click at [963, 35] on button "Back" at bounding box center [957, 33] width 86 height 39
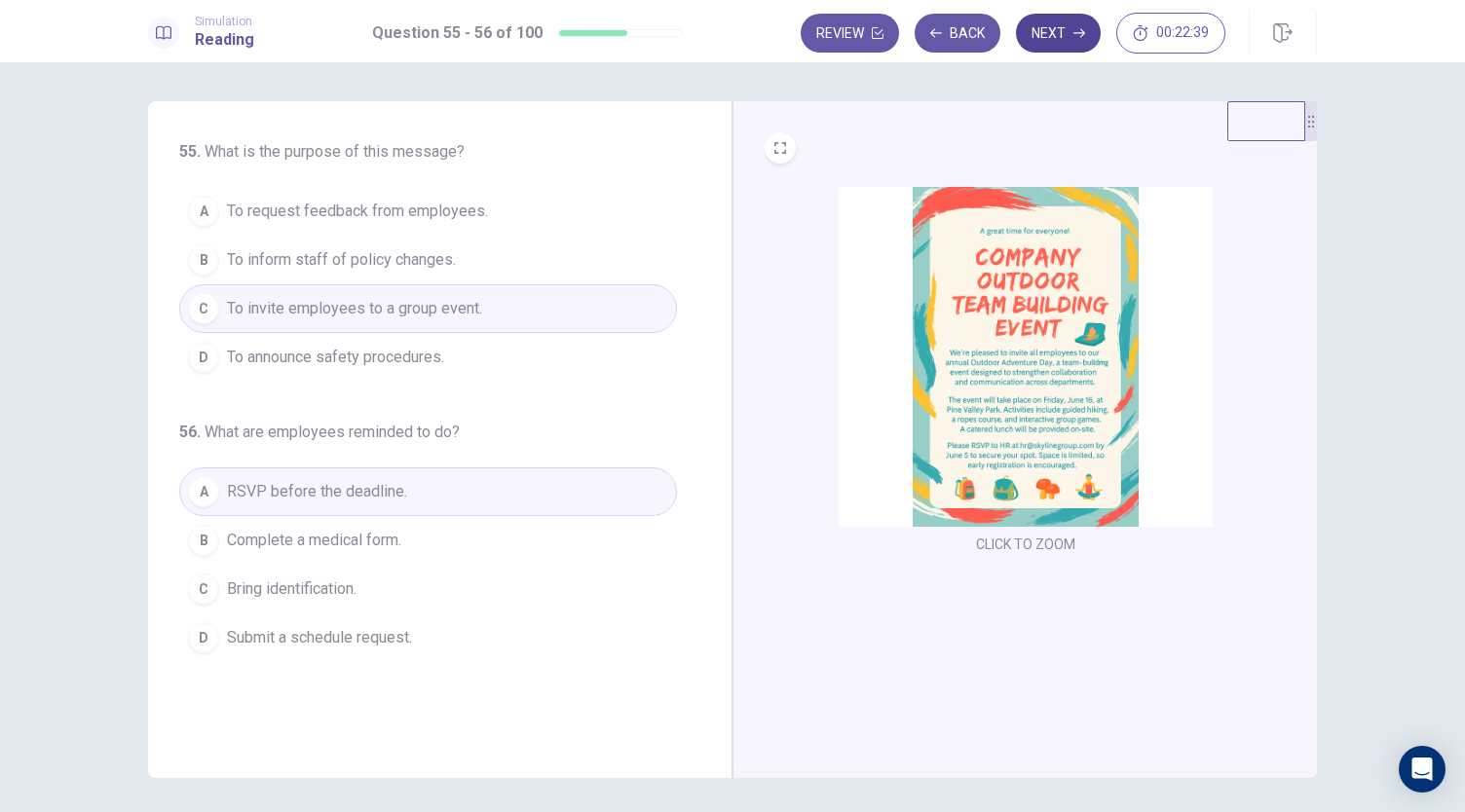
click at [1036, 20] on button "Next" at bounding box center [1058, 33] width 85 height 39
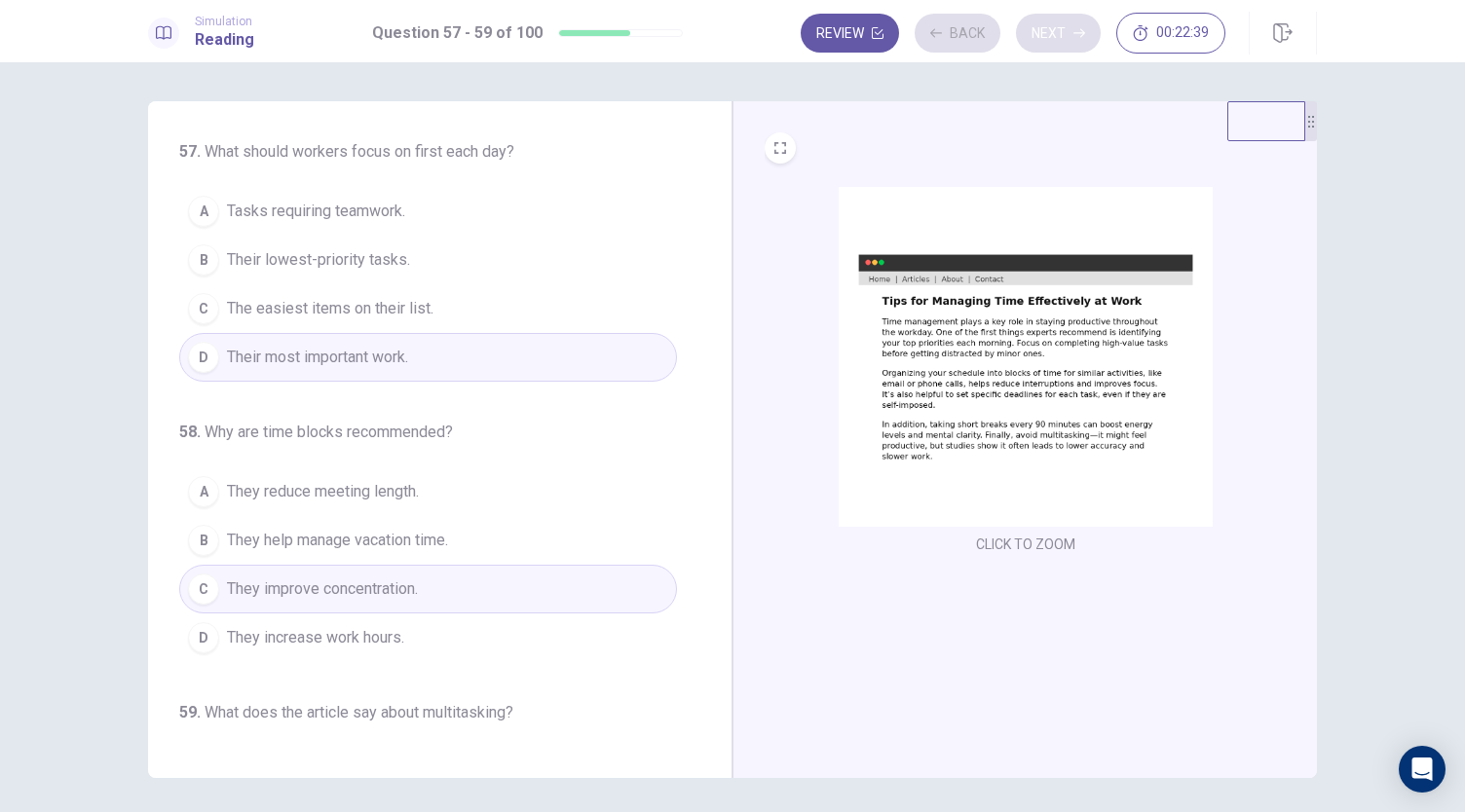
click at [1036, 20] on div "Review Back Next 00:22:39" at bounding box center [1012, 33] width 425 height 41
click at [1036, 20] on button "Next" at bounding box center [1058, 33] width 85 height 39
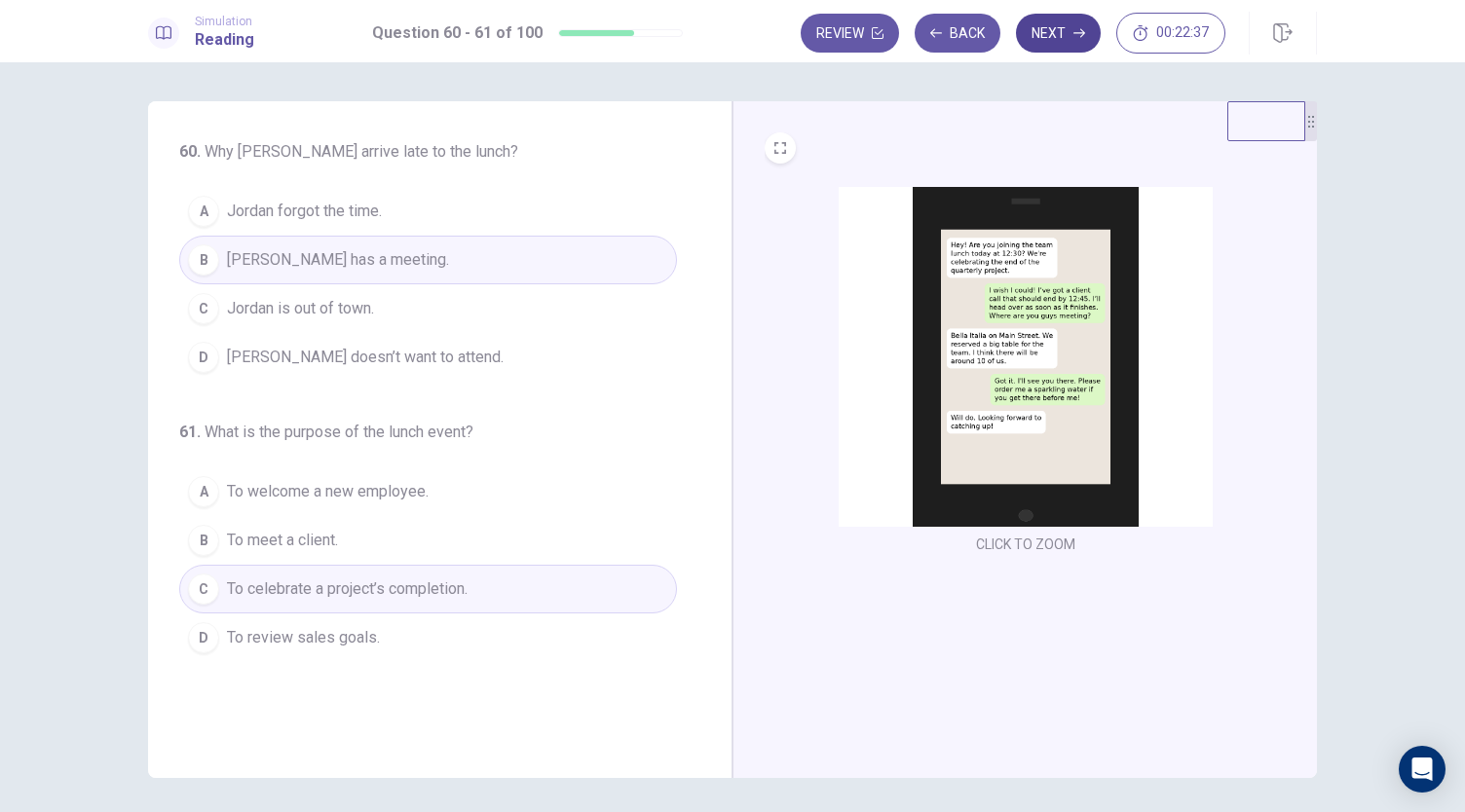
click at [1036, 20] on button "Next" at bounding box center [1058, 33] width 85 height 39
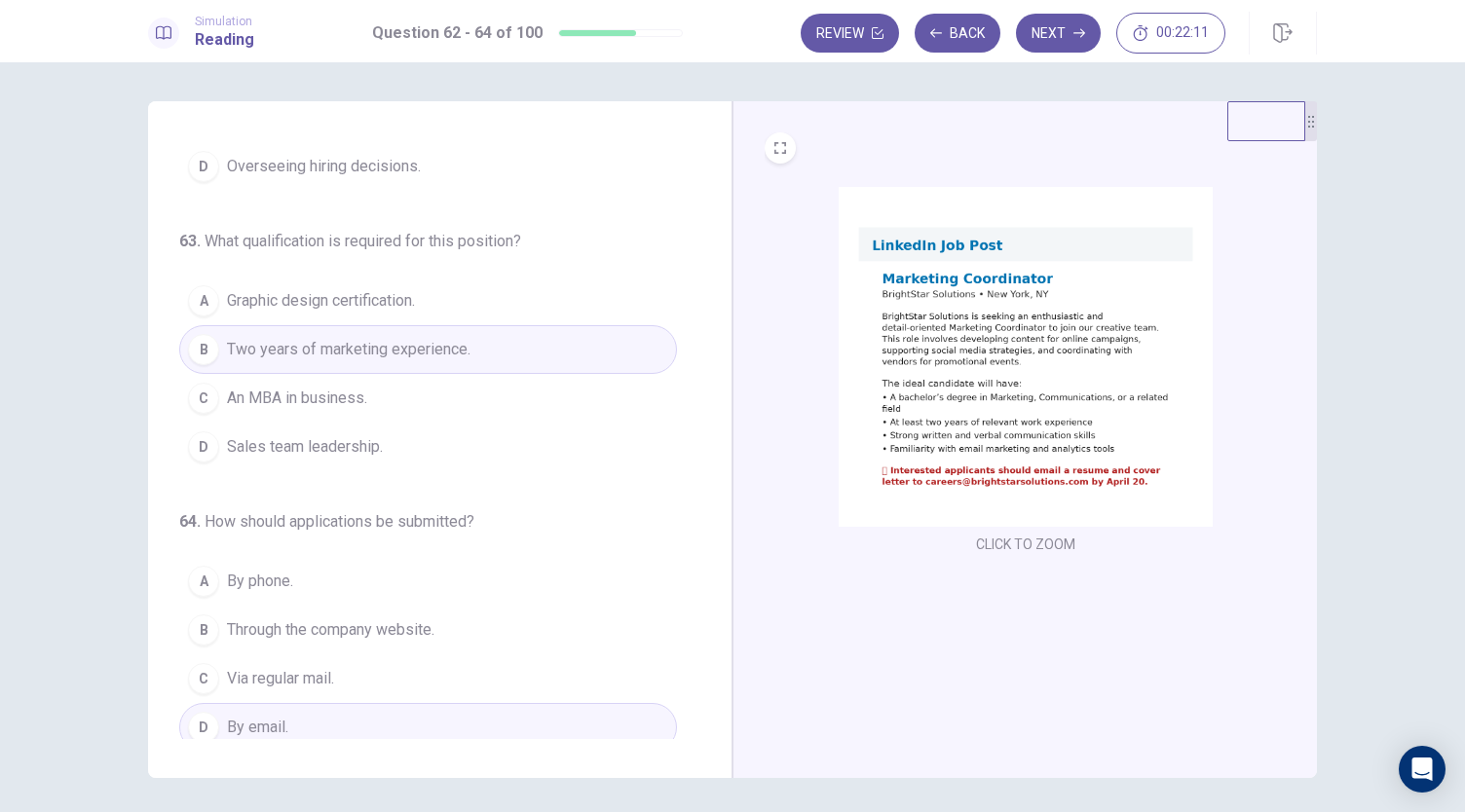
scroll to position [219, 0]
click at [1050, 32] on button "Next" at bounding box center [1058, 33] width 85 height 39
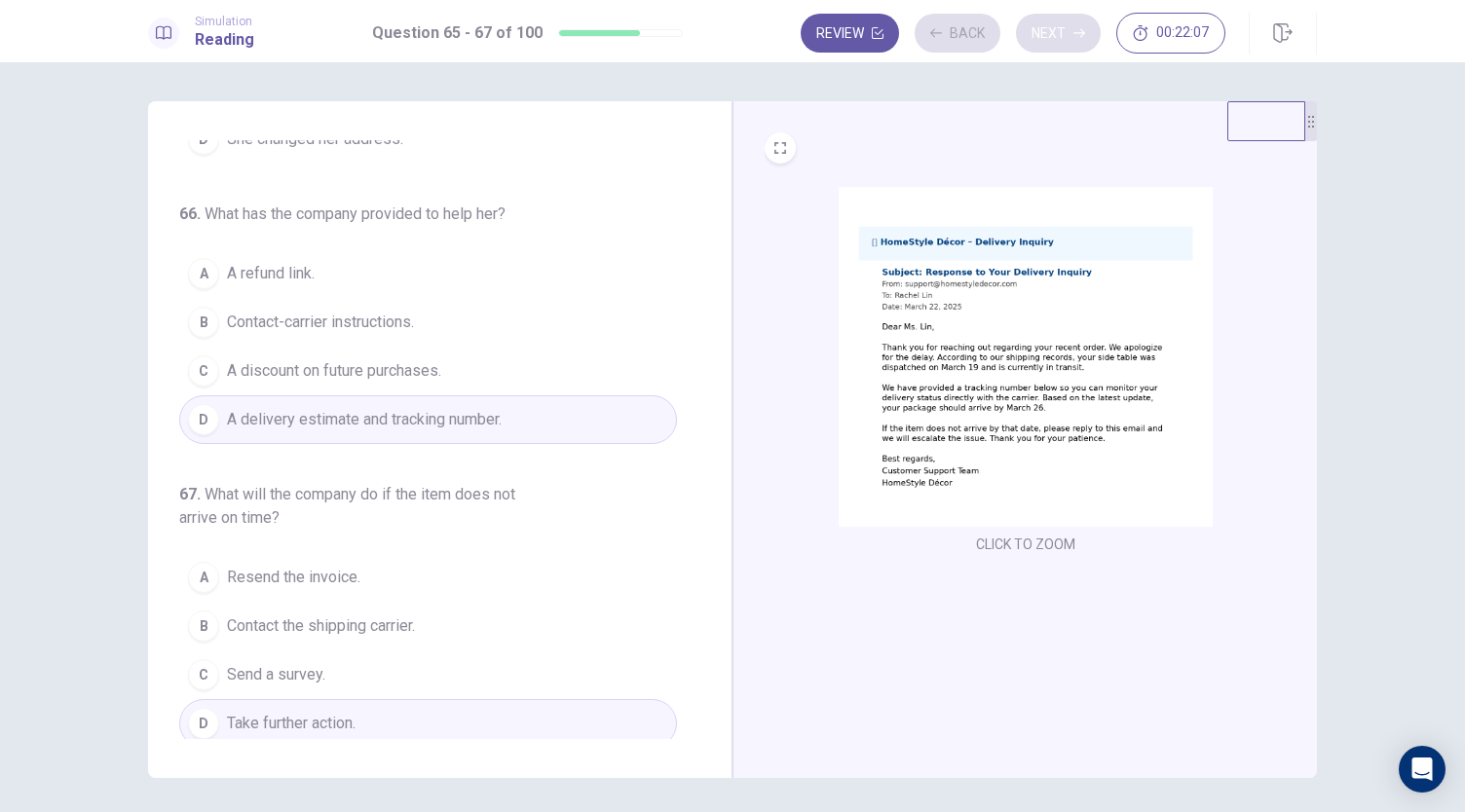
scroll to position [195, 0]
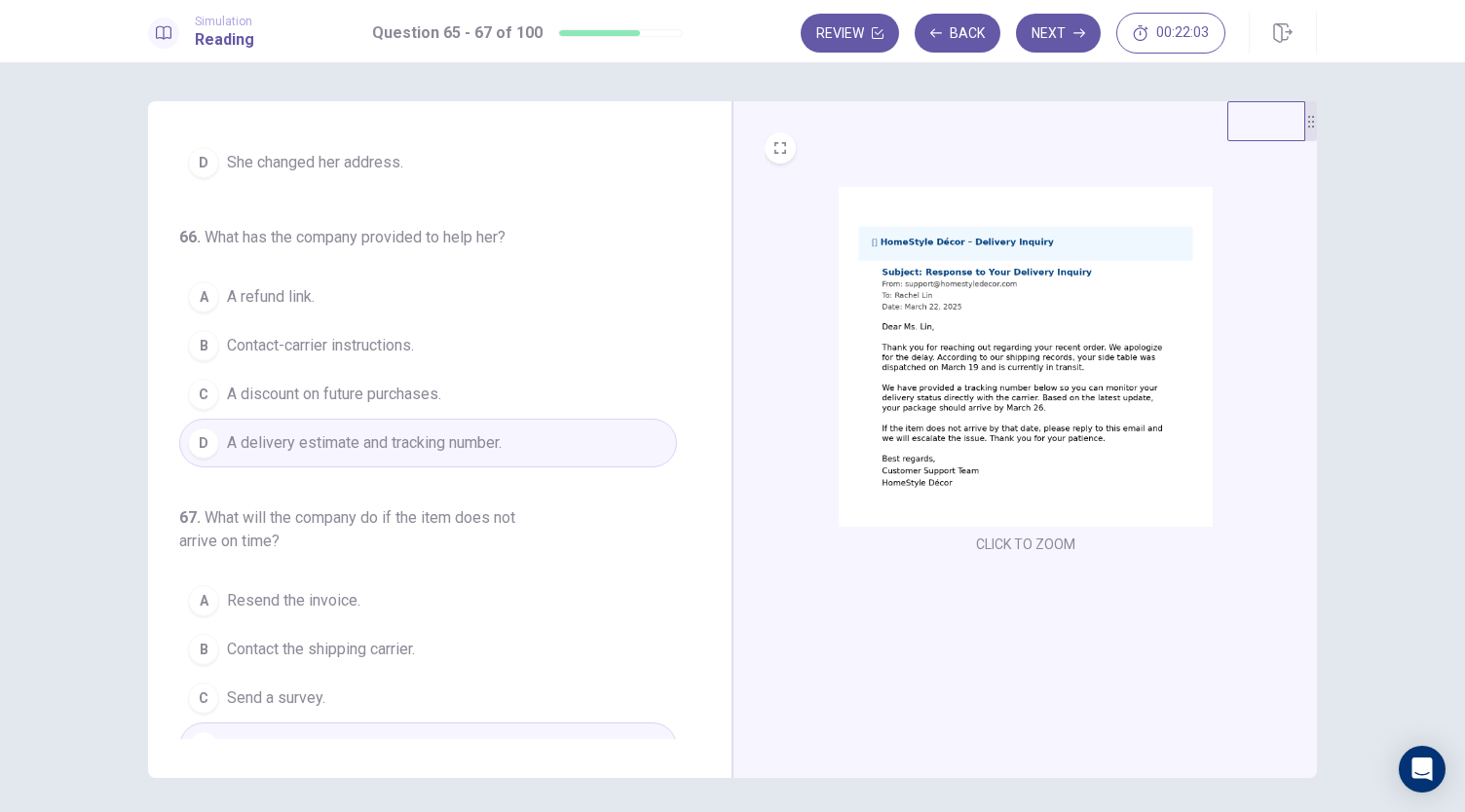
click at [701, 216] on div "65 . Why did [PERSON_NAME] contact the company? A Her item arrived damaged. B S…" at bounding box center [448, 440] width 537 height 599
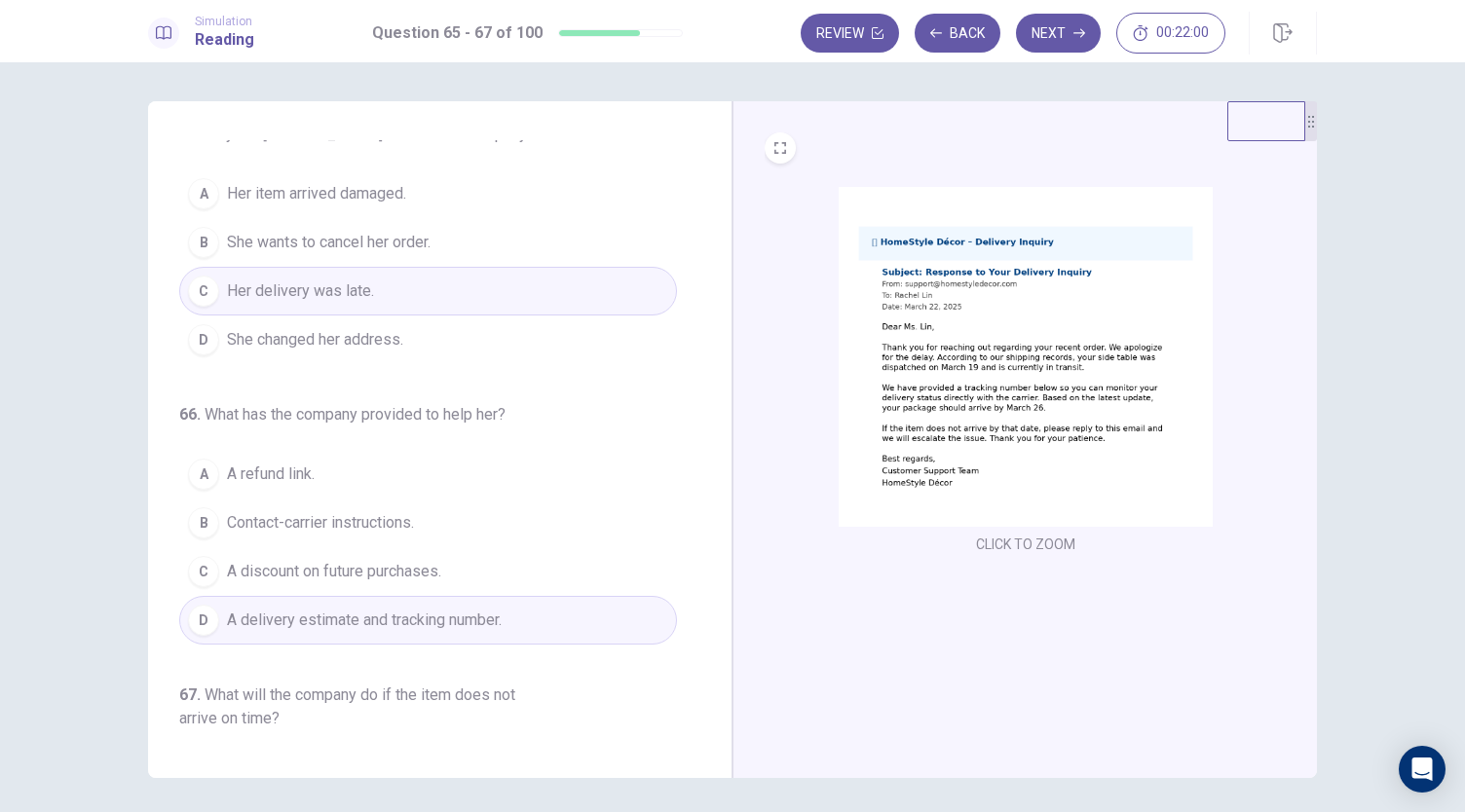
scroll to position [0, 0]
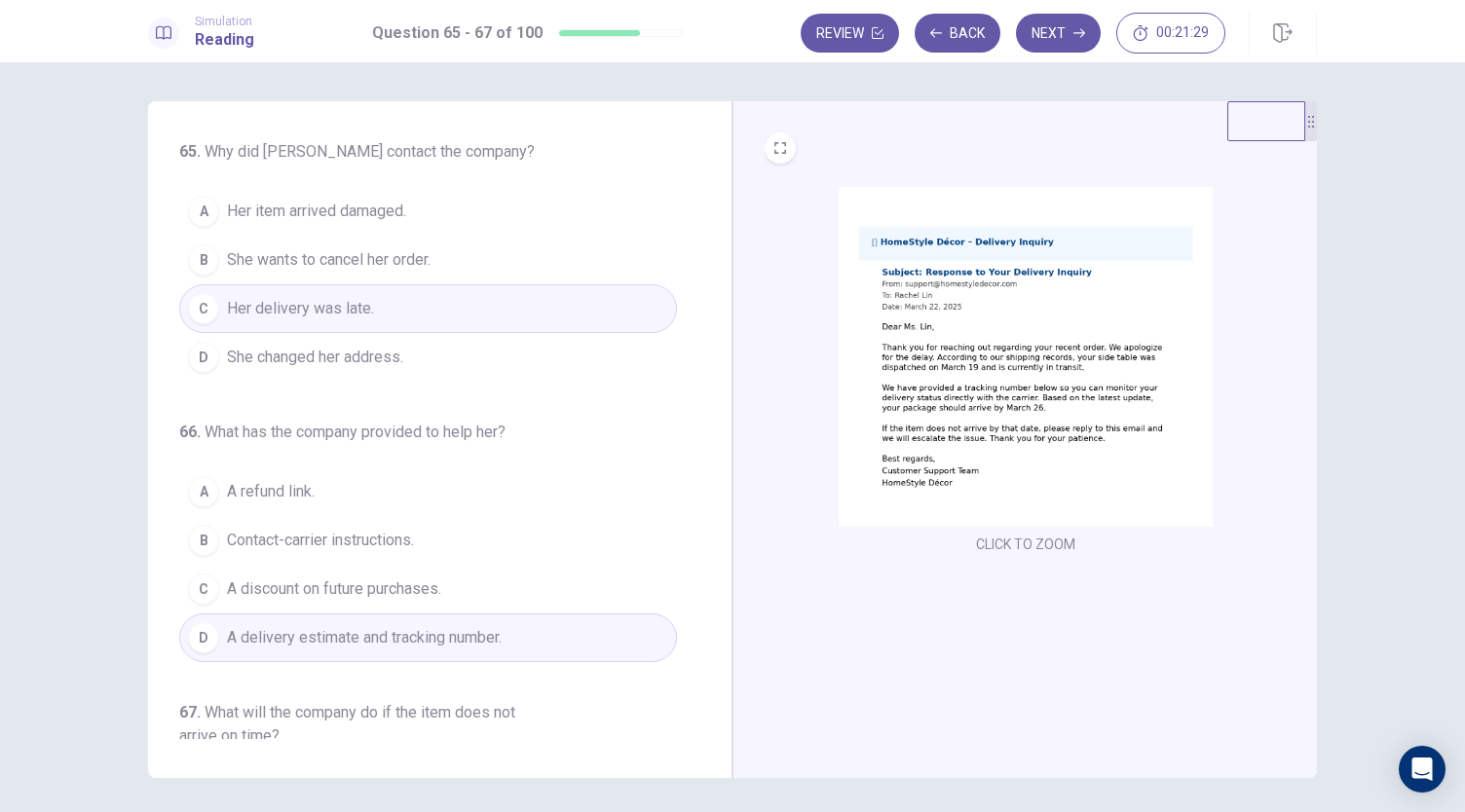
click at [701, 630] on div "65 . Why did [PERSON_NAME] contact the company? A Her item arrived damaged. B S…" at bounding box center [448, 440] width 537 height 599
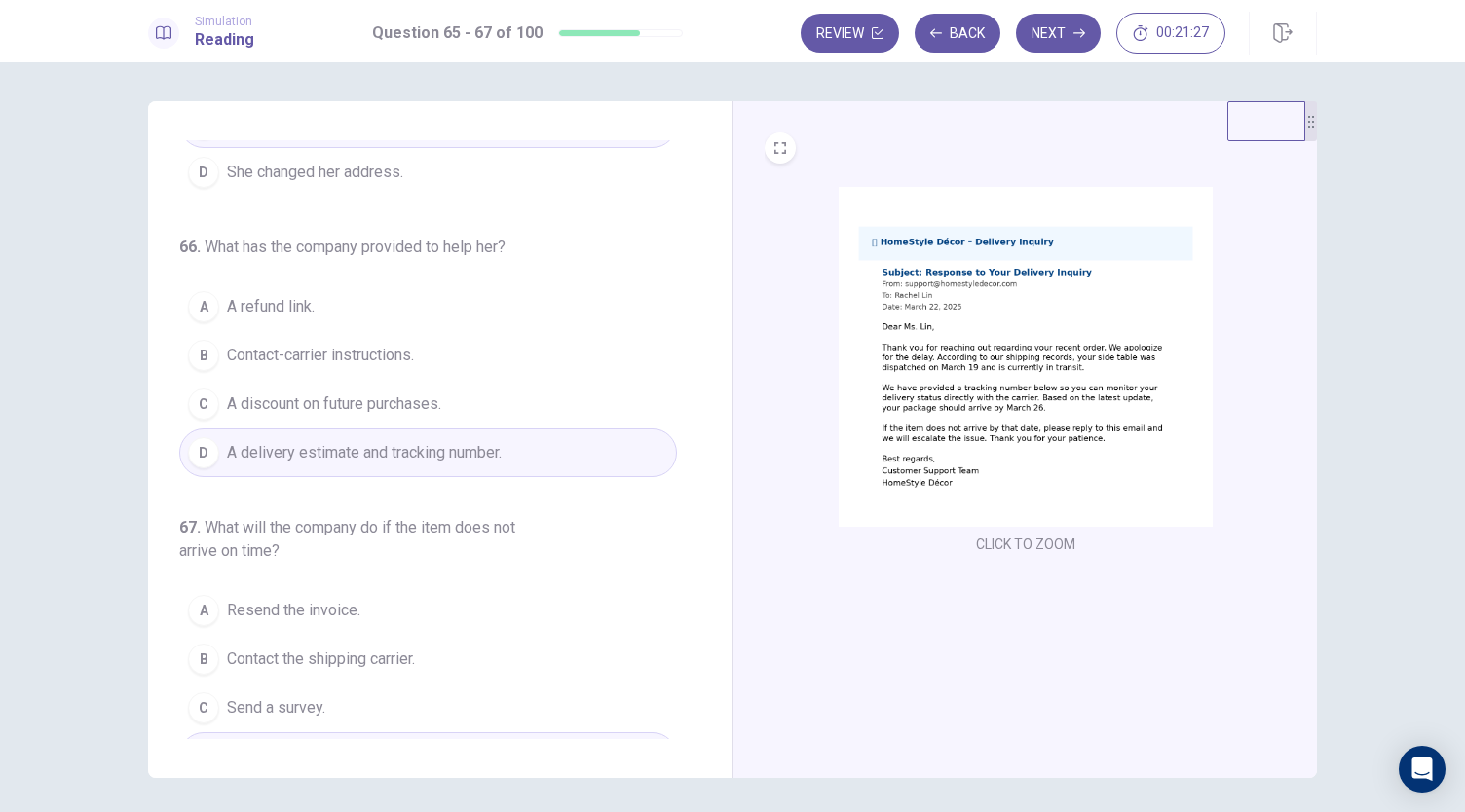
scroll to position [219, 0]
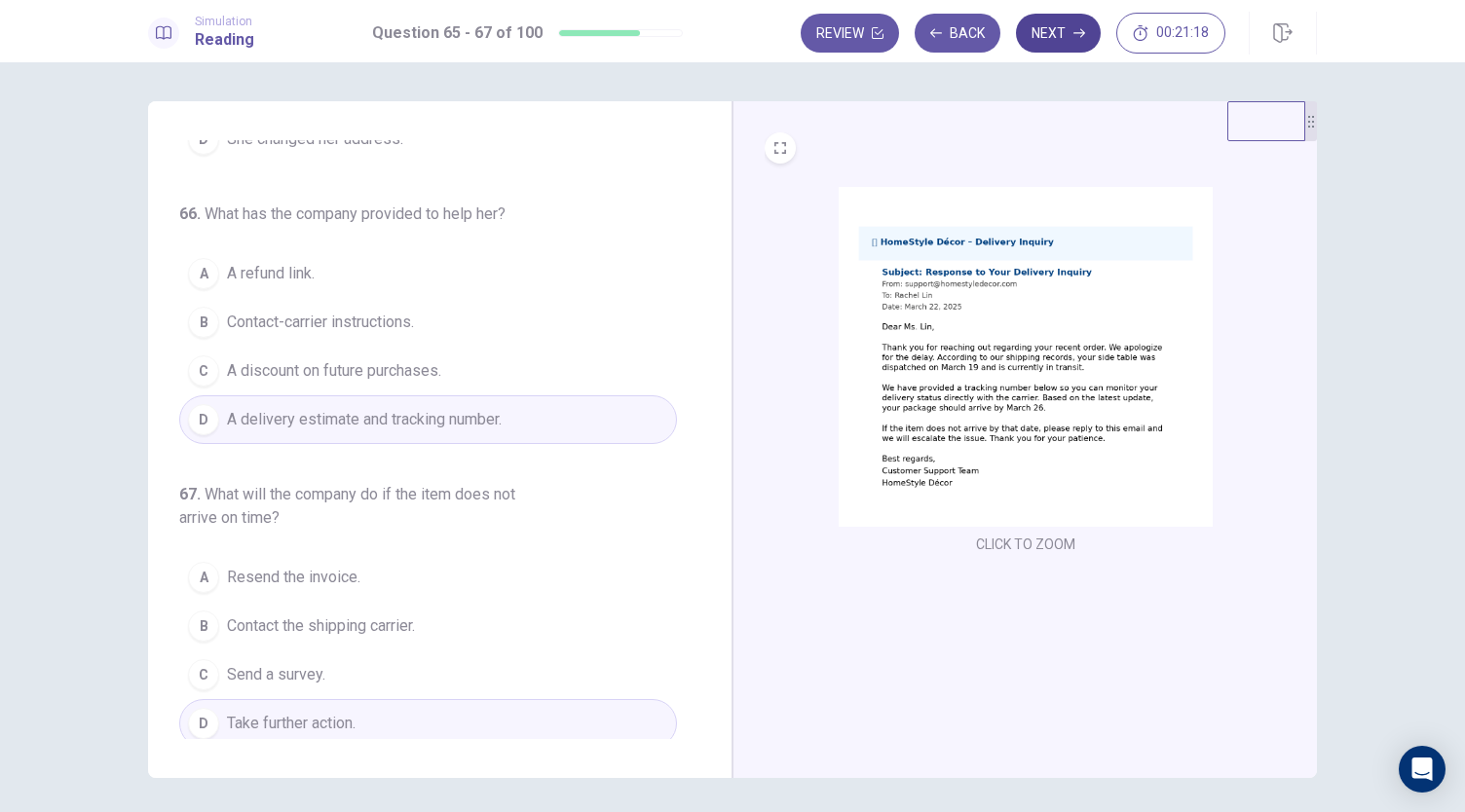
click at [1049, 39] on button "Next" at bounding box center [1058, 33] width 85 height 39
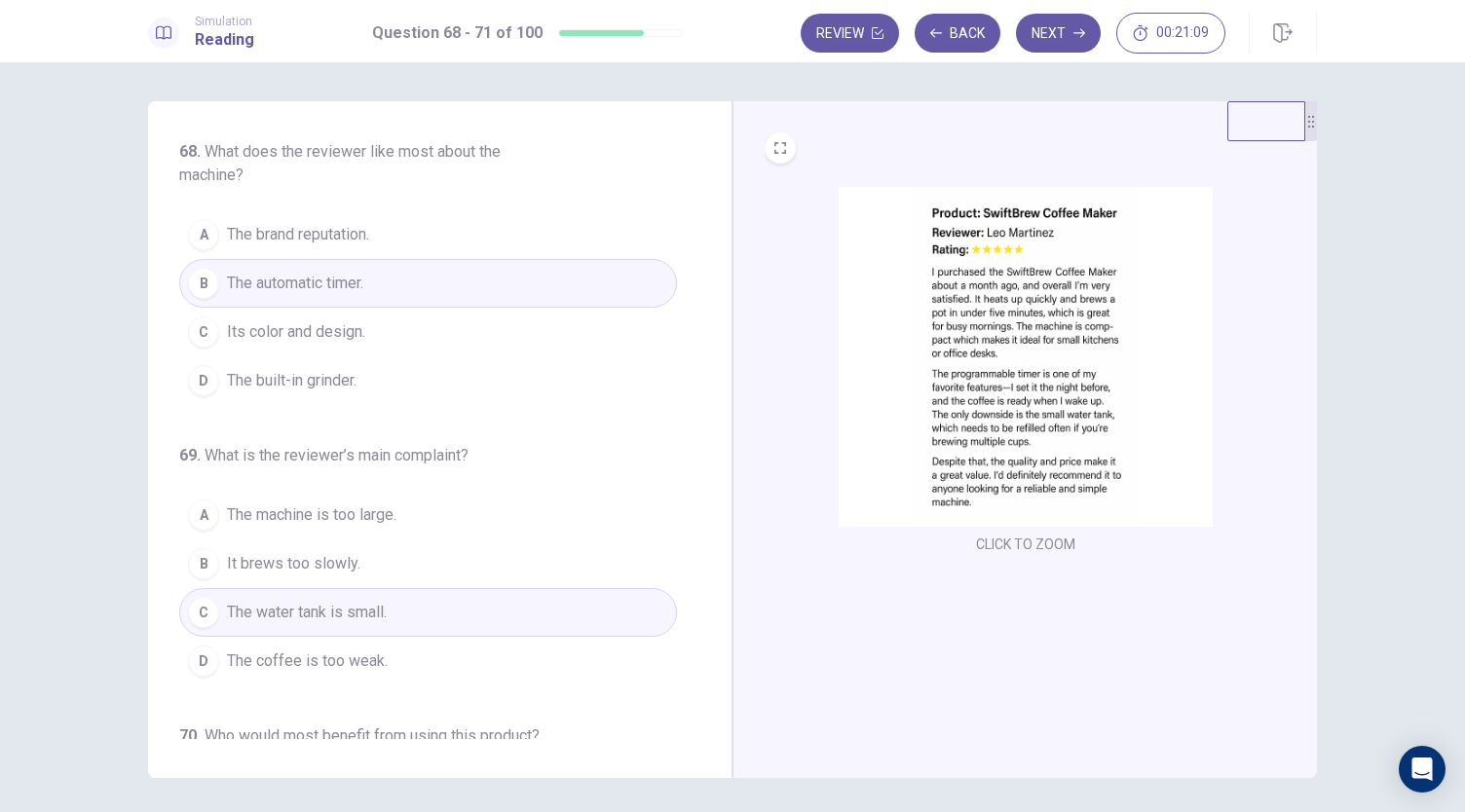
scroll to position [520, 0]
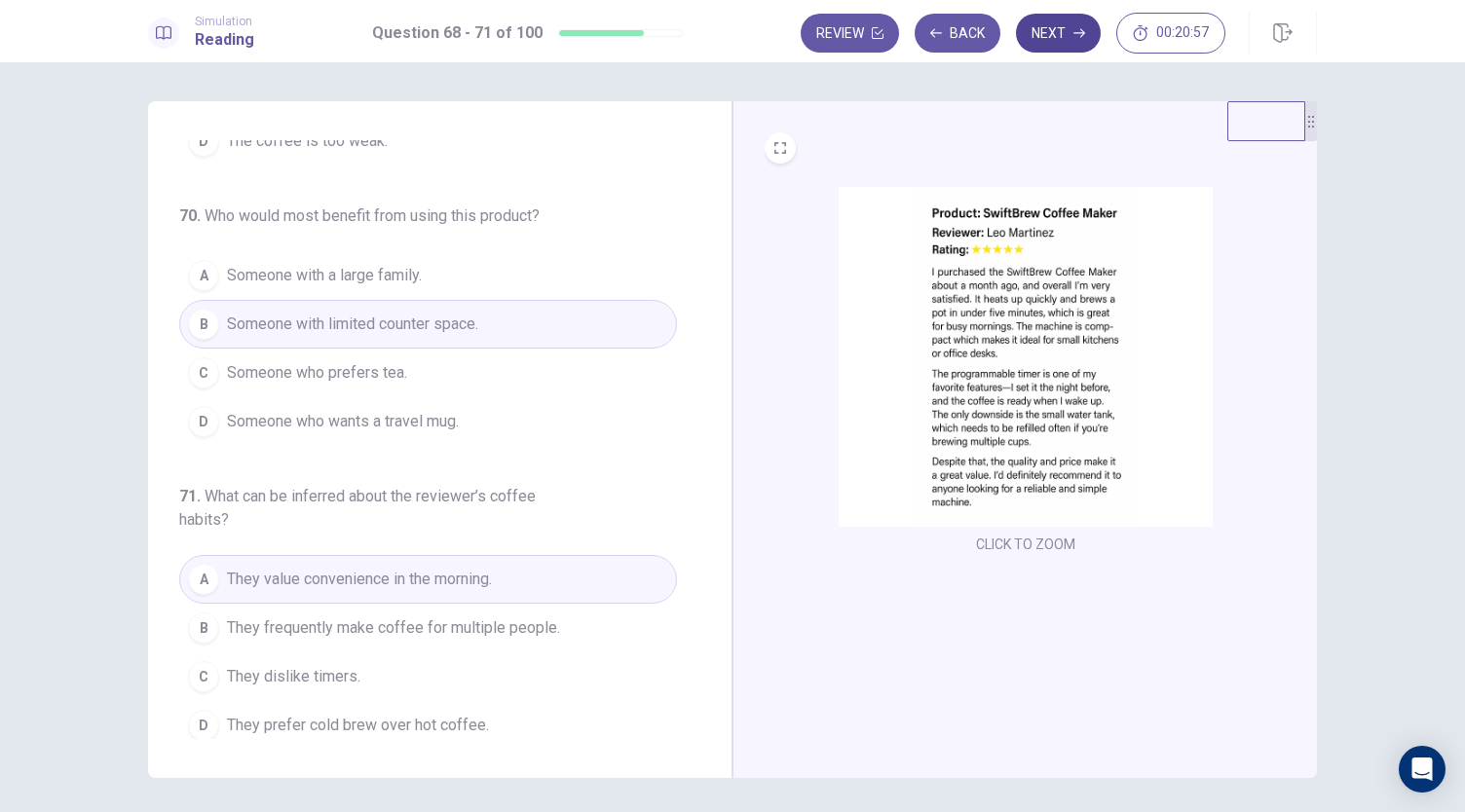
click at [1053, 20] on button "Next" at bounding box center [1058, 33] width 85 height 39
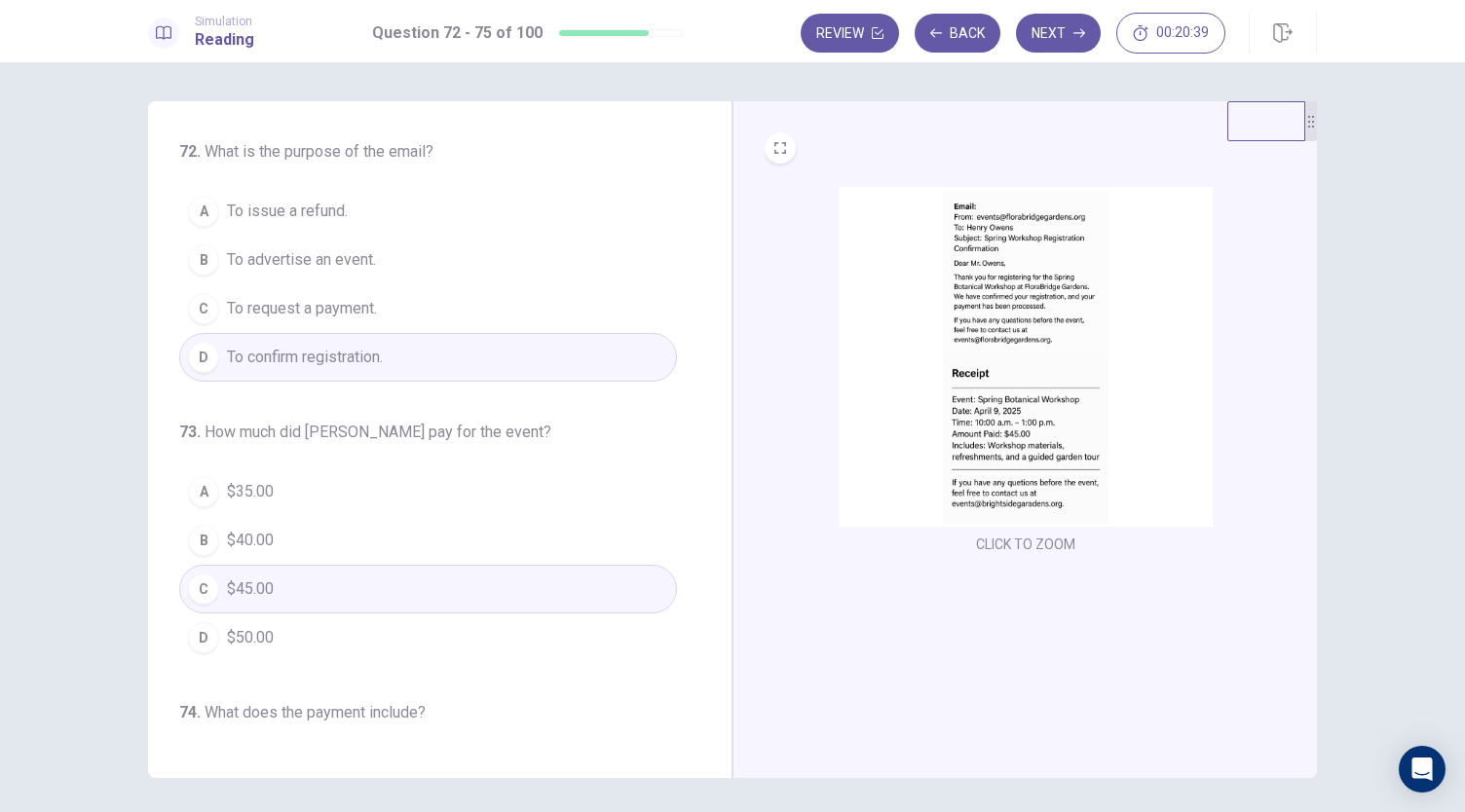
scroll to position [473, 0]
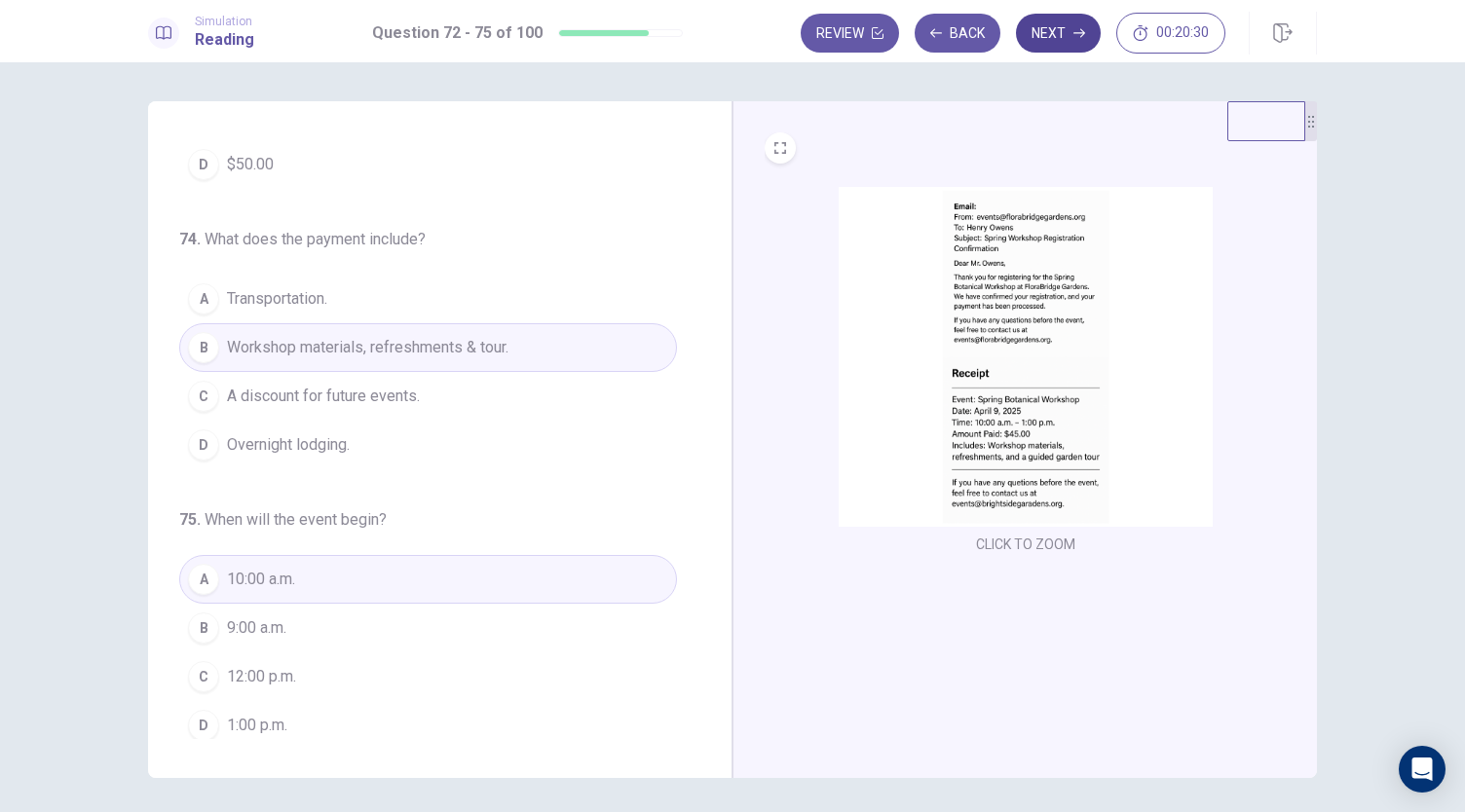
click at [1055, 36] on button "Next" at bounding box center [1058, 33] width 85 height 39
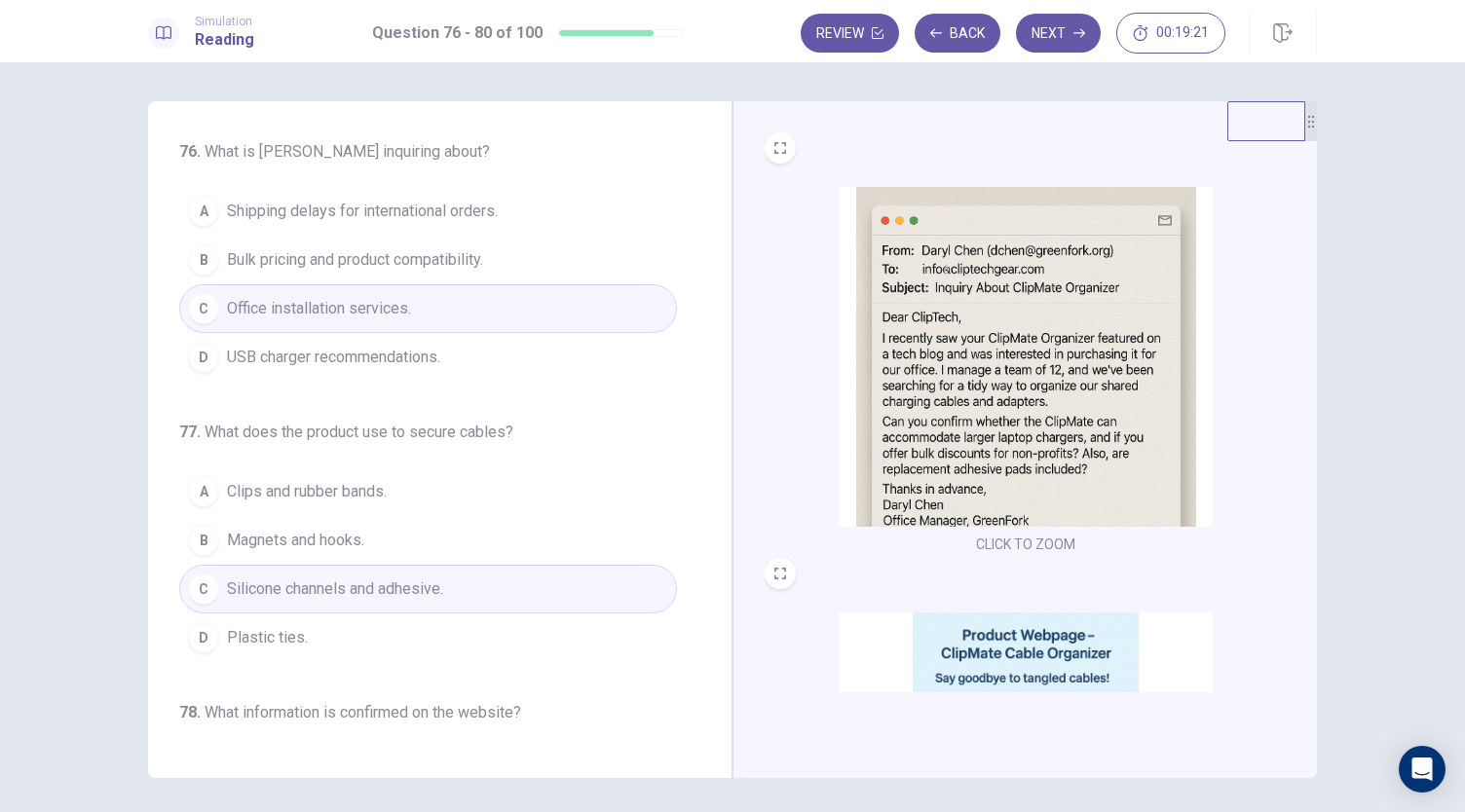
scroll to position [0, 0]
click at [341, 260] on span "Bulk pricing and product compatibility." at bounding box center [355, 260] width 256 height 23
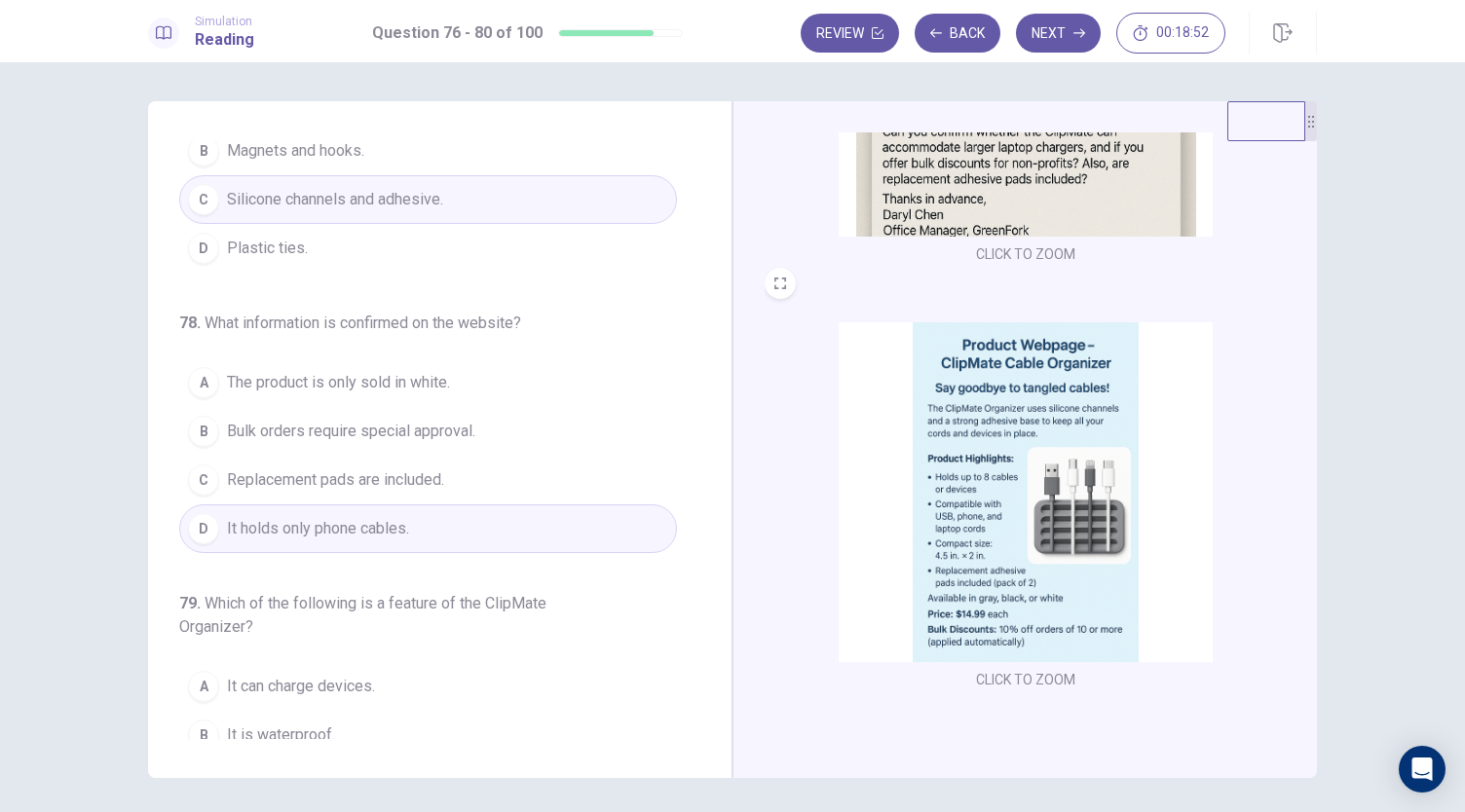
scroll to position [391, 0]
click at [425, 472] on span "Replacement pads are included." at bounding box center [336, 478] width 218 height 23
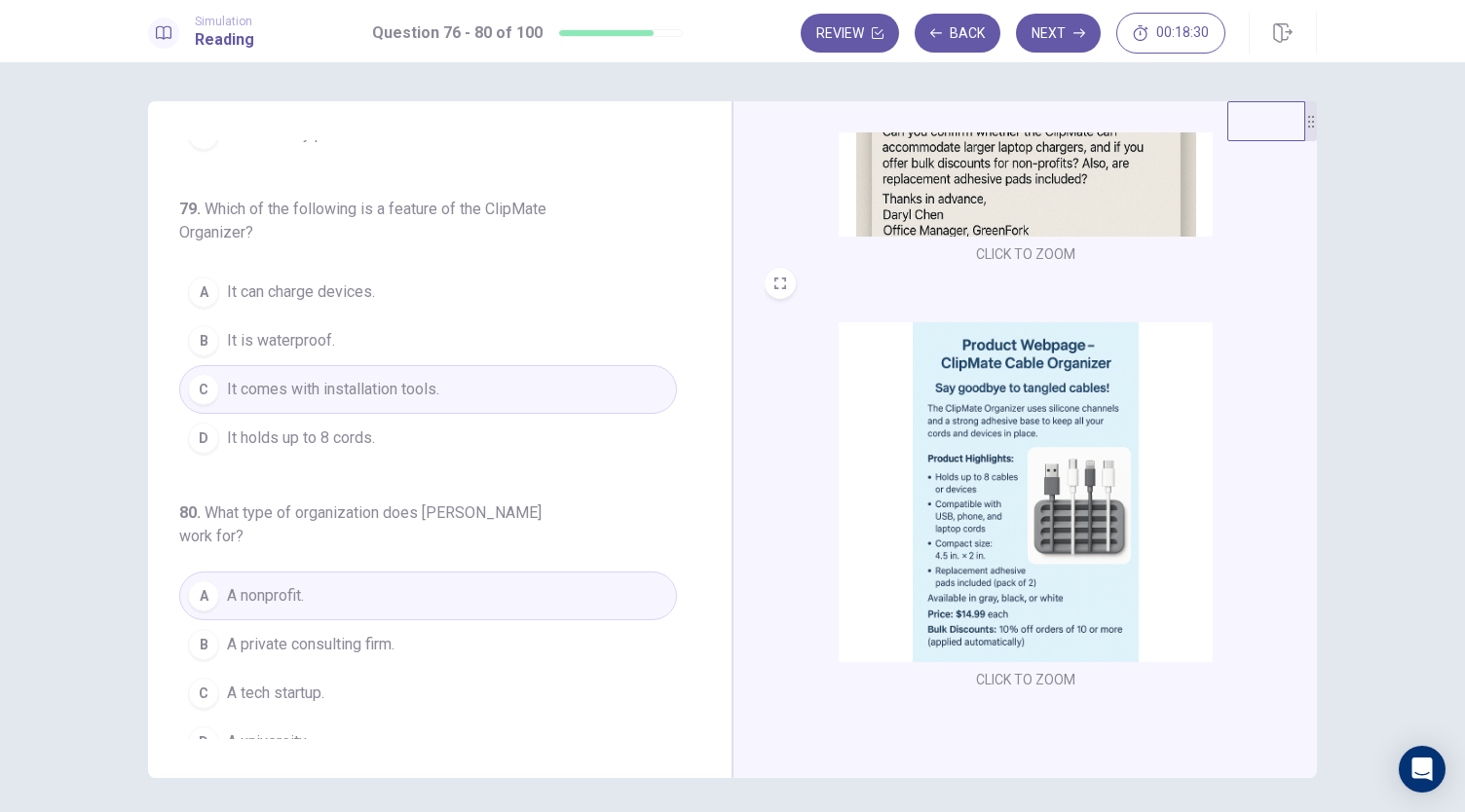
scroll to position [793, 0]
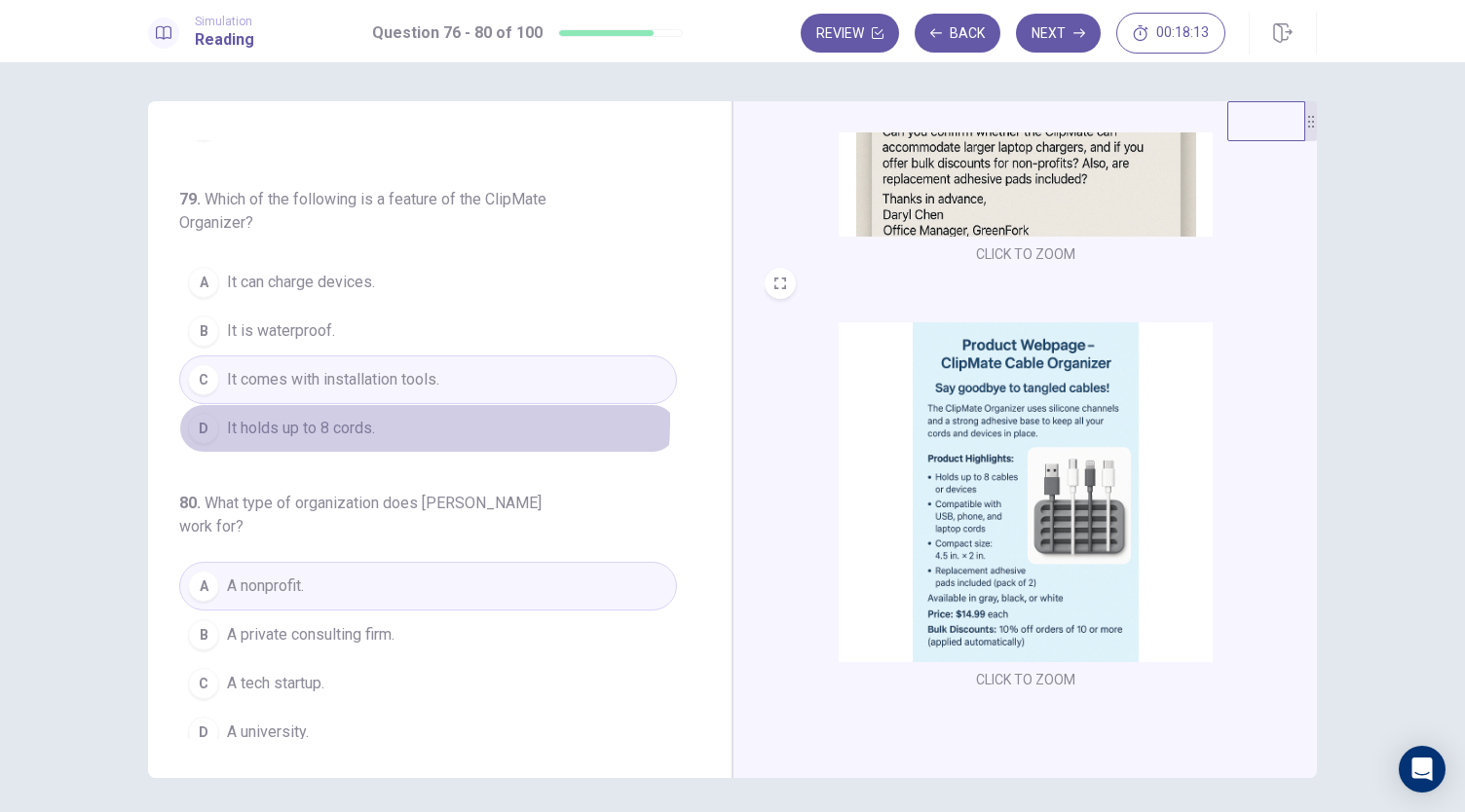
click at [360, 417] on span "It holds up to 8 cords." at bounding box center [302, 428] width 148 height 23
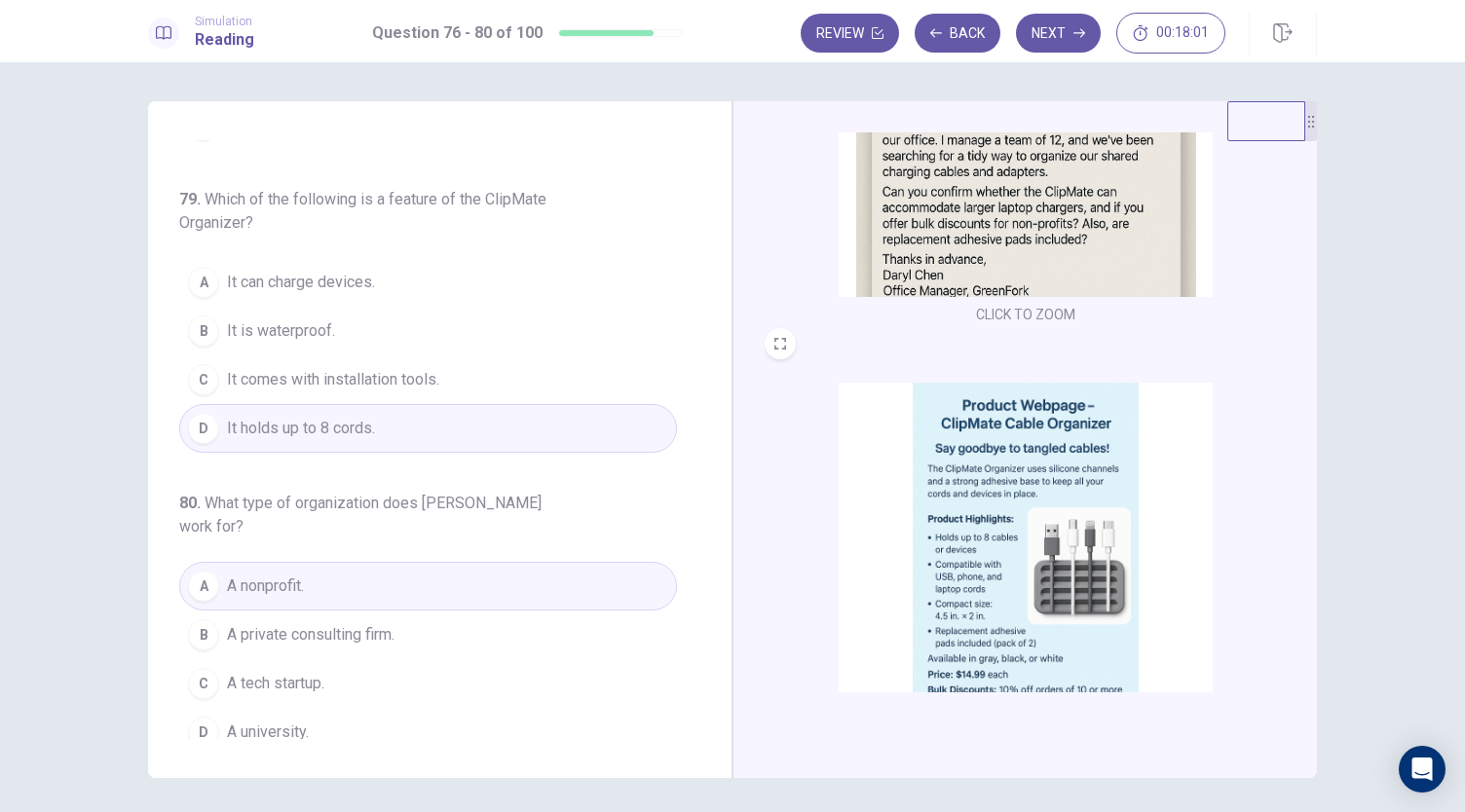
scroll to position [290, 0]
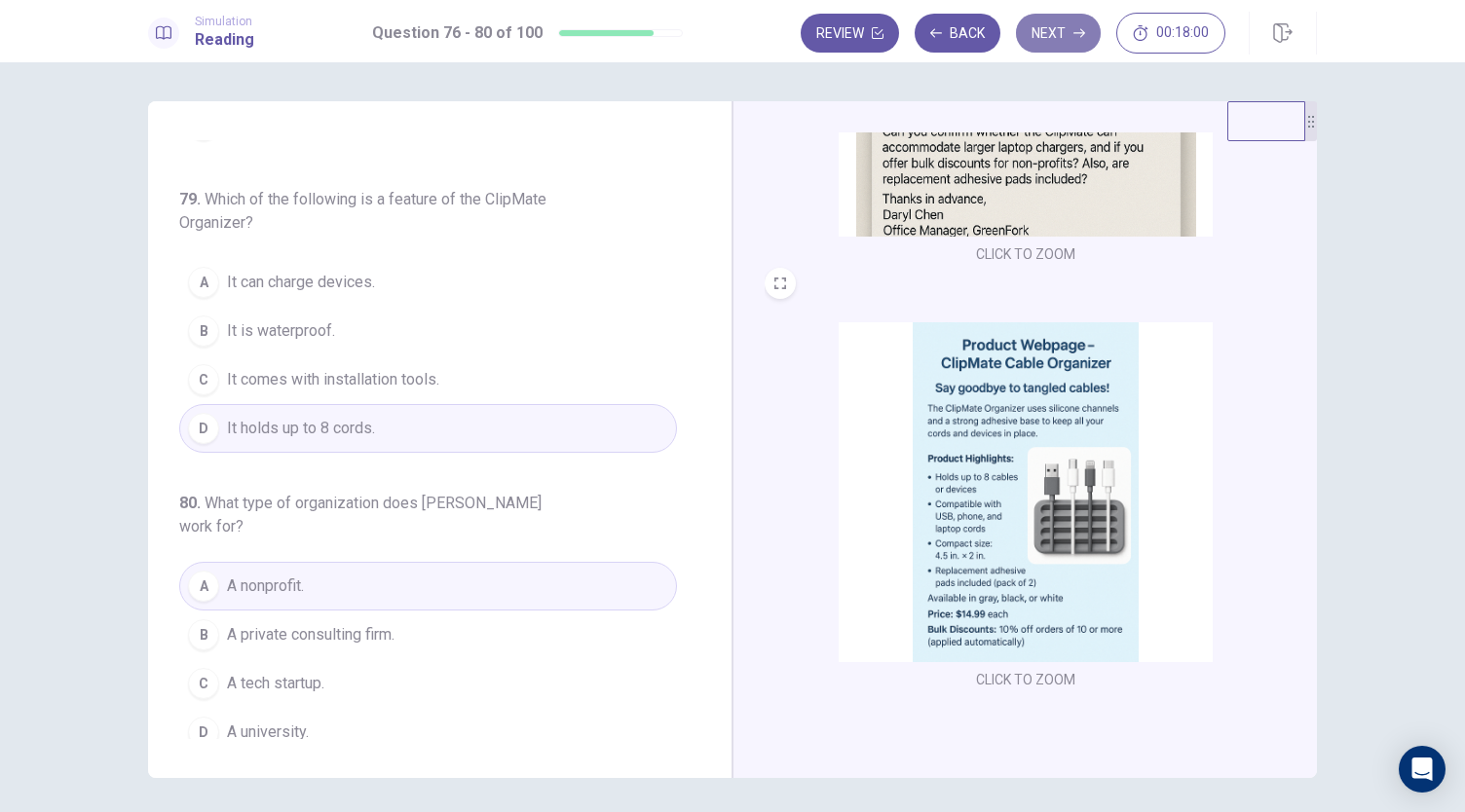
click at [1079, 32] on icon "button" at bounding box center [1079, 33] width 12 height 12
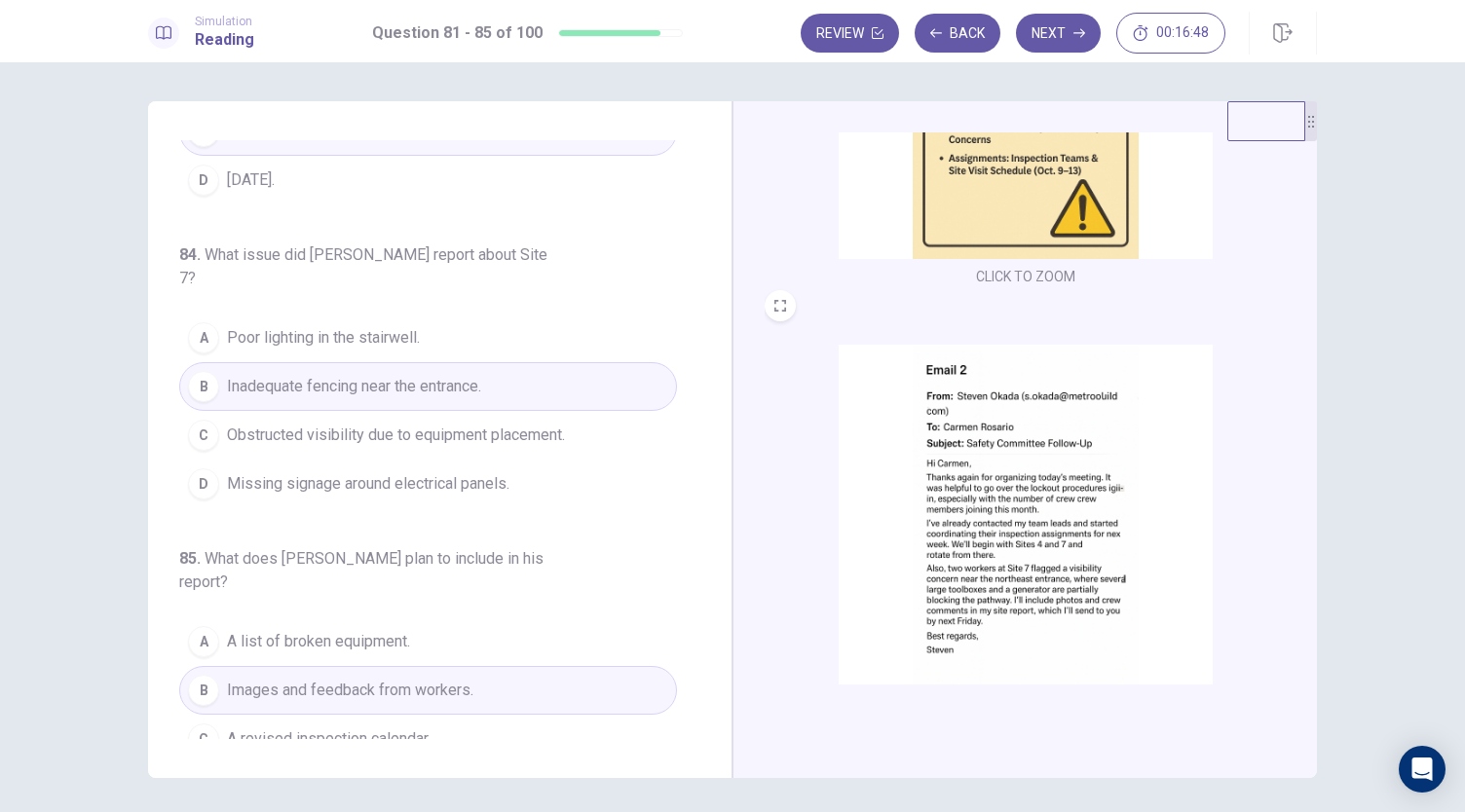
scroll to position [717, 0]
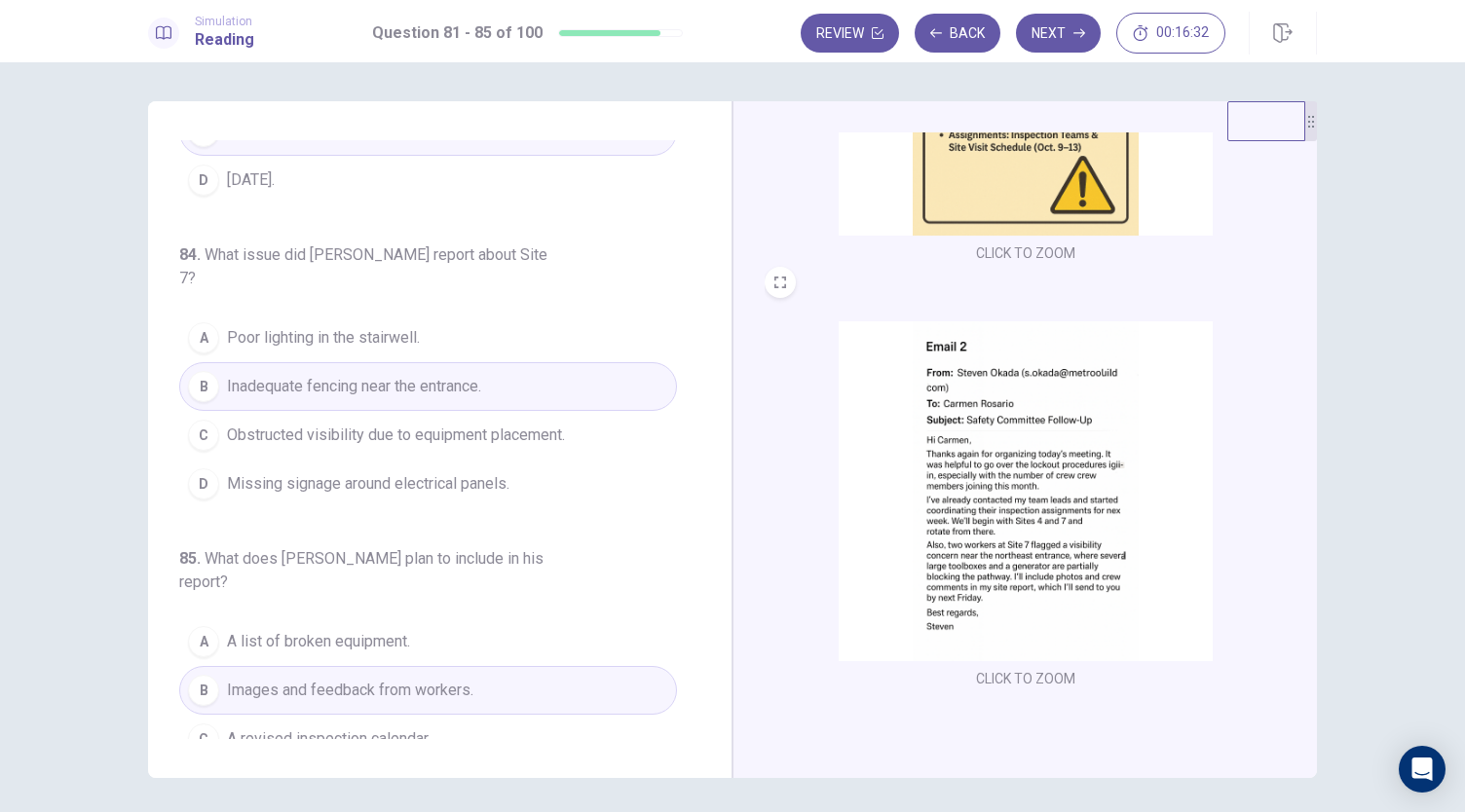
click at [1038, 671] on button "CLICK TO ZOOM" at bounding box center [1026, 679] width 115 height 27
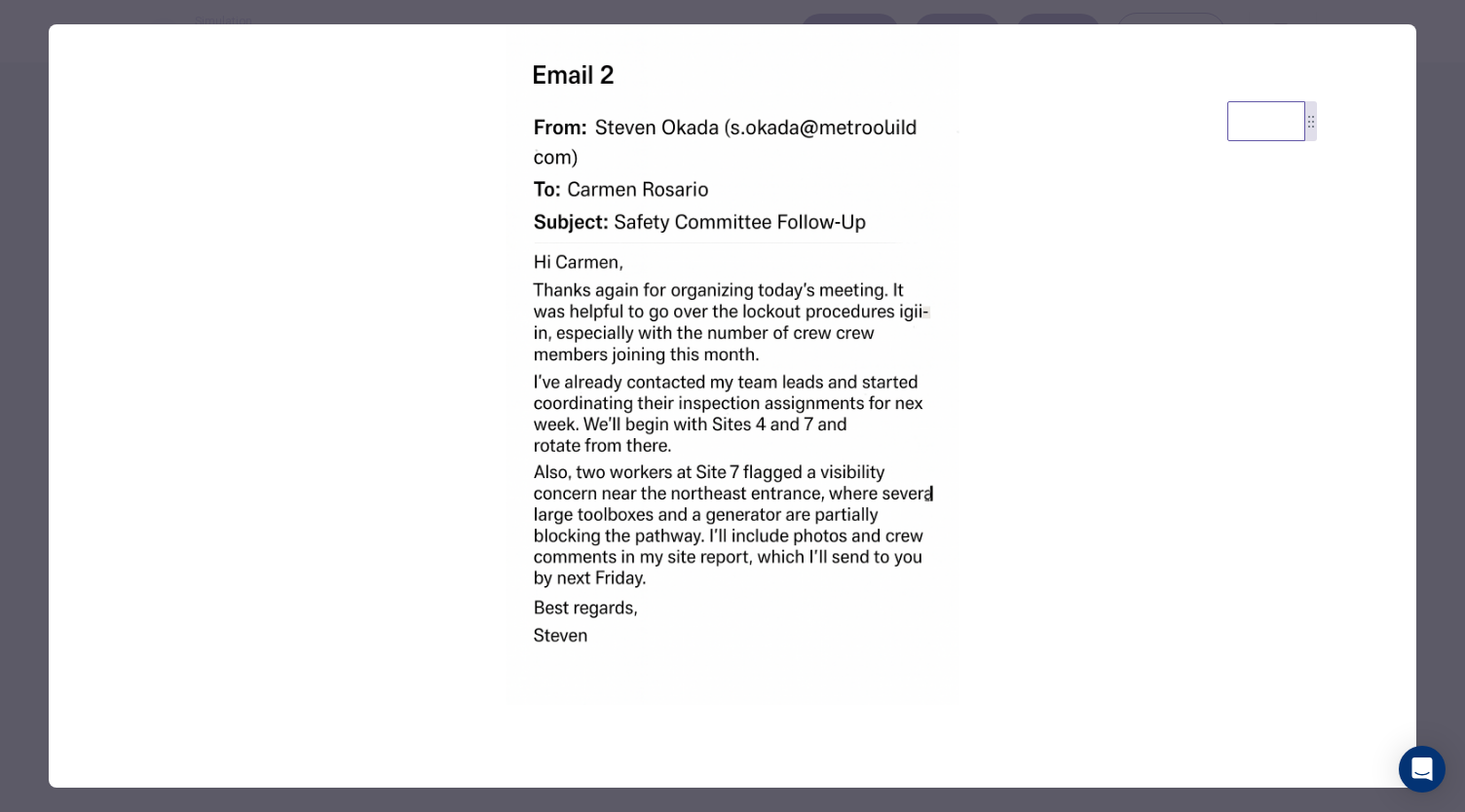
click at [1434, 564] on div at bounding box center [732, 406] width 1465 height 812
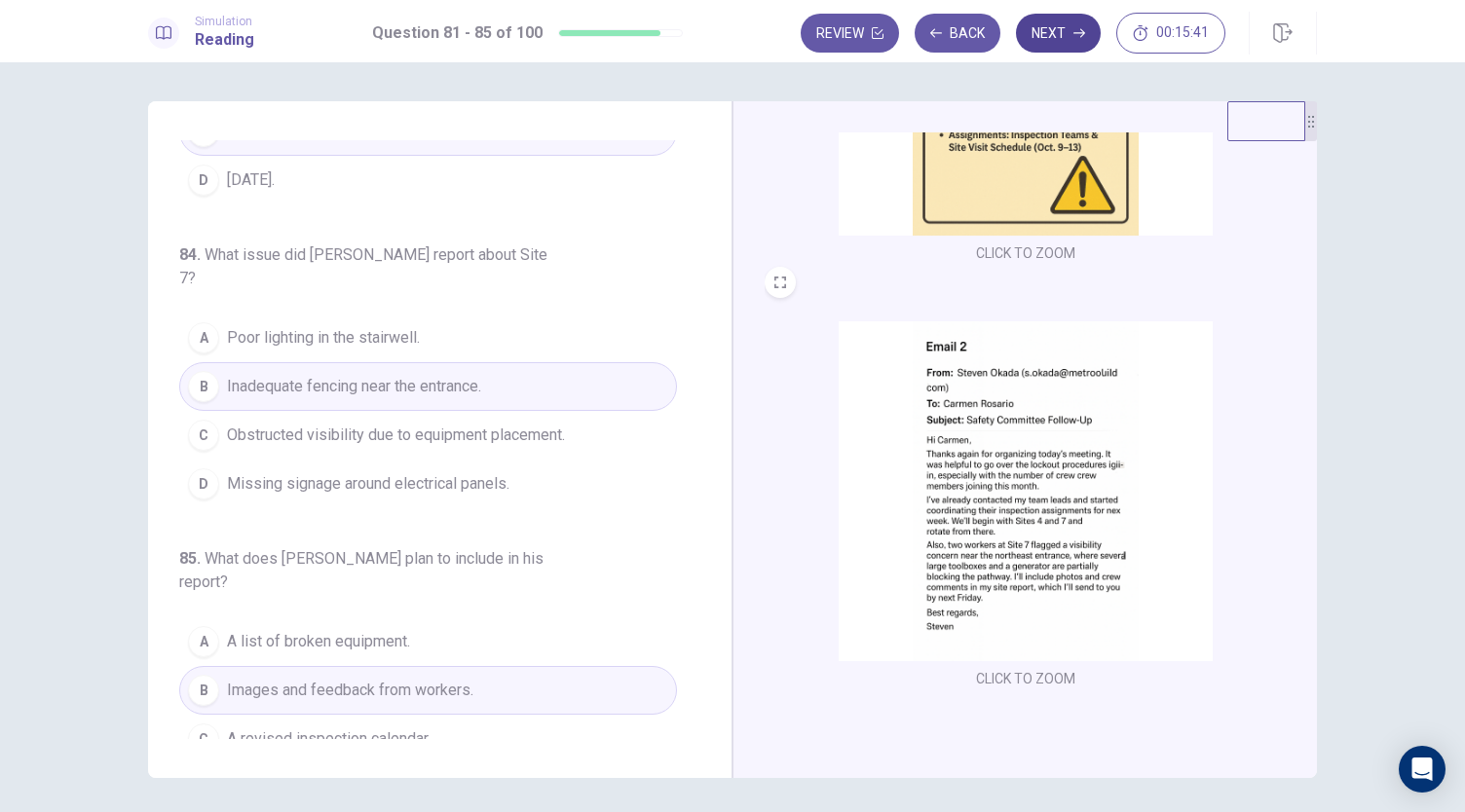
click at [1078, 38] on icon "button" at bounding box center [1079, 33] width 12 height 12
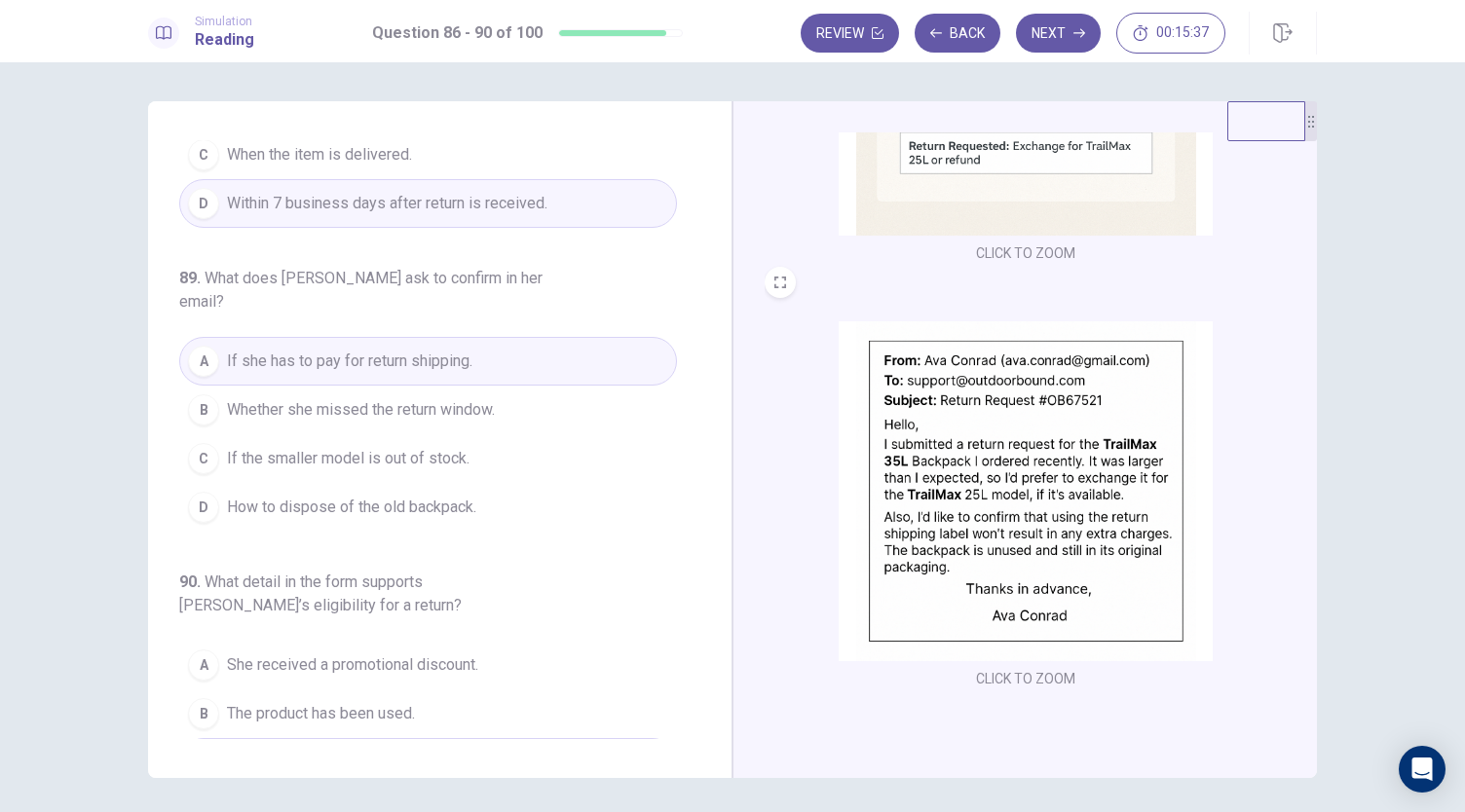
click at [1307, 211] on div "CLICK TO ZOOM CLICK TO ZOOM CLICK TO ZOOM" at bounding box center [1025, 440] width 585 height 677
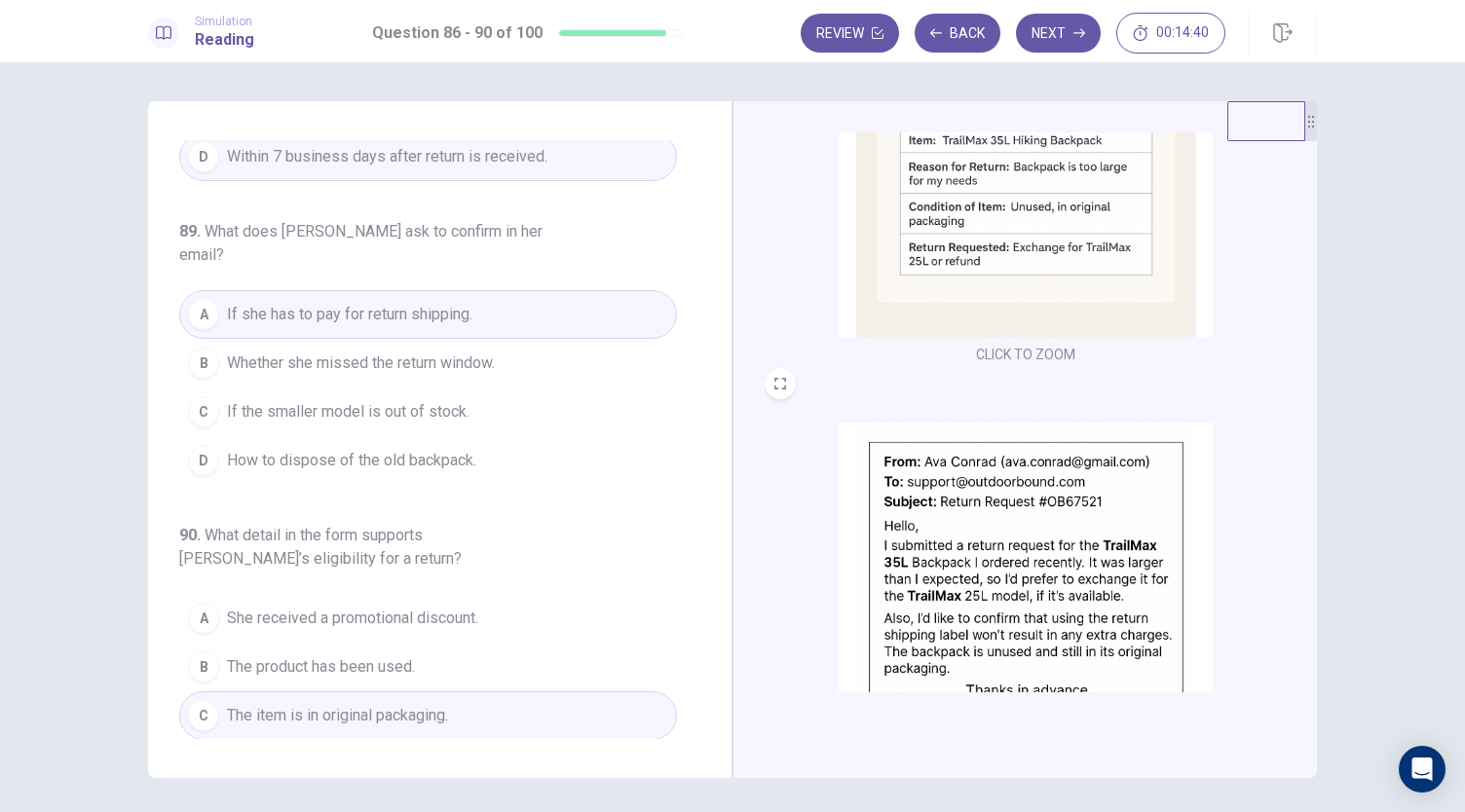
scroll to position [797, 0]
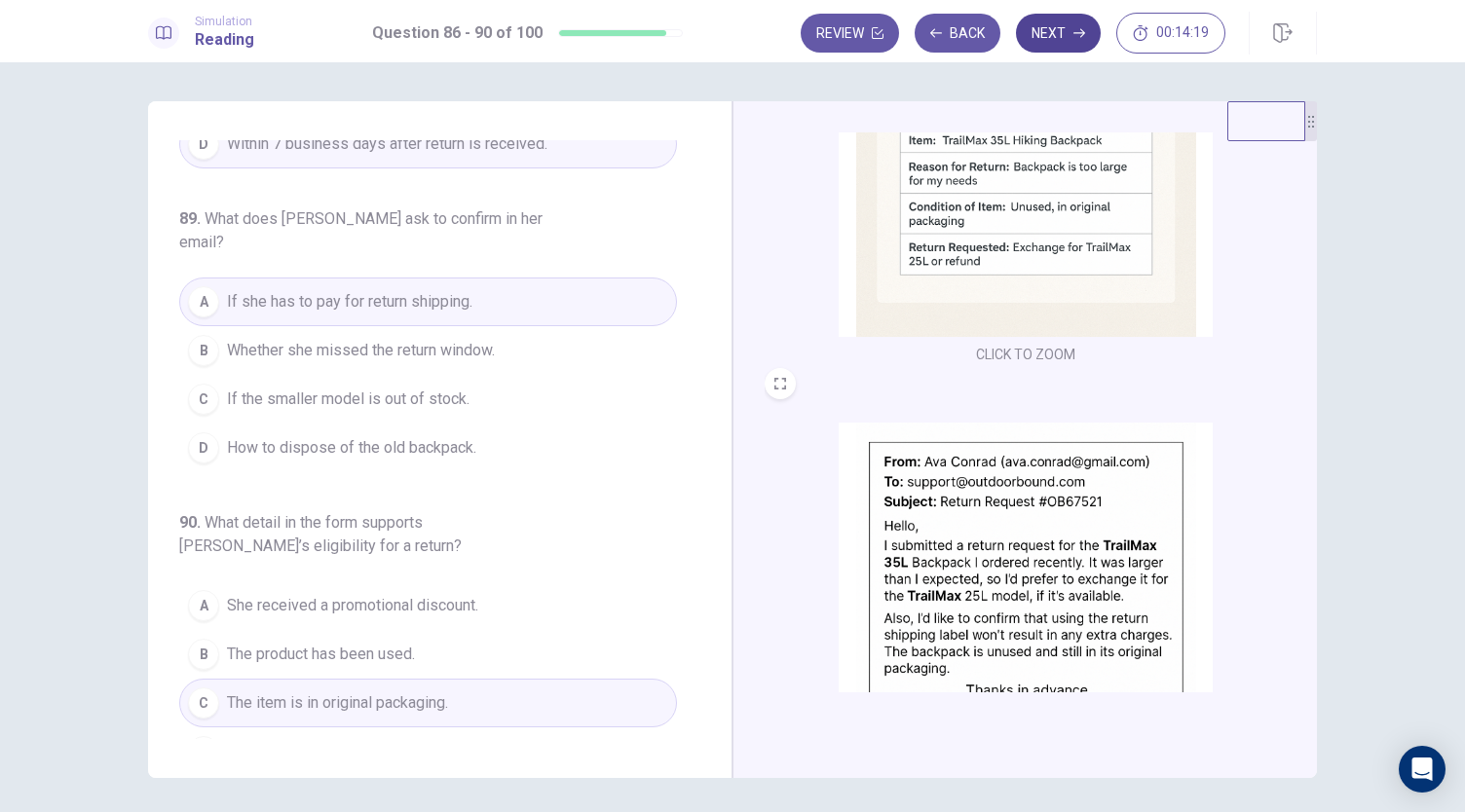
click at [1059, 22] on button "Next" at bounding box center [1058, 33] width 85 height 39
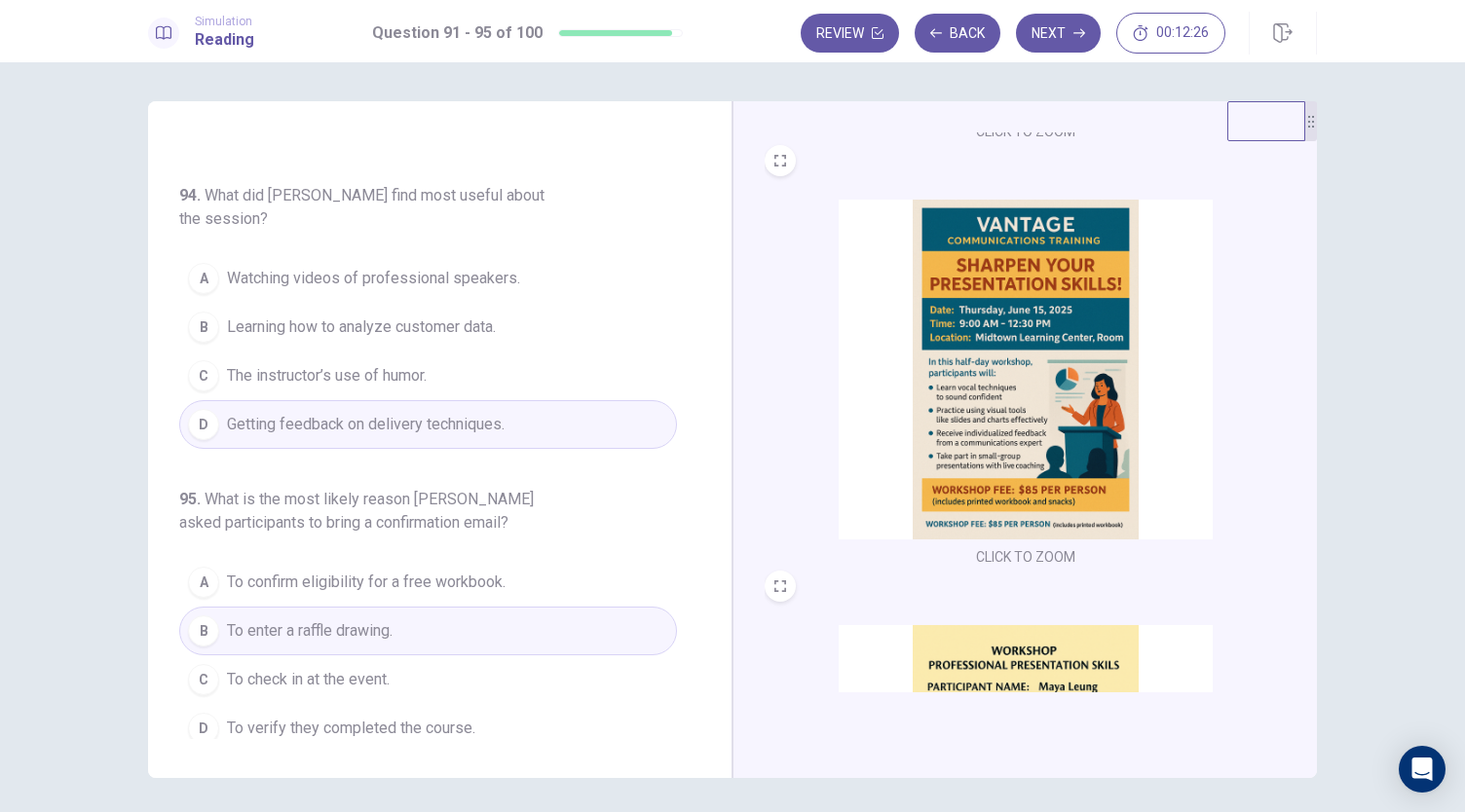
scroll to position [418, 0]
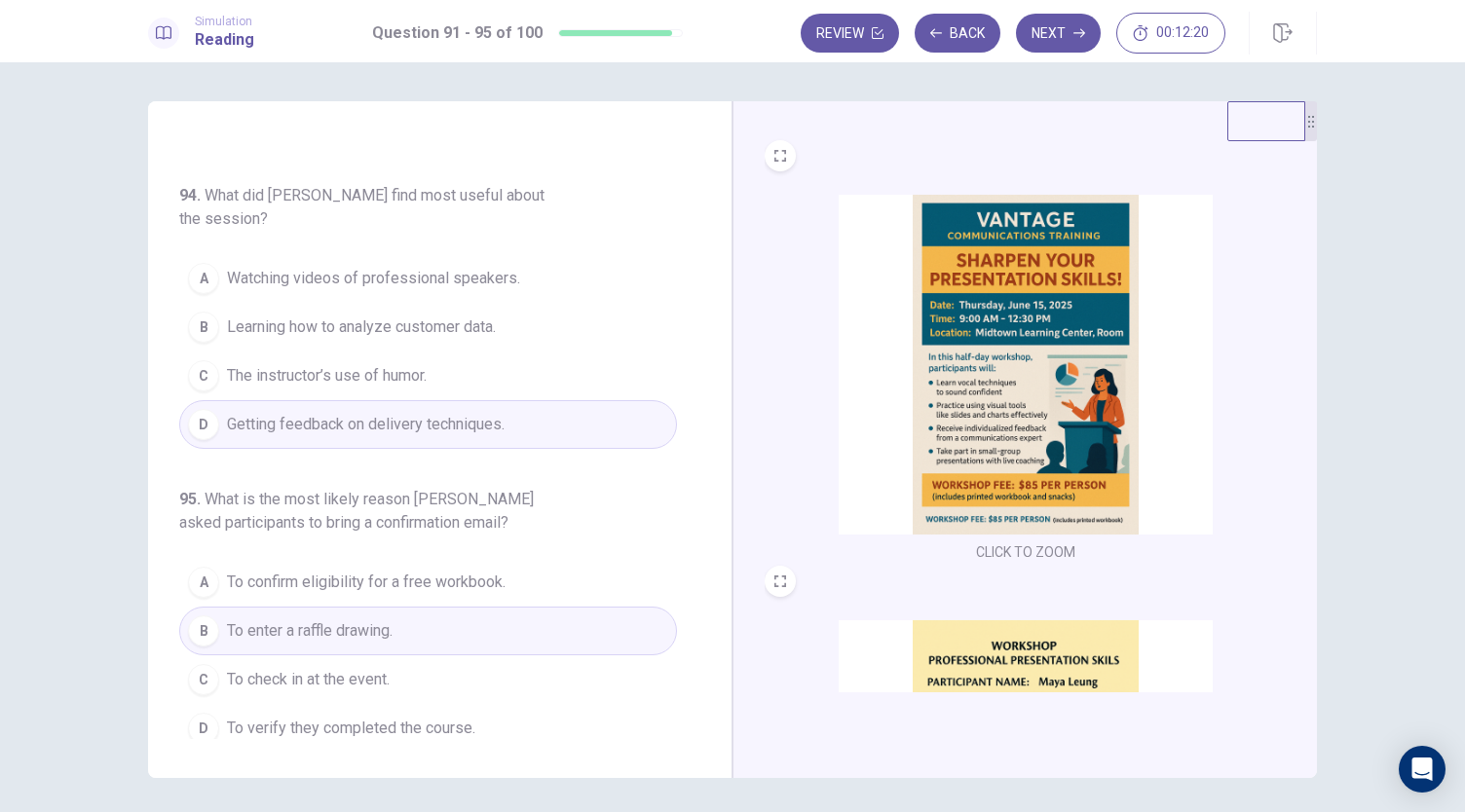
click at [359, 672] on span "To check in at the event." at bounding box center [308, 680] width 163 height 23
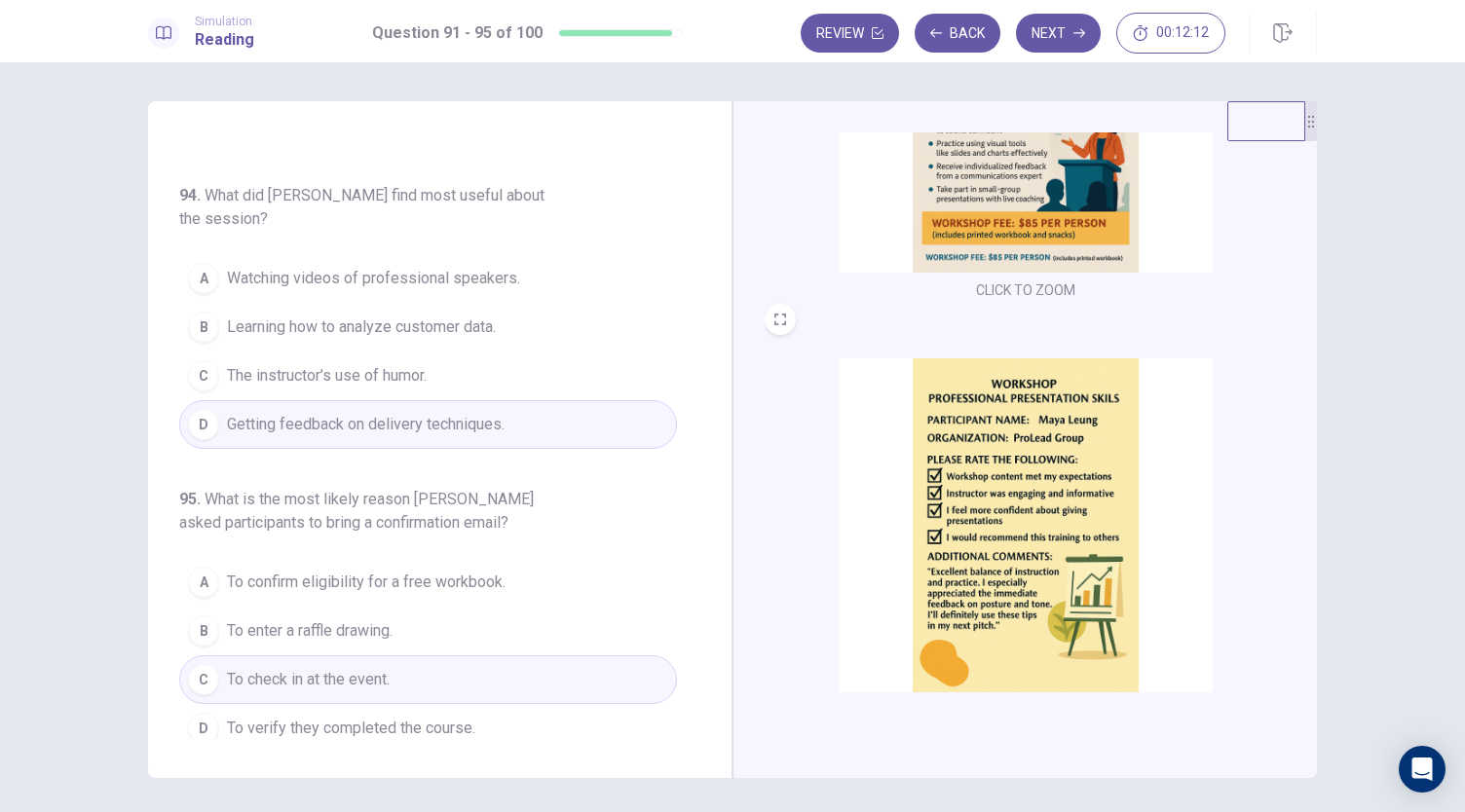
scroll to position [717, 0]
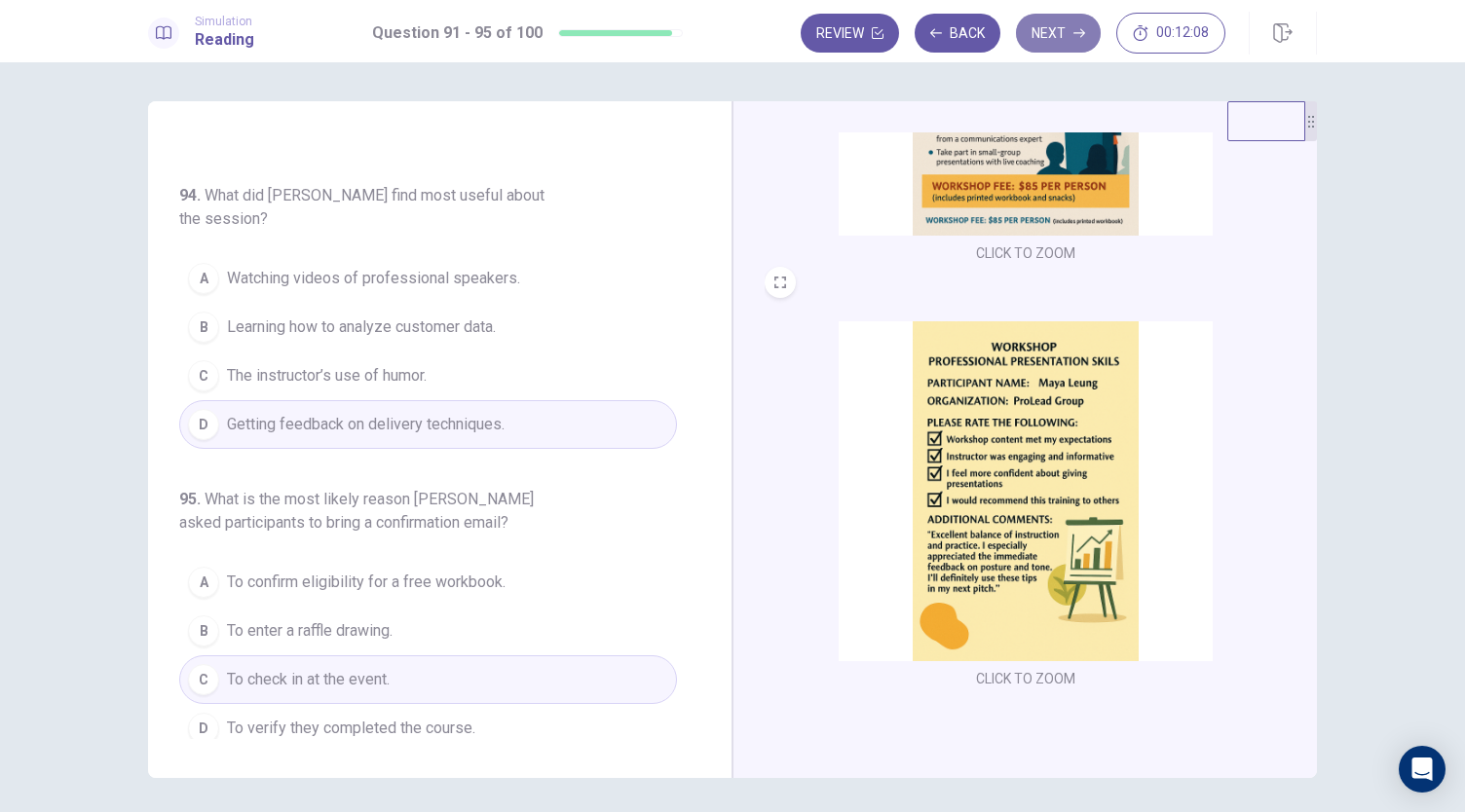
click at [1062, 29] on button "Next" at bounding box center [1058, 33] width 85 height 39
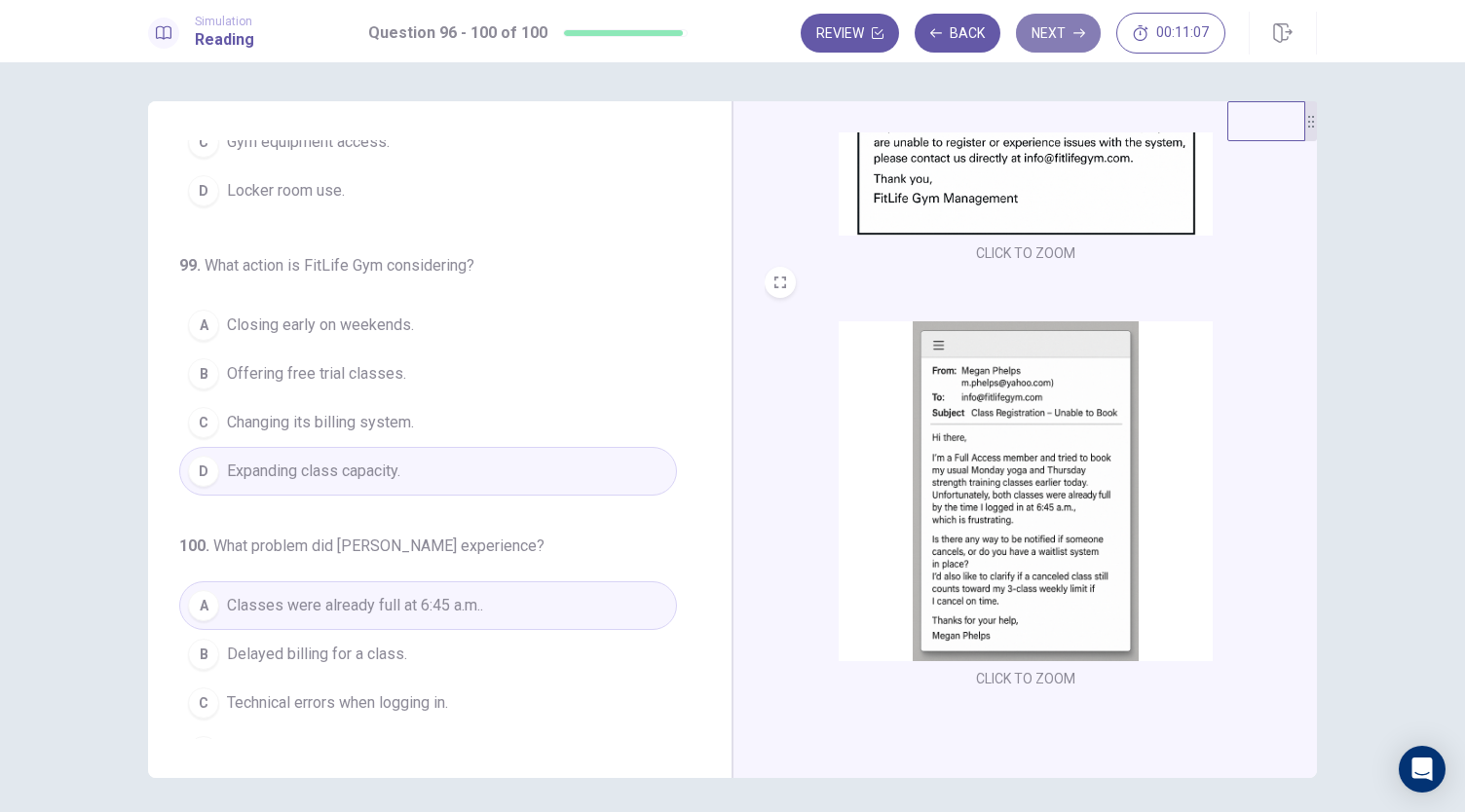
click at [1068, 41] on button "Next" at bounding box center [1058, 33] width 85 height 39
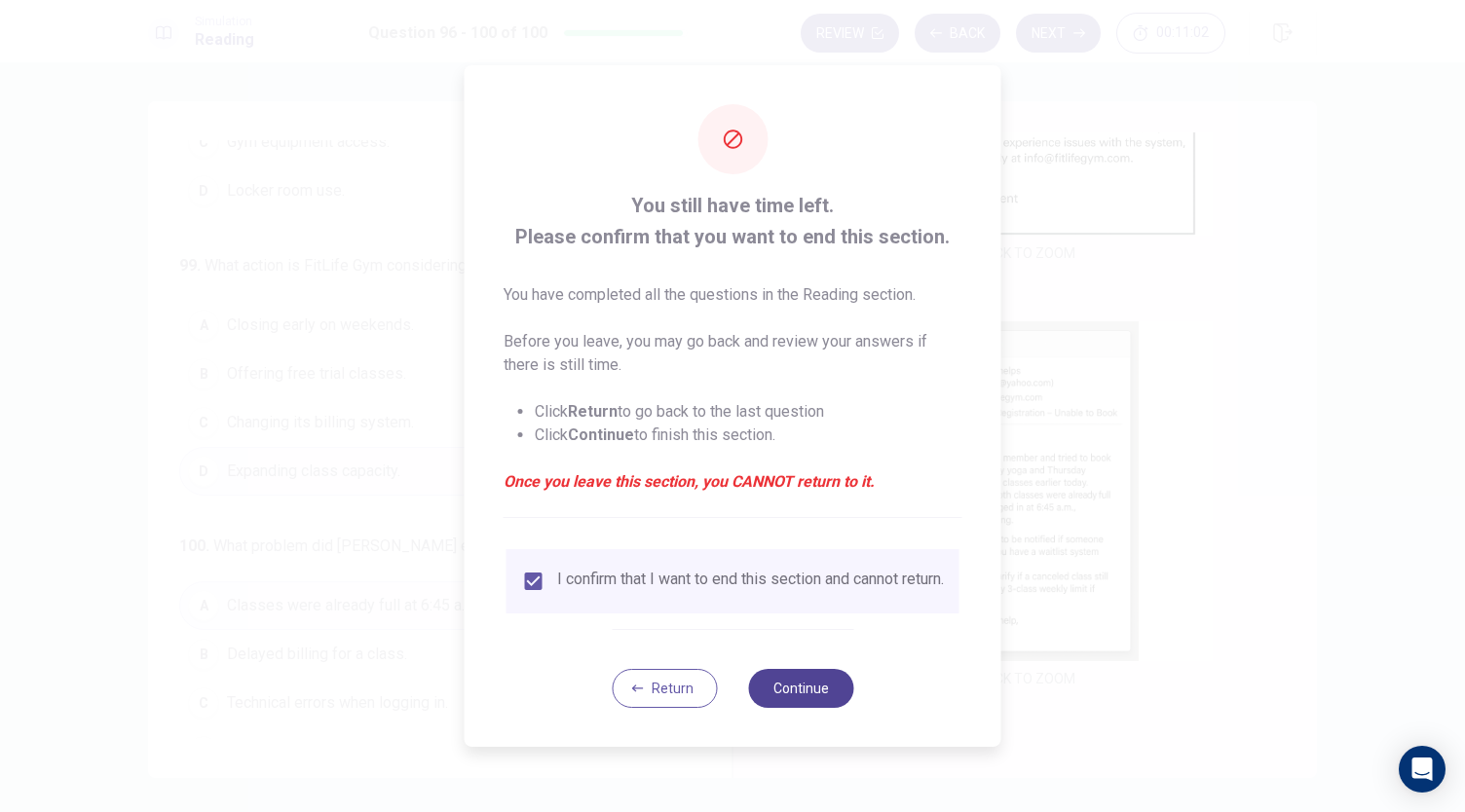
click at [809, 700] on button "Continue" at bounding box center [800, 689] width 105 height 39
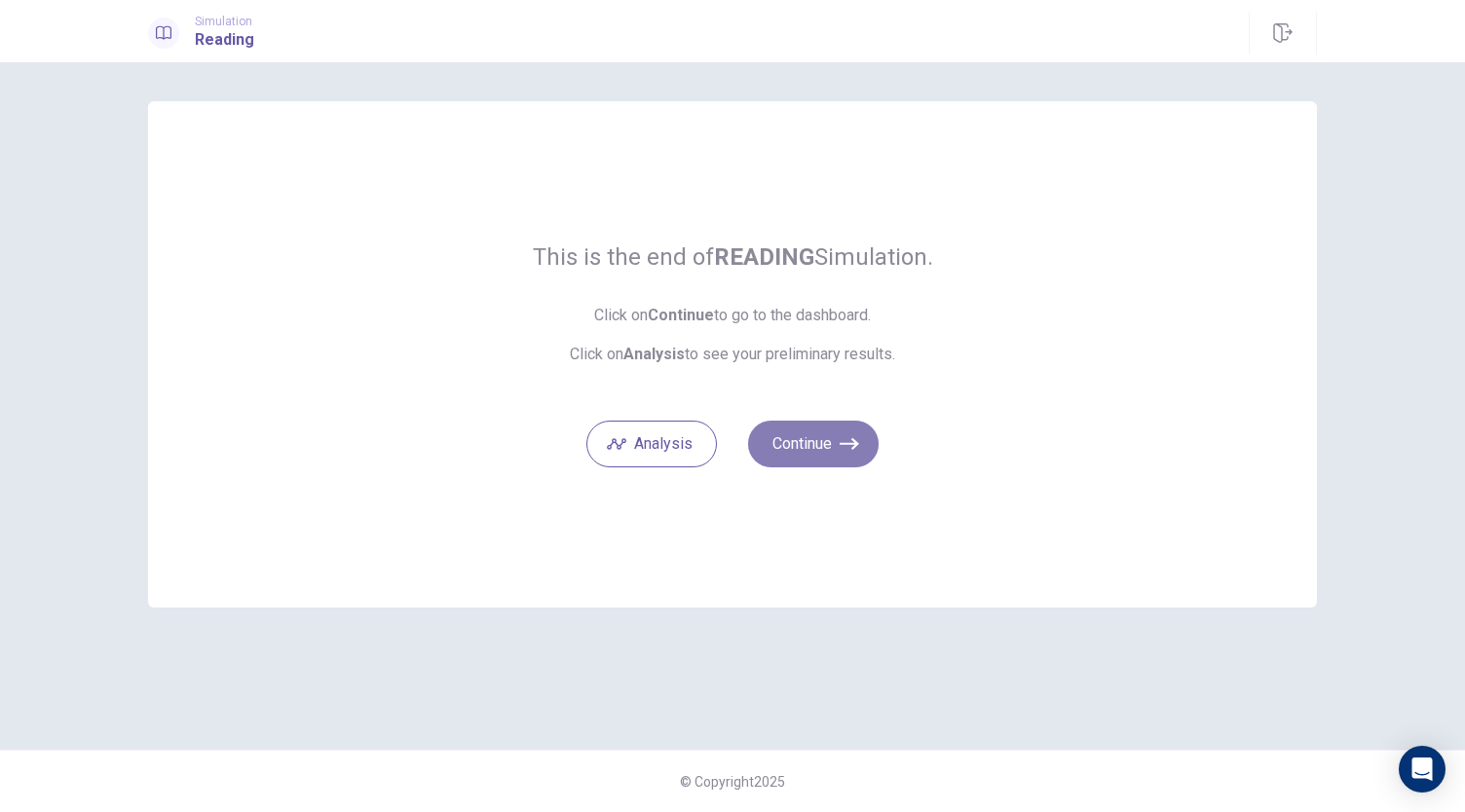
click at [853, 459] on button "Continue" at bounding box center [813, 444] width 131 height 47
